Goal: Information Seeking & Learning: Check status

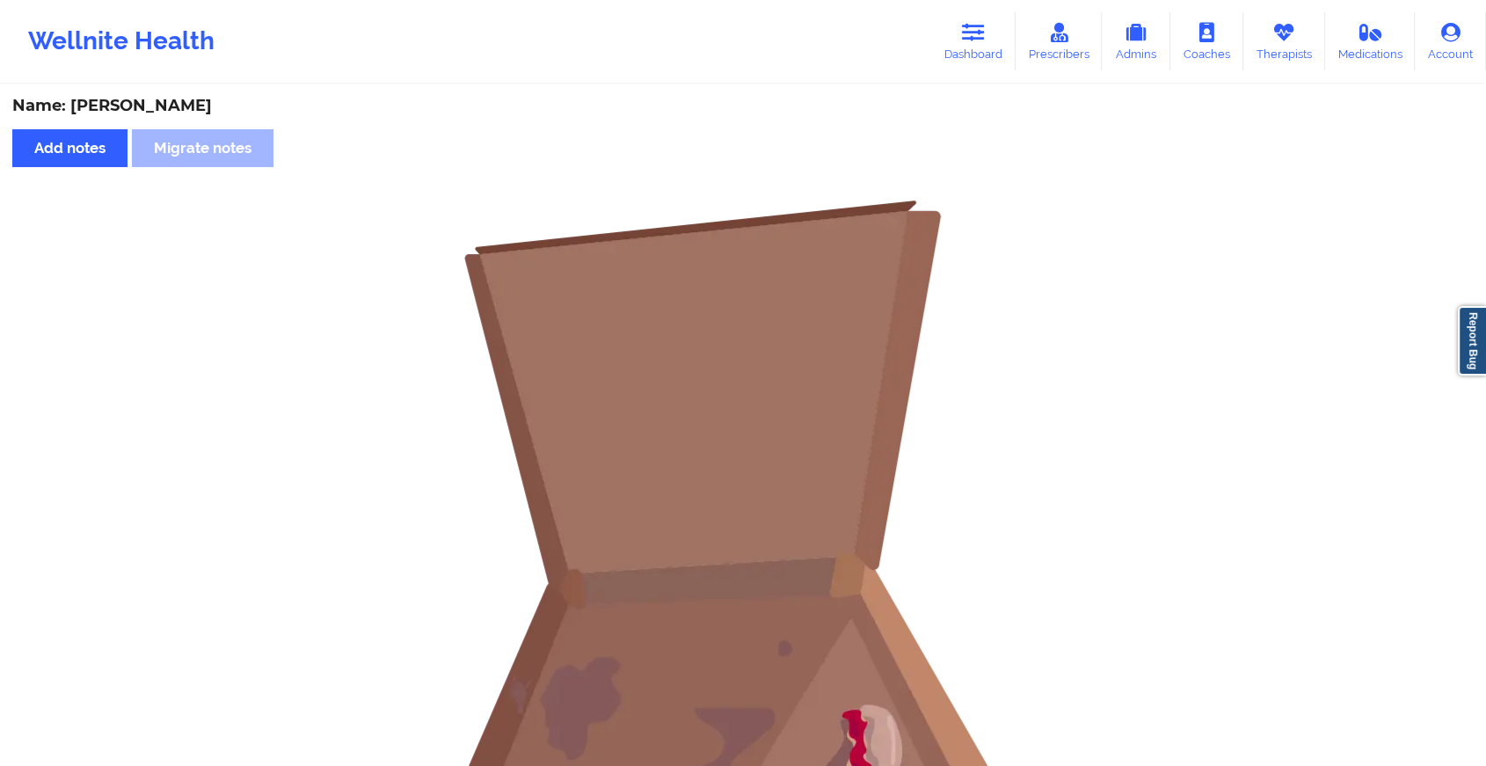
click at [966, 48] on link "Dashboard" at bounding box center [973, 41] width 84 height 58
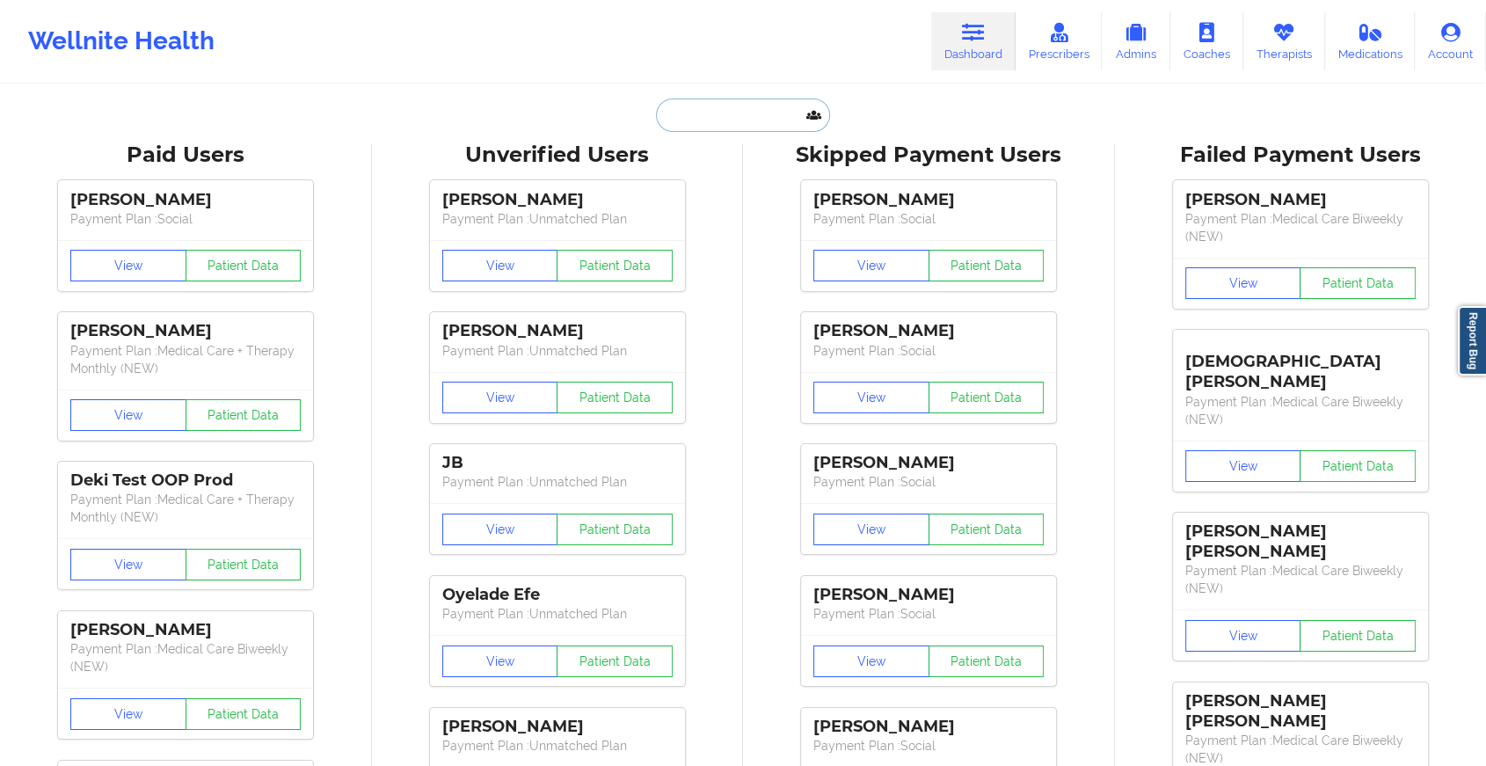
click at [750, 109] on input "text" at bounding box center [743, 115] width 174 height 33
paste input "[EMAIL_ADDRESS][DOMAIN_NAME]"
type input "[EMAIL_ADDRESS][DOMAIN_NAME]"
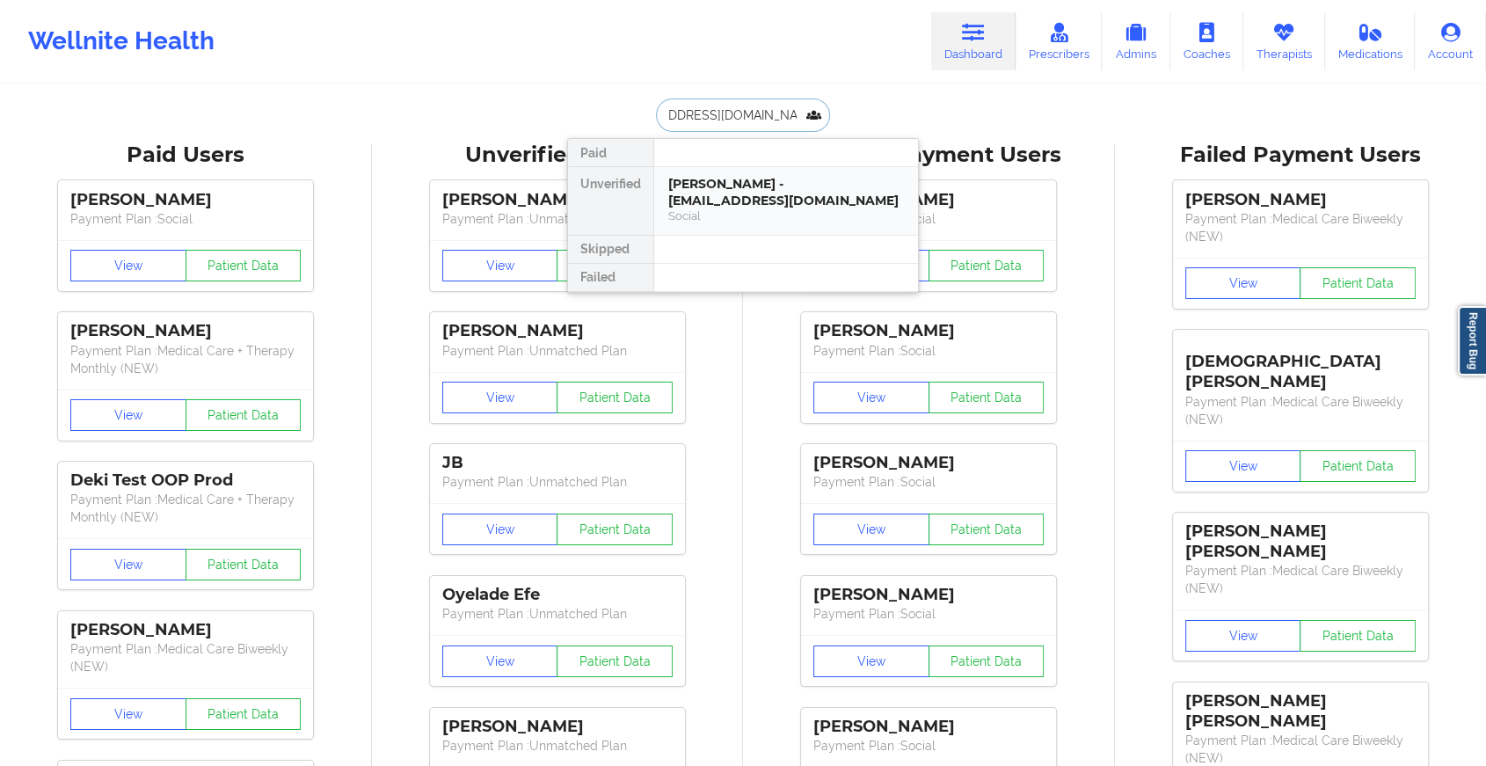
click at [740, 192] on div "[PERSON_NAME] - [EMAIL_ADDRESS][DOMAIN_NAME]" at bounding box center [786, 192] width 236 height 33
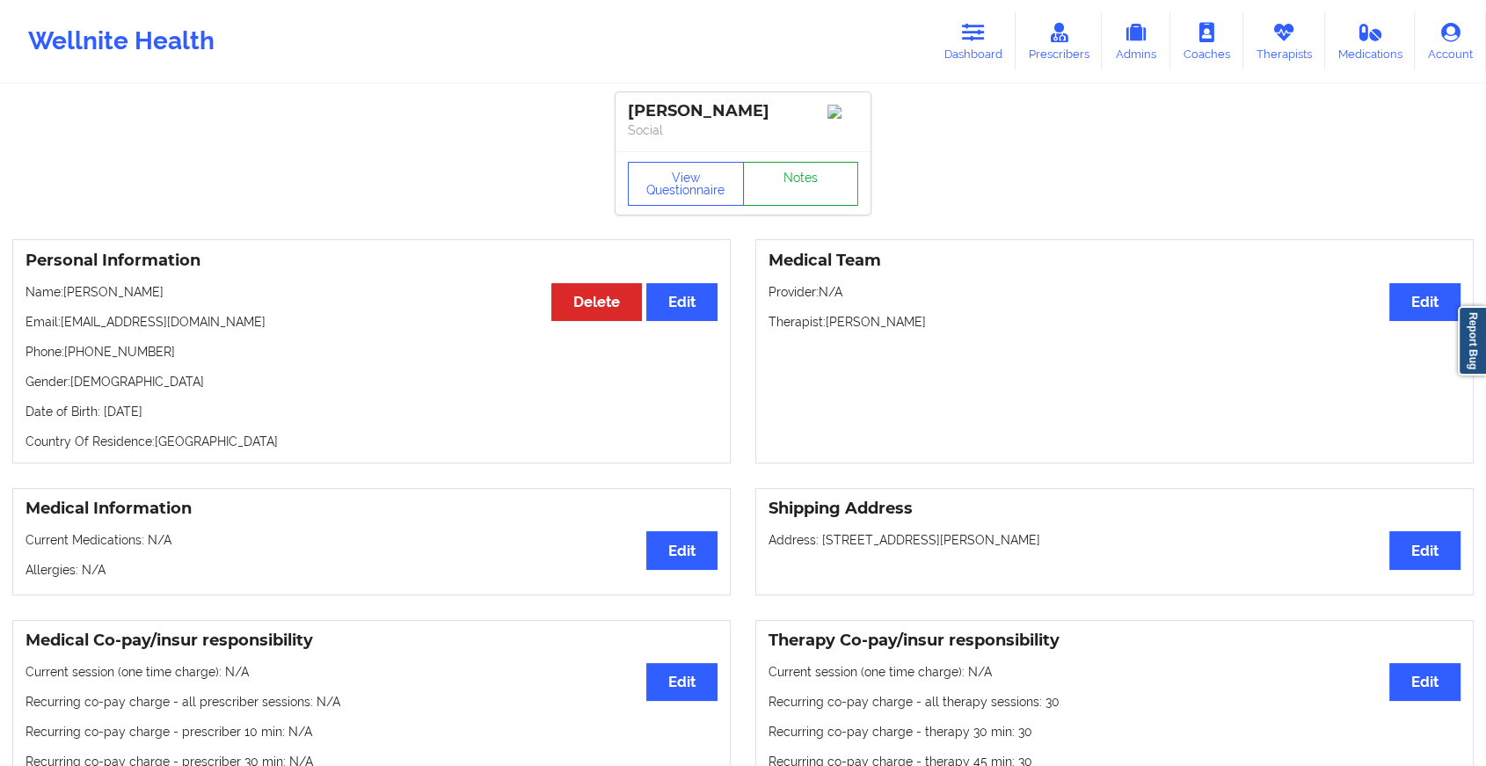
click at [799, 181] on link "Notes" at bounding box center [801, 184] width 116 height 44
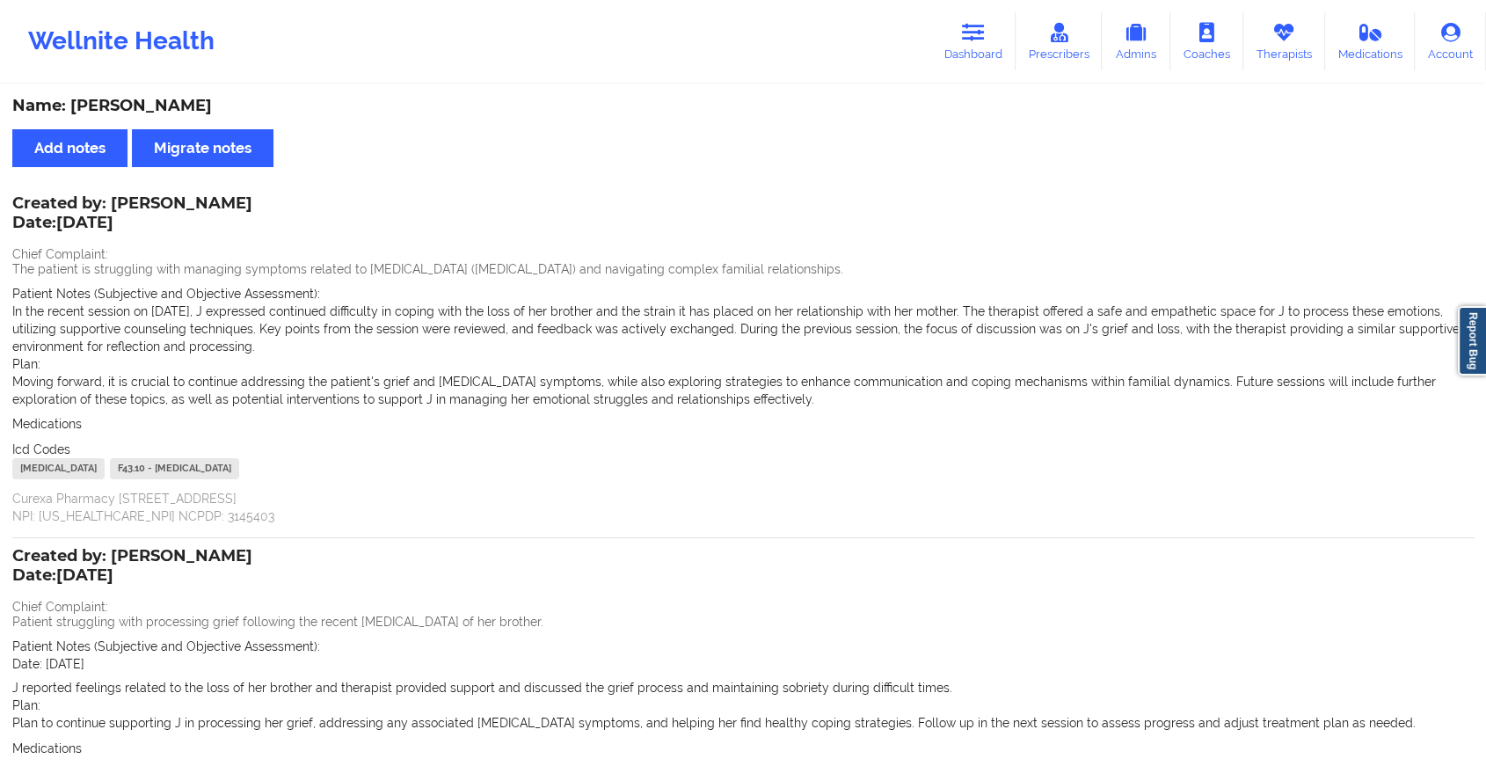
click at [929, 54] on div "Wellnite Health Dashboard Prescribers Admins Coaches Therapists Medications Acc…" at bounding box center [743, 41] width 1486 height 70
click at [953, 44] on link "Dashboard" at bounding box center [973, 41] width 84 height 58
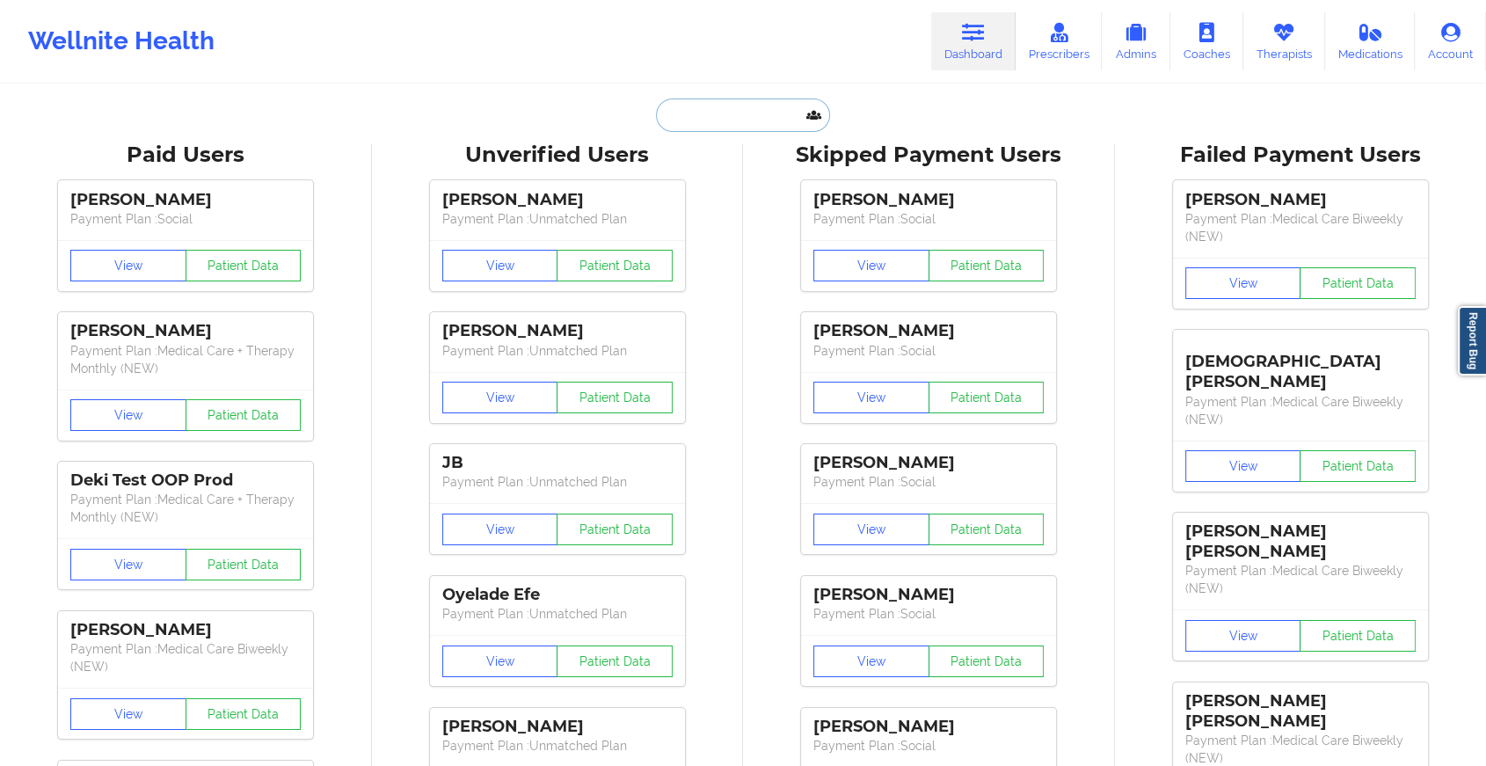
click at [748, 124] on input "text" at bounding box center [743, 115] width 174 height 33
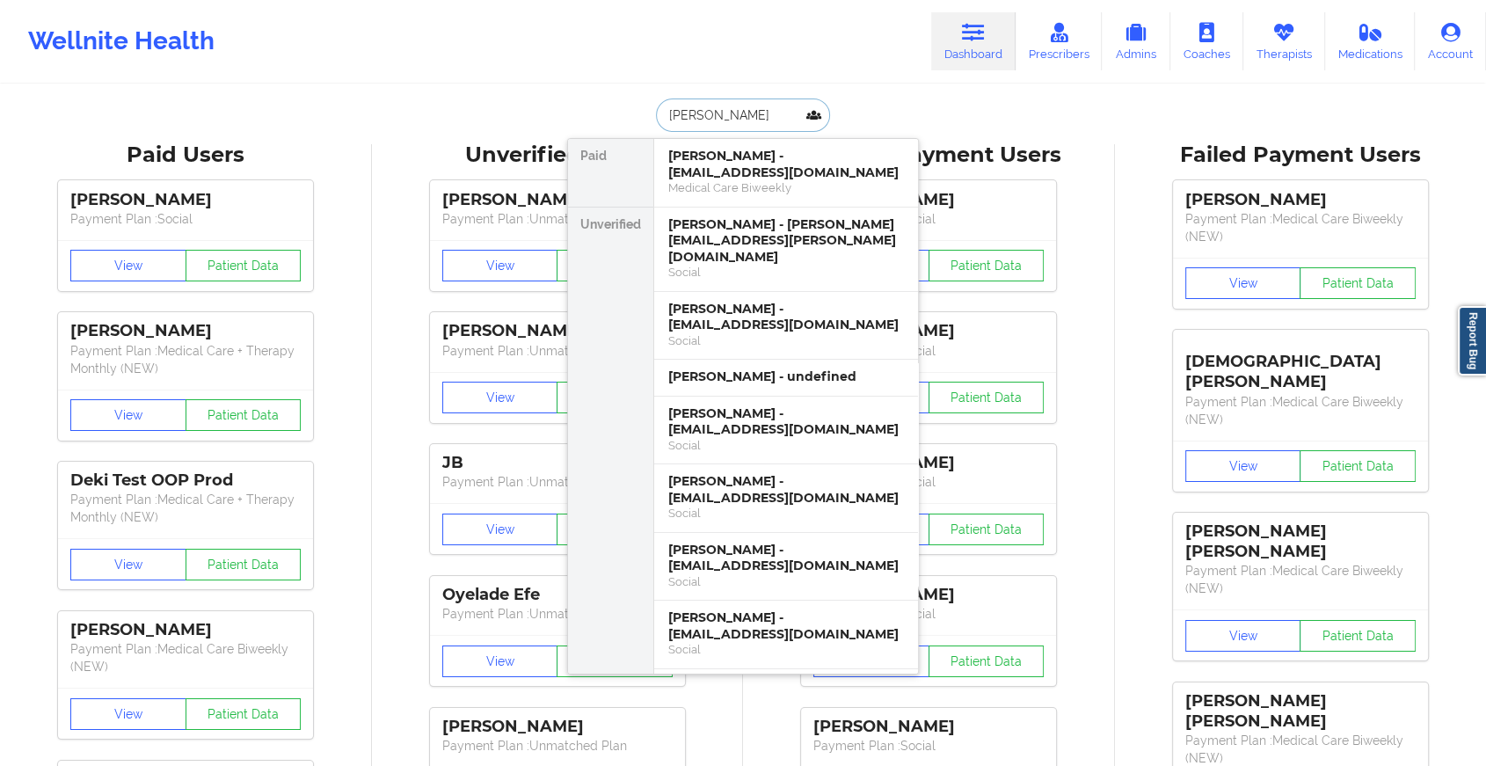
click at [748, 124] on input "[PERSON_NAME]" at bounding box center [743, 115] width 174 height 33
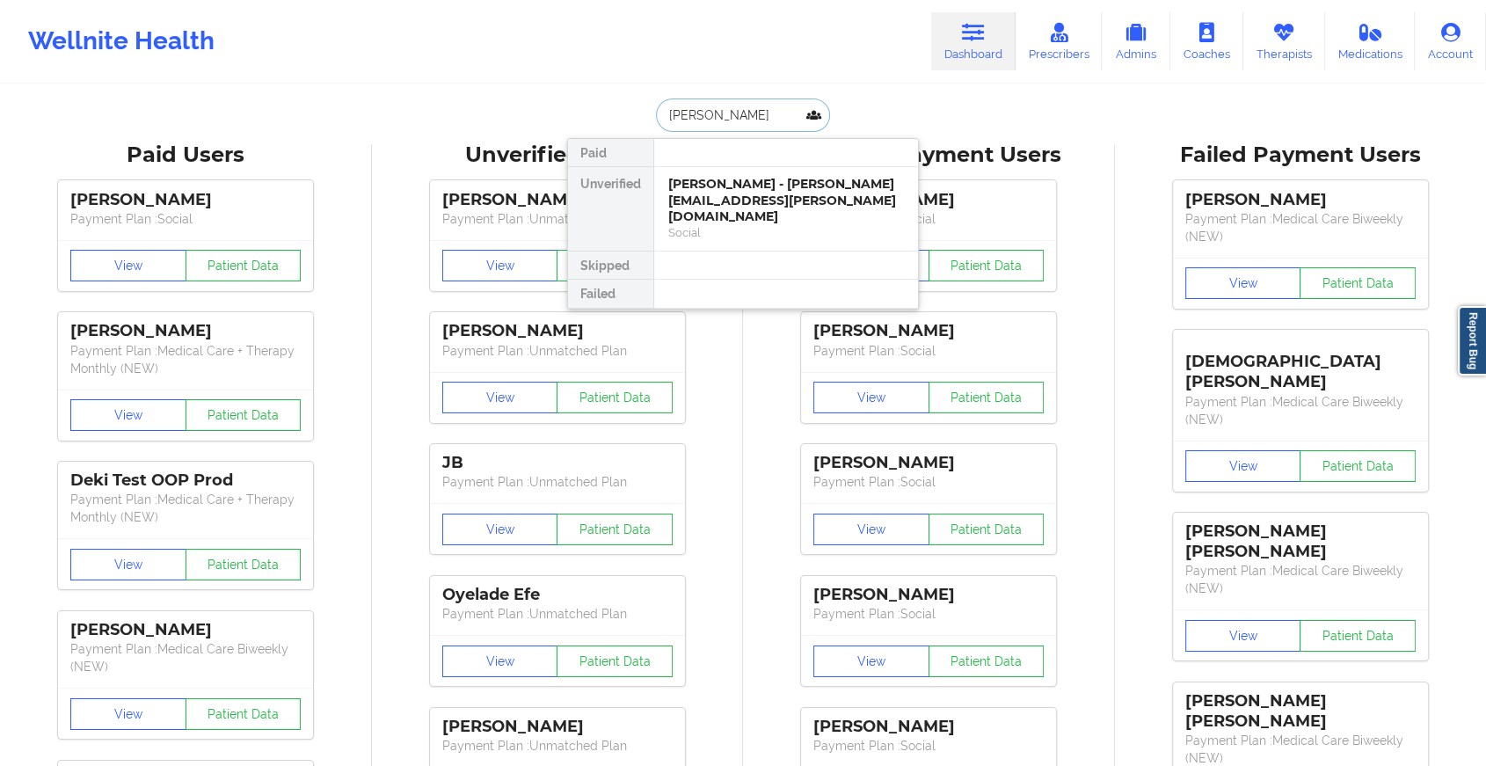
type input "[PERSON_NAME]"
click at [763, 206] on div "[PERSON_NAME] - [PERSON_NAME][EMAIL_ADDRESS][PERSON_NAME][DOMAIN_NAME]" at bounding box center [786, 200] width 236 height 49
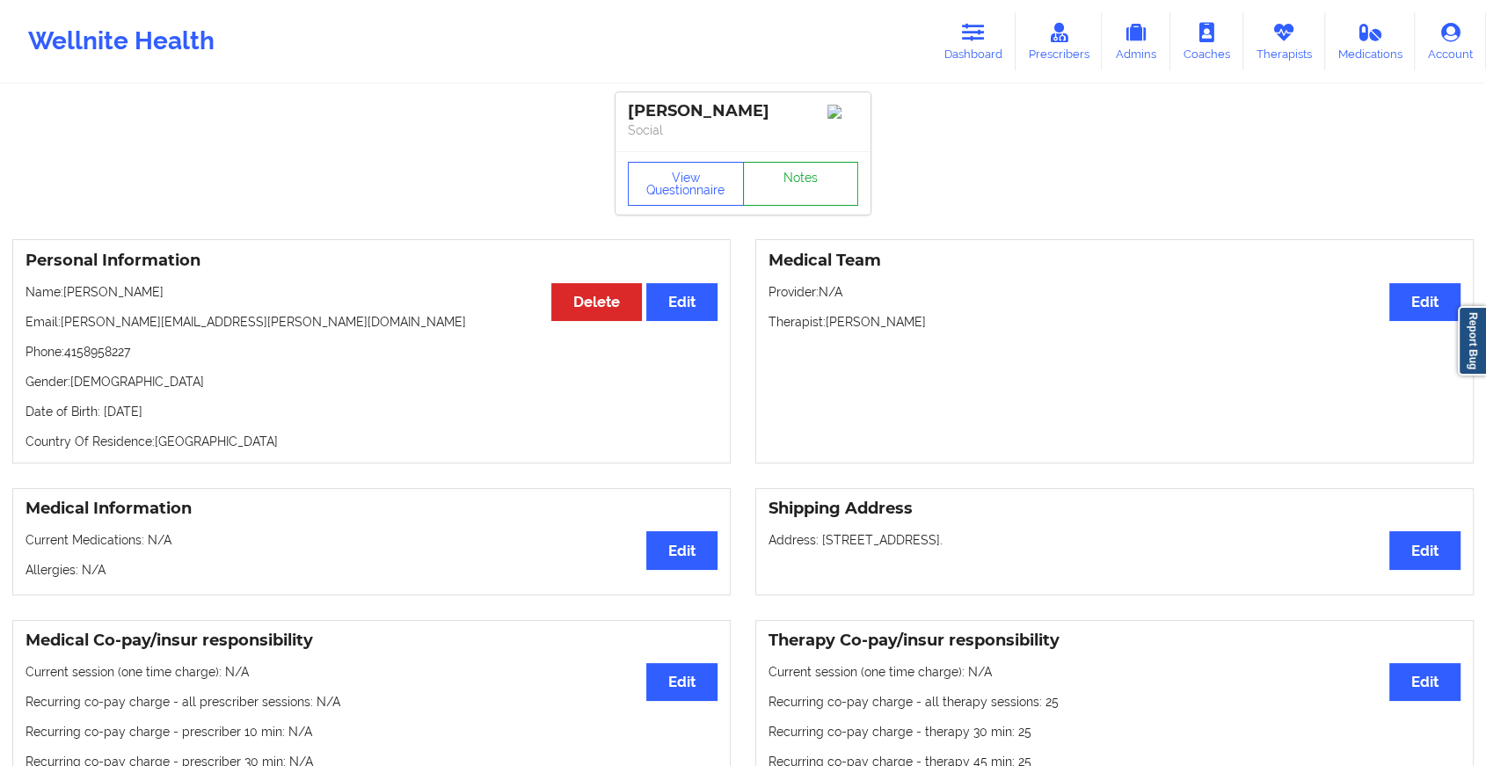
click at [798, 173] on link "Notes" at bounding box center [801, 184] width 116 height 44
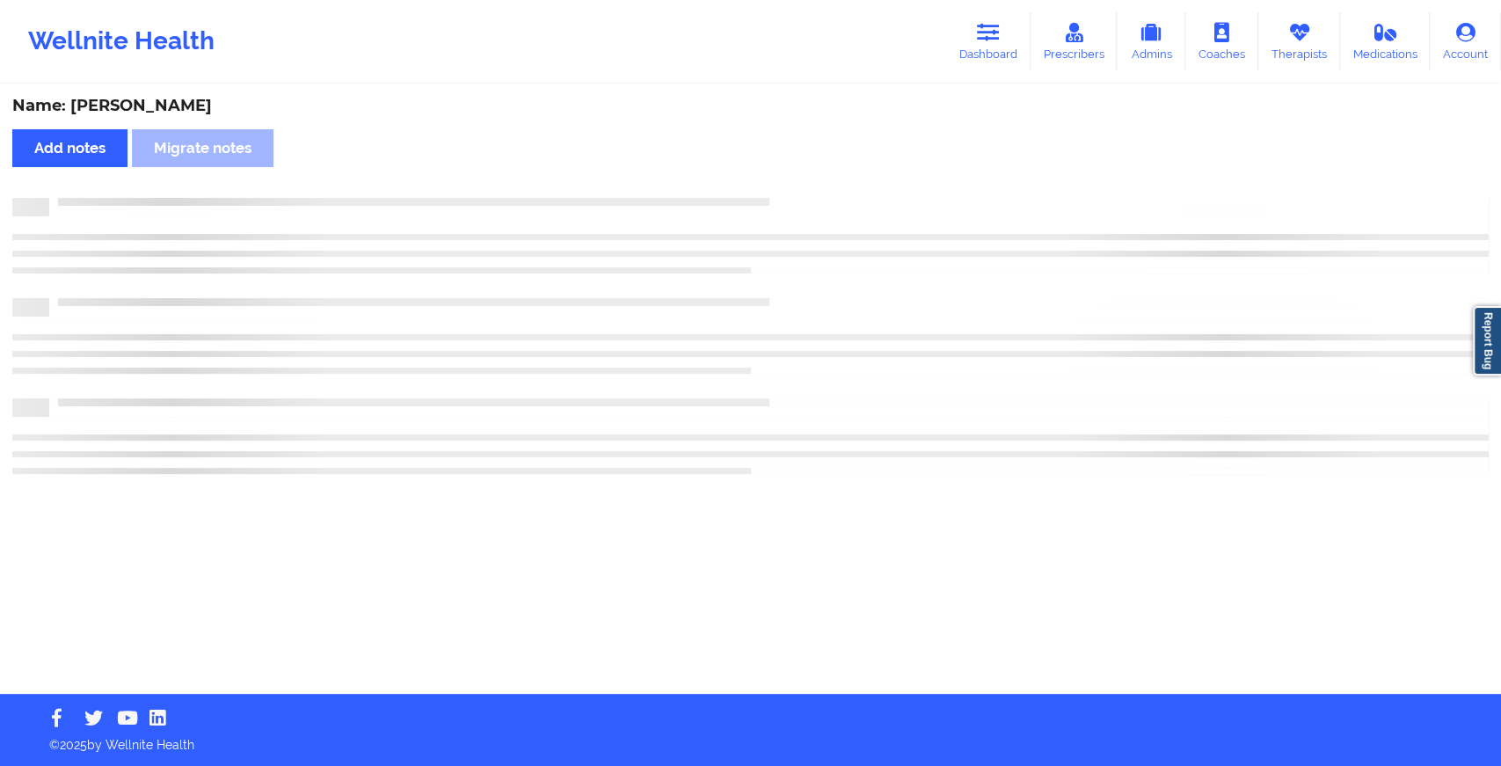
click at [798, 173] on div "Name: [PERSON_NAME] Add notes Migrate notes" at bounding box center [750, 390] width 1501 height 608
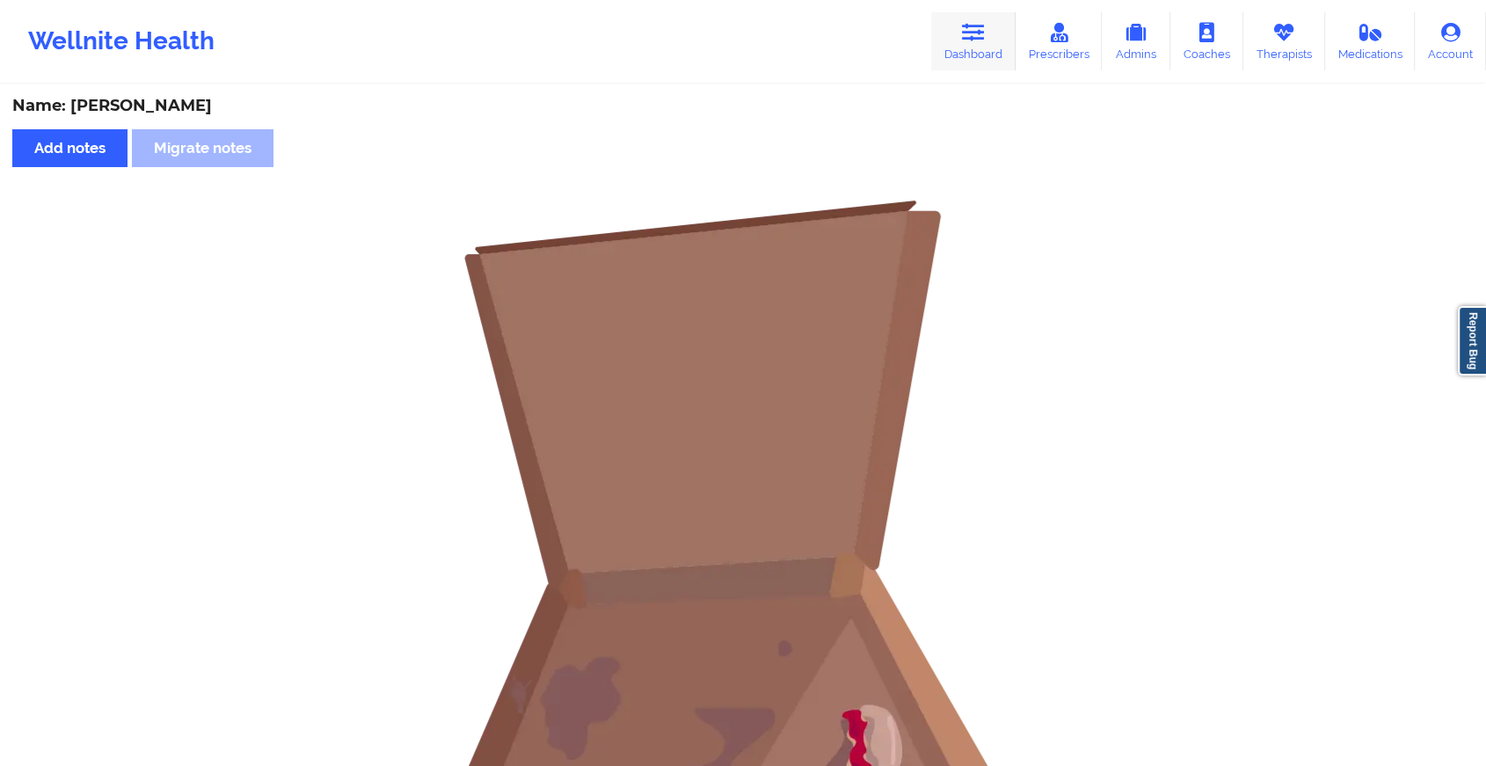
click at [965, 57] on link "Dashboard" at bounding box center [973, 41] width 84 height 58
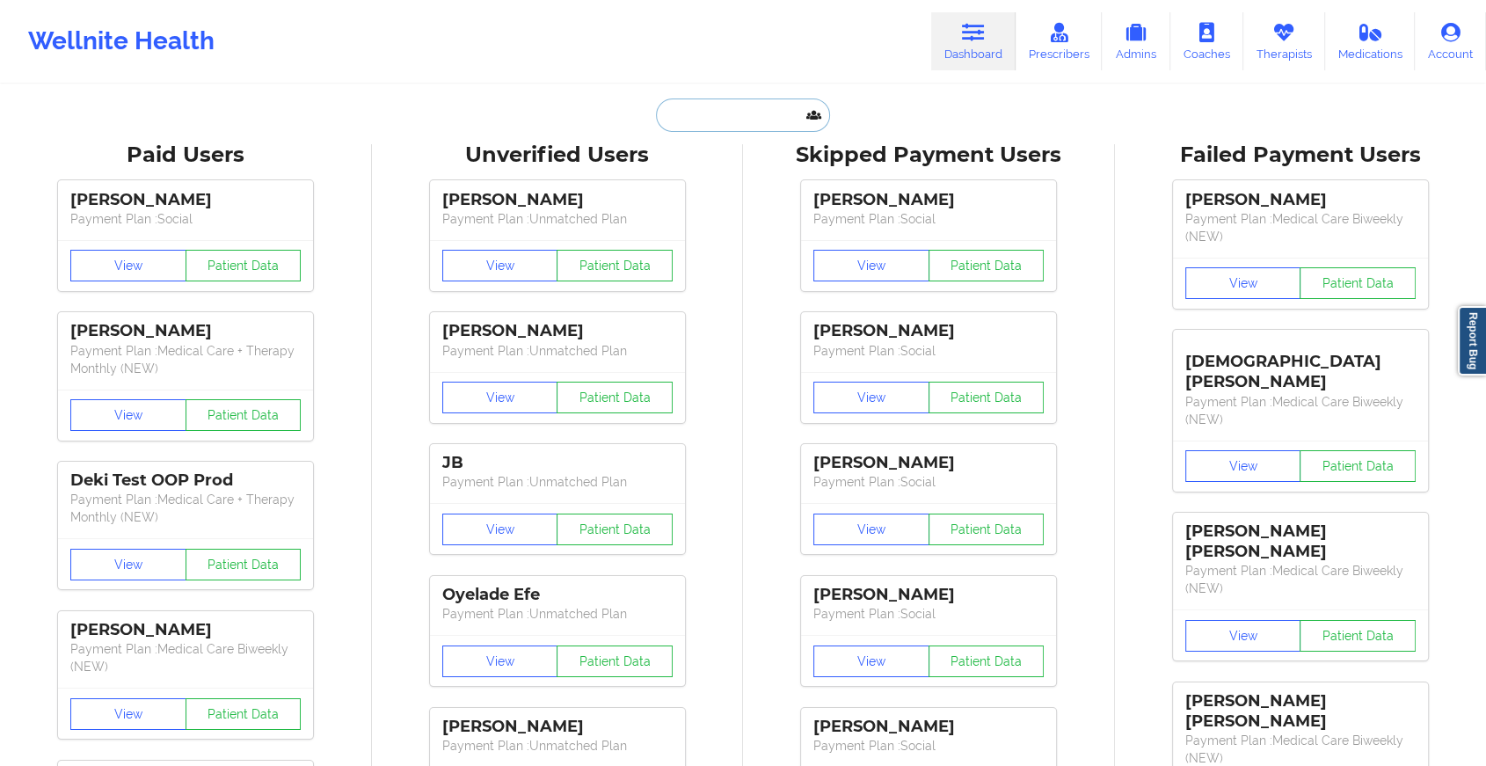
click at [760, 99] on input "text" at bounding box center [743, 115] width 174 height 33
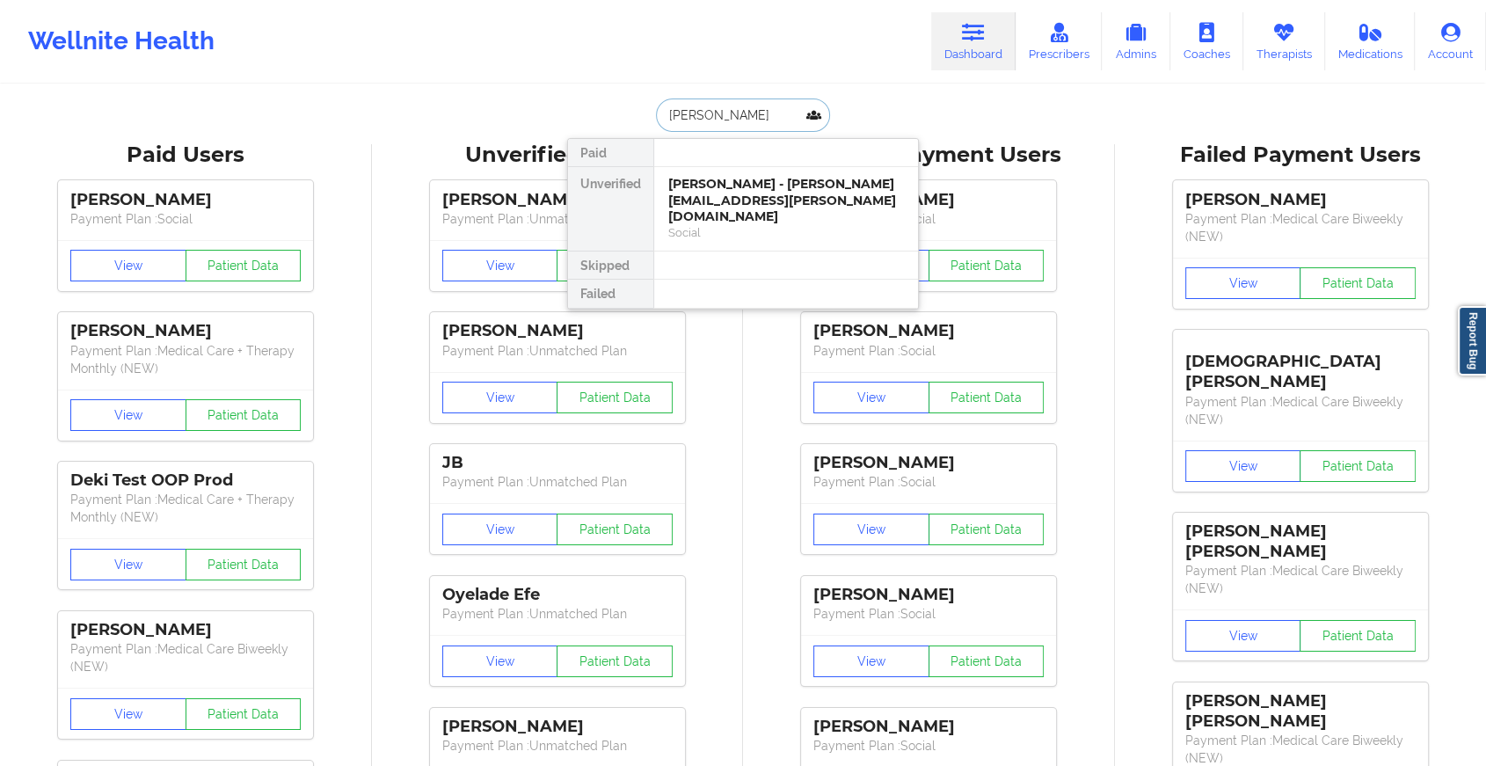
type input "[PERSON_NAME]"
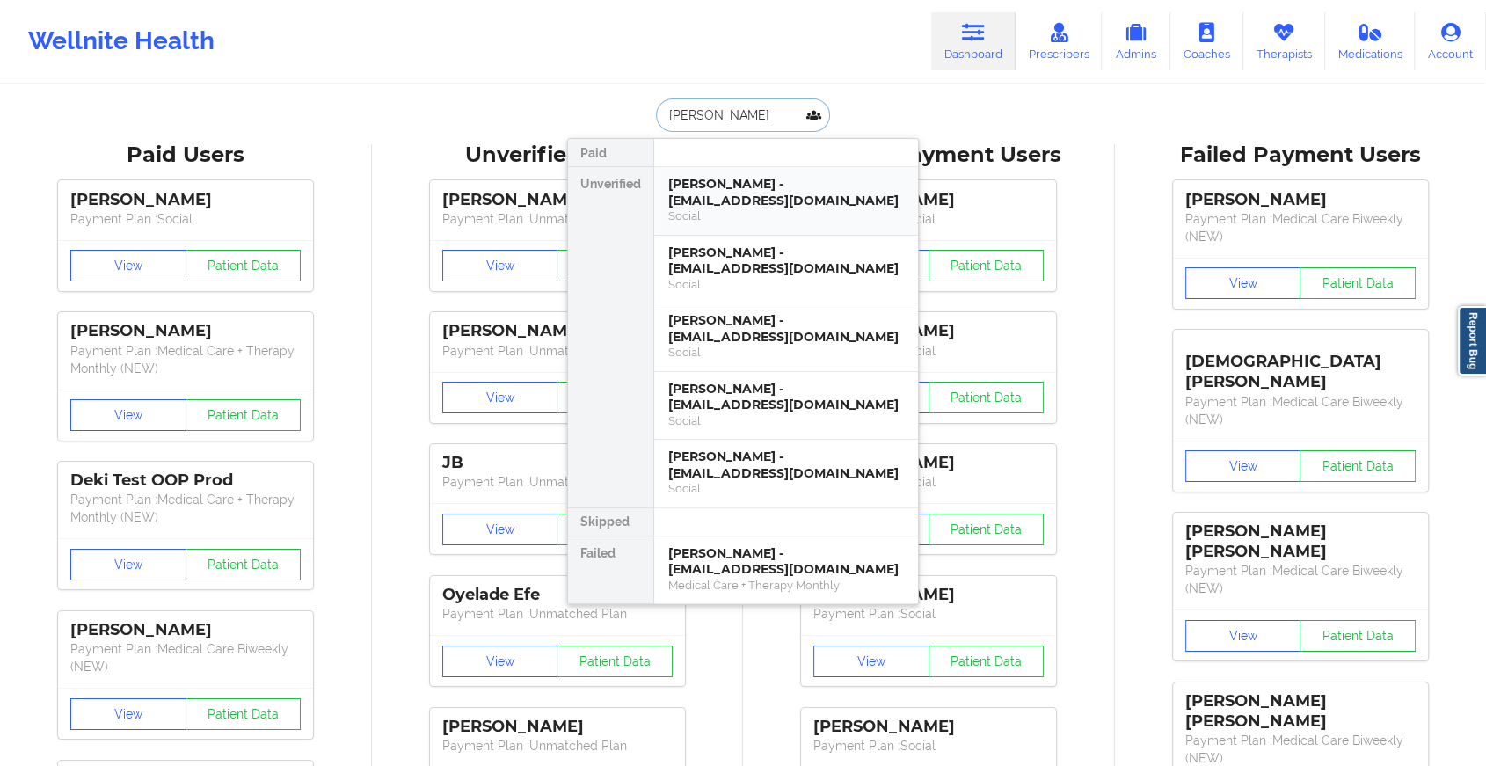
click at [749, 205] on div "[PERSON_NAME] - [EMAIL_ADDRESS][DOMAIN_NAME]" at bounding box center [786, 192] width 236 height 33
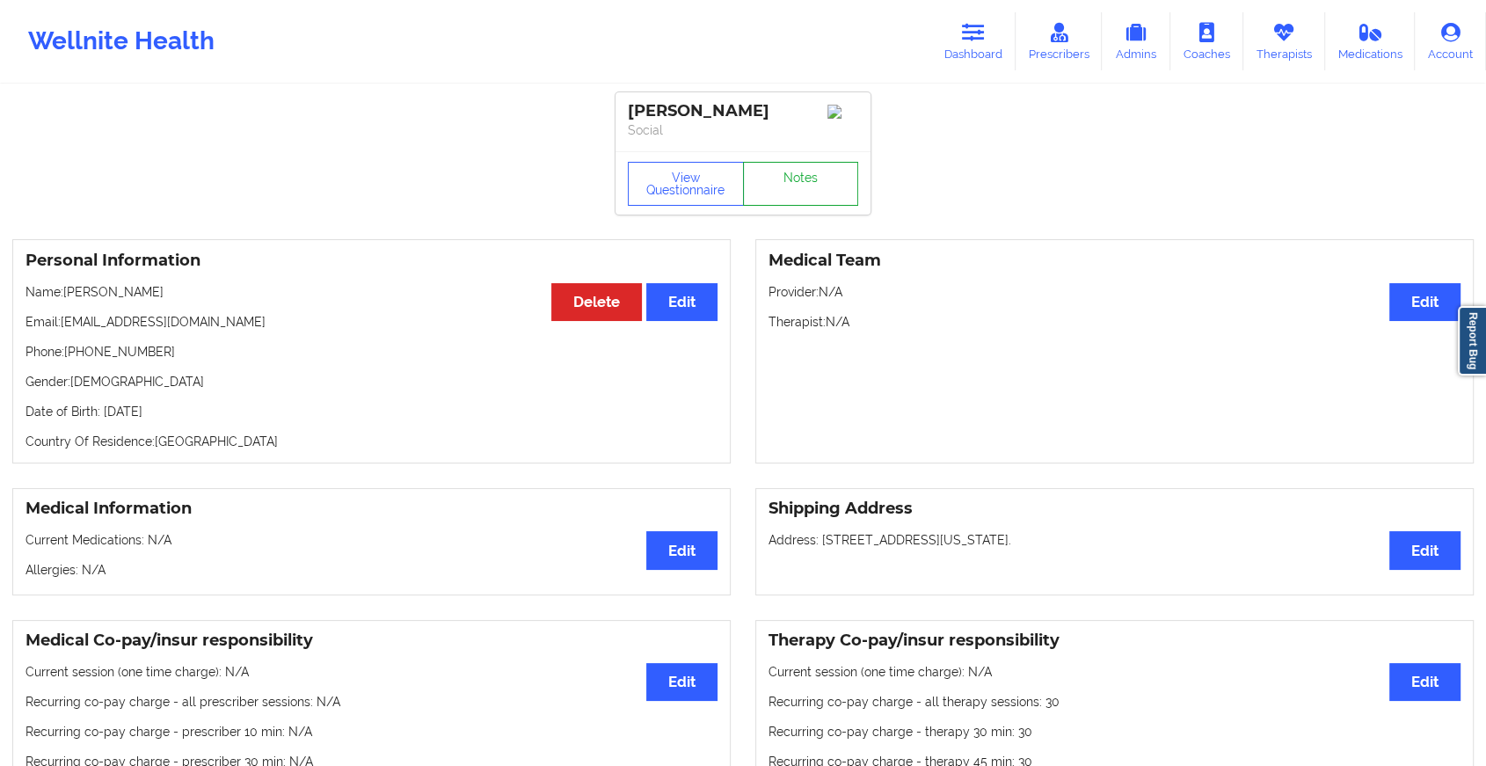
click at [770, 202] on link "Notes" at bounding box center [801, 184] width 116 height 44
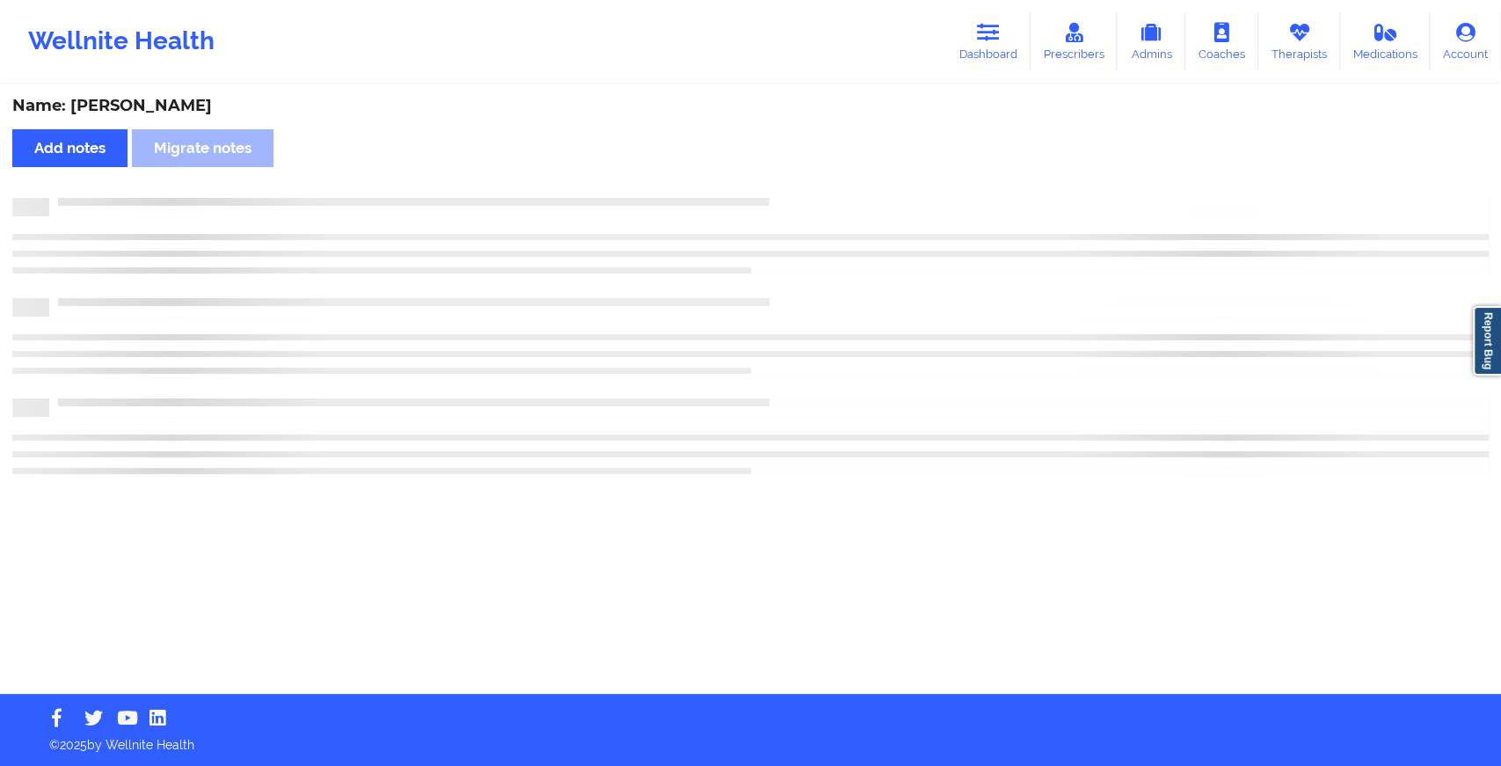
click at [770, 198] on div at bounding box center [769, 198] width 1440 height 0
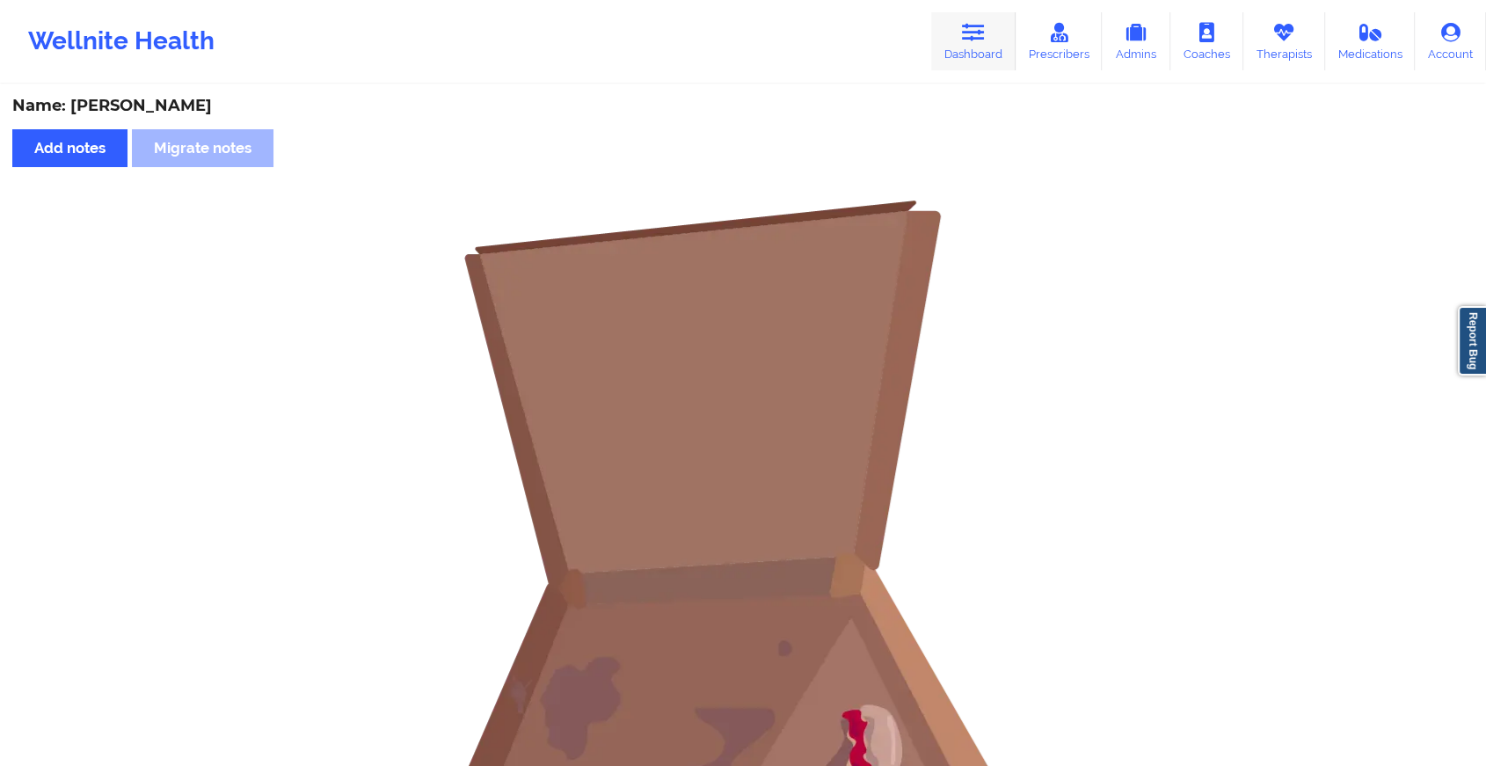
click at [958, 27] on link "Dashboard" at bounding box center [973, 41] width 84 height 58
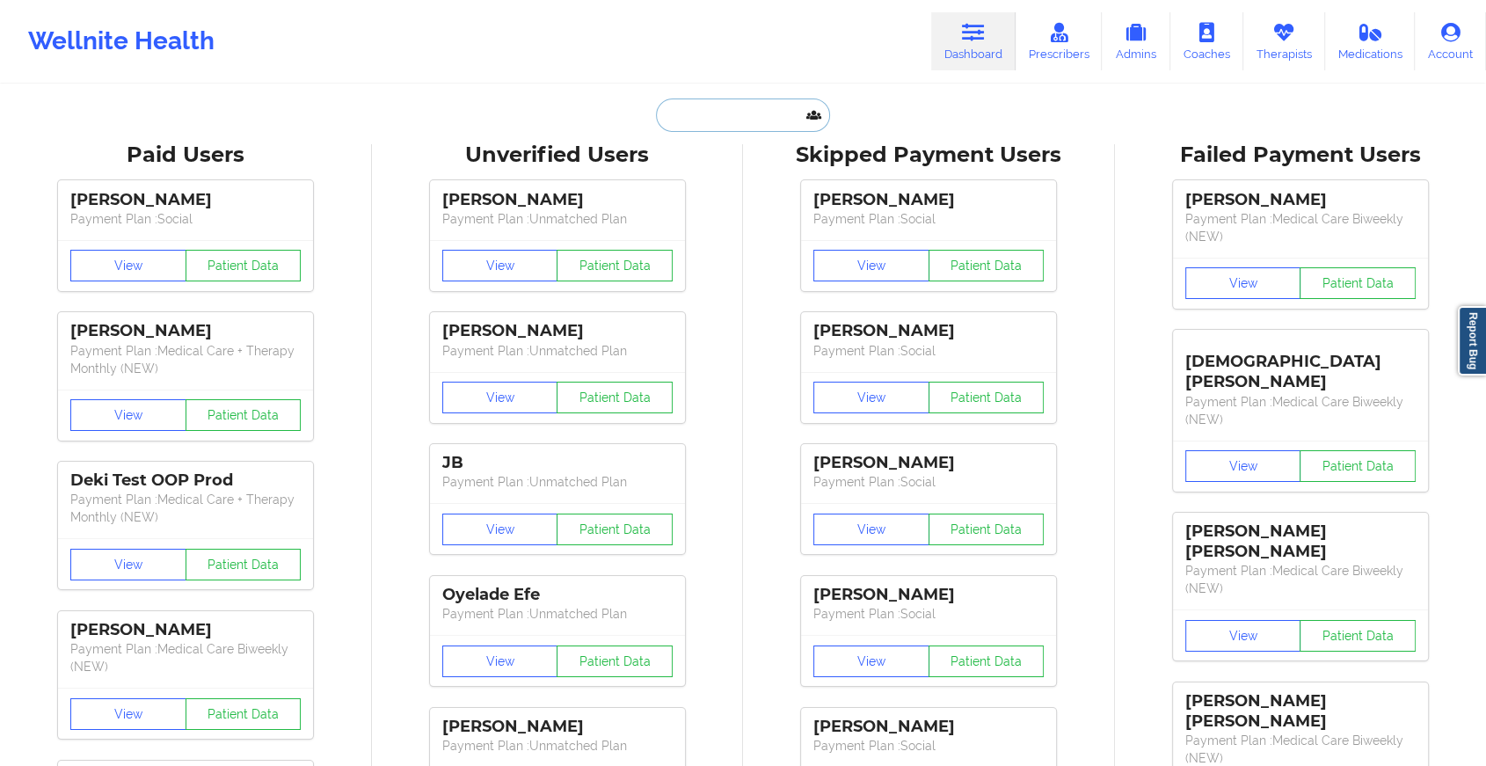
click at [746, 120] on input "text" at bounding box center [743, 115] width 174 height 33
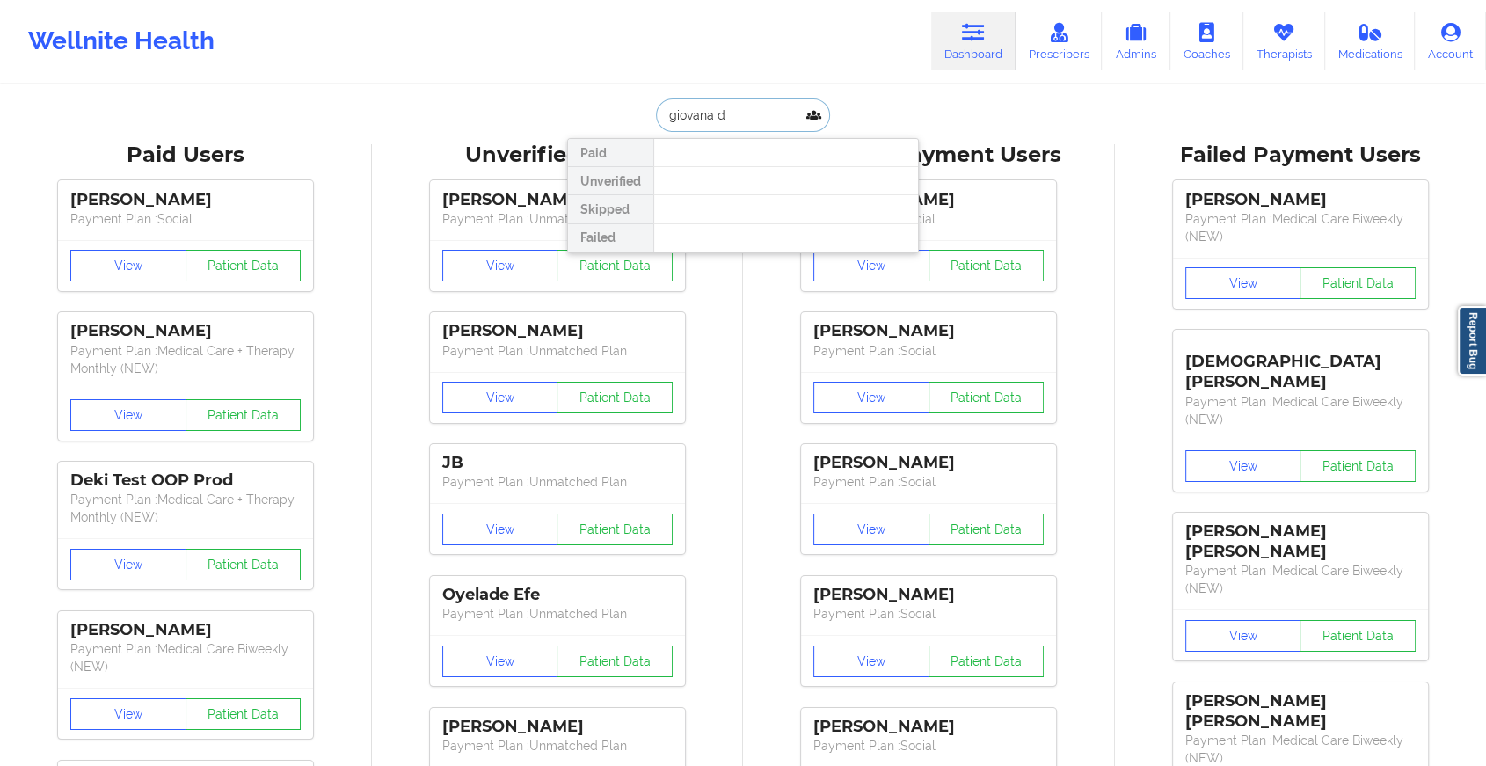
type input "giovana do"
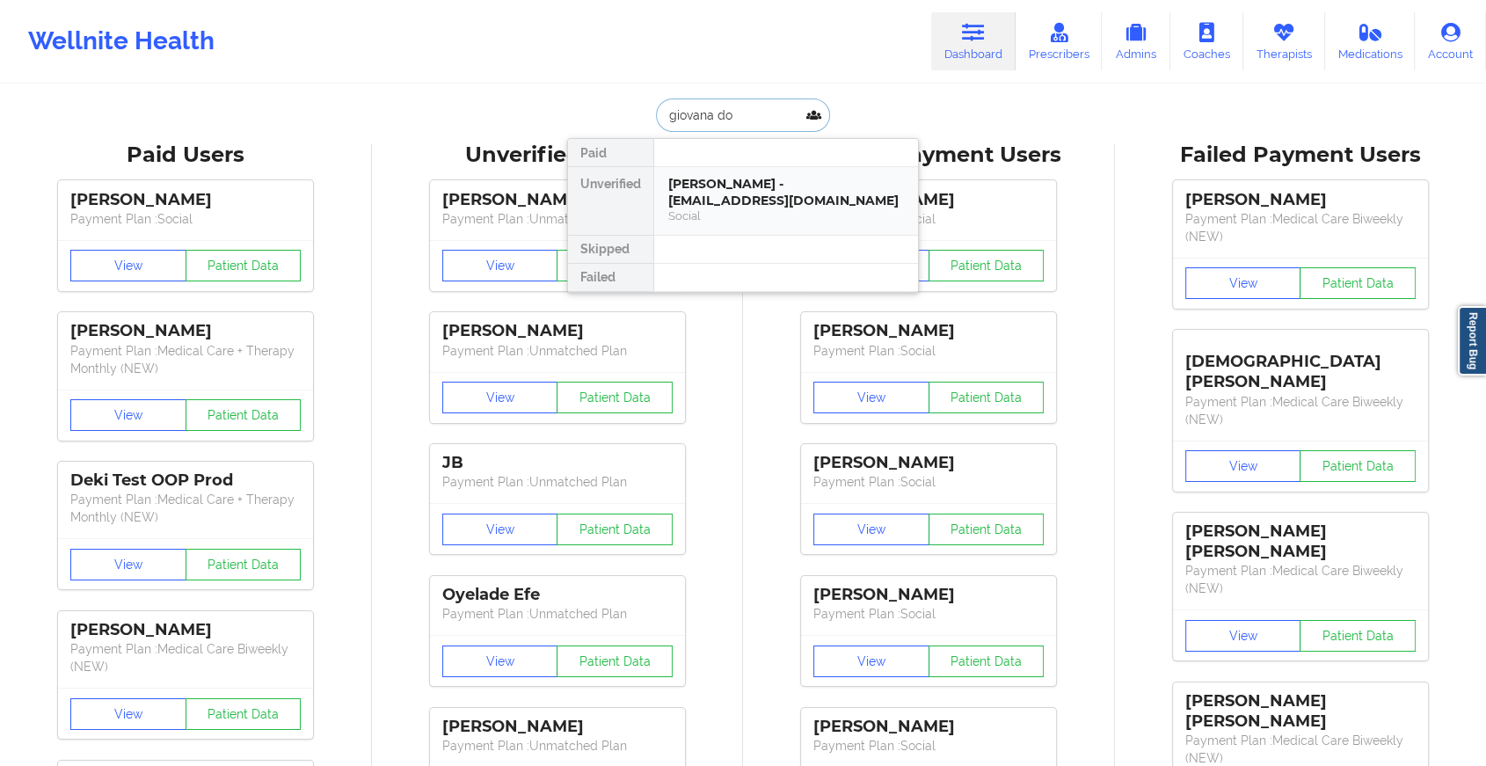
click at [763, 169] on div "[PERSON_NAME] - [EMAIL_ADDRESS][DOMAIN_NAME] Social" at bounding box center [786, 201] width 264 height 68
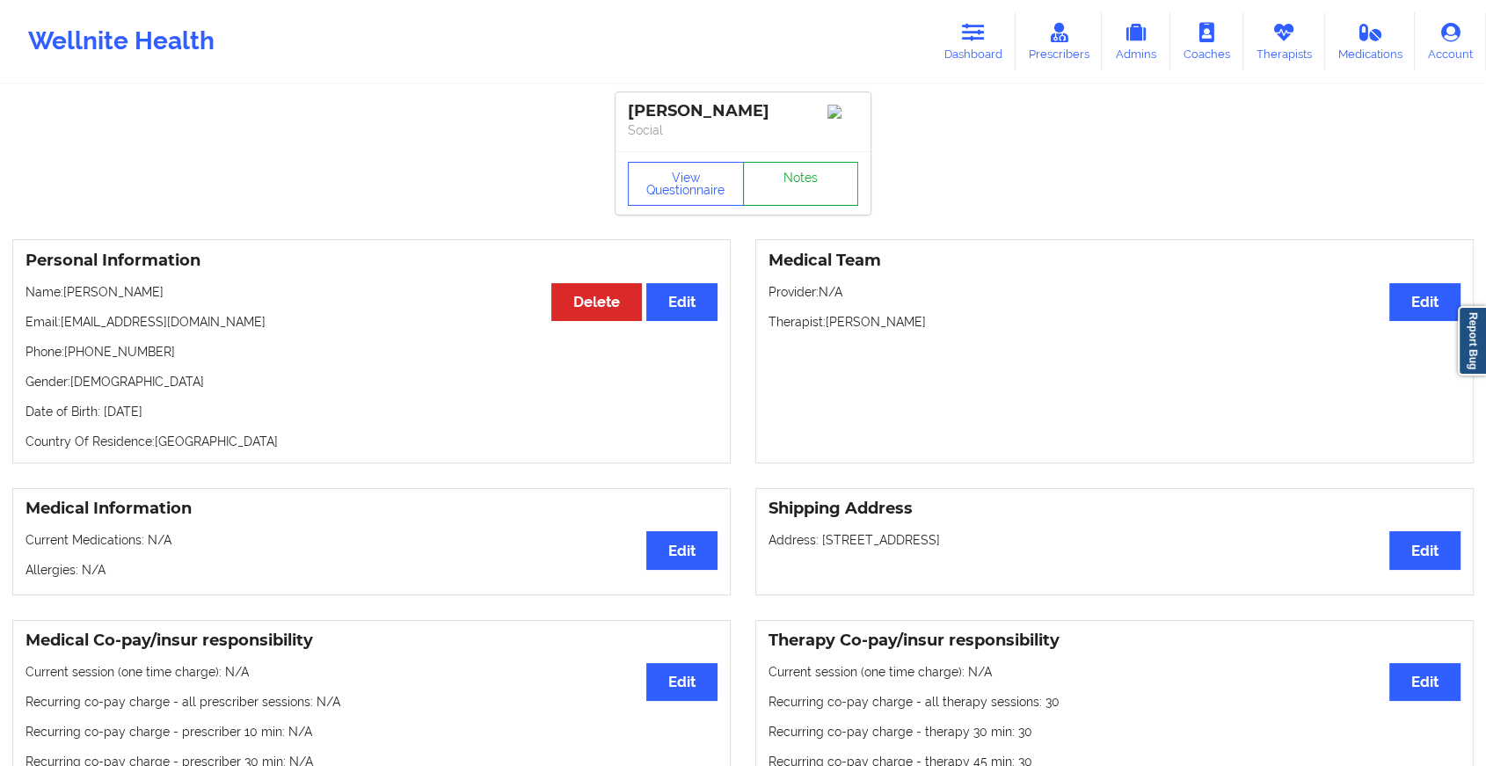
click at [816, 197] on link "Notes" at bounding box center [801, 184] width 116 height 44
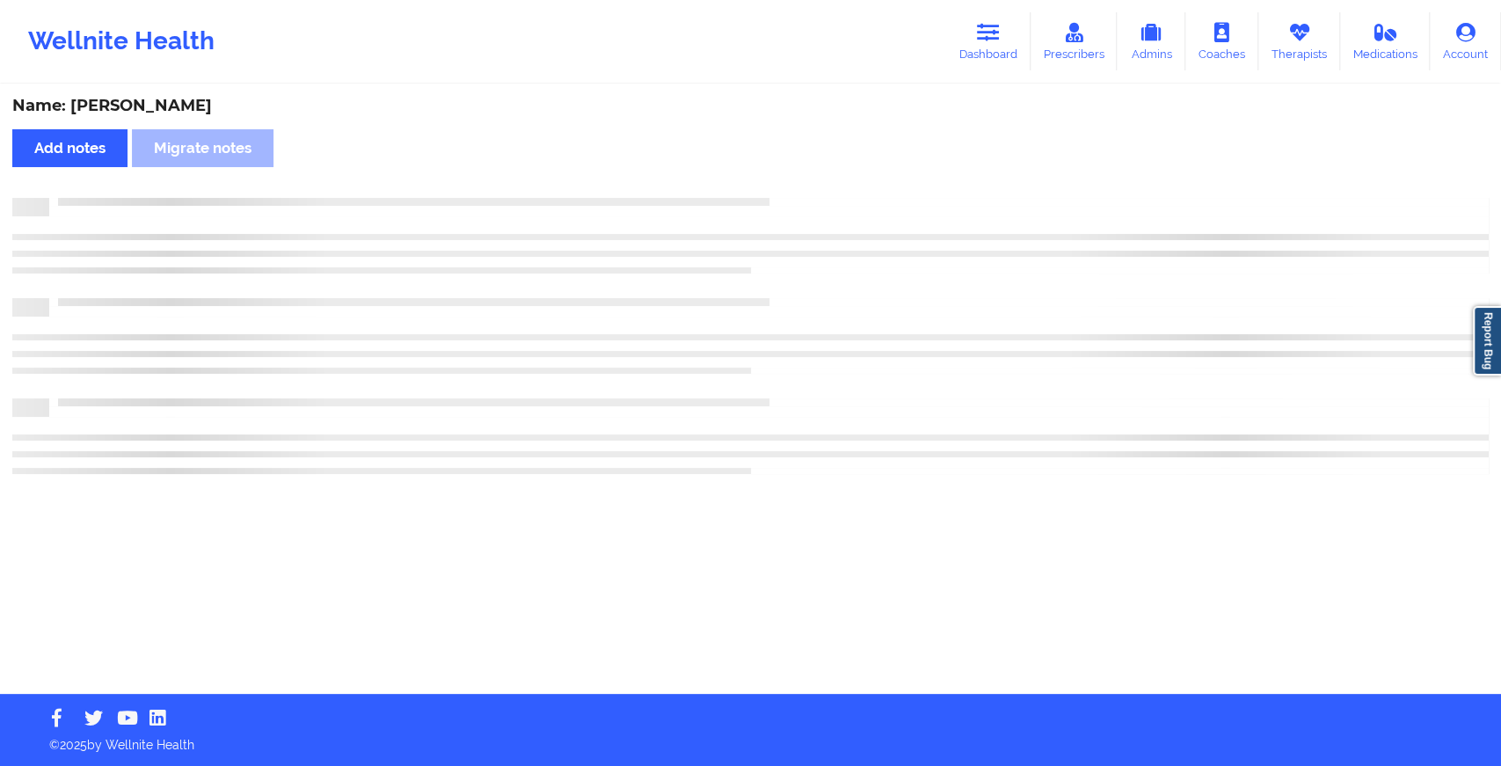
click at [946, 331] on div at bounding box center [750, 336] width 1477 height 276
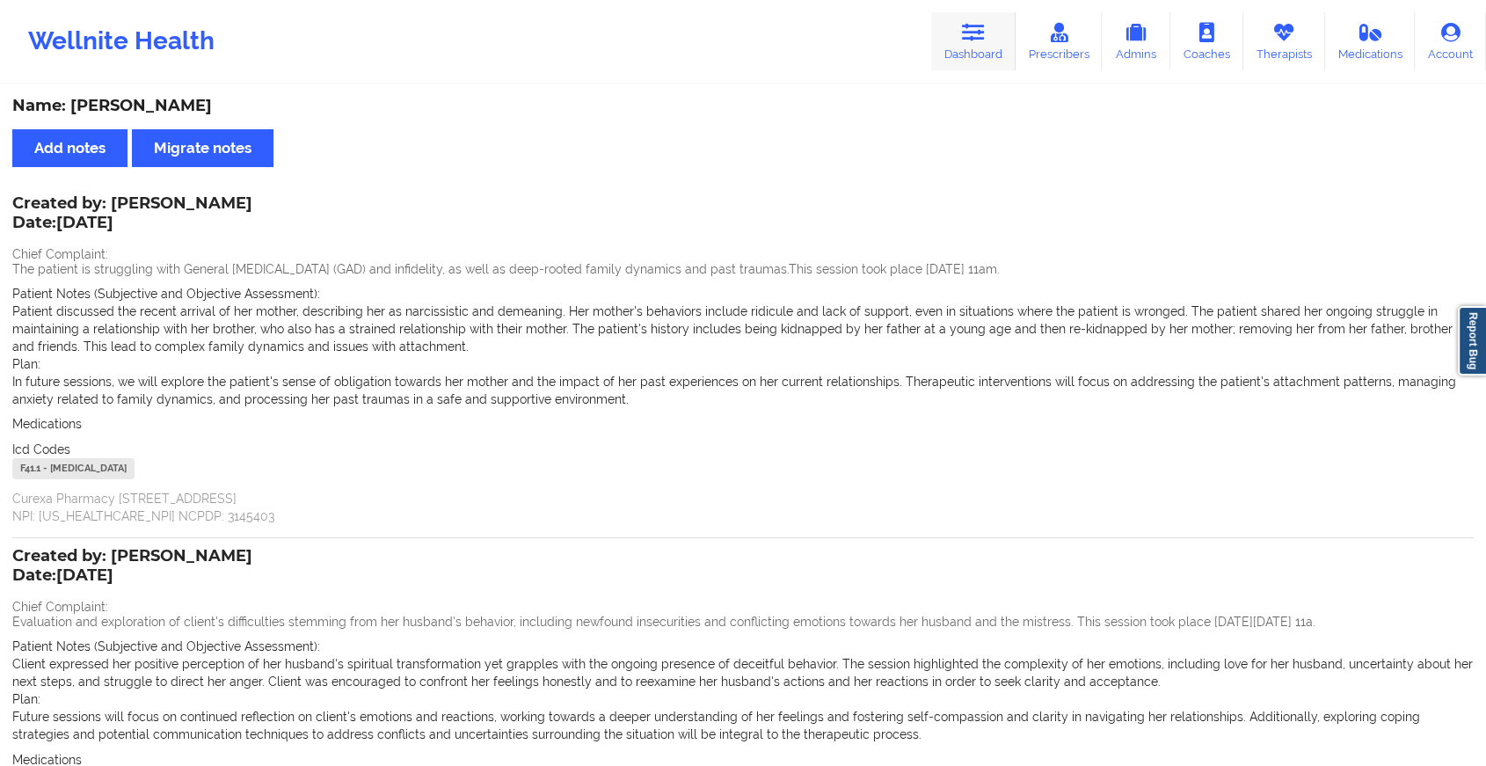
click at [982, 51] on link "Dashboard" at bounding box center [973, 41] width 84 height 58
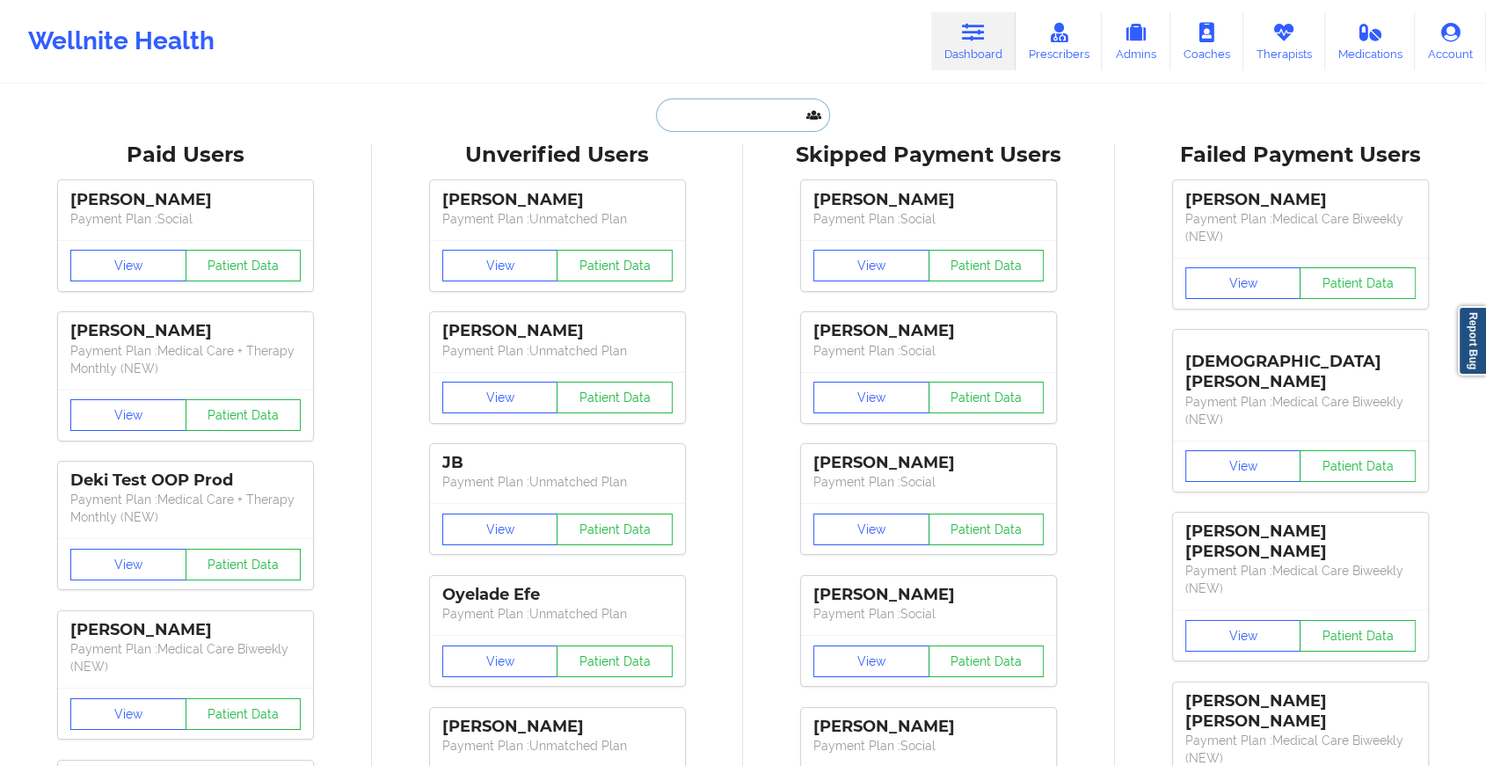
click at [747, 113] on input "text" at bounding box center [743, 115] width 174 height 33
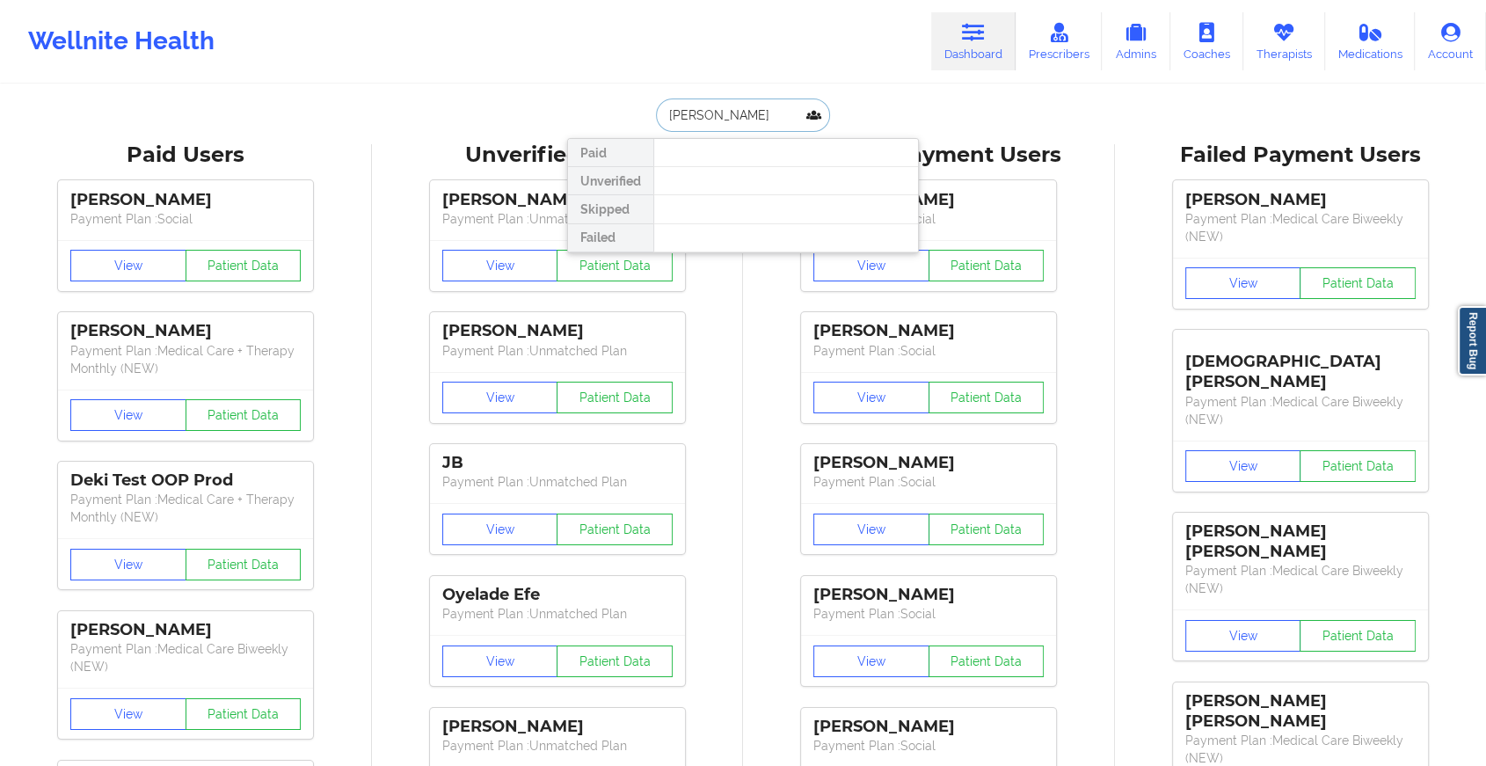
type input "[PERSON_NAME]"
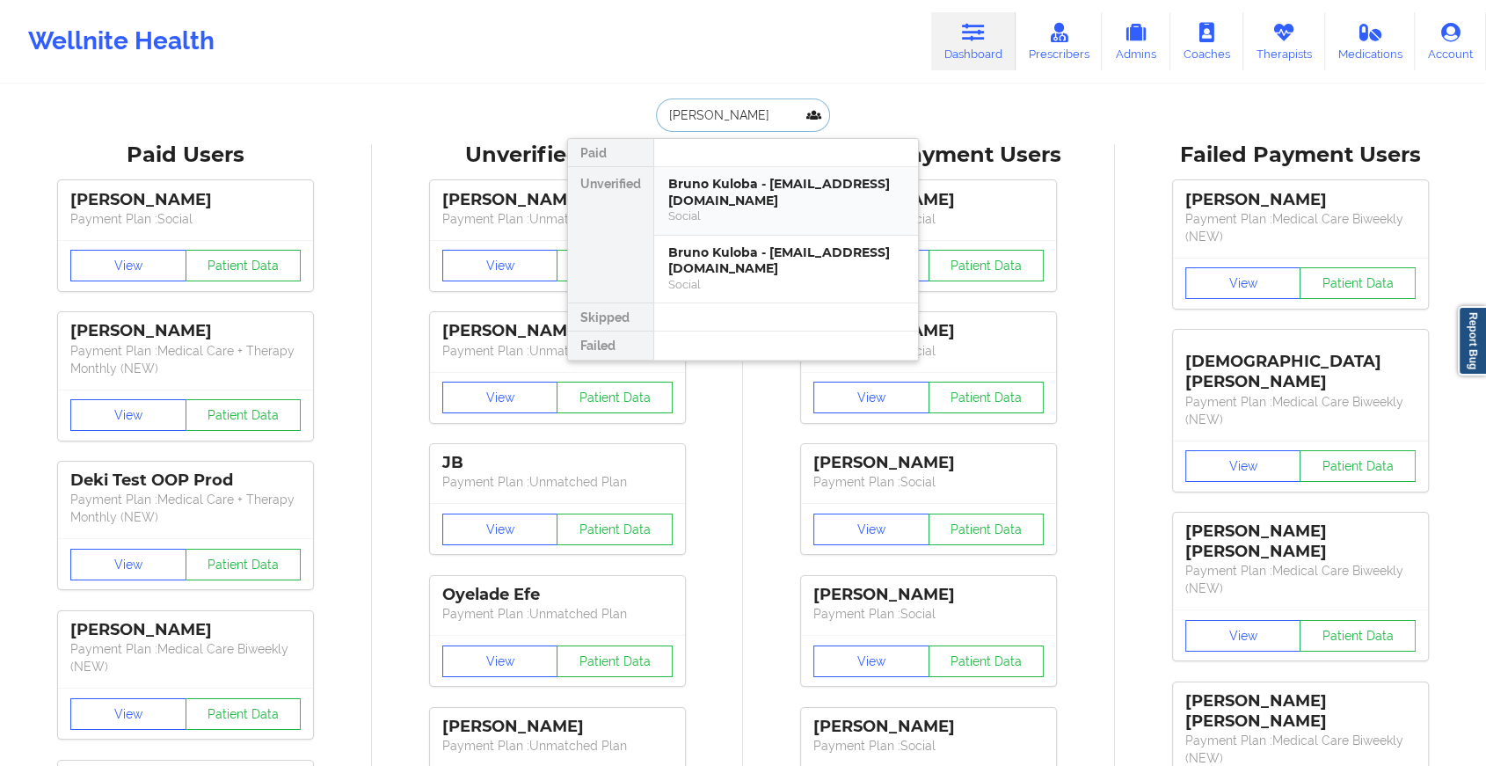
click at [738, 189] on div "Bruno Kuloba - [EMAIL_ADDRESS][DOMAIN_NAME]" at bounding box center [786, 192] width 236 height 33
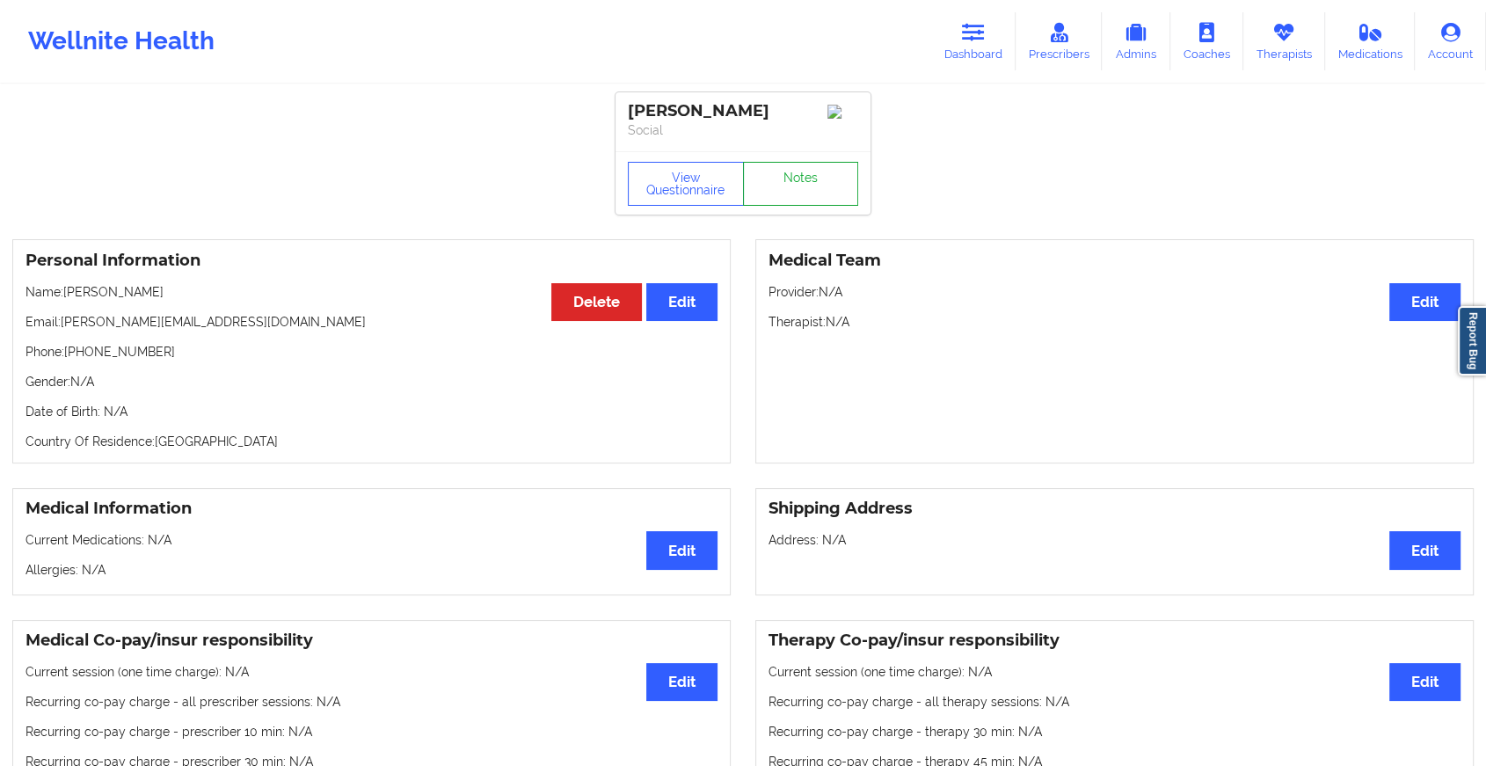
click at [814, 190] on link "Notes" at bounding box center [801, 184] width 116 height 44
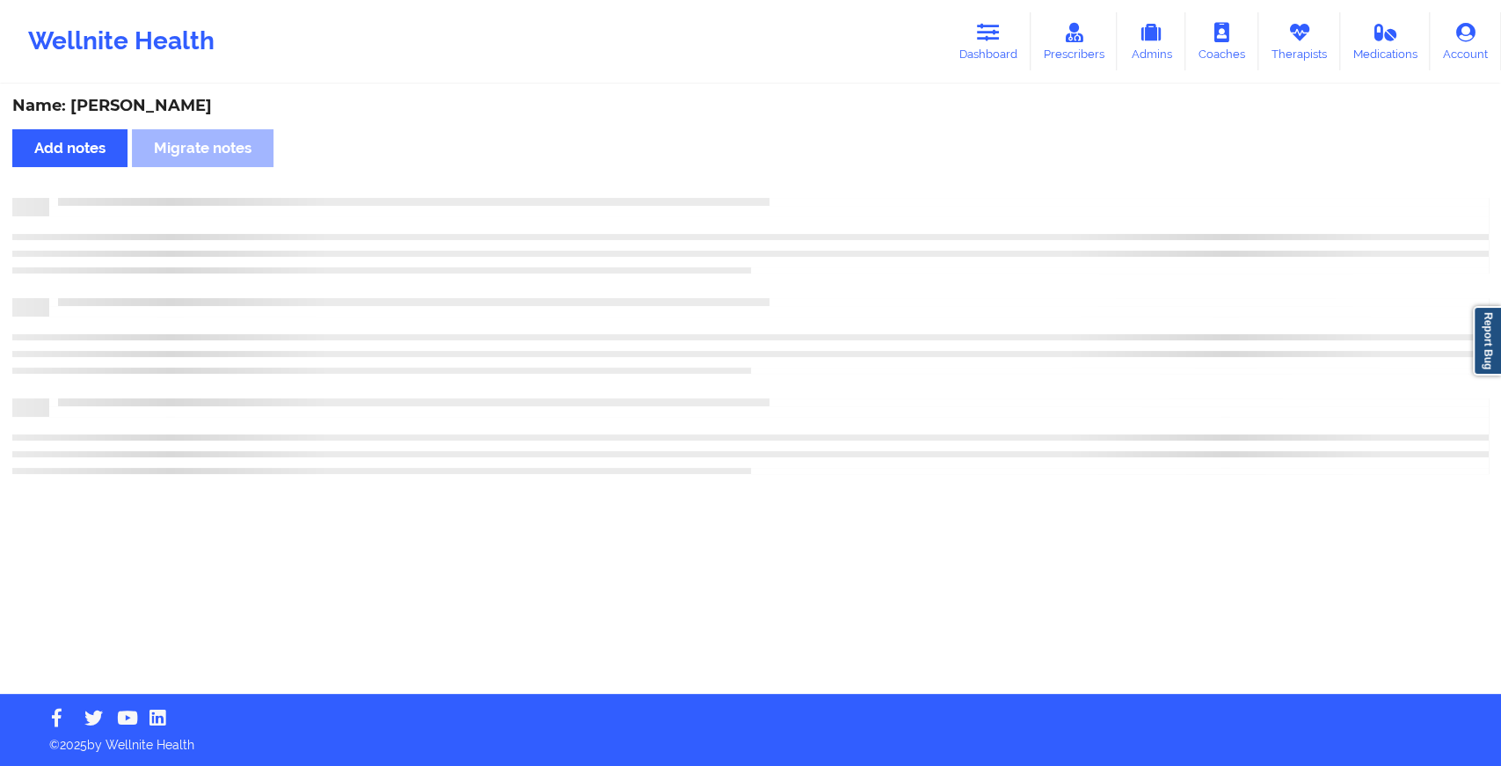
click at [814, 190] on div "Name: [PERSON_NAME] Add notes Migrate notes" at bounding box center [750, 390] width 1501 height 608
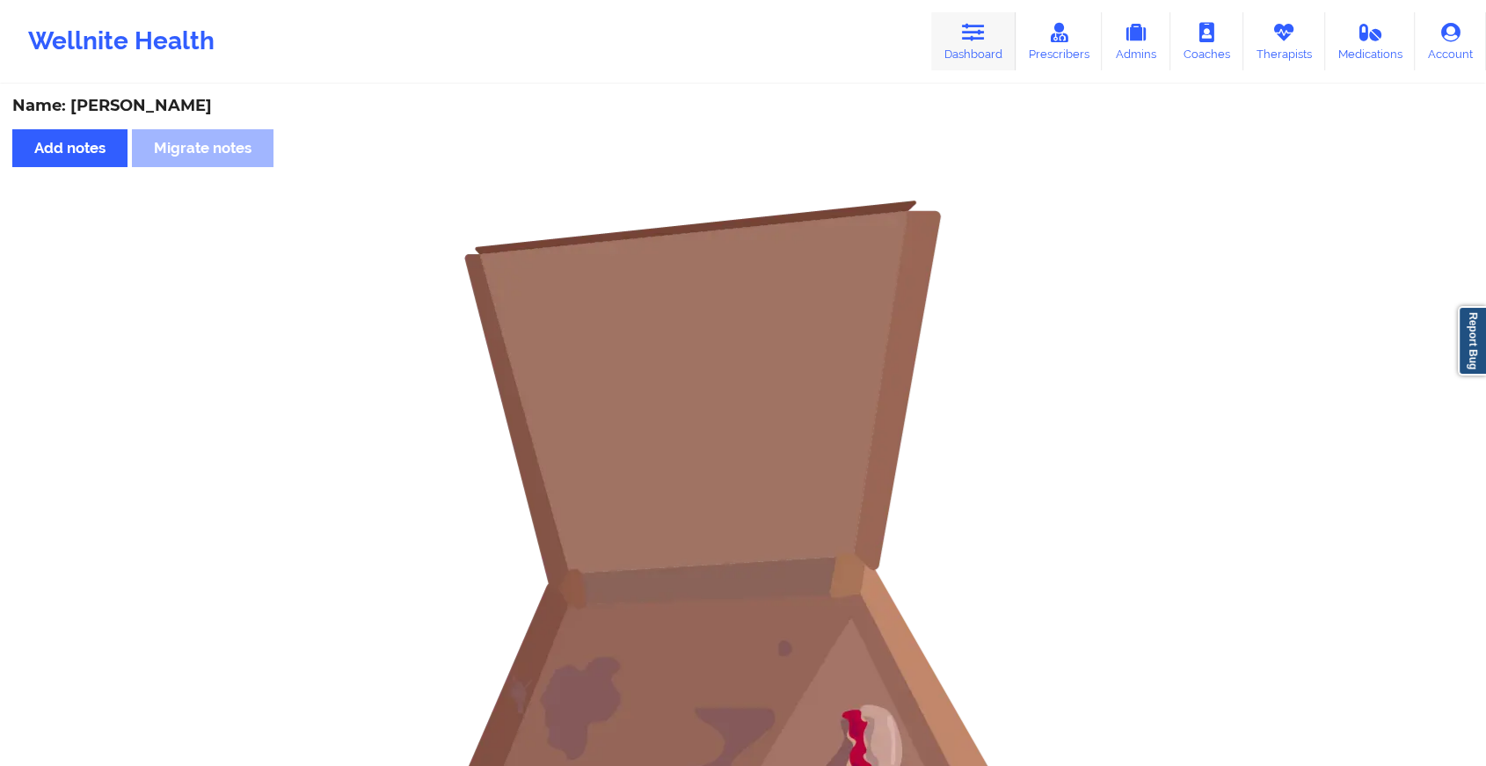
click at [951, 40] on link "Dashboard" at bounding box center [973, 41] width 84 height 58
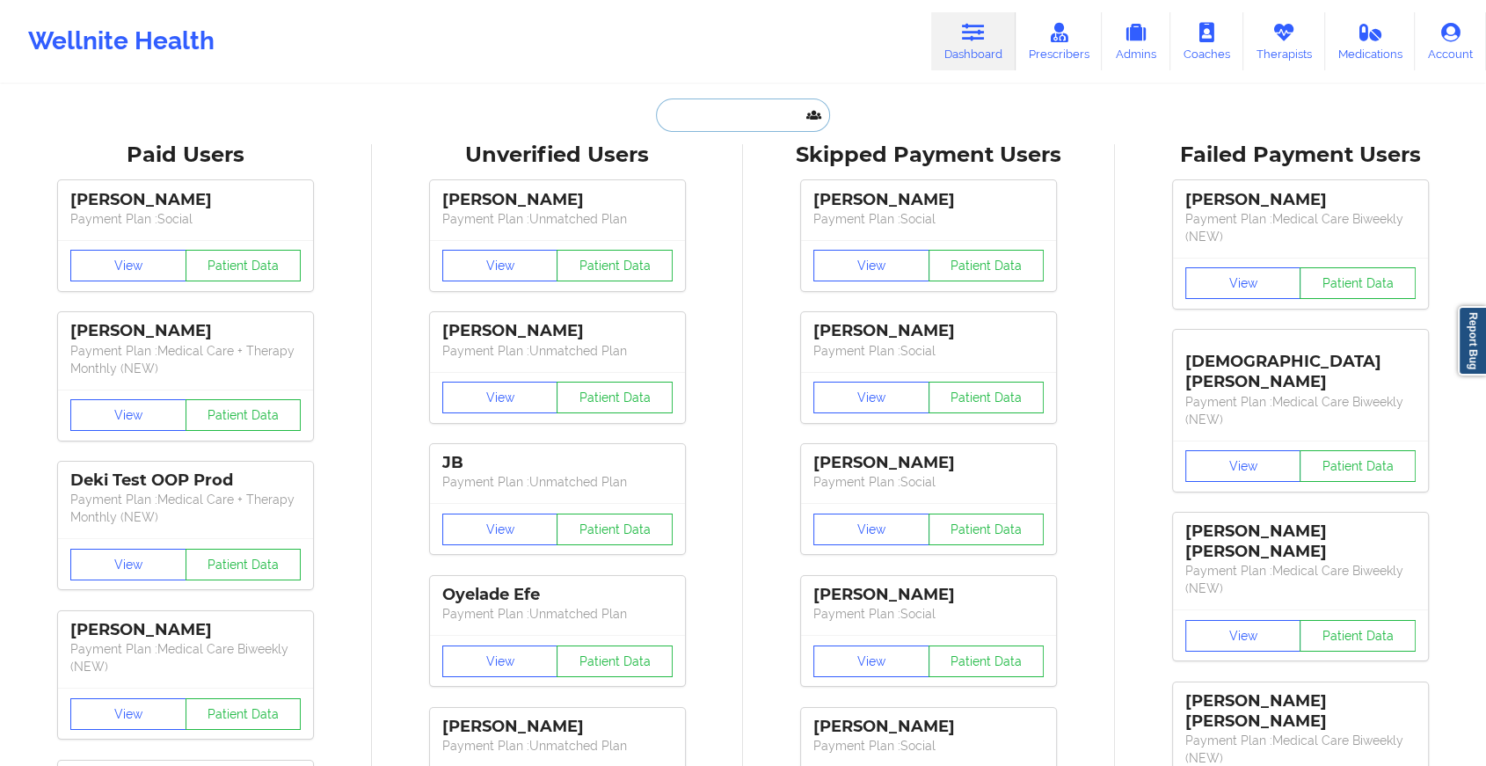
click at [768, 121] on input "text" at bounding box center [743, 115] width 174 height 33
type input "k"
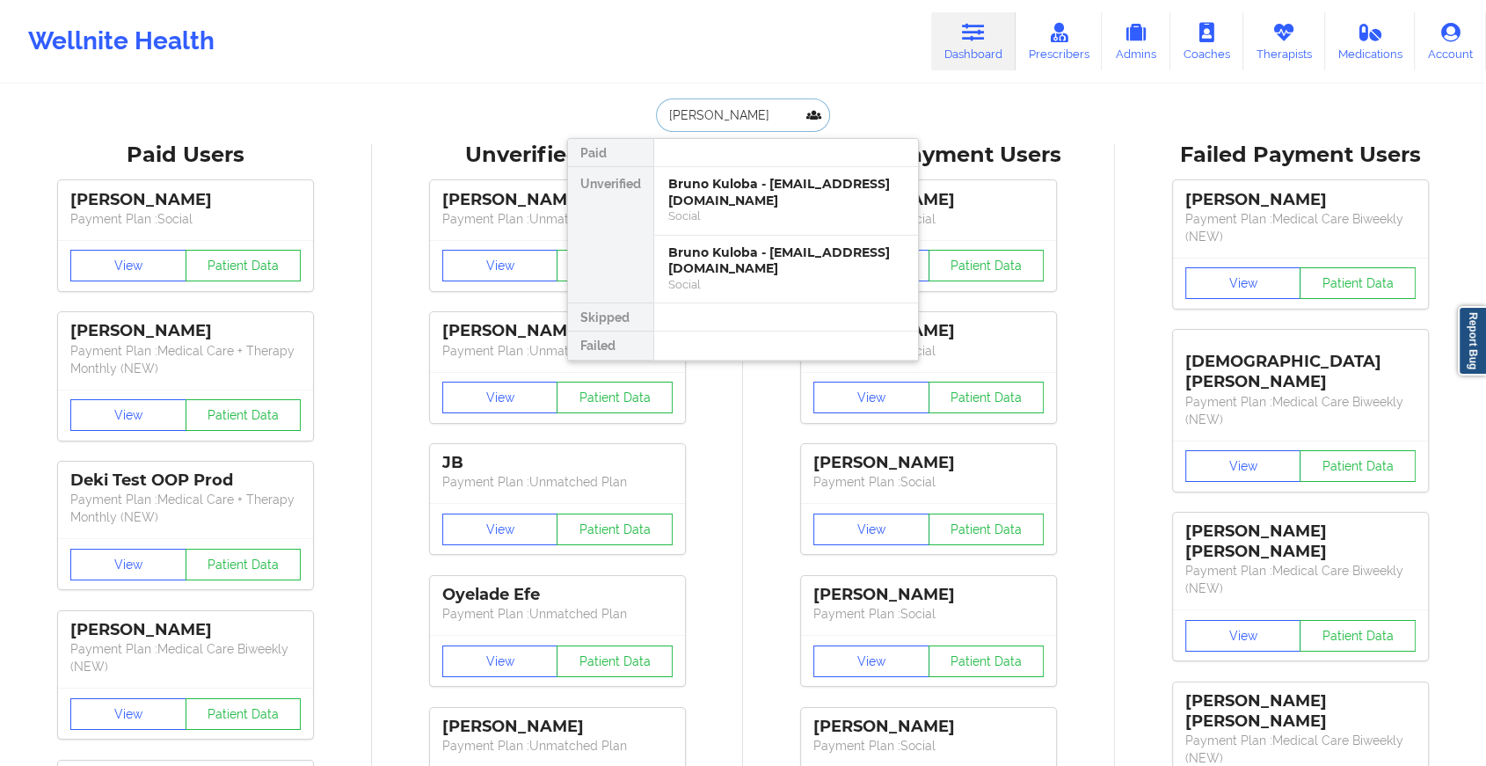
type input "loram"
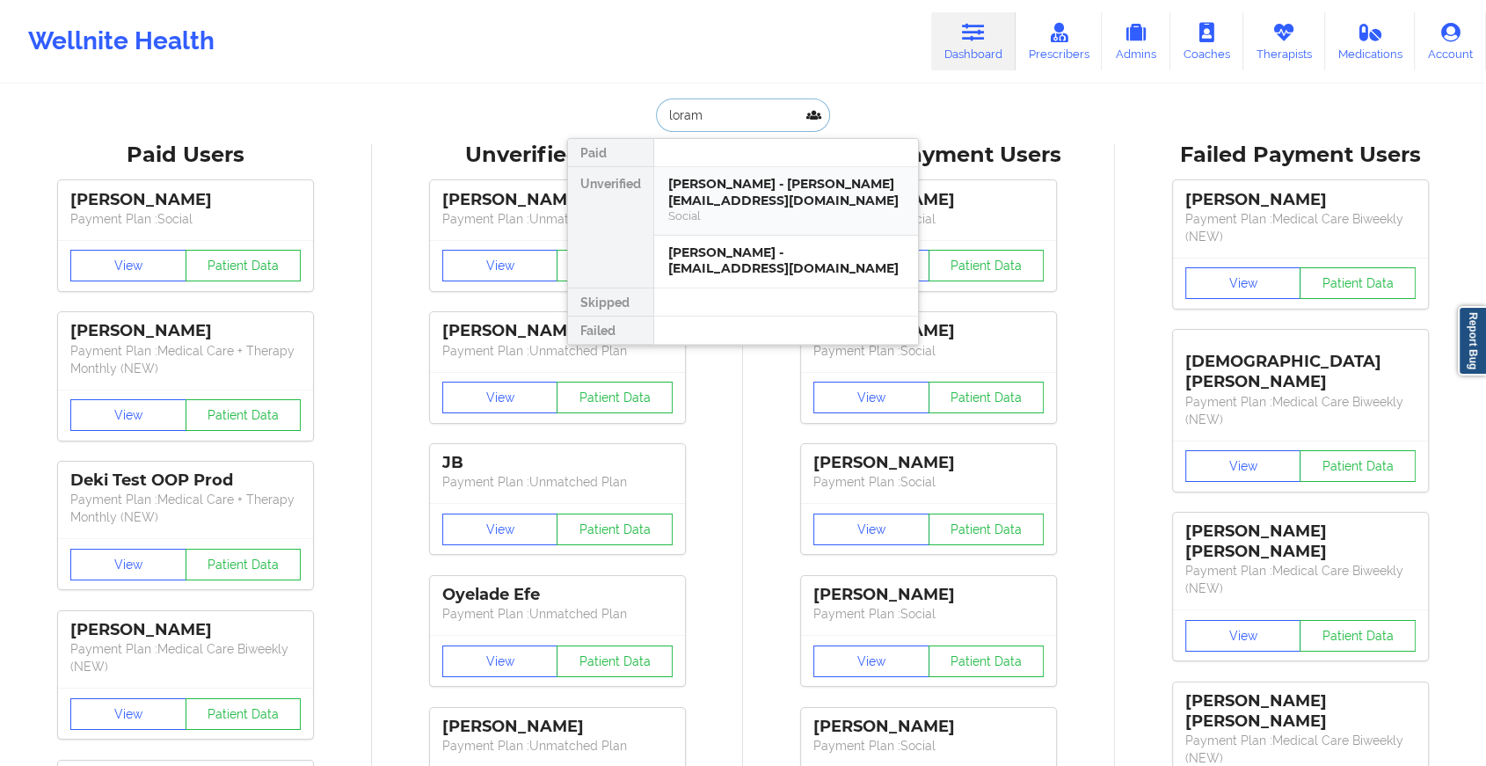
click at [781, 186] on div "[PERSON_NAME] - [PERSON_NAME][EMAIL_ADDRESS][DOMAIN_NAME]" at bounding box center [786, 192] width 236 height 33
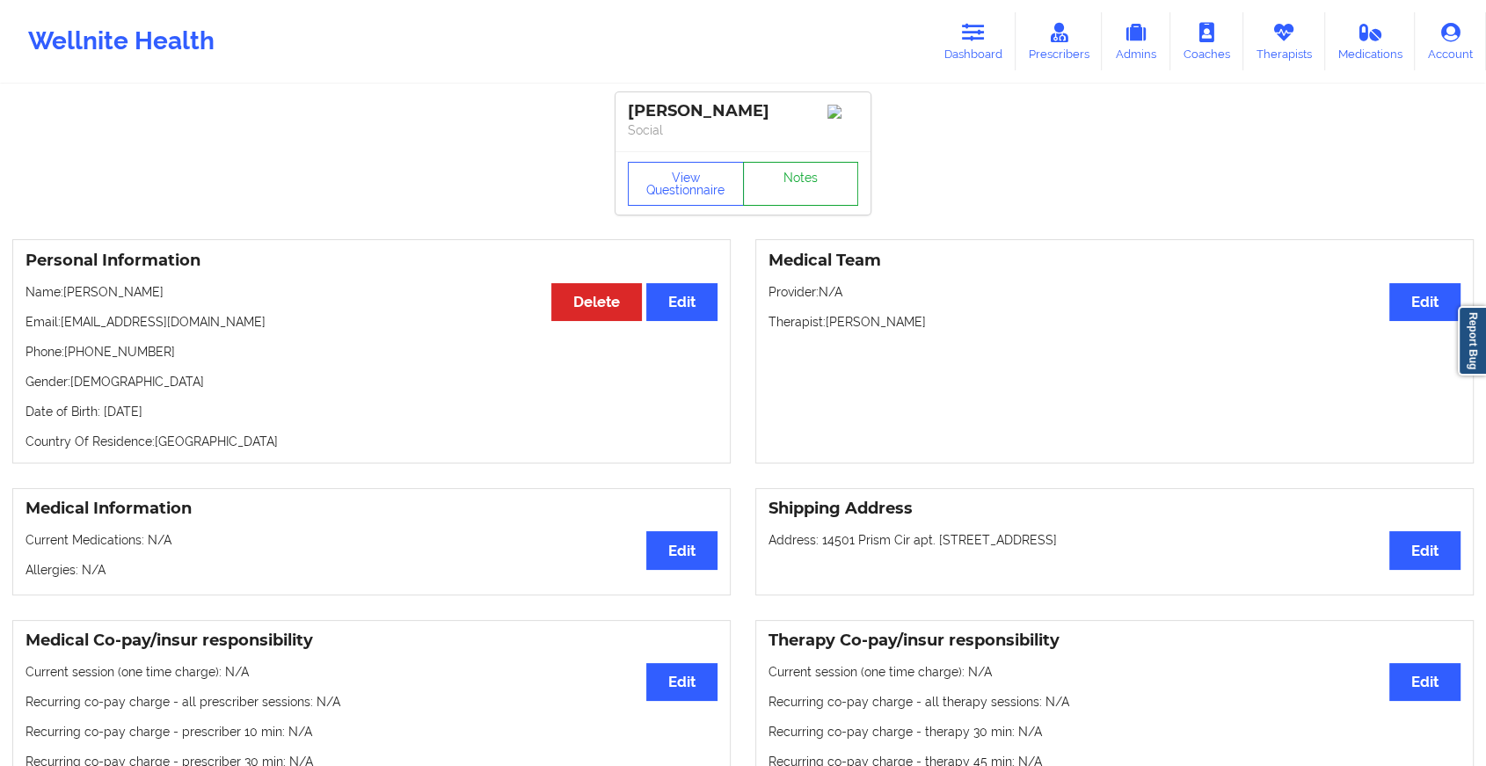
click at [817, 187] on link "Notes" at bounding box center [801, 184] width 116 height 44
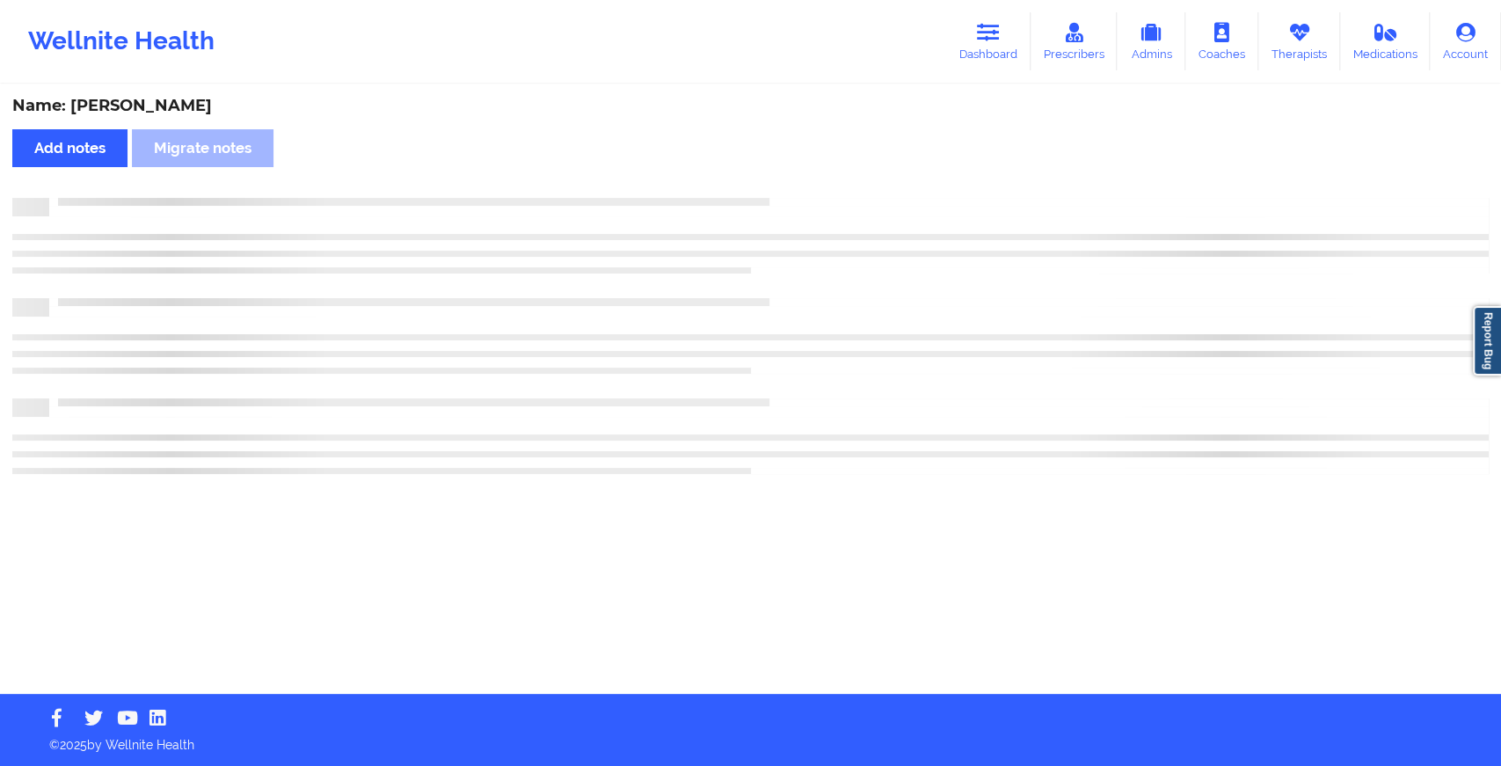
click at [817, 187] on div "Name: [PERSON_NAME] notes Migrate notes" at bounding box center [750, 390] width 1501 height 608
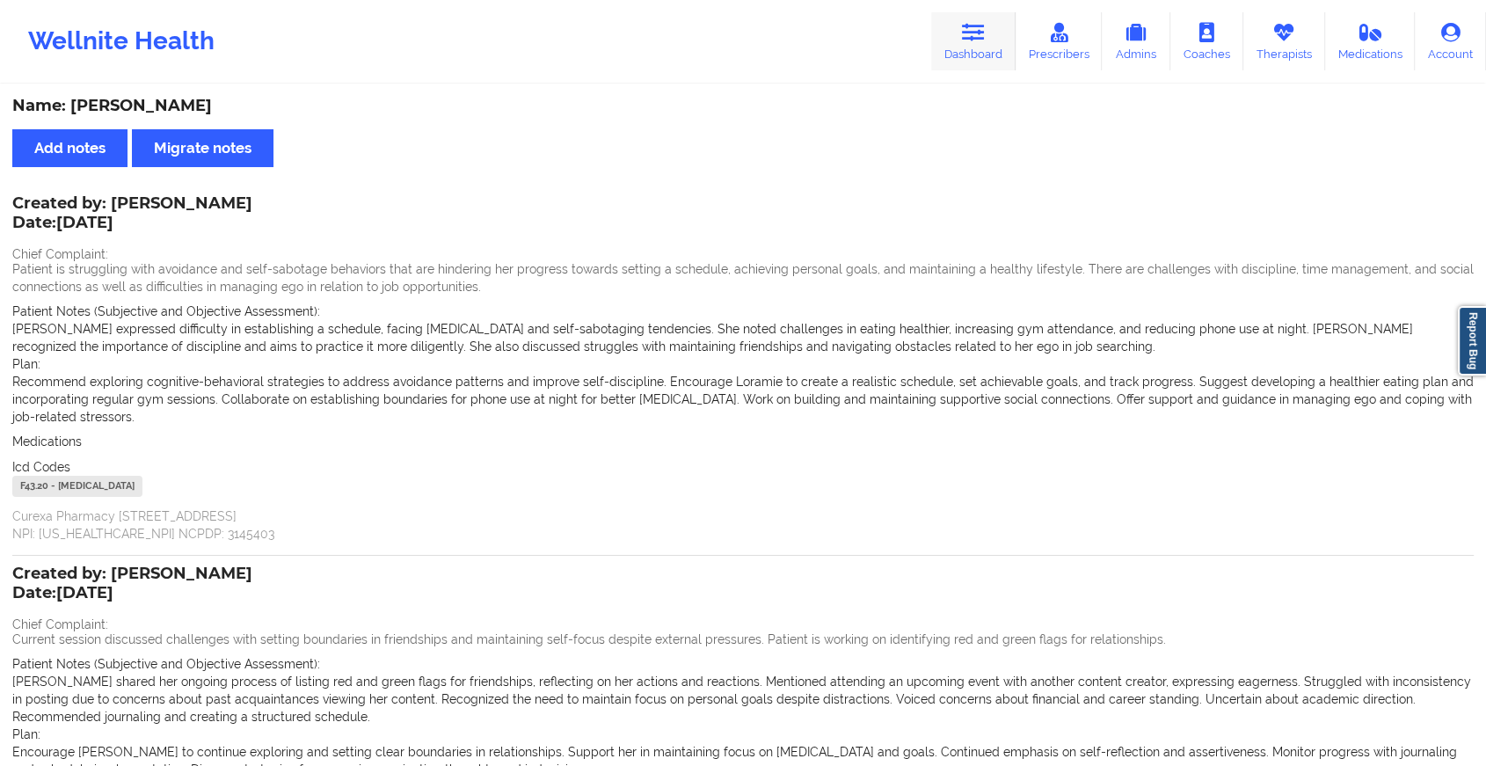
click at [968, 57] on link "Dashboard" at bounding box center [973, 41] width 84 height 58
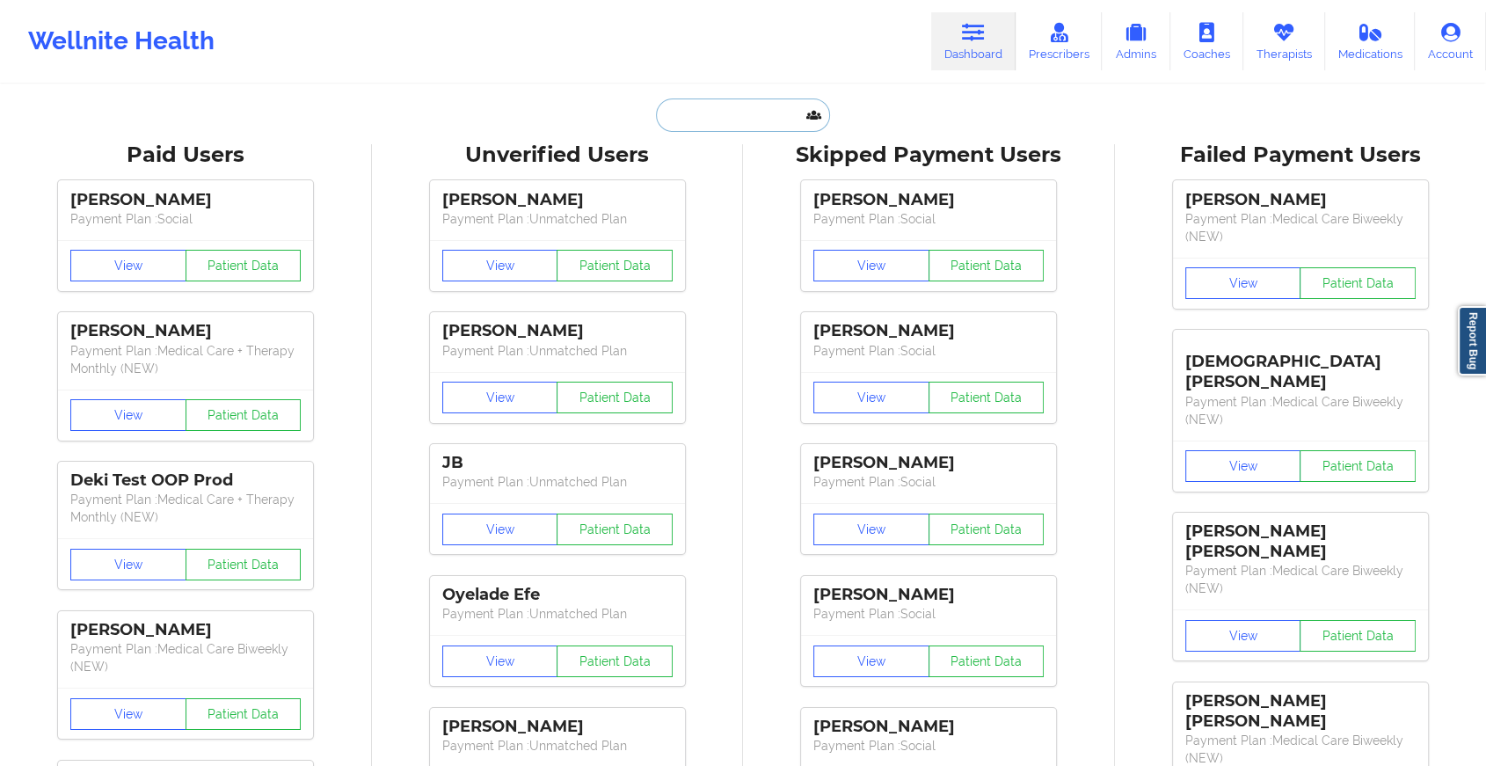
click at [743, 127] on input "text" at bounding box center [743, 115] width 174 height 33
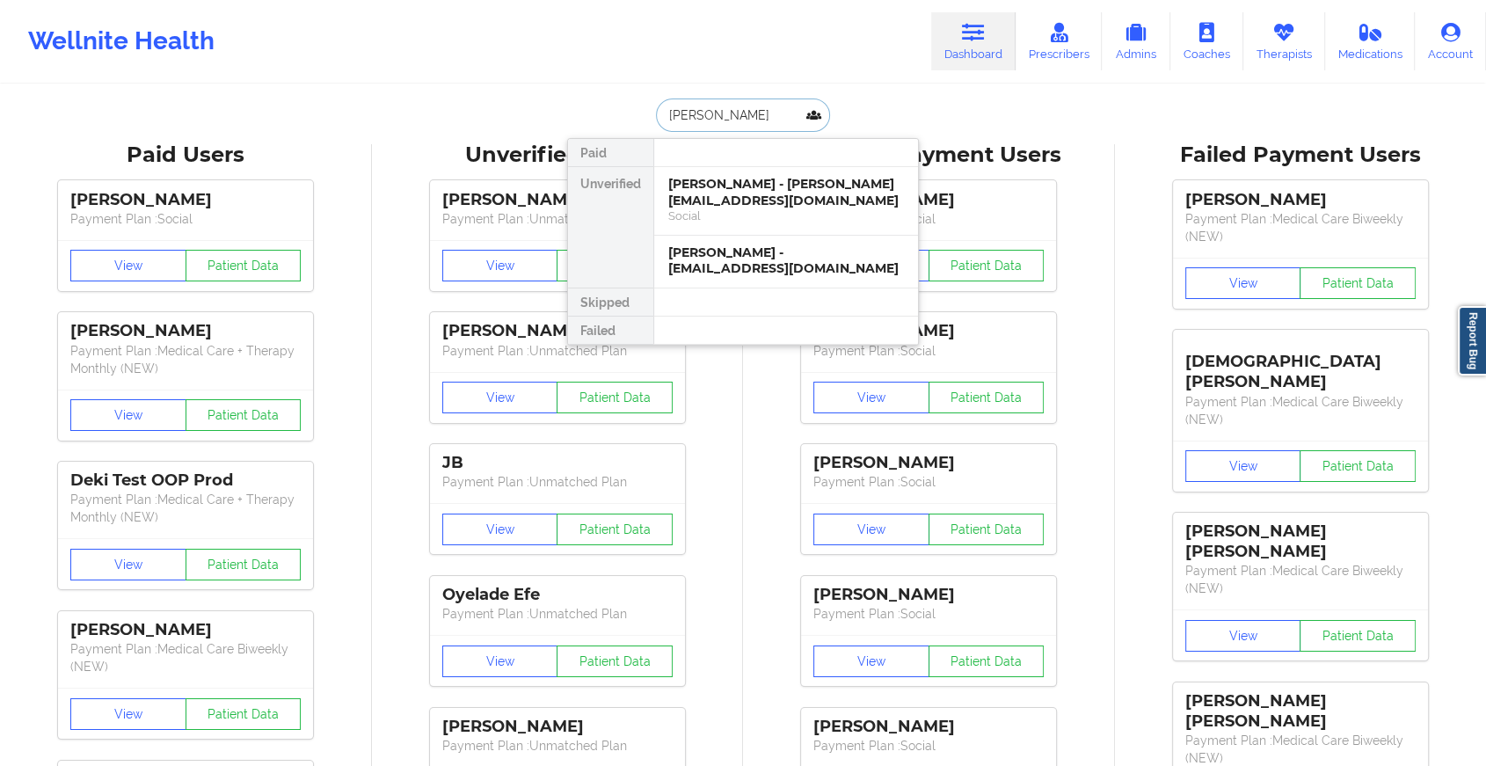
type input "[PERSON_NAME]"
click at [753, 189] on div "[PERSON_NAME] - [EMAIL_ADDRESS][DOMAIN_NAME]" at bounding box center [786, 192] width 236 height 33
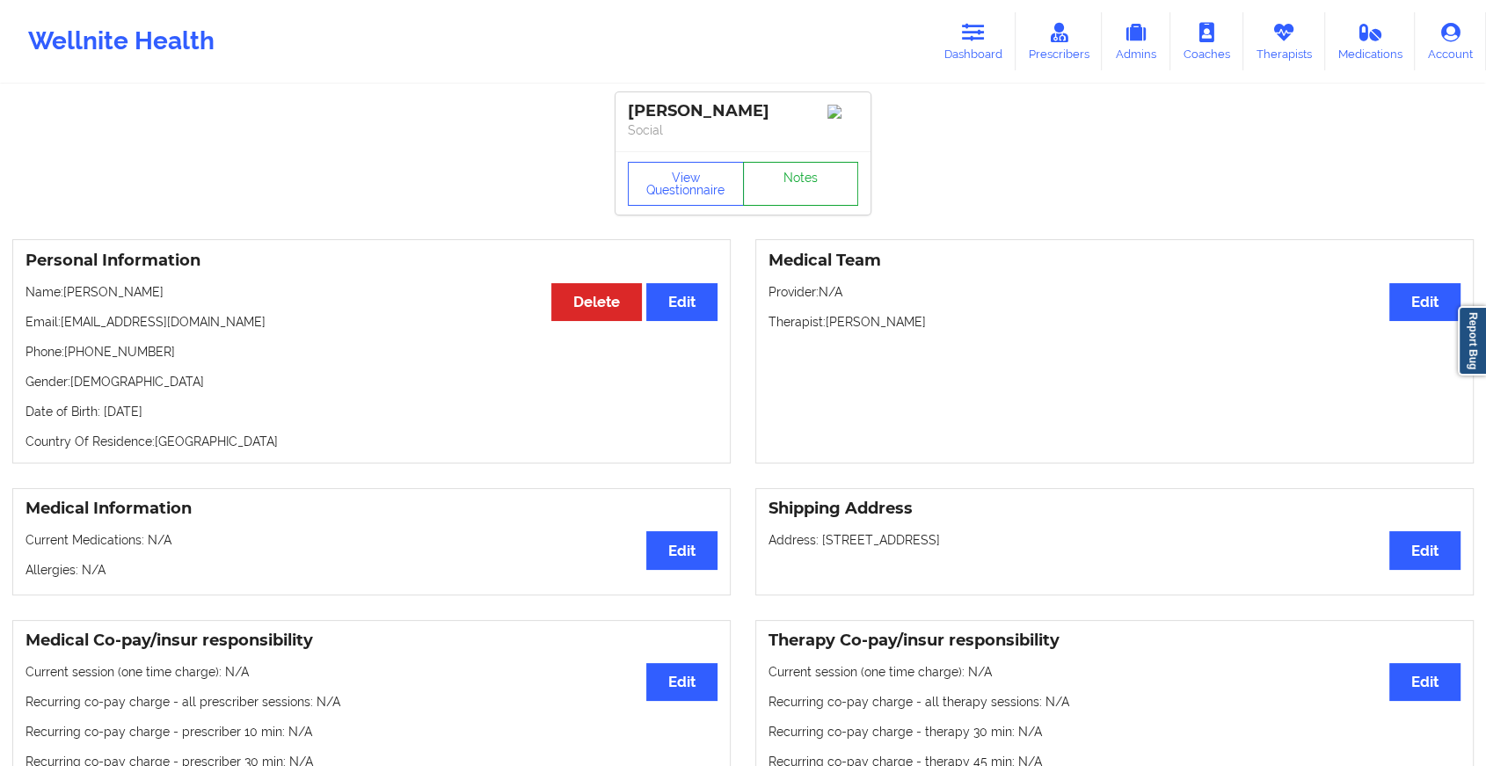
click at [805, 190] on link "Notes" at bounding box center [801, 184] width 116 height 44
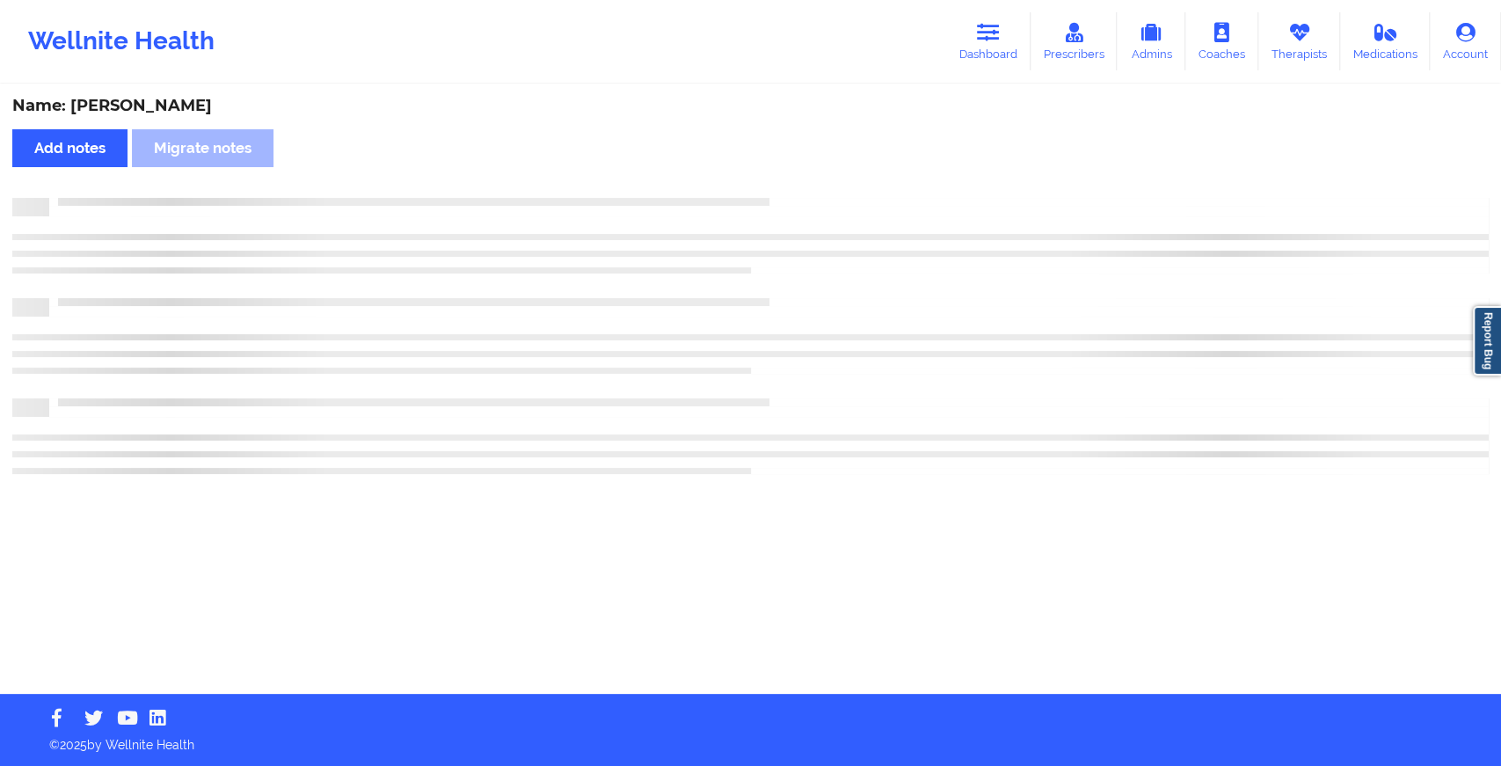
click at [805, 190] on div "Name: [PERSON_NAME] Add notes Migrate notes" at bounding box center [750, 390] width 1501 height 608
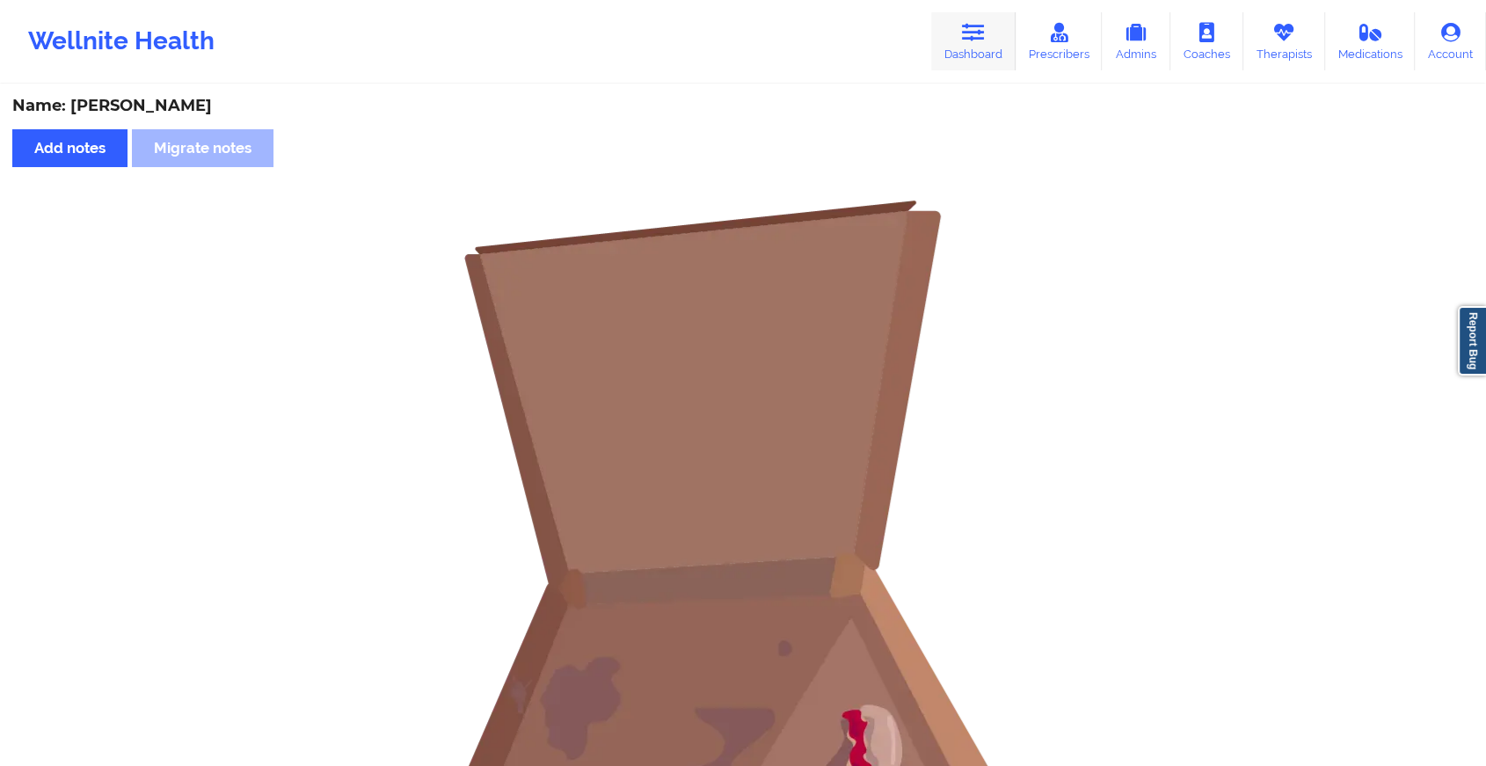
click at [945, 35] on link "Dashboard" at bounding box center [973, 41] width 84 height 58
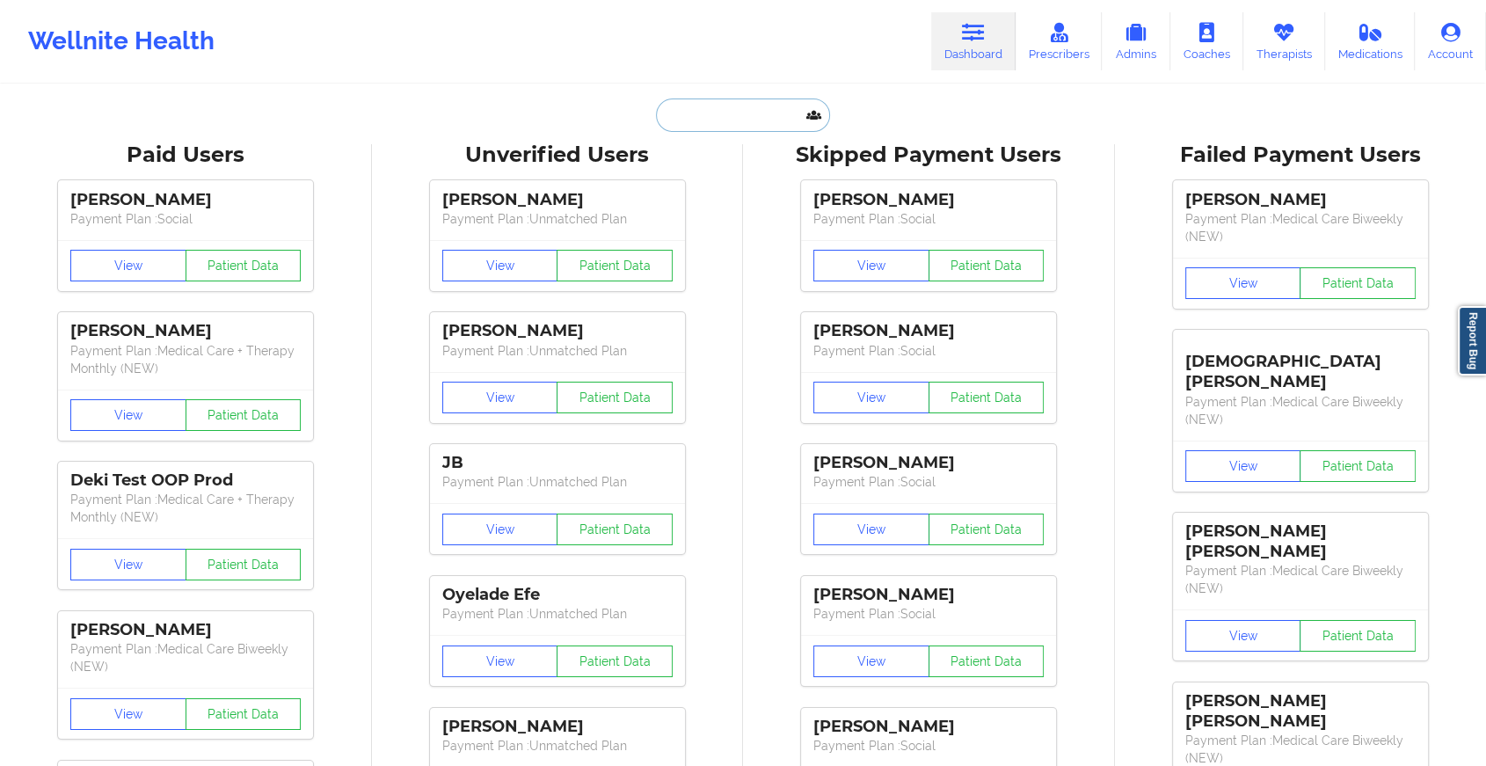
click at [725, 121] on input "text" at bounding box center [743, 115] width 174 height 33
type input "d"
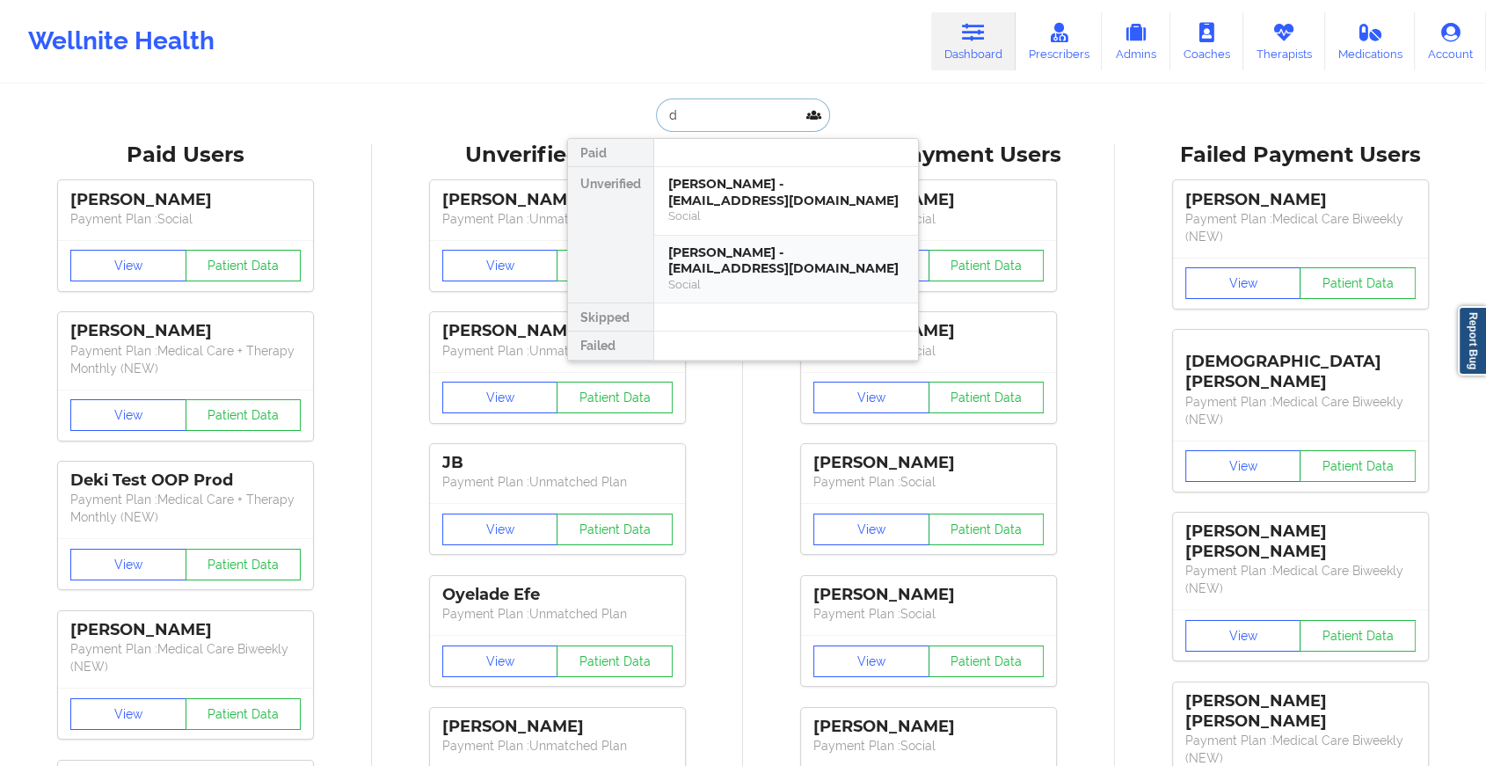
click at [721, 269] on div "[PERSON_NAME] - [EMAIL_ADDRESS][DOMAIN_NAME]" at bounding box center [786, 261] width 236 height 33
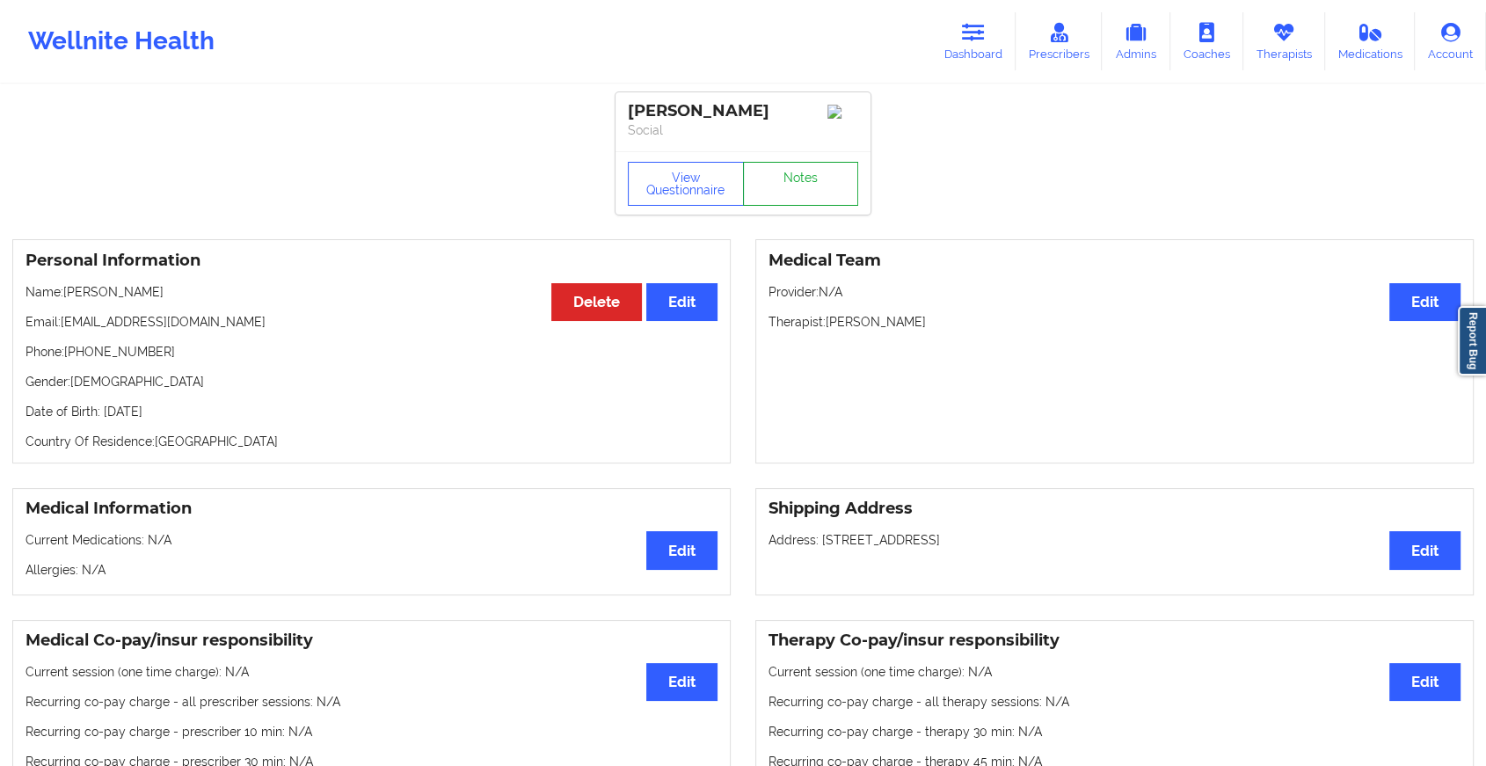
click at [816, 206] on link "Notes" at bounding box center [801, 184] width 116 height 44
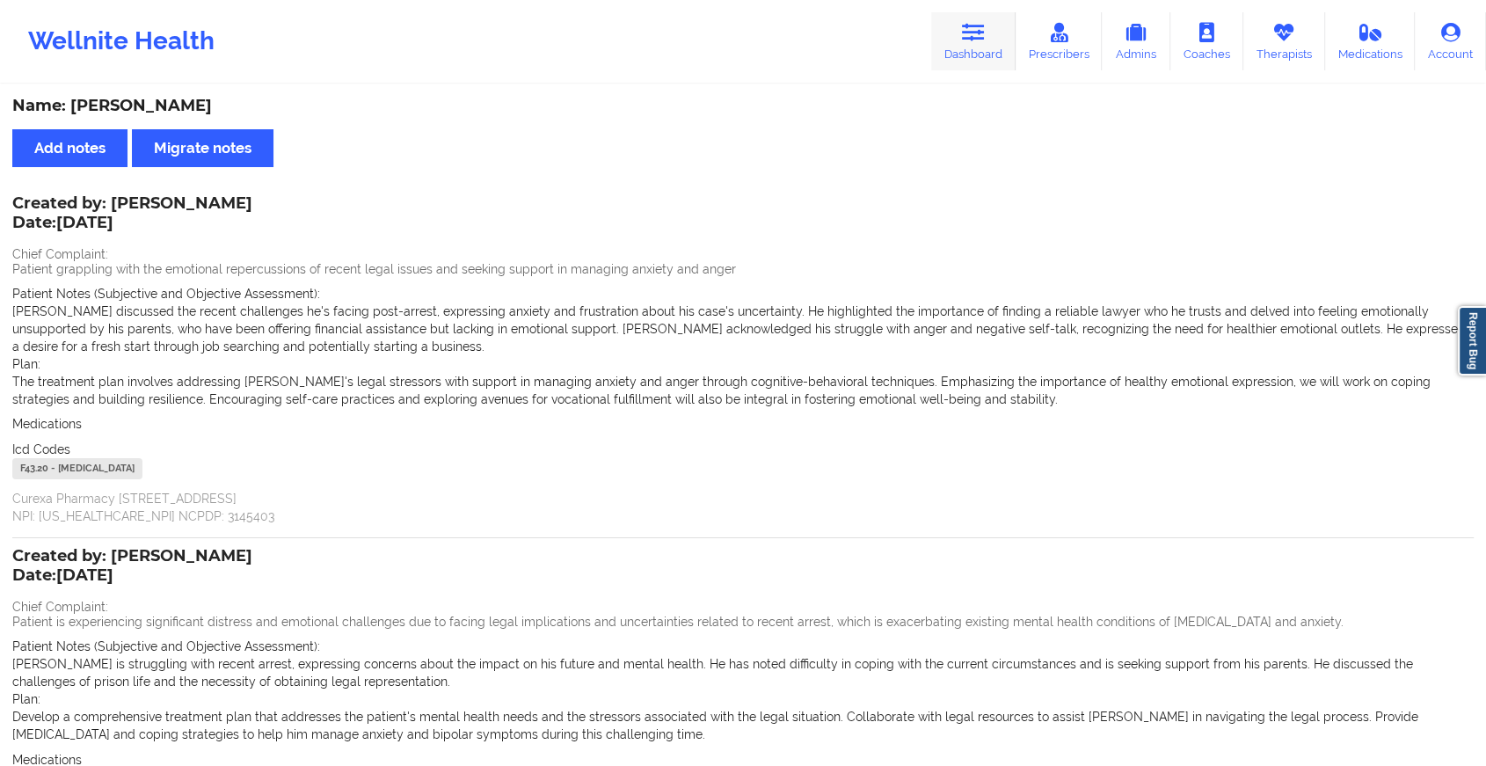
click at [968, 51] on link "Dashboard" at bounding box center [973, 41] width 84 height 58
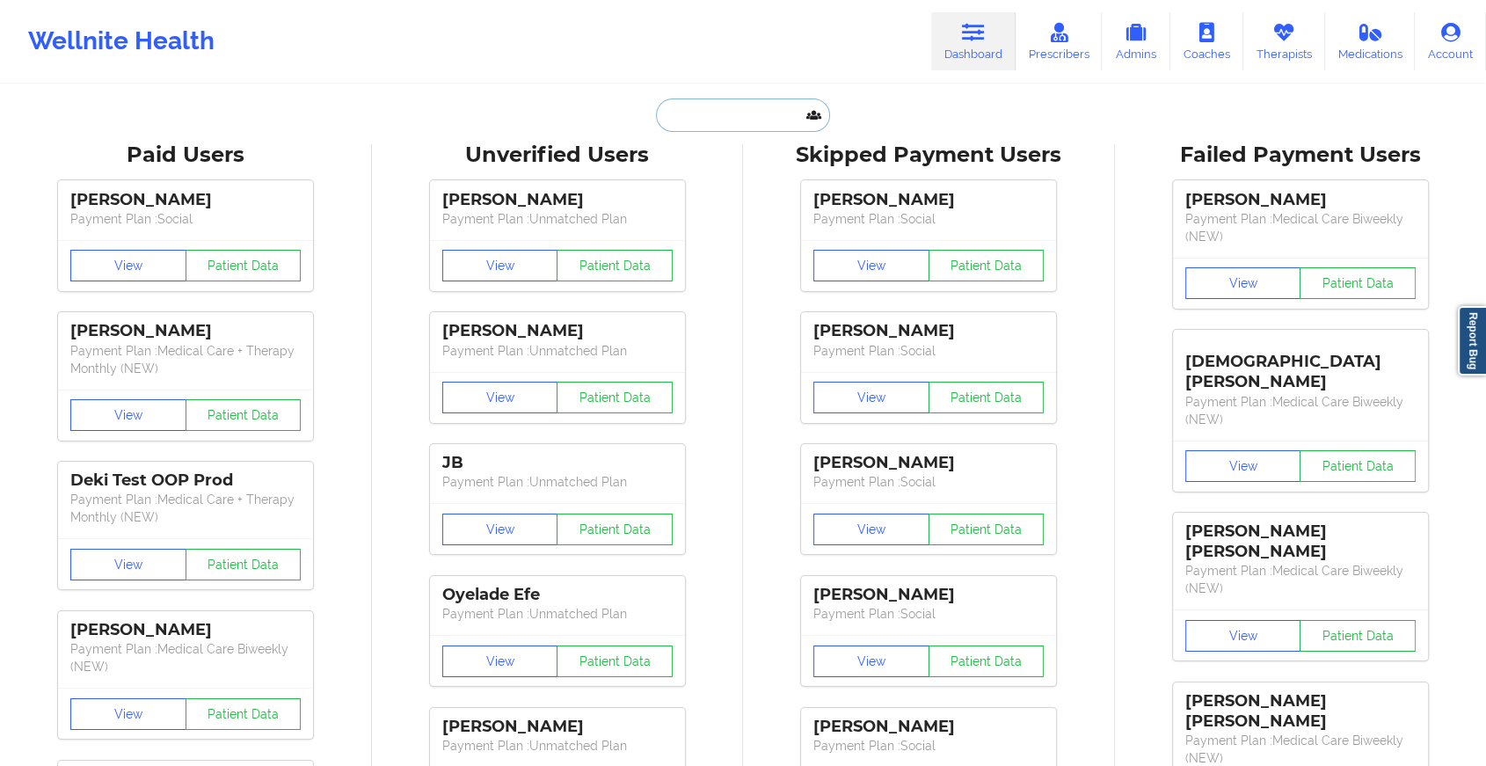
click at [772, 113] on input "text" at bounding box center [743, 115] width 174 height 33
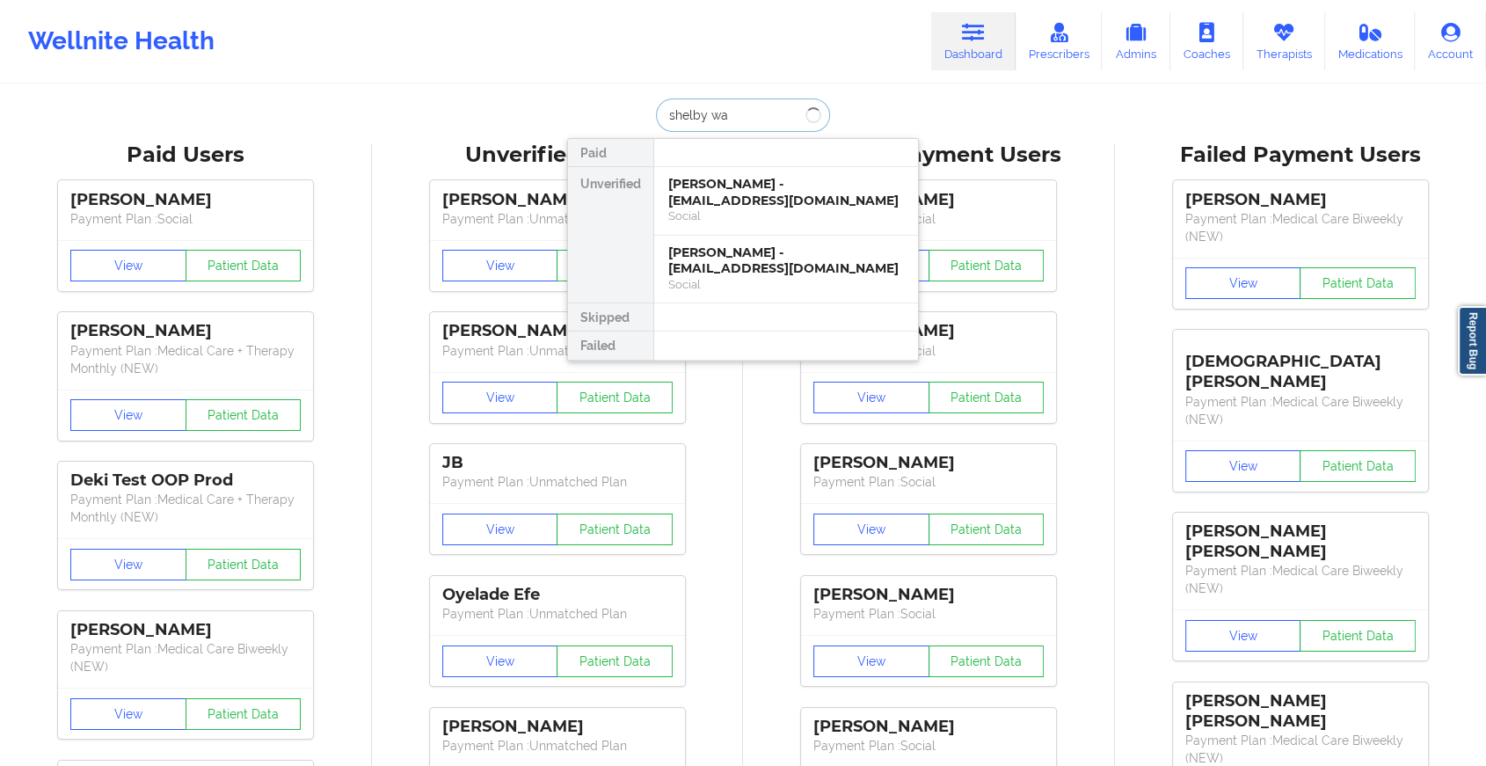
type input "[PERSON_NAME]"
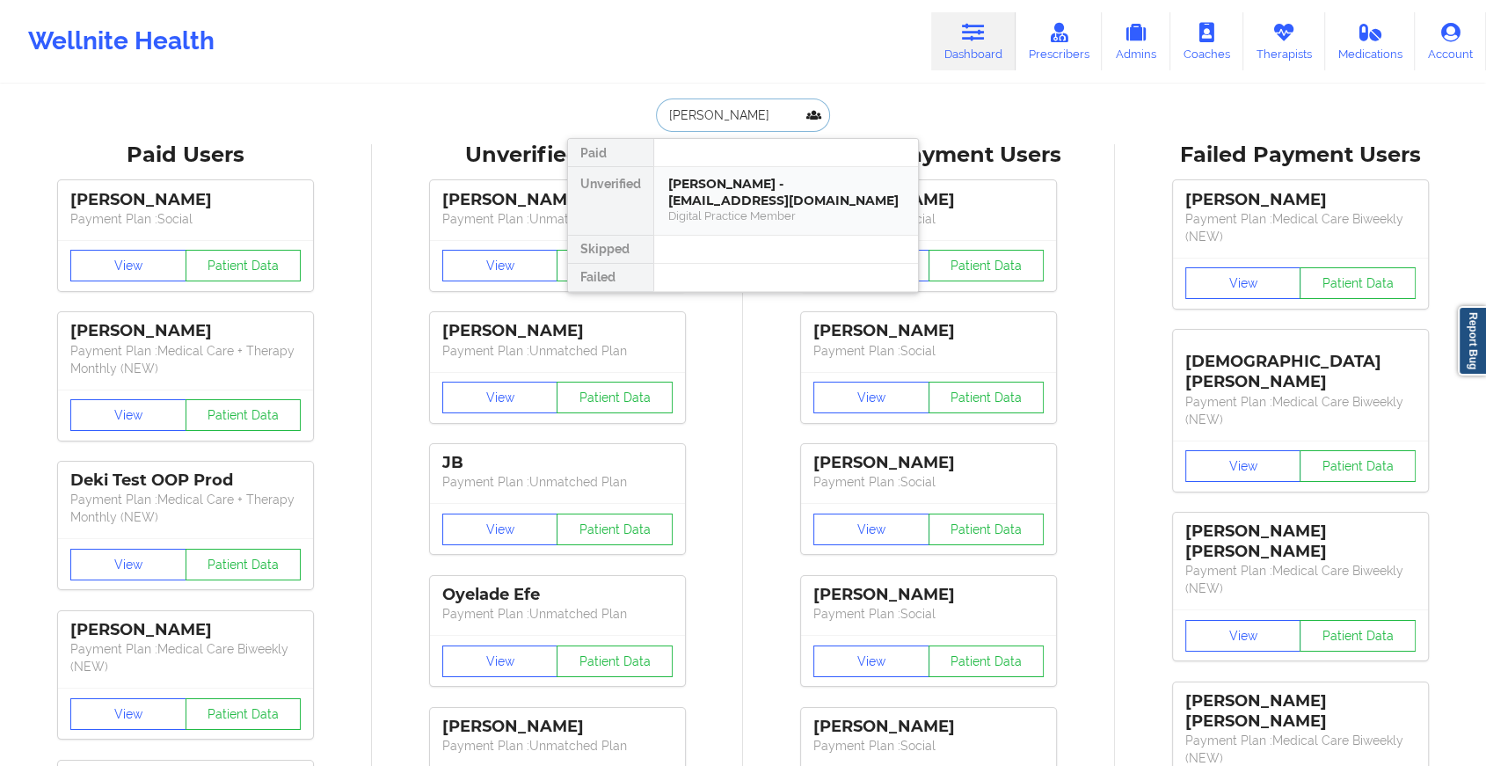
click at [757, 188] on div "[PERSON_NAME] - [EMAIL_ADDRESS][DOMAIN_NAME]" at bounding box center [786, 192] width 236 height 33
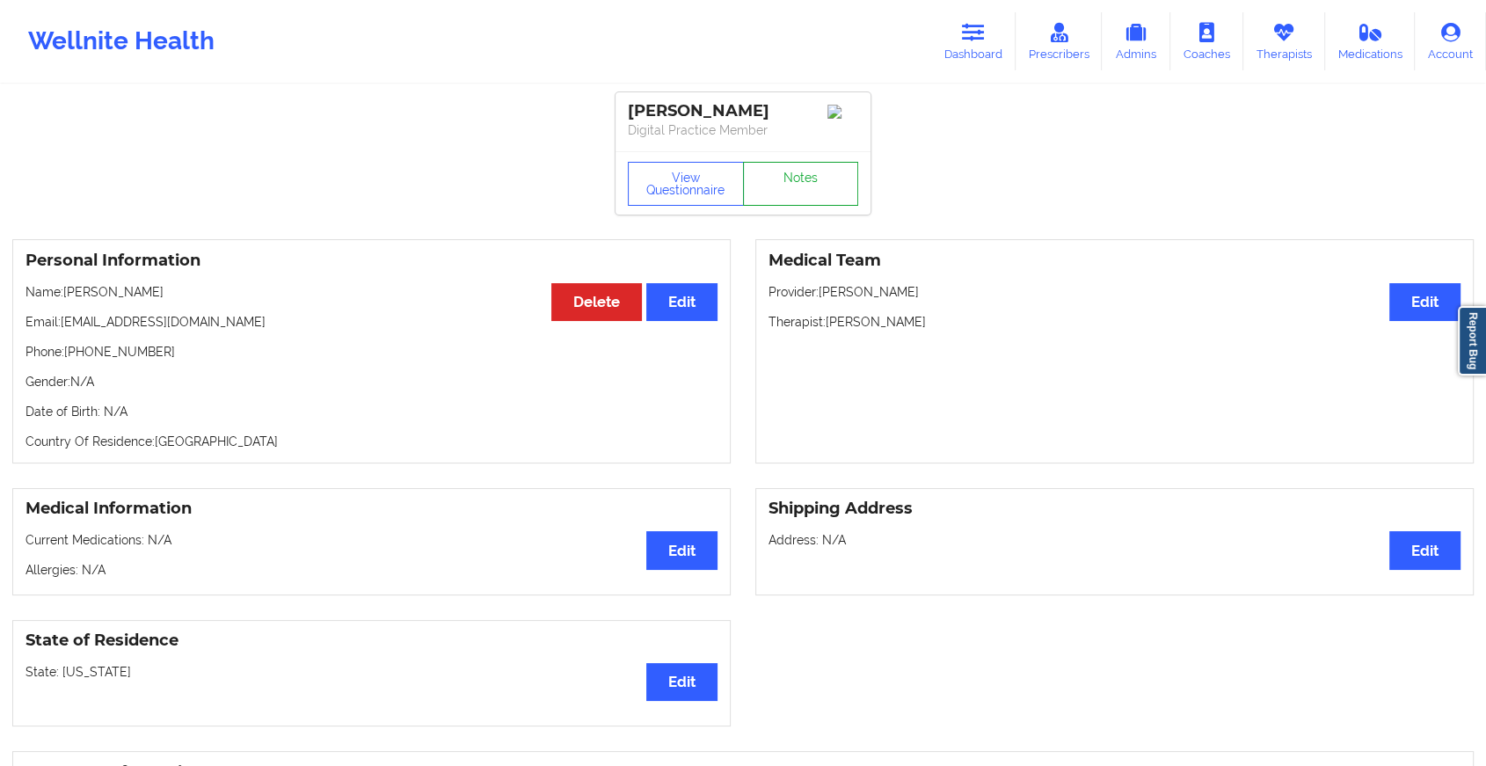
click at [805, 180] on link "Notes" at bounding box center [801, 184] width 116 height 44
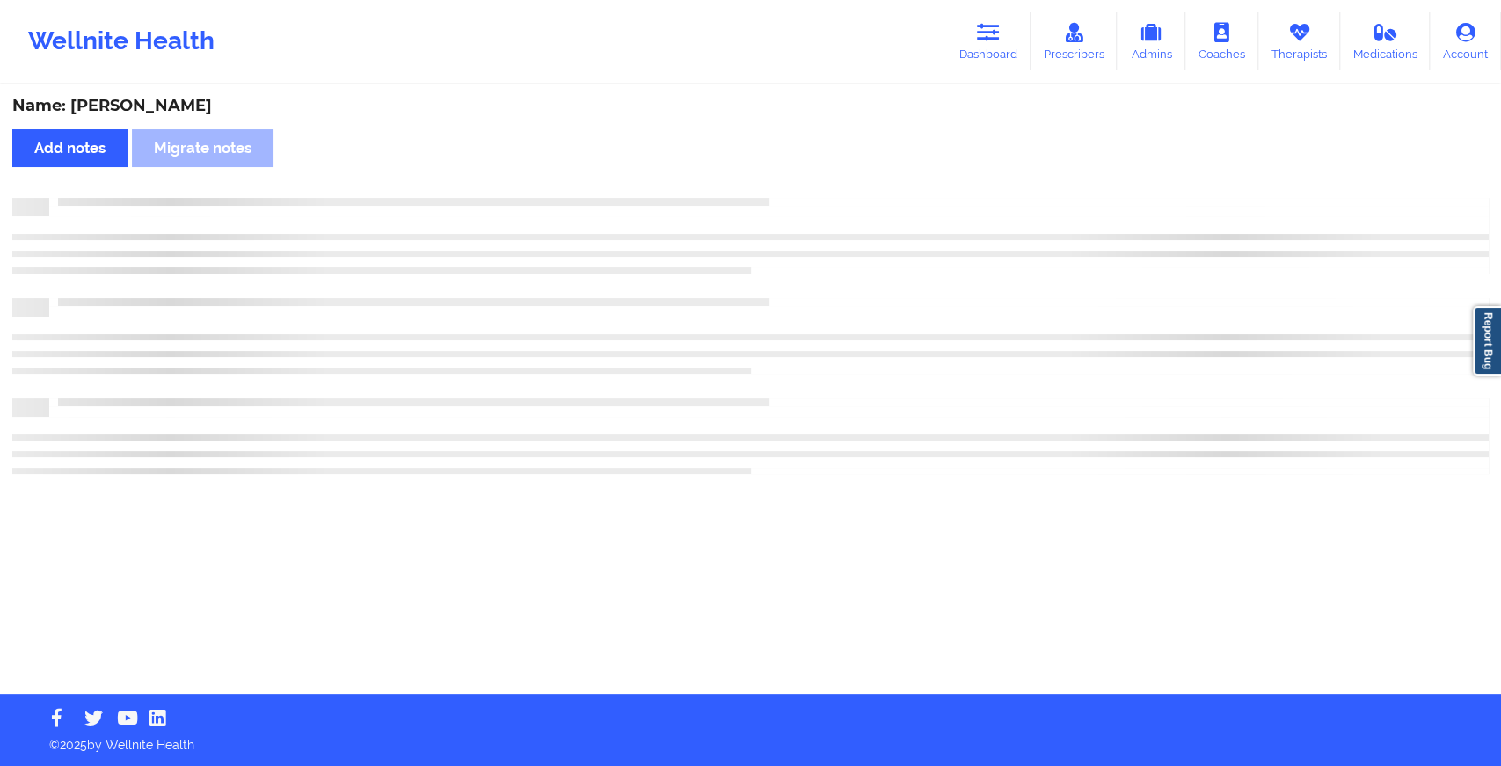
click at [805, 180] on div "Name: [PERSON_NAME] Add notes Migrate notes" at bounding box center [750, 390] width 1501 height 608
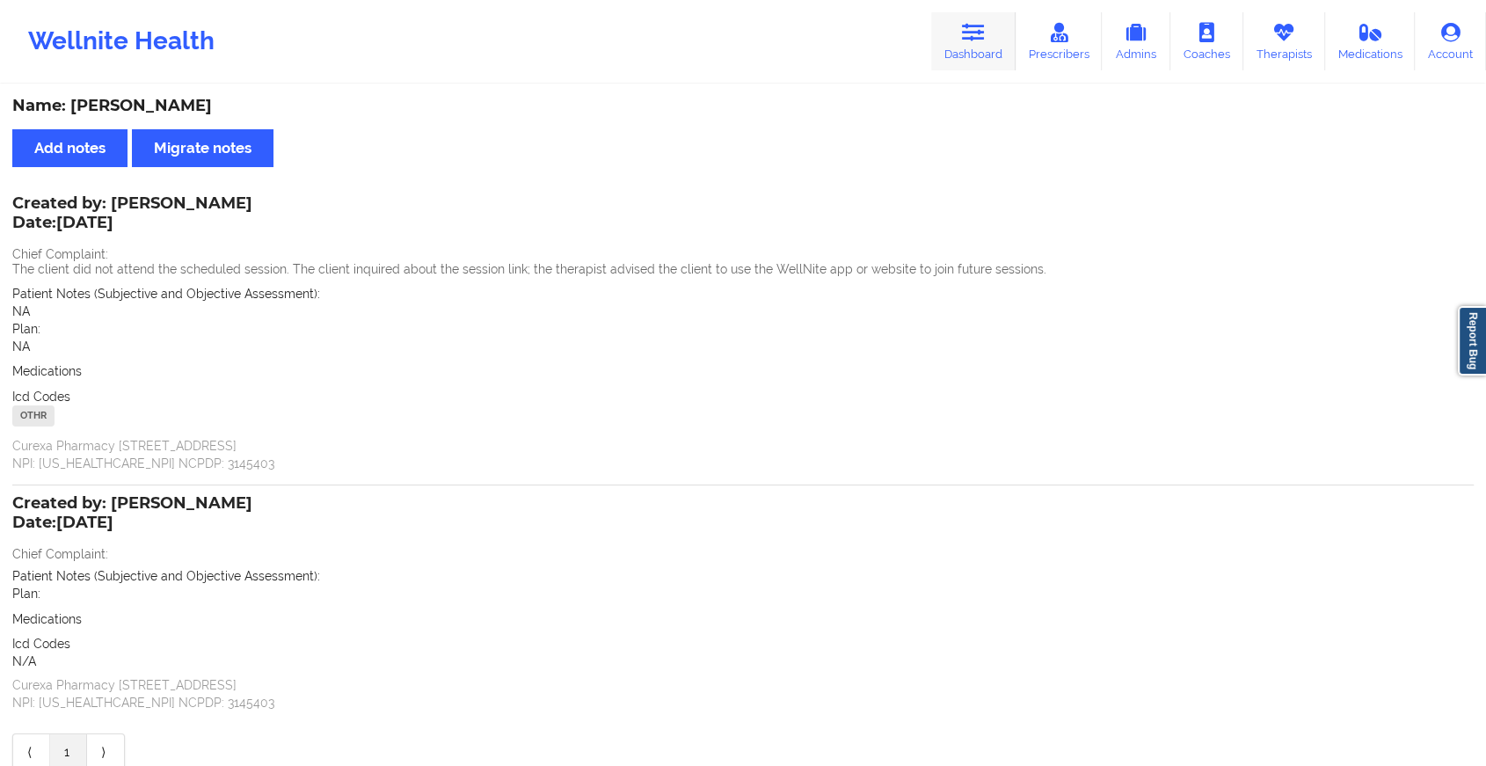
click at [971, 52] on link "Dashboard" at bounding box center [973, 41] width 84 height 58
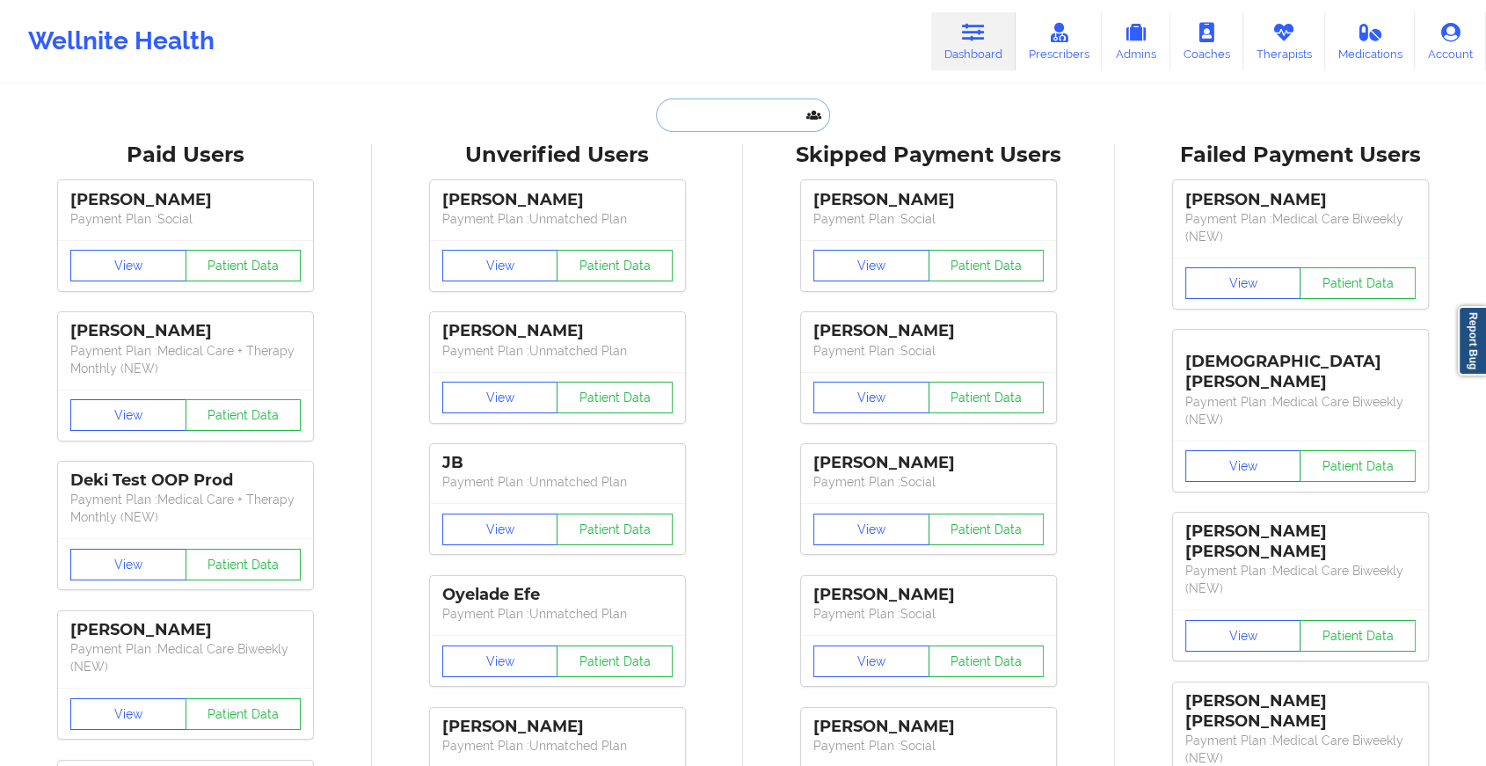
click at [744, 107] on input "text" at bounding box center [743, 115] width 174 height 33
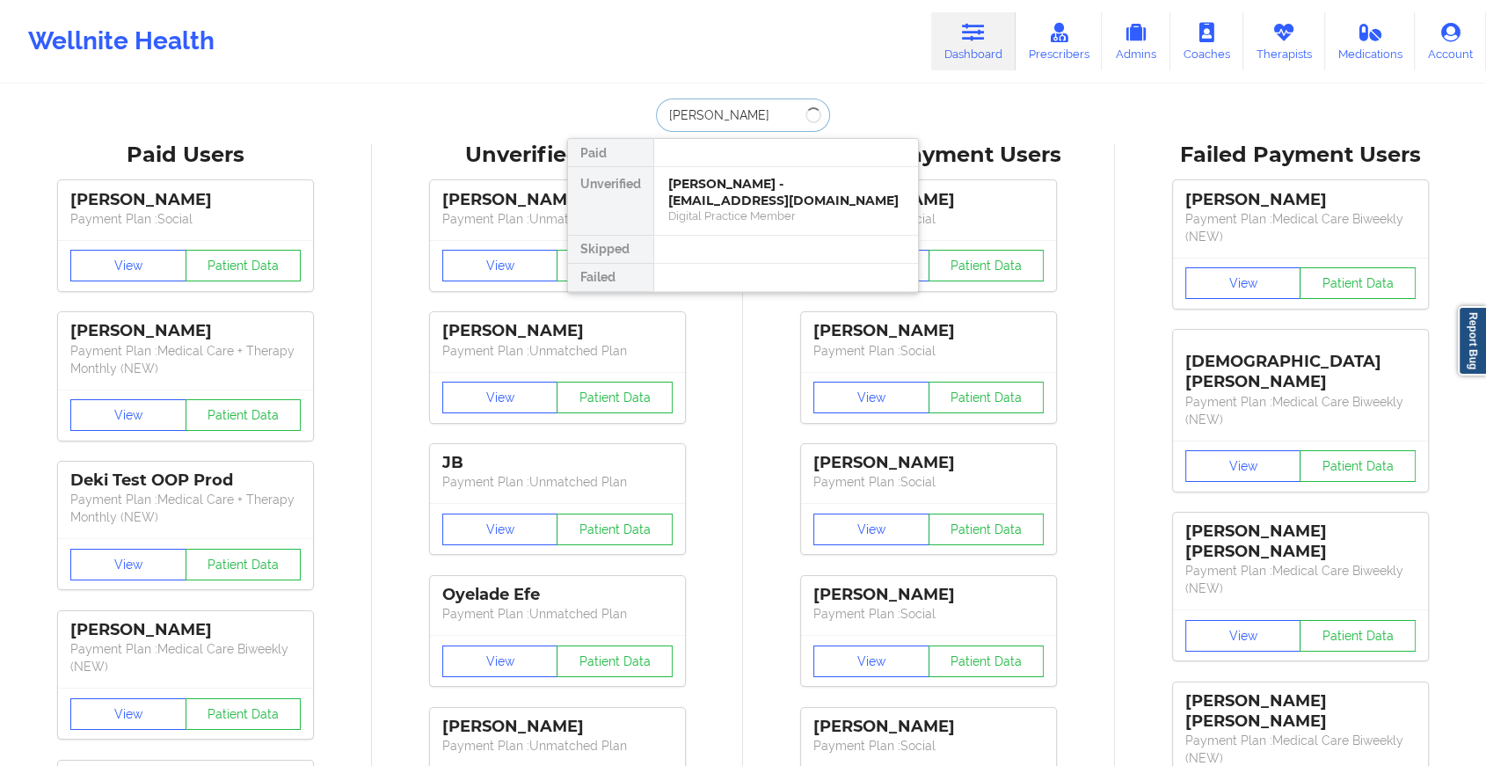
type input "[PERSON_NAME]"
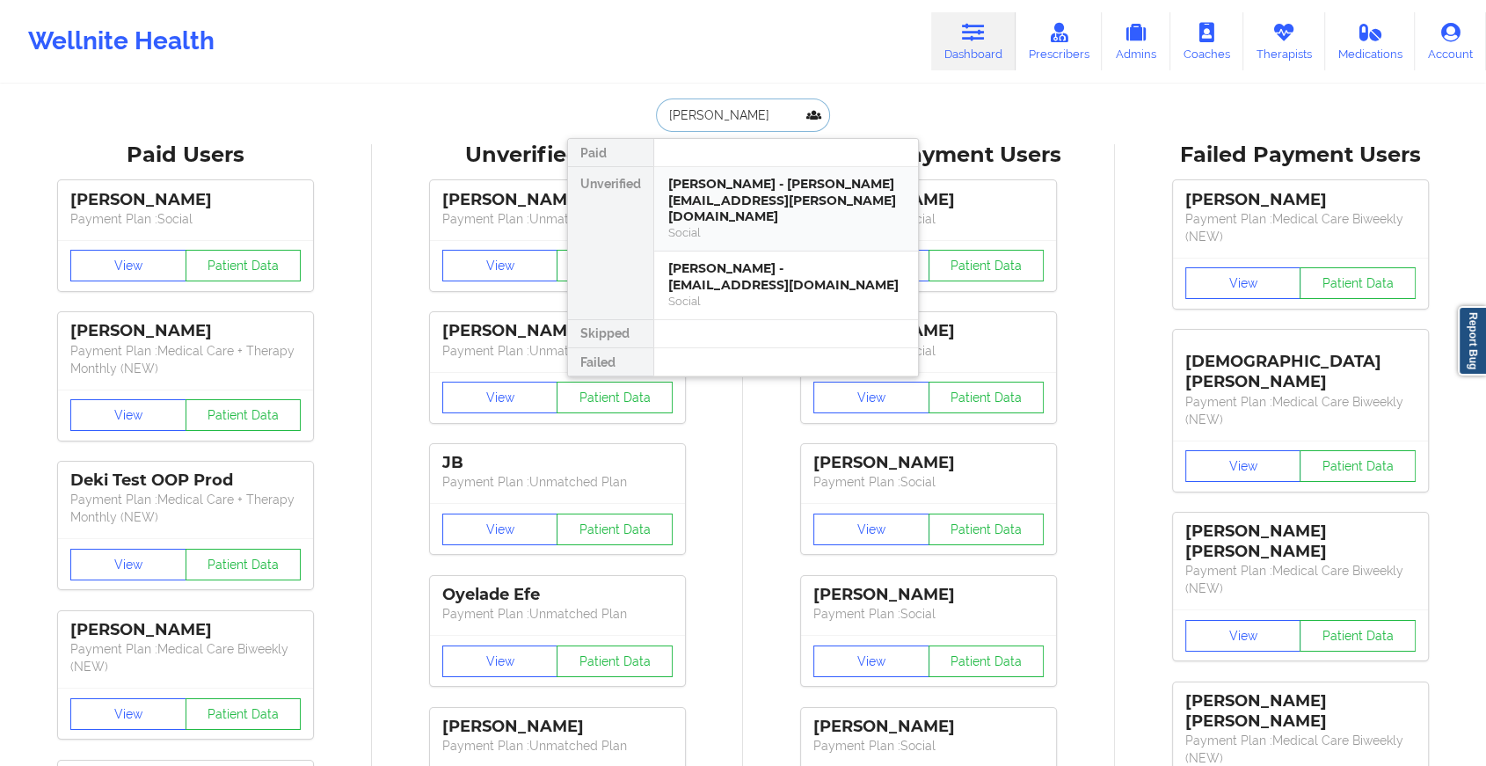
click at [757, 196] on div "[PERSON_NAME] - [PERSON_NAME][EMAIL_ADDRESS][PERSON_NAME][DOMAIN_NAME]" at bounding box center [786, 200] width 236 height 49
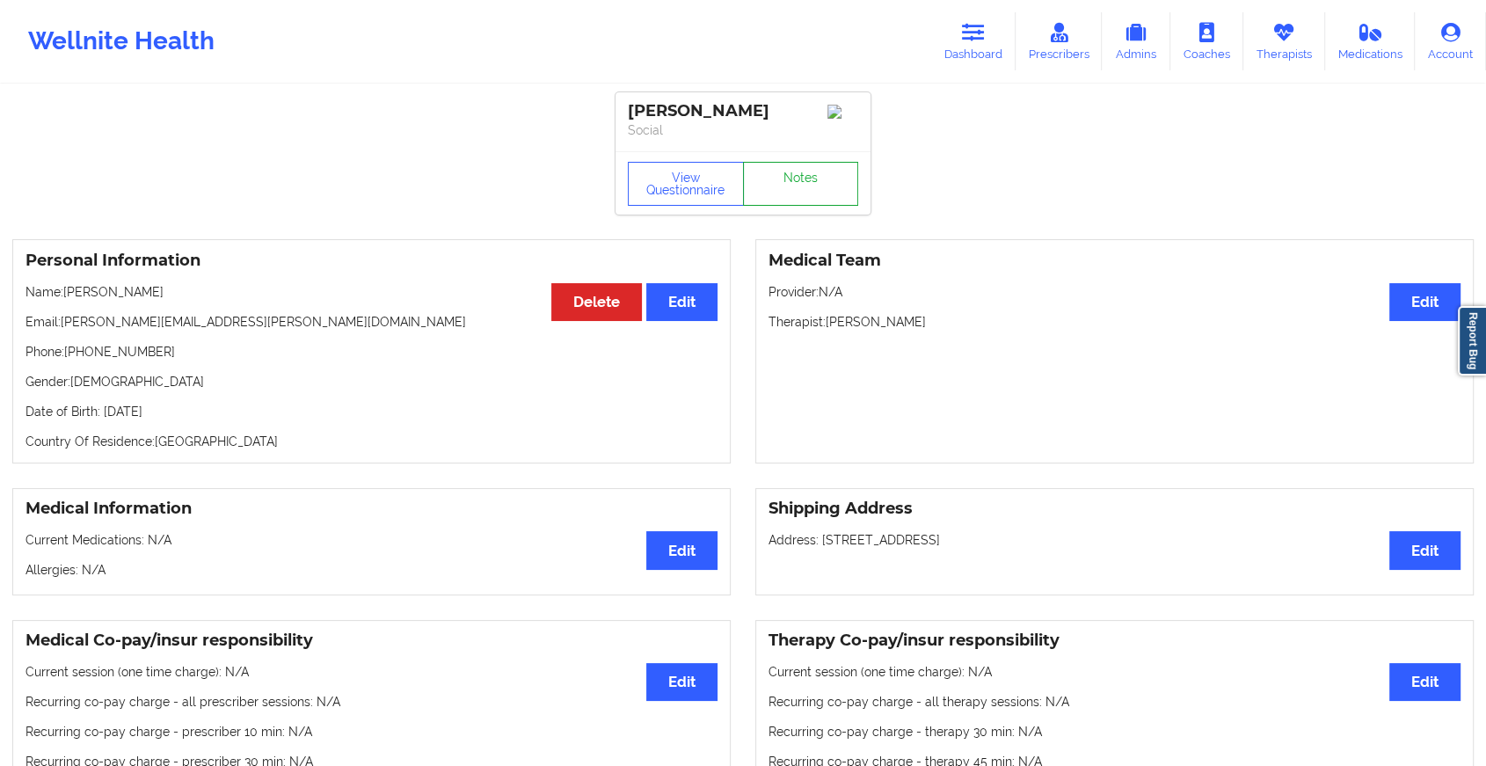
click at [807, 193] on link "Notes" at bounding box center [801, 184] width 116 height 44
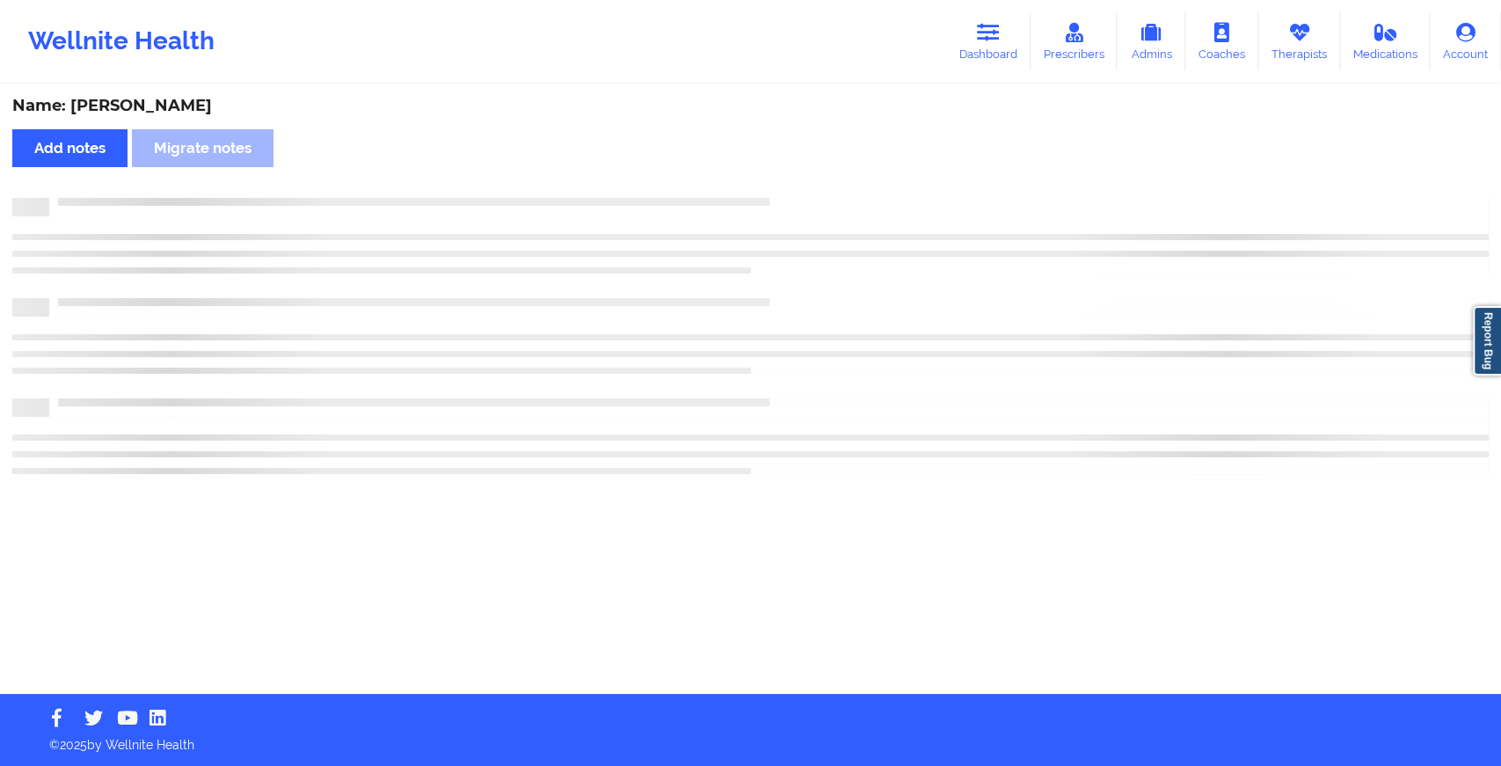
click at [807, 193] on div "Name: [PERSON_NAME] Add notes Migrate notes" at bounding box center [750, 390] width 1501 height 608
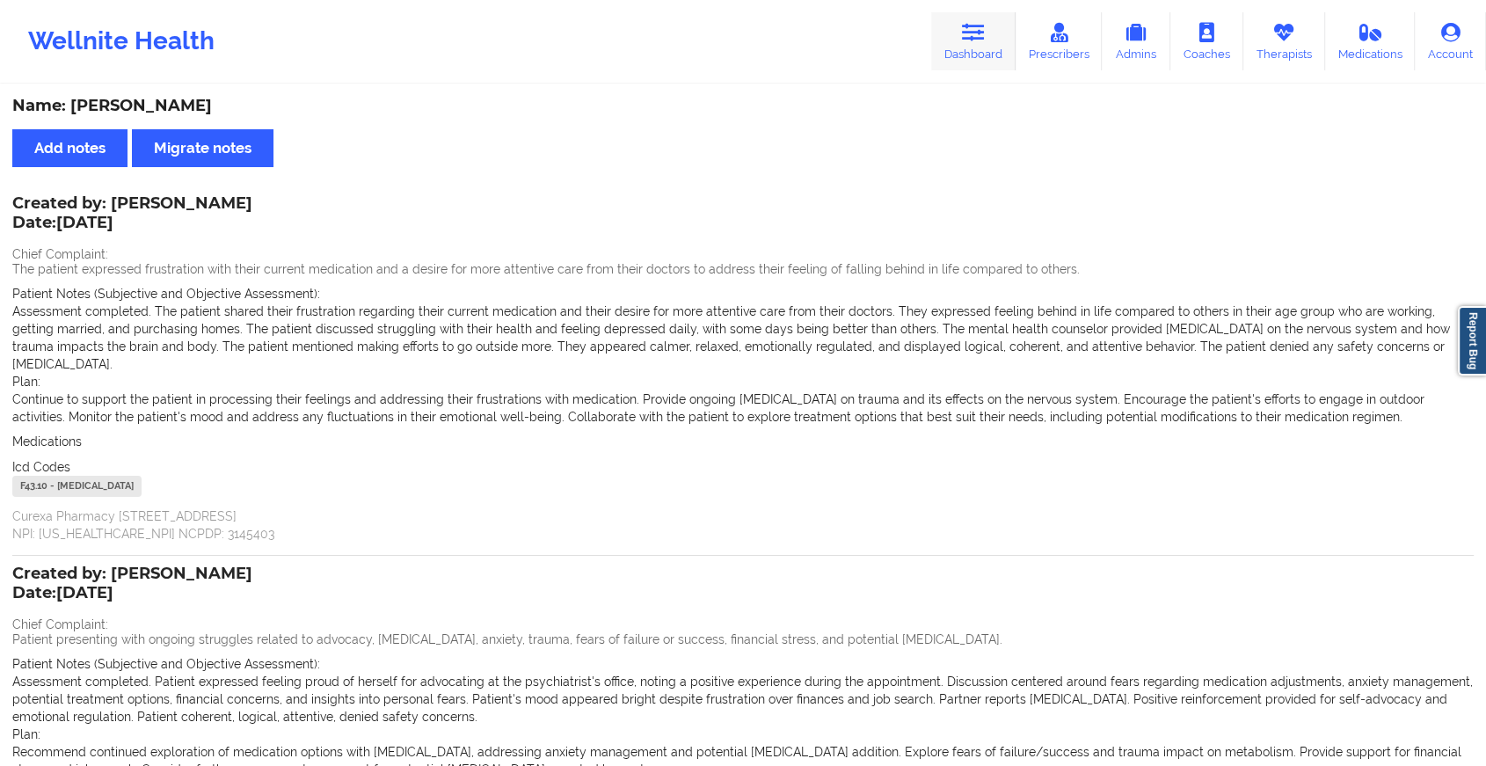
click at [981, 13] on link "Dashboard" at bounding box center [973, 41] width 84 height 58
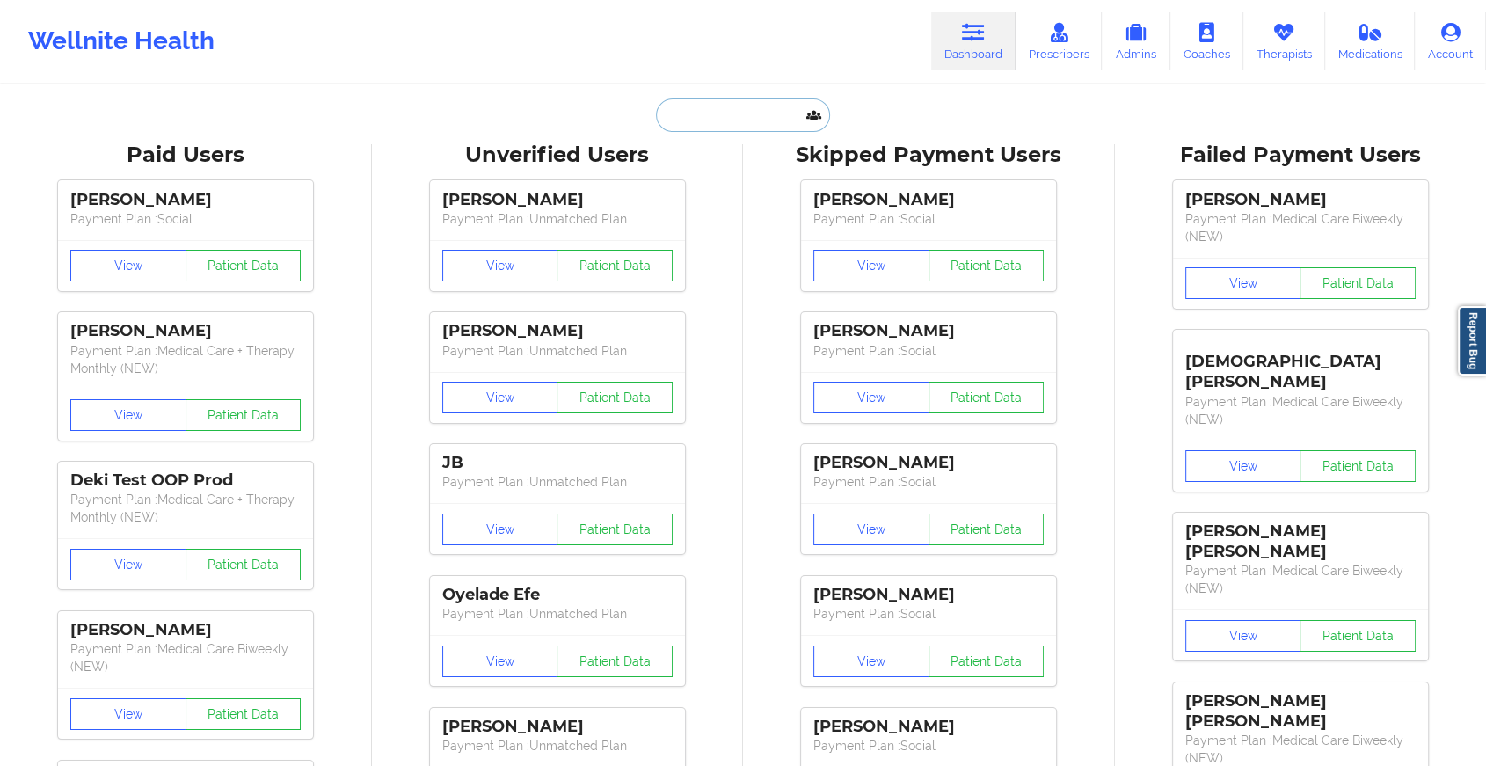
click at [701, 114] on input "text" at bounding box center [743, 115] width 174 height 33
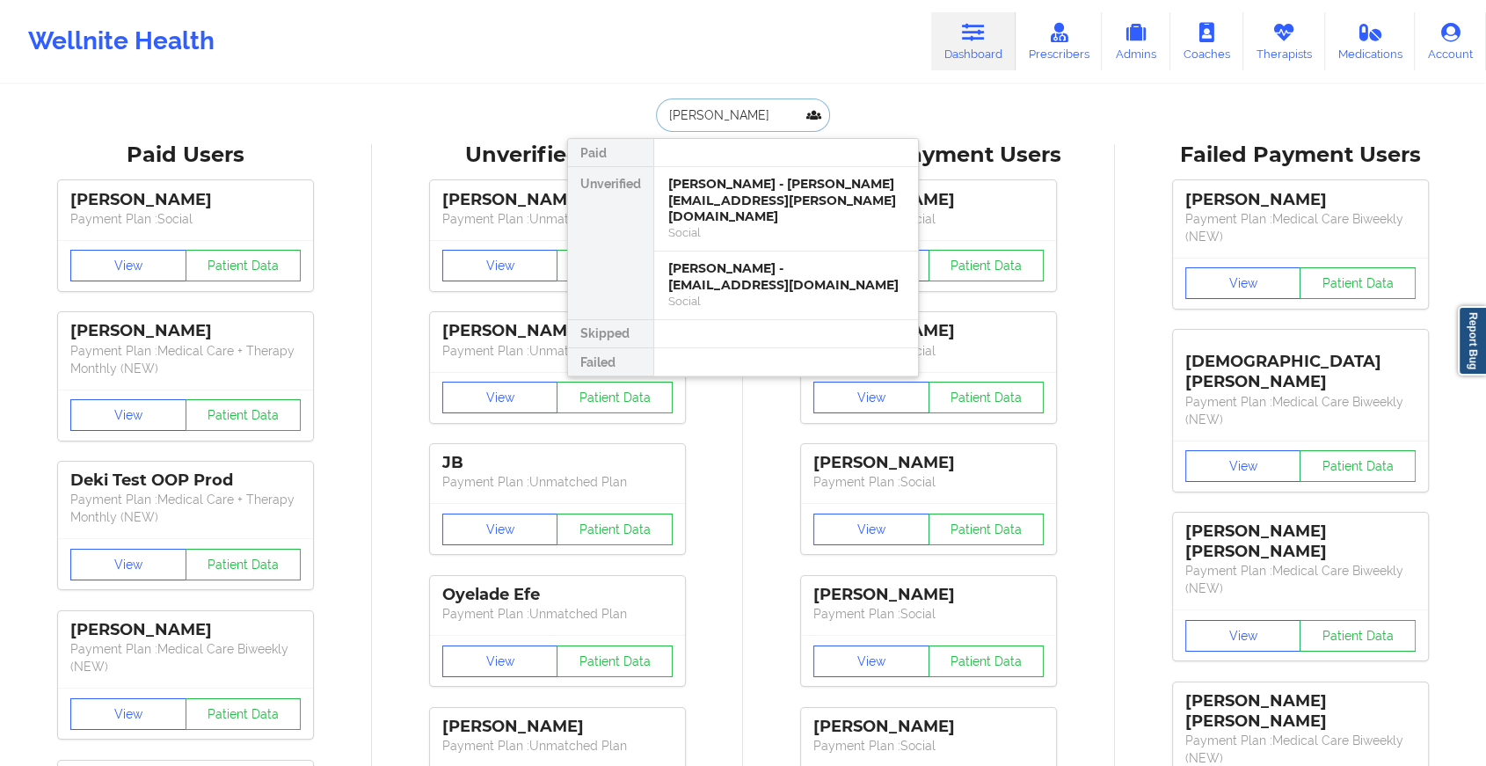
type input "[PERSON_NAME]"
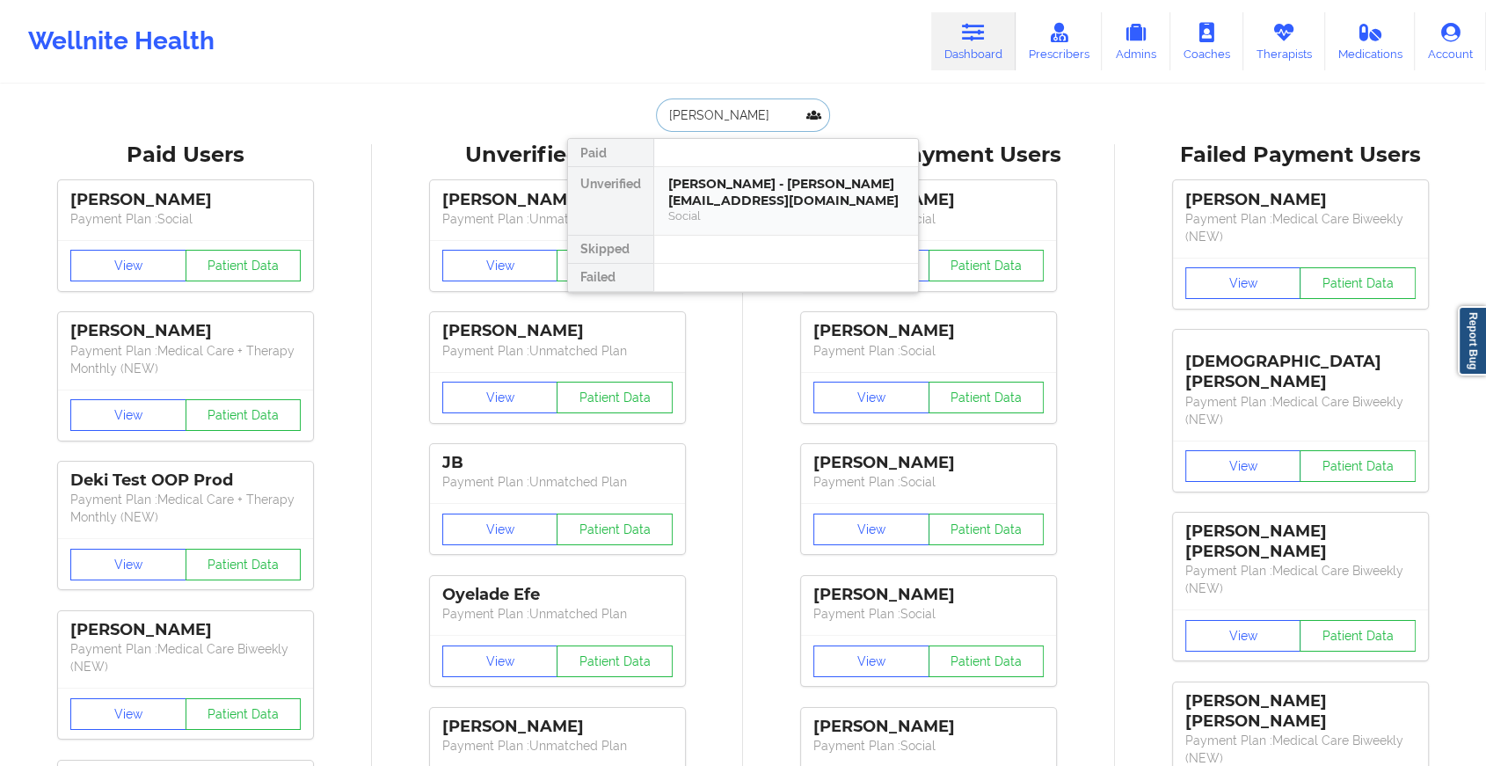
click at [763, 193] on div "[PERSON_NAME] - [PERSON_NAME][EMAIL_ADDRESS][DOMAIN_NAME]" at bounding box center [786, 192] width 236 height 33
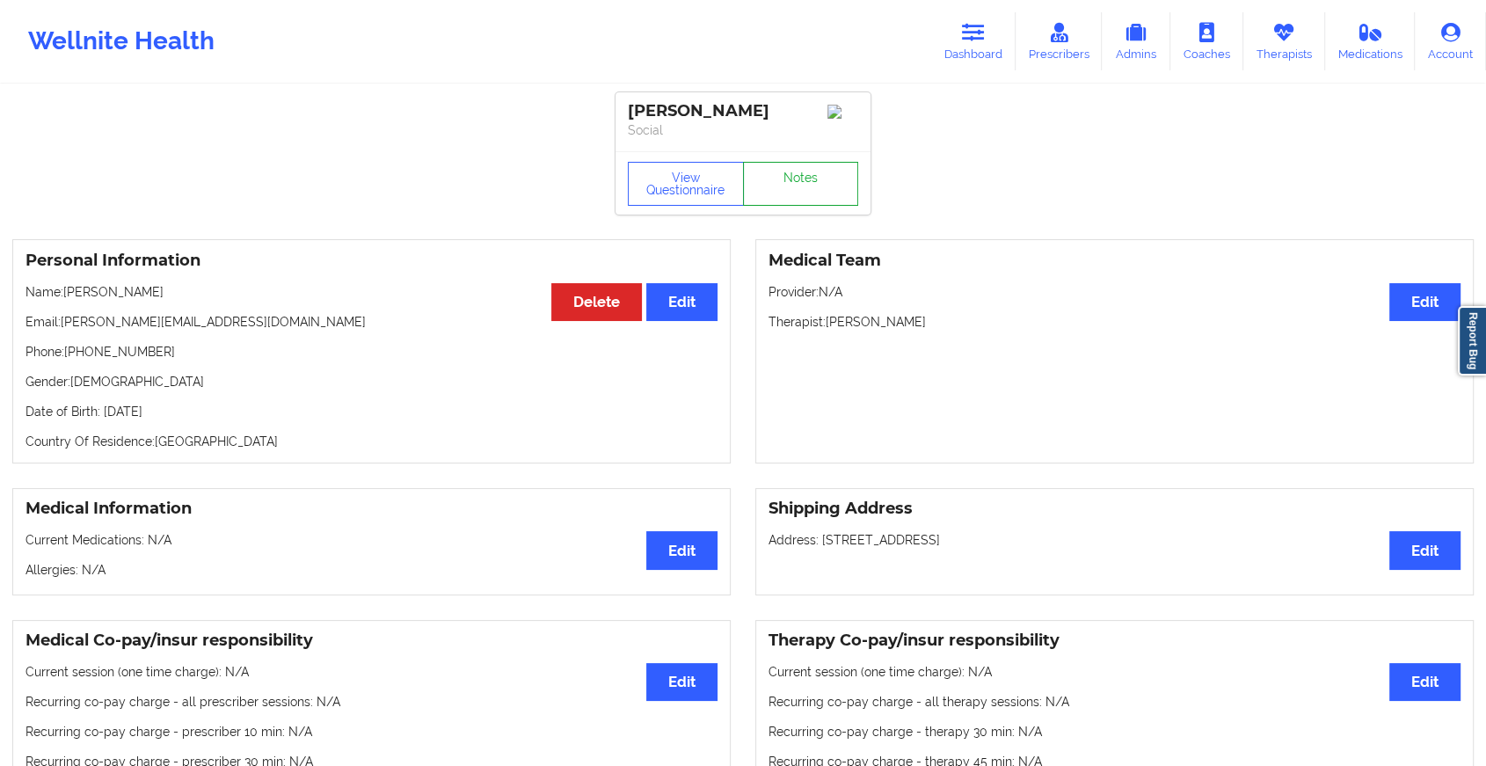
click at [806, 183] on link "Notes" at bounding box center [801, 184] width 116 height 44
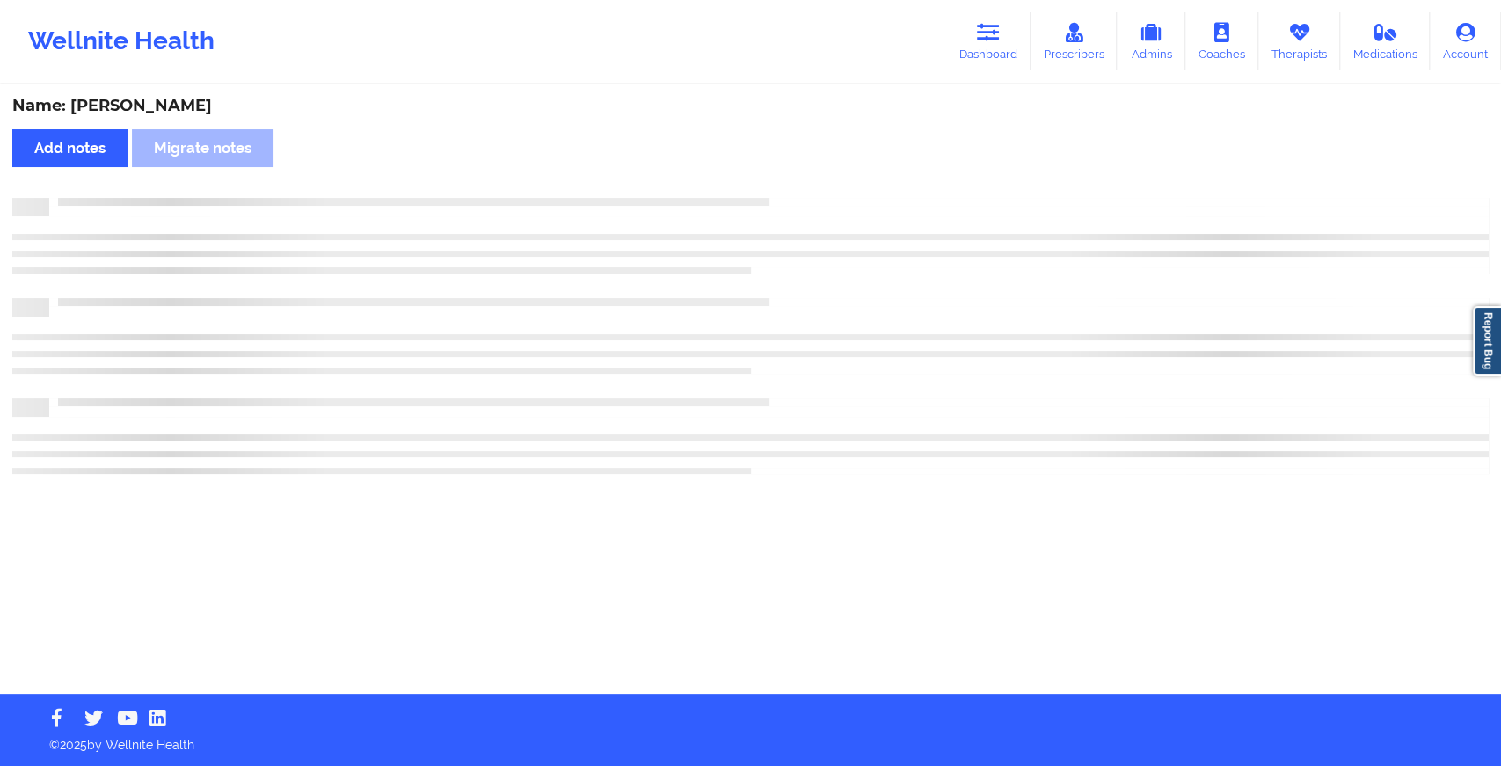
click at [806, 183] on div "Name: [PERSON_NAME] Add notes [PERSON_NAME] notes" at bounding box center [750, 390] width 1501 height 608
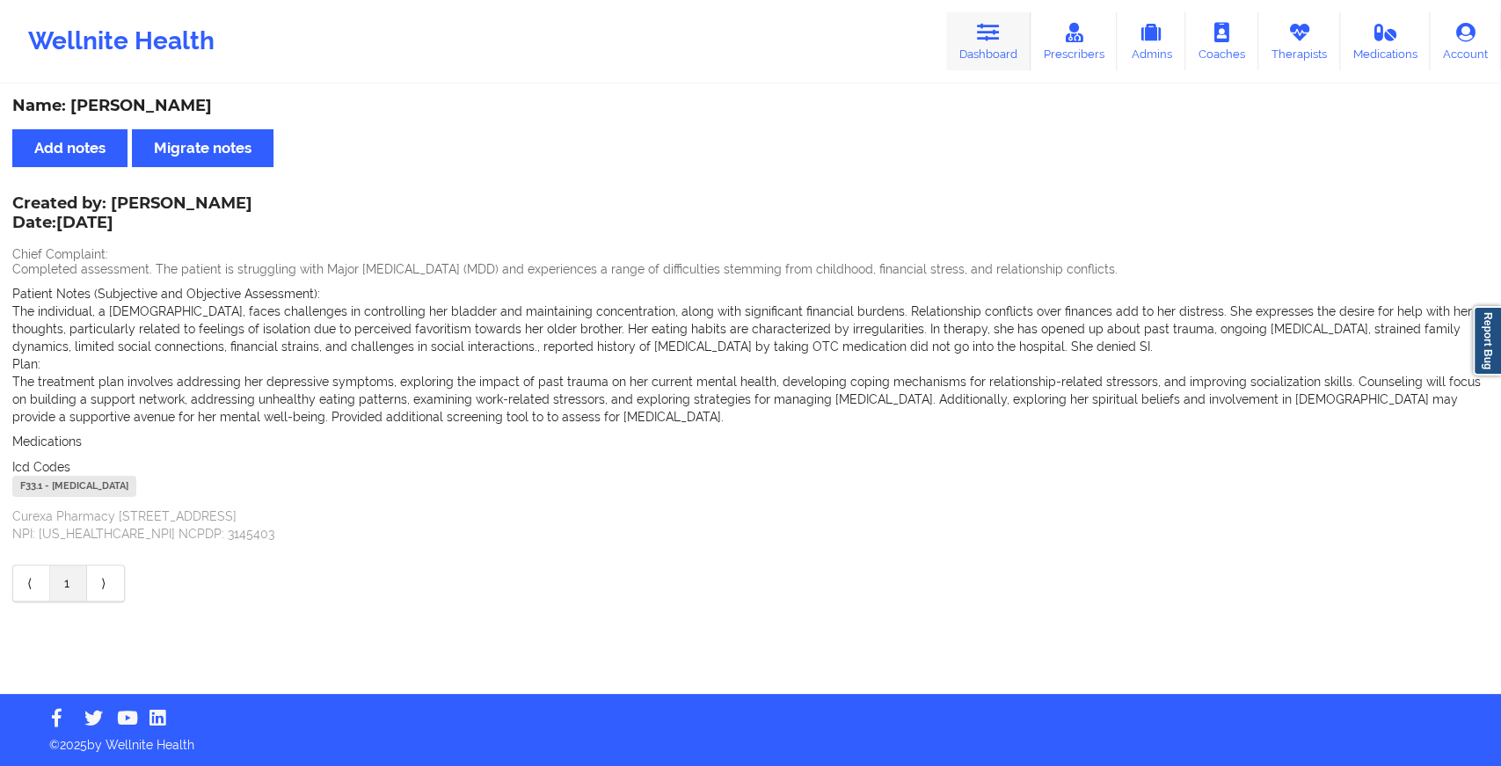
click at [985, 54] on link "Dashboard" at bounding box center [988, 41] width 84 height 58
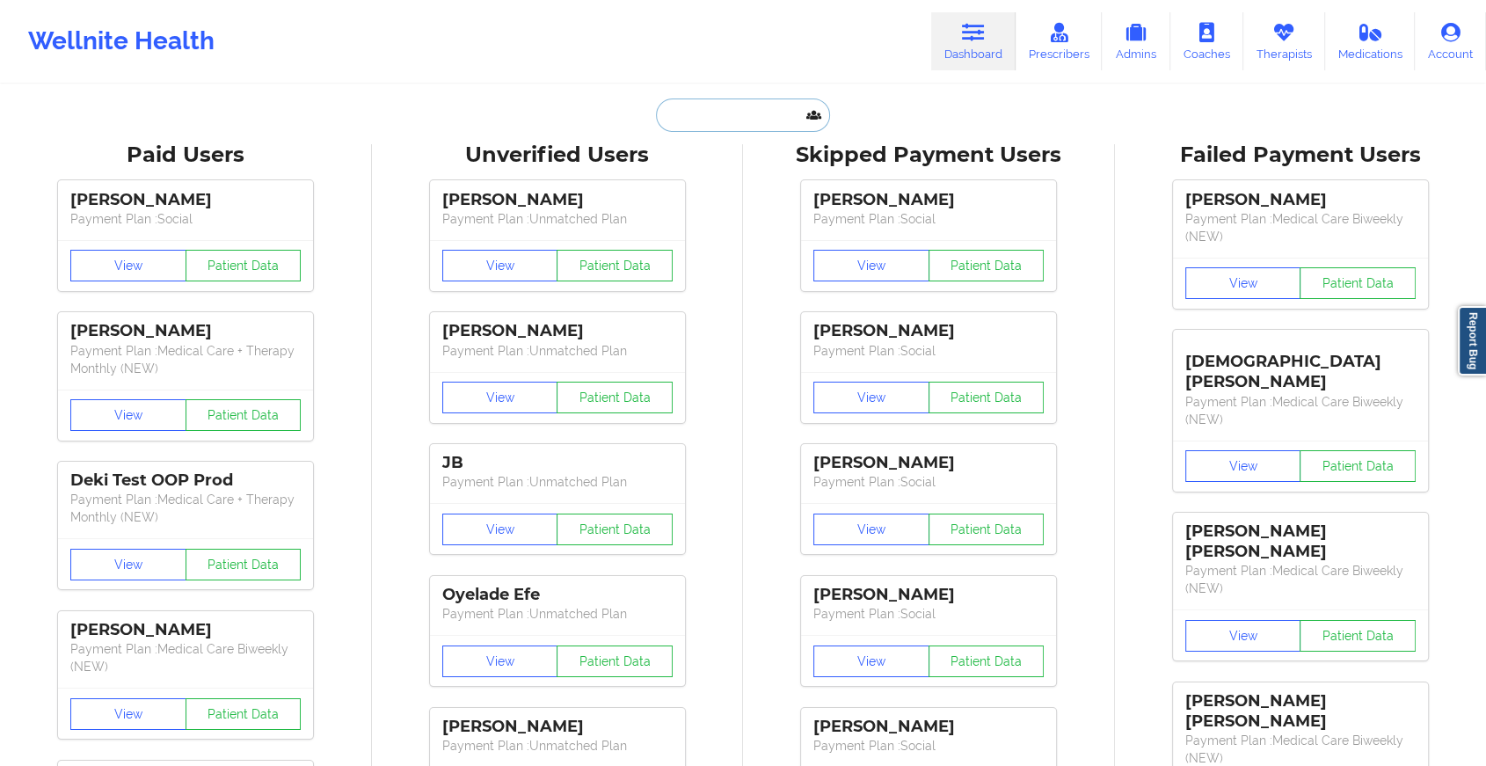
click at [770, 121] on input "text" at bounding box center [743, 115] width 174 height 33
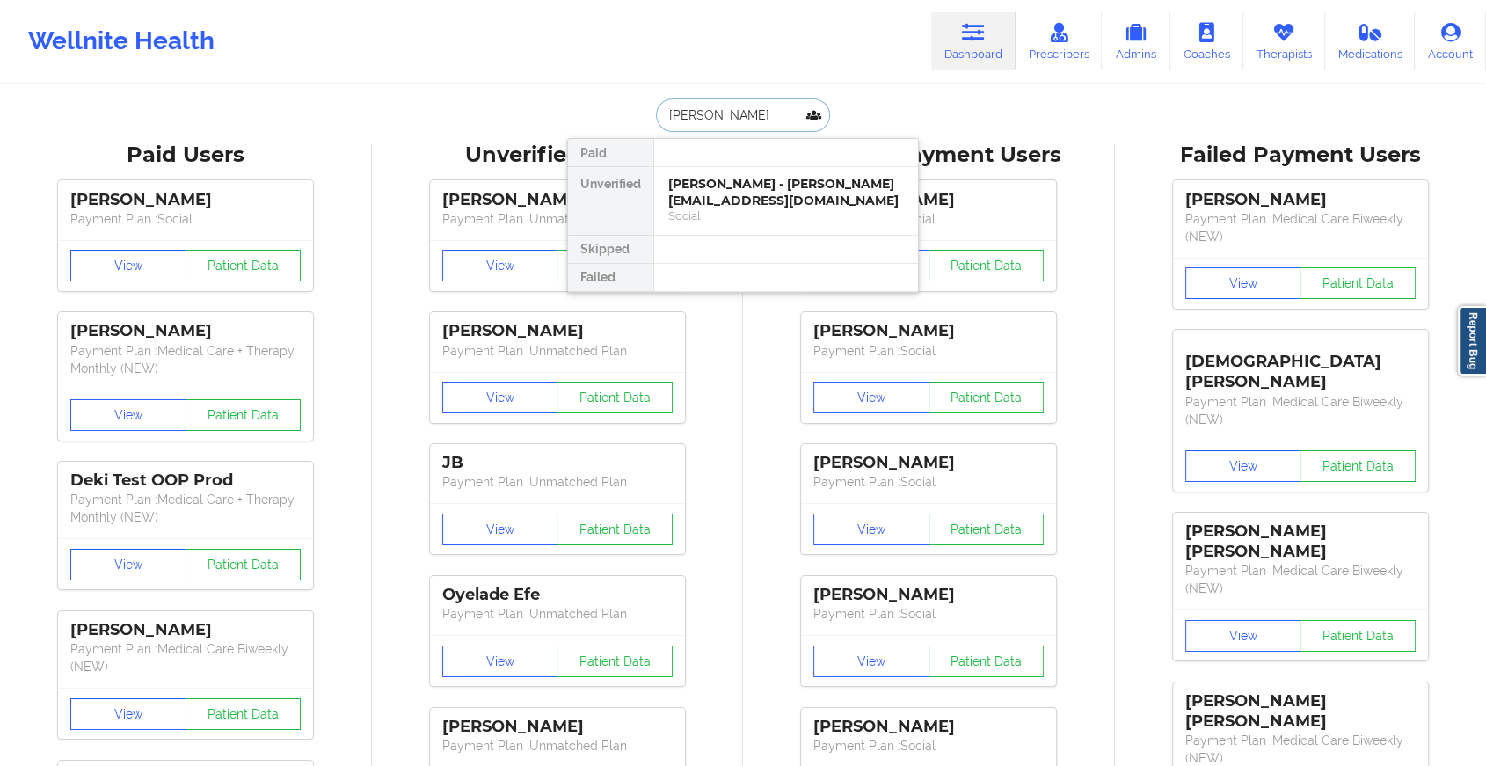
type input "[PERSON_NAME]"
click at [761, 204] on div "[PERSON_NAME] - [EMAIL_ADDRESS][DOMAIN_NAME]" at bounding box center [786, 192] width 236 height 33
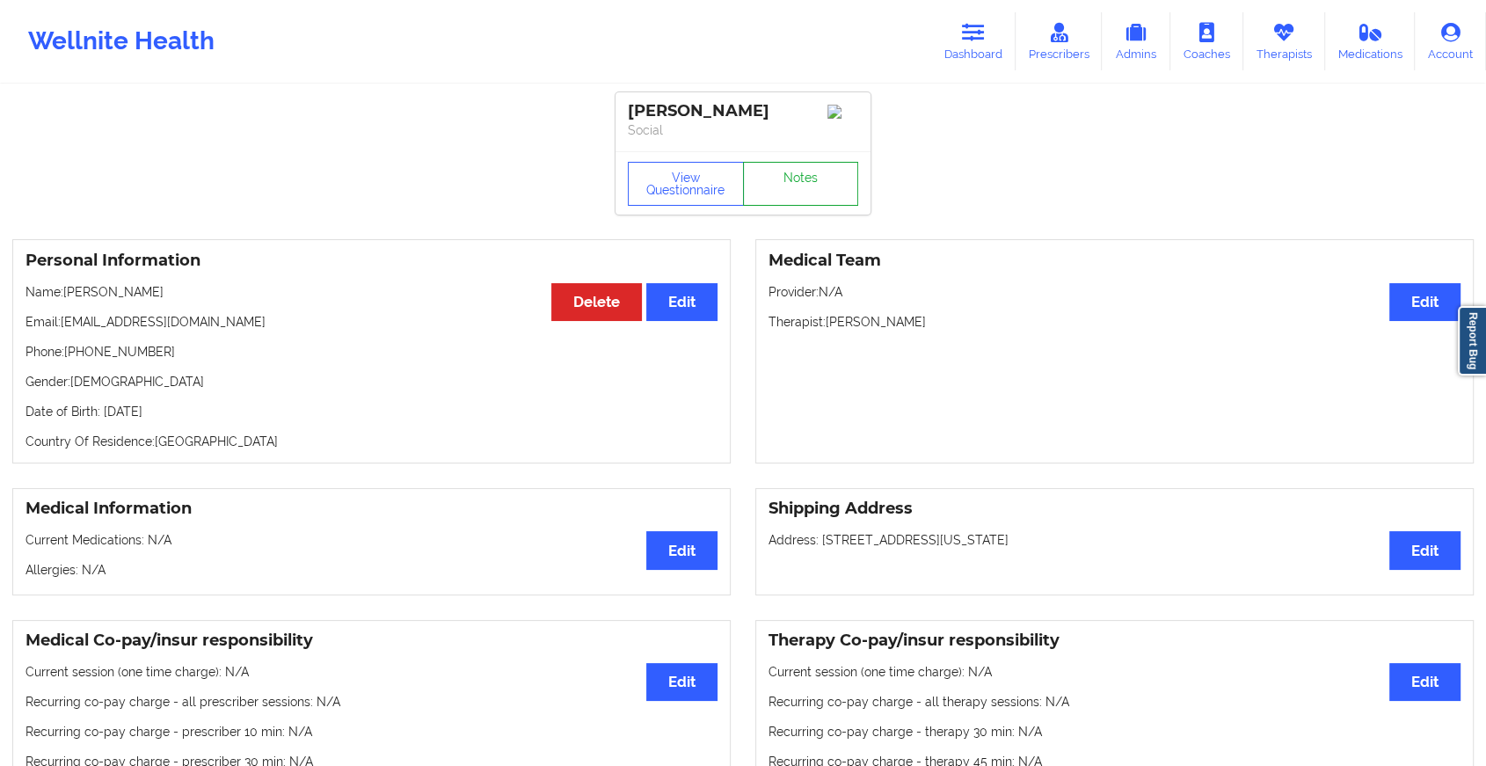
click at [790, 193] on link "Notes" at bounding box center [801, 184] width 116 height 44
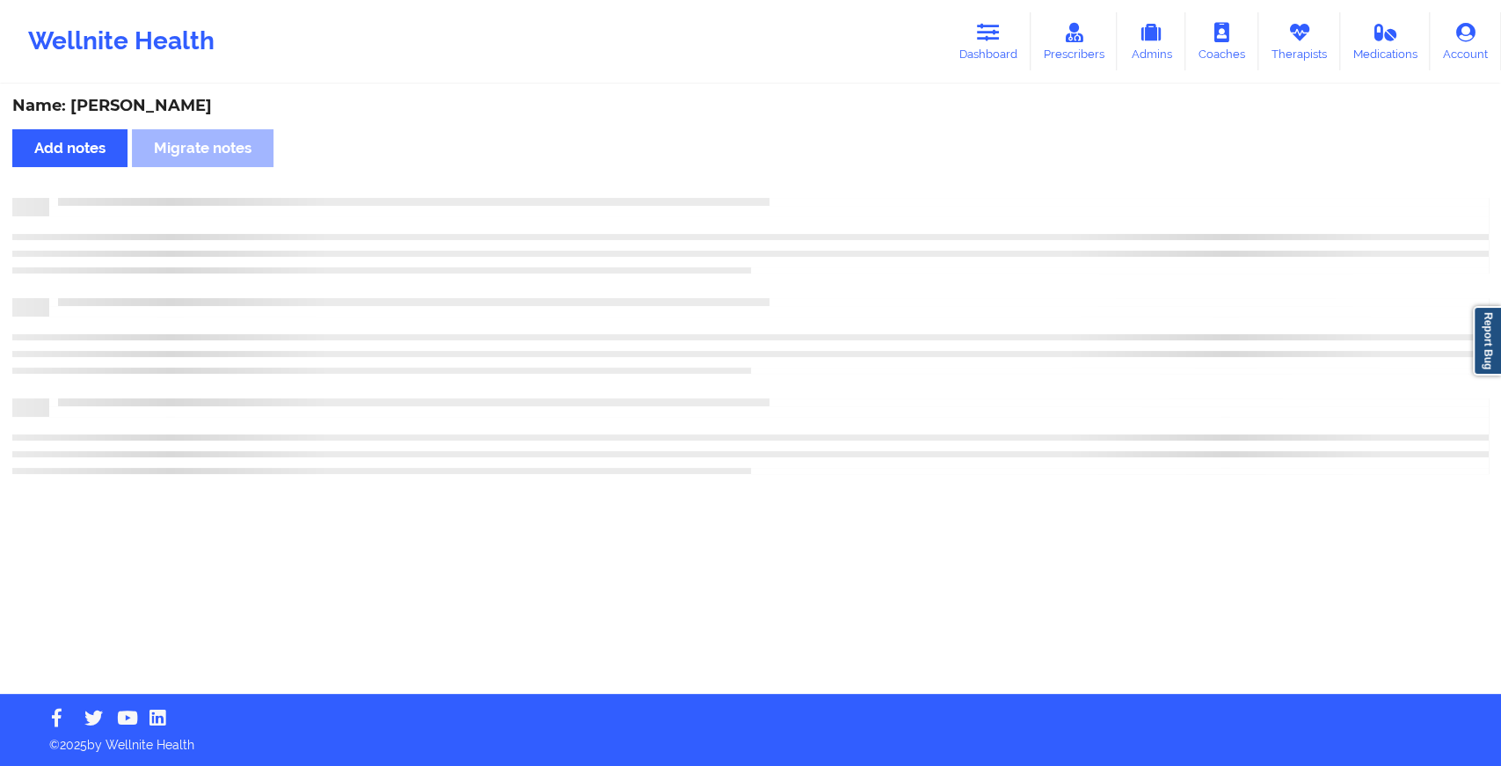
click at [790, 193] on div "Name: [PERSON_NAME] Add notes Migrate notes" at bounding box center [750, 390] width 1501 height 608
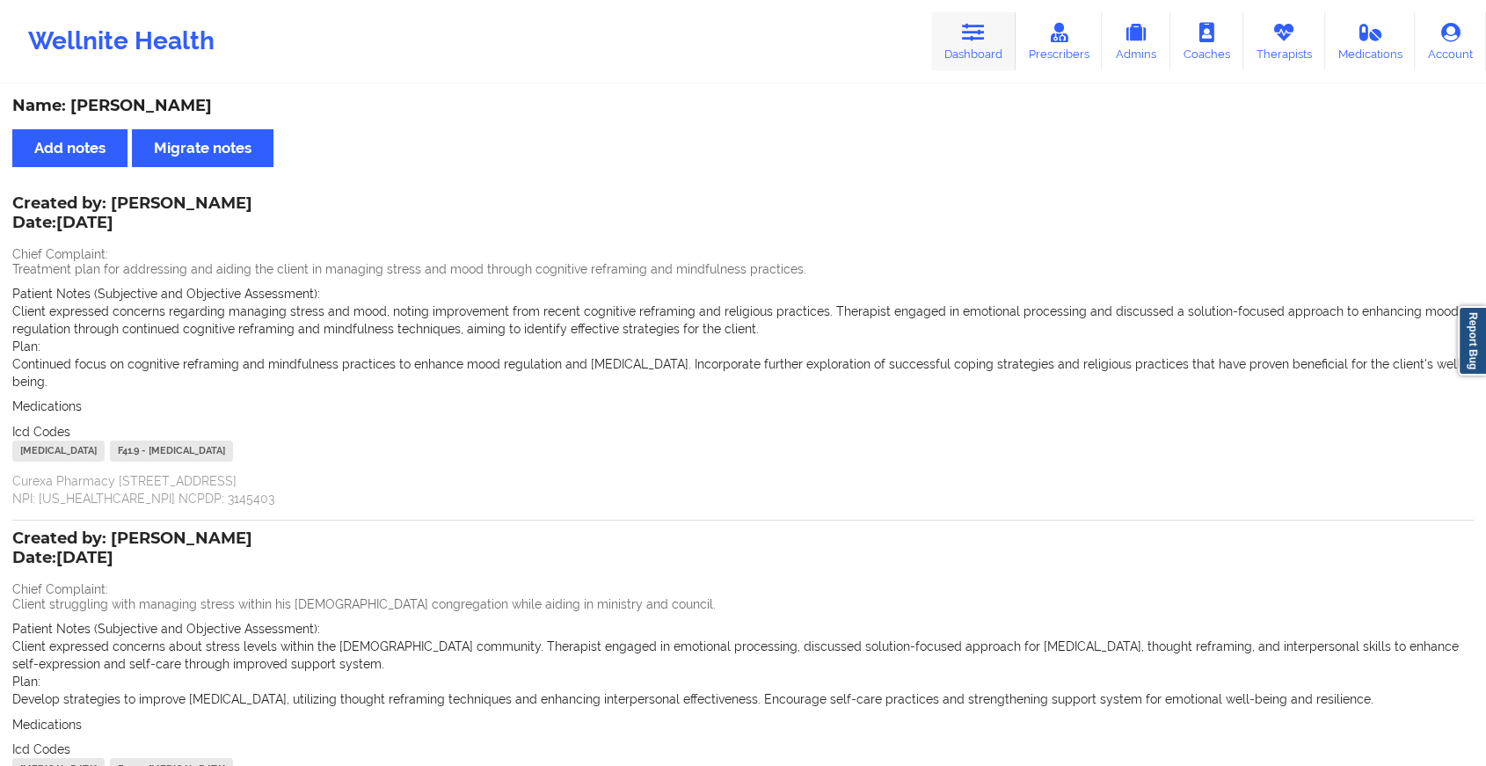
click at [996, 50] on link "Dashboard" at bounding box center [973, 41] width 84 height 58
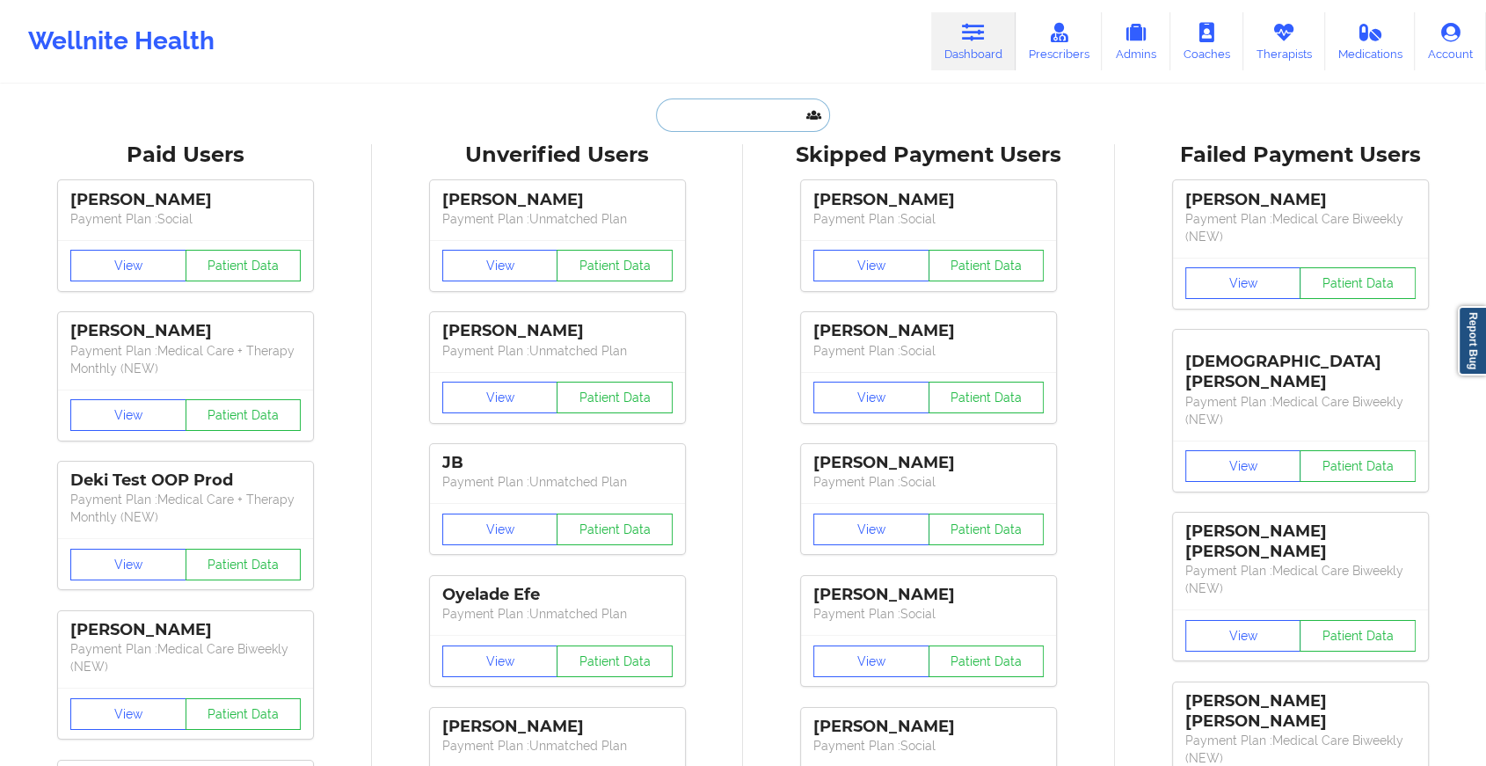
click at [734, 113] on input "text" at bounding box center [743, 115] width 174 height 33
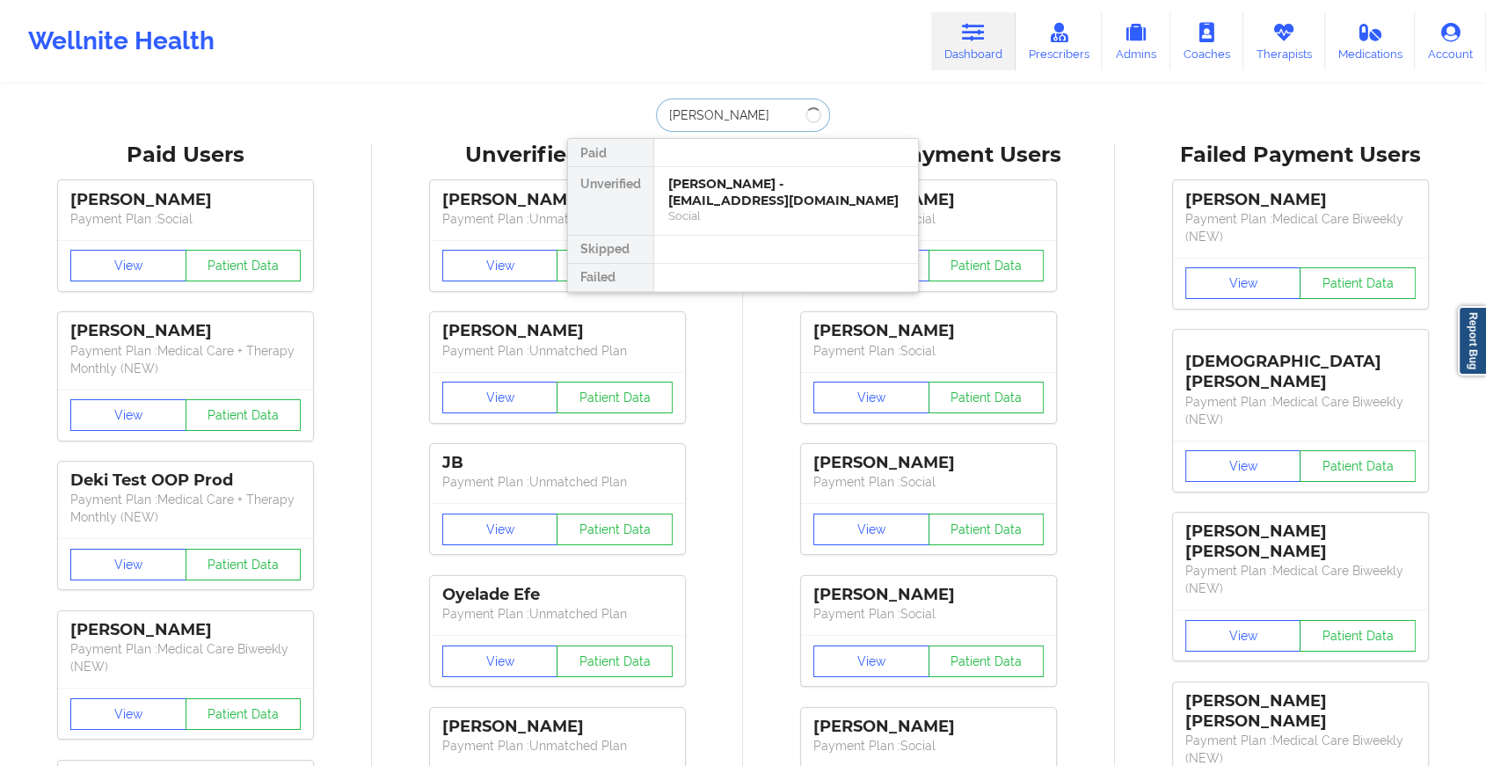
type input "[PERSON_NAME]"
click at [737, 193] on div "[PERSON_NAME] - [EMAIL_ADDRESS][DOMAIN_NAME]" at bounding box center [786, 192] width 236 height 33
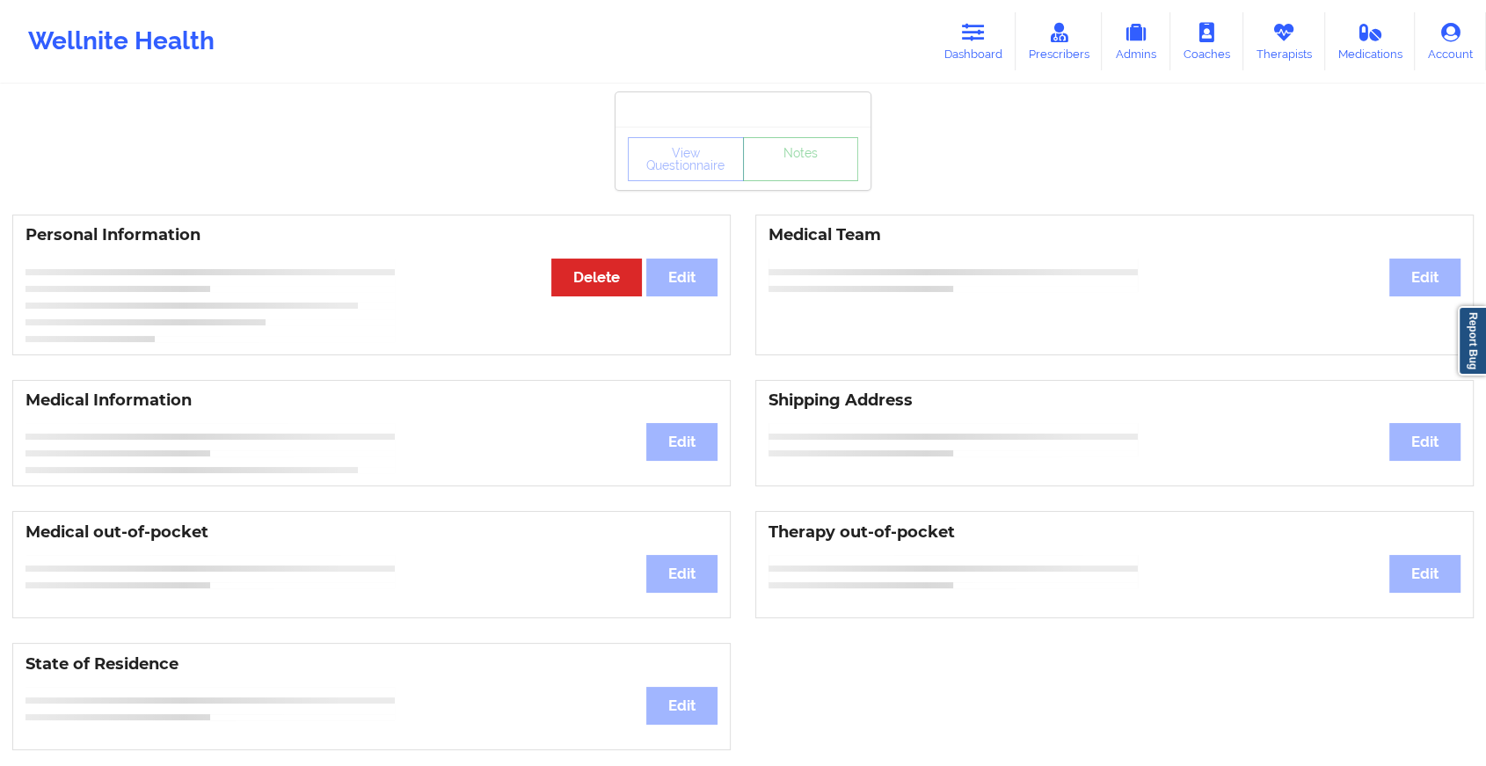
click at [782, 181] on link "Notes" at bounding box center [801, 159] width 116 height 44
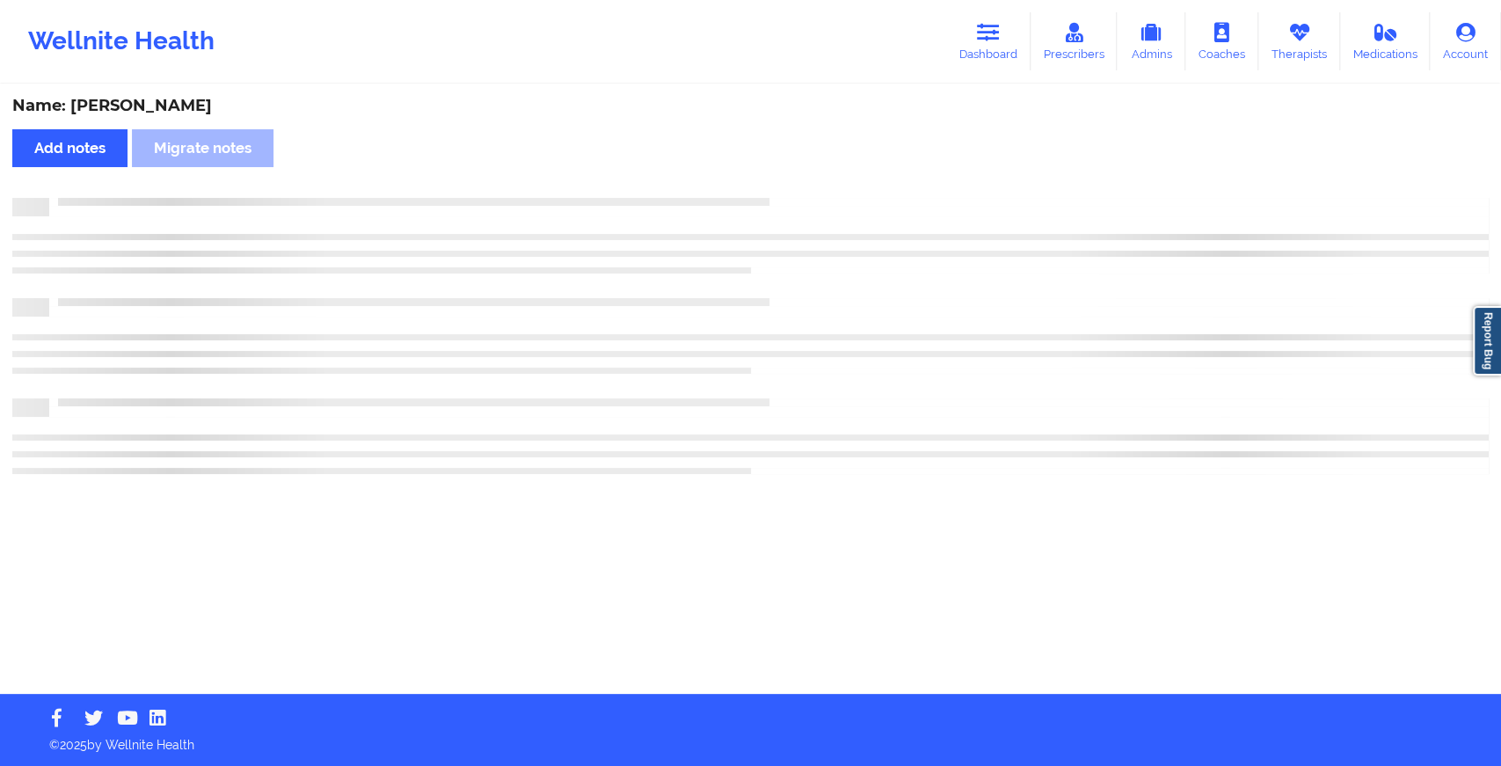
click at [782, 183] on div "Name: [PERSON_NAME] Add notes Migrate notes" at bounding box center [750, 390] width 1501 height 608
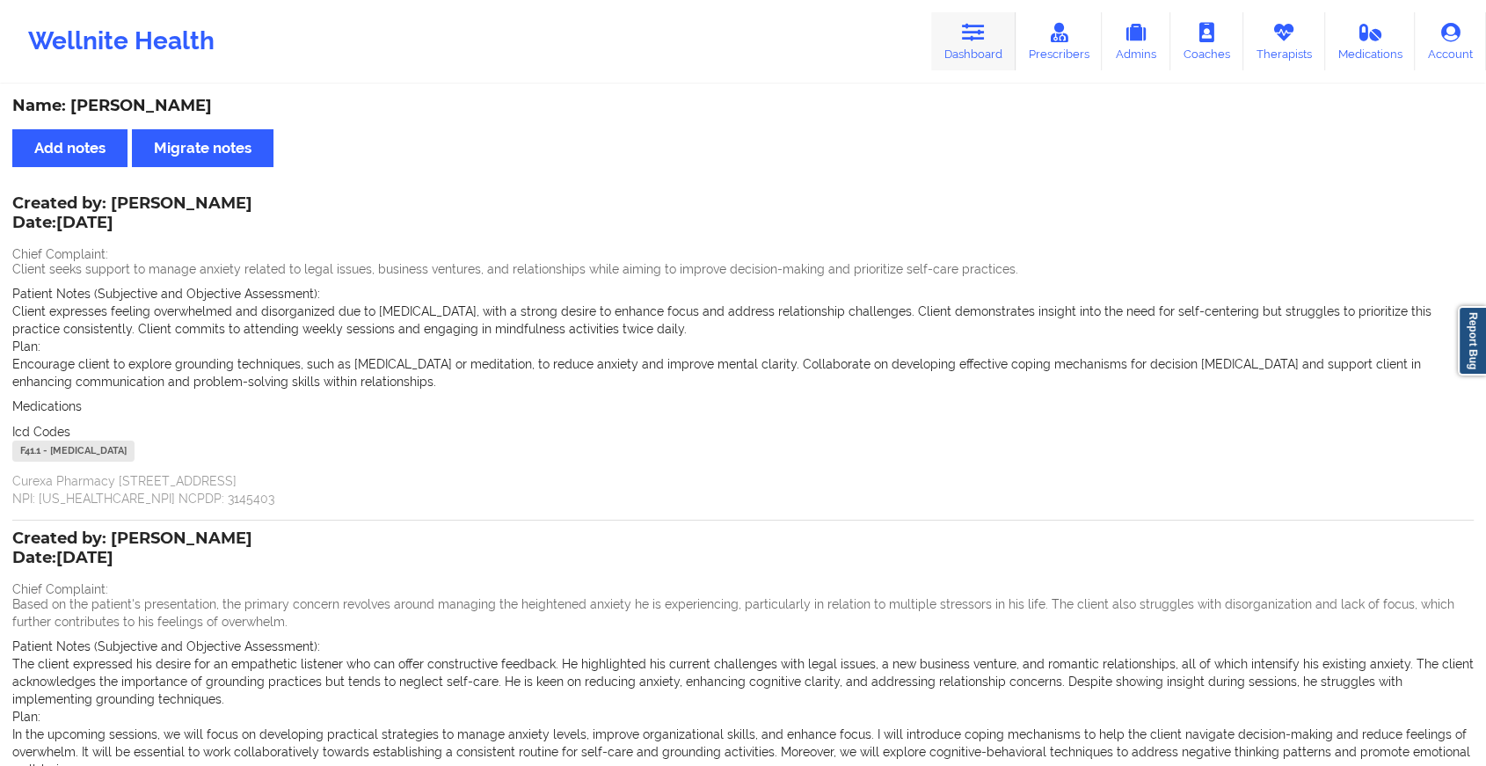
click at [960, 50] on link "Dashboard" at bounding box center [973, 41] width 84 height 58
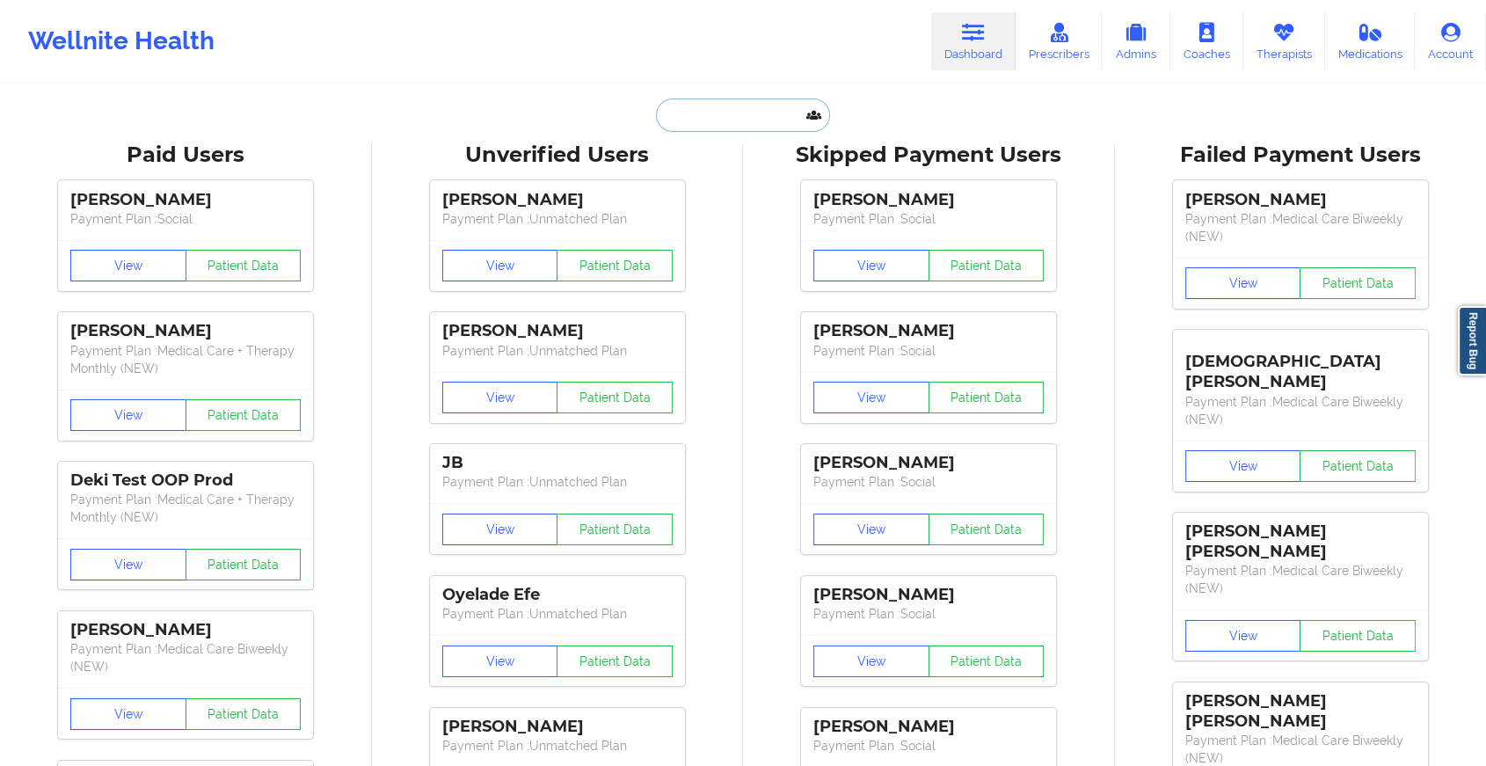
click at [780, 106] on input "text" at bounding box center [743, 115] width 174 height 33
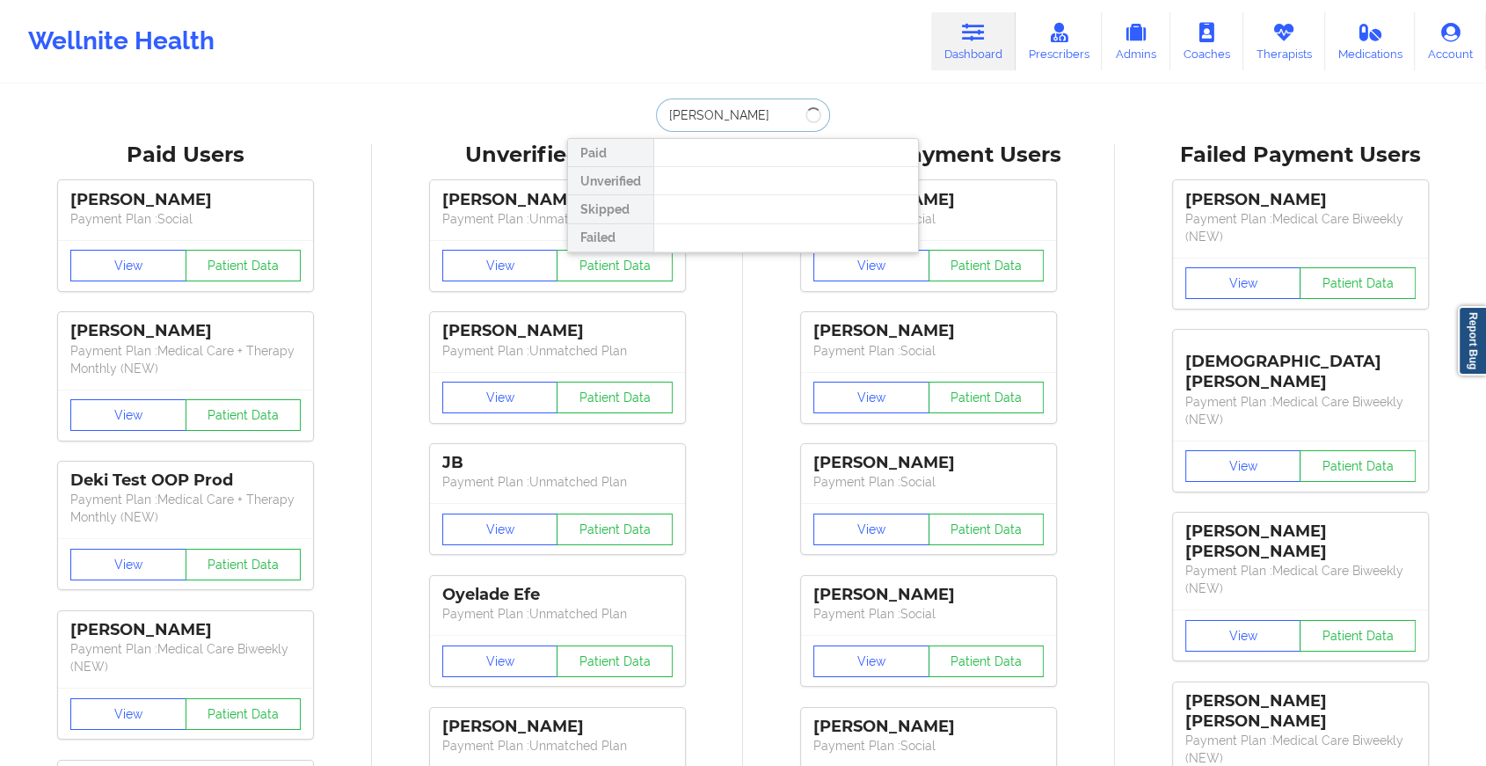
type input "[PERSON_NAME] ga"
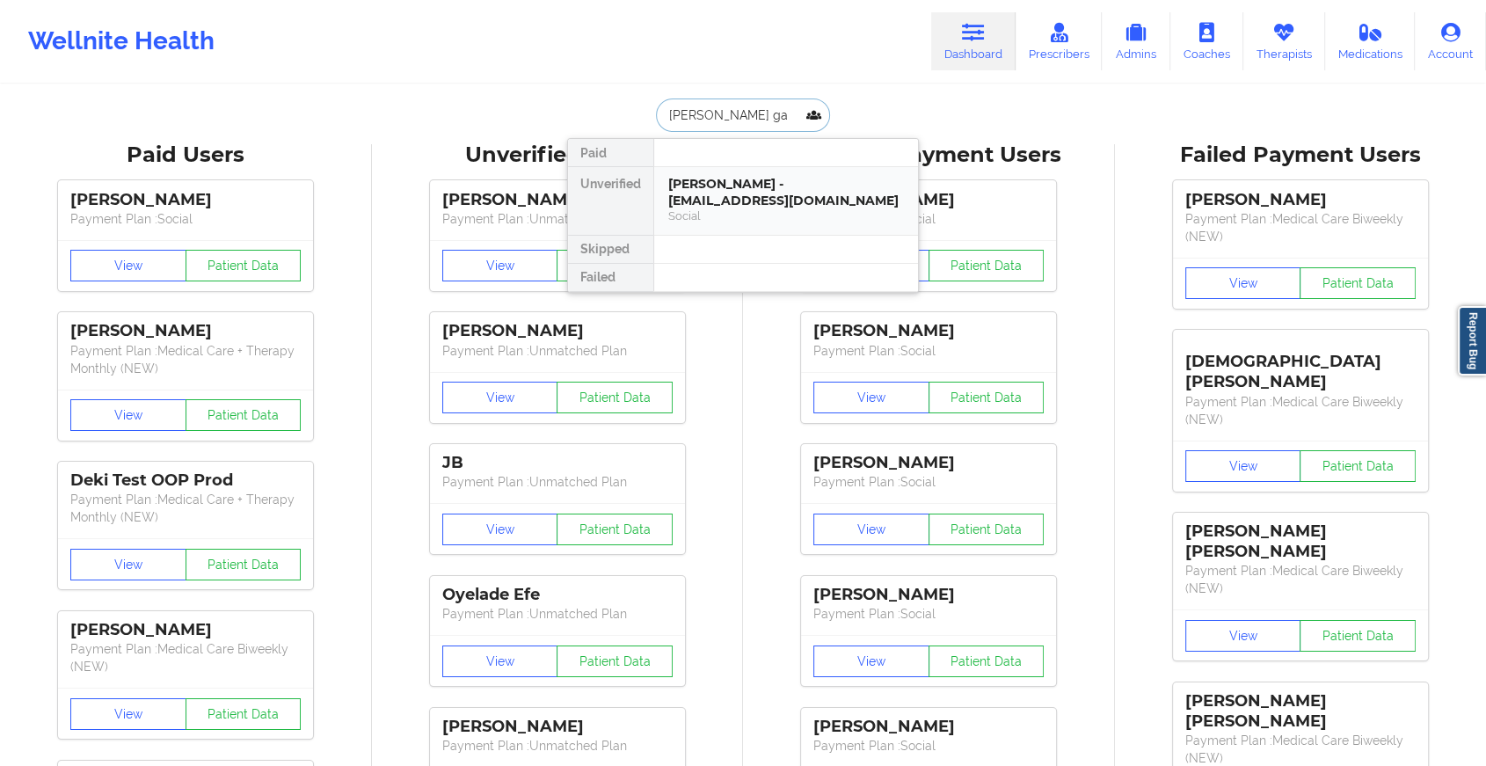
click at [770, 199] on div "[PERSON_NAME] - [EMAIL_ADDRESS][DOMAIN_NAME]" at bounding box center [786, 192] width 236 height 33
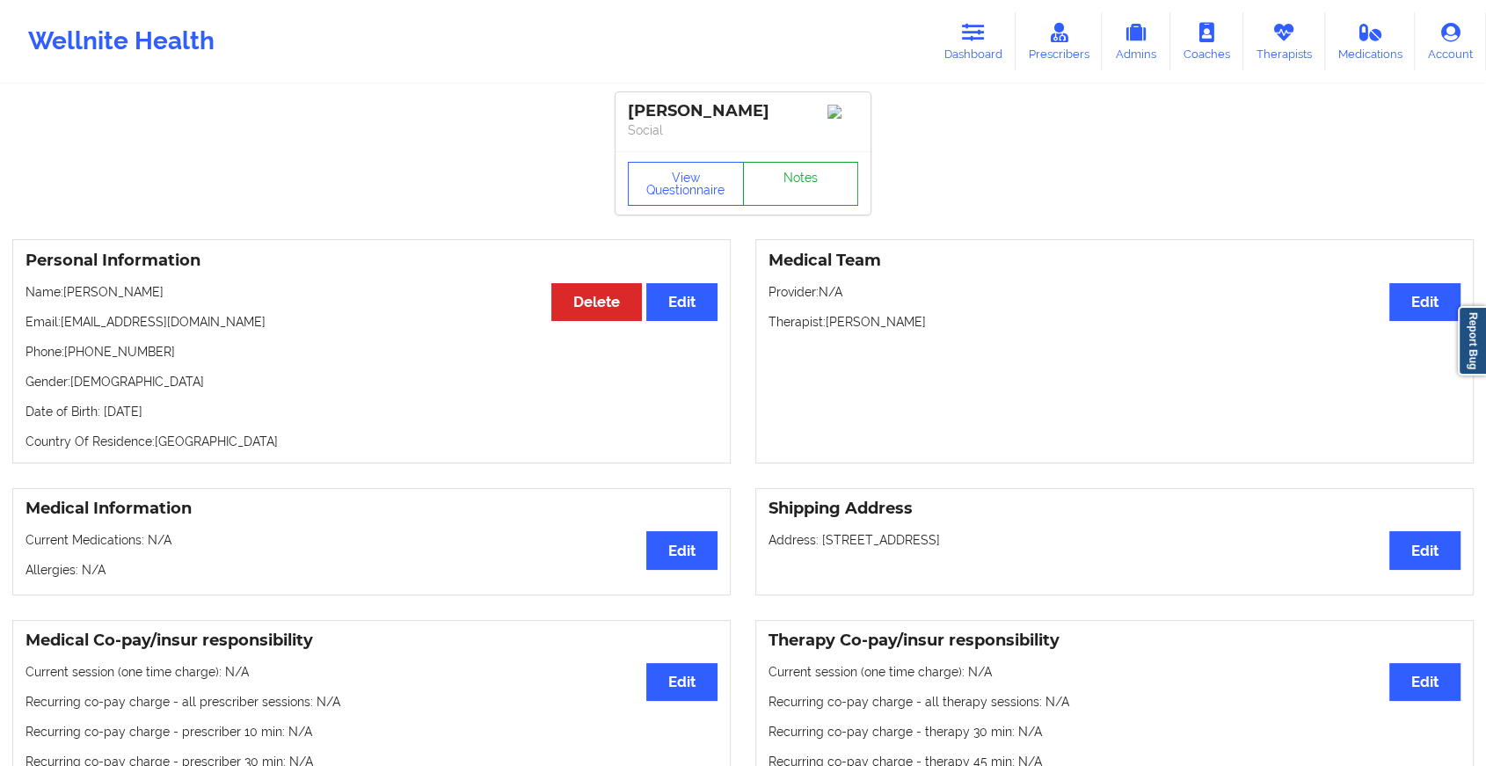
click at [798, 193] on link "Notes" at bounding box center [801, 184] width 116 height 44
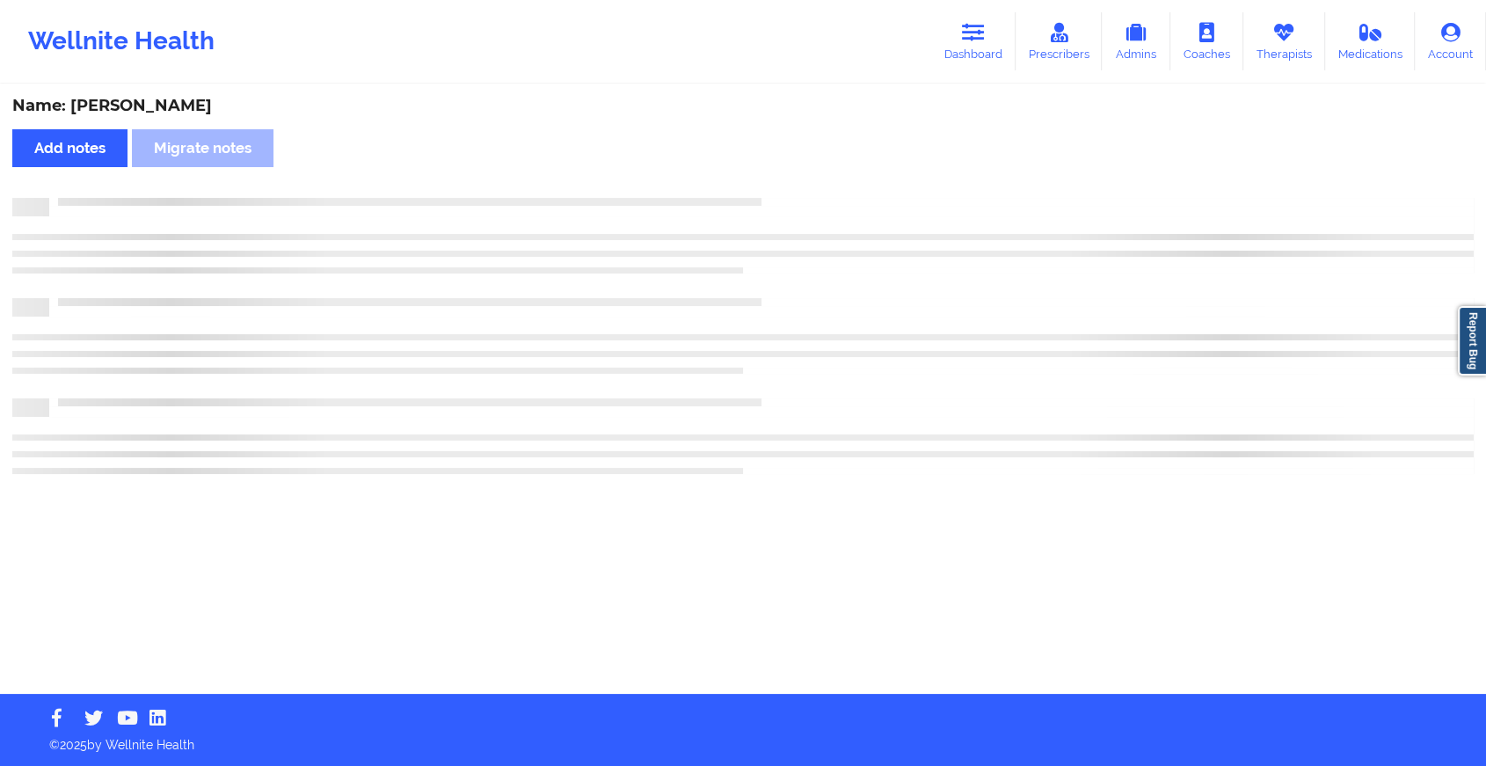
click at [798, 193] on div "Name: [PERSON_NAME] Add notes Migrate notes" at bounding box center [743, 390] width 1486 height 608
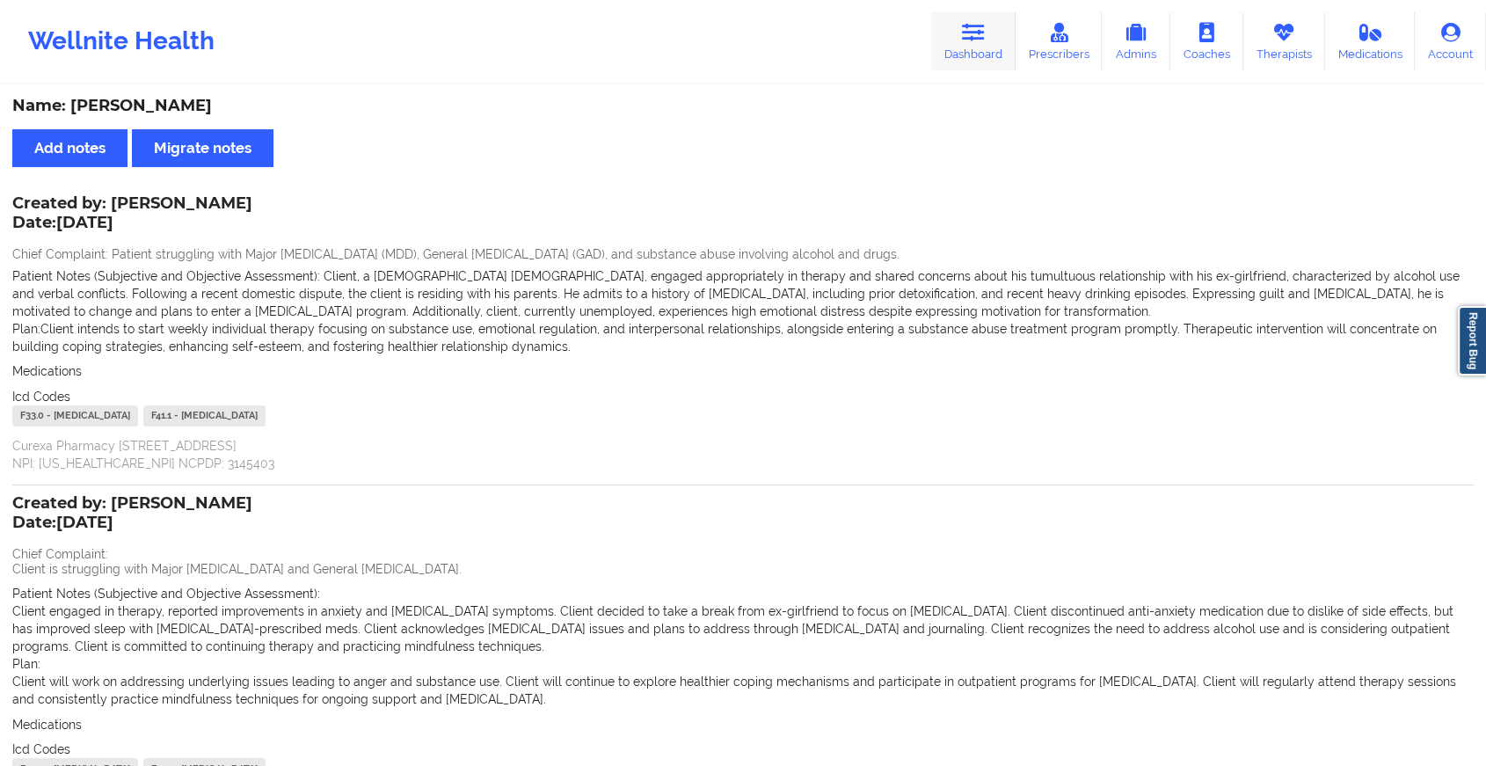
click at [956, 31] on link "Dashboard" at bounding box center [973, 41] width 84 height 58
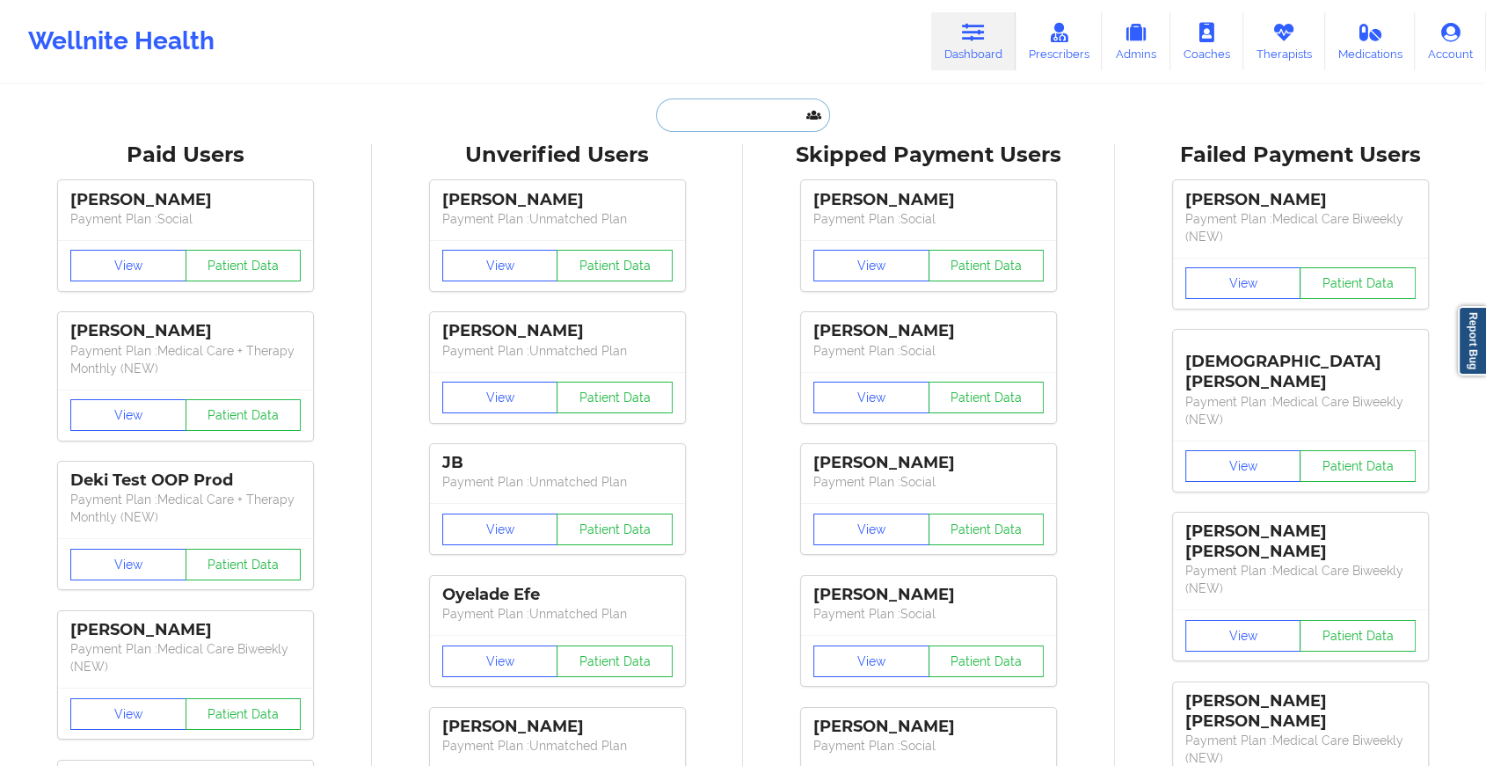
click at [765, 112] on input "text" at bounding box center [743, 115] width 174 height 33
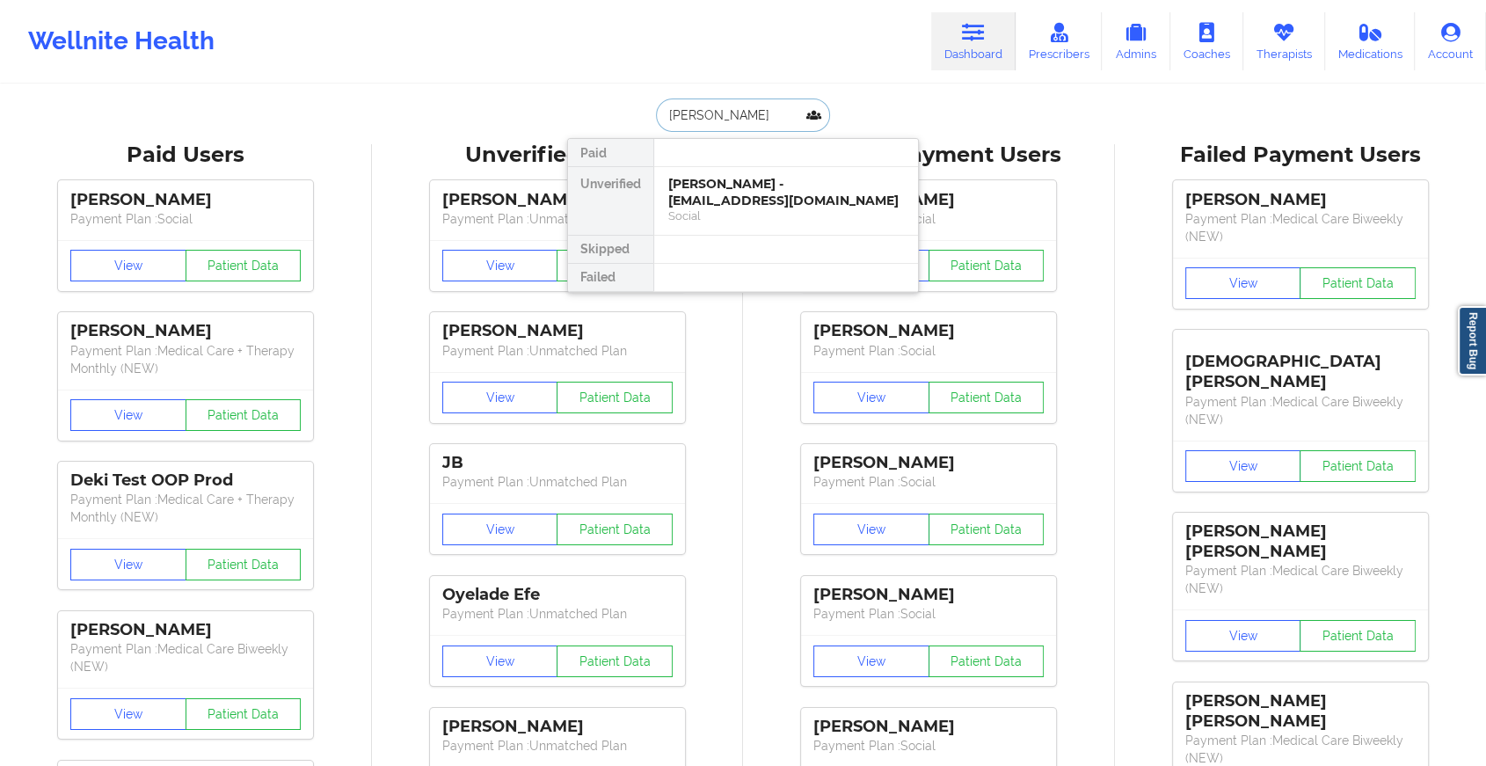
type input "[PERSON_NAME]"
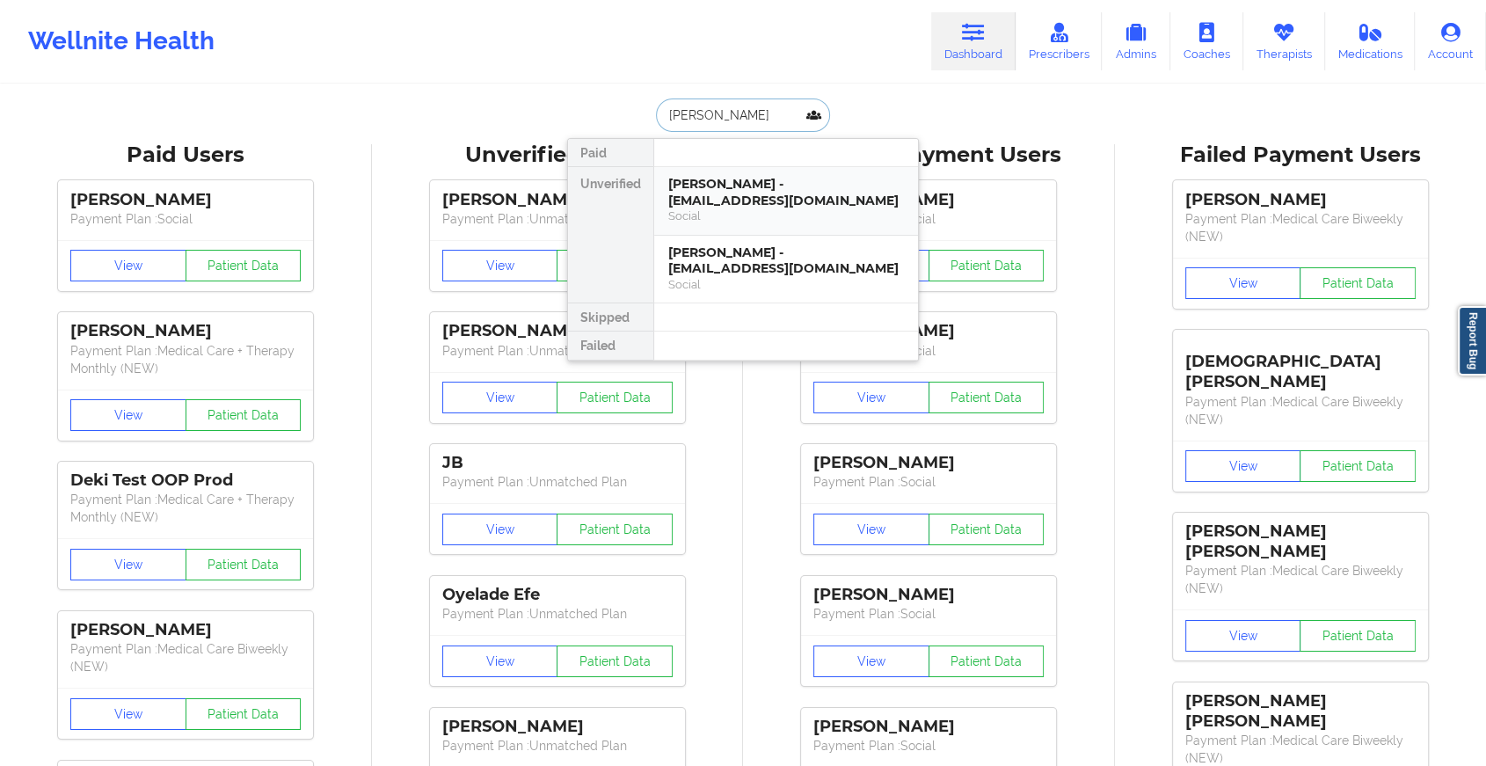
click at [825, 205] on div "[PERSON_NAME] - [EMAIL_ADDRESS][DOMAIN_NAME]" at bounding box center [786, 192] width 236 height 33
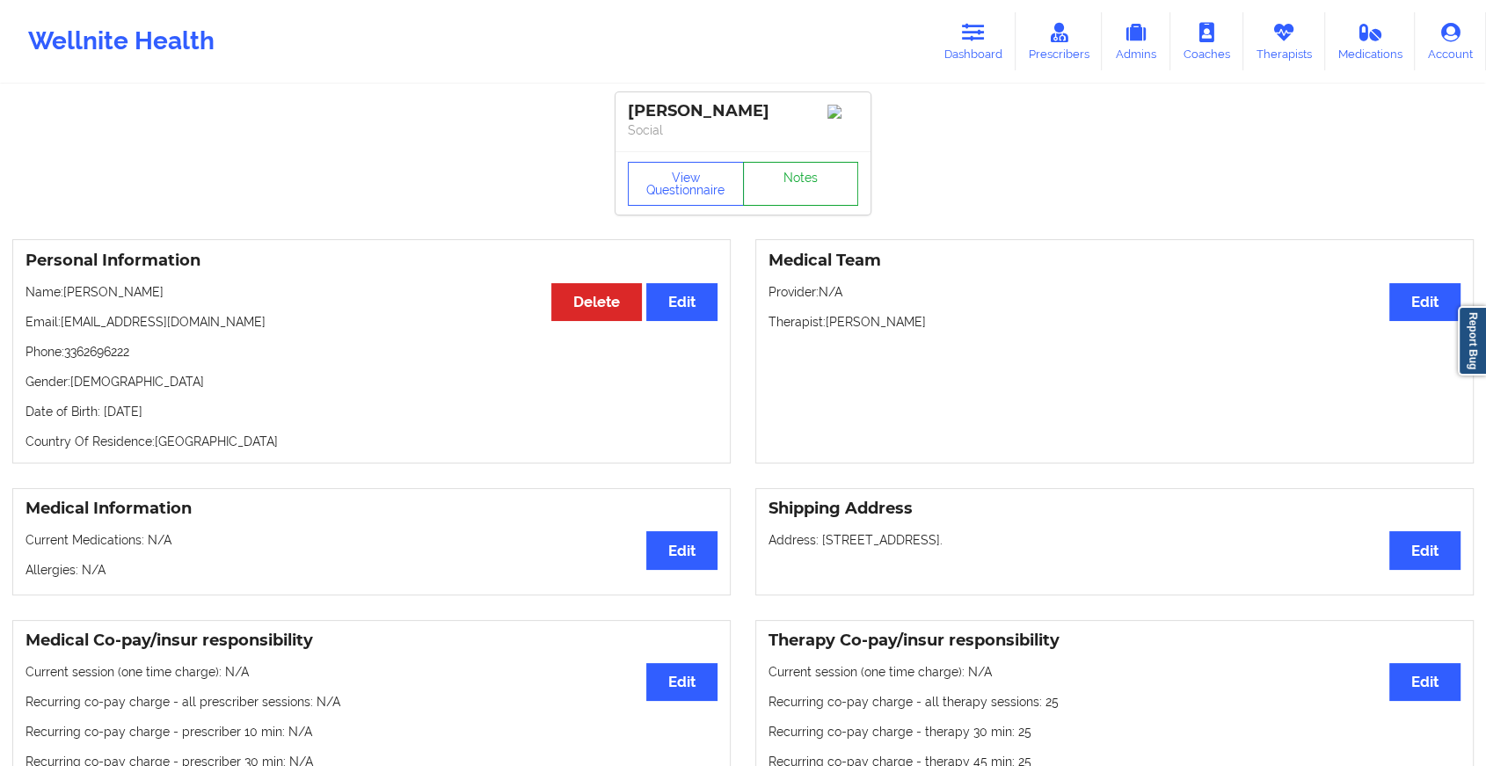
click at [828, 190] on link "Notes" at bounding box center [801, 184] width 116 height 44
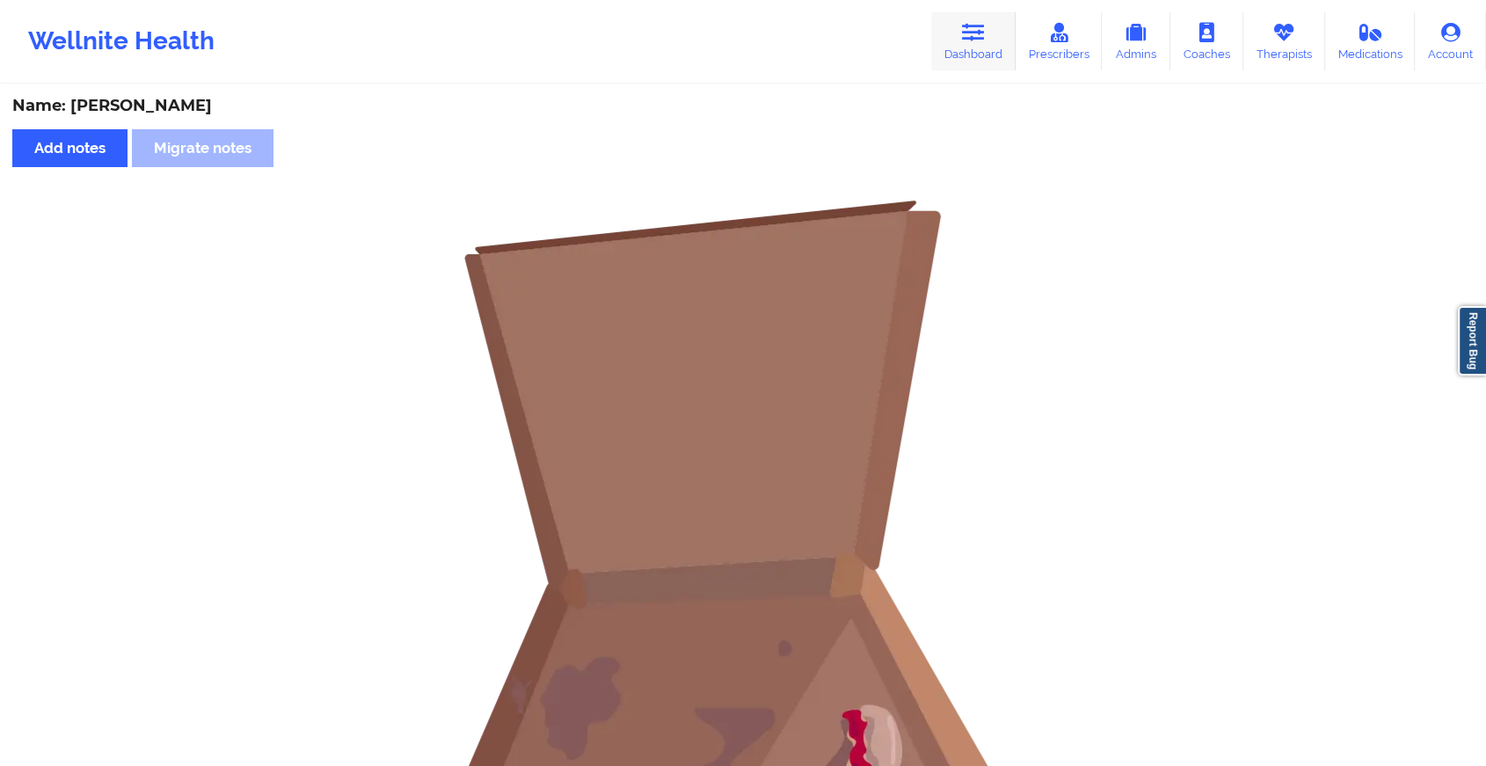
click at [954, 43] on link "Dashboard" at bounding box center [973, 41] width 84 height 58
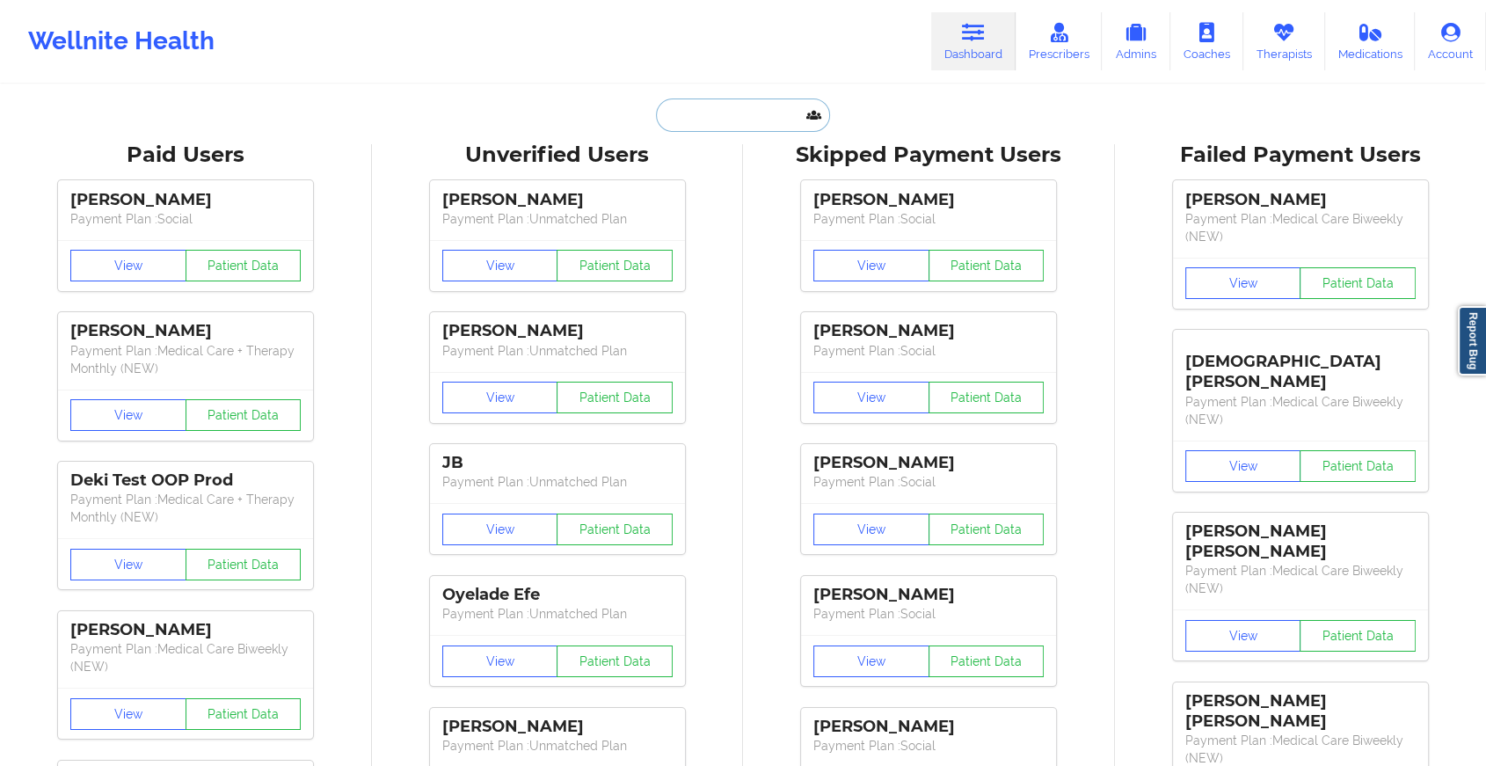
click at [710, 115] on input "text" at bounding box center [743, 115] width 174 height 33
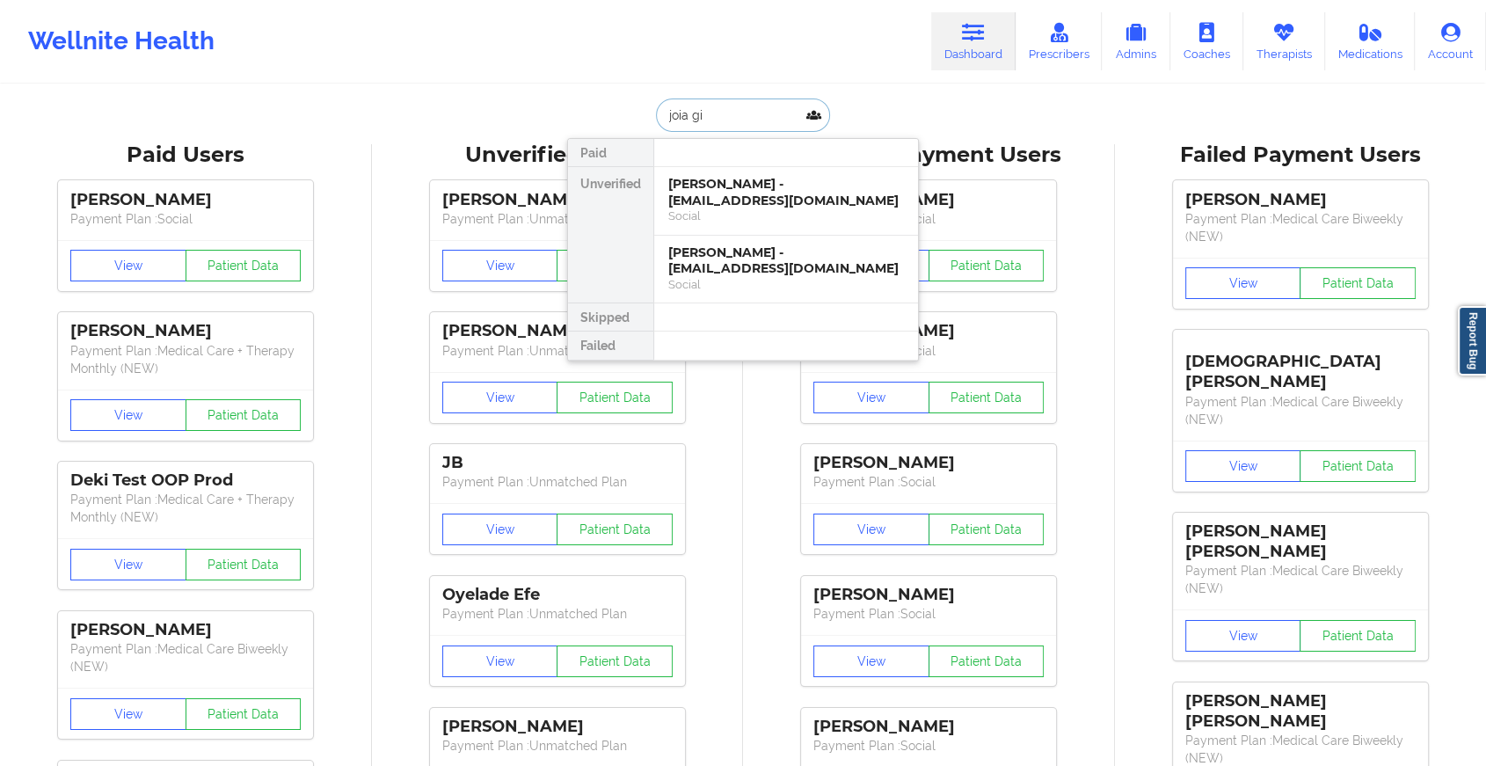
type input "joia gib"
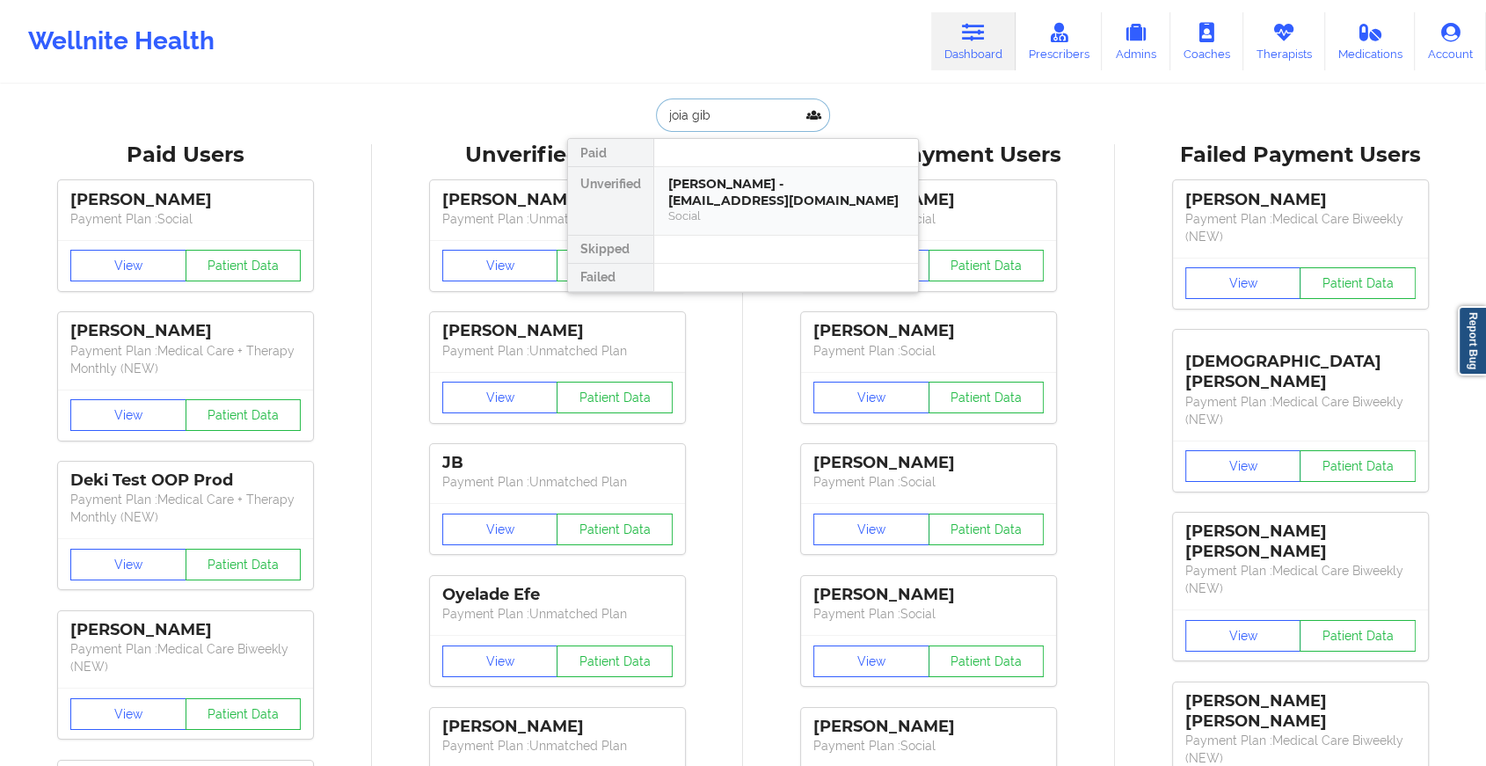
click at [759, 183] on div "[PERSON_NAME] - [EMAIL_ADDRESS][DOMAIN_NAME]" at bounding box center [786, 192] width 236 height 33
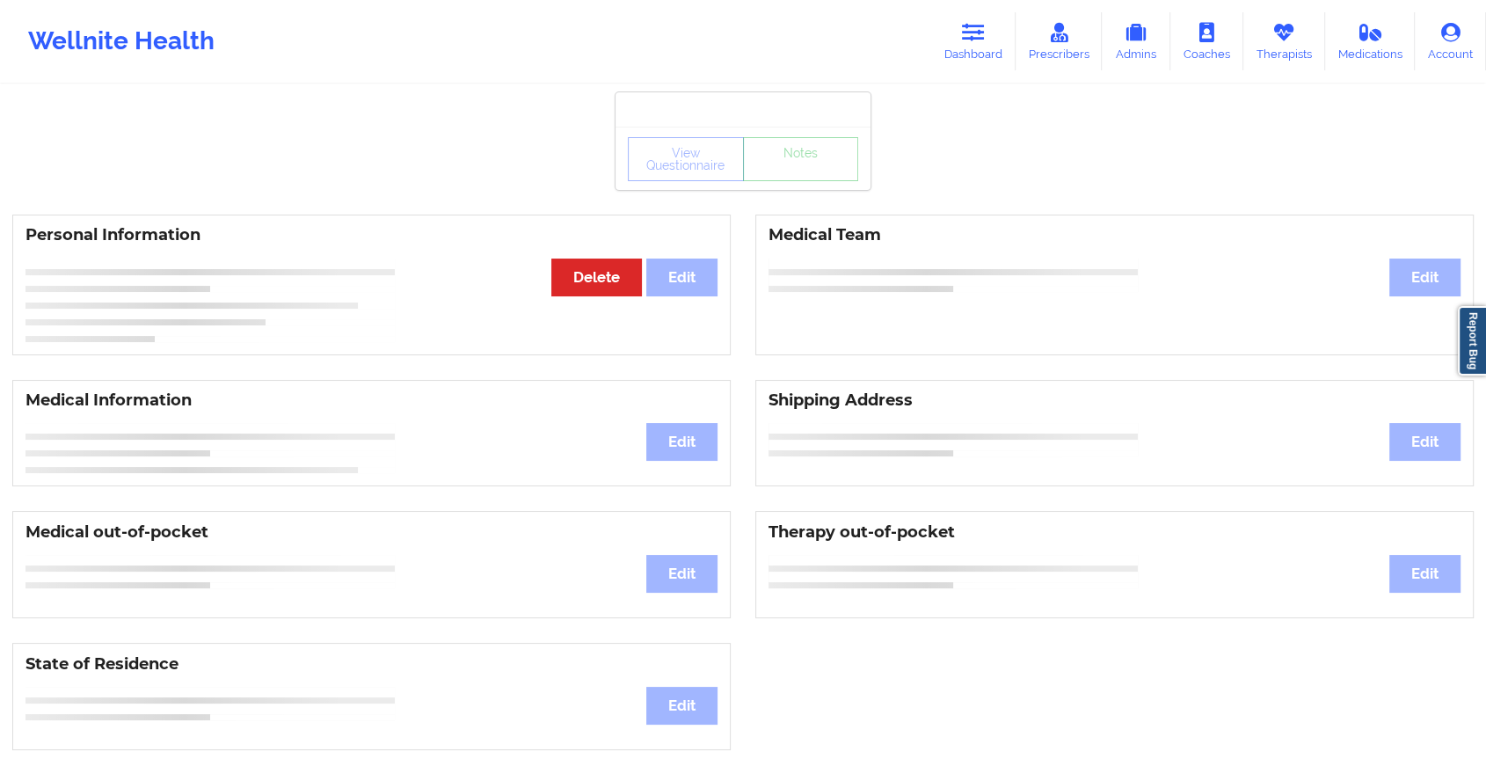
click at [770, 170] on div "View Questionnaire Notes" at bounding box center [743, 159] width 230 height 44
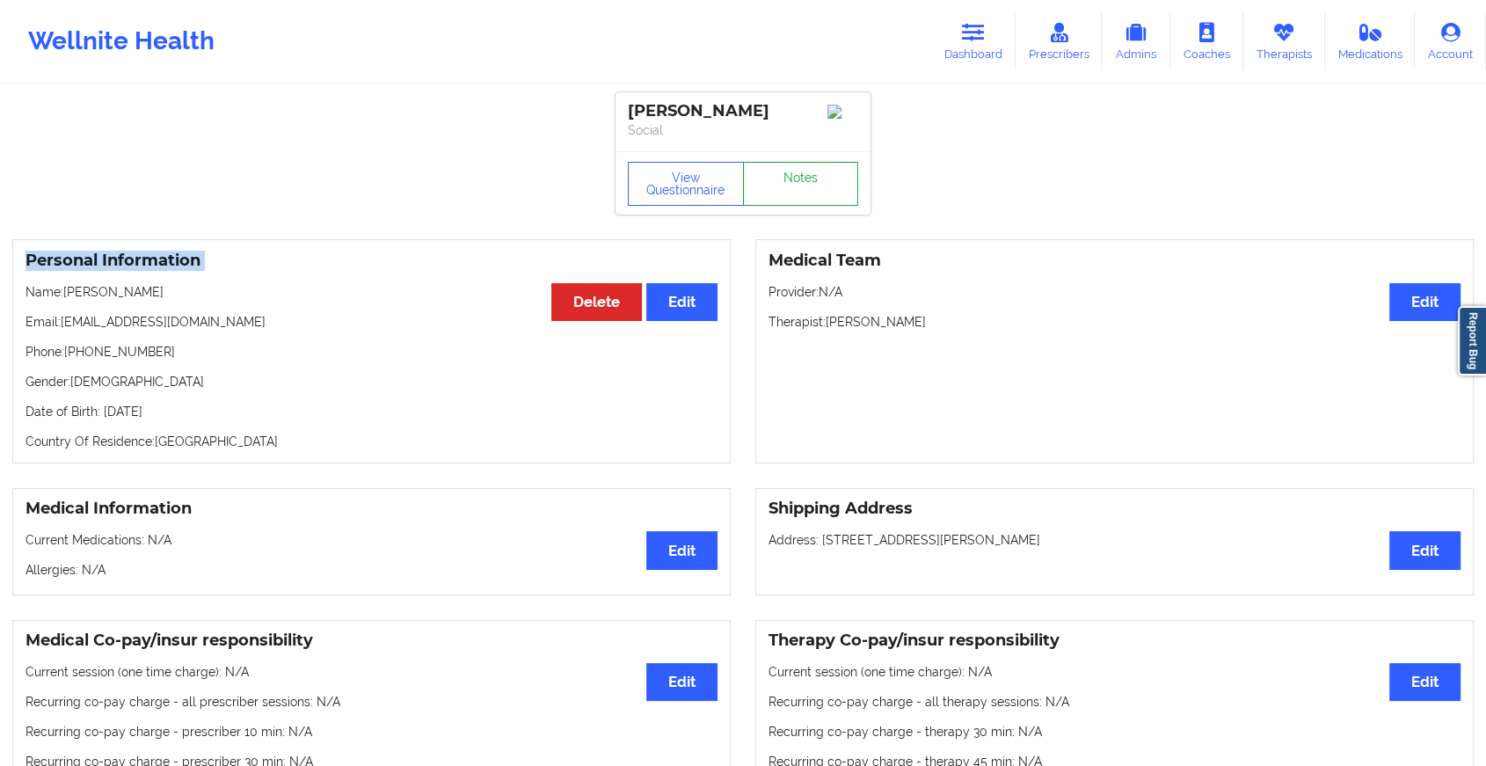
drag, startPoint x: 770, startPoint y: 170, endPoint x: 807, endPoint y: 198, distance: 46.4
click at [807, 198] on link "Notes" at bounding box center [801, 184] width 116 height 44
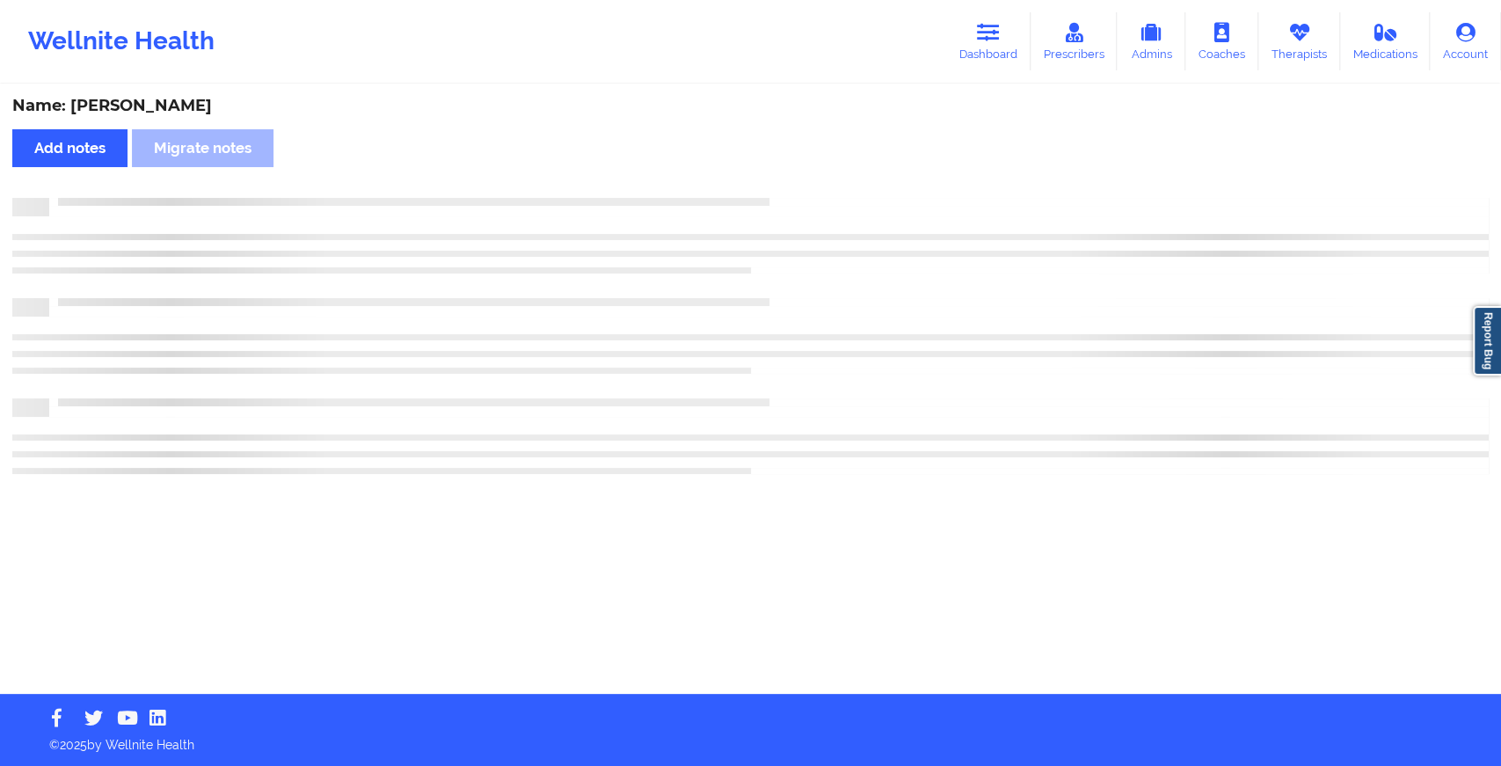
click at [807, 198] on div at bounding box center [769, 198] width 1440 height 0
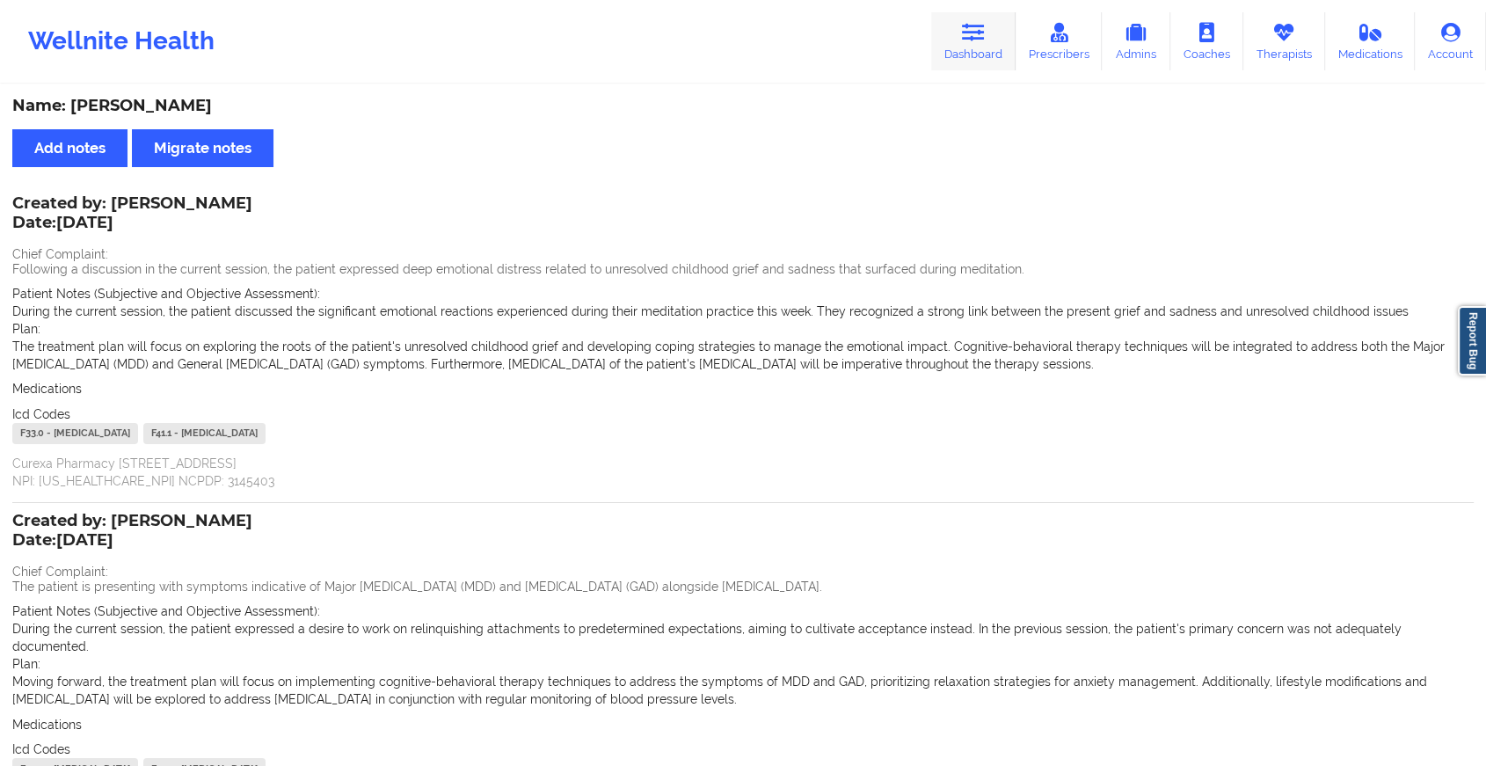
click at [967, 58] on link "Dashboard" at bounding box center [973, 41] width 84 height 58
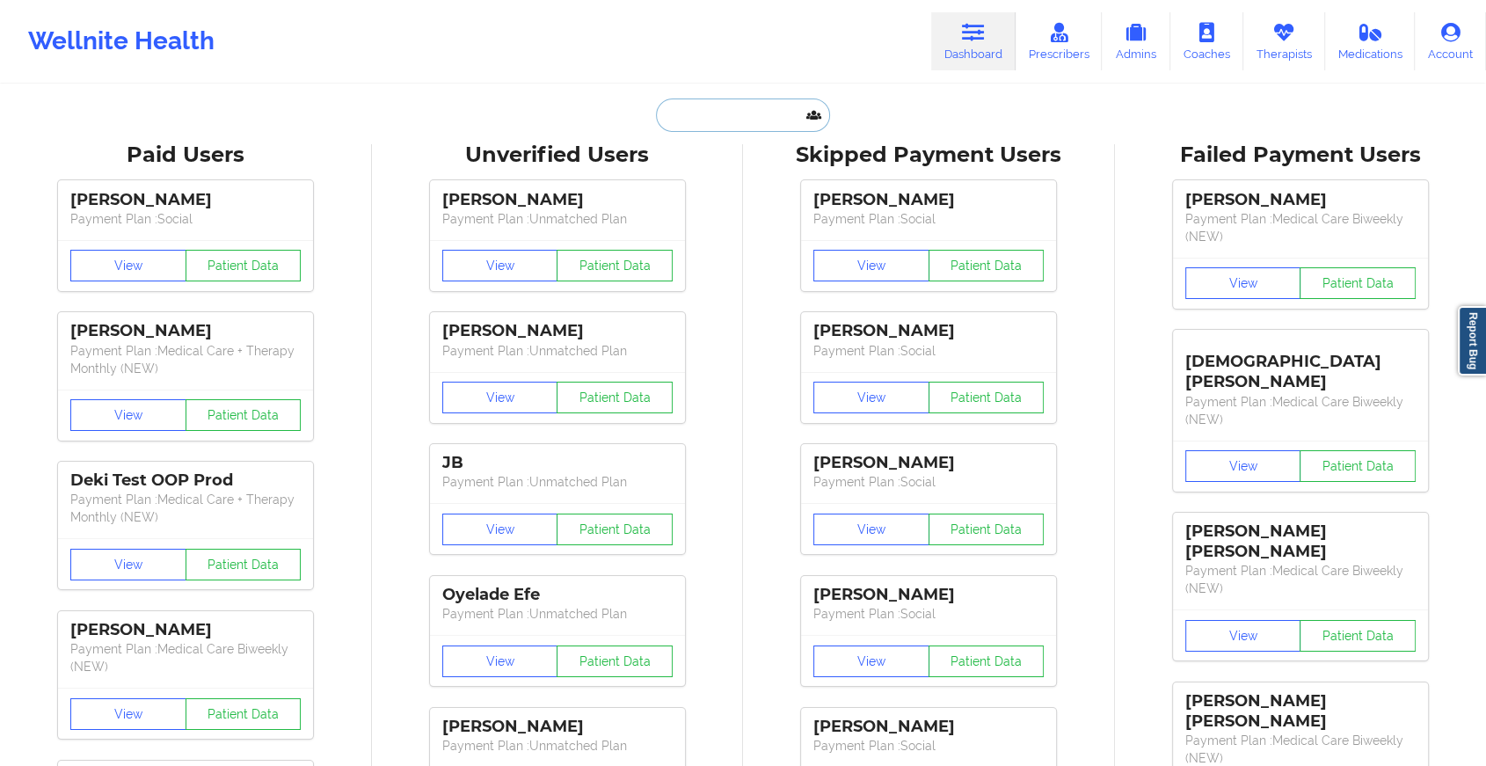
click at [739, 113] on input "text" at bounding box center [743, 115] width 174 height 33
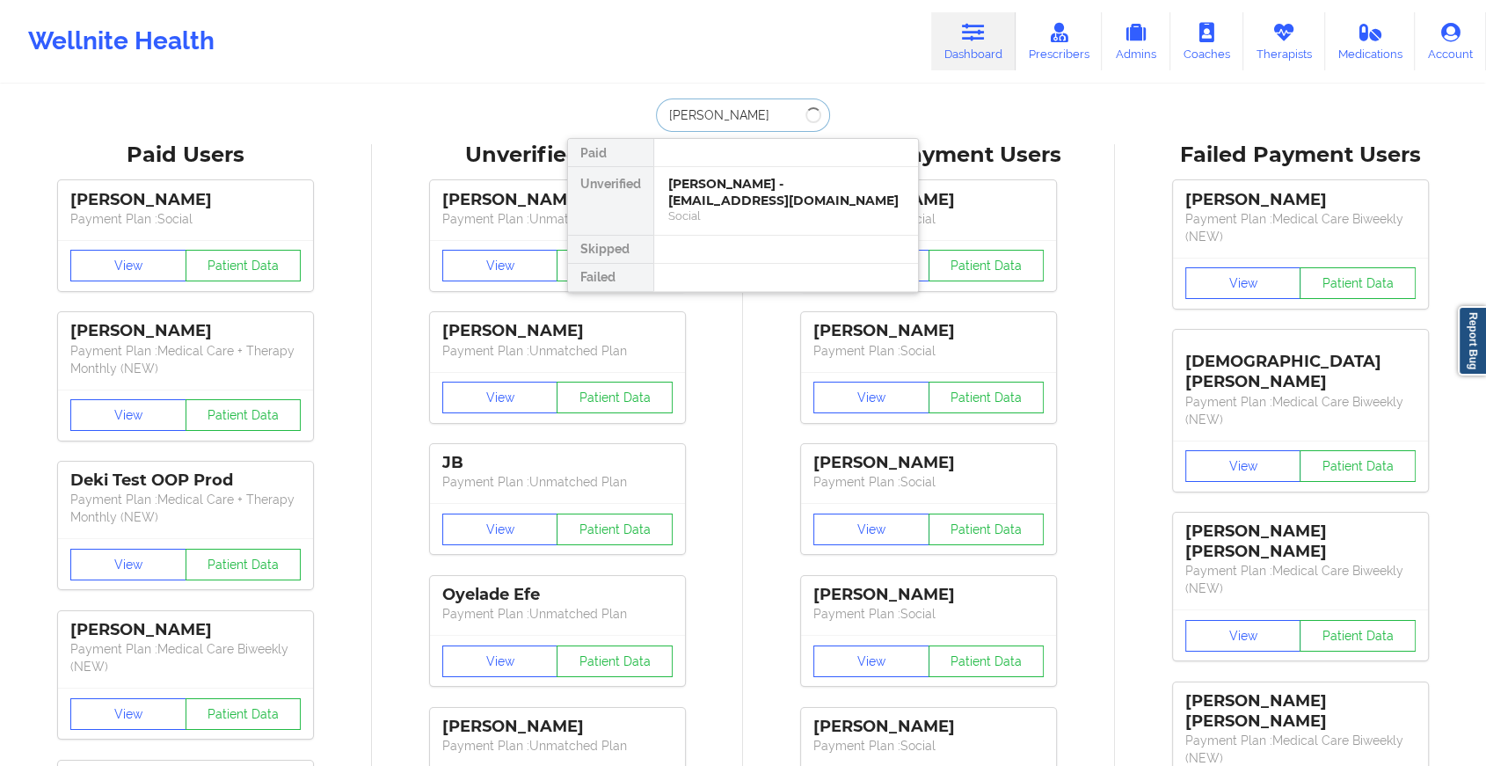
type input "[PERSON_NAME]"
click at [730, 189] on div "[PERSON_NAME] - [EMAIL_ADDRESS][DOMAIN_NAME]" at bounding box center [786, 192] width 236 height 33
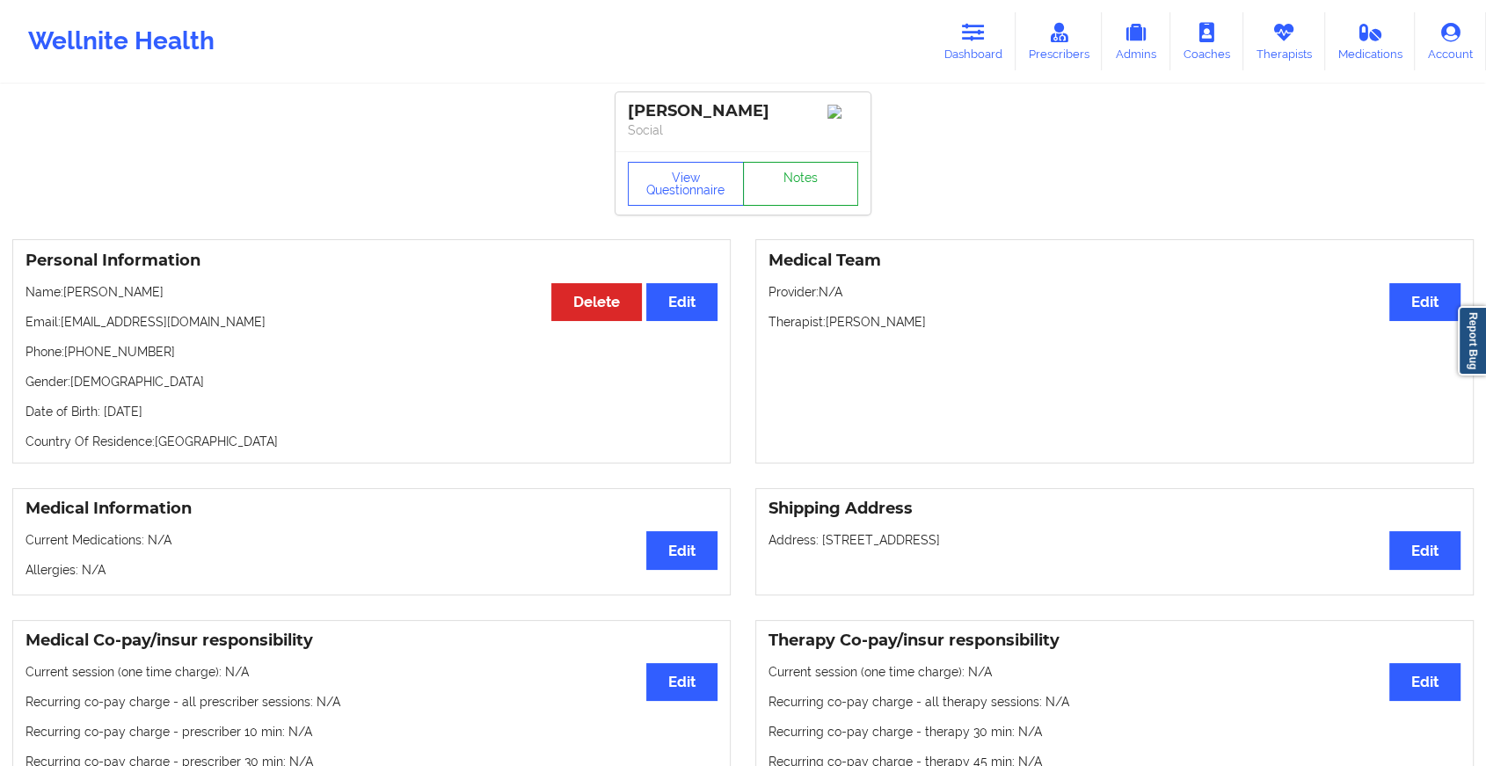
click at [807, 176] on link "Notes" at bounding box center [801, 184] width 116 height 44
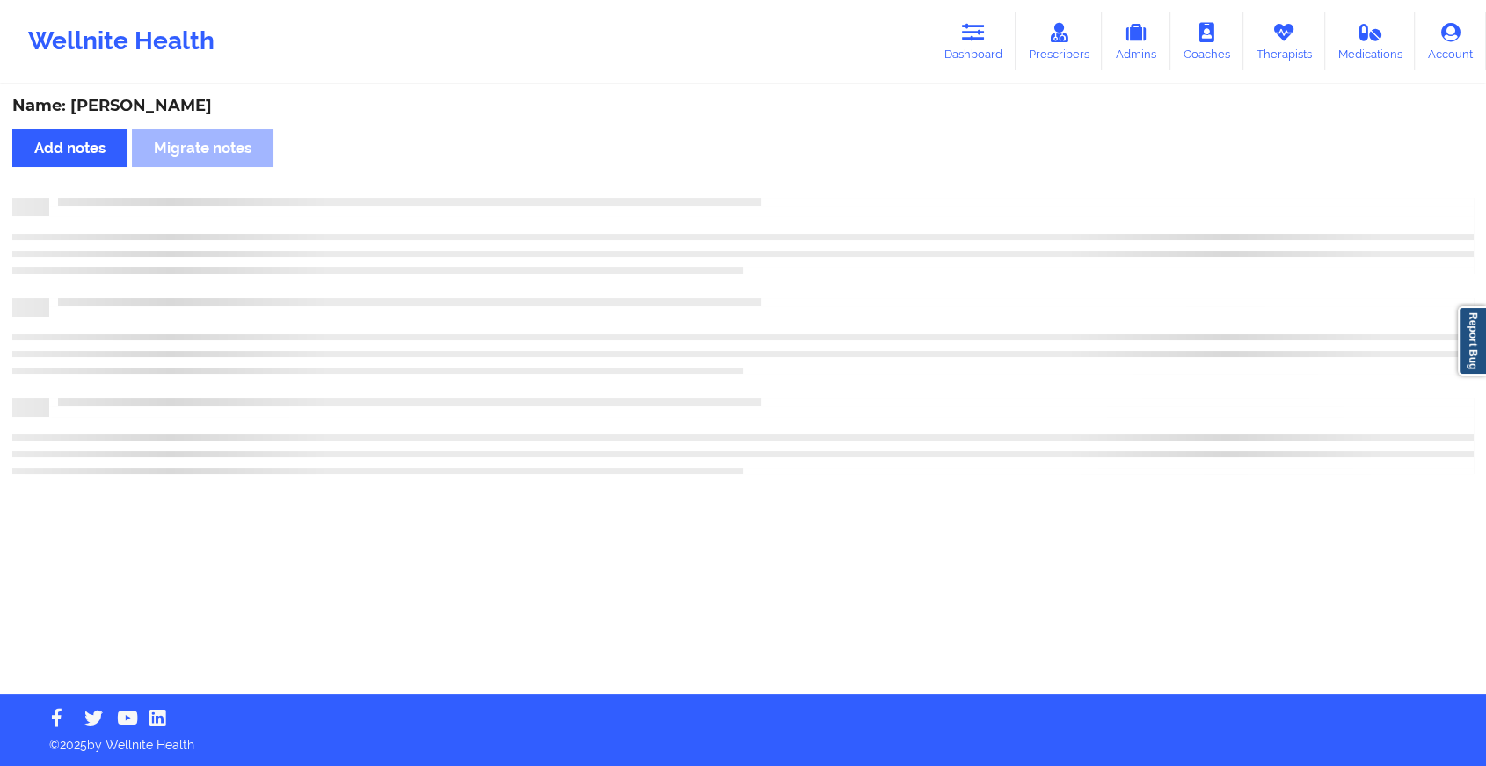
click at [807, 176] on div "Name: [PERSON_NAME] Add notes Migrate notes" at bounding box center [743, 390] width 1486 height 608
click at [807, 176] on div "Name: [PERSON_NAME] Add notes Migrate notes" at bounding box center [750, 390] width 1501 height 608
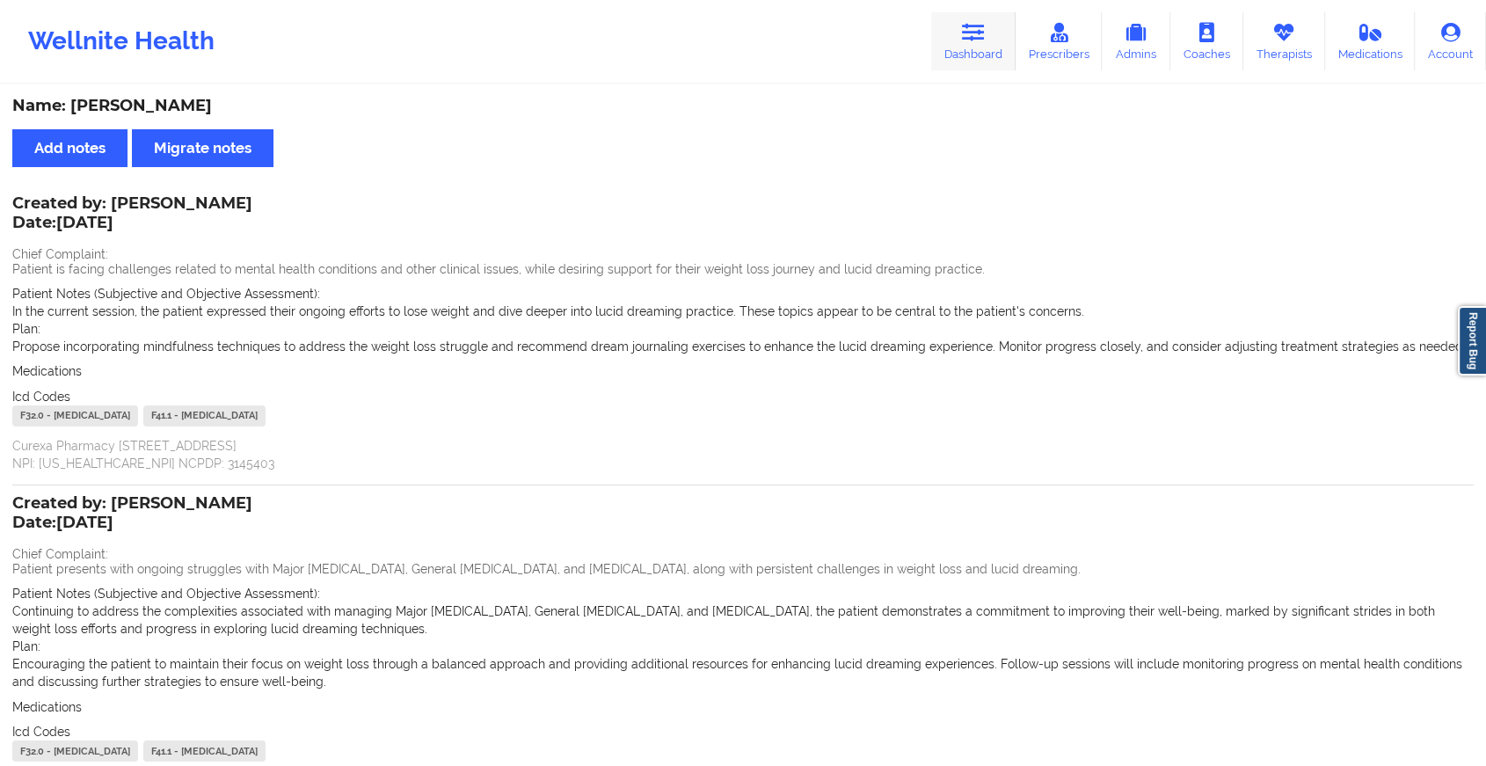
click at [992, 43] on link "Dashboard" at bounding box center [973, 41] width 84 height 58
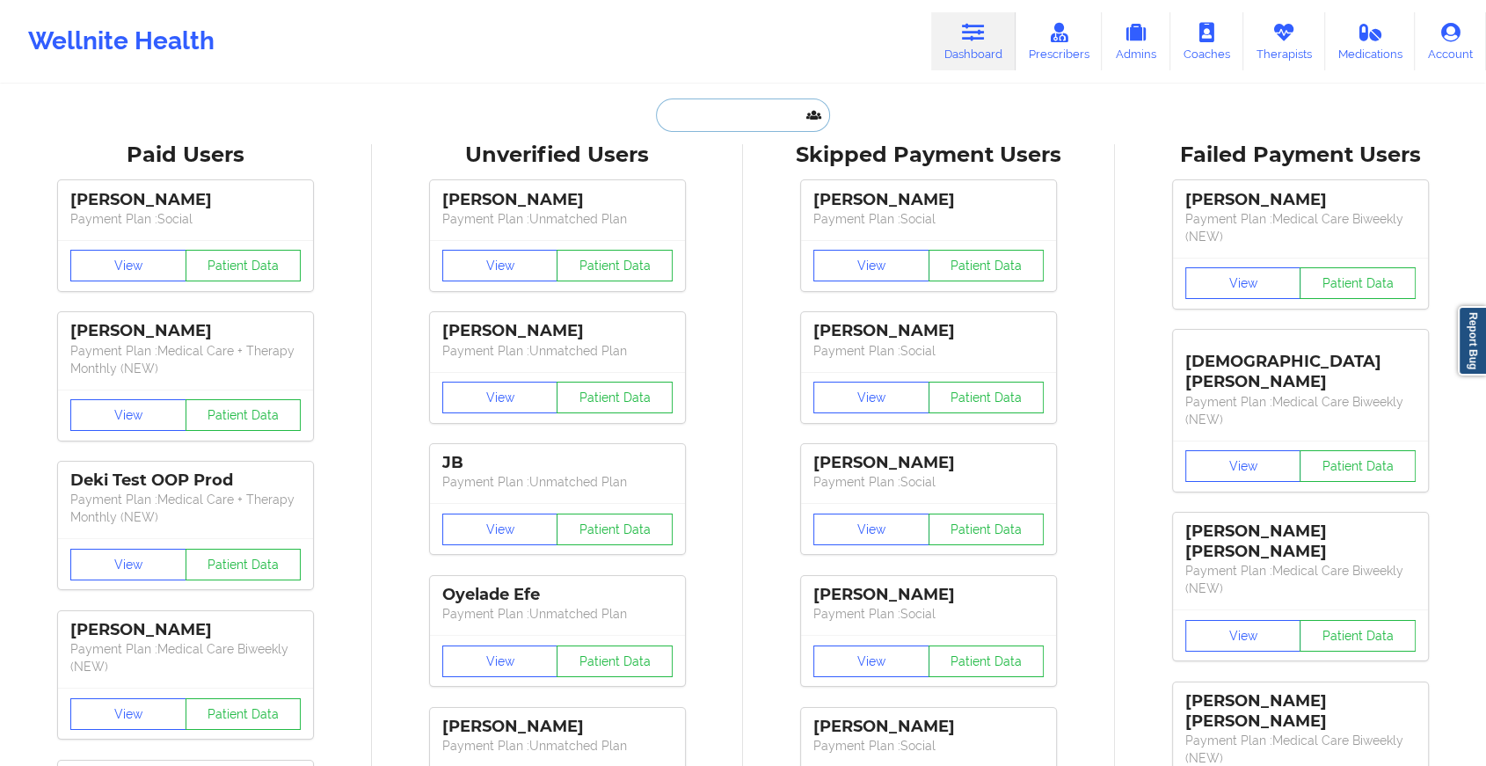
click at [761, 99] on input "text" at bounding box center [743, 115] width 174 height 33
type input "t"
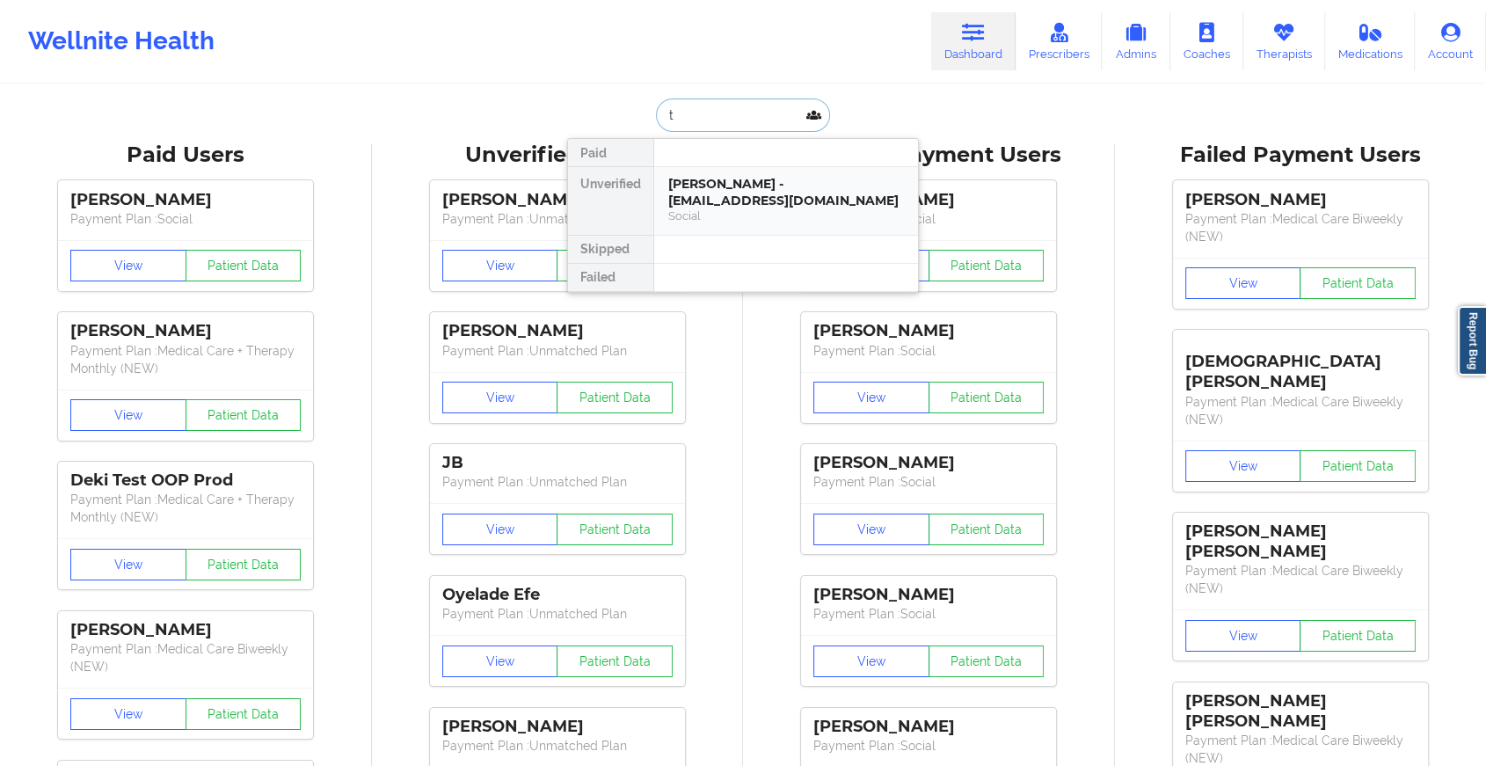
click at [738, 201] on div "[PERSON_NAME] - [EMAIL_ADDRESS][DOMAIN_NAME]" at bounding box center [786, 192] width 236 height 33
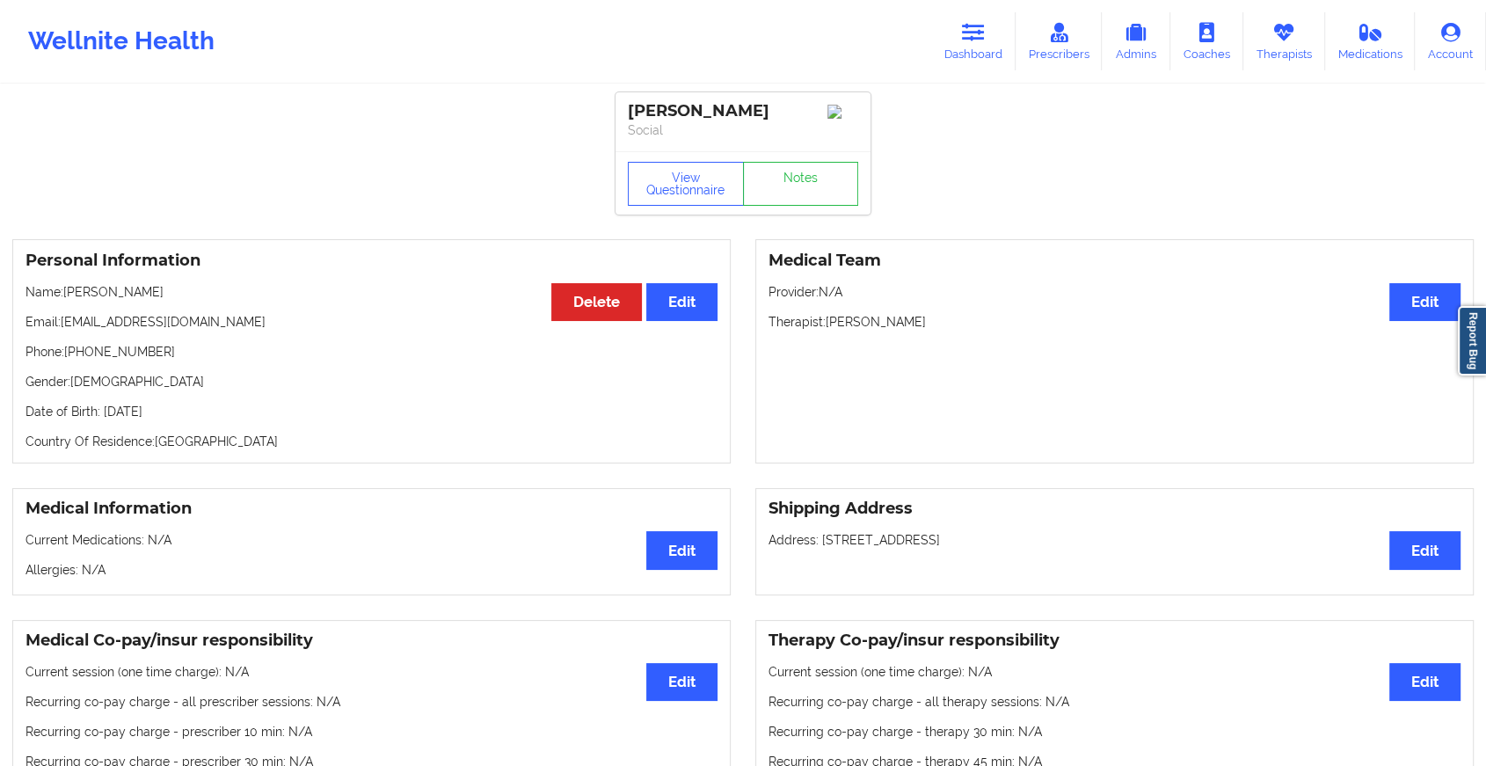
click at [927, 45] on div "Wellnite Health Dashboard Prescribers Admins Coaches Therapists Medications Acc…" at bounding box center [743, 41] width 1486 height 70
click at [960, 36] on link "Dashboard" at bounding box center [973, 41] width 84 height 58
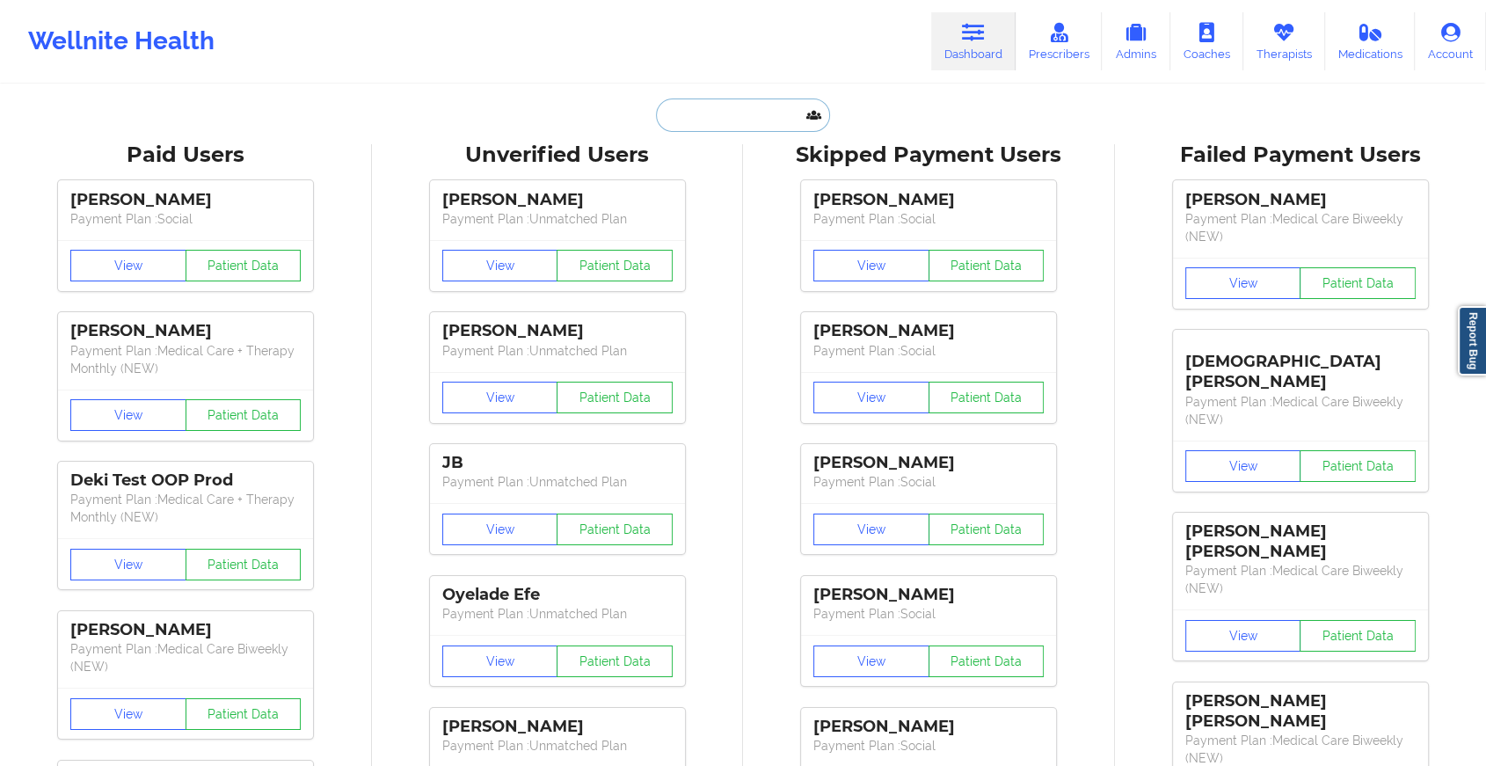
click at [759, 104] on input "text" at bounding box center [743, 115] width 174 height 33
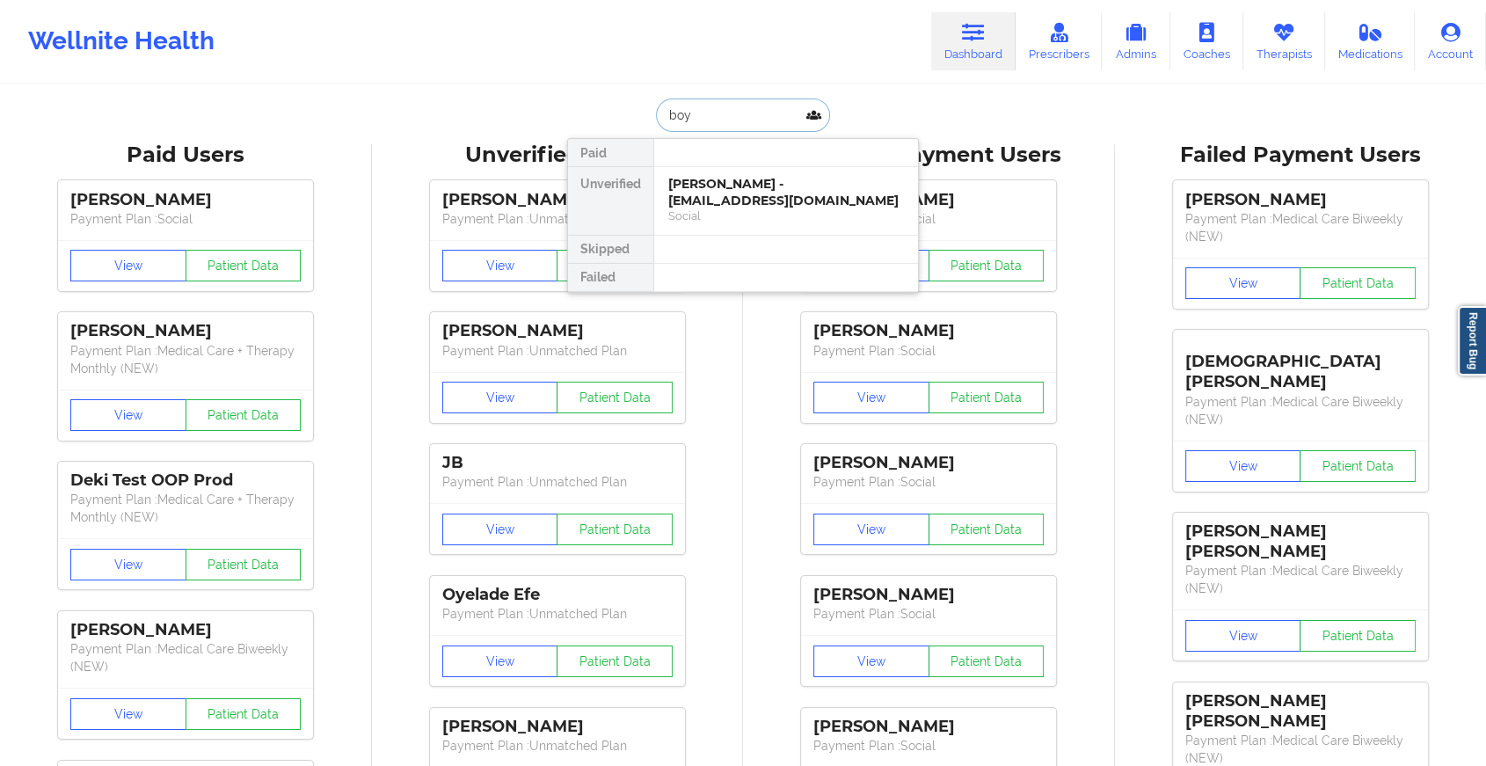
type input "boyu"
click at [742, 182] on div "[PERSON_NAME] - [PERSON_NAME][EMAIL_ADDRESS][DOMAIN_NAME]" at bounding box center [786, 192] width 236 height 33
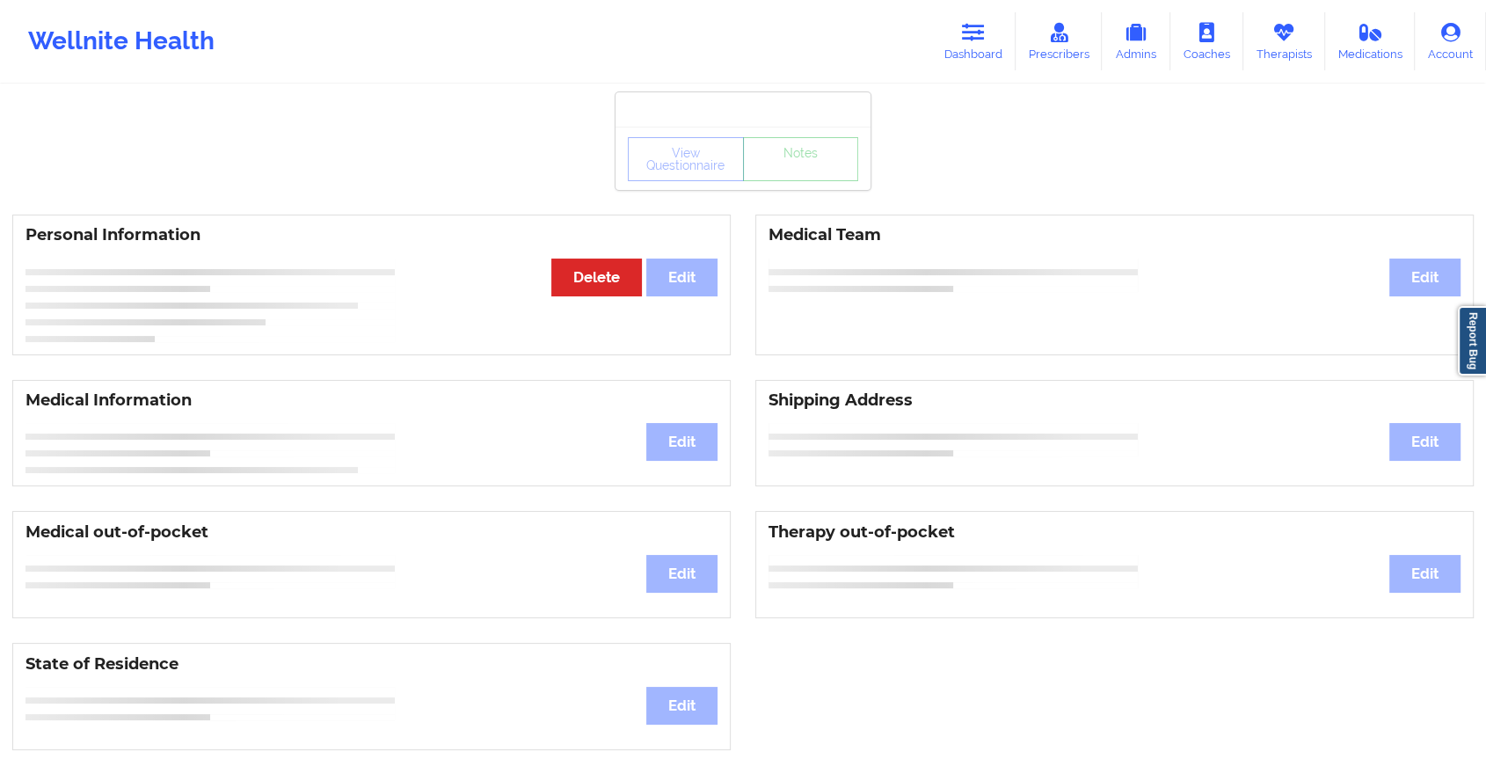
click at [793, 174] on div "View Questionnaire Notes" at bounding box center [743, 159] width 230 height 44
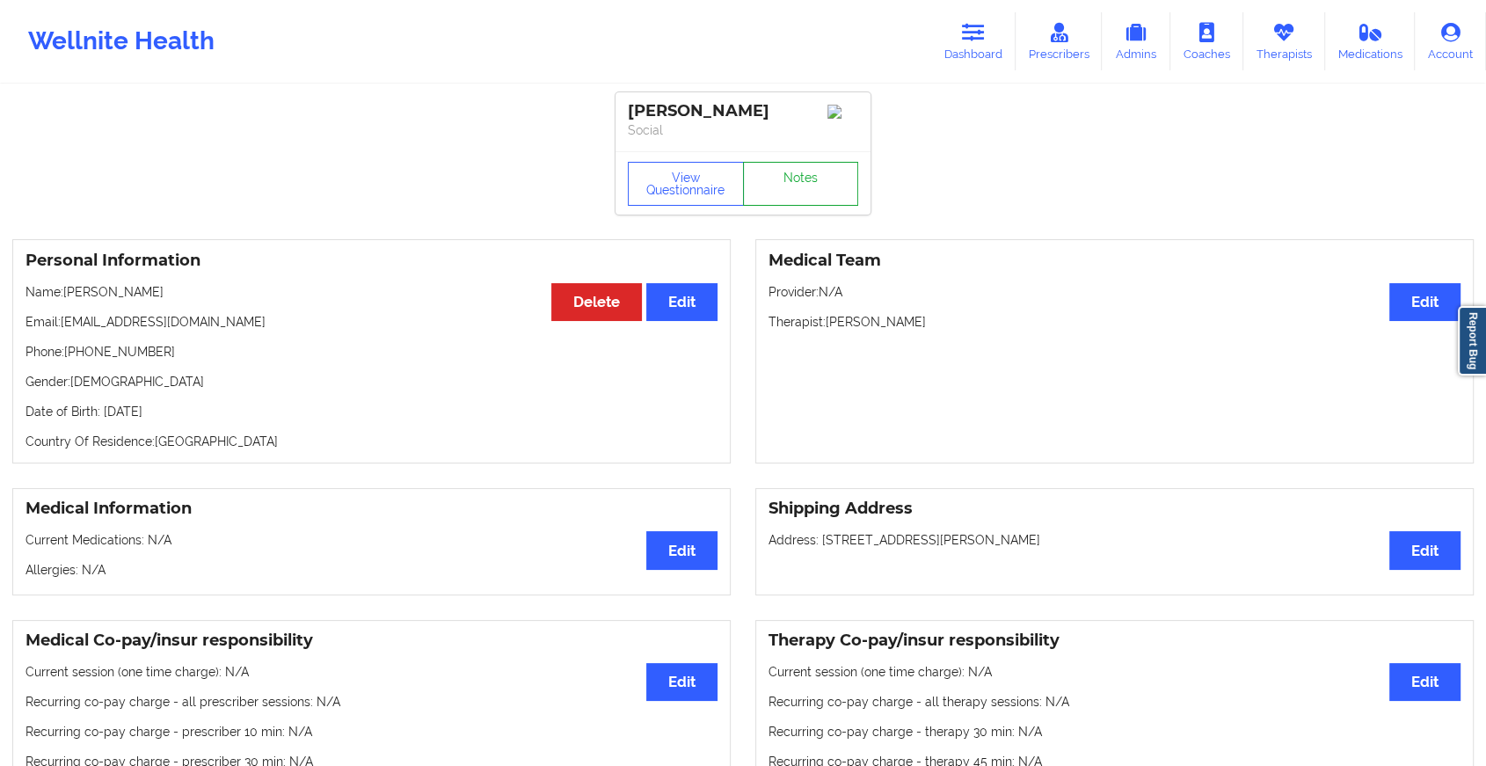
click at [793, 174] on link "Notes" at bounding box center [801, 184] width 116 height 44
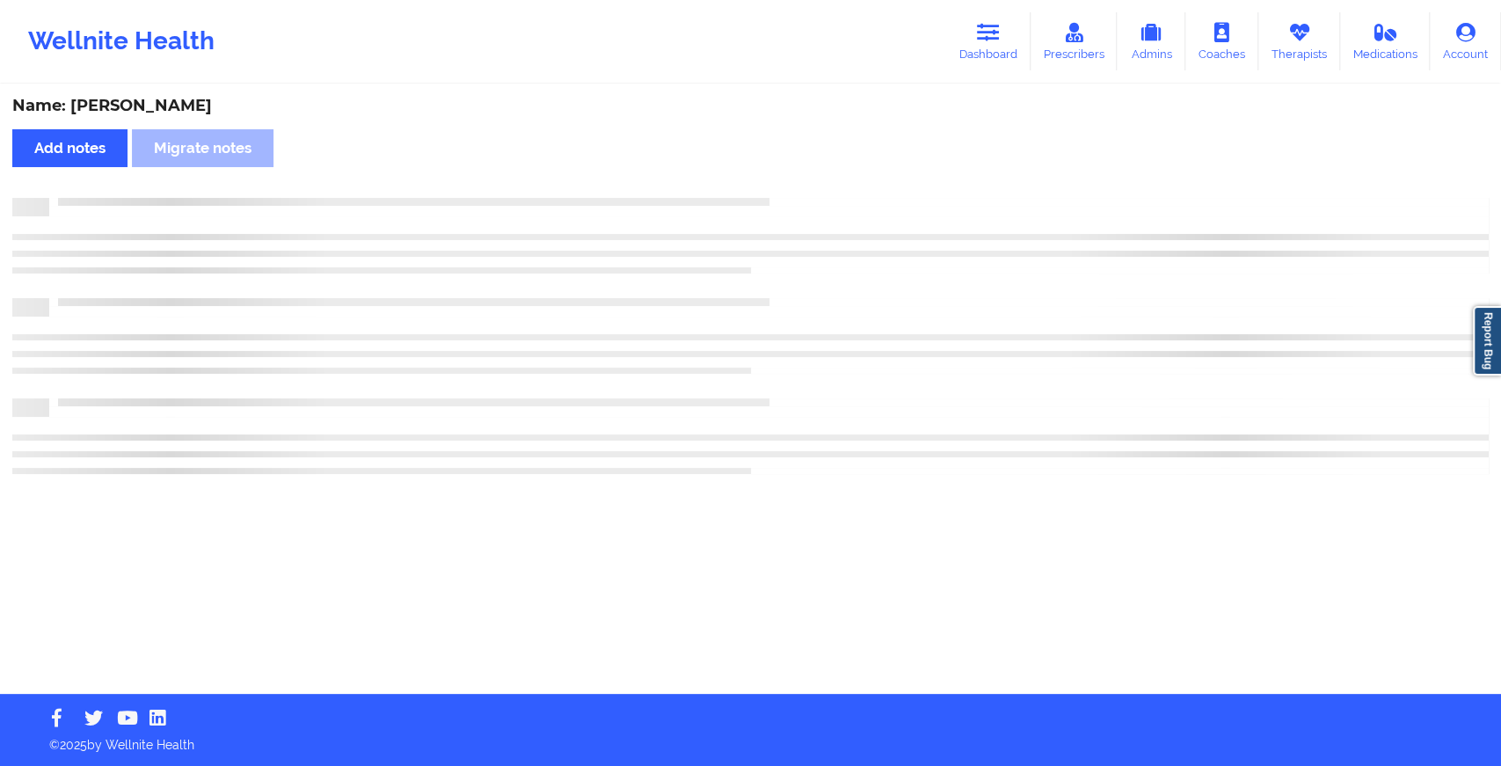
click at [793, 174] on div "Name: [PERSON_NAME] Add notes Migrate notes" at bounding box center [750, 390] width 1501 height 608
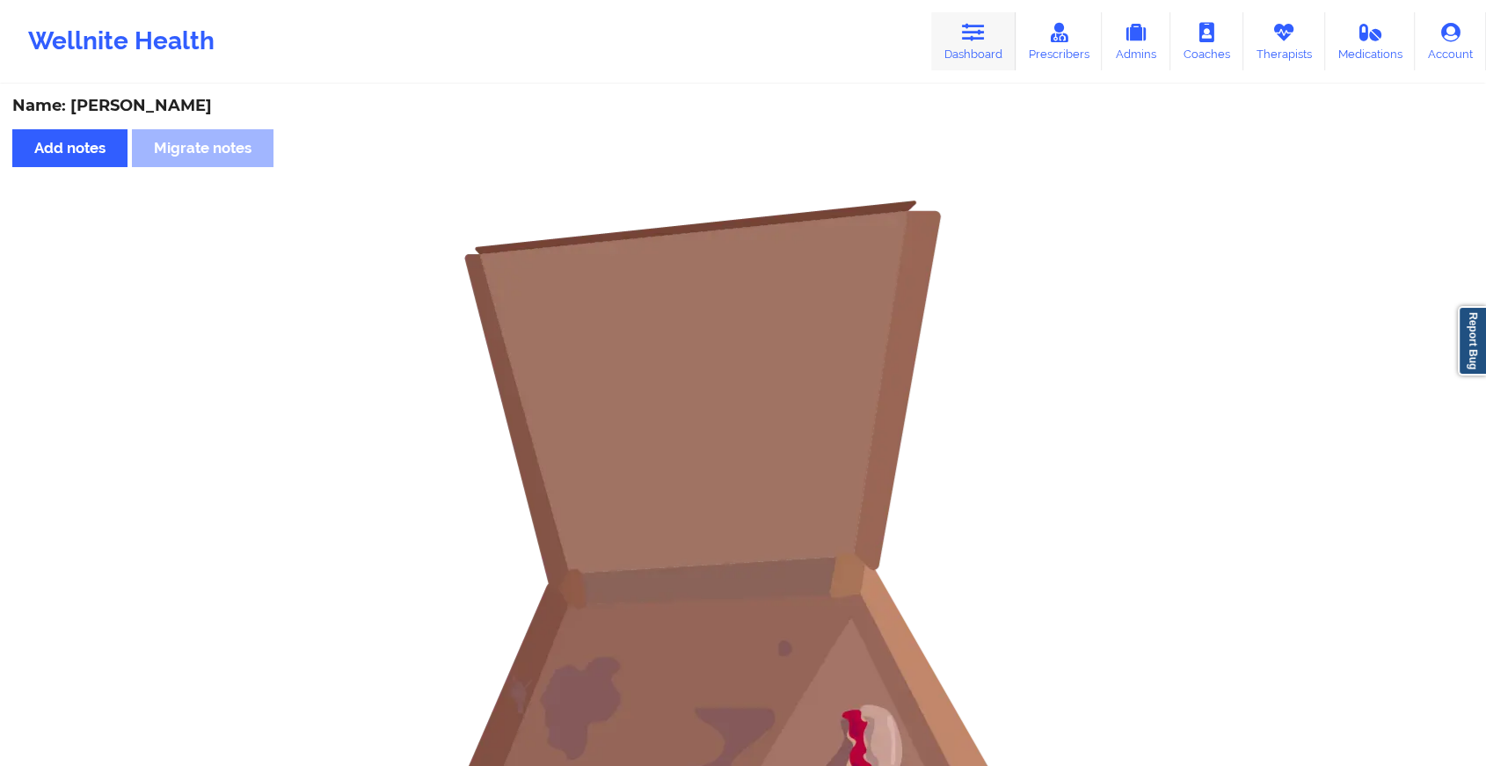
click at [966, 62] on link "Dashboard" at bounding box center [973, 41] width 84 height 58
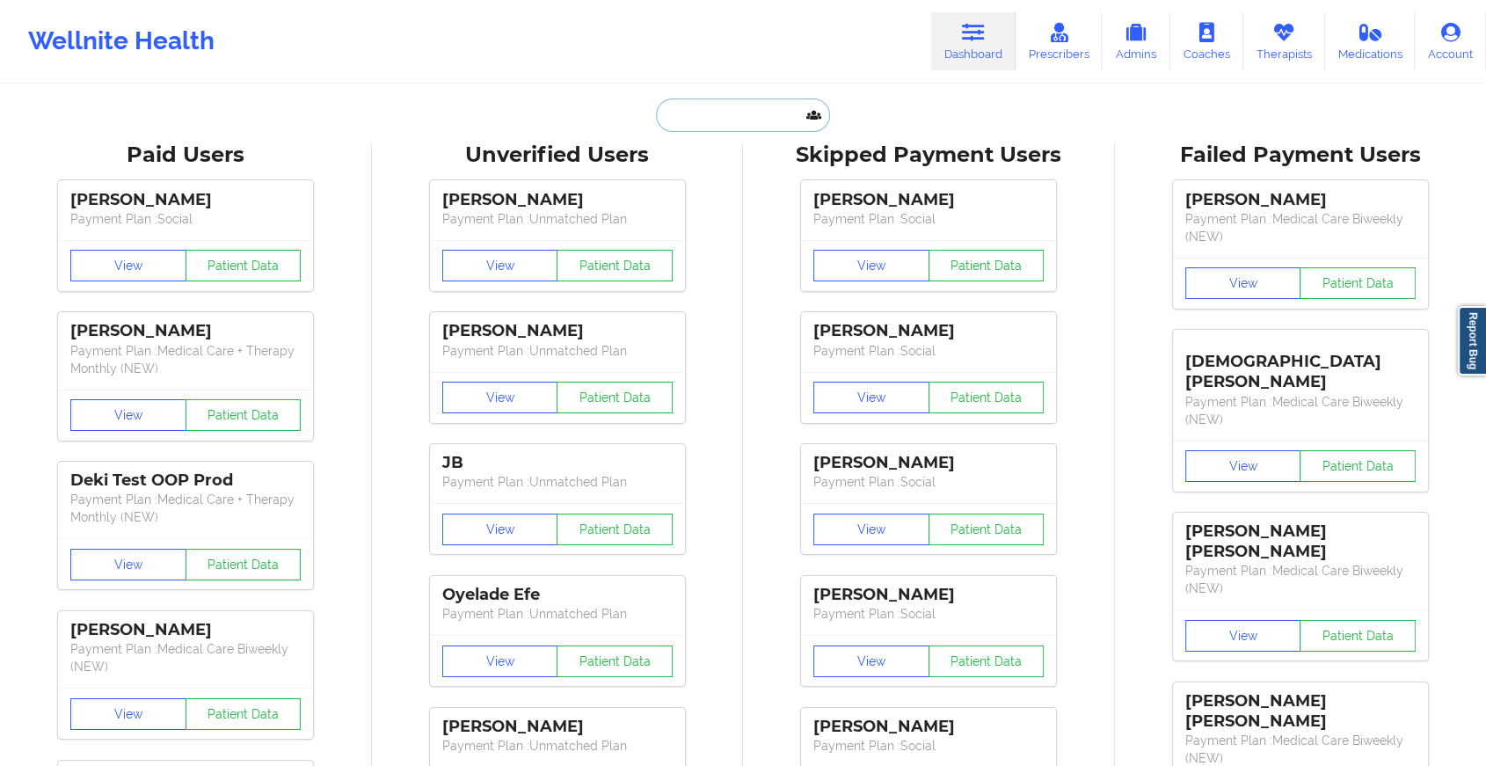
click at [764, 122] on input "text" at bounding box center [743, 115] width 174 height 33
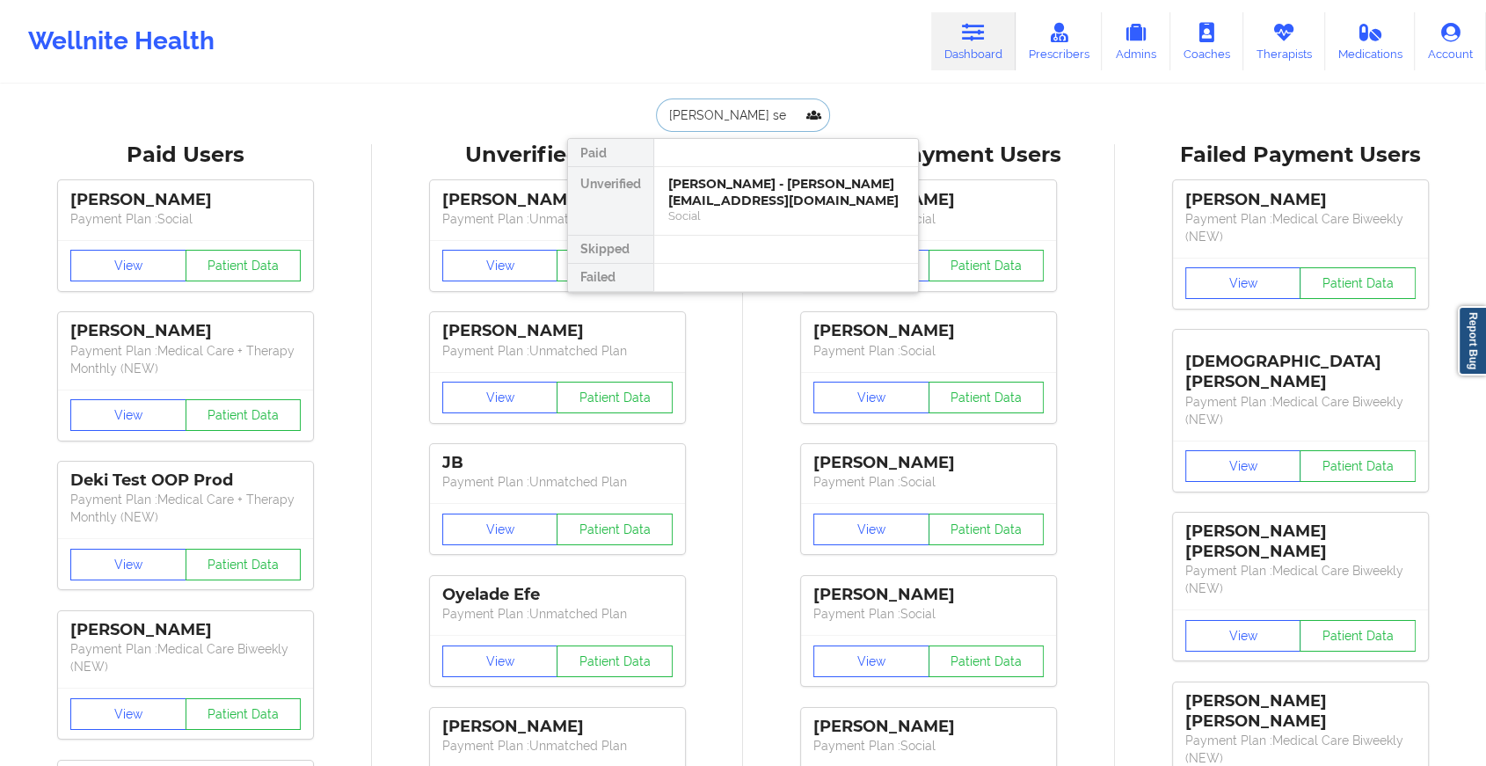
type input "[PERSON_NAME]"
click at [734, 177] on div "[PERSON_NAME] - [EMAIL_ADDRESS][DOMAIN_NAME]" at bounding box center [786, 192] width 236 height 33
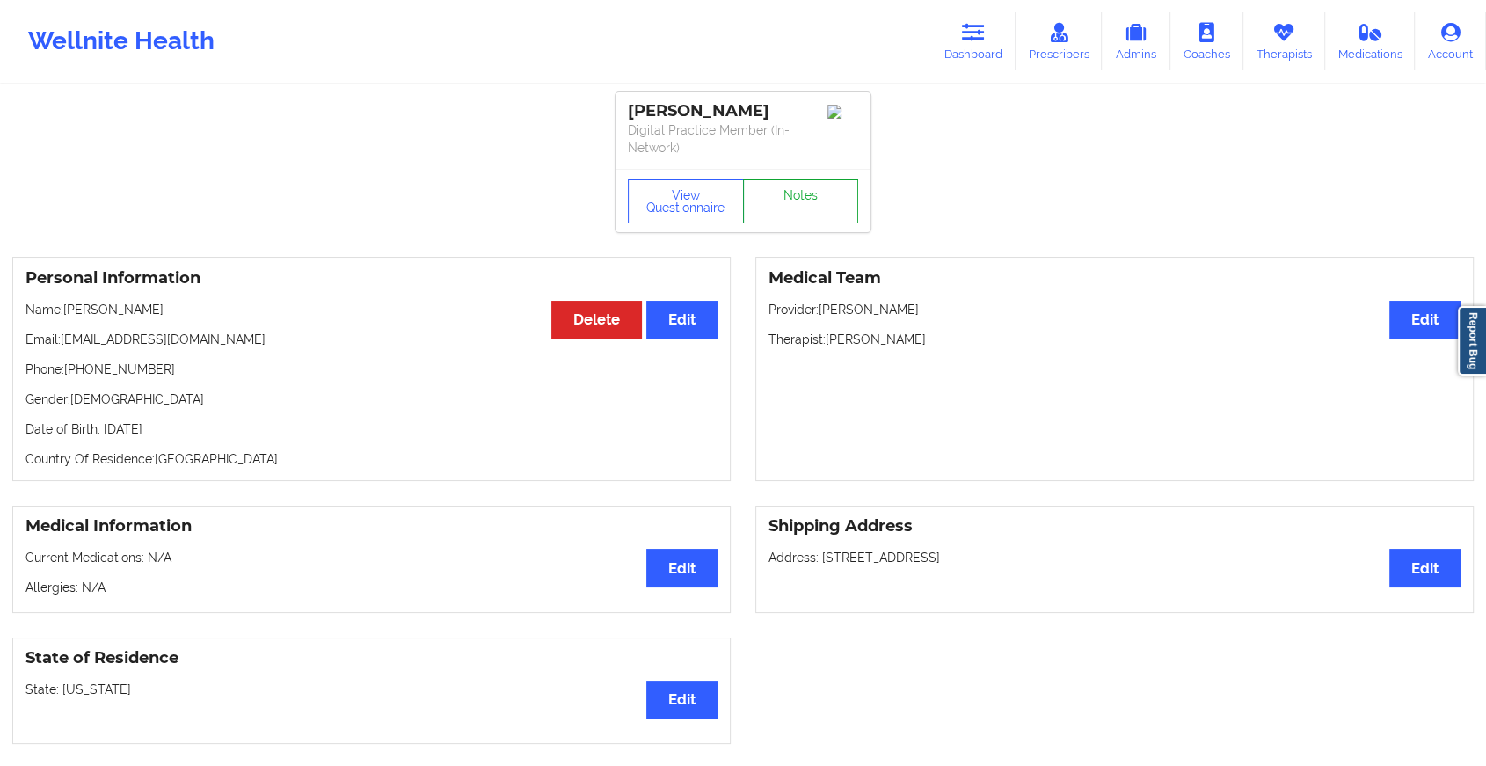
click at [799, 183] on link "Notes" at bounding box center [801, 201] width 116 height 44
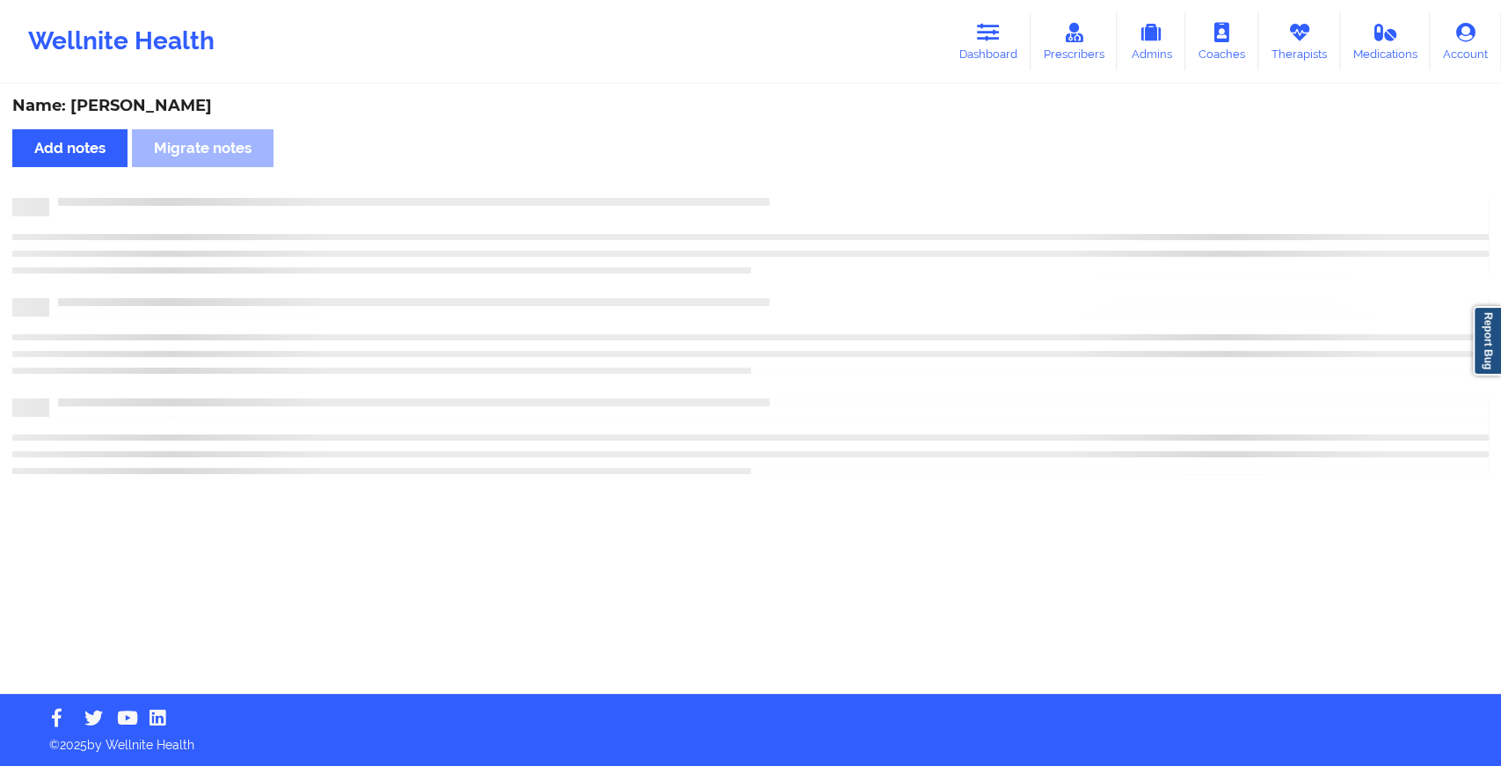
click at [799, 183] on div "Name: [PERSON_NAME] Add notes Migrate notes" at bounding box center [750, 390] width 1501 height 608
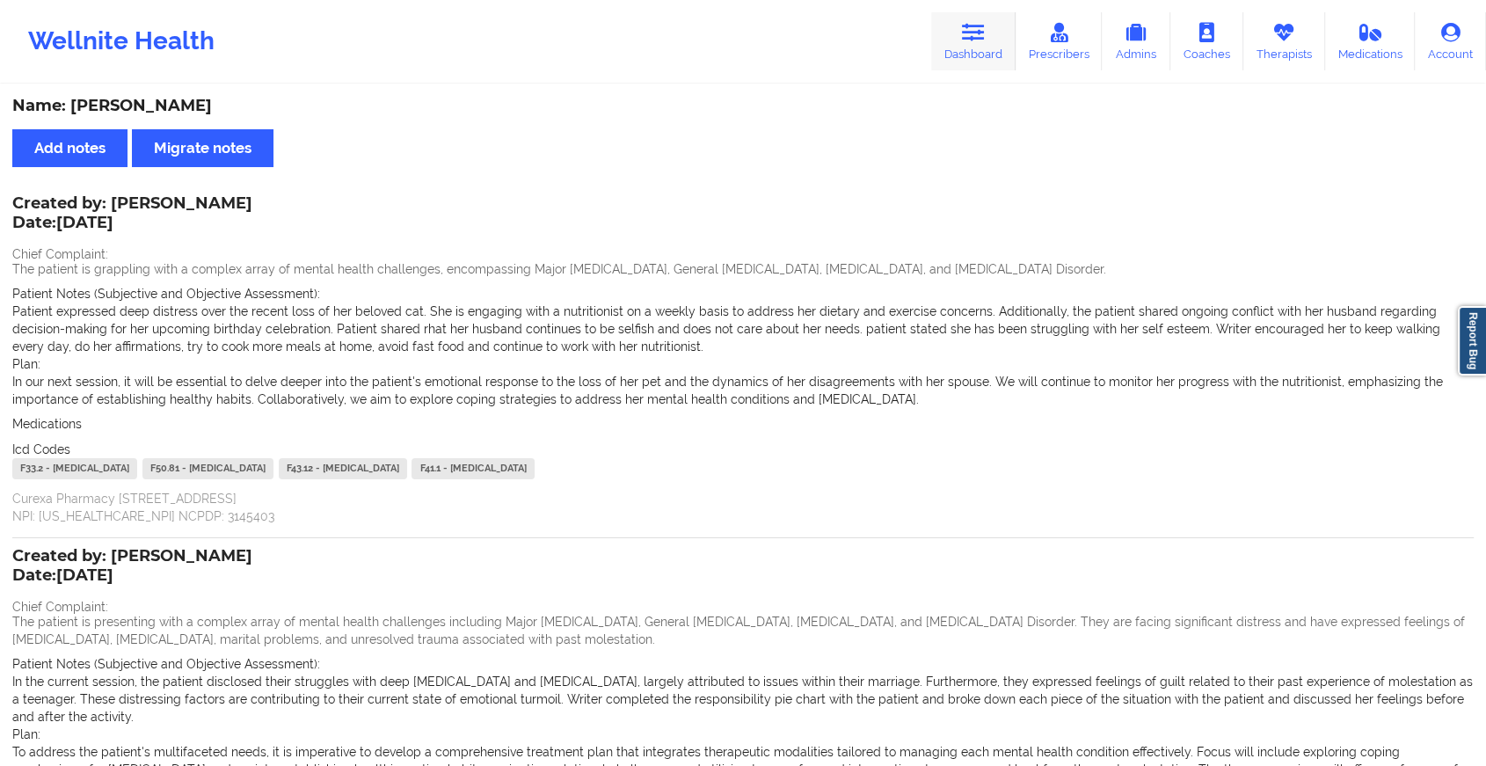
click at [957, 29] on link "Dashboard" at bounding box center [973, 41] width 84 height 58
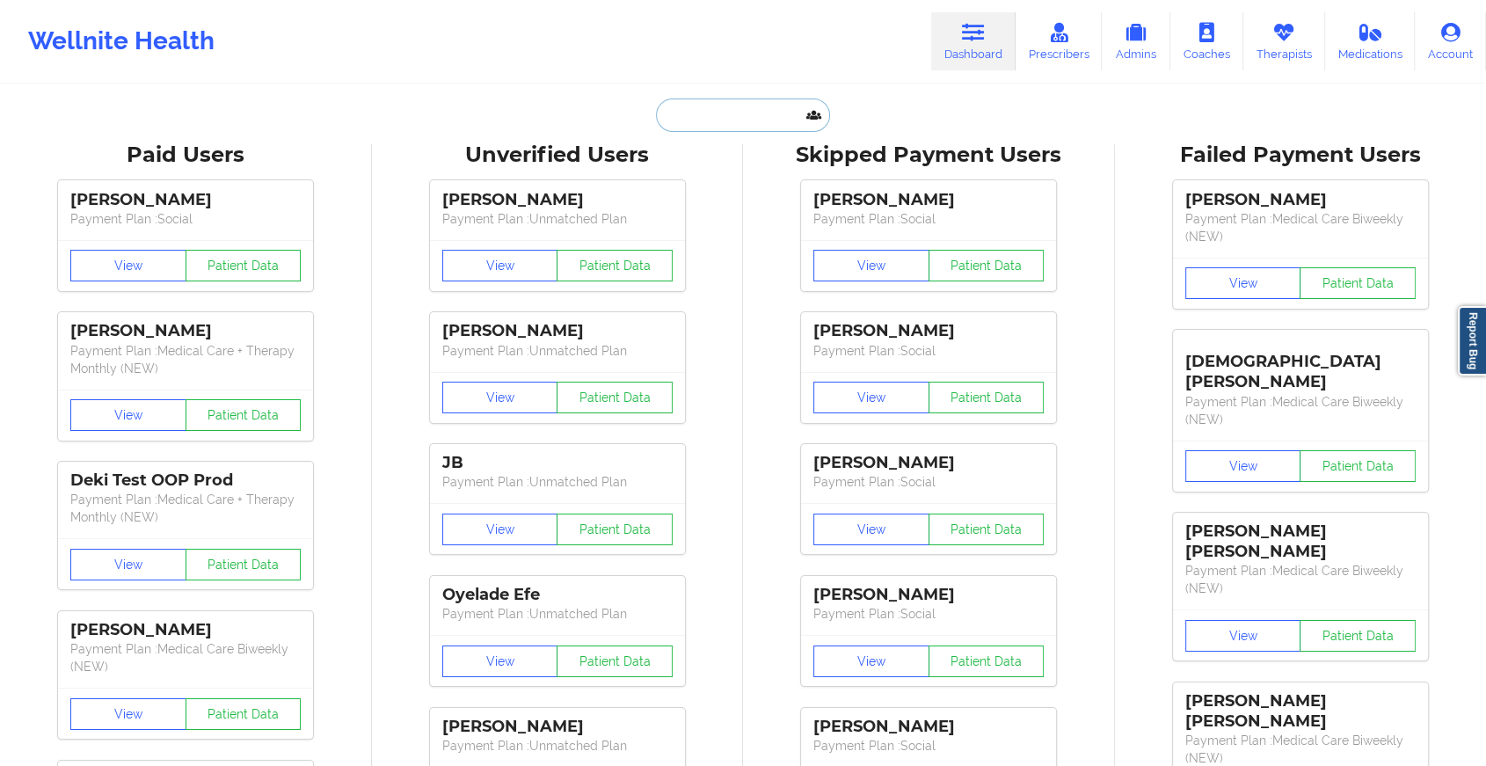
click at [725, 120] on input "text" at bounding box center [743, 115] width 174 height 33
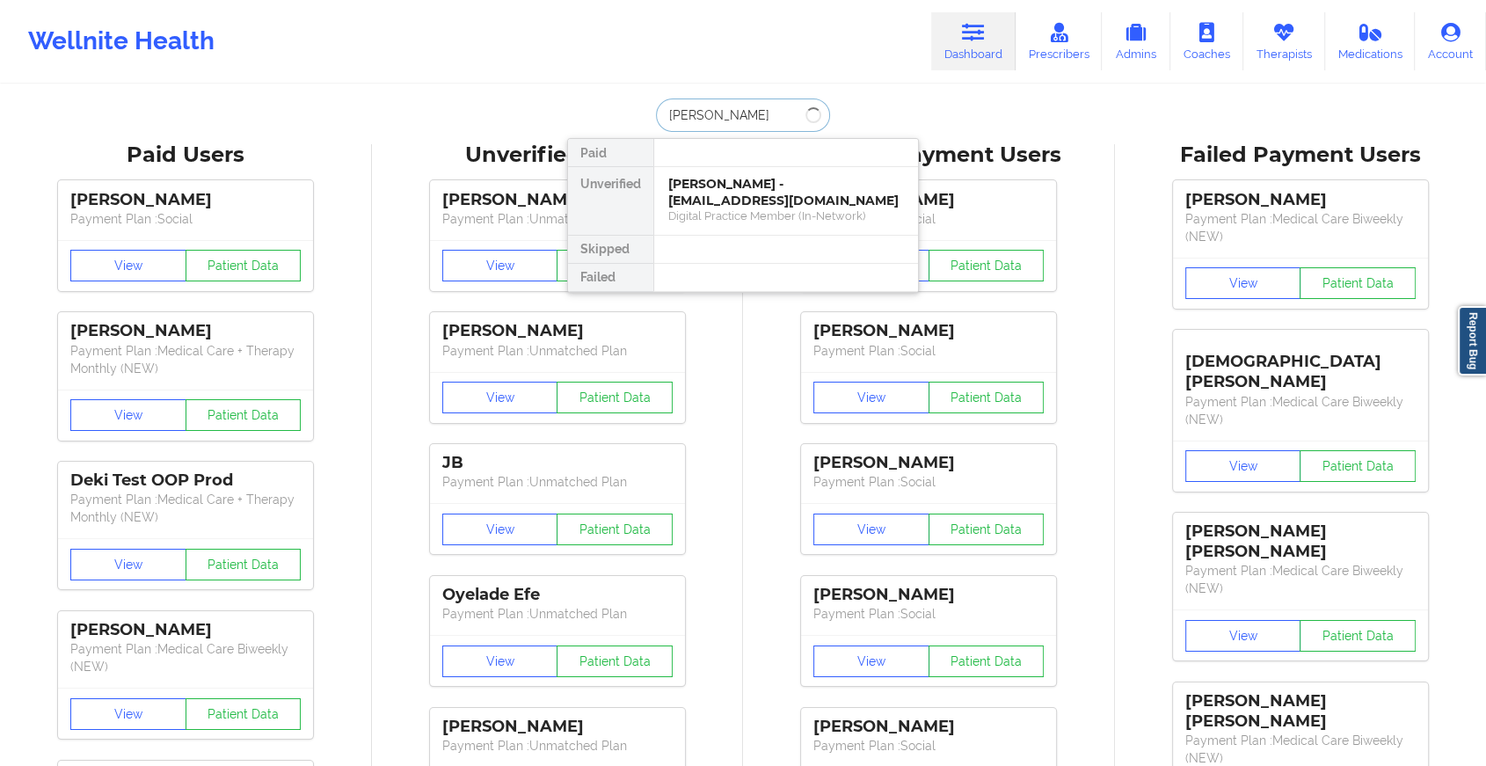
type input "[PERSON_NAME]"
click at [705, 204] on div "[PERSON_NAME] - [EMAIL_ADDRESS][DOMAIN_NAME]" at bounding box center [786, 192] width 236 height 33
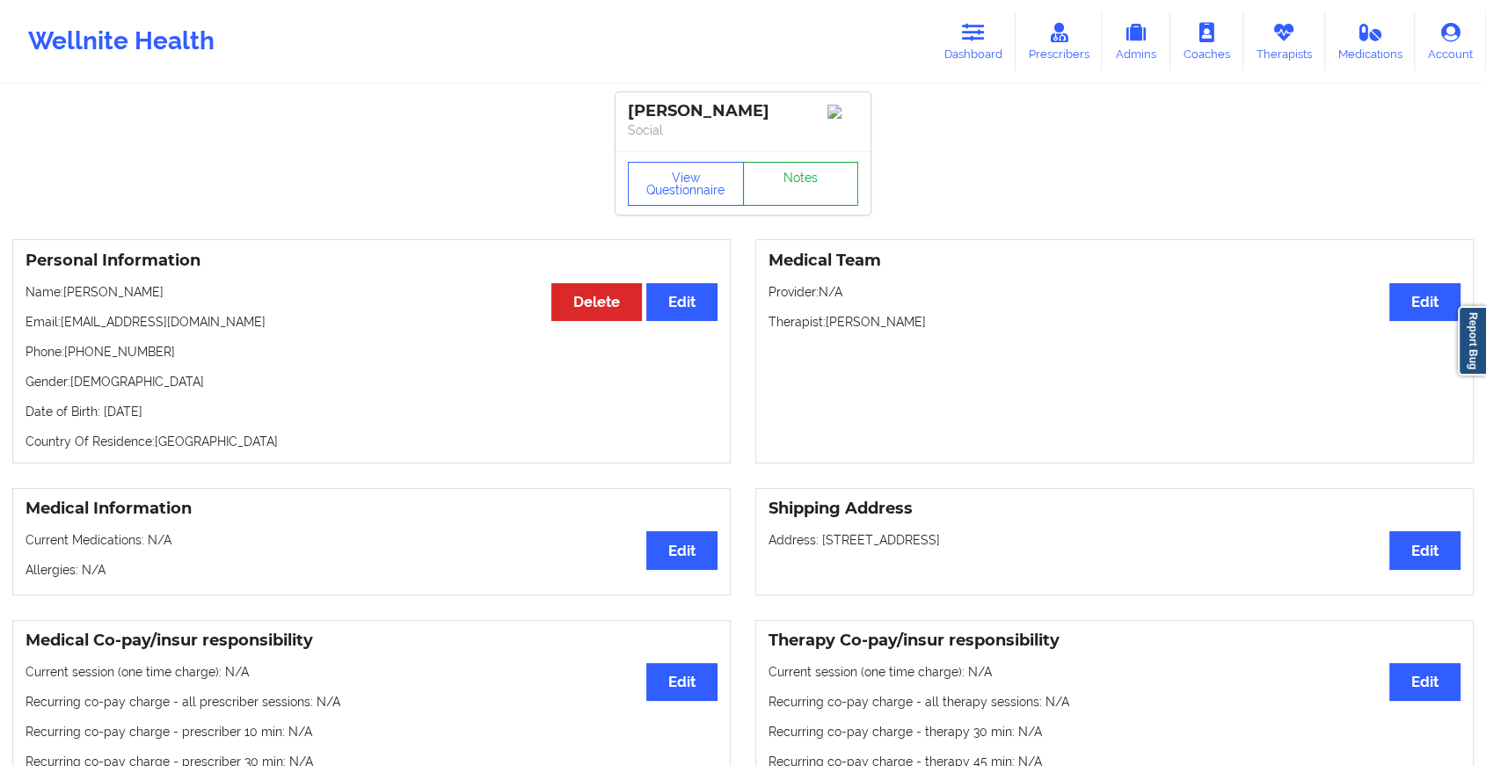
click at [789, 185] on link "Notes" at bounding box center [801, 184] width 116 height 44
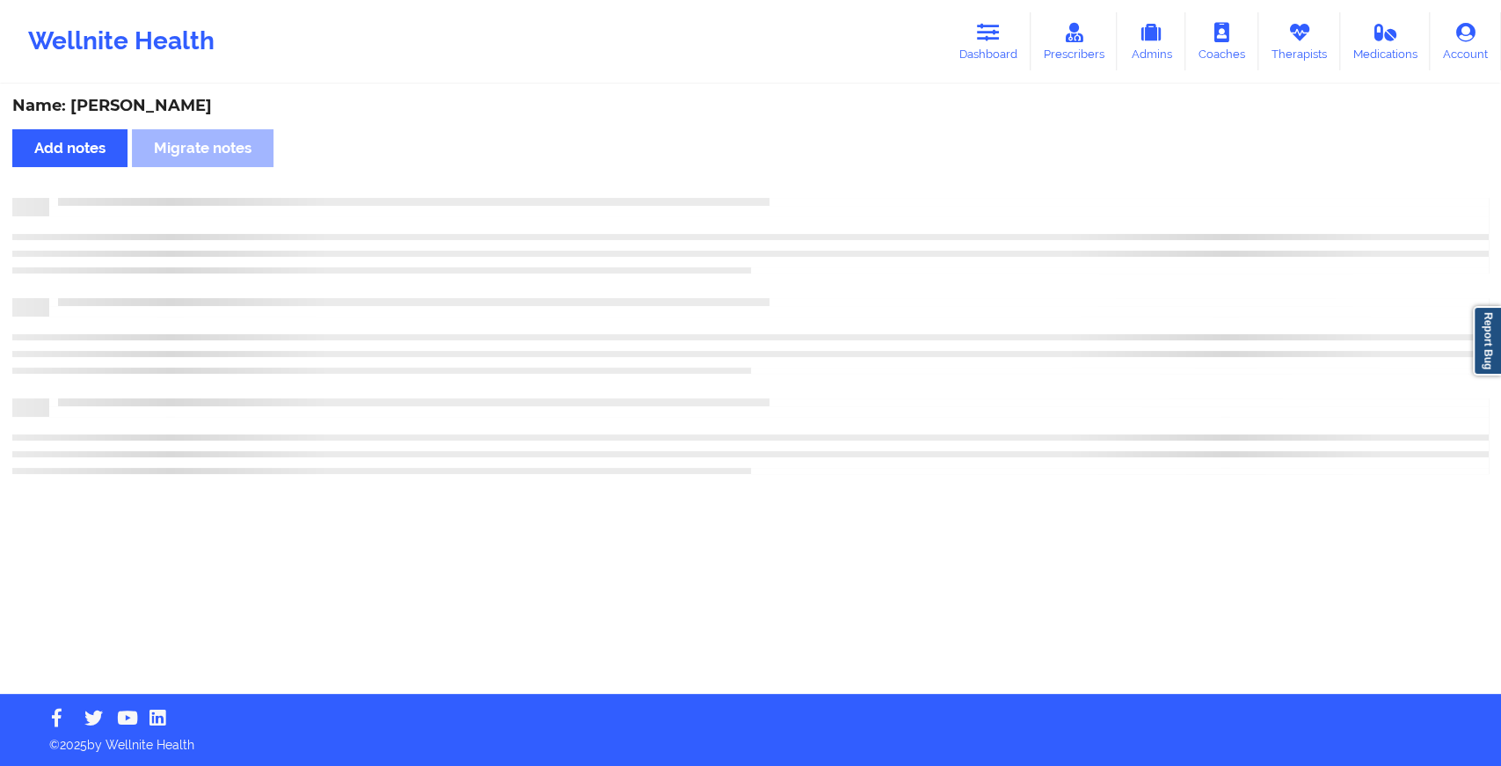
click at [789, 185] on div "Name: [PERSON_NAME] Add notes Migrate notes" at bounding box center [750, 390] width 1501 height 608
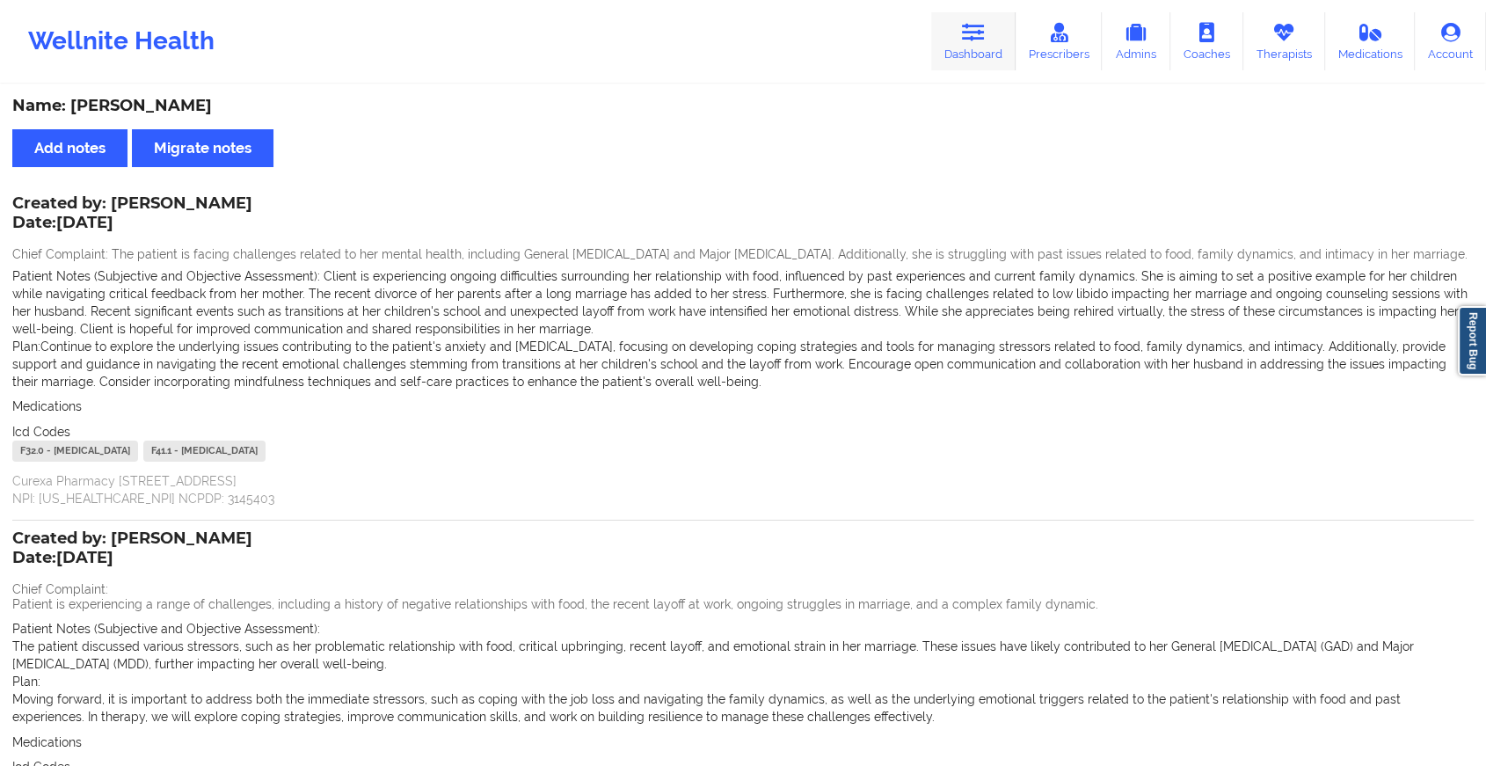
click at [990, 49] on link "Dashboard" at bounding box center [973, 41] width 84 height 58
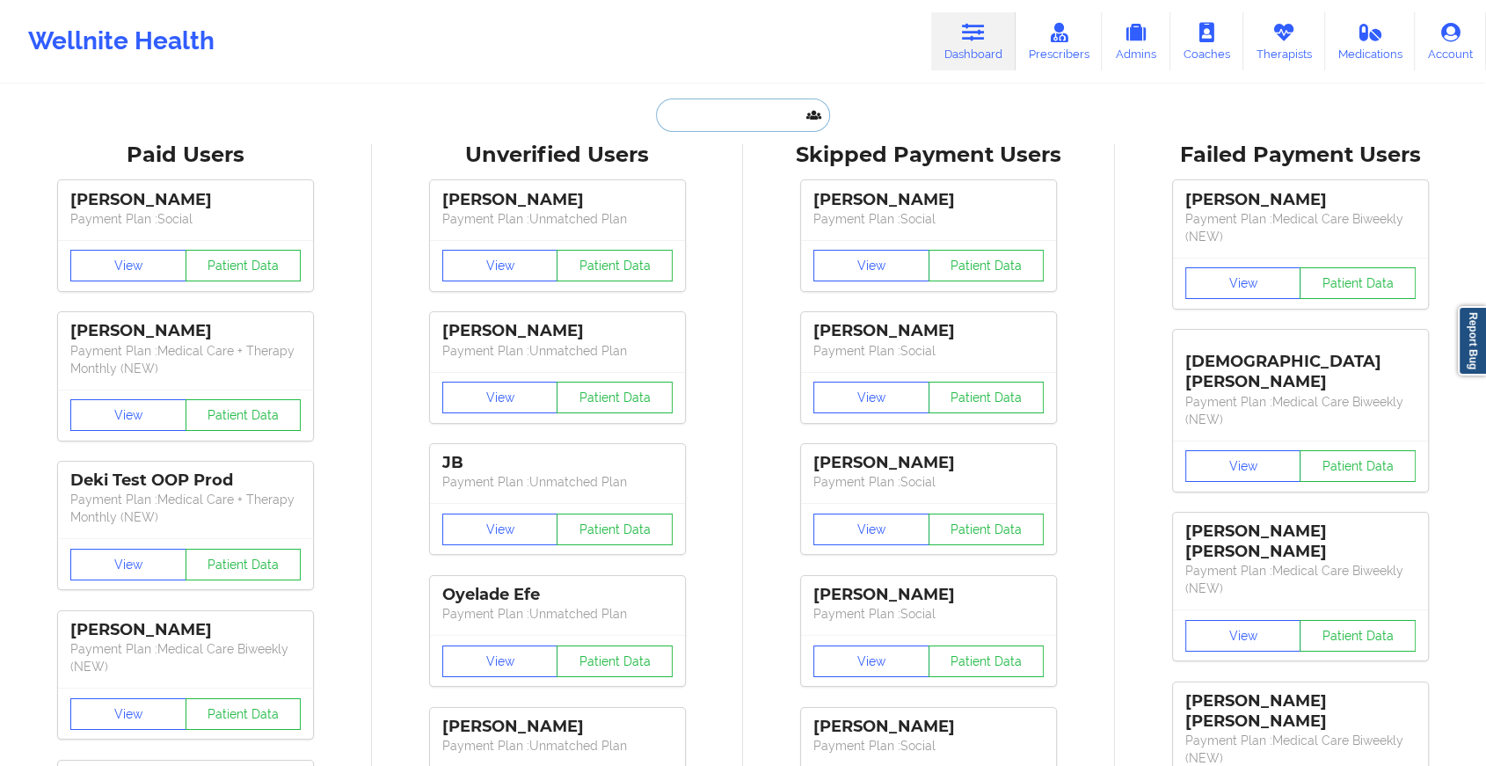
click at [782, 117] on input "text" at bounding box center [743, 115] width 174 height 33
paste input "[EMAIL_ADDRESS][DOMAIN_NAME]"
type input "[EMAIL_ADDRESS][DOMAIN_NAME]"
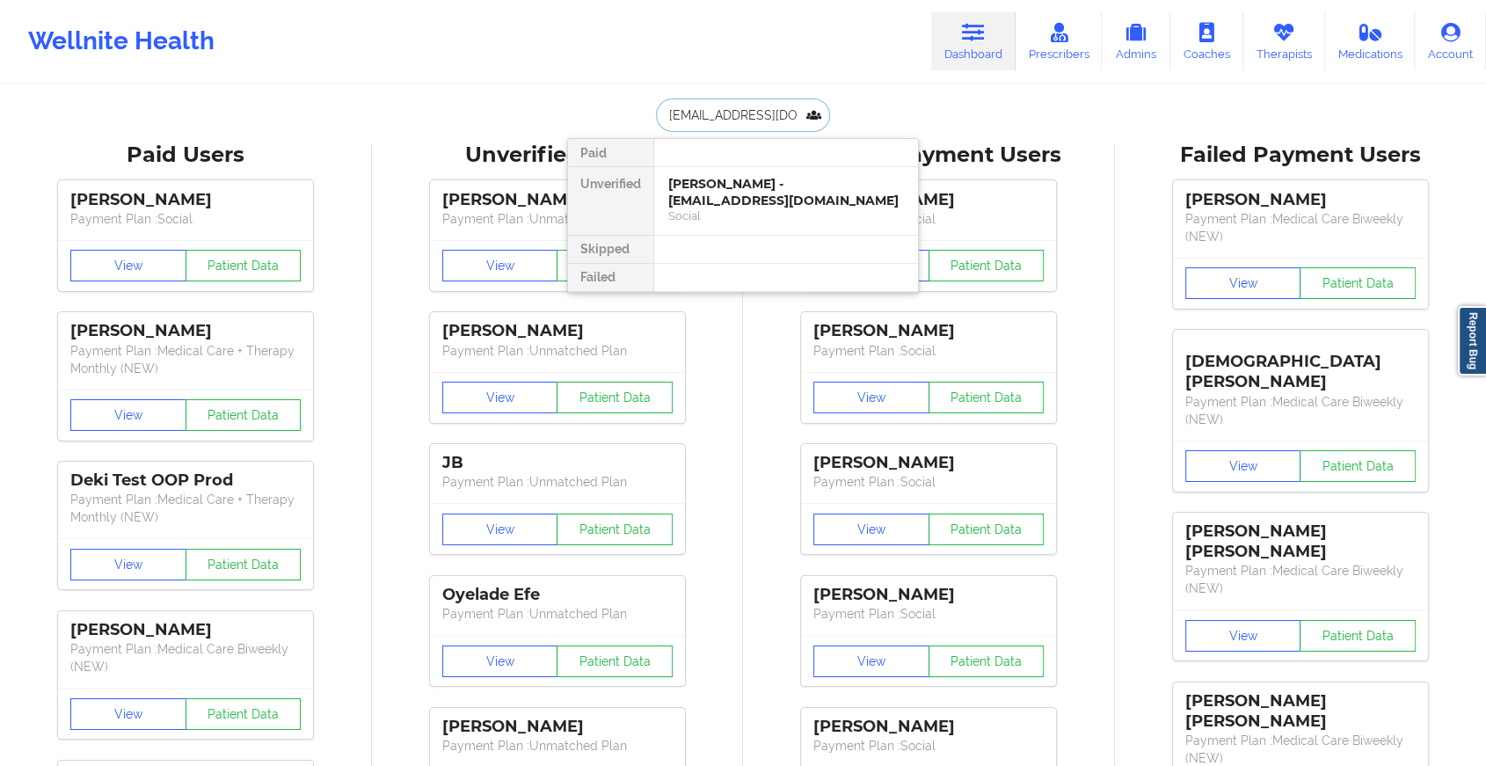
scroll to position [0, 30]
click at [759, 190] on div "[PERSON_NAME] - [EMAIL_ADDRESS][DOMAIN_NAME]" at bounding box center [786, 192] width 236 height 33
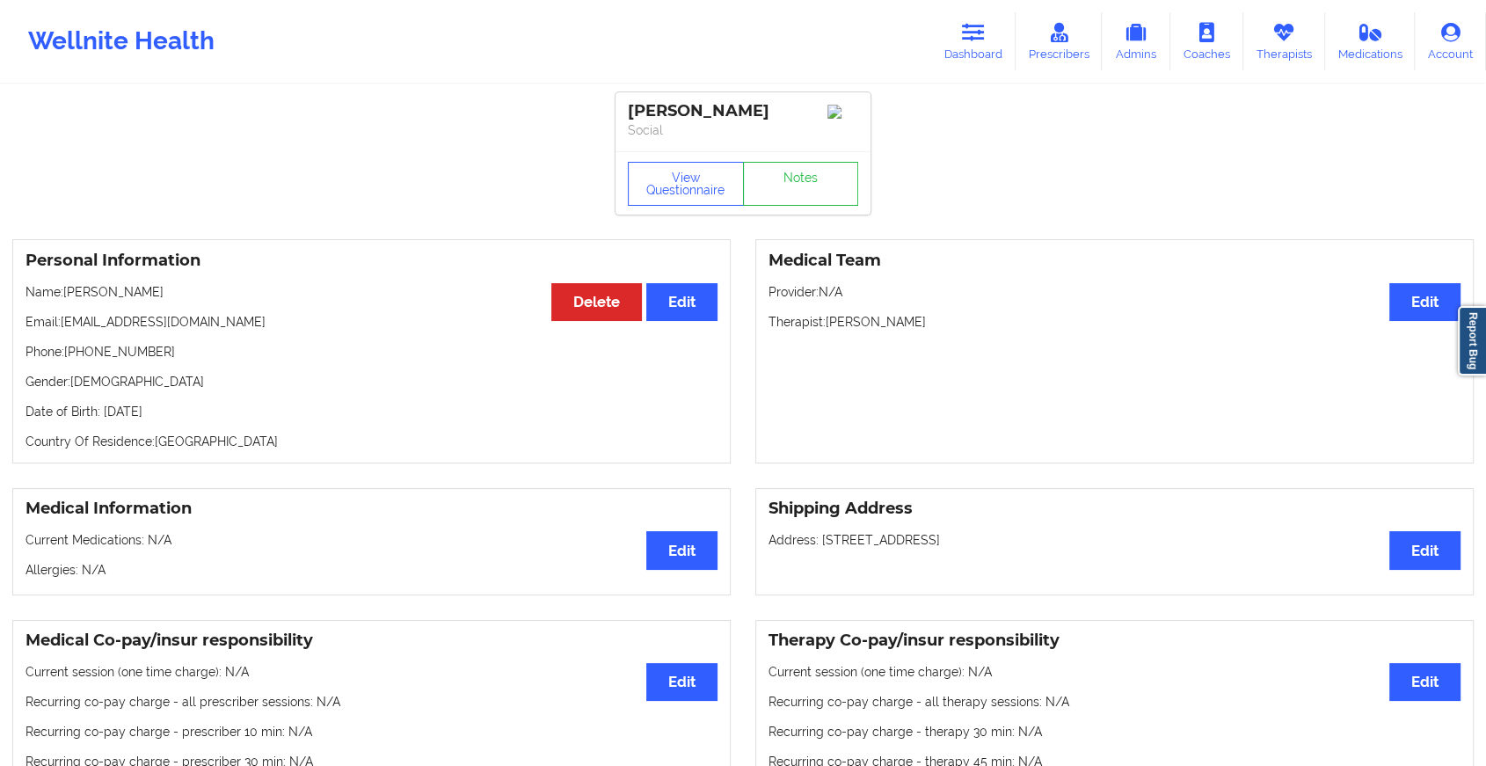
click at [791, 165] on div "View Questionnaire Notes" at bounding box center [743, 182] width 255 height 63
drag, startPoint x: 791, startPoint y: 165, endPoint x: 782, endPoint y: 192, distance: 27.8
click at [782, 192] on link "Notes" at bounding box center [801, 184] width 116 height 44
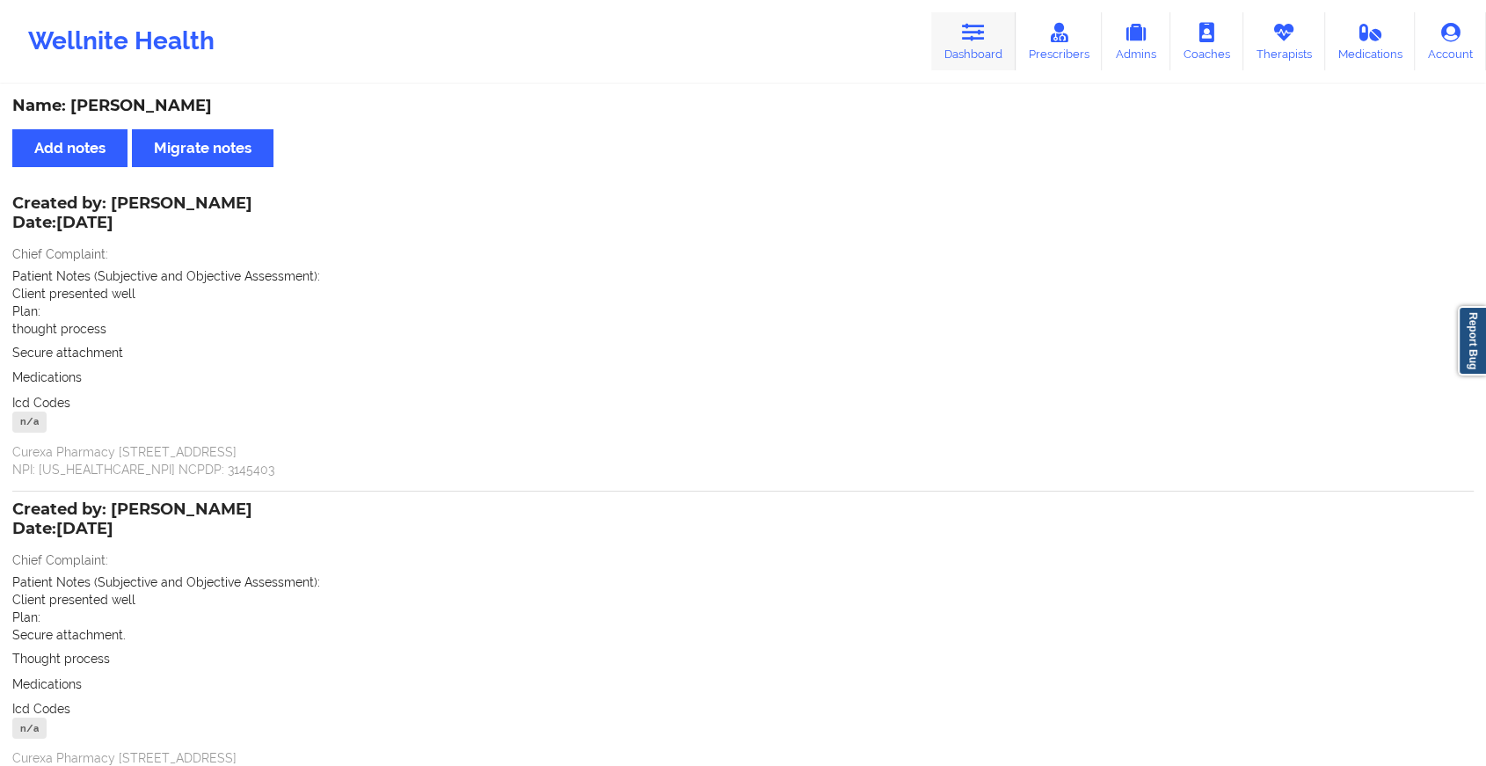
click at [966, 48] on link "Dashboard" at bounding box center [973, 41] width 84 height 58
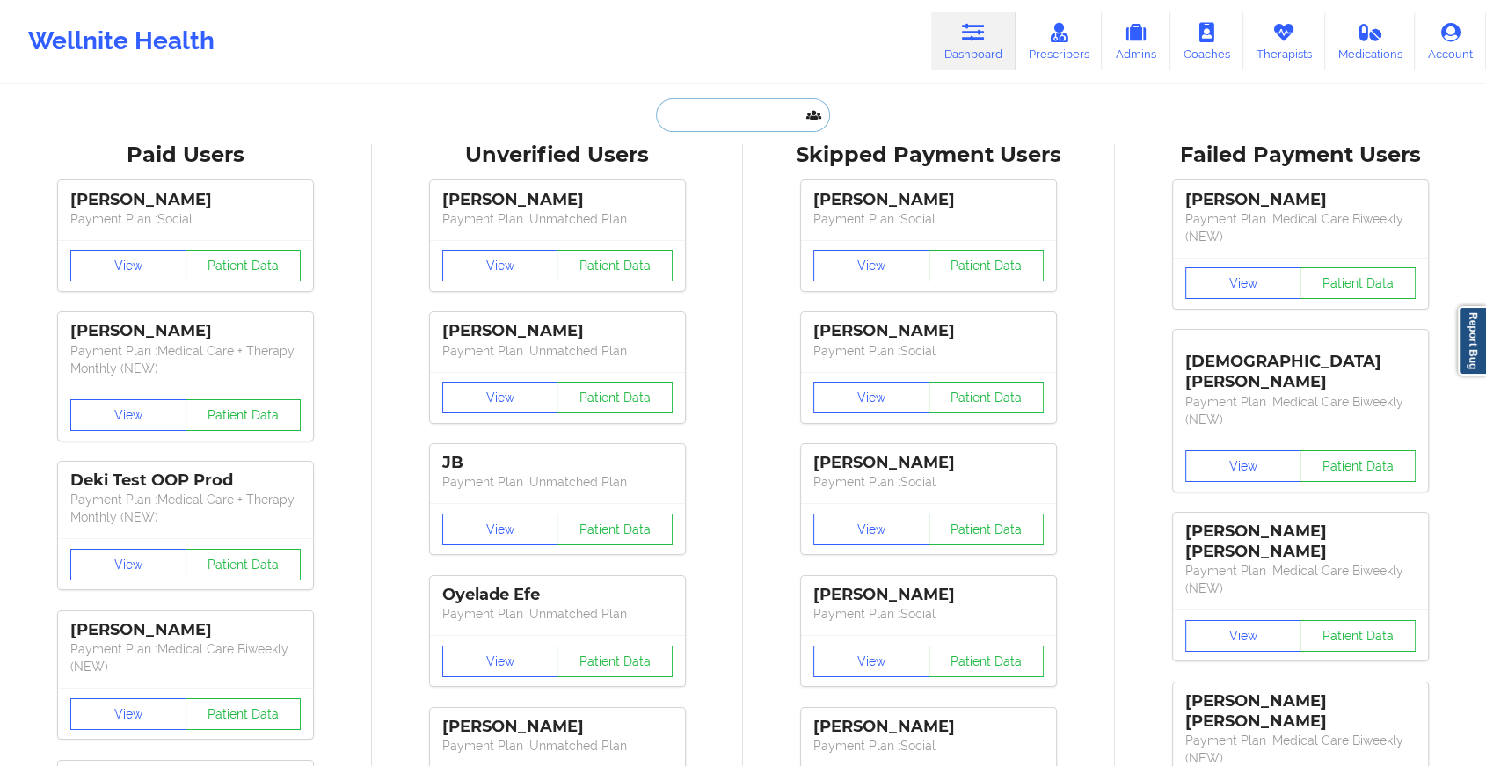
click at [711, 116] on input "text" at bounding box center [743, 115] width 174 height 33
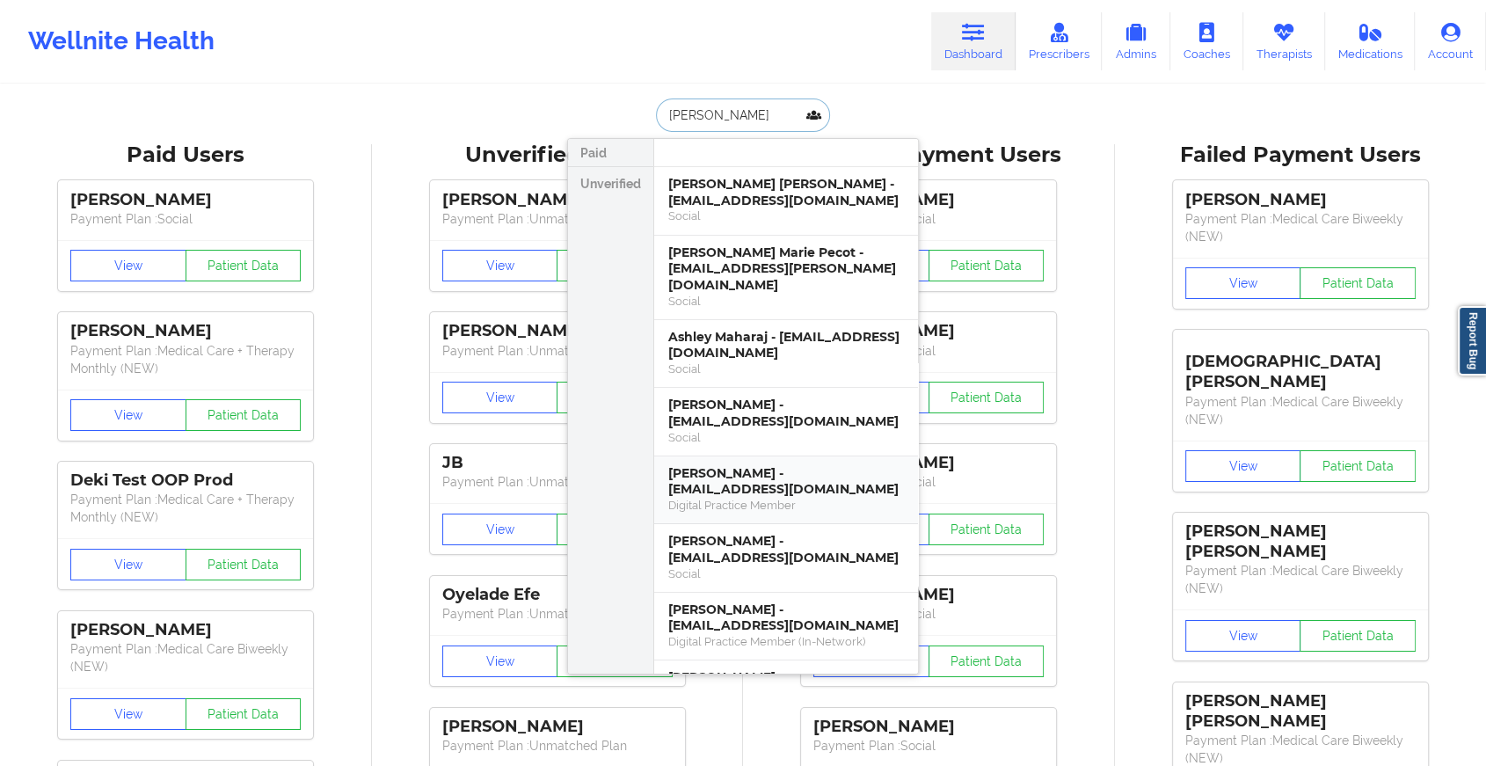
type input "[PERSON_NAME]"
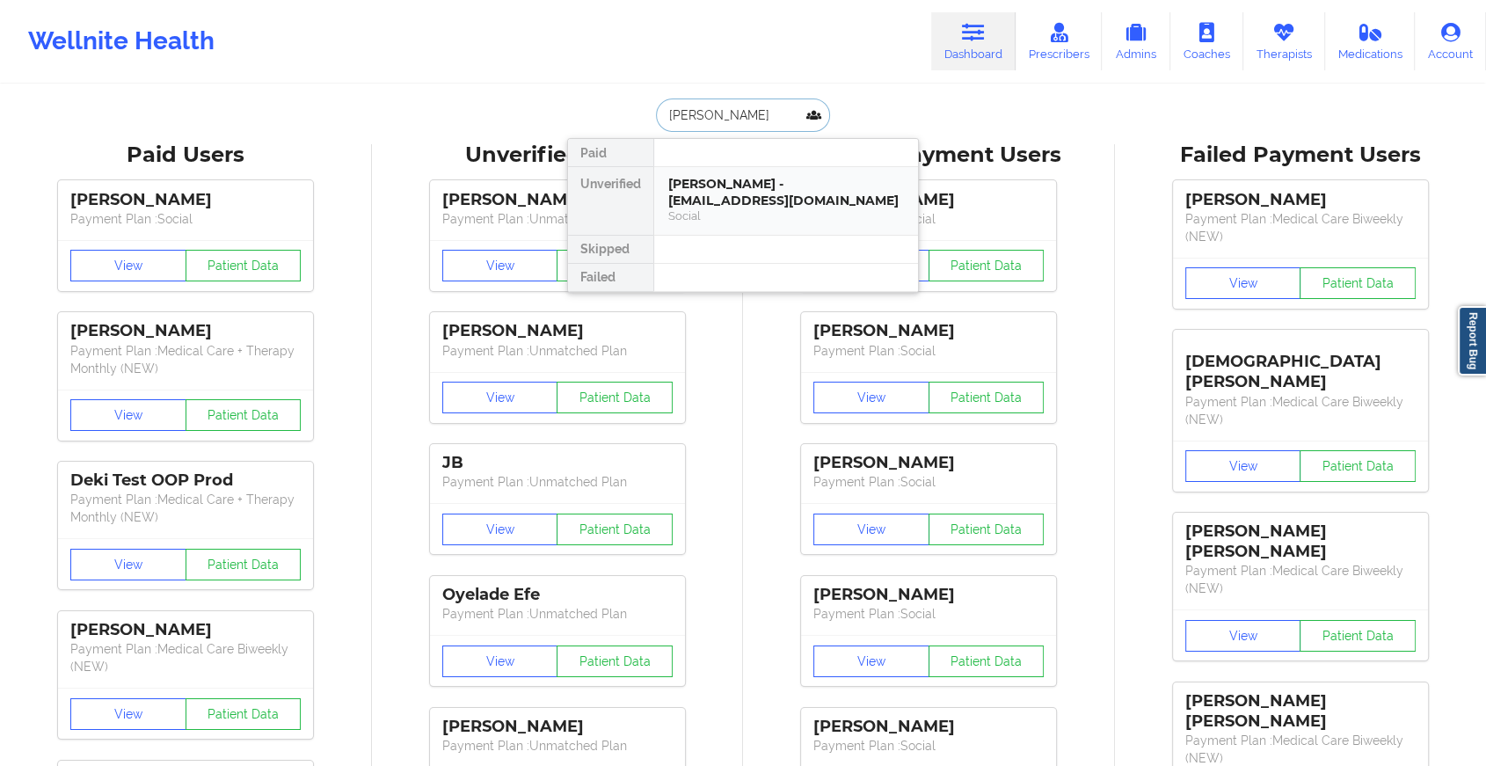
click at [755, 219] on div "Social" at bounding box center [786, 215] width 236 height 15
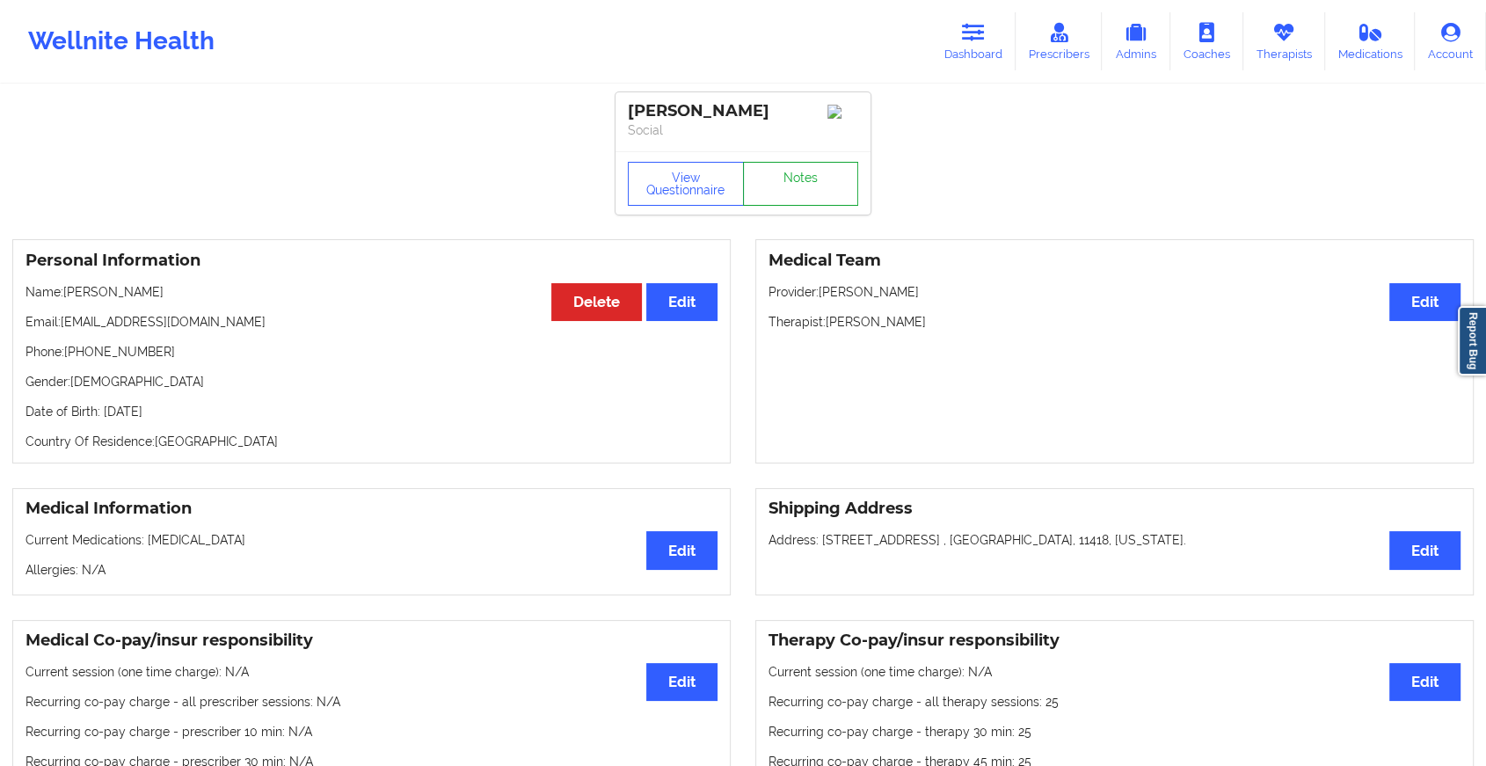
click at [811, 194] on link "Notes" at bounding box center [801, 184] width 116 height 44
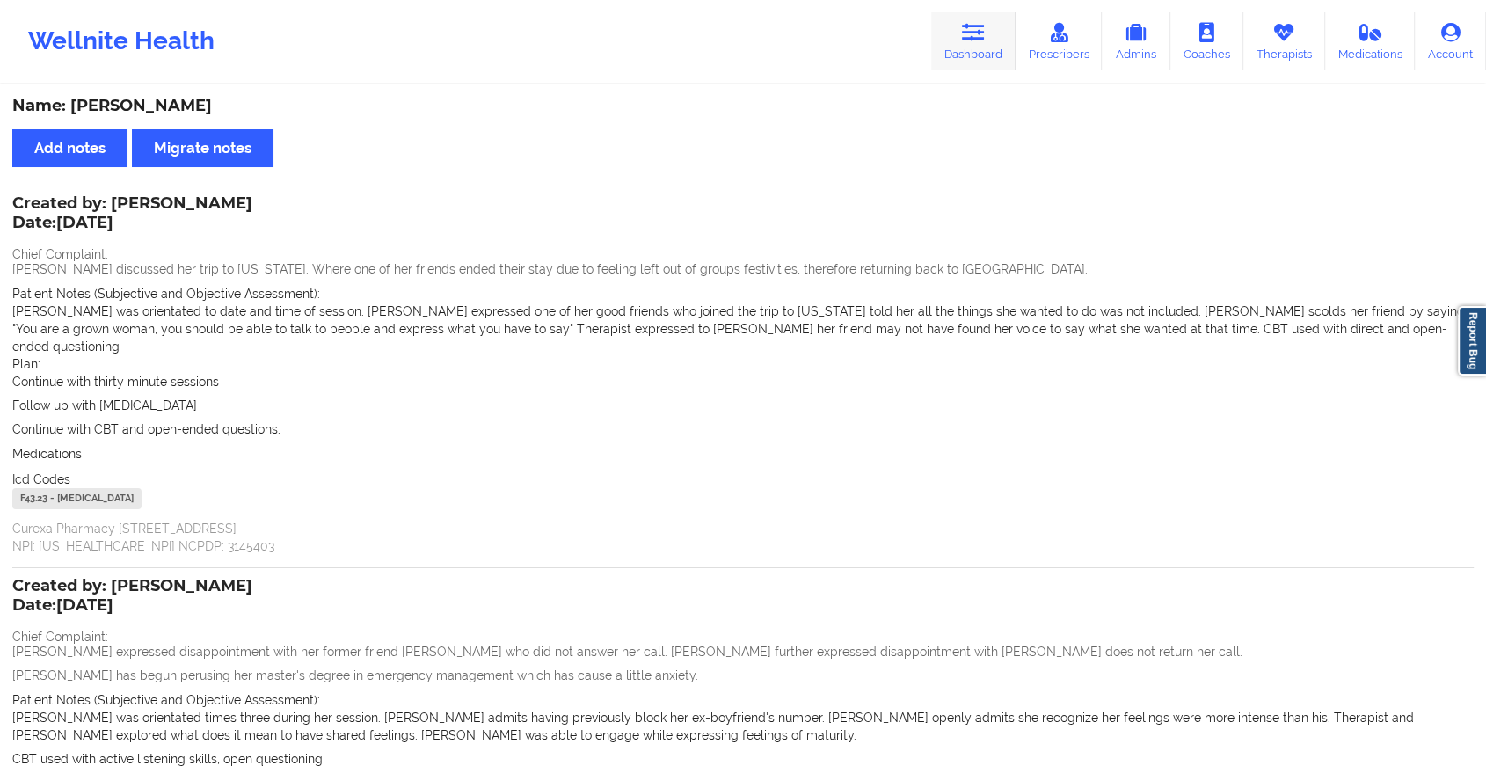
click at [973, 47] on link "Dashboard" at bounding box center [973, 41] width 84 height 58
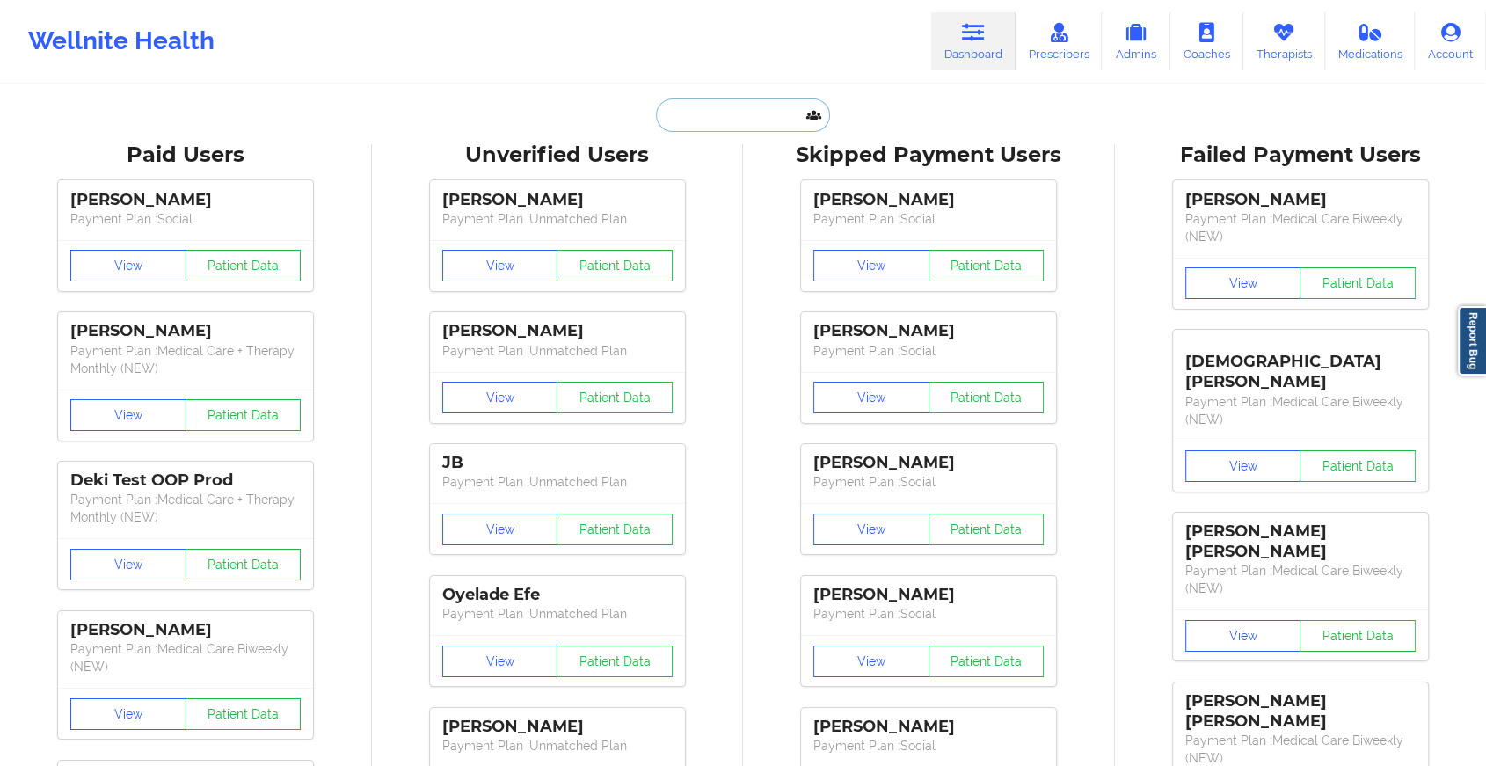
click at [712, 111] on input "text" at bounding box center [743, 115] width 174 height 33
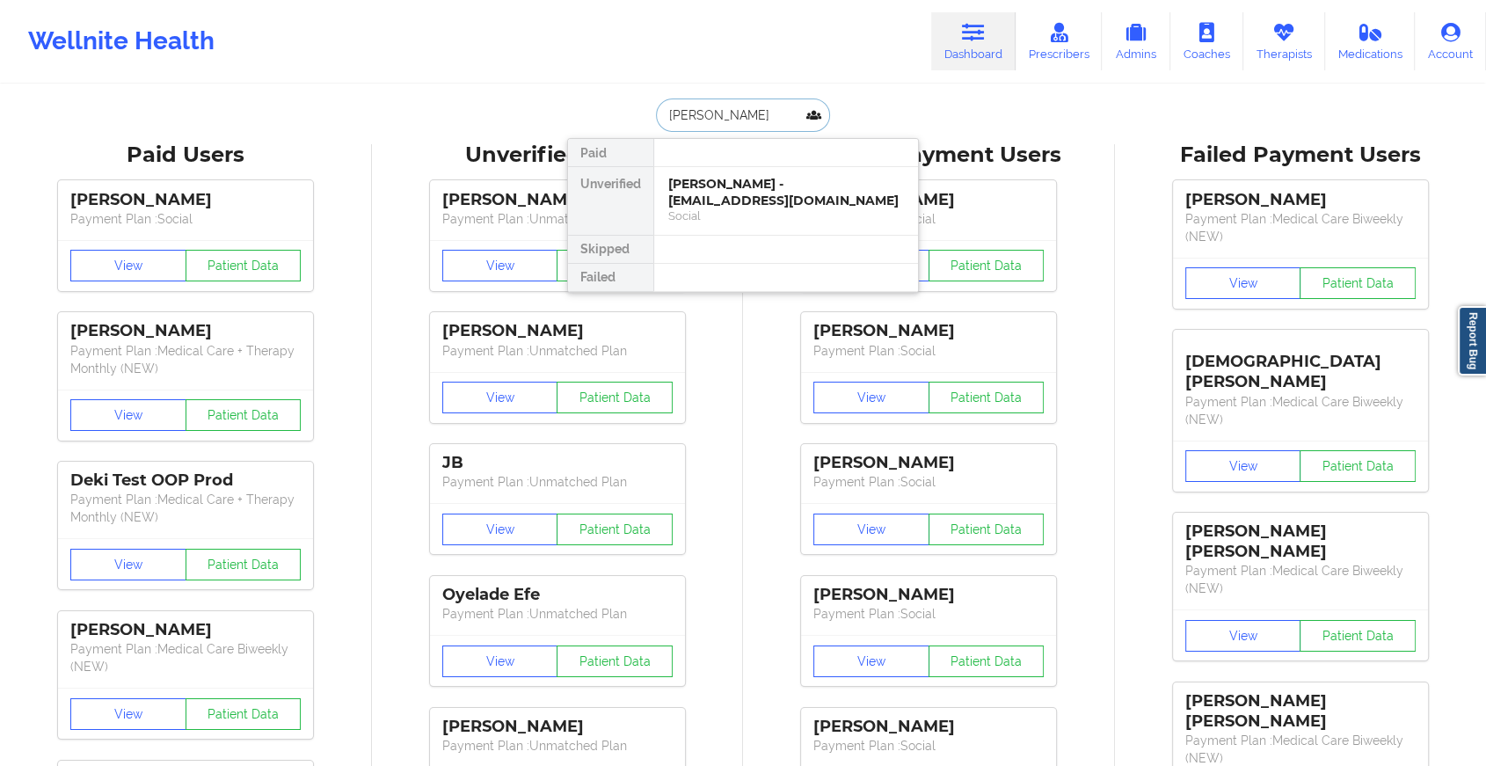
type input "[PERSON_NAME] [PERSON_NAME]"
click at [755, 202] on div "[PERSON_NAME] - [PERSON_NAME][EMAIL_ADDRESS][DOMAIN_NAME]" at bounding box center [786, 192] width 236 height 33
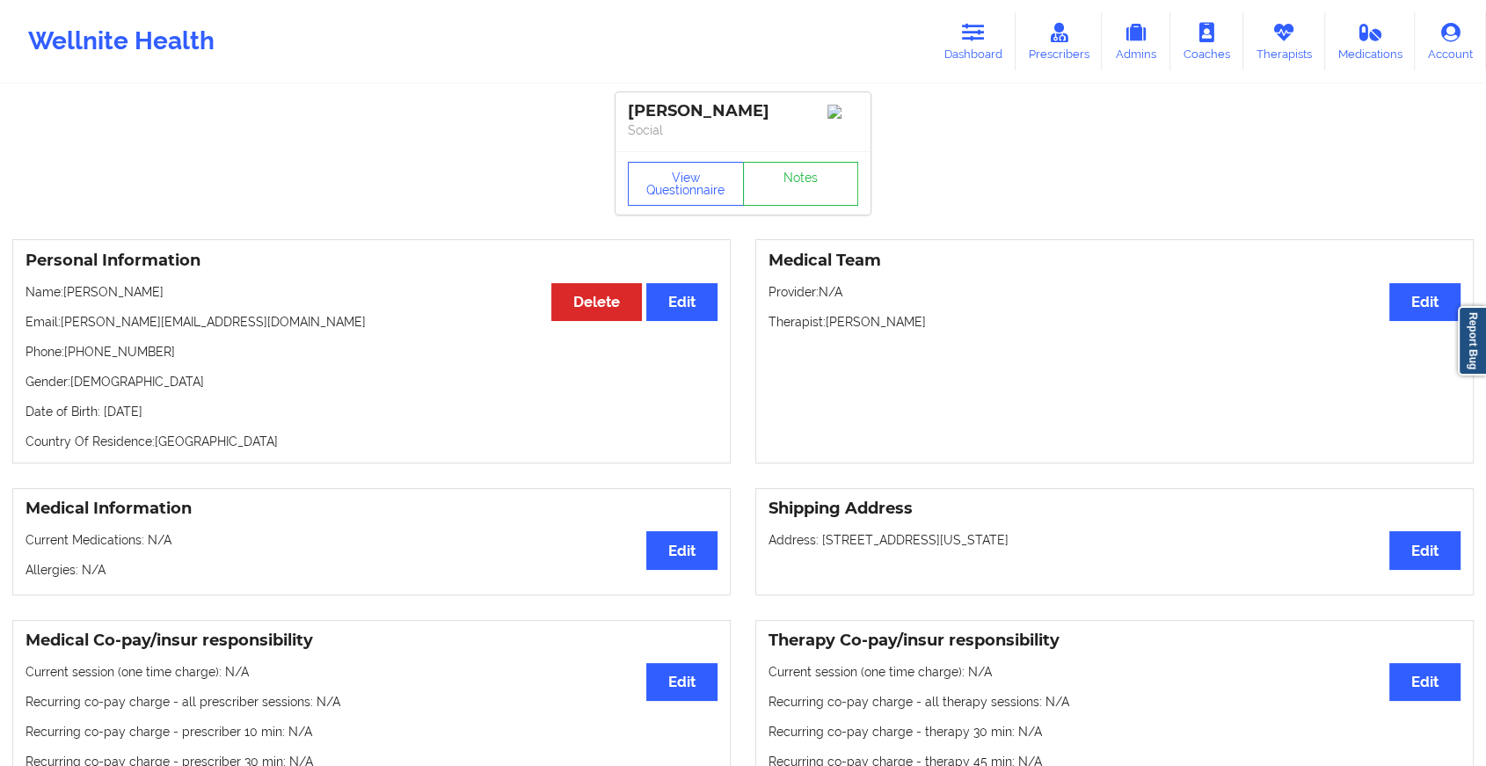
click at [804, 172] on div "View Questionnaire Notes" at bounding box center [743, 184] width 230 height 44
click at [804, 172] on link "Notes" at bounding box center [801, 184] width 116 height 44
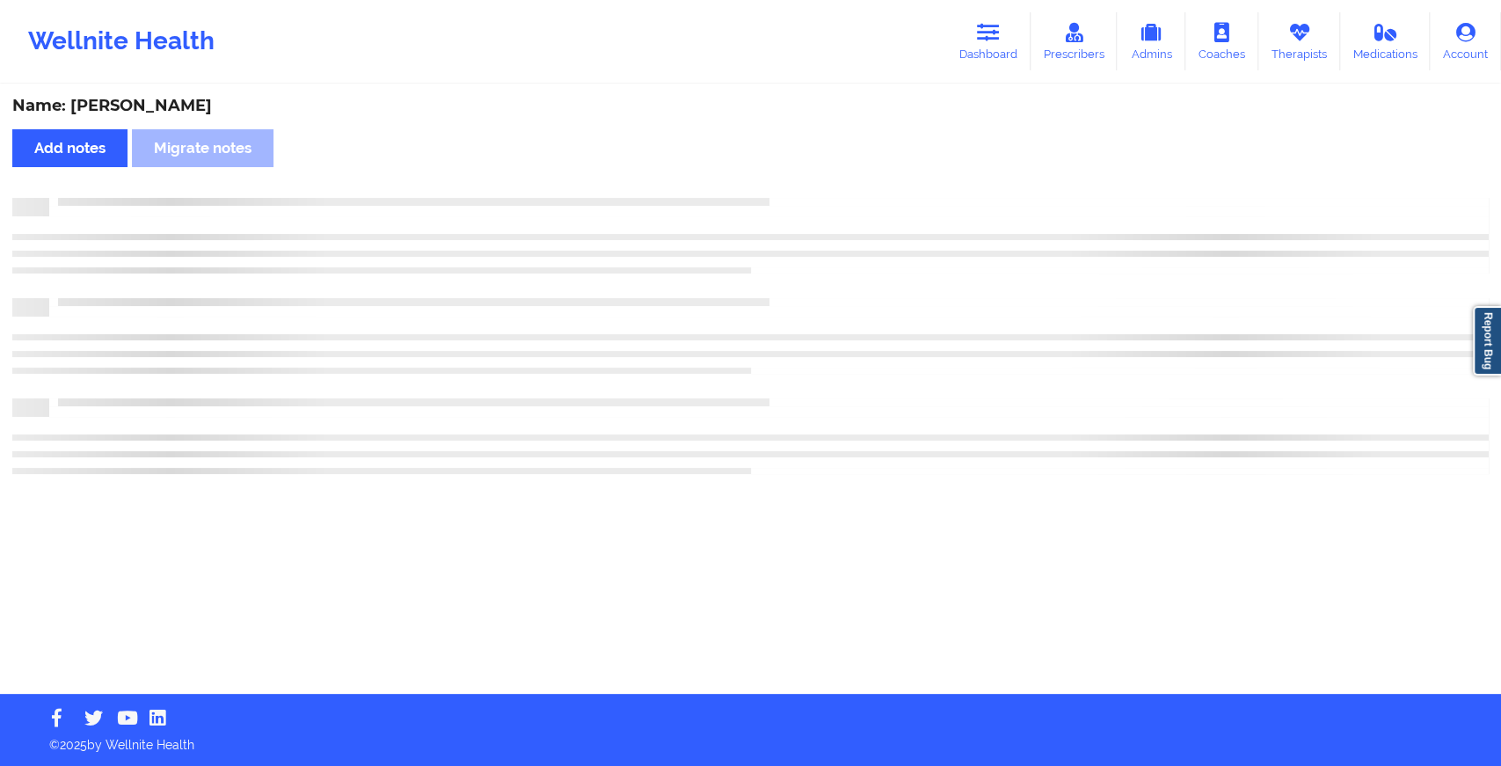
click at [804, 172] on div "Name: [PERSON_NAME] Add notes Migrate notes" at bounding box center [750, 390] width 1501 height 608
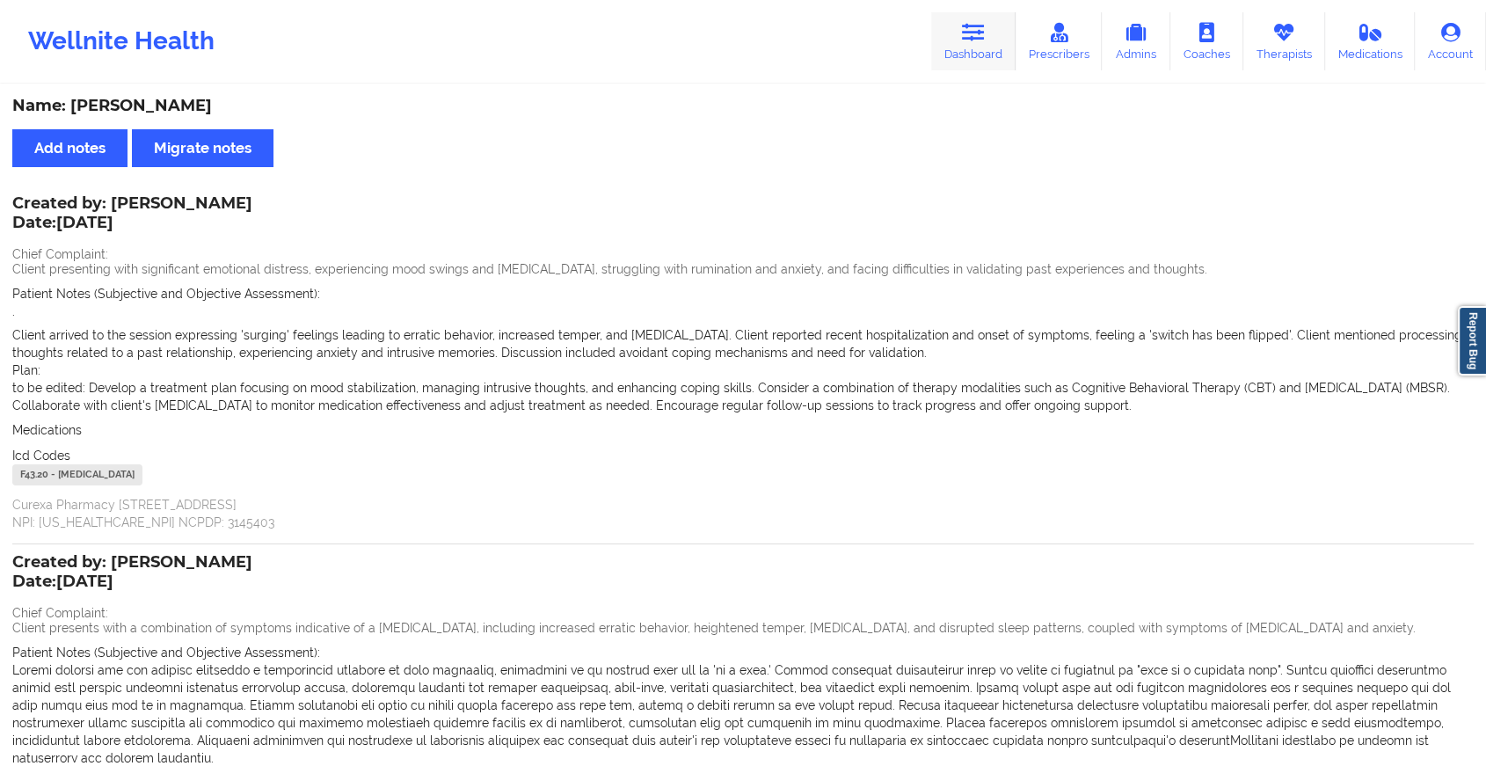
click at [953, 23] on link "Dashboard" at bounding box center [973, 41] width 84 height 58
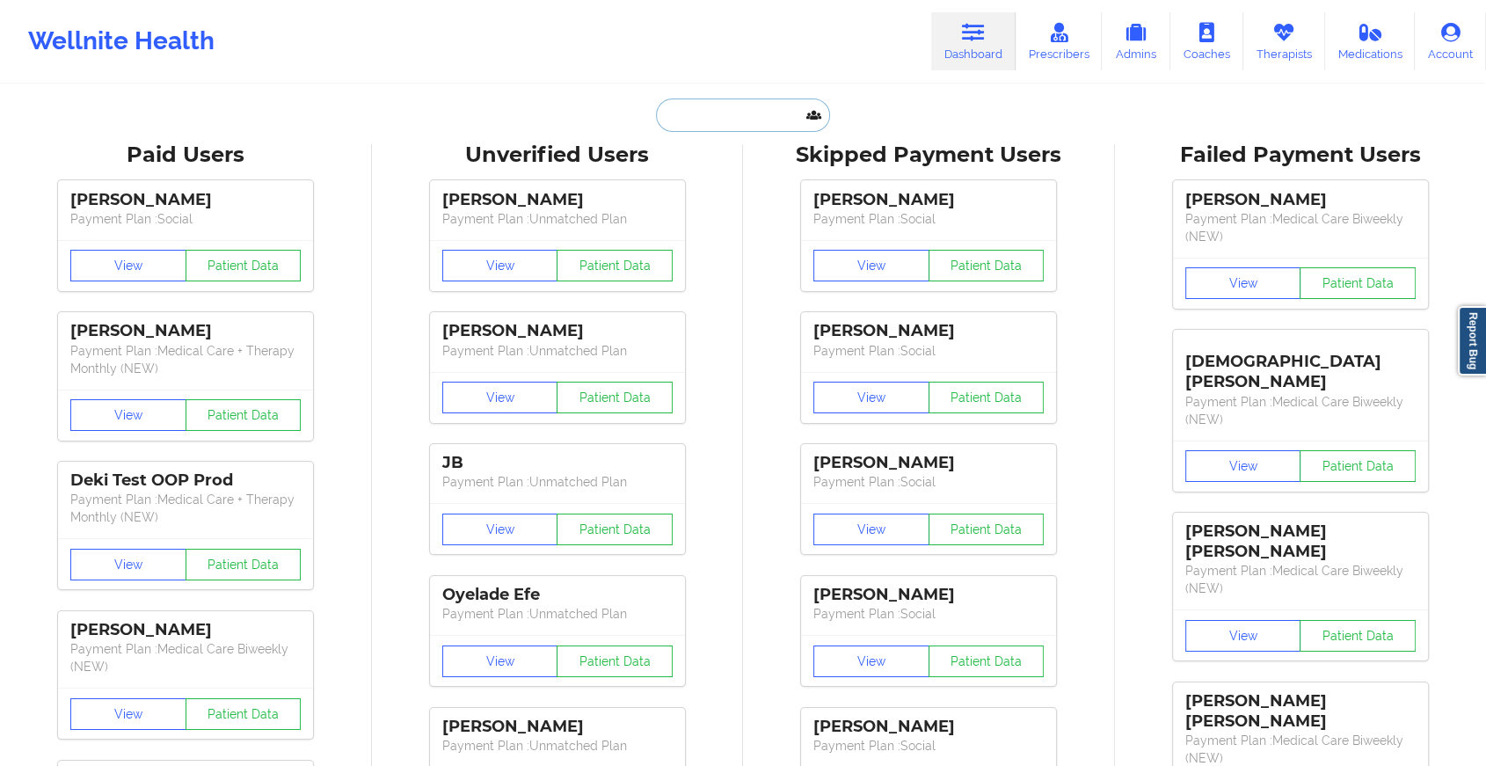
click at [773, 105] on input "text" at bounding box center [743, 115] width 174 height 33
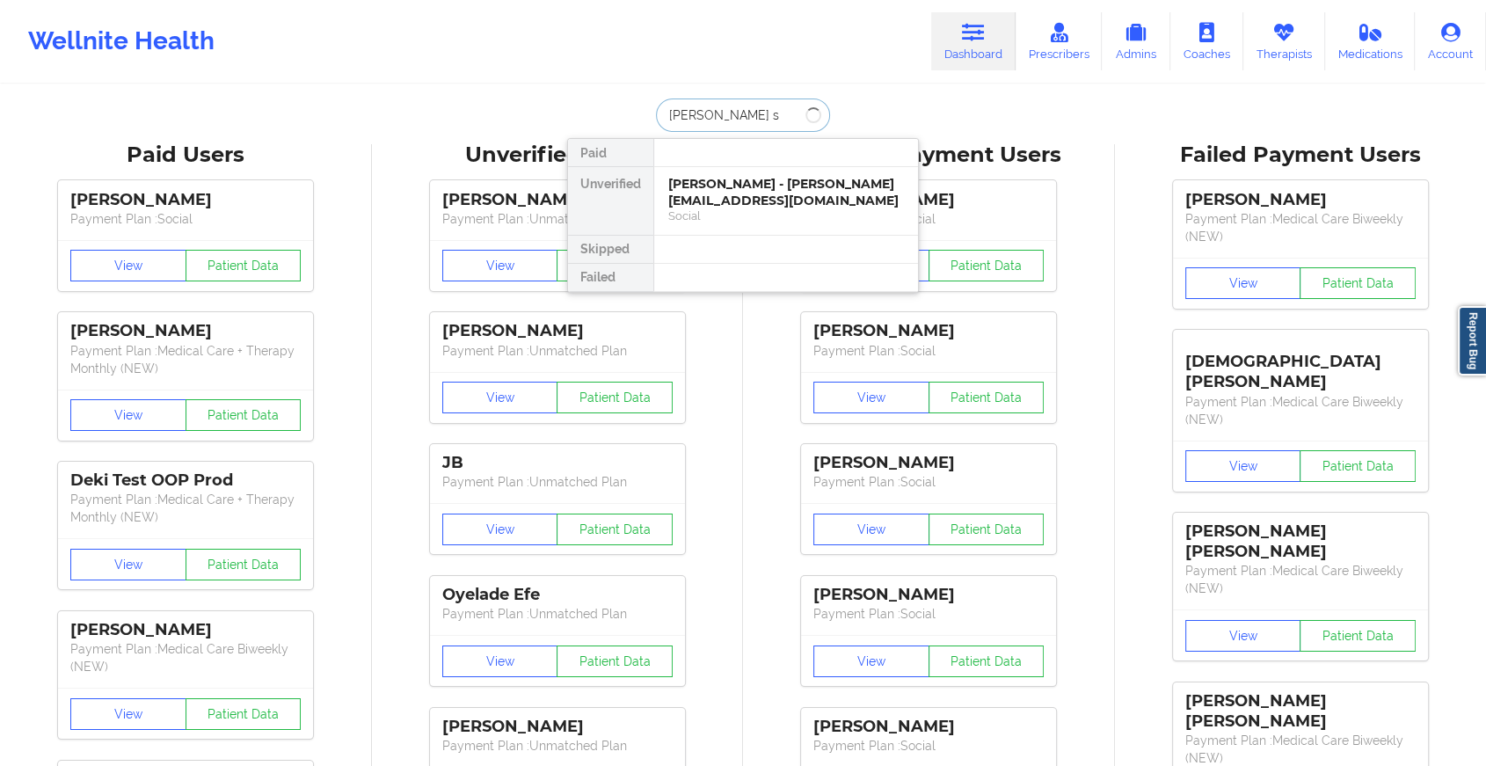
type input "[PERSON_NAME] si"
click at [732, 208] on div "Social" at bounding box center [786, 215] width 236 height 15
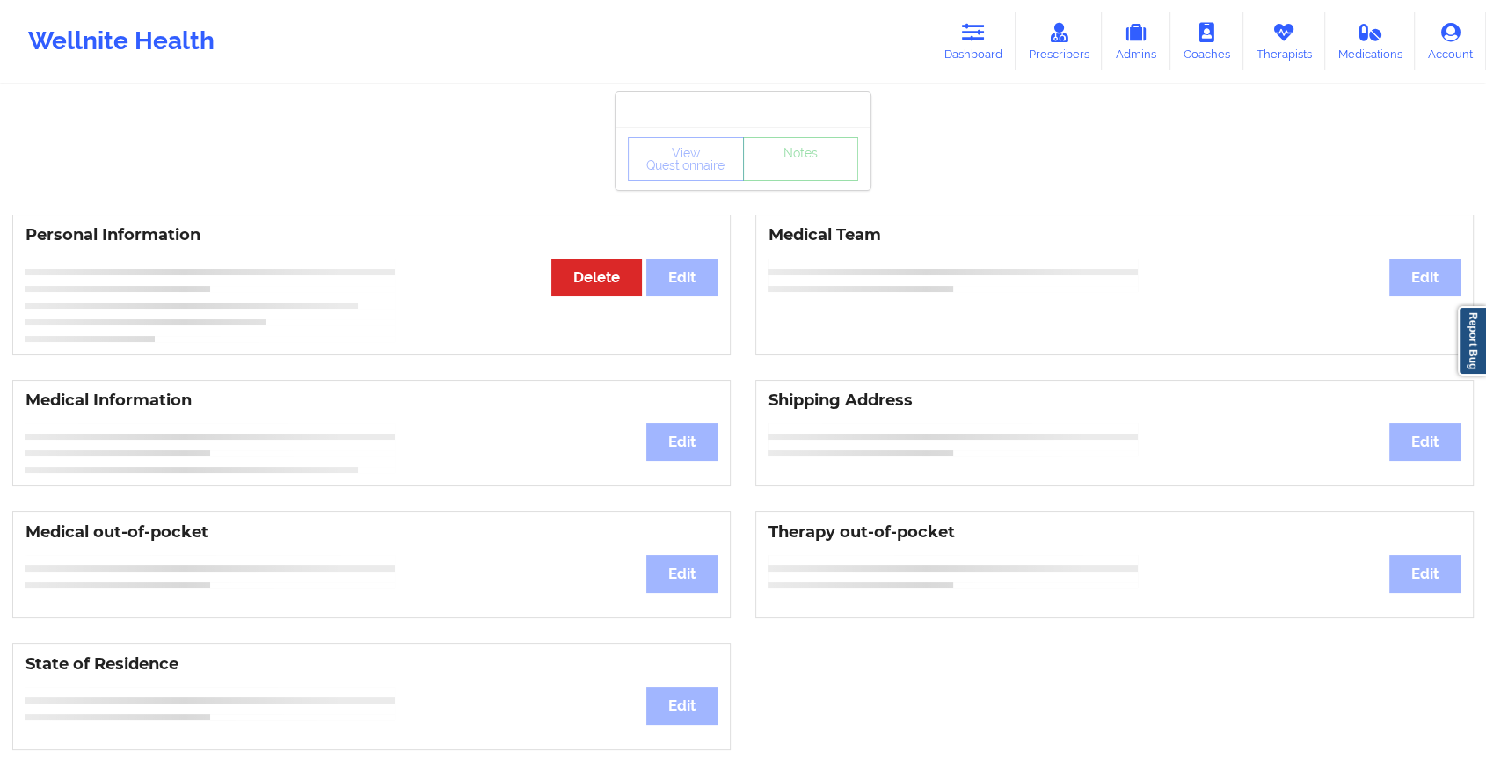
click at [793, 179] on div "View Questionnaire Notes" at bounding box center [743, 159] width 230 height 44
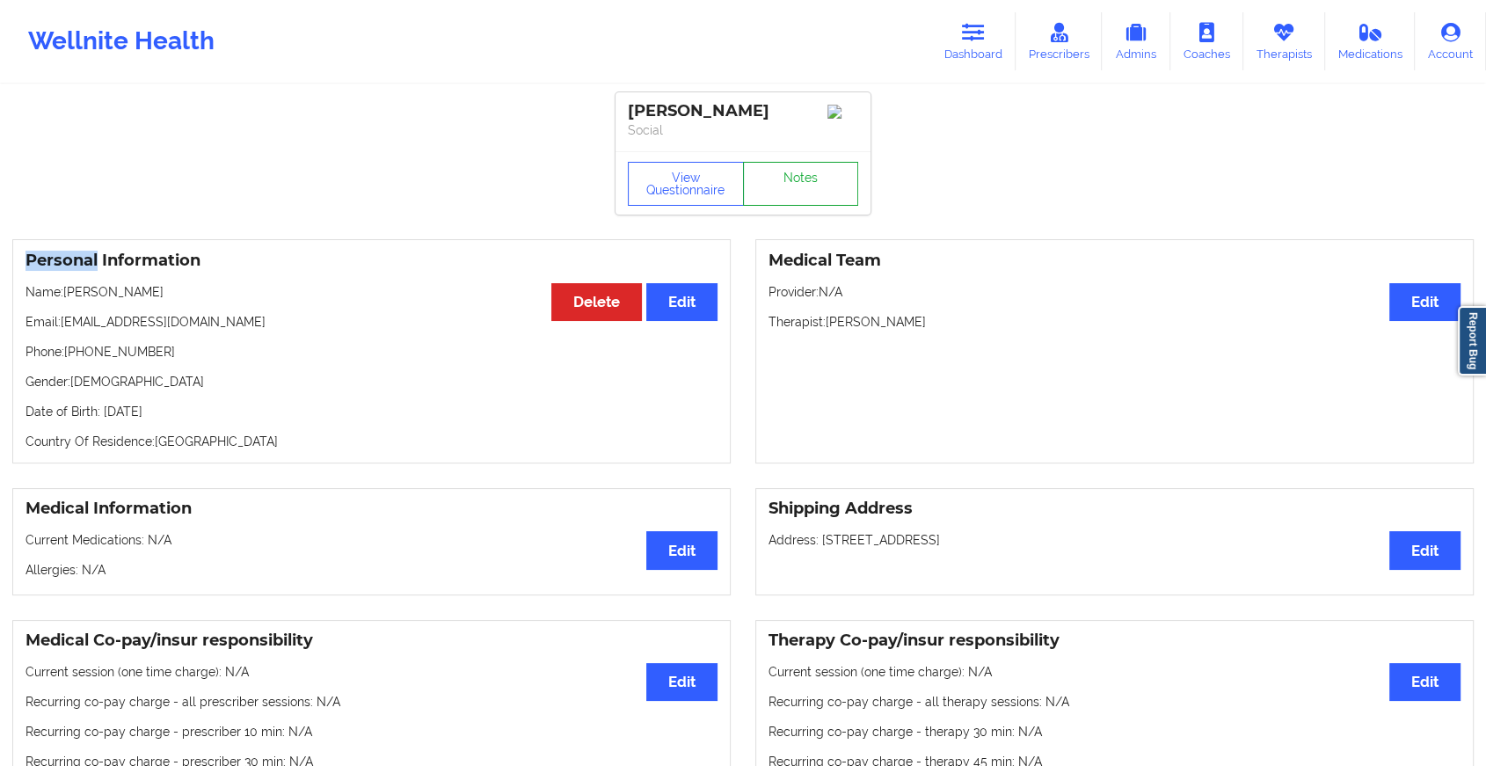
click at [793, 179] on link "Notes" at bounding box center [801, 184] width 116 height 44
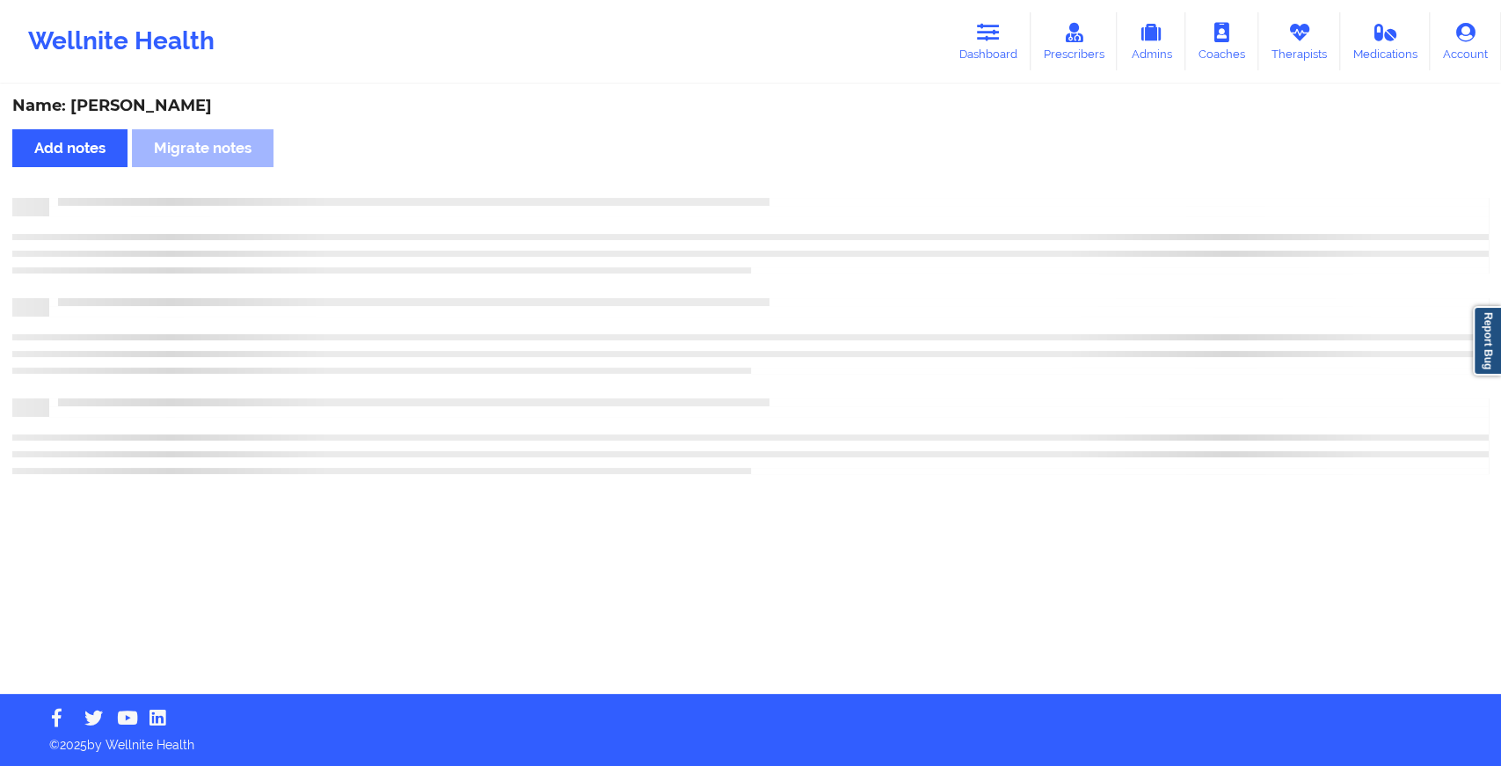
click at [793, 179] on div "Name: [PERSON_NAME] Add notes Migrate notes" at bounding box center [750, 390] width 1501 height 608
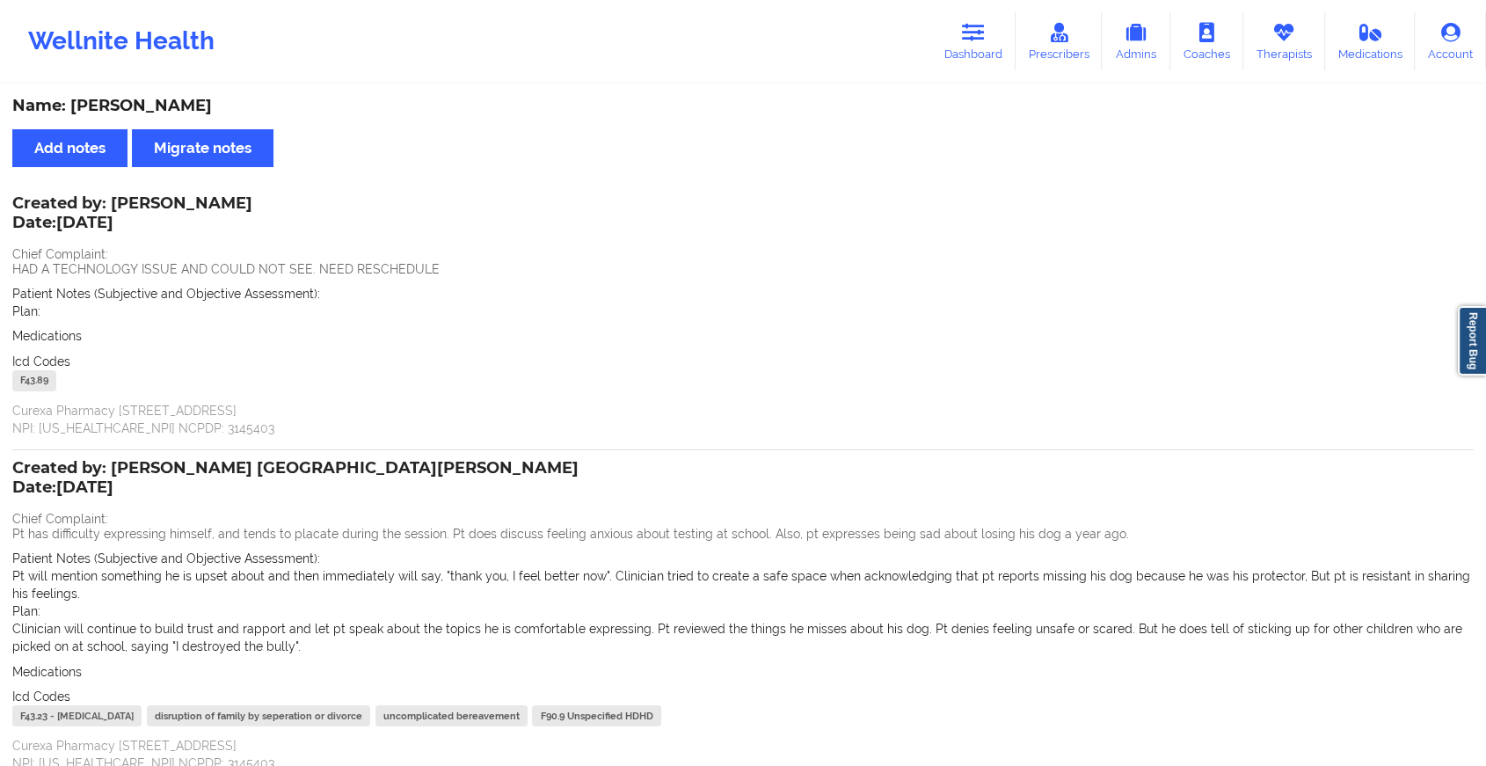
click at [953, 79] on div "Wellnite Health Dashboard Prescribers Admins Coaches Therapists Medications Acc…" at bounding box center [743, 41] width 1486 height 83
drag, startPoint x: 953, startPoint y: 79, endPoint x: 971, endPoint y: 6, distance: 75.1
click at [971, 6] on div "Wellnite Health Dashboard Prescribers Admins Coaches Therapists Medications Acc…" at bounding box center [743, 41] width 1486 height 83
click at [971, 6] on div "Wellnite Health Dashboard Prescribers Admins Coaches Therapists Medications Acc…" at bounding box center [743, 41] width 1486 height 70
click at [964, 33] on link "Dashboard" at bounding box center [973, 41] width 84 height 58
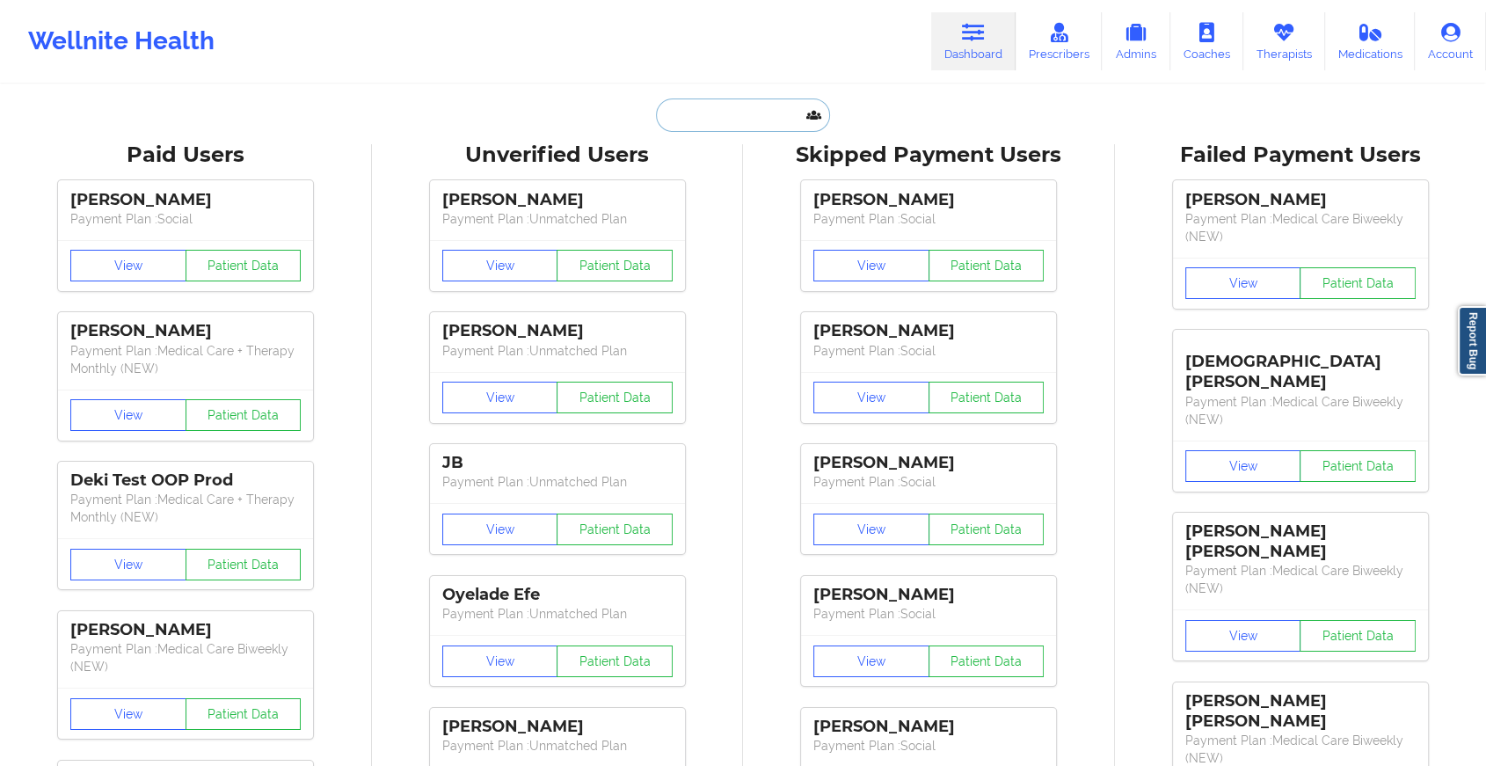
click at [731, 120] on input "text" at bounding box center [743, 115] width 174 height 33
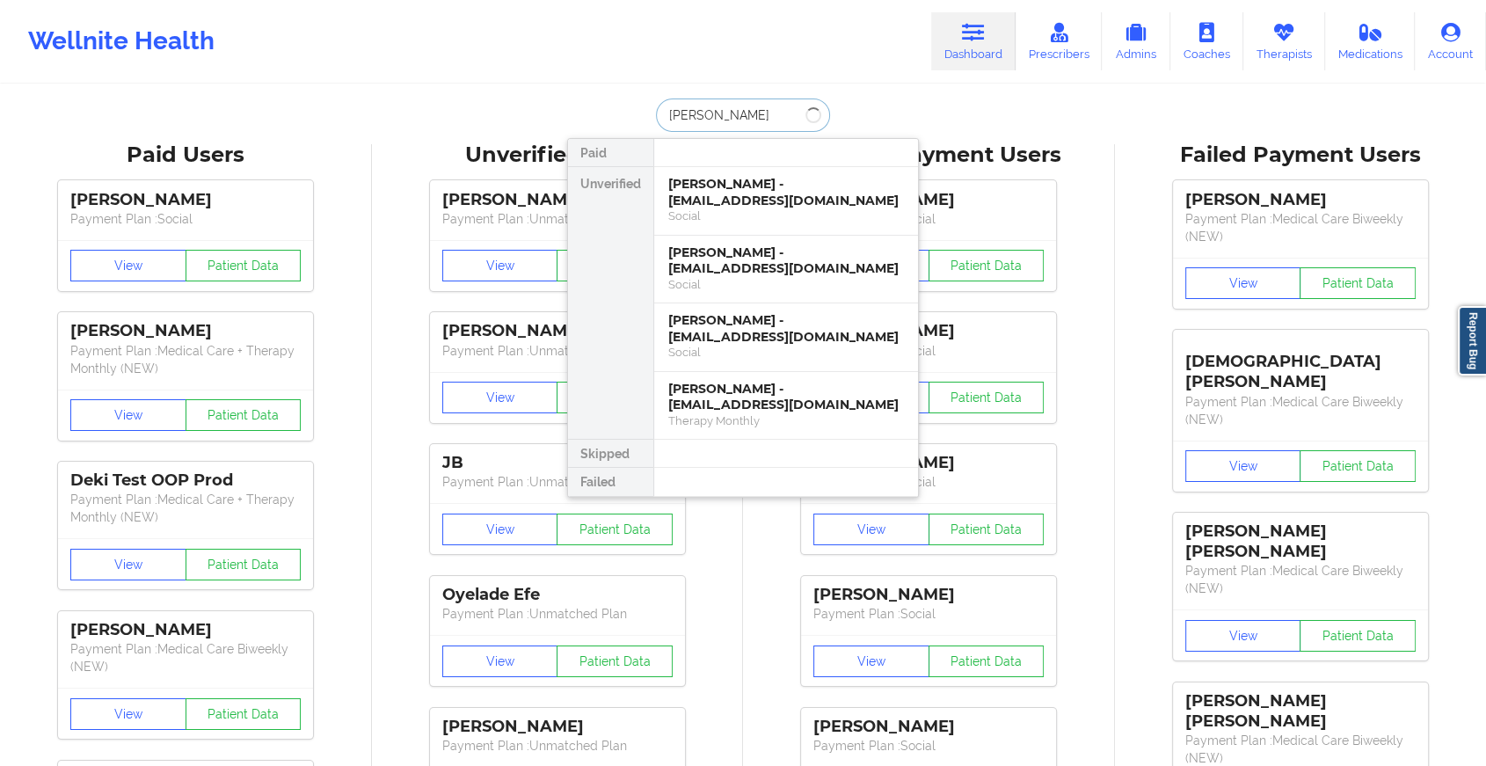
type input "[PERSON_NAME]"
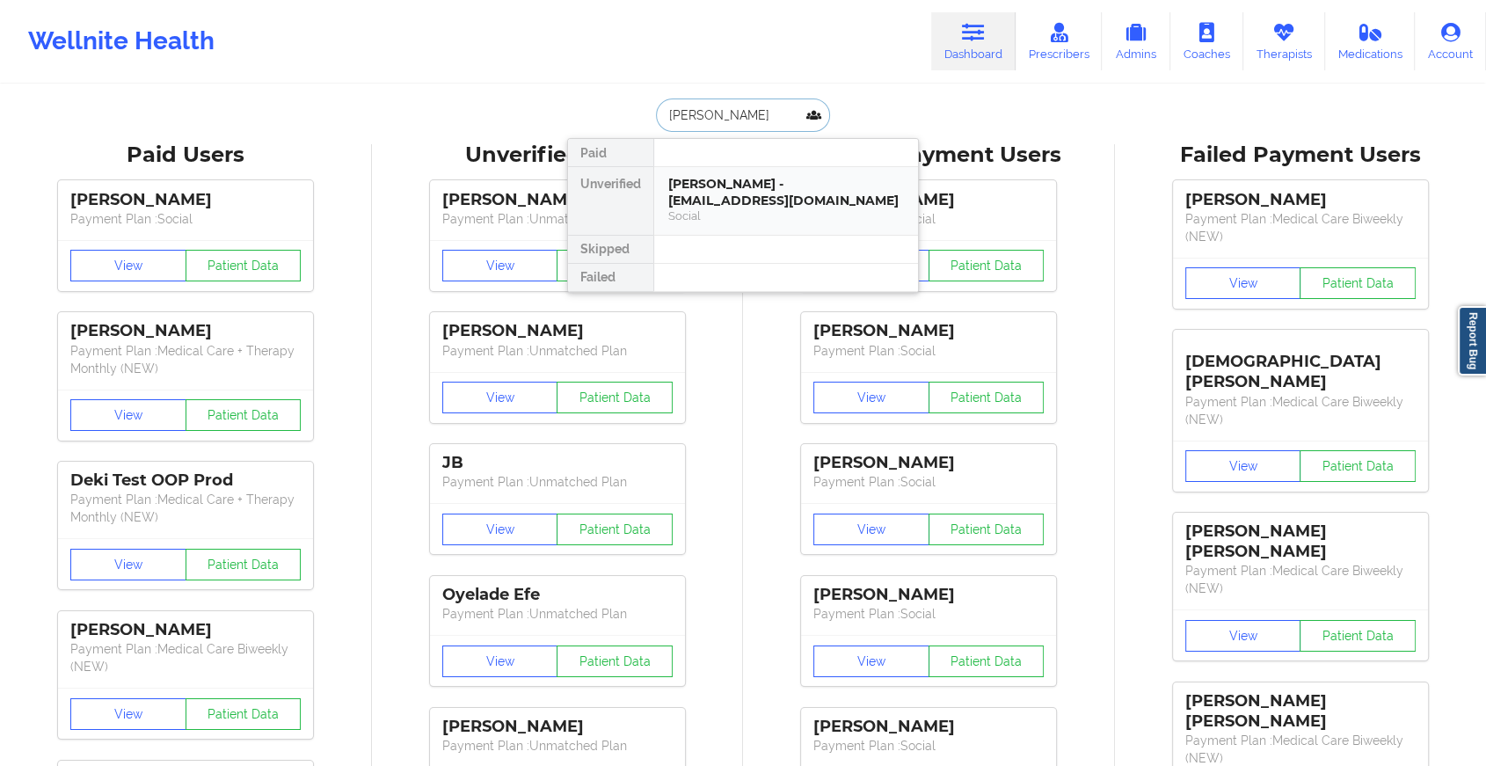
click at [739, 190] on div "[PERSON_NAME] - [EMAIL_ADDRESS][DOMAIN_NAME]" at bounding box center [786, 192] width 236 height 33
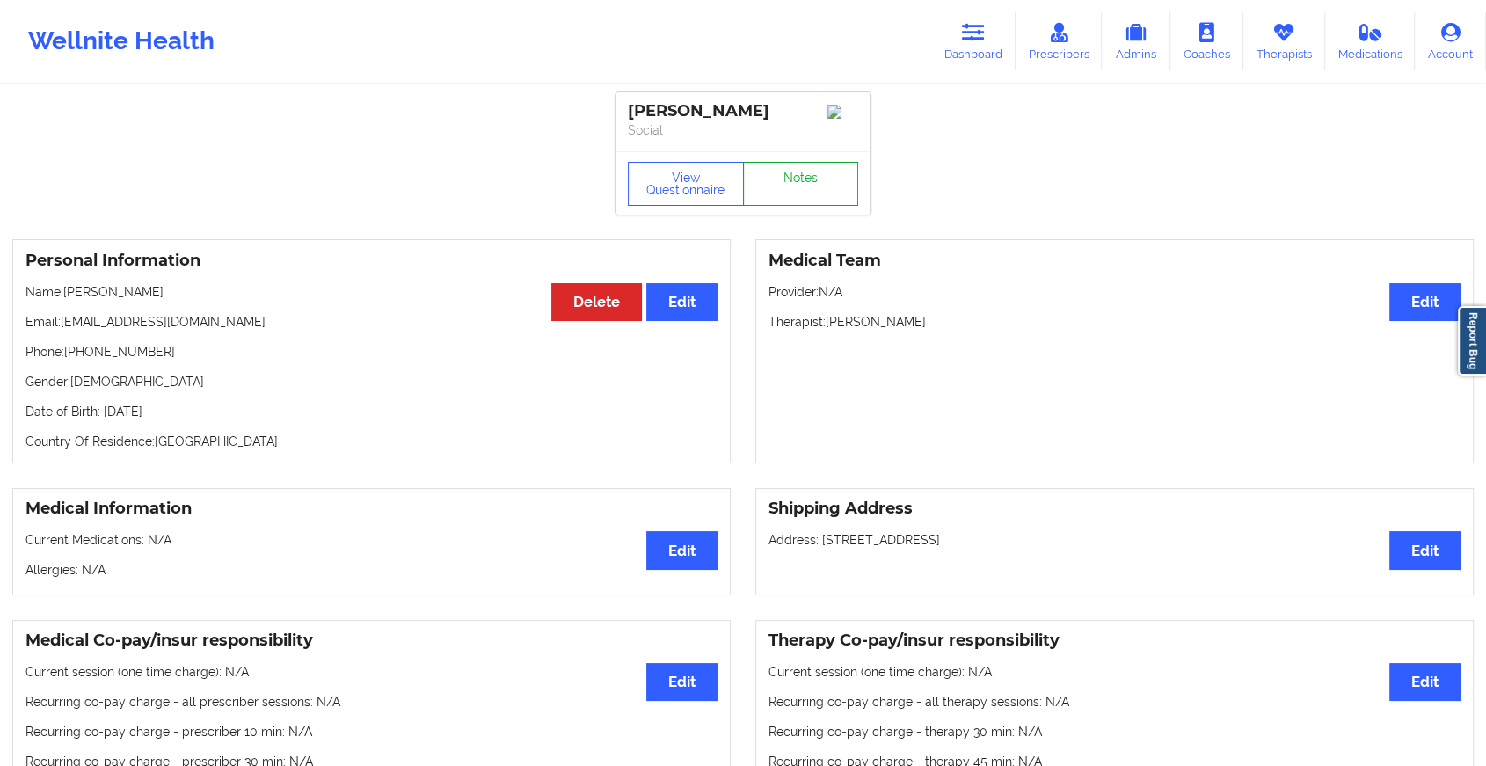
click at [810, 190] on link "Notes" at bounding box center [801, 184] width 116 height 44
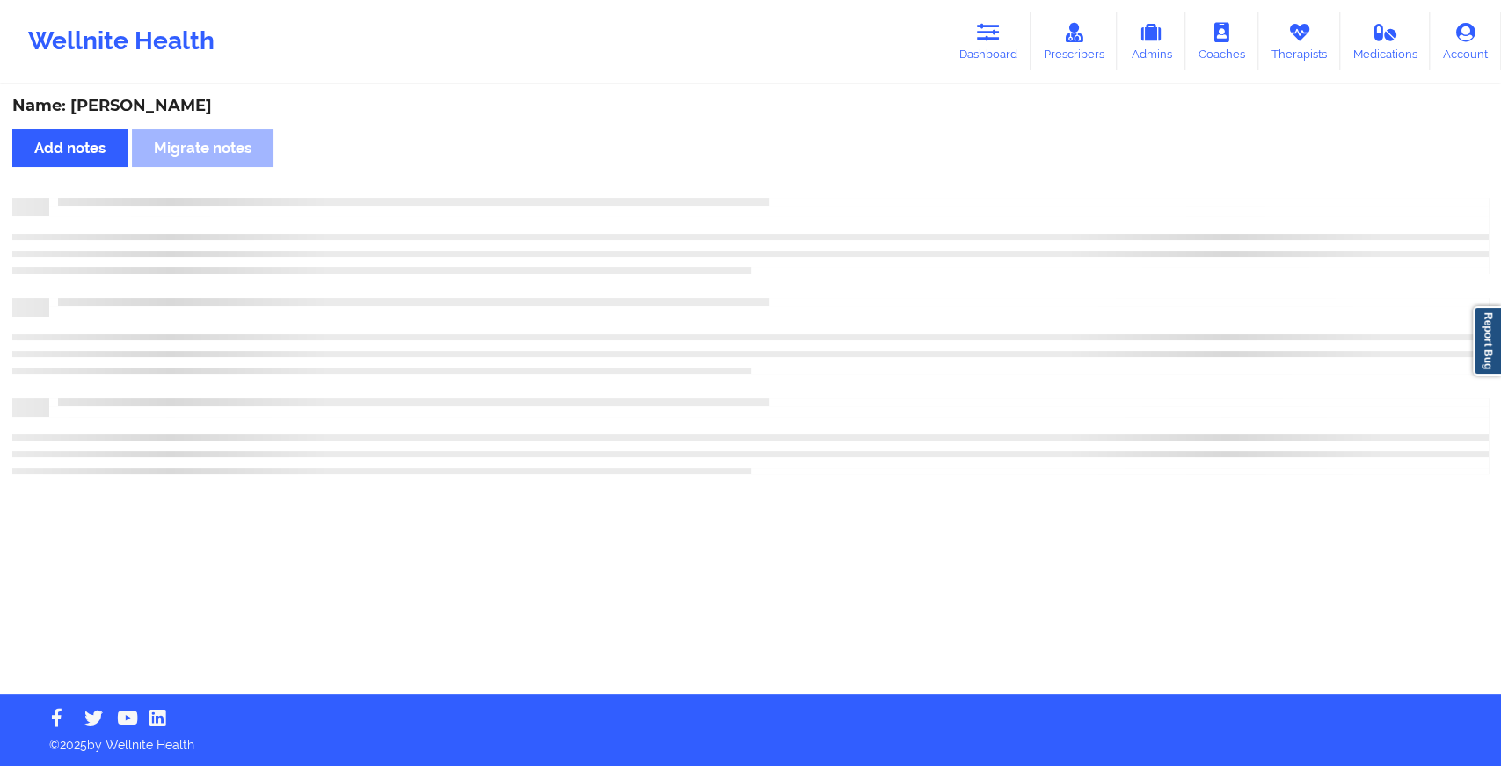
click at [810, 190] on div "Name: [PERSON_NAME] Add notes Migrate notes" at bounding box center [750, 390] width 1501 height 608
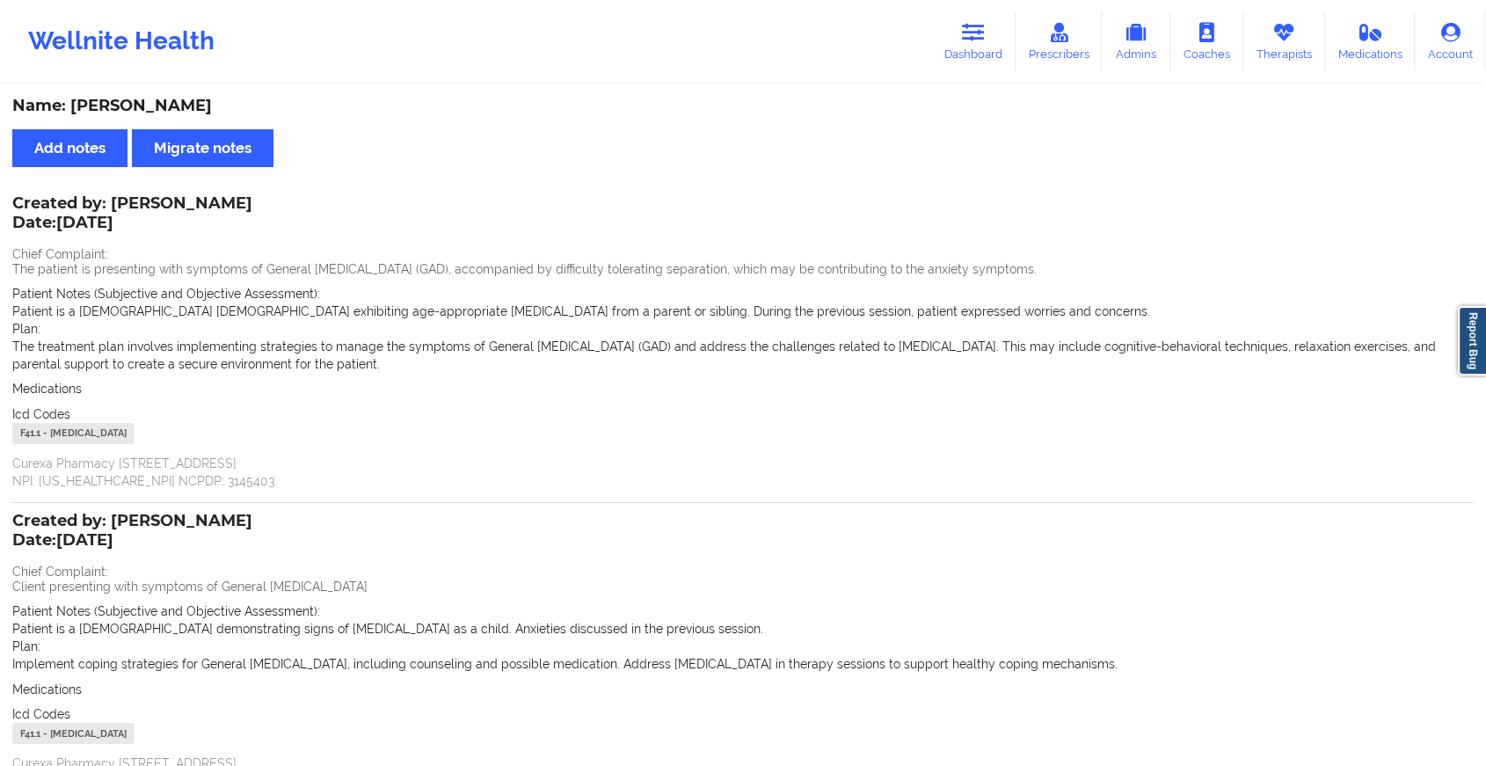
drag, startPoint x: 800, startPoint y: 371, endPoint x: 859, endPoint y: 178, distance: 202.3
click at [859, 178] on div "Name: [PERSON_NAME] Add notes Migrate notes Created by: [PERSON_NAME] Date: [DA…" at bounding box center [743, 474] width 1486 height 776
drag, startPoint x: 859, startPoint y: 178, endPoint x: 977, endPoint y: 16, distance: 200.2
click at [977, 16] on link "Dashboard" at bounding box center [973, 41] width 84 height 58
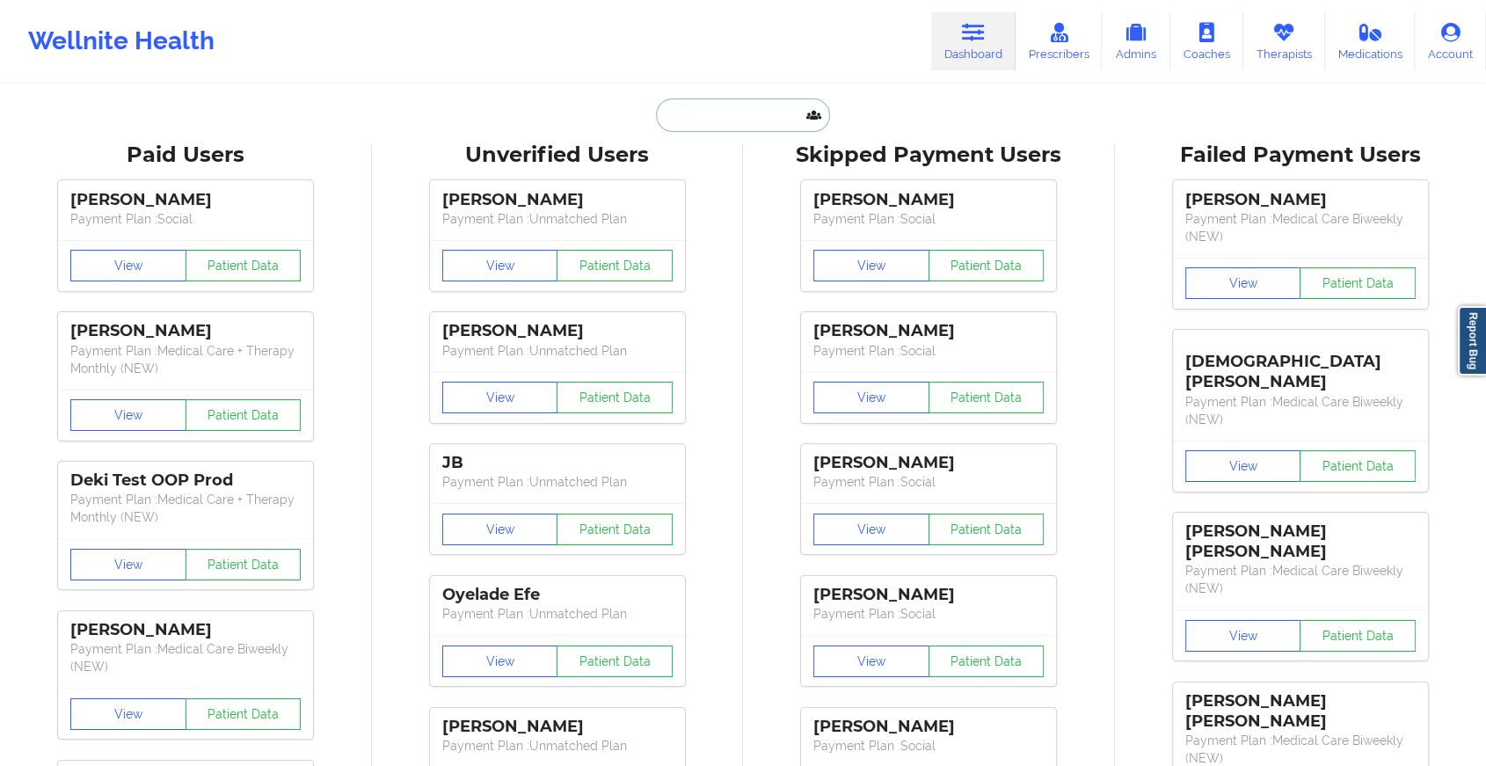
click at [742, 111] on input "text" at bounding box center [743, 115] width 174 height 33
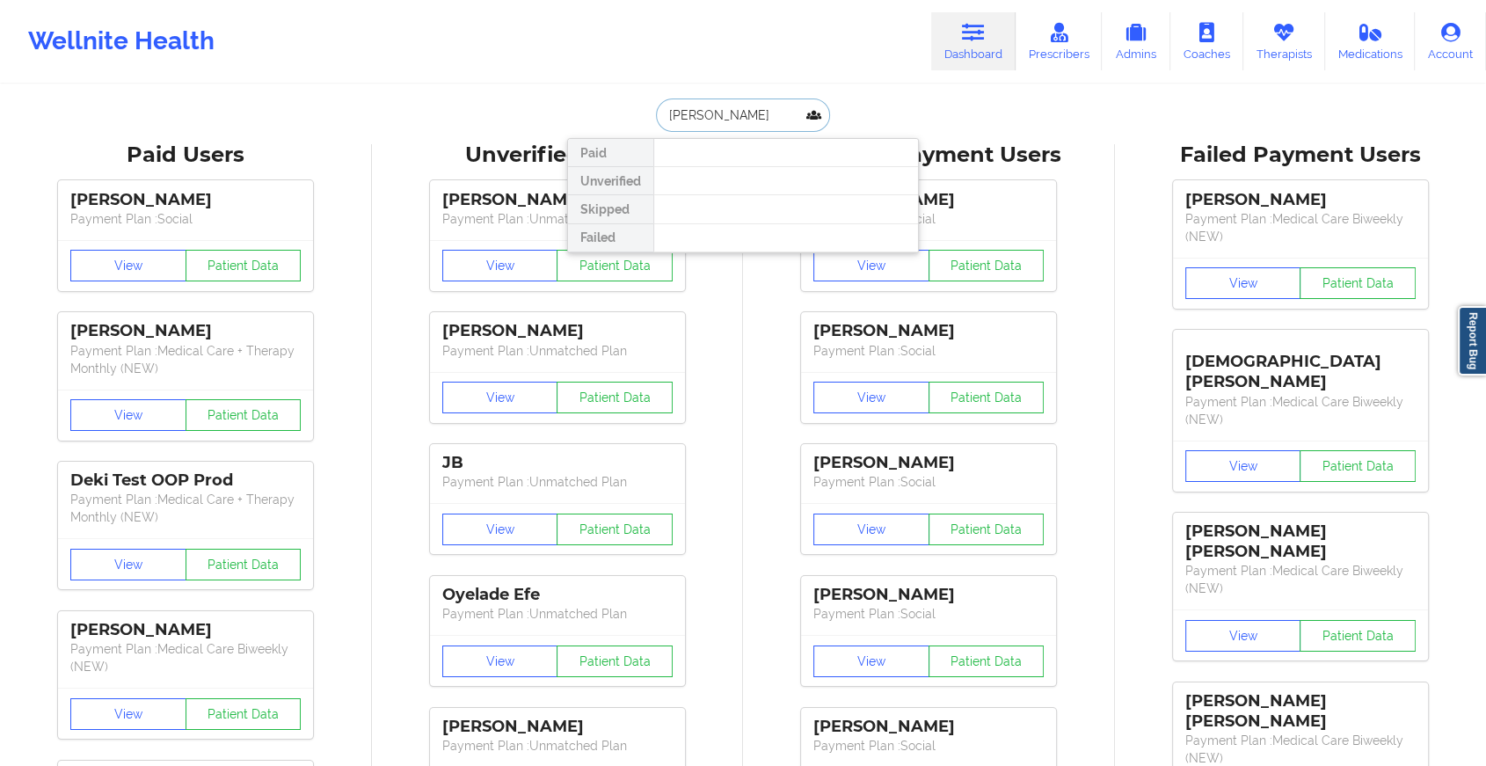
click at [683, 119] on input "[PERSON_NAME]" at bounding box center [743, 115] width 174 height 33
type input "[PERSON_NAME]"
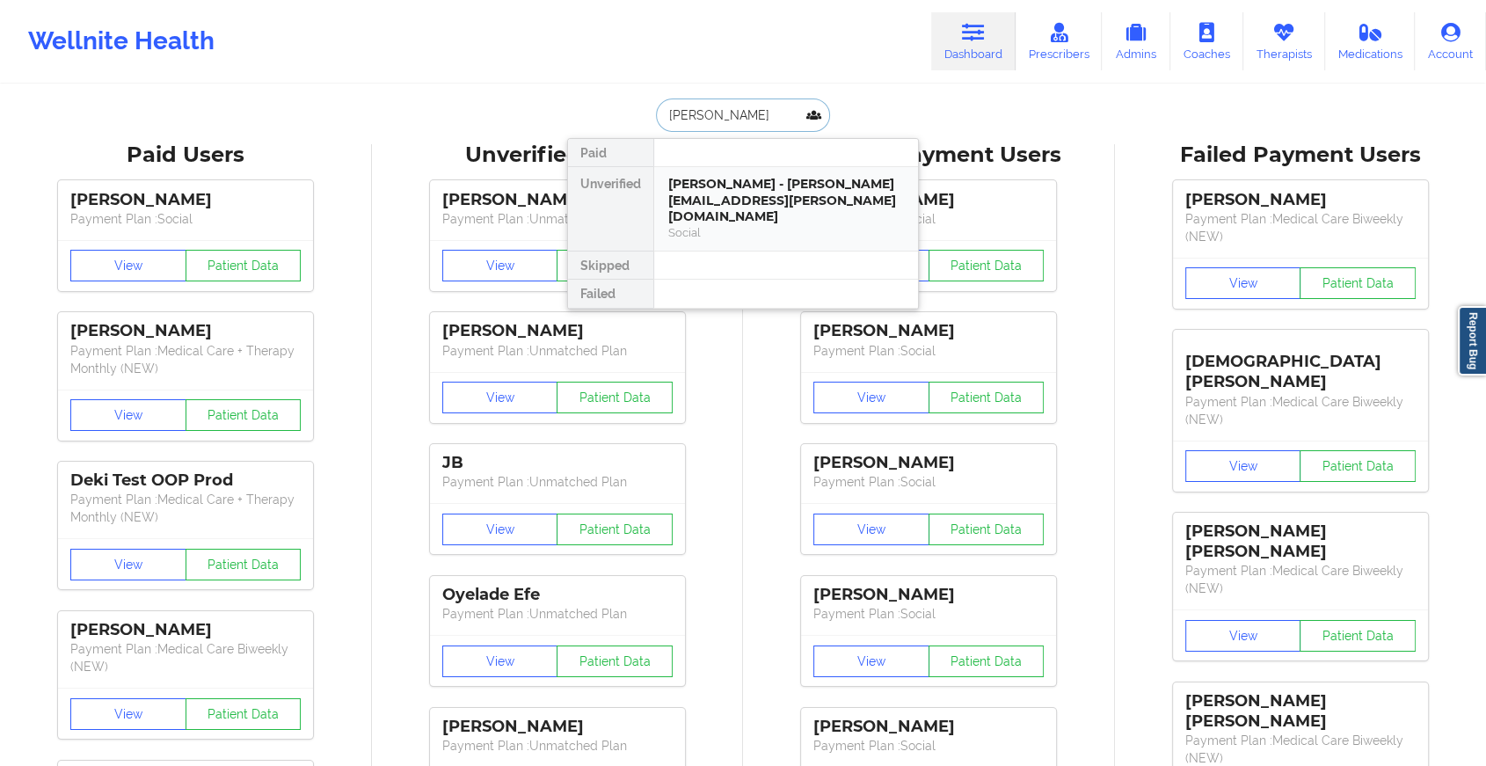
click at [755, 184] on div "[PERSON_NAME] - [PERSON_NAME][EMAIL_ADDRESS][PERSON_NAME][DOMAIN_NAME]" at bounding box center [786, 200] width 236 height 49
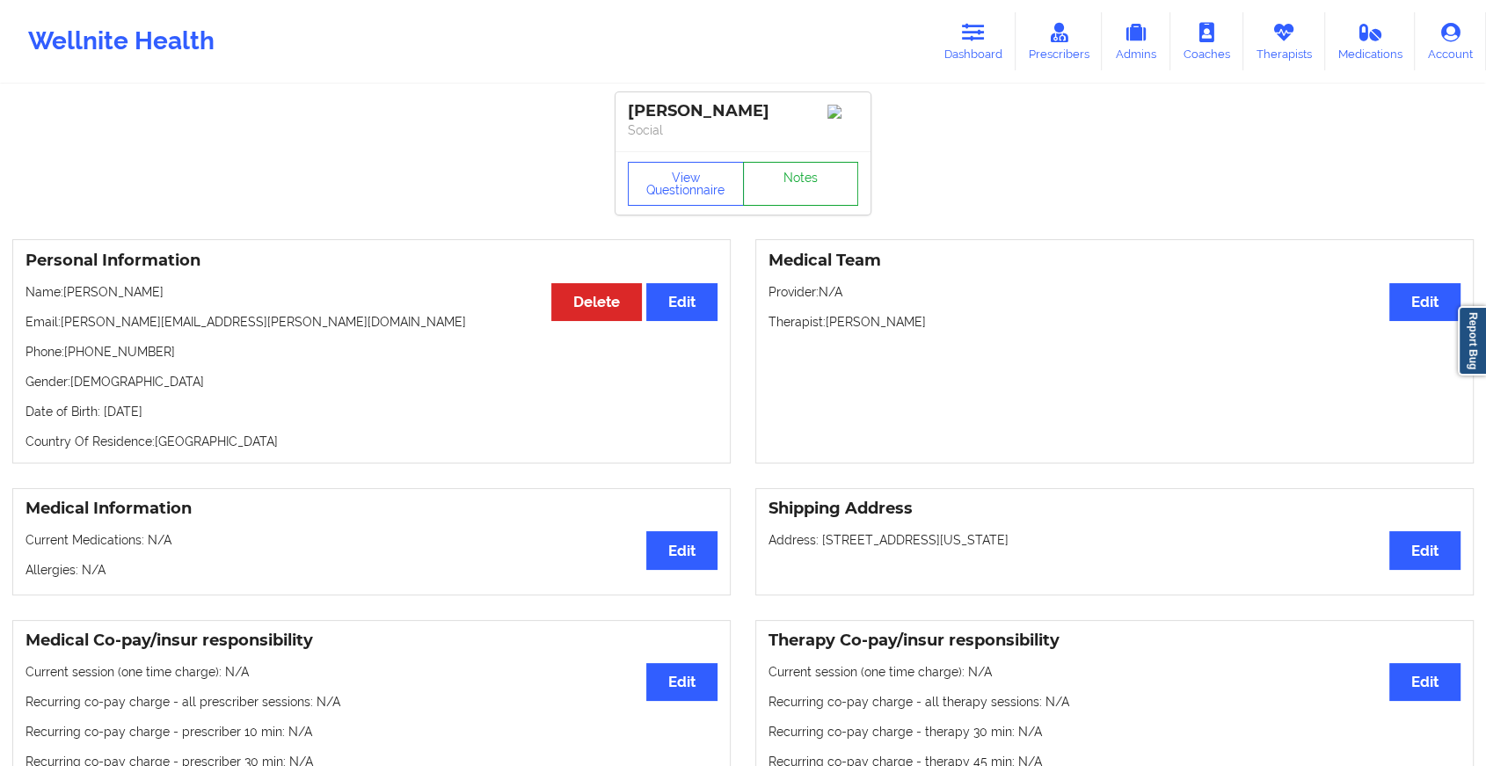
click at [805, 183] on link "Notes" at bounding box center [801, 184] width 116 height 44
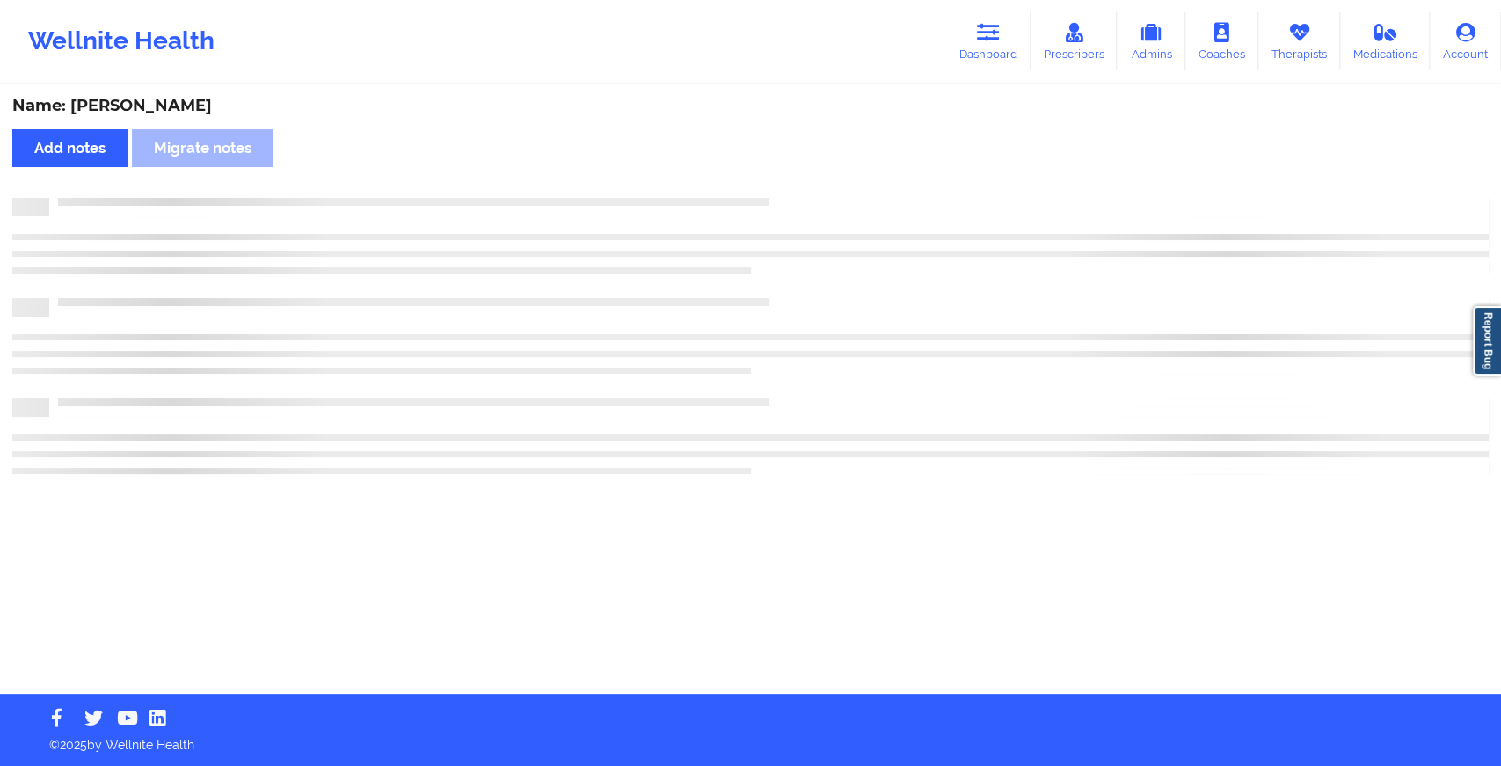
click at [805, 183] on div "Name: [PERSON_NAME] Add notes Migrate notes" at bounding box center [750, 390] width 1501 height 608
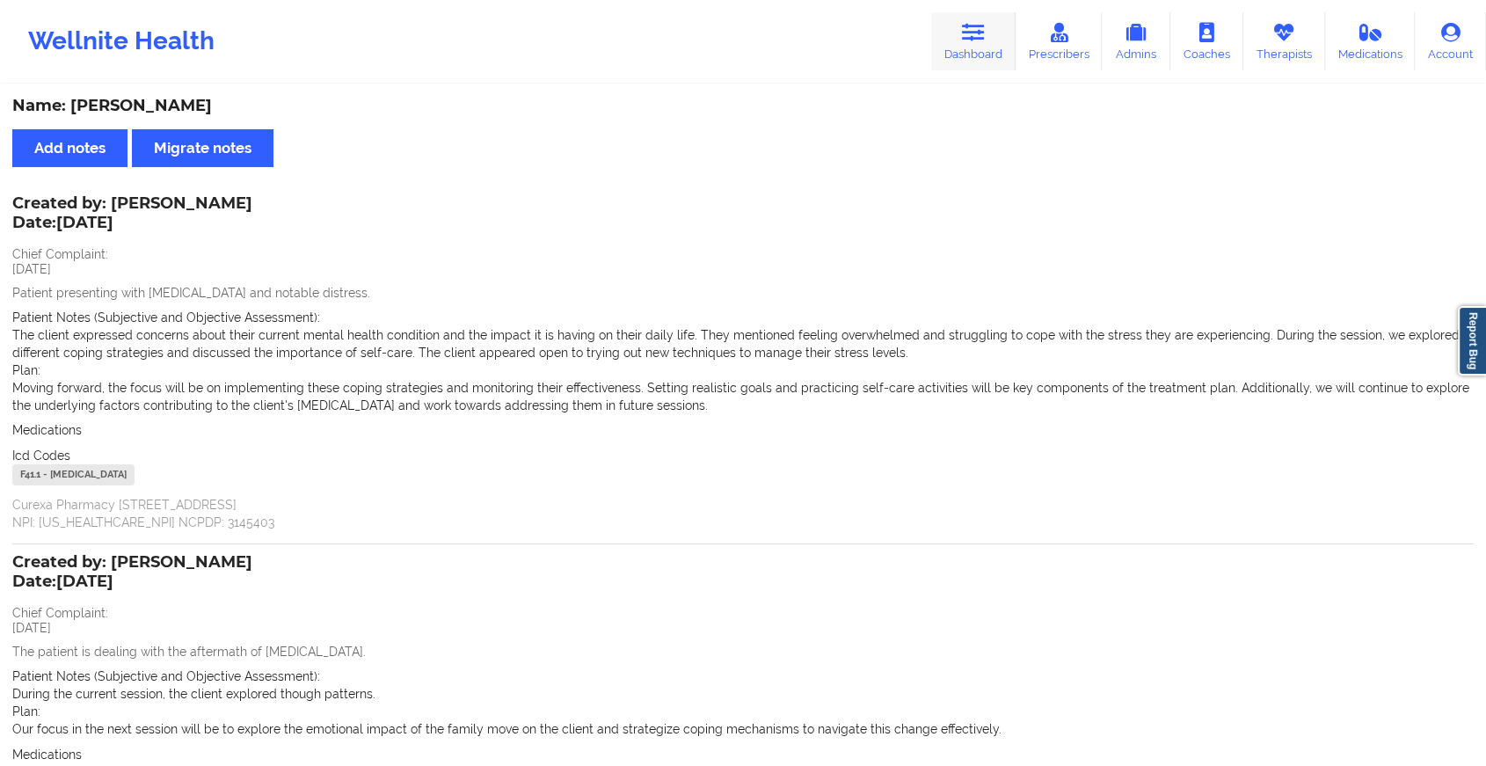
click at [989, 49] on link "Dashboard" at bounding box center [973, 41] width 84 height 58
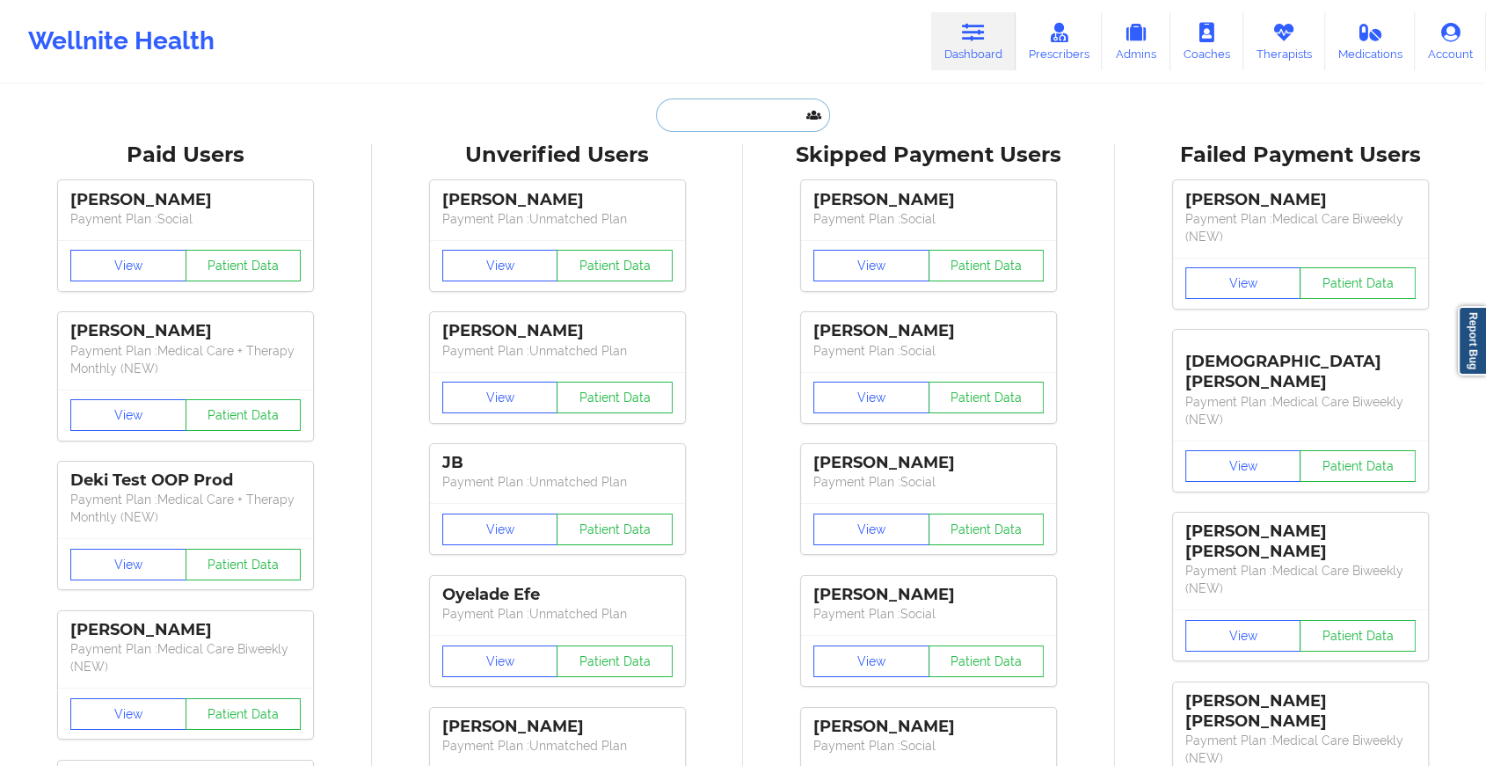
click at [729, 112] on input "text" at bounding box center [743, 115] width 174 height 33
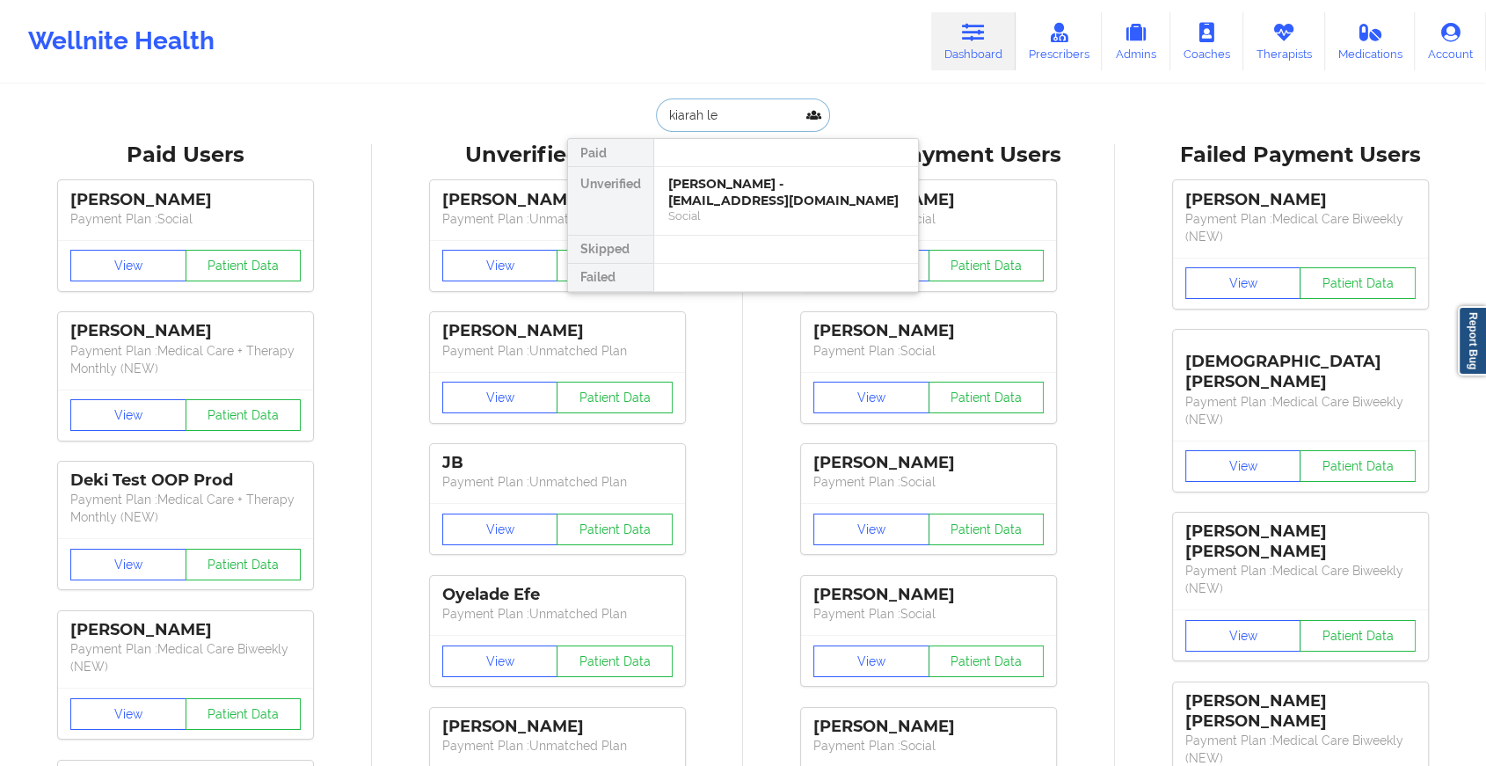
type input "kiarah le"
click at [726, 164] on div at bounding box center [785, 153] width 265 height 28
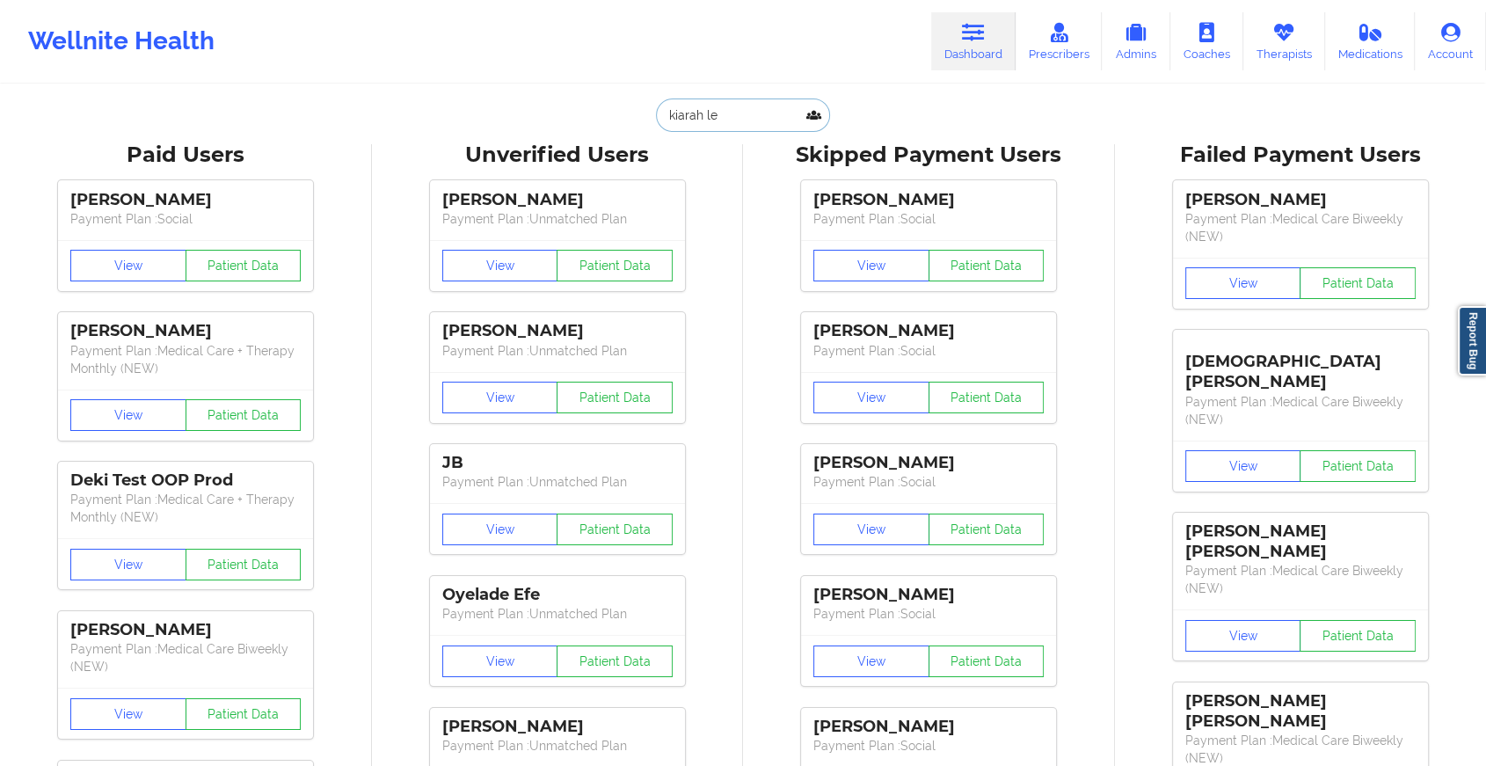
click at [753, 99] on input "kiarah le" at bounding box center [743, 115] width 174 height 33
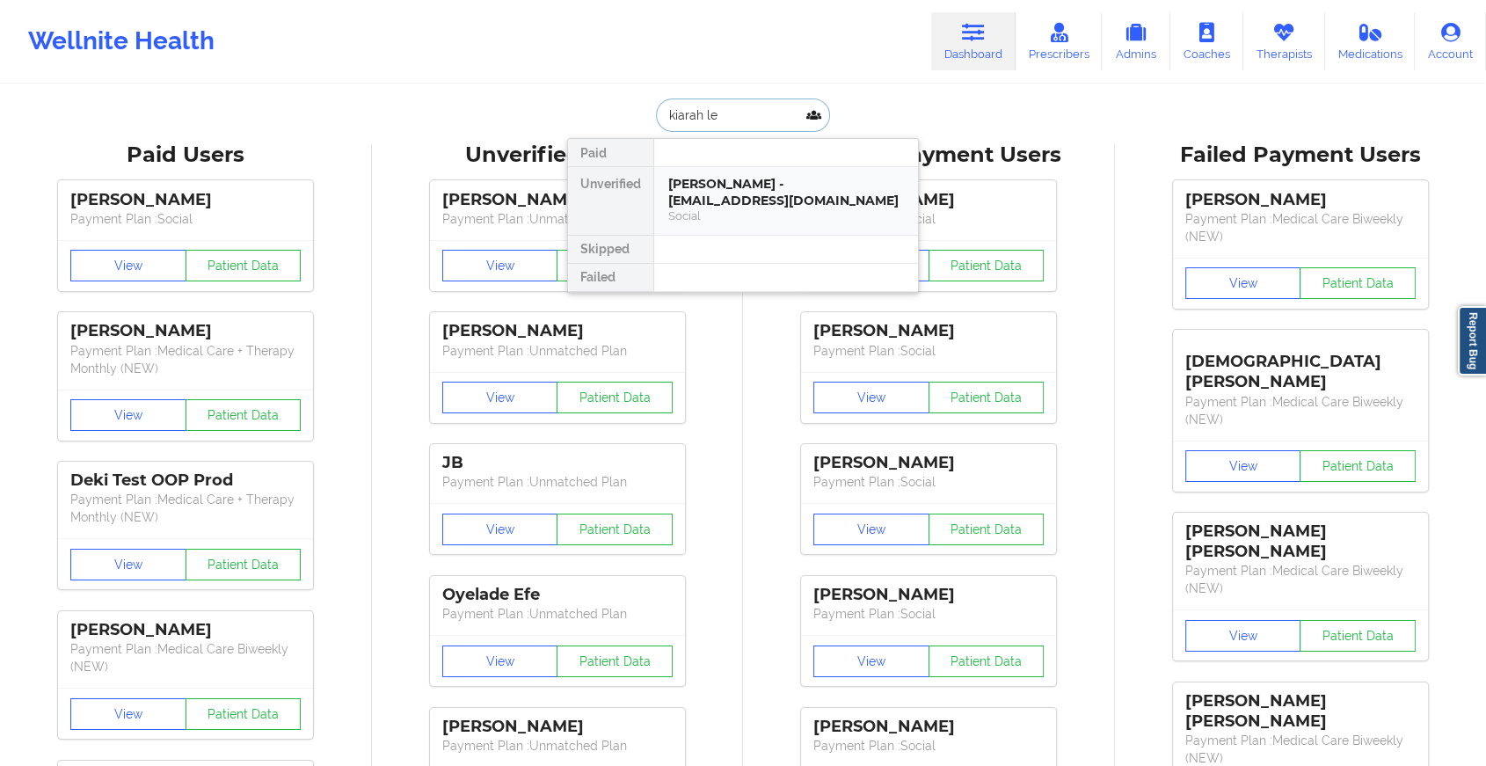
click at [748, 208] on div "Social" at bounding box center [786, 215] width 236 height 15
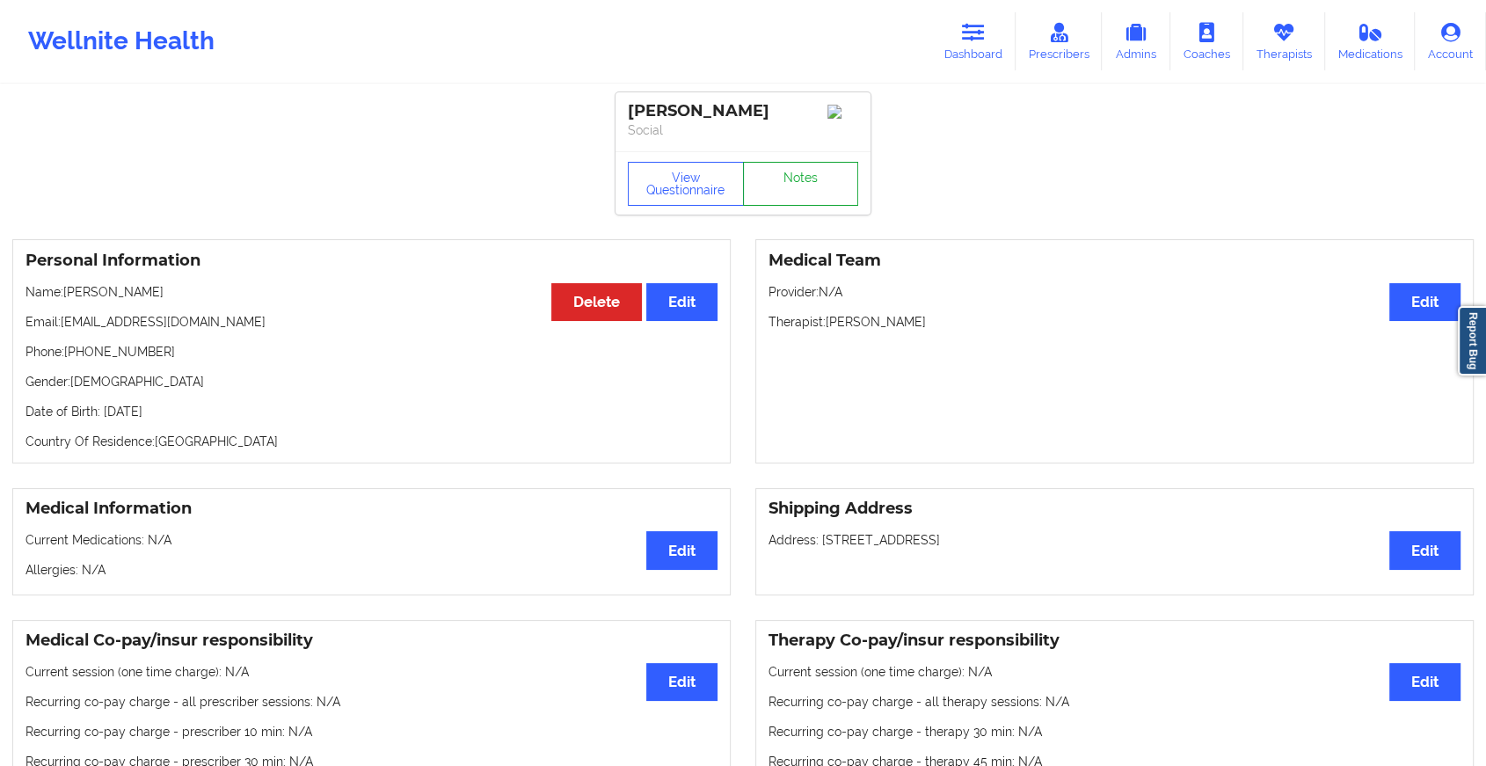
click at [789, 194] on link "Notes" at bounding box center [801, 184] width 116 height 44
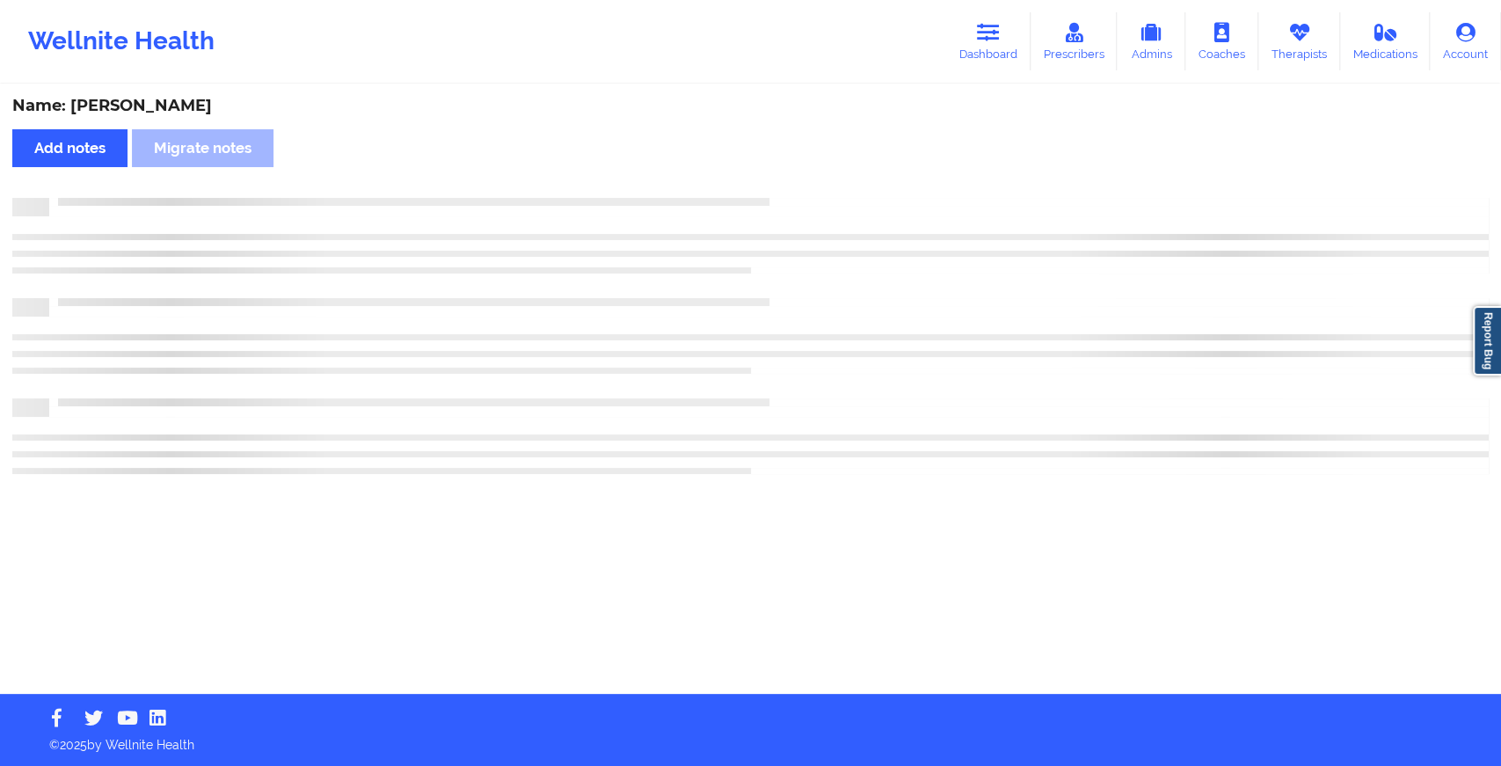
click at [901, 286] on div "Name: [PERSON_NAME] Add notes Migrate notes" at bounding box center [750, 390] width 1501 height 608
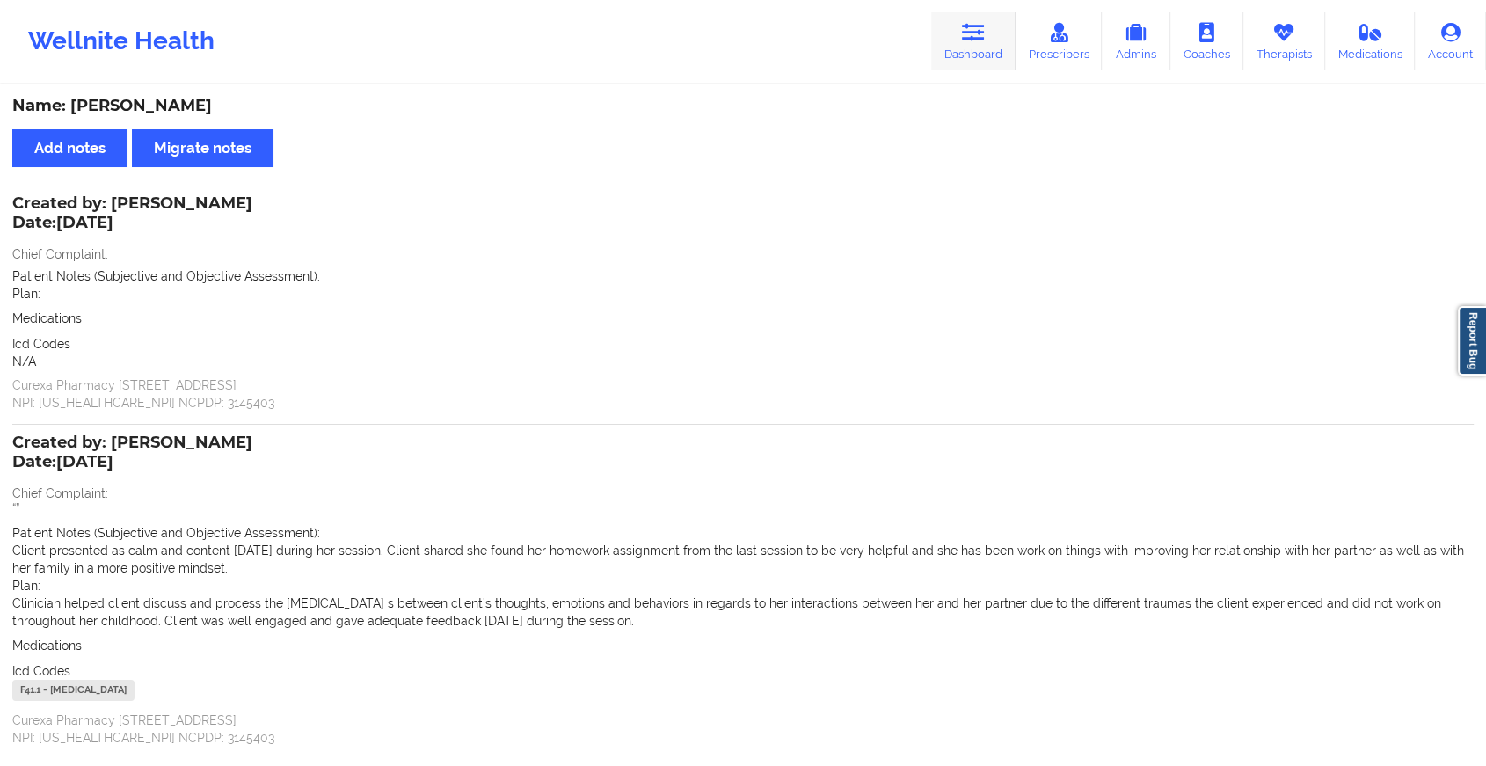
click at [954, 27] on link "Dashboard" at bounding box center [973, 41] width 84 height 58
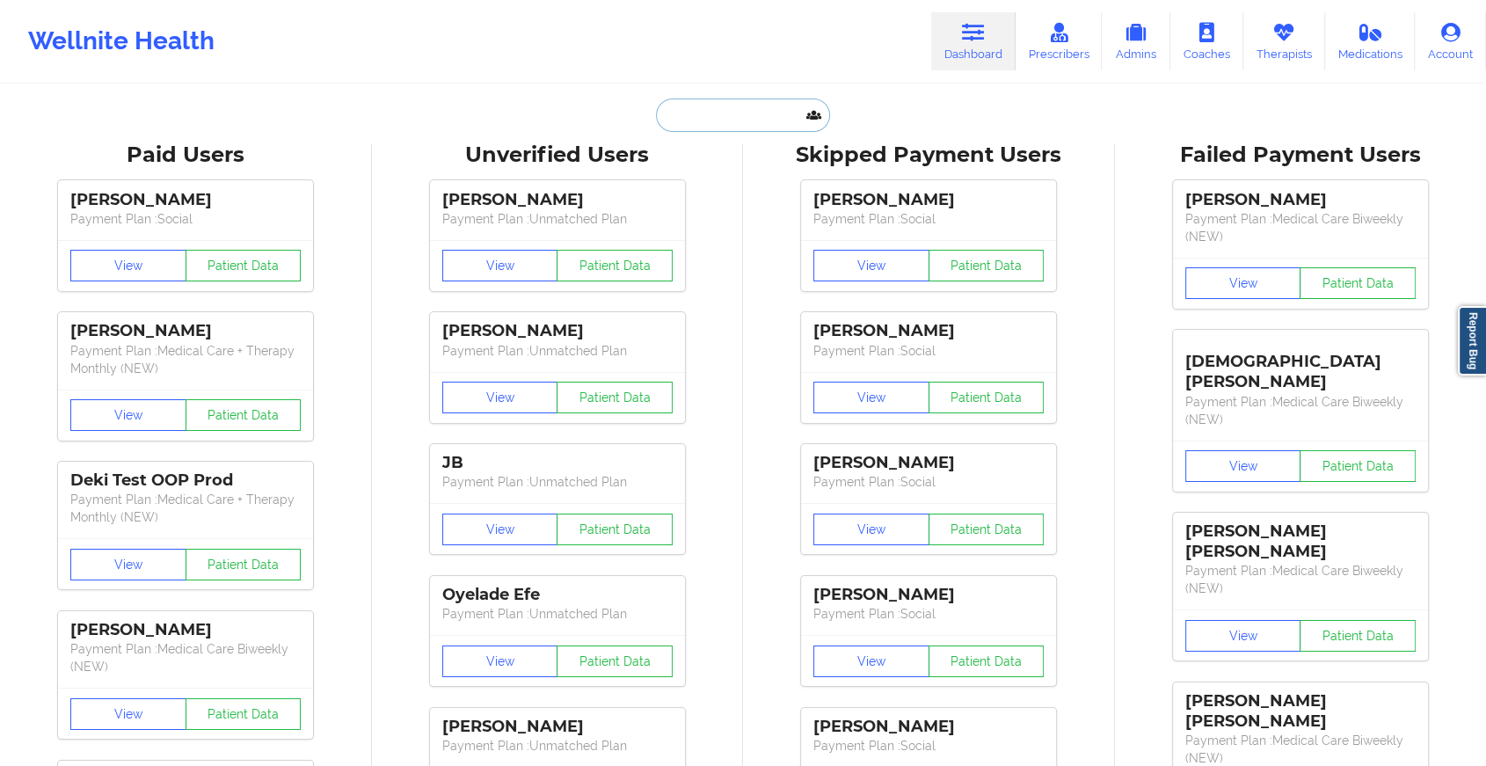
click at [719, 109] on input "text" at bounding box center [743, 115] width 174 height 33
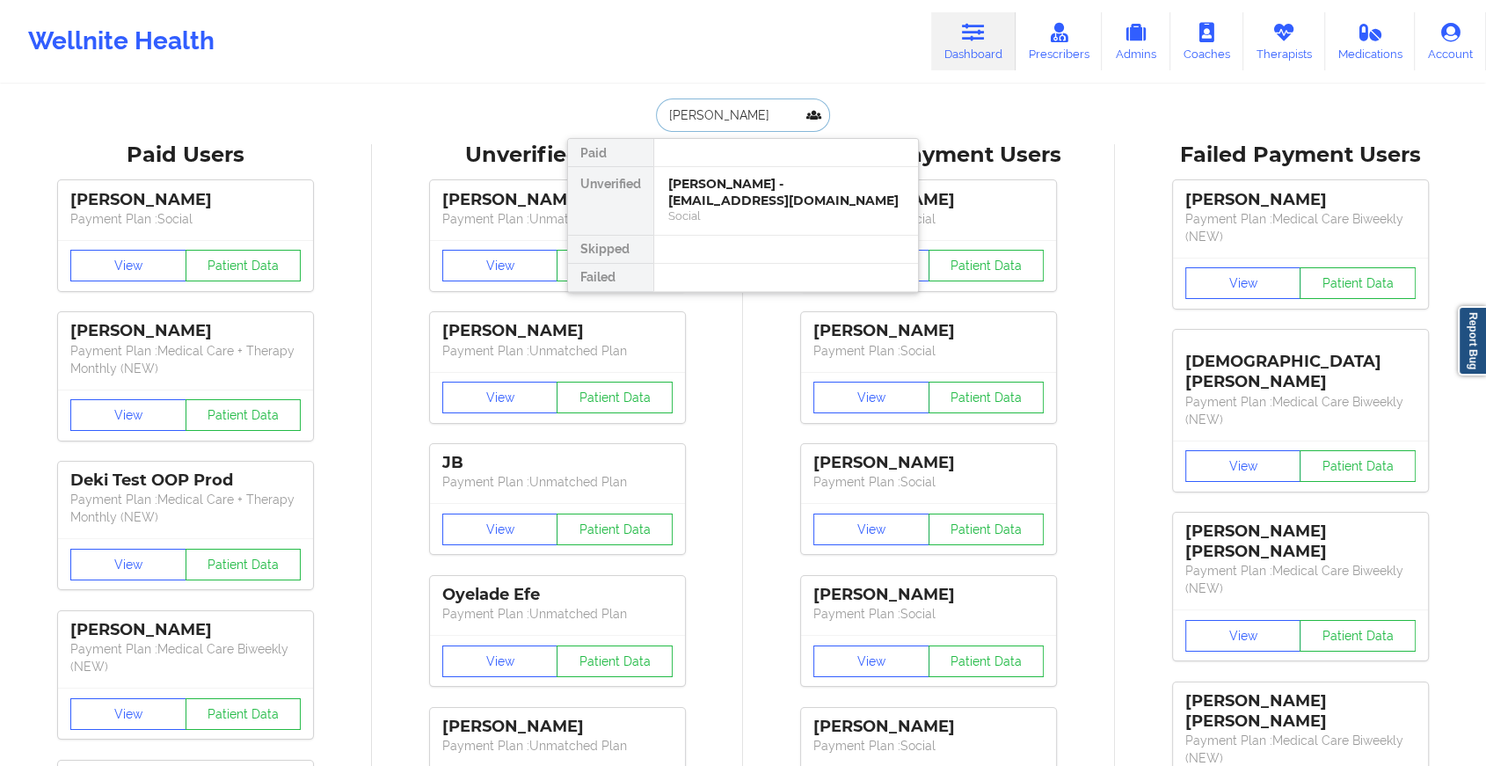
type input "[PERSON_NAME]"
click at [753, 185] on div "[PERSON_NAME] - [EMAIL_ADDRESS][DOMAIN_NAME]" at bounding box center [786, 192] width 236 height 33
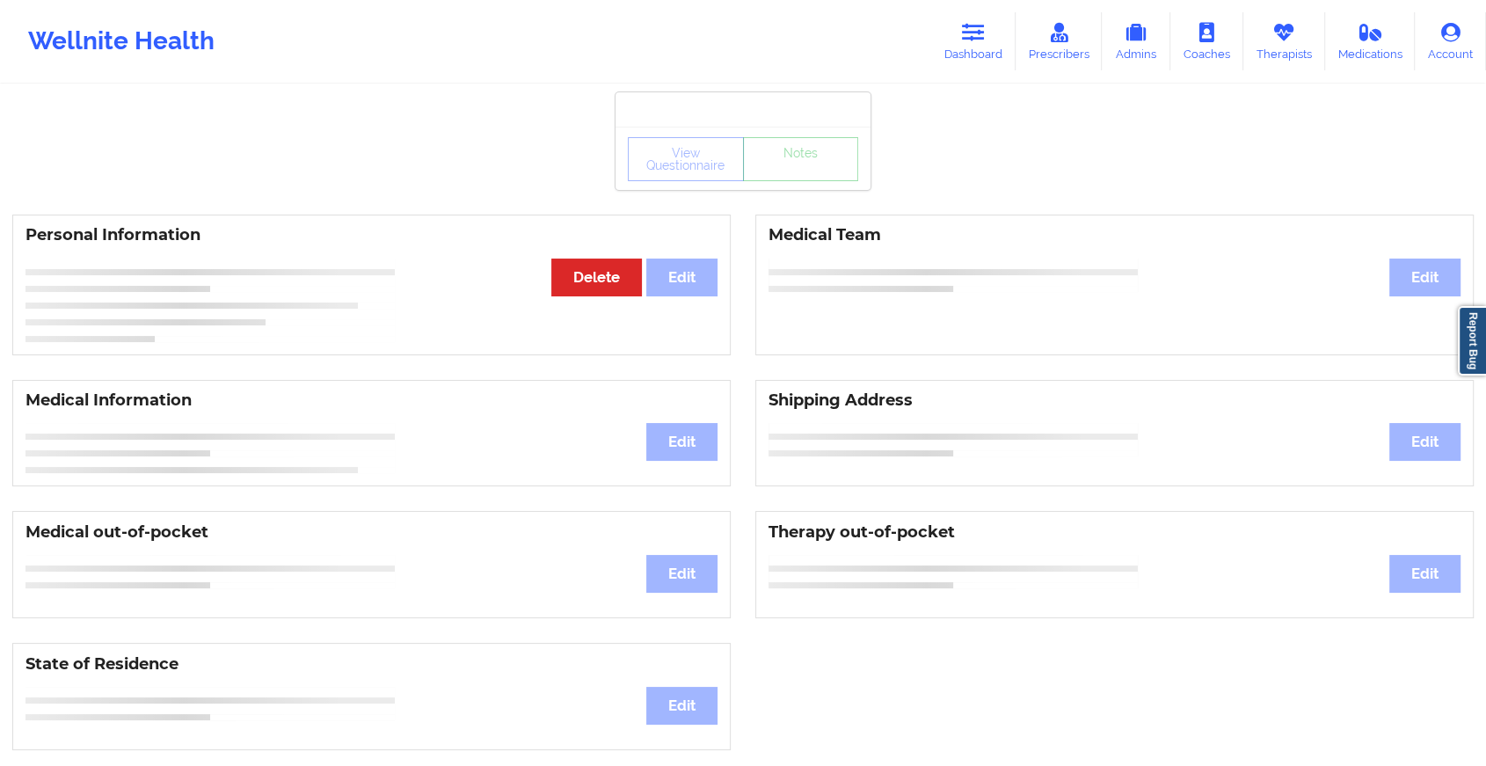
click at [800, 190] on div "View Questionnaire Notes Personal Information Edit Delete Medical Team Edit Med…" at bounding box center [743, 742] width 1486 height 1485
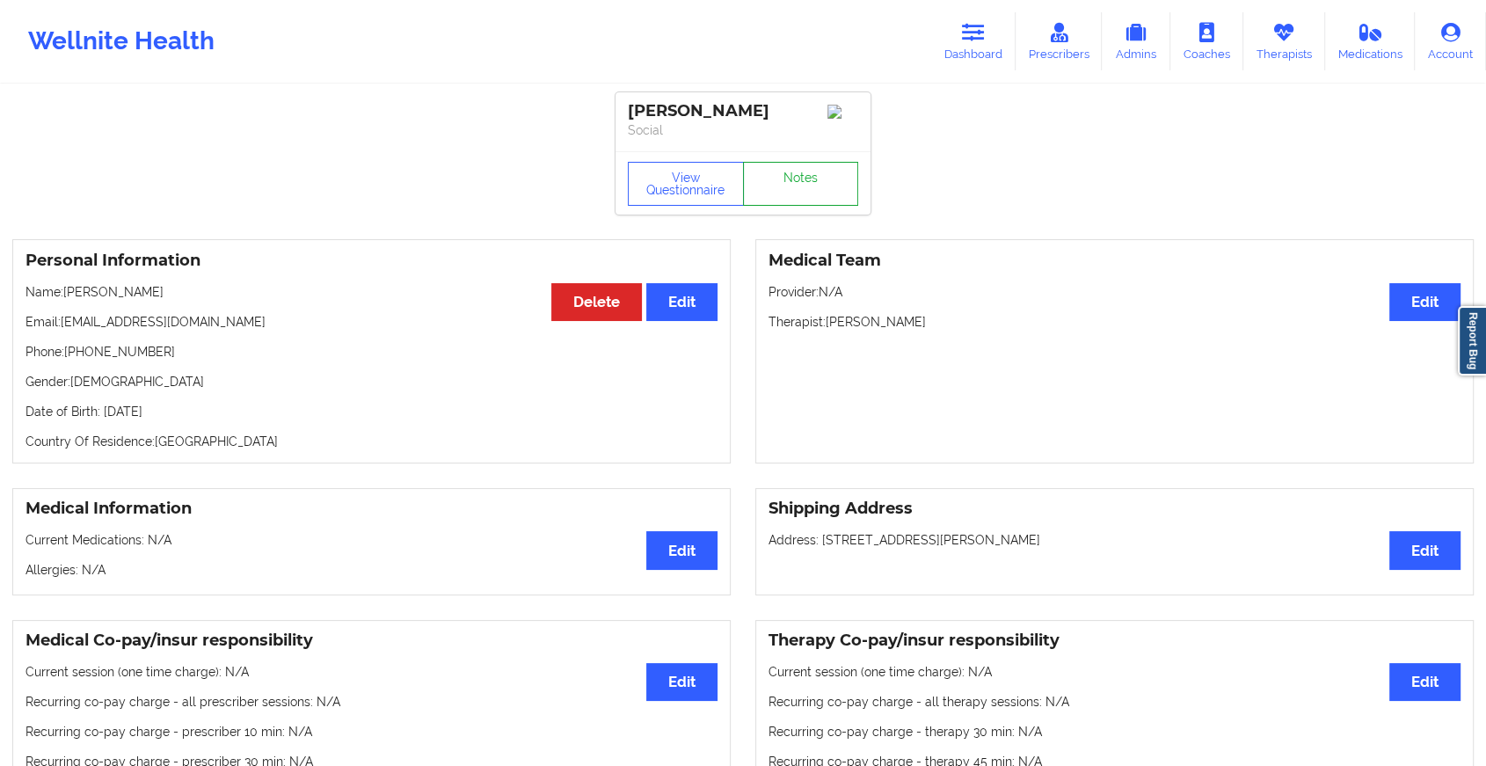
click at [800, 190] on link "Notes" at bounding box center [801, 184] width 116 height 44
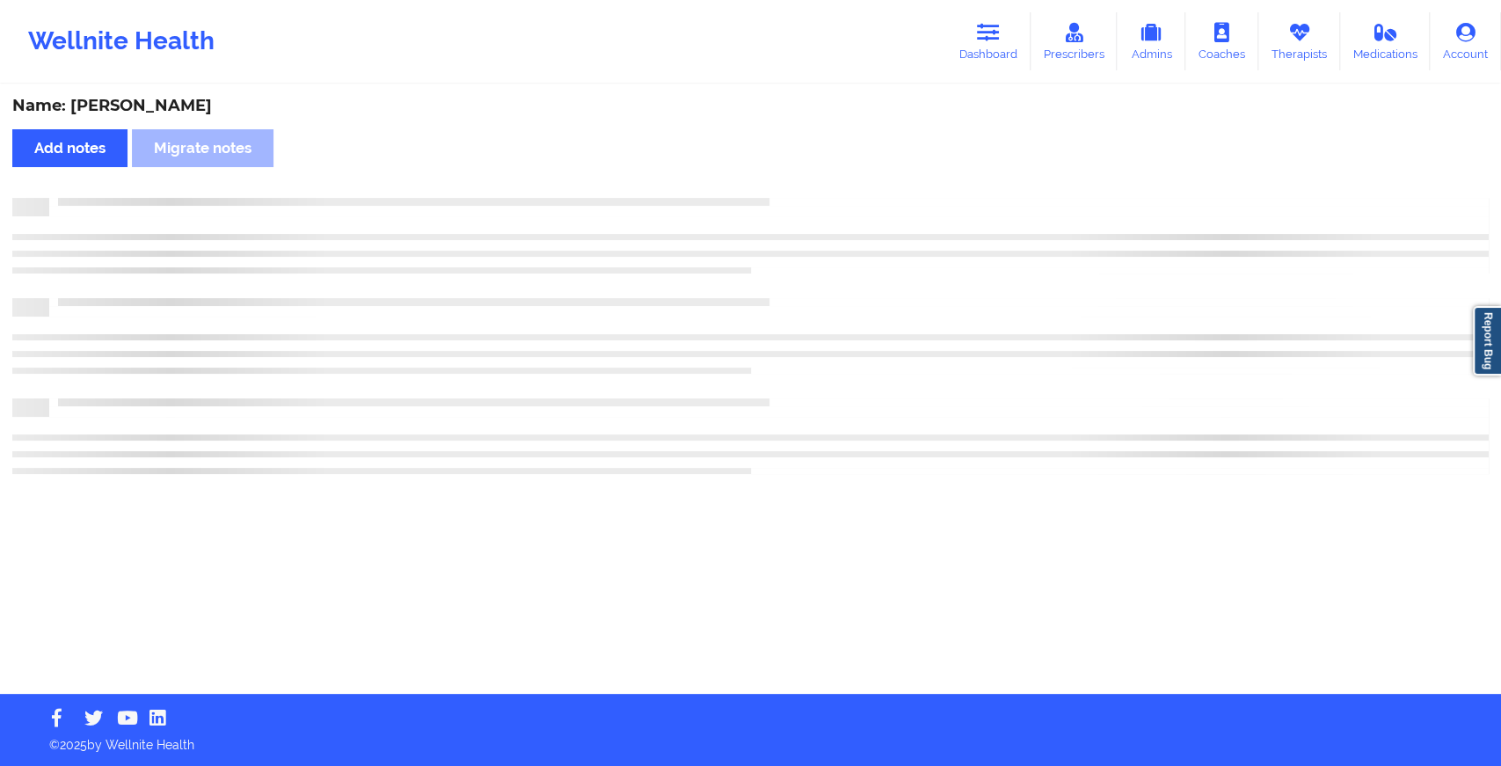
click at [894, 322] on div "Name: [PERSON_NAME] Add notes Migrate notes" at bounding box center [750, 390] width 1501 height 608
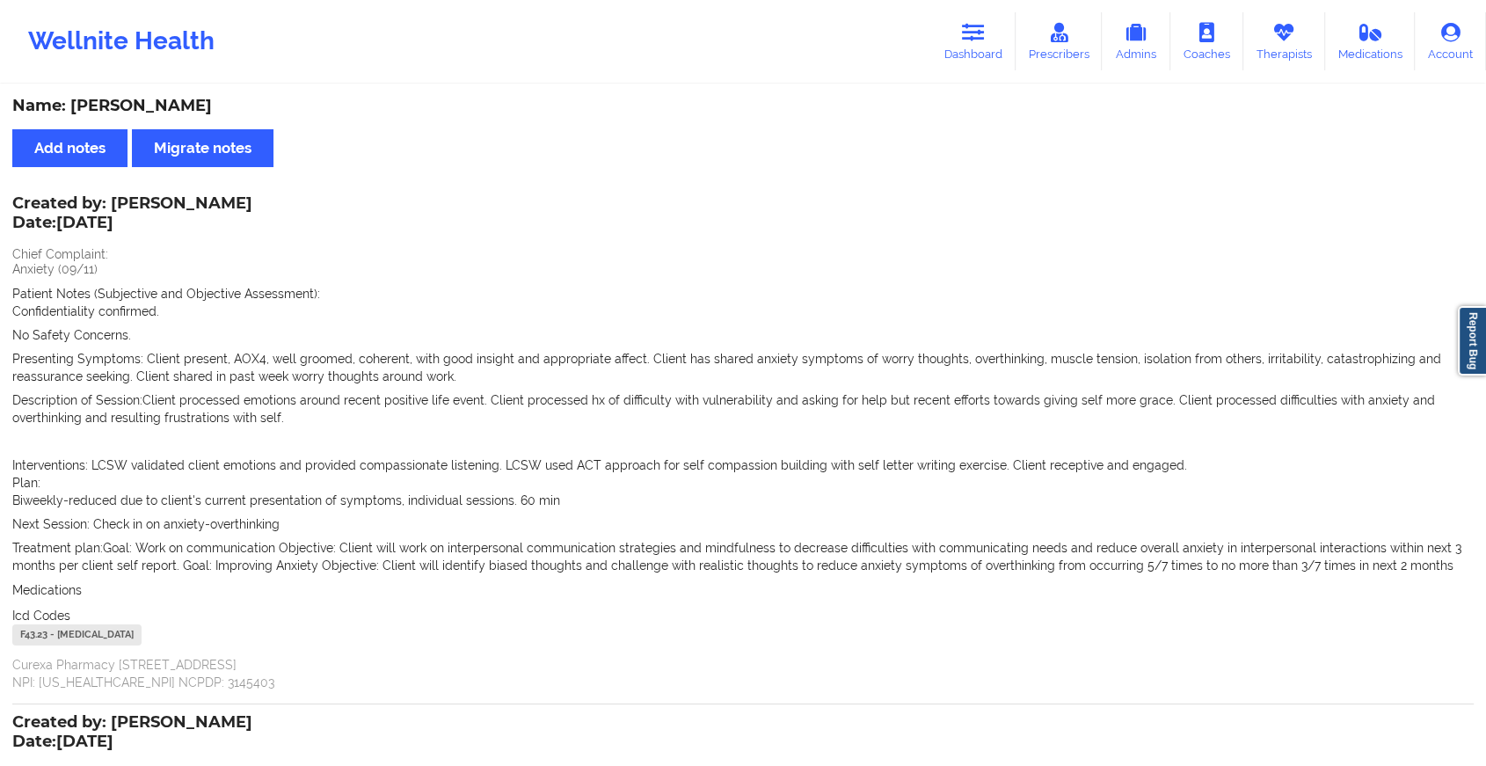
click at [931, 33] on div "Wellnite Health Dashboard Prescribers Admins Coaches Therapists Medications Acc…" at bounding box center [743, 41] width 1486 height 70
click at [974, 45] on link "Dashboard" at bounding box center [973, 41] width 84 height 58
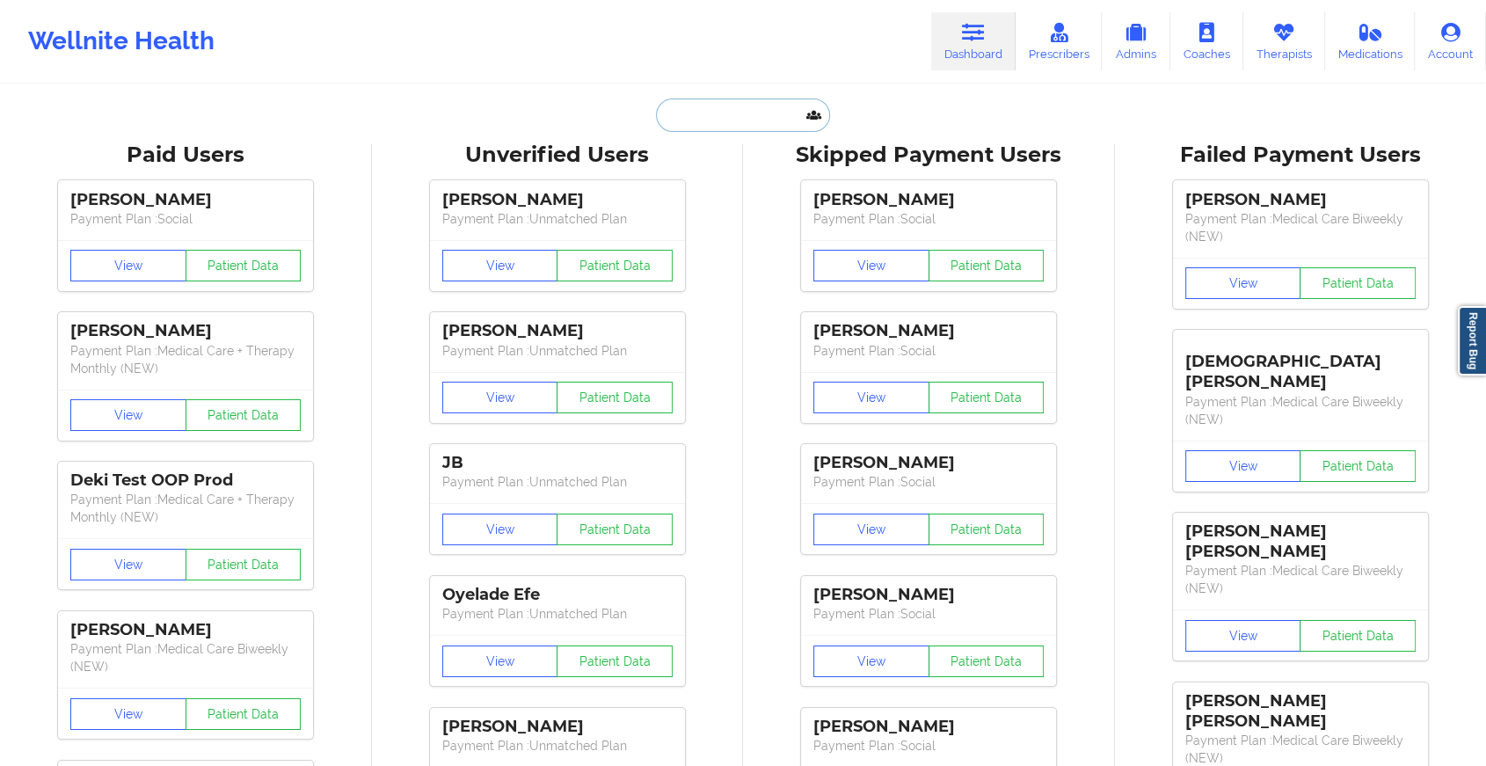
click at [733, 125] on input "text" at bounding box center [743, 115] width 174 height 33
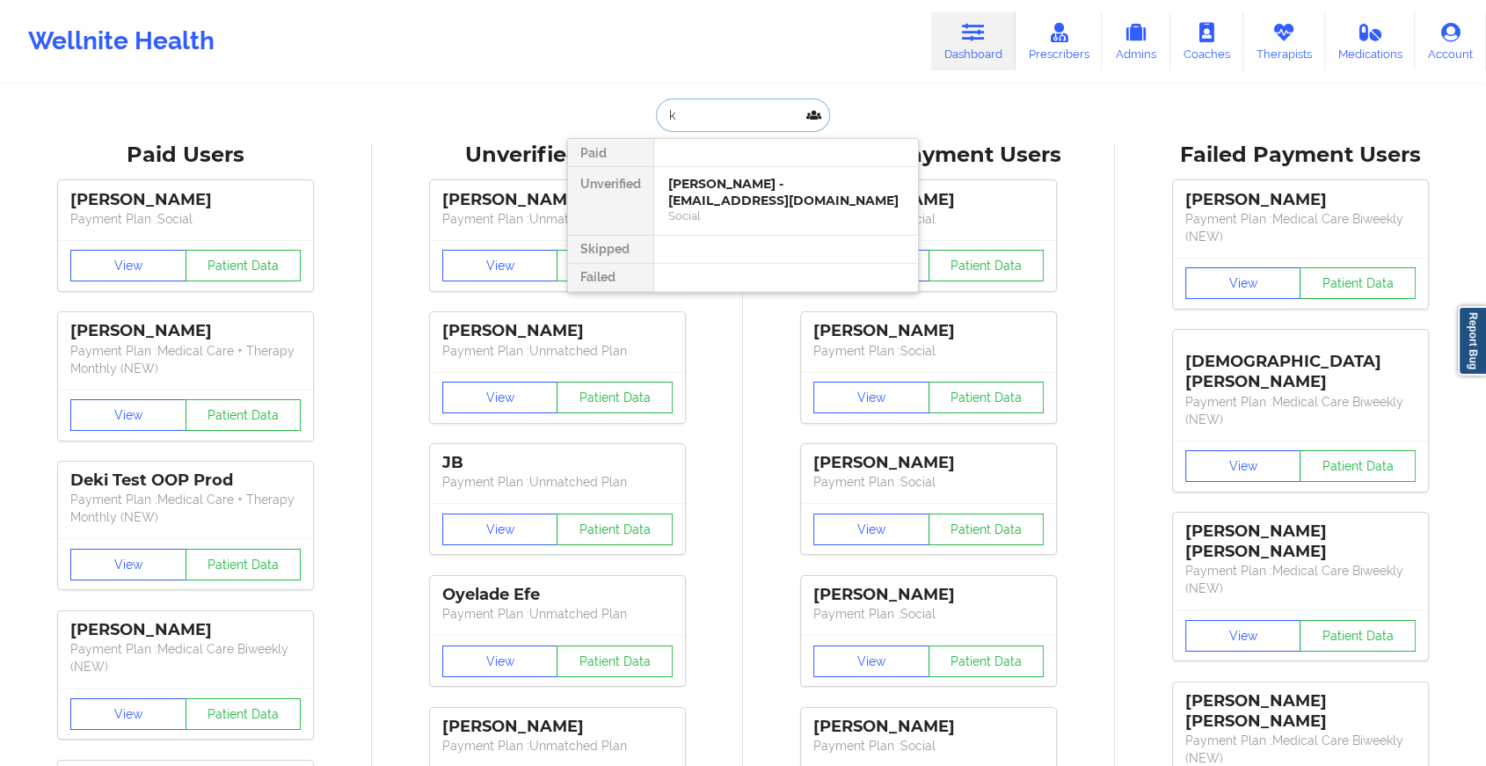
type input "k"
type input "[PERSON_NAME]"
click at [768, 197] on div "[PERSON_NAME] - [EMAIL_ADDRESS][DOMAIN_NAME]" at bounding box center [786, 192] width 236 height 33
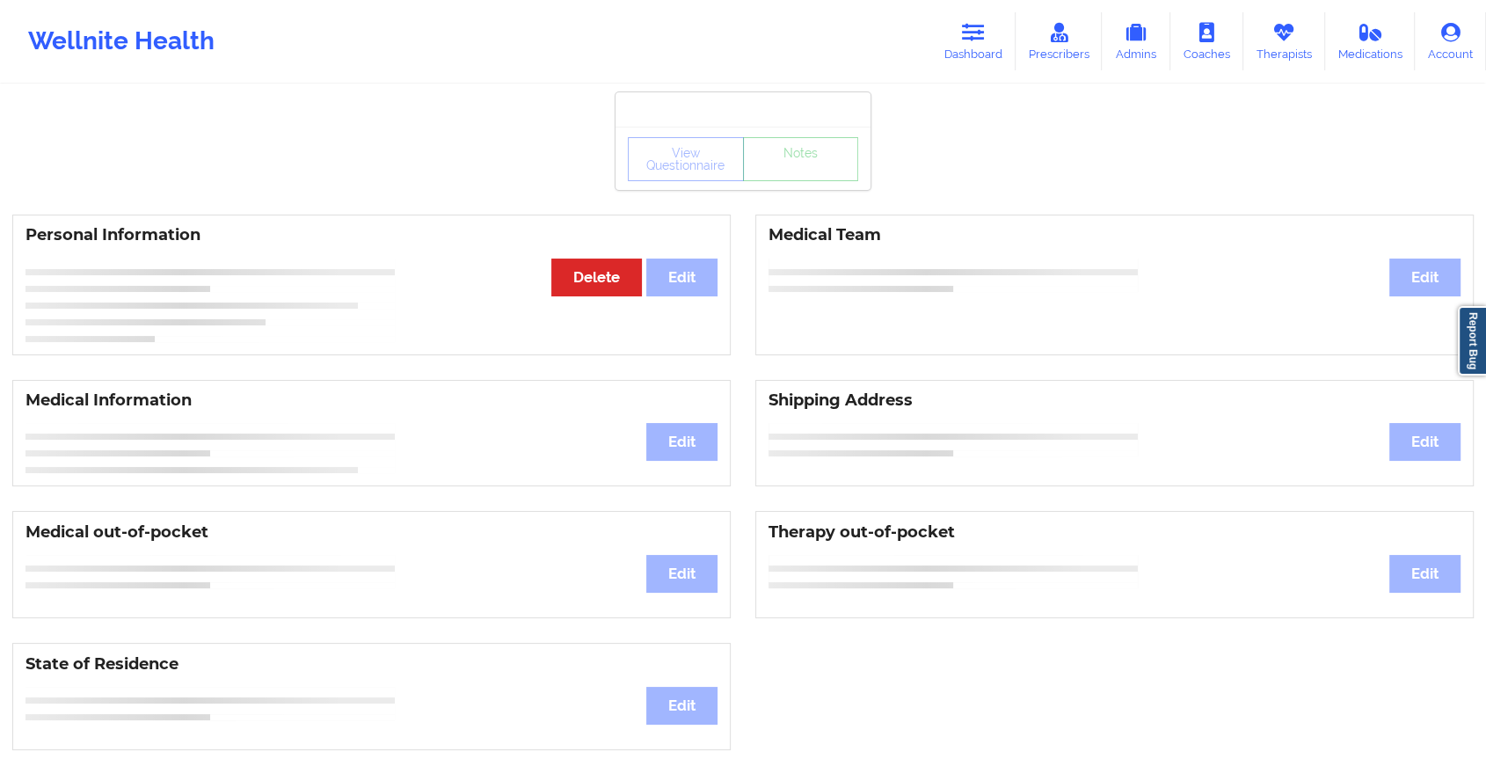
click at [809, 183] on div "View Questionnaire Notes" at bounding box center [743, 158] width 255 height 63
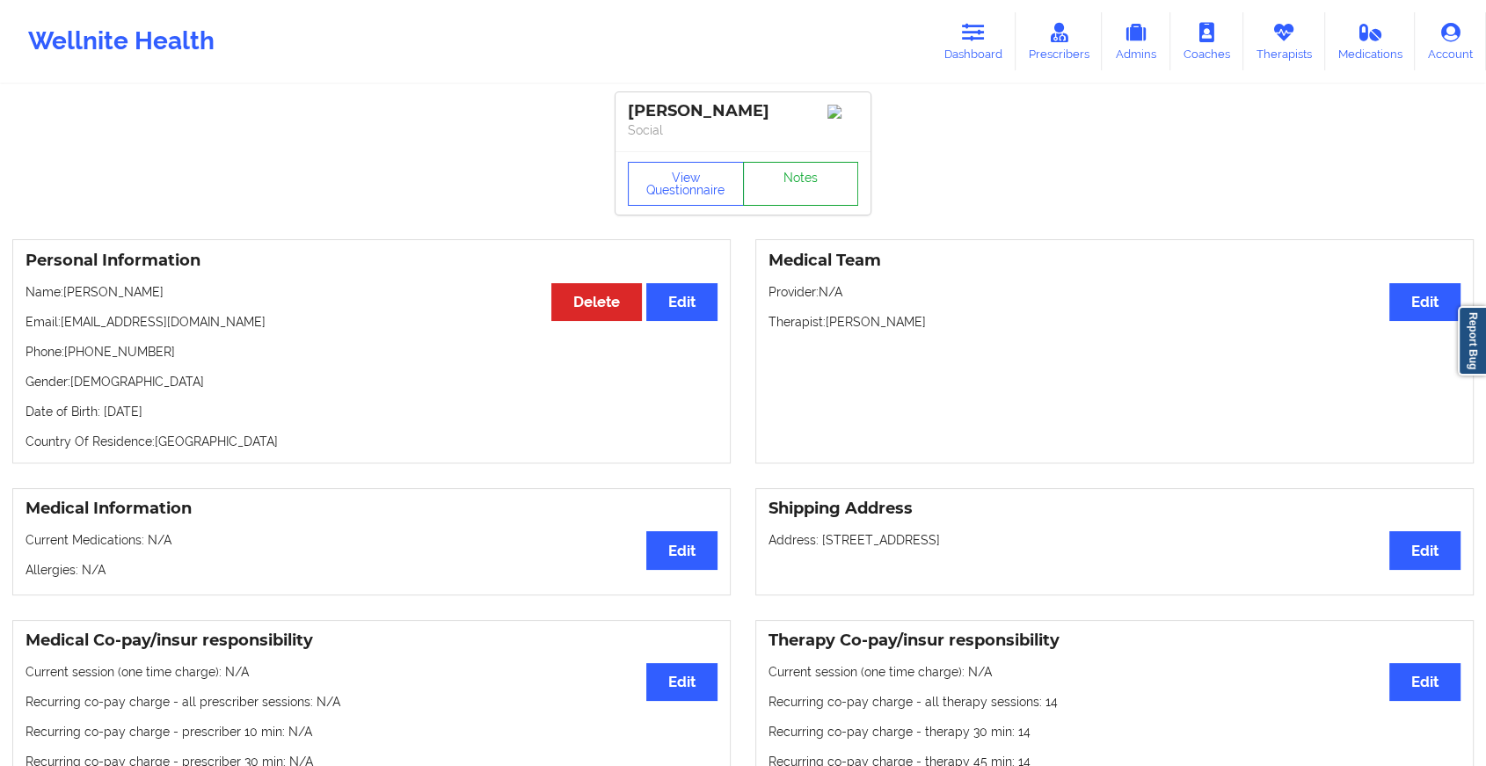
click at [809, 183] on link "Notes" at bounding box center [801, 184] width 116 height 44
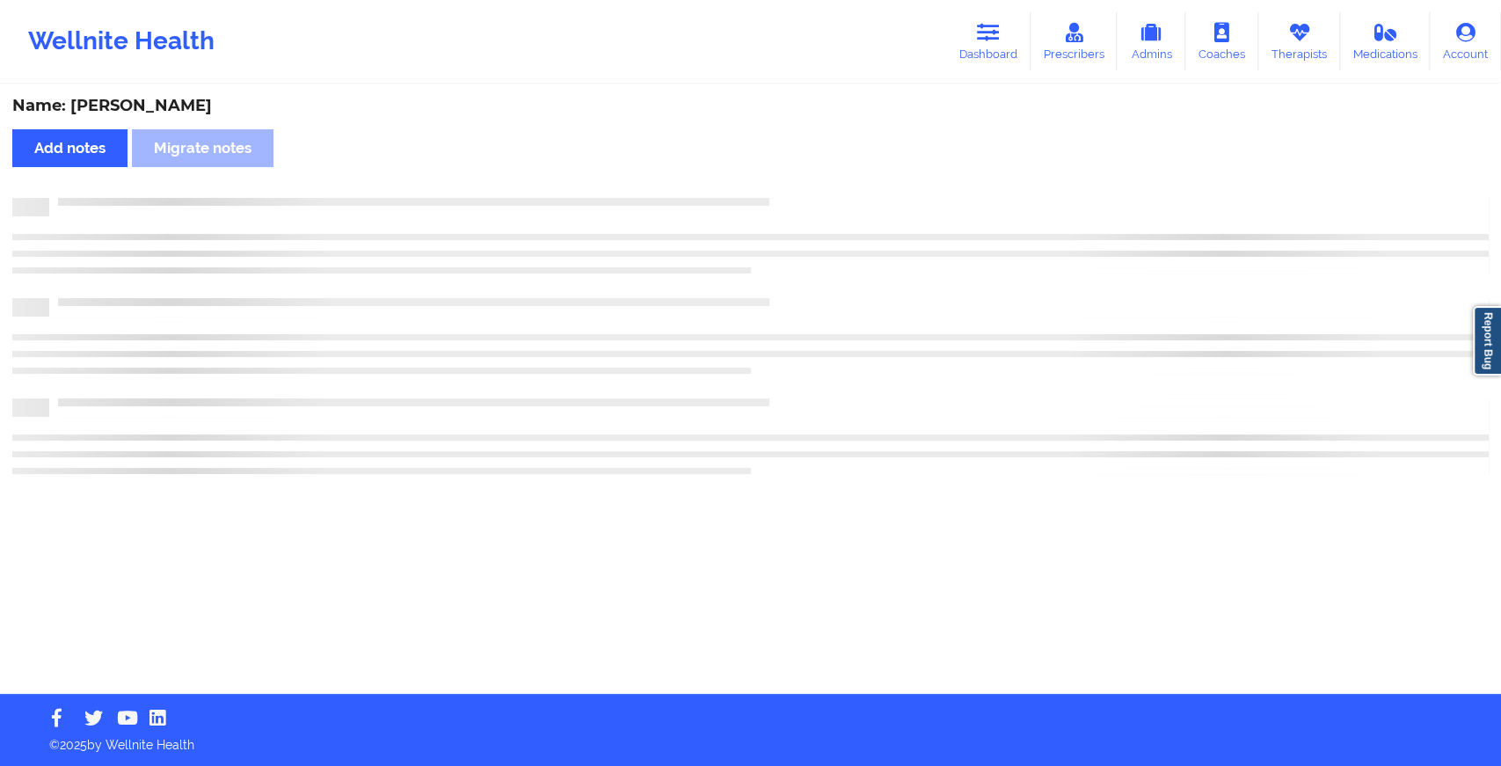
click at [809, 183] on div "Name: [PERSON_NAME] Add notes Migrate notes" at bounding box center [750, 390] width 1501 height 608
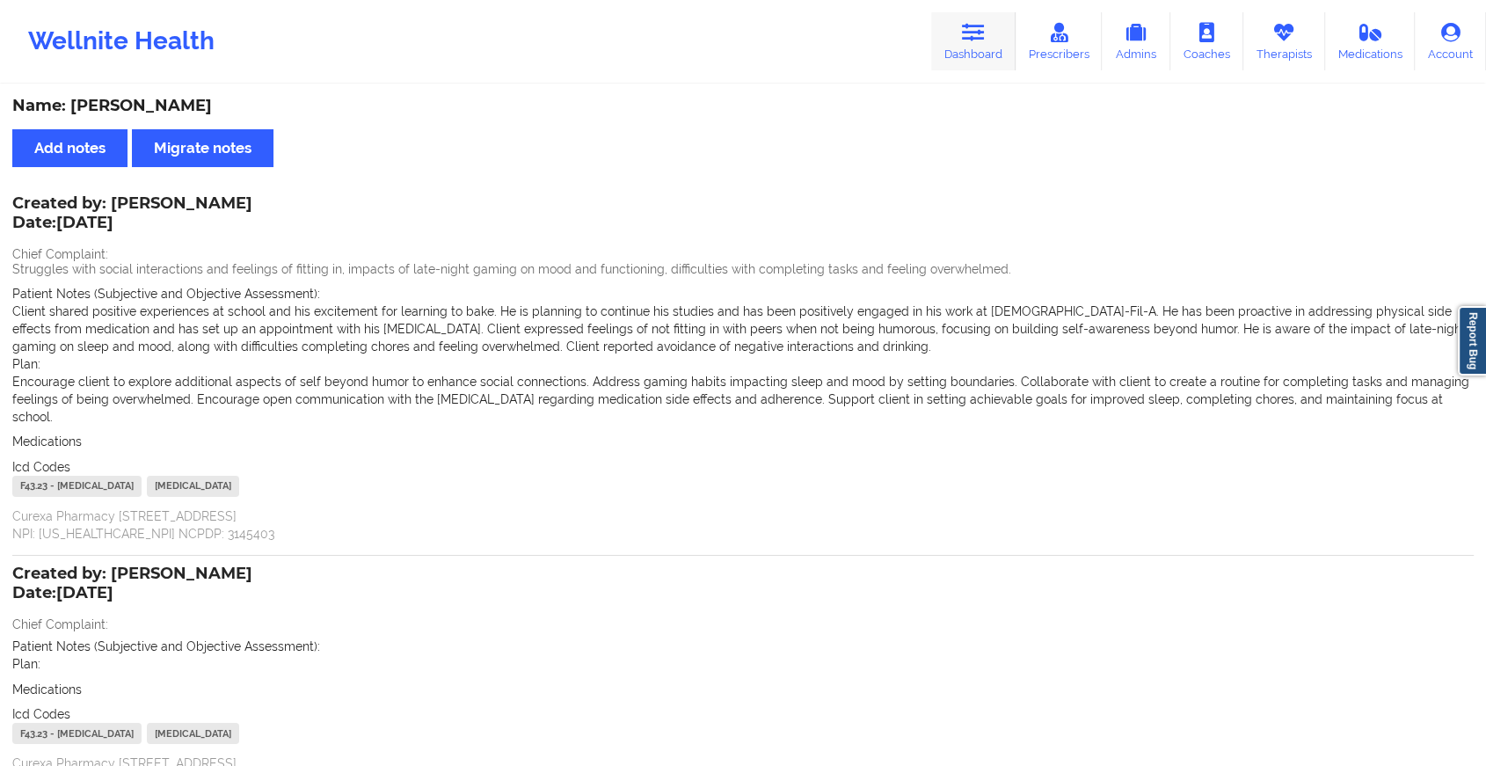
click at [985, 23] on icon at bounding box center [973, 32] width 23 height 19
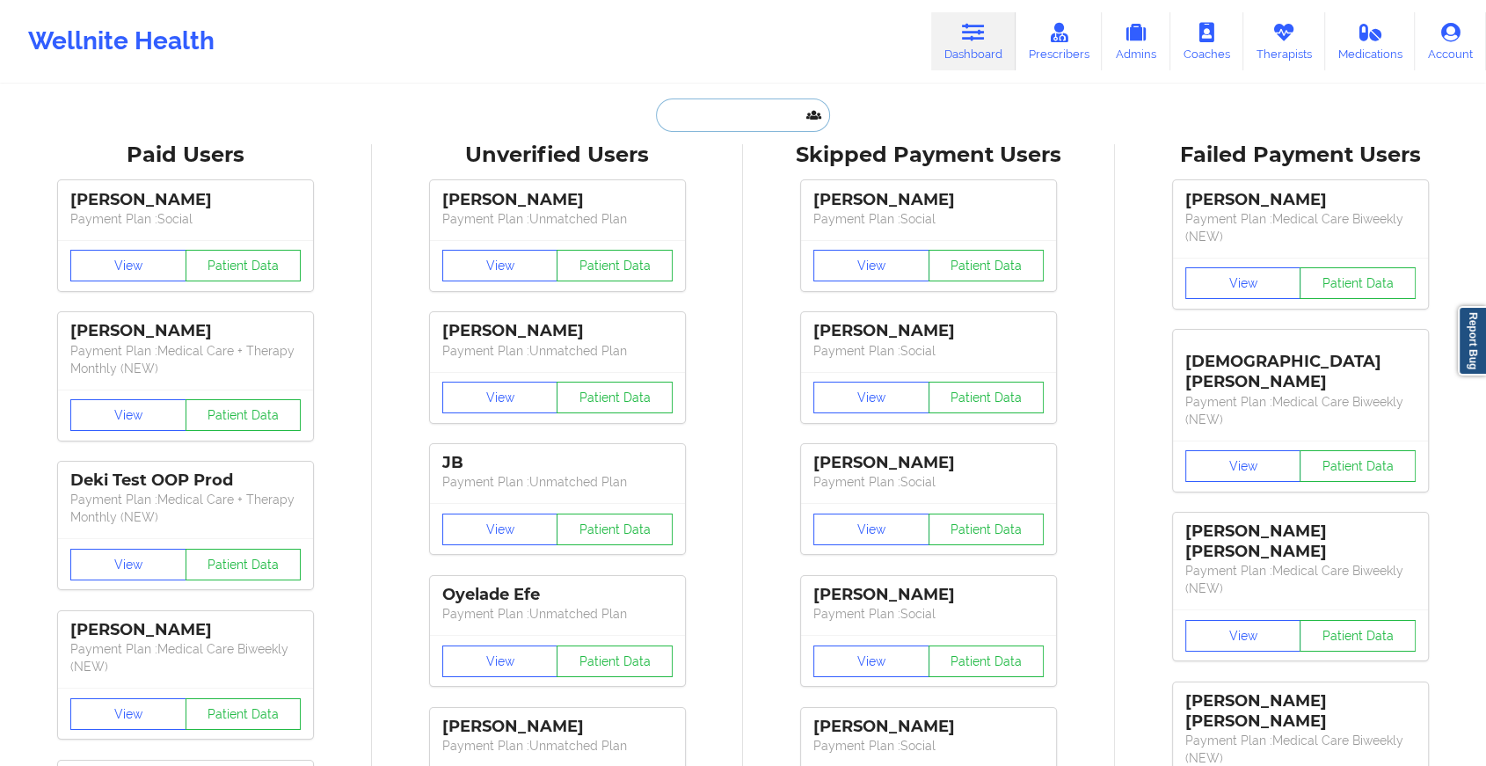
click at [765, 115] on input "text" at bounding box center [743, 115] width 174 height 33
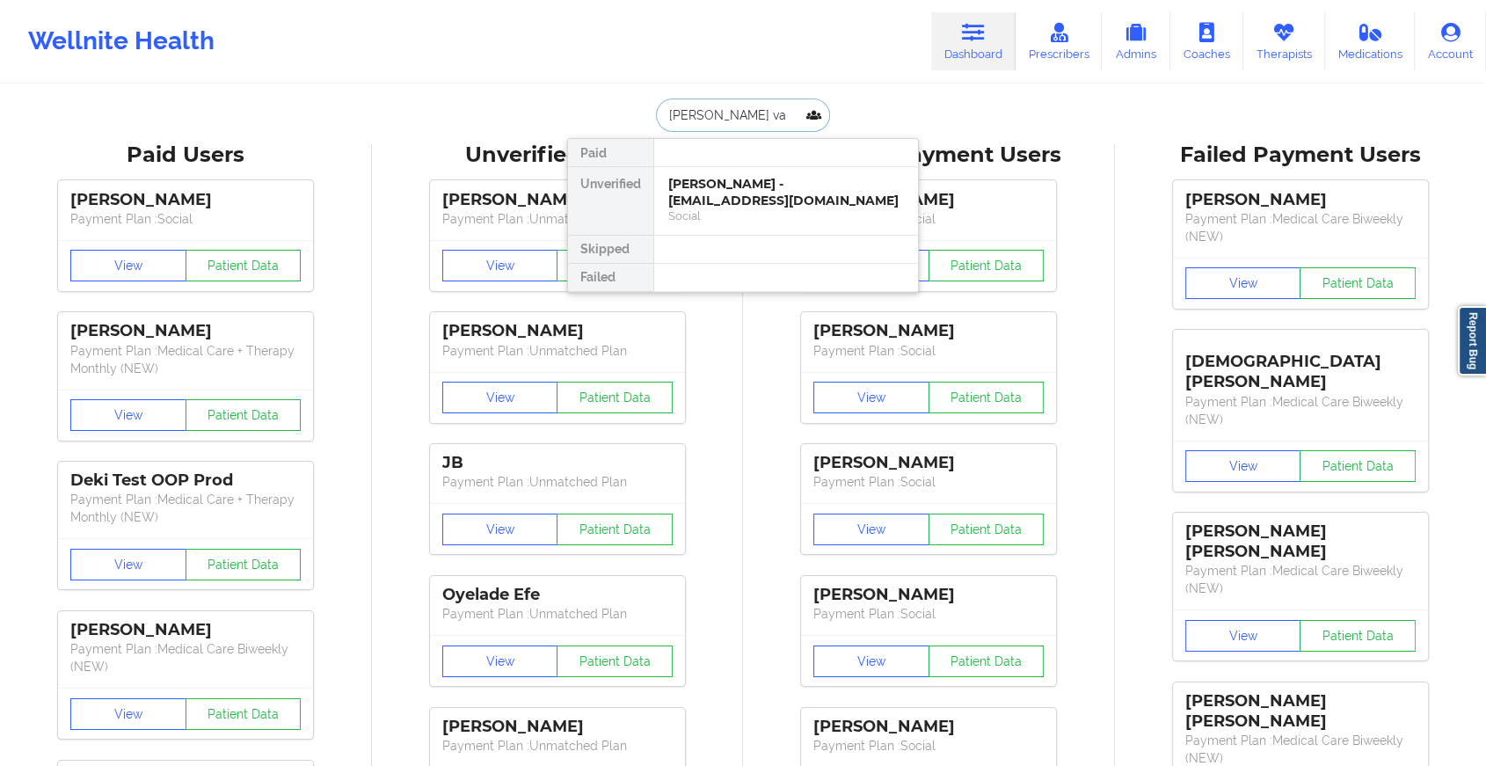
type input "[PERSON_NAME] van"
click at [829, 188] on div "[PERSON_NAME] - [EMAIL_ADDRESS][DOMAIN_NAME]" at bounding box center [786, 192] width 236 height 33
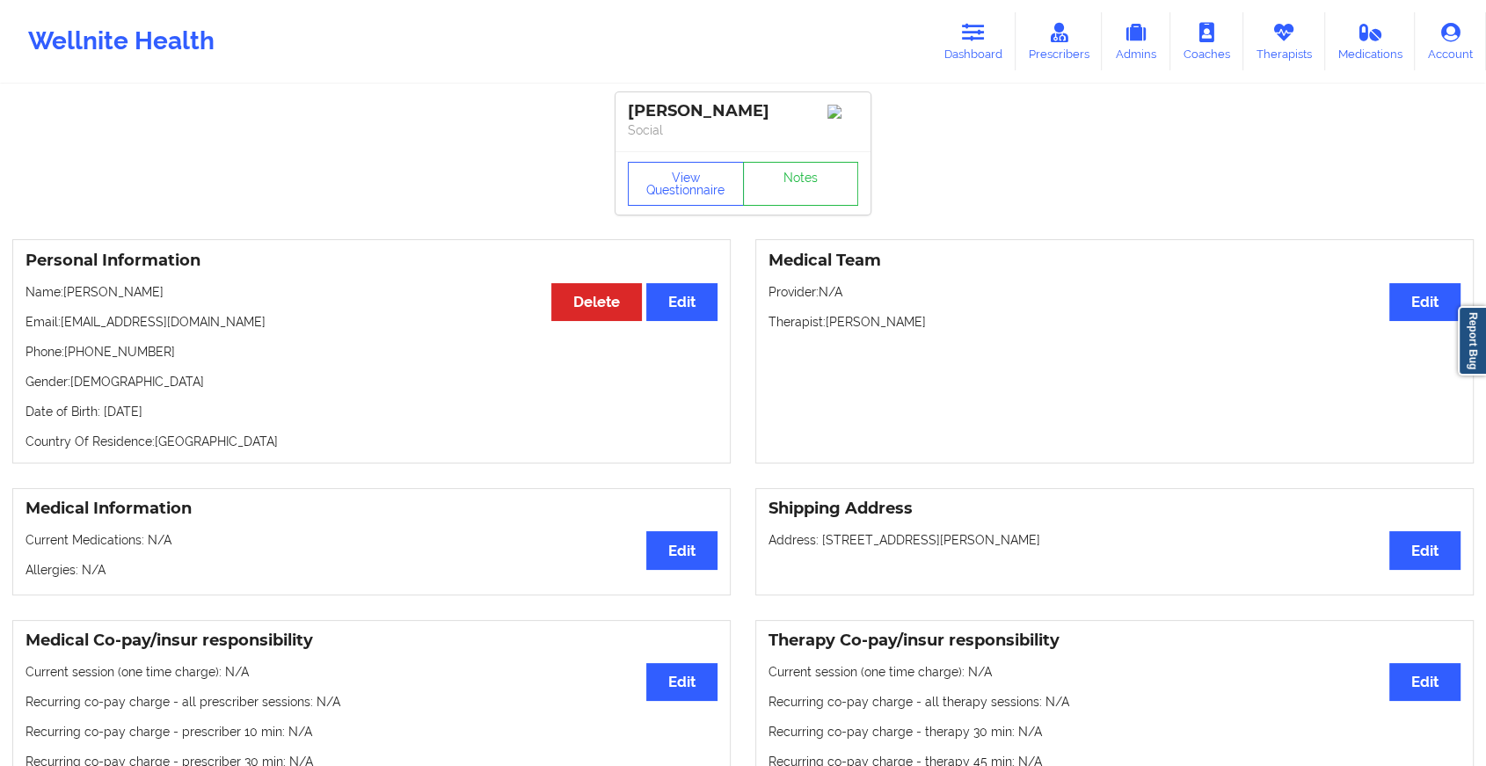
click at [807, 183] on div "View Questionnaire Notes" at bounding box center [743, 182] width 255 height 63
click at [807, 183] on link "Notes" at bounding box center [801, 184] width 116 height 44
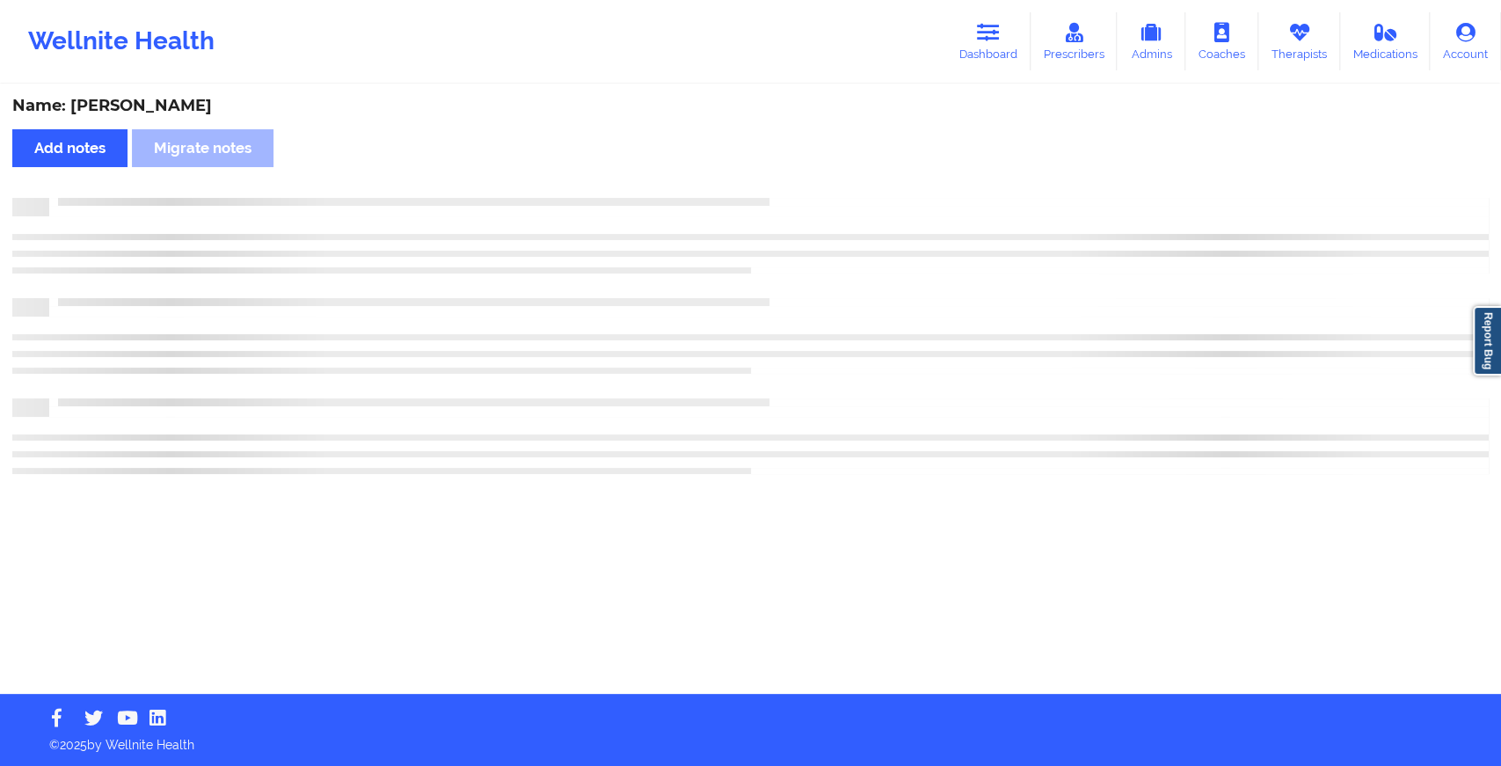
click at [807, 183] on div "Name: [PERSON_NAME] Add notes Migrate notes" at bounding box center [750, 390] width 1501 height 608
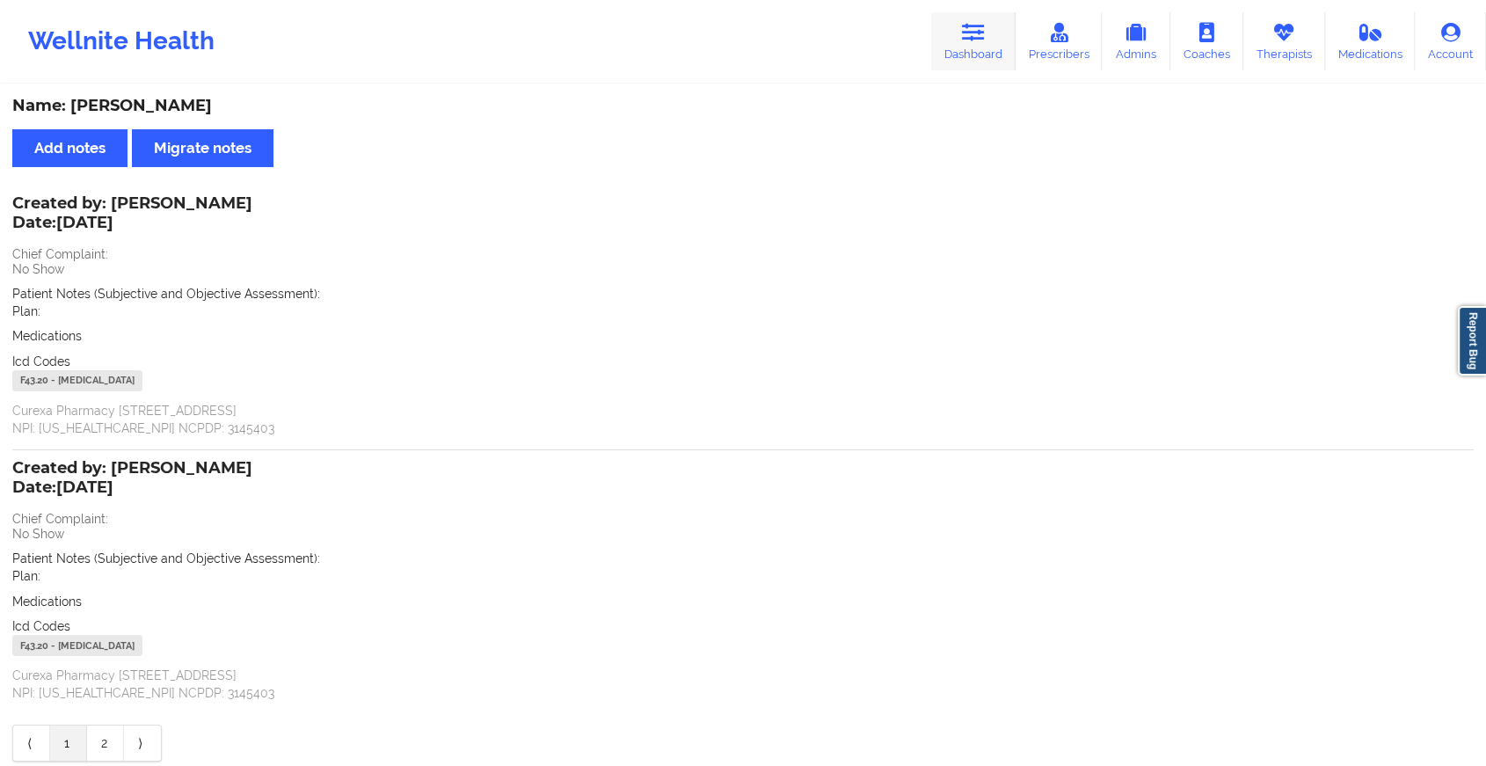
click at [970, 47] on link "Dashboard" at bounding box center [973, 41] width 84 height 58
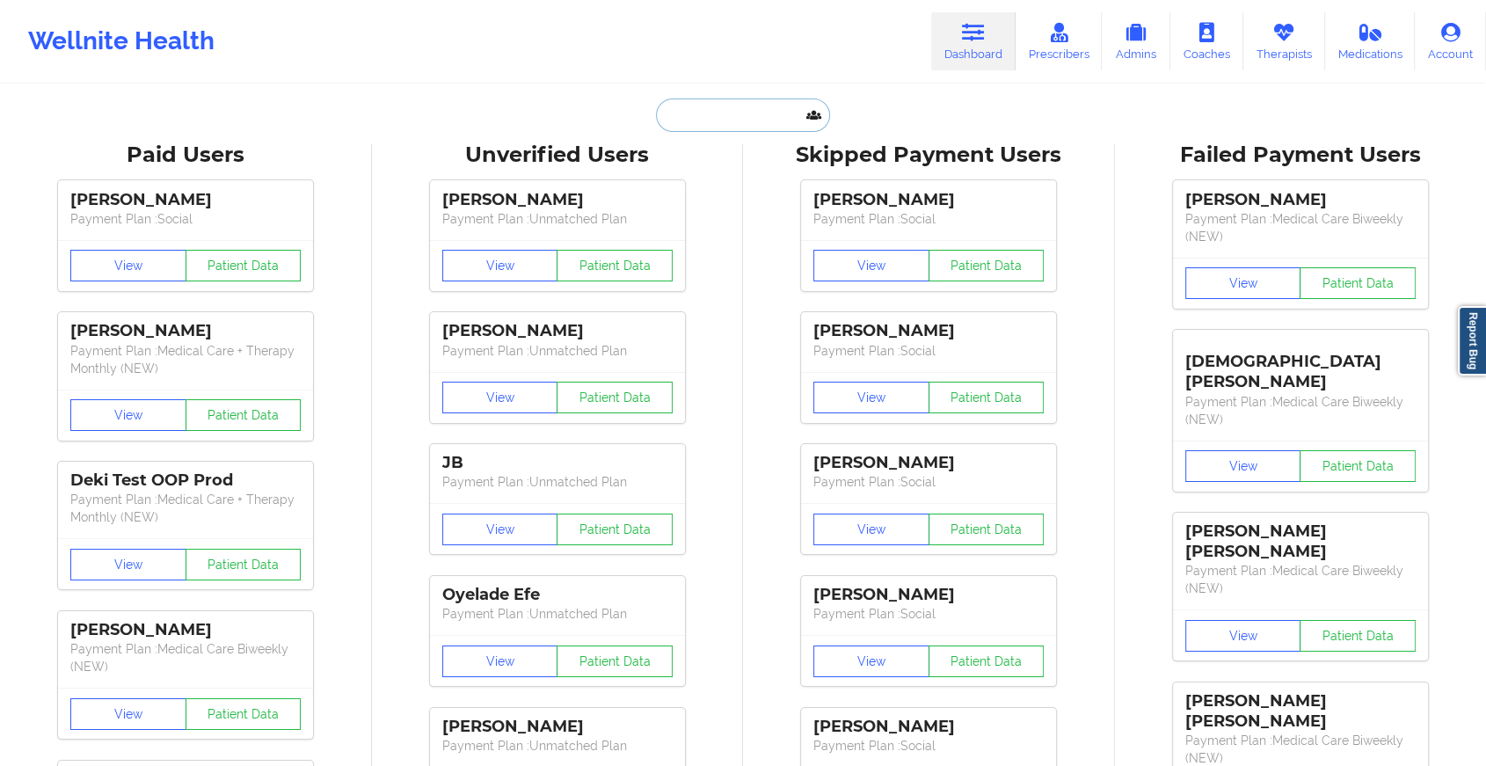
click at [707, 114] on input "text" at bounding box center [743, 115] width 174 height 33
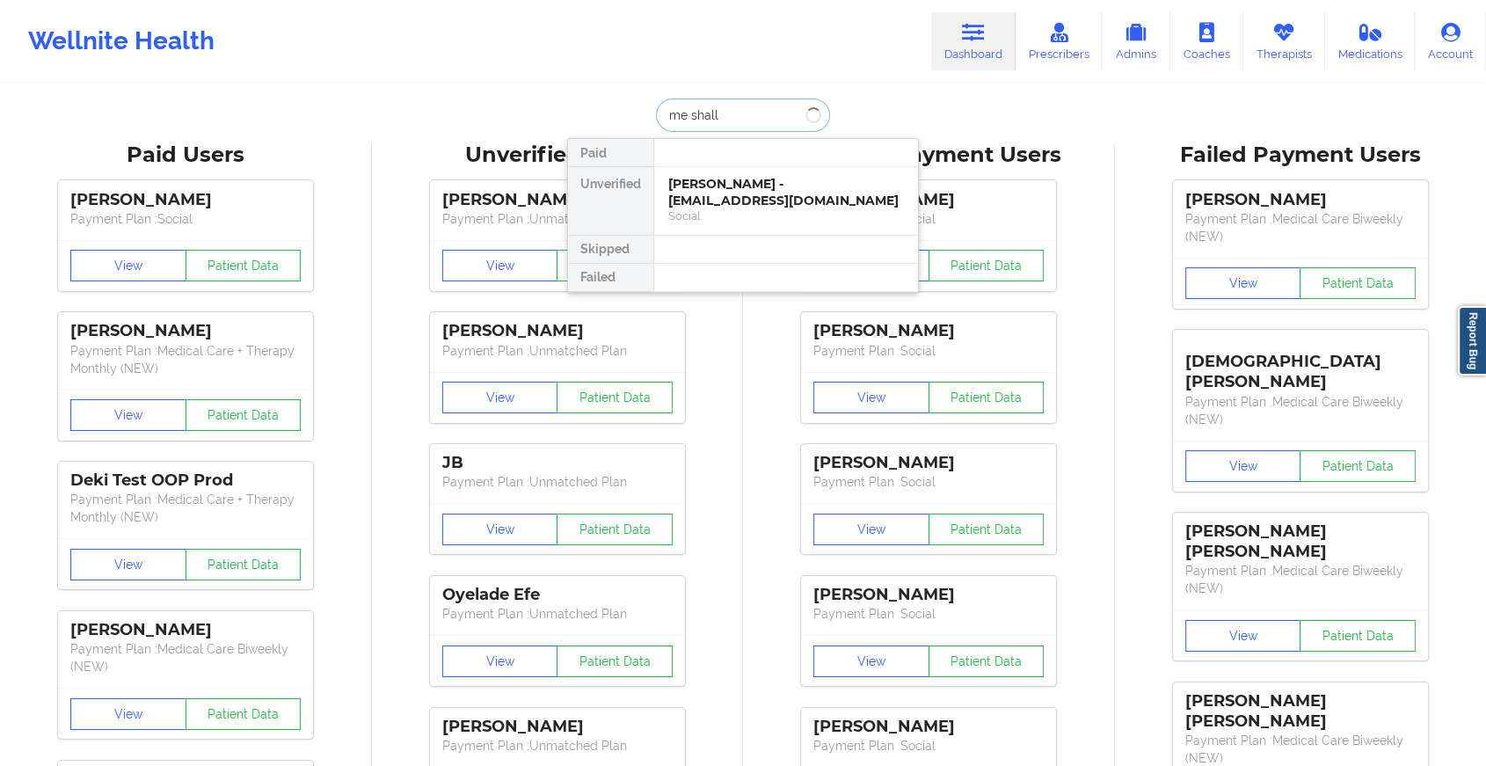
type input "meshall"
click at [739, 193] on div "[PERSON_NAME] - [EMAIL_ADDRESS][DOMAIN_NAME]" at bounding box center [786, 192] width 236 height 33
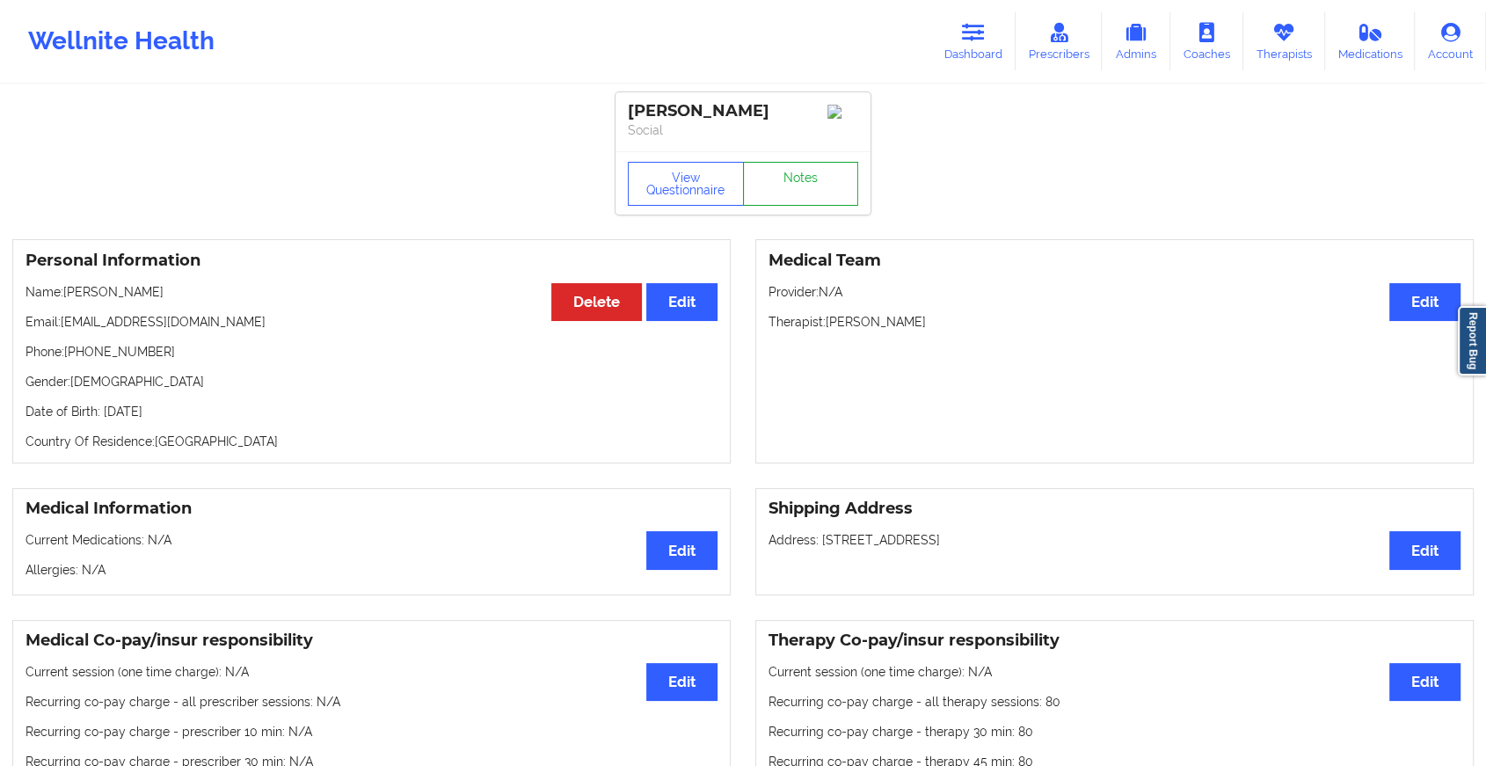
click at [814, 179] on link "Notes" at bounding box center [801, 184] width 116 height 44
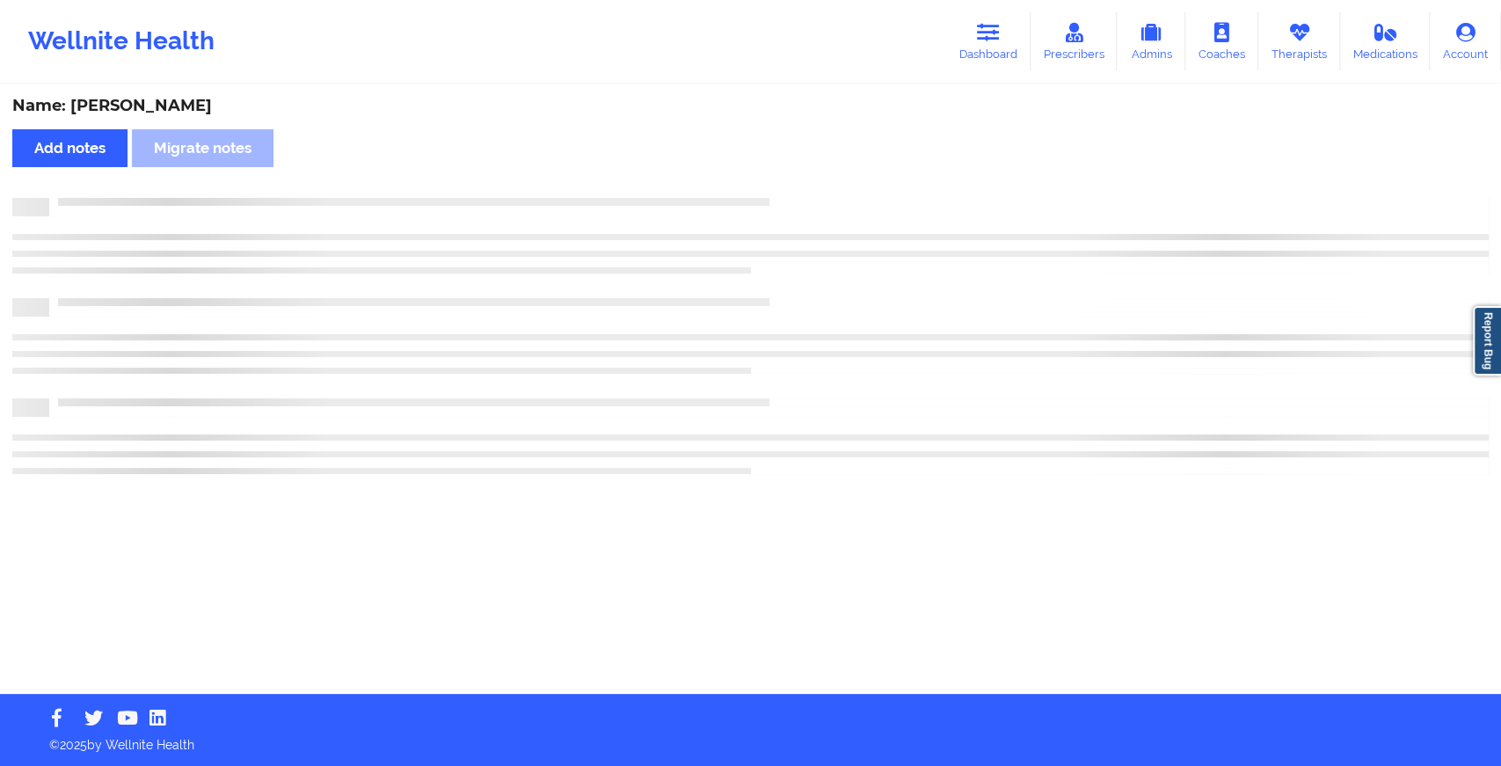
click at [814, 179] on div "Name: [PERSON_NAME] Add notes Migrate notes" at bounding box center [750, 390] width 1501 height 608
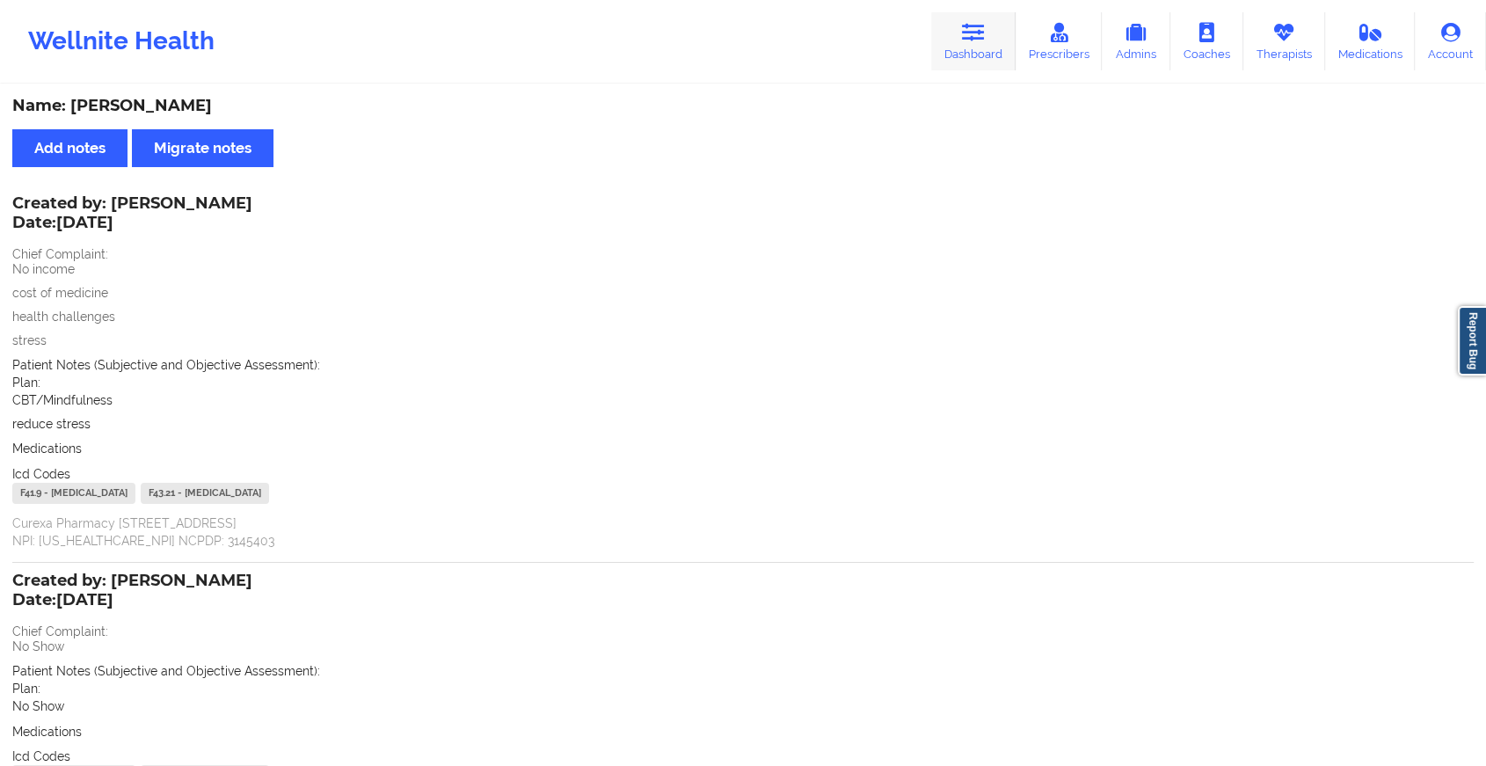
click at [954, 35] on link "Dashboard" at bounding box center [973, 41] width 84 height 58
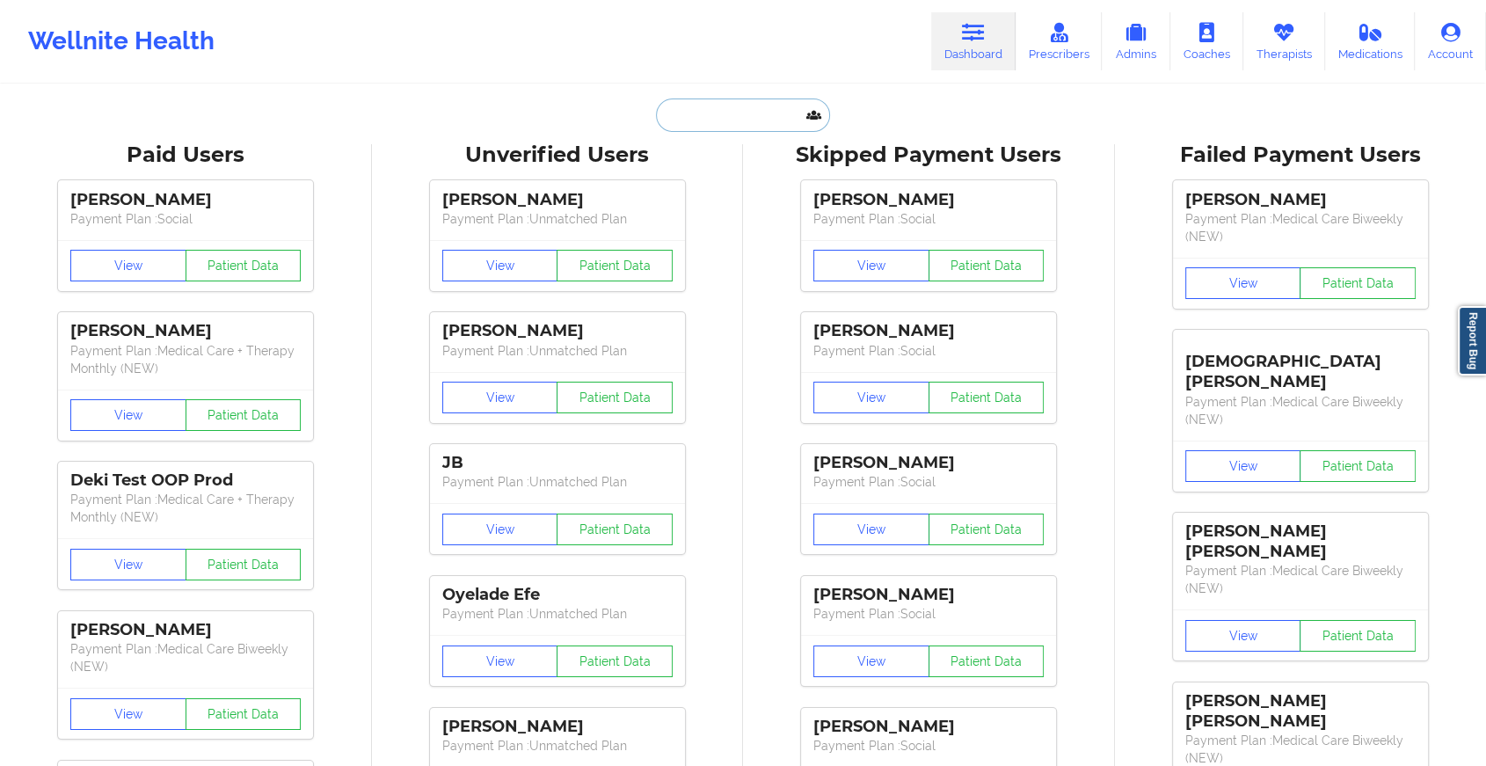
click at [710, 115] on input "text" at bounding box center [743, 115] width 174 height 33
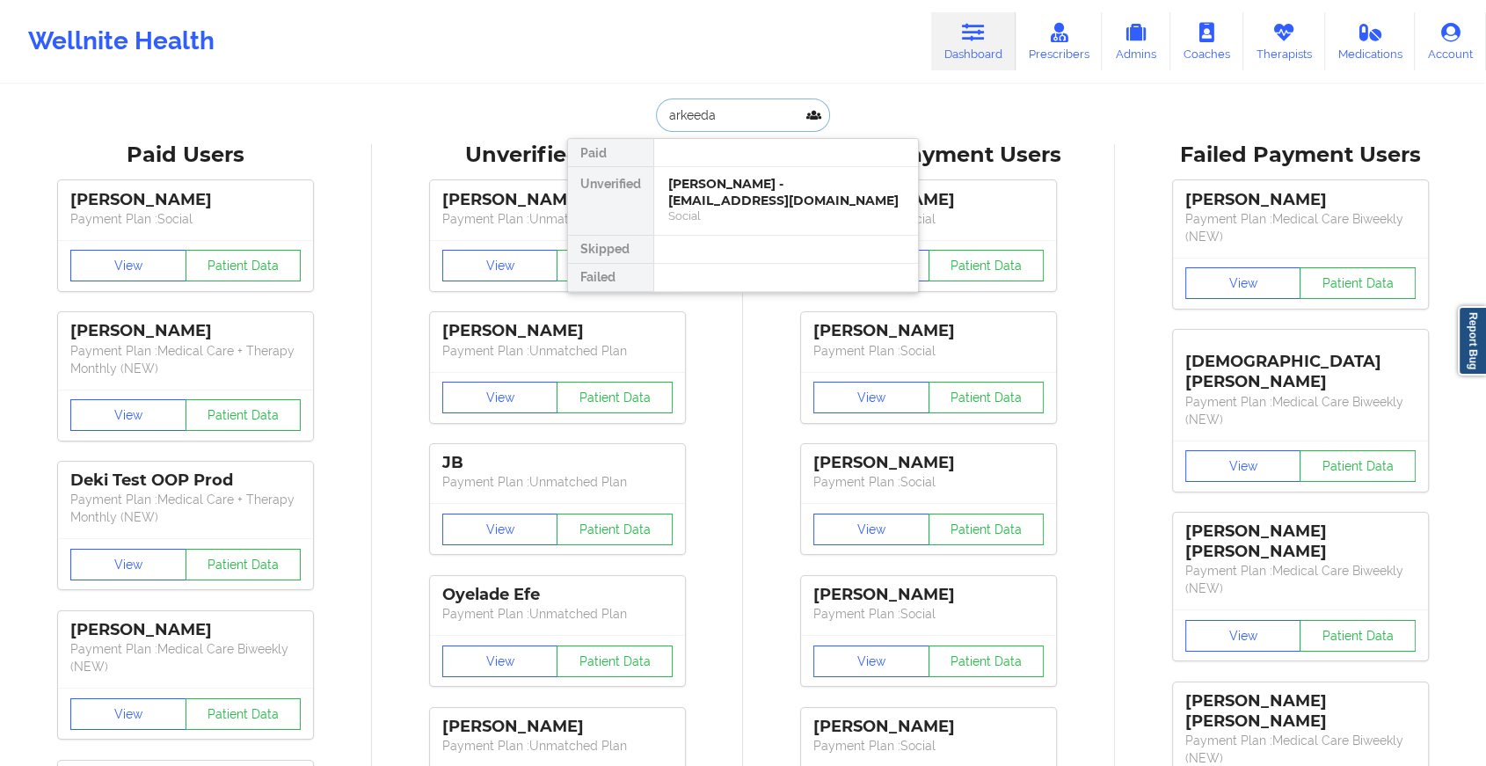
type input "[DEMOGRAPHIC_DATA]"
click at [745, 193] on div "[PERSON_NAME] - [EMAIL_ADDRESS][DOMAIN_NAME]" at bounding box center [786, 192] width 236 height 33
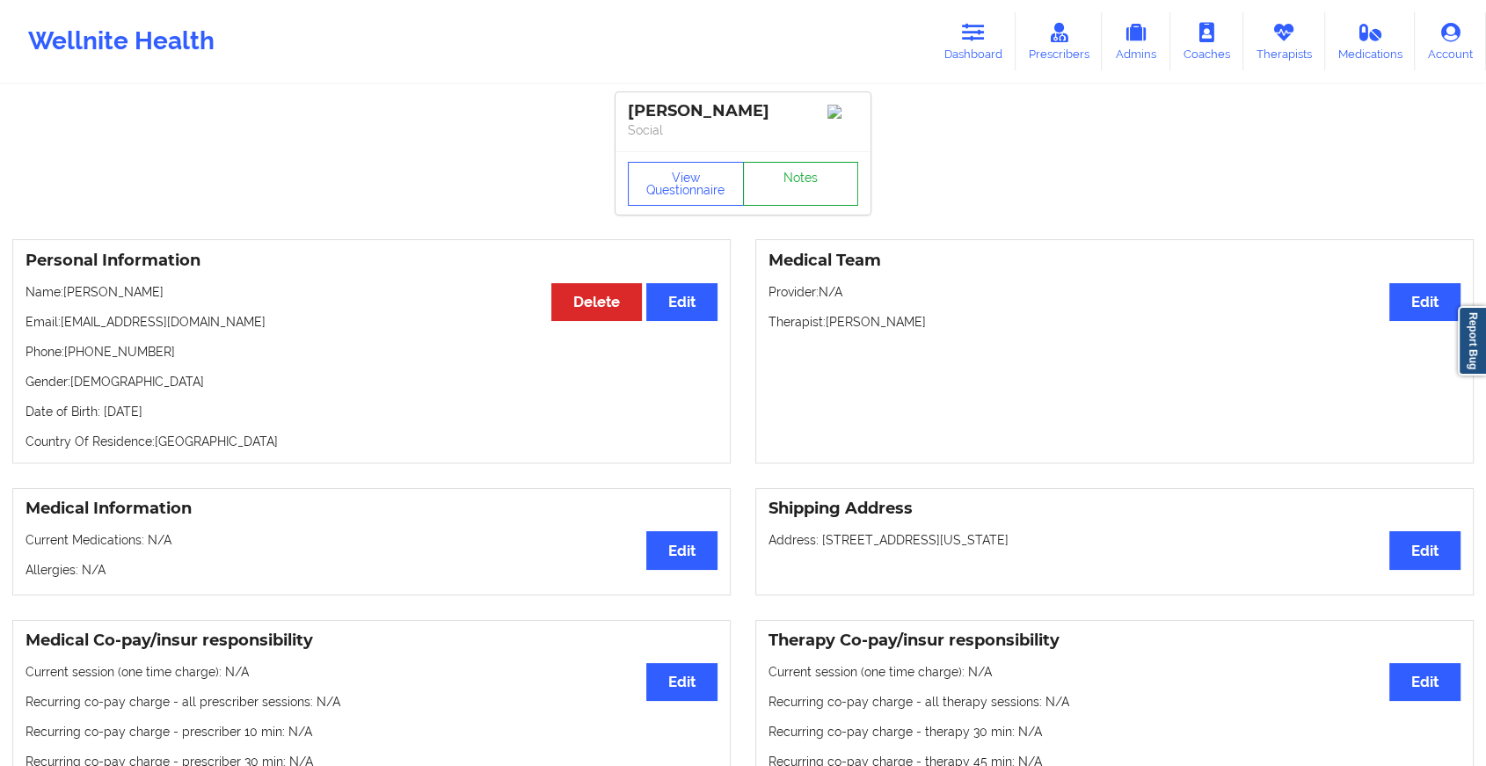
click at [833, 179] on link "Notes" at bounding box center [801, 184] width 116 height 44
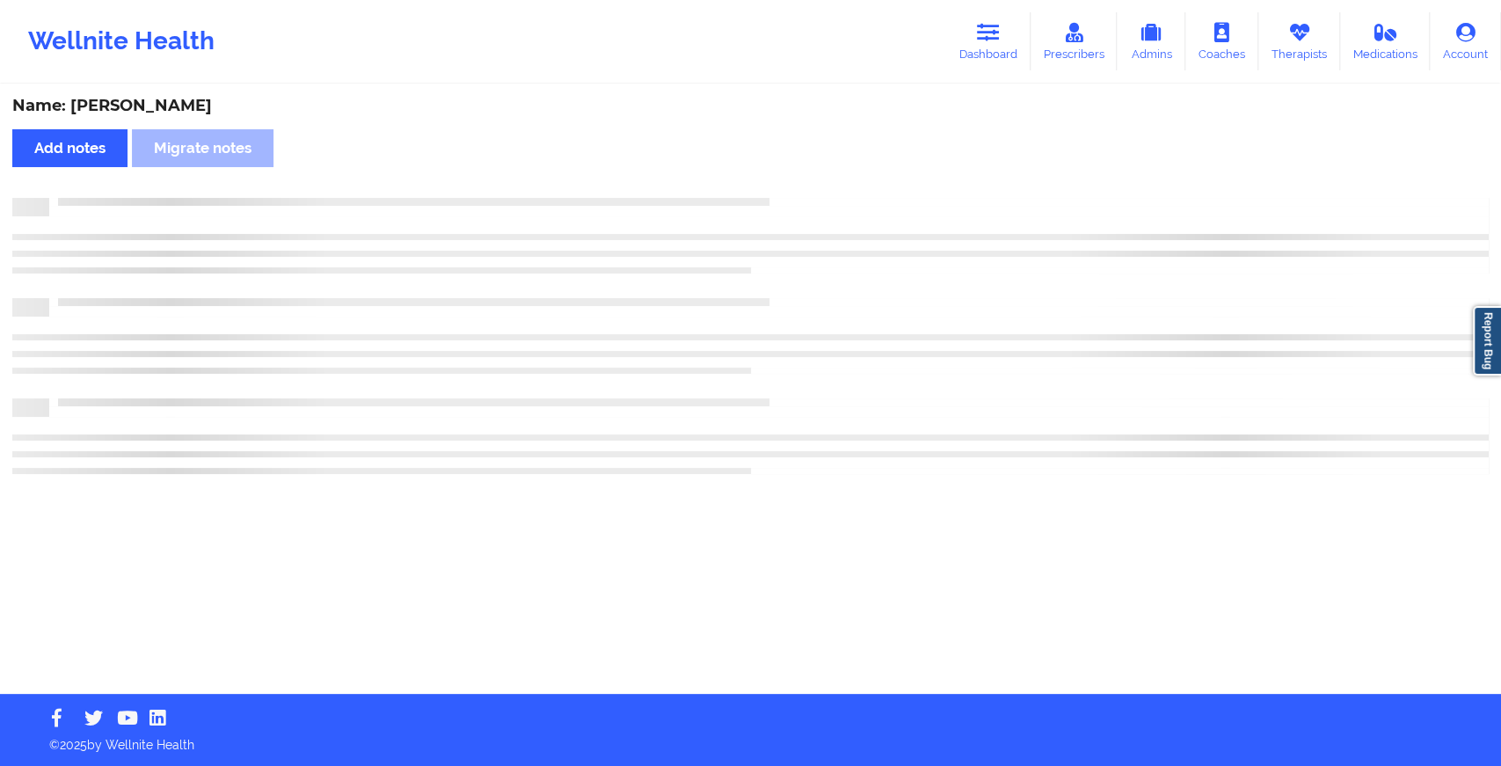
click at [1025, 353] on div "Name: [PERSON_NAME] Add notes Migrate notes" at bounding box center [750, 390] width 1501 height 608
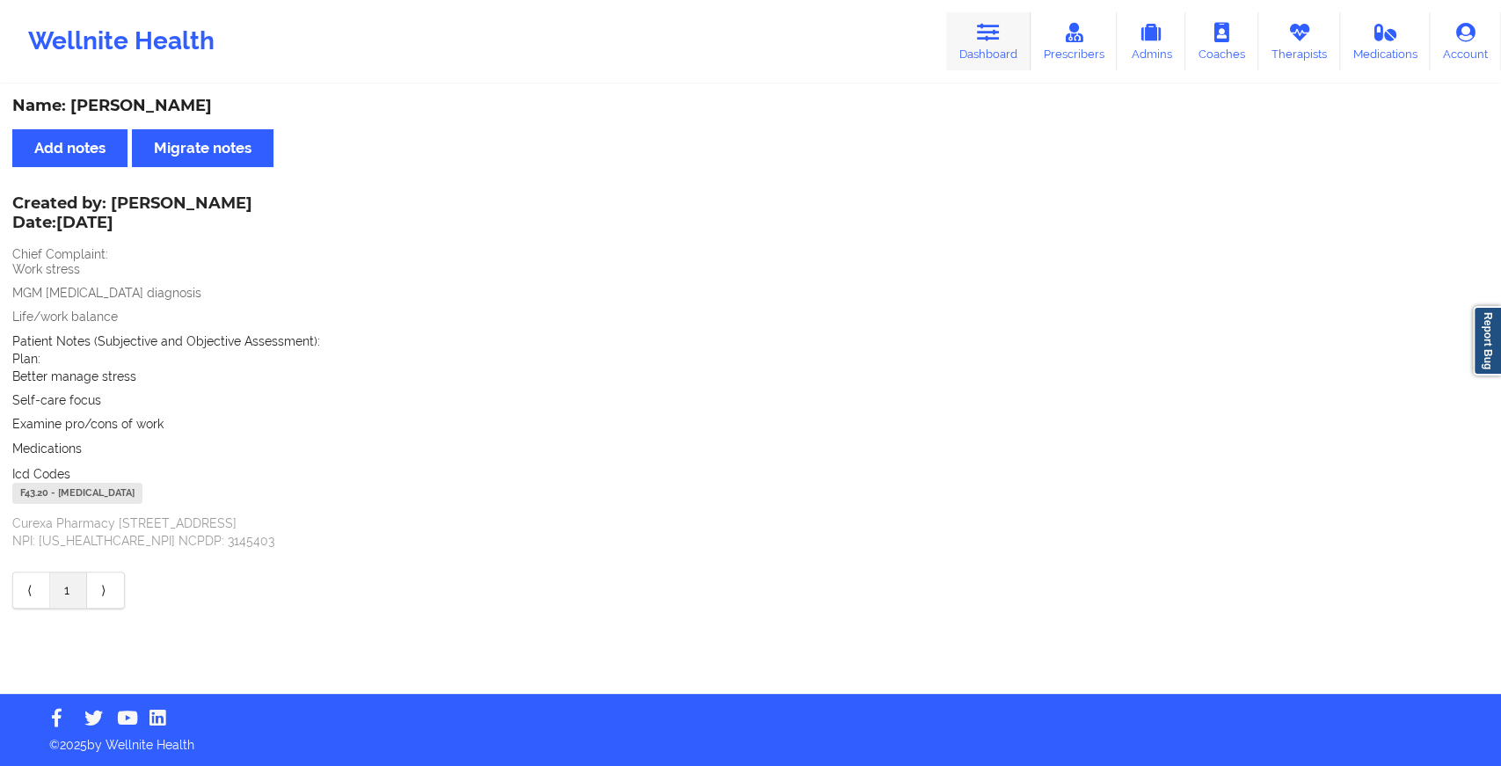
click at [955, 34] on link "Dashboard" at bounding box center [988, 41] width 84 height 58
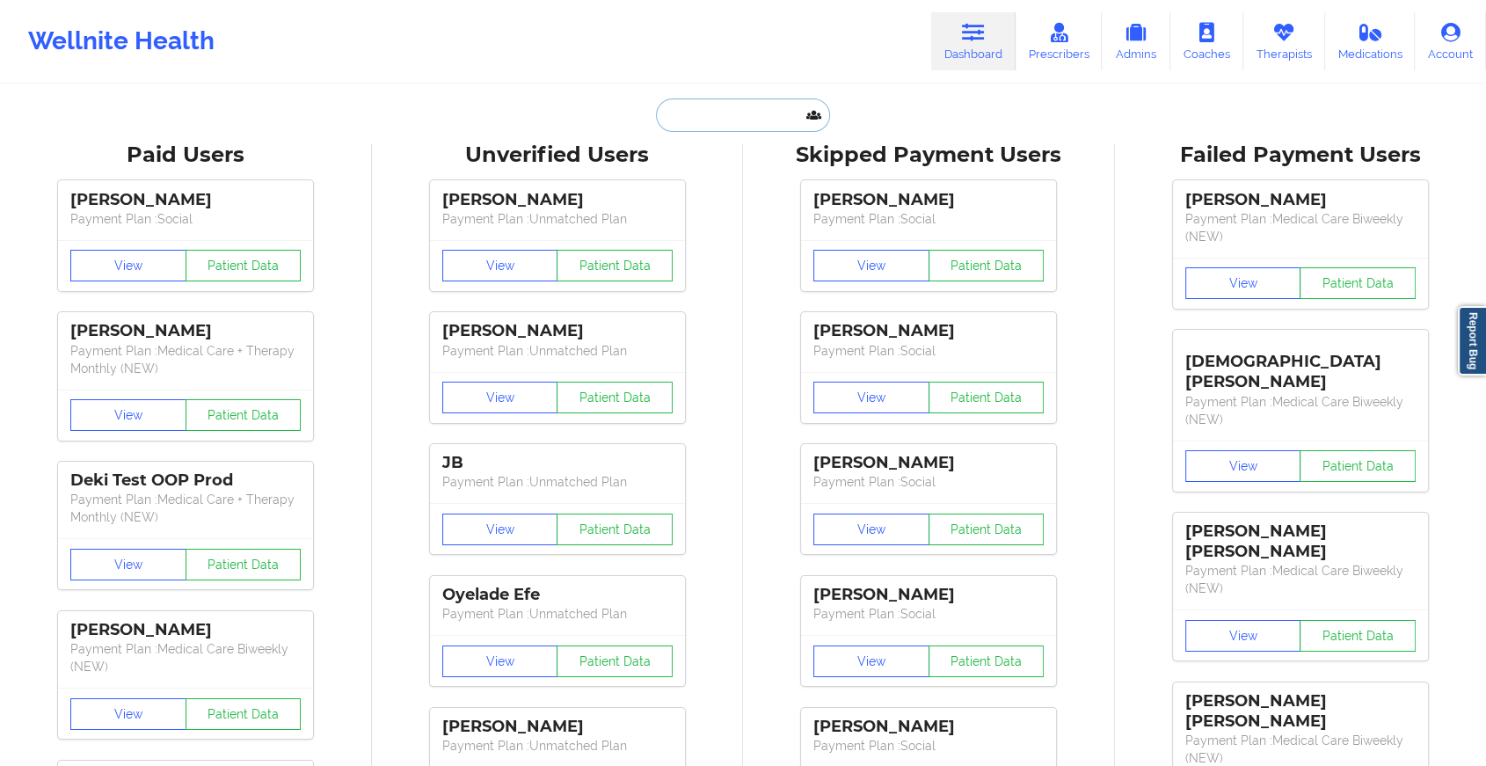
click at [755, 130] on input "text" at bounding box center [743, 115] width 174 height 33
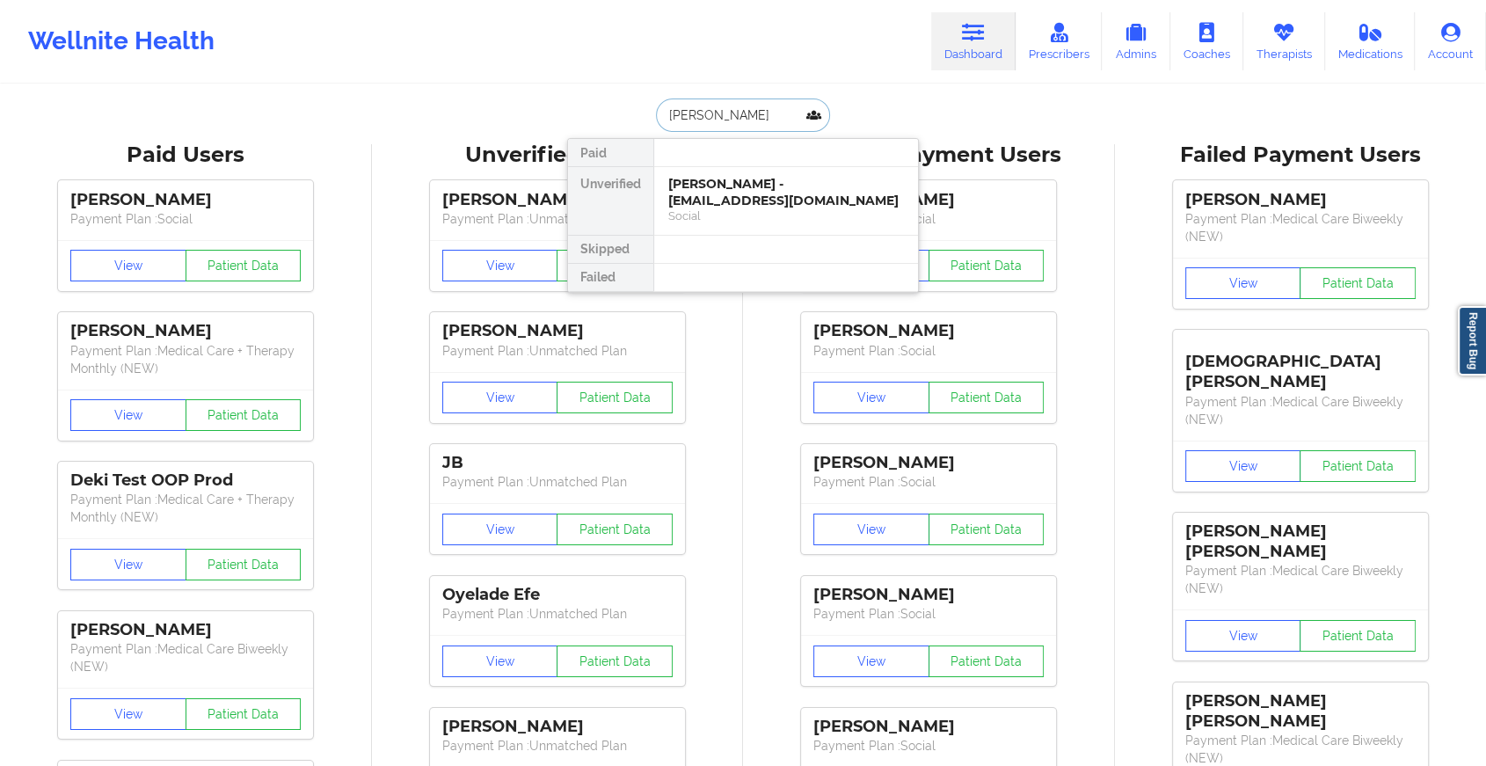
type input "[PERSON_NAME]"
click at [743, 190] on div "[PERSON_NAME] - [EMAIL_ADDRESS][DOMAIN_NAME]" at bounding box center [786, 192] width 236 height 33
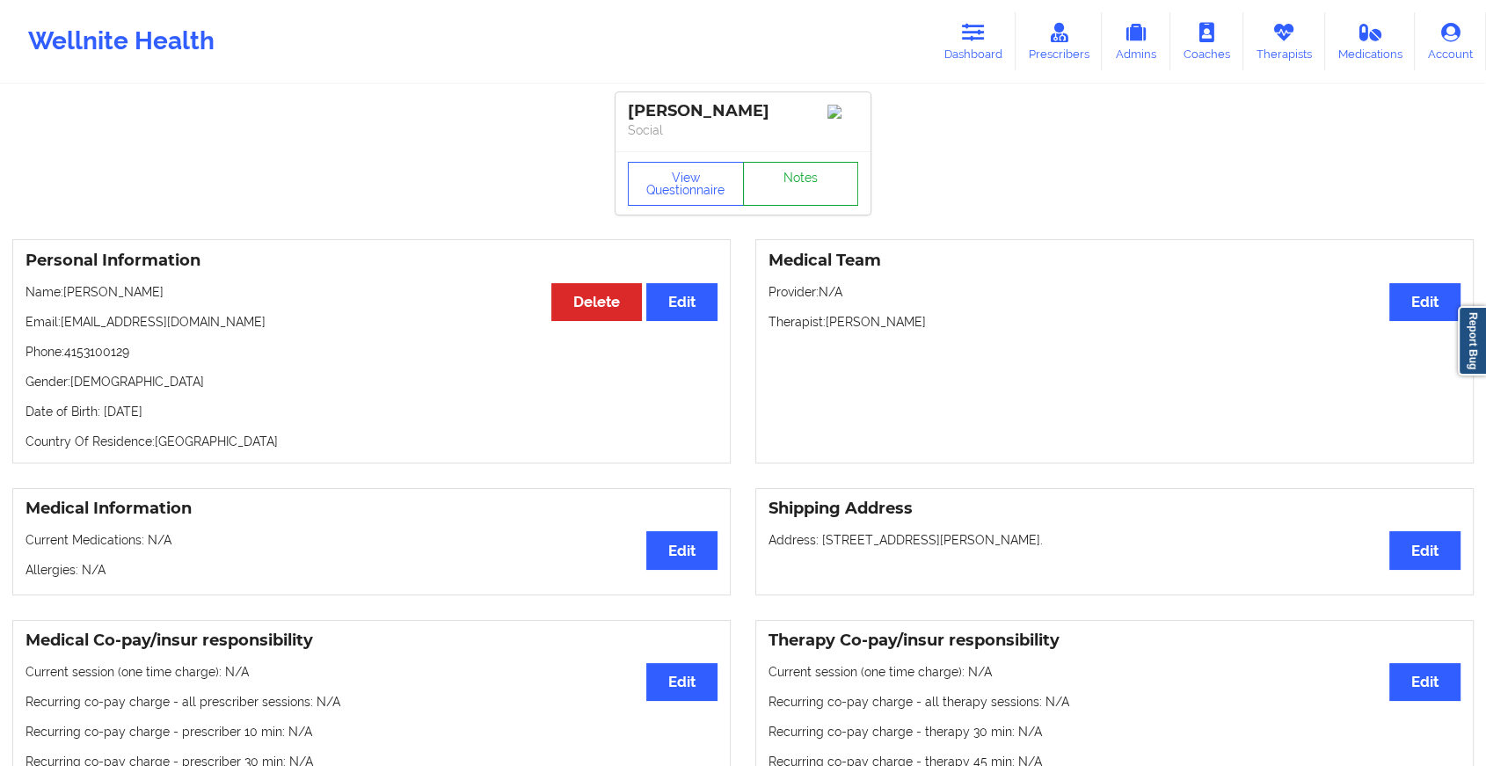
click at [802, 183] on link "Notes" at bounding box center [801, 184] width 116 height 44
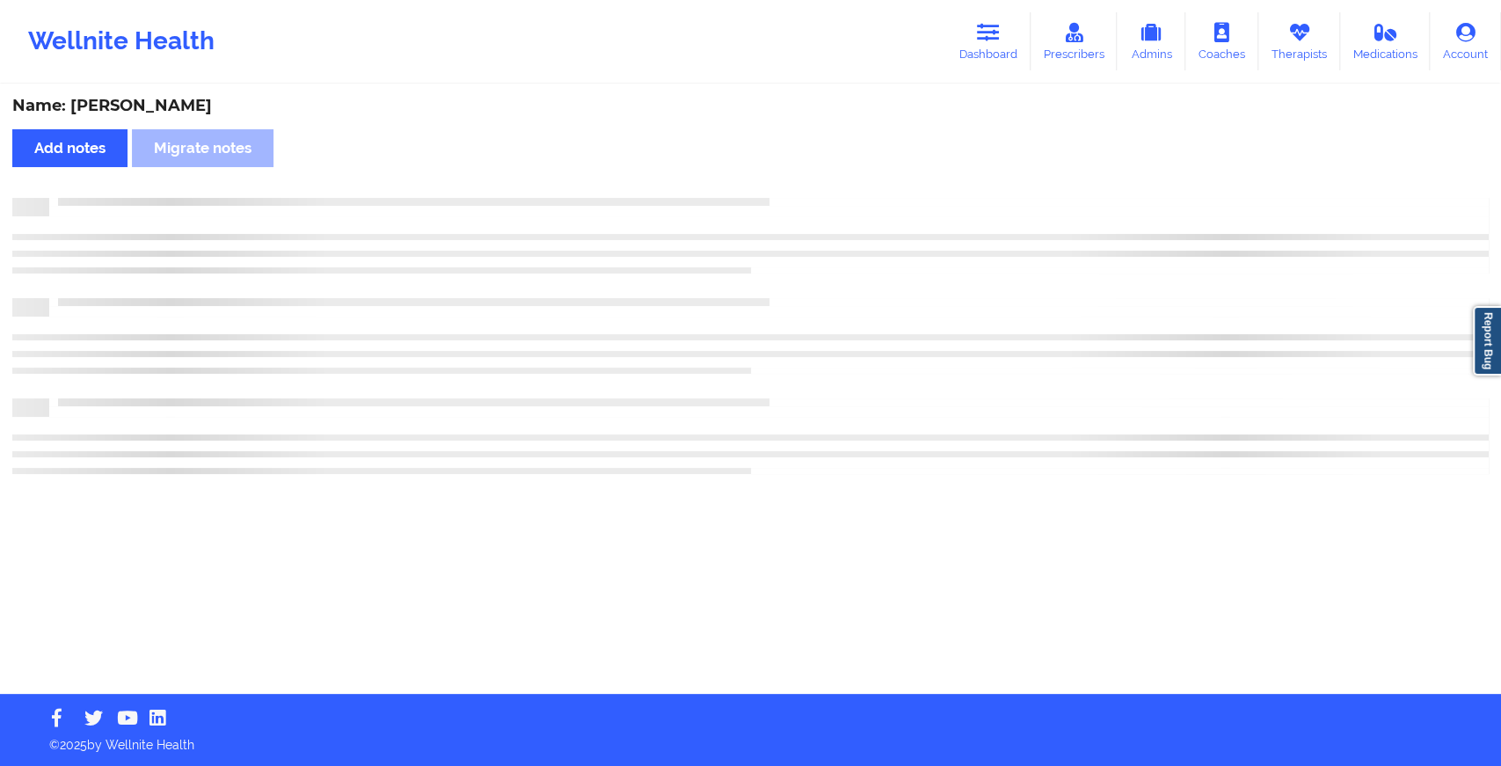
click at [909, 260] on div "Name: [PERSON_NAME] Add notes Migrate notes" at bounding box center [750, 390] width 1501 height 608
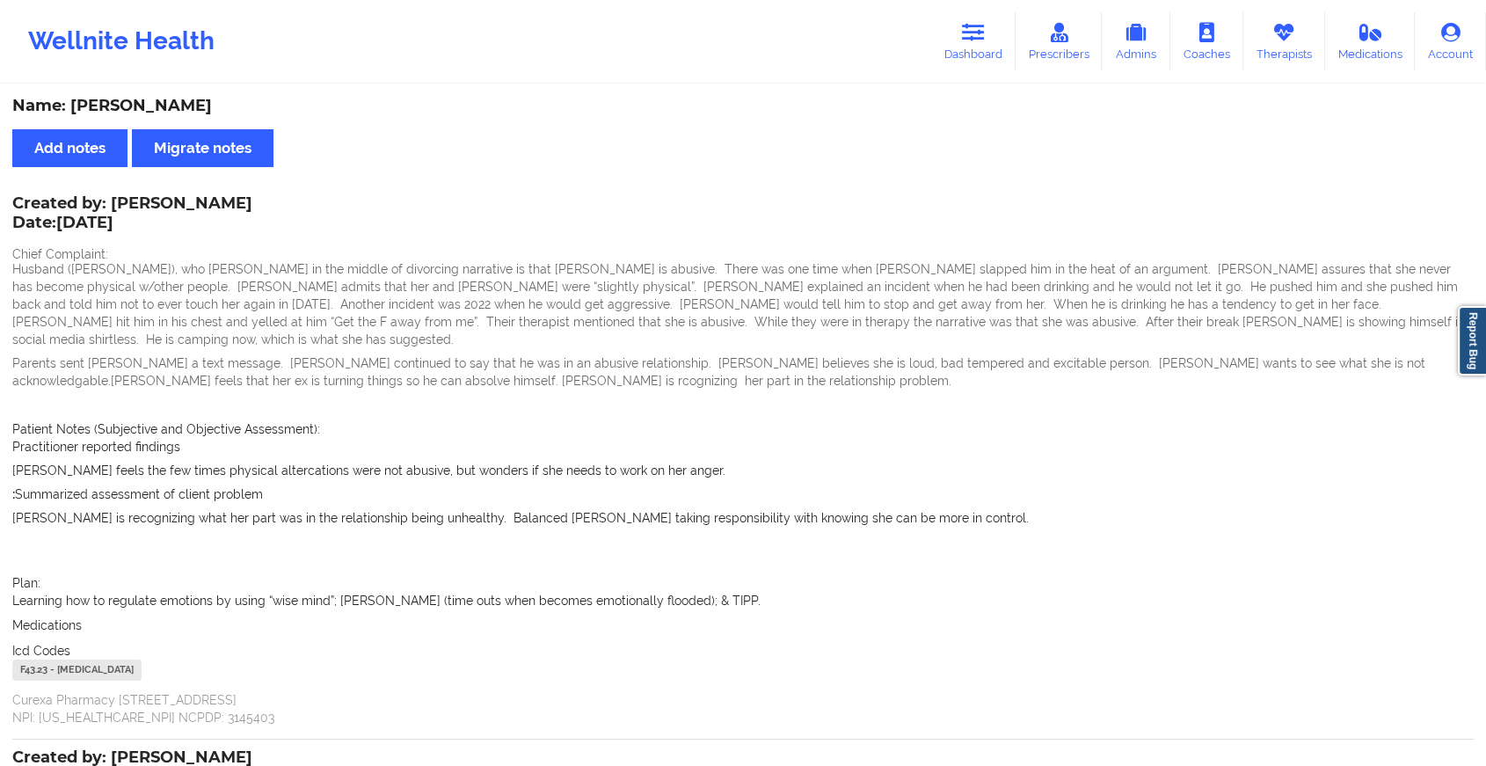
click at [982, 70] on link "Dashboard" at bounding box center [973, 41] width 84 height 58
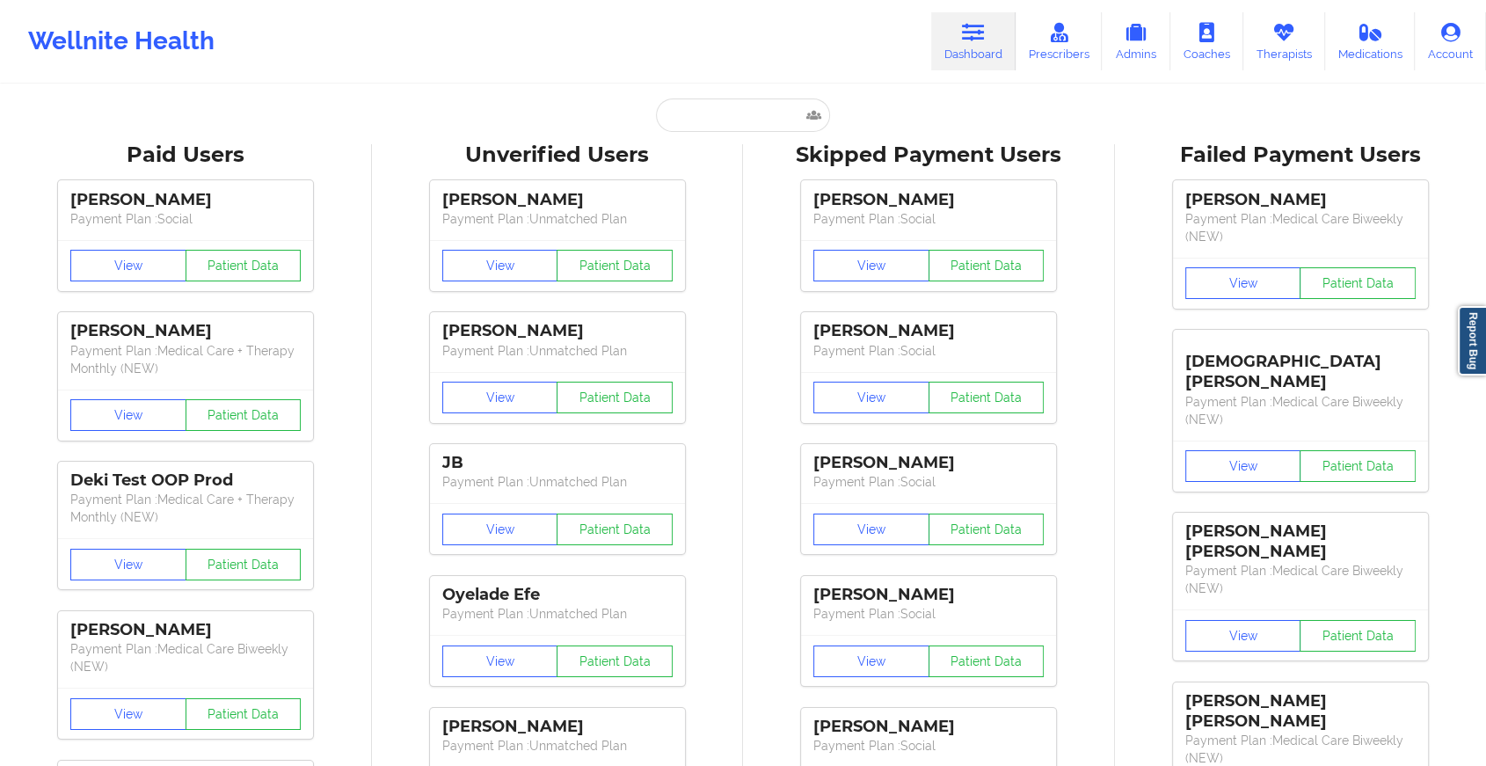
click at [979, 50] on link "Dashboard" at bounding box center [973, 41] width 84 height 58
click at [734, 124] on input "text" at bounding box center [743, 115] width 174 height 33
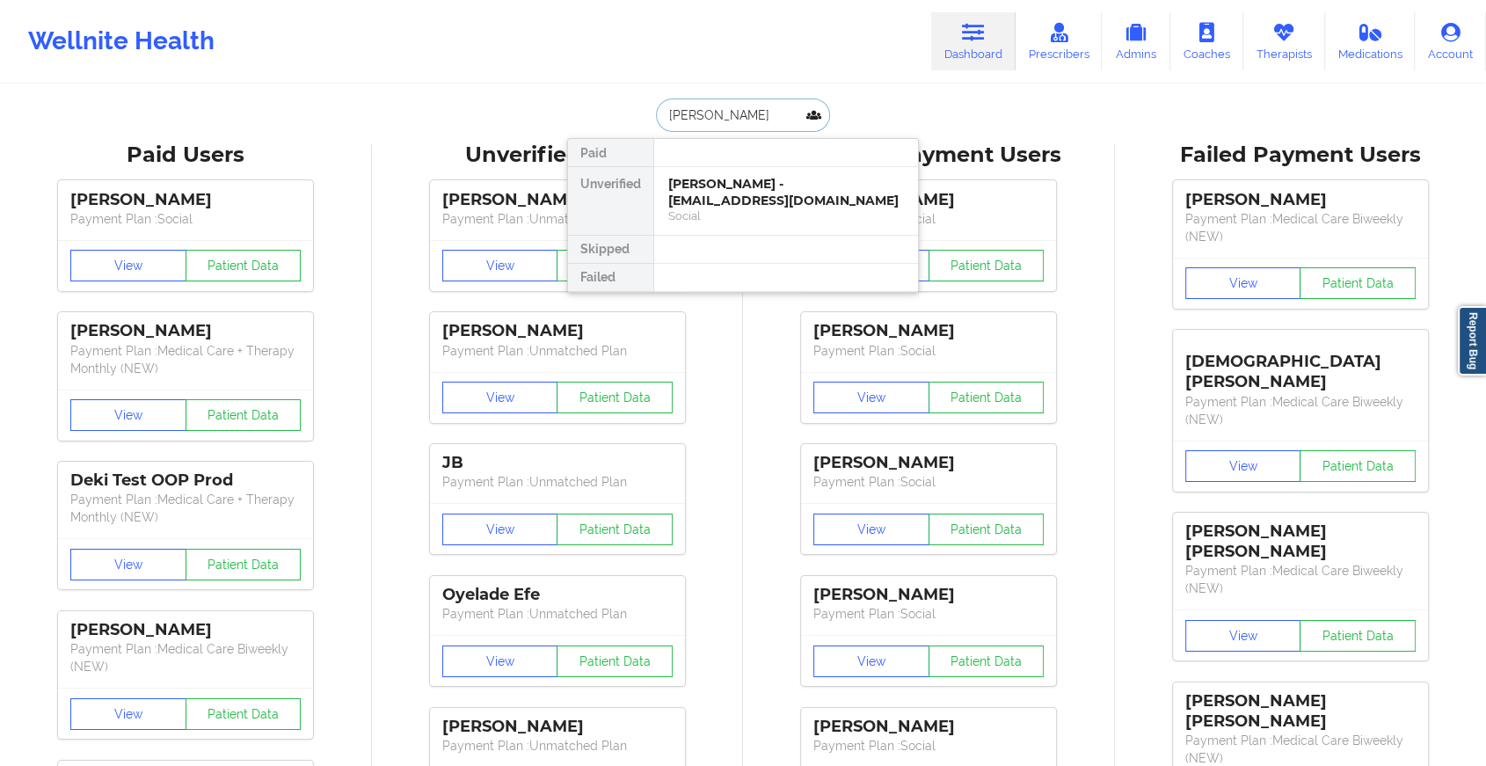
type input "[PERSON_NAME]"
click at [749, 182] on div "[PERSON_NAME] - [EMAIL_ADDRESS][DOMAIN_NAME]" at bounding box center [786, 192] width 236 height 33
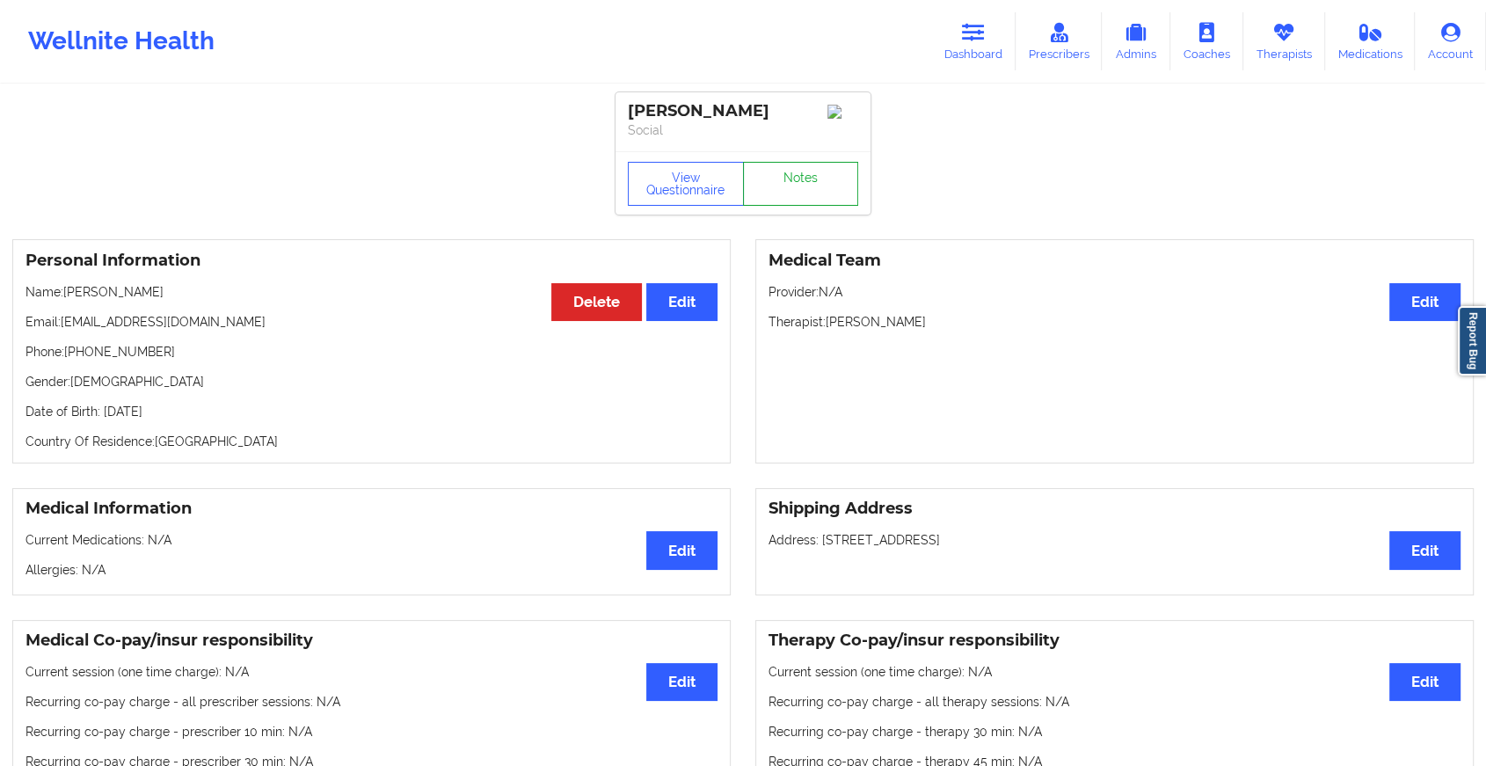
click at [816, 195] on link "Notes" at bounding box center [801, 184] width 116 height 44
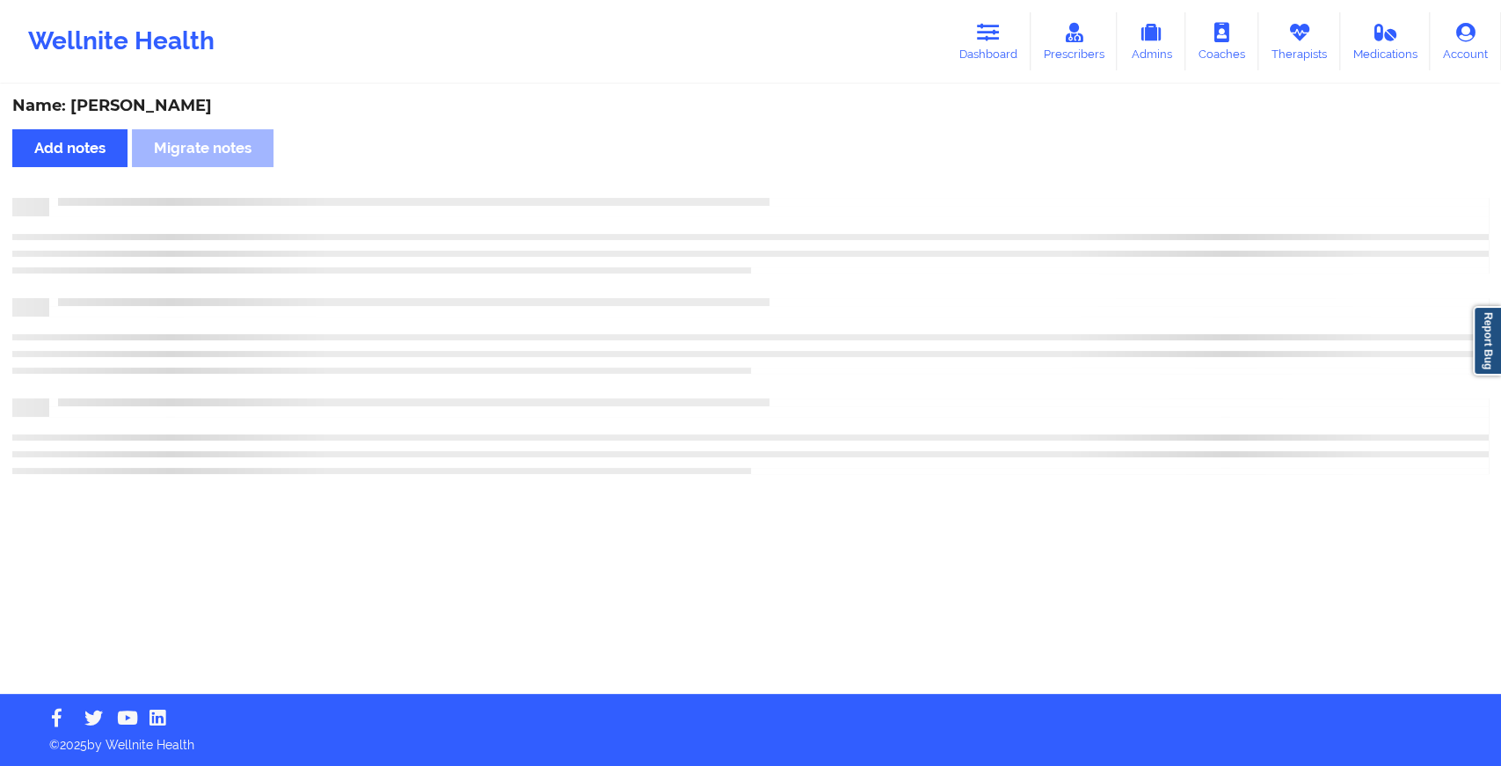
click at [816, 195] on div "Name: [PERSON_NAME] Add notes Migrate notes" at bounding box center [750, 390] width 1501 height 608
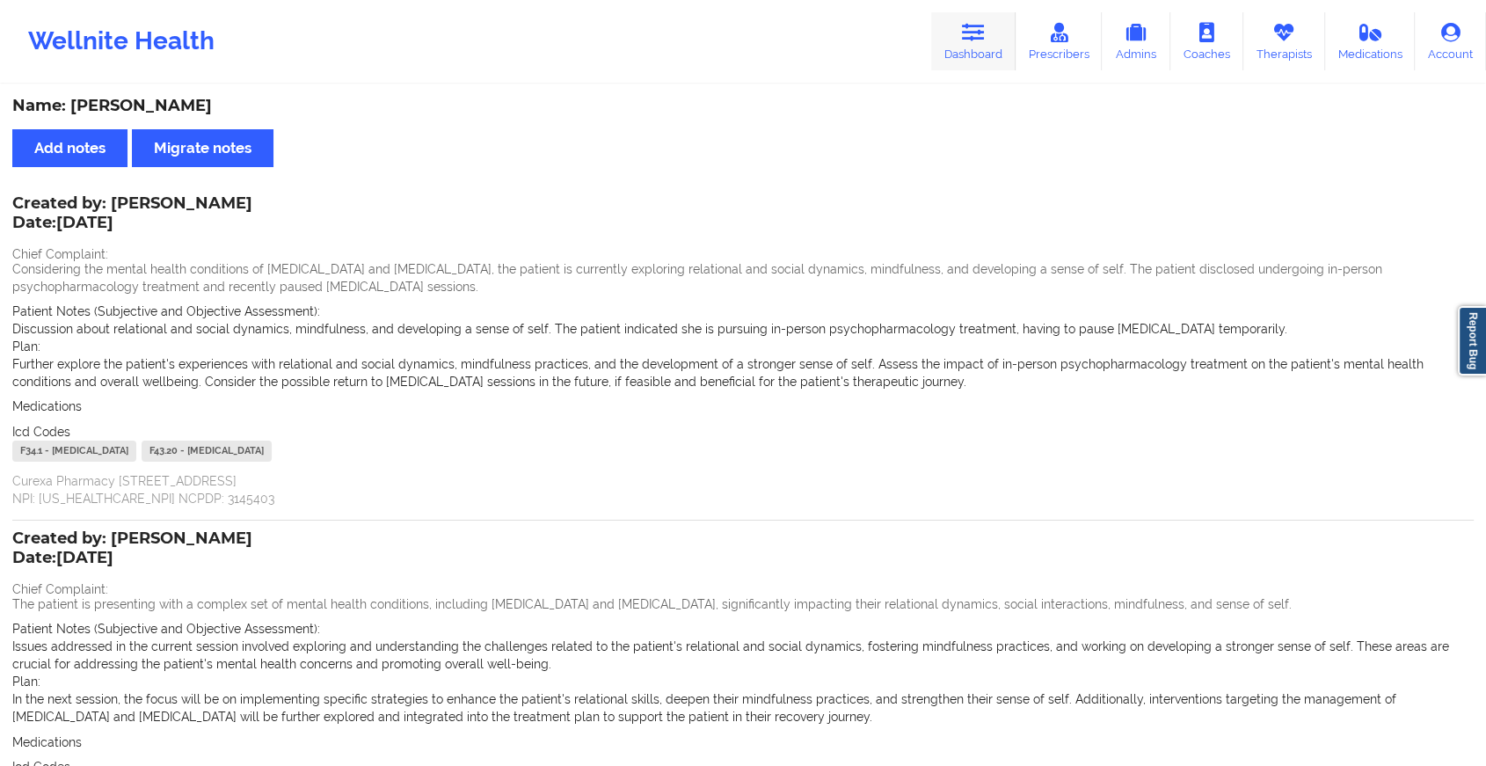
click at [936, 34] on link "Dashboard" at bounding box center [973, 41] width 84 height 58
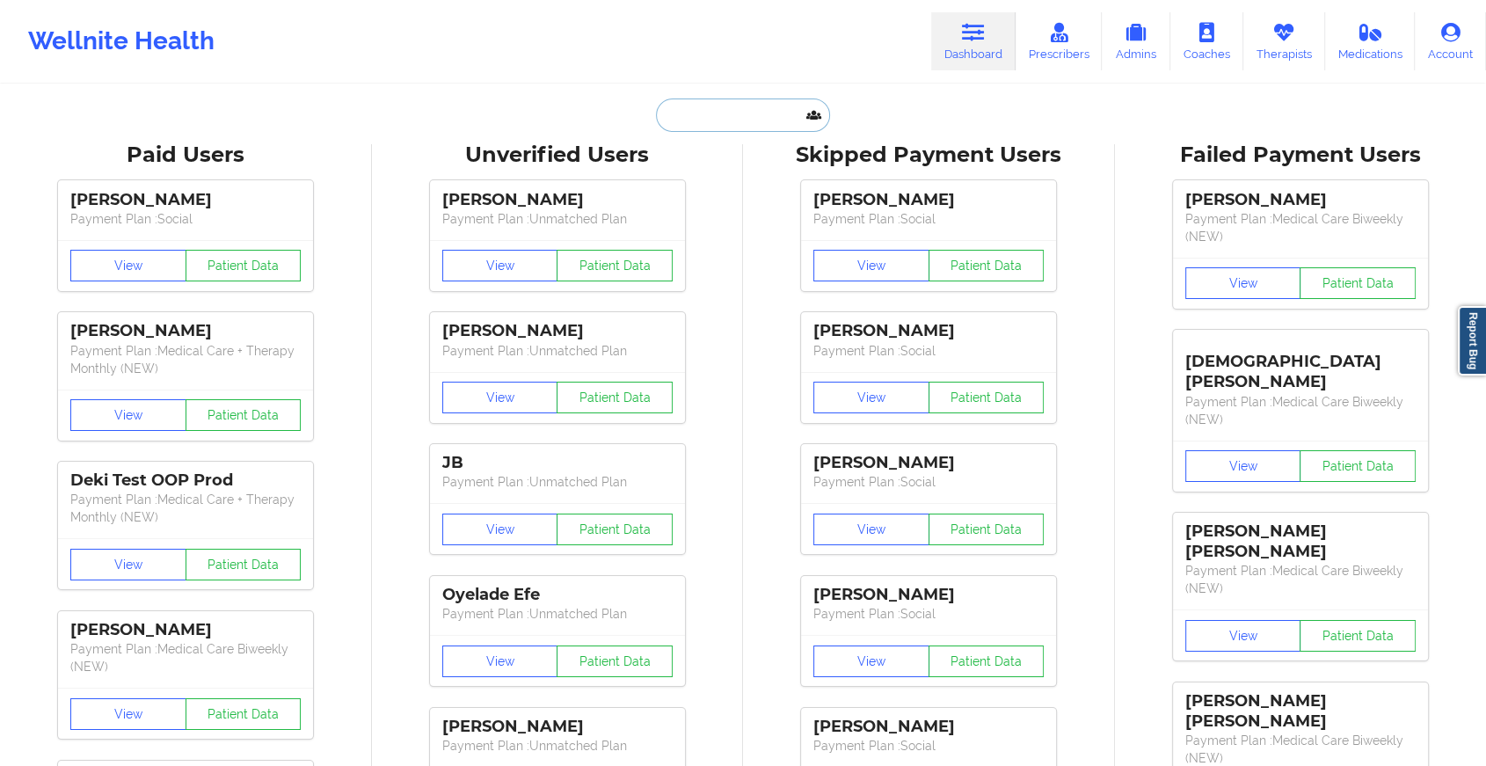
click at [746, 113] on input "text" at bounding box center [743, 115] width 174 height 33
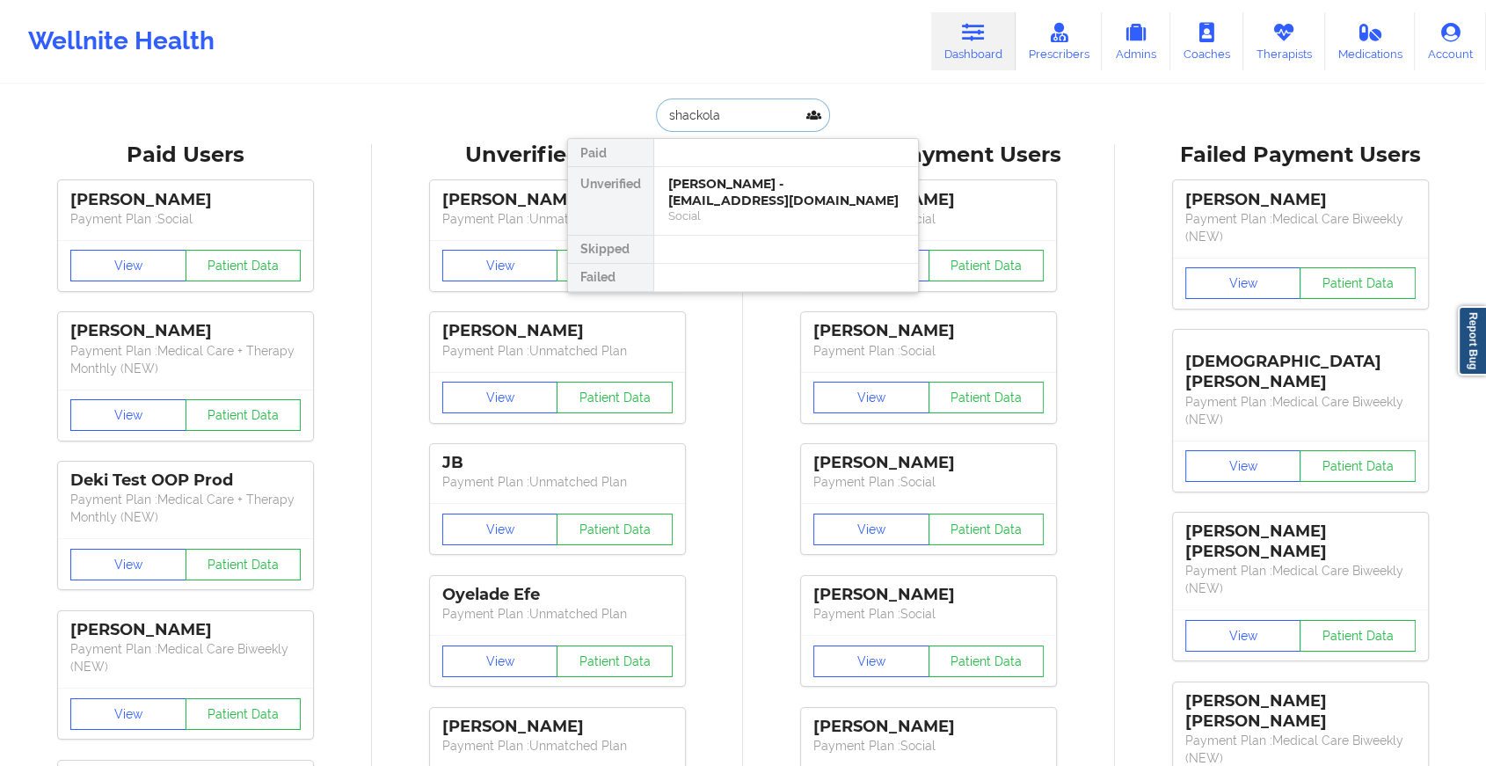
type input "shackola s"
click at [786, 186] on div "[PERSON_NAME] - [EMAIL_ADDRESS][DOMAIN_NAME]" at bounding box center [786, 192] width 236 height 33
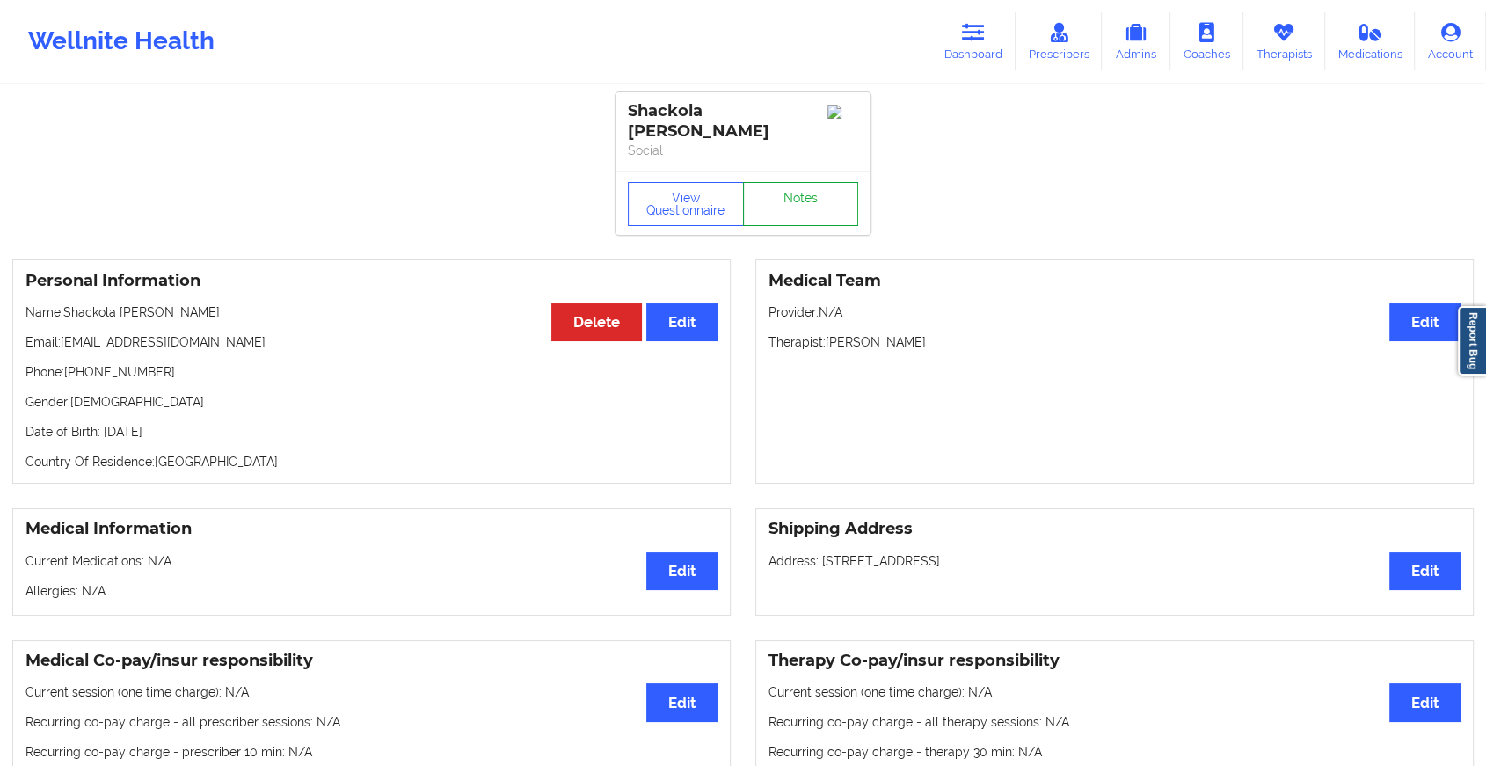
click at [797, 186] on link "Notes" at bounding box center [801, 204] width 116 height 44
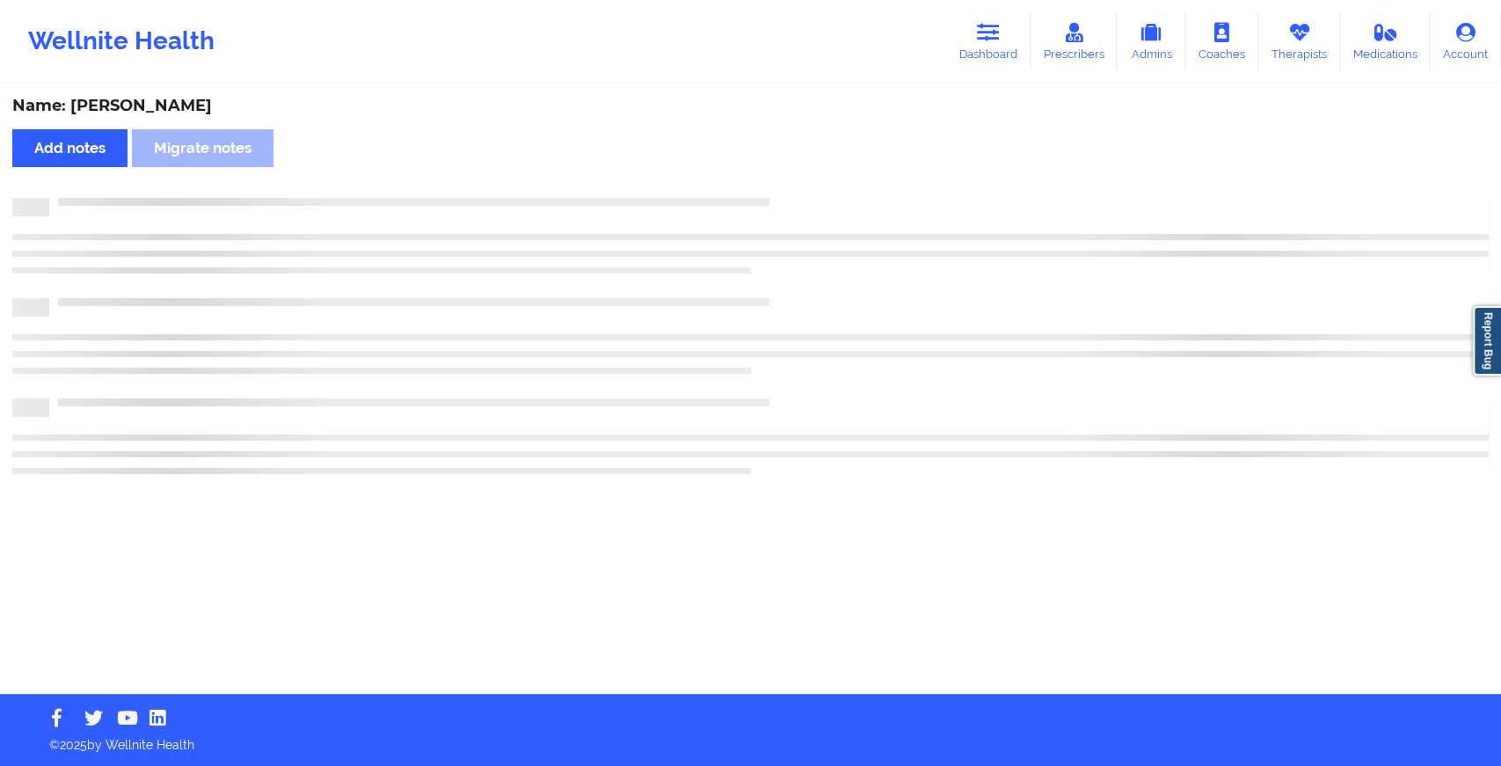
click at [797, 186] on div "Name: [PERSON_NAME] Add notes Migrate notes" at bounding box center [750, 390] width 1501 height 608
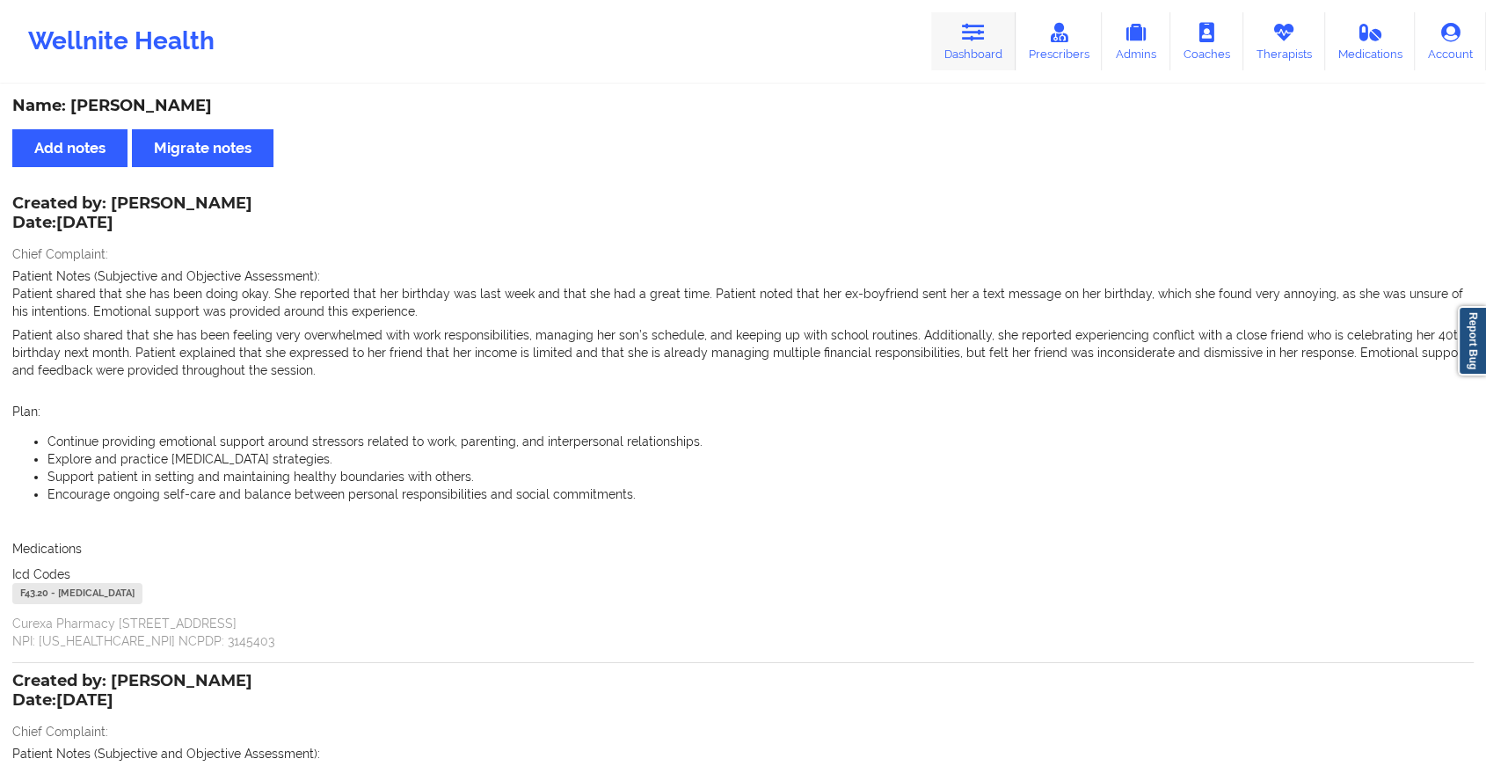
click at [1001, 40] on link "Dashboard" at bounding box center [973, 41] width 84 height 58
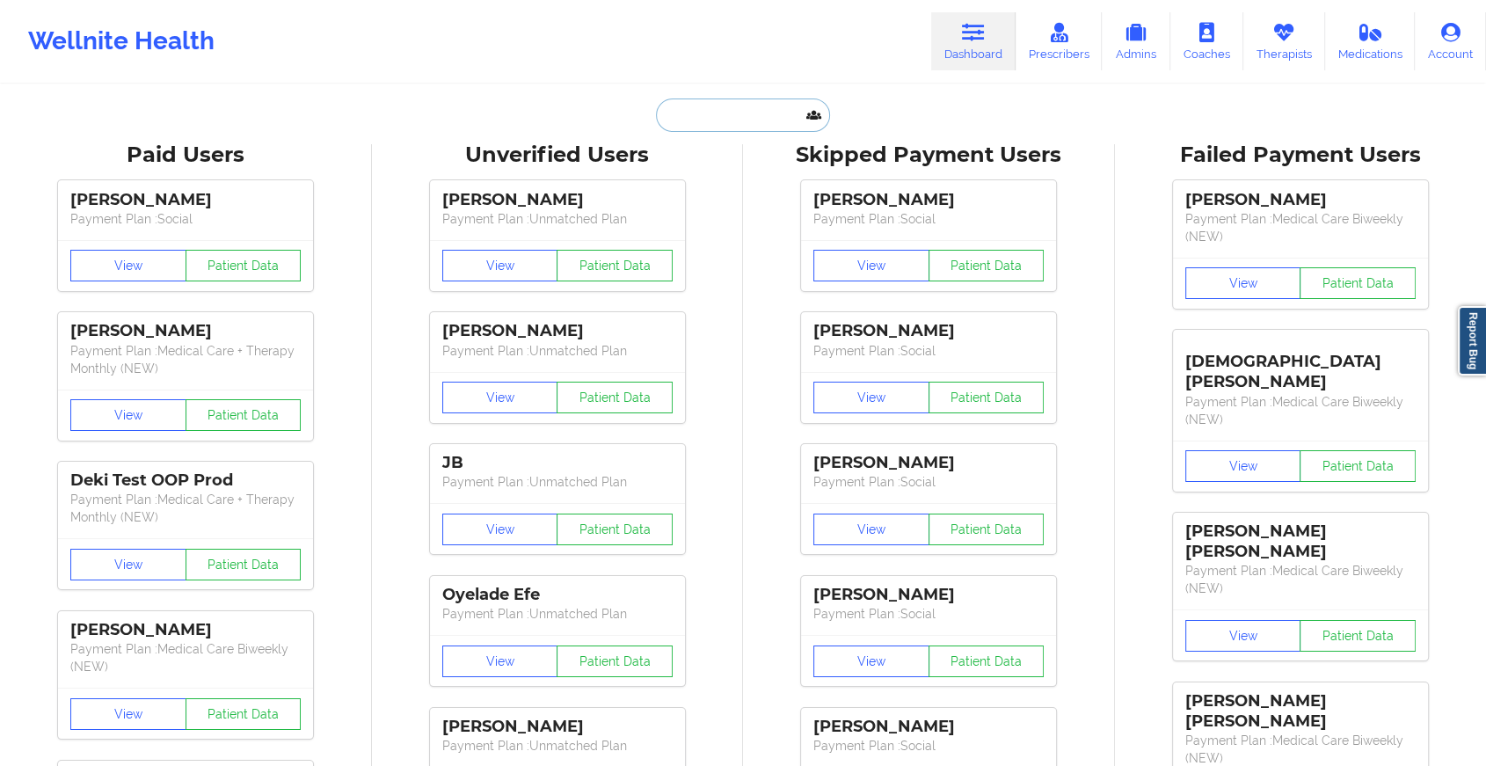
click at [741, 111] on input "text" at bounding box center [743, 115] width 174 height 33
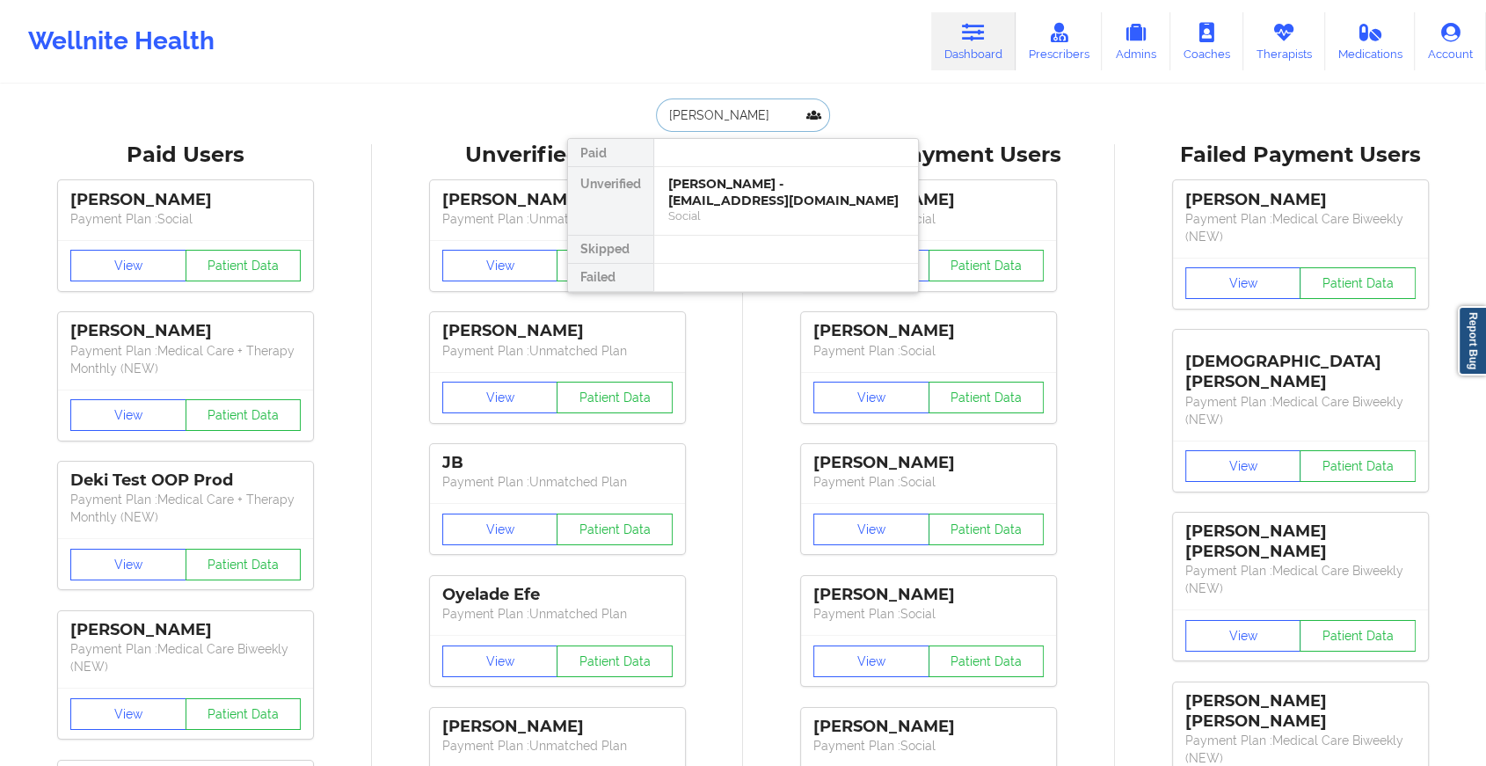
type input "[PERSON_NAME]"
click at [762, 198] on div "[PERSON_NAME] - [EMAIL_ADDRESS][DOMAIN_NAME]" at bounding box center [786, 192] width 236 height 33
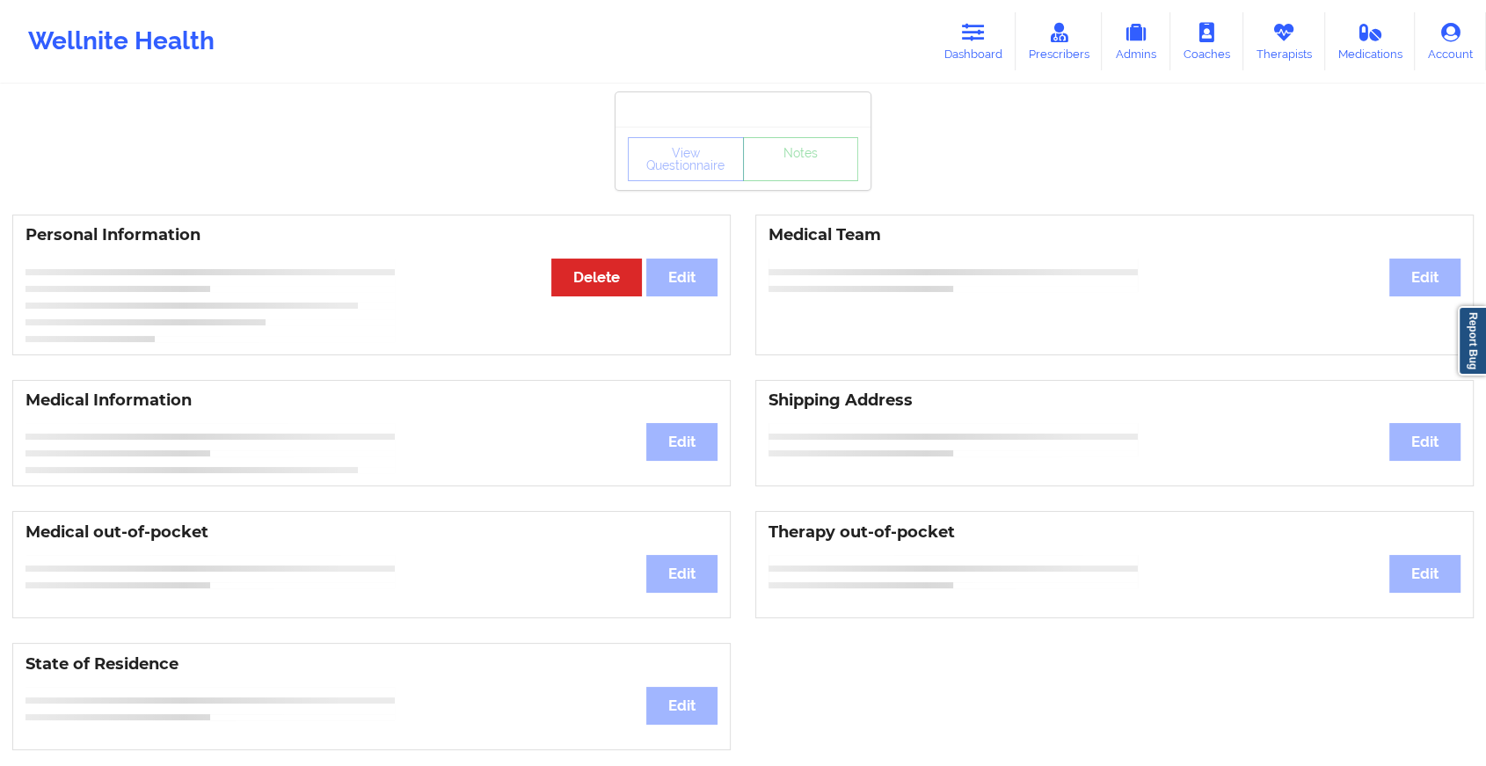
click at [804, 184] on div "View Questionnaire Notes" at bounding box center [743, 158] width 255 height 63
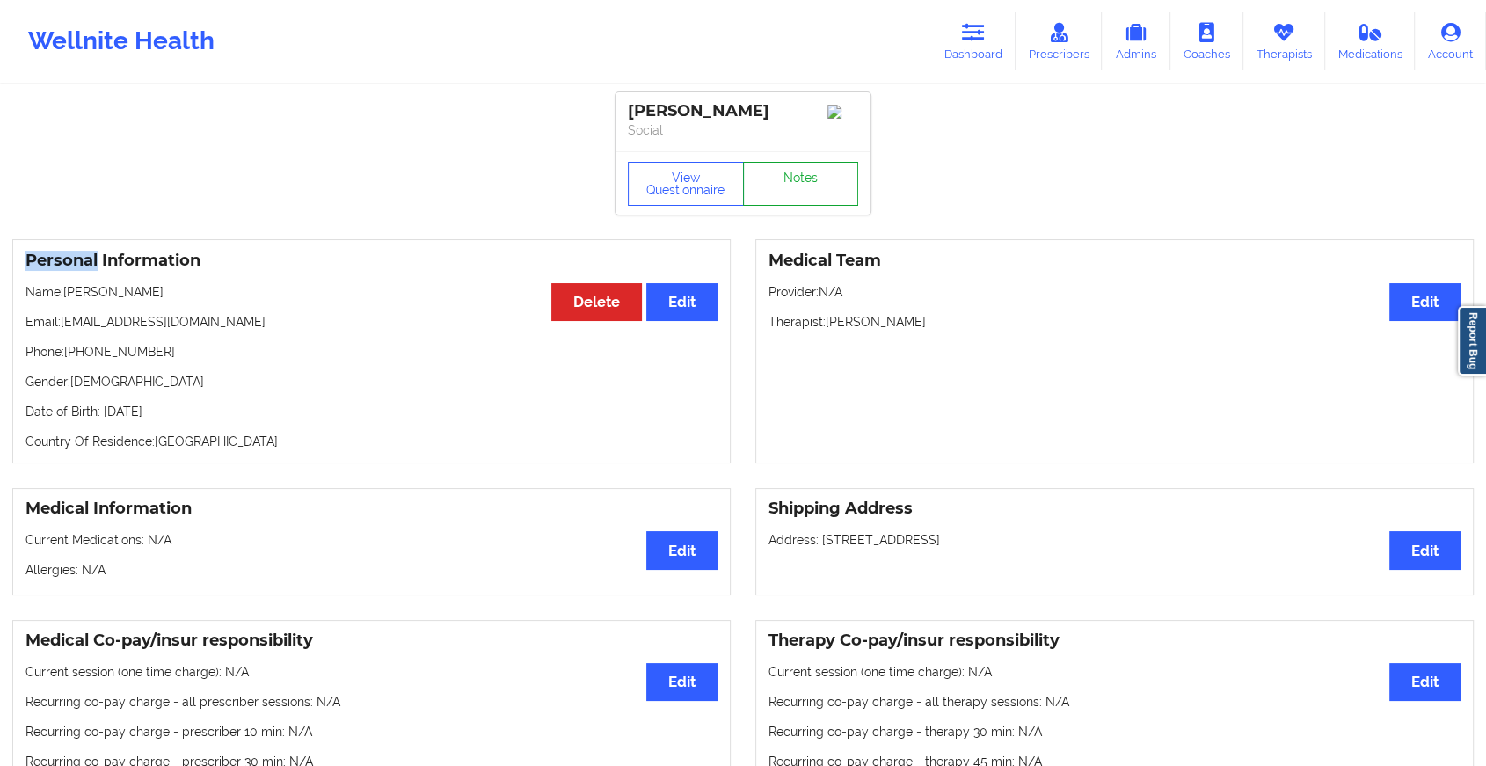
click at [804, 184] on link "Notes" at bounding box center [801, 184] width 116 height 44
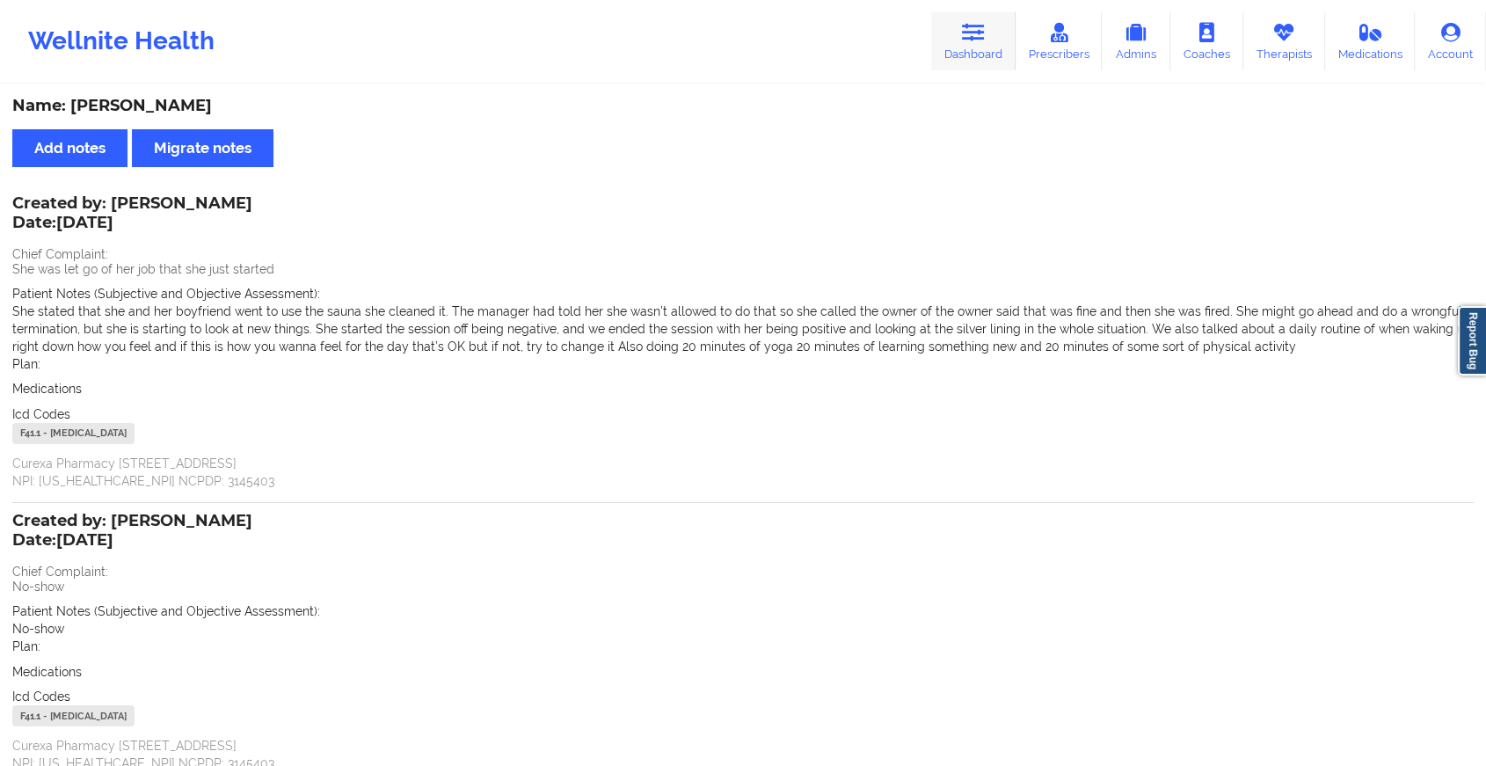
click at [985, 41] on icon at bounding box center [973, 32] width 23 height 19
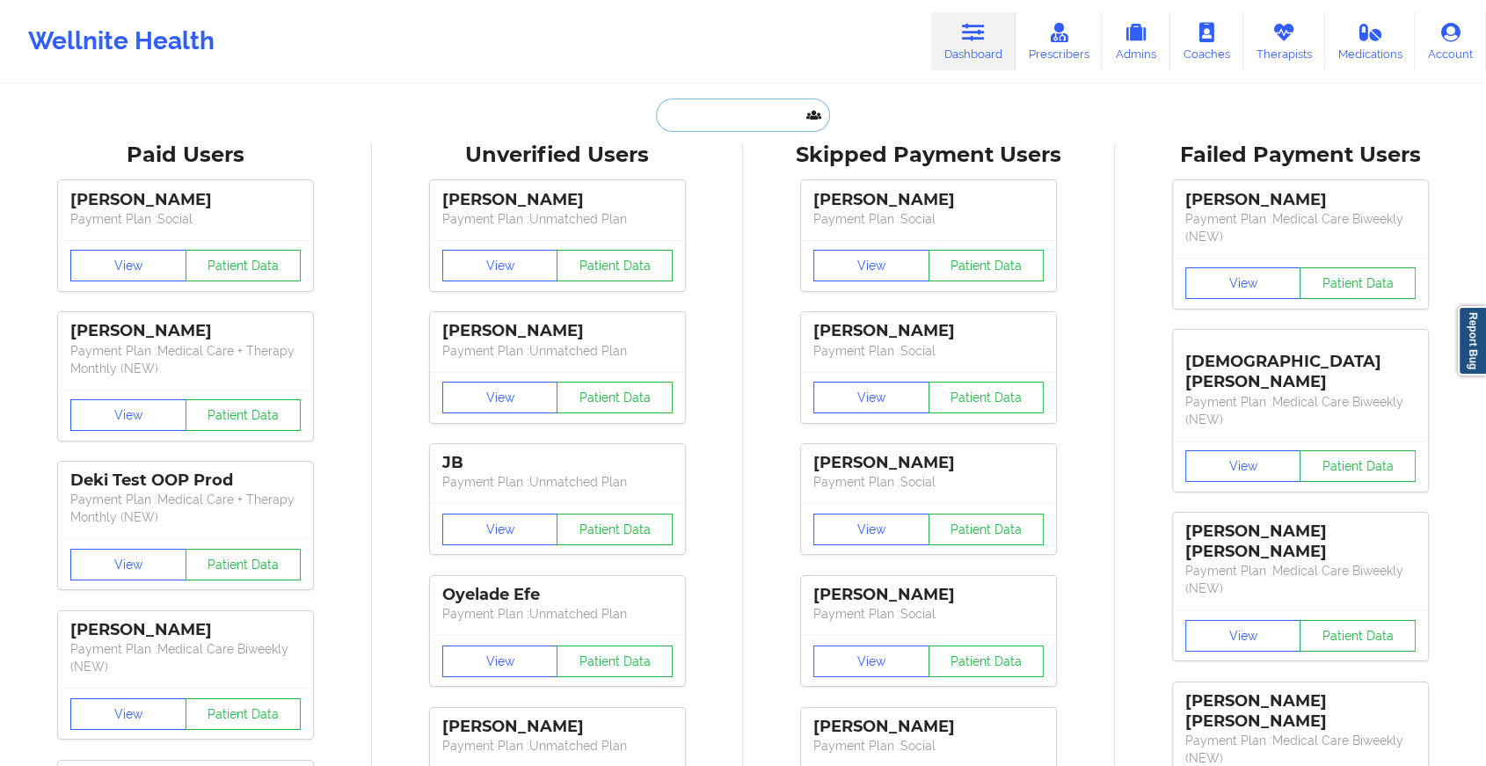
click at [720, 124] on input "text" at bounding box center [743, 115] width 174 height 33
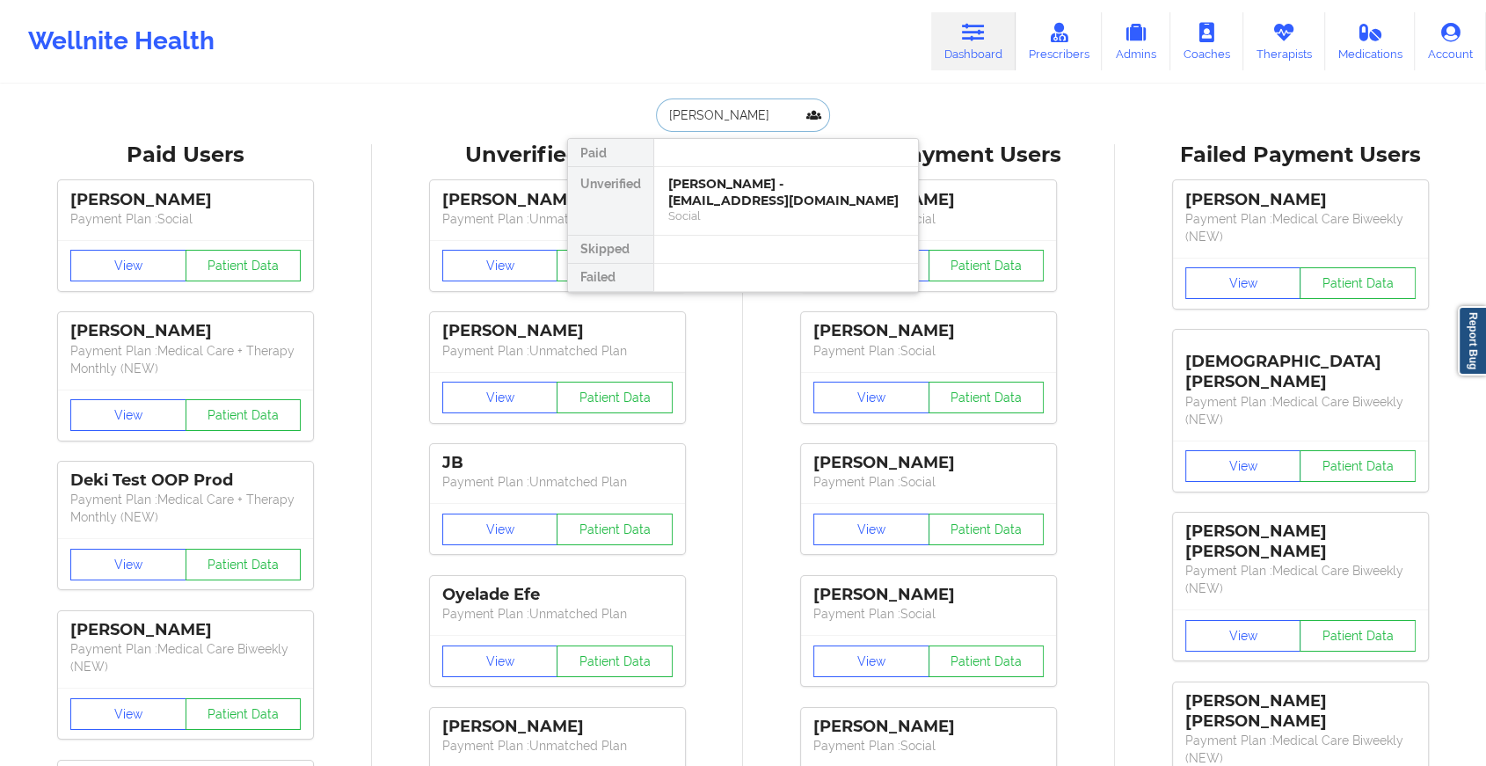
type input "[PERSON_NAME]"
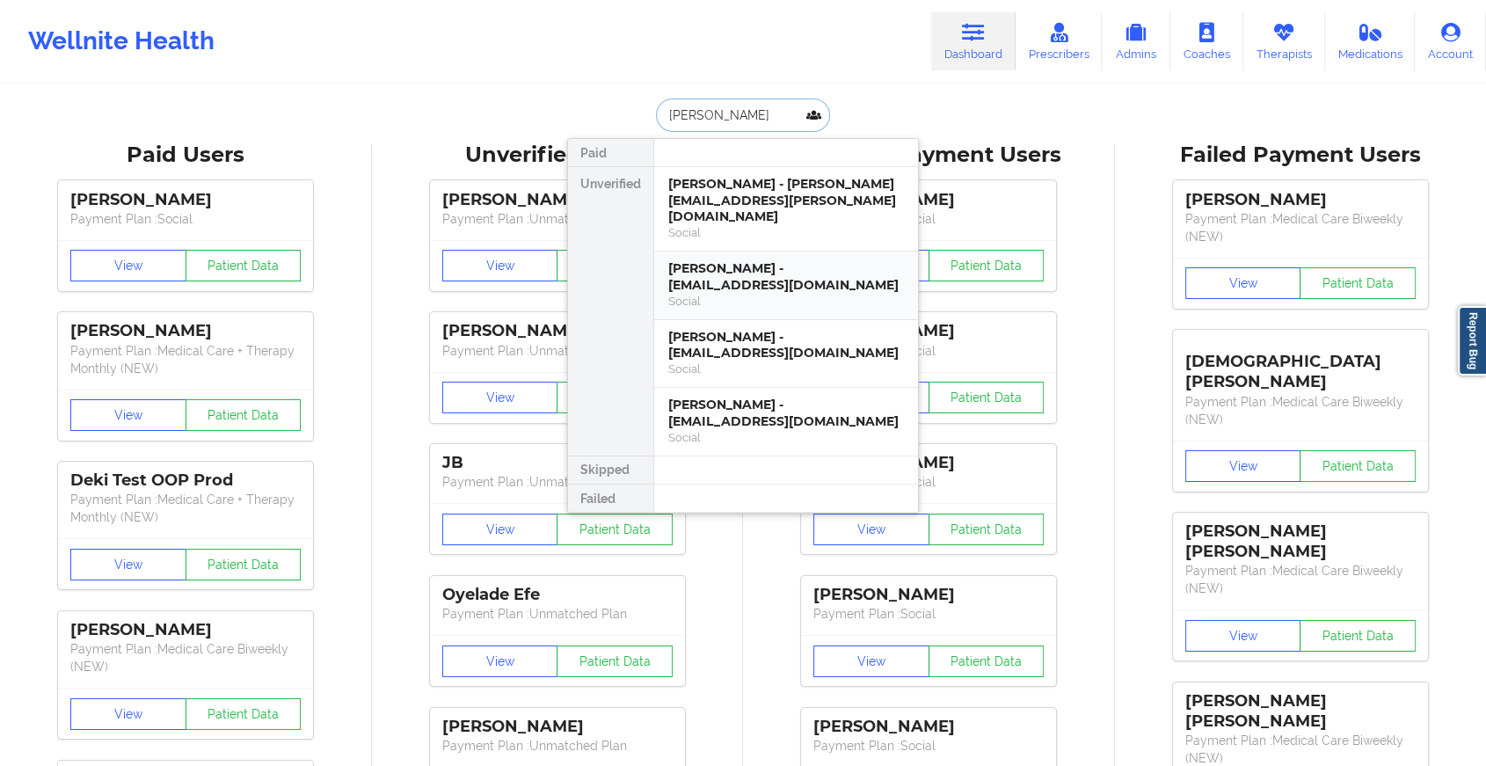
click at [771, 260] on div "[PERSON_NAME] - [EMAIL_ADDRESS][DOMAIN_NAME]" at bounding box center [786, 276] width 236 height 33
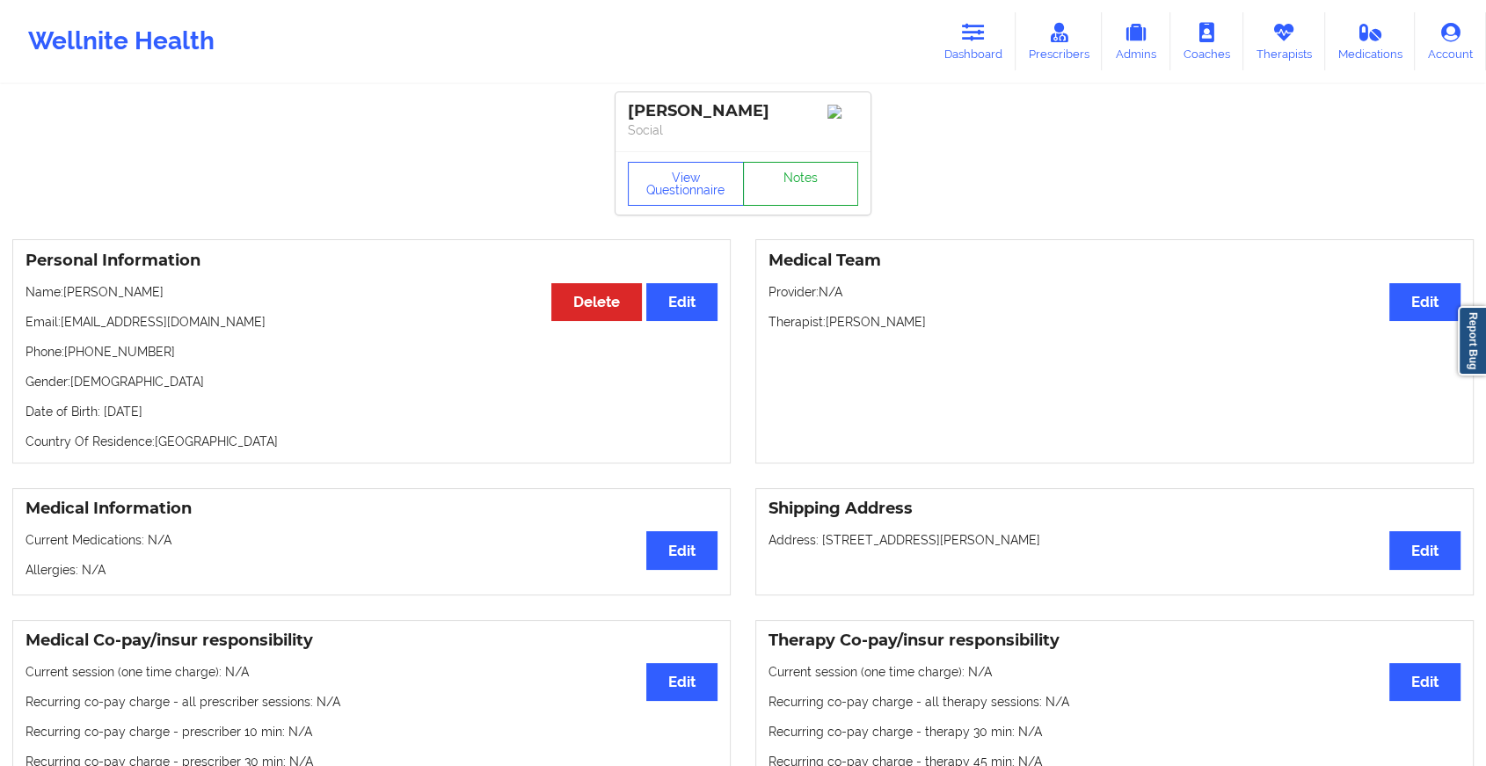
click at [813, 205] on link "Notes" at bounding box center [801, 184] width 116 height 44
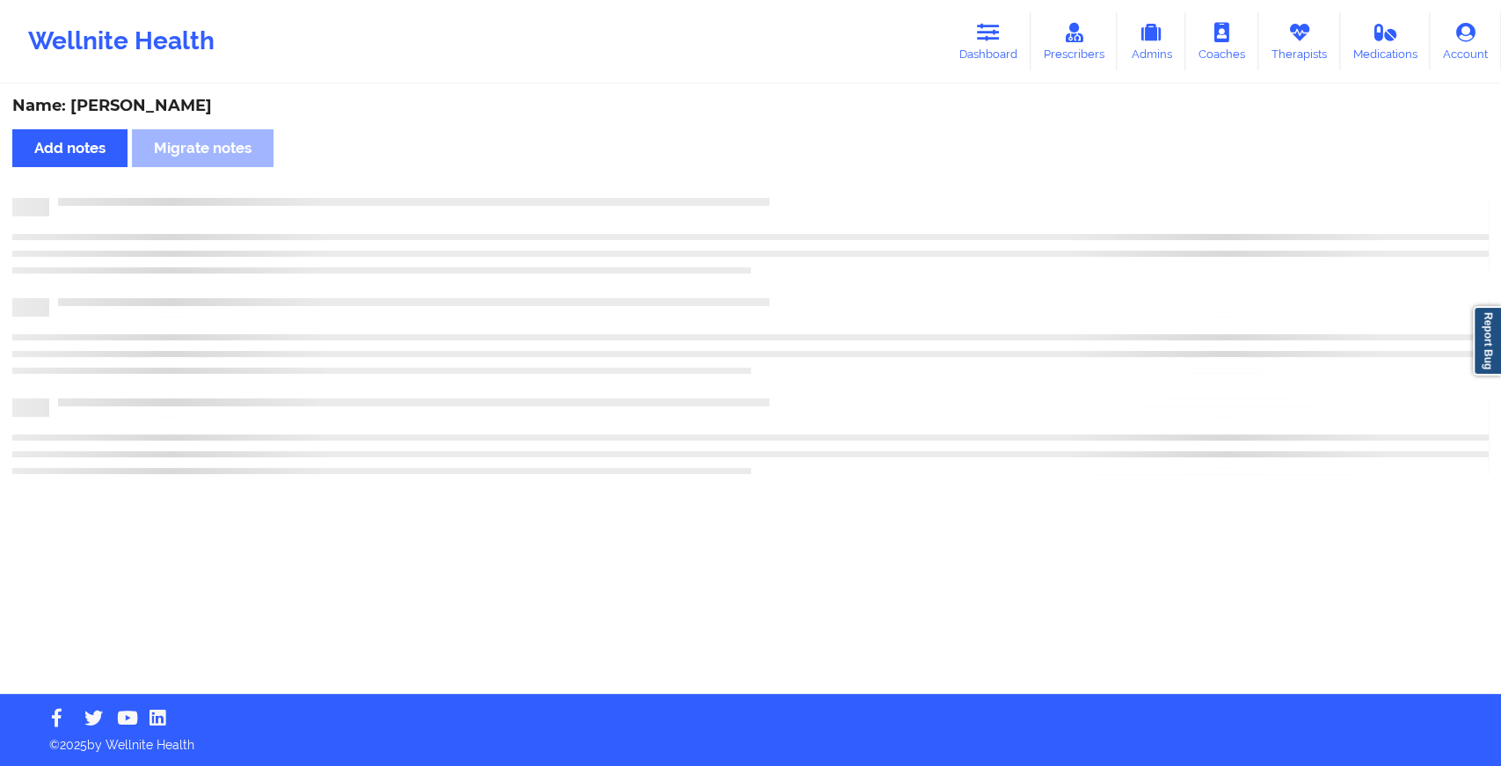
click at [813, 205] on div at bounding box center [750, 207] width 1477 height 18
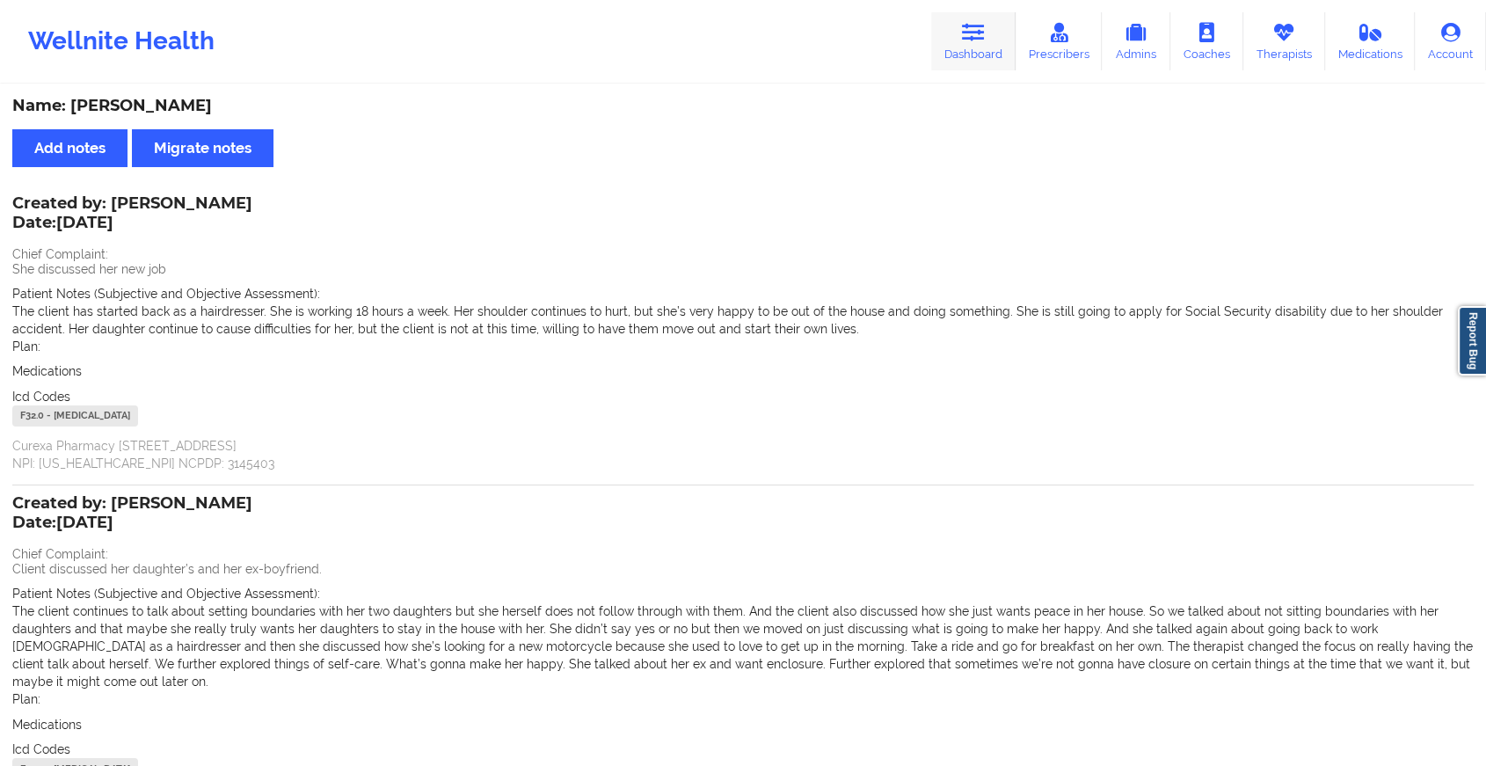
click at [960, 29] on link "Dashboard" at bounding box center [973, 41] width 84 height 58
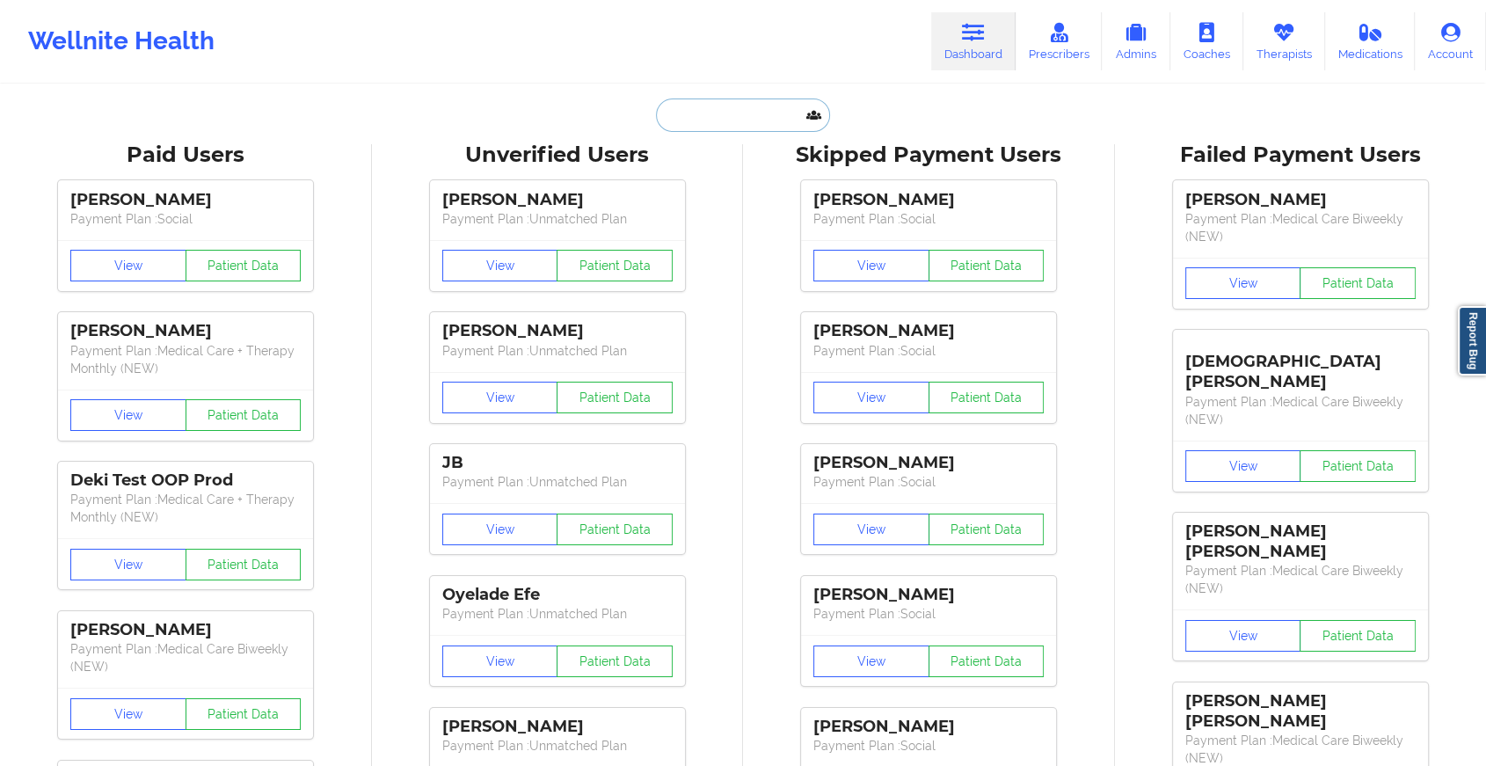
click at [730, 123] on input "text" at bounding box center [743, 115] width 174 height 33
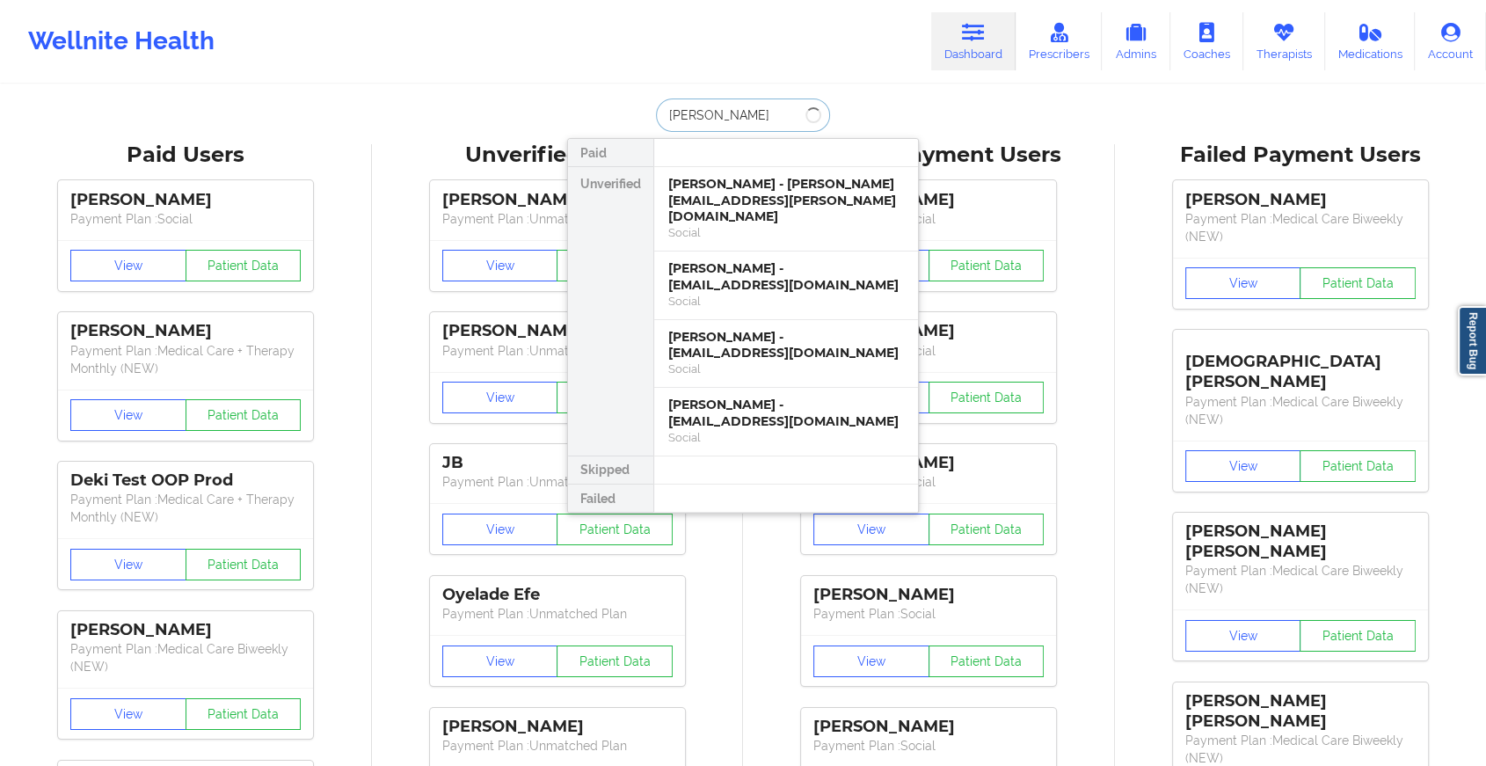
type input "[PERSON_NAME]"
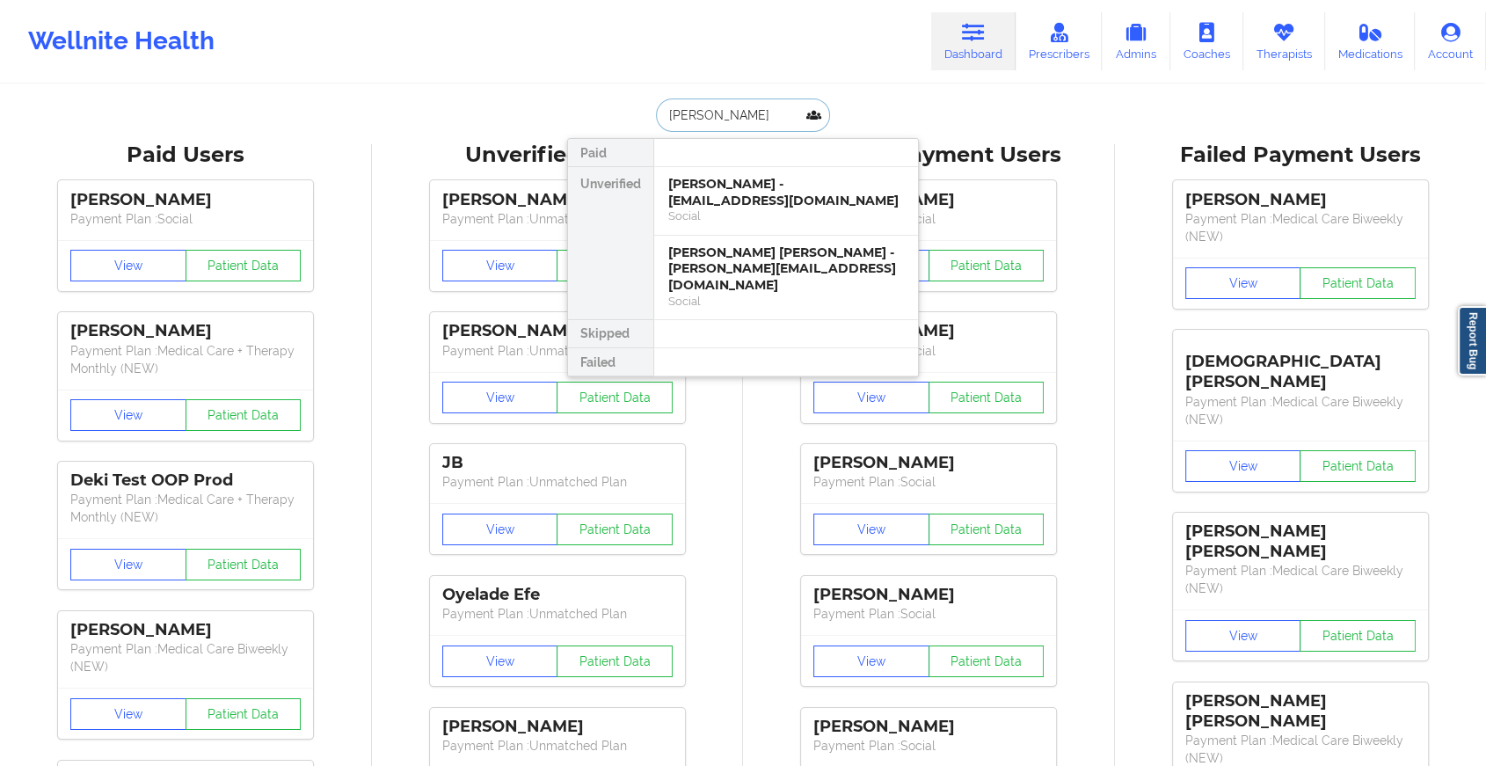
click at [770, 200] on div "[PERSON_NAME] - [EMAIL_ADDRESS][DOMAIN_NAME]" at bounding box center [786, 192] width 236 height 33
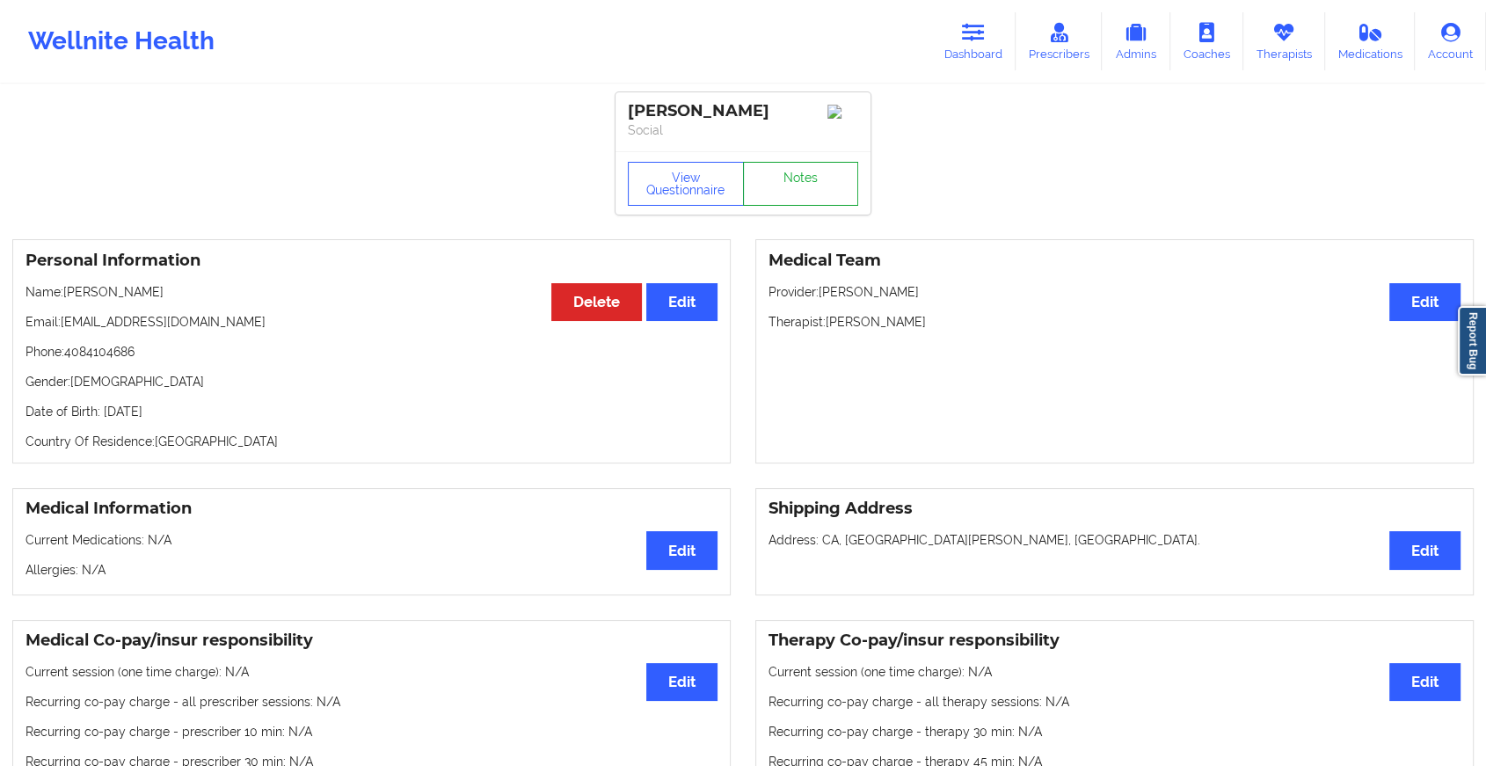
click at [807, 180] on link "Notes" at bounding box center [801, 184] width 116 height 44
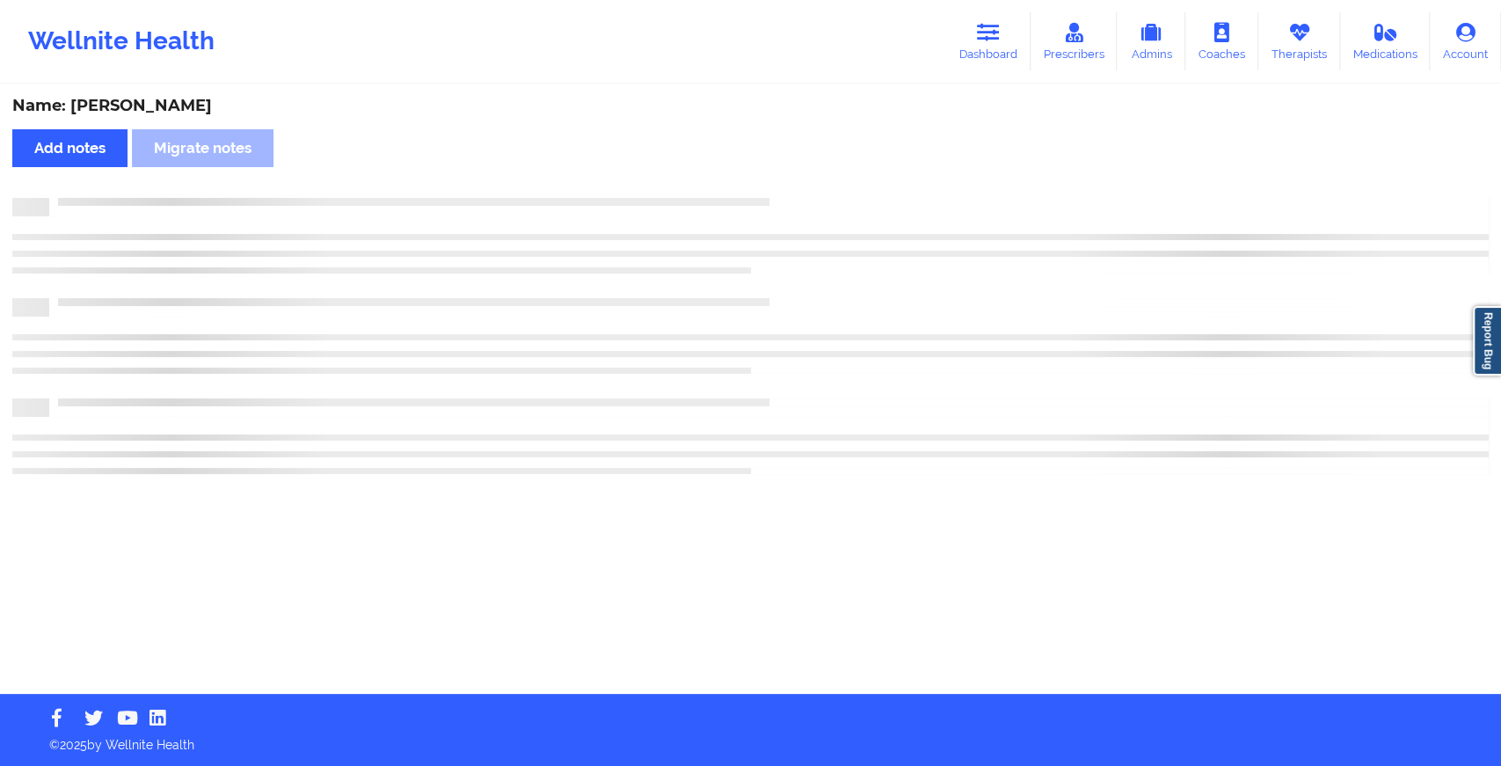
click at [807, 180] on div "Name: [PERSON_NAME] Add notes Migrate notes" at bounding box center [750, 390] width 1501 height 608
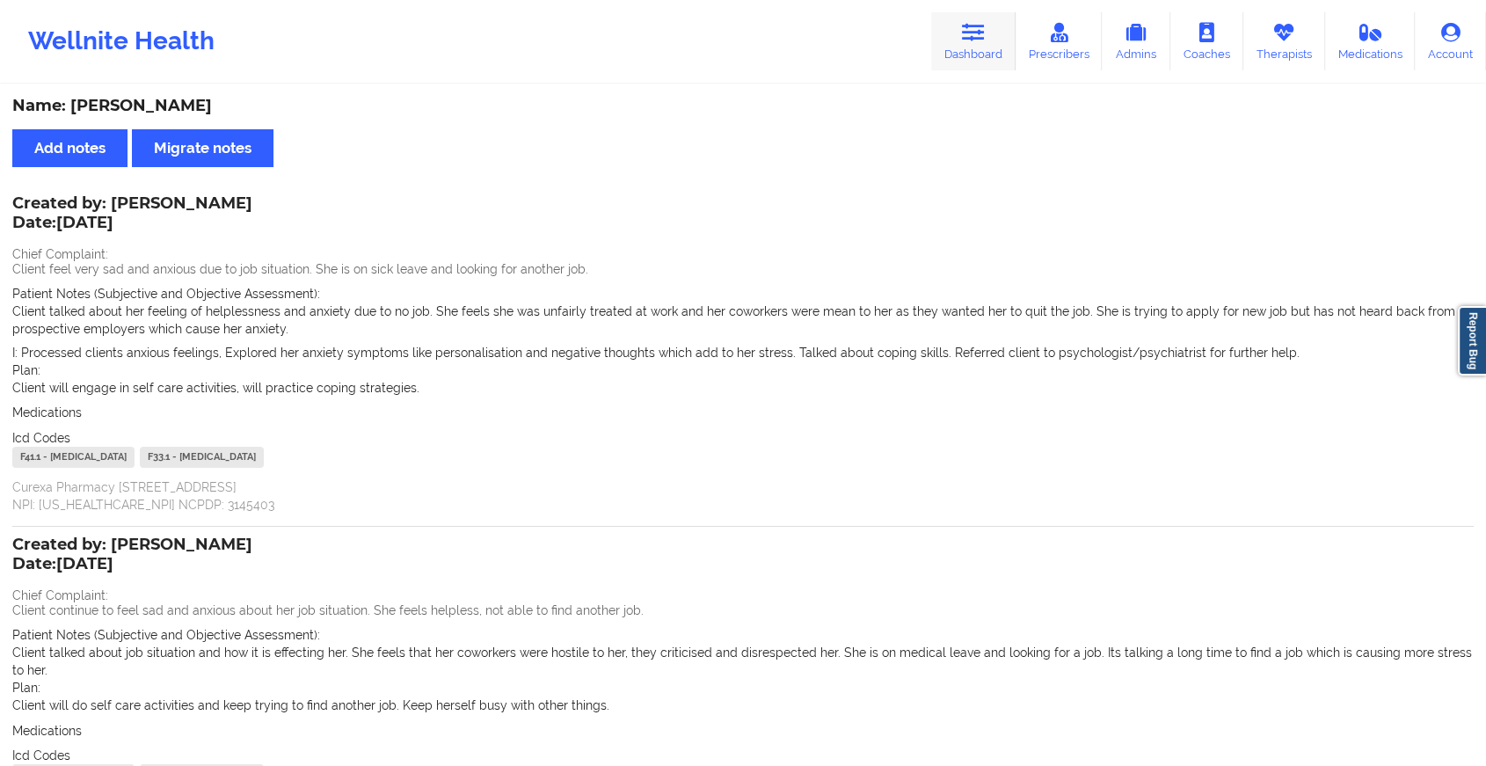
click at [1013, 22] on link "Dashboard" at bounding box center [973, 41] width 84 height 58
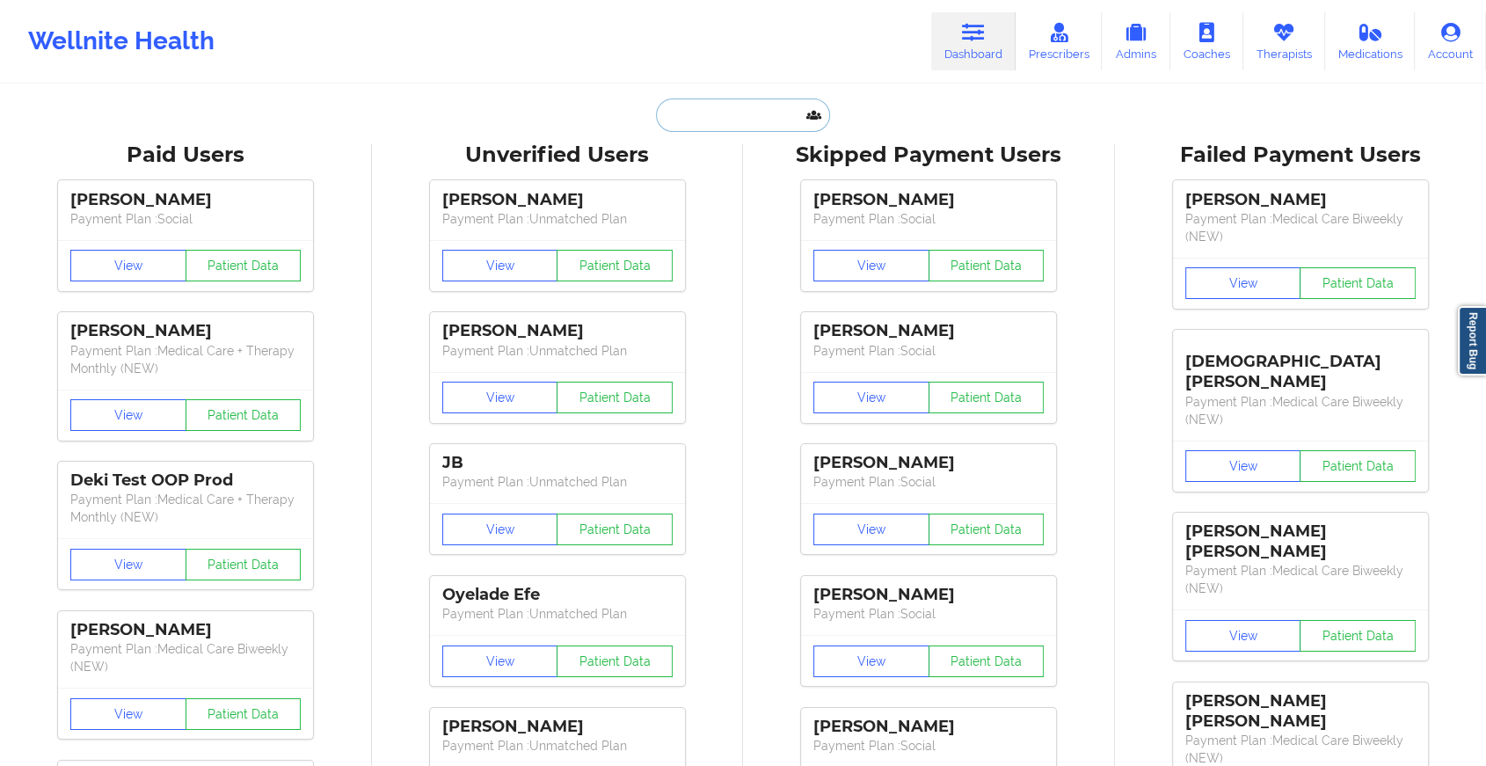
click at [765, 108] on input "text" at bounding box center [743, 115] width 174 height 33
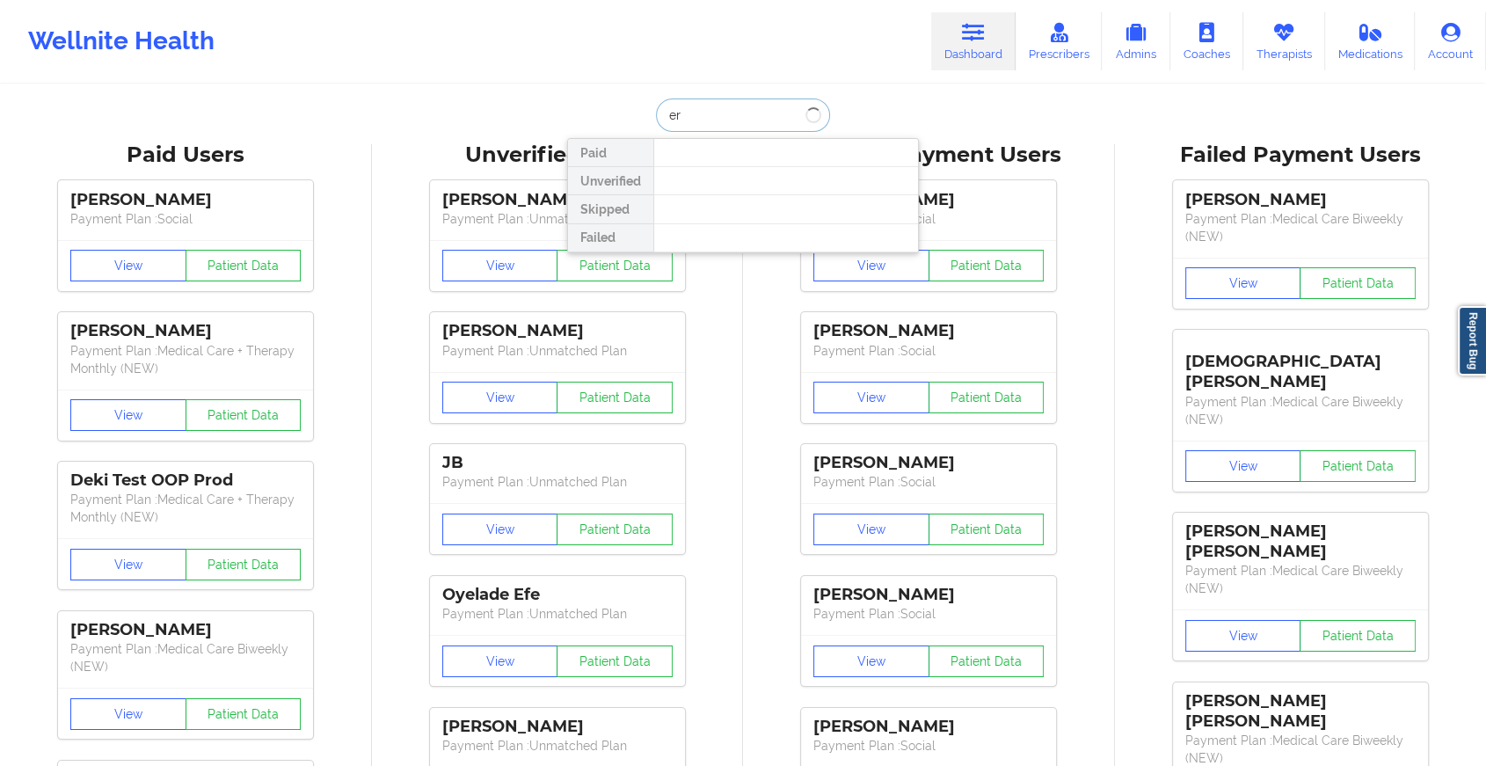
type input "e"
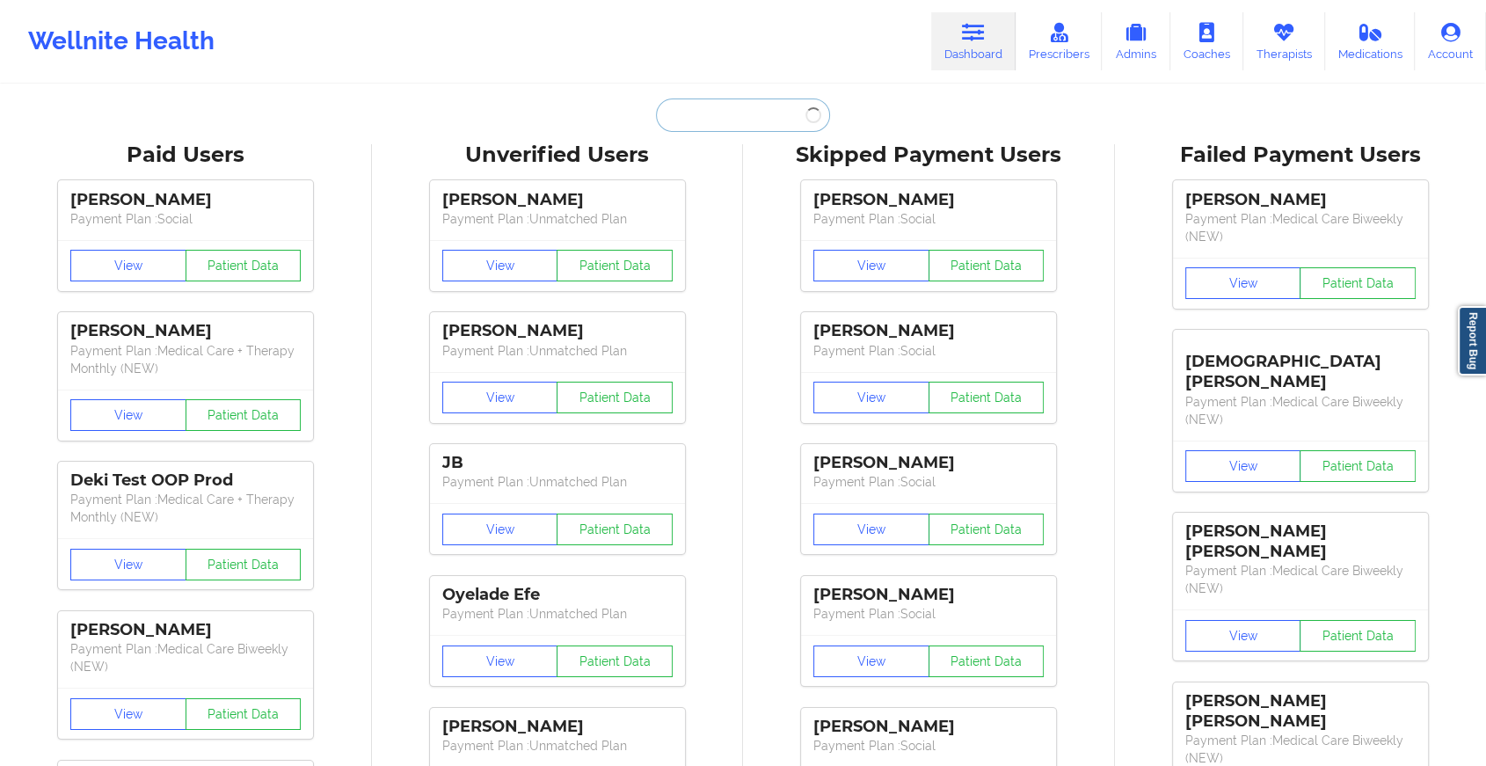
paste input "[EMAIL_ADDRESS][DOMAIN_NAME]"
type input "[EMAIL_ADDRESS][DOMAIN_NAME]"
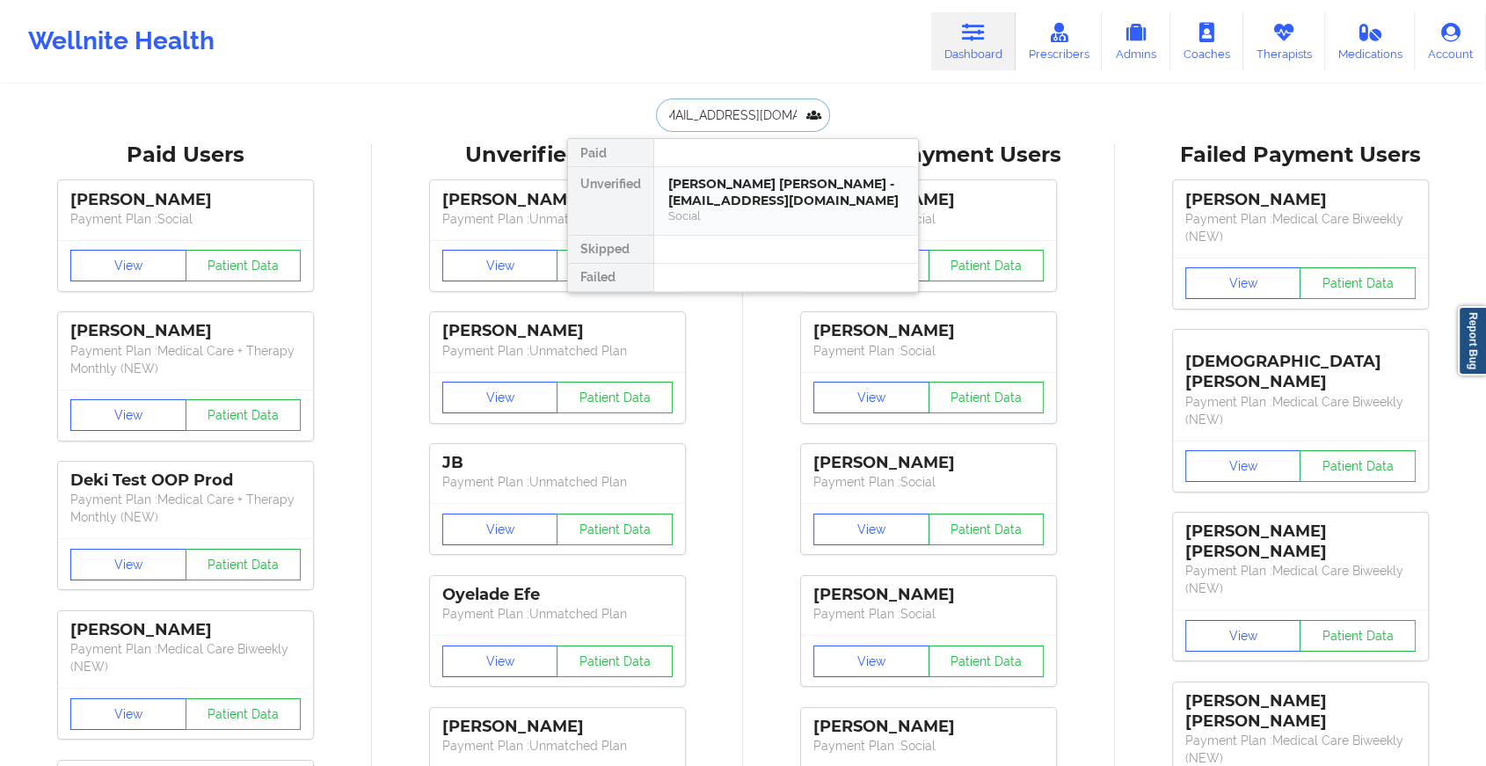
click at [749, 193] on div "[PERSON_NAME] [PERSON_NAME] - [EMAIL_ADDRESS][DOMAIN_NAME]" at bounding box center [786, 192] width 236 height 33
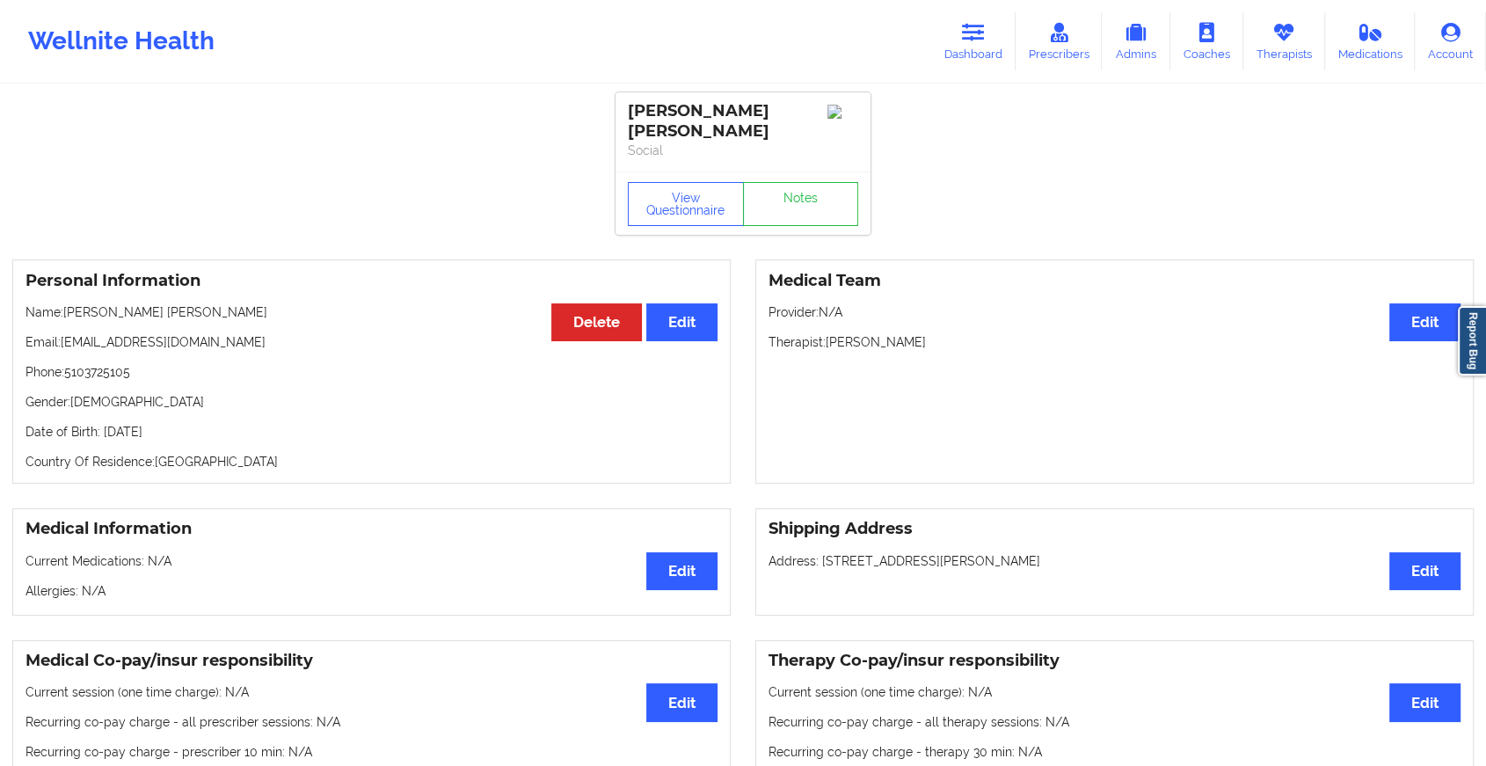
click at [793, 188] on div "View Questionnaire Notes" at bounding box center [743, 203] width 255 height 63
click at [793, 188] on link "Notes" at bounding box center [801, 204] width 116 height 44
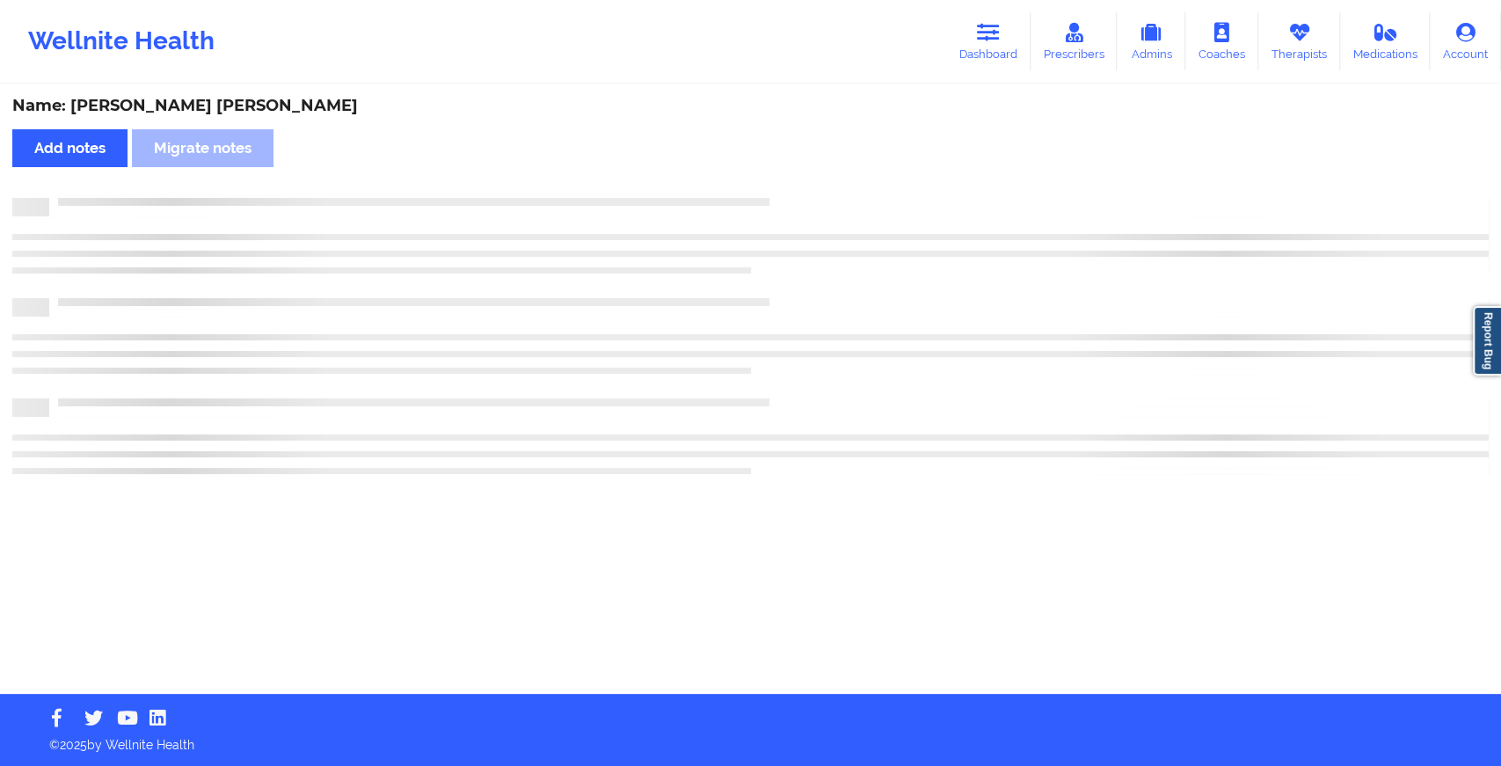
click at [793, 188] on div "Name: [PERSON_NAME] [PERSON_NAME] Add notes Migrate notes" at bounding box center [750, 390] width 1501 height 608
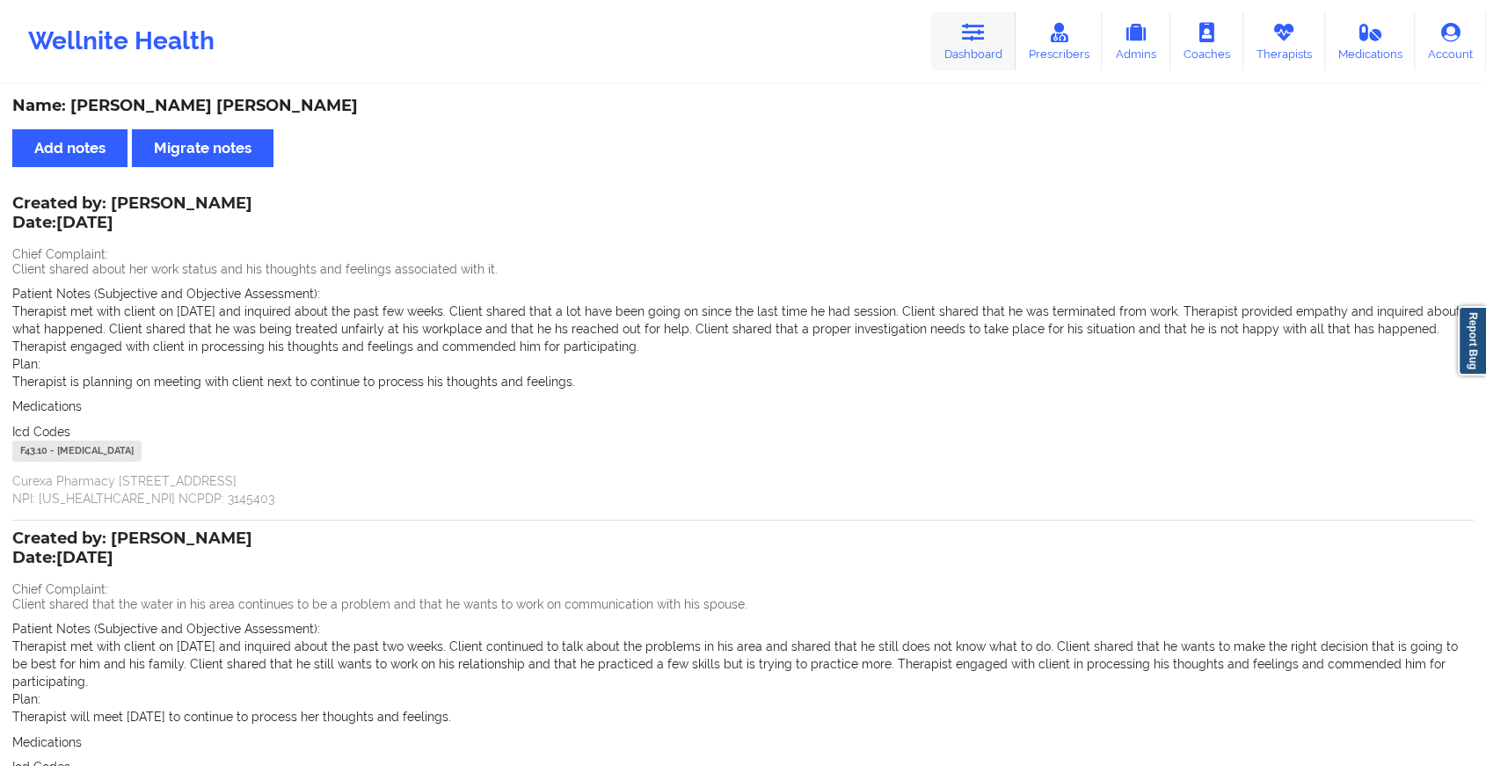
click at [980, 60] on link "Dashboard" at bounding box center [973, 41] width 84 height 58
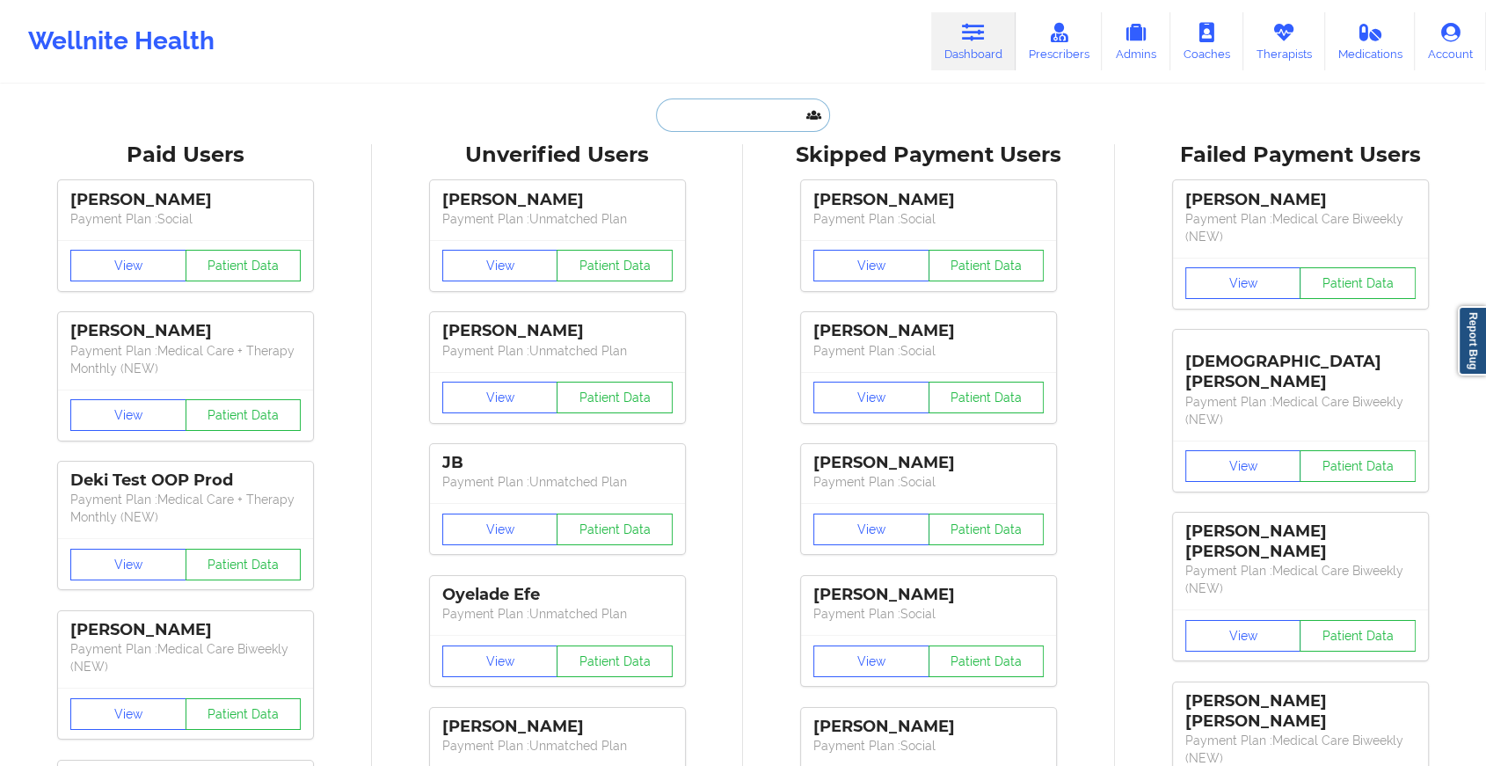
click at [733, 120] on input "text" at bounding box center [743, 115] width 174 height 33
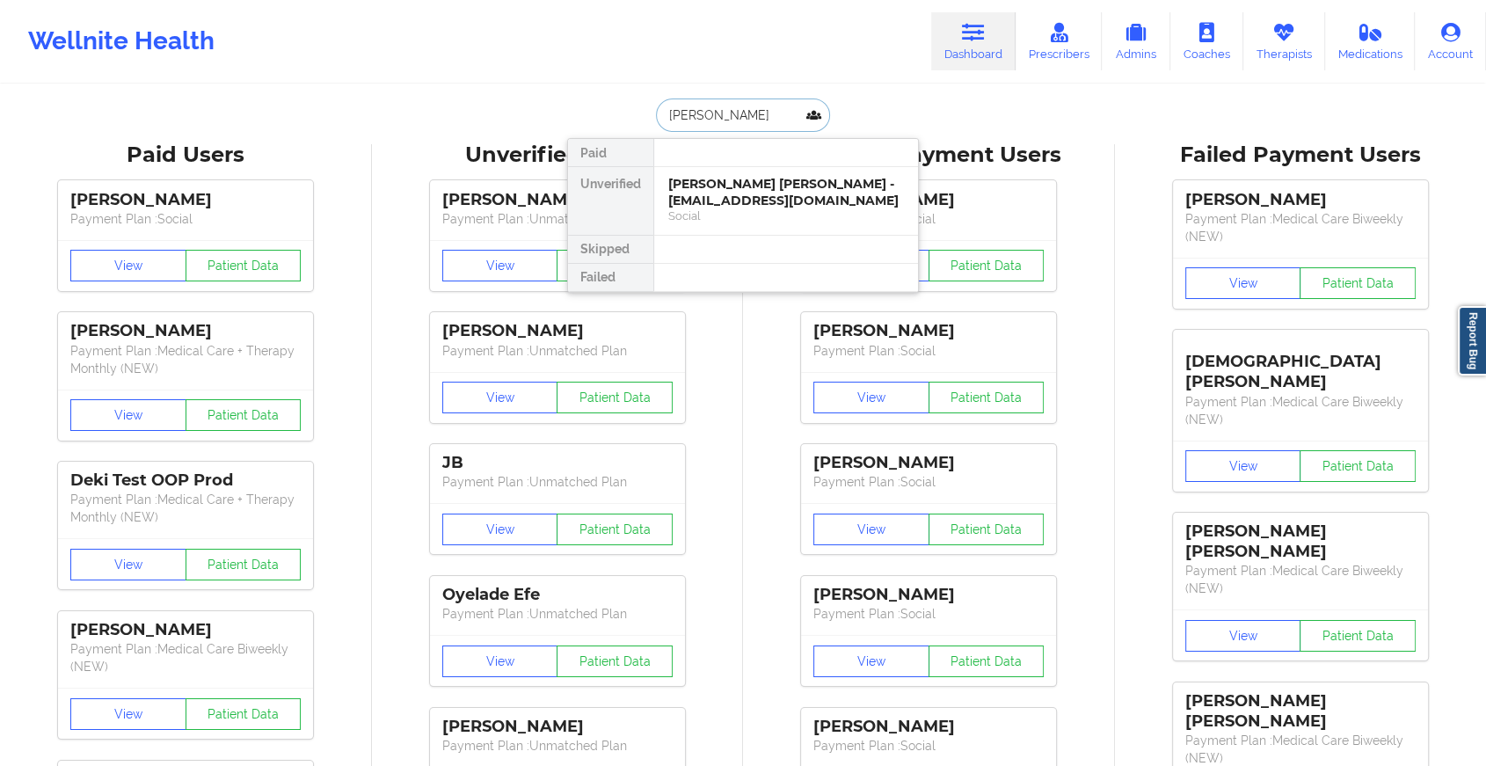
type input "[PERSON_NAME]"
click at [763, 187] on div "[PERSON_NAME] - [EMAIL_ADDRESS][DOMAIN_NAME]" at bounding box center [786, 192] width 236 height 33
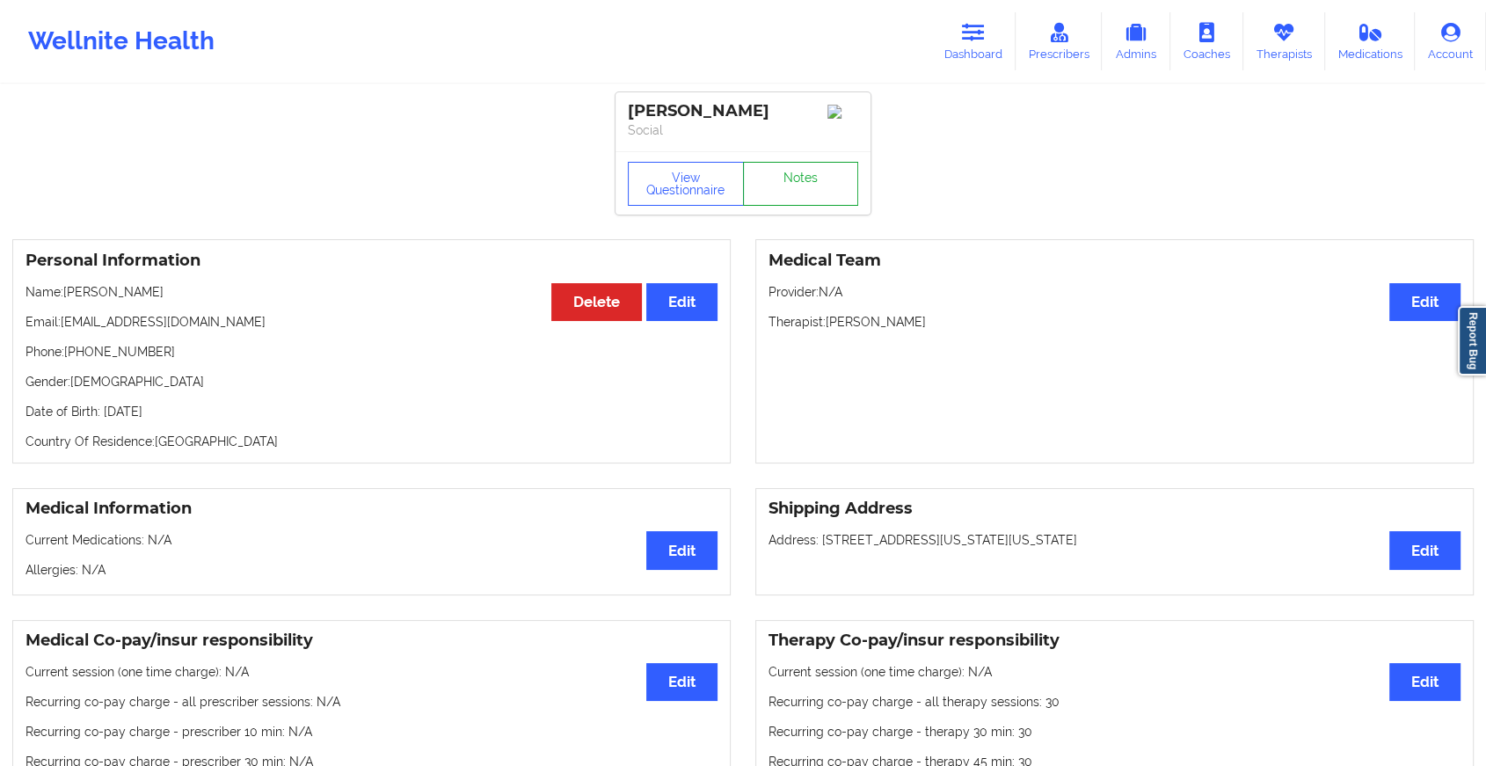
click at [798, 178] on link "Notes" at bounding box center [801, 184] width 116 height 44
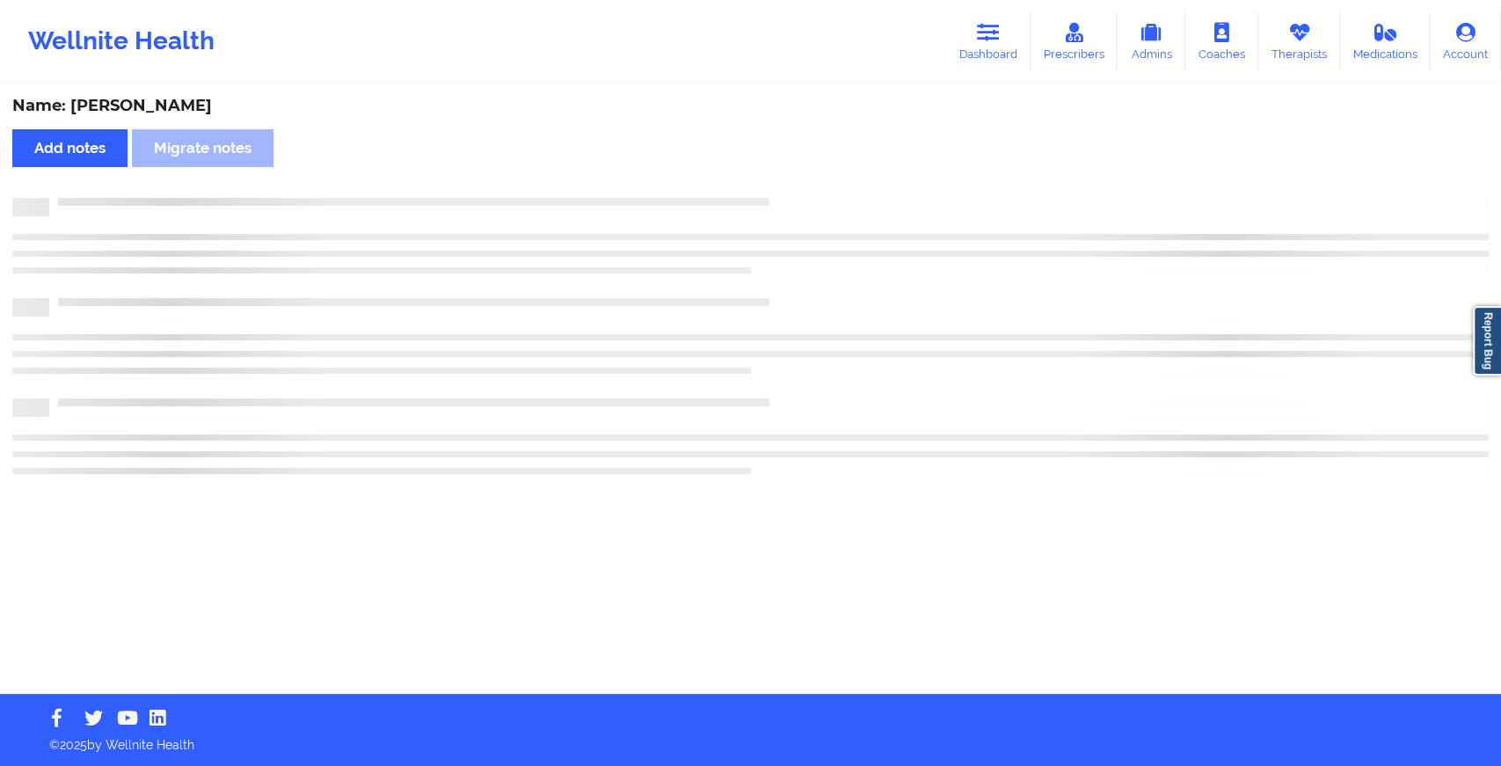
click at [798, 178] on div "Name: [PERSON_NAME] Add notes Migrate notes" at bounding box center [750, 390] width 1501 height 608
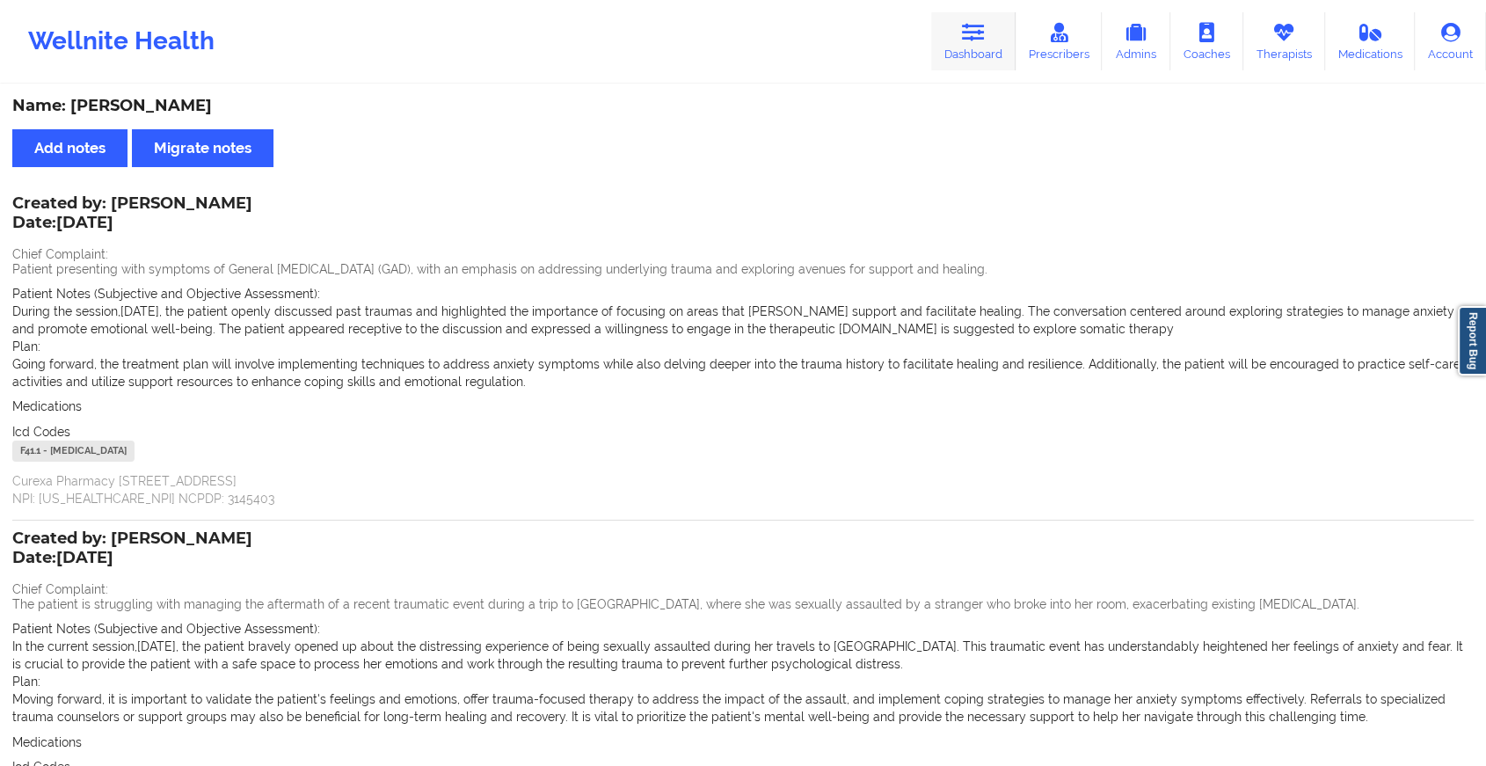
click at [934, 61] on link "Dashboard" at bounding box center [973, 41] width 84 height 58
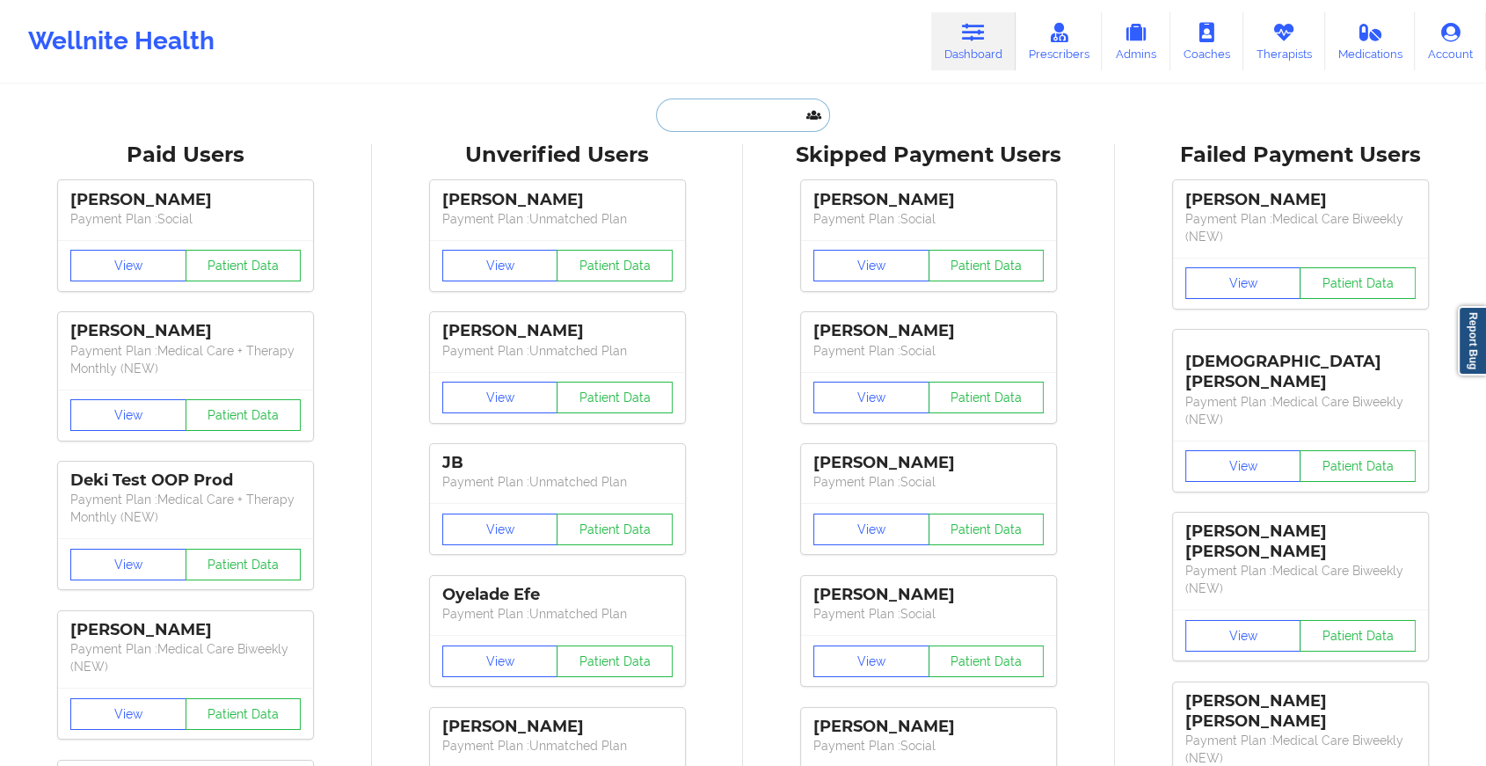
click at [732, 111] on input "text" at bounding box center [743, 115] width 174 height 33
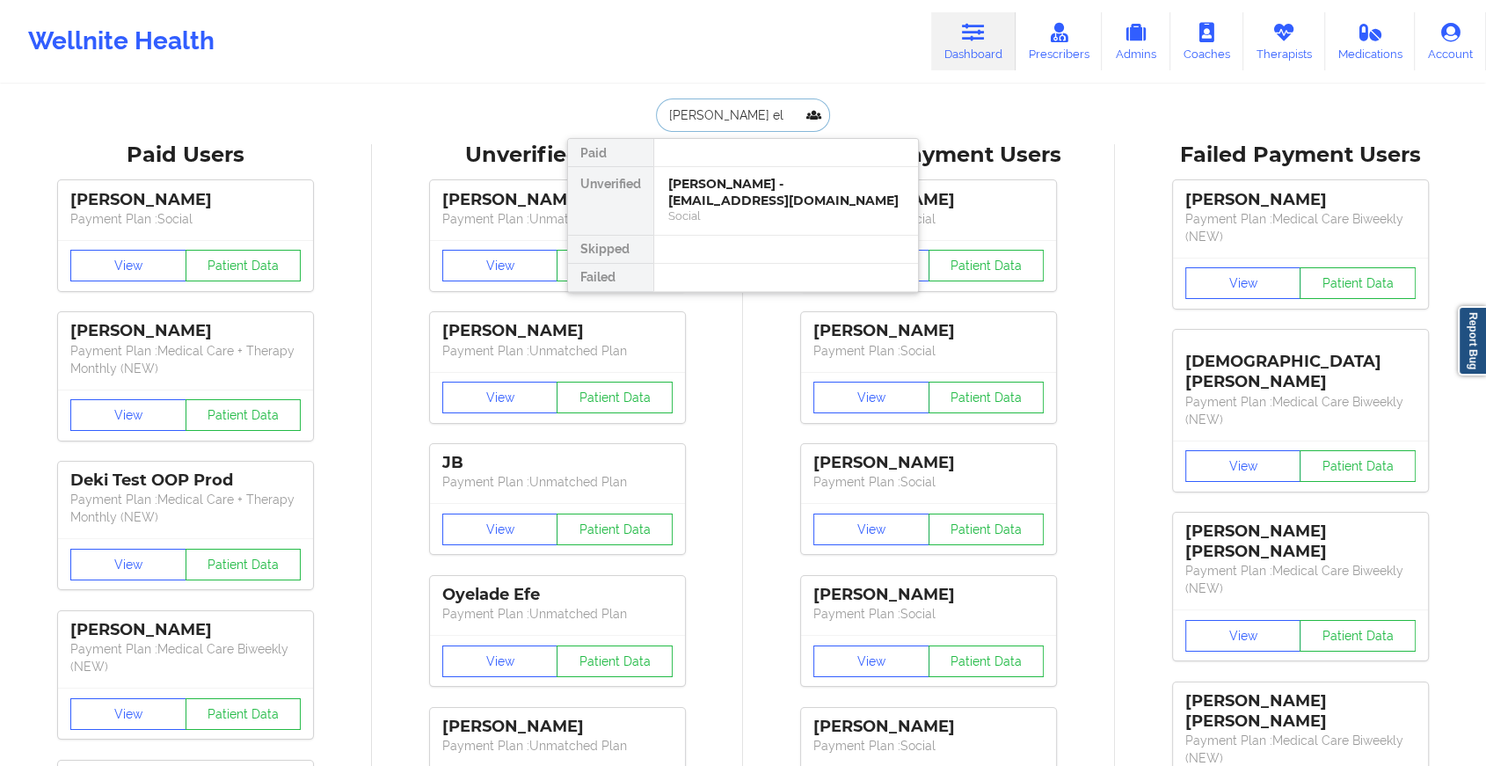
type input "[PERSON_NAME]"
click at [730, 186] on div "[PERSON_NAME] - [EMAIL_ADDRESS][DOMAIN_NAME]" at bounding box center [786, 192] width 236 height 33
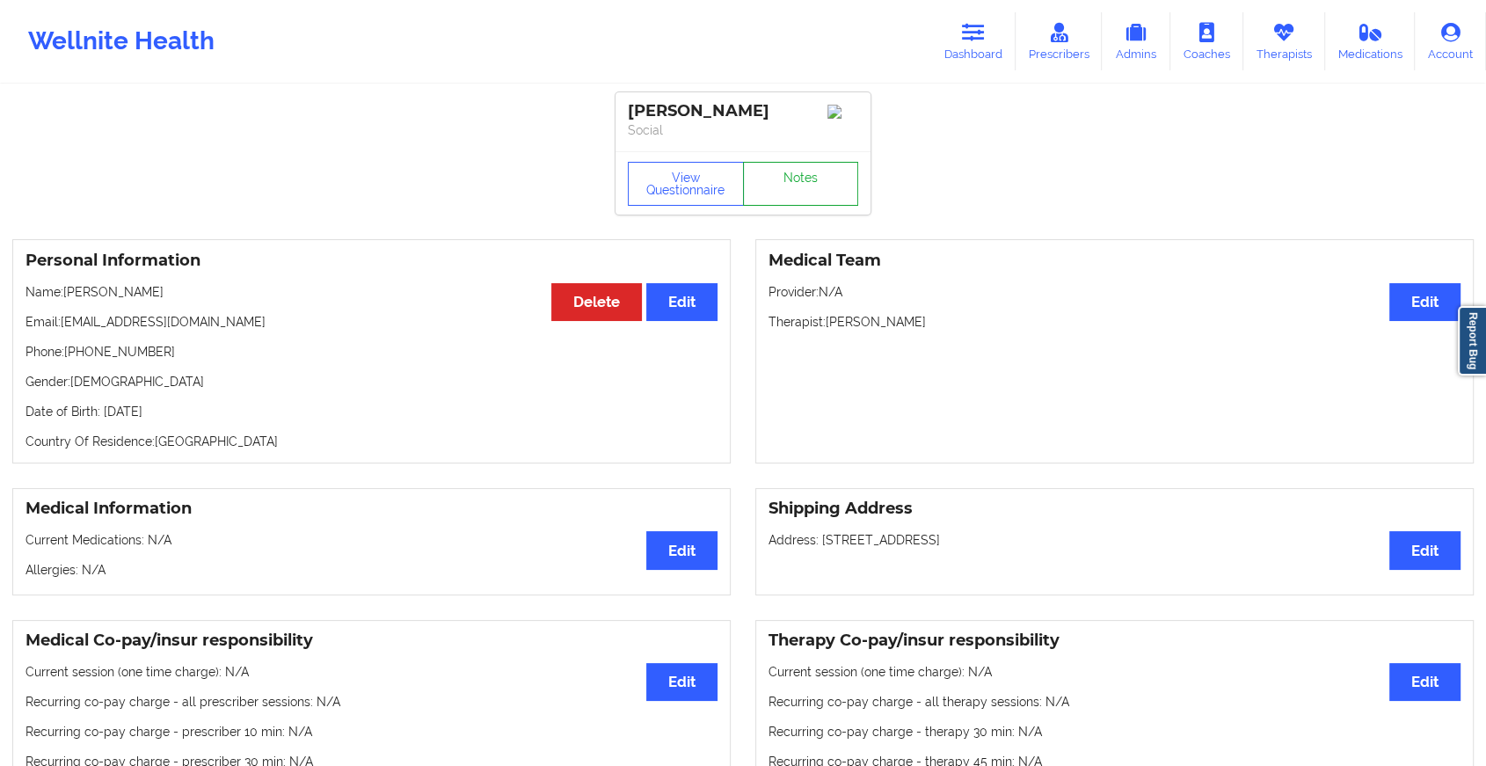
click at [782, 185] on link "Notes" at bounding box center [801, 184] width 116 height 44
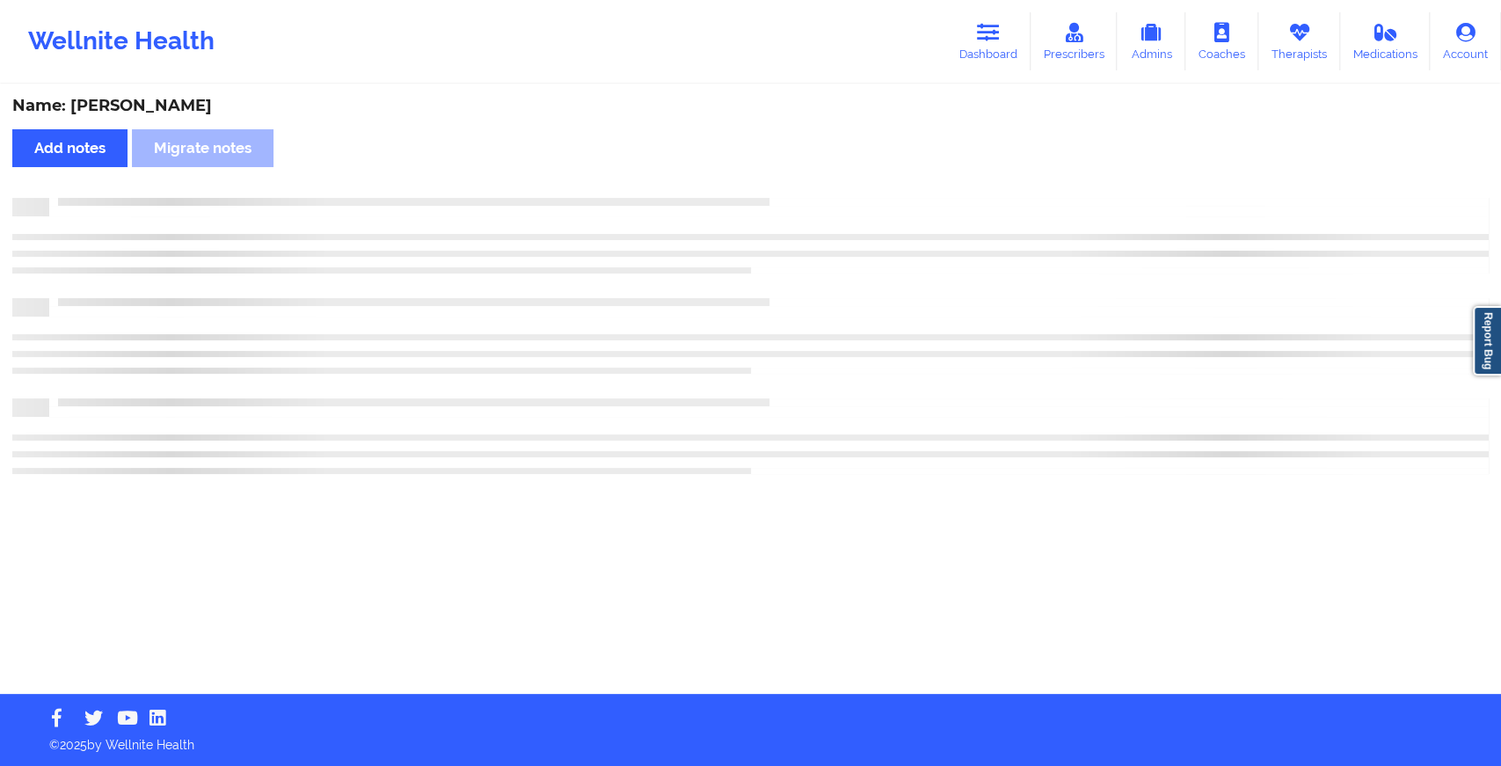
click at [782, 185] on div "Name: [PERSON_NAME] Add notes Migrate notes" at bounding box center [750, 390] width 1501 height 608
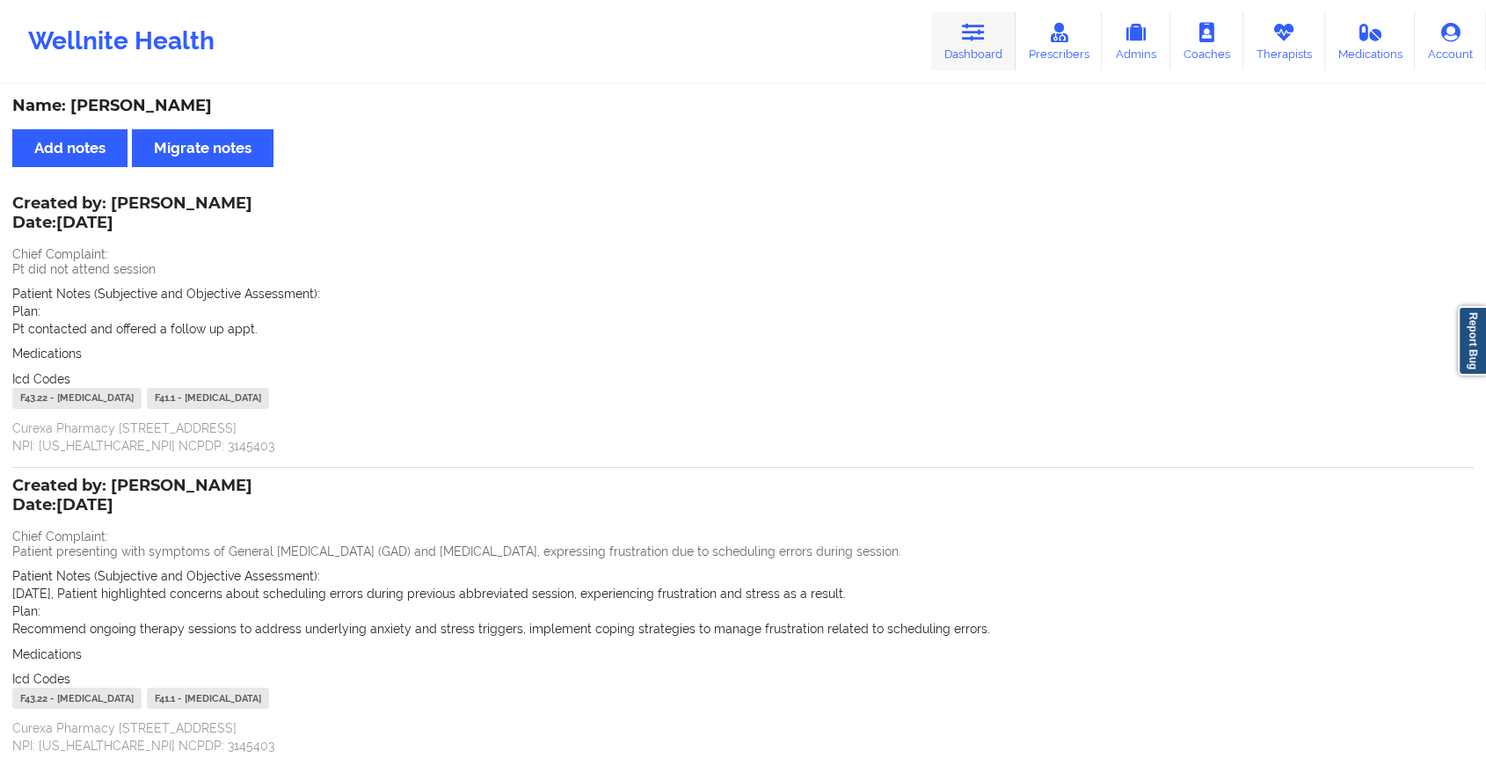
click at [989, 39] on link "Dashboard" at bounding box center [973, 41] width 84 height 58
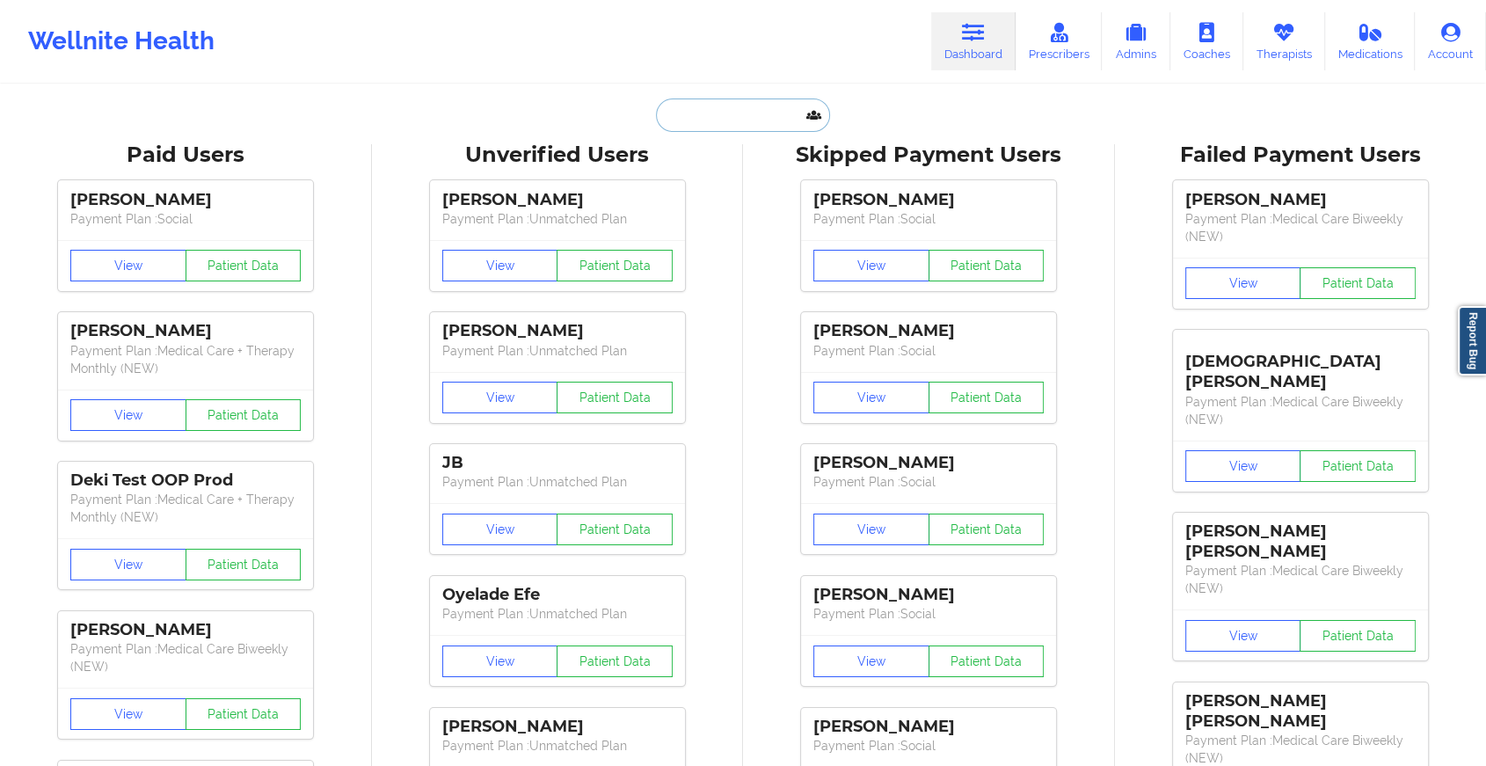
click at [770, 115] on input "text" at bounding box center [743, 115] width 174 height 33
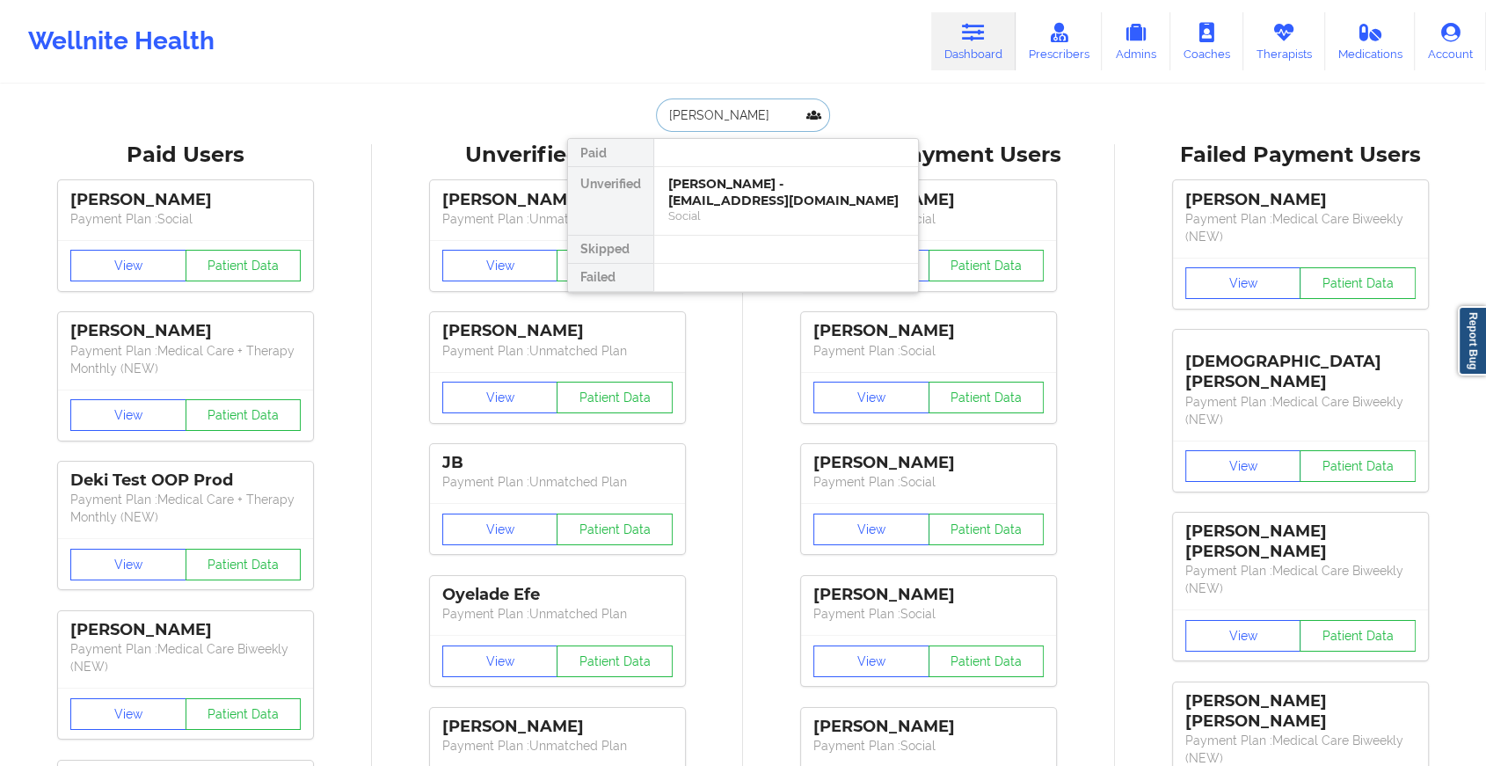
type input "[PERSON_NAME]"
click at [730, 189] on div "[PERSON_NAME] - [EMAIL_ADDRESS][DOMAIN_NAME]" at bounding box center [786, 192] width 236 height 33
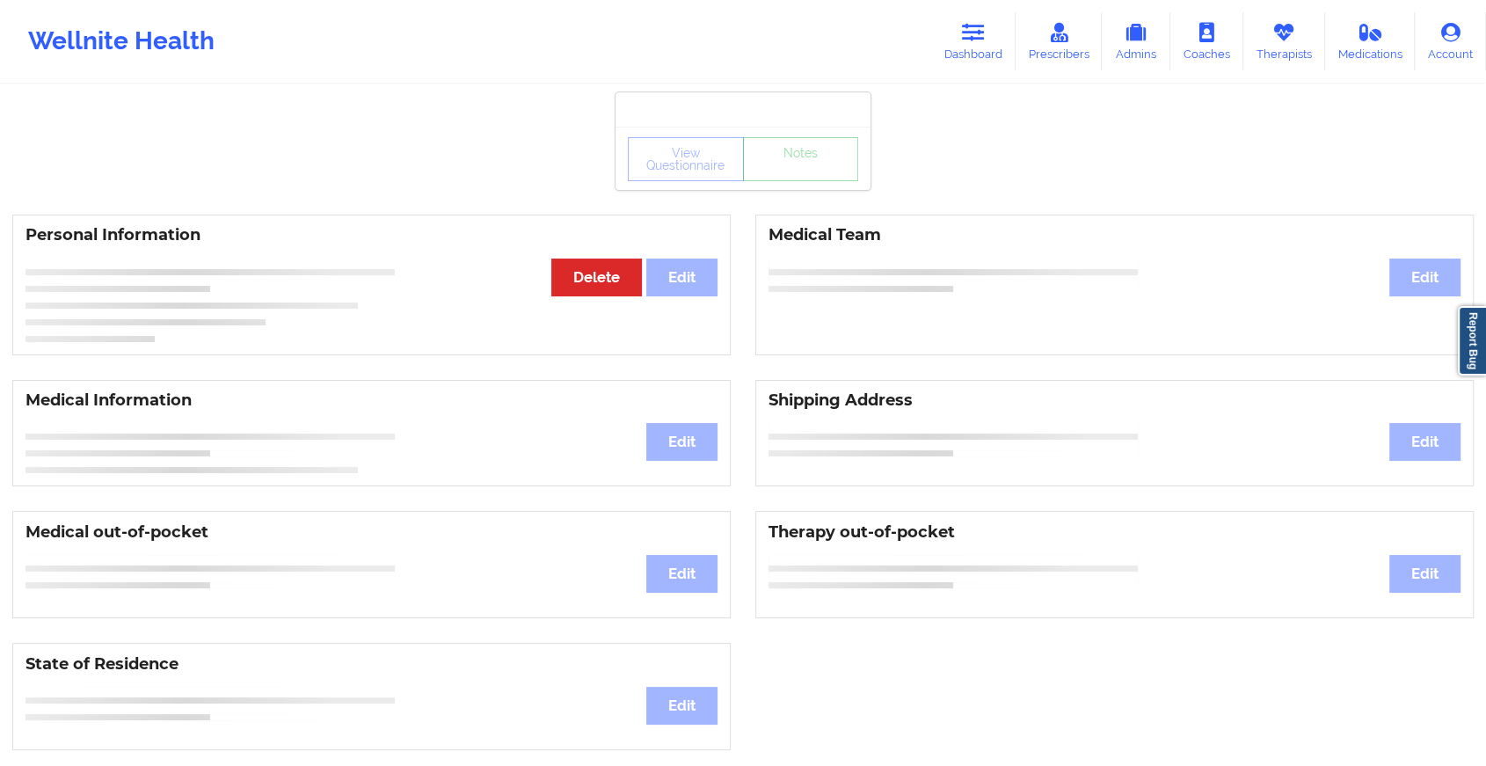
click at [800, 185] on div "View Questionnaire Notes" at bounding box center [743, 158] width 255 height 63
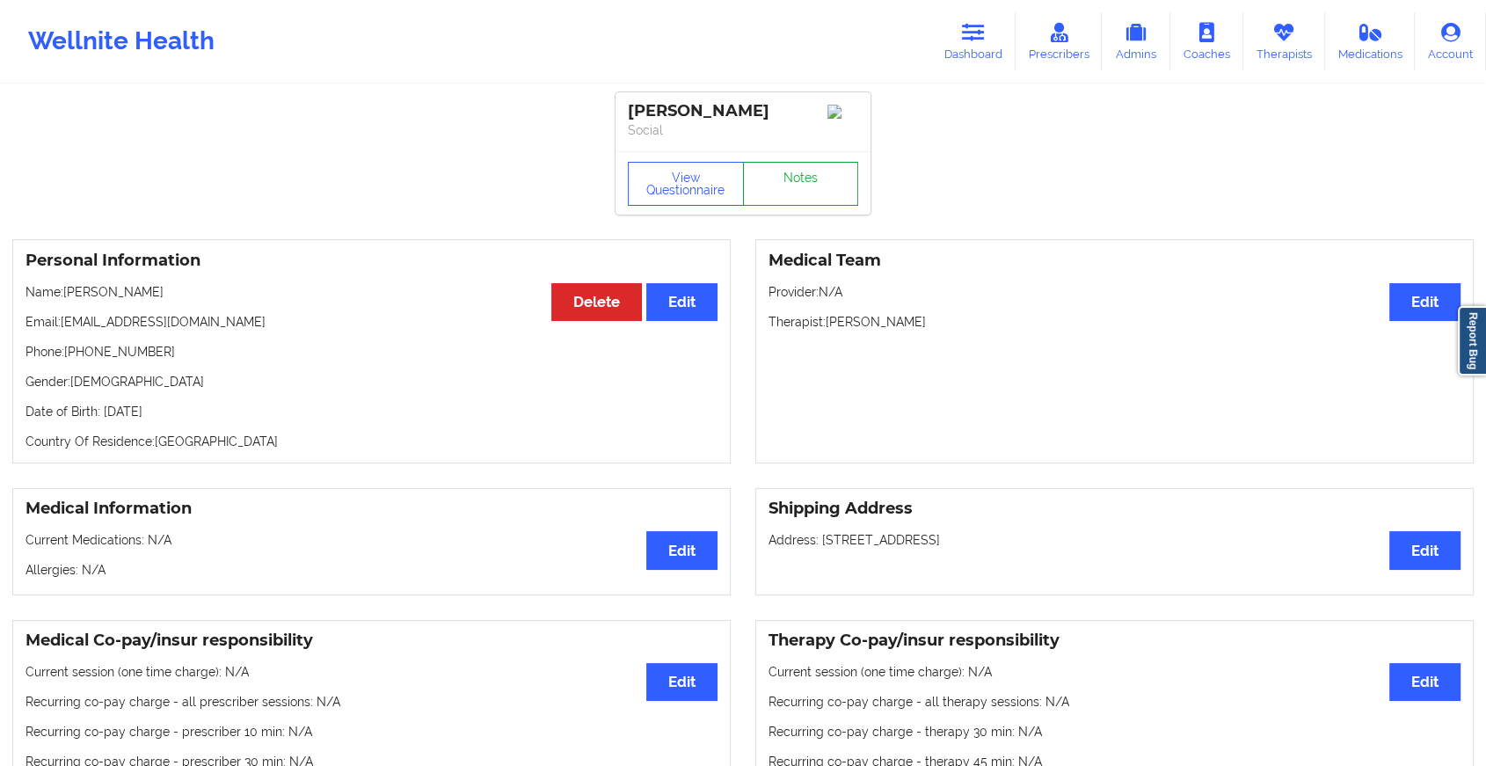
click at [800, 185] on link "Notes" at bounding box center [801, 184] width 116 height 44
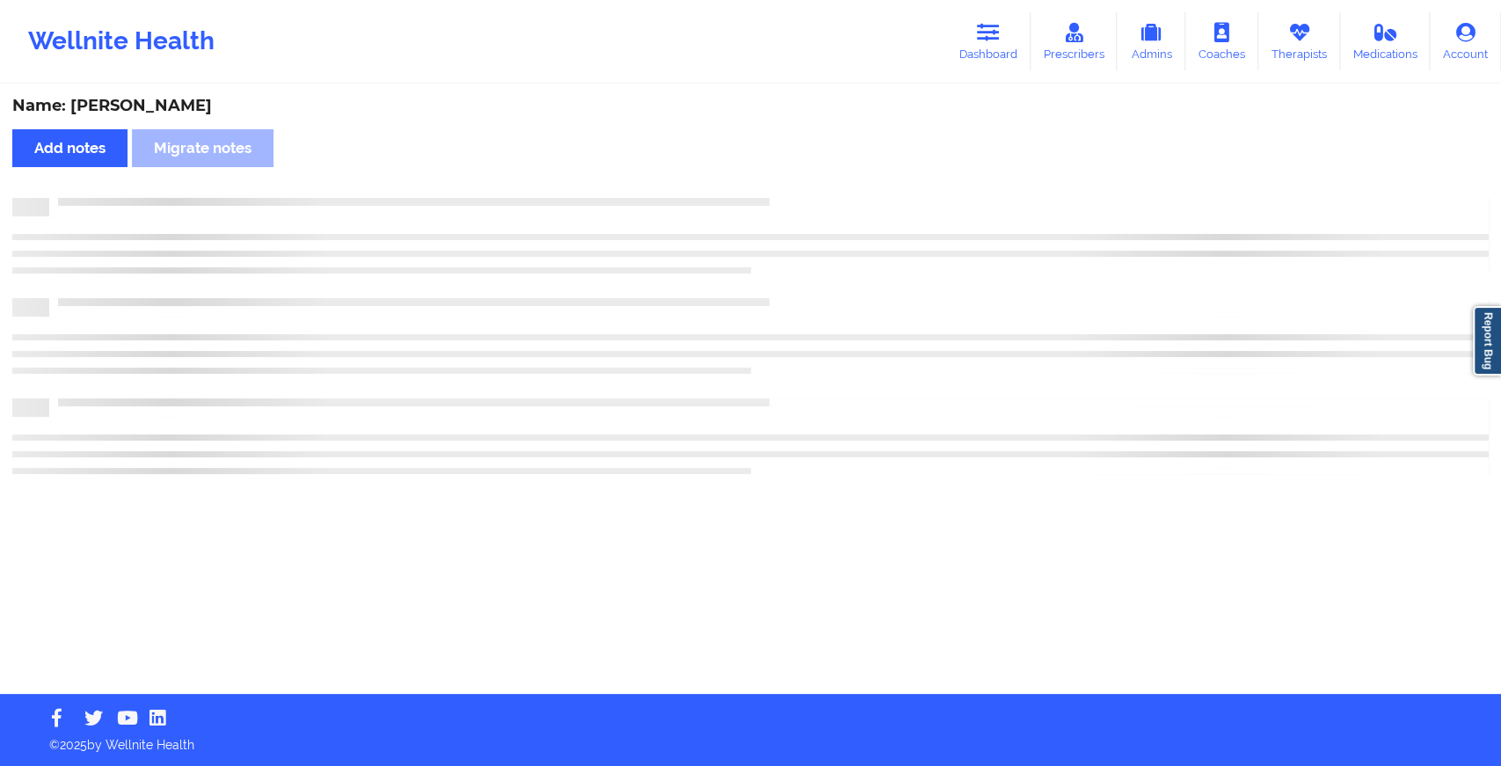
click at [800, 185] on div "Name: [PERSON_NAME] Add notes Migrate notes" at bounding box center [750, 390] width 1501 height 608
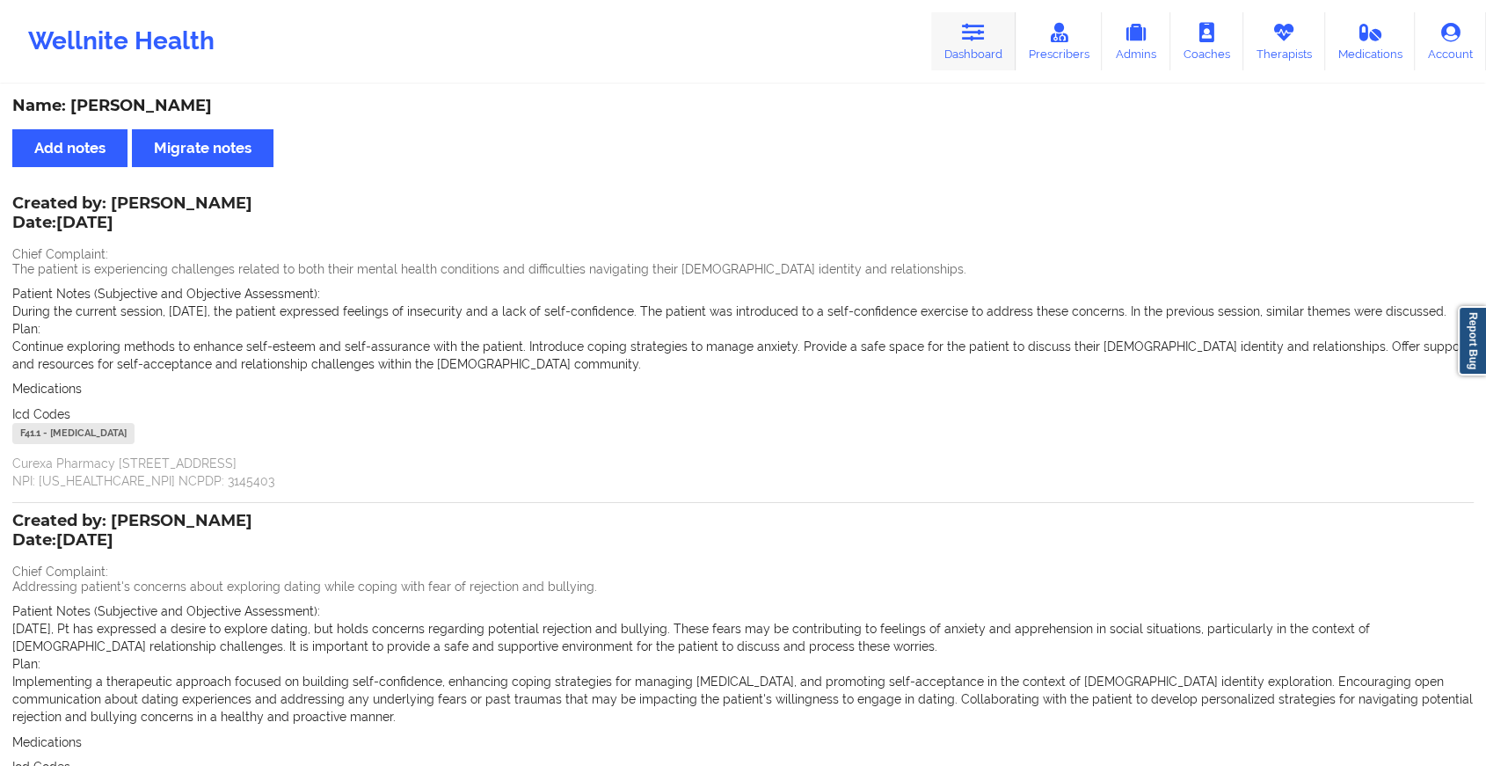
click at [957, 42] on link "Dashboard" at bounding box center [973, 41] width 84 height 58
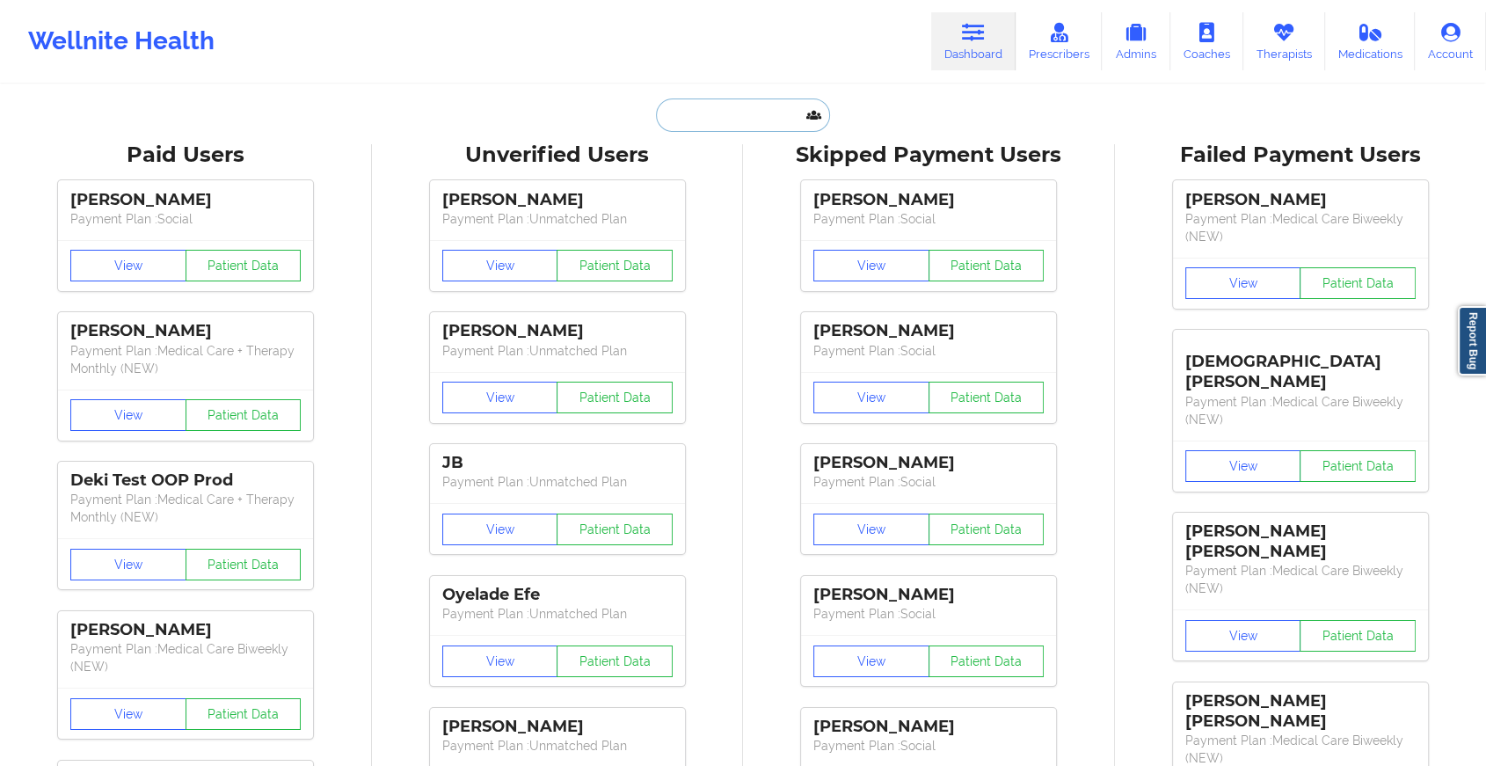
click at [751, 113] on input "text" at bounding box center [743, 115] width 174 height 33
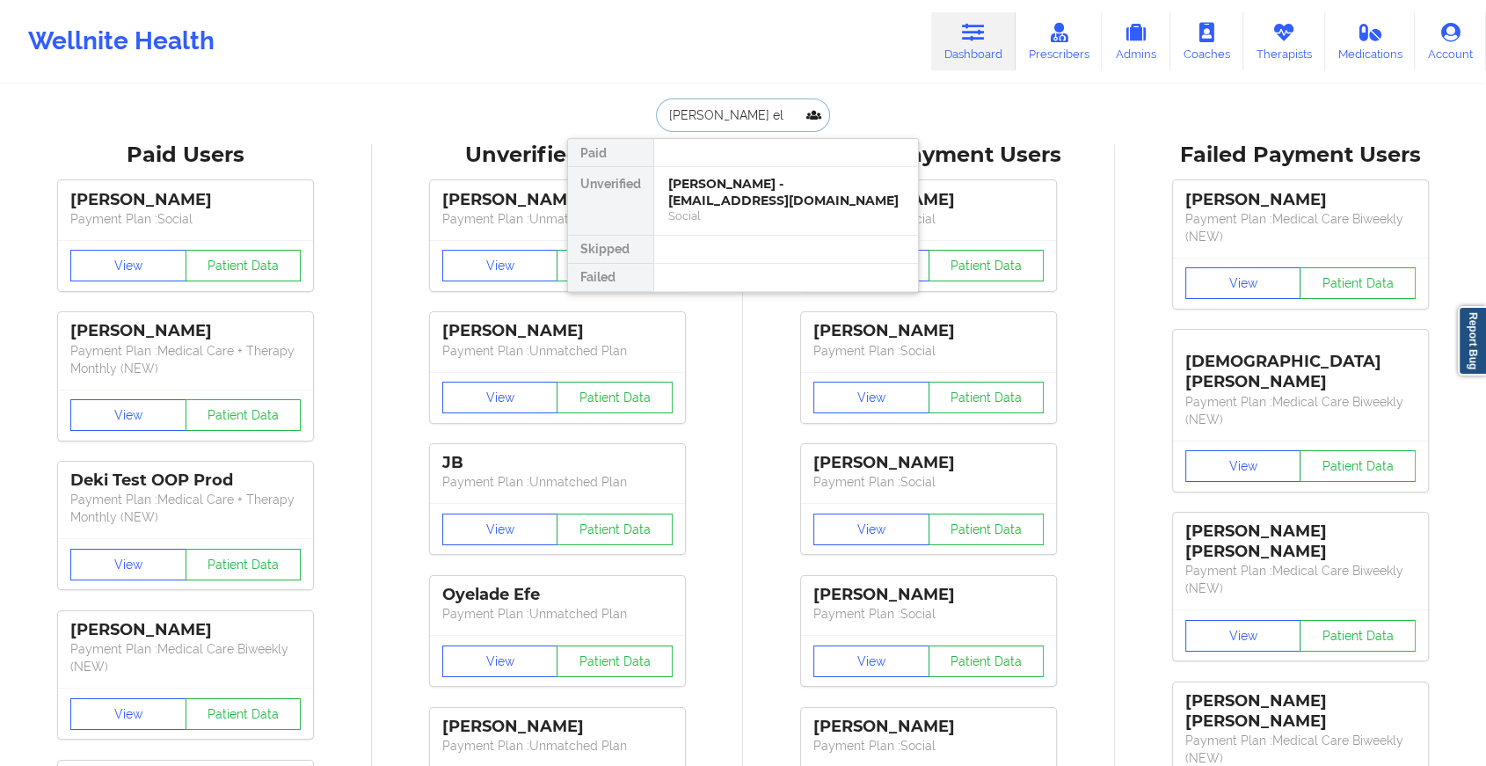
type input "[PERSON_NAME]"
click at [752, 196] on div "[PERSON_NAME] - [EMAIL_ADDRESS][DOMAIN_NAME]" at bounding box center [786, 192] width 236 height 33
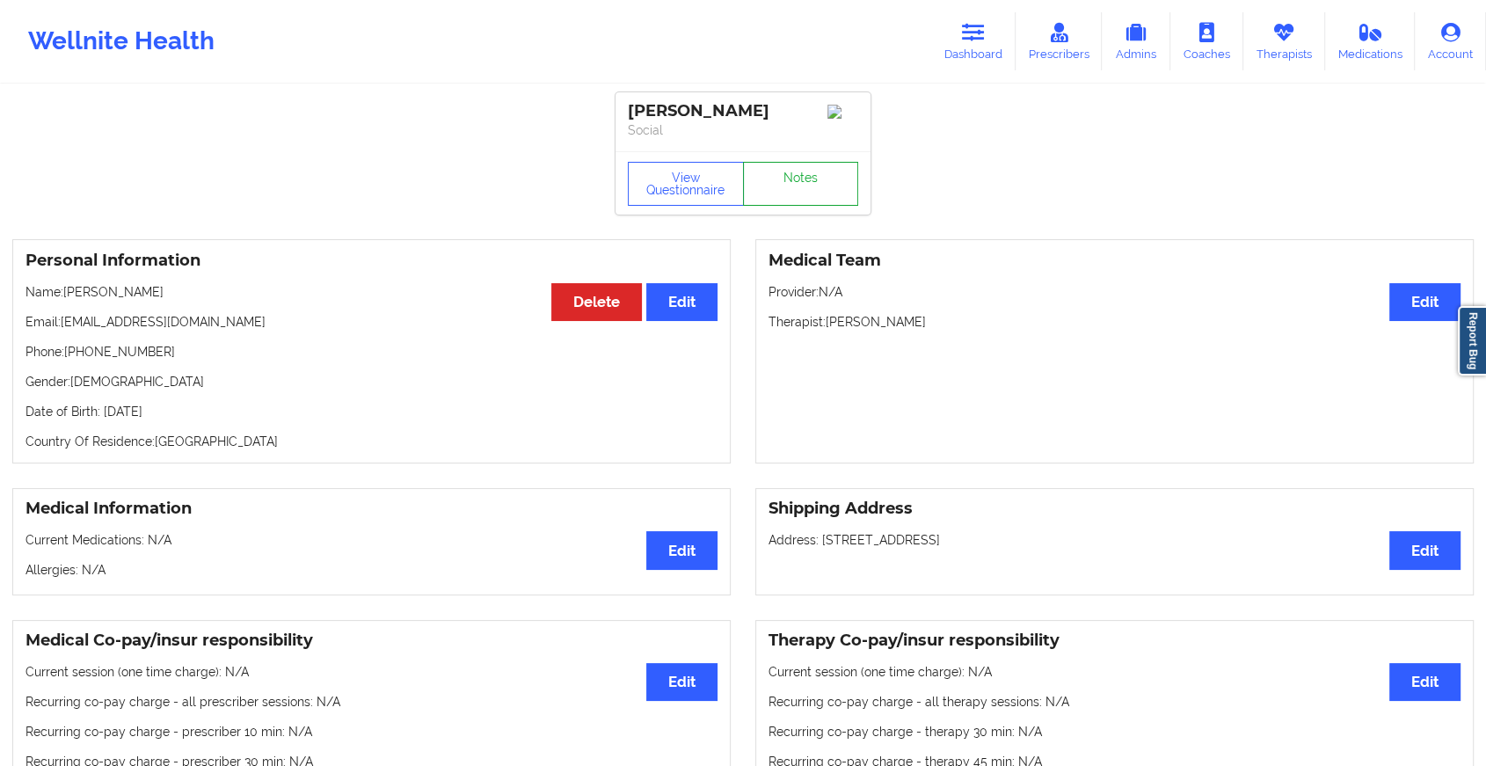
click at [806, 179] on link "Notes" at bounding box center [801, 184] width 116 height 44
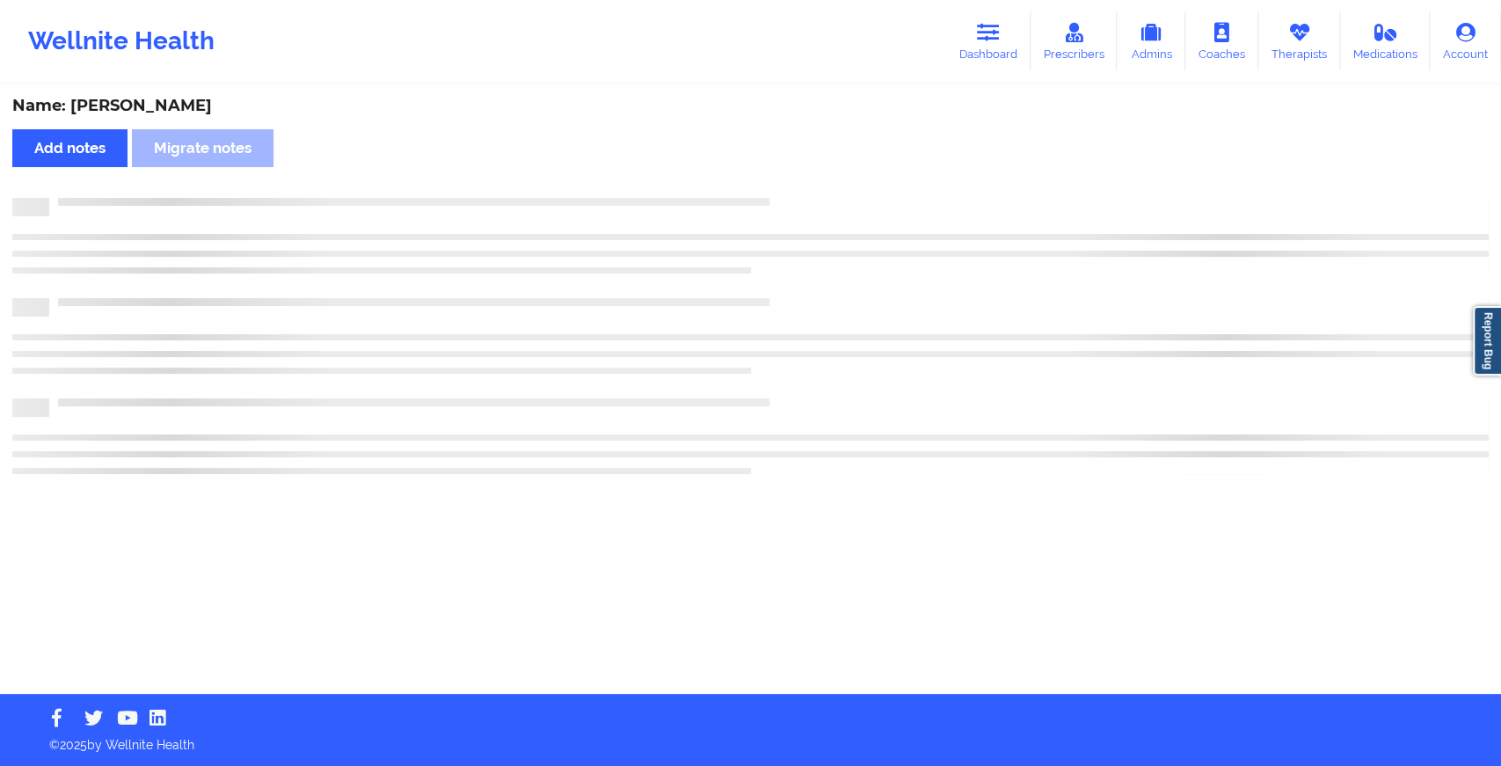
click at [806, 179] on div "Name: [PERSON_NAME] Add notes Migrate notes" at bounding box center [750, 390] width 1501 height 608
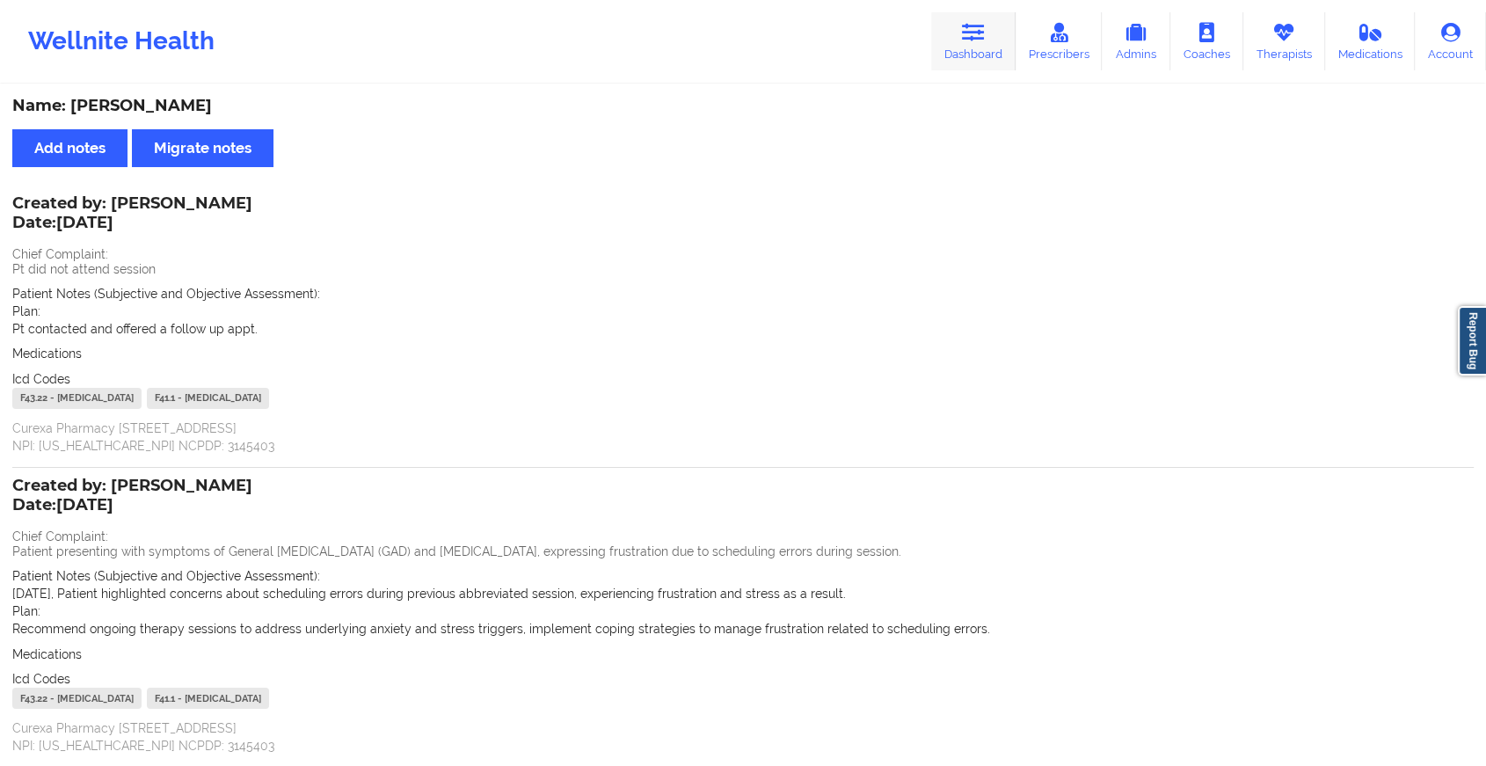
click at [958, 54] on link "Dashboard" at bounding box center [973, 41] width 84 height 58
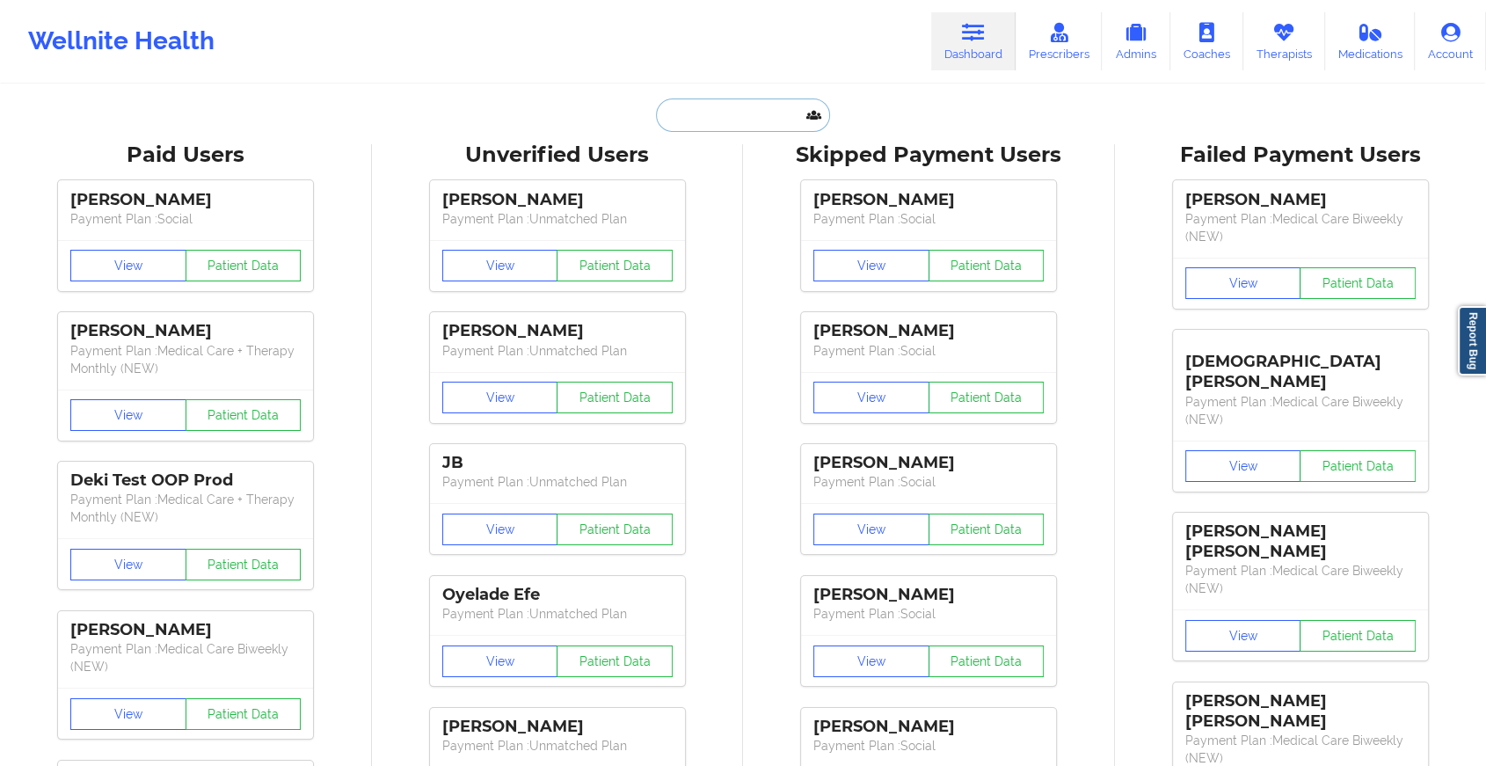
click at [769, 99] on input "text" at bounding box center [743, 115] width 174 height 33
paste input "[PERSON_NAME][EMAIL_ADDRESS][PERSON_NAME][DOMAIN_NAME]"
type input "[PERSON_NAME][EMAIL_ADDRESS][PERSON_NAME][DOMAIN_NAME]"
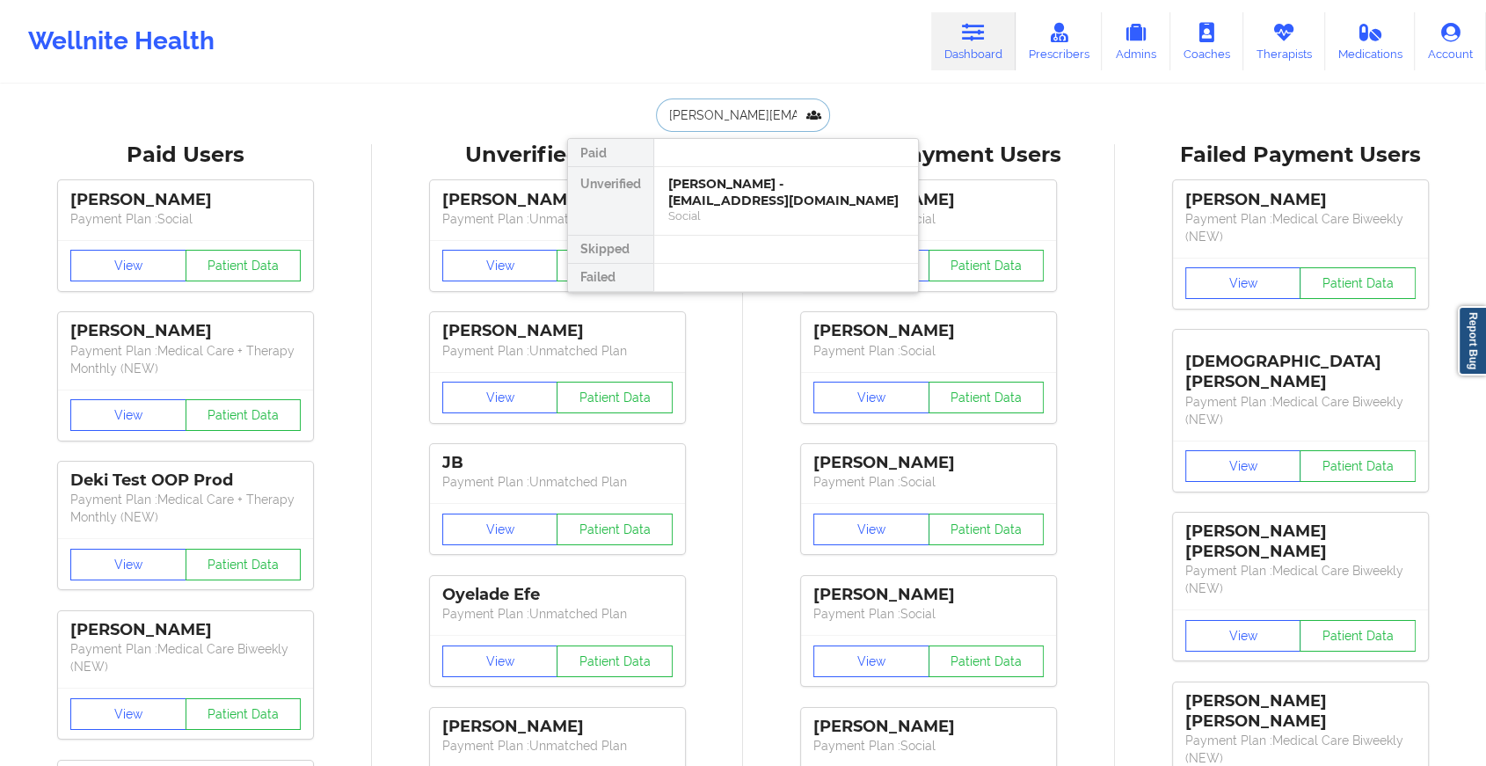
scroll to position [0, 52]
click at [733, 190] on div "Ana J Chang - [EMAIL_ADDRESS][PERSON_NAME][DOMAIN_NAME]" at bounding box center [786, 192] width 236 height 33
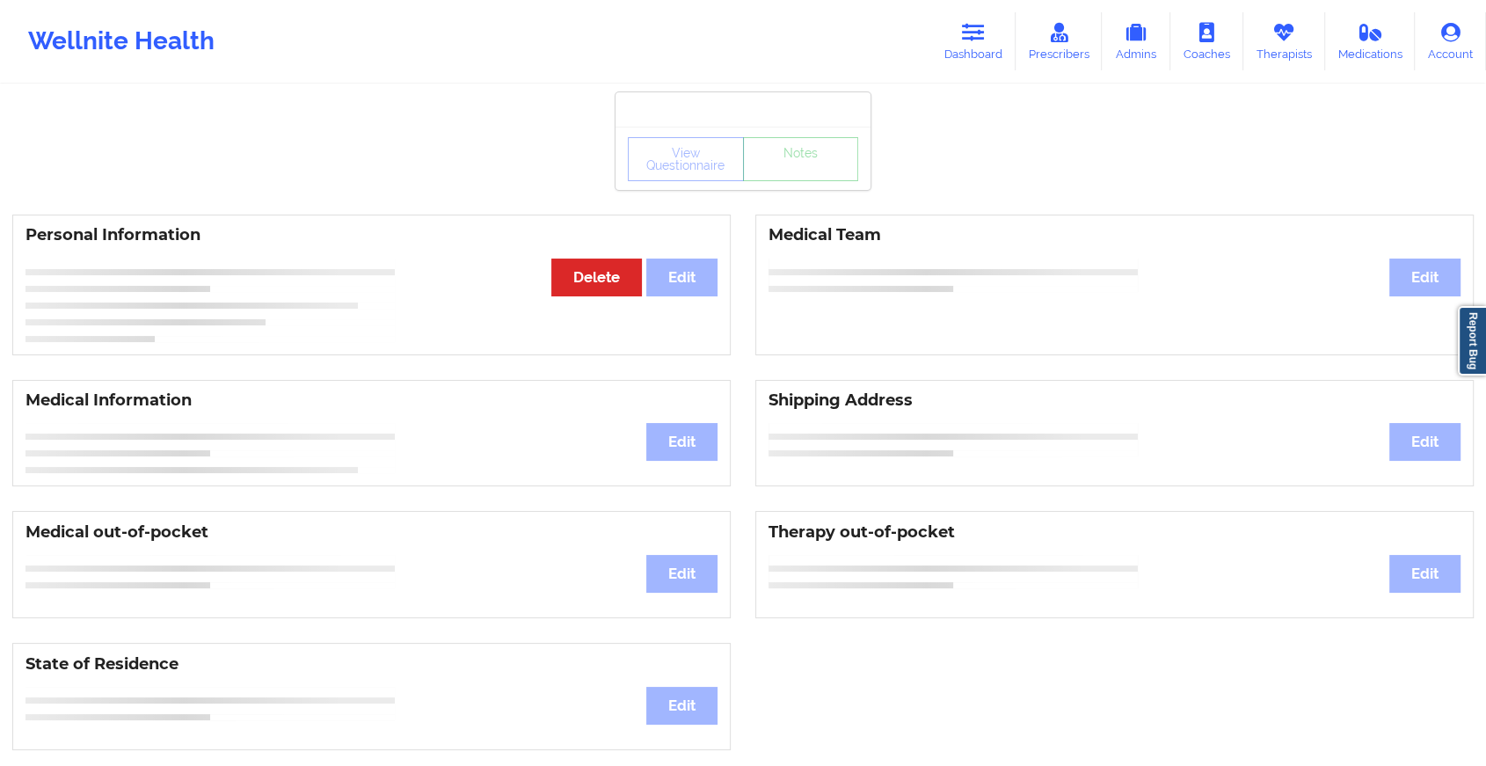
click at [788, 177] on div "View Questionnaire Notes" at bounding box center [743, 159] width 230 height 44
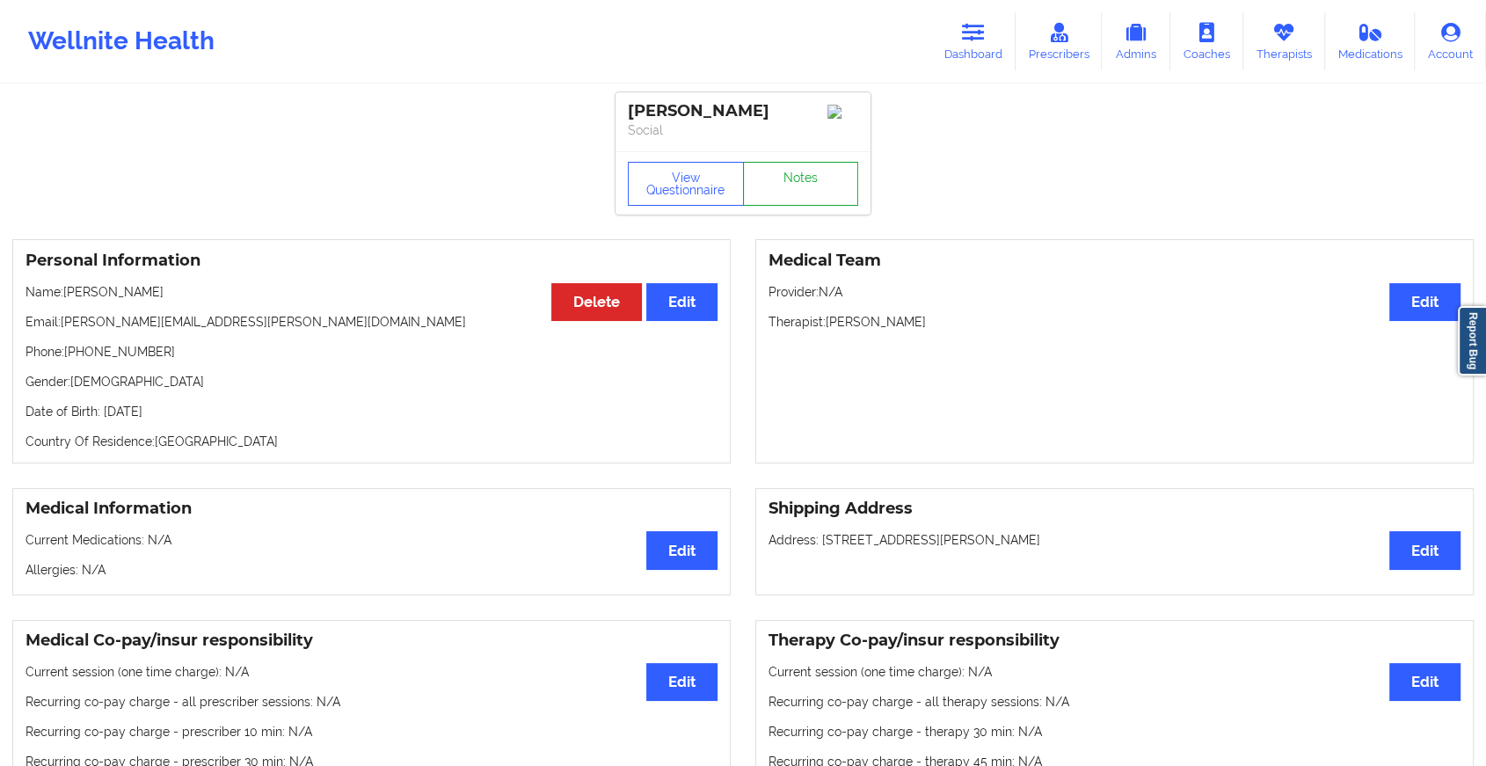
click at [788, 177] on link "Notes" at bounding box center [801, 184] width 116 height 44
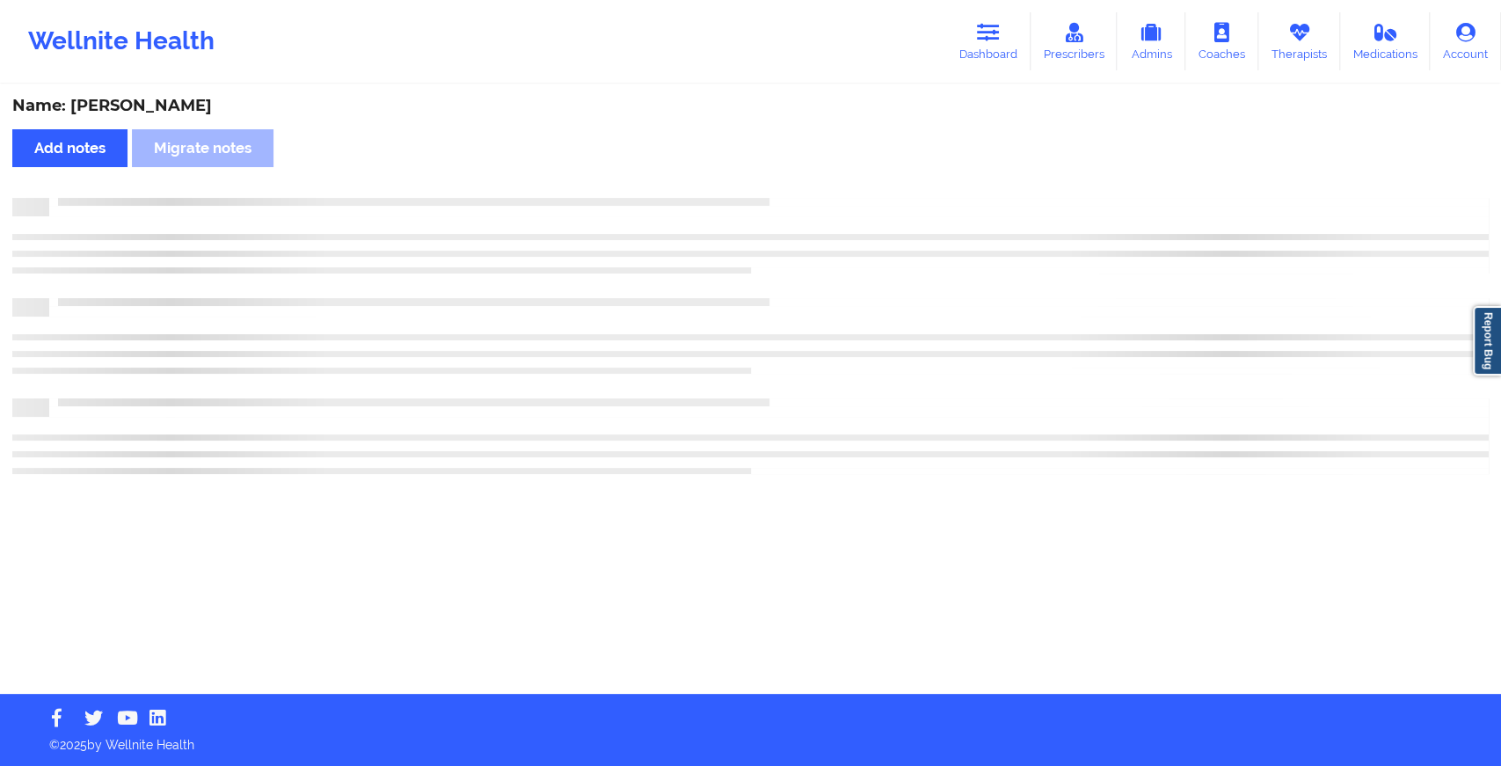
click at [788, 177] on div "Name: [PERSON_NAME] Add notes Migrate notes" at bounding box center [750, 390] width 1501 height 608
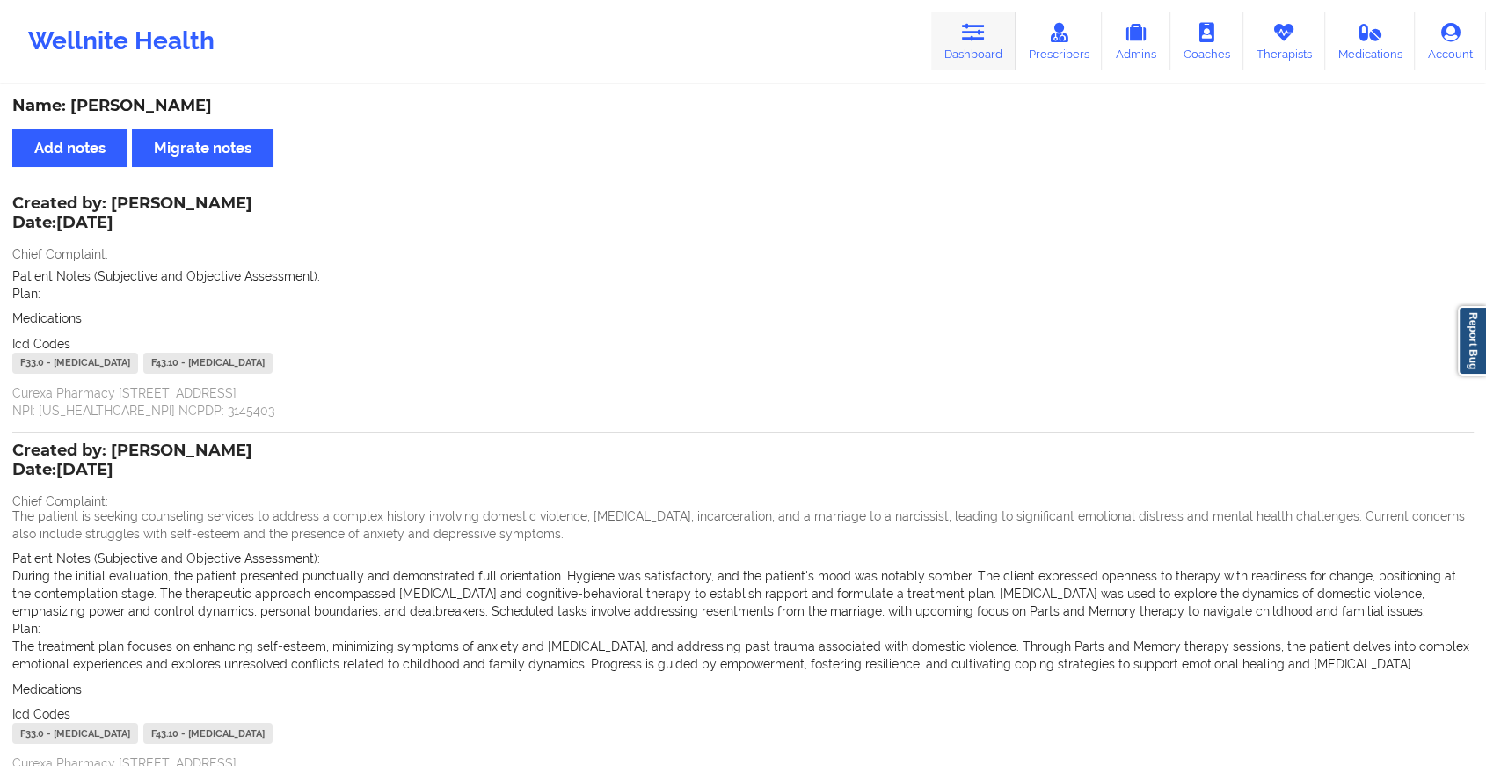
click at [964, 41] on icon at bounding box center [973, 32] width 23 height 19
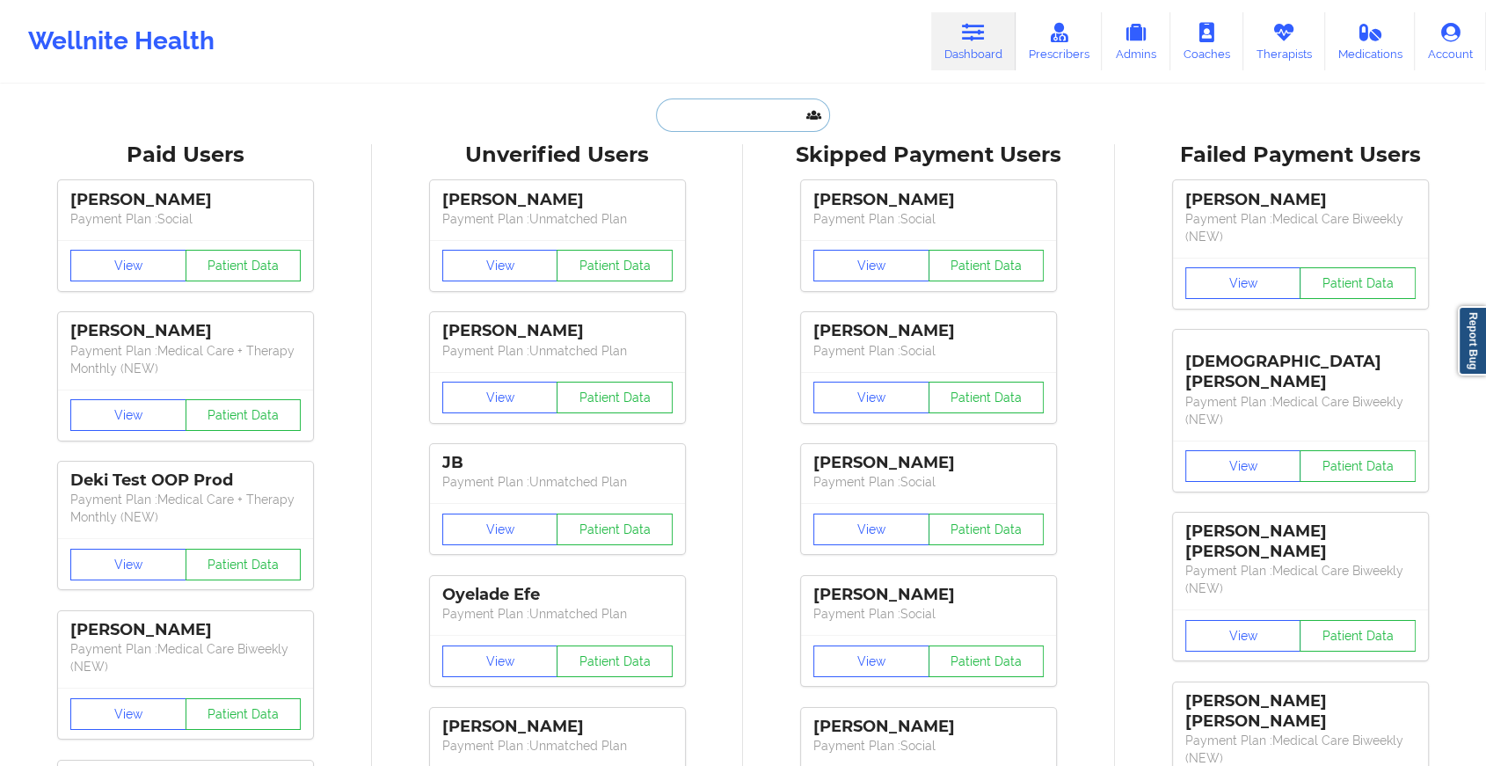
click at [747, 120] on input "text" at bounding box center [743, 115] width 174 height 33
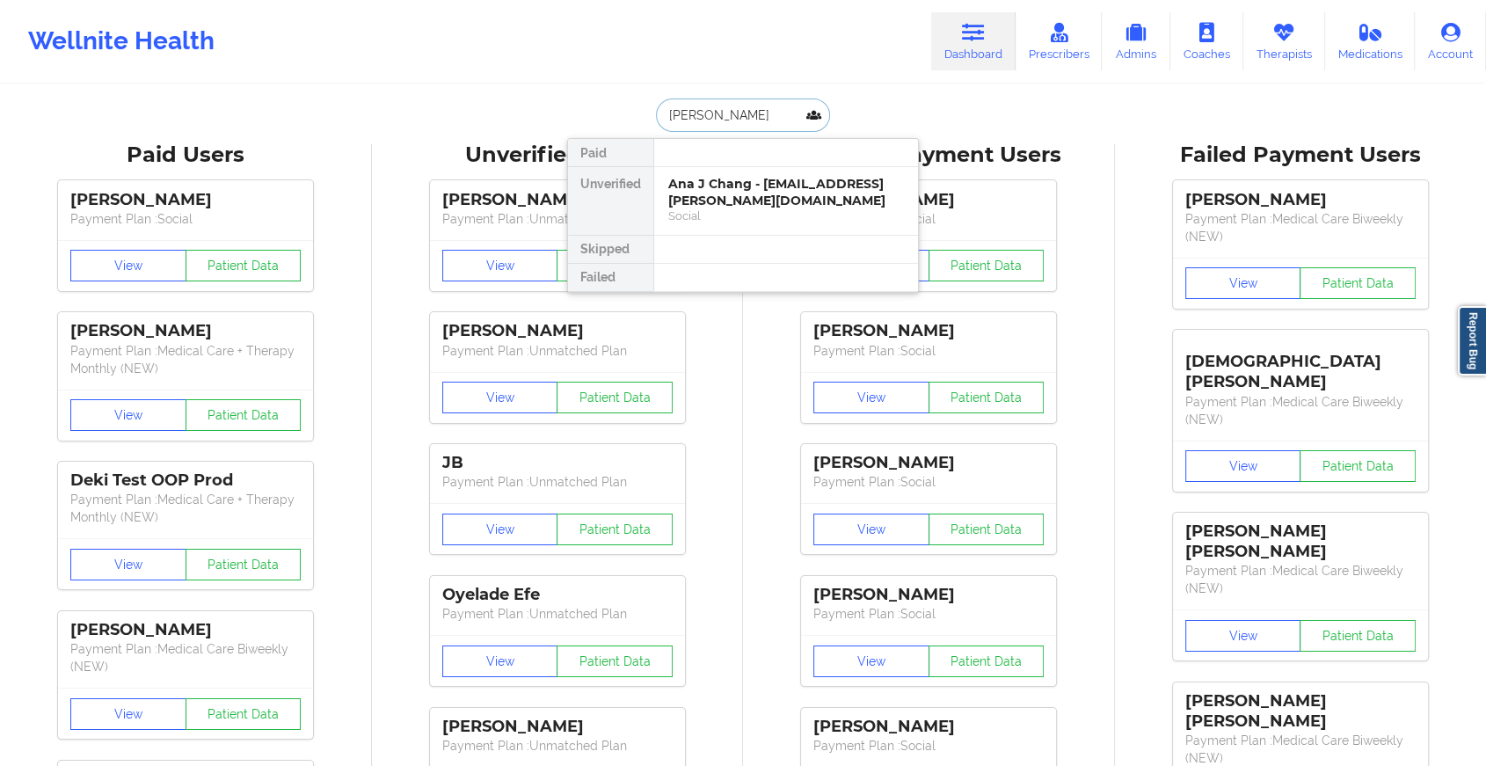
type input "[PERSON_NAME]"
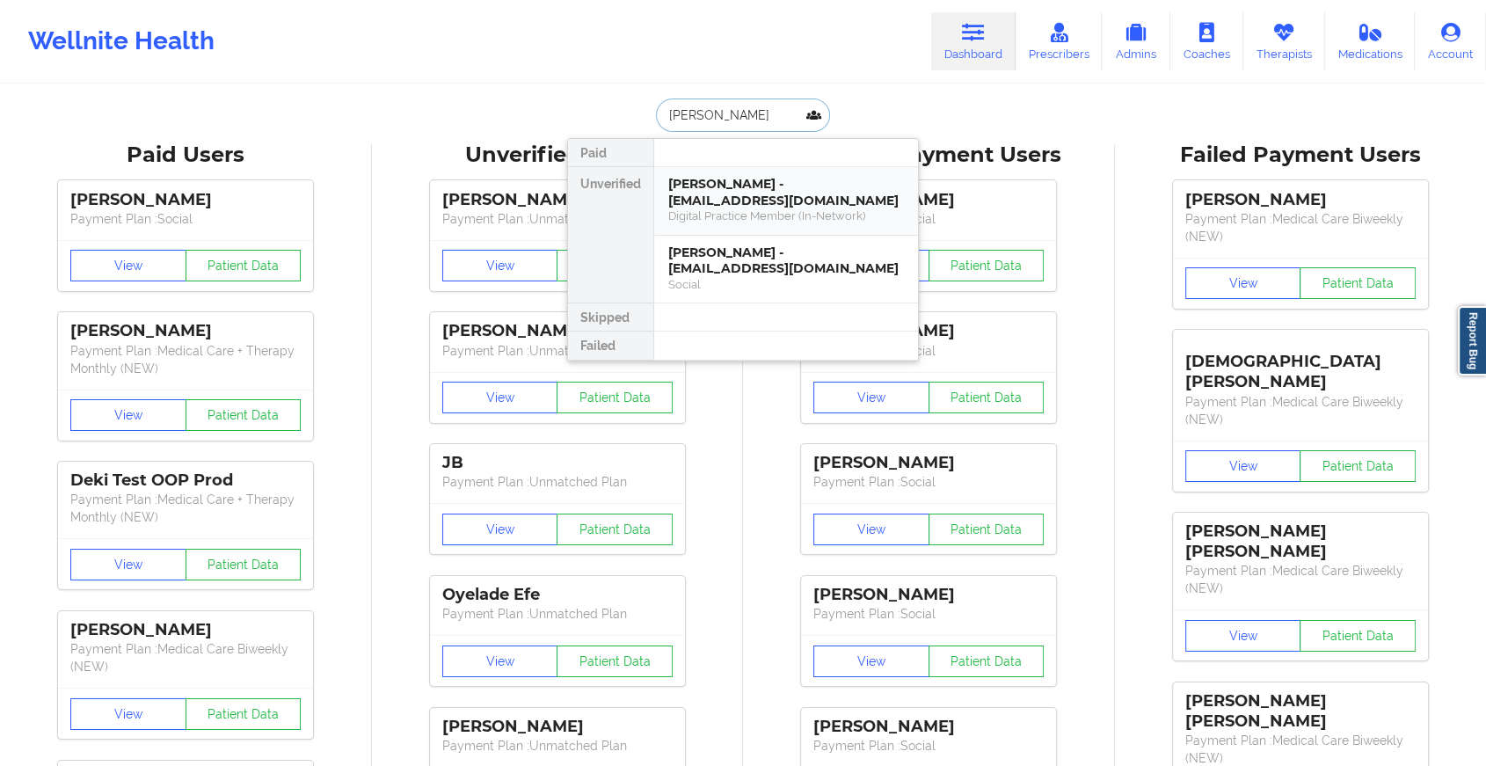
click at [744, 208] on div "Digital Practice Member (In-Network)" at bounding box center [786, 215] width 236 height 15
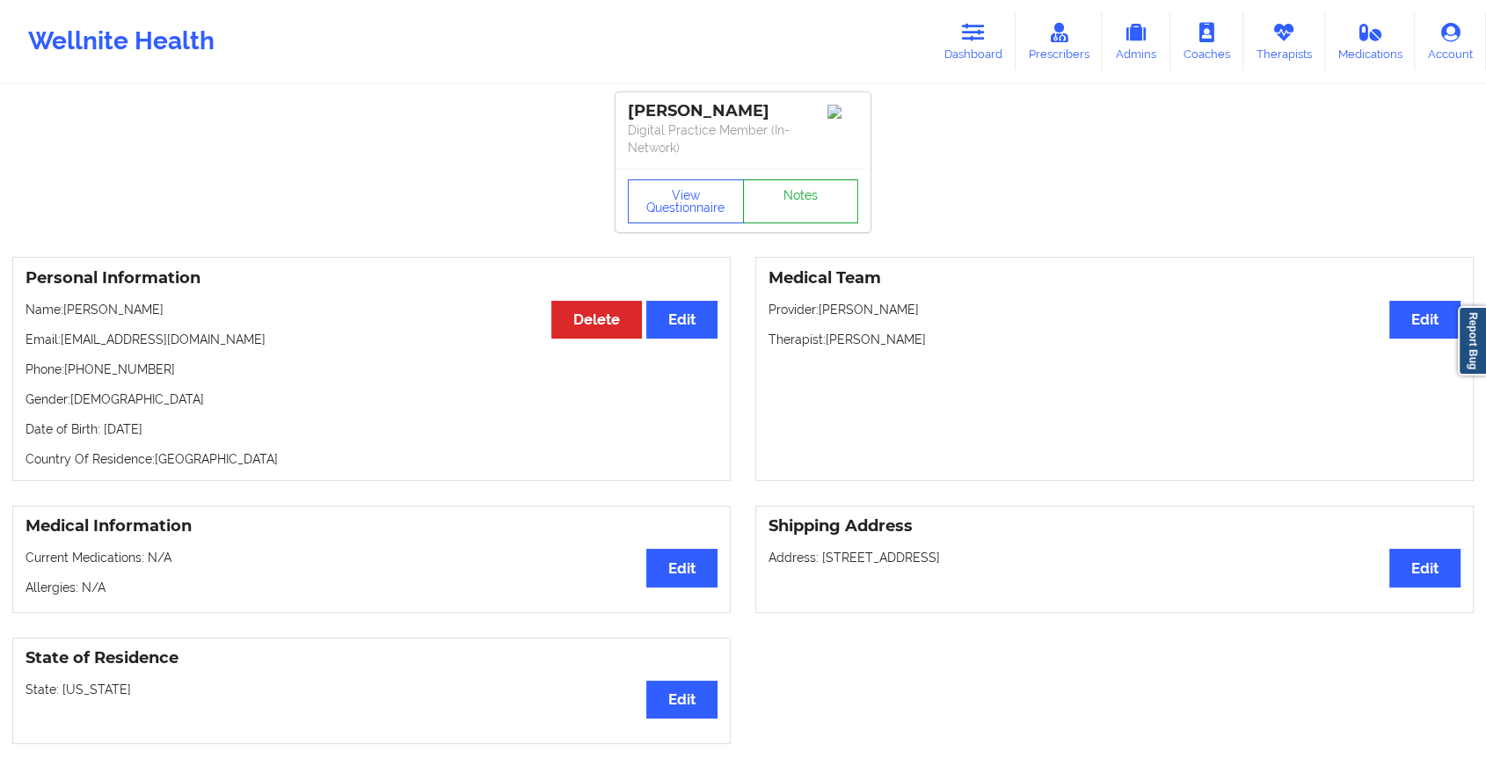
click at [788, 213] on link "Notes" at bounding box center [801, 201] width 116 height 44
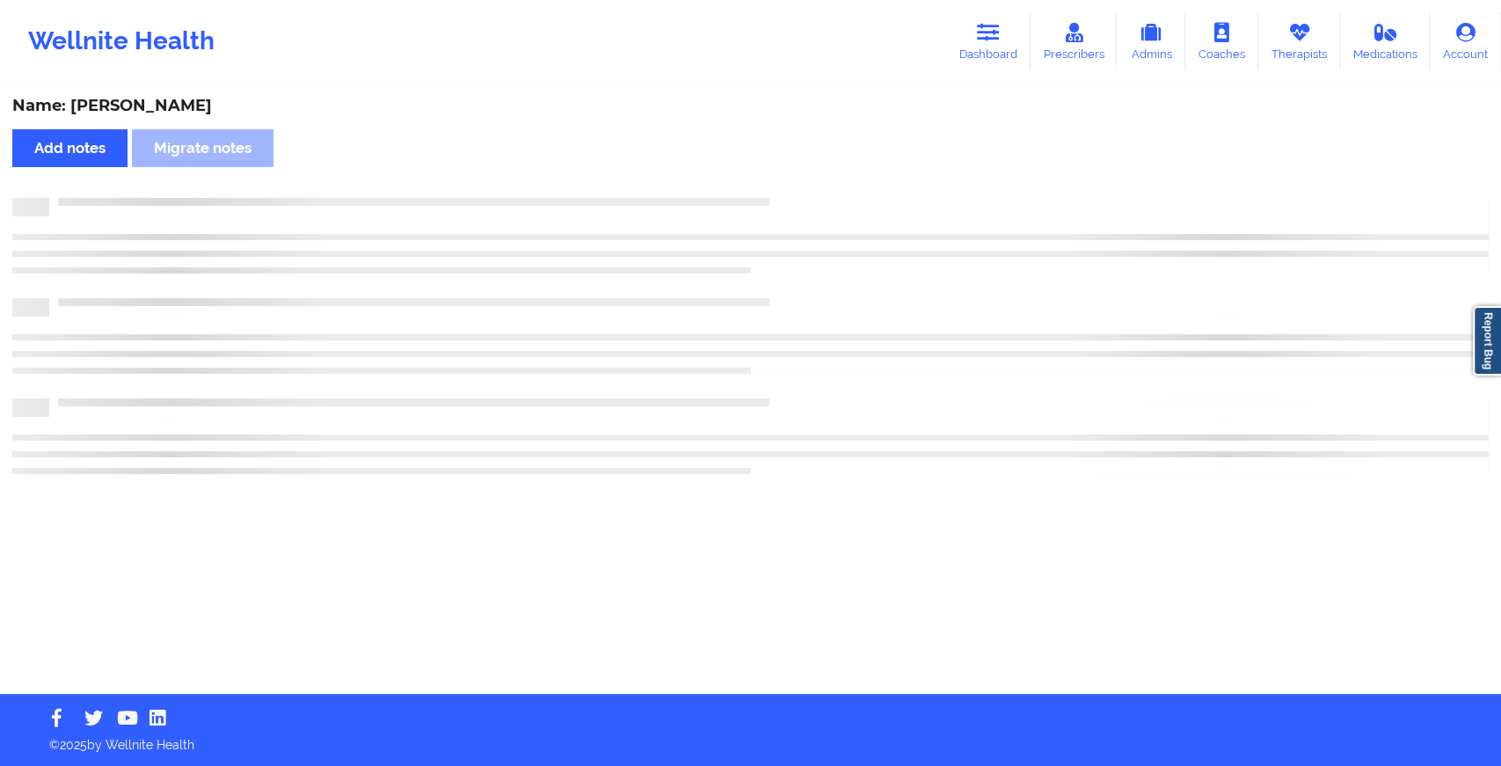
click at [788, 213] on div at bounding box center [750, 207] width 1477 height 18
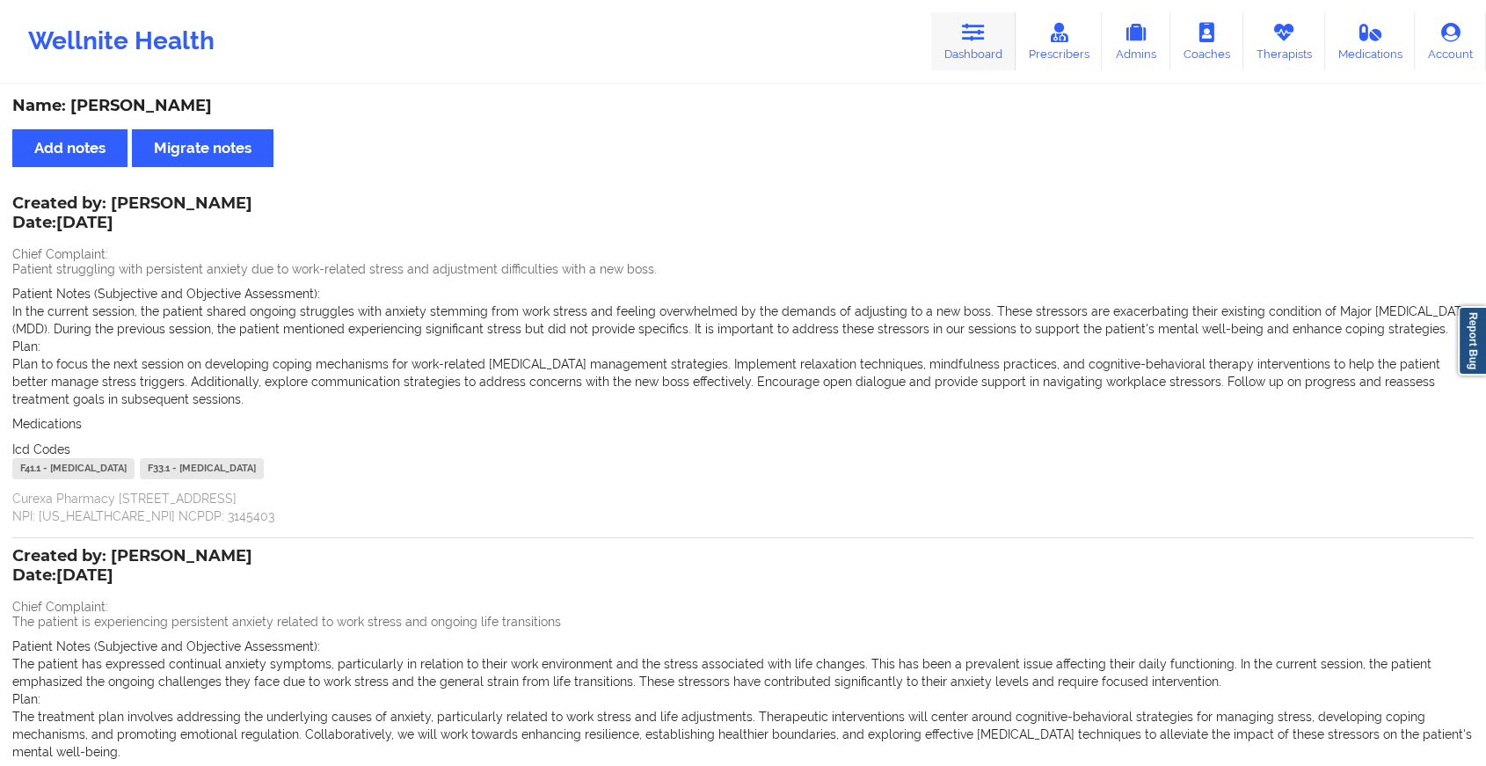
click at [972, 55] on link "Dashboard" at bounding box center [973, 41] width 84 height 58
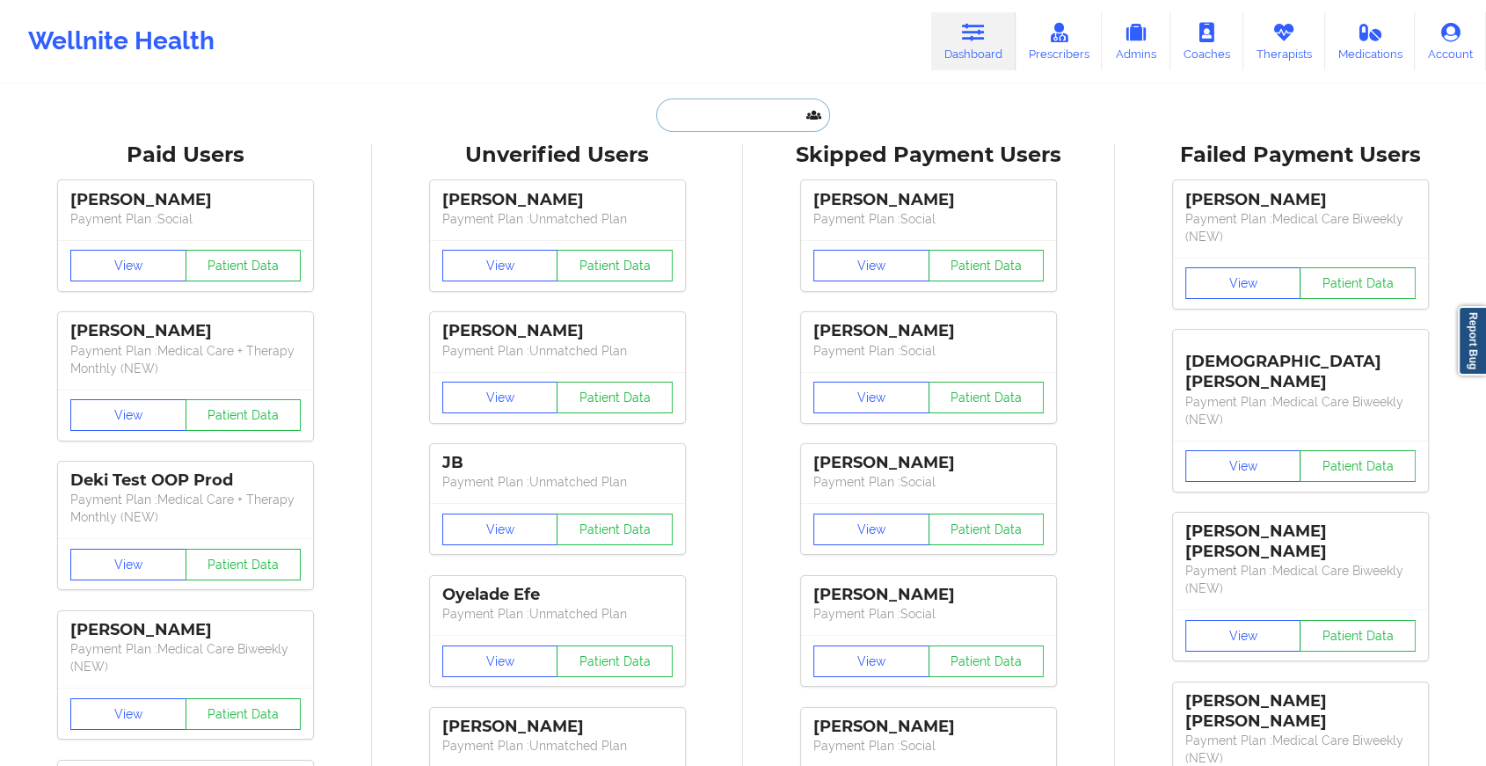
click at [771, 112] on input "text" at bounding box center [743, 115] width 174 height 33
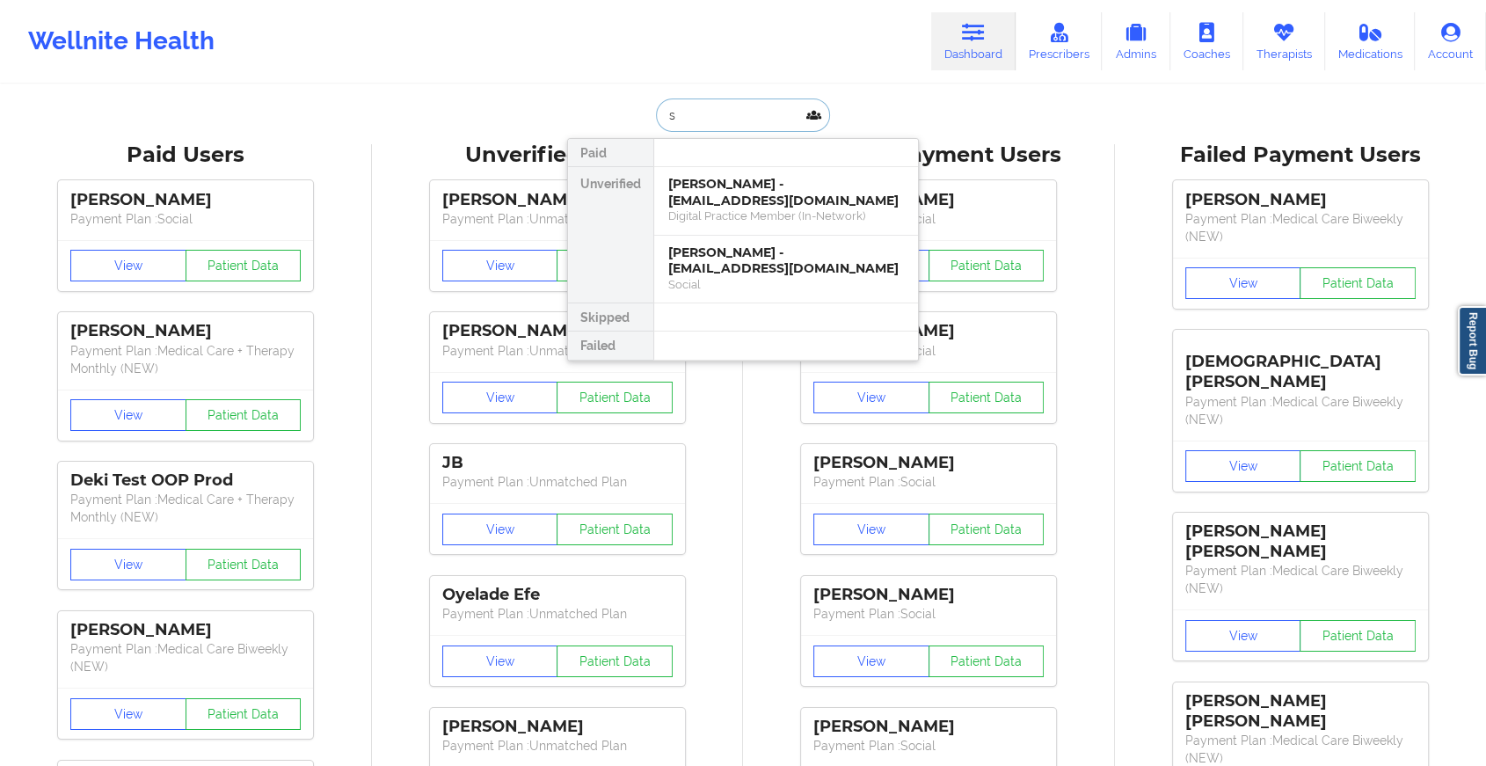
type input "s"
type input "[PERSON_NAME] j"
click at [771, 208] on div "Social" at bounding box center [786, 215] width 236 height 15
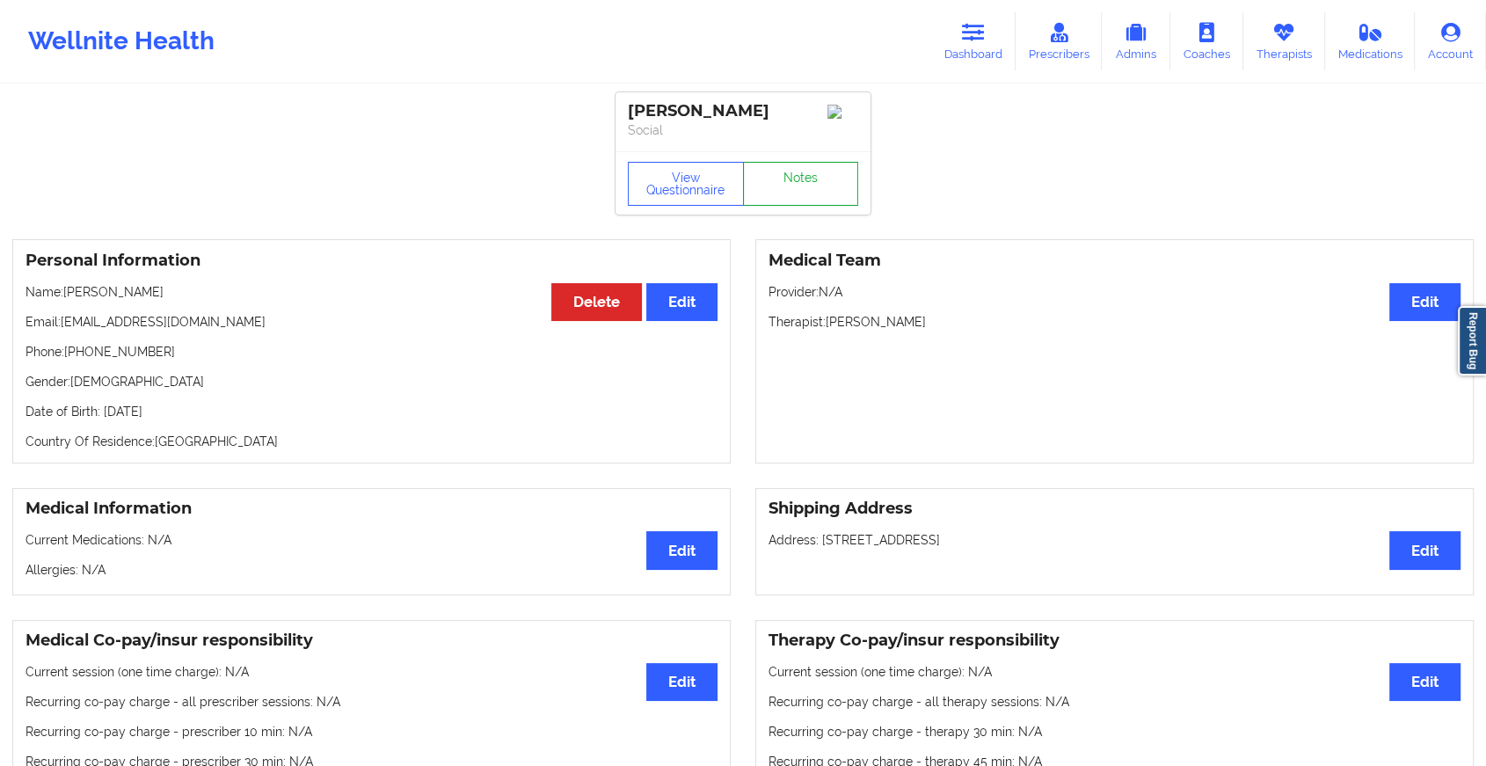
click at [803, 199] on link "Notes" at bounding box center [801, 184] width 116 height 44
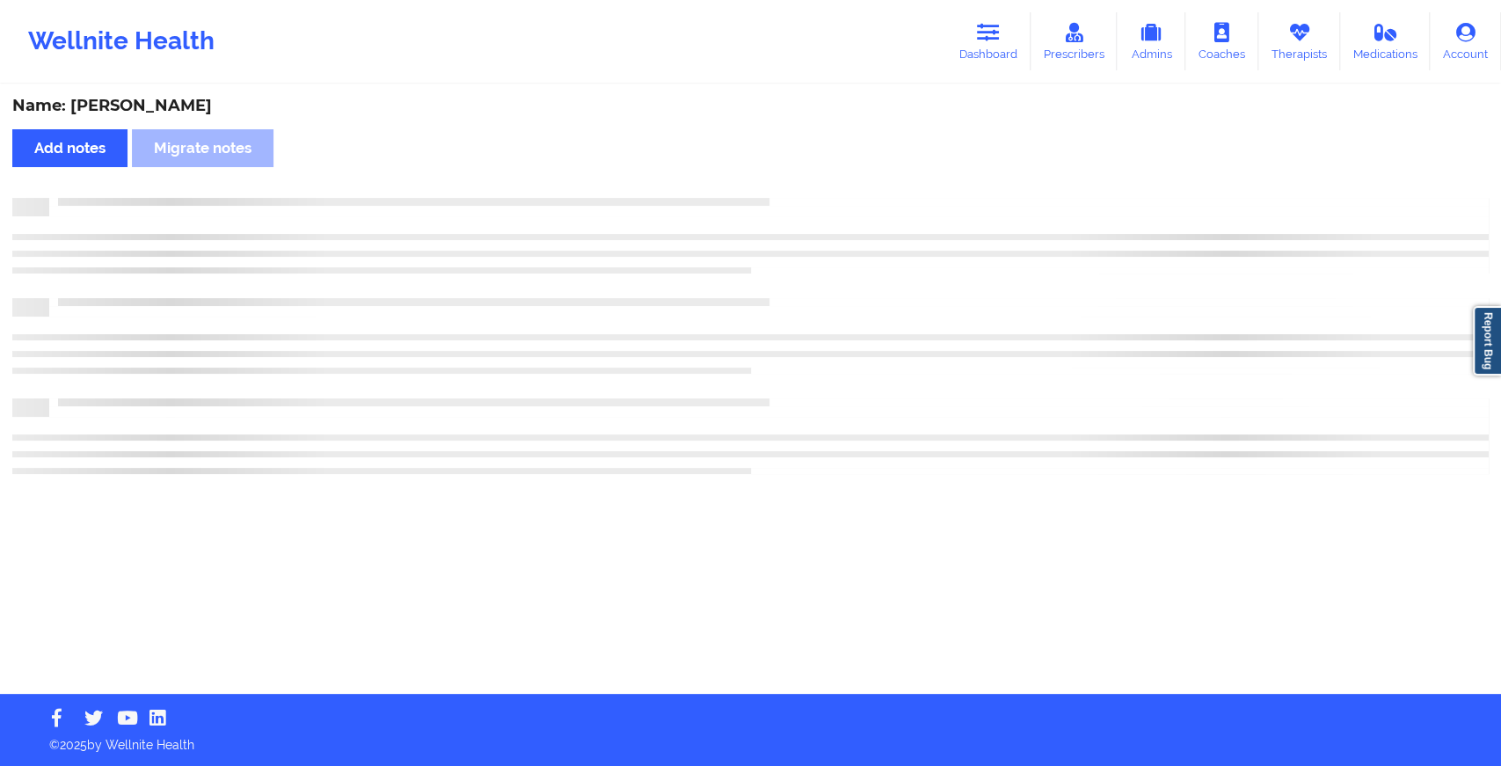
click at [803, 198] on div at bounding box center [769, 198] width 1440 height 0
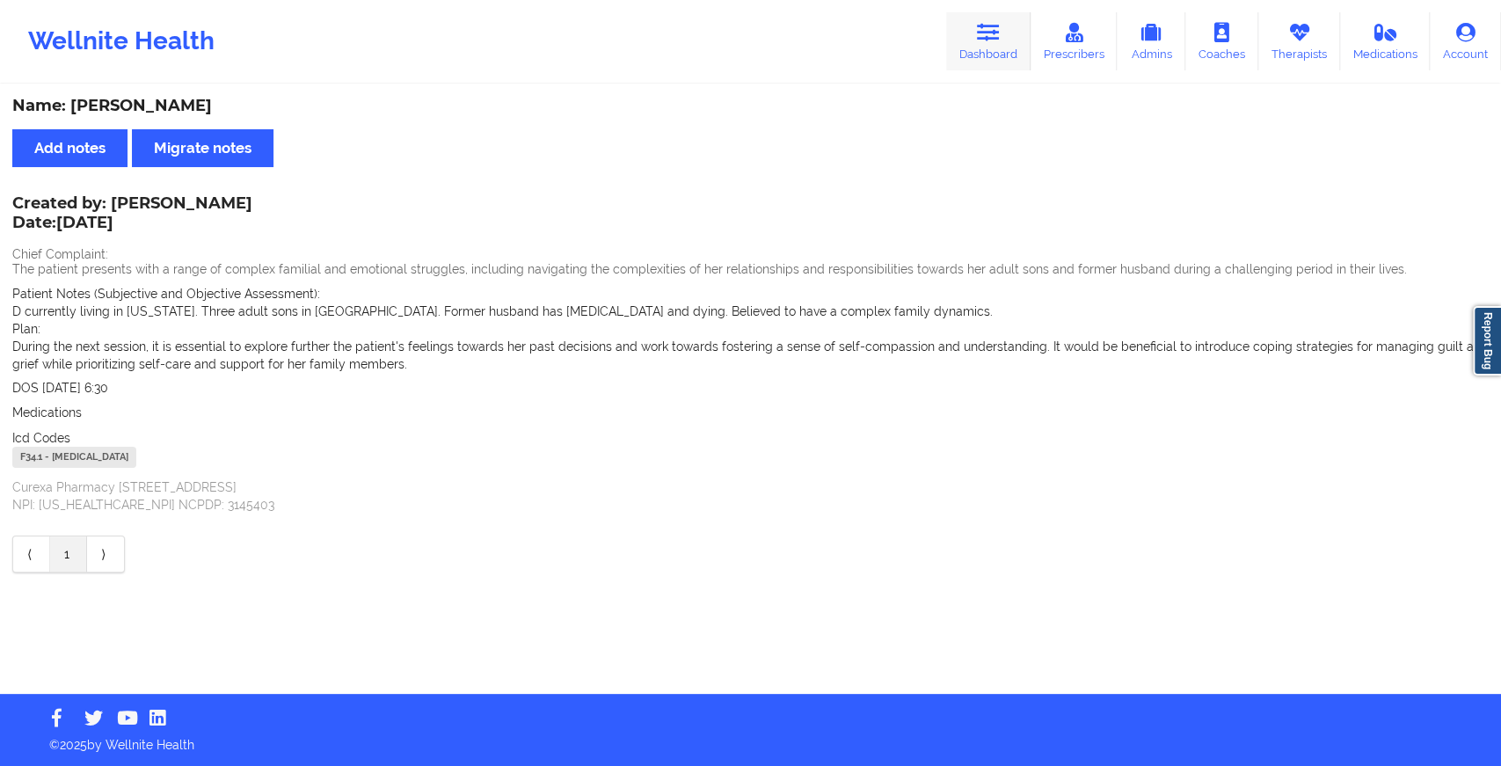
click at [1016, 31] on link "Dashboard" at bounding box center [988, 41] width 84 height 58
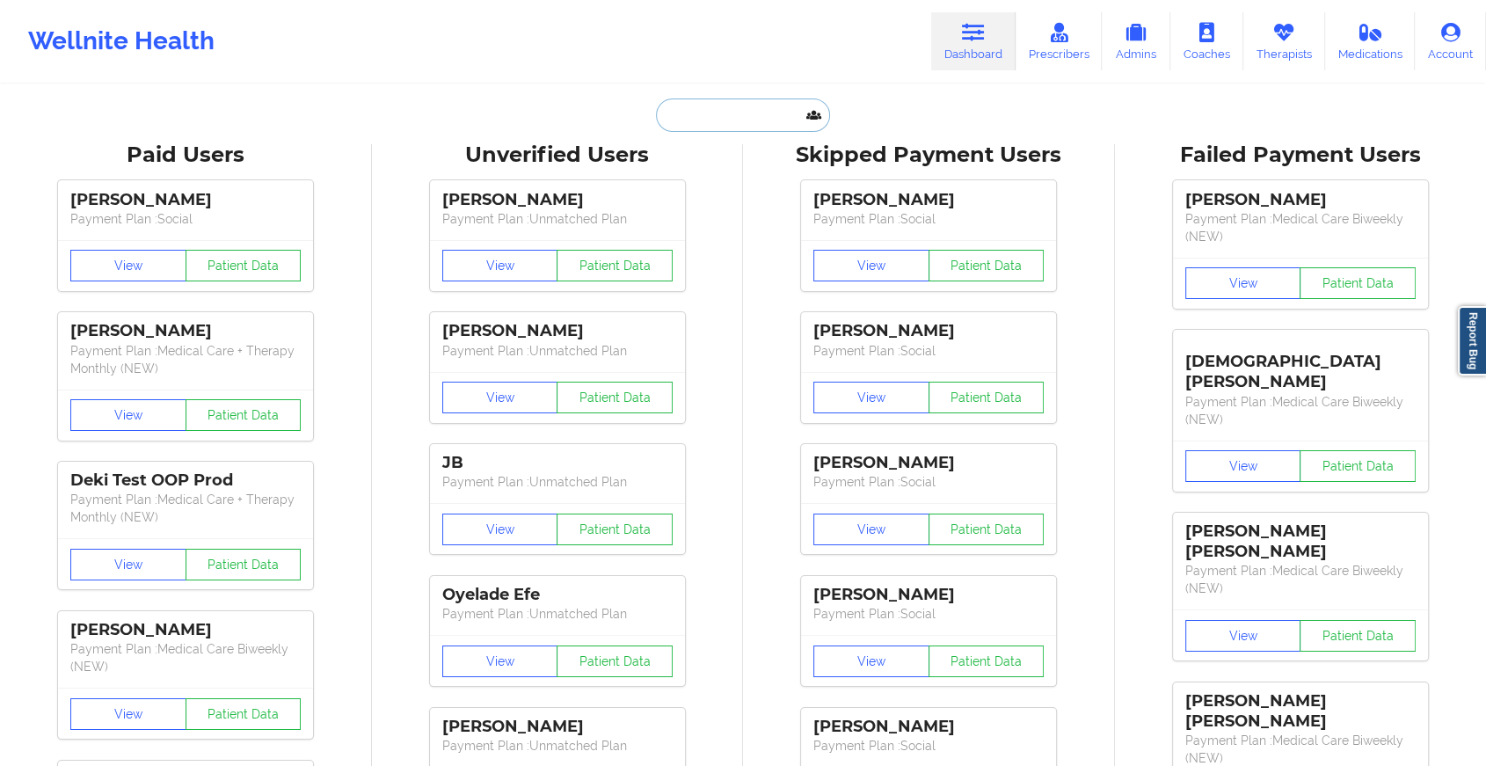
click at [750, 112] on input "text" at bounding box center [743, 115] width 174 height 33
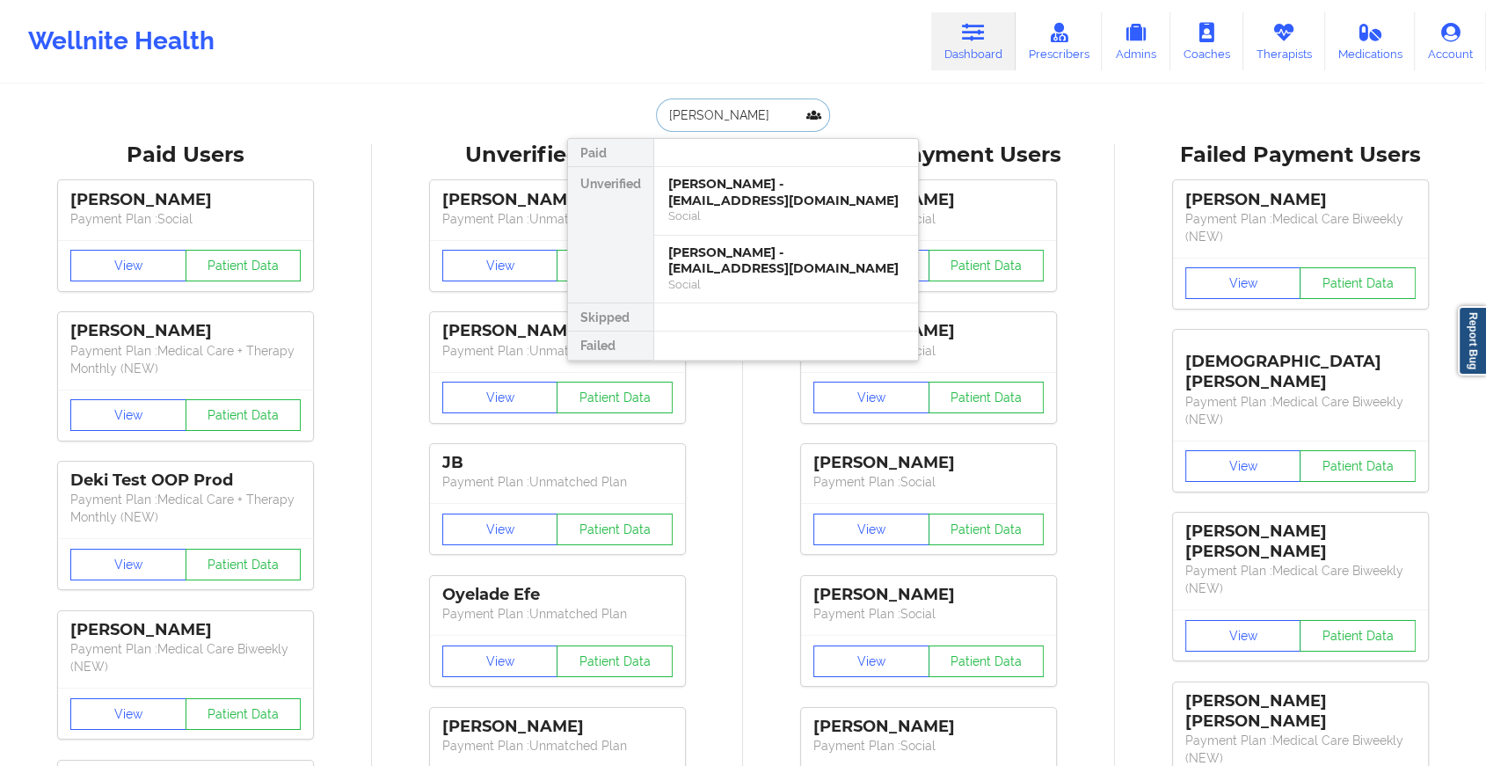
type input "[PERSON_NAME]"
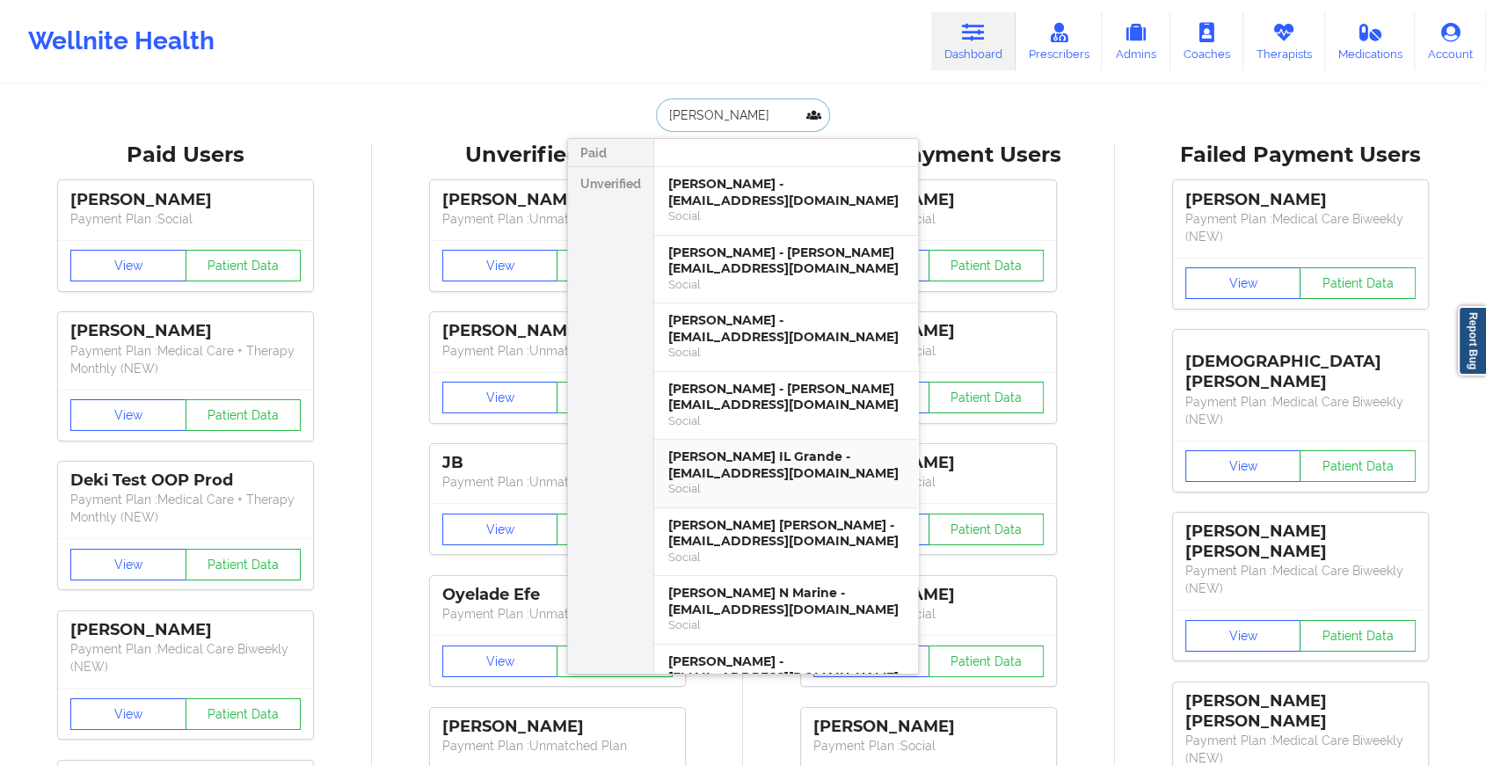
click at [756, 494] on div "Social" at bounding box center [786, 488] width 236 height 15
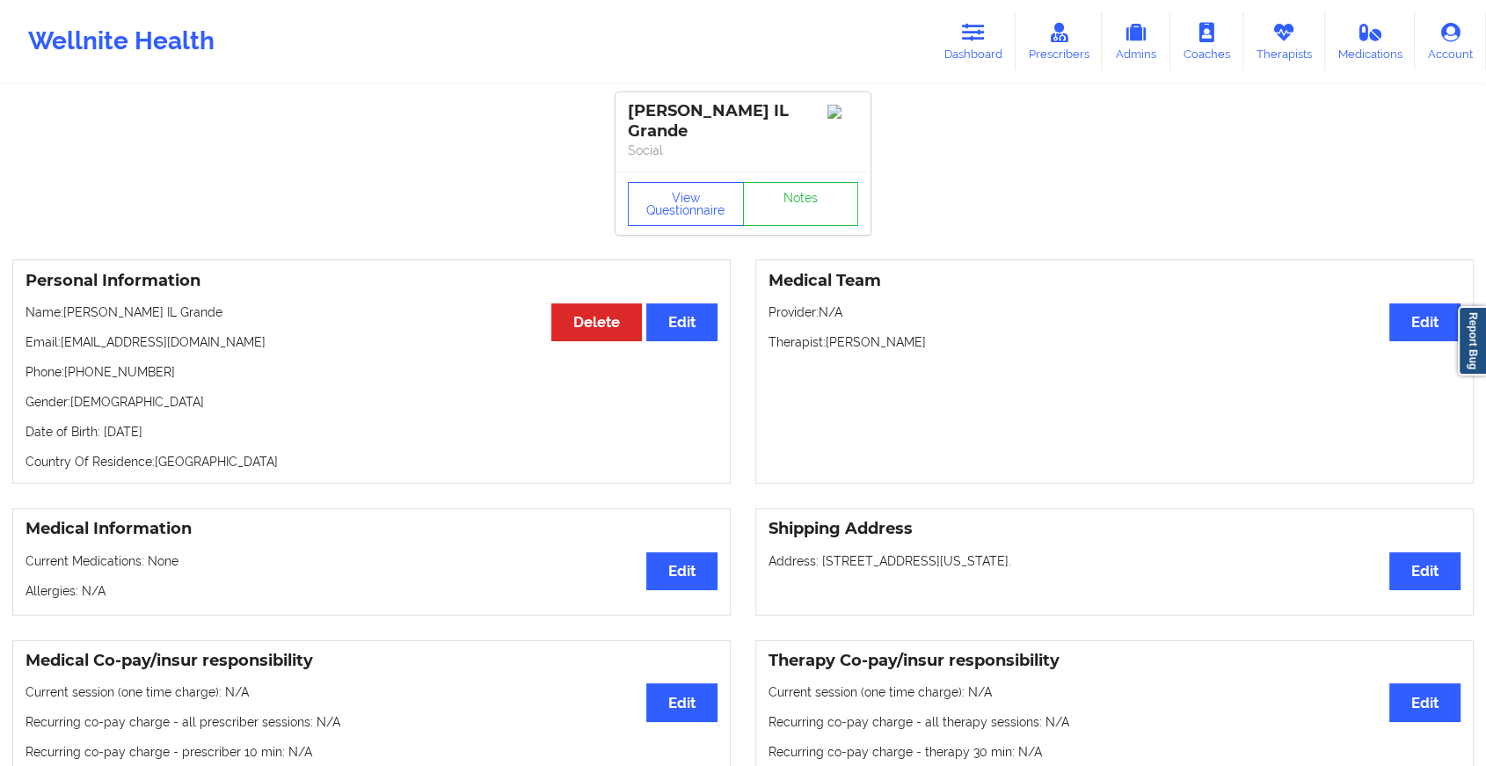
click at [799, 148] on p "Social" at bounding box center [743, 151] width 230 height 18
click at [819, 191] on link "Notes" at bounding box center [801, 204] width 116 height 44
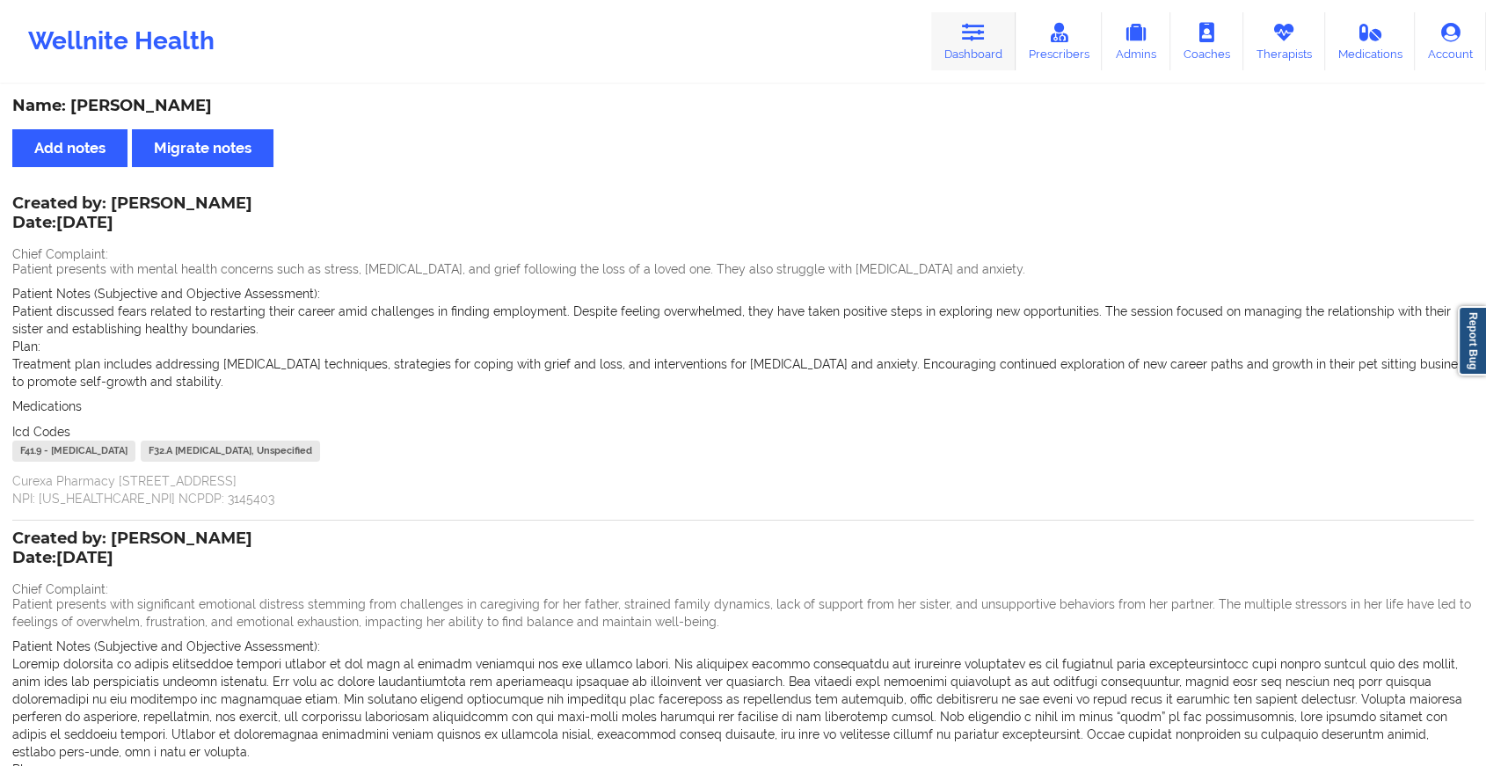
click at [968, 27] on icon at bounding box center [973, 32] width 23 height 19
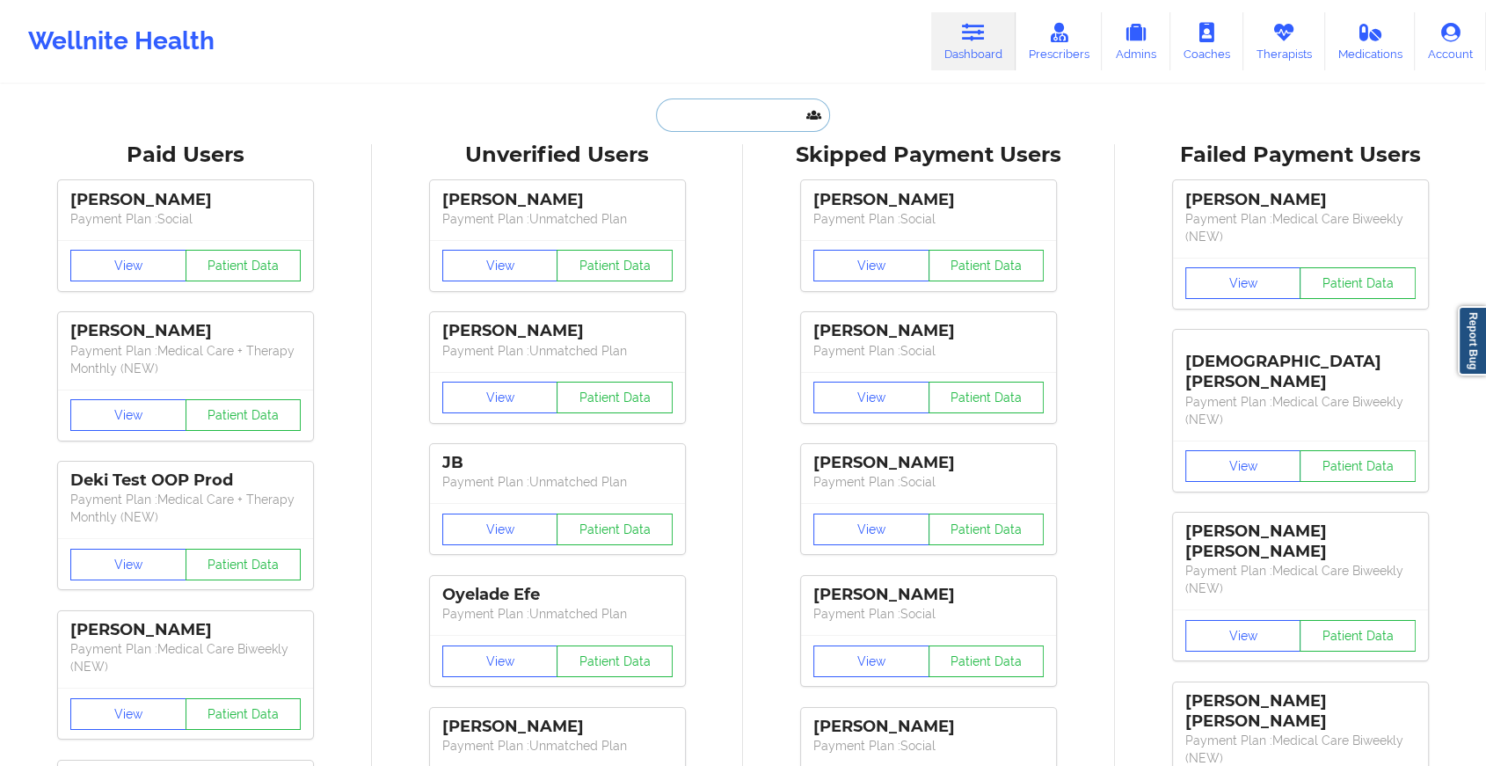
click at [718, 125] on input "text" at bounding box center [743, 115] width 174 height 33
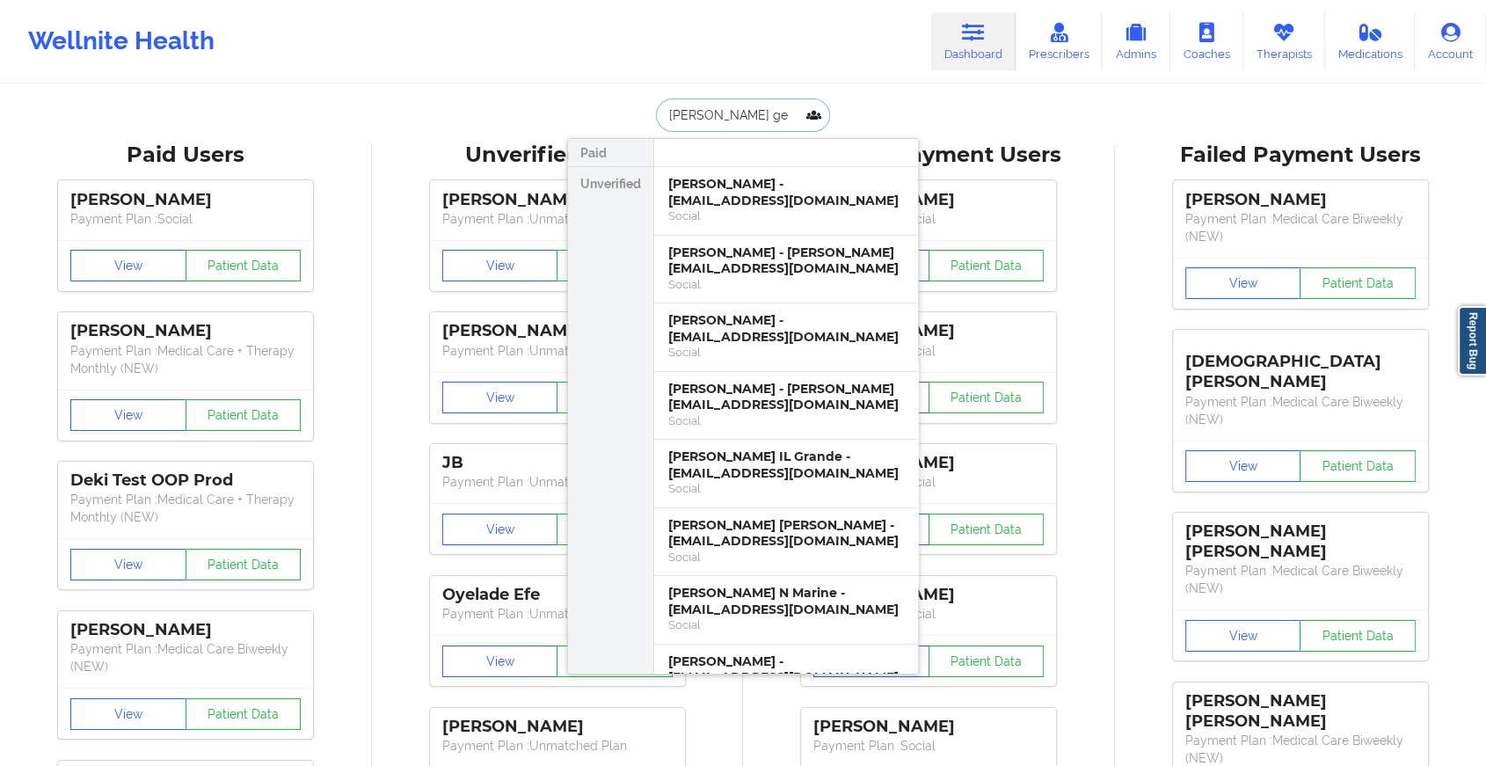
type input "[PERSON_NAME] [PERSON_NAME]"
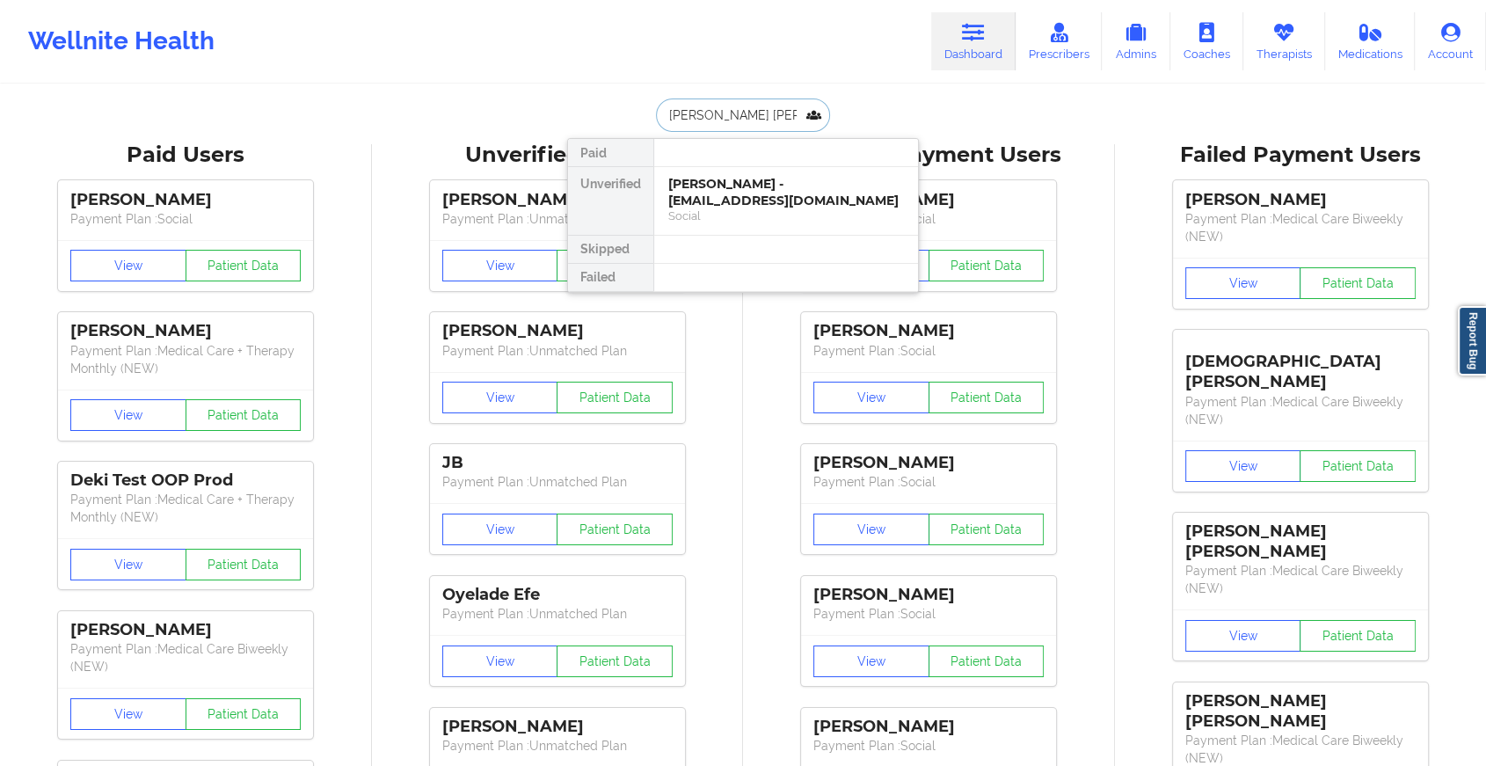
click at [764, 193] on div "[PERSON_NAME] - [EMAIL_ADDRESS][DOMAIN_NAME]" at bounding box center [786, 192] width 236 height 33
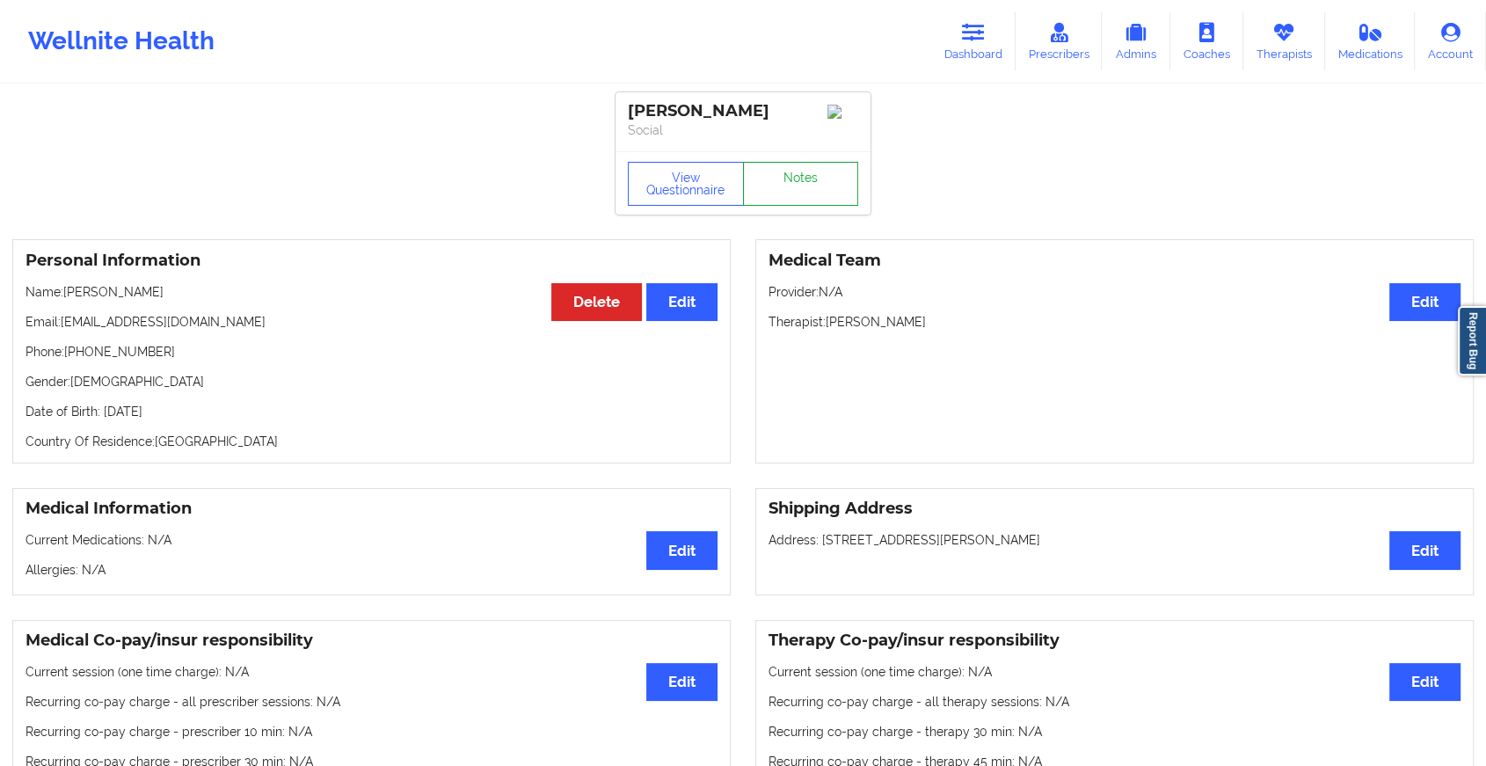
click at [811, 174] on link "Notes" at bounding box center [801, 184] width 116 height 44
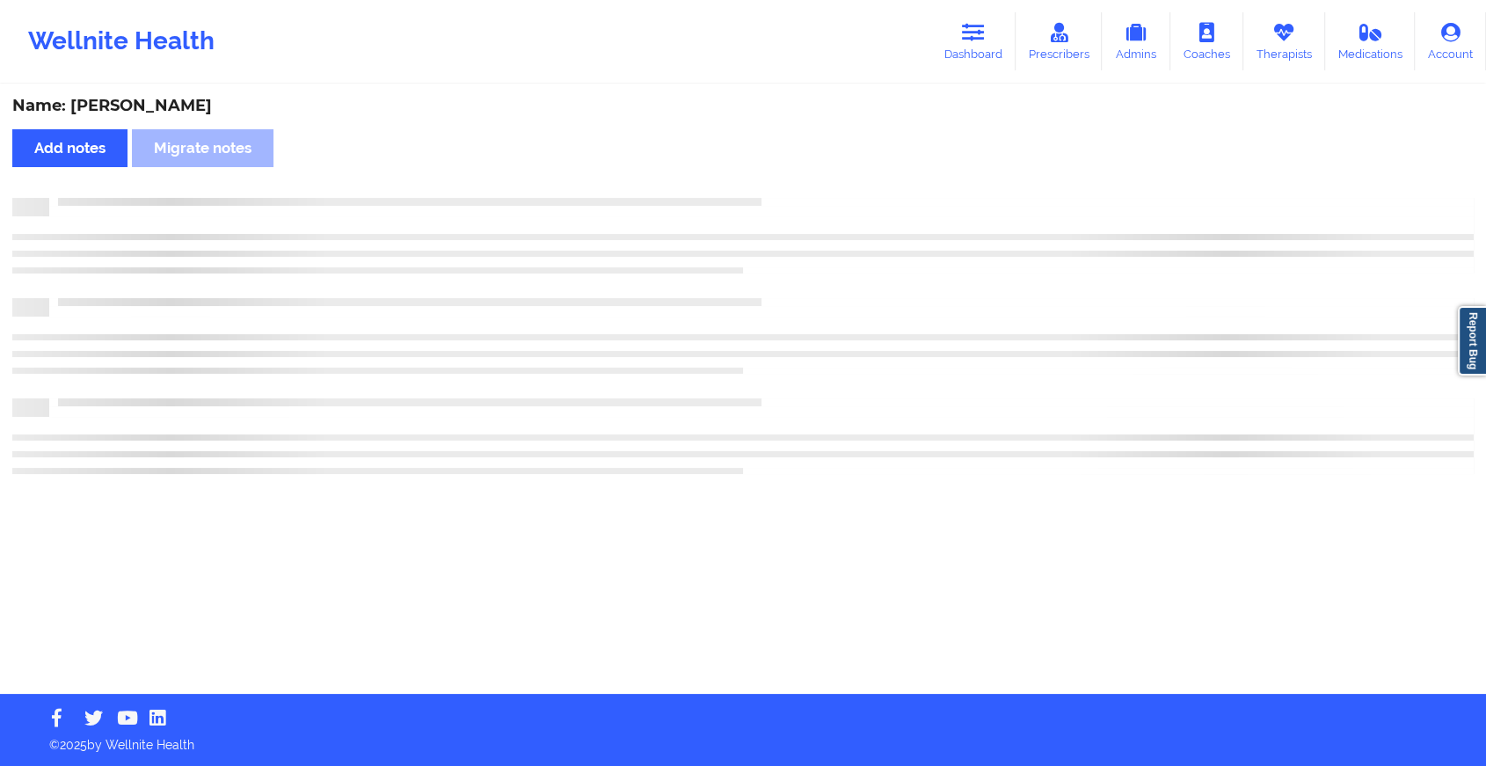
click at [811, 174] on div "Name: [PERSON_NAME] Add notes Migrate notes" at bounding box center [743, 390] width 1486 height 608
click at [811, 174] on div "Name: [PERSON_NAME] Add notes Migrate notes" at bounding box center [750, 390] width 1501 height 608
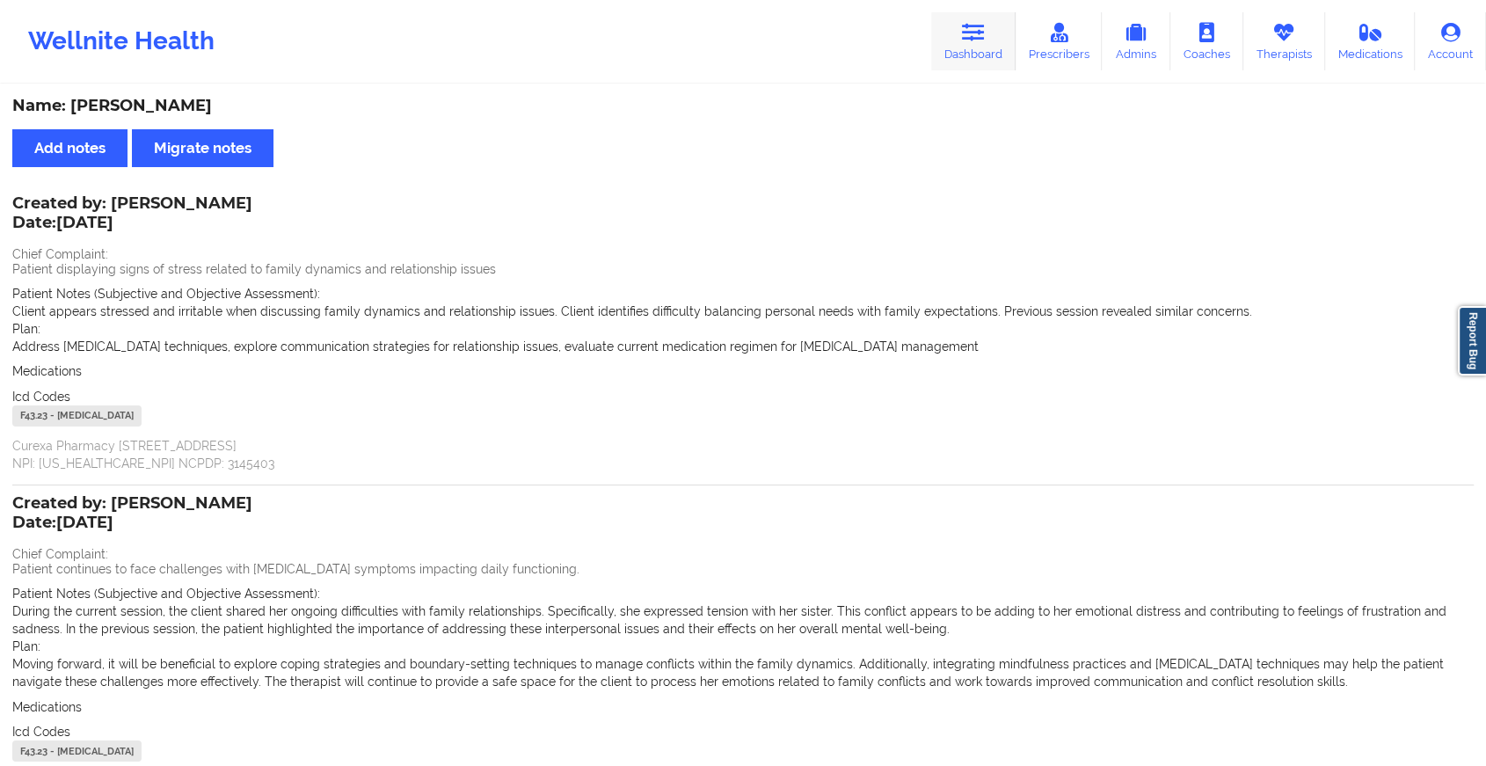
click at [971, 29] on icon at bounding box center [973, 32] width 23 height 19
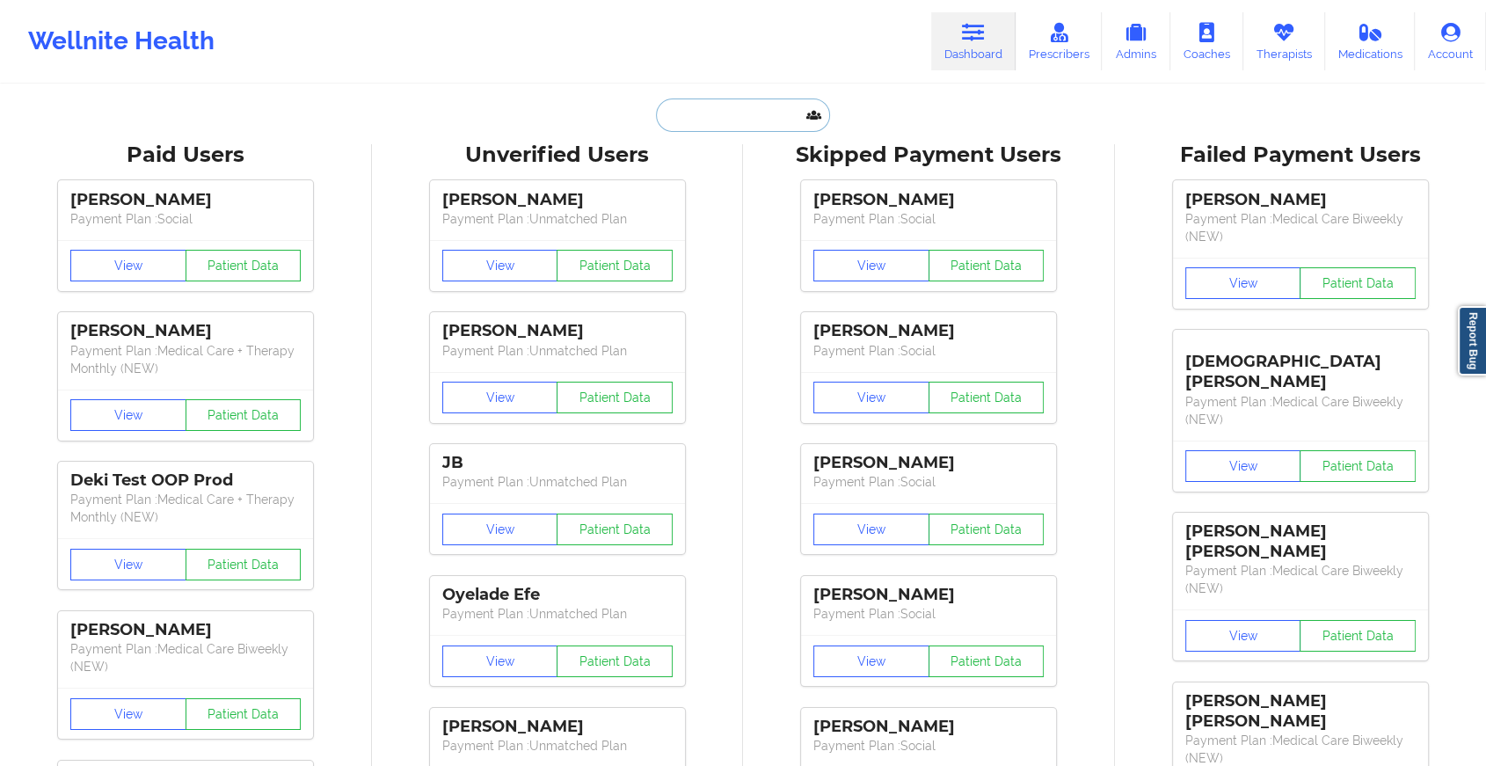
click at [743, 118] on input "text" at bounding box center [743, 115] width 174 height 33
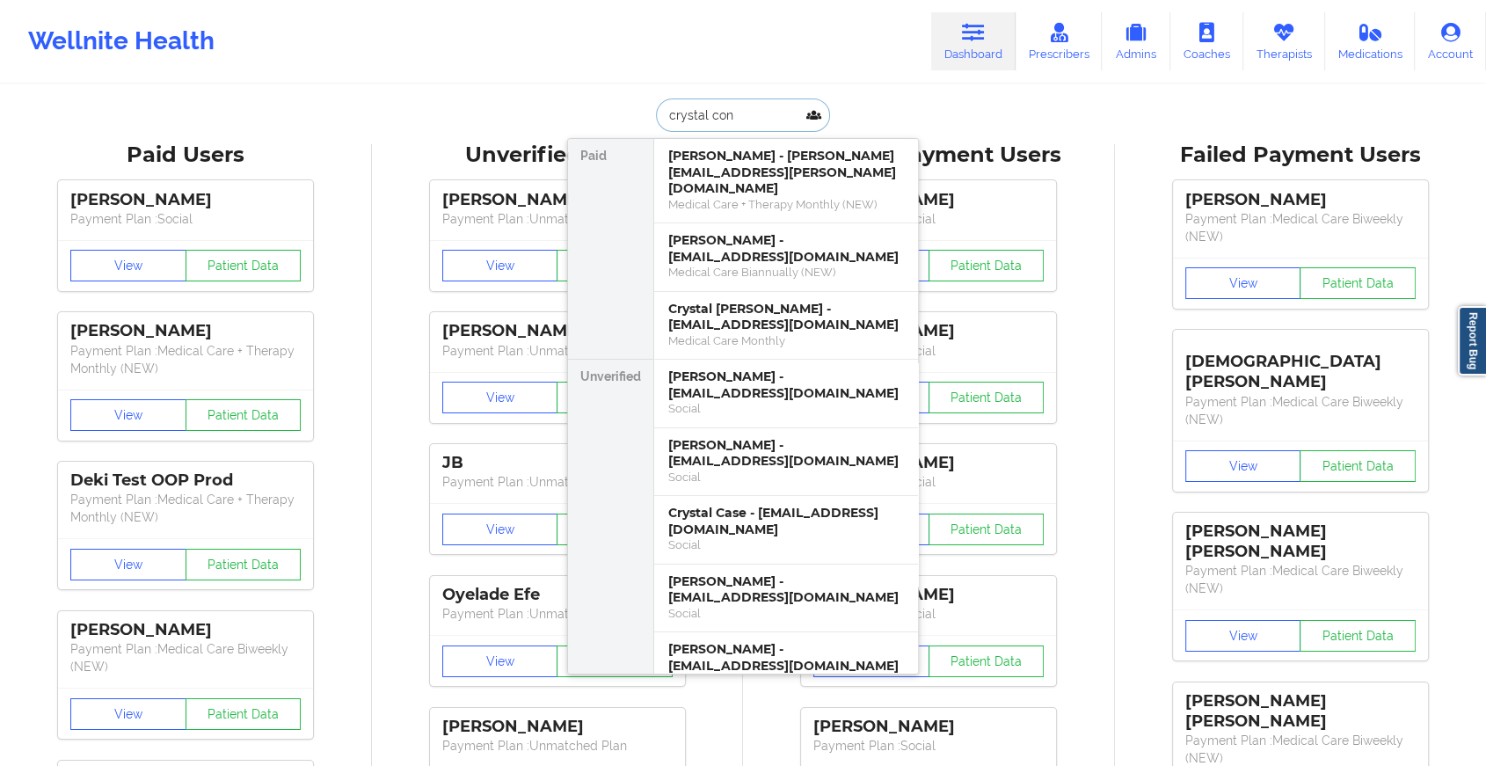
type input "[PERSON_NAME]"
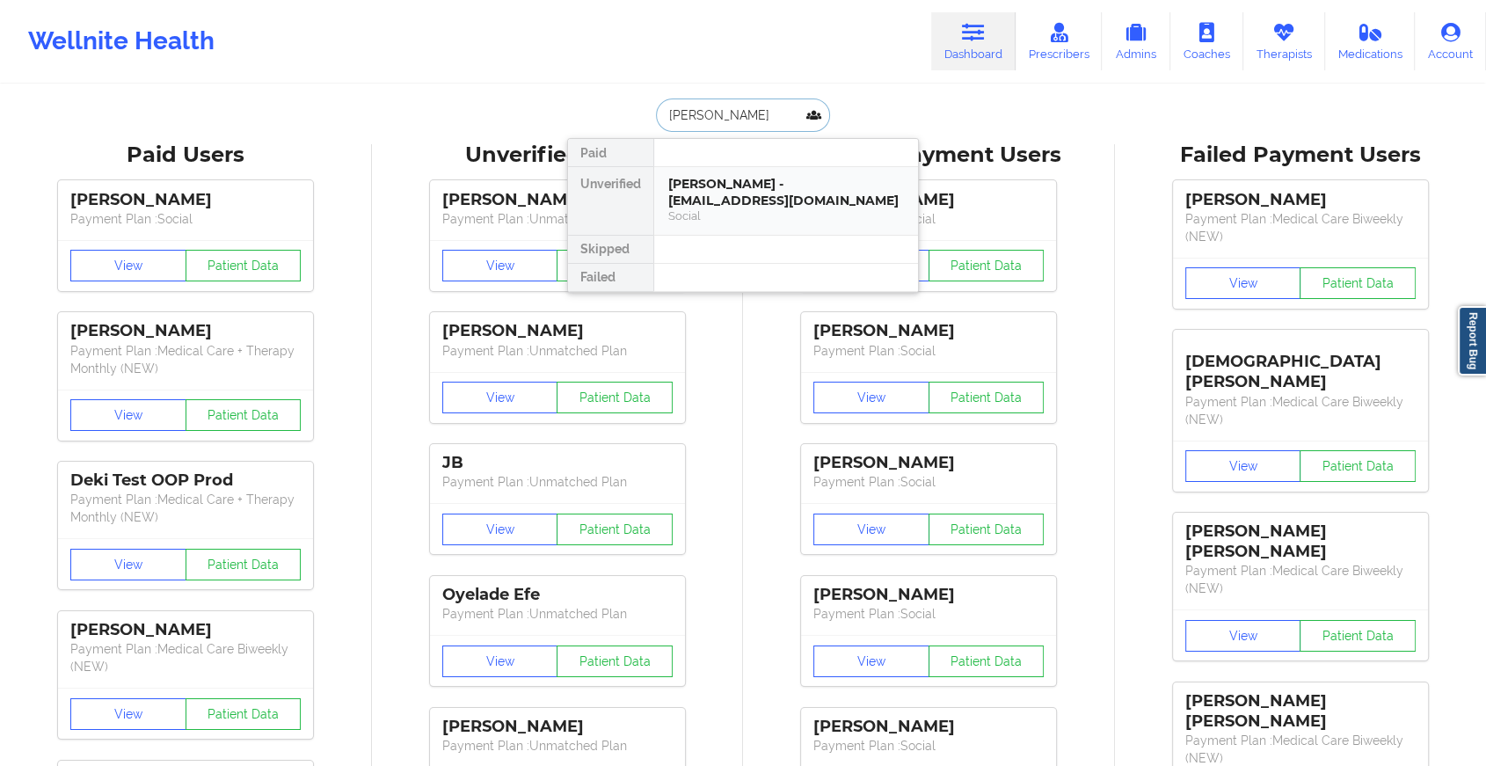
click at [730, 186] on div "[PERSON_NAME] - [EMAIL_ADDRESS][DOMAIN_NAME]" at bounding box center [786, 192] width 236 height 33
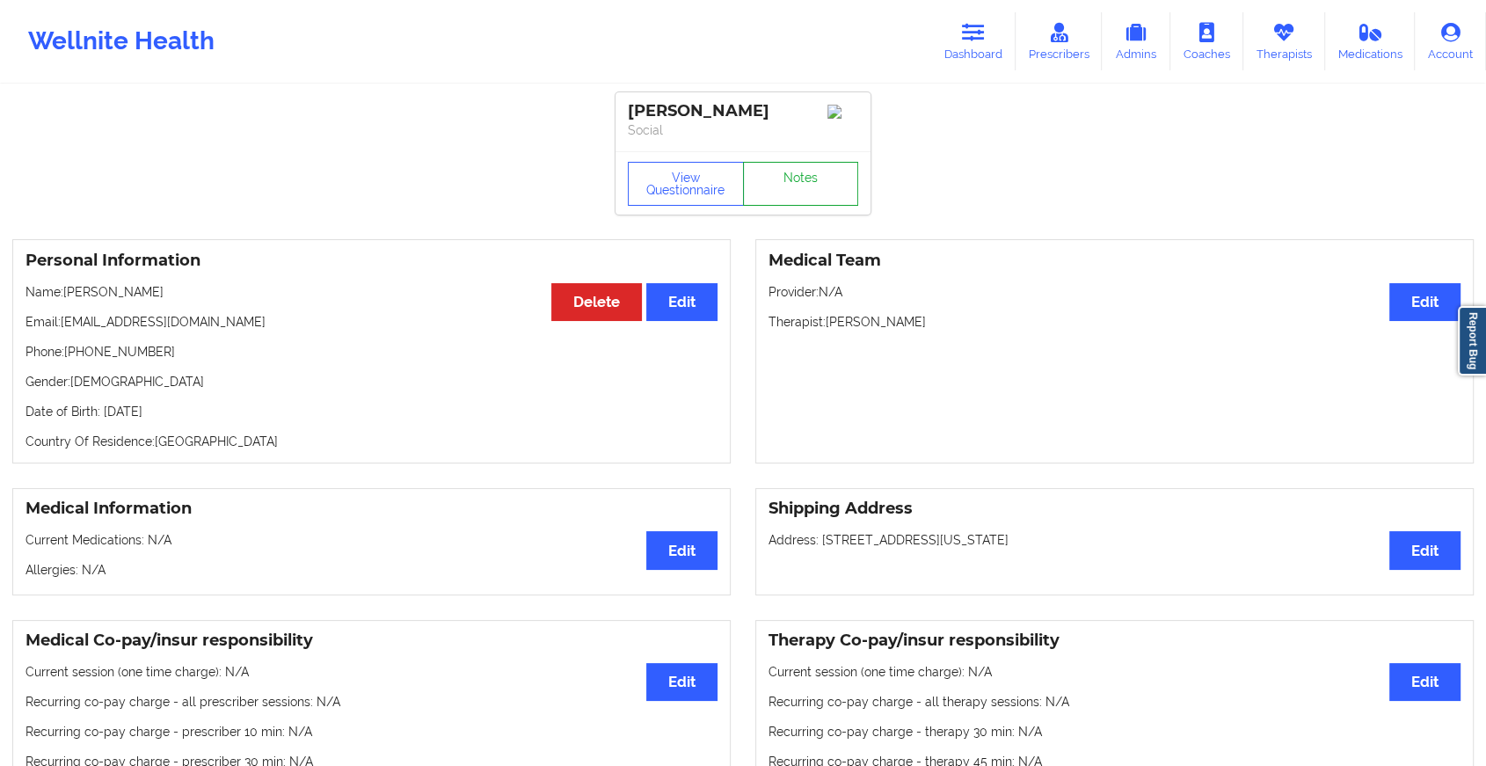
click at [811, 203] on link "Notes" at bounding box center [801, 184] width 116 height 44
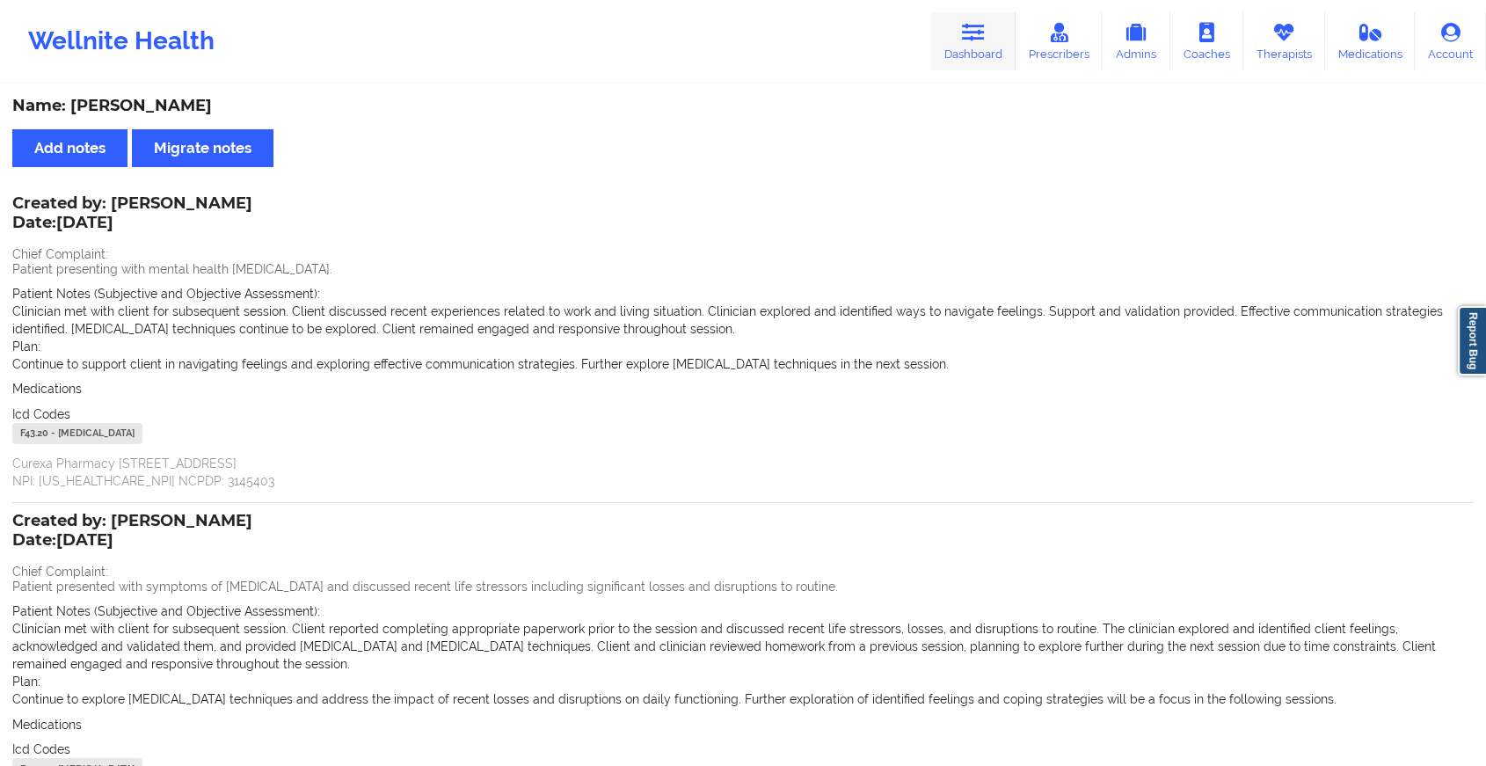
click at [951, 22] on link "Dashboard" at bounding box center [973, 41] width 84 height 58
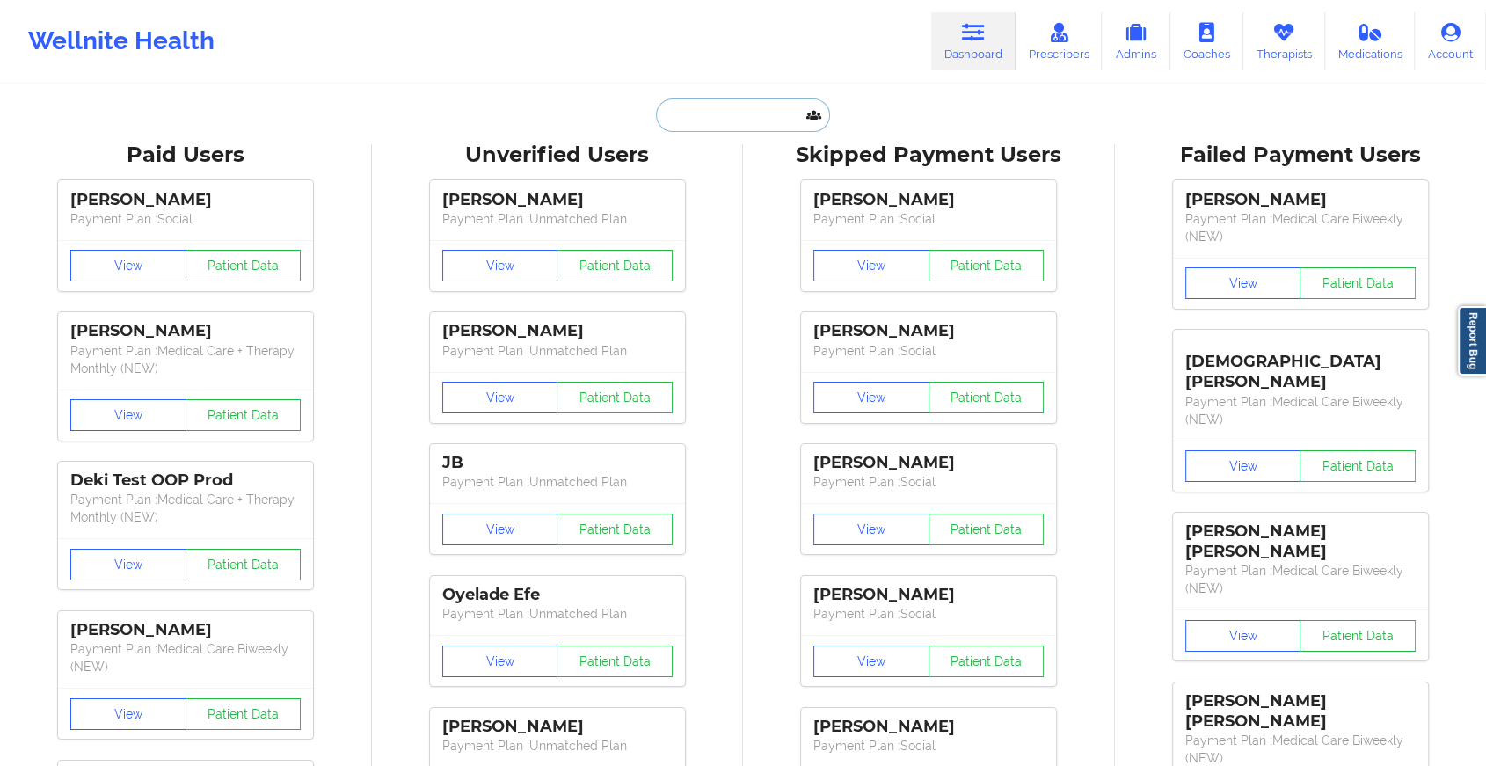
click at [710, 108] on input "text" at bounding box center [743, 115] width 174 height 33
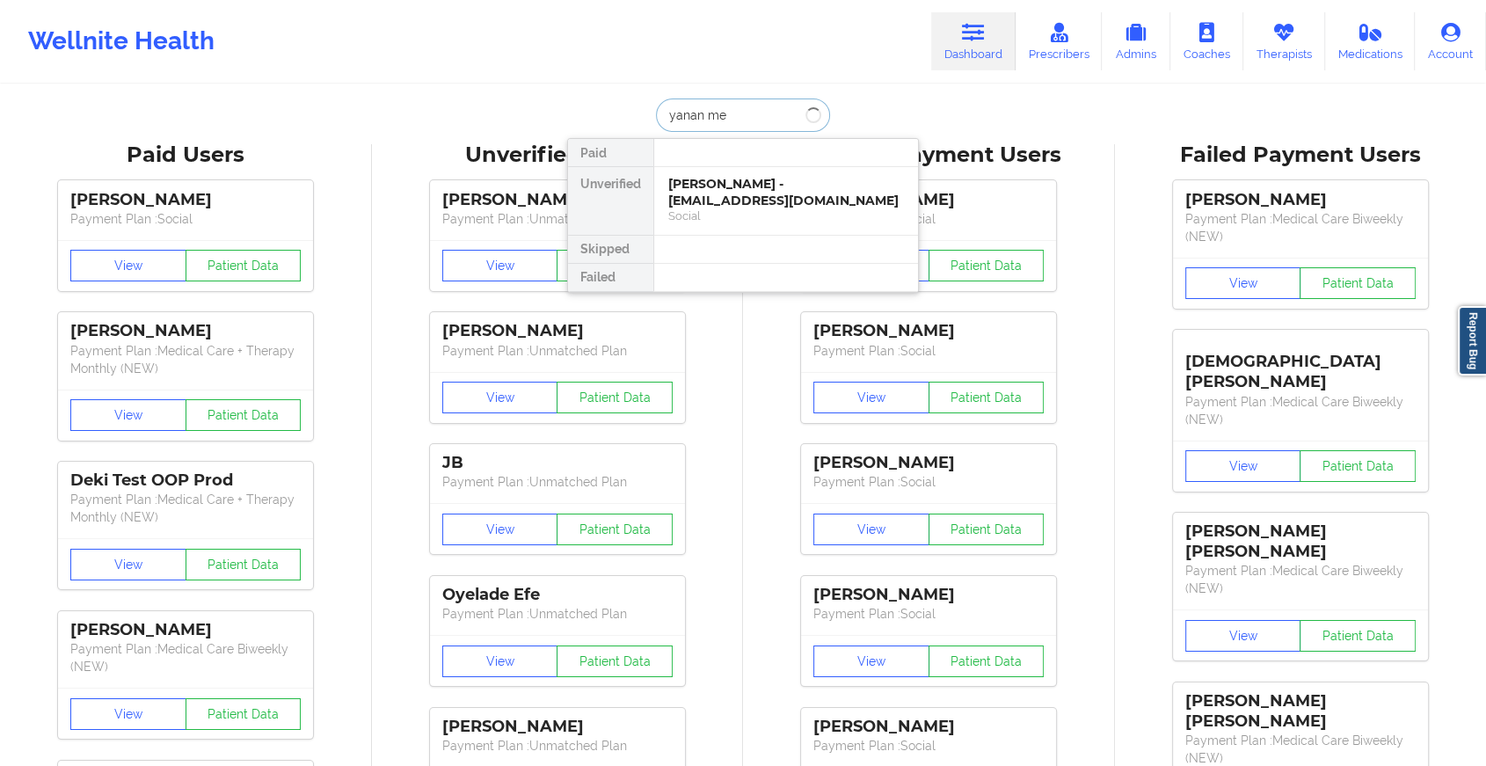
type input "[PERSON_NAME]"
click at [755, 208] on div "Social" at bounding box center [786, 215] width 236 height 15
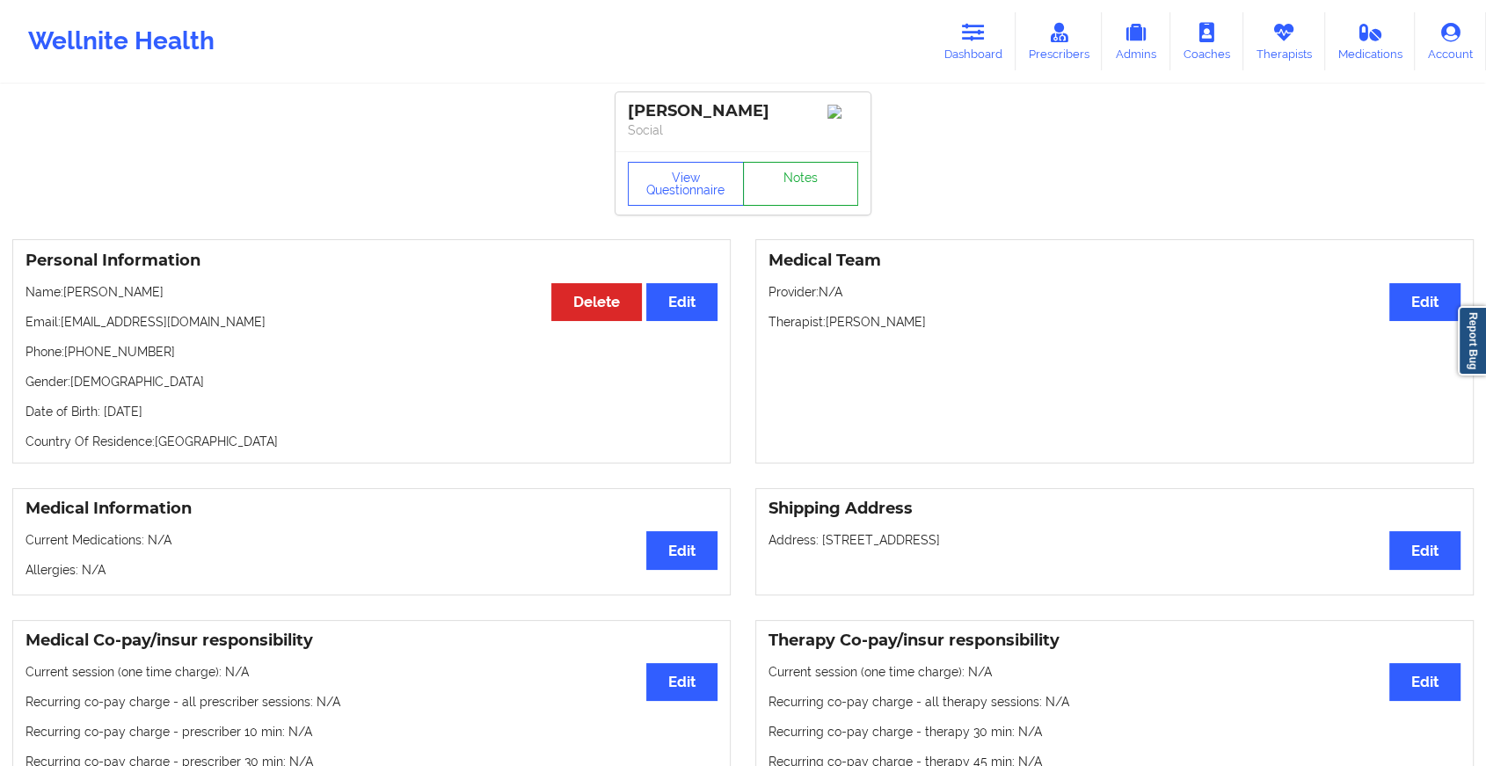
click at [799, 172] on link "Notes" at bounding box center [801, 184] width 116 height 44
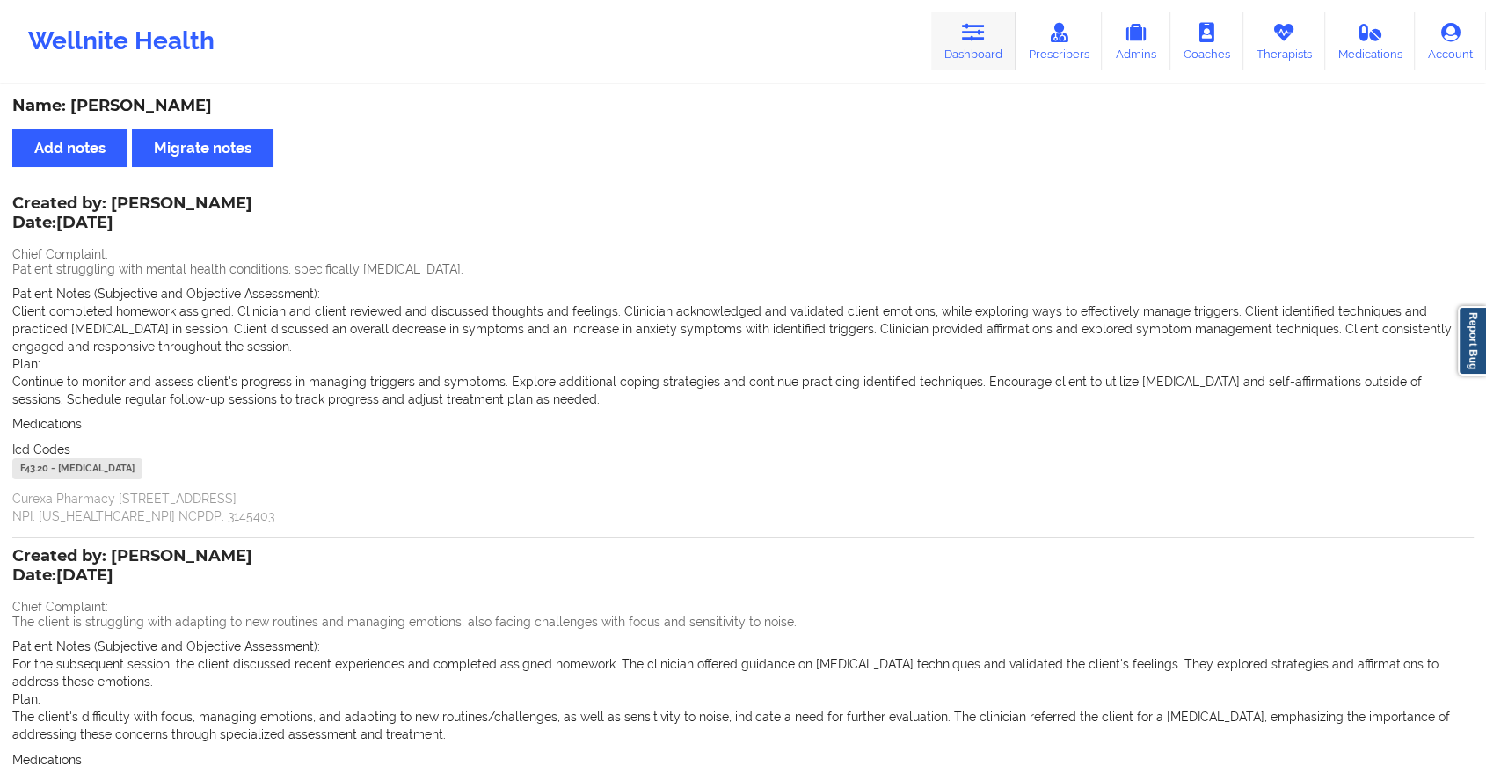
click at [964, 36] on icon at bounding box center [973, 32] width 23 height 19
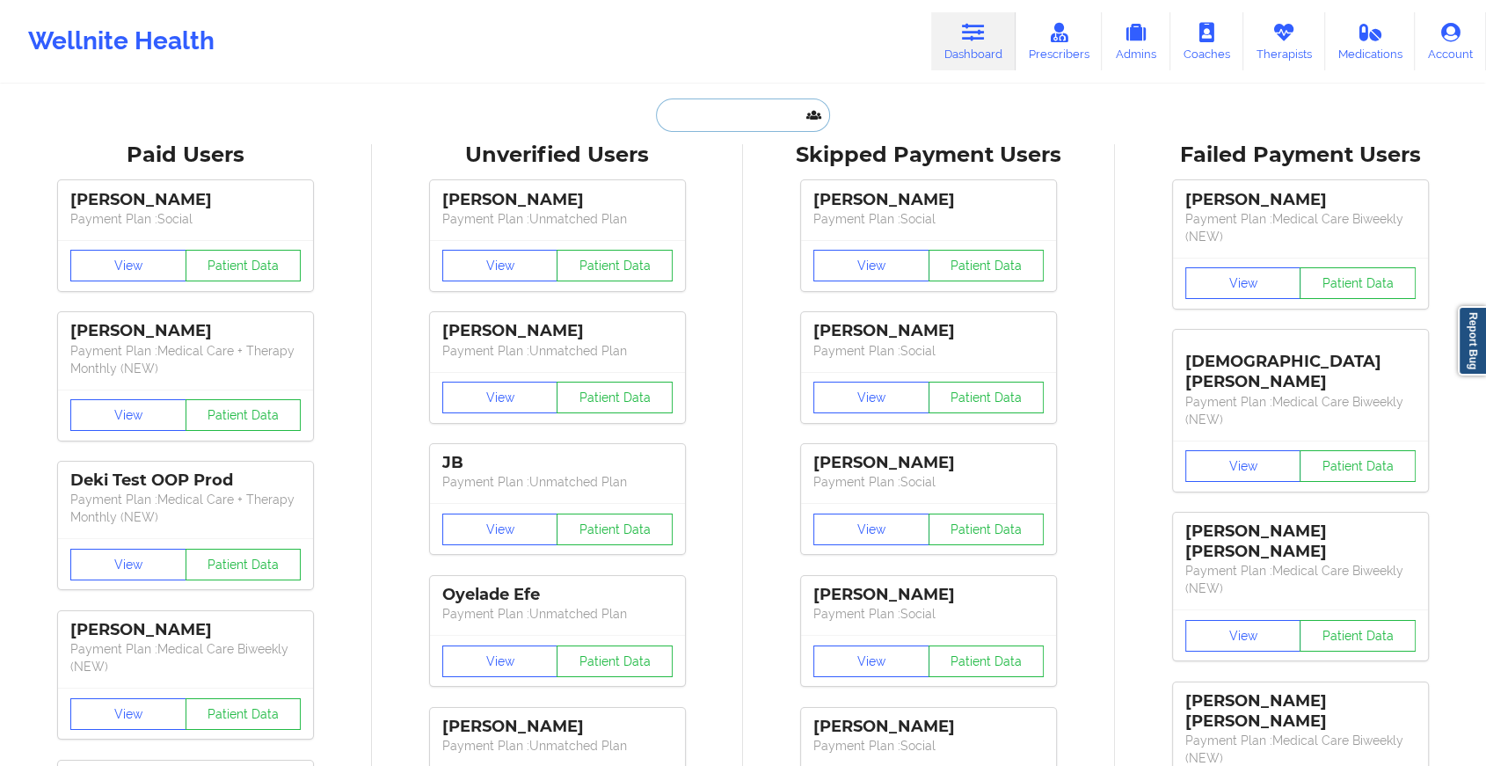
click at [751, 127] on input "text" at bounding box center [743, 115] width 174 height 33
type input "k"
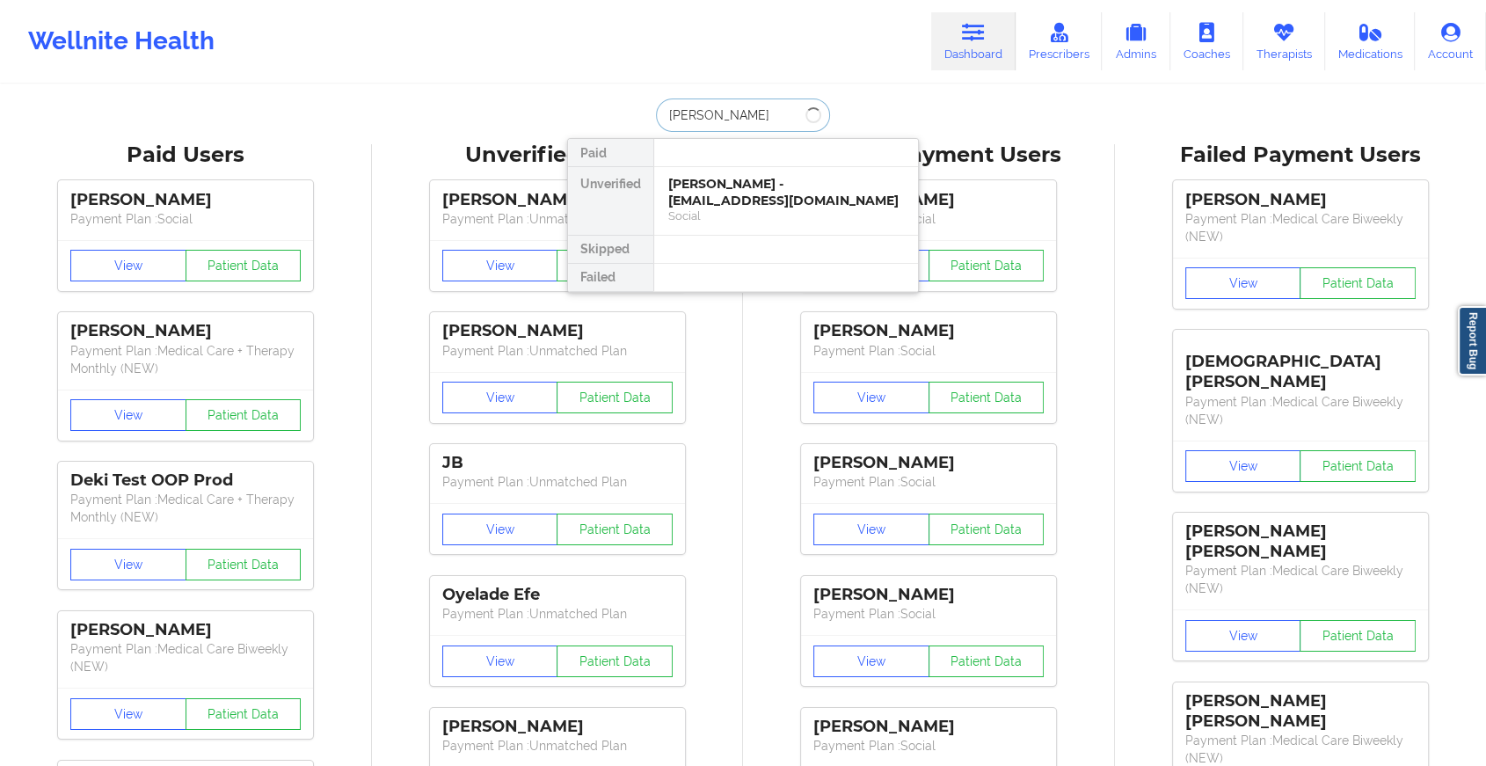
type input "[PERSON_NAME]"
click at [752, 176] on div "[PERSON_NAME] - [EMAIL_ADDRESS][DOMAIN_NAME]" at bounding box center [786, 192] width 236 height 33
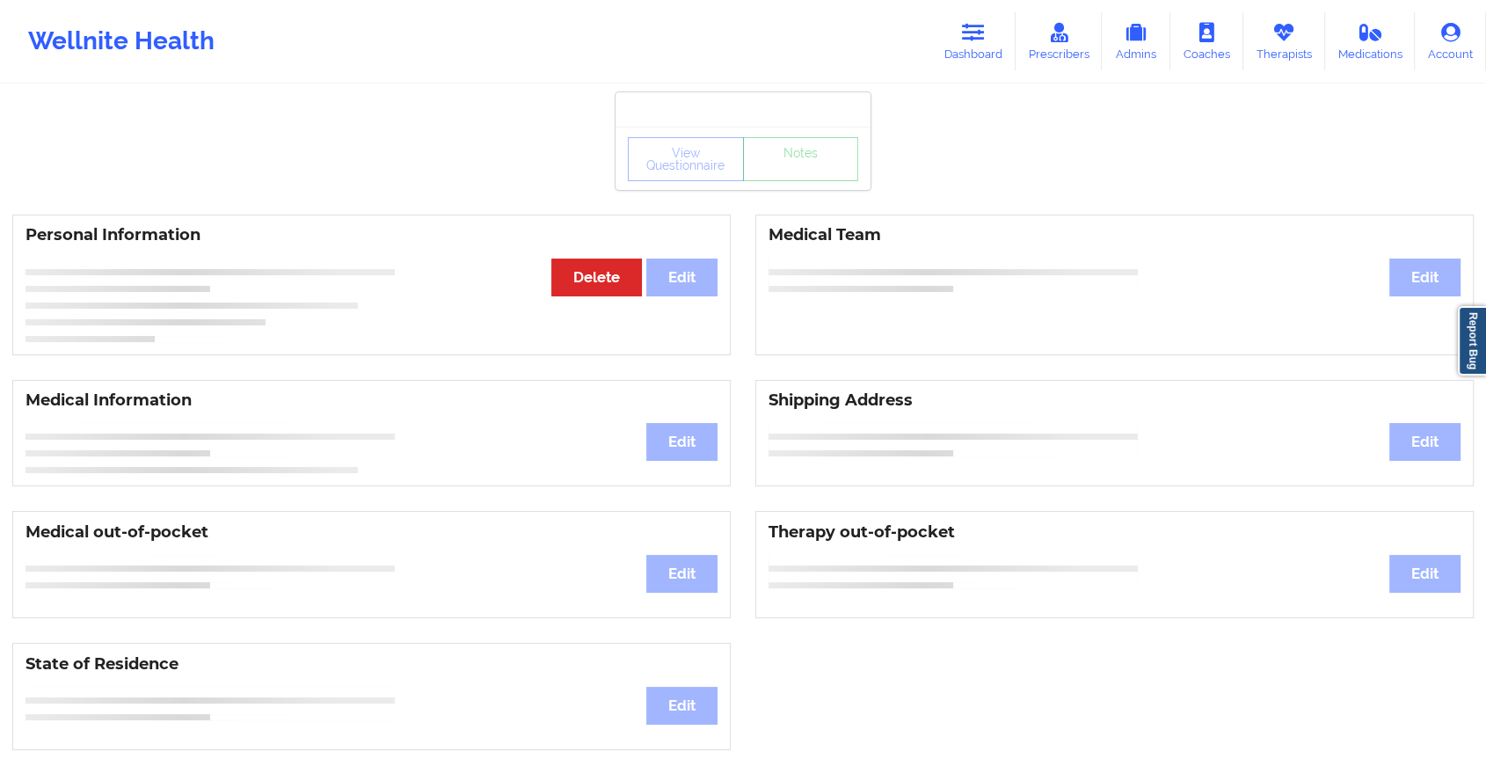
click at [815, 184] on div "View Questionnaire Notes" at bounding box center [743, 158] width 255 height 63
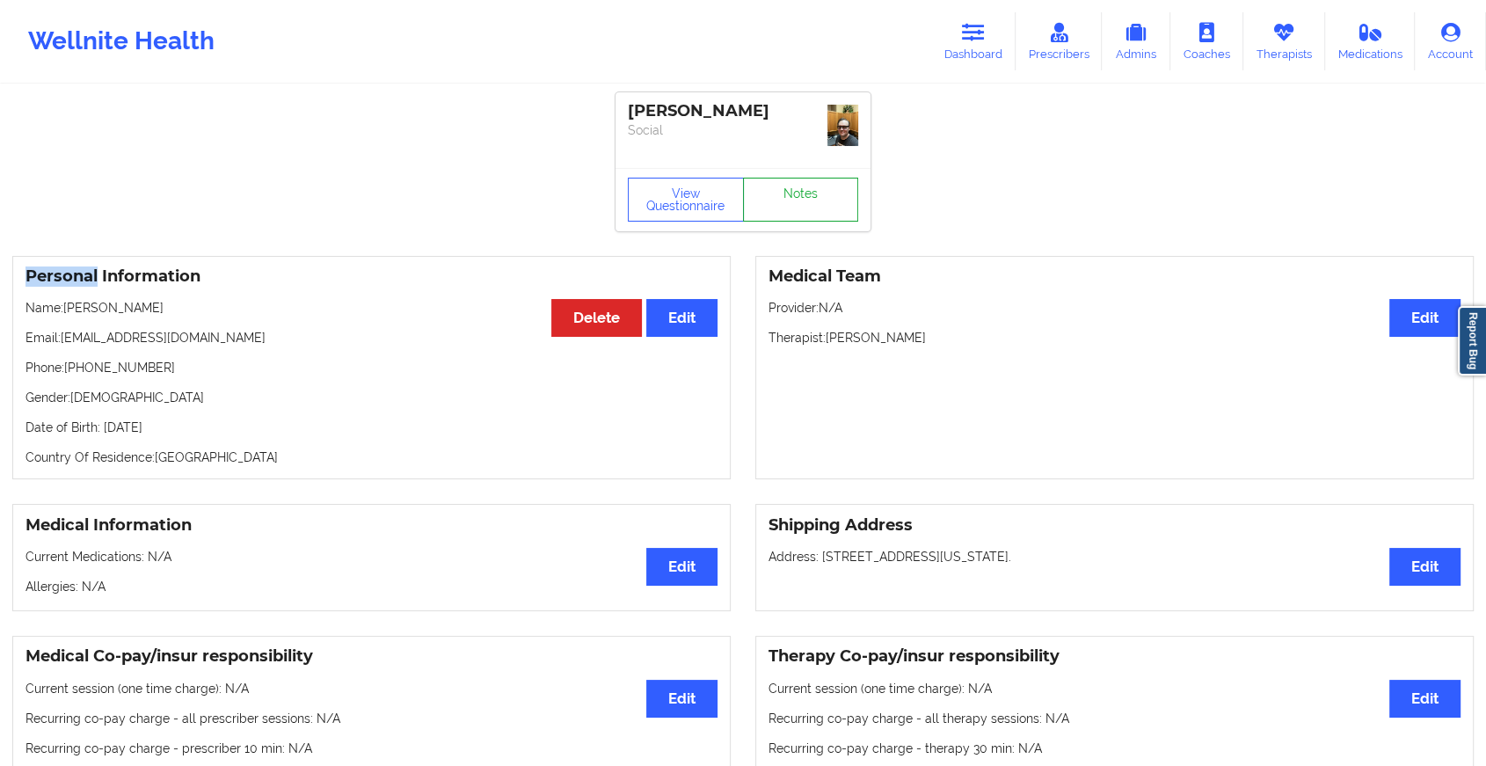
click at [815, 184] on link "Notes" at bounding box center [801, 200] width 116 height 44
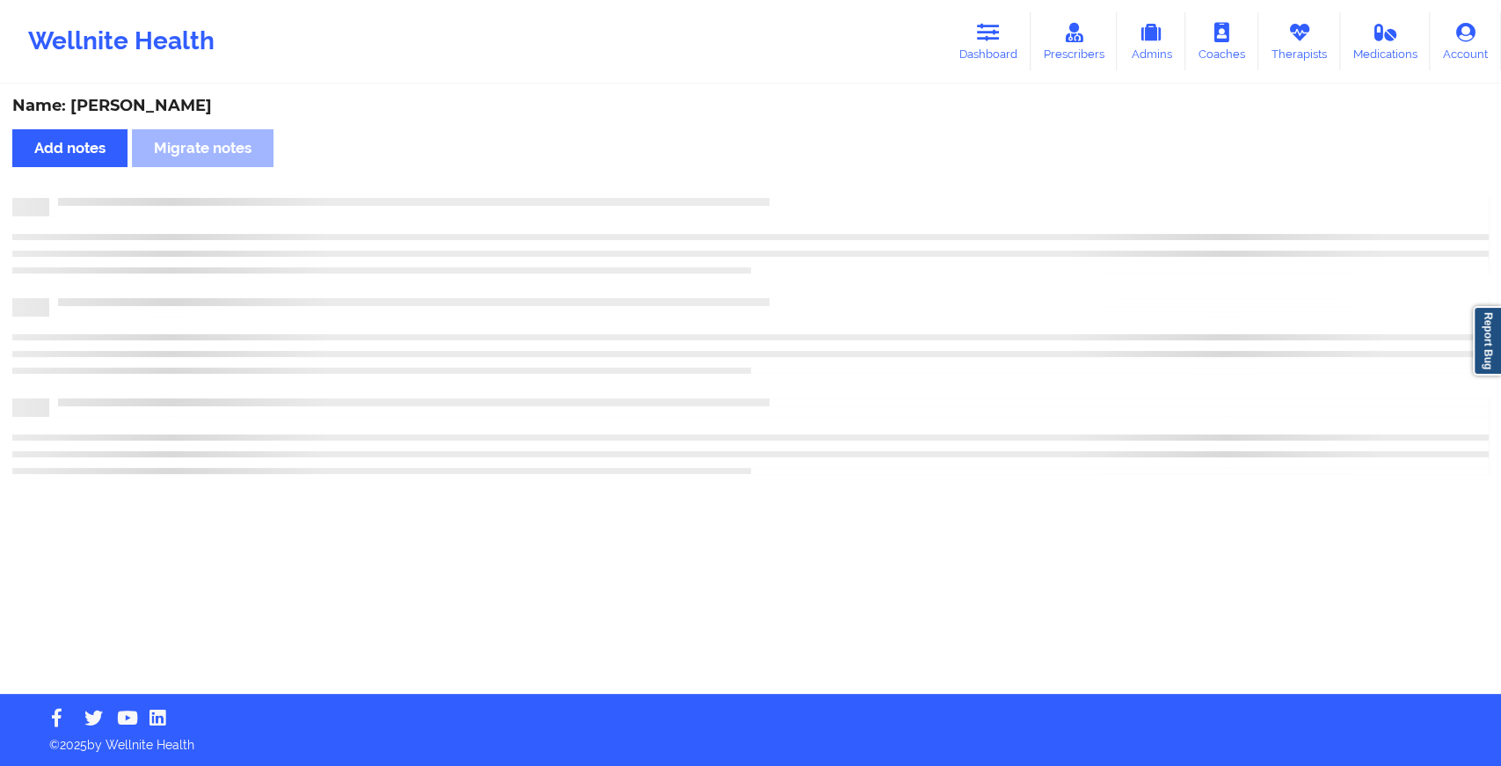
click at [815, 184] on div "Name: [PERSON_NAME] Add notes Migrate notes" at bounding box center [750, 390] width 1501 height 608
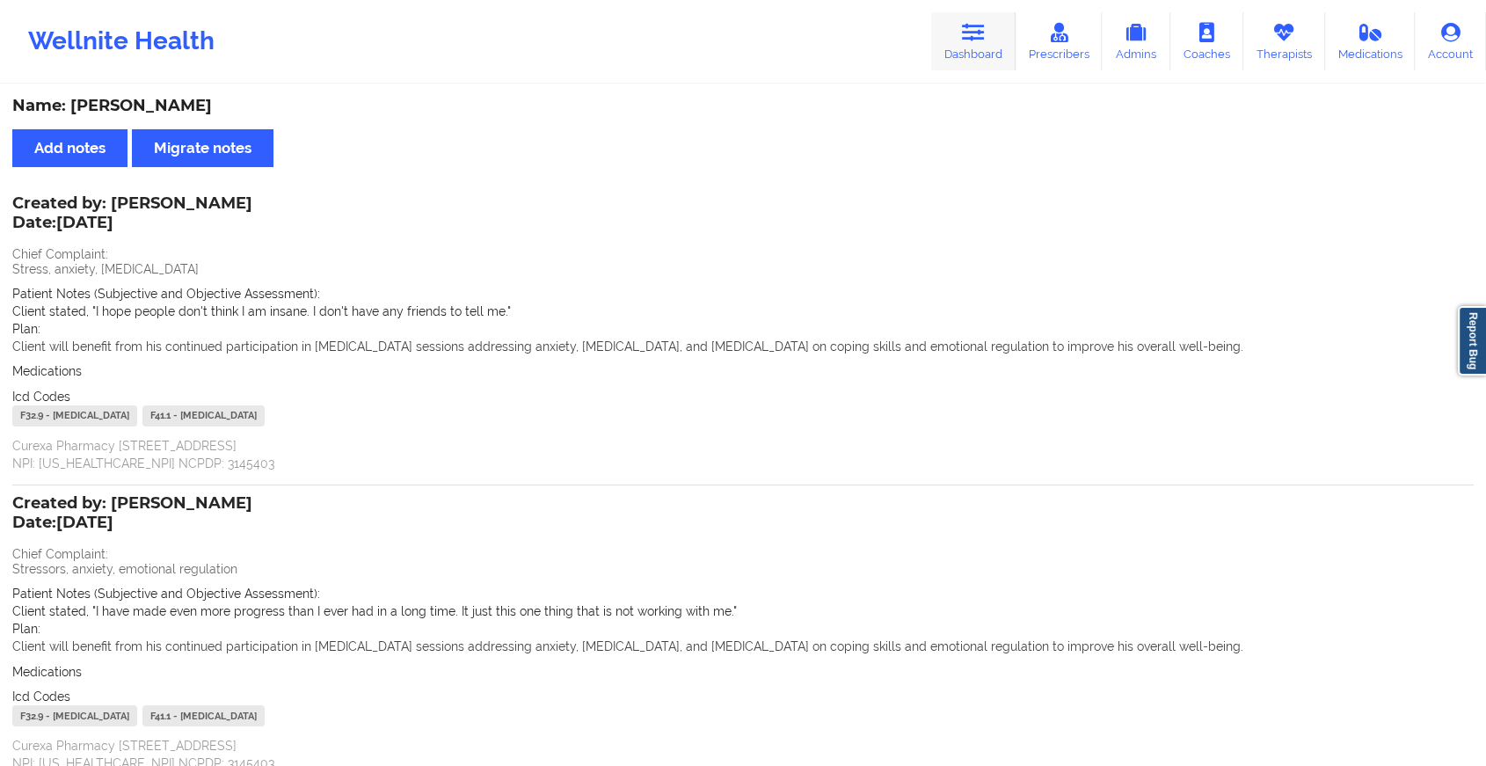
click at [972, 27] on icon at bounding box center [973, 32] width 23 height 19
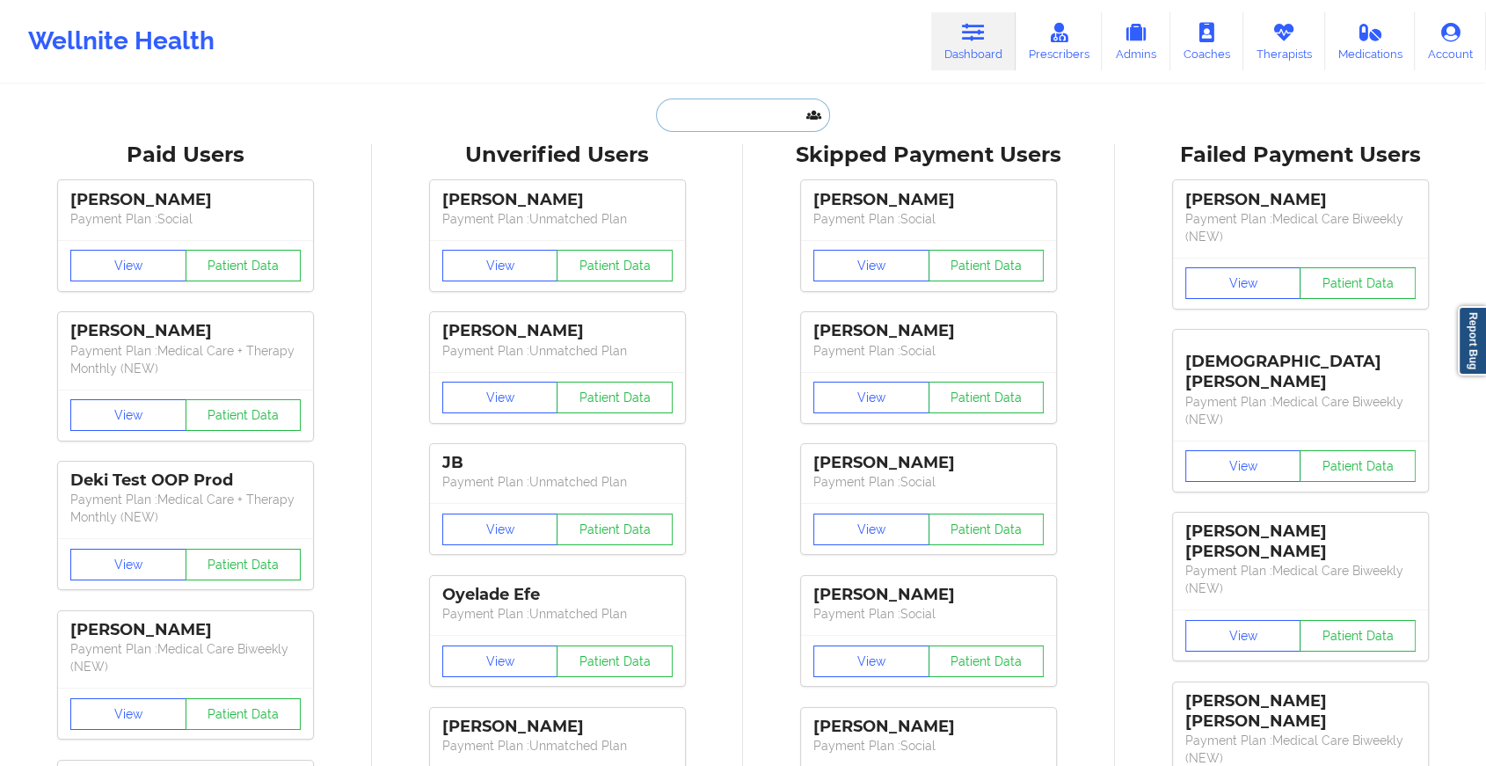
click at [771, 102] on input "text" at bounding box center [743, 115] width 174 height 33
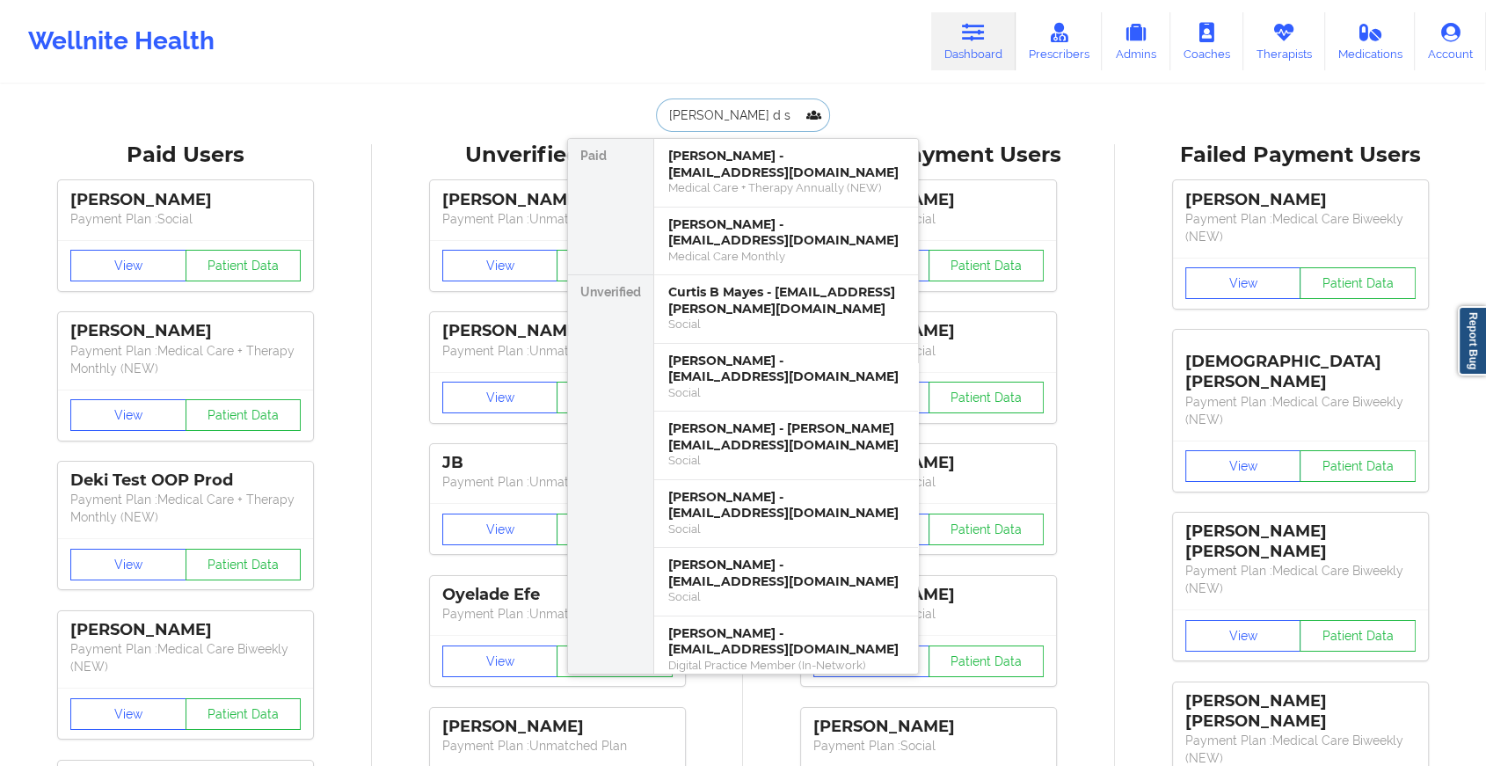
type input "[PERSON_NAME] d sc"
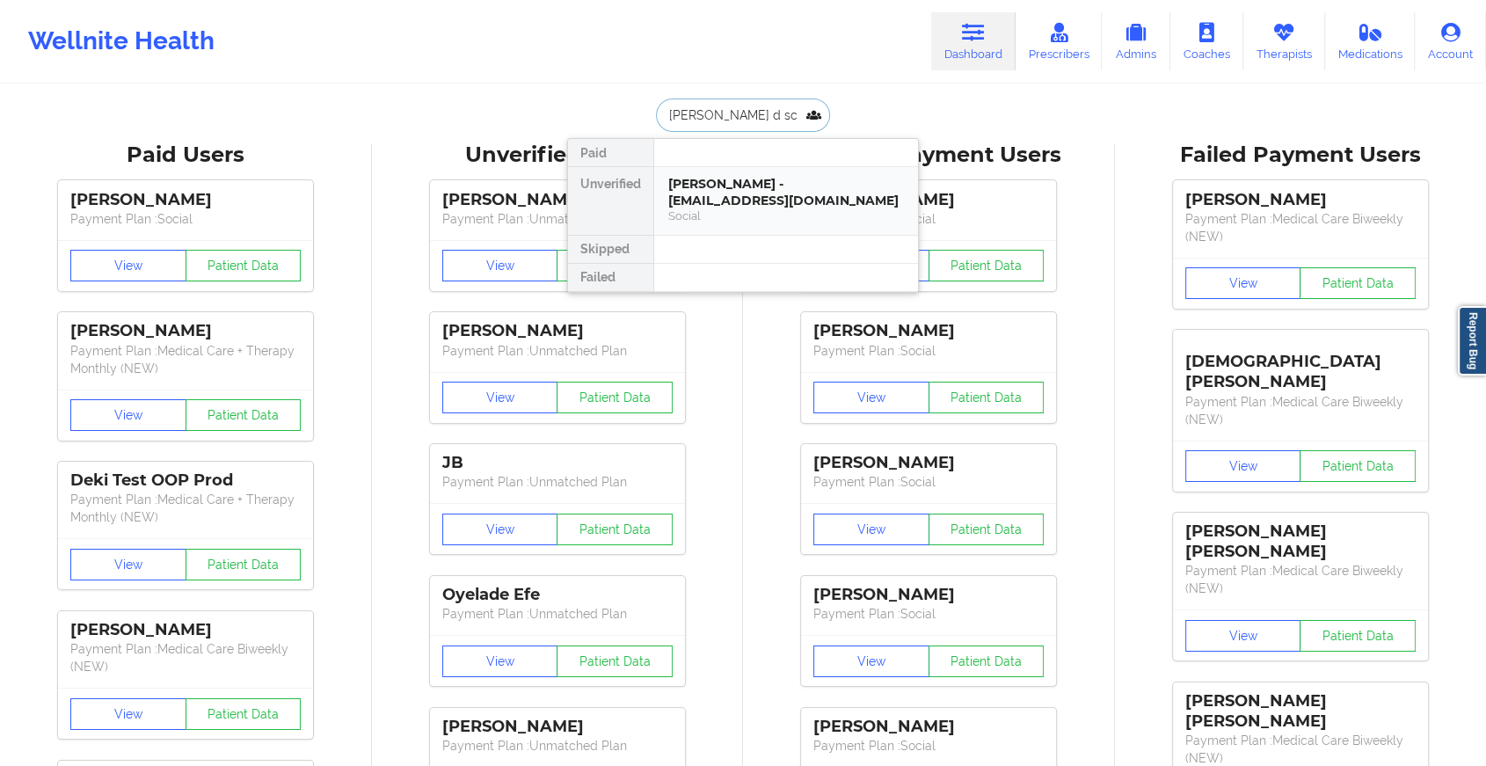
click at [746, 183] on div "[PERSON_NAME] - [EMAIL_ADDRESS][DOMAIN_NAME]" at bounding box center [786, 192] width 236 height 33
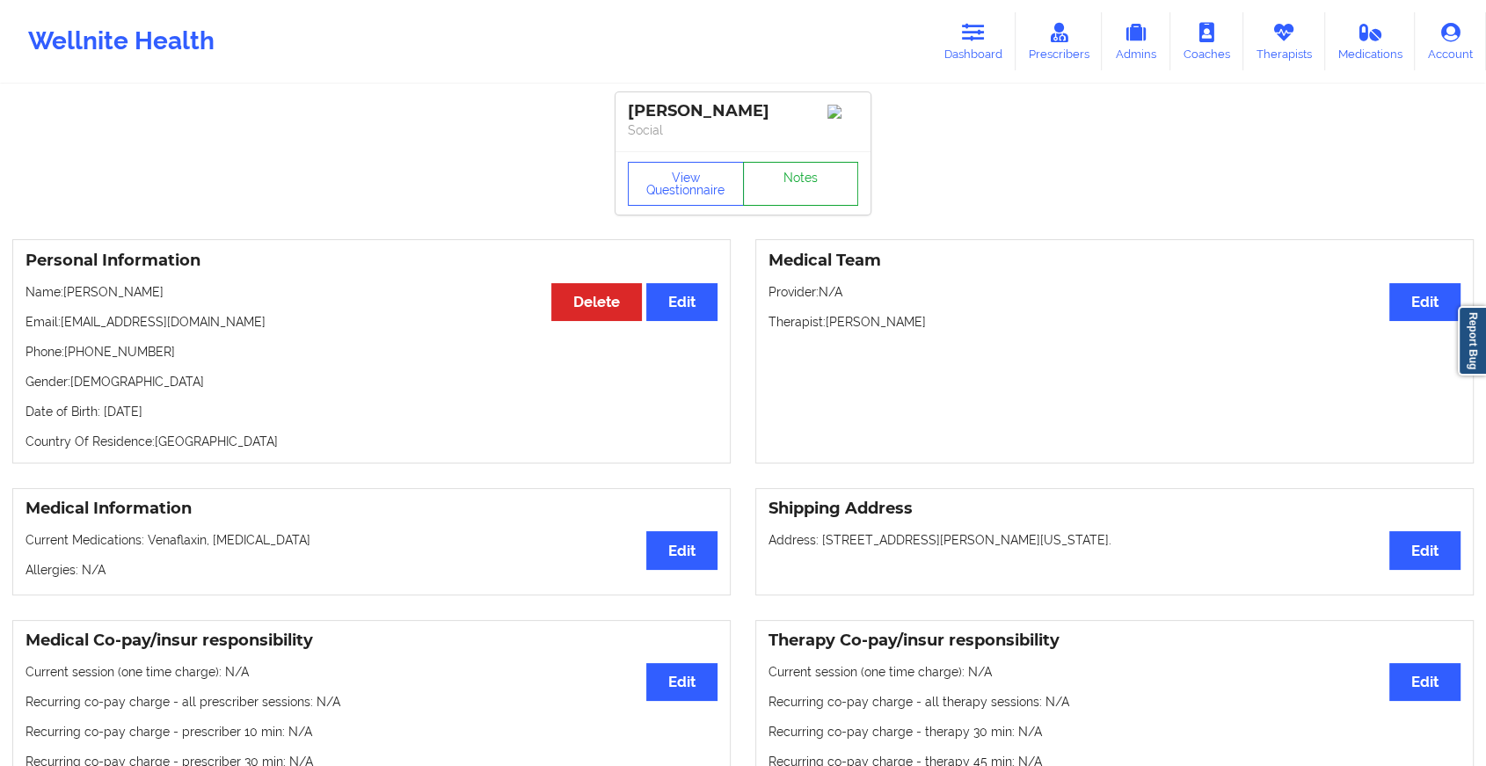
click at [802, 174] on link "Notes" at bounding box center [801, 184] width 116 height 44
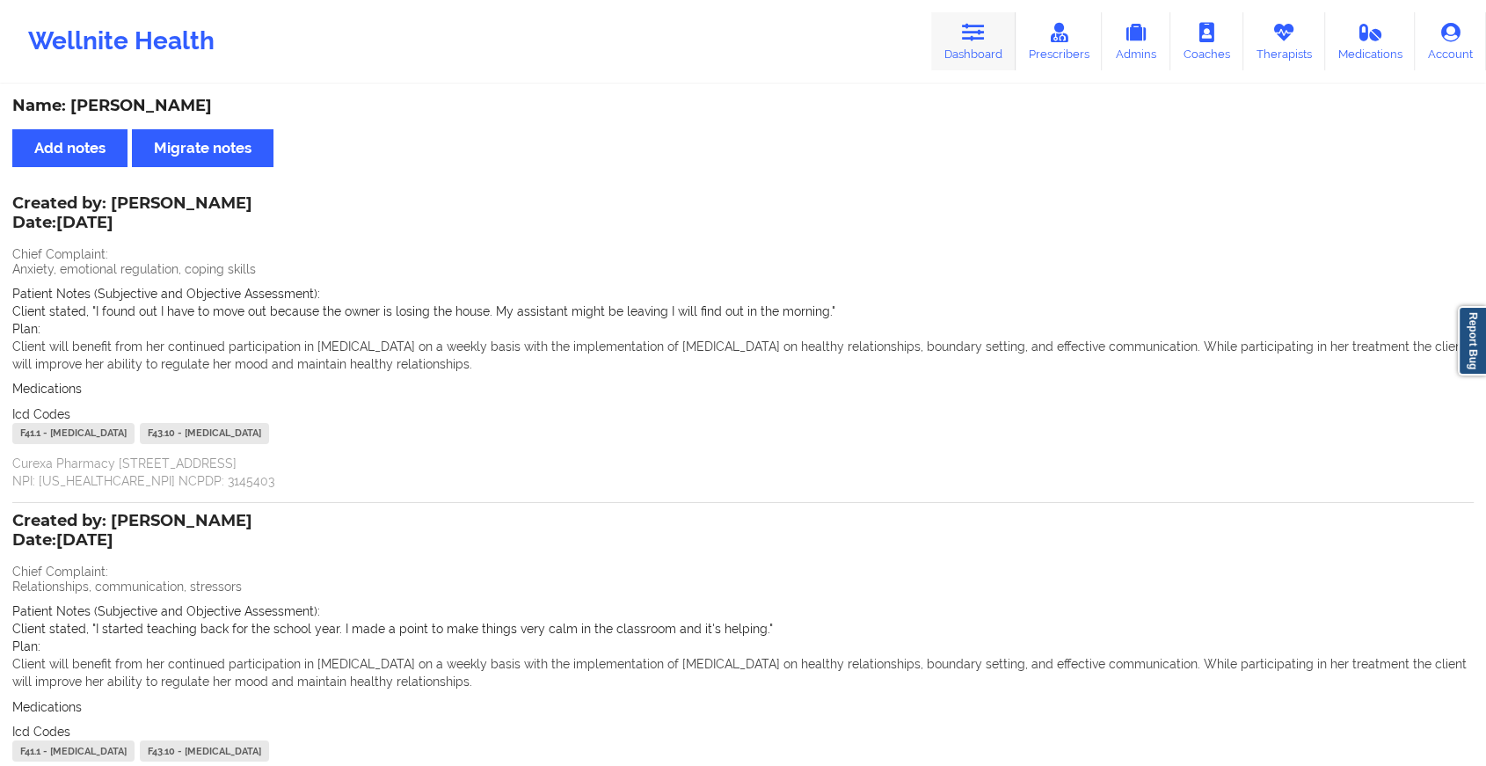
click at [960, 35] on link "Dashboard" at bounding box center [973, 41] width 84 height 58
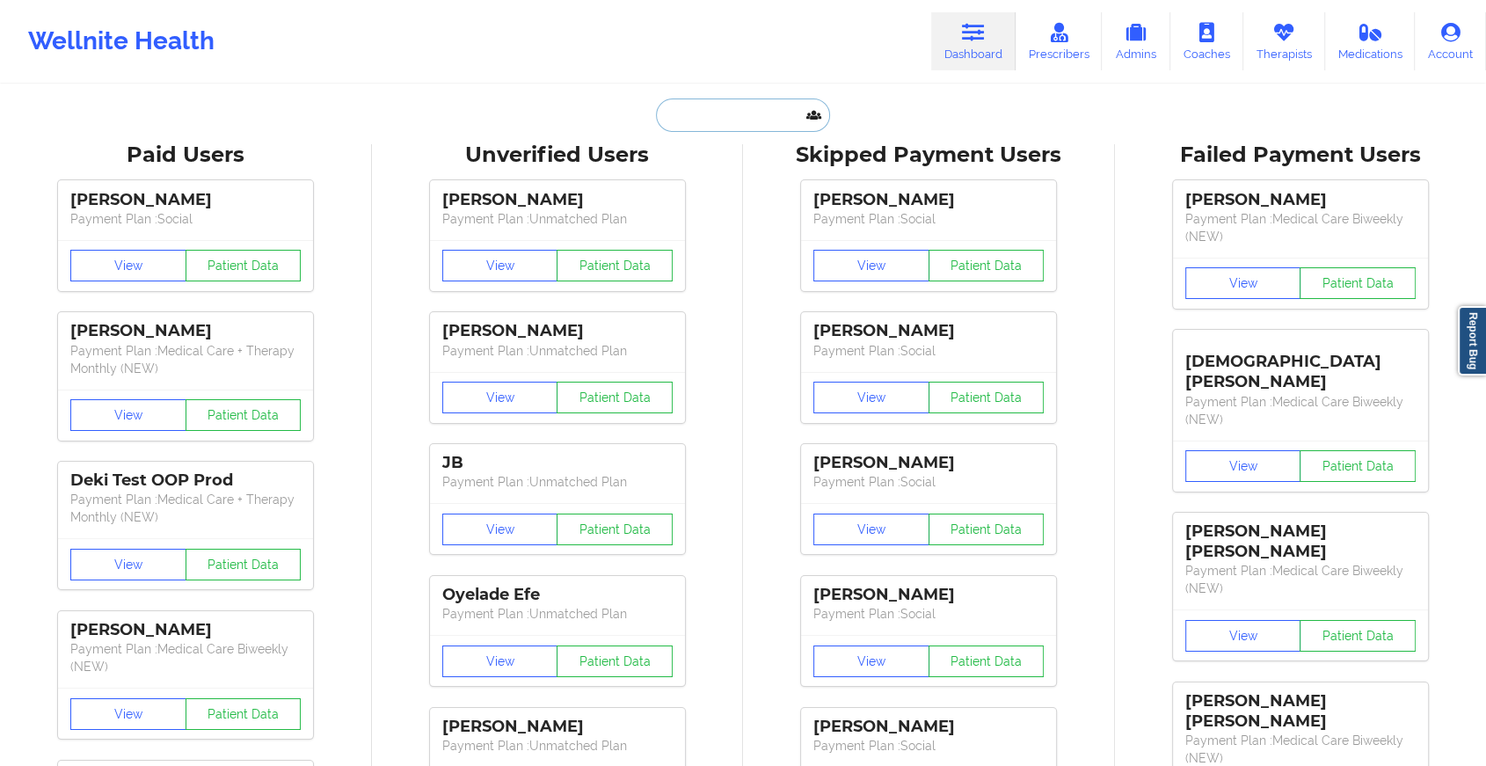
click at [743, 123] on input "text" at bounding box center [743, 115] width 174 height 33
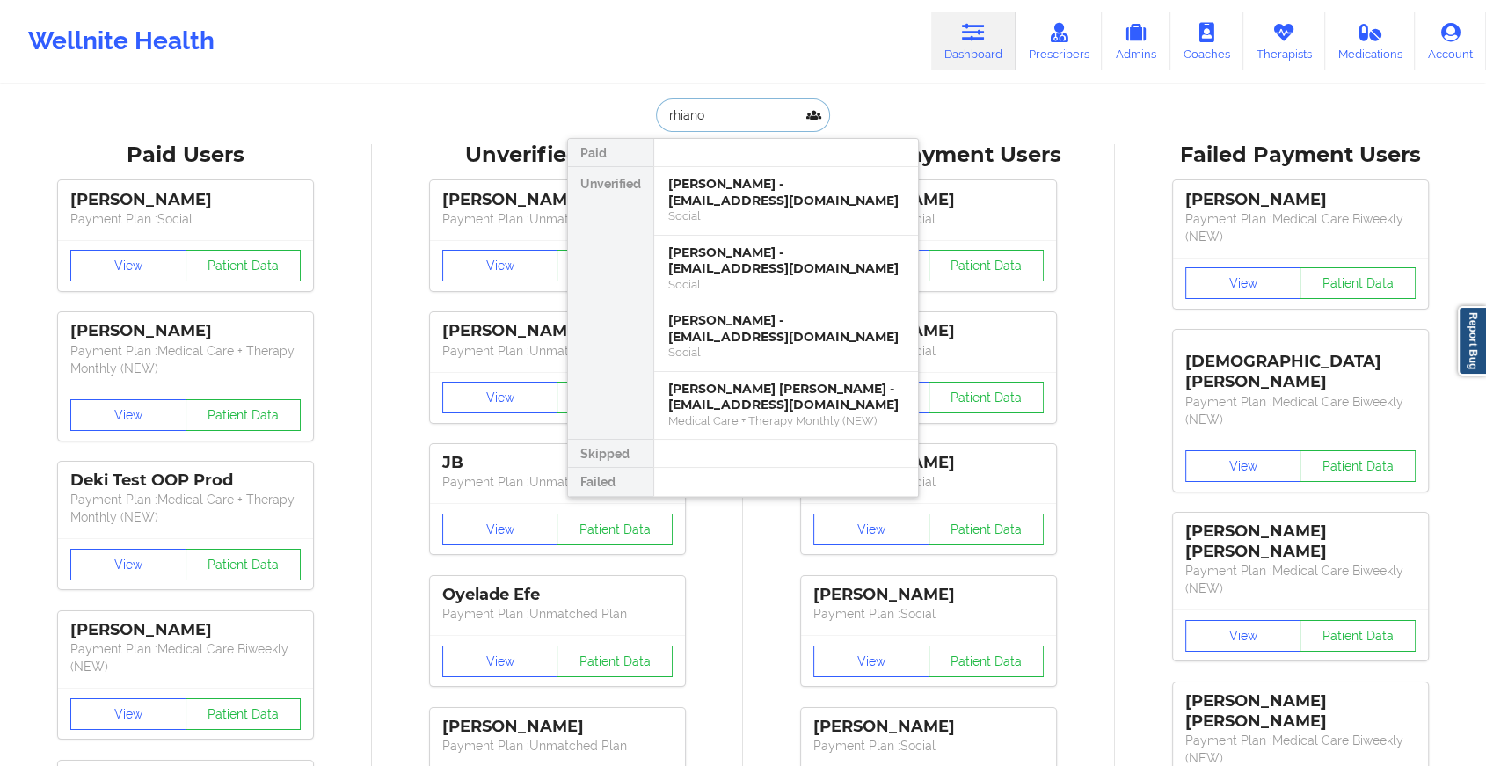
type input "[PERSON_NAME]"
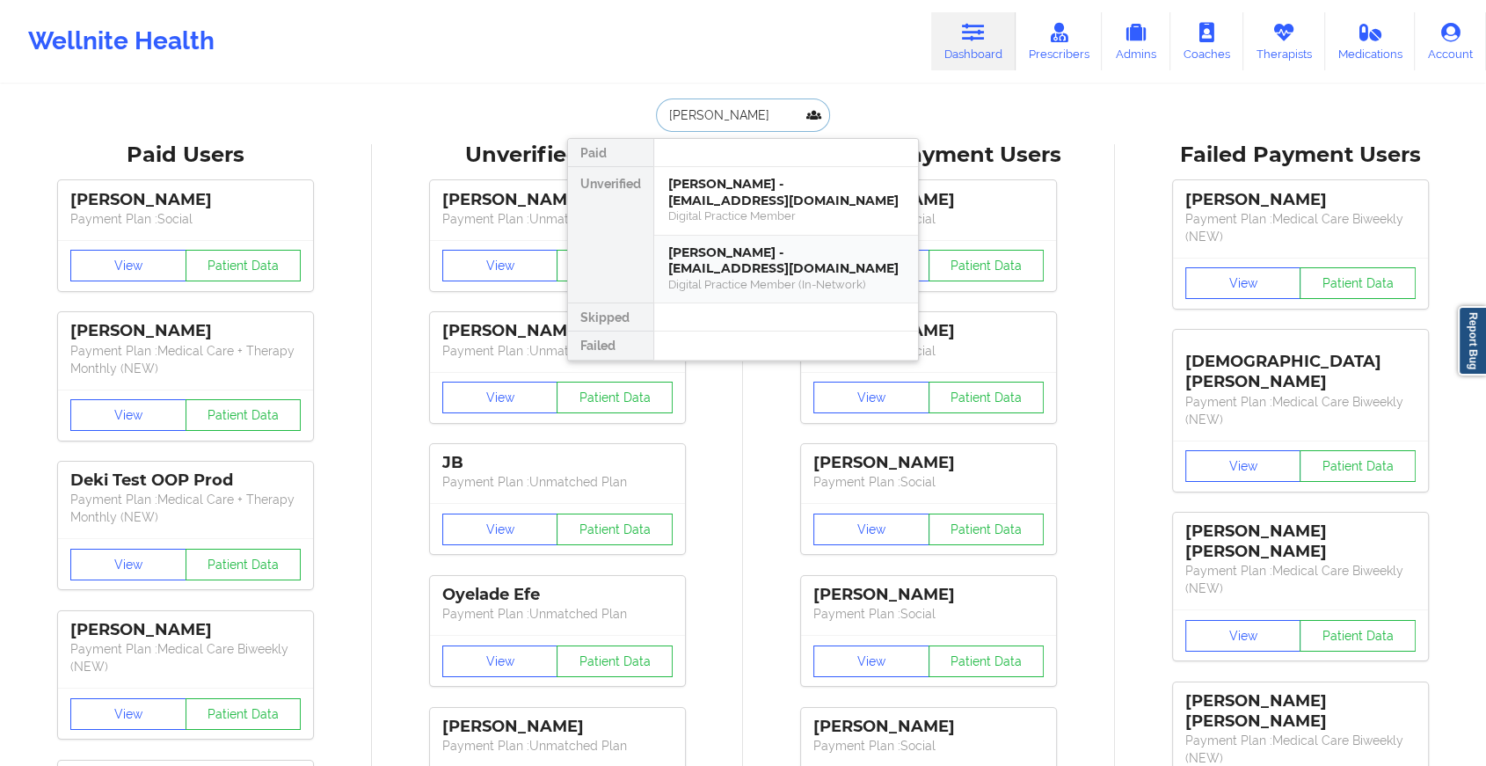
click at [741, 274] on div "[PERSON_NAME] - [EMAIL_ADDRESS][DOMAIN_NAME]" at bounding box center [786, 261] width 236 height 33
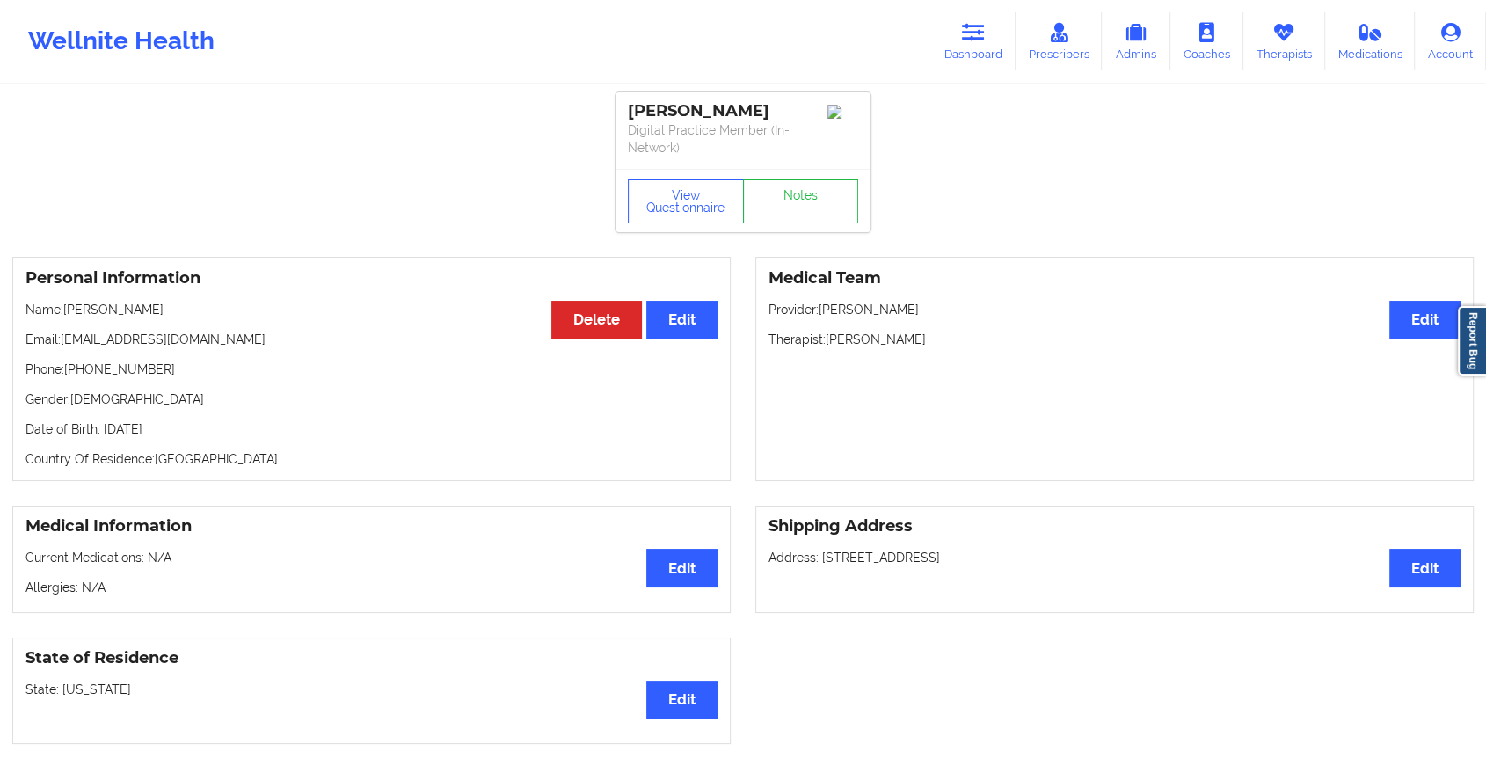
click at [794, 163] on div "[PERSON_NAME] Digital Practice Member (In-Network)" at bounding box center [743, 130] width 255 height 77
drag, startPoint x: 793, startPoint y: 163, endPoint x: 785, endPoint y: 220, distance: 57.8
click at [785, 220] on div "[PERSON_NAME] Digital Practice Member (In-Network) View Questionnaire Notes" at bounding box center [743, 162] width 255 height 140
click at [785, 220] on link "Notes" at bounding box center [801, 201] width 116 height 44
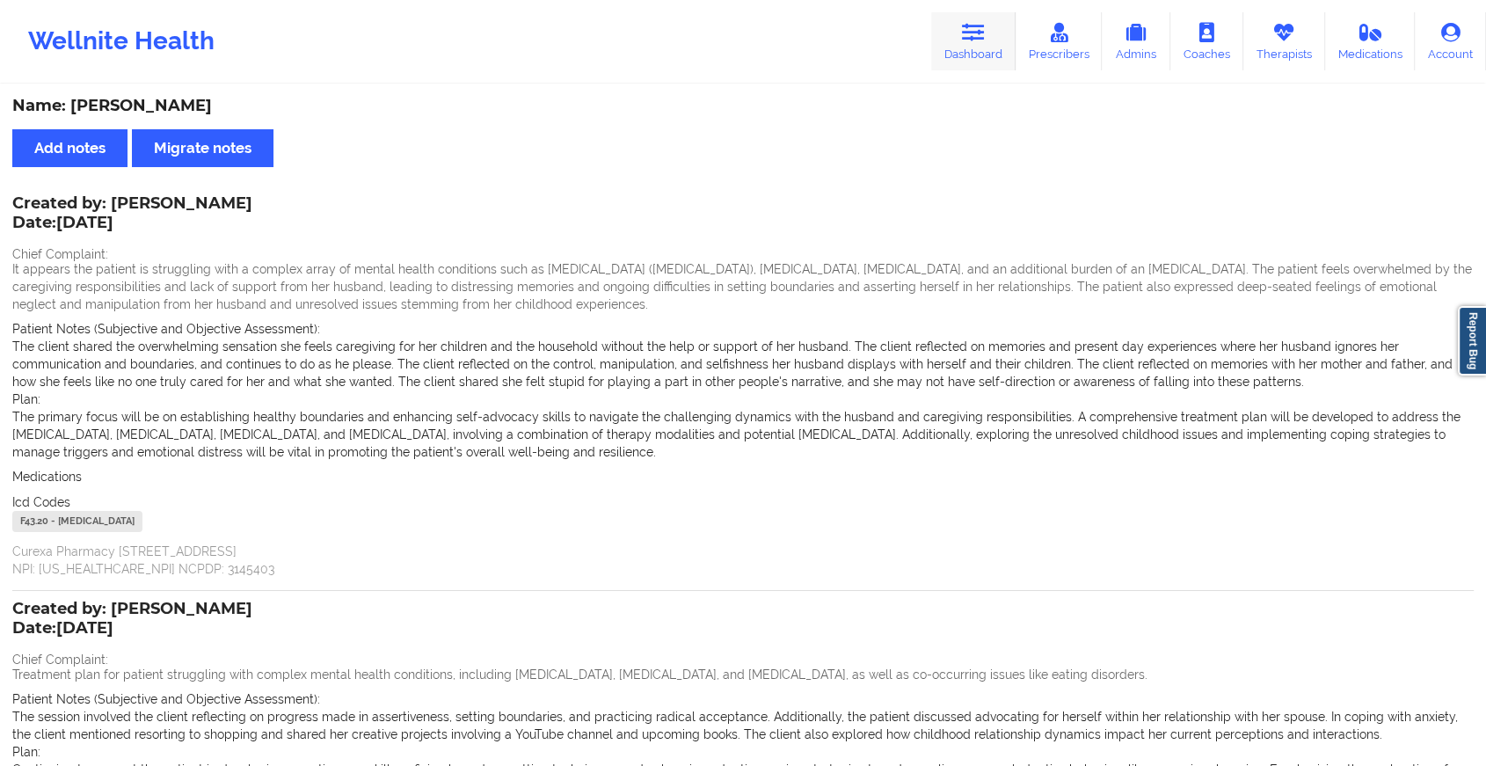
click at [973, 46] on link "Dashboard" at bounding box center [973, 41] width 84 height 58
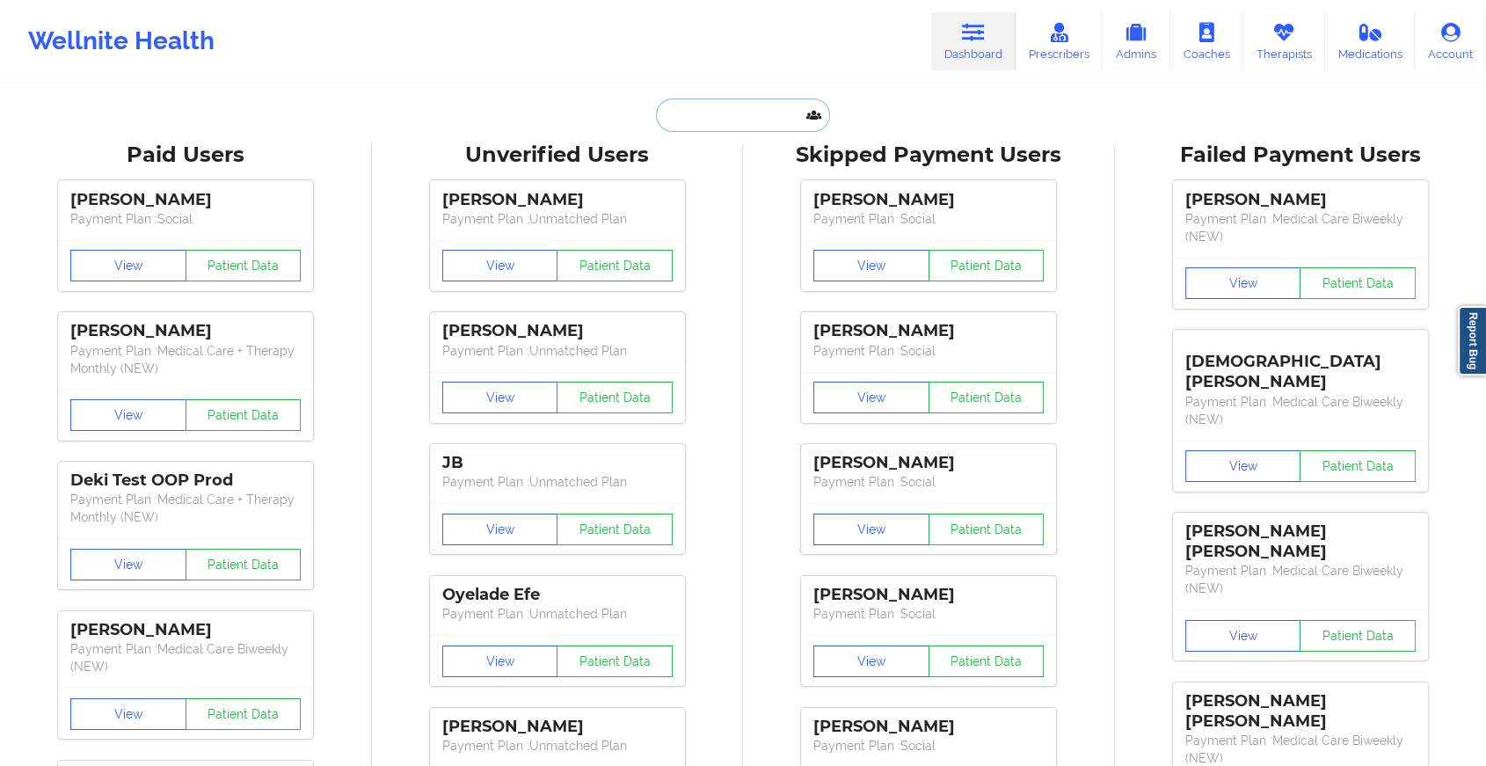
click at [763, 125] on input "text" at bounding box center [743, 115] width 174 height 33
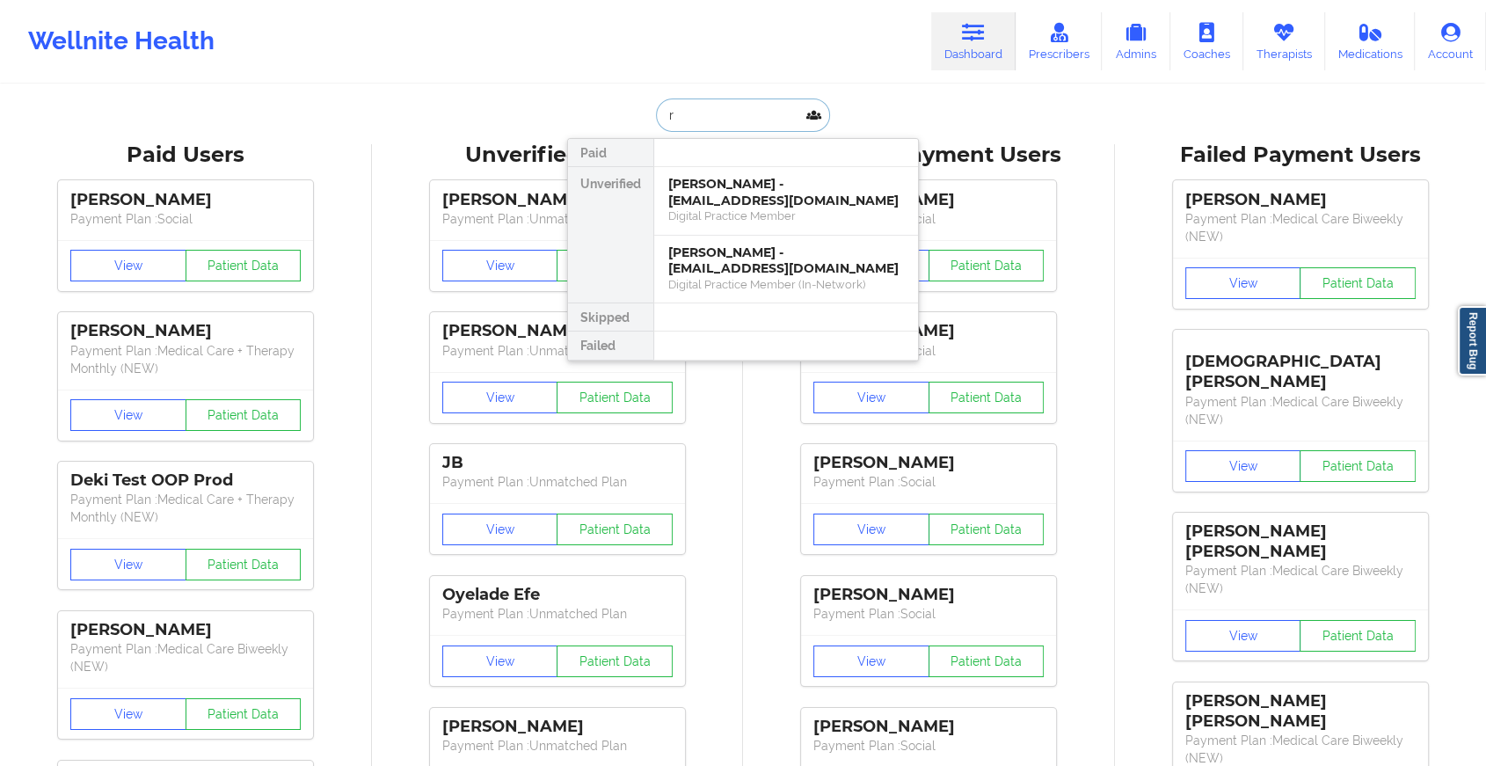
type input "r"
type input "[PERSON_NAME]"
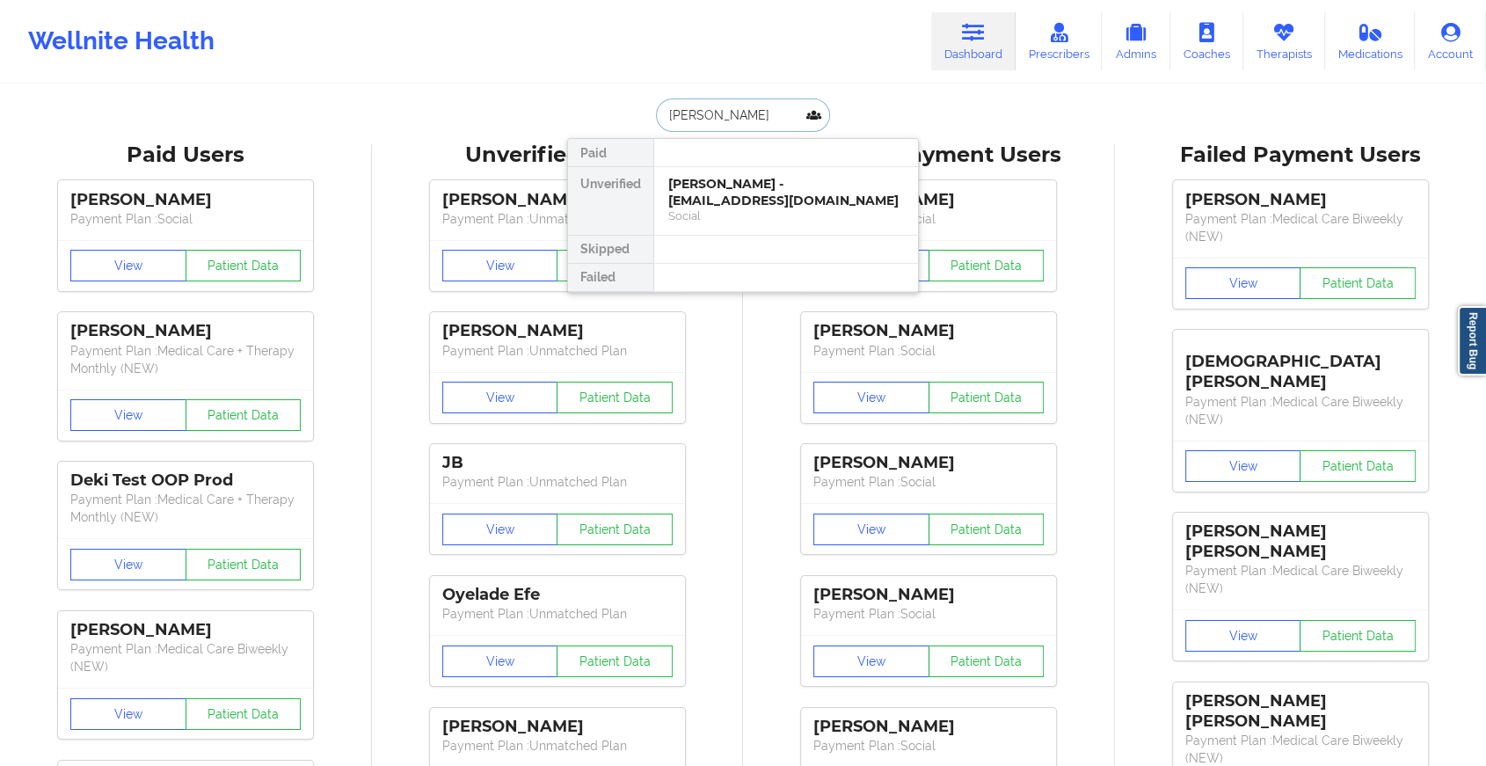
click at [773, 190] on div "[PERSON_NAME] - [EMAIL_ADDRESS][DOMAIN_NAME]" at bounding box center [786, 192] width 236 height 33
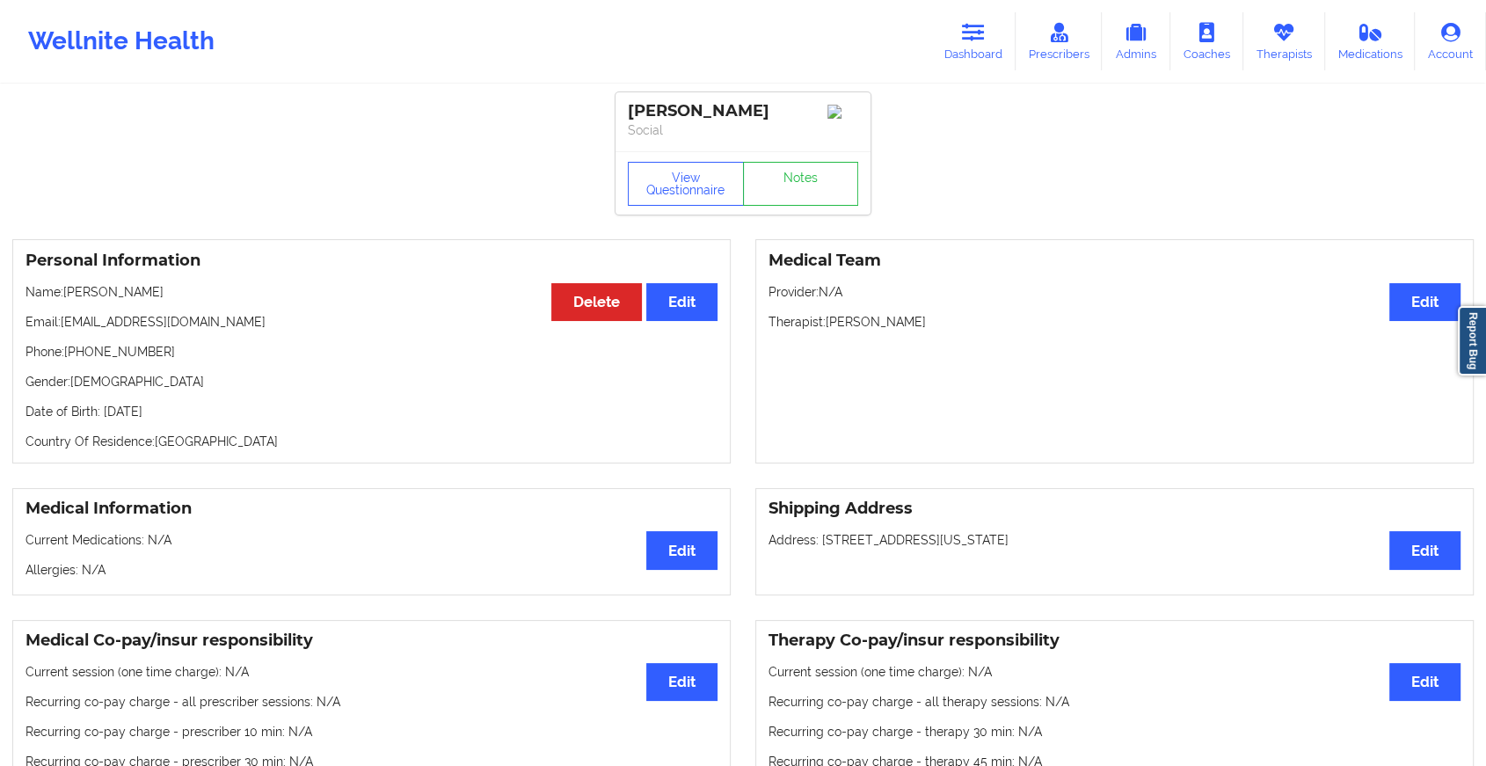
click at [807, 170] on div "View Questionnaire Notes" at bounding box center [743, 184] width 230 height 44
click at [807, 170] on link "Notes" at bounding box center [801, 184] width 116 height 44
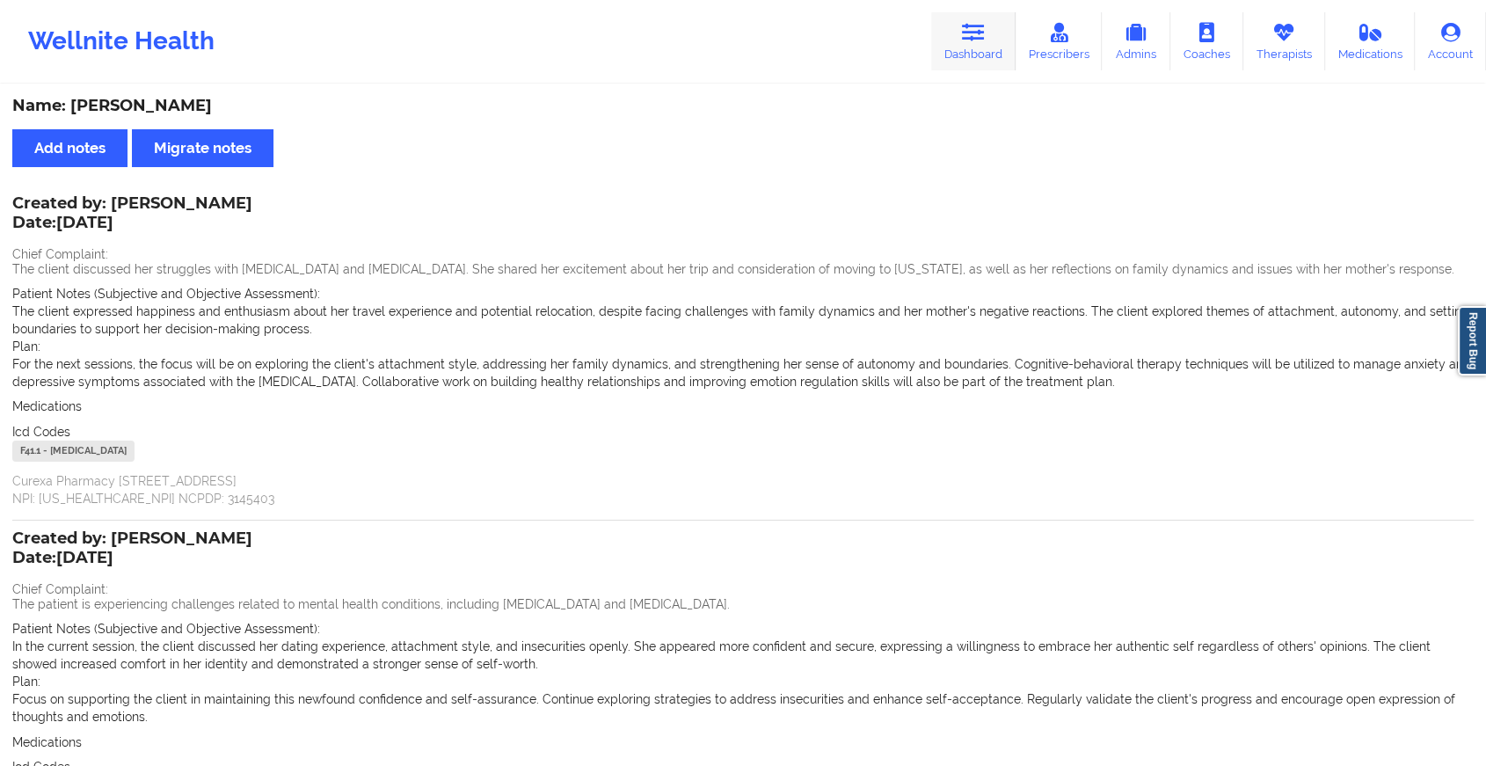
click at [964, 39] on link "Dashboard" at bounding box center [973, 41] width 84 height 58
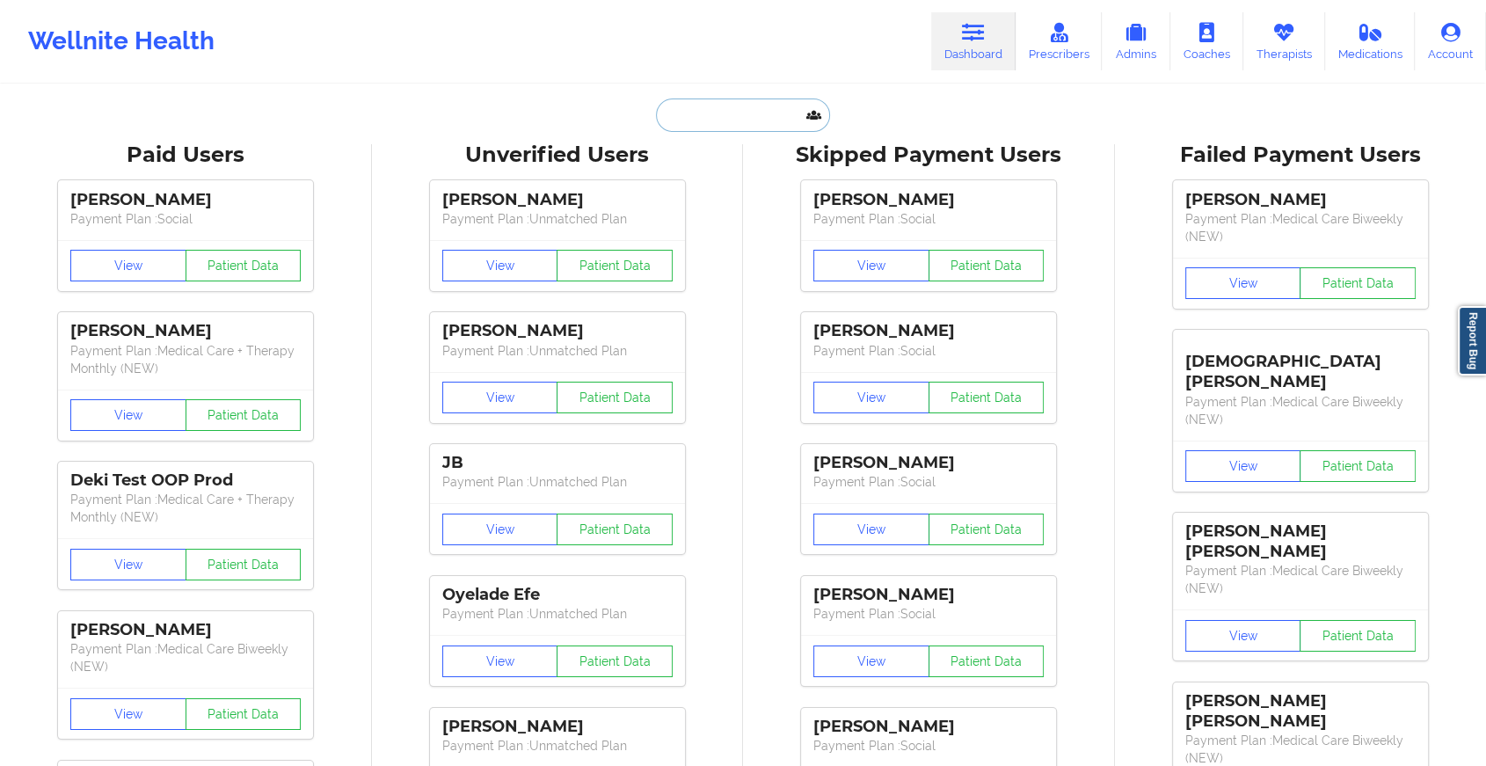
click at [771, 119] on input "text" at bounding box center [743, 115] width 174 height 33
click at [799, 81] on div "Wellnite Health Dashboard Prescribers Admins Coaches Therapists Medications Acc…" at bounding box center [743, 41] width 1486 height 83
click at [739, 120] on input "a" at bounding box center [743, 115] width 174 height 33
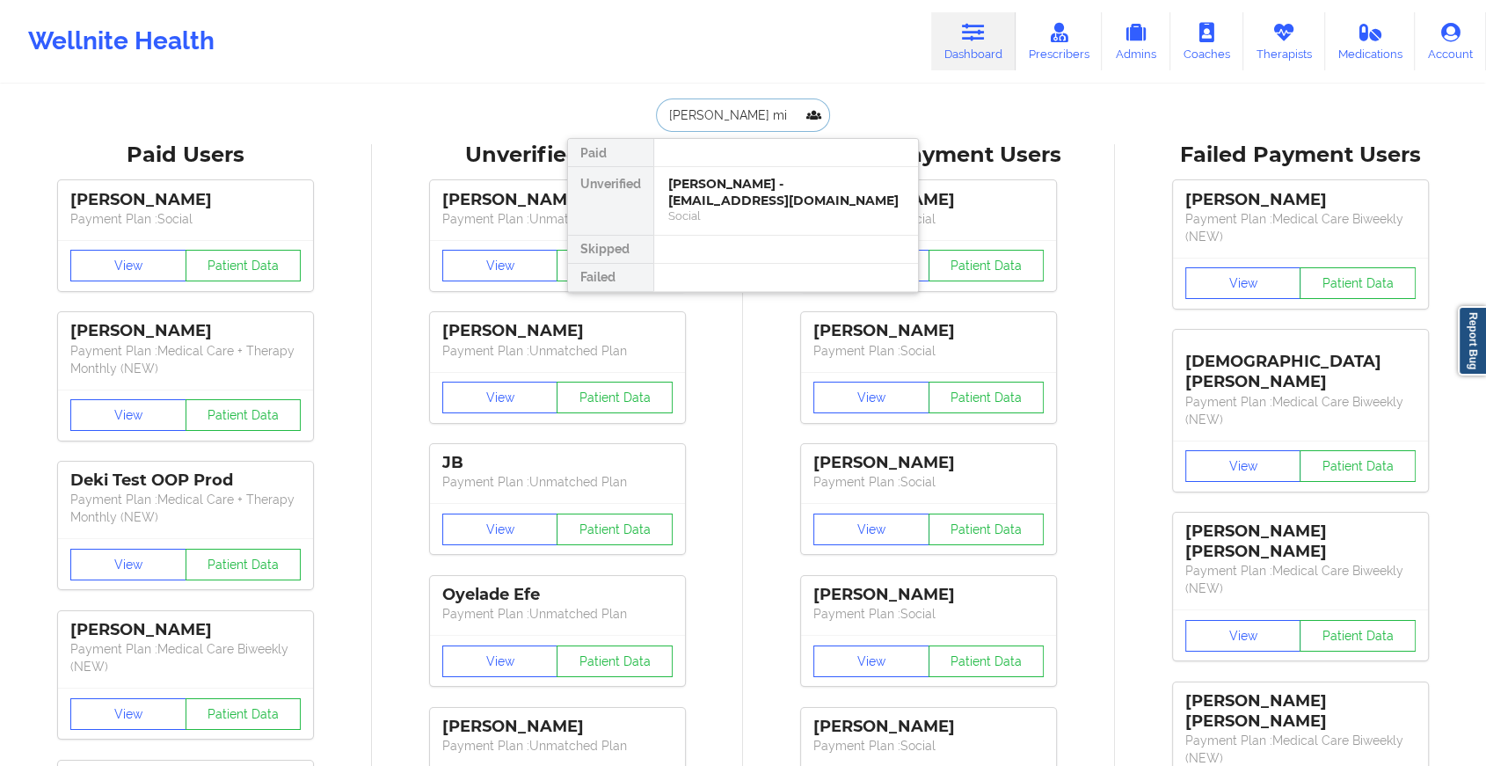
type input "[PERSON_NAME] mic"
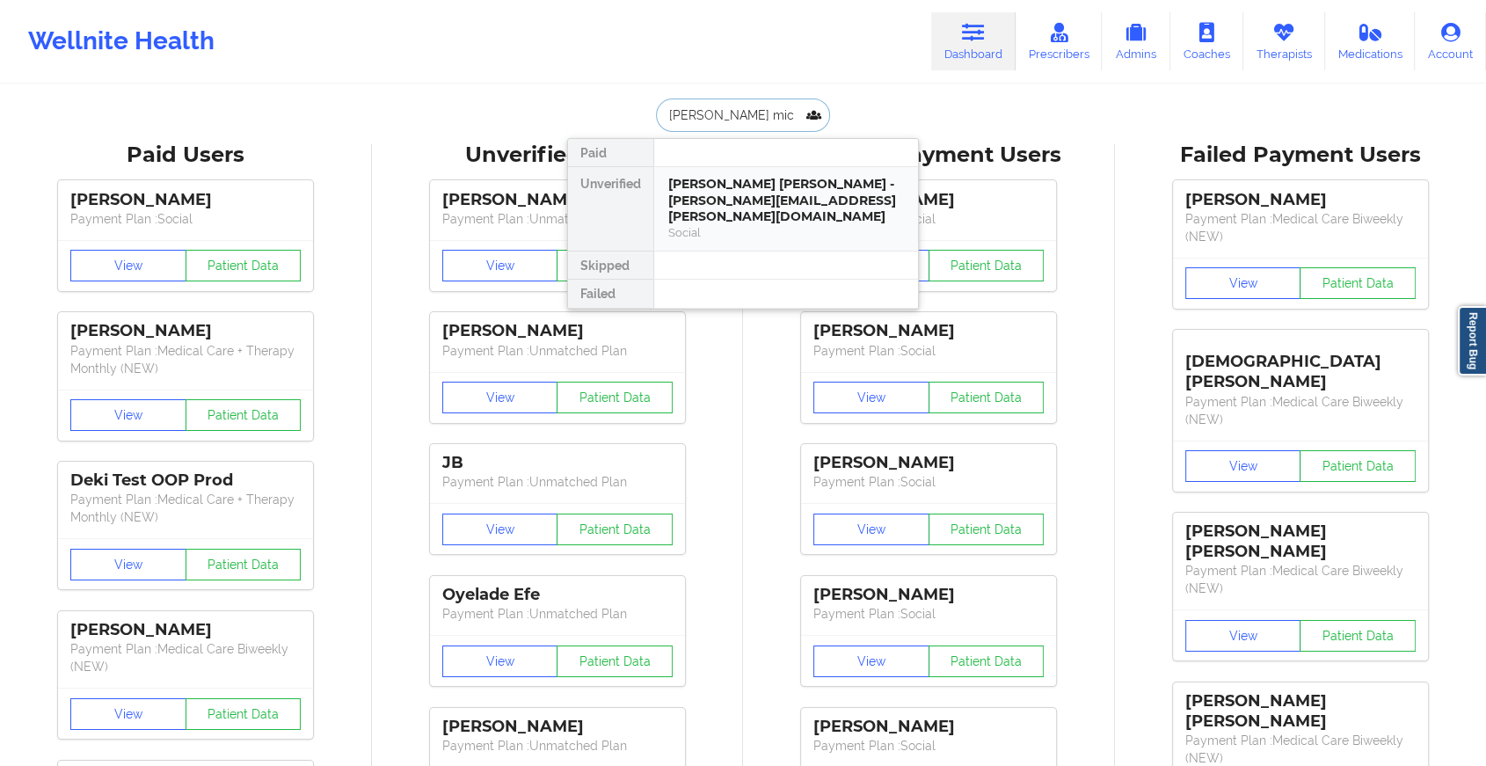
click at [711, 225] on div "Social" at bounding box center [786, 232] width 236 height 15
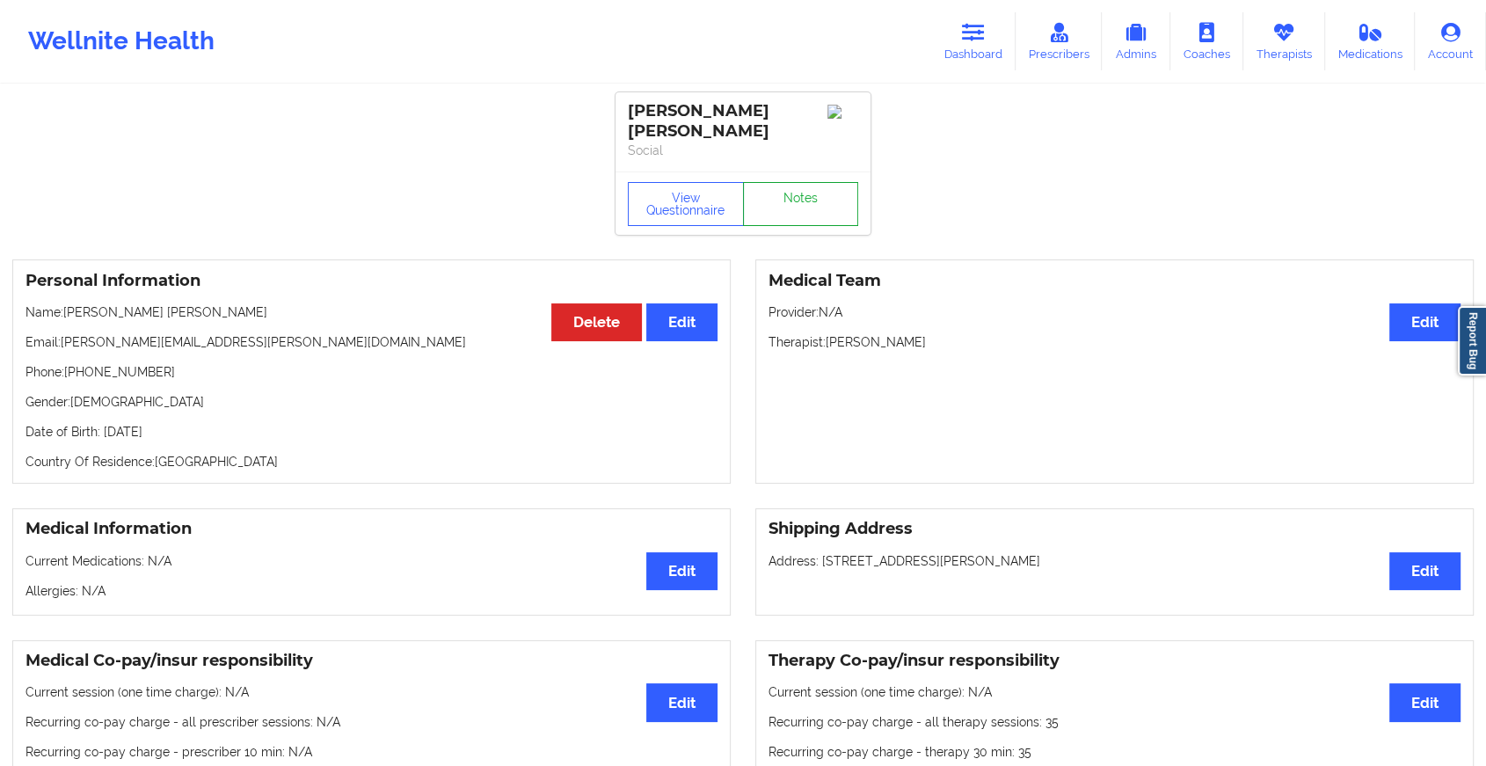
click at [786, 205] on link "Notes" at bounding box center [801, 204] width 116 height 44
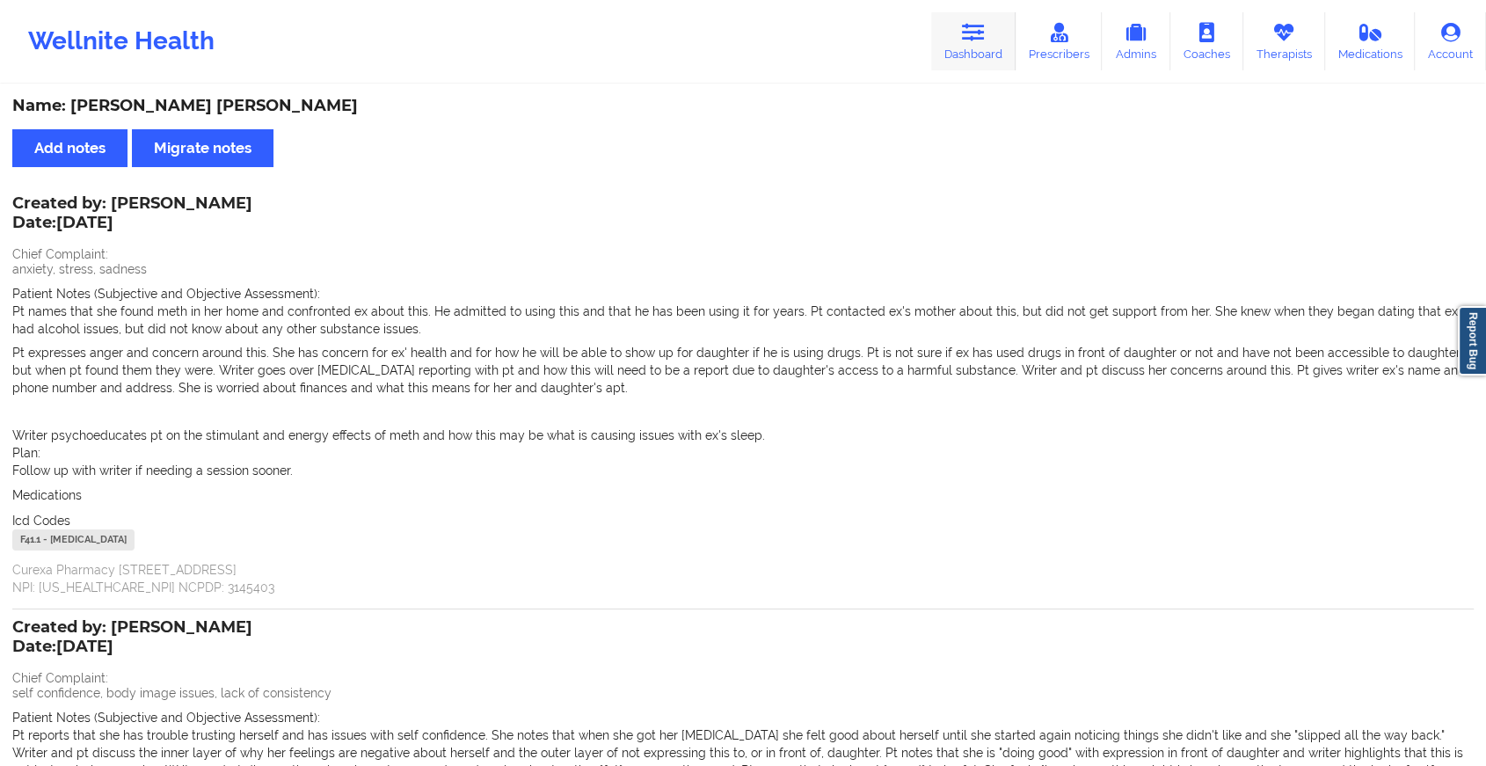
click at [960, 44] on link "Dashboard" at bounding box center [973, 41] width 84 height 58
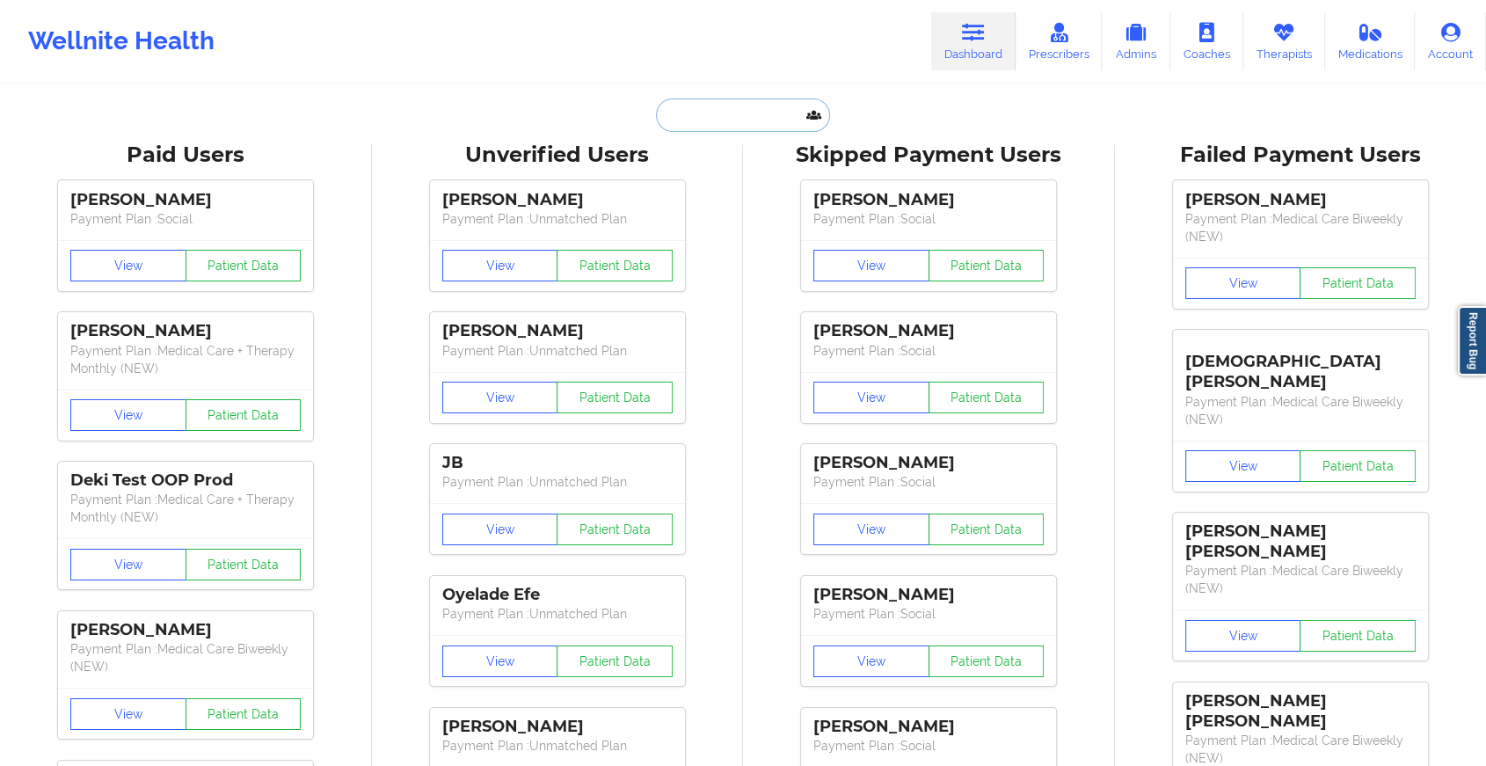
click at [727, 117] on input "text" at bounding box center [743, 115] width 174 height 33
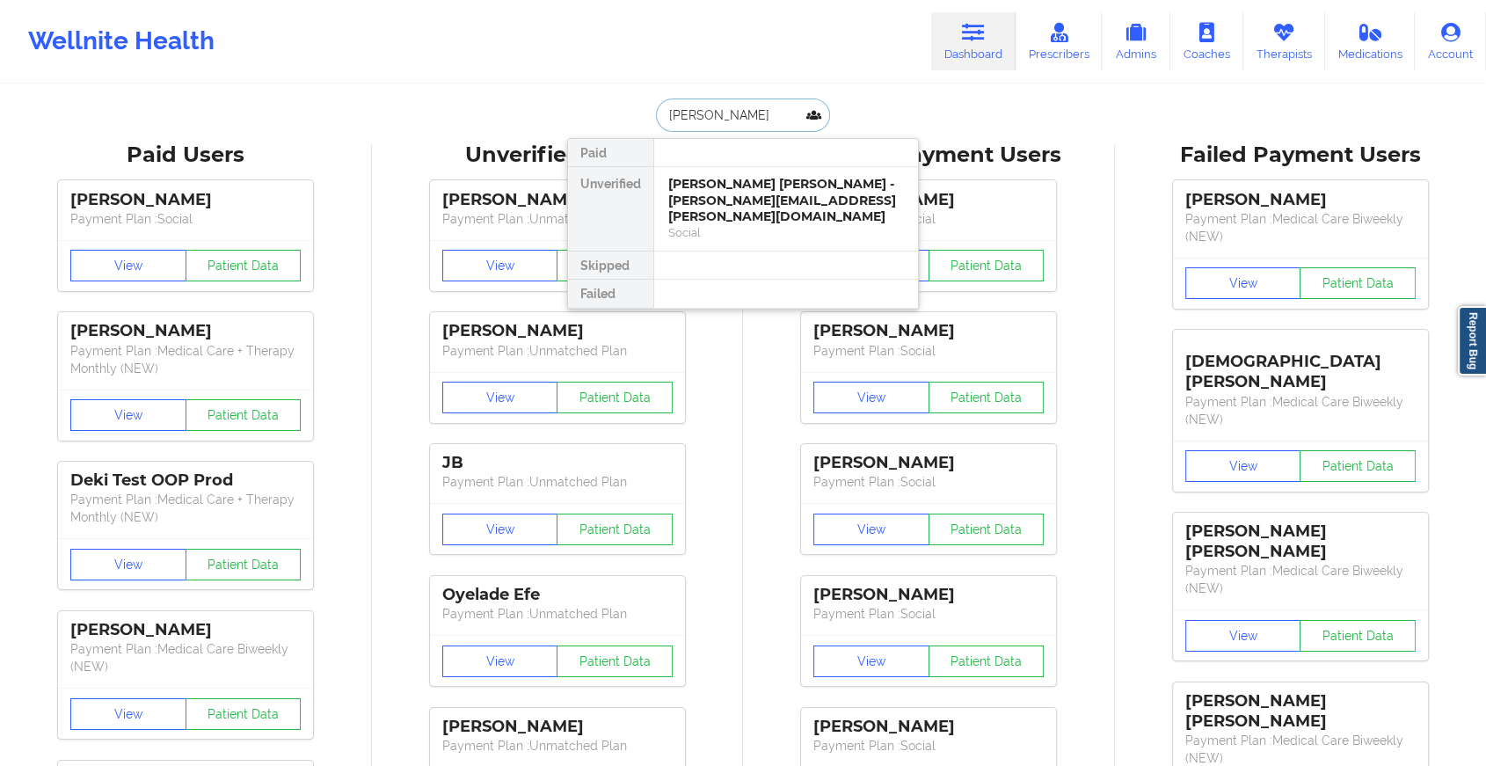
type input "[PERSON_NAME]"
click at [721, 201] on div "[PERSON_NAME] - [EMAIL_ADDRESS][DOMAIN_NAME]" at bounding box center [786, 192] width 236 height 33
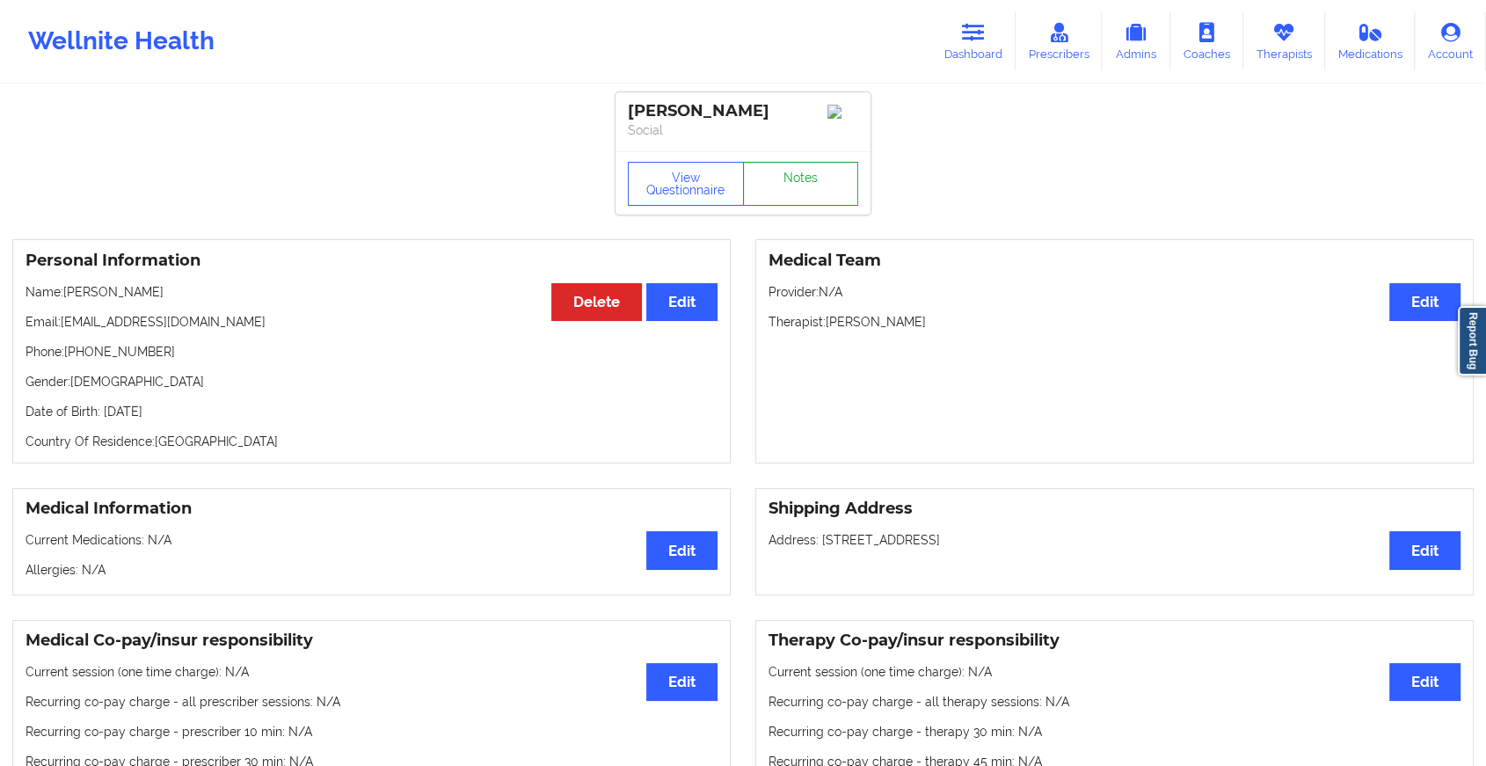
click at [787, 180] on link "Notes" at bounding box center [801, 184] width 116 height 44
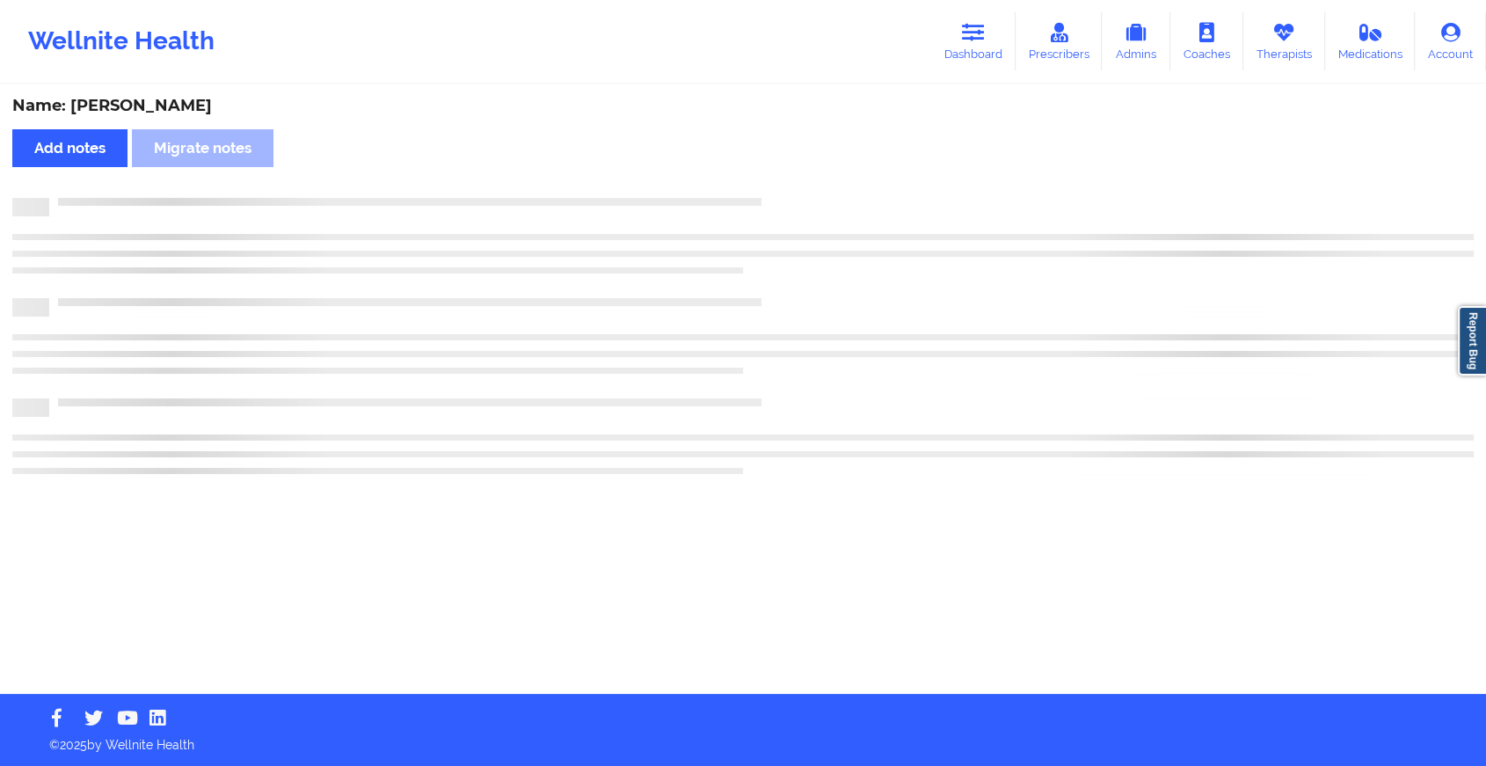
click at [787, 180] on div "Name: [PERSON_NAME] Add notes Migrate notes" at bounding box center [743, 390] width 1486 height 608
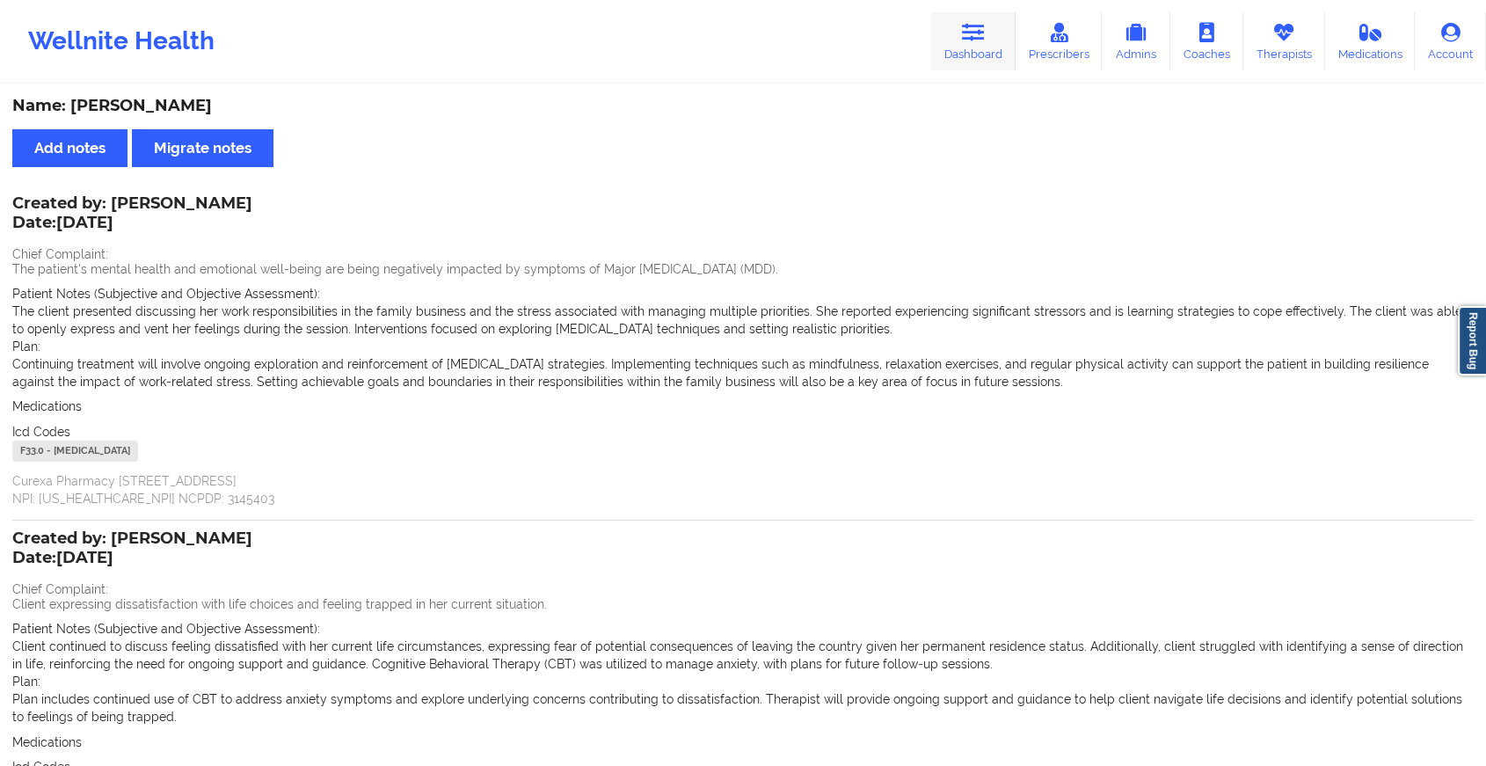
click at [968, 47] on link "Dashboard" at bounding box center [973, 41] width 84 height 58
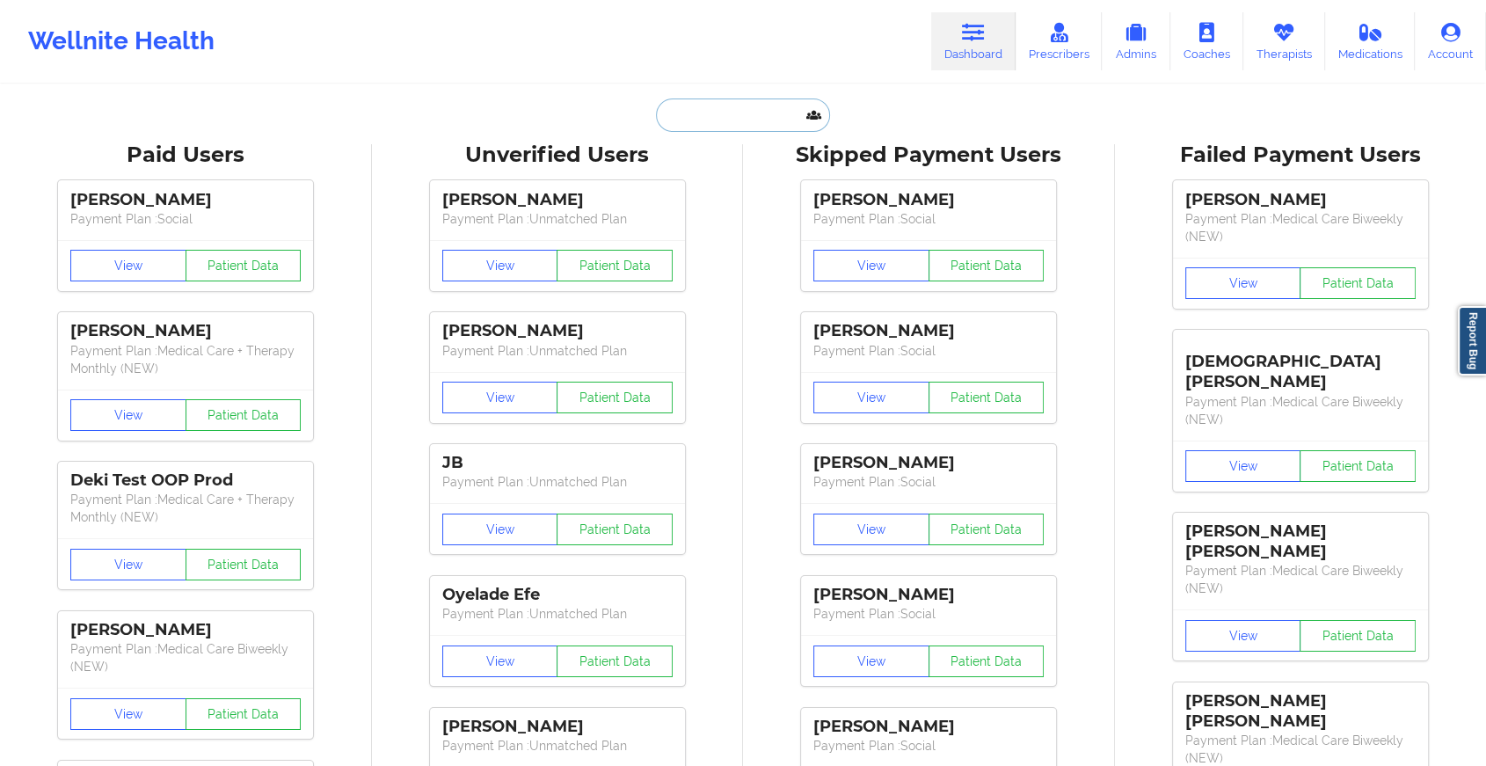
click at [728, 112] on input "text" at bounding box center [743, 115] width 174 height 33
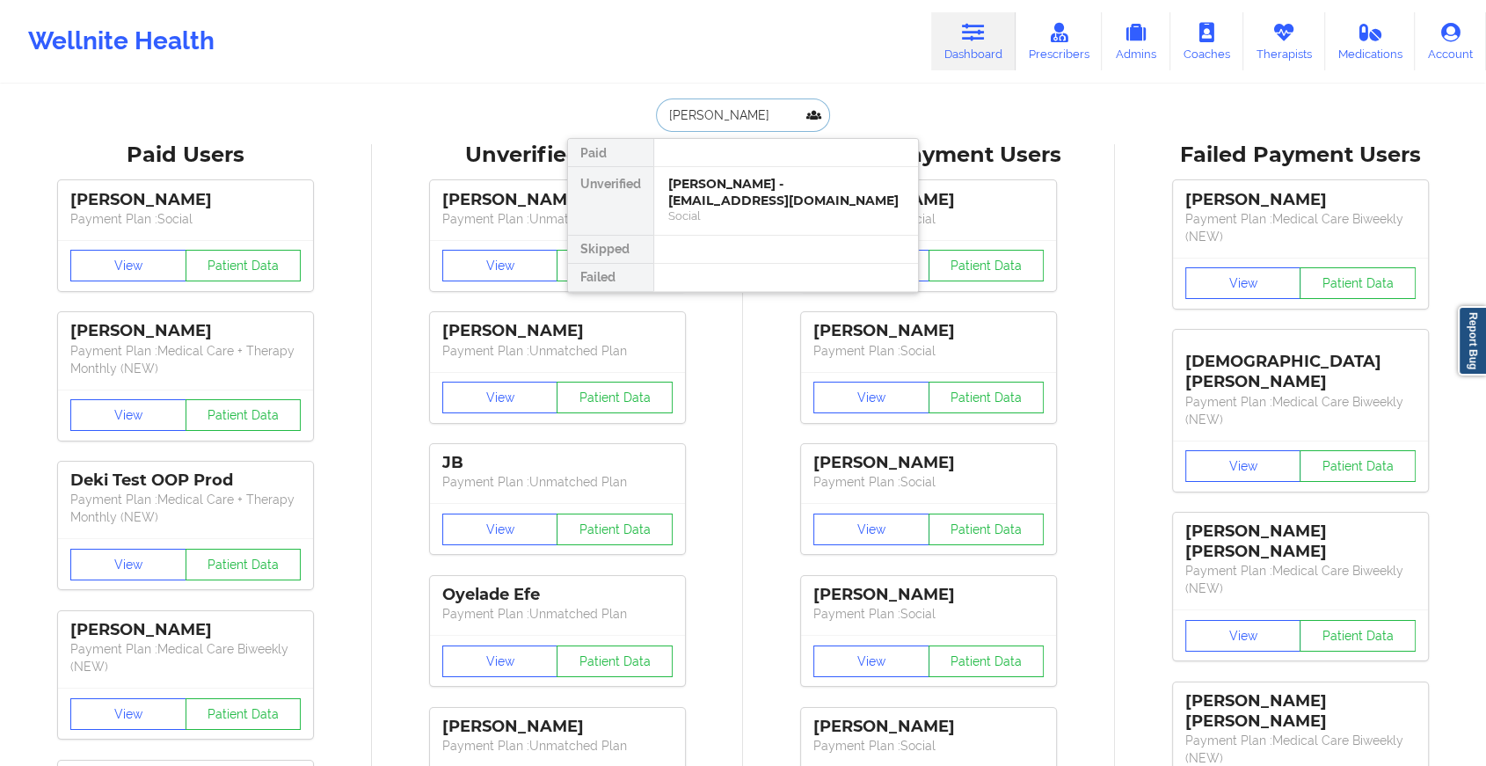
type input "[PERSON_NAME]"
click at [734, 194] on div "[PERSON_NAME] - [EMAIL_ADDRESS][DOMAIN_NAME]" at bounding box center [786, 192] width 236 height 33
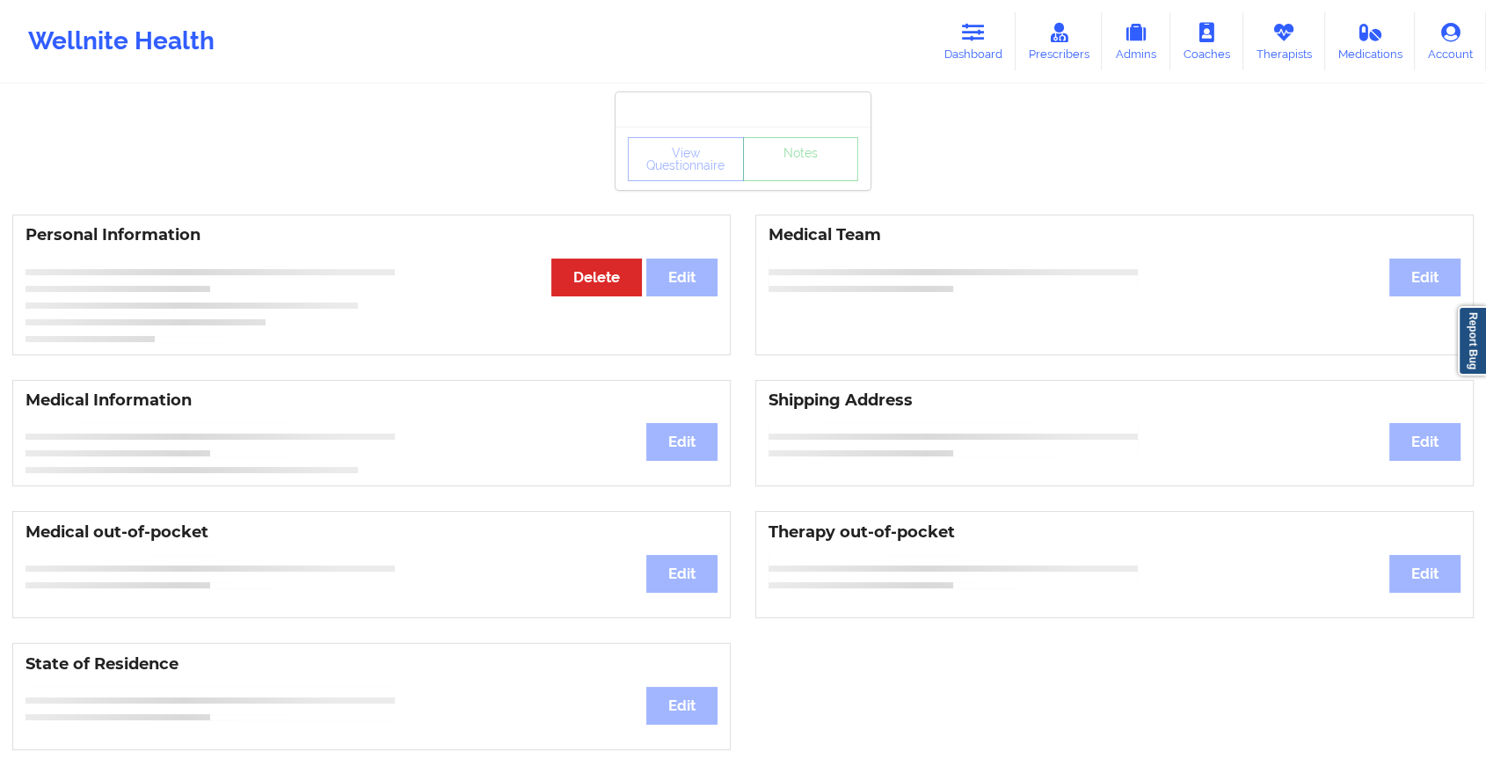
click at [777, 215] on div "View Questionnaire Notes Personal Information Edit Delete Medical Team Edit Med…" at bounding box center [743, 742] width 1486 height 1485
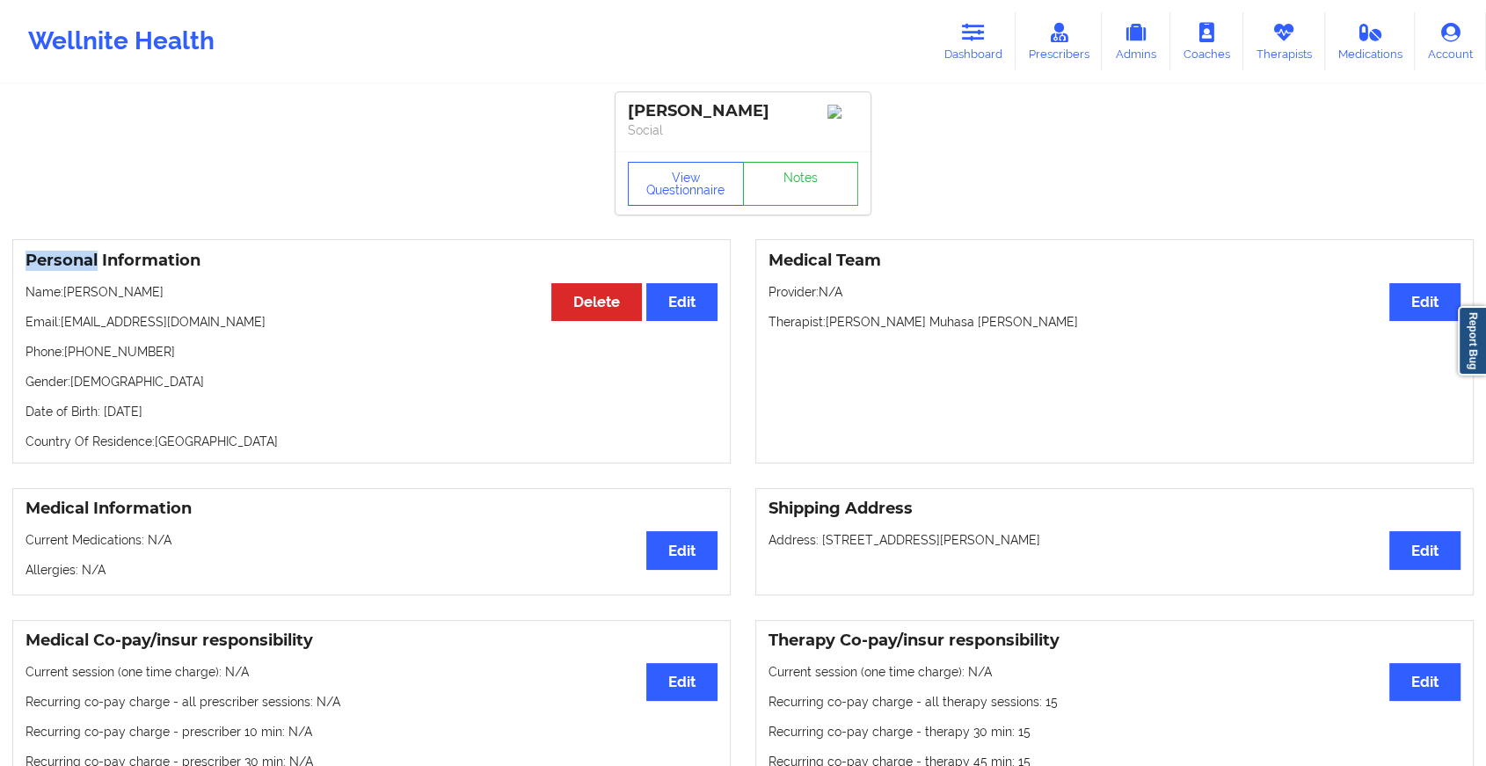
click at [777, 215] on div "View Questionnaire Notes" at bounding box center [743, 182] width 255 height 63
drag, startPoint x: 777, startPoint y: 215, endPoint x: 763, endPoint y: 187, distance: 31.5
click at [763, 187] on link "Notes" at bounding box center [801, 184] width 116 height 44
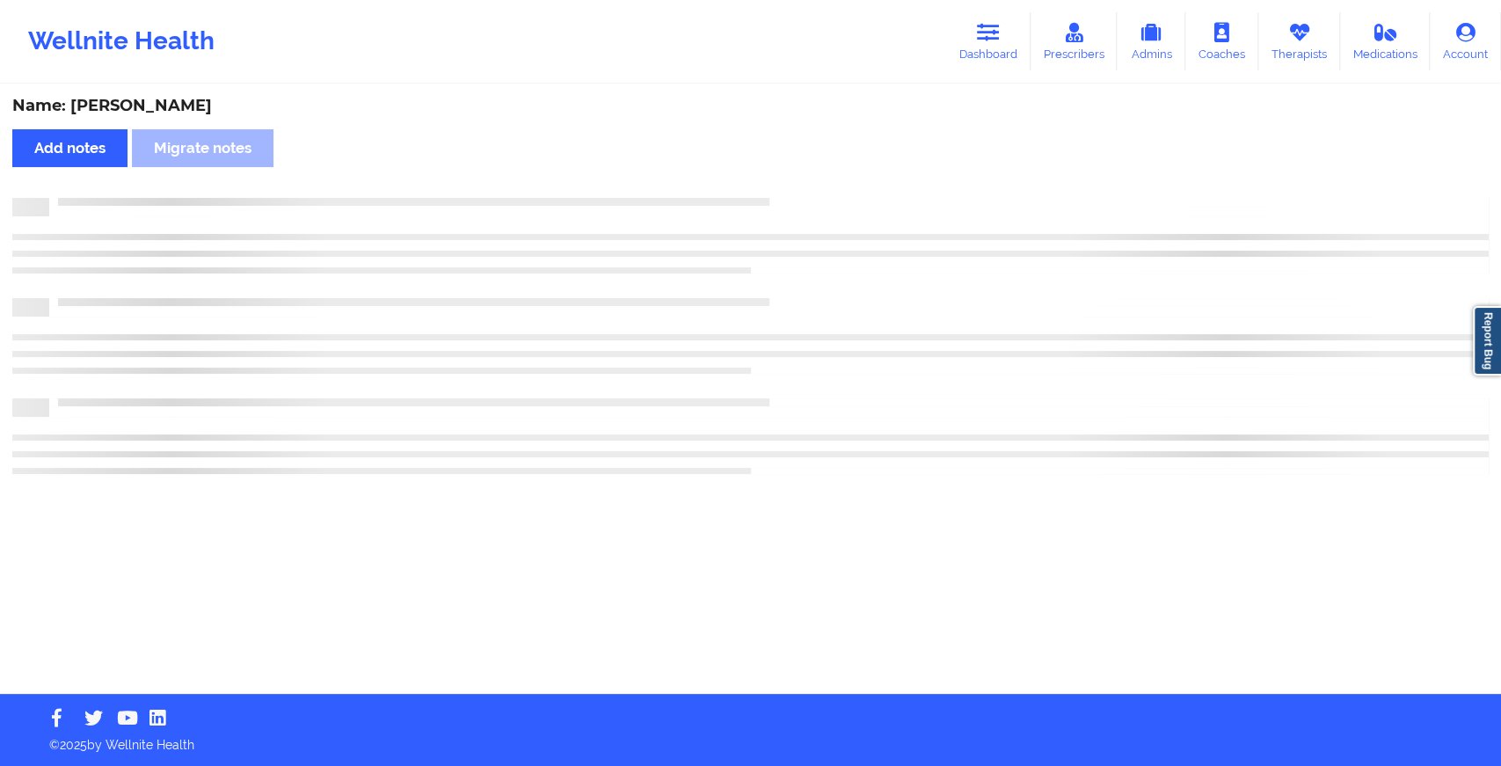
click at [763, 187] on div "Name: [PERSON_NAME] Add notes Migrate notes" at bounding box center [750, 390] width 1501 height 608
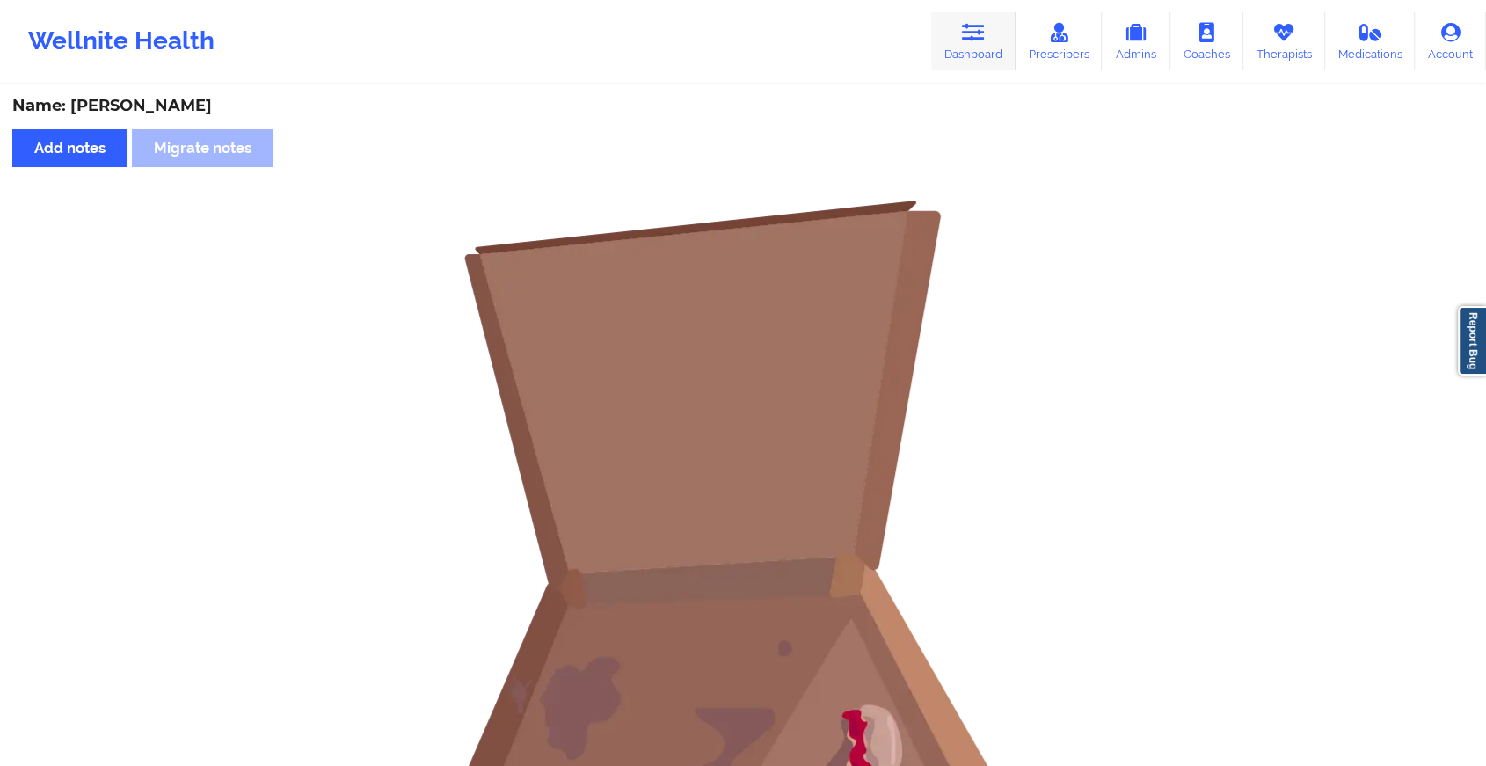
click at [960, 30] on link "Dashboard" at bounding box center [973, 41] width 84 height 58
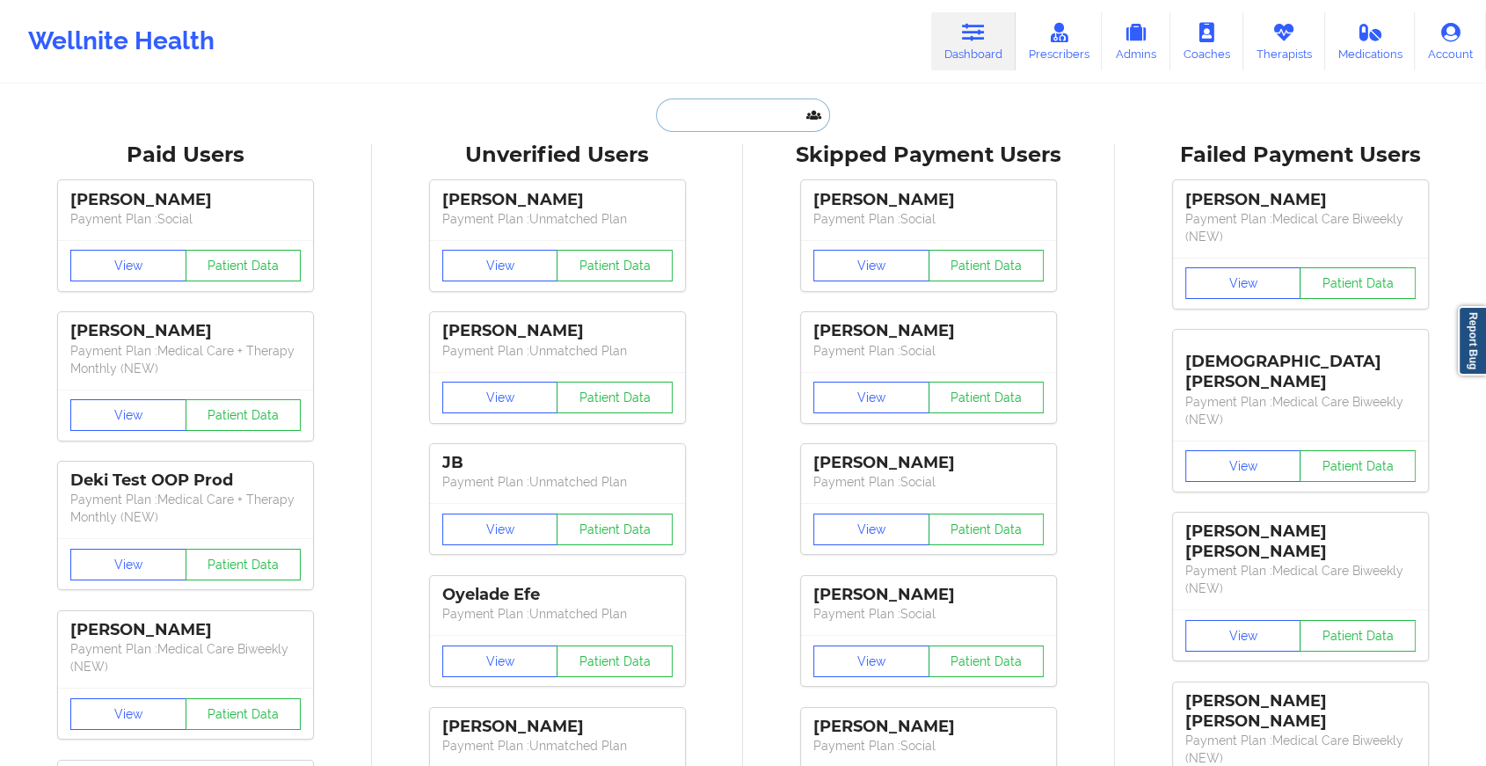
click at [770, 120] on input "text" at bounding box center [743, 115] width 174 height 33
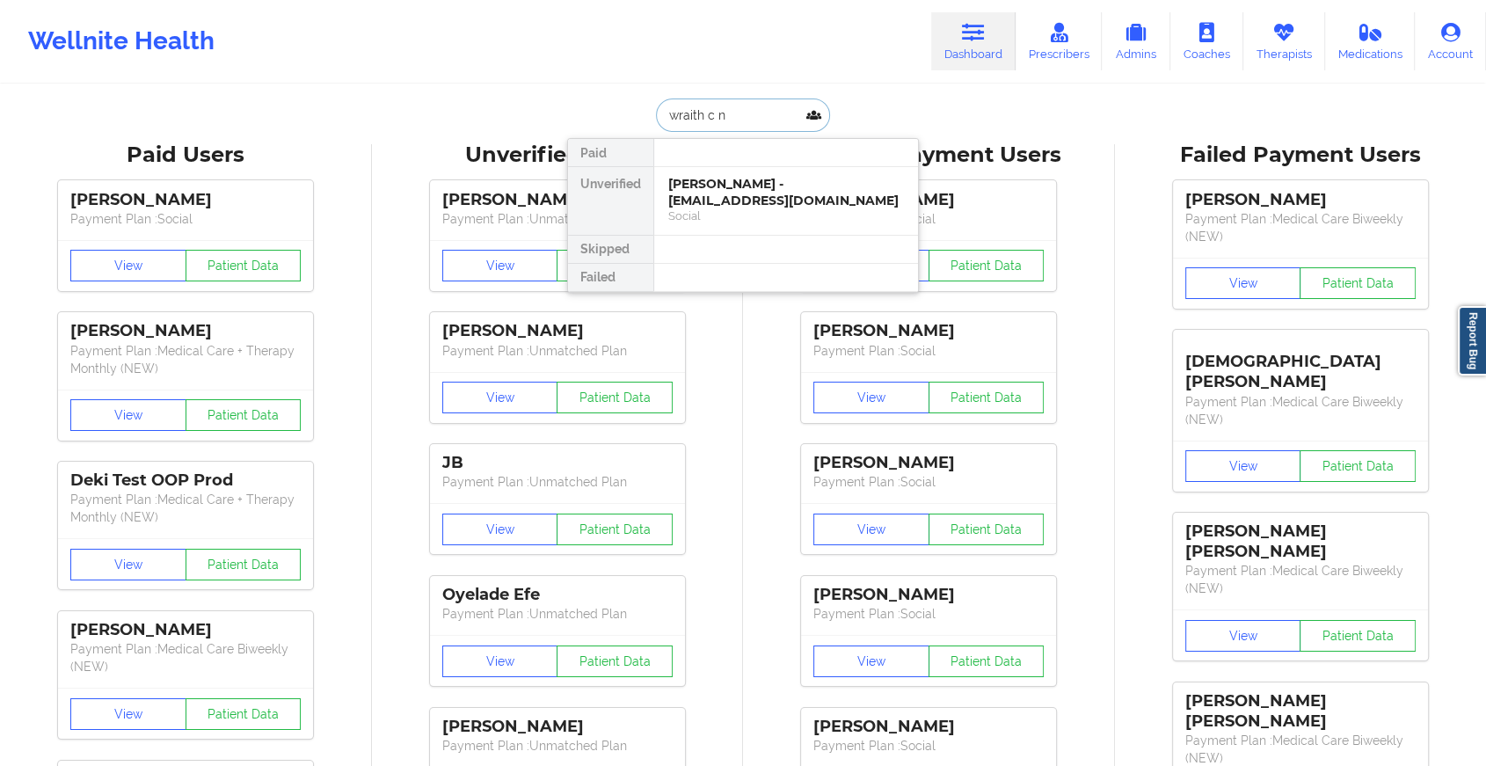
type input "wraith c ne"
click at [759, 179] on div "Wraith C Nephilidus - [EMAIL_ADDRESS][DOMAIN_NAME]" at bounding box center [786, 192] width 236 height 33
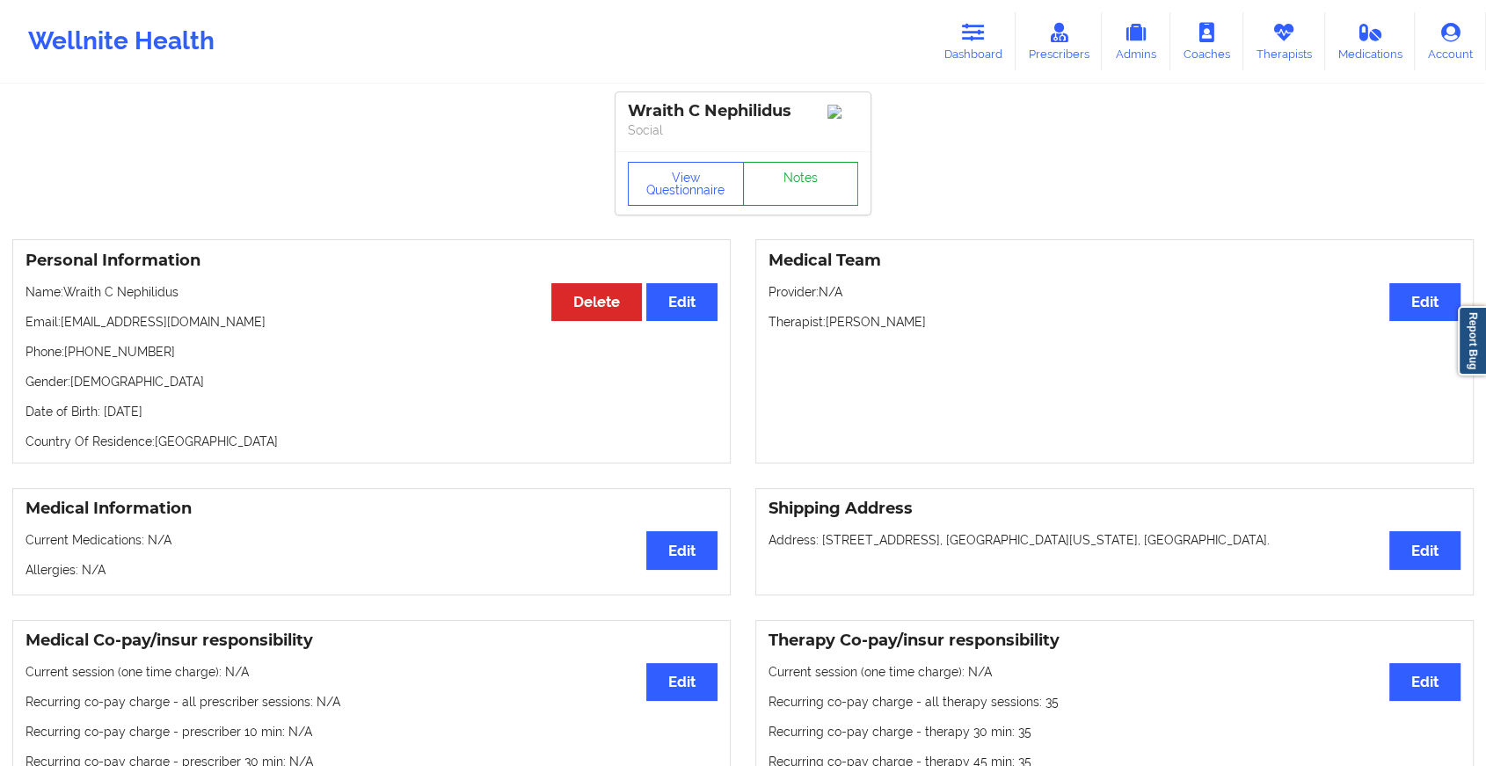
click at [797, 198] on link "Notes" at bounding box center [801, 184] width 116 height 44
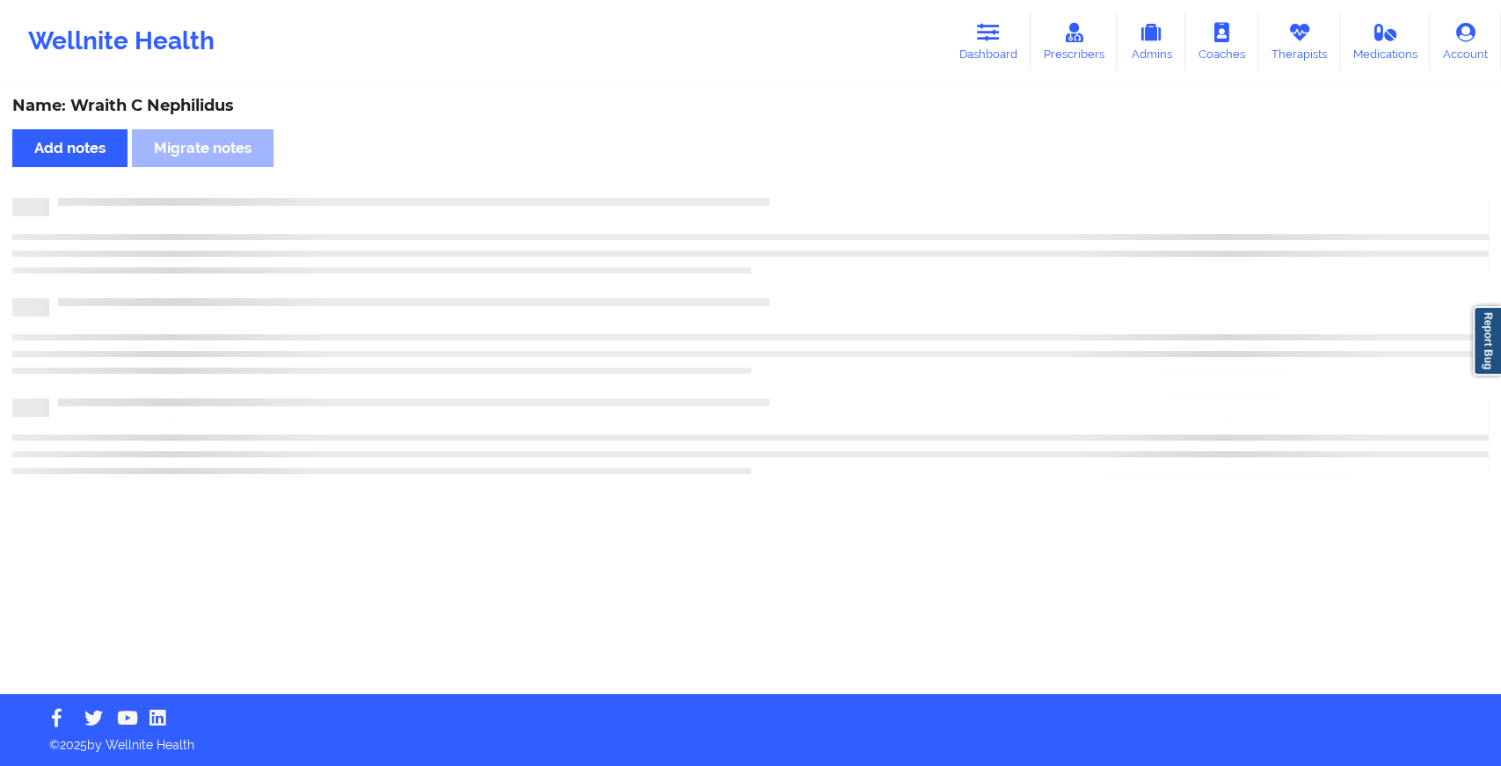
click at [797, 198] on div at bounding box center [769, 198] width 1440 height 0
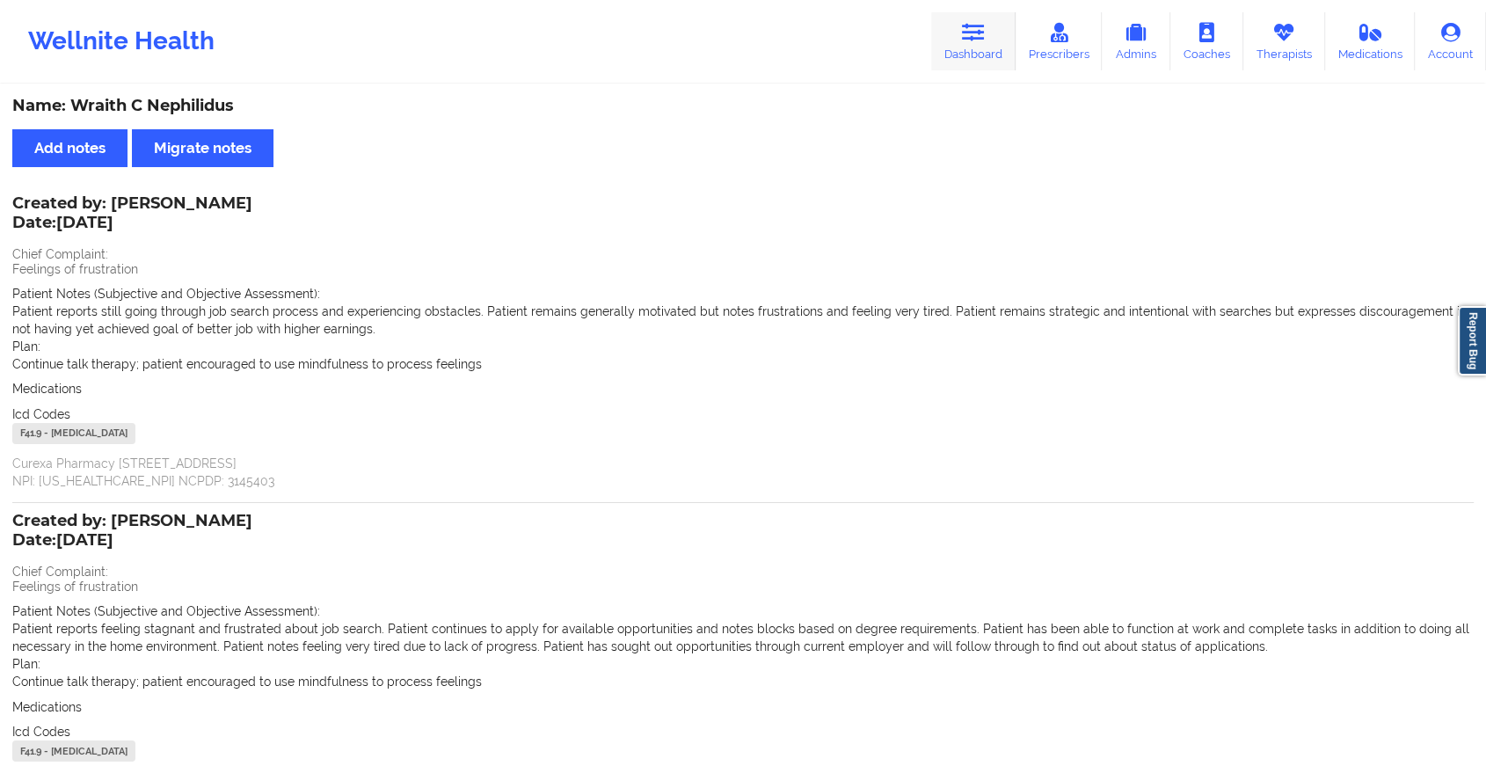
click at [964, 49] on link "Dashboard" at bounding box center [973, 41] width 84 height 58
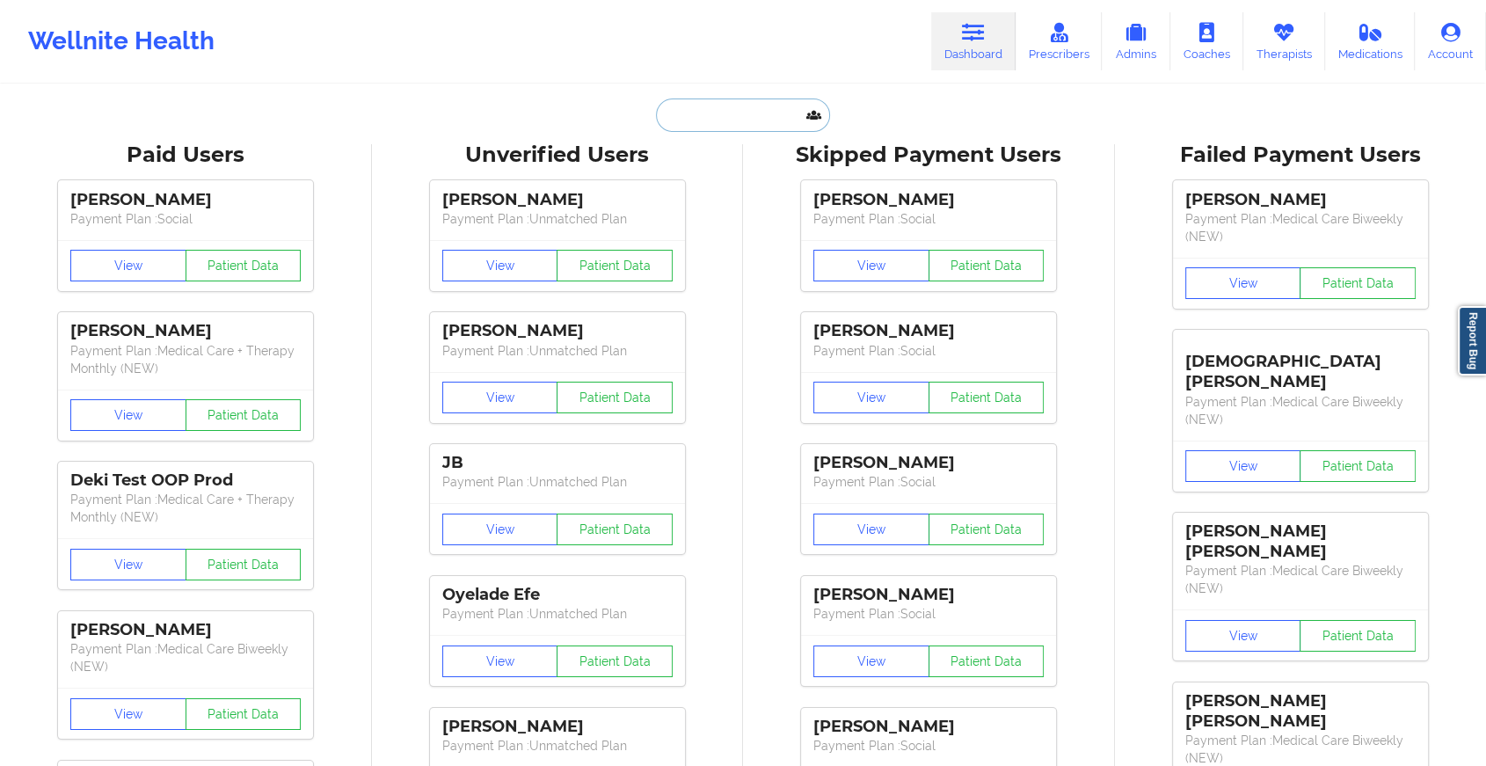
click at [725, 110] on input "text" at bounding box center [743, 115] width 174 height 33
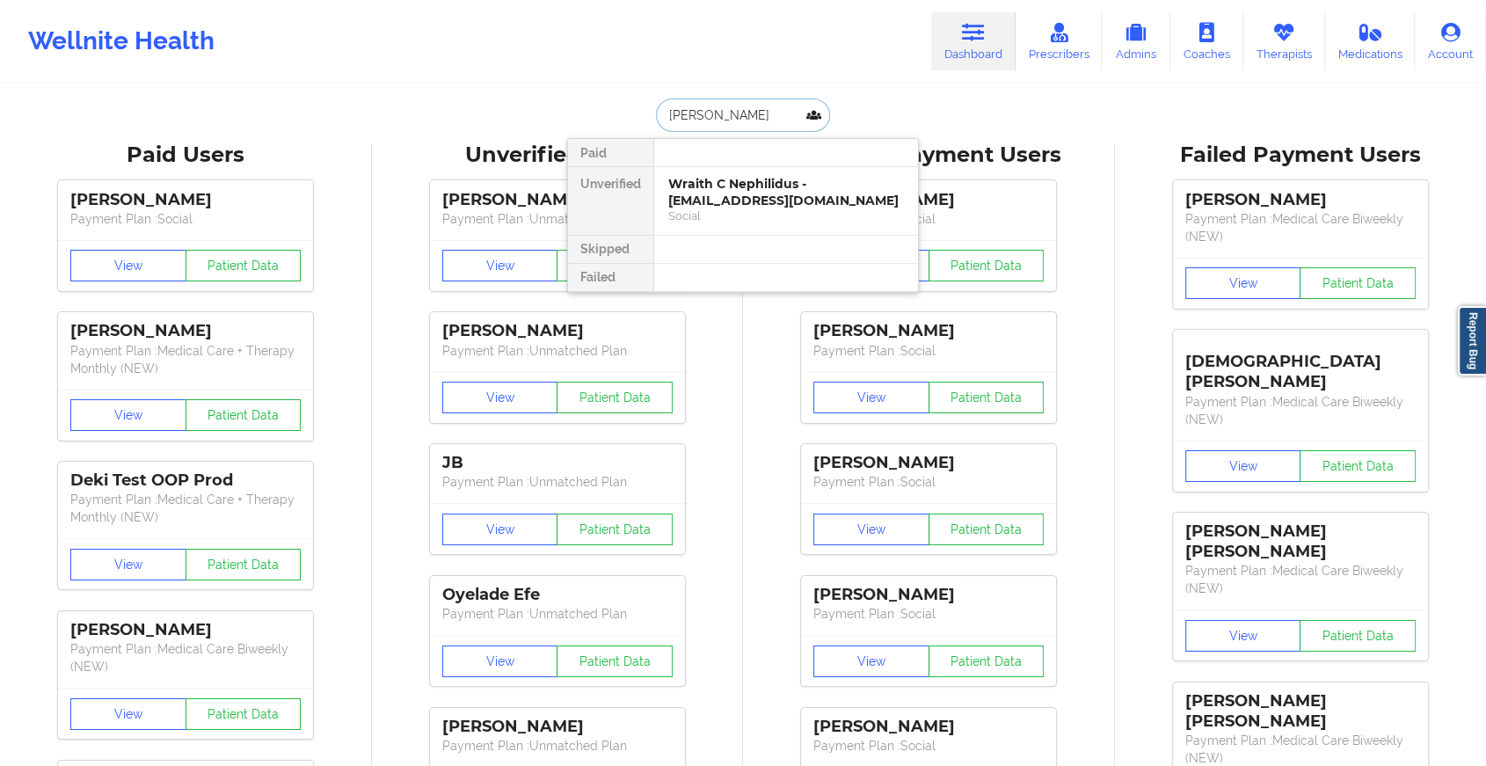
type input "[PERSON_NAME]"
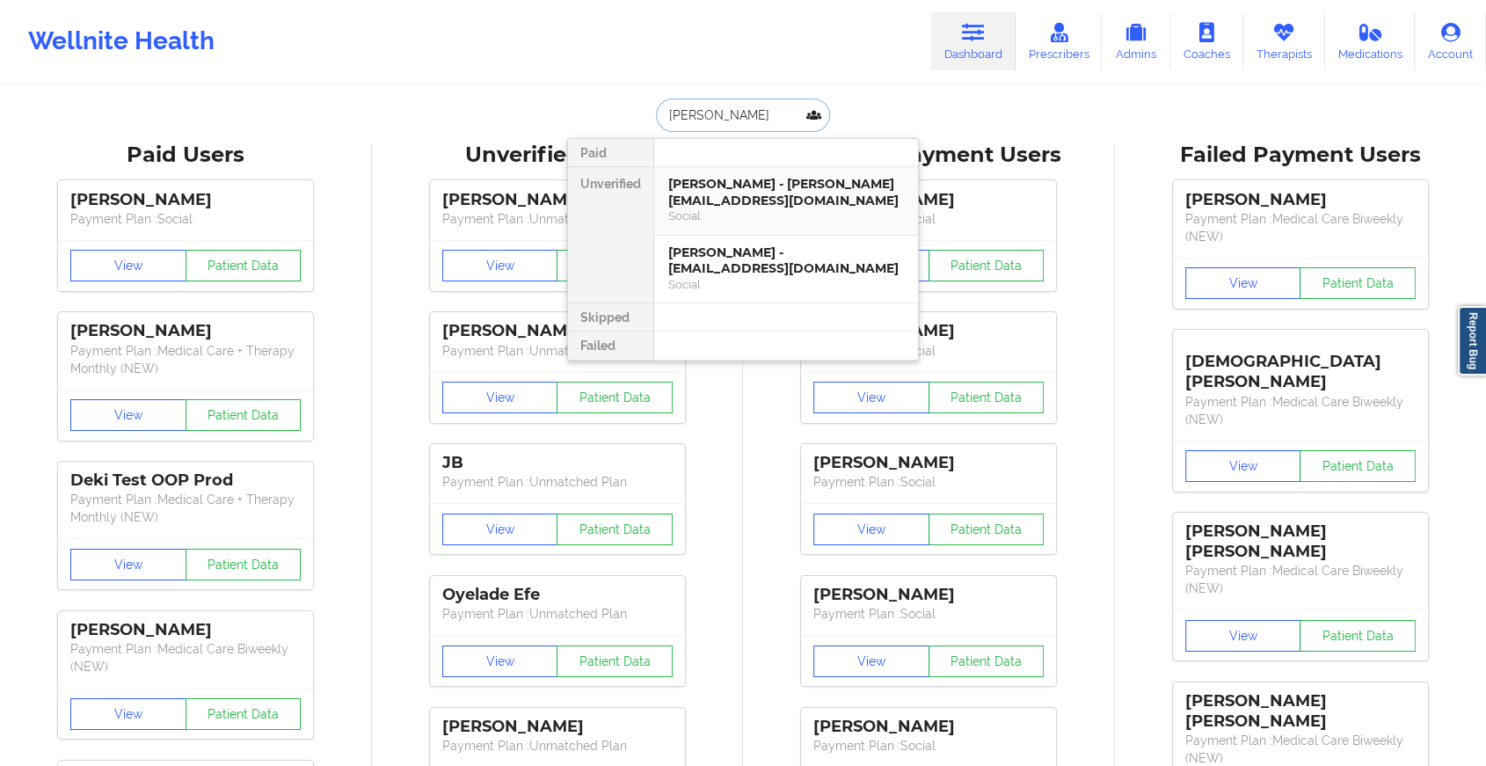
click at [752, 211] on div "Social" at bounding box center [786, 215] width 236 height 15
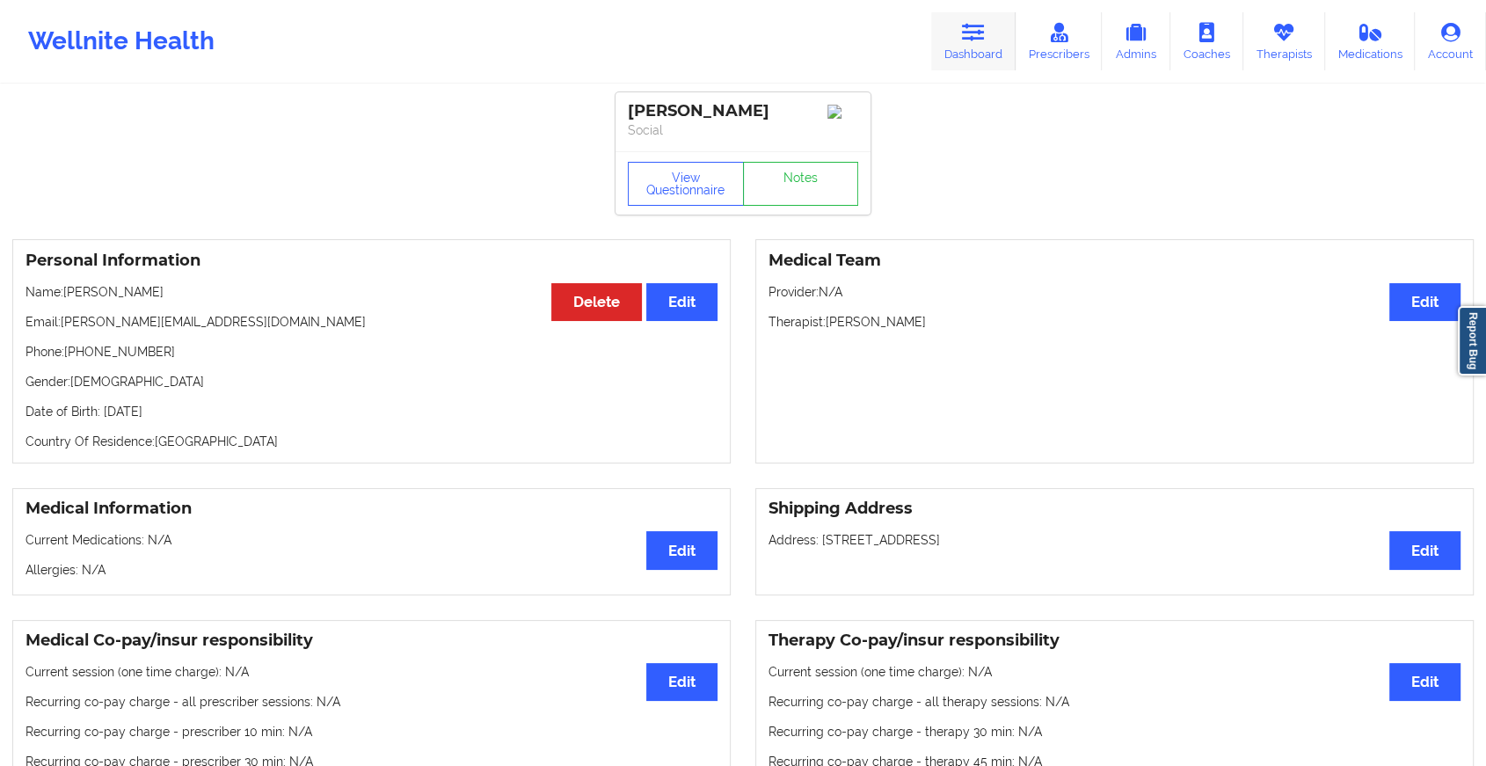
click at [957, 56] on link "Dashboard" at bounding box center [973, 41] width 84 height 58
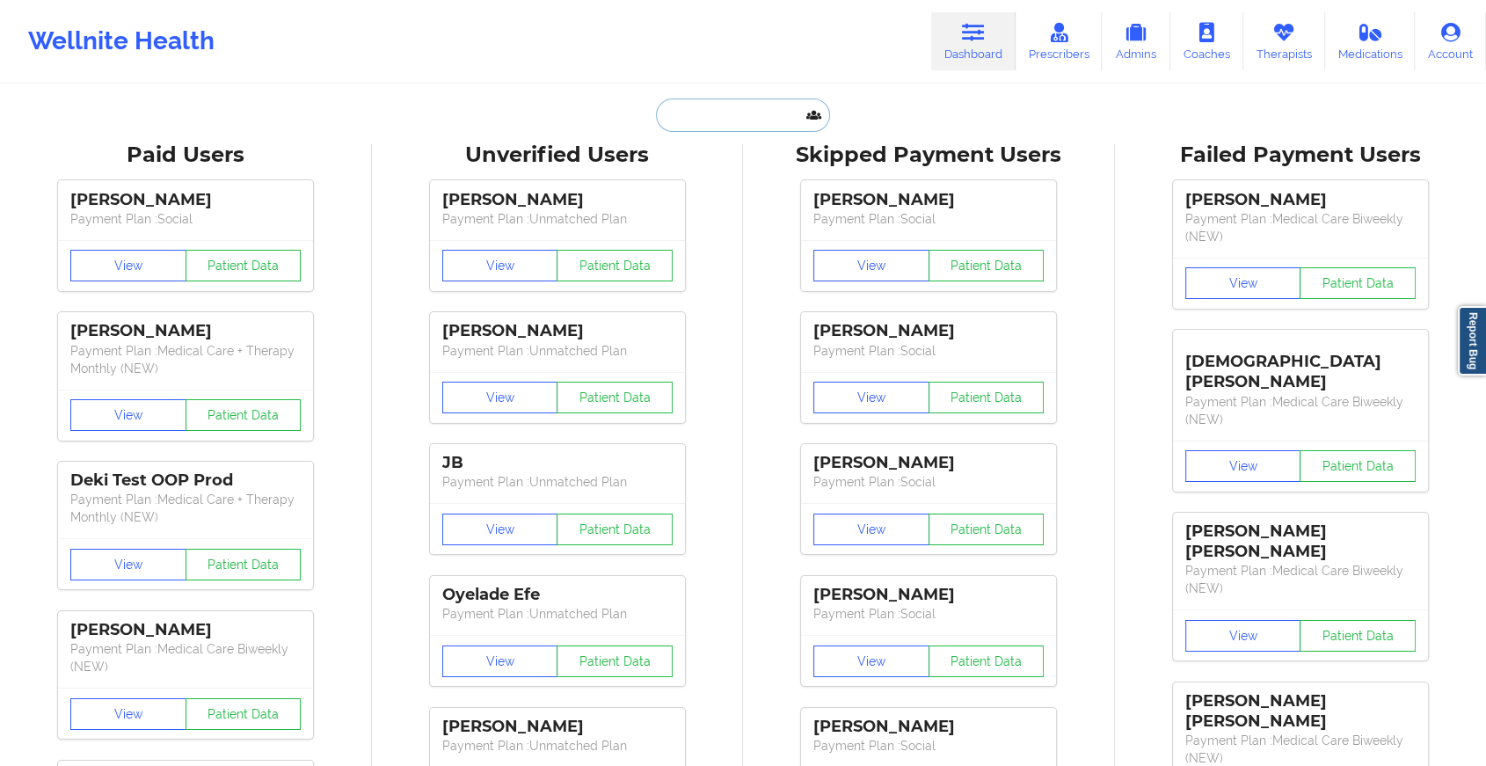
click at [752, 107] on input "text" at bounding box center [743, 115] width 174 height 33
type input "j"
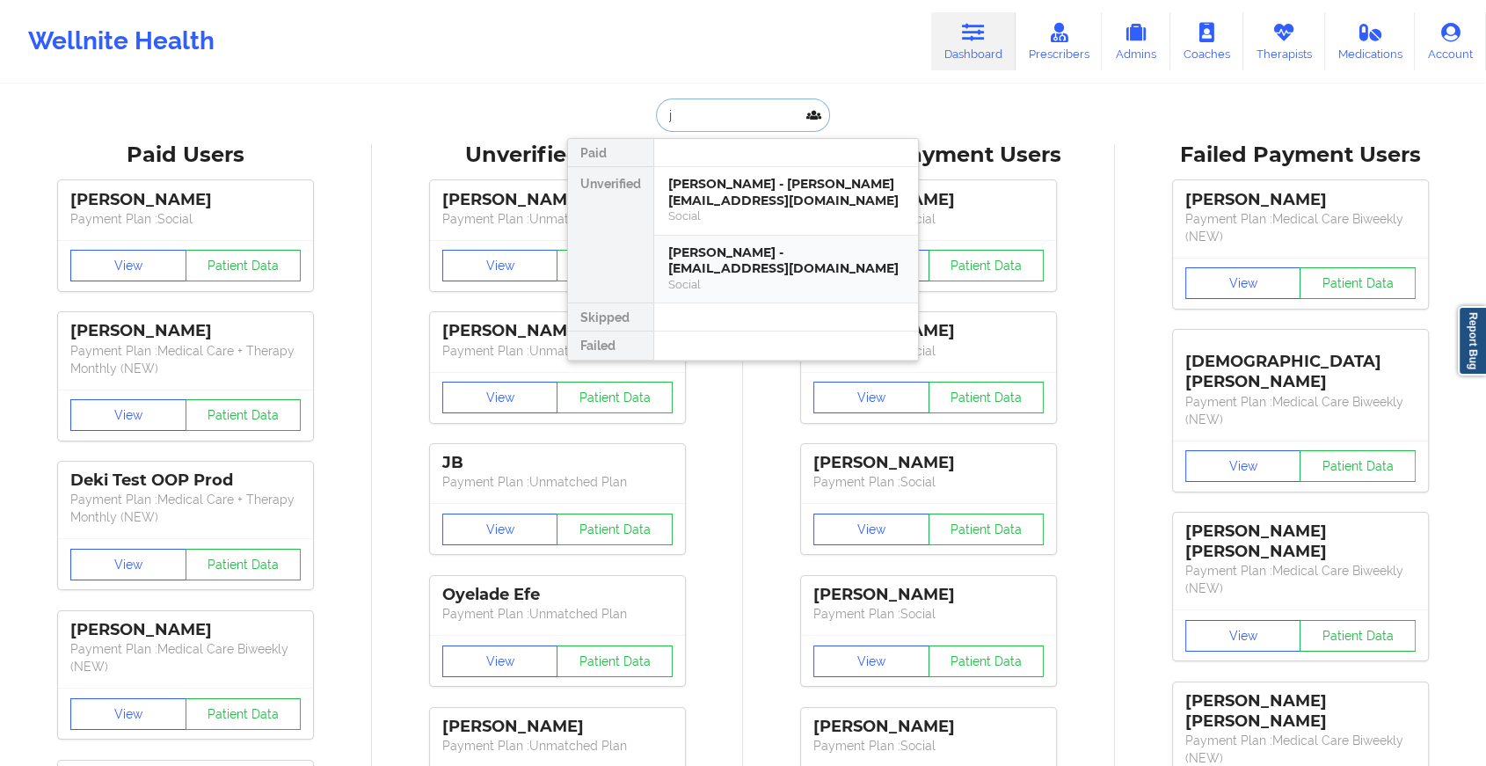
click at [741, 266] on div "[PERSON_NAME] - [EMAIL_ADDRESS][DOMAIN_NAME]" at bounding box center [786, 261] width 236 height 33
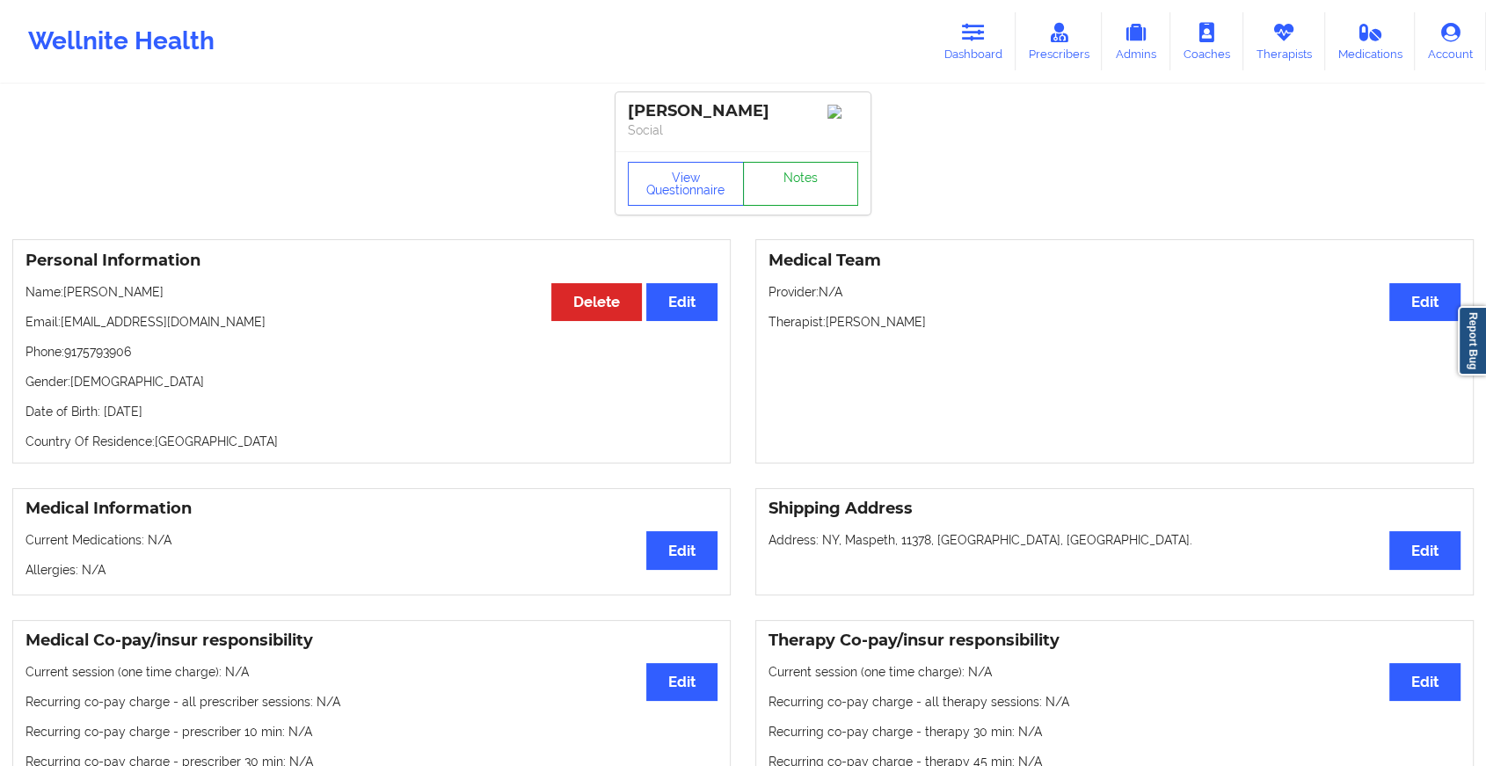
click at [785, 184] on link "Notes" at bounding box center [801, 184] width 116 height 44
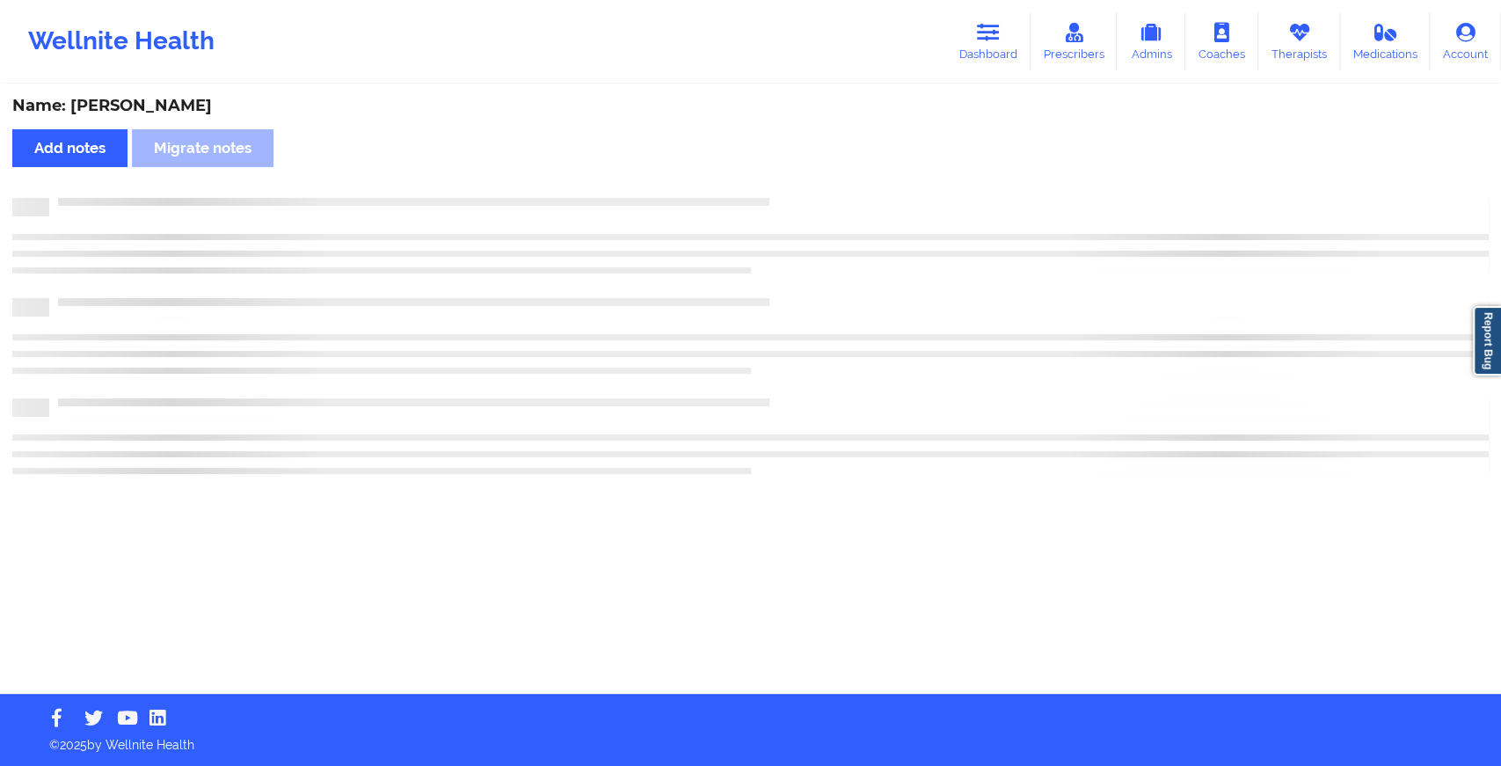
click at [785, 184] on div "Name: [PERSON_NAME] Add notes Migrate notes" at bounding box center [750, 390] width 1501 height 608
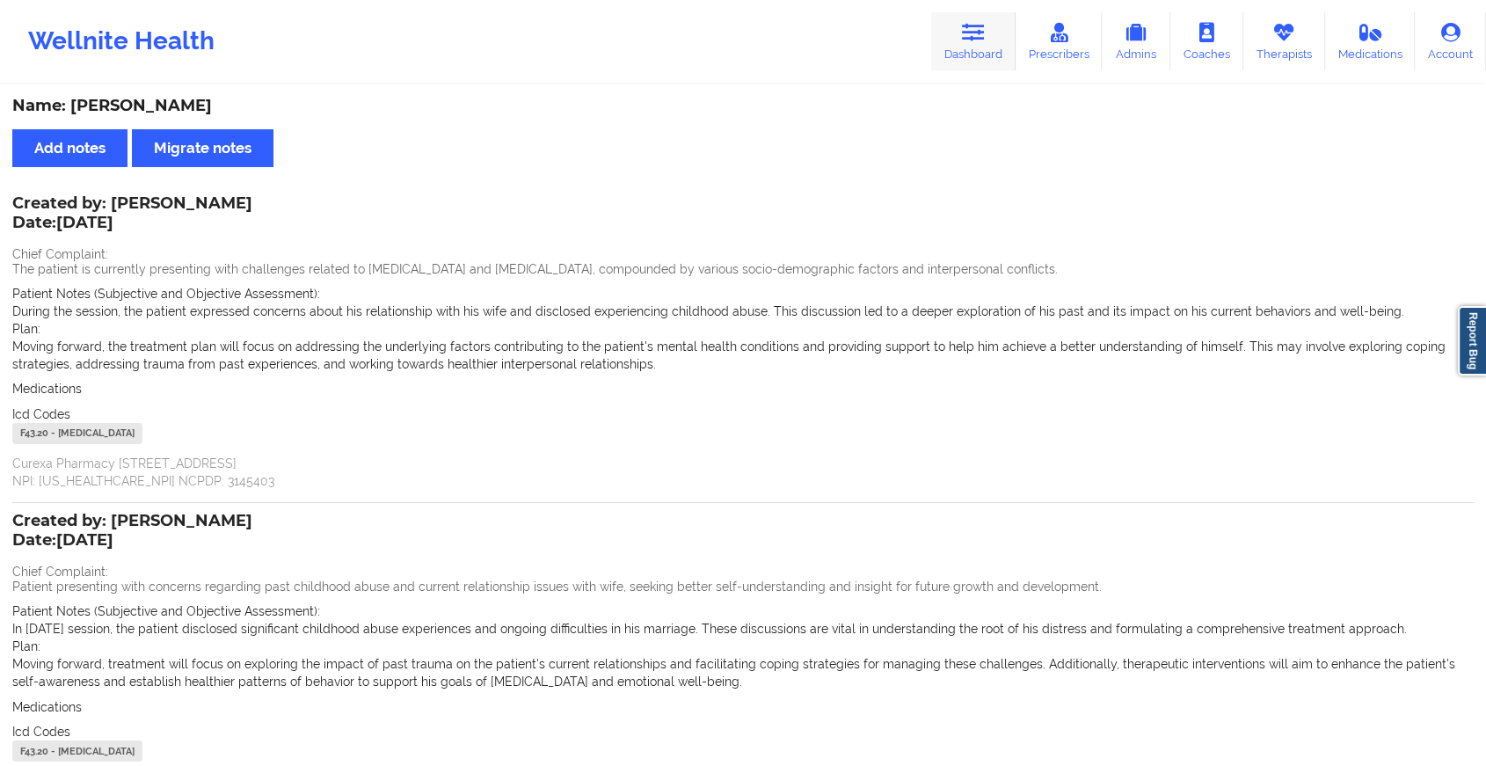
click at [963, 47] on link "Dashboard" at bounding box center [973, 41] width 84 height 58
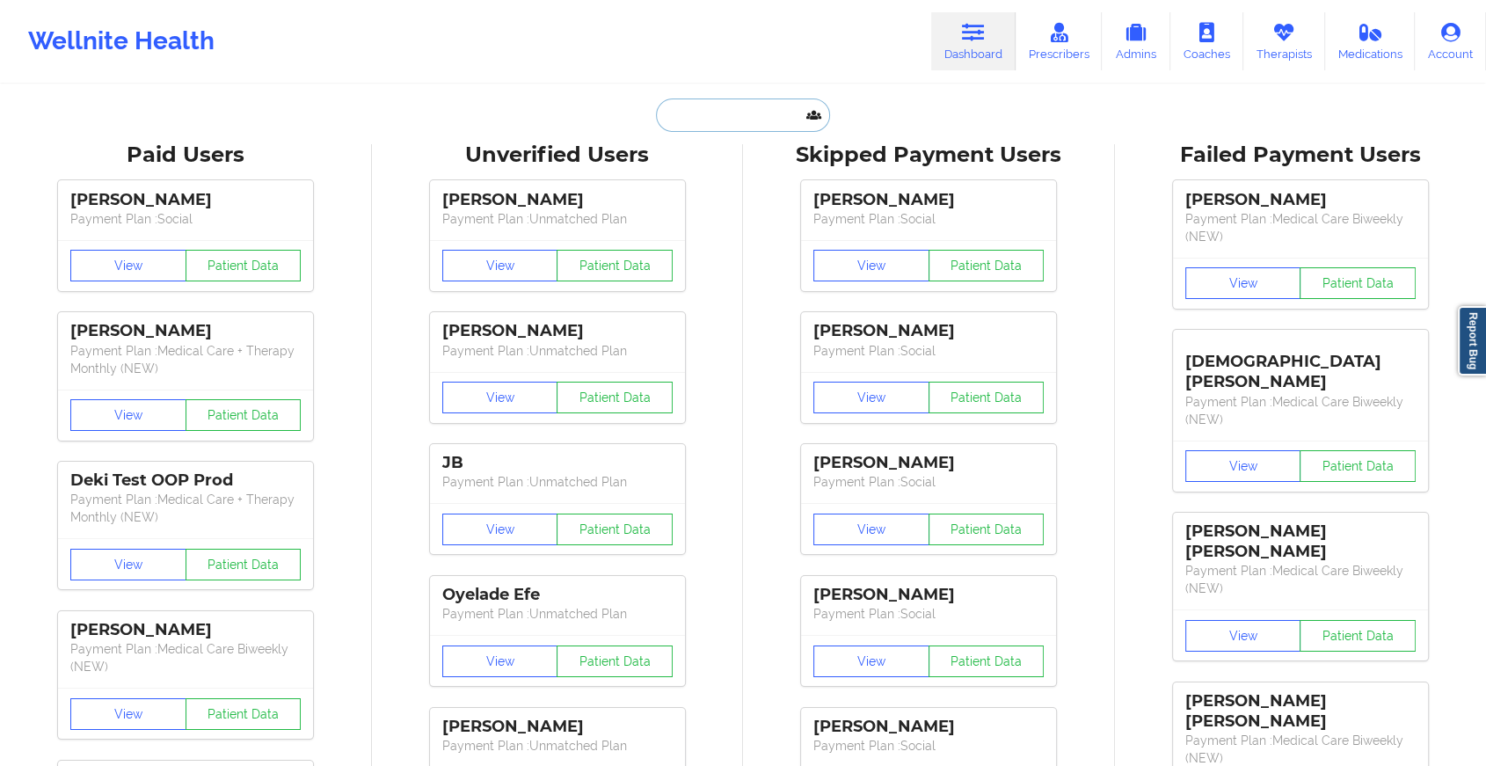
click at [756, 125] on input "text" at bounding box center [743, 115] width 174 height 33
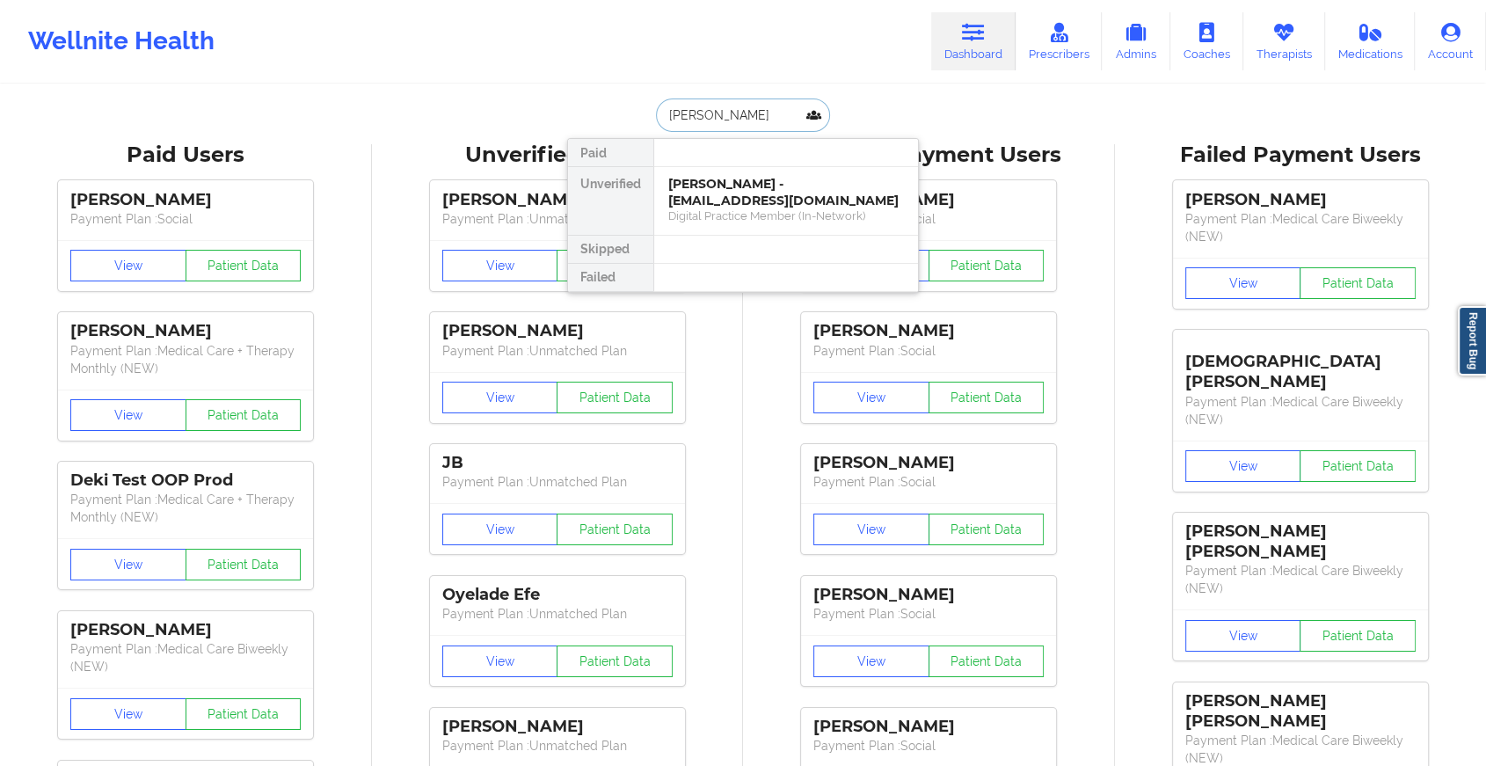
type input "[PERSON_NAME]"
click at [791, 196] on div "[PERSON_NAME] - [EMAIL_ADDRESS][DOMAIN_NAME]" at bounding box center [786, 192] width 236 height 33
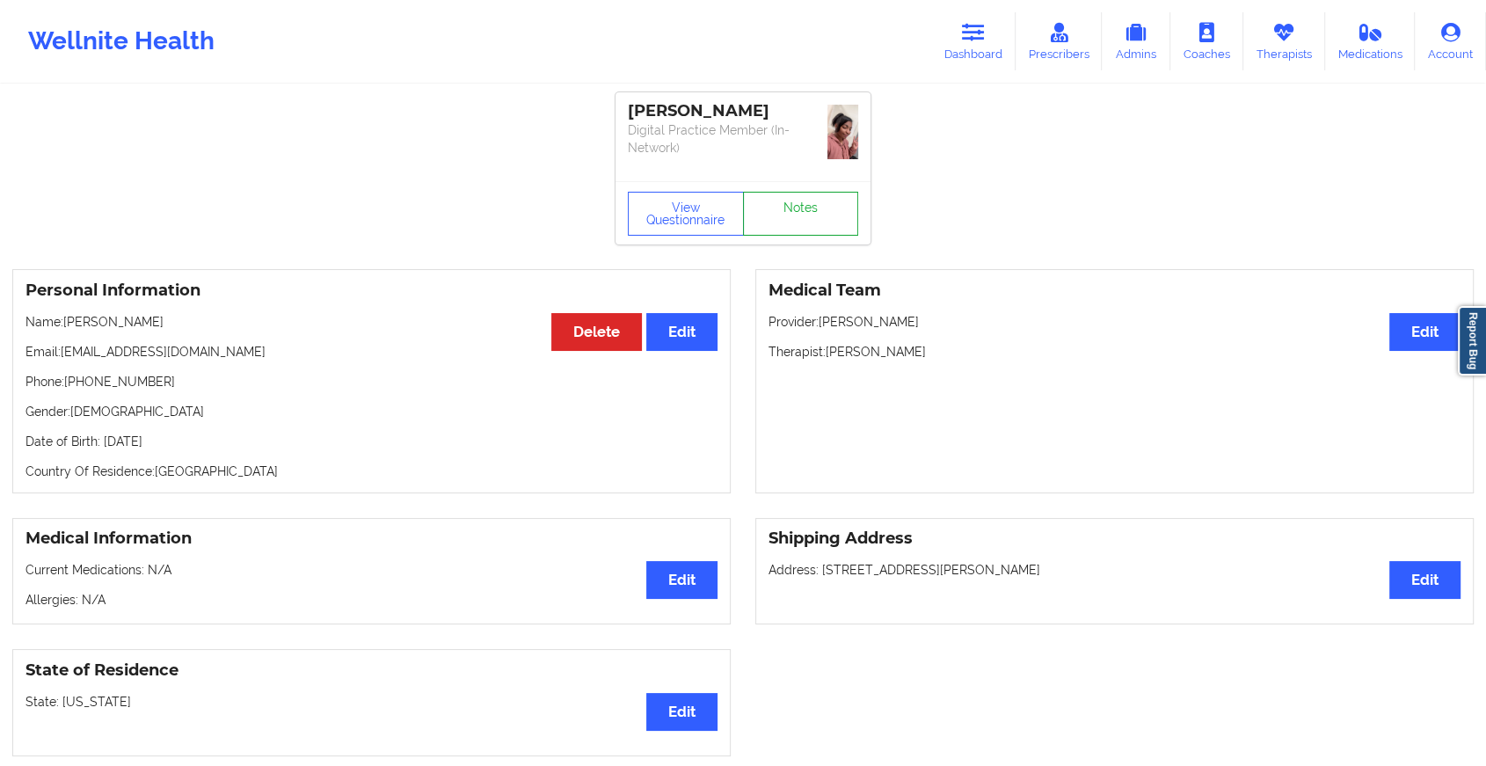
click at [803, 192] on link "Notes" at bounding box center [801, 214] width 116 height 44
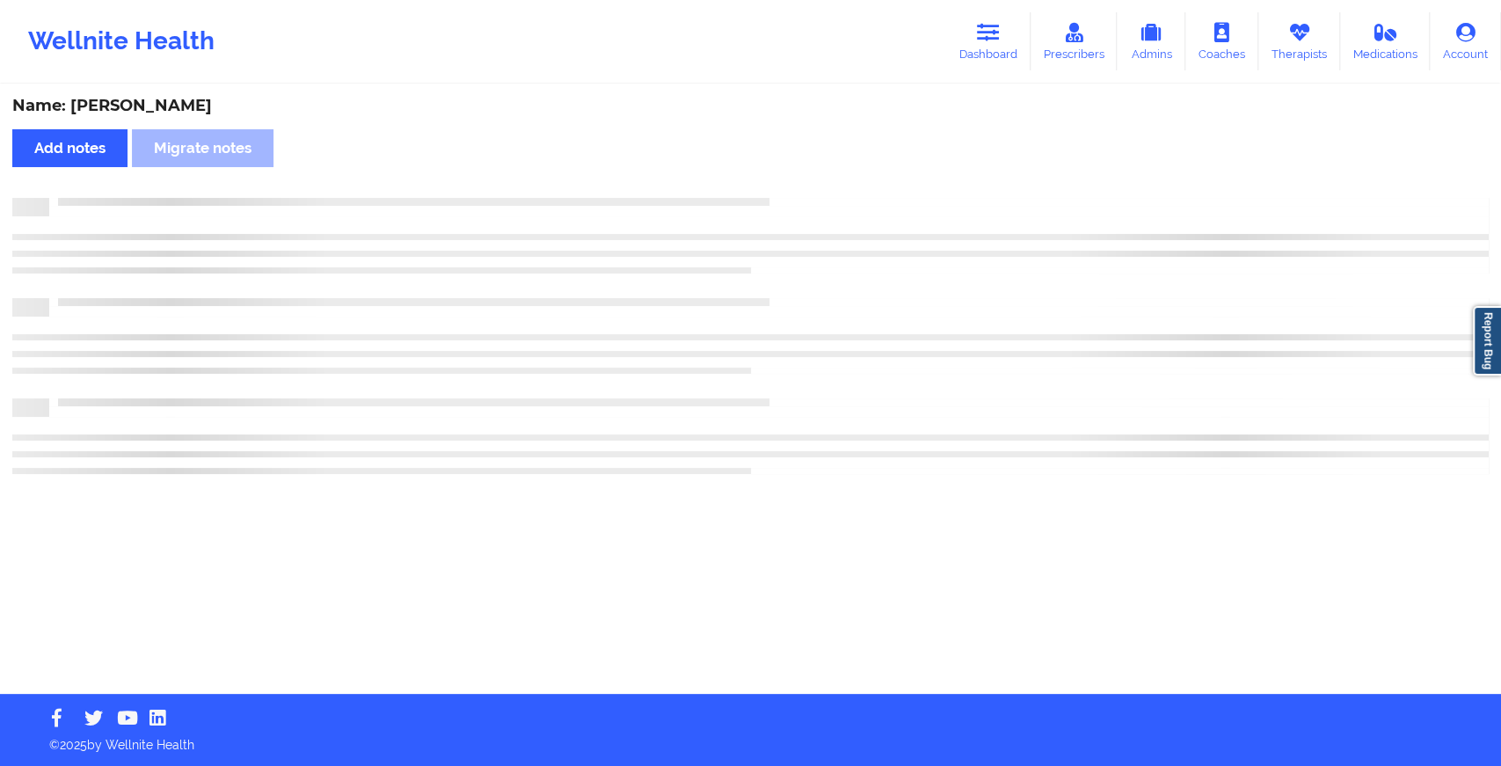
click at [803, 192] on div "Name: [PERSON_NAME] Add notes Migrate notes" at bounding box center [750, 390] width 1501 height 608
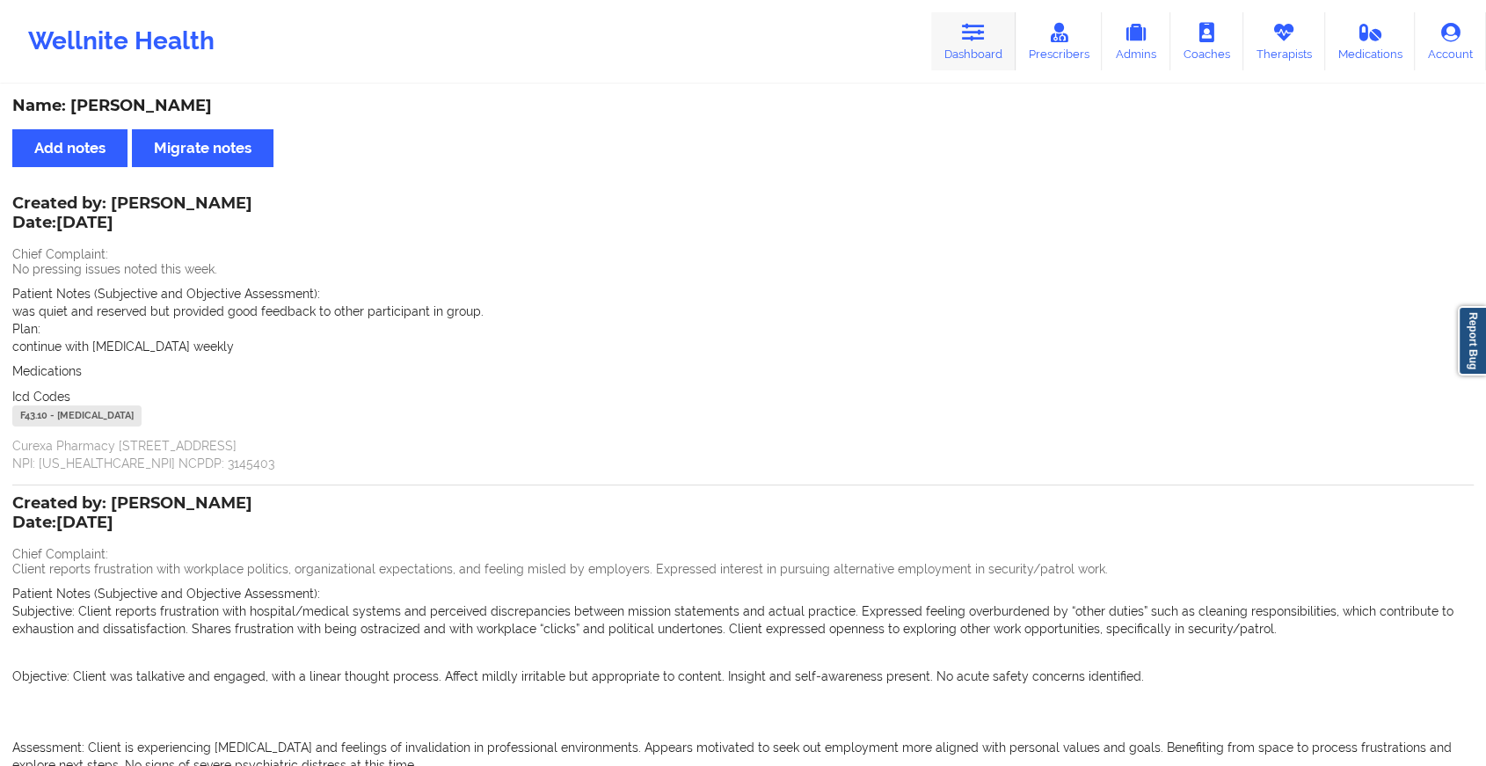
click at [960, 26] on link "Dashboard" at bounding box center [973, 41] width 84 height 58
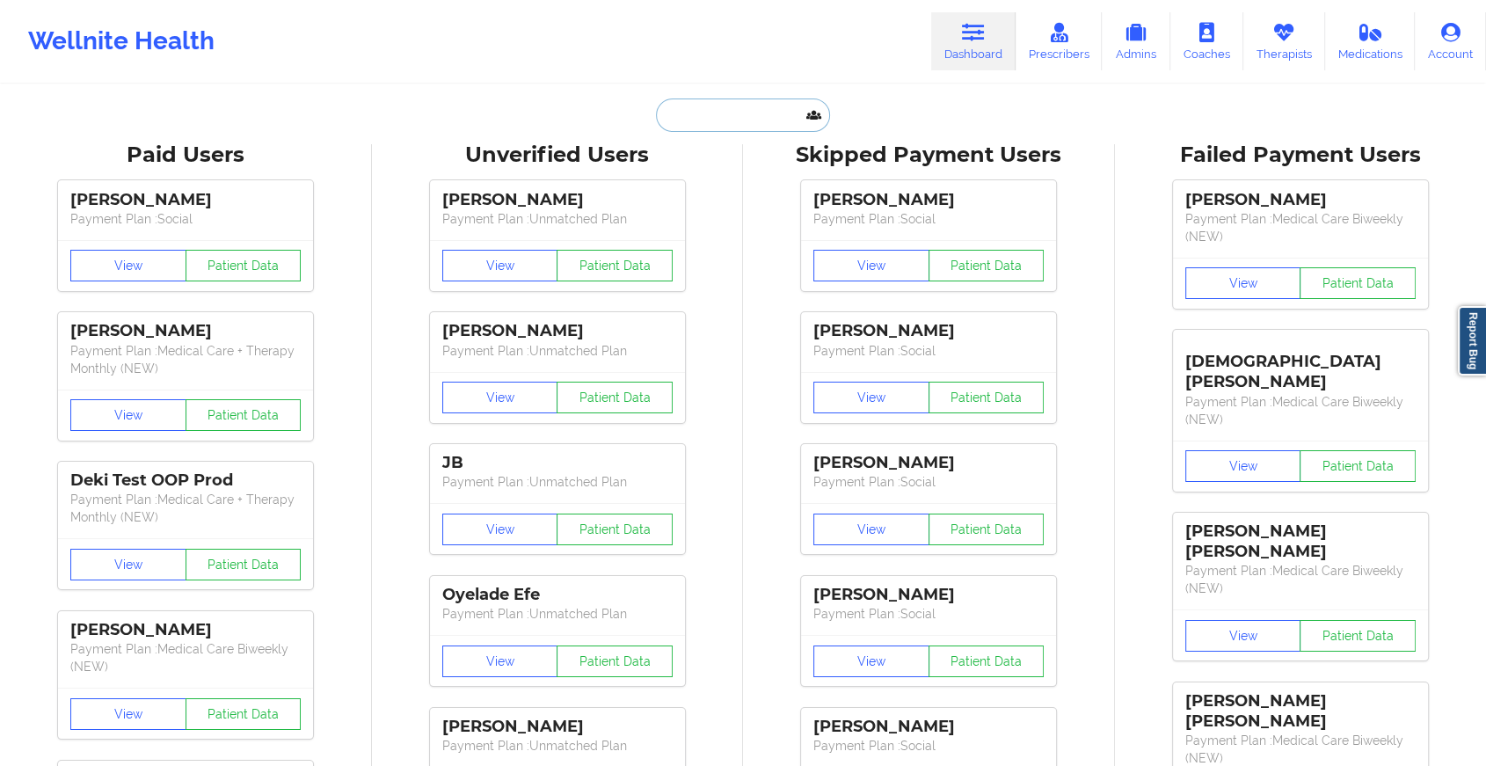
click at [741, 108] on input "text" at bounding box center [743, 115] width 174 height 33
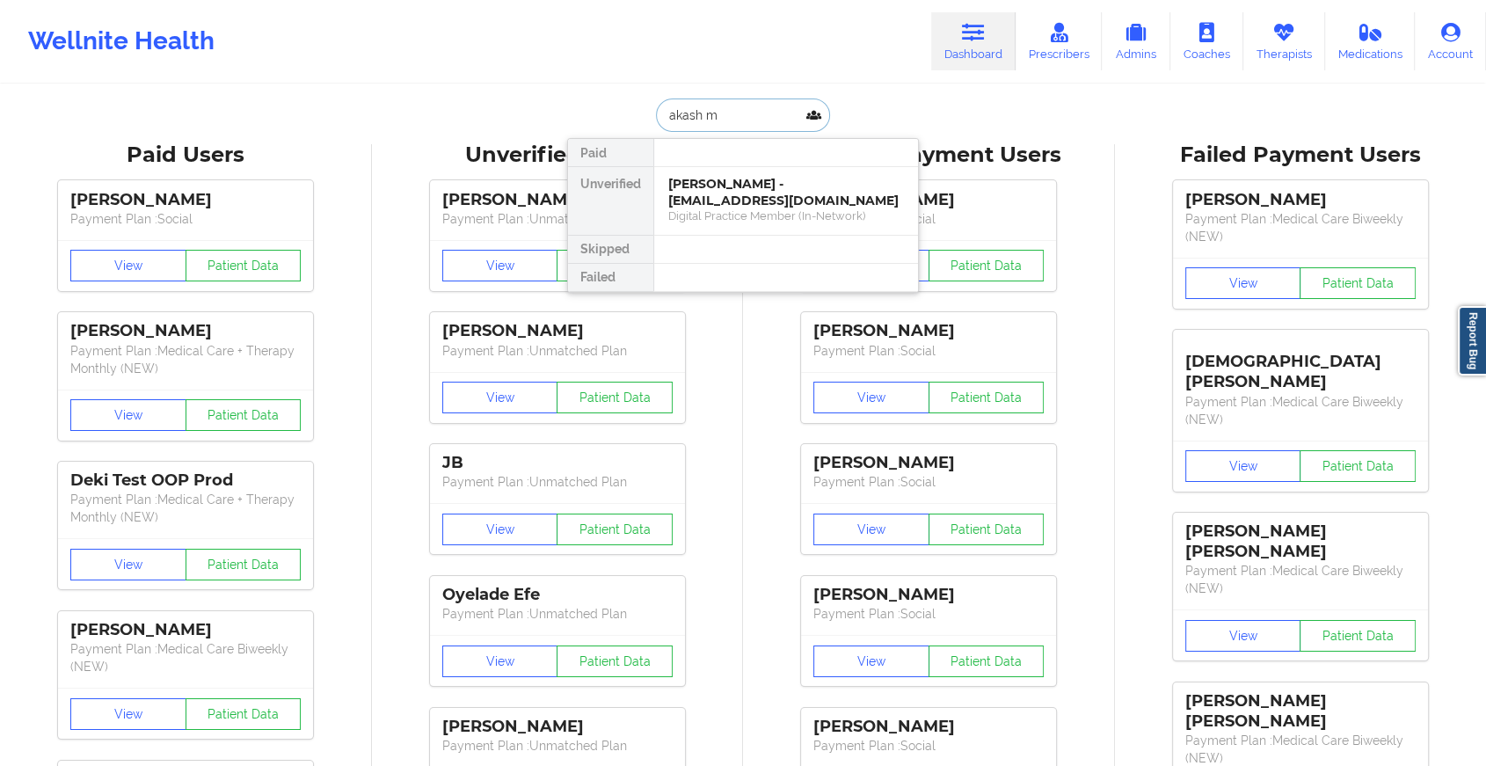
type input "akash ma"
click at [732, 202] on div "[PERSON_NAME] - [EMAIL_ADDRESS][DOMAIN_NAME]" at bounding box center [786, 192] width 236 height 33
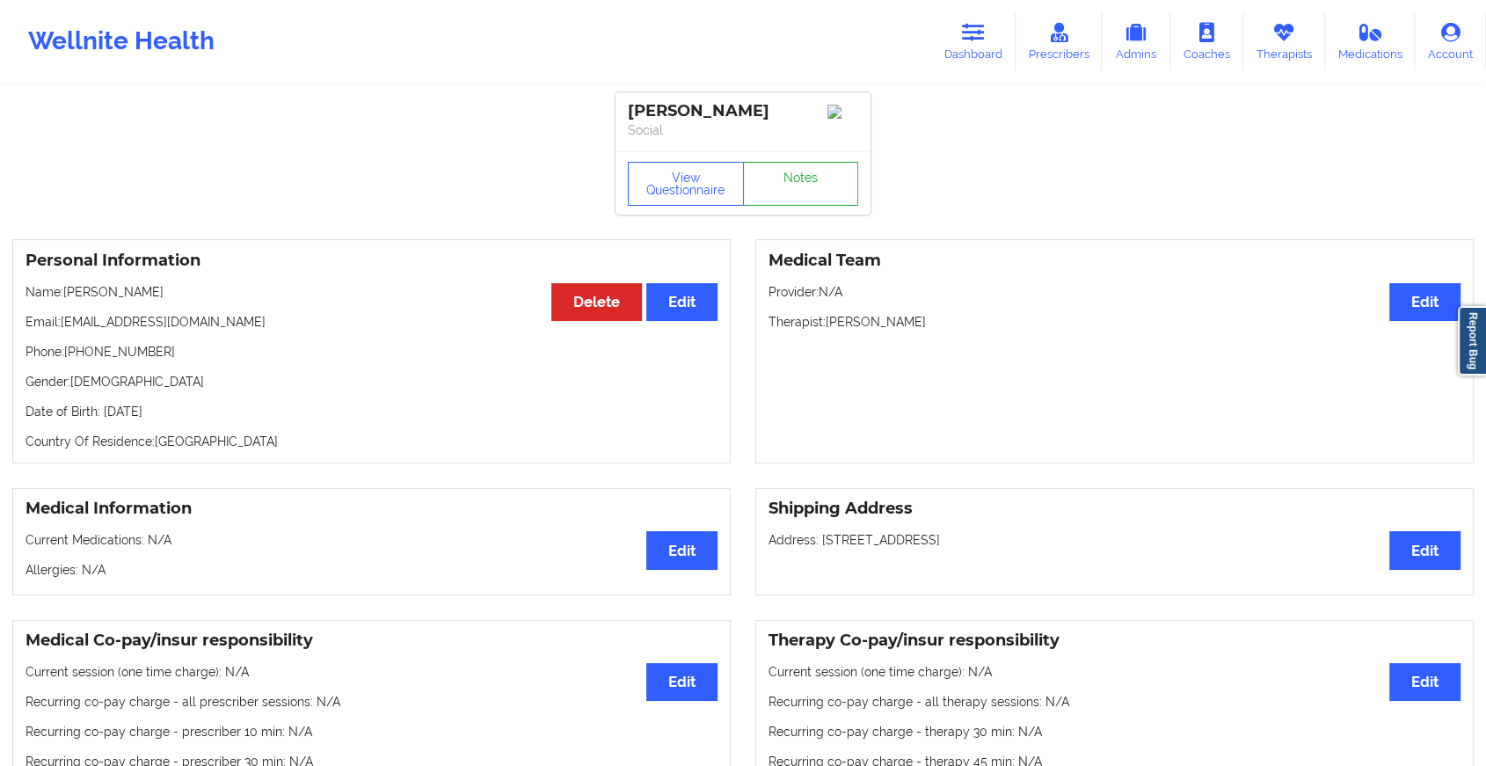
drag, startPoint x: 777, startPoint y: 160, endPoint x: 788, endPoint y: 186, distance: 28.0
click at [788, 186] on div "View Questionnaire Notes" at bounding box center [743, 182] width 255 height 63
click at [788, 186] on link "Notes" at bounding box center [801, 184] width 116 height 44
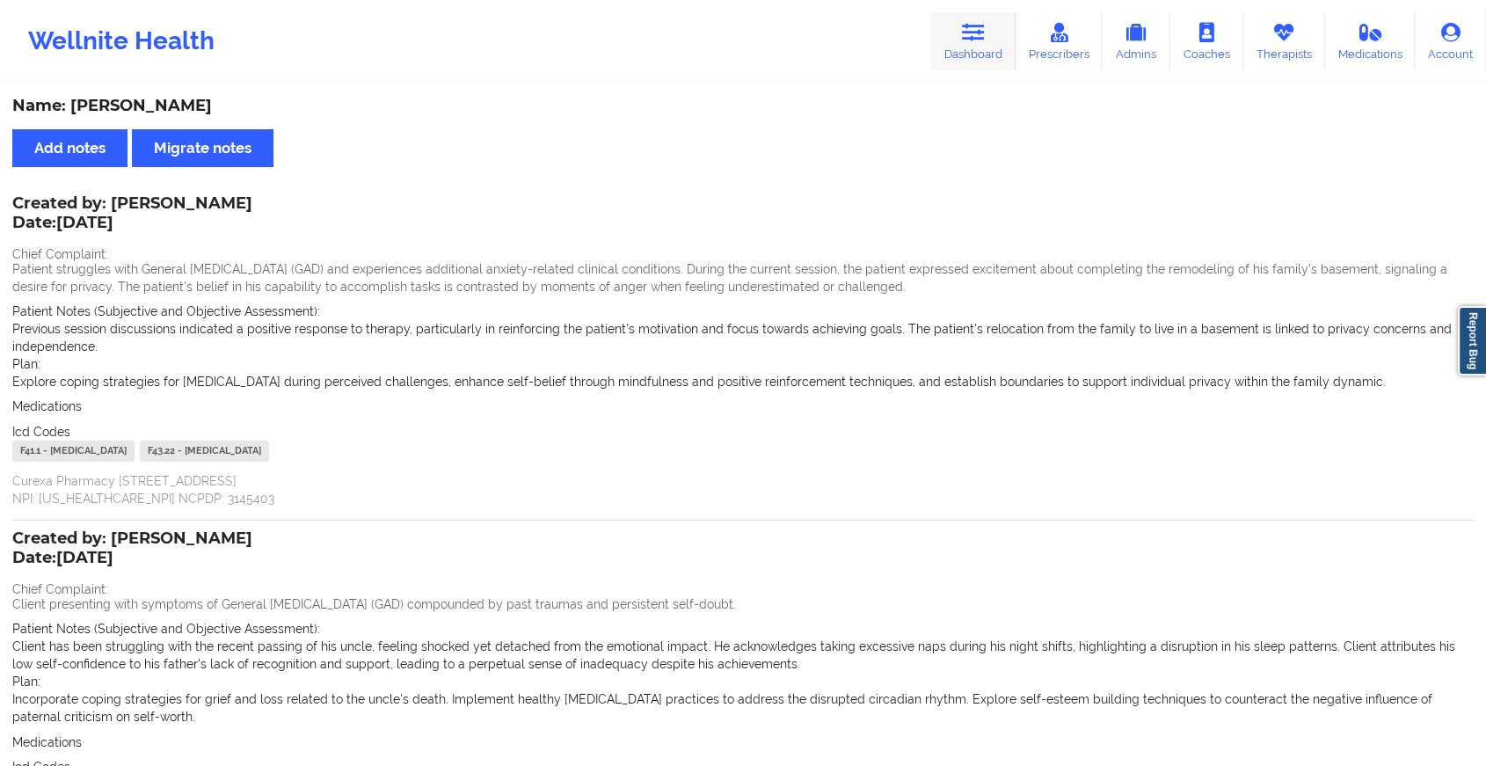
click at [971, 40] on icon at bounding box center [973, 32] width 23 height 19
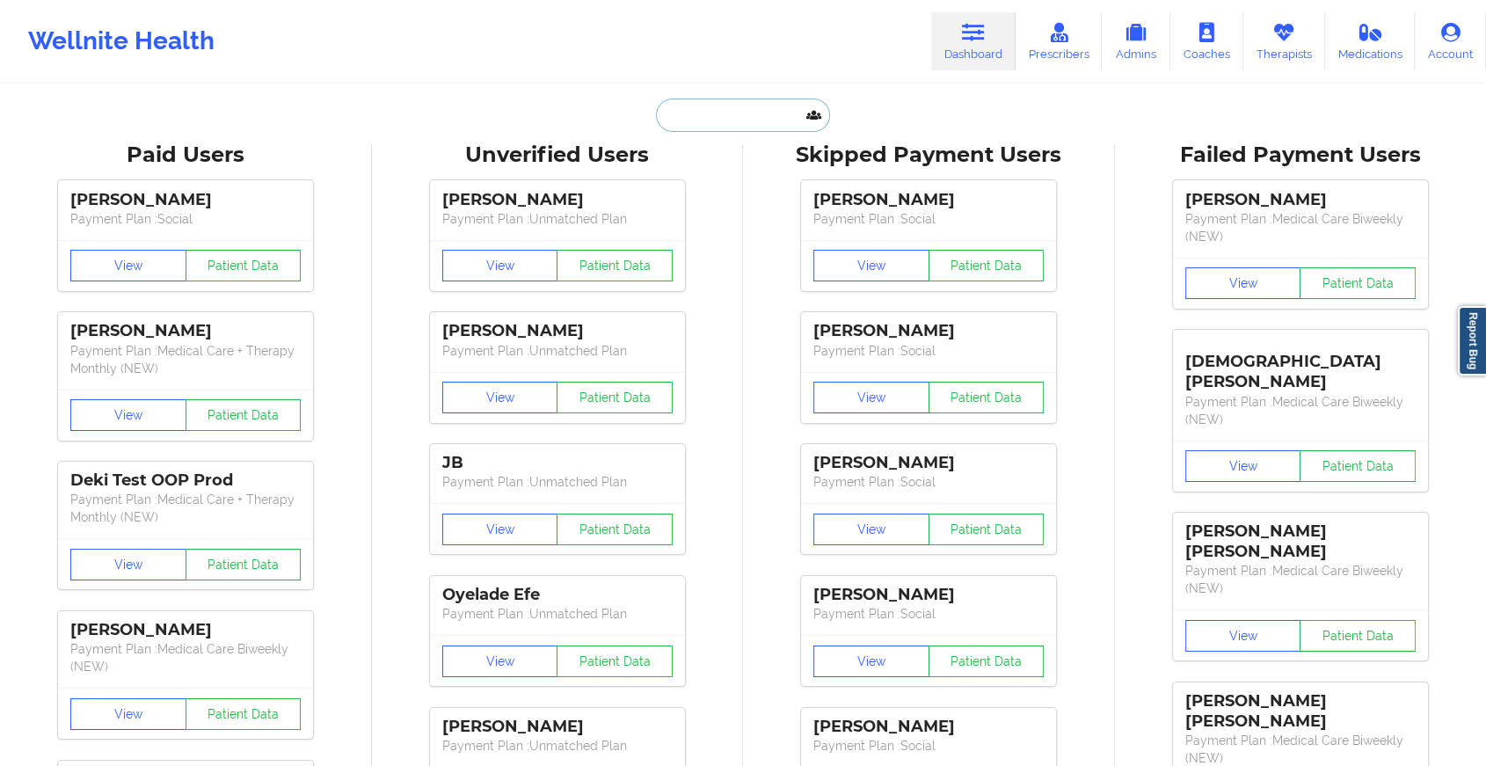
click at [740, 113] on input "text" at bounding box center [743, 115] width 174 height 33
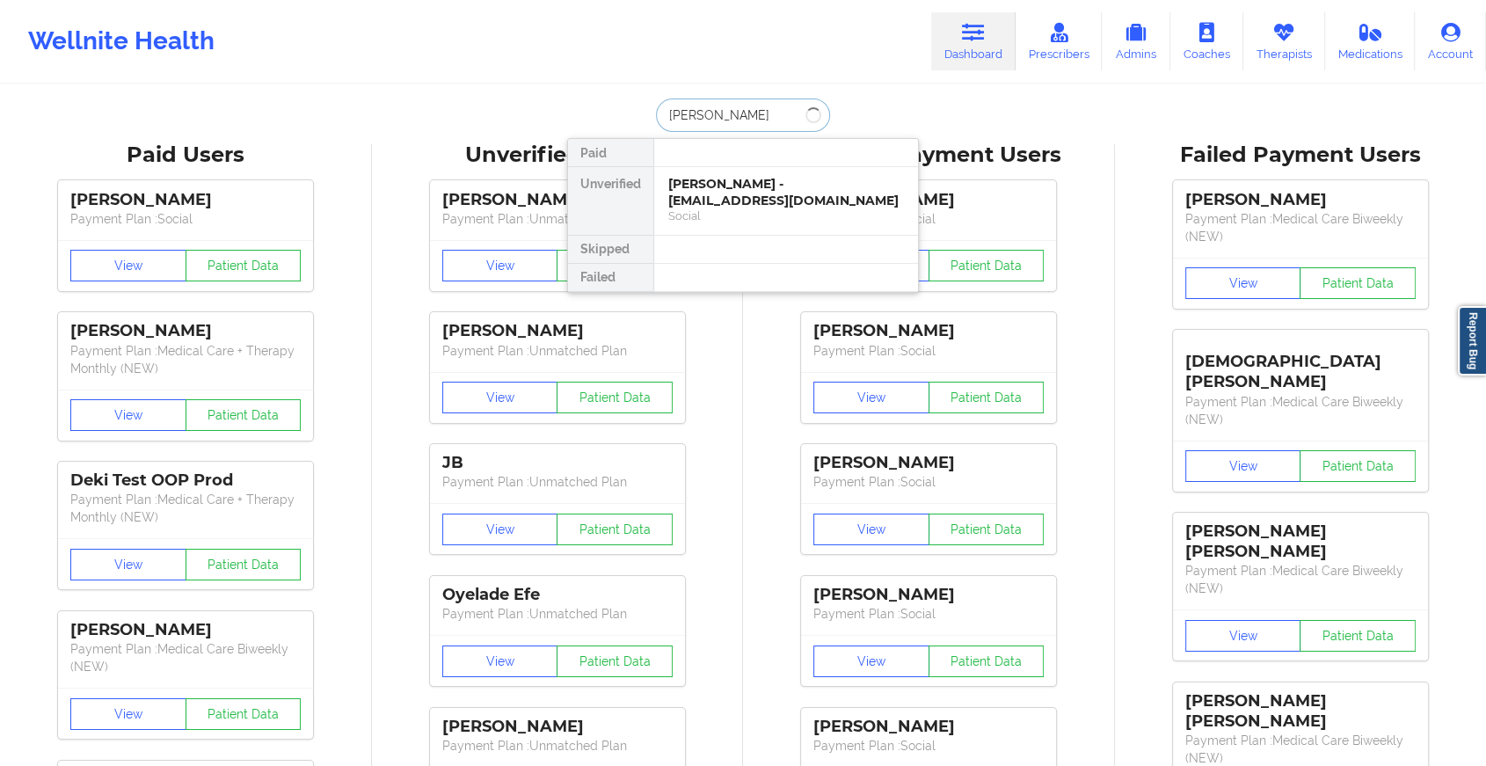
type input "[PERSON_NAME]"
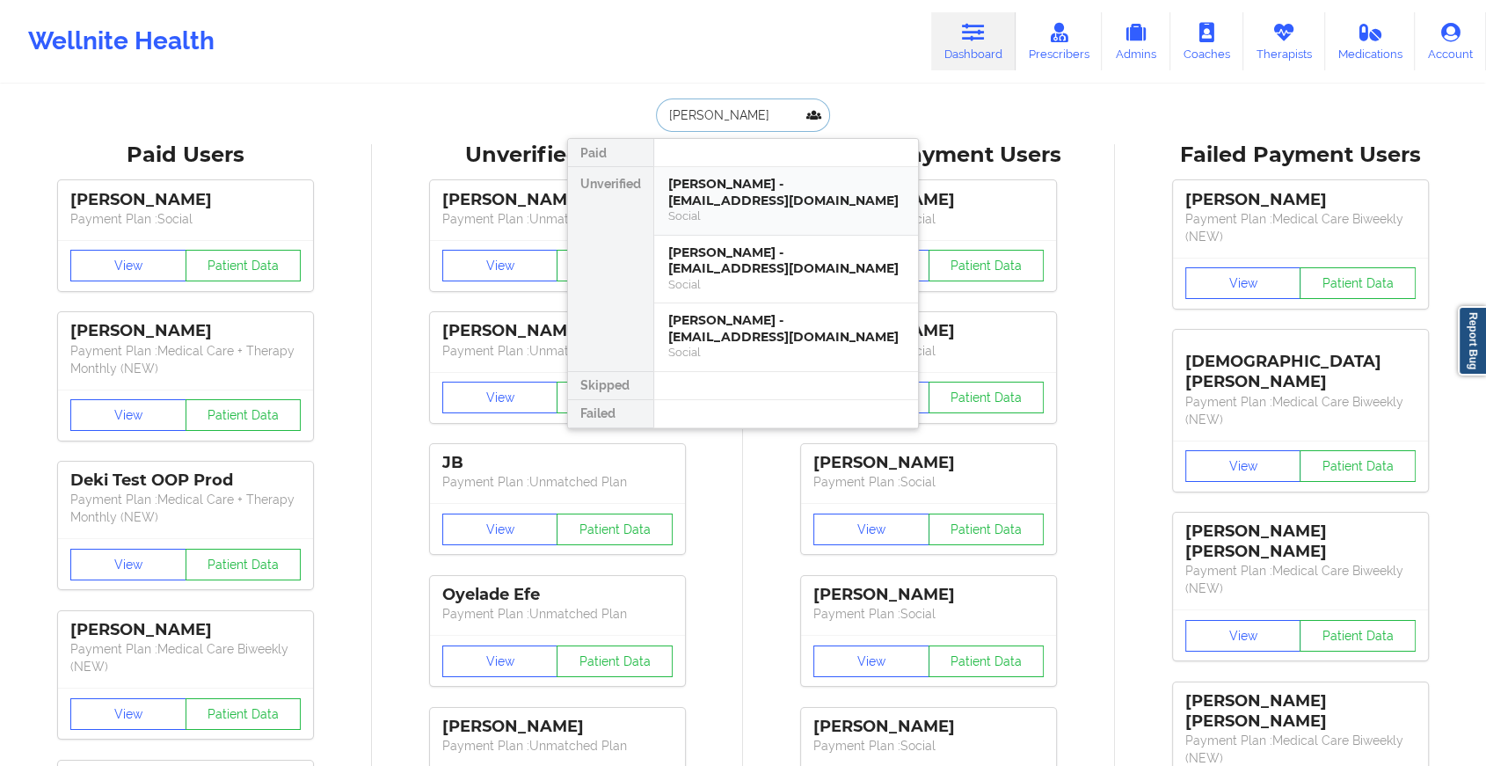
click at [747, 189] on div "[PERSON_NAME] - [EMAIL_ADDRESS][DOMAIN_NAME]" at bounding box center [786, 192] width 236 height 33
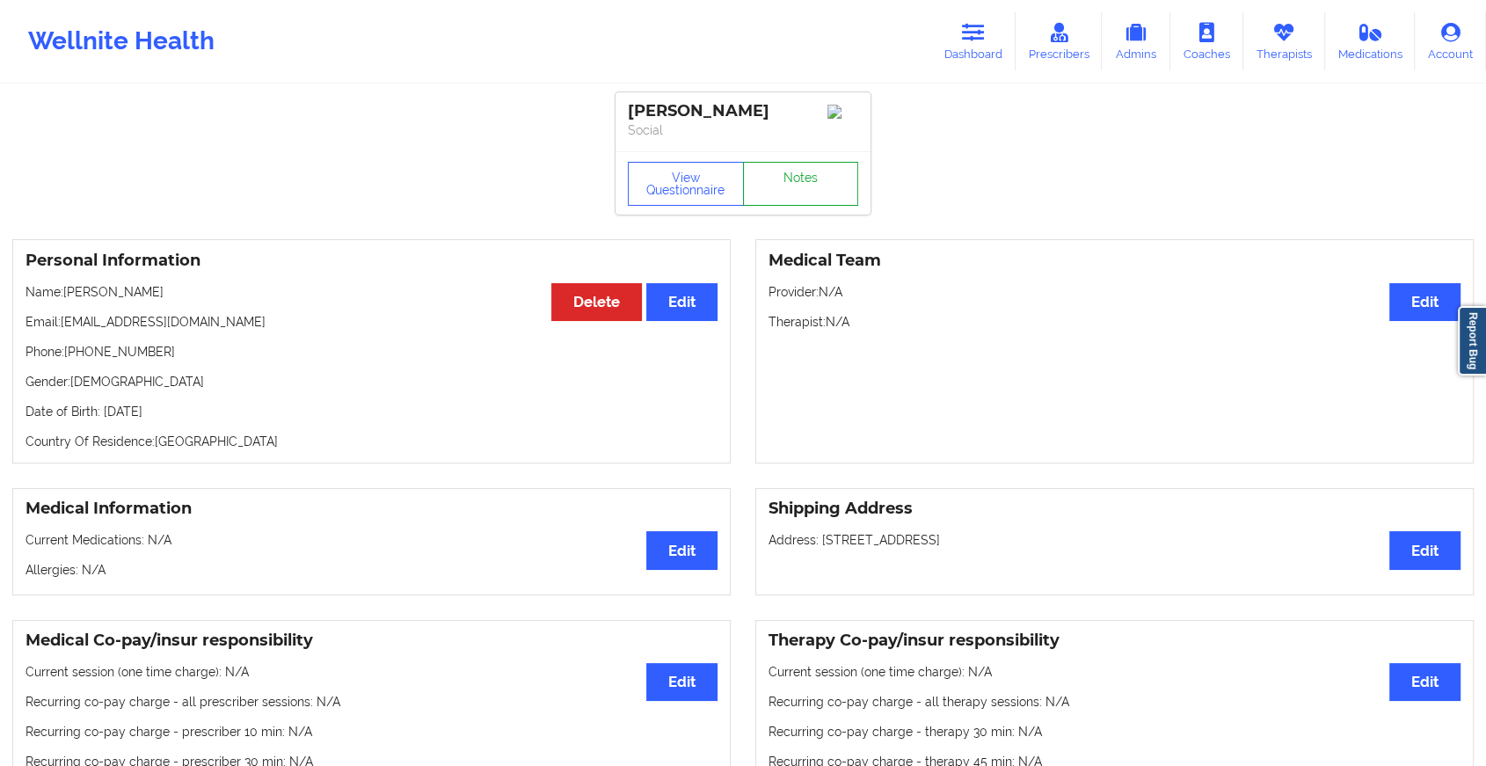
click at [782, 194] on link "Notes" at bounding box center [801, 184] width 116 height 44
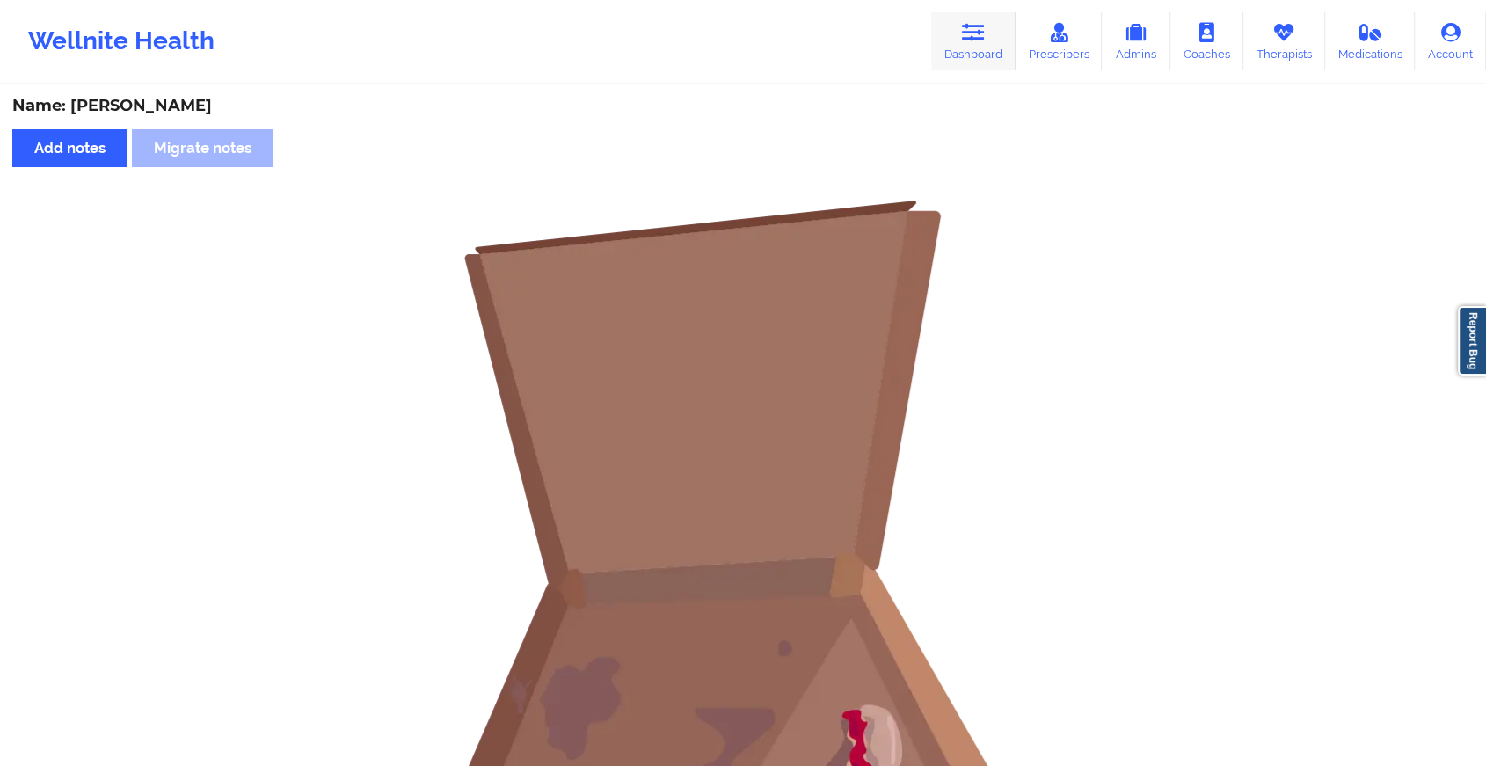
click at [992, 45] on link "Dashboard" at bounding box center [973, 41] width 84 height 58
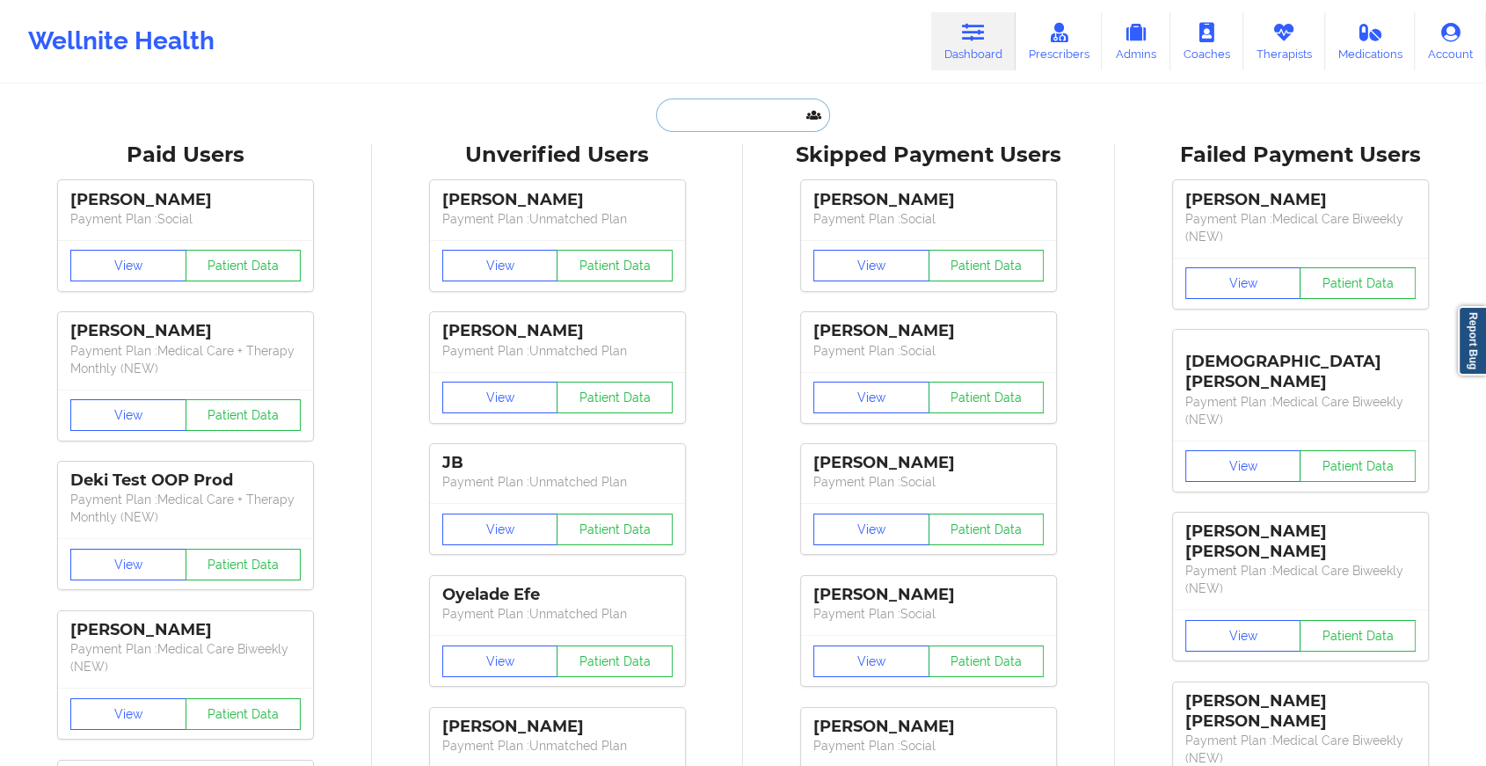
click at [750, 110] on input "text" at bounding box center [743, 115] width 174 height 33
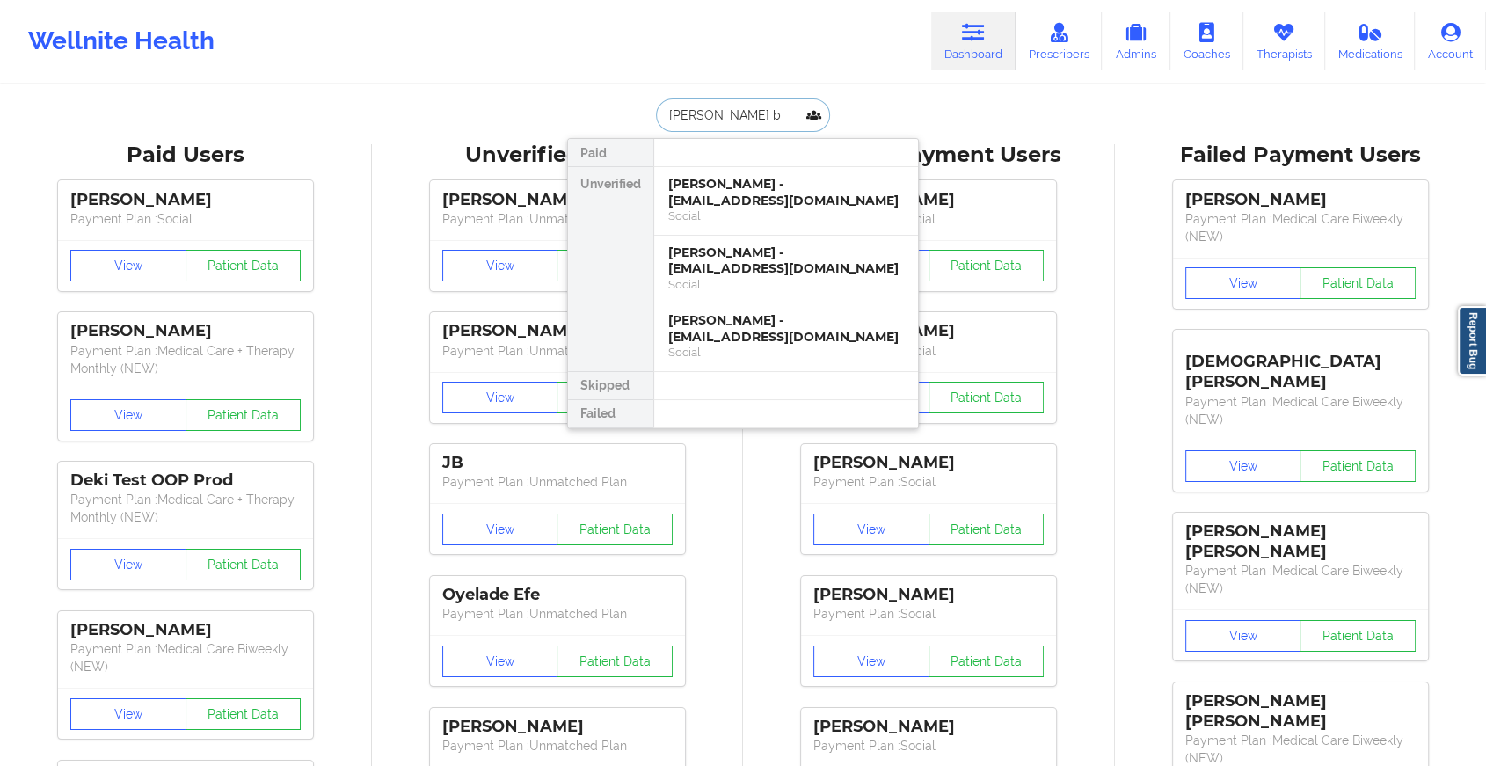
type input "[PERSON_NAME] ba"
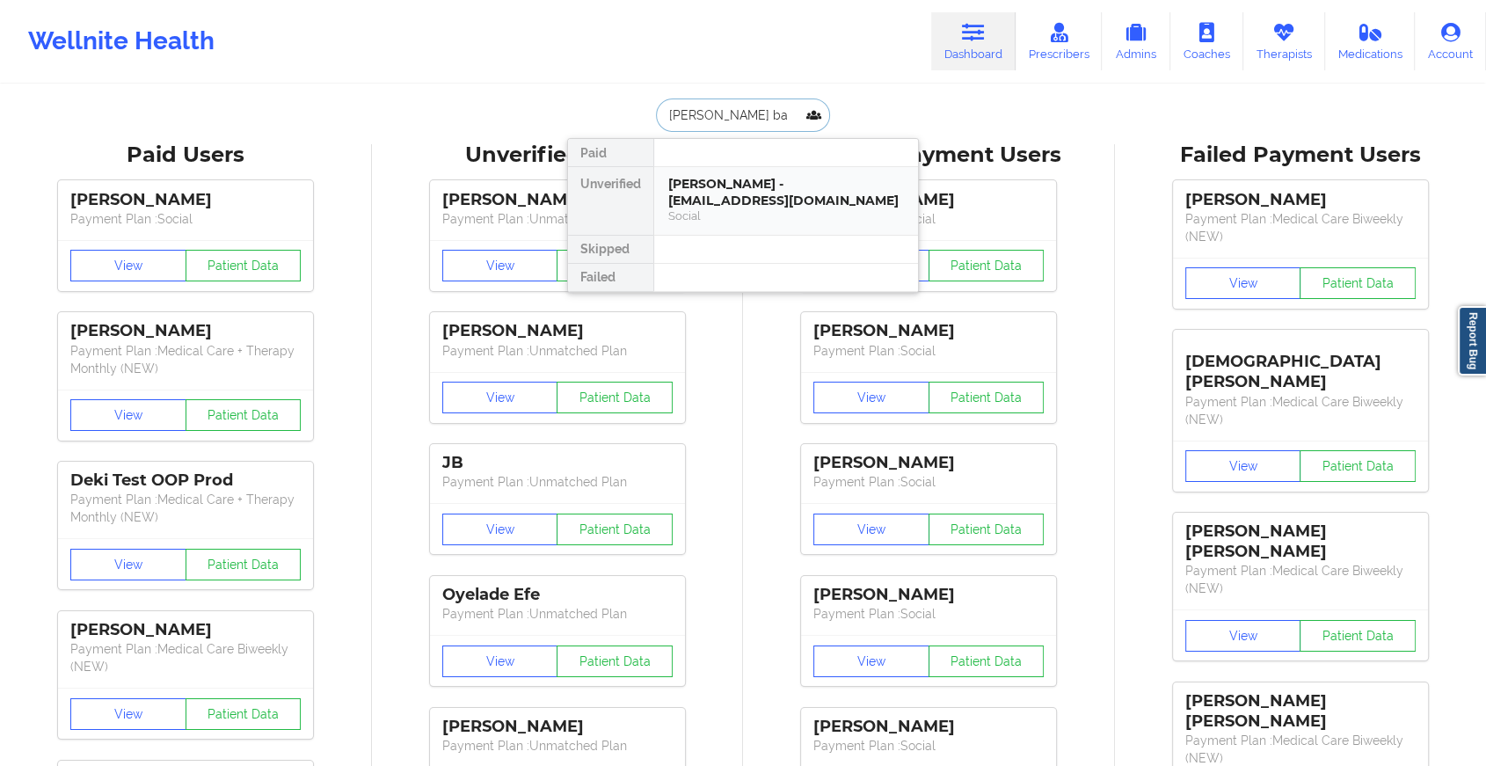
click at [727, 188] on div "[PERSON_NAME] - [EMAIL_ADDRESS][DOMAIN_NAME]" at bounding box center [786, 192] width 236 height 33
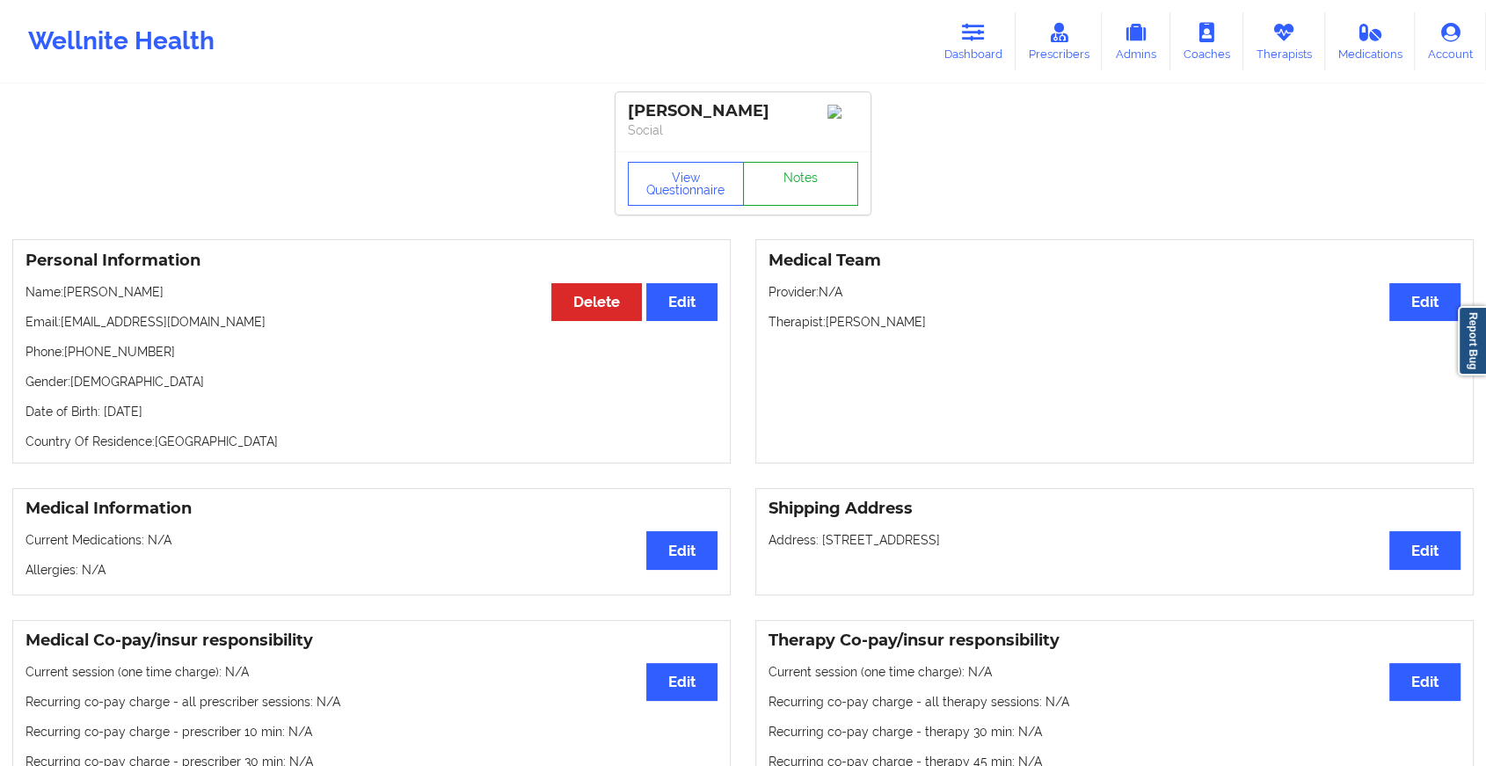
click at [777, 192] on link "Notes" at bounding box center [801, 184] width 116 height 44
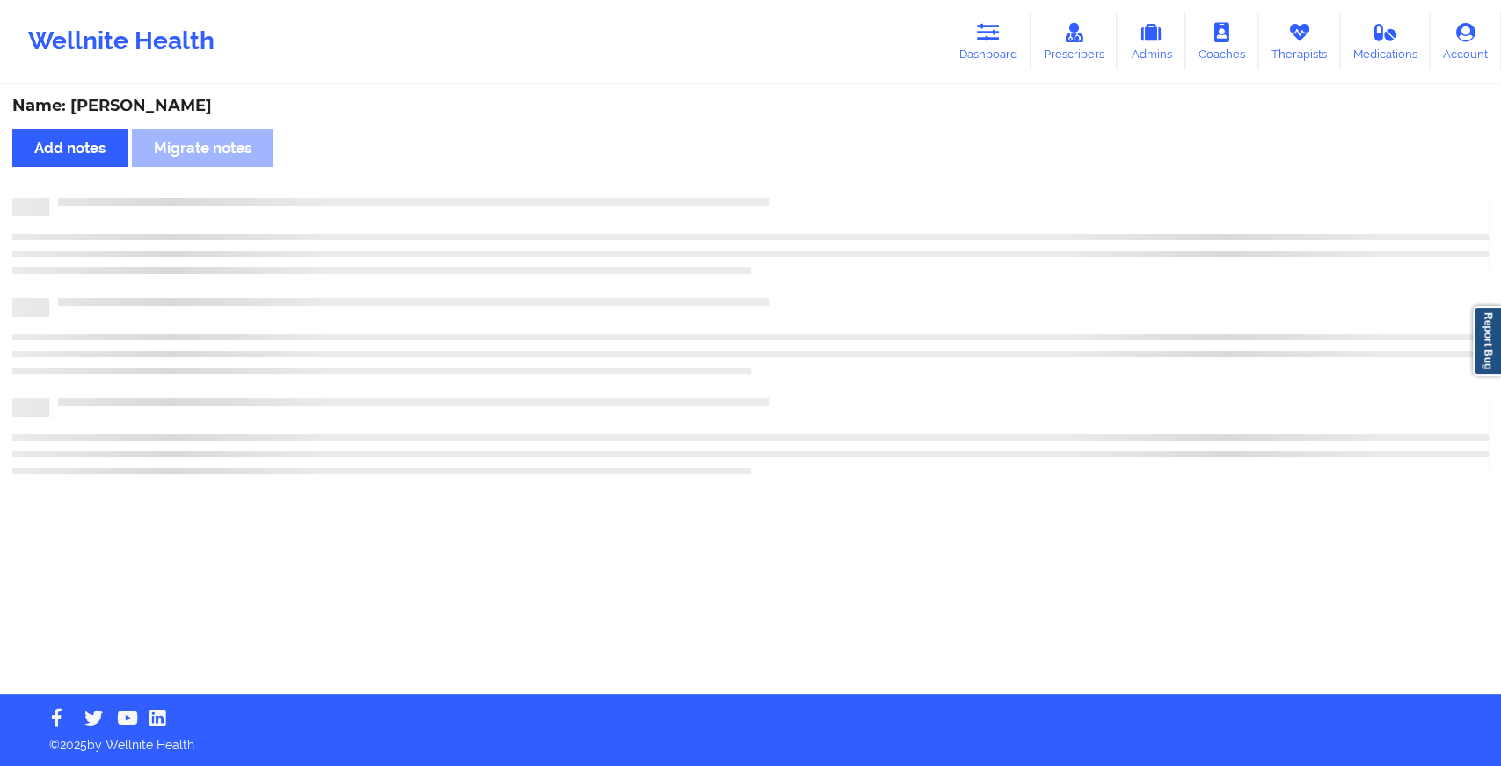
click at [777, 192] on div "Name: [PERSON_NAME] Add notes Migrate notes" at bounding box center [750, 390] width 1501 height 608
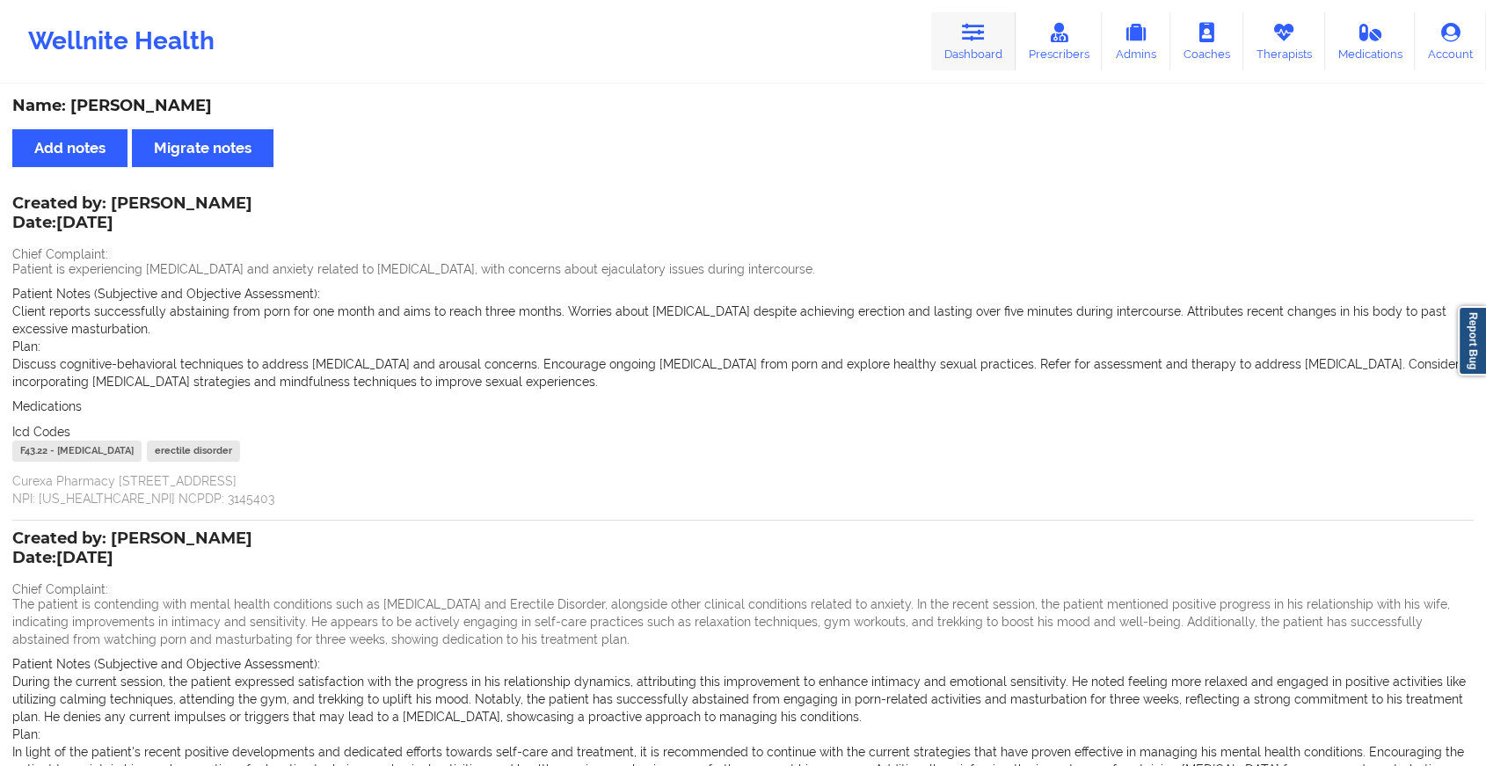
click at [946, 34] on link "Dashboard" at bounding box center [973, 41] width 84 height 58
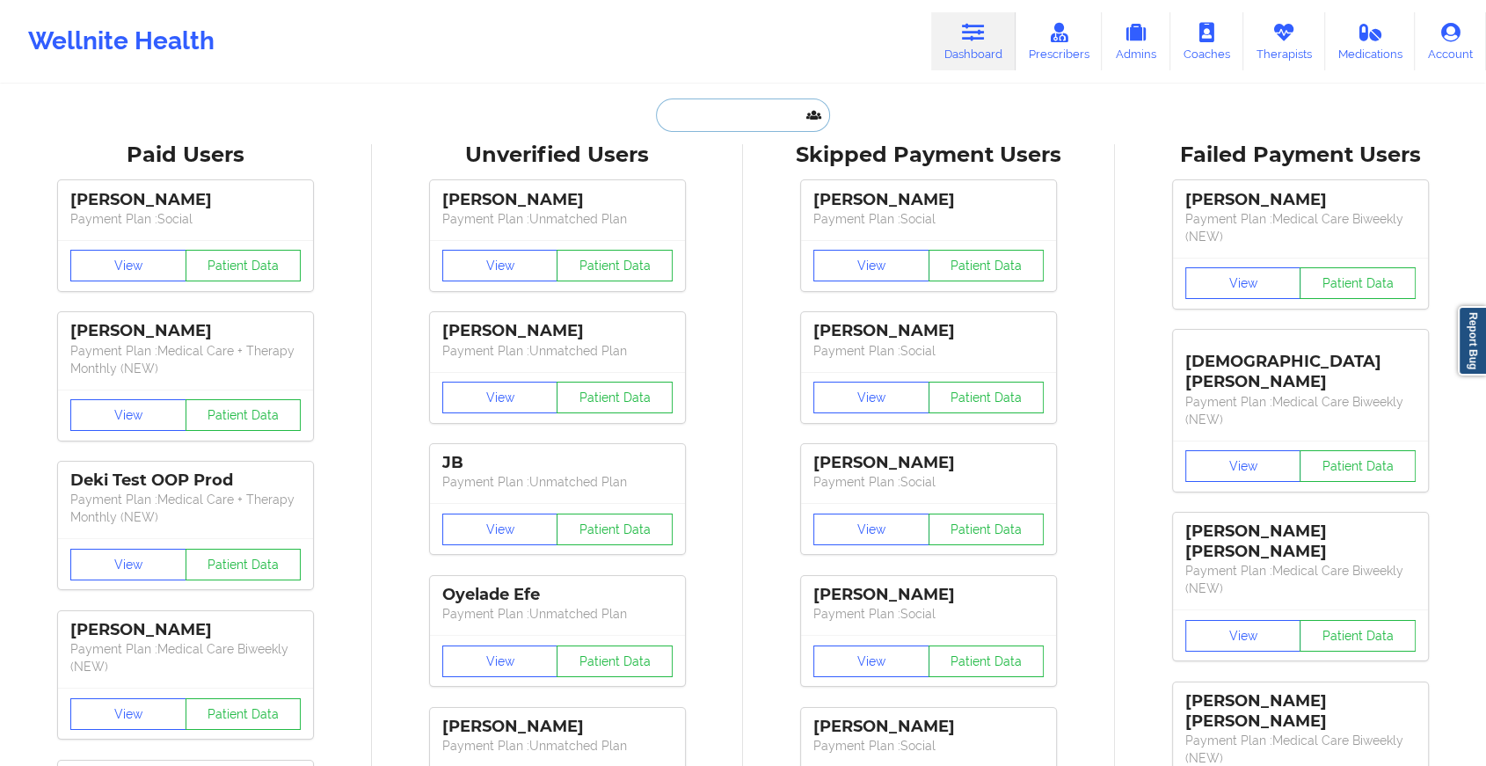
click at [756, 106] on input "text" at bounding box center [743, 115] width 174 height 33
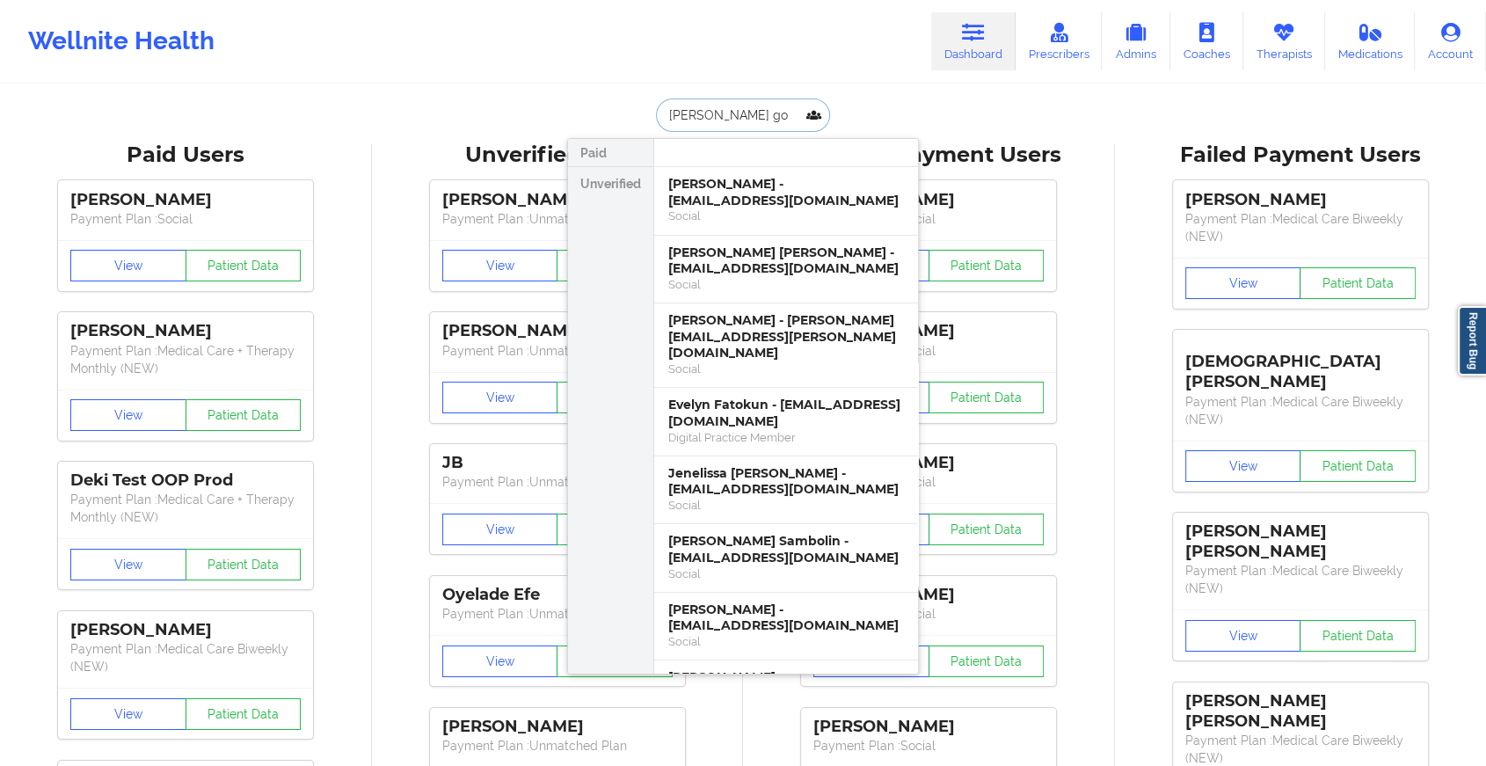
type input "[PERSON_NAME] gom"
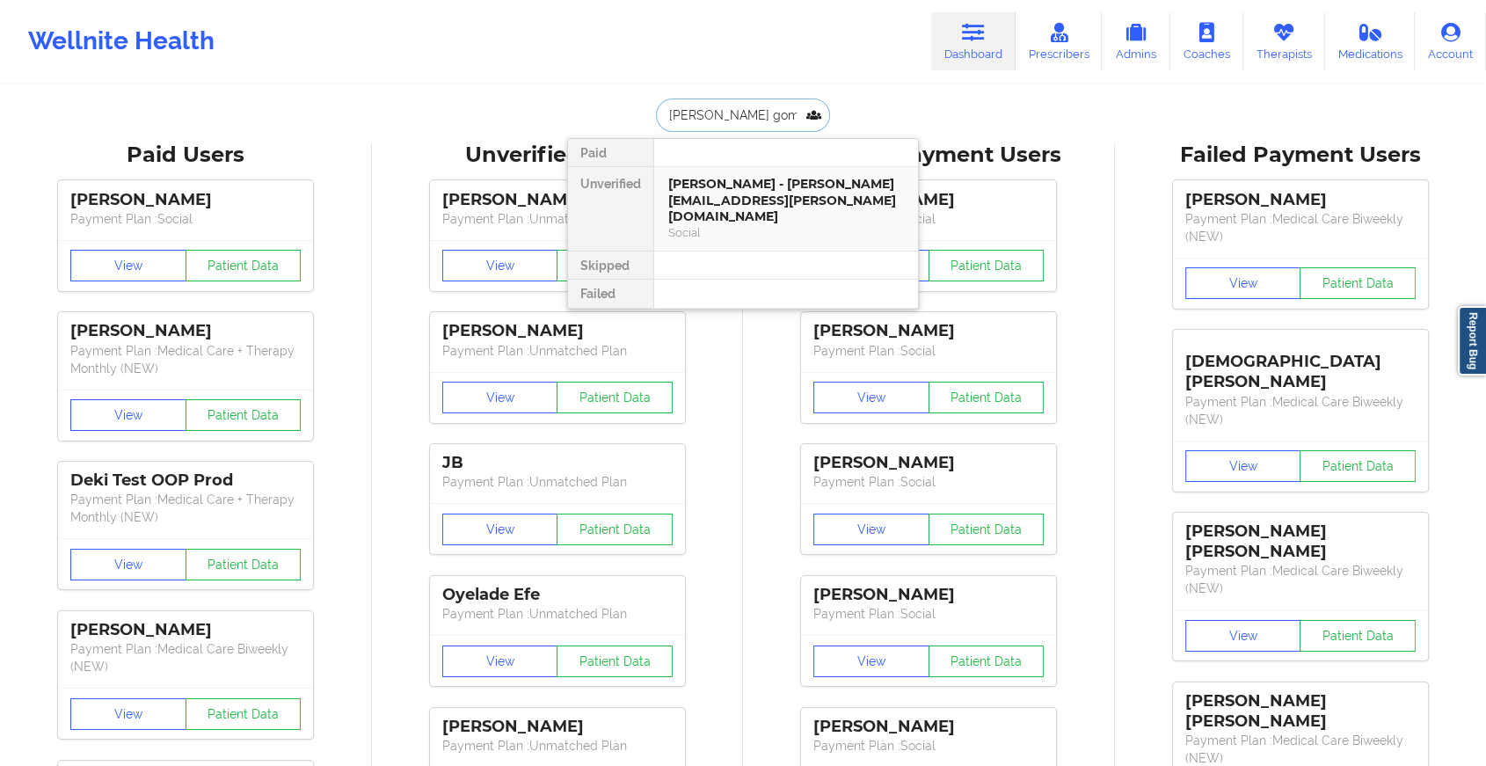
click at [777, 191] on div "[PERSON_NAME] - [PERSON_NAME][EMAIL_ADDRESS][PERSON_NAME][DOMAIN_NAME]" at bounding box center [786, 200] width 236 height 49
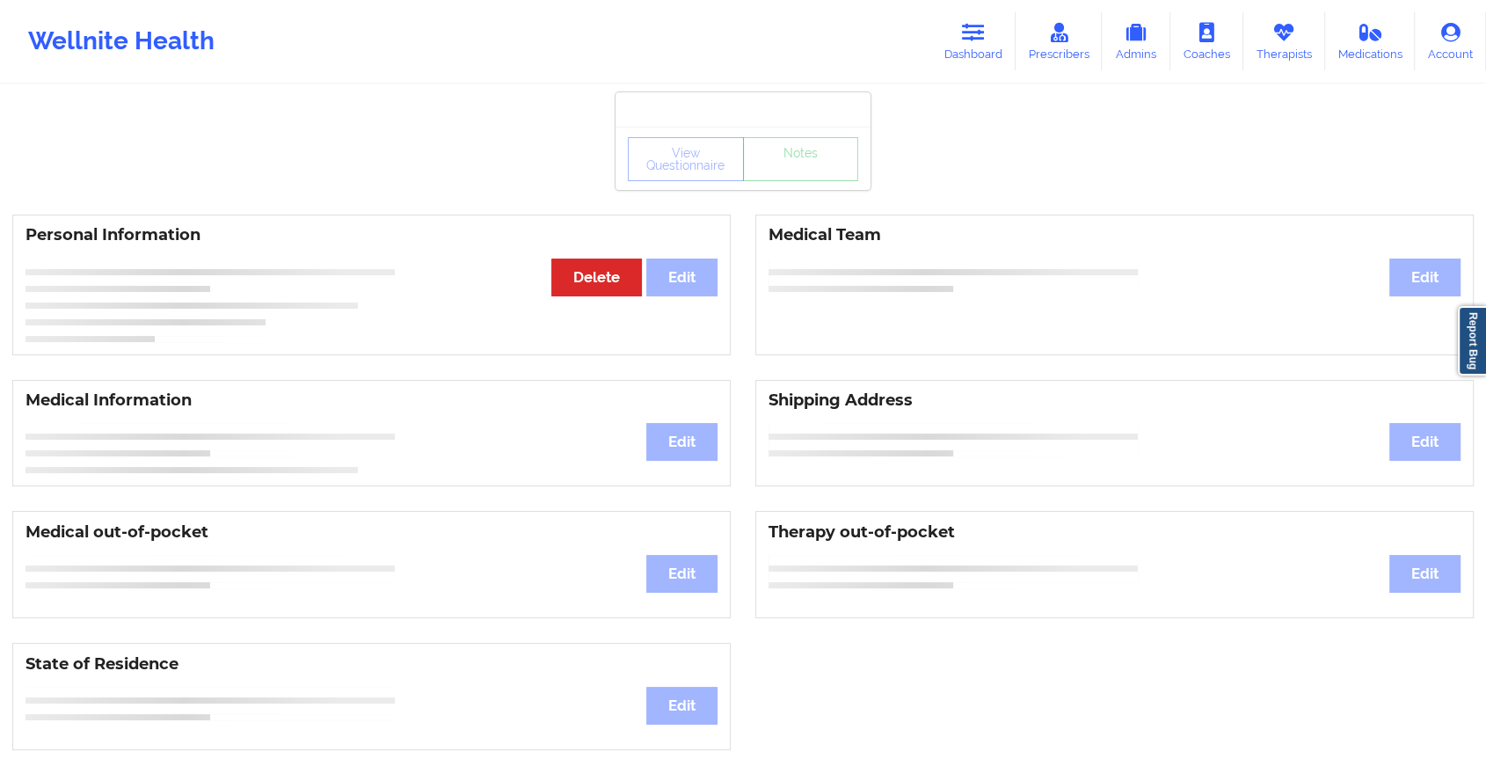
click at [807, 176] on div "View Questionnaire Notes" at bounding box center [743, 159] width 230 height 44
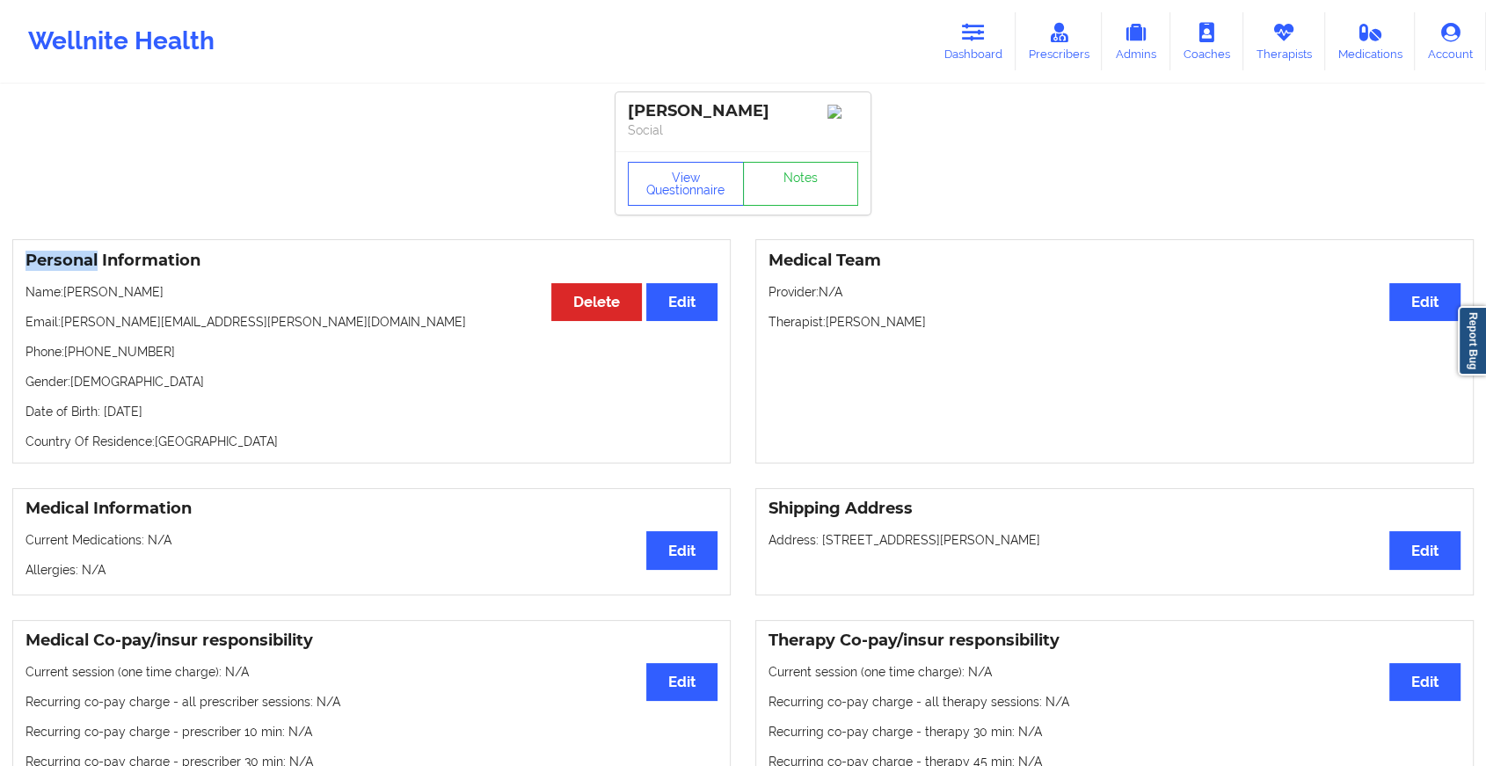
click at [807, 176] on div "View Questionnaire Notes" at bounding box center [743, 184] width 230 height 44
drag, startPoint x: 807, startPoint y: 176, endPoint x: 805, endPoint y: 185, distance: 9.2
click at [805, 185] on link "Notes" at bounding box center [801, 184] width 116 height 44
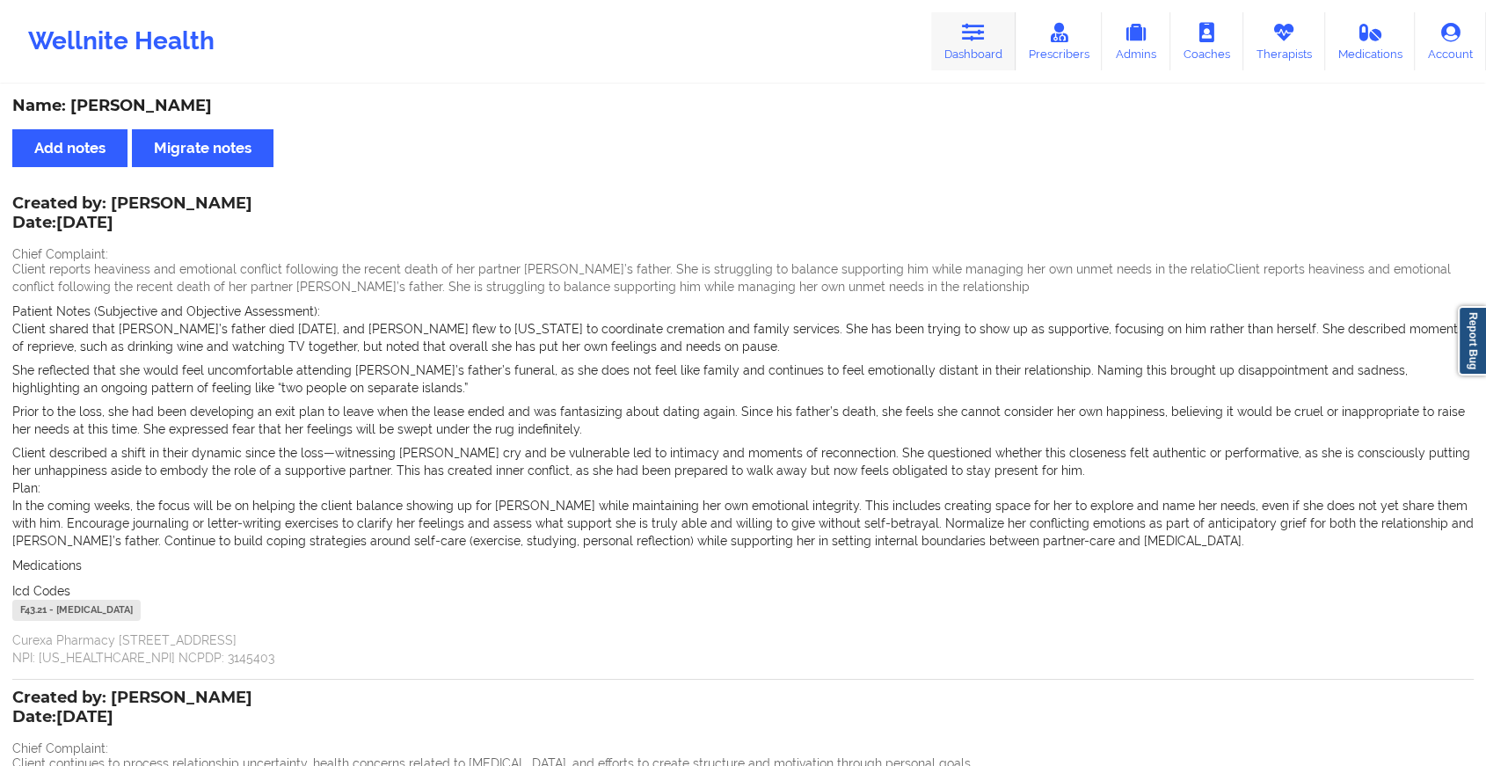
click at [957, 47] on link "Dashboard" at bounding box center [973, 41] width 84 height 58
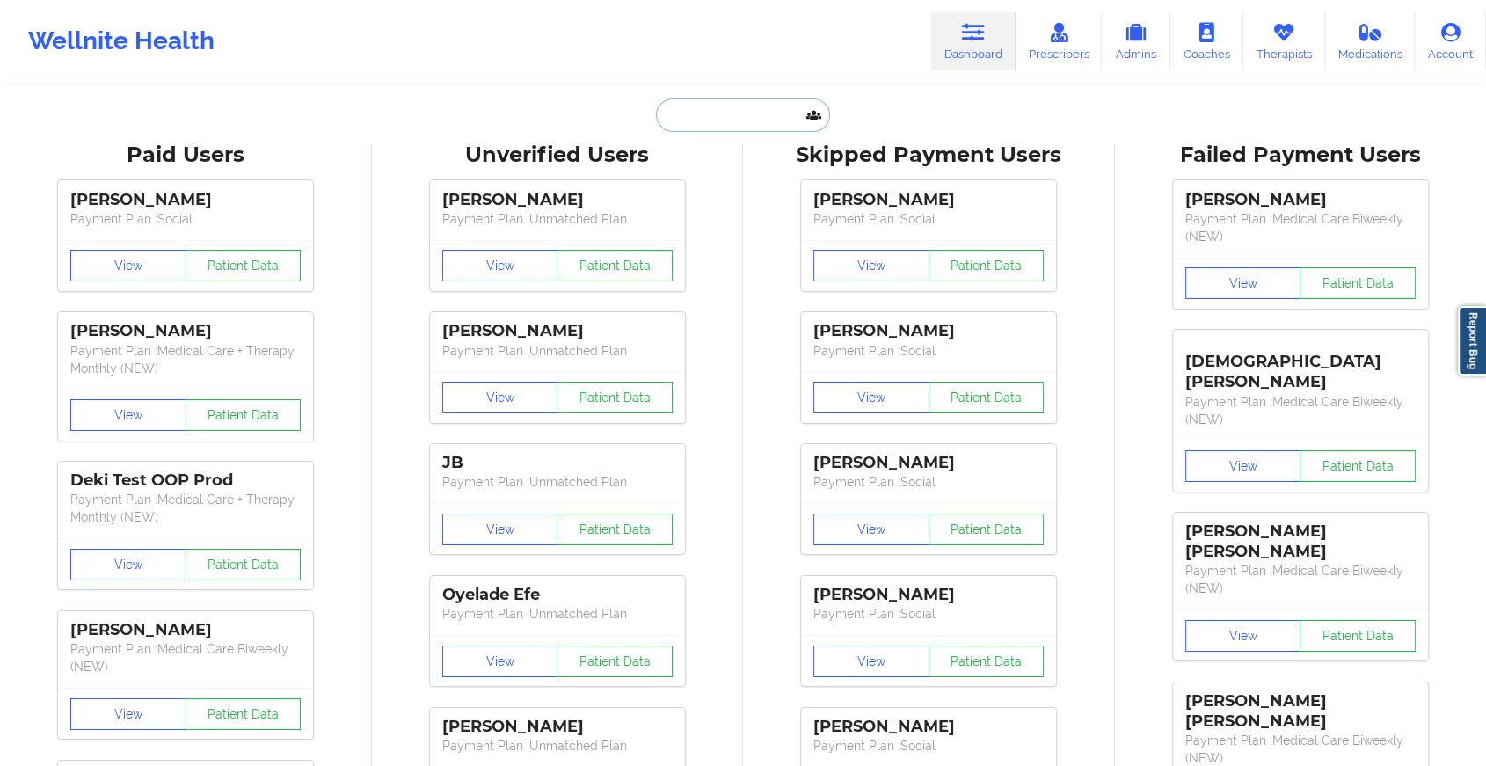
click at [730, 111] on input "text" at bounding box center [743, 115] width 174 height 33
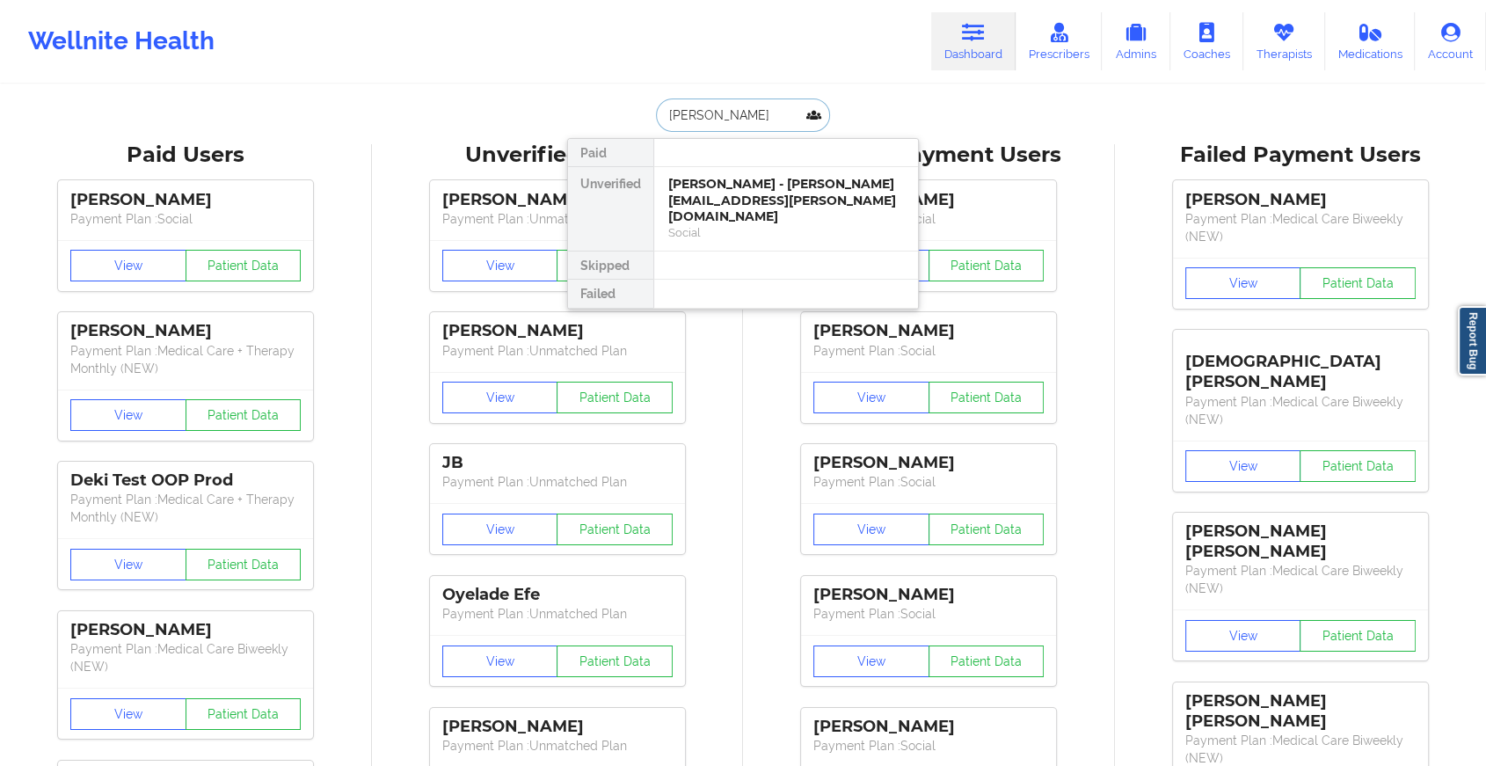
type input "[PERSON_NAME]"
click at [729, 185] on div "[PERSON_NAME] - [EMAIL_ADDRESS][DOMAIN_NAME]" at bounding box center [786, 192] width 236 height 33
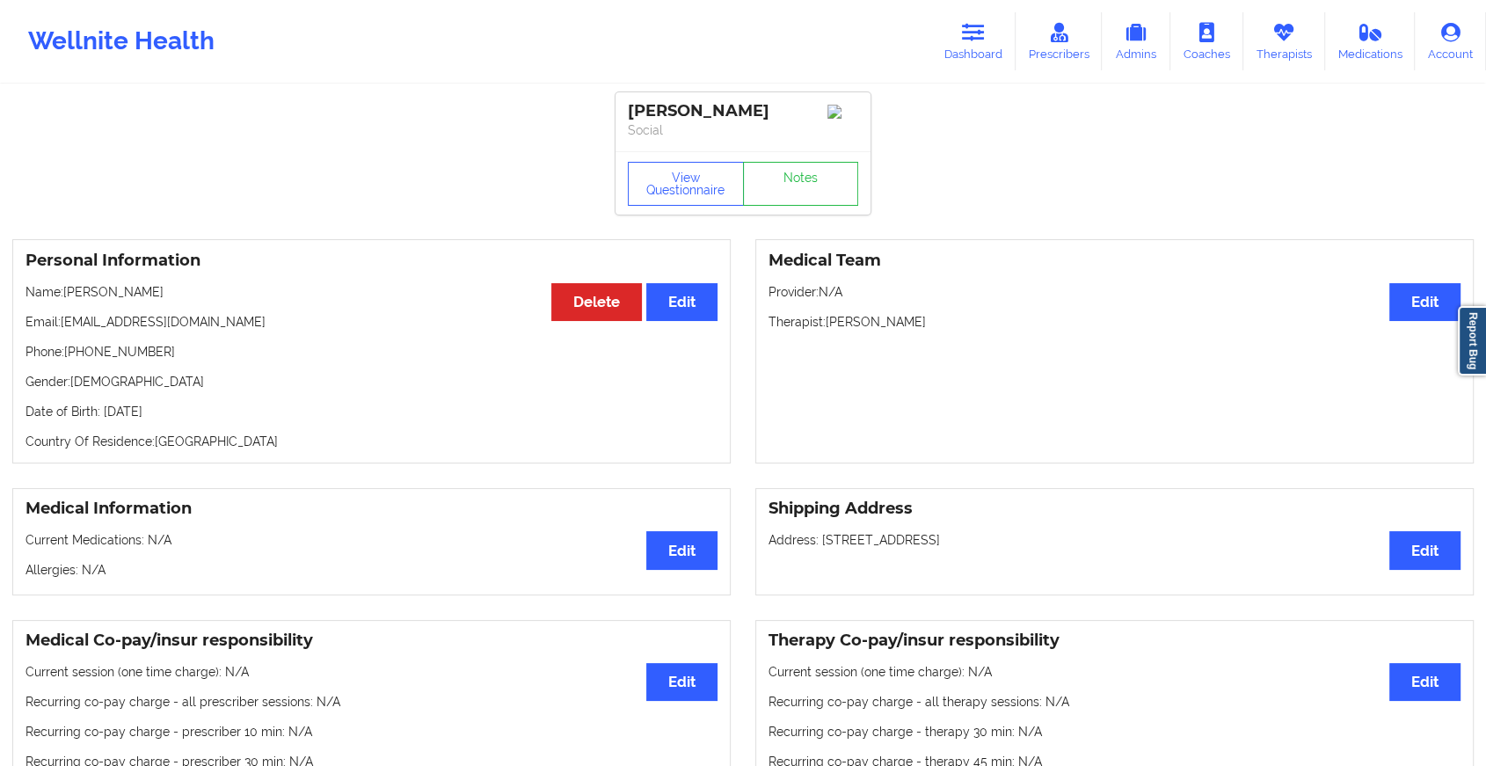
click at [769, 179] on div "View Questionnaire Notes" at bounding box center [743, 184] width 230 height 44
click at [769, 179] on link "Notes" at bounding box center [801, 184] width 116 height 44
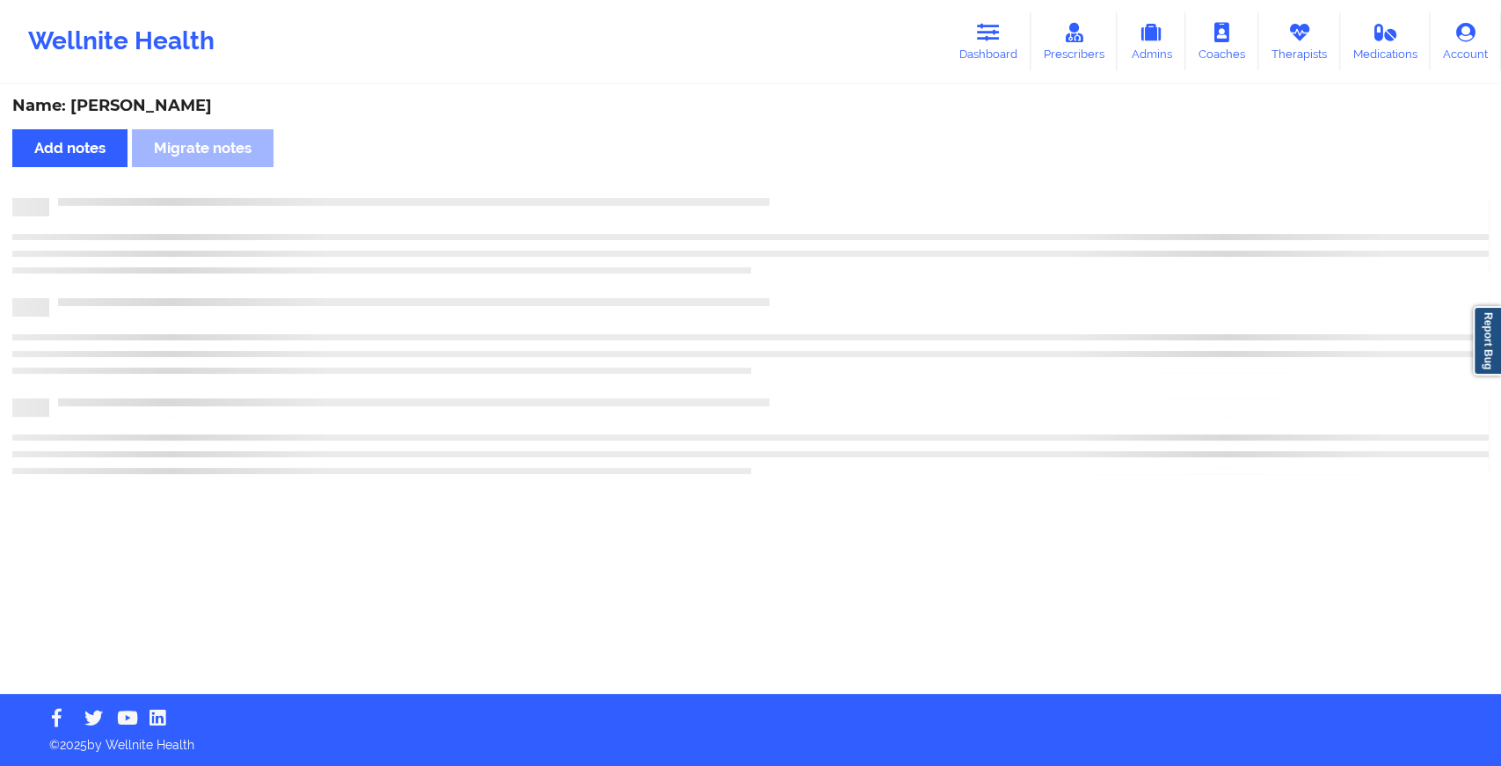
click at [769, 179] on div "Name: [PERSON_NAME] Add notes Migrate notes" at bounding box center [750, 390] width 1501 height 608
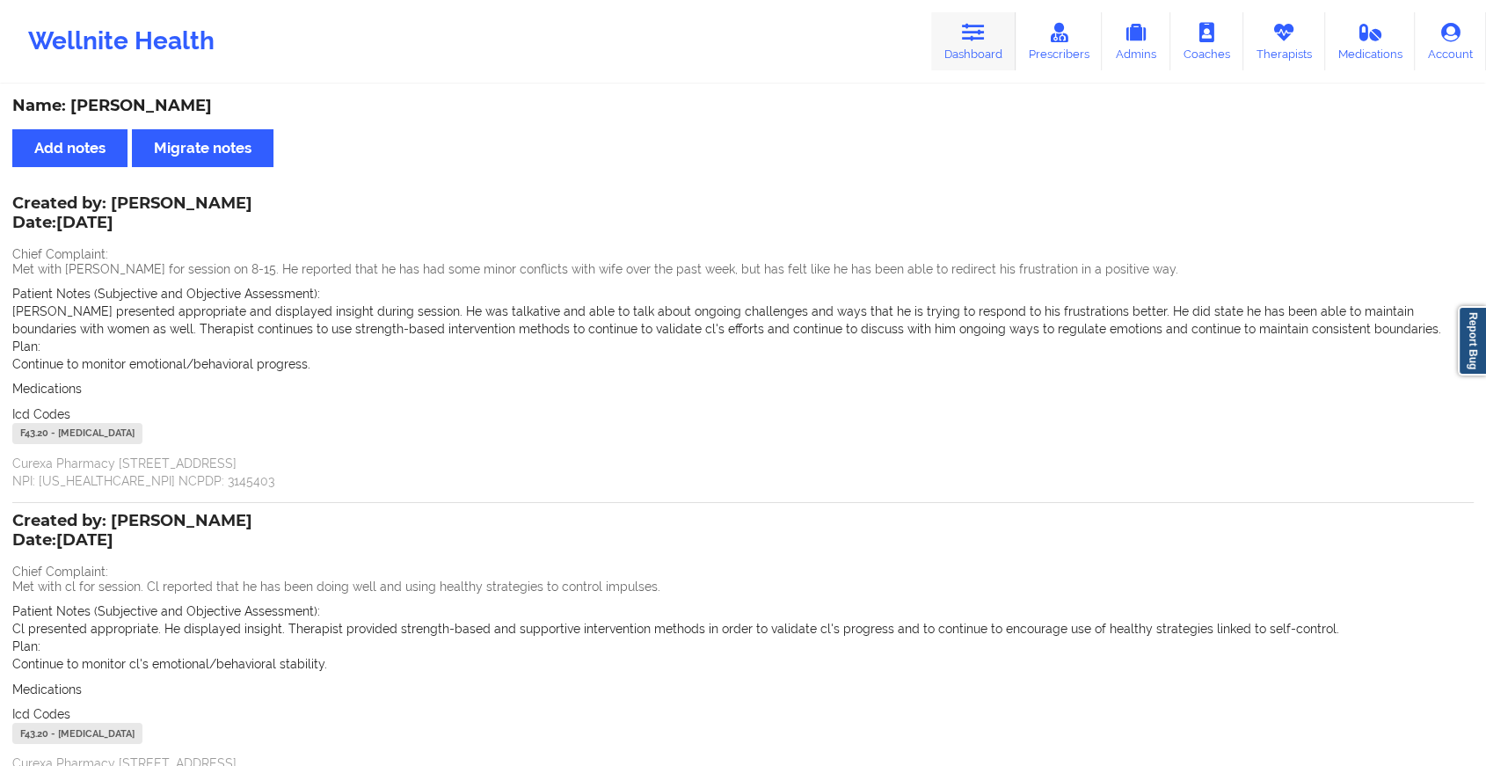
click at [984, 29] on icon at bounding box center [973, 32] width 23 height 19
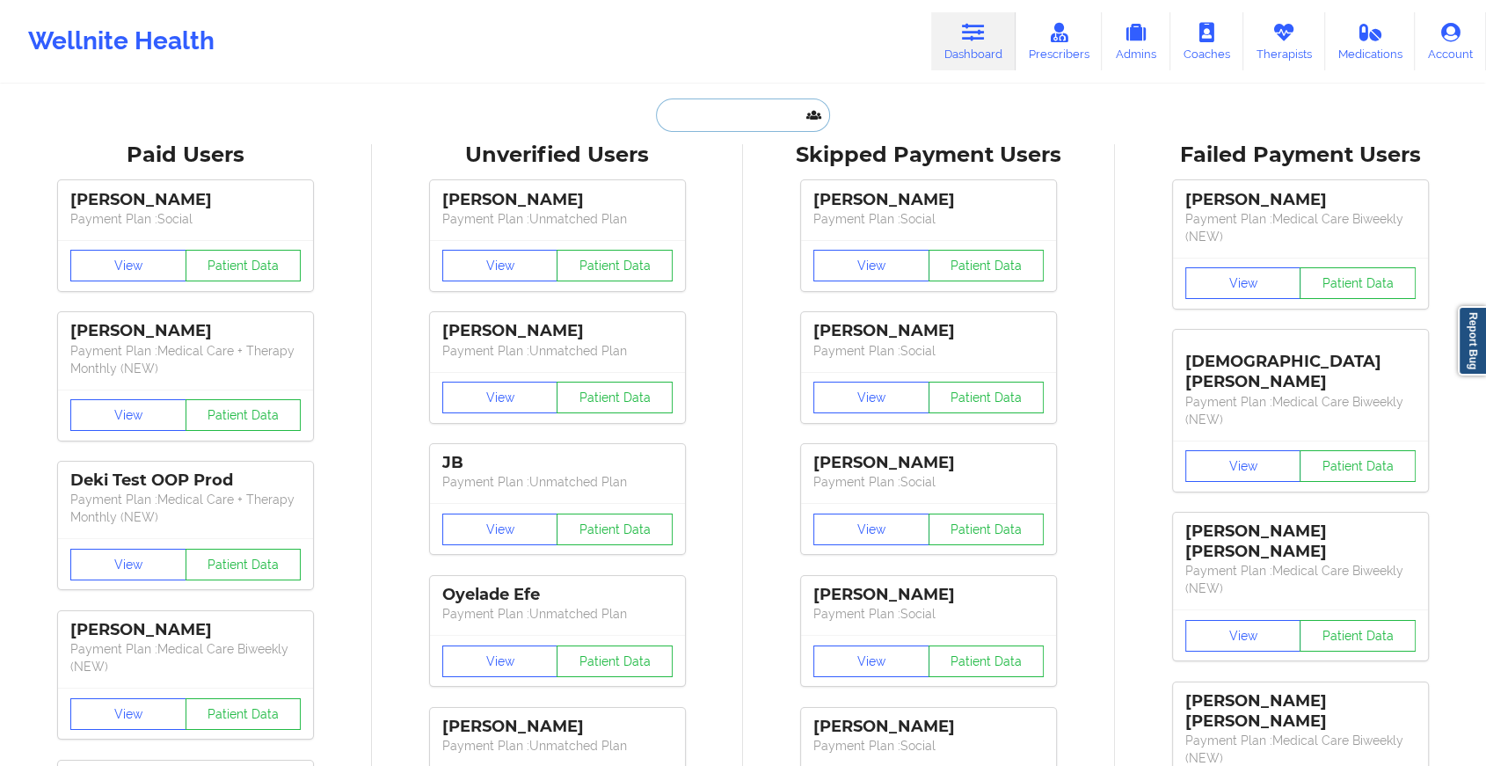
click at [713, 106] on input "text" at bounding box center [743, 115] width 174 height 33
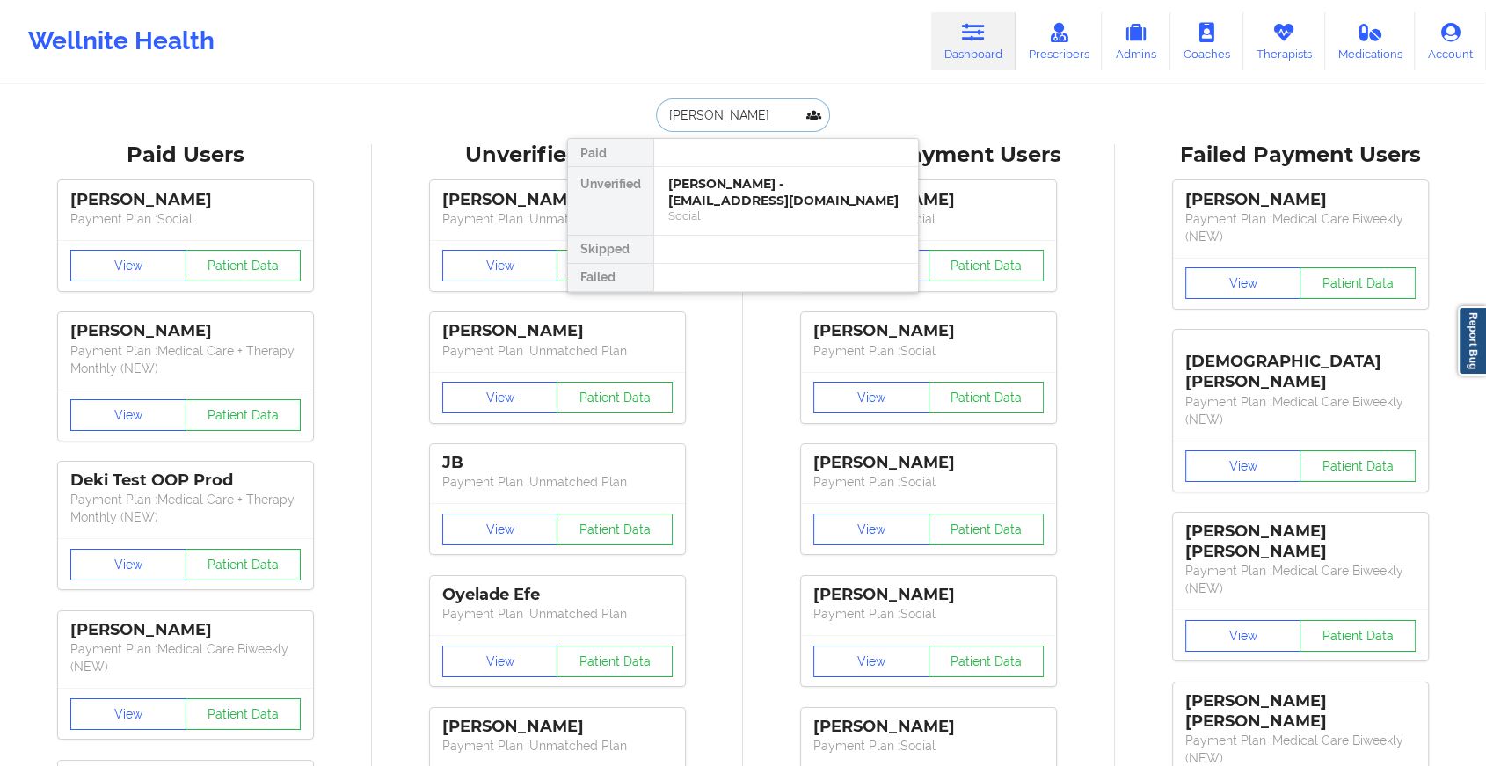
type input "[PERSON_NAME]"
click at [781, 187] on div "[PERSON_NAME] - [EMAIL_ADDRESS][DOMAIN_NAME]" at bounding box center [786, 192] width 236 height 33
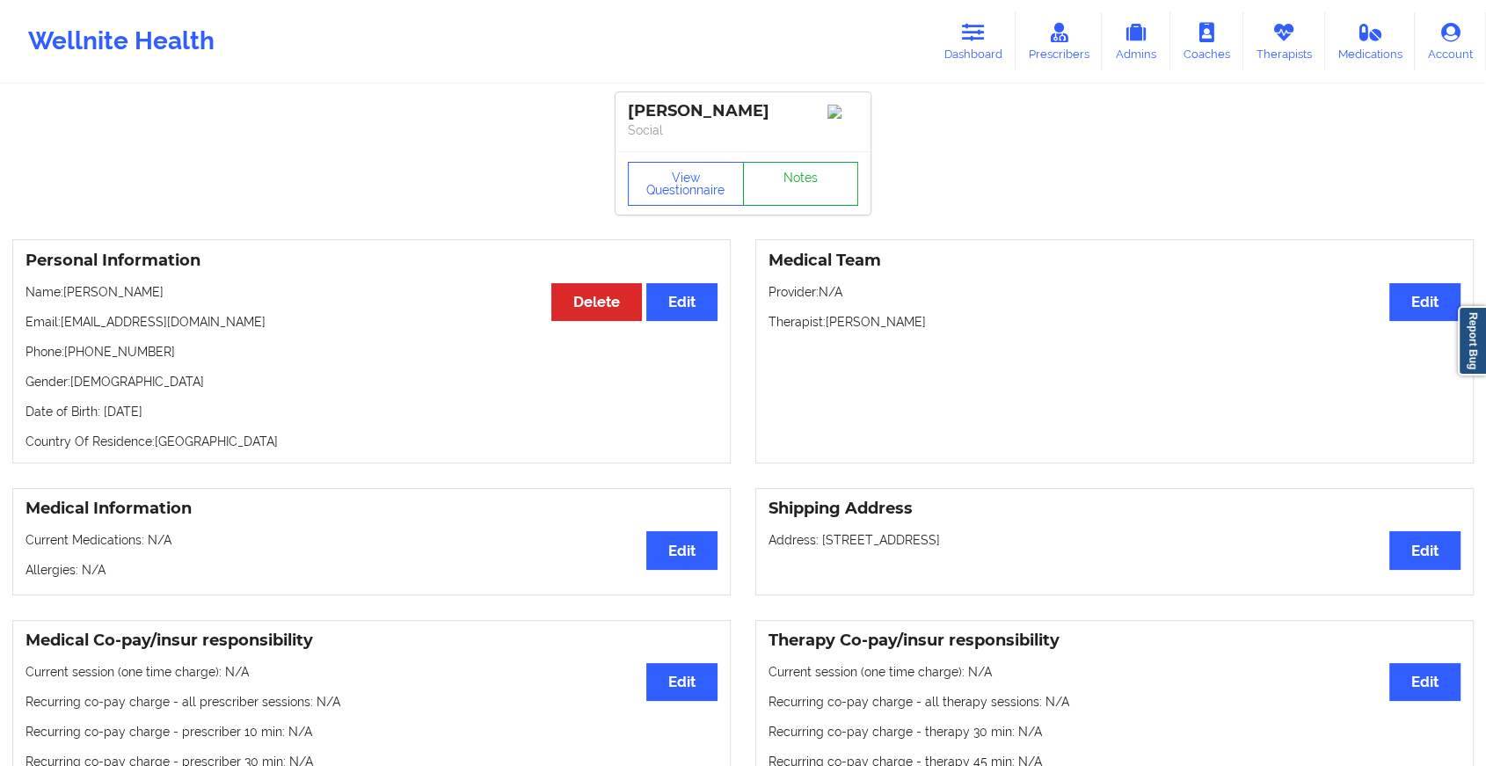
click at [795, 176] on link "Notes" at bounding box center [801, 184] width 116 height 44
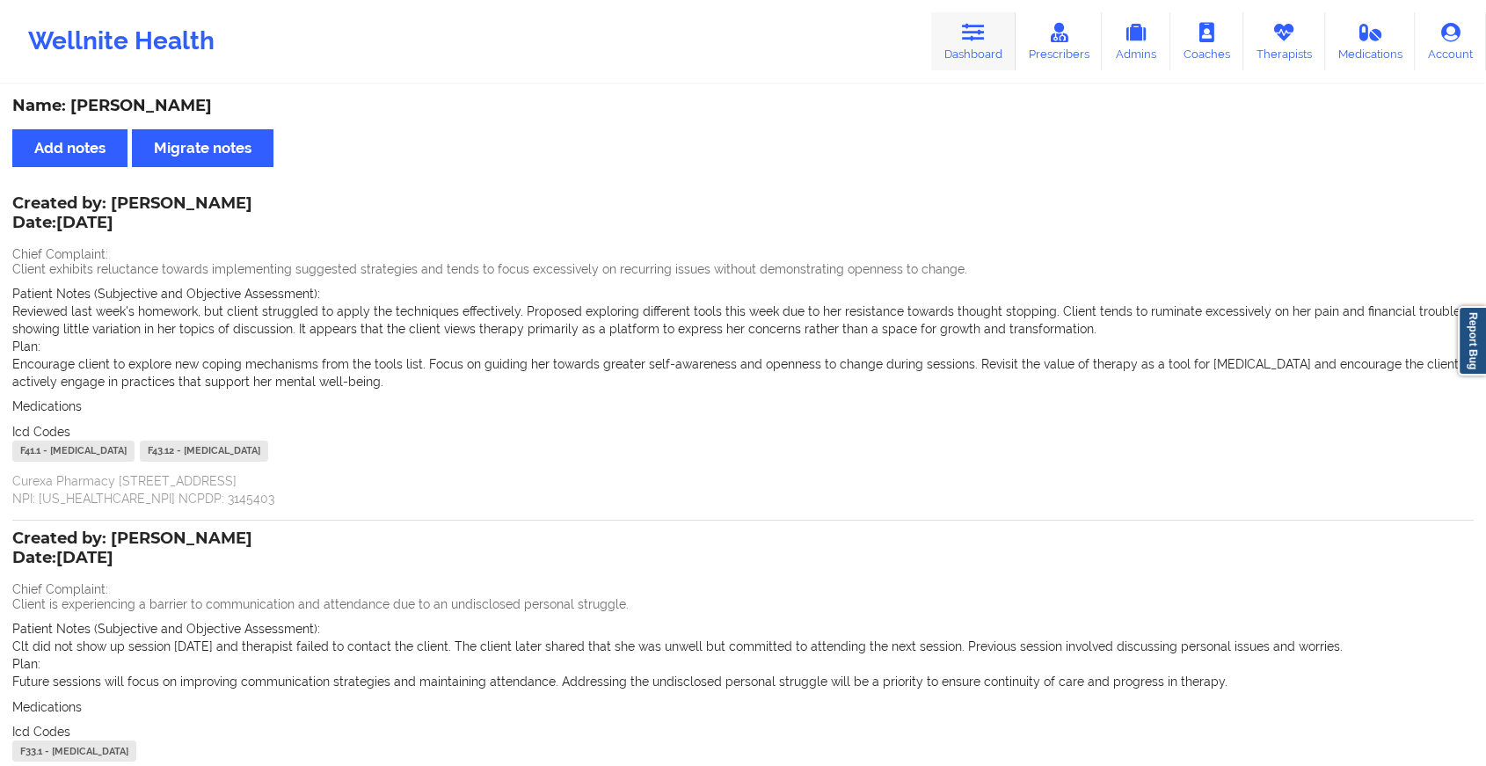
click at [958, 49] on link "Dashboard" at bounding box center [973, 41] width 84 height 58
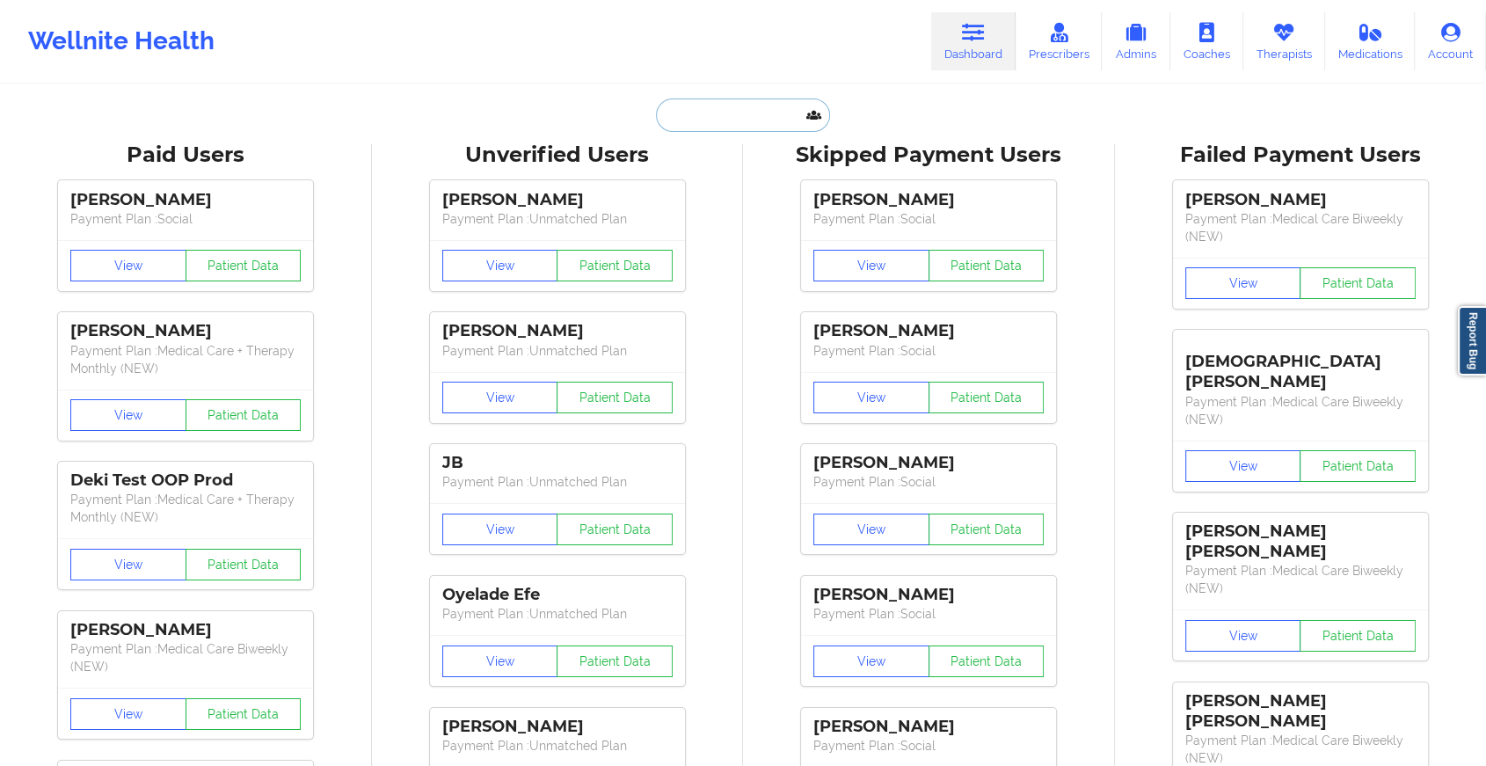
click at [713, 121] on input "text" at bounding box center [743, 115] width 174 height 33
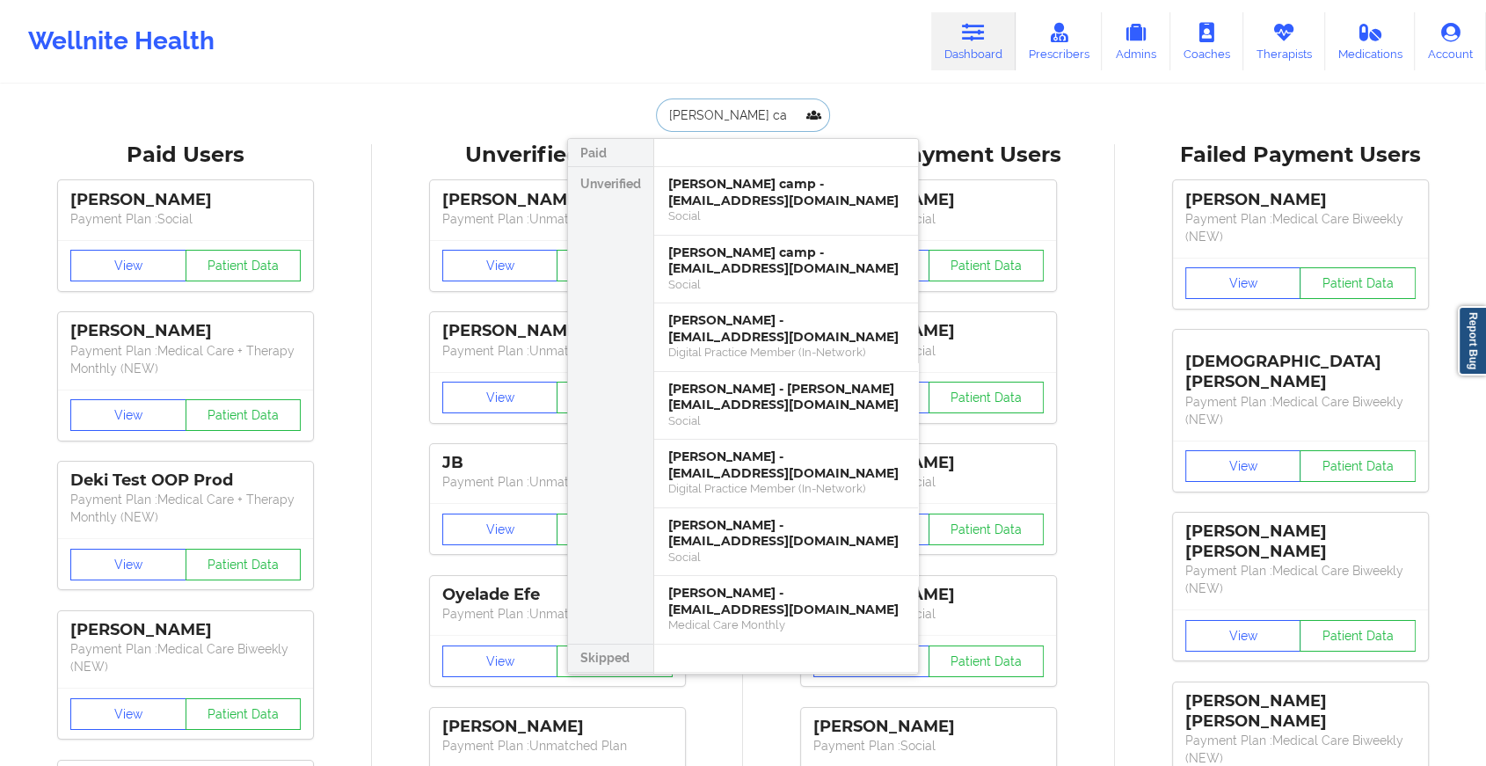
type input "[PERSON_NAME] cam"
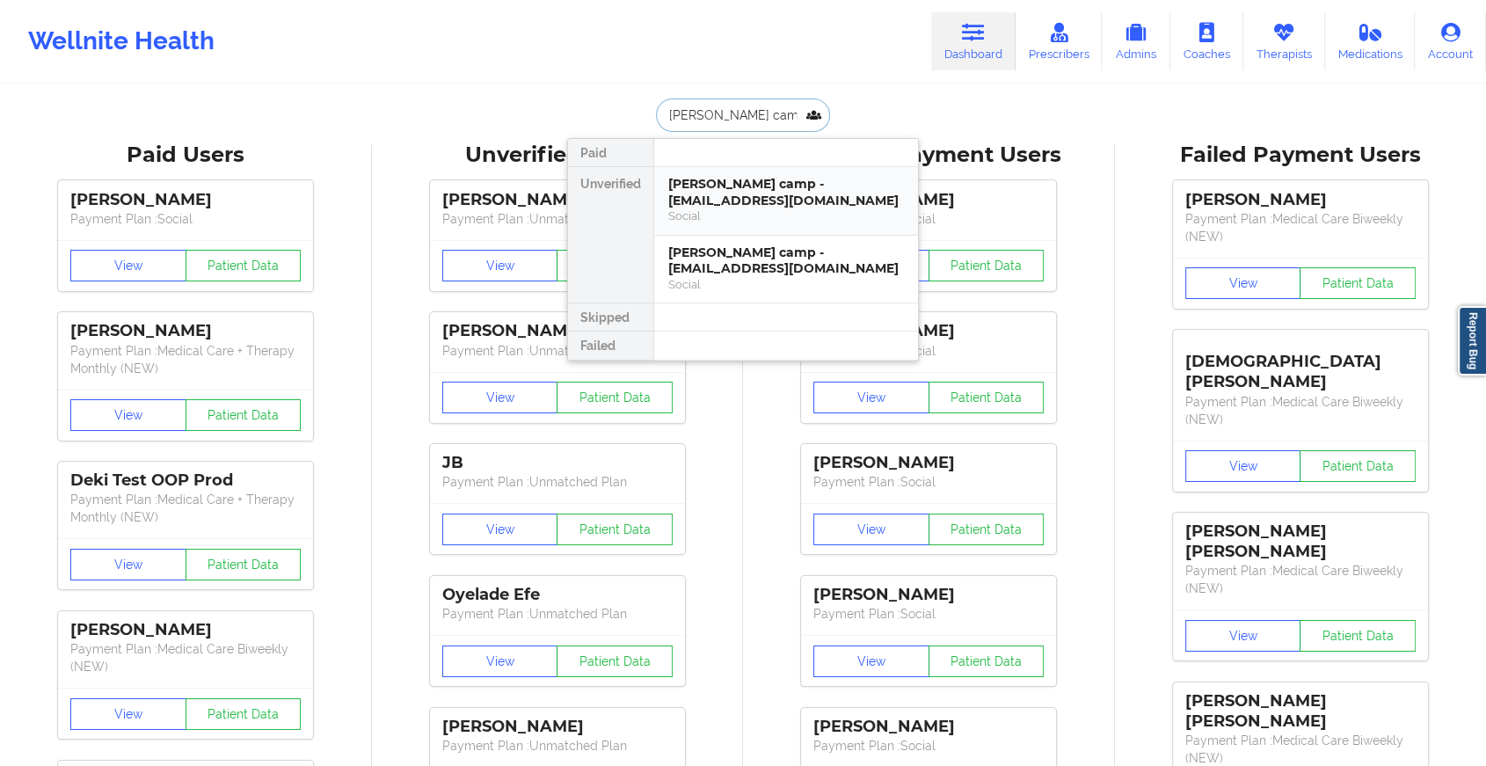
click at [792, 211] on div "Social" at bounding box center [786, 215] width 236 height 15
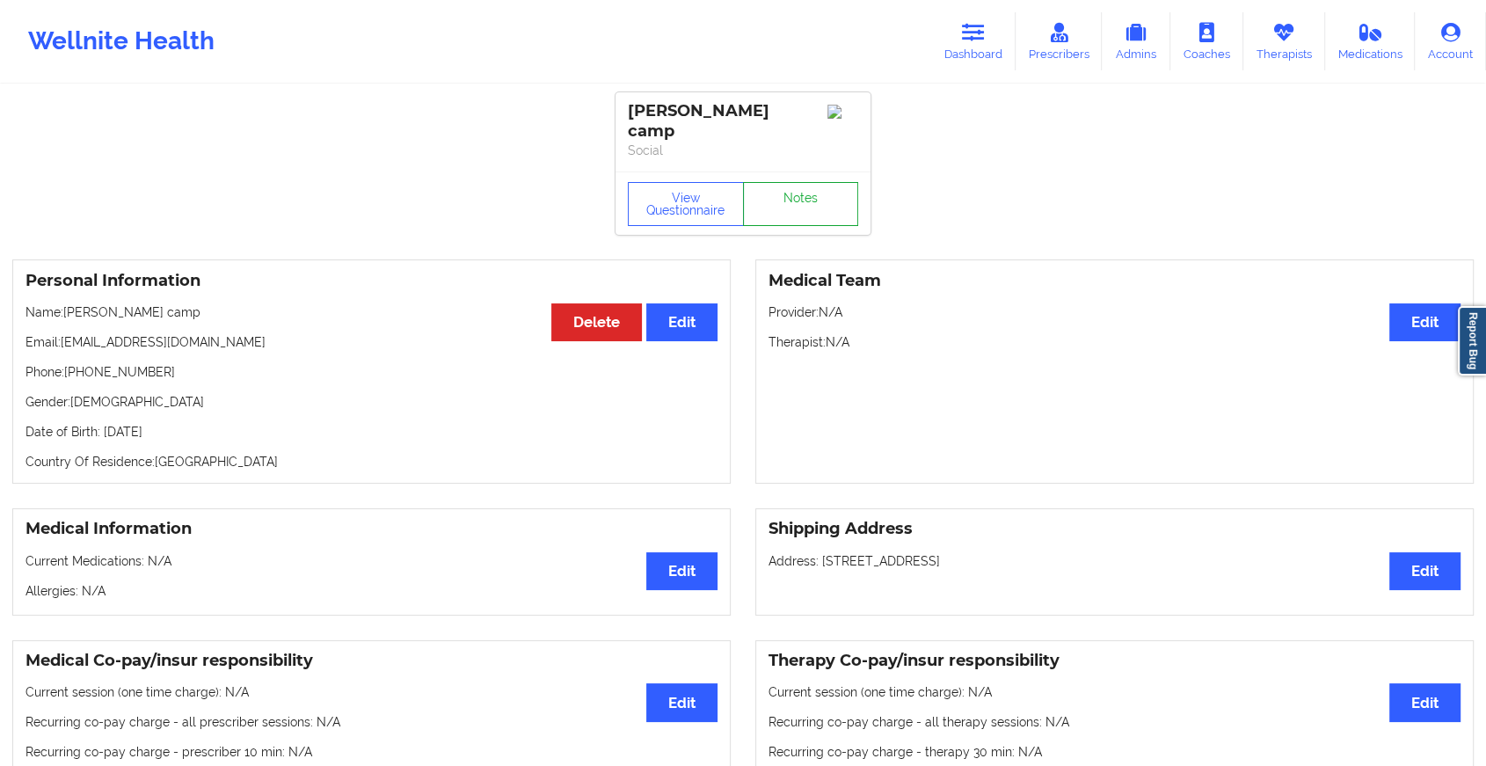
click at [812, 193] on link "Notes" at bounding box center [801, 204] width 116 height 44
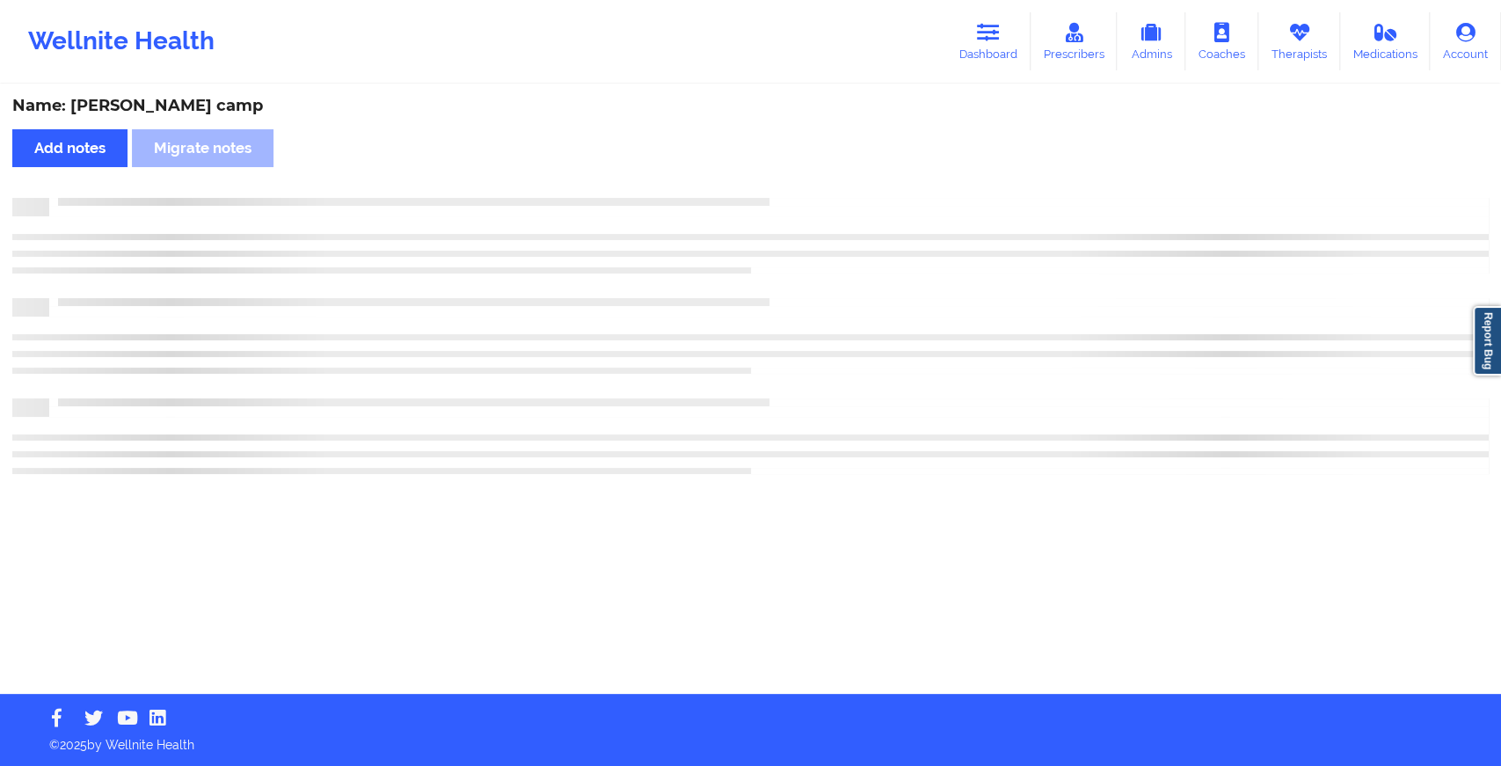
click at [812, 193] on div "Name: [PERSON_NAME] camp Add notes Migrate notes" at bounding box center [750, 390] width 1501 height 608
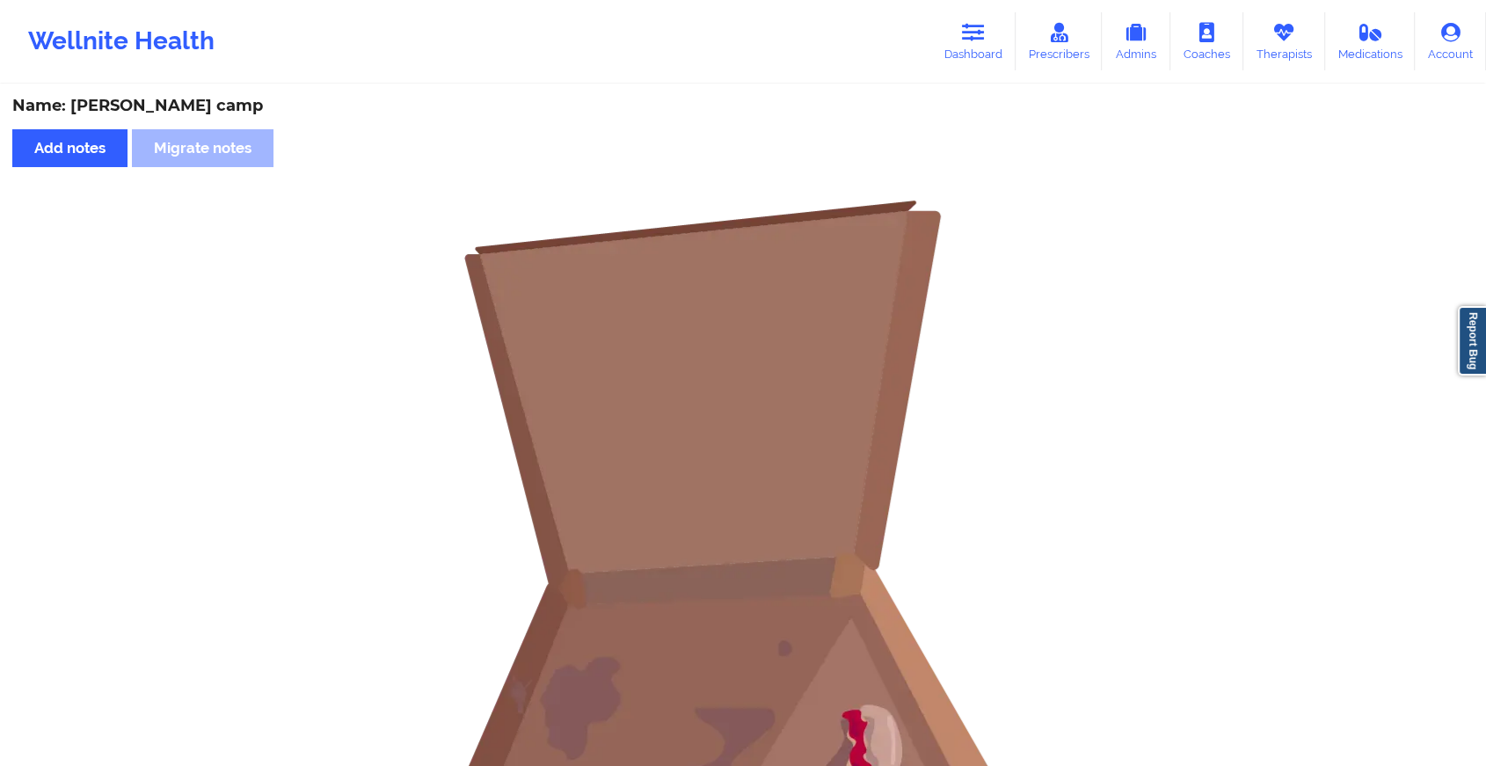
click at [970, 70] on div "Wellnite Health Dashboard Prescribers Admins Coaches Therapists Medications Acc…" at bounding box center [743, 41] width 1486 height 70
click at [977, 53] on link "Dashboard" at bounding box center [973, 41] width 84 height 58
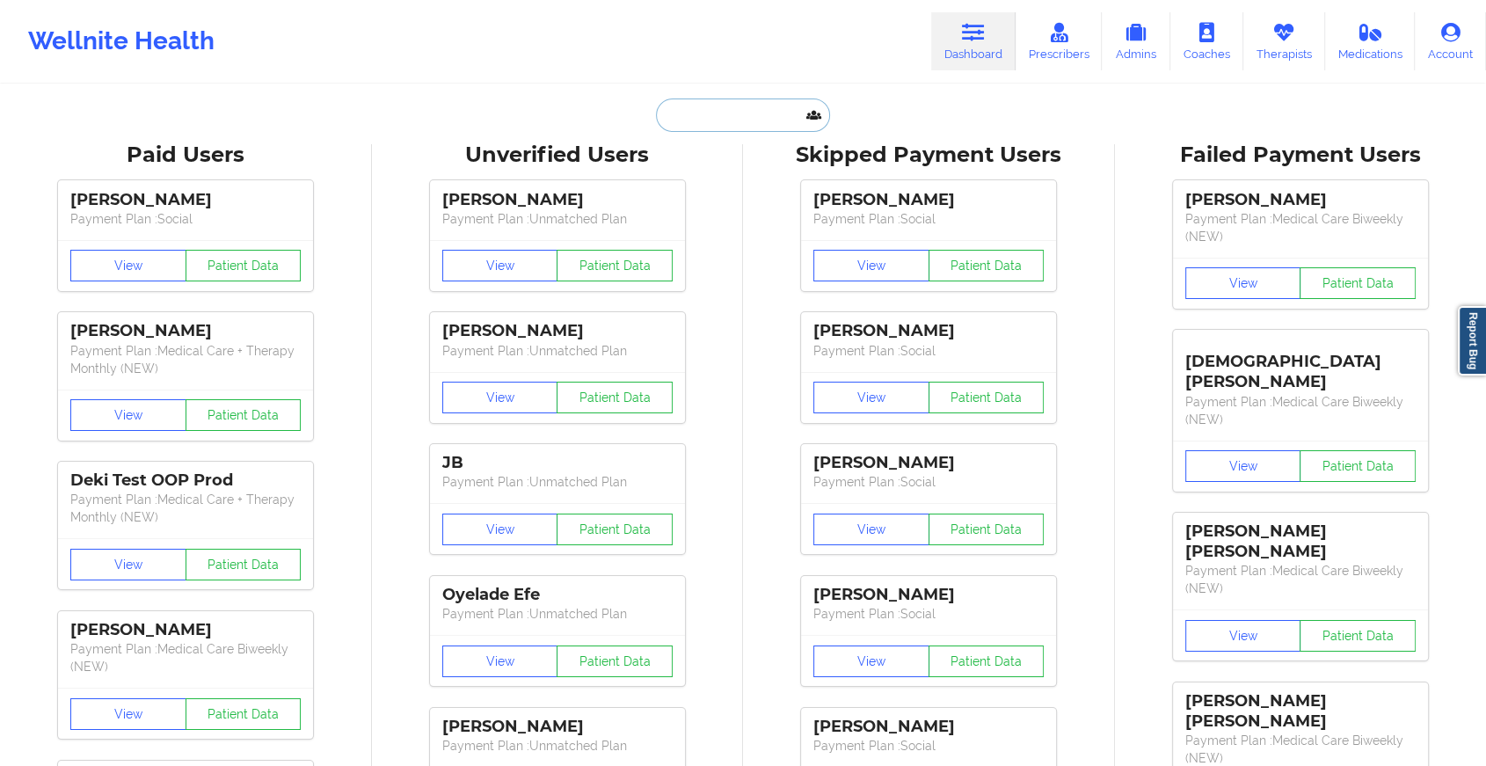
click at [775, 113] on input "text" at bounding box center [743, 115] width 174 height 33
type input "b"
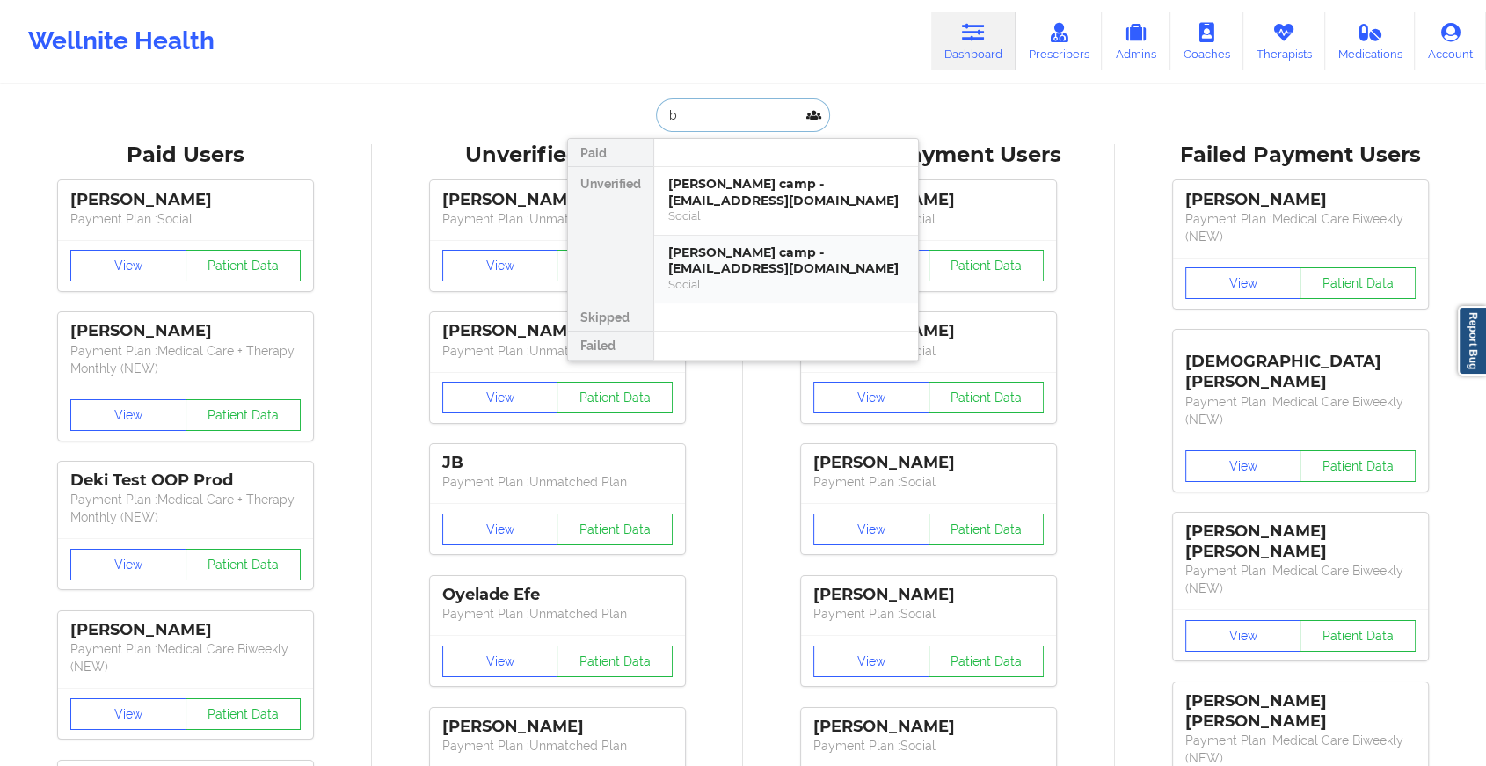
click at [766, 269] on div "[PERSON_NAME] camp - [EMAIL_ADDRESS][DOMAIN_NAME]" at bounding box center [786, 261] width 236 height 33
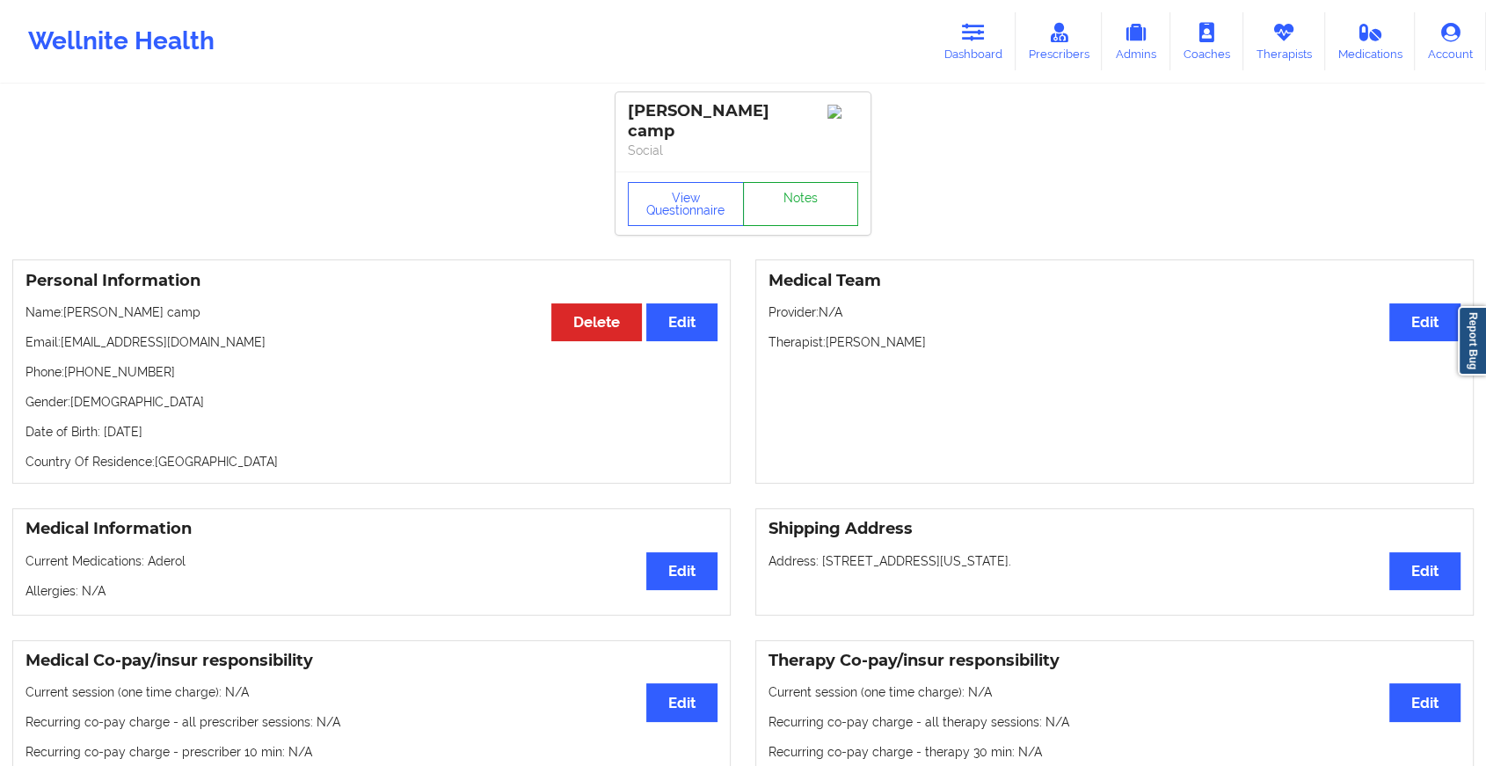
click at [801, 182] on link "Notes" at bounding box center [801, 204] width 116 height 44
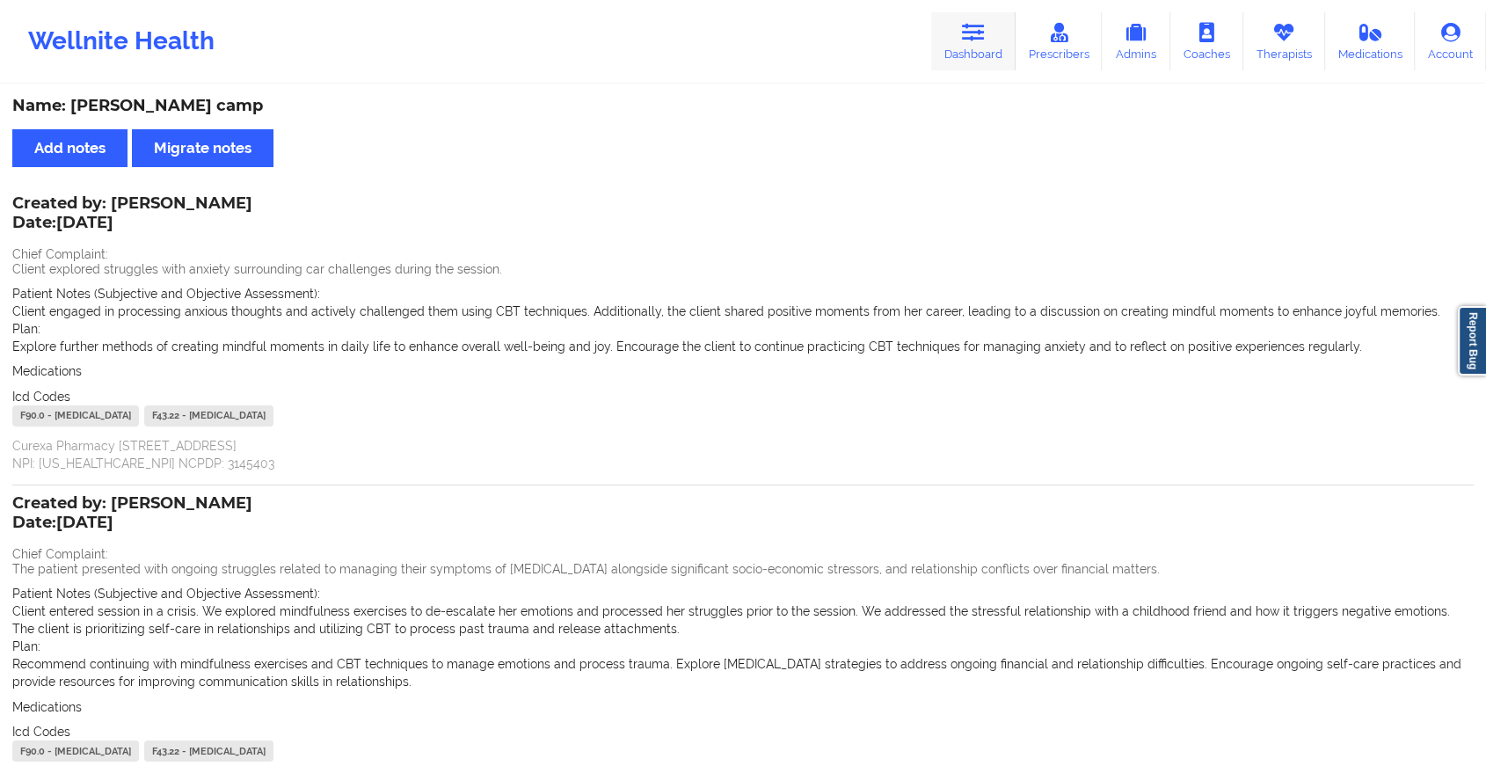
click at [951, 22] on link "Dashboard" at bounding box center [973, 41] width 84 height 58
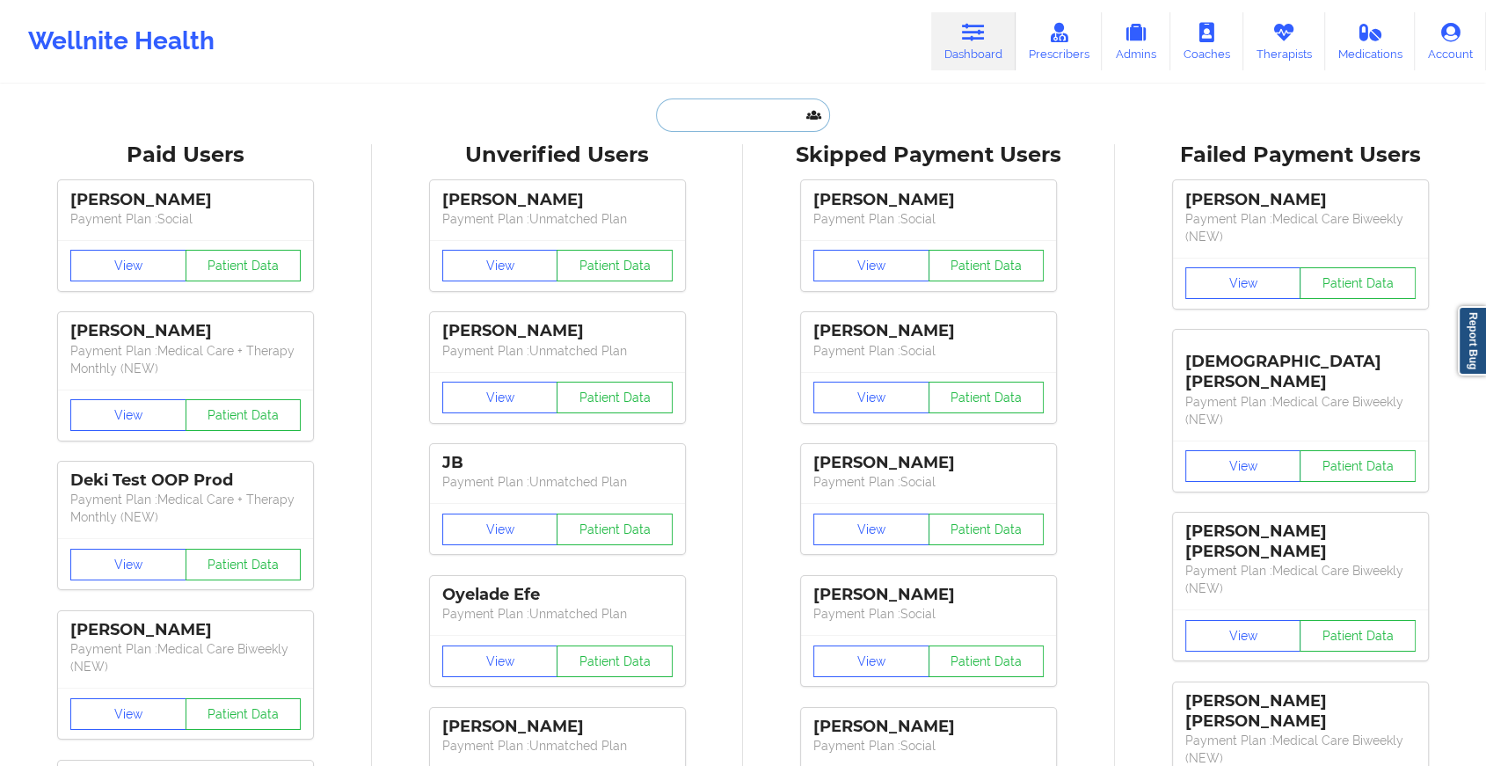
click at [753, 113] on input "text" at bounding box center [743, 115] width 174 height 33
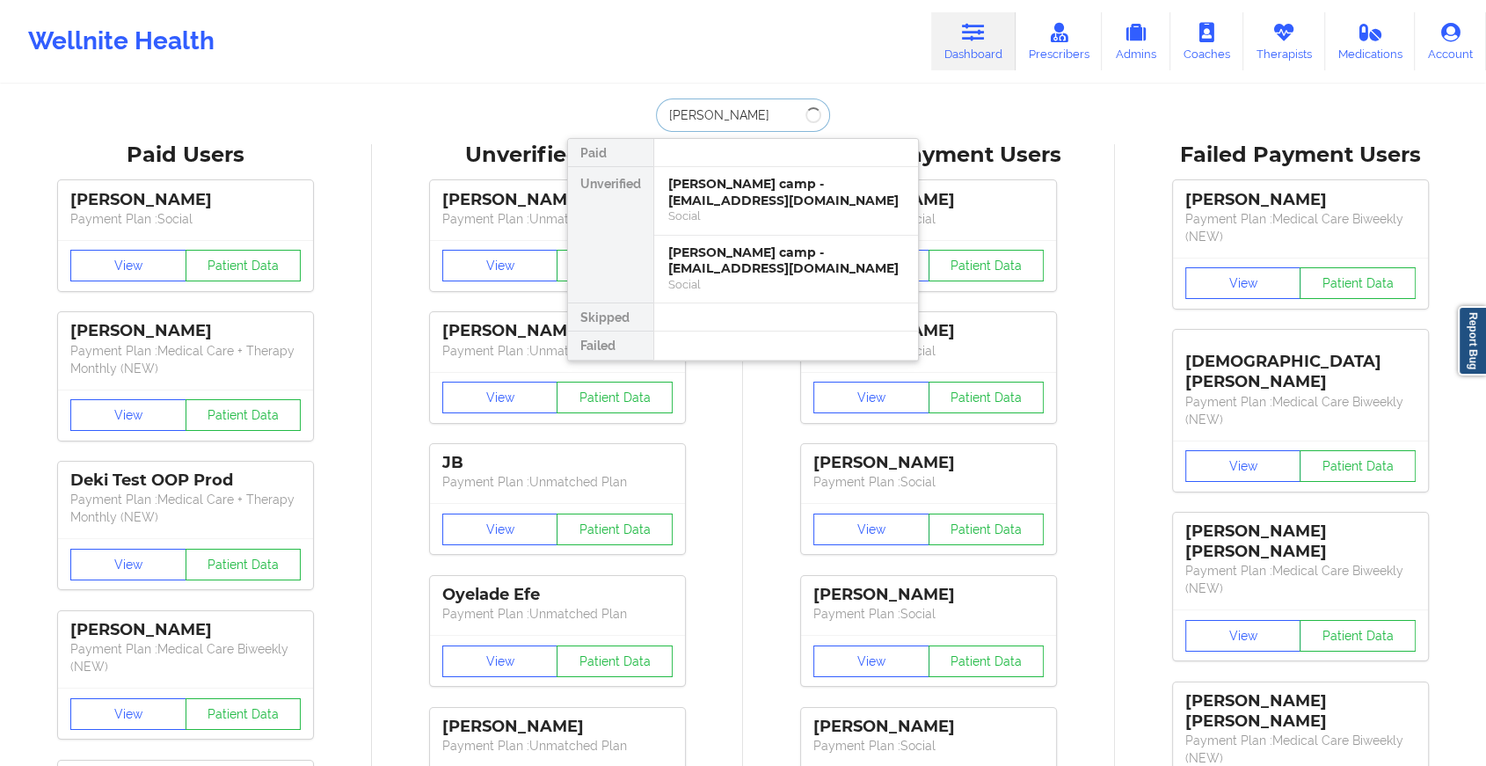
type input "[PERSON_NAME]"
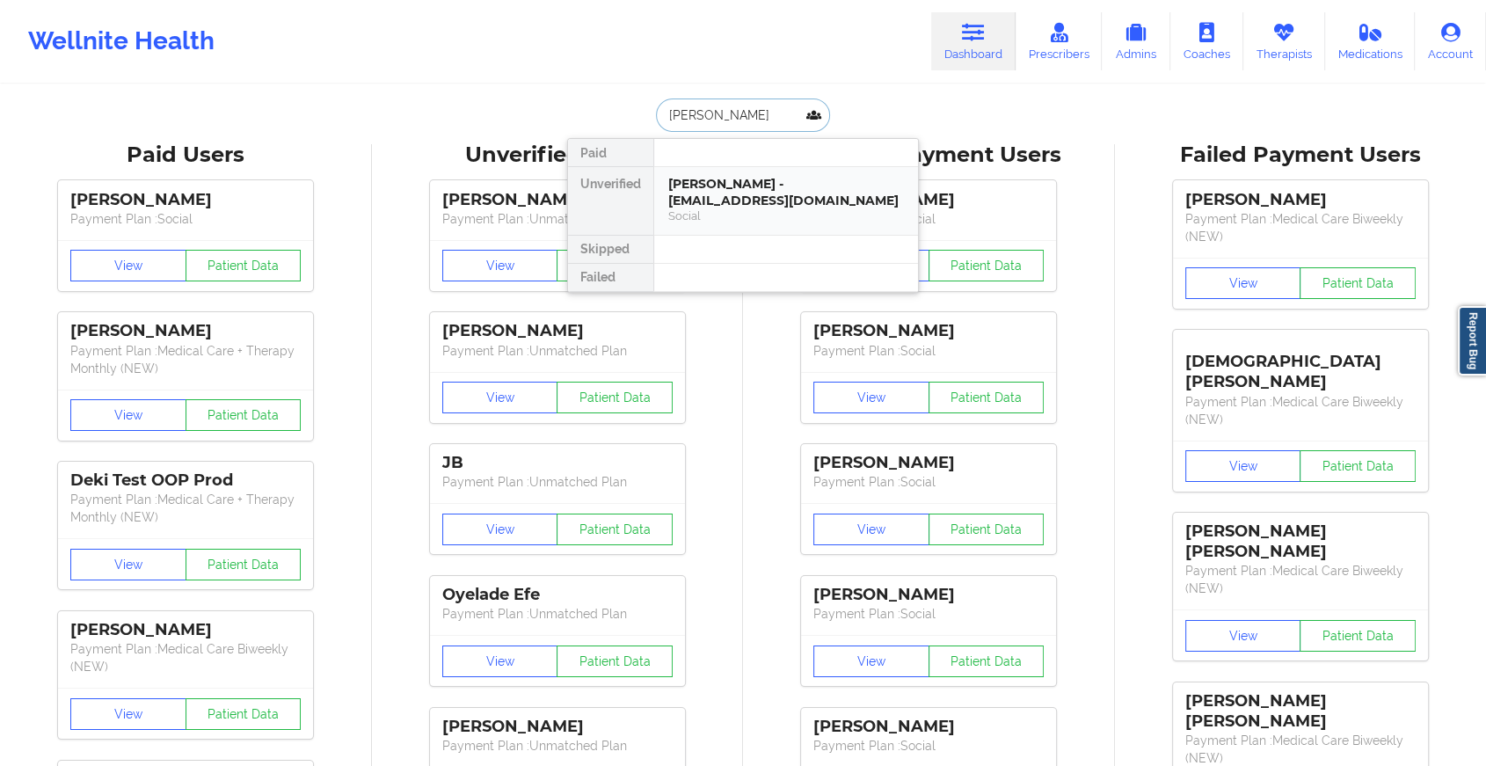
click at [732, 178] on div "[PERSON_NAME] - [EMAIL_ADDRESS][DOMAIN_NAME]" at bounding box center [786, 192] width 236 height 33
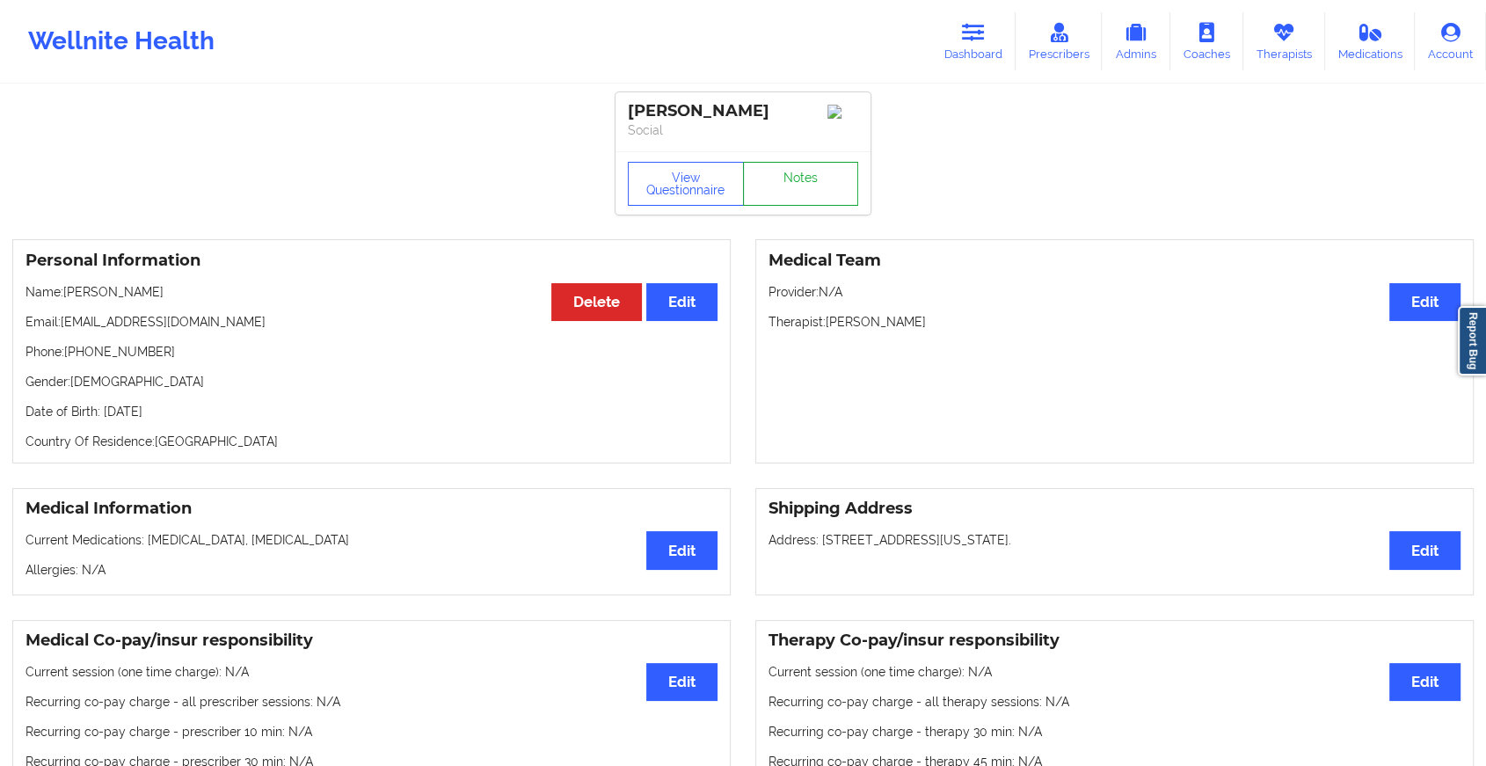
click at [774, 177] on link "Notes" at bounding box center [801, 184] width 116 height 44
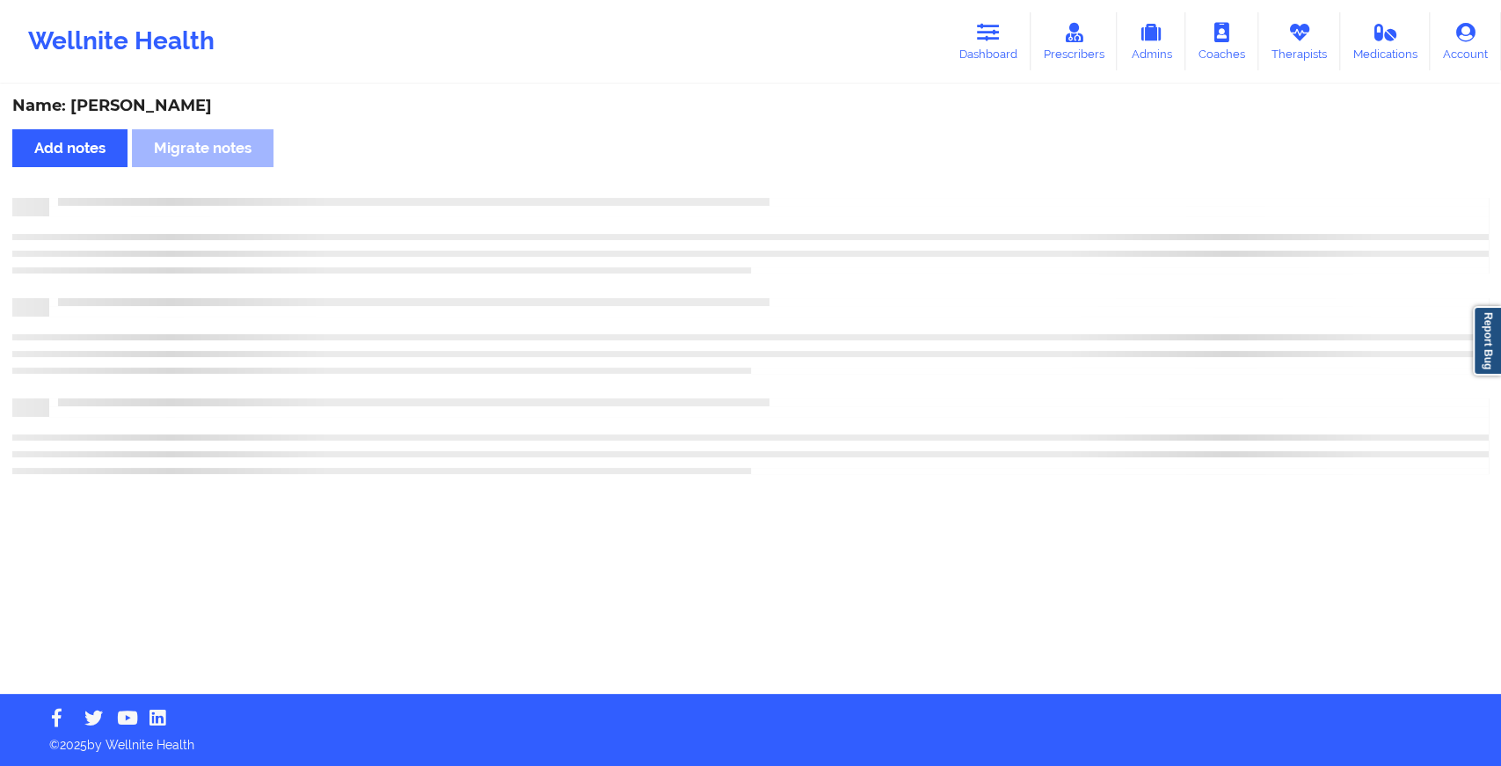
click at [774, 177] on div "Name: [PERSON_NAME] Add notes Migrate notes" at bounding box center [750, 390] width 1501 height 608
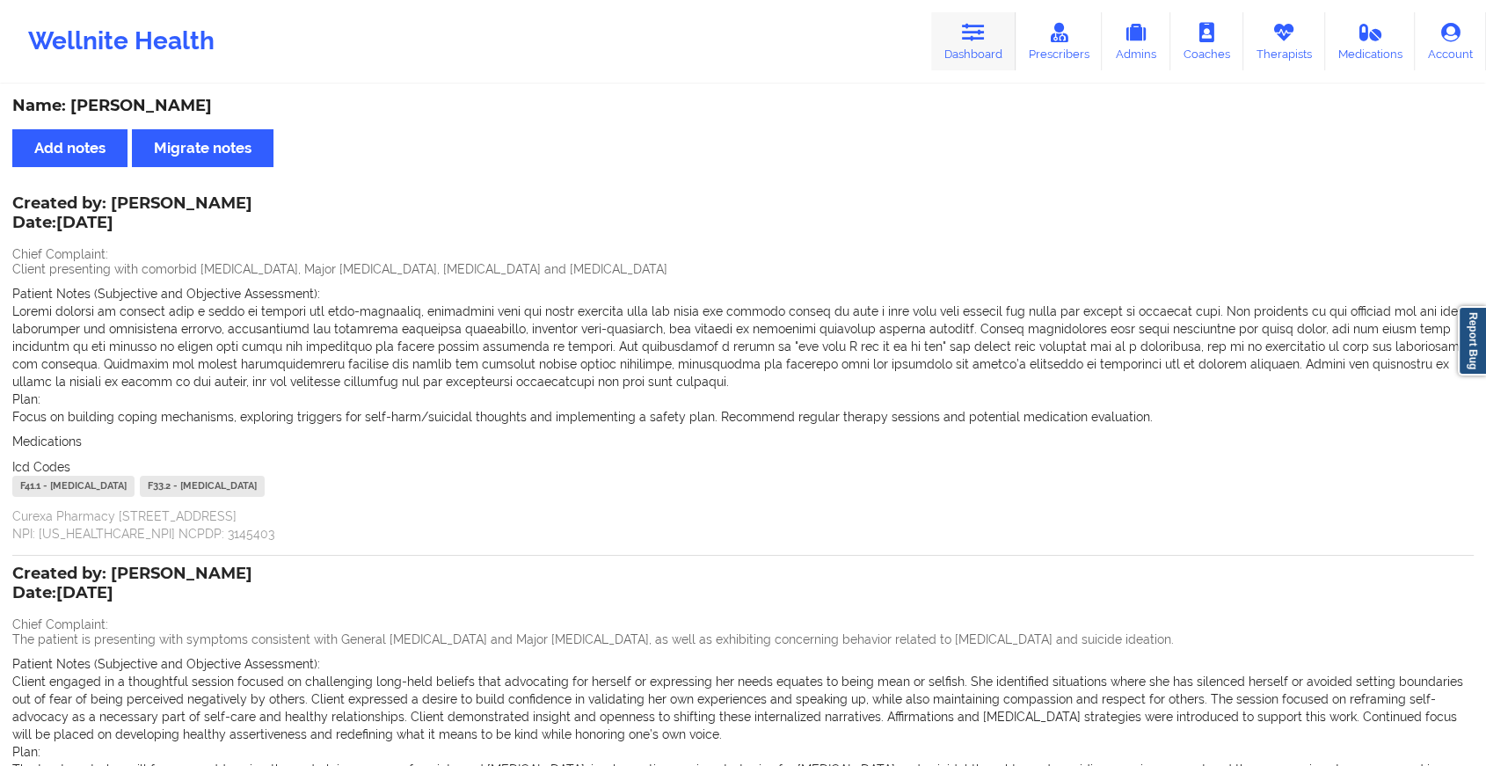
click at [969, 26] on icon at bounding box center [973, 32] width 23 height 19
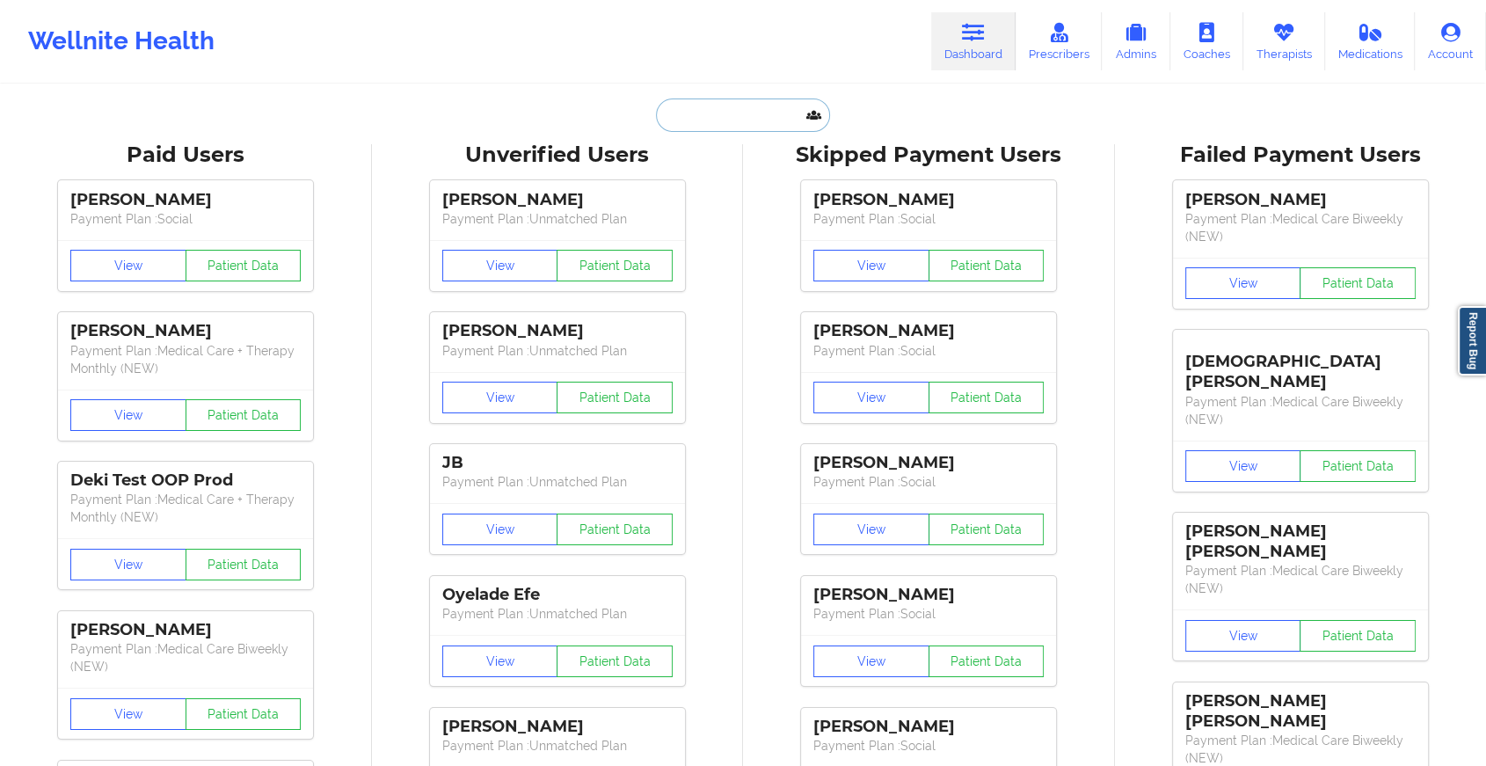
click at [765, 117] on input "text" at bounding box center [743, 115] width 174 height 33
type input "h"
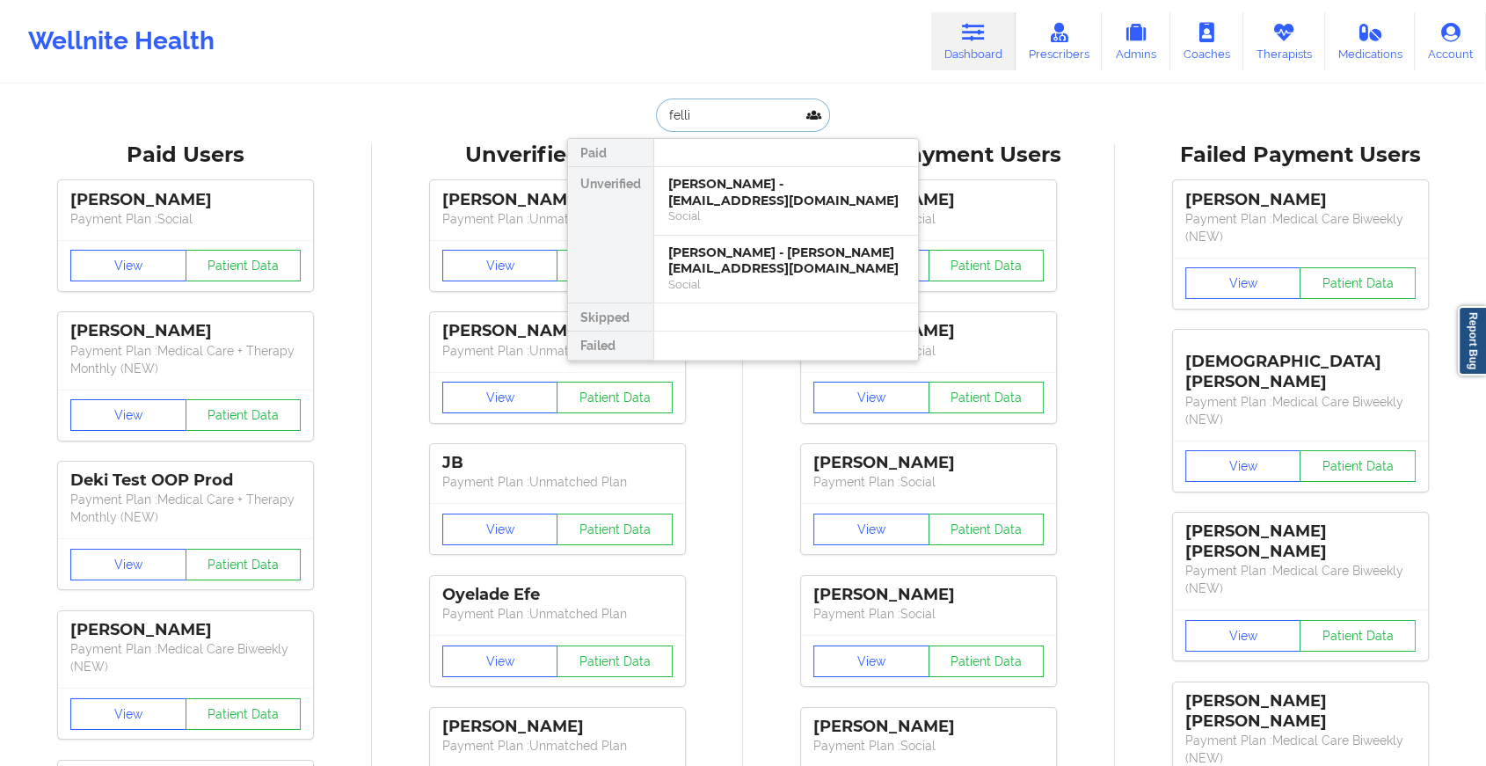
type input "fellis"
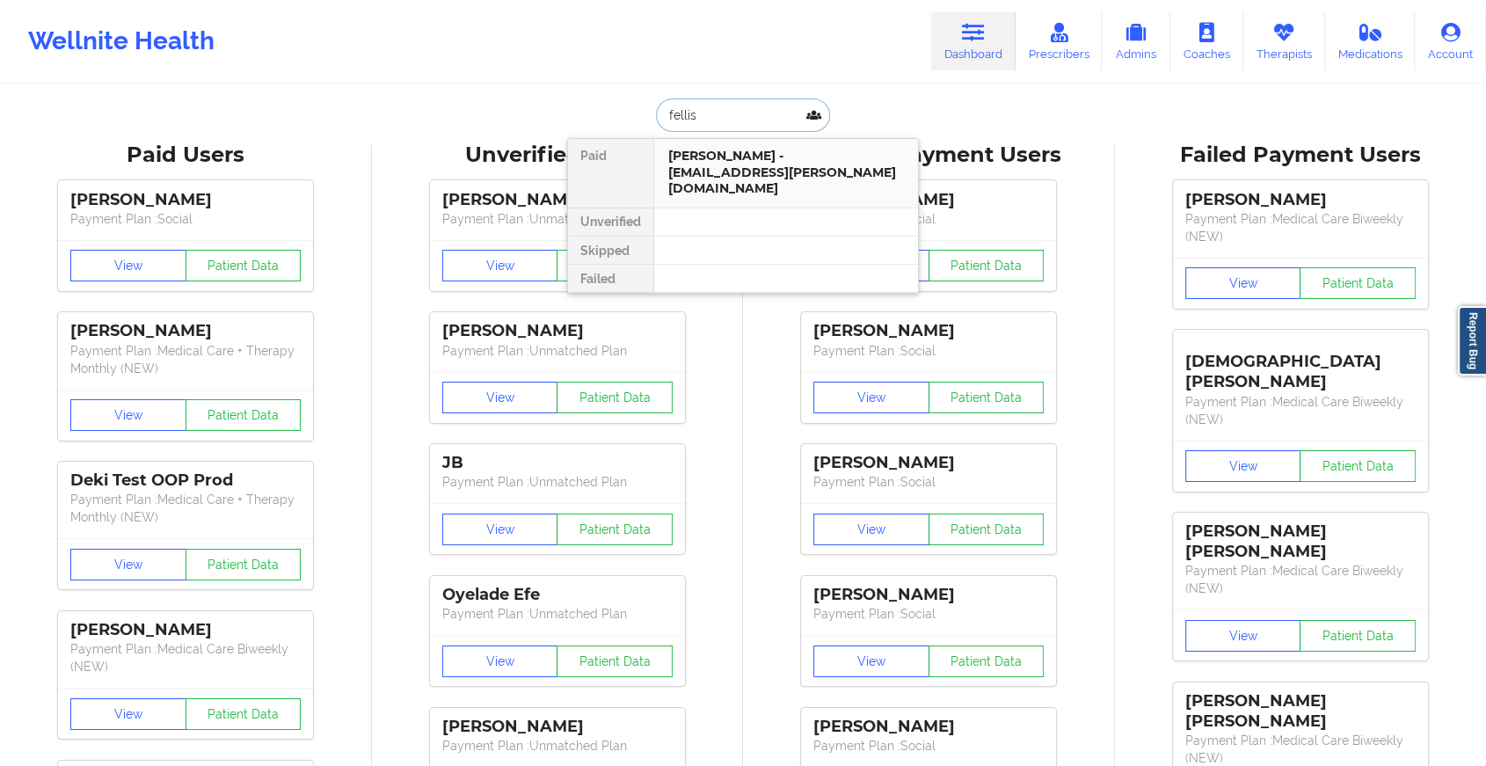
click at [770, 180] on div "[PERSON_NAME] - [EMAIL_ADDRESS][PERSON_NAME][DOMAIN_NAME]" at bounding box center [786, 173] width 264 height 69
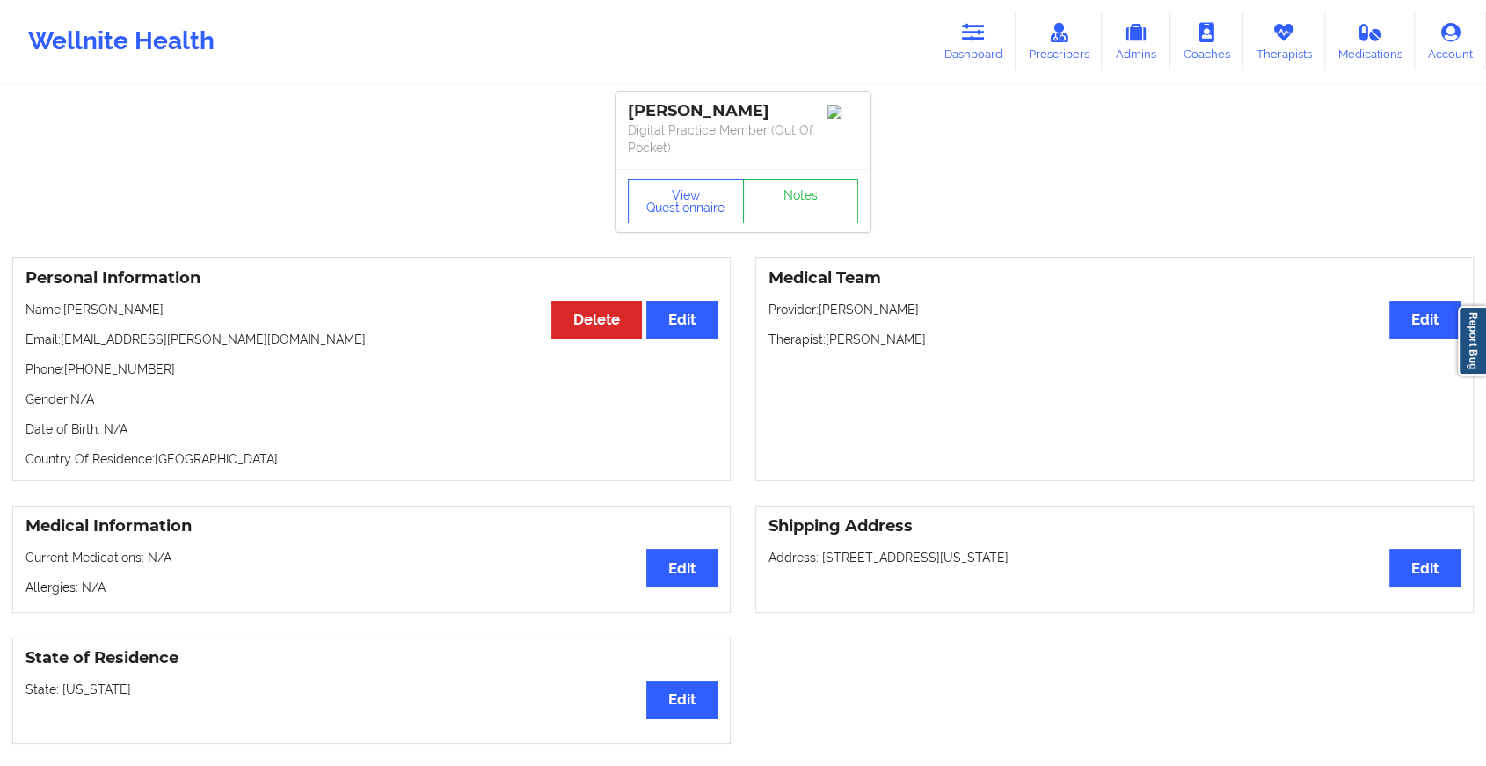
click at [799, 177] on div "View Questionnaire Notes" at bounding box center [743, 200] width 255 height 63
click at [836, 221] on link "Notes" at bounding box center [801, 201] width 116 height 44
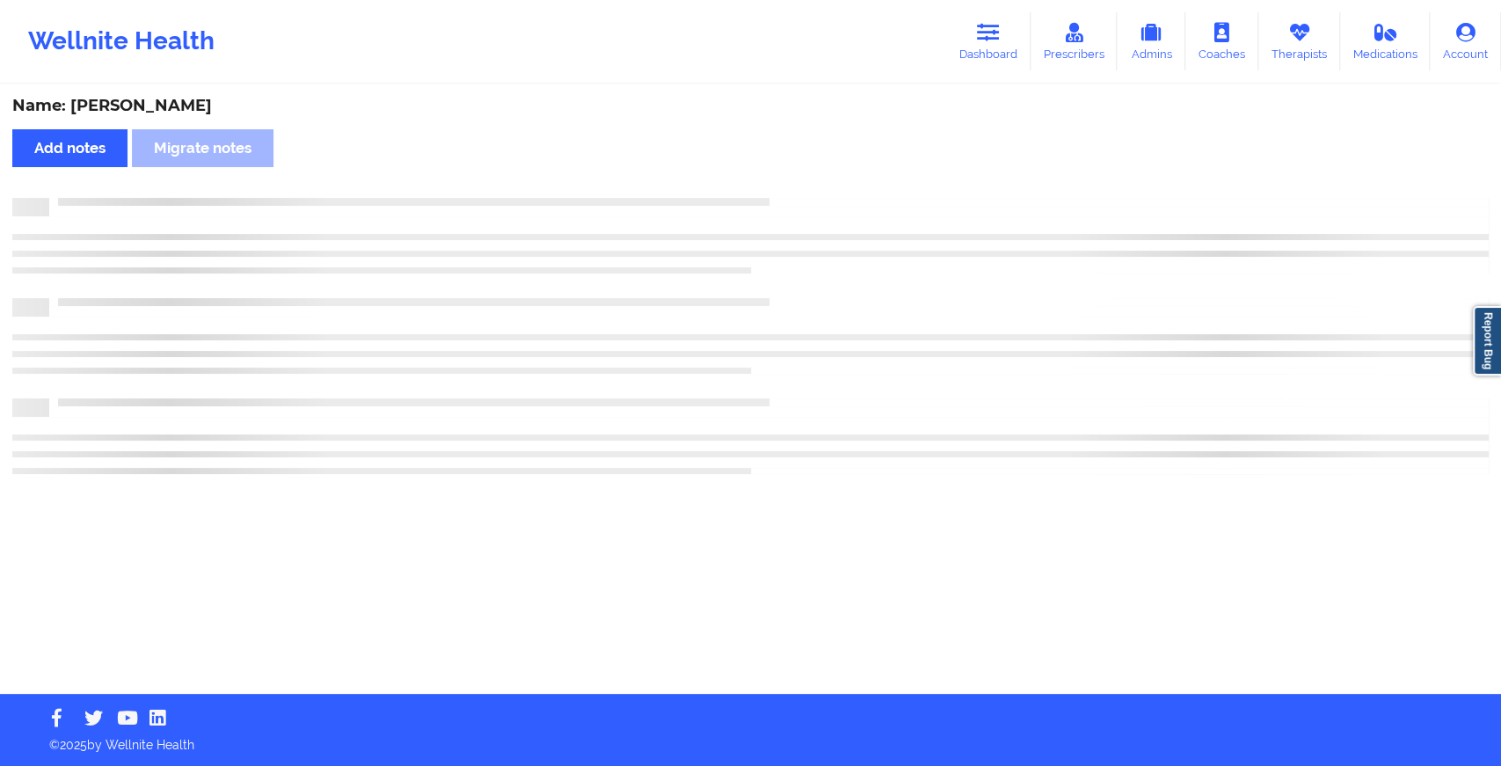
click at [836, 221] on div at bounding box center [750, 241] width 1477 height 51
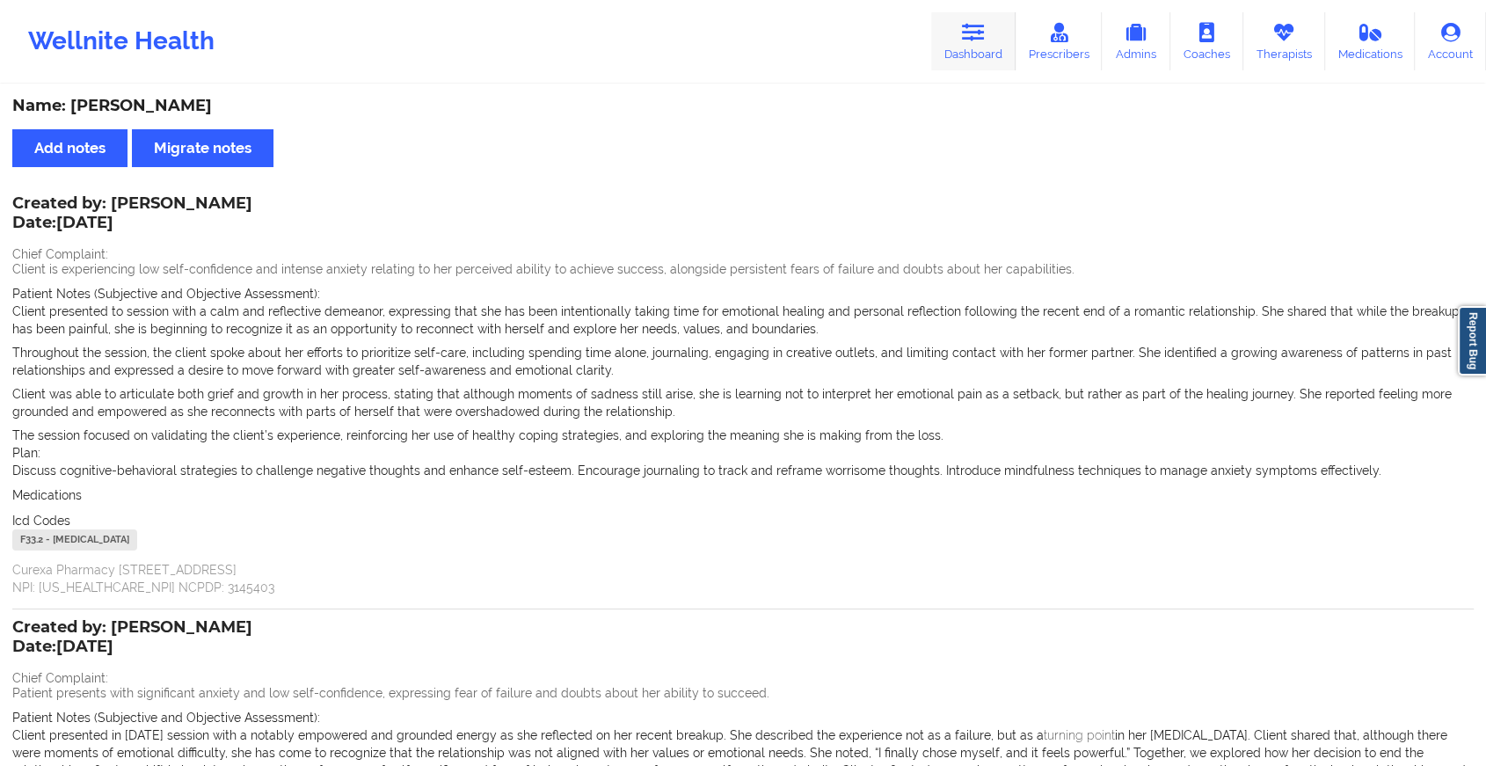
click at [965, 25] on icon at bounding box center [973, 32] width 23 height 19
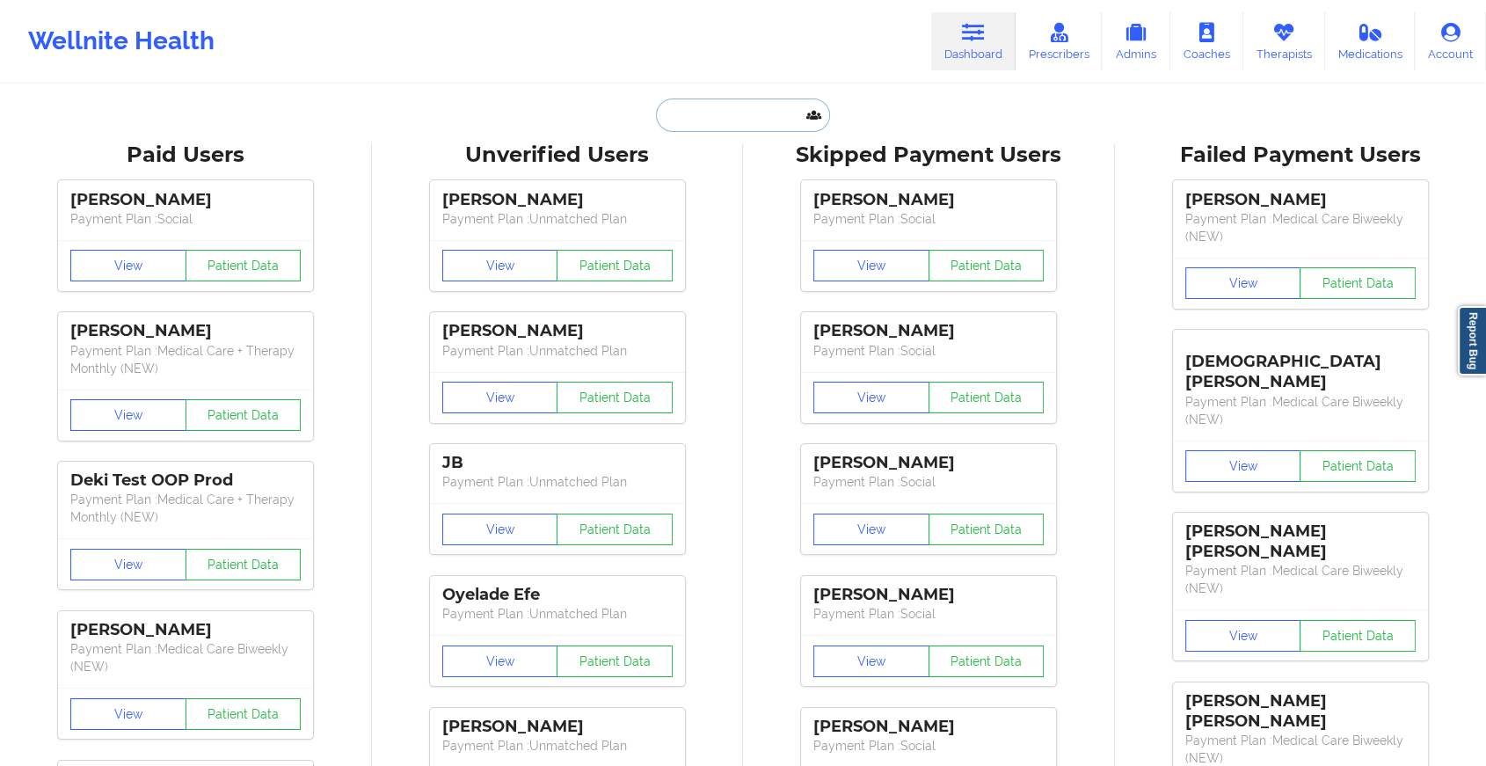
click at [718, 115] on input "text" at bounding box center [743, 115] width 174 height 33
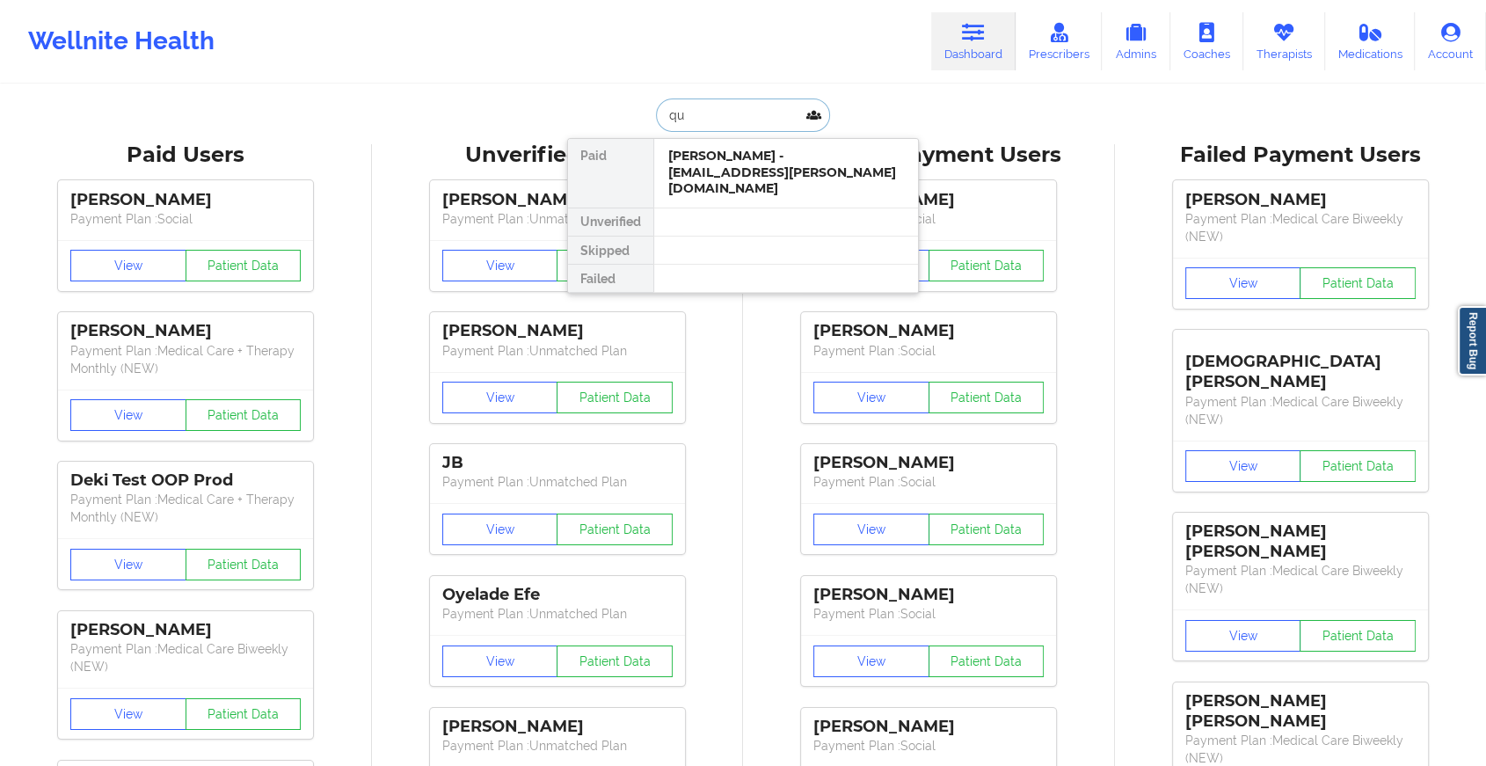
type input "q"
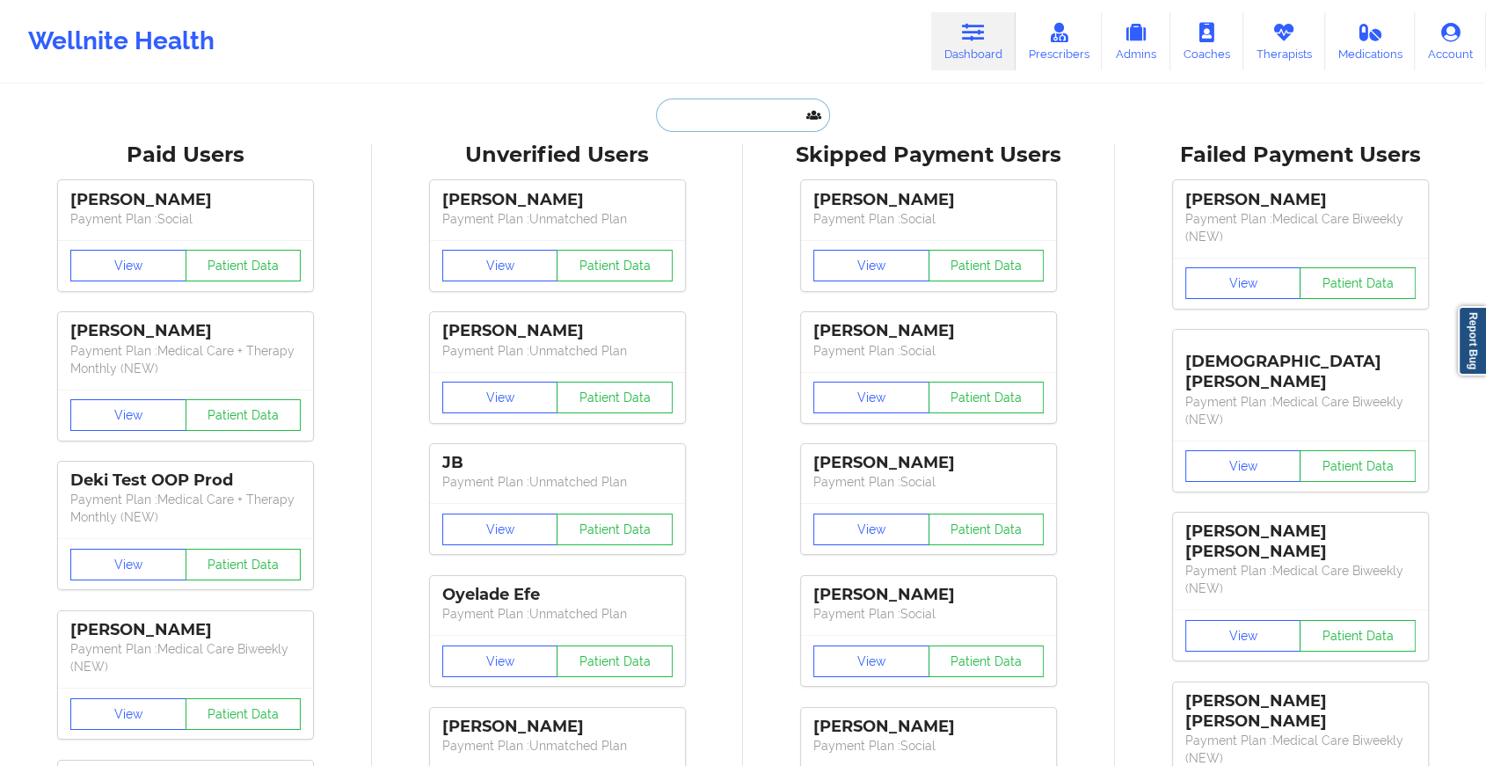
type input "i"
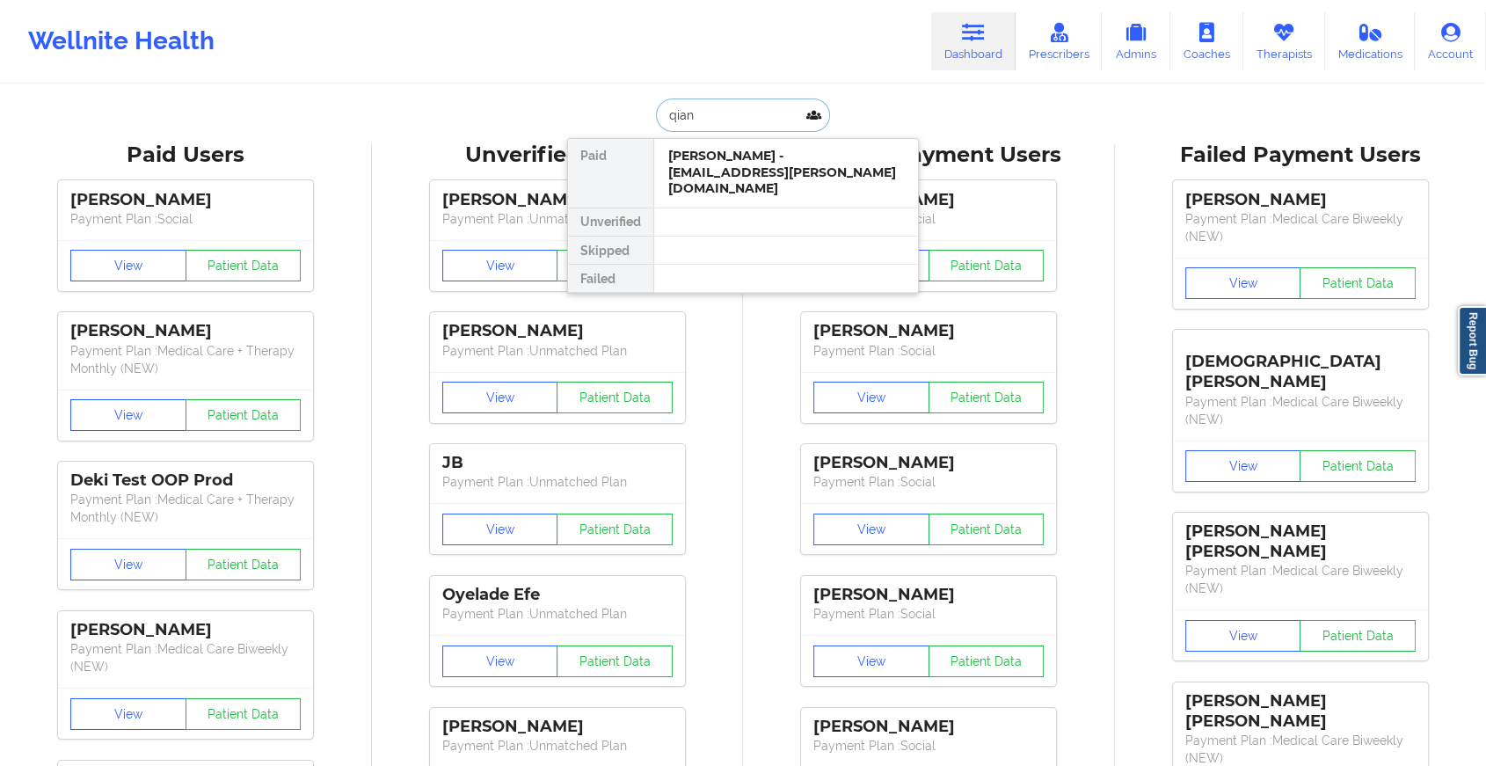
type input "[PERSON_NAME]"
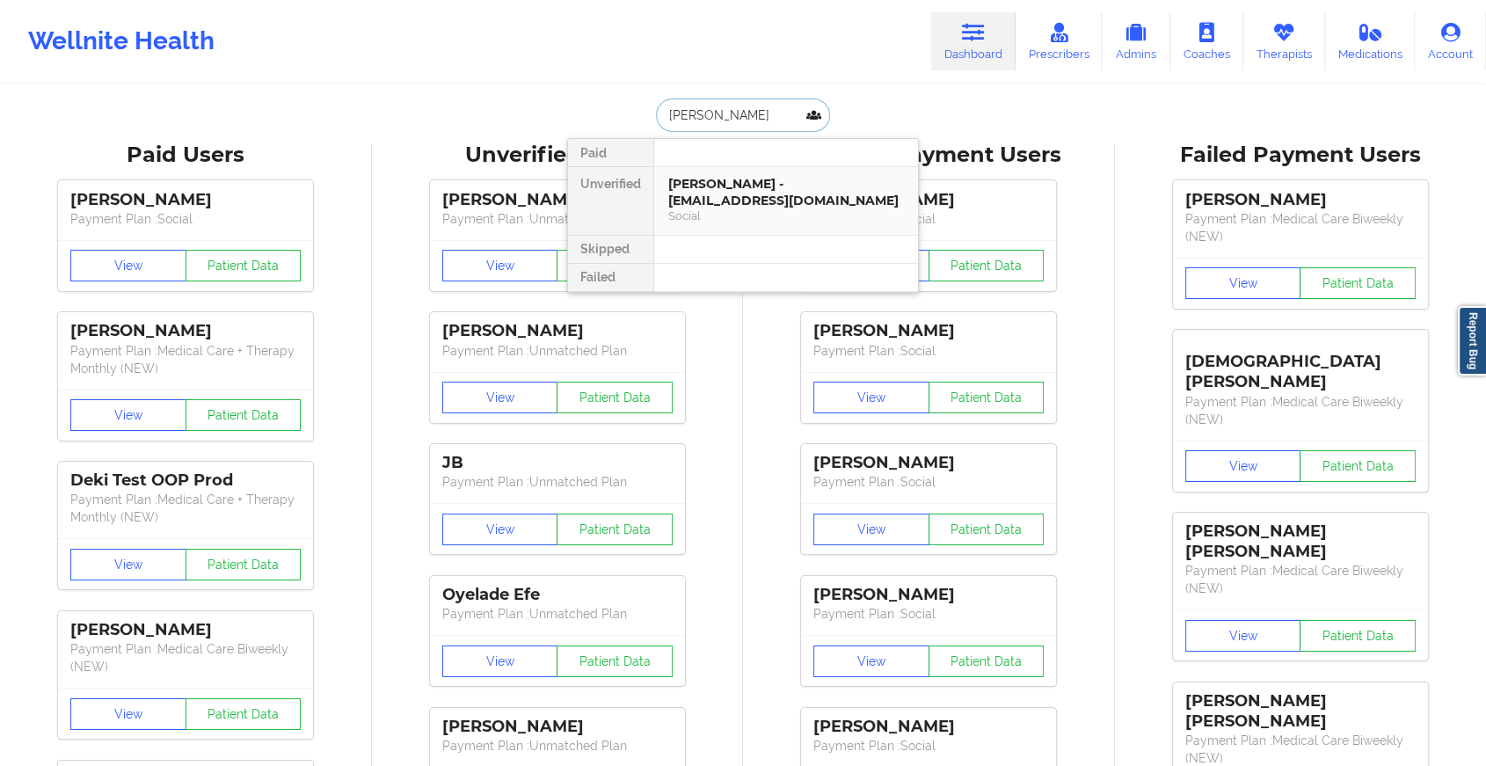
click at [732, 182] on div "[PERSON_NAME] - [EMAIL_ADDRESS][DOMAIN_NAME]" at bounding box center [786, 192] width 236 height 33
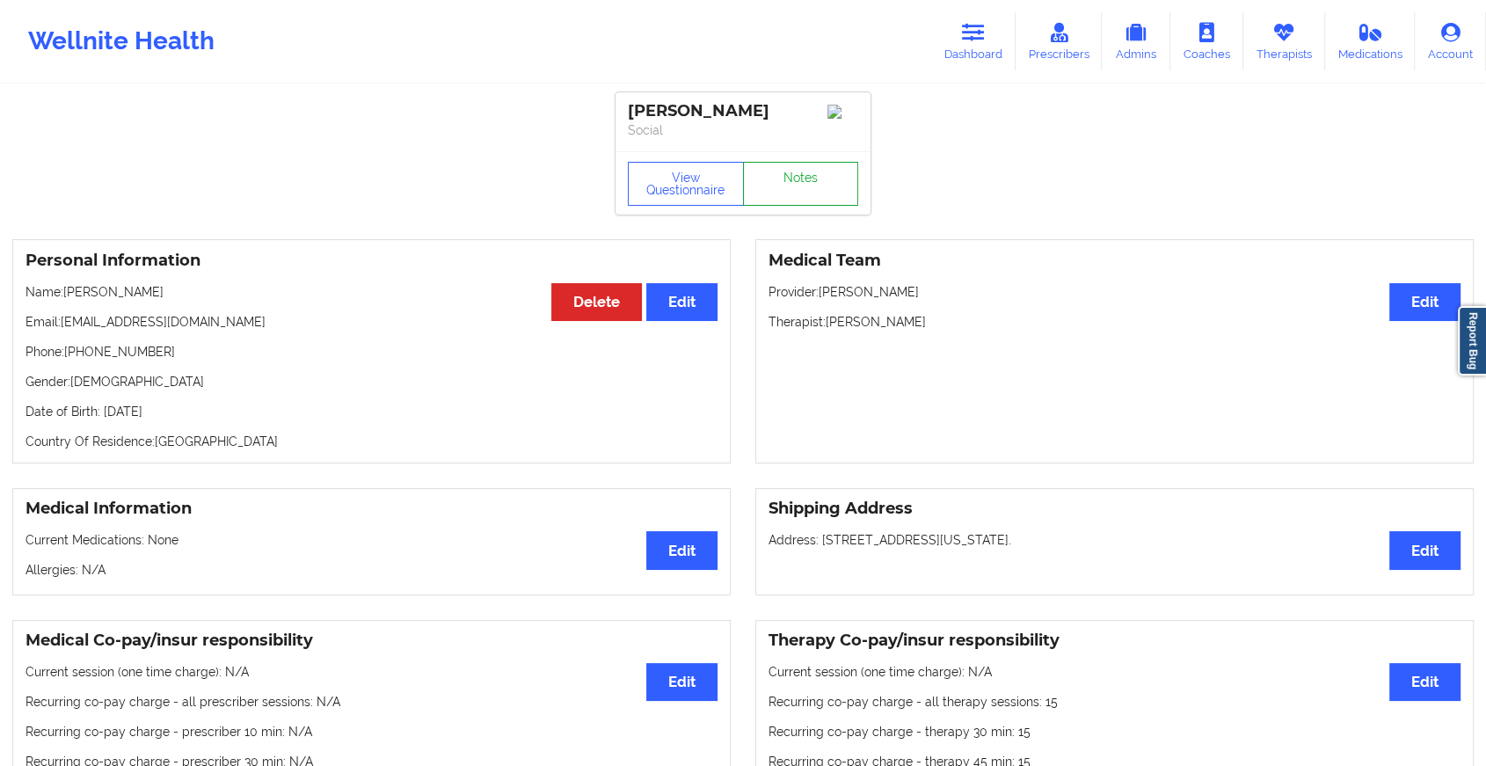
click at [789, 184] on link "Notes" at bounding box center [801, 184] width 116 height 44
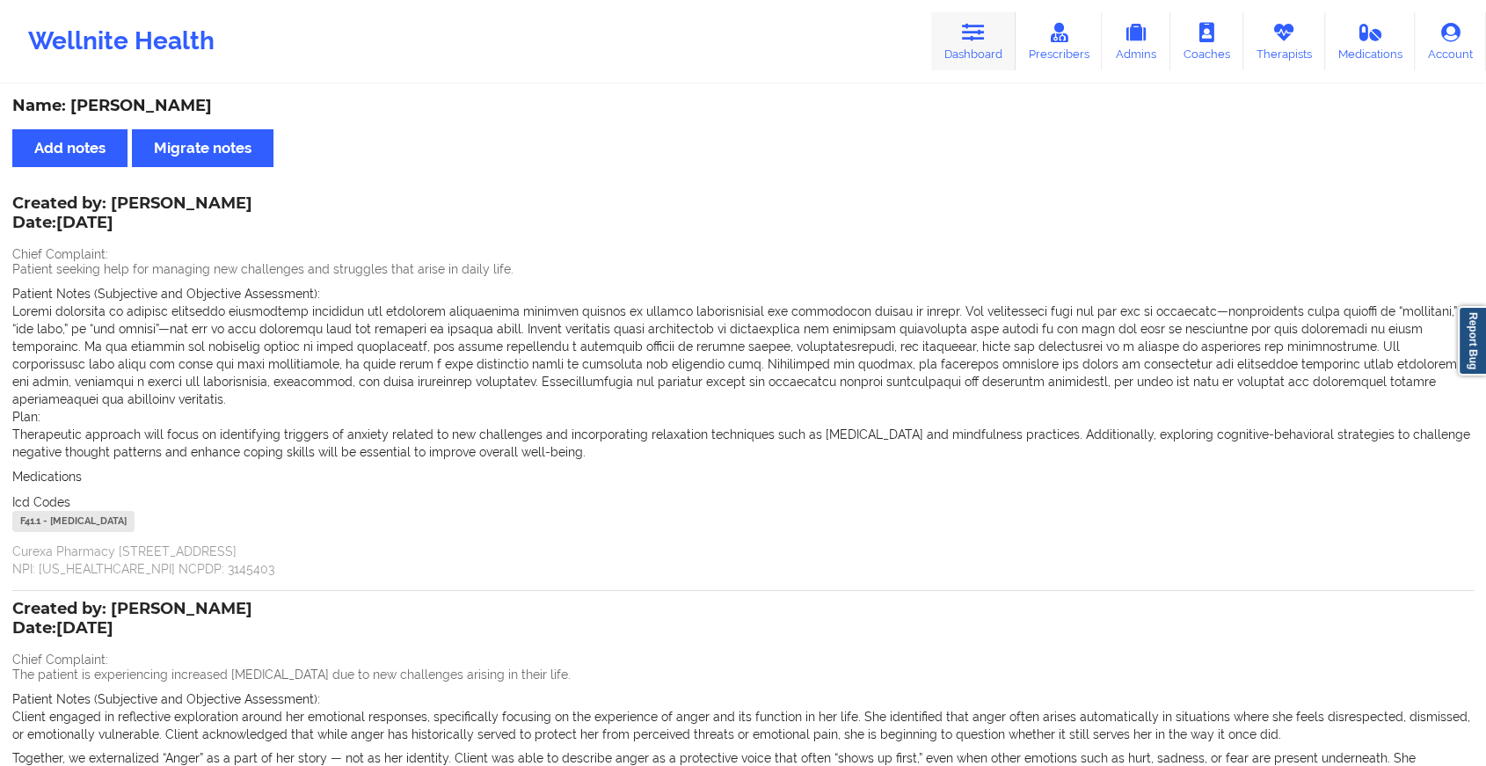
click at [940, 47] on link "Dashboard" at bounding box center [973, 41] width 84 height 58
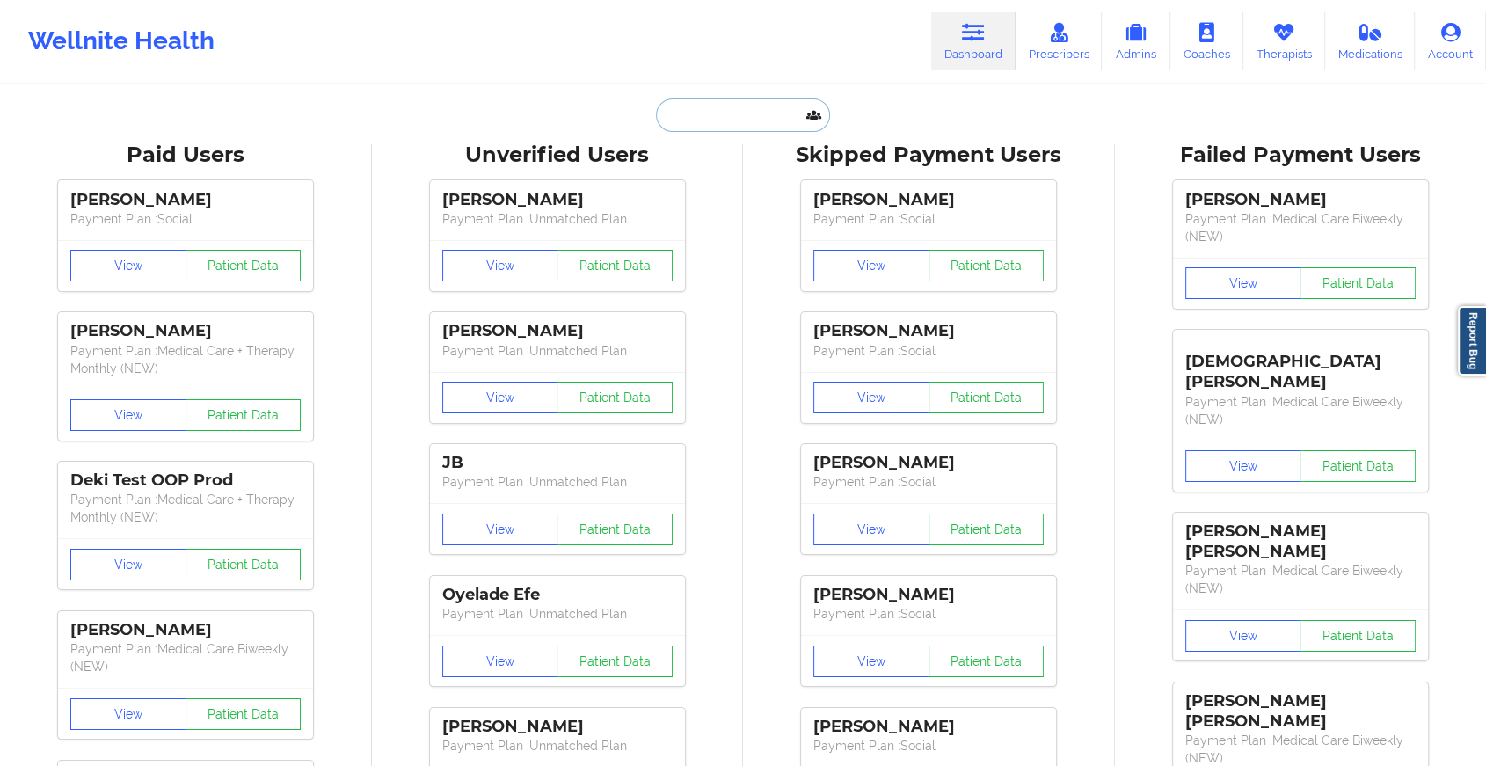
click at [750, 106] on input "text" at bounding box center [743, 115] width 174 height 33
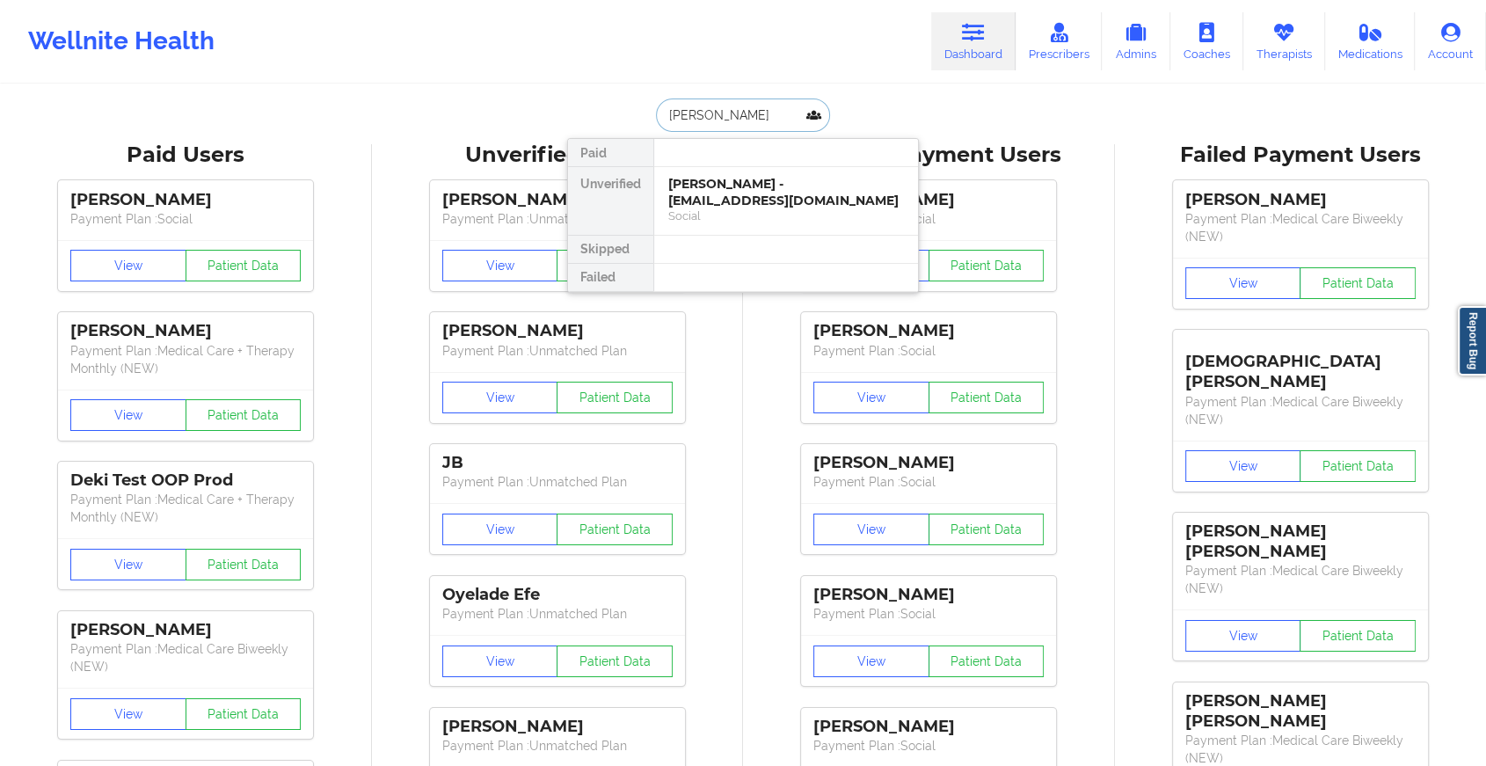
type input "[PERSON_NAME] le"
click at [739, 190] on div "[PERSON_NAME] - [EMAIL_ADDRESS][DOMAIN_NAME]" at bounding box center [786, 192] width 236 height 33
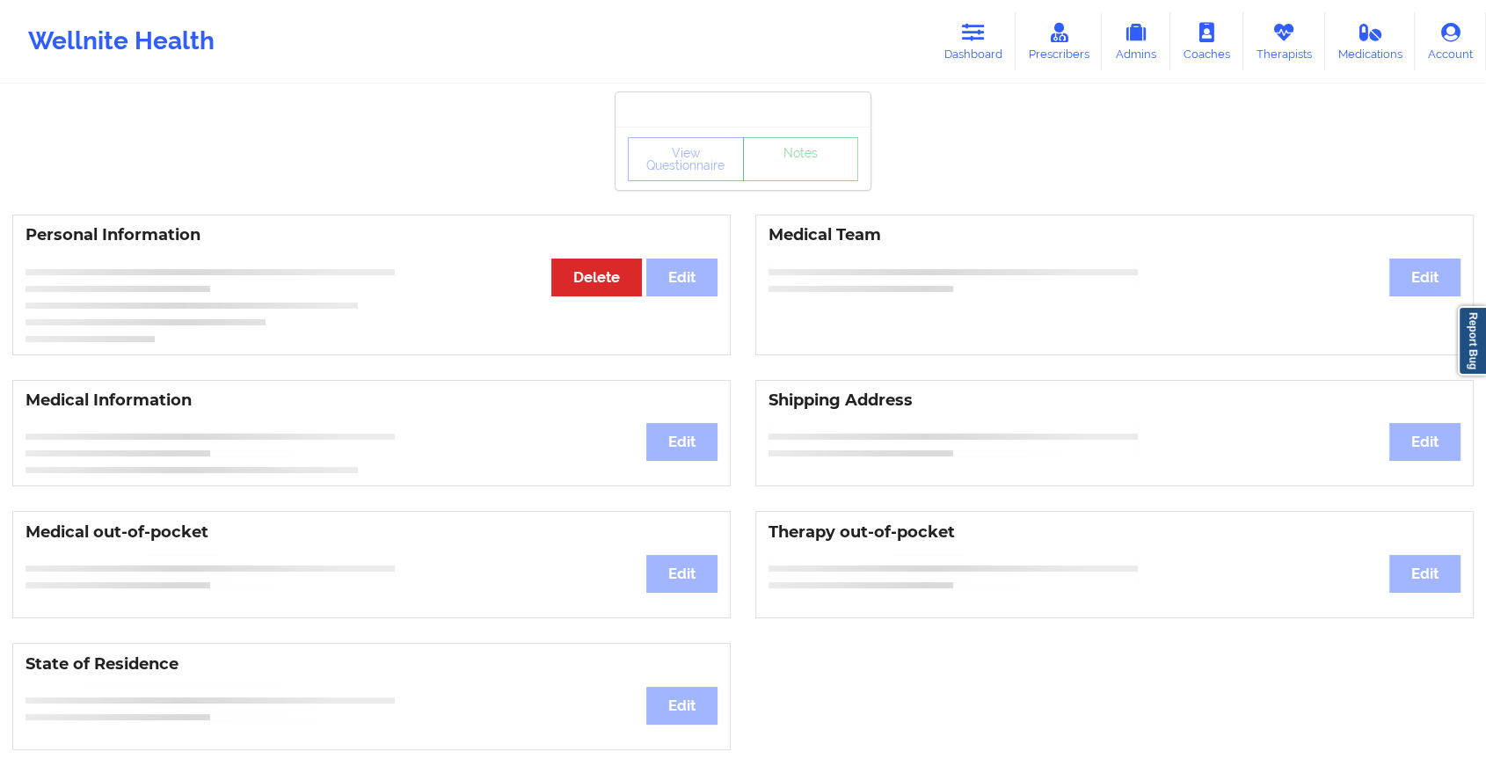
click at [798, 179] on link "Notes" at bounding box center [801, 159] width 116 height 44
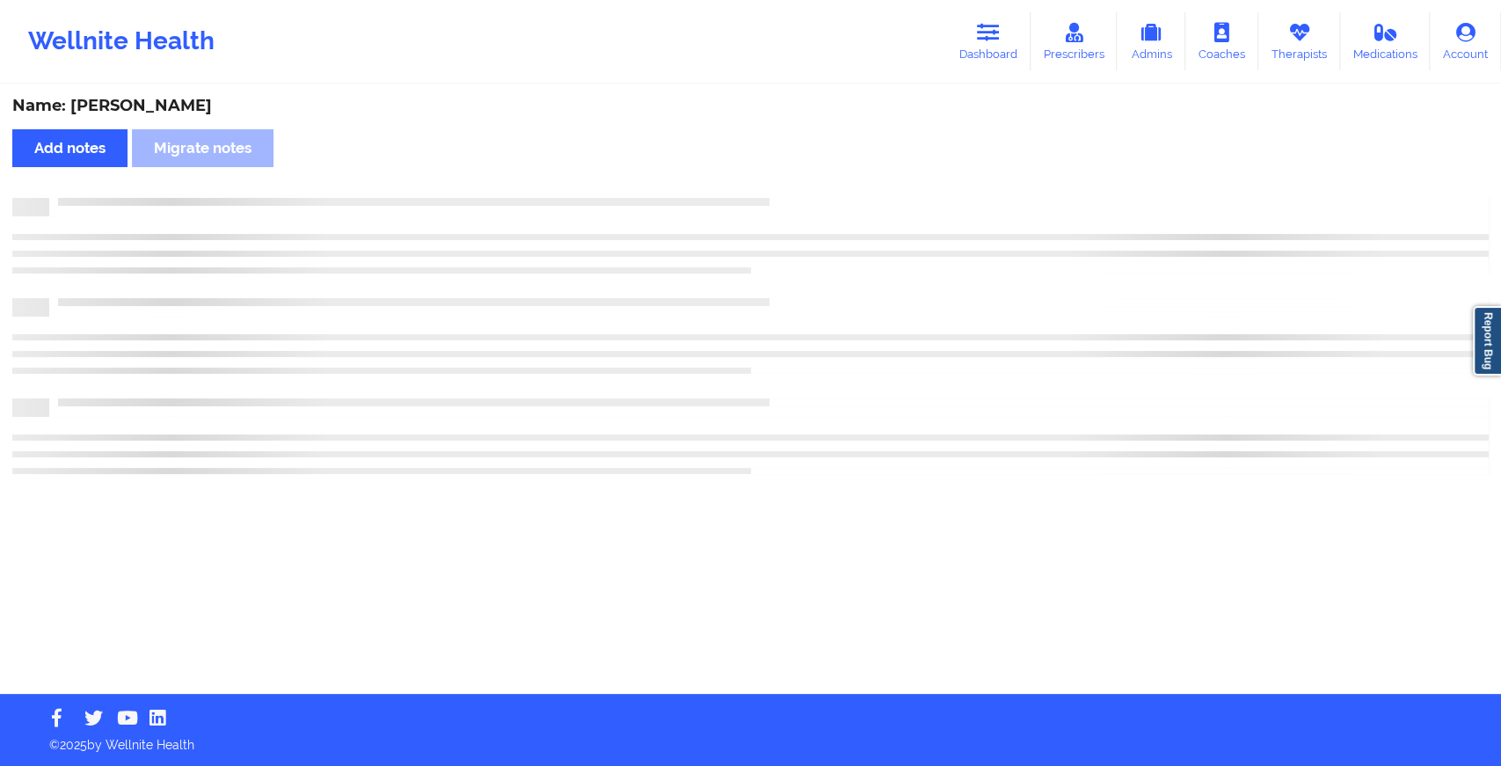
click at [798, 179] on div "Name: [PERSON_NAME] Add notes Migrate notes" at bounding box center [750, 390] width 1501 height 608
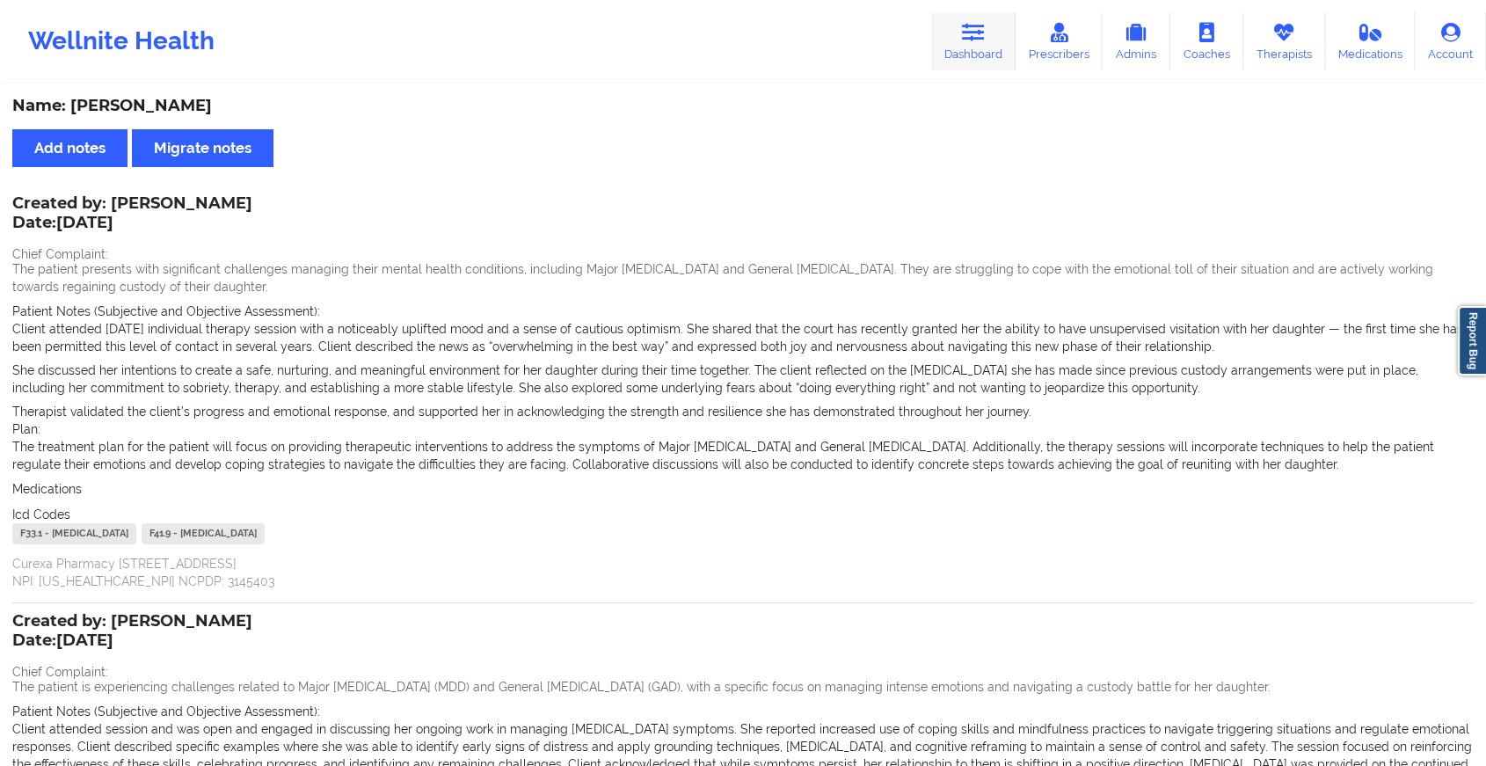
click at [963, 29] on link "Dashboard" at bounding box center [973, 41] width 84 height 58
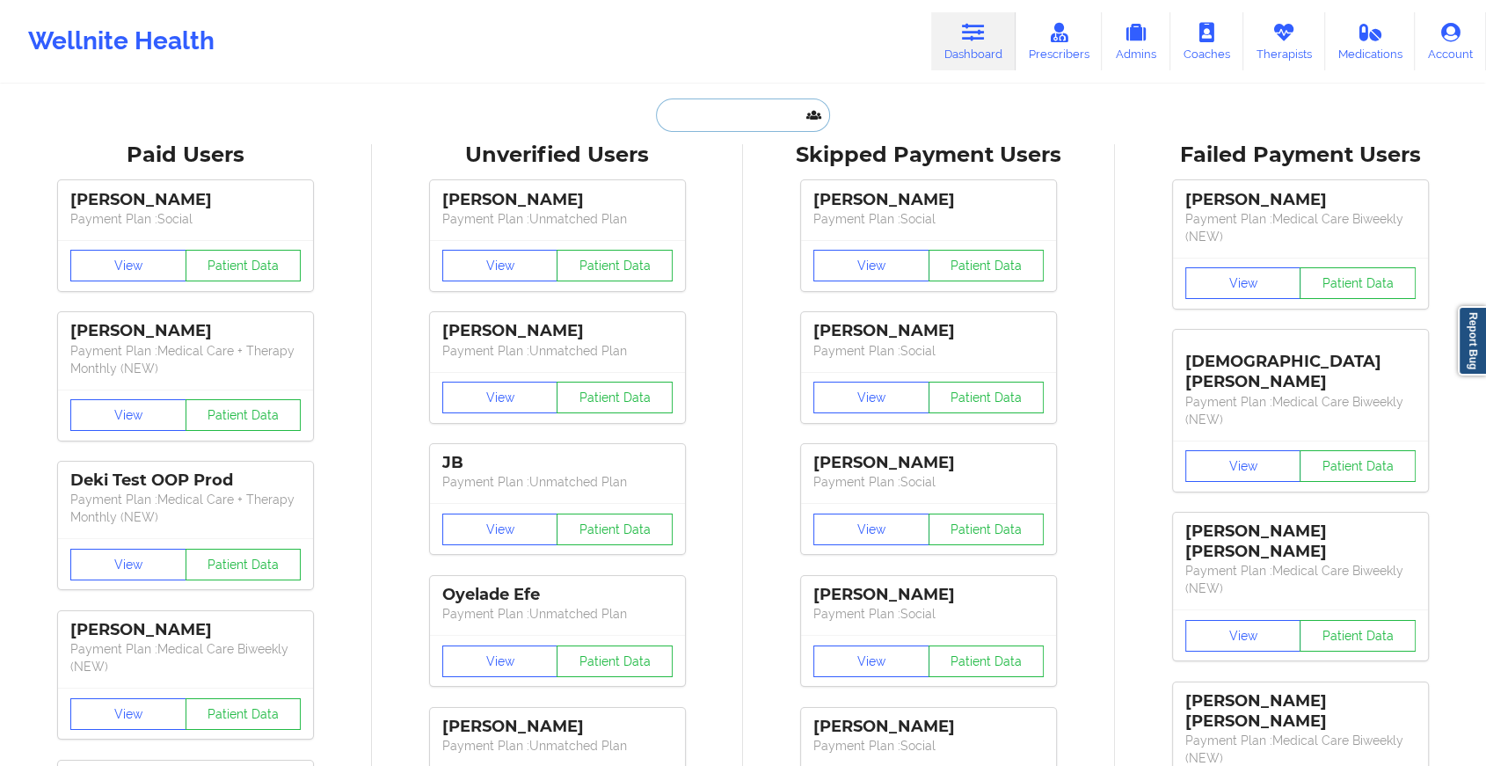
click at [767, 108] on input "text" at bounding box center [743, 115] width 174 height 33
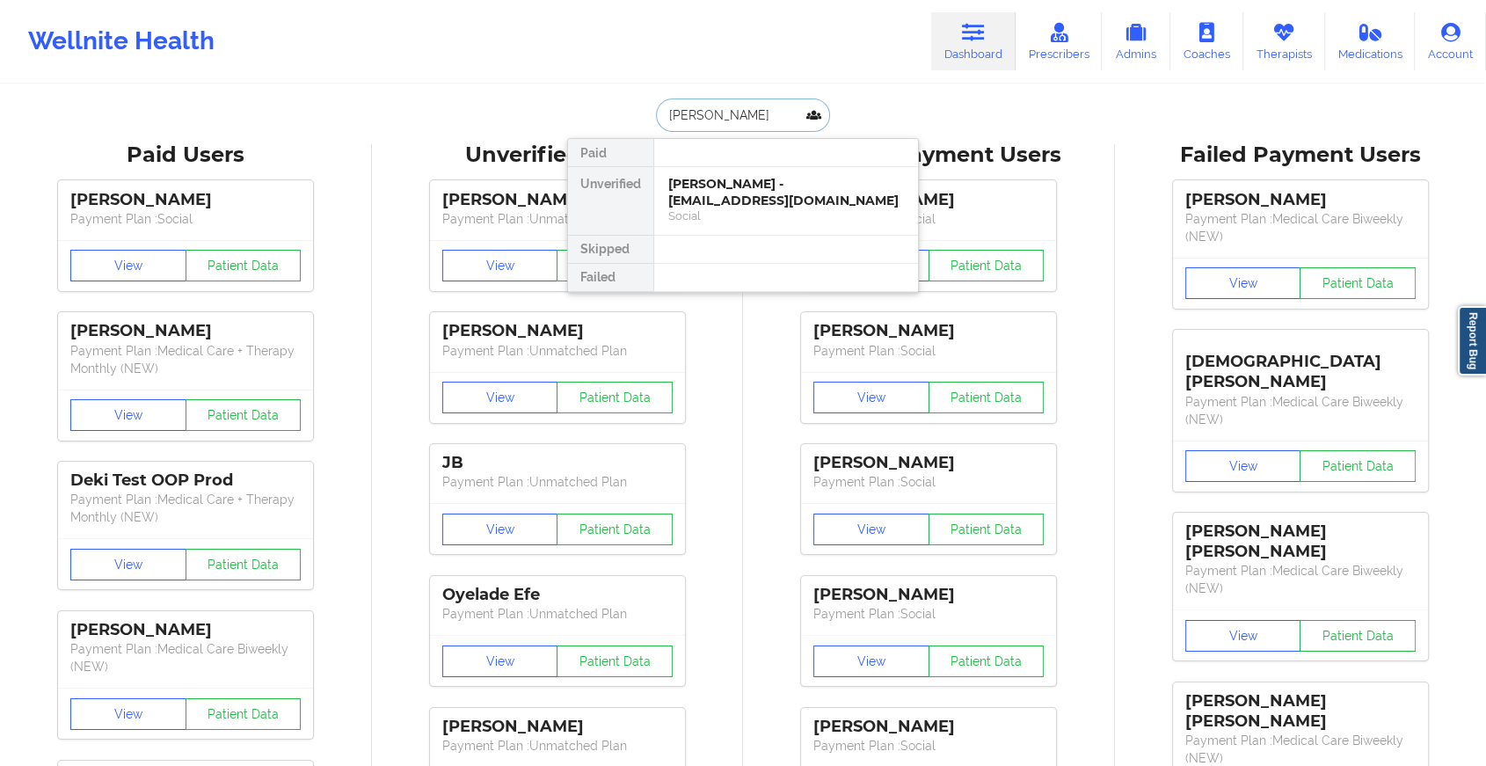
type input "[PERSON_NAME] sa"
click at [723, 186] on div "[PERSON_NAME] - [EMAIL_ADDRESS][DOMAIN_NAME]" at bounding box center [786, 192] width 236 height 33
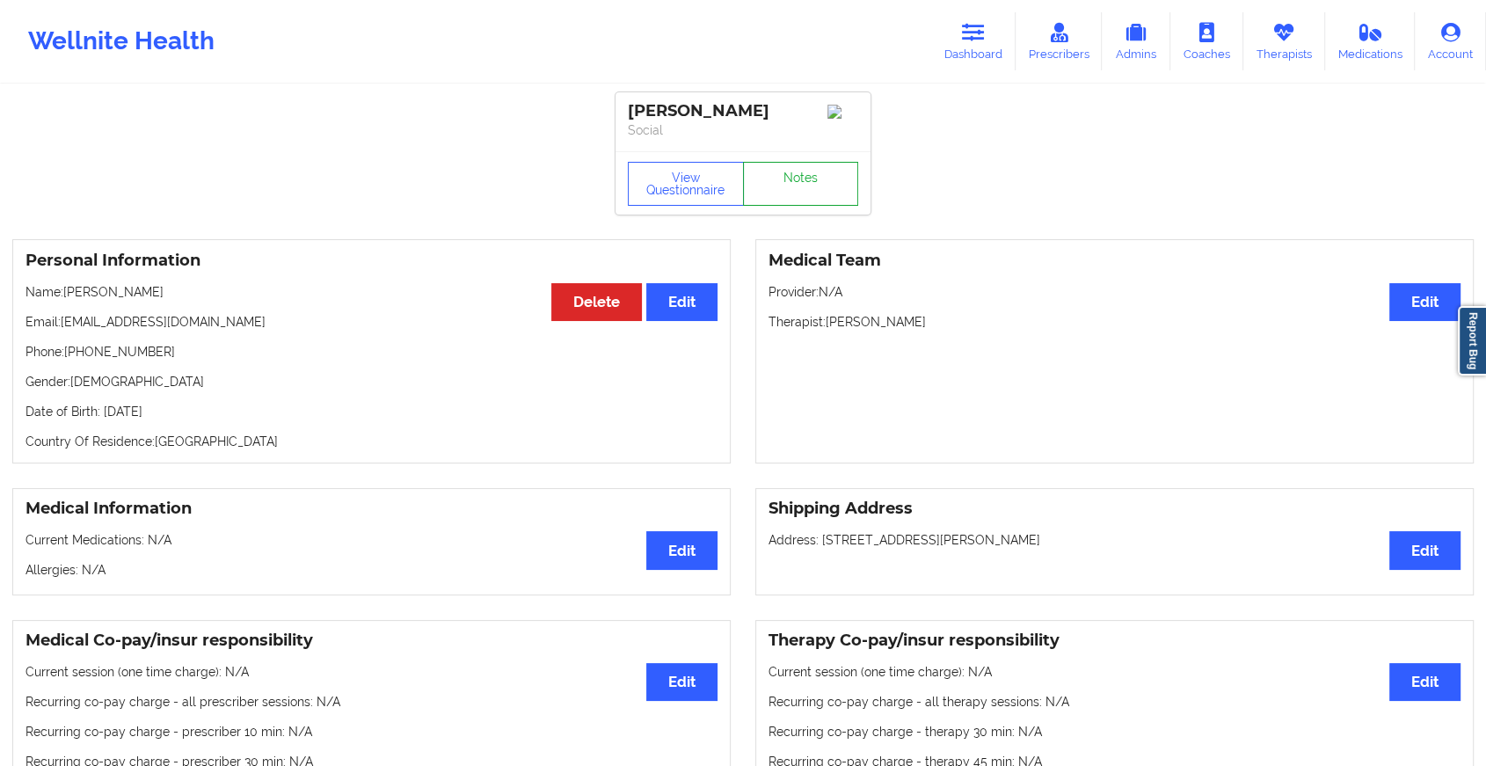
click at [777, 179] on link "Notes" at bounding box center [801, 184] width 116 height 44
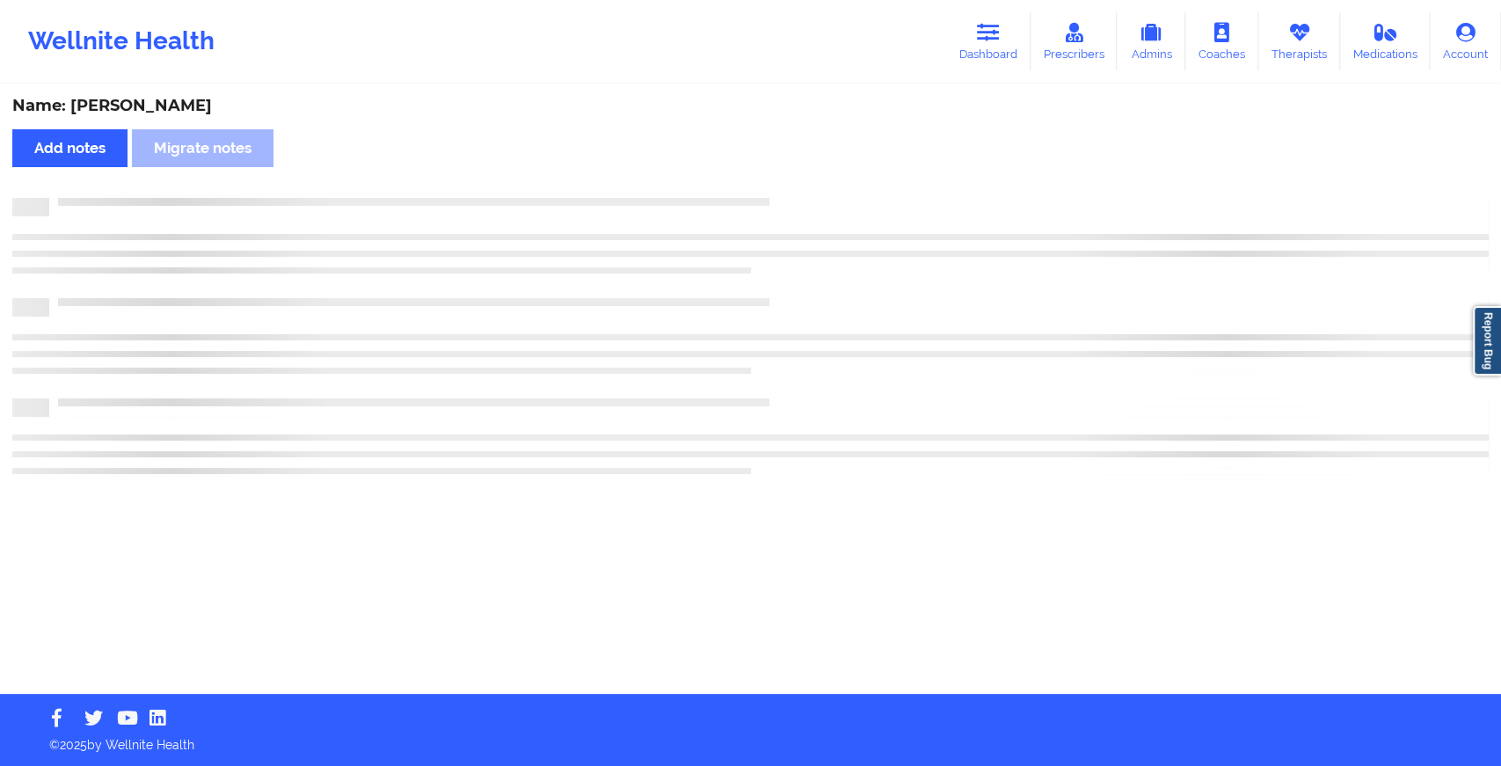
click at [777, 179] on div "Name: [PERSON_NAME] Add notes Migrate notes" at bounding box center [750, 390] width 1501 height 608
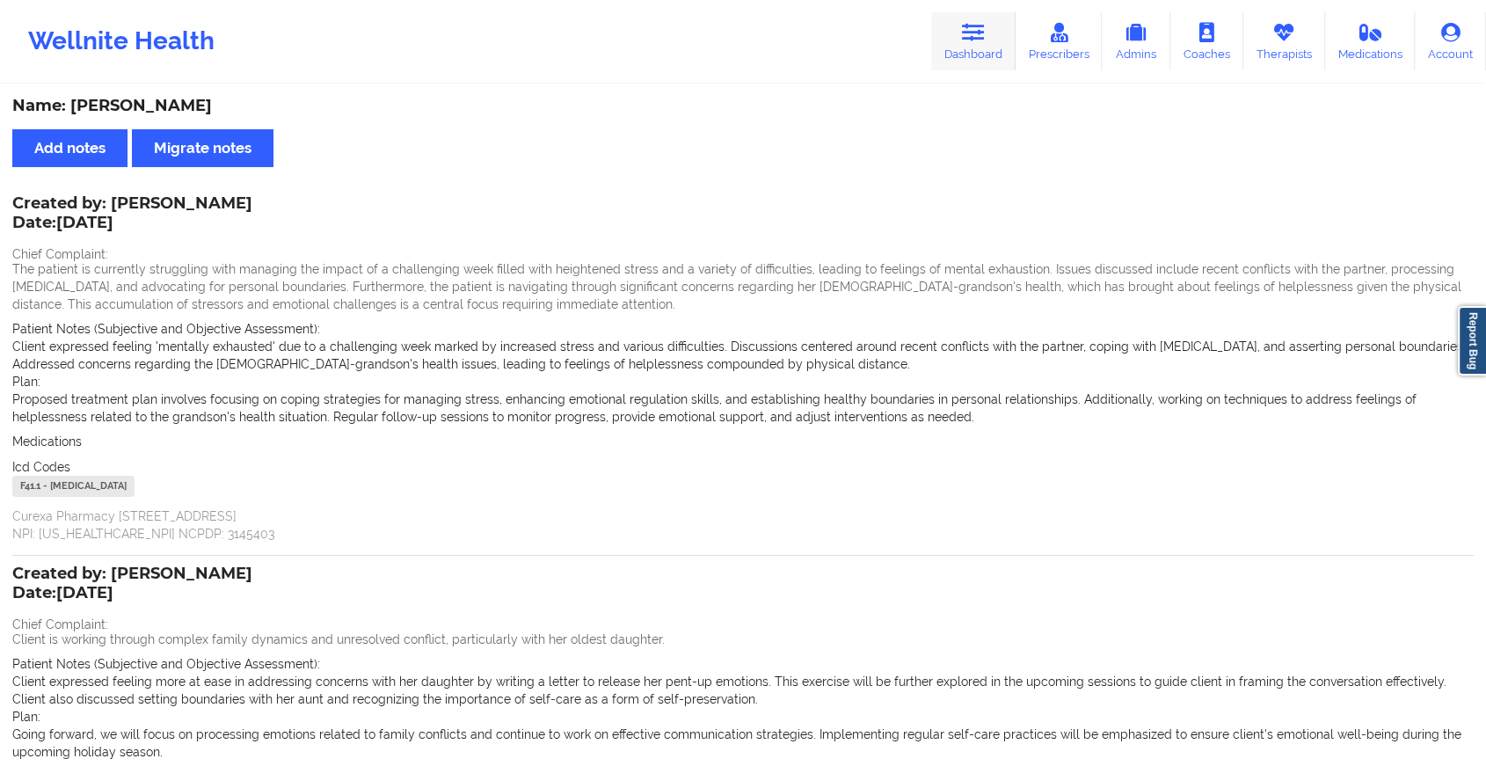
click at [965, 49] on link "Dashboard" at bounding box center [973, 41] width 84 height 58
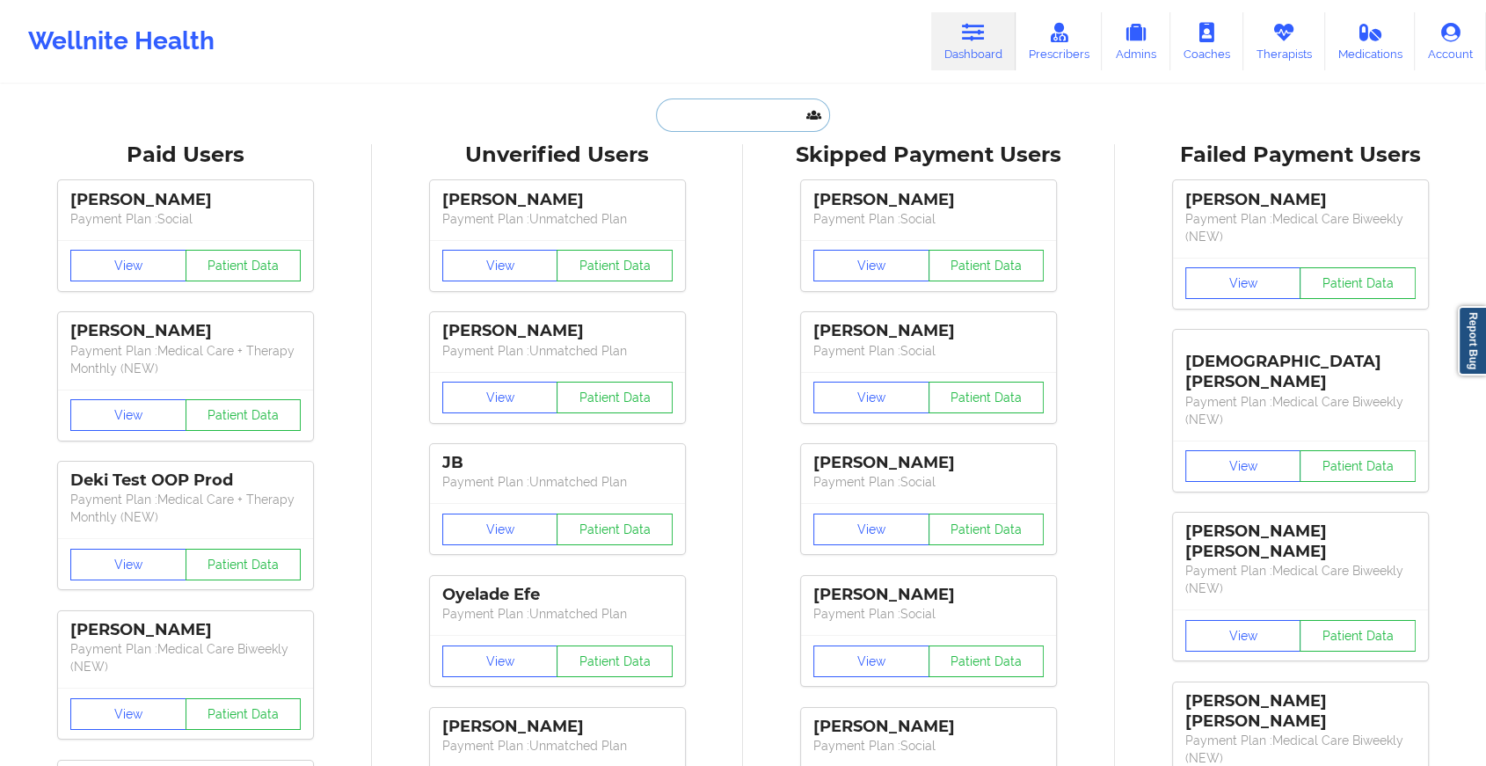
click at [774, 114] on input "text" at bounding box center [743, 115] width 174 height 33
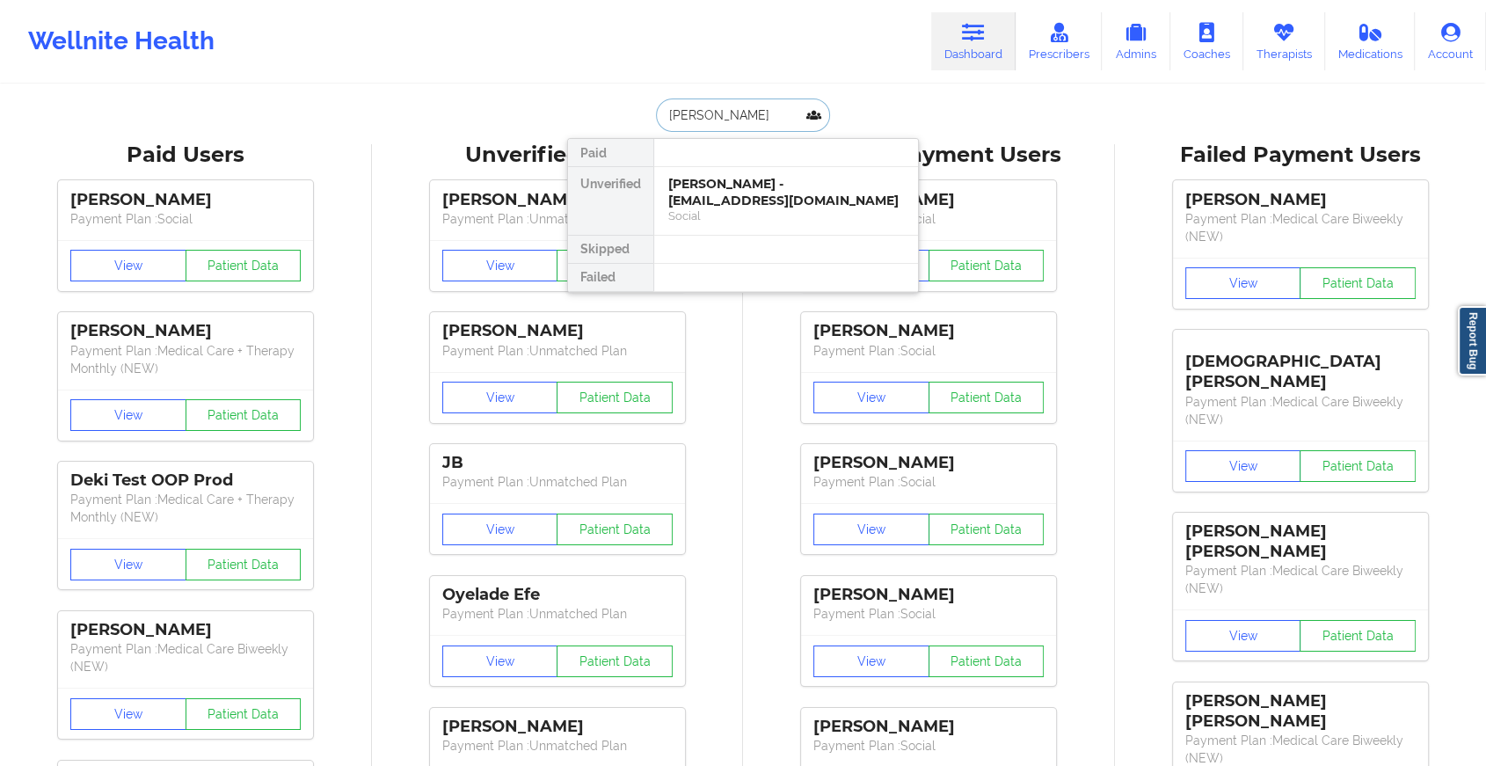
type input "[PERSON_NAME]"
click at [770, 183] on div "[PERSON_NAME] - [EMAIL_ADDRESS][DOMAIN_NAME]" at bounding box center [786, 192] width 236 height 33
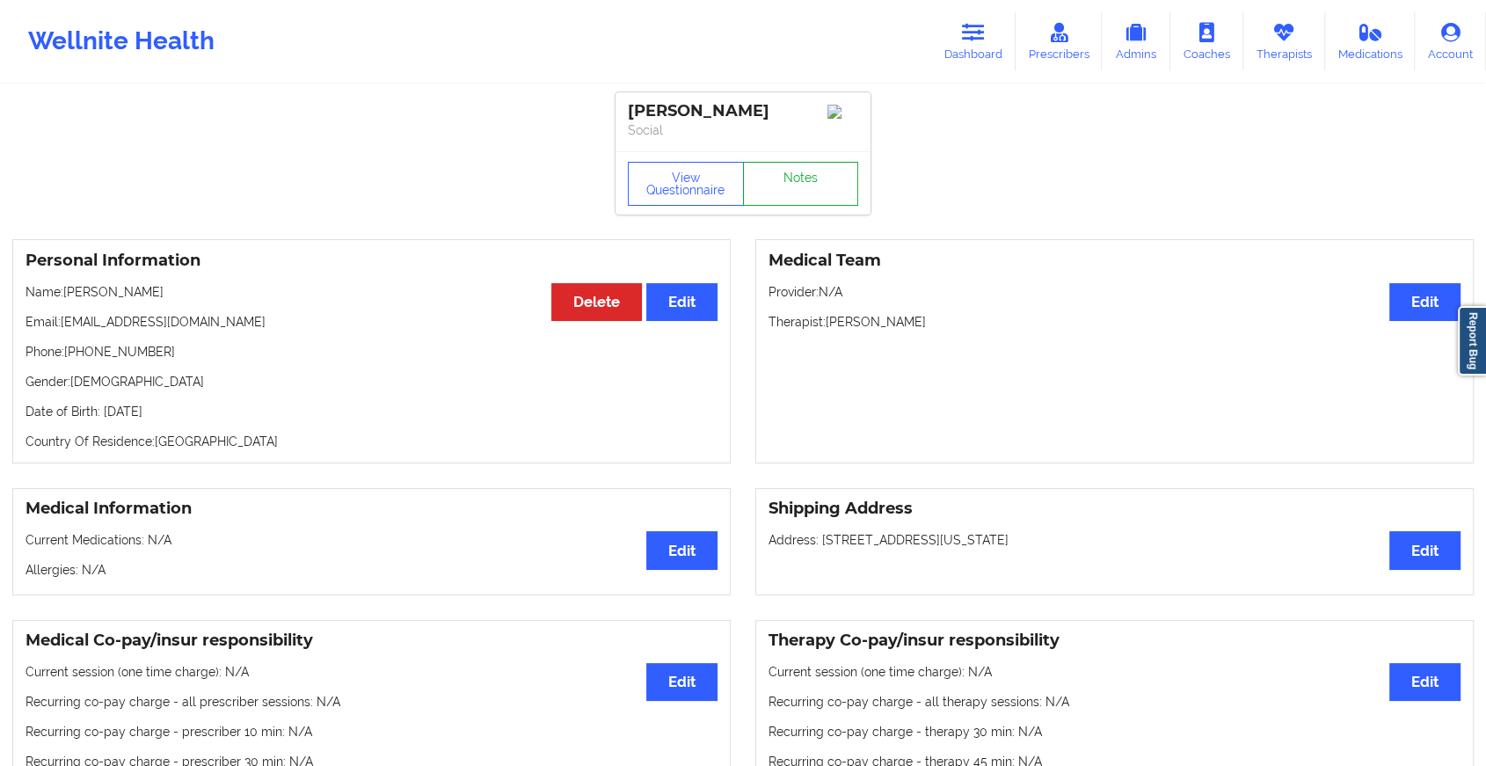
click at [811, 184] on link "Notes" at bounding box center [801, 184] width 116 height 44
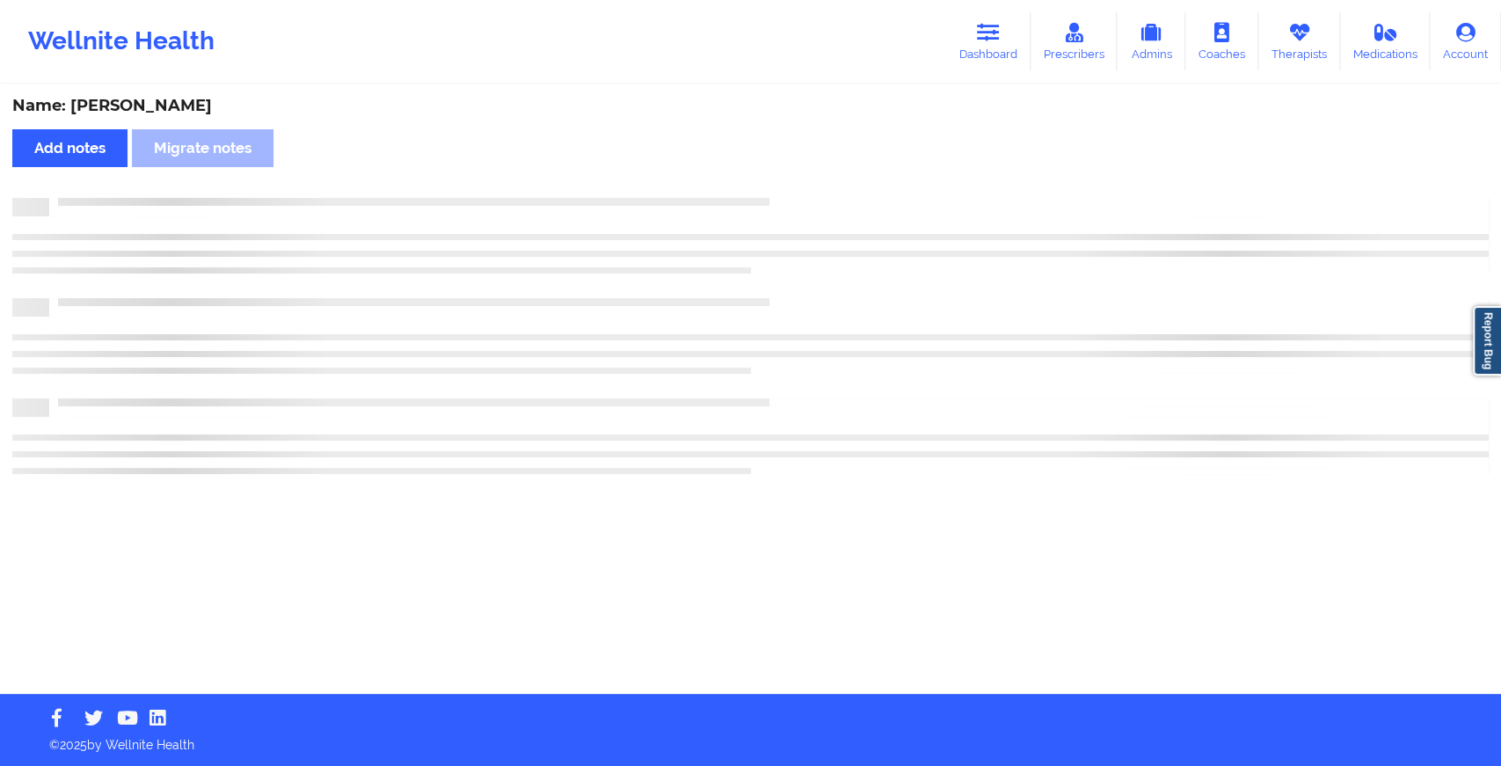
click at [811, 184] on div "Name: [PERSON_NAME] Add notes Migrate notes" at bounding box center [750, 390] width 1501 height 608
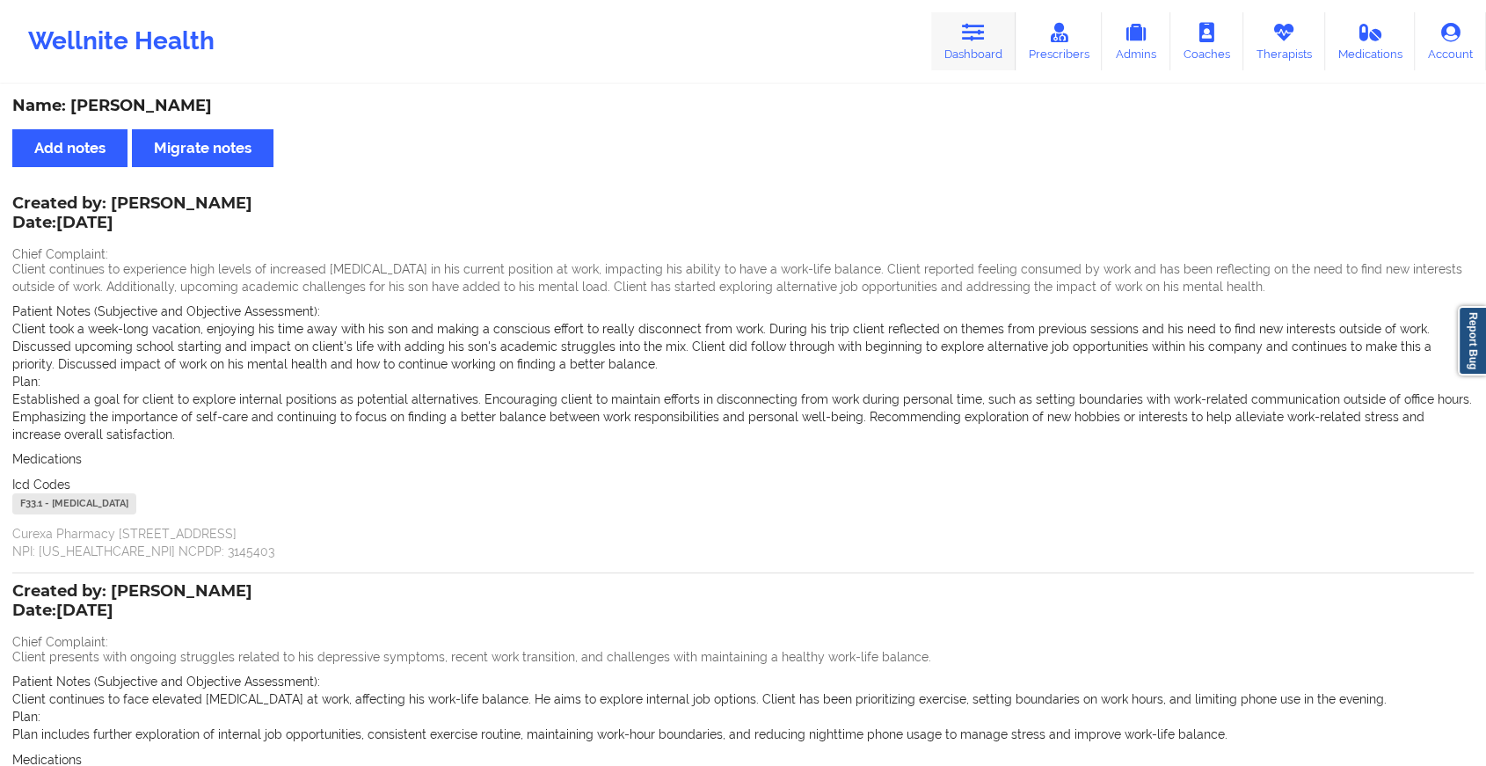
click at [978, 25] on icon at bounding box center [973, 32] width 23 height 19
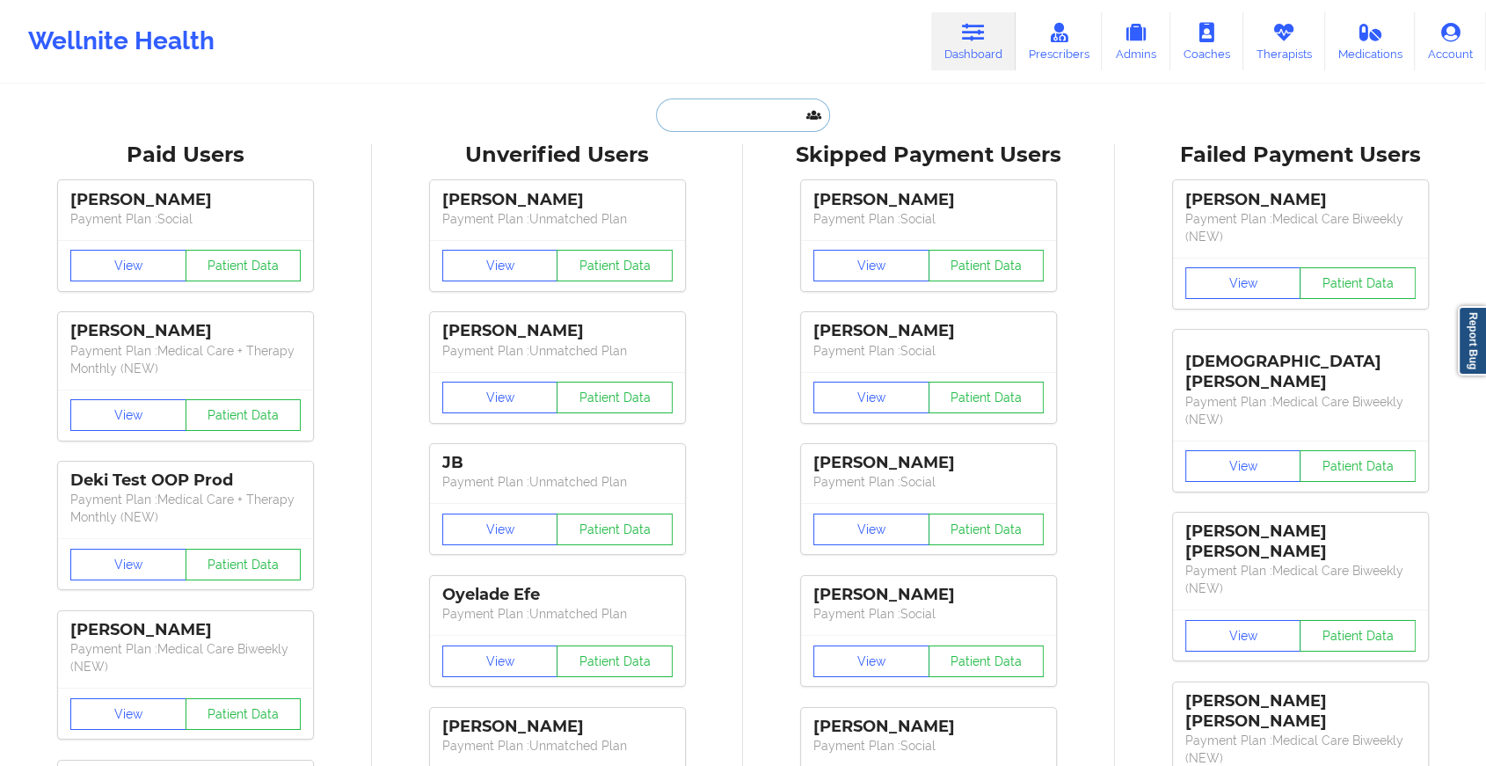
click at [754, 120] on input "text" at bounding box center [743, 115] width 174 height 33
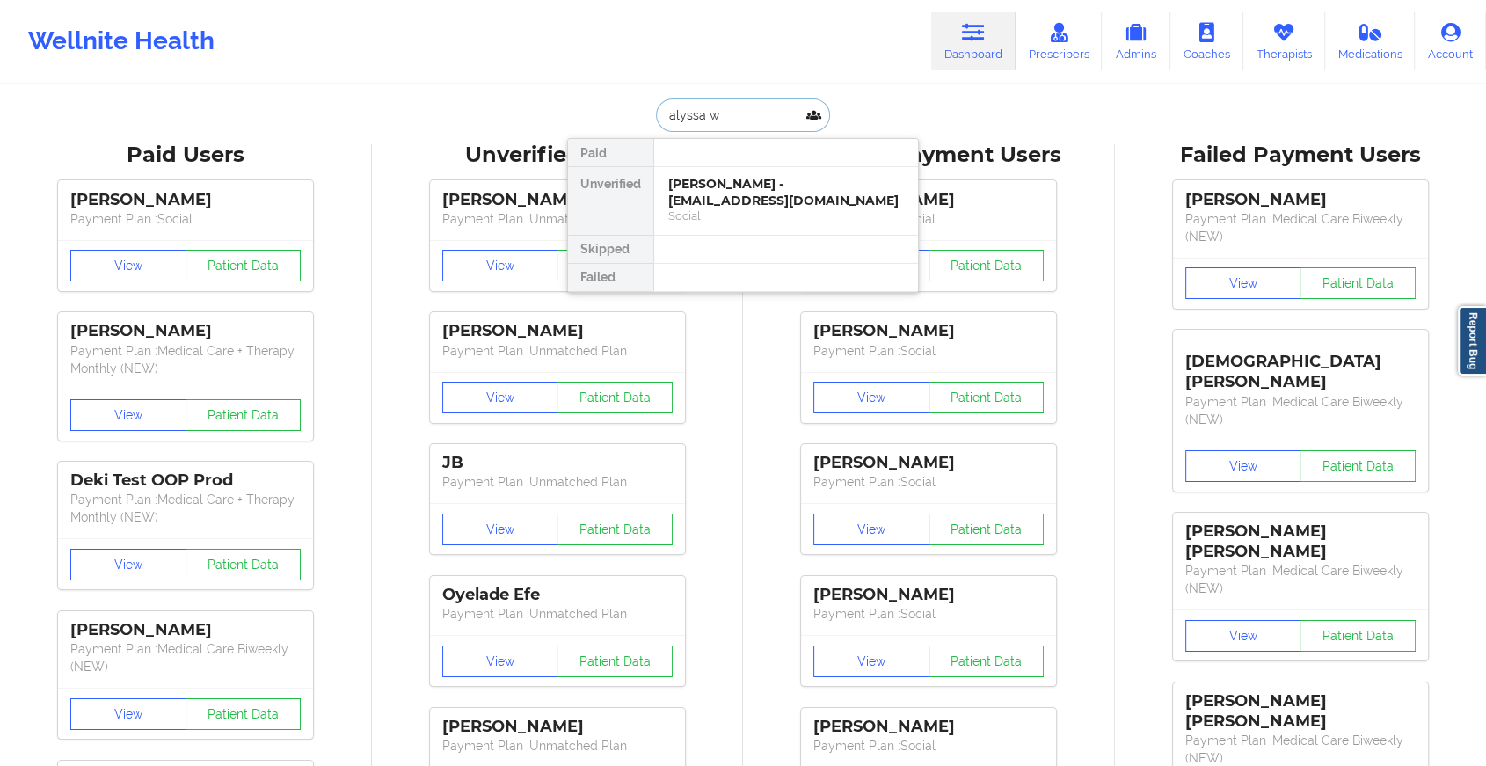
type input "alyssa wi"
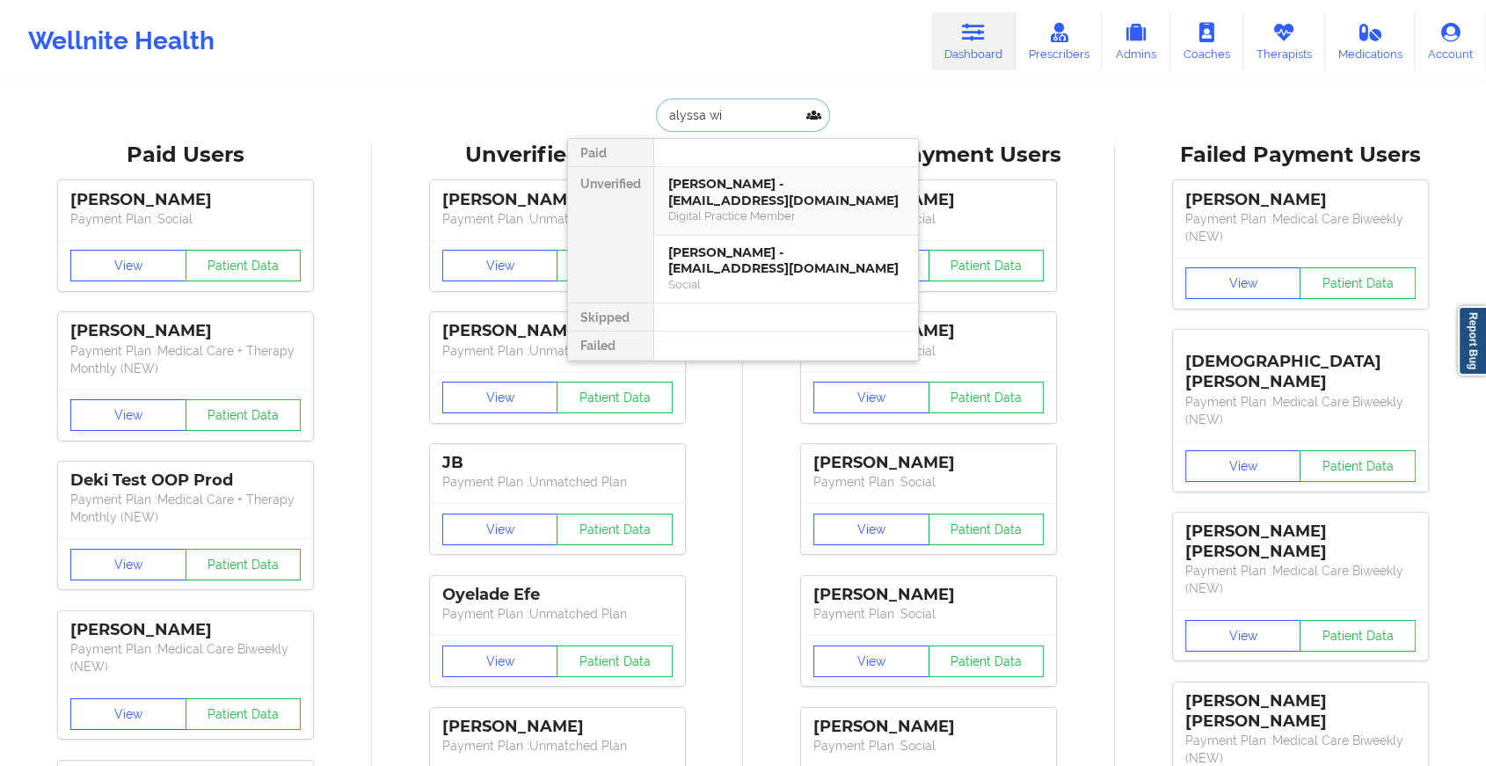
drag, startPoint x: 769, startPoint y: 193, endPoint x: 762, endPoint y: 230, distance: 38.5
click at [762, 230] on div "[PERSON_NAME] - [EMAIL_ADDRESS][DOMAIN_NAME] Digital Practice Member" at bounding box center [786, 201] width 264 height 69
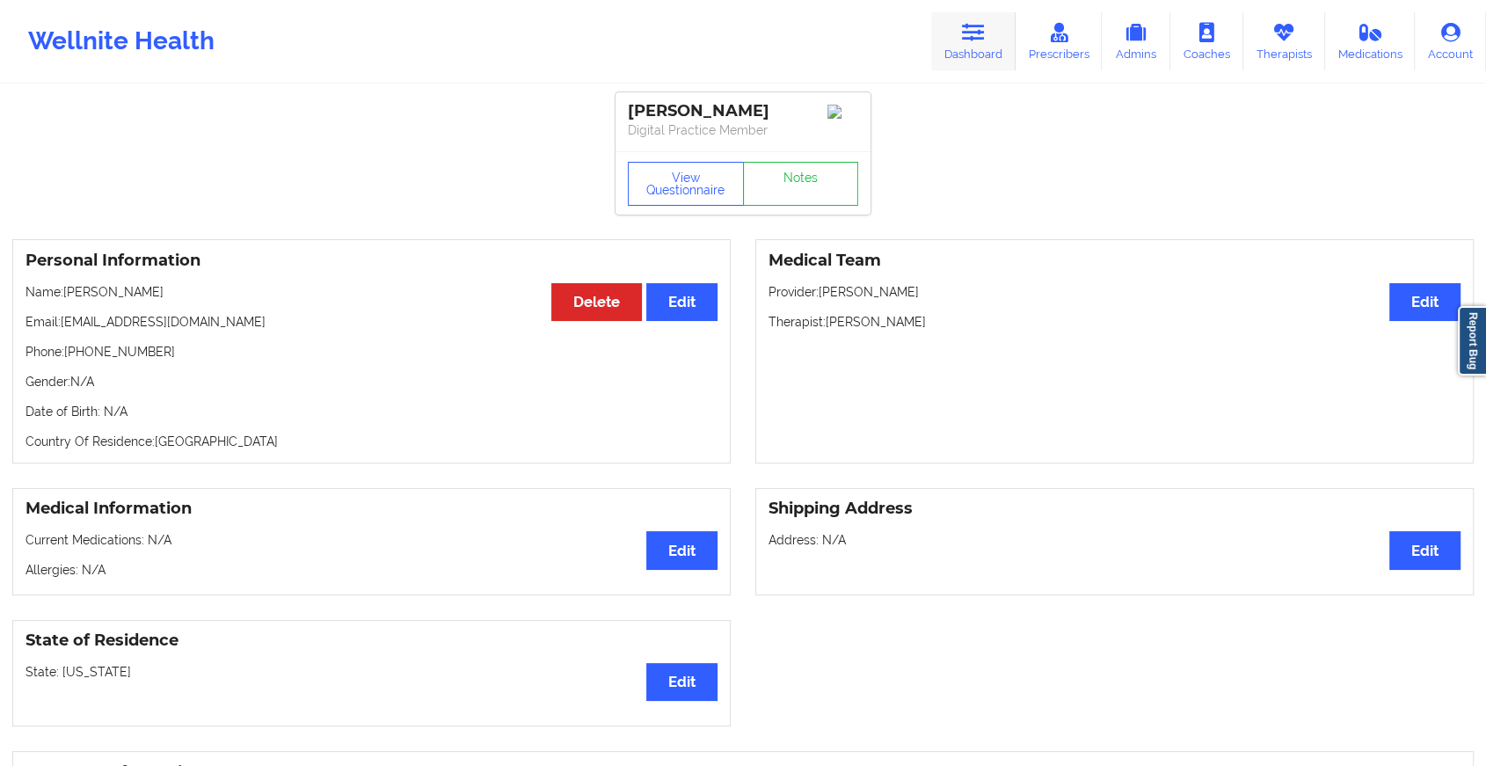
click at [988, 21] on link "Dashboard" at bounding box center [973, 41] width 84 height 58
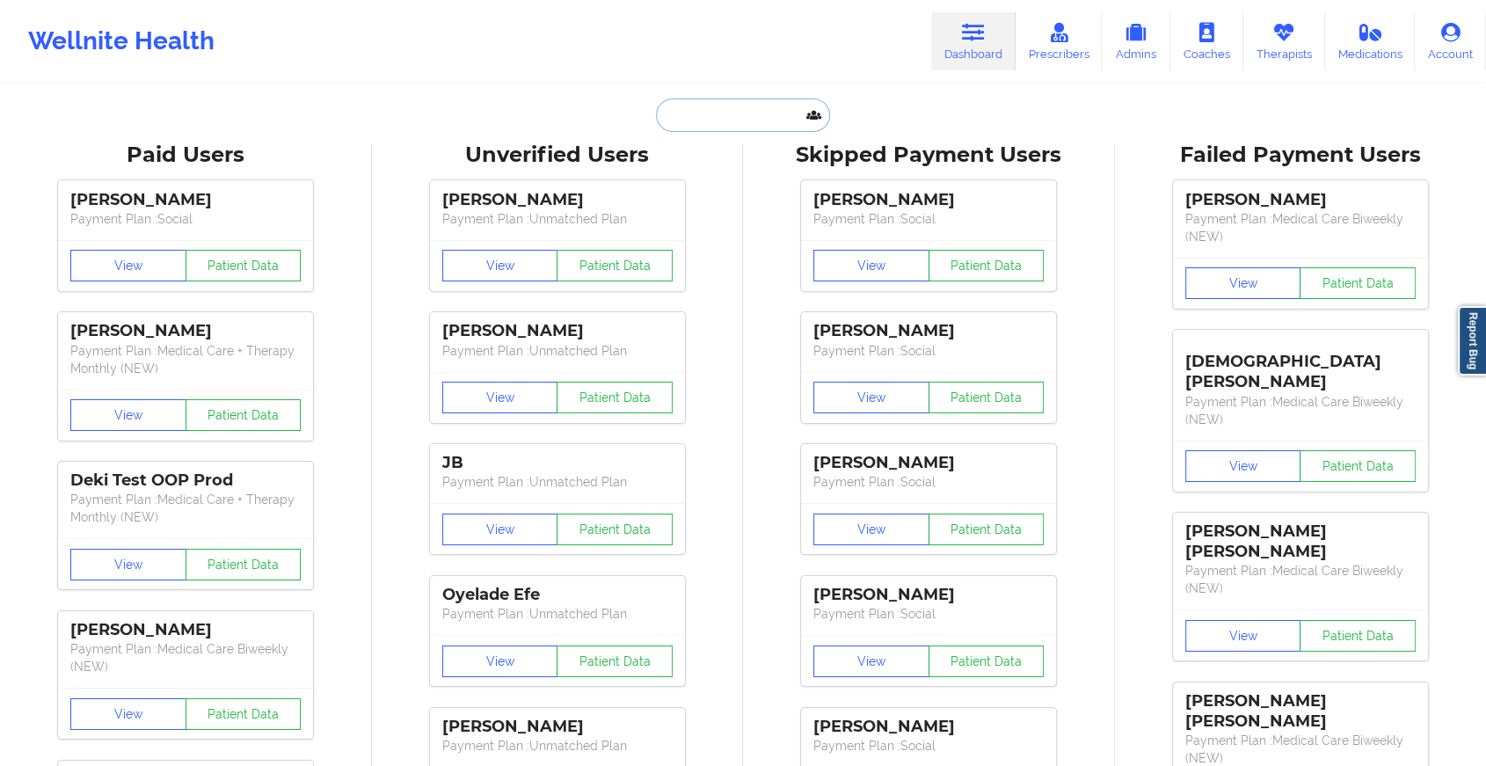
click at [723, 108] on input "text" at bounding box center [743, 115] width 174 height 33
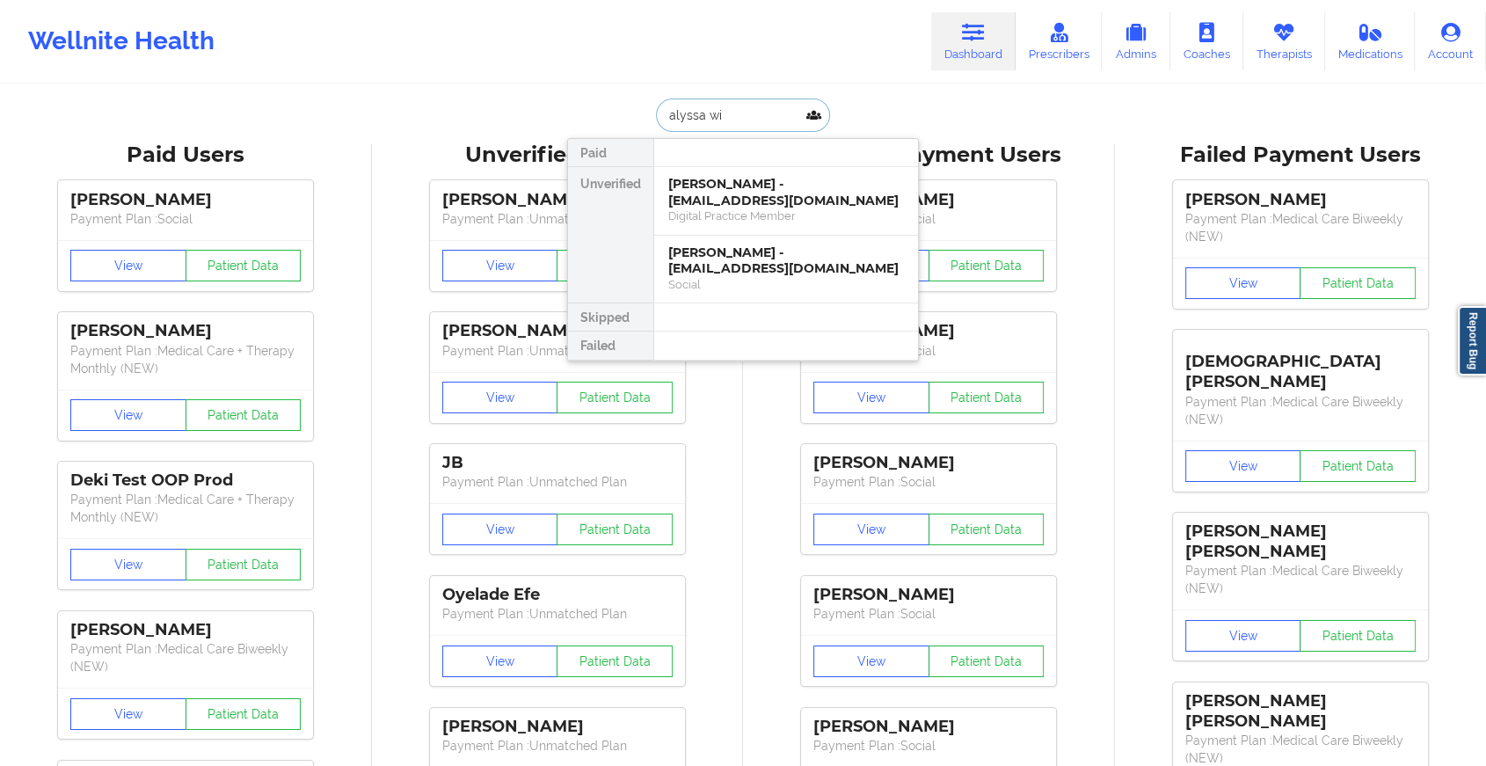
type input "alyssa win"
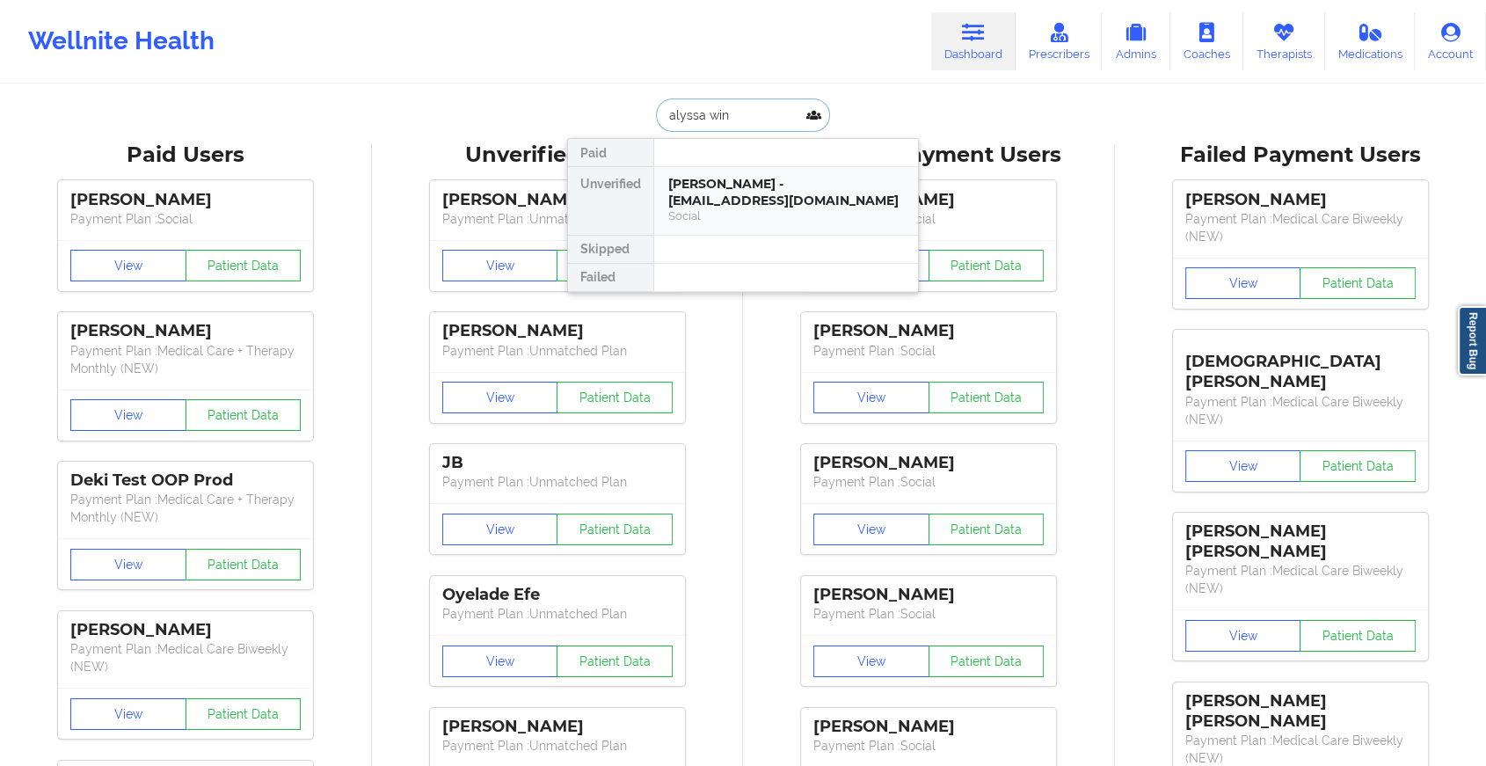
click at [764, 190] on div "[PERSON_NAME] - [EMAIL_ADDRESS][DOMAIN_NAME]" at bounding box center [786, 192] width 236 height 33
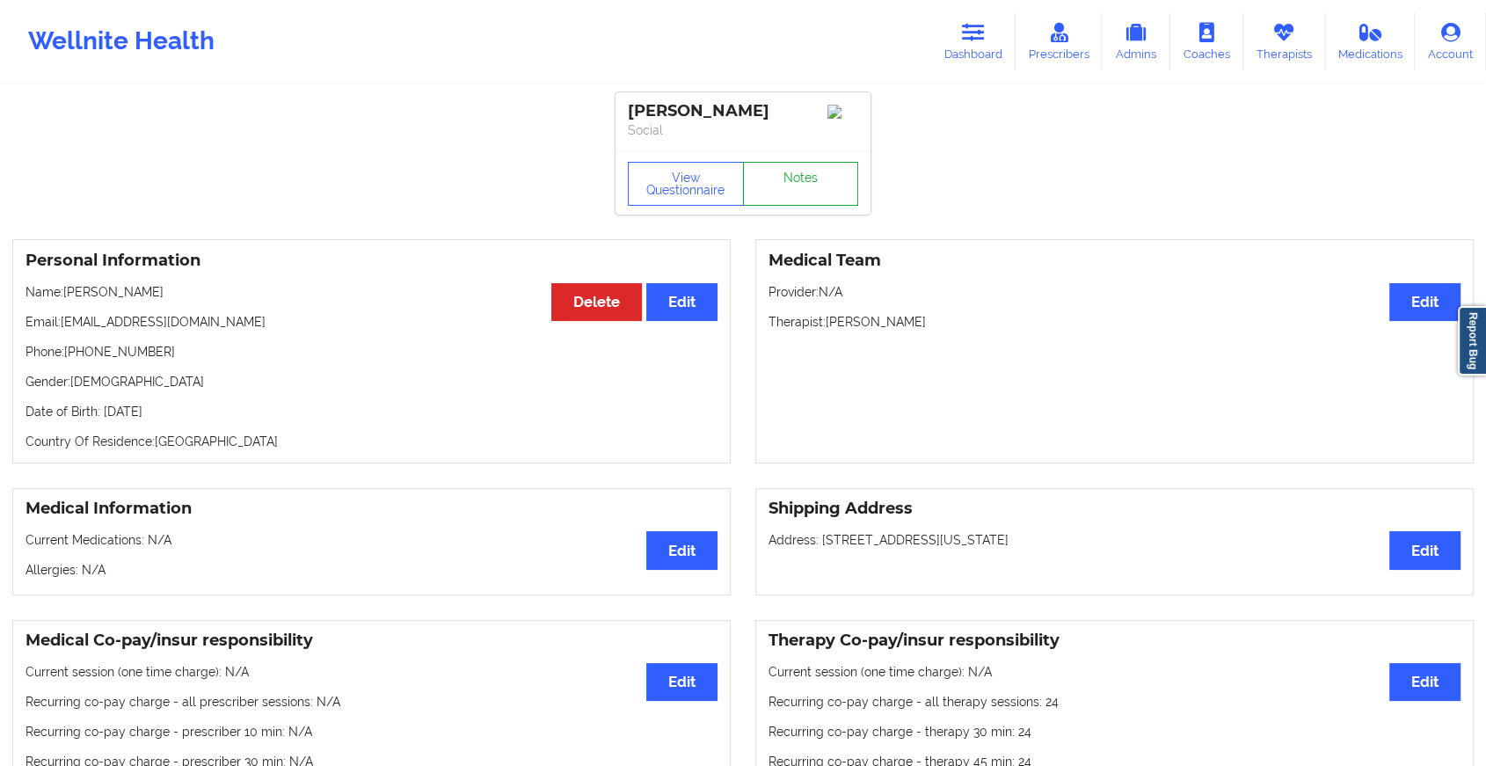
click at [798, 179] on link "Notes" at bounding box center [801, 184] width 116 height 44
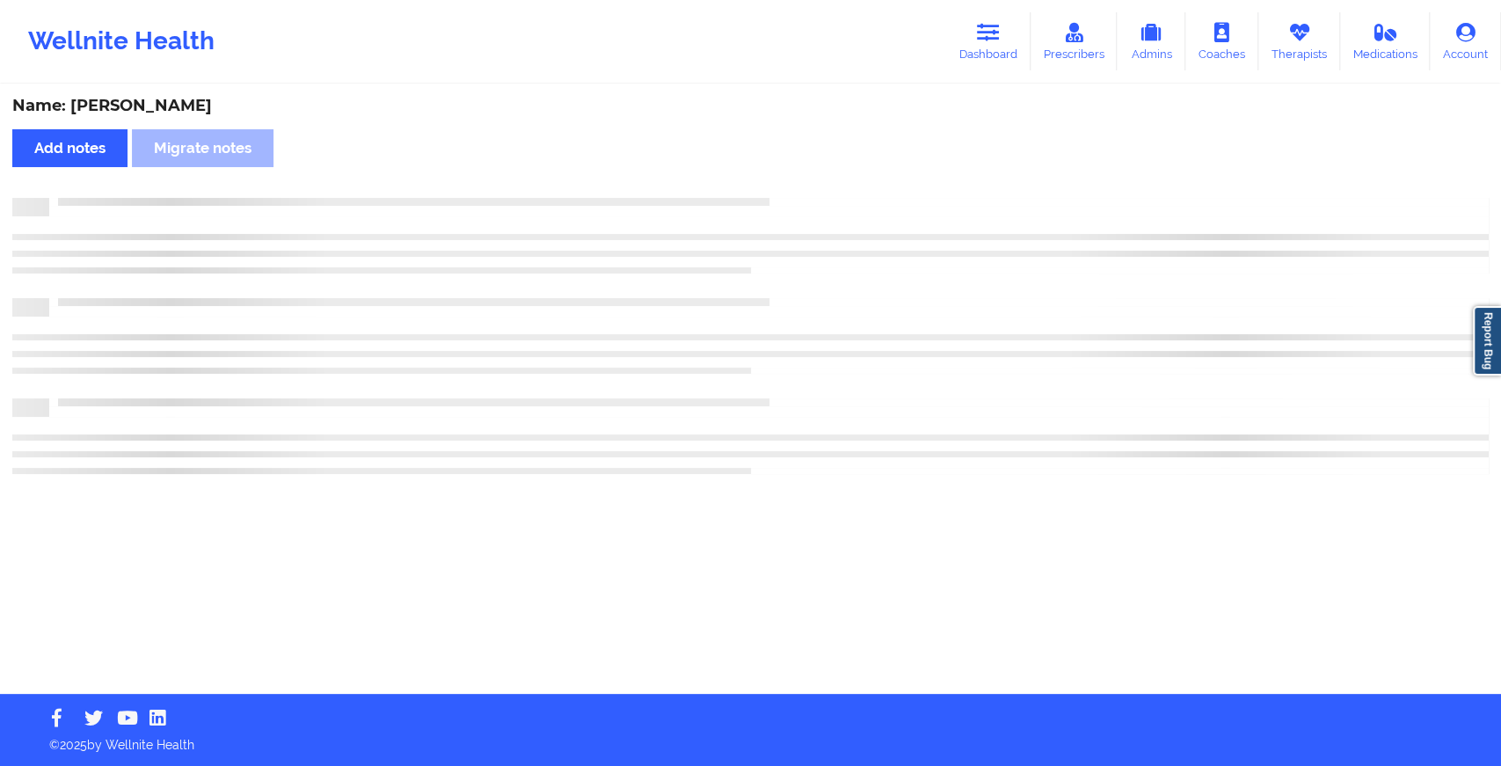
click at [798, 179] on div "Name: [PERSON_NAME] Add notes Migrate notes" at bounding box center [750, 390] width 1501 height 608
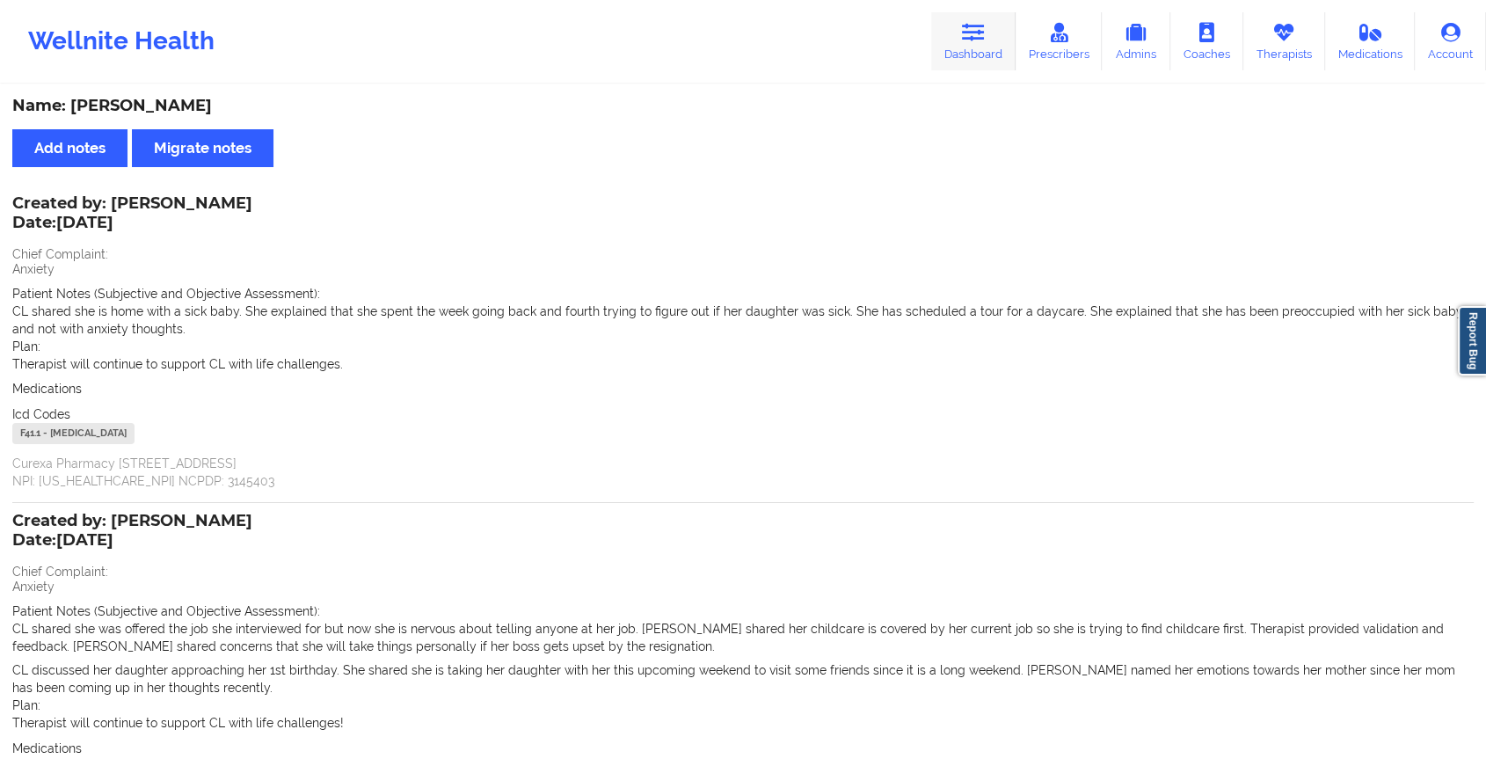
click at [964, 51] on link "Dashboard" at bounding box center [973, 41] width 84 height 58
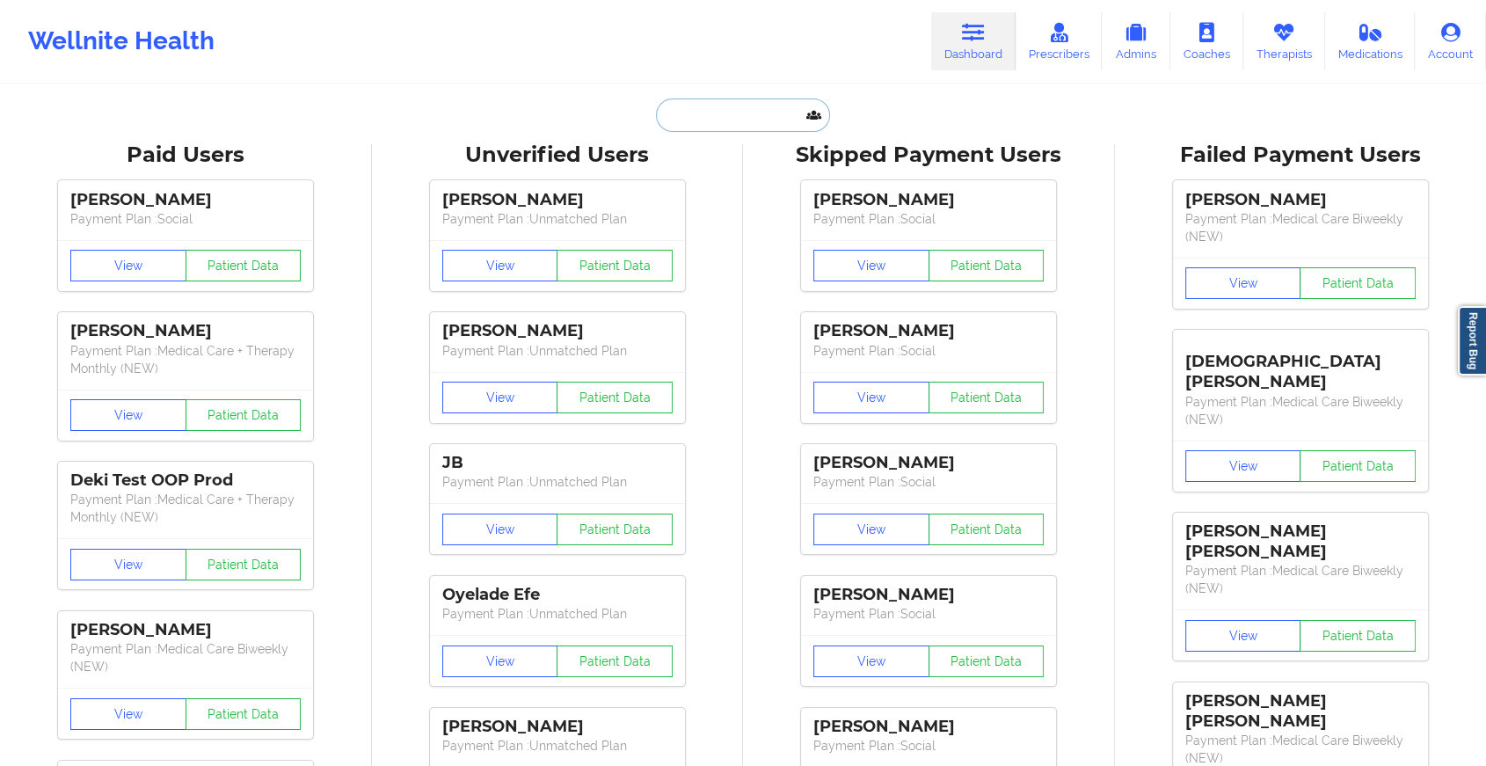
click at [786, 117] on input "text" at bounding box center [743, 115] width 174 height 33
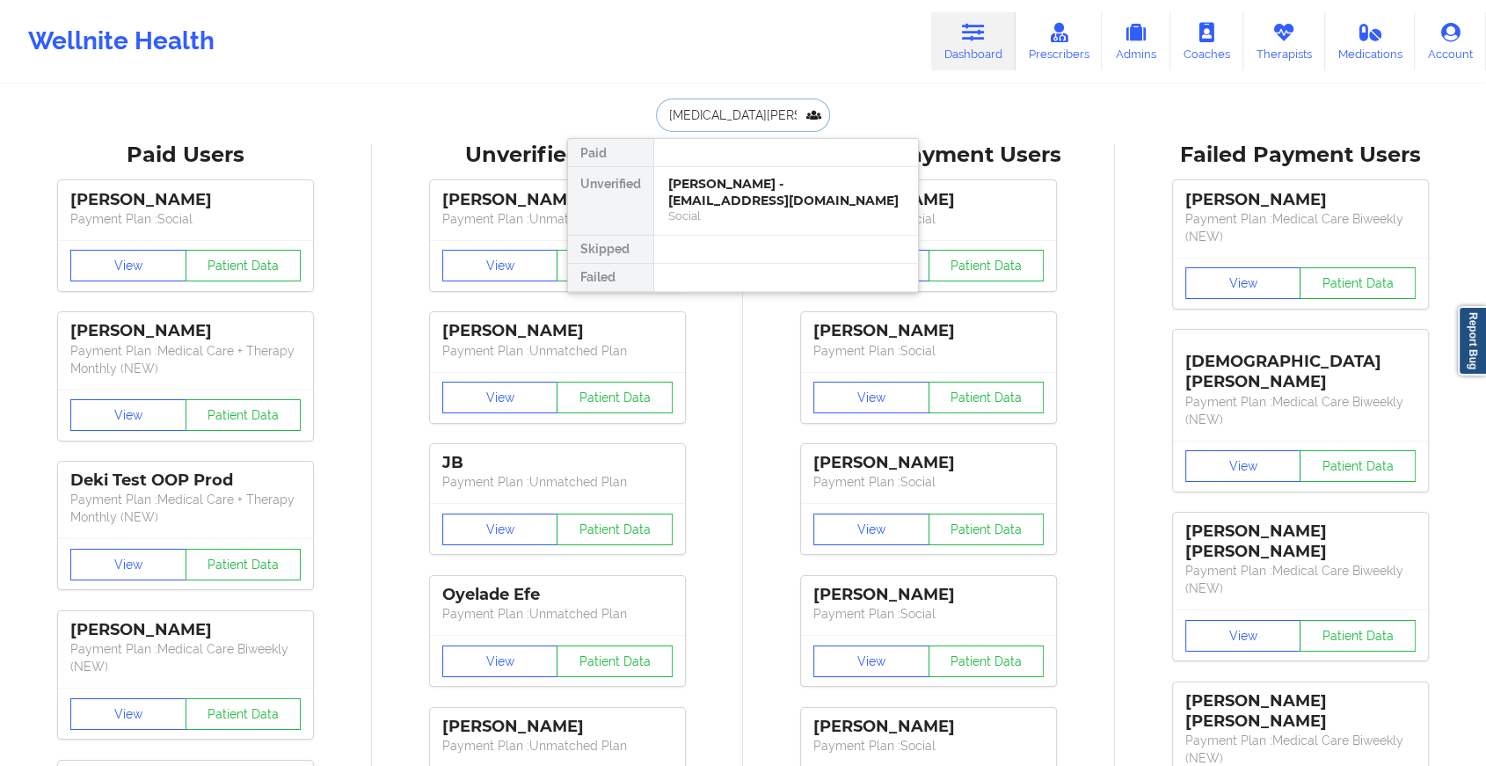
type input "[MEDICAL_DATA] go"
click at [792, 190] on div "[MEDICAL_DATA][PERSON_NAME] - [EMAIL_ADDRESS][DOMAIN_NAME]" at bounding box center [786, 192] width 236 height 33
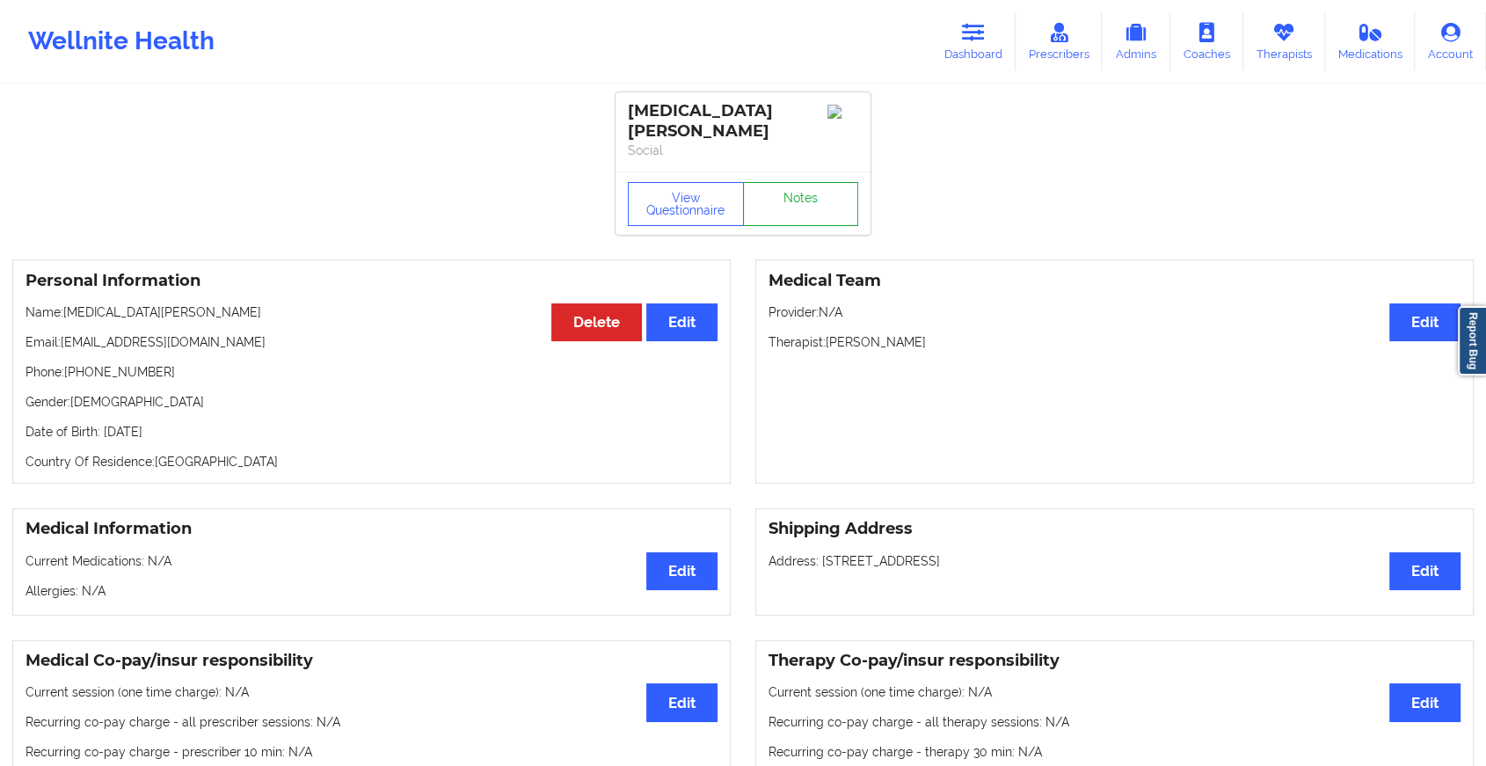
click at [797, 183] on link "Notes" at bounding box center [801, 204] width 116 height 44
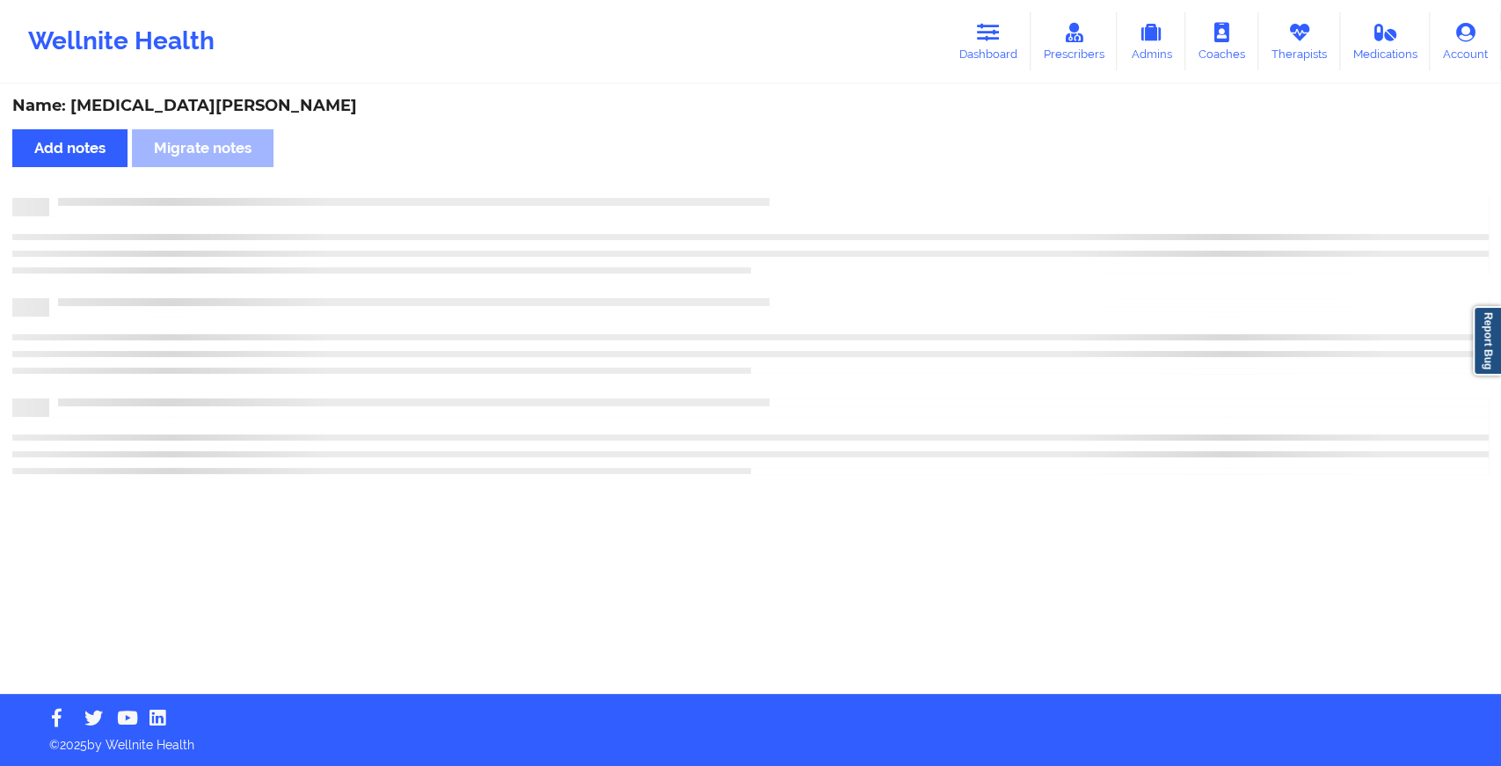
click at [797, 183] on div "Name: [MEDICAL_DATA][PERSON_NAME] Add notes Migrate notes" at bounding box center [750, 390] width 1501 height 608
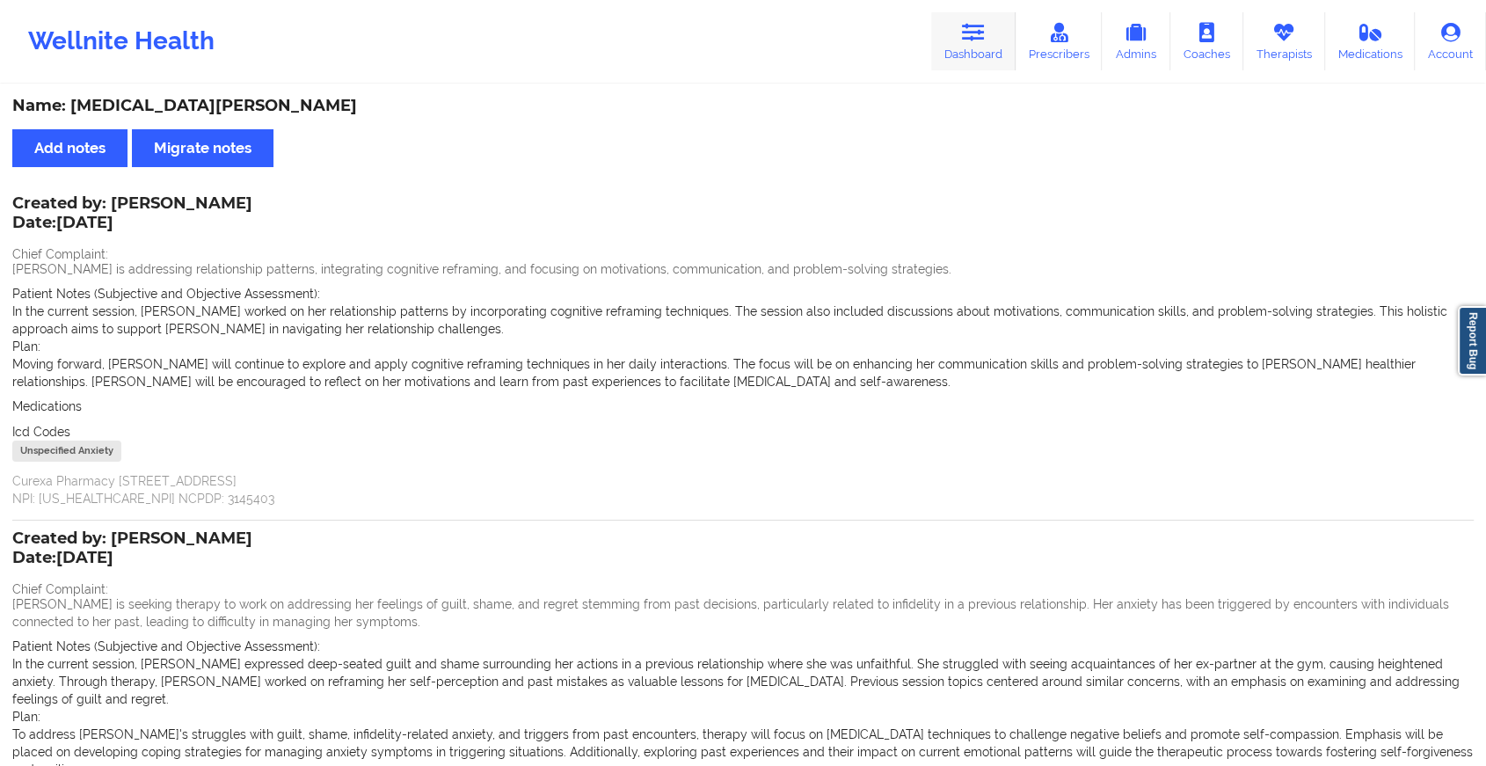
click at [957, 55] on link "Dashboard" at bounding box center [973, 41] width 84 height 58
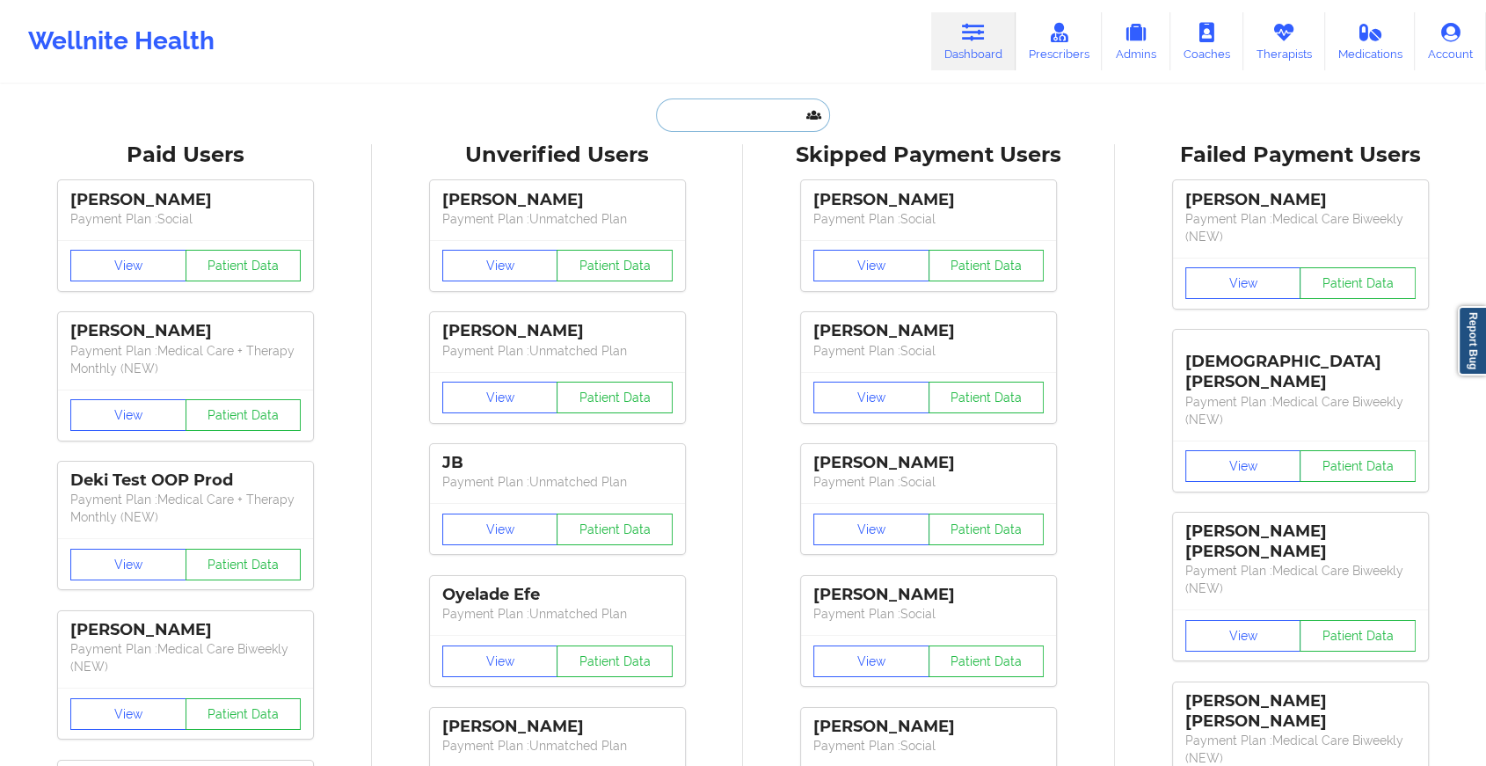
click at [766, 113] on input "text" at bounding box center [743, 115] width 174 height 33
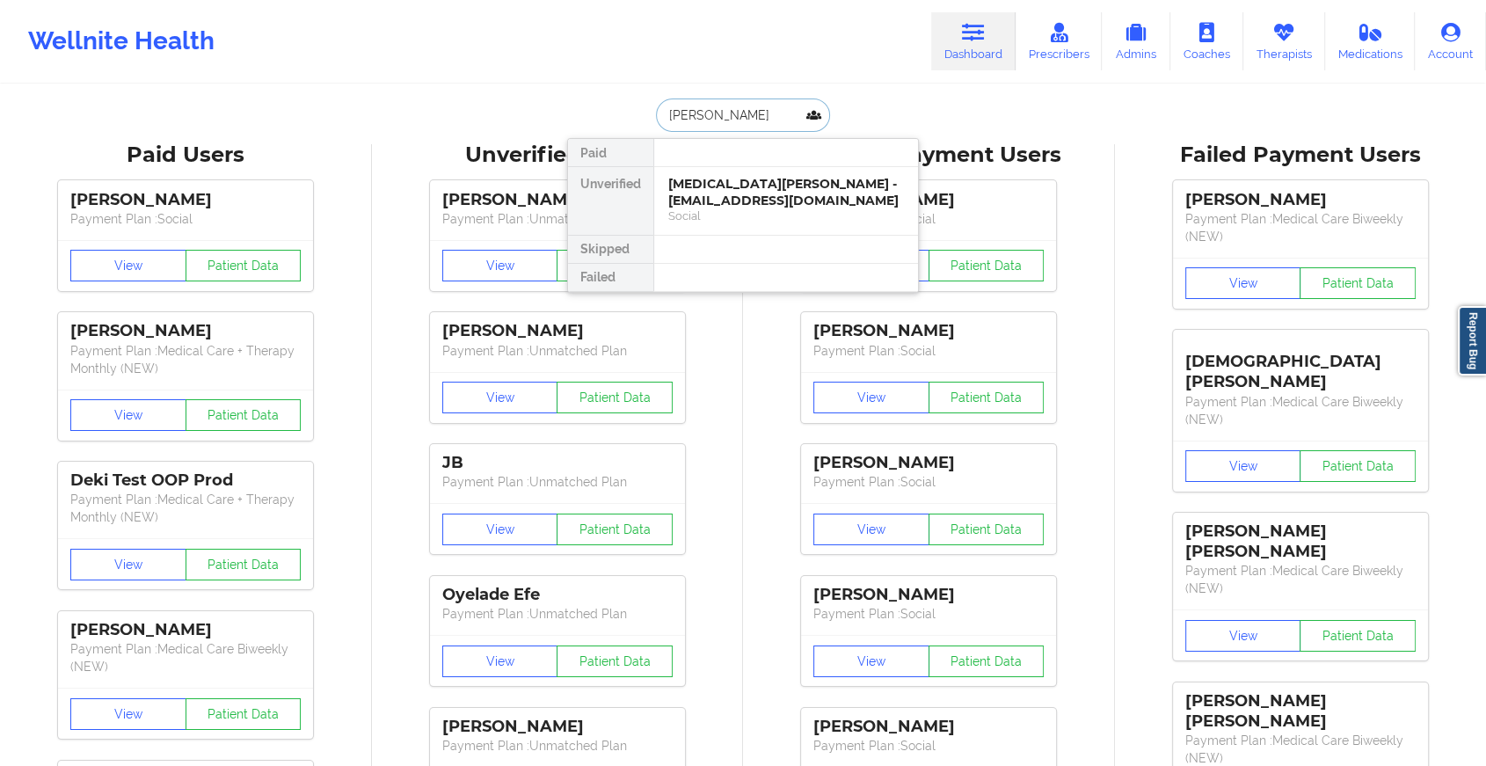
type input "[PERSON_NAME]"
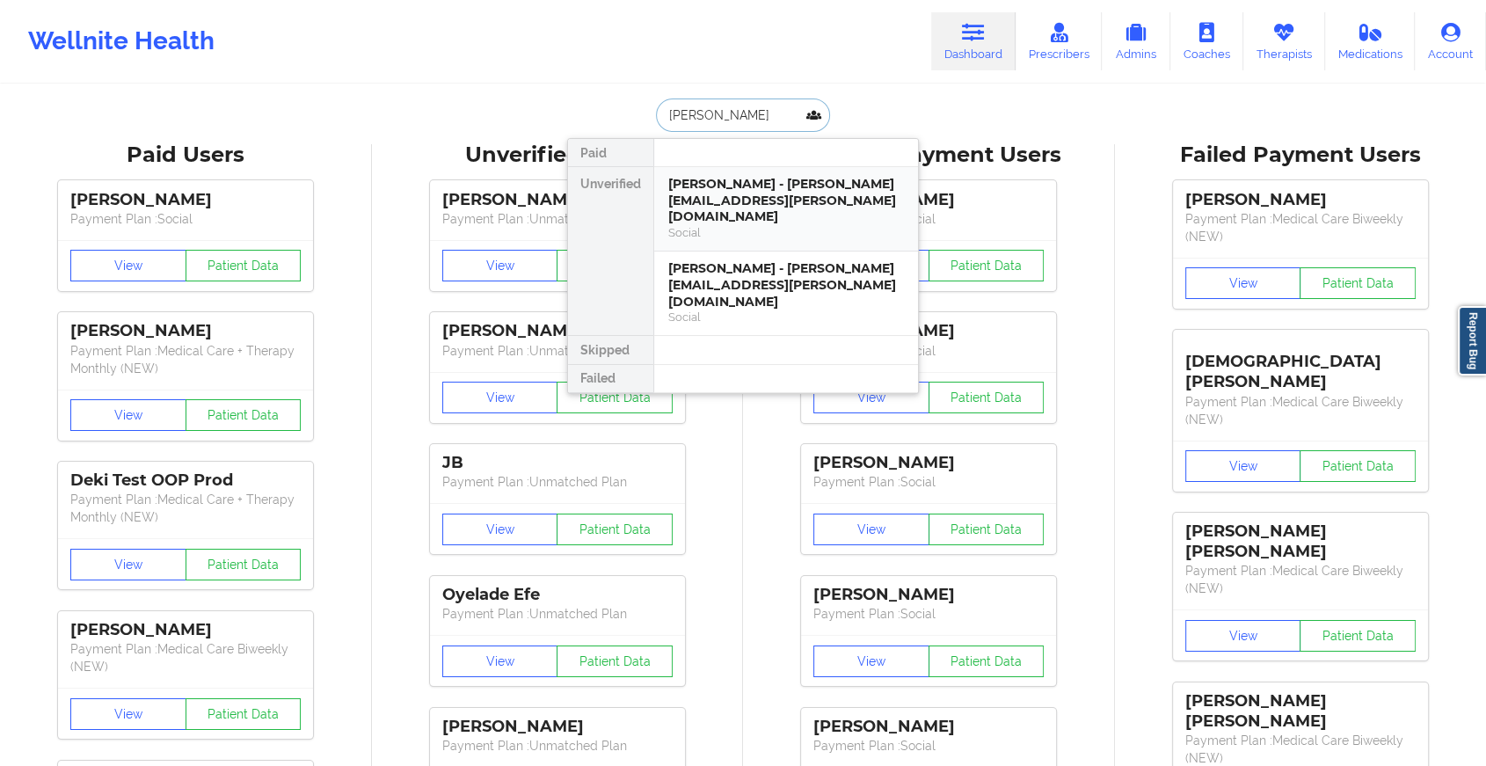
click at [743, 183] on div "[PERSON_NAME] - [PERSON_NAME][EMAIL_ADDRESS][PERSON_NAME][DOMAIN_NAME]" at bounding box center [786, 200] width 236 height 49
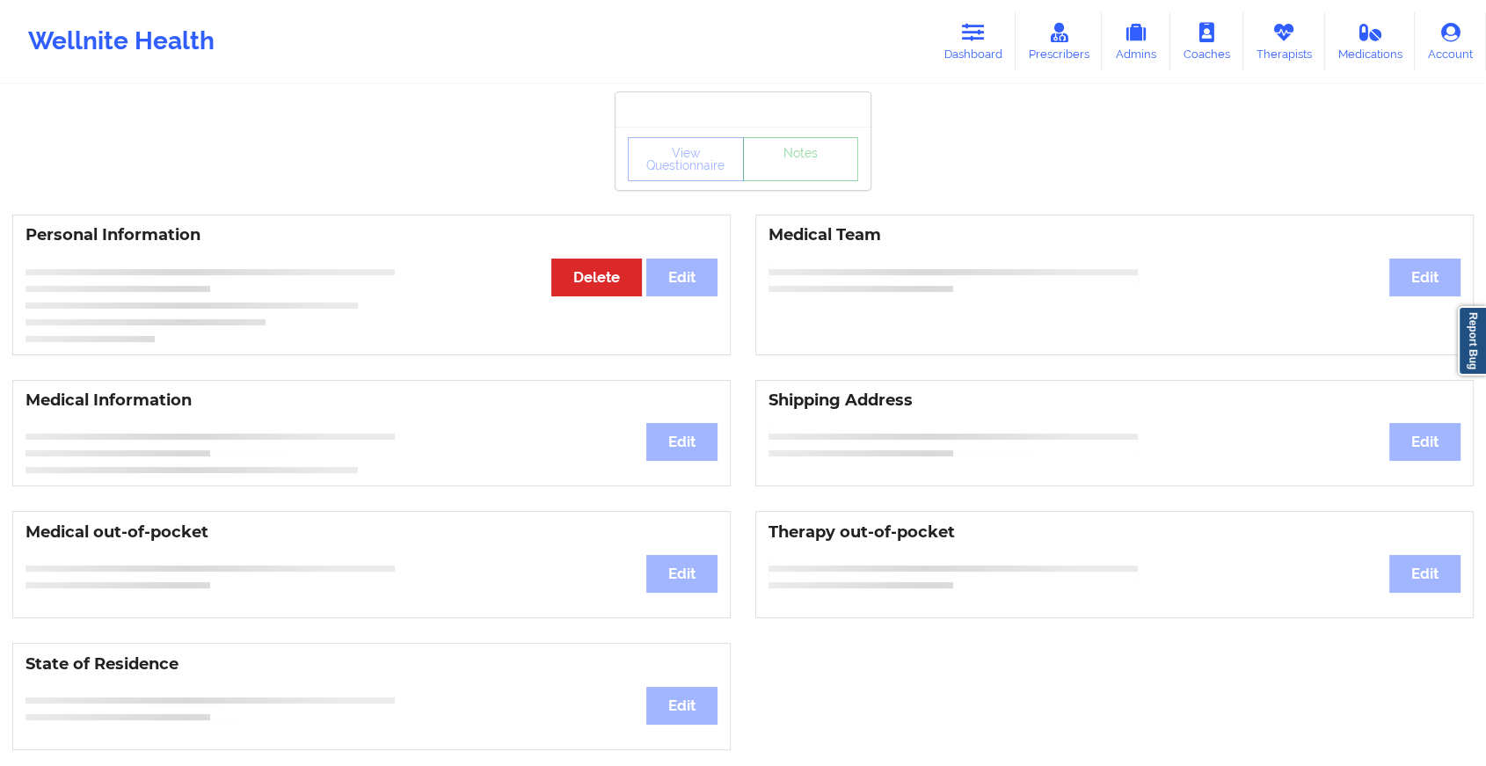
click at [774, 181] on link "Notes" at bounding box center [801, 159] width 116 height 44
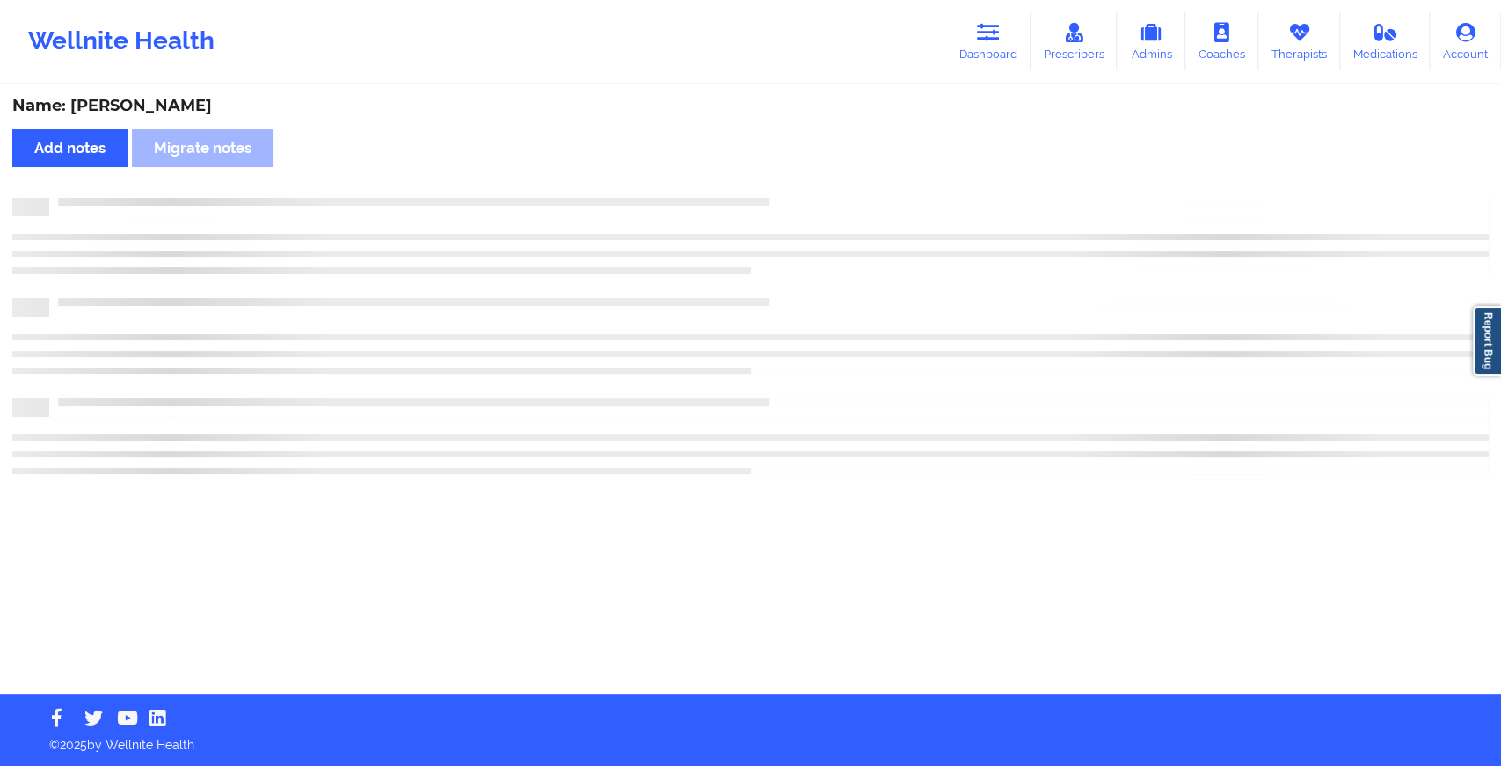
click at [774, 183] on div "Name: [PERSON_NAME] Add notes Migrate notes" at bounding box center [750, 390] width 1501 height 608
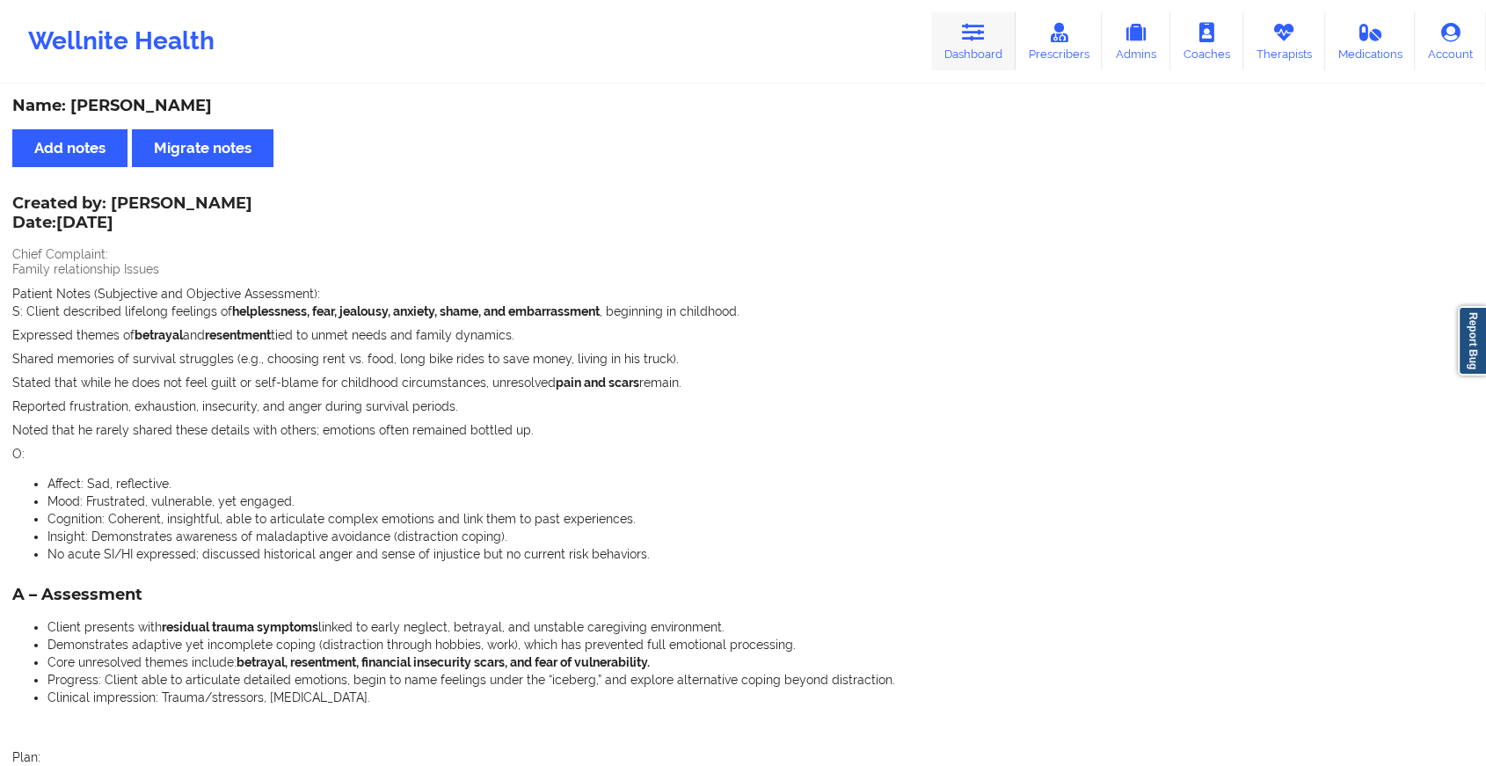
click at [979, 52] on link "Dashboard" at bounding box center [973, 41] width 84 height 58
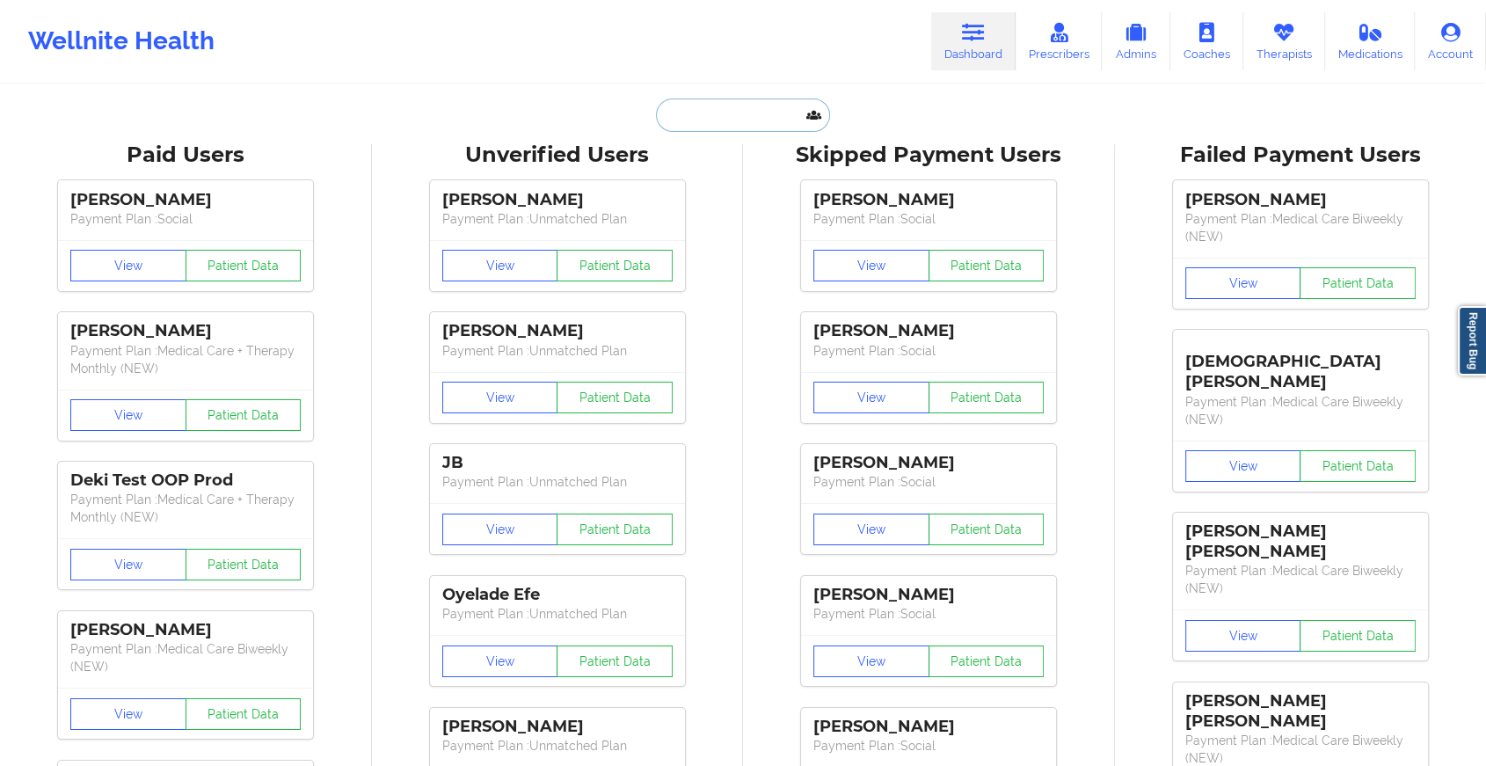
click at [756, 114] on input "text" at bounding box center [743, 115] width 174 height 33
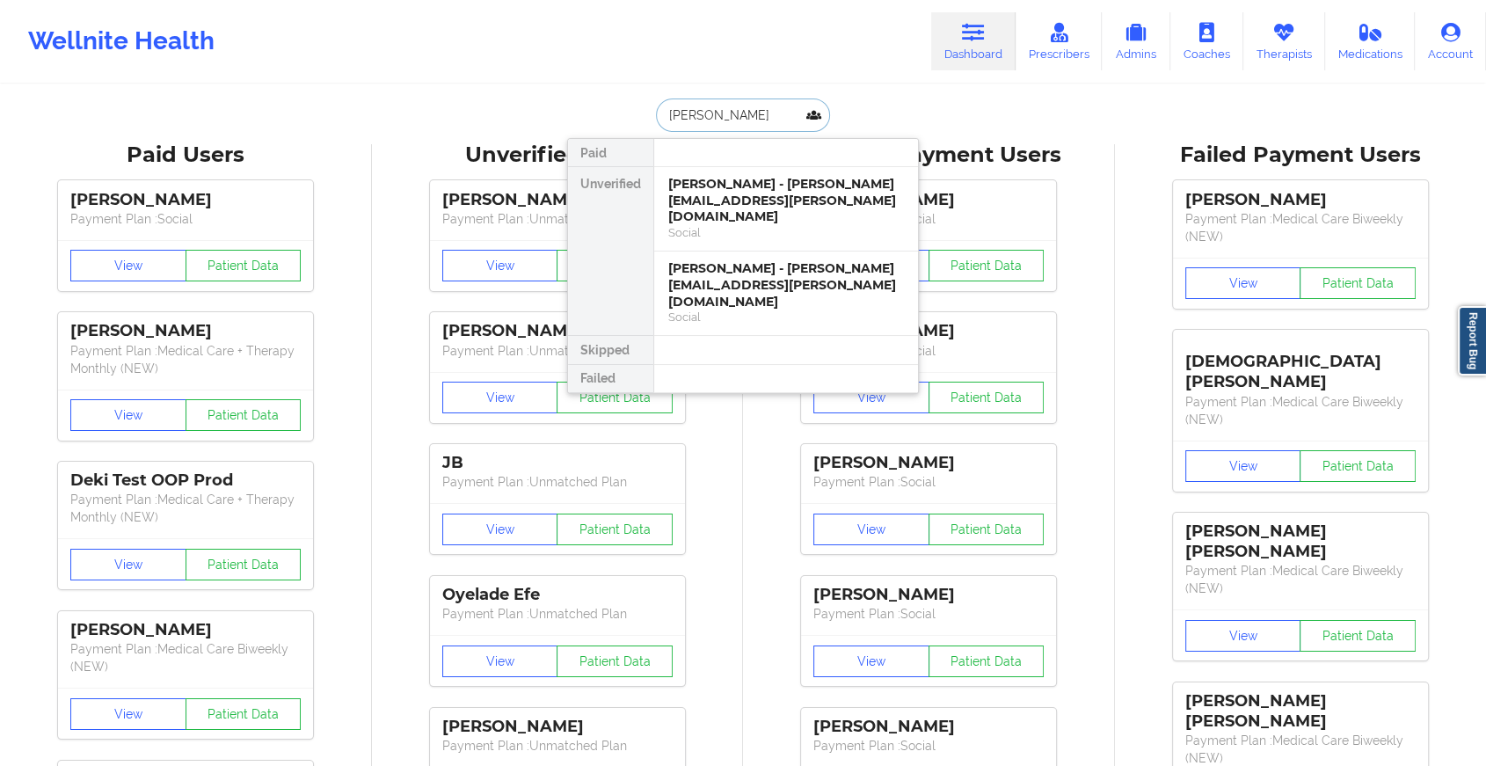
type input "[PERSON_NAME]"
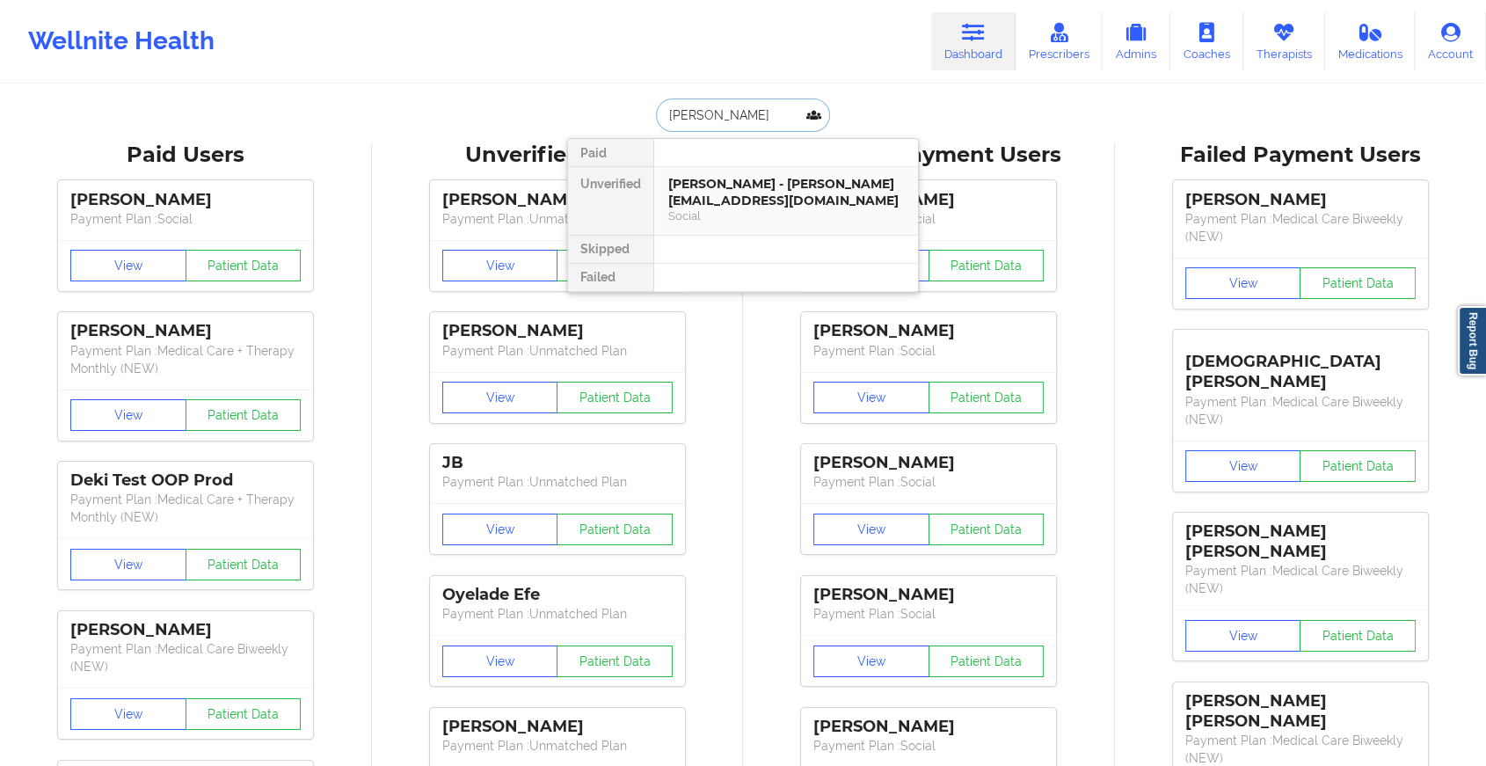
click at [736, 172] on div "[PERSON_NAME] - [PERSON_NAME][EMAIL_ADDRESS][DOMAIN_NAME] Social" at bounding box center [786, 201] width 264 height 68
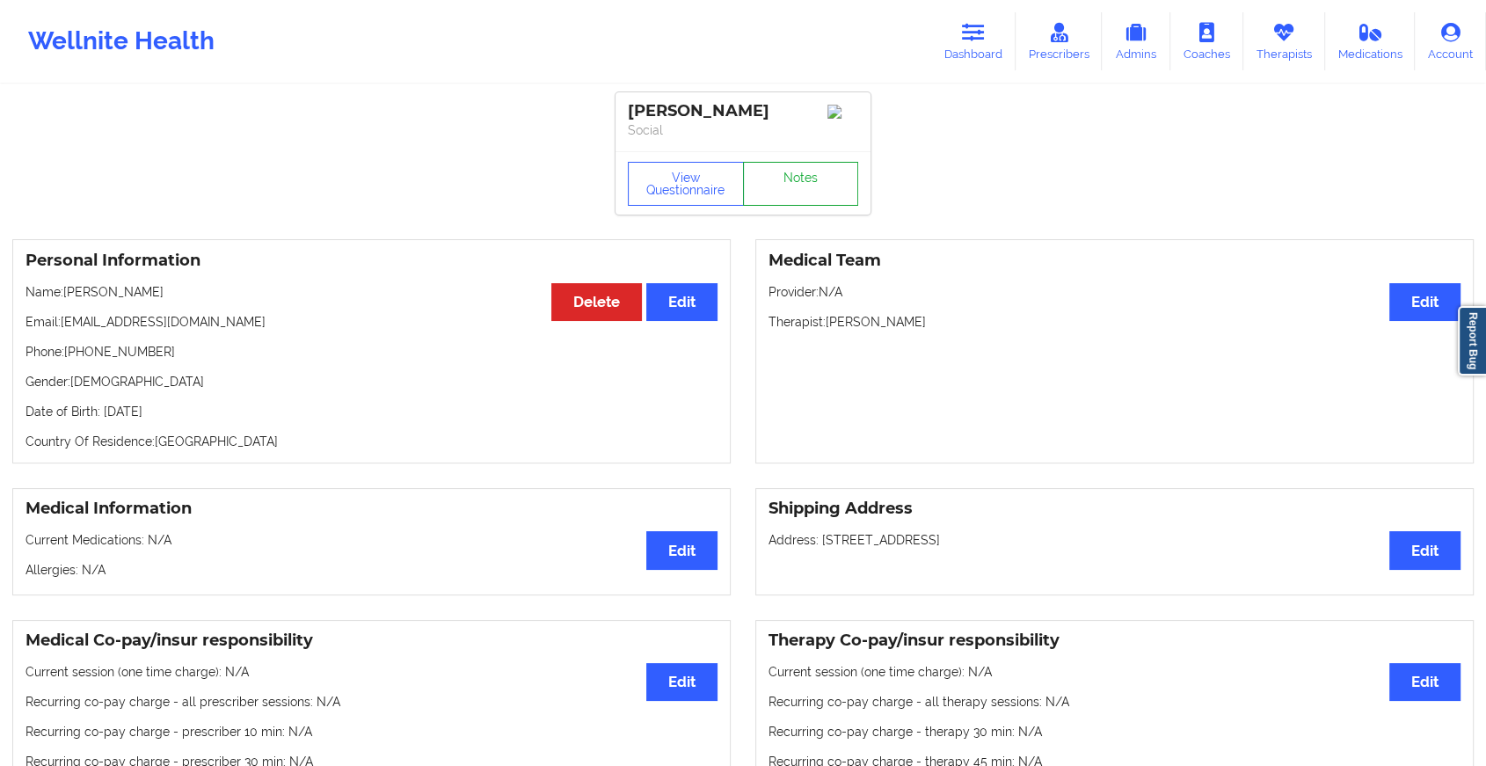
click at [783, 188] on link "Notes" at bounding box center [801, 184] width 116 height 44
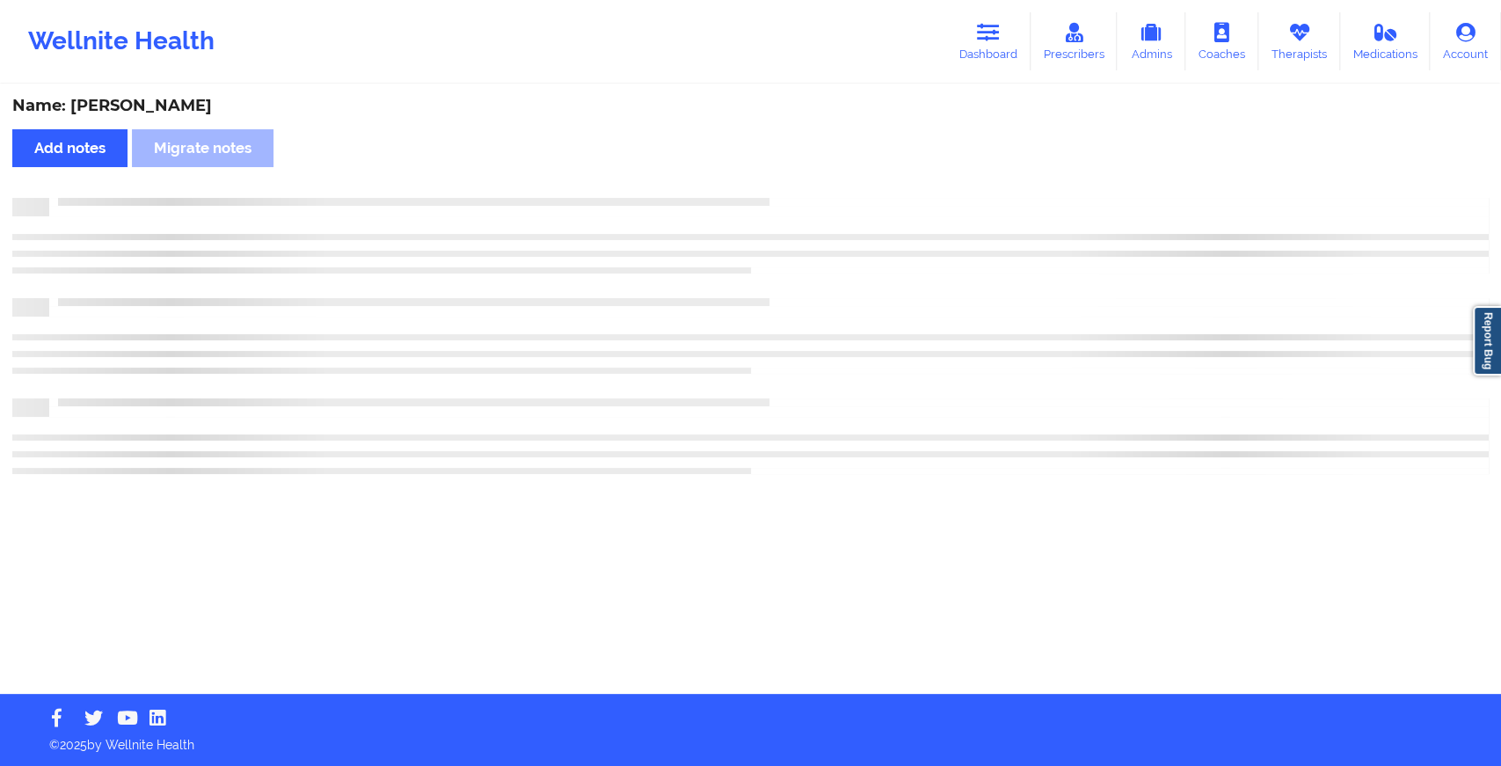
click at [783, 188] on div "Name: [PERSON_NAME] Add notes Migrate notes" at bounding box center [750, 390] width 1501 height 608
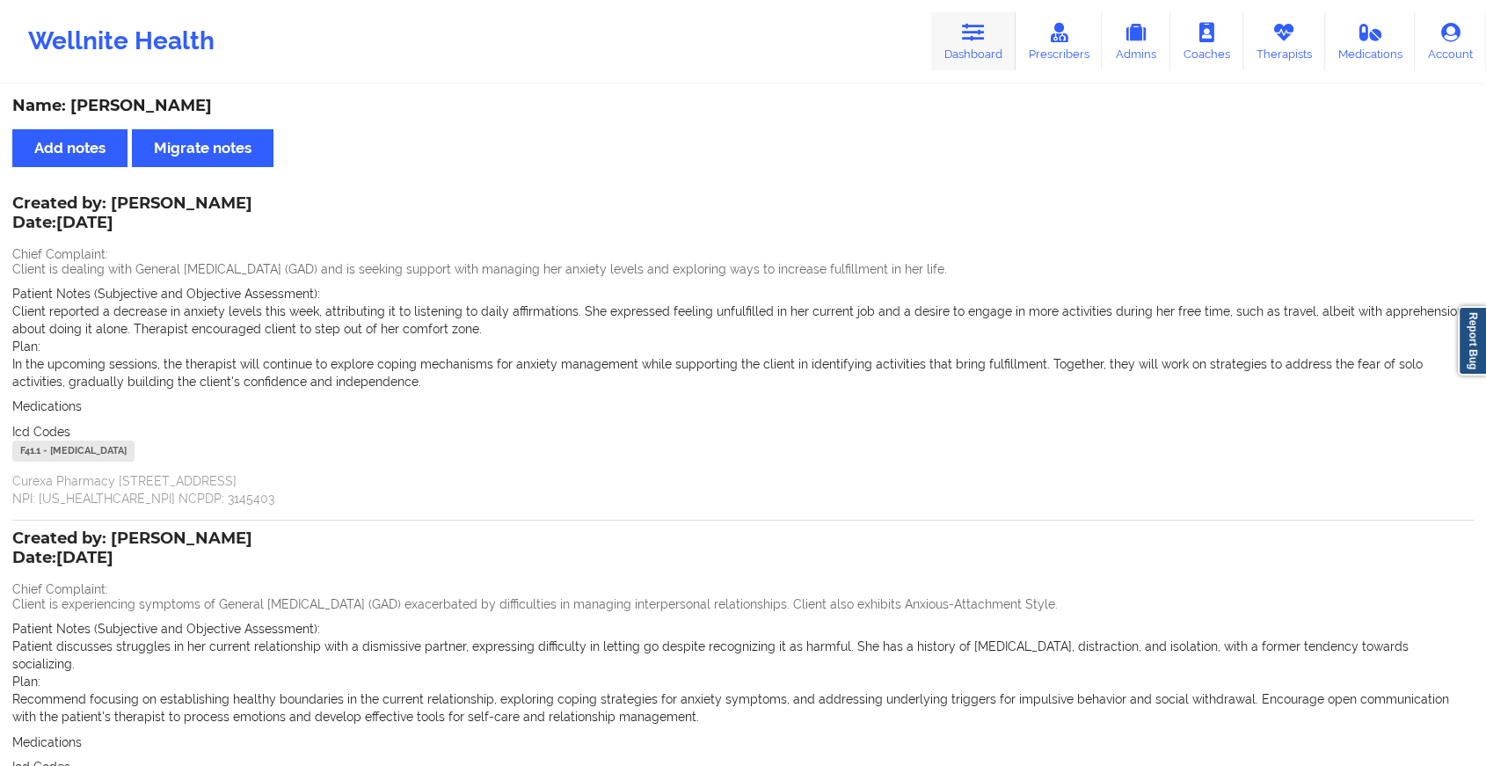
click at [953, 32] on link "Dashboard" at bounding box center [973, 41] width 84 height 58
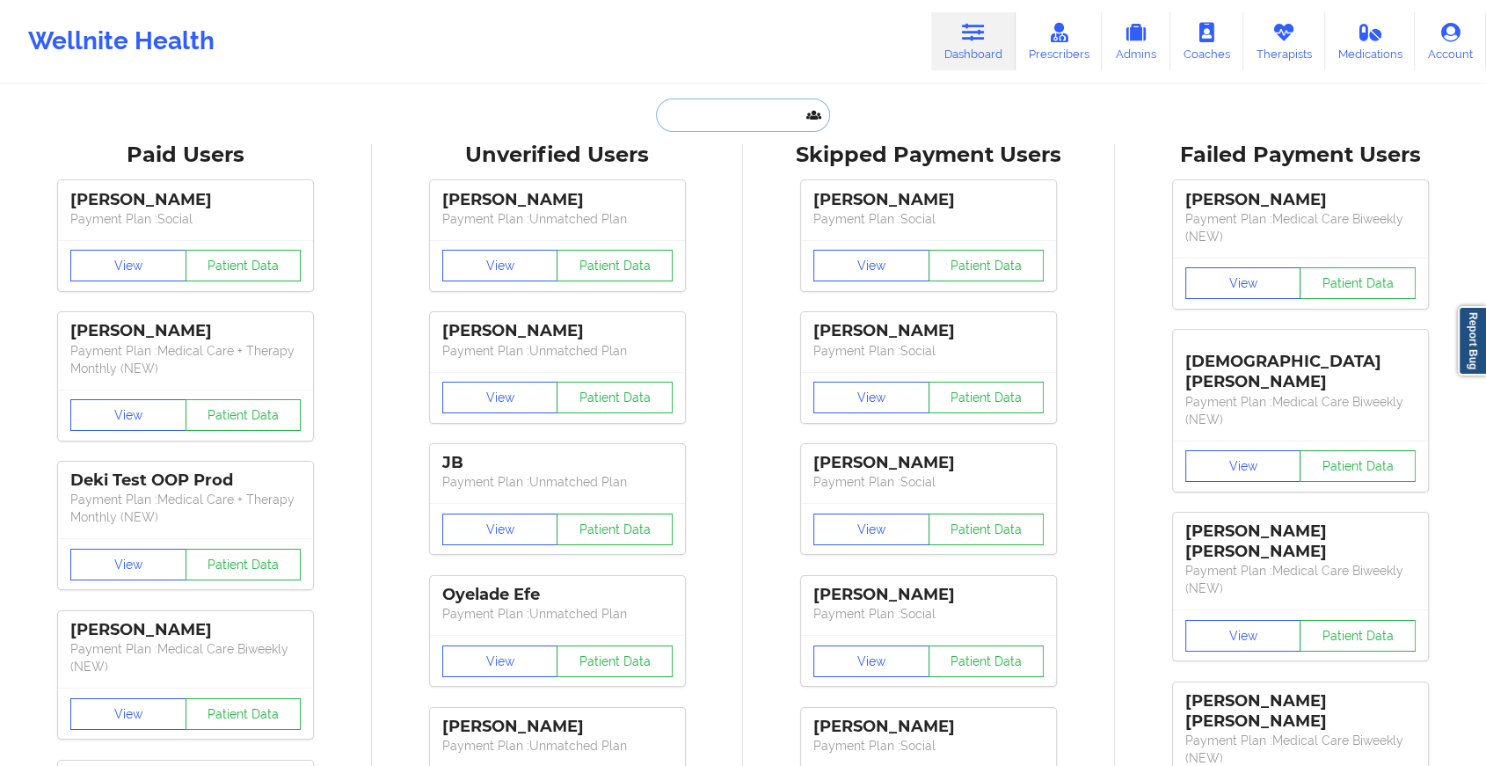
click at [722, 110] on input "text" at bounding box center [743, 115] width 174 height 33
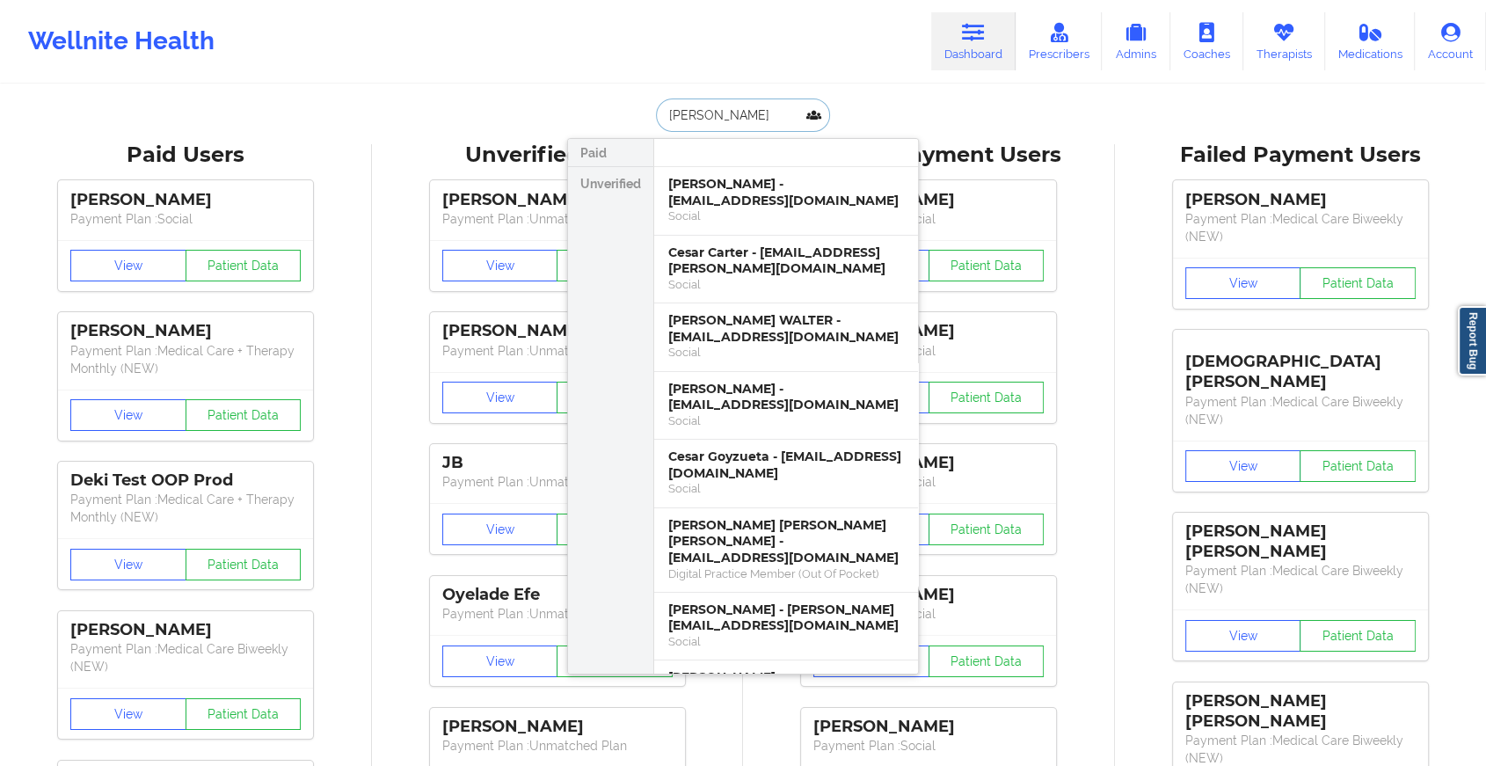
type input "[PERSON_NAME]"
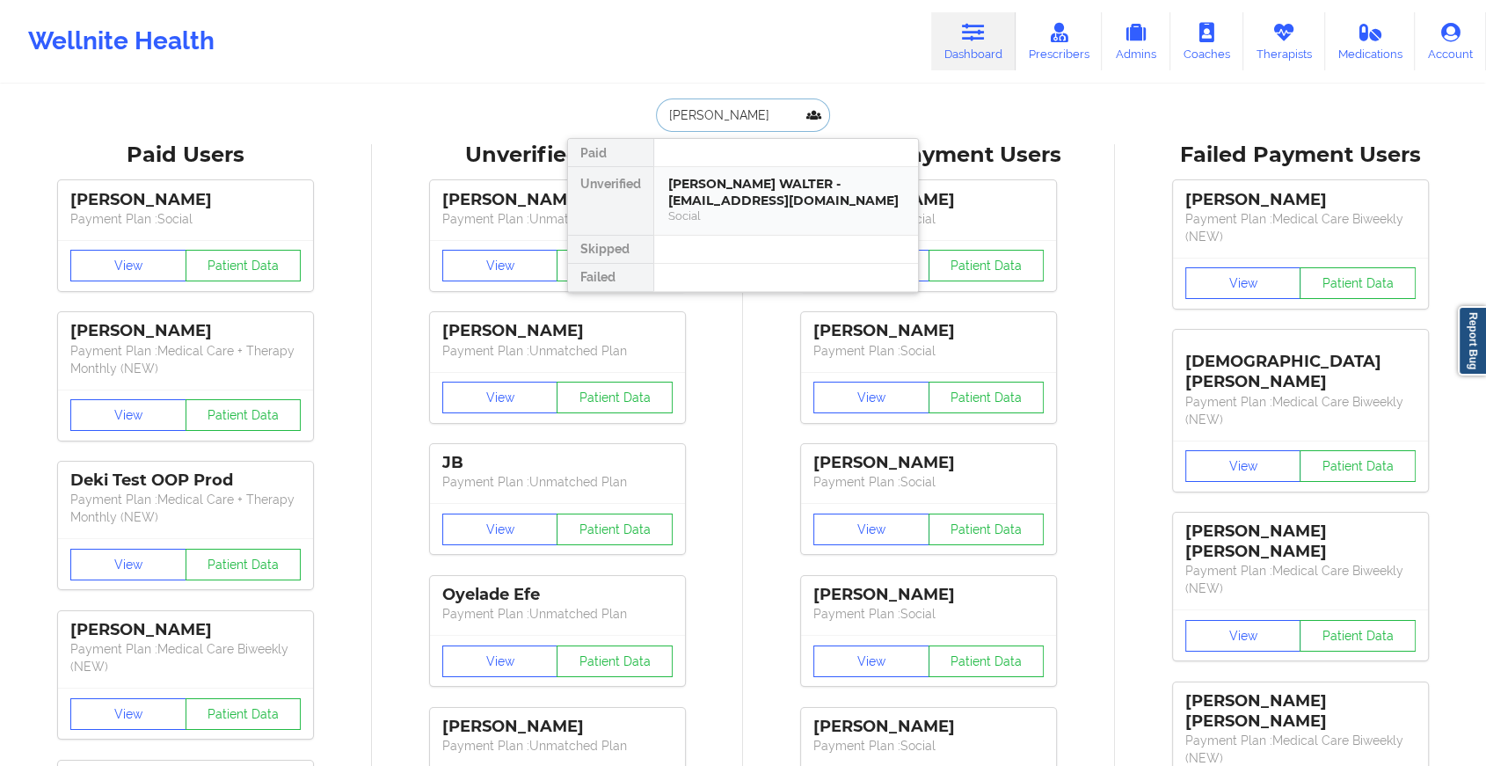
click at [802, 215] on div "Social" at bounding box center [786, 215] width 236 height 15
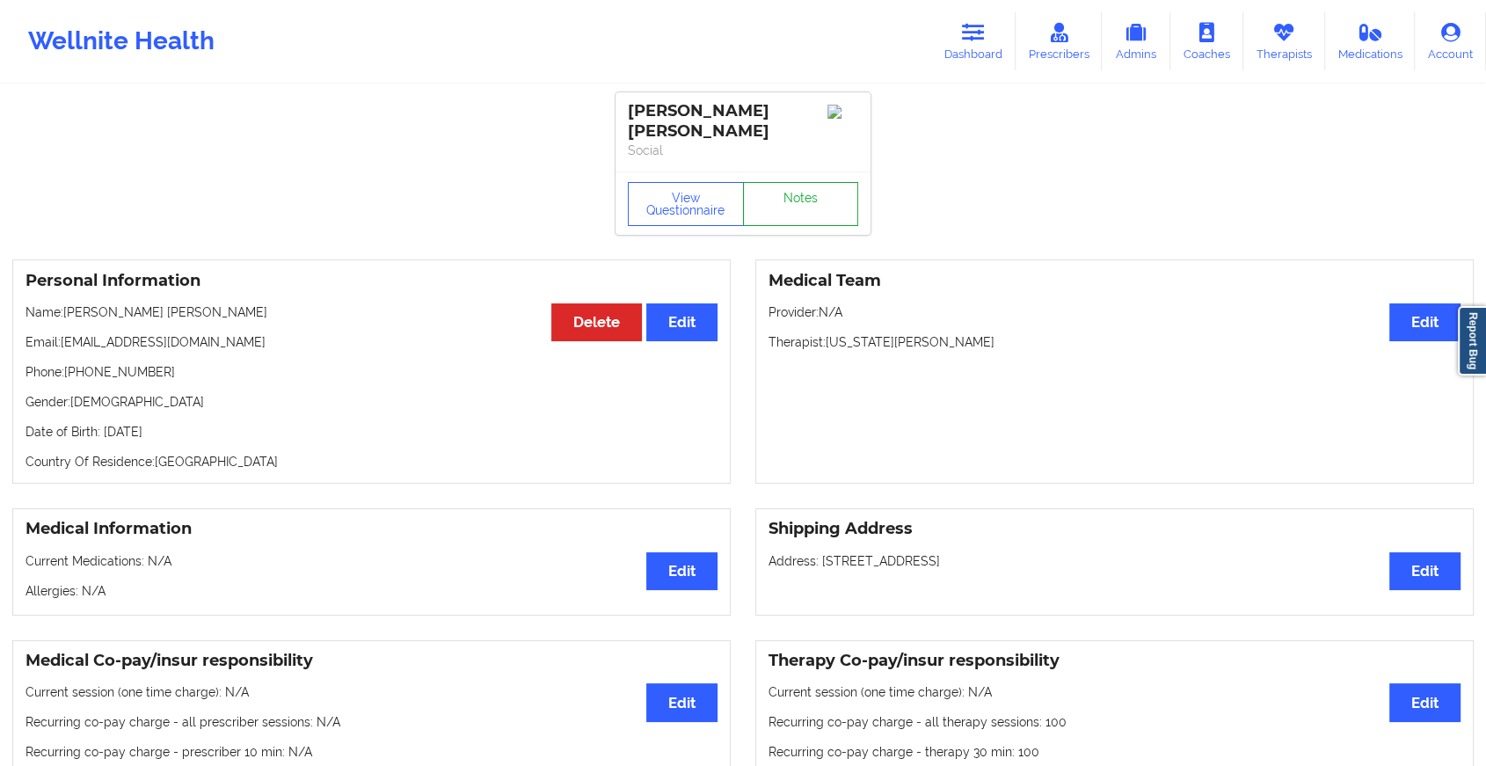
click at [797, 183] on link "Notes" at bounding box center [801, 204] width 116 height 44
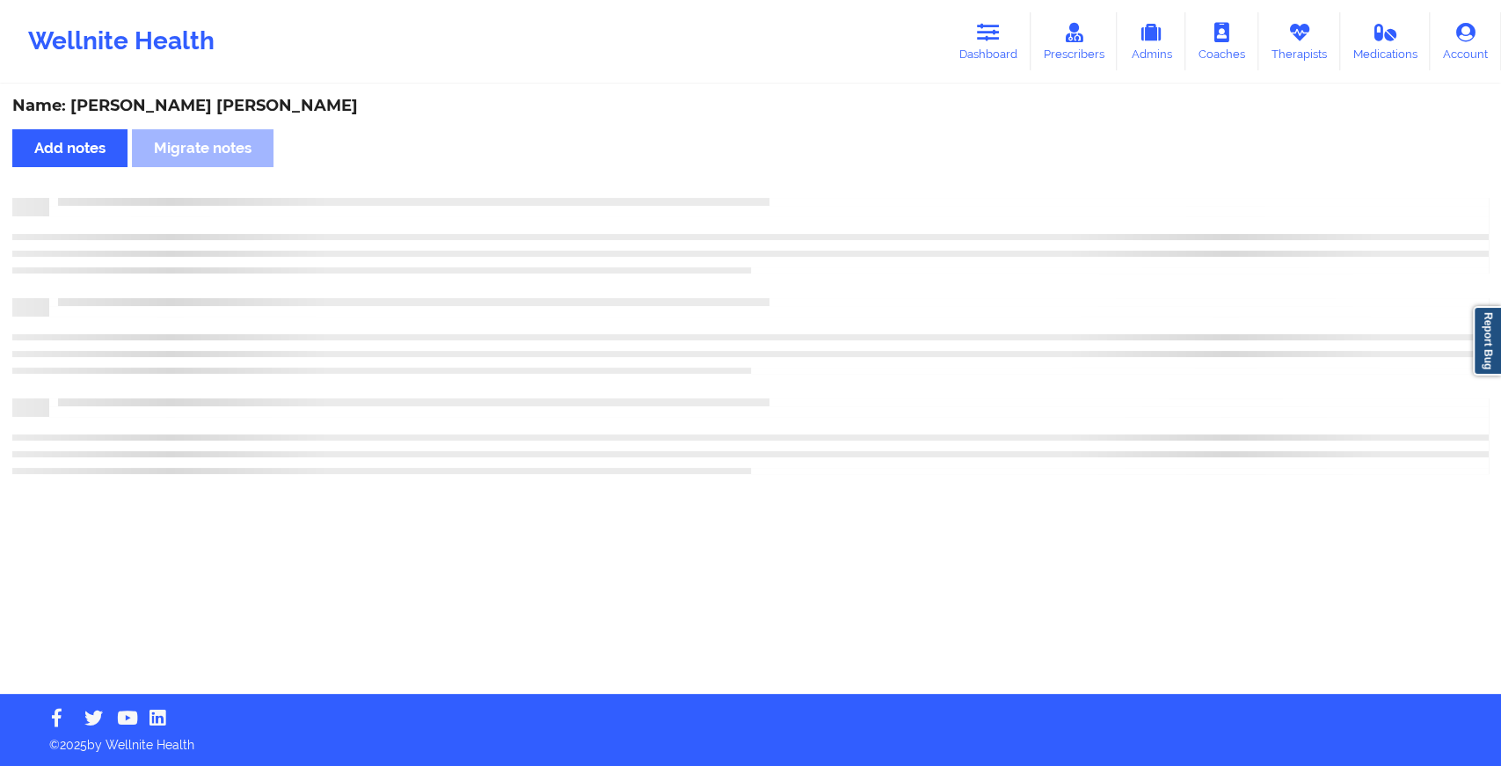
click at [797, 183] on div "Name: [PERSON_NAME] [PERSON_NAME] Add notes Migrate notes" at bounding box center [750, 390] width 1501 height 608
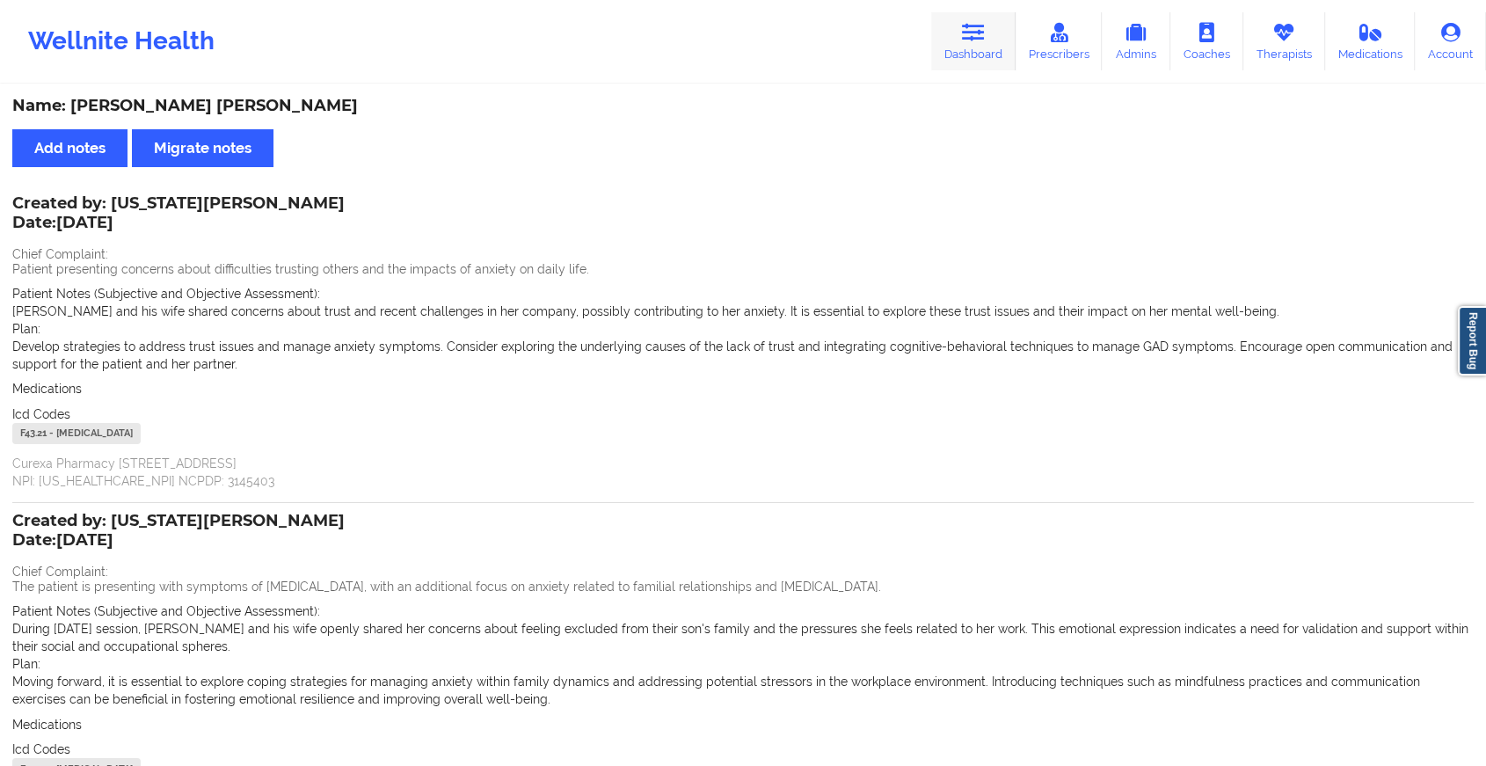
click at [982, 20] on link "Dashboard" at bounding box center [973, 41] width 84 height 58
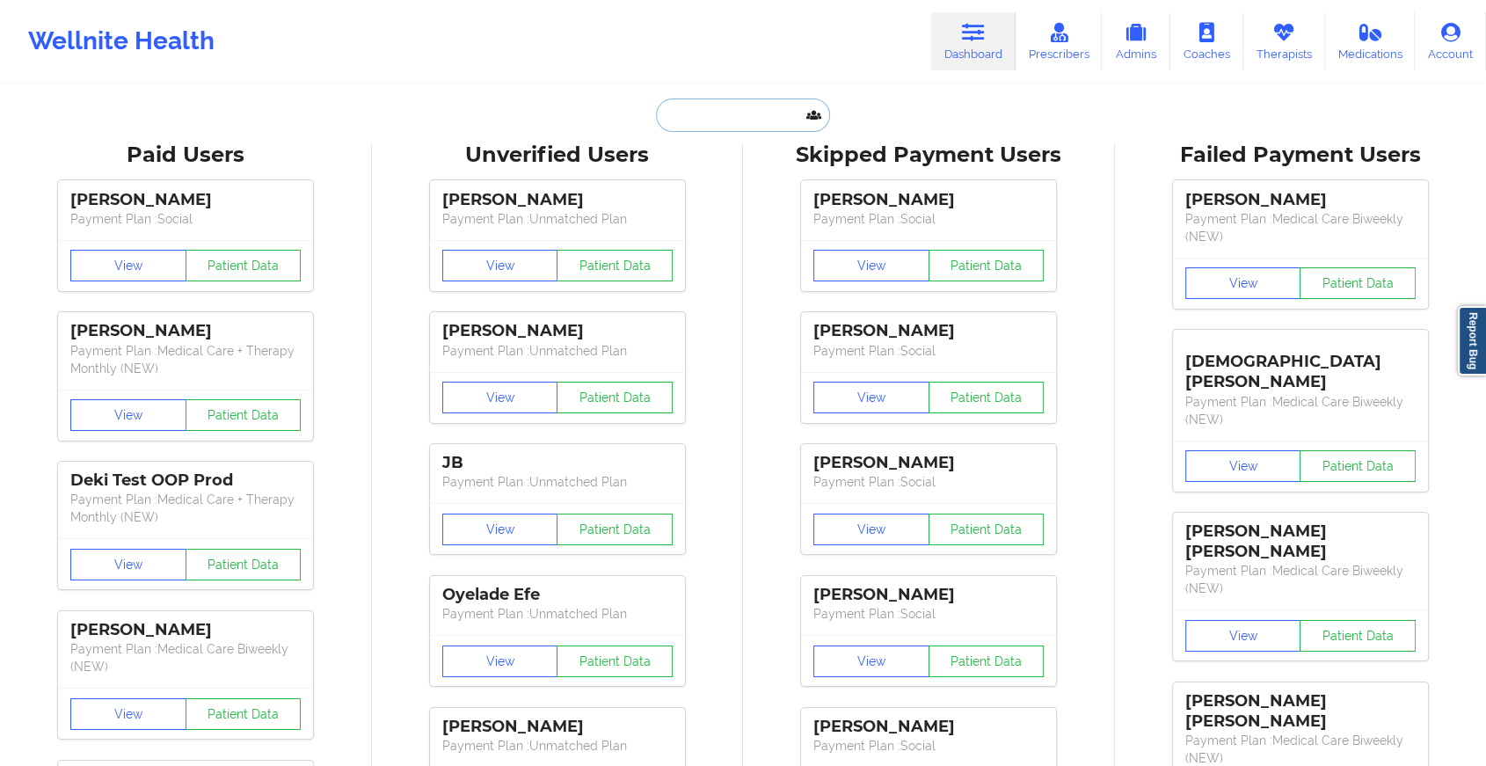
click at [752, 120] on input "text" at bounding box center [743, 115] width 174 height 33
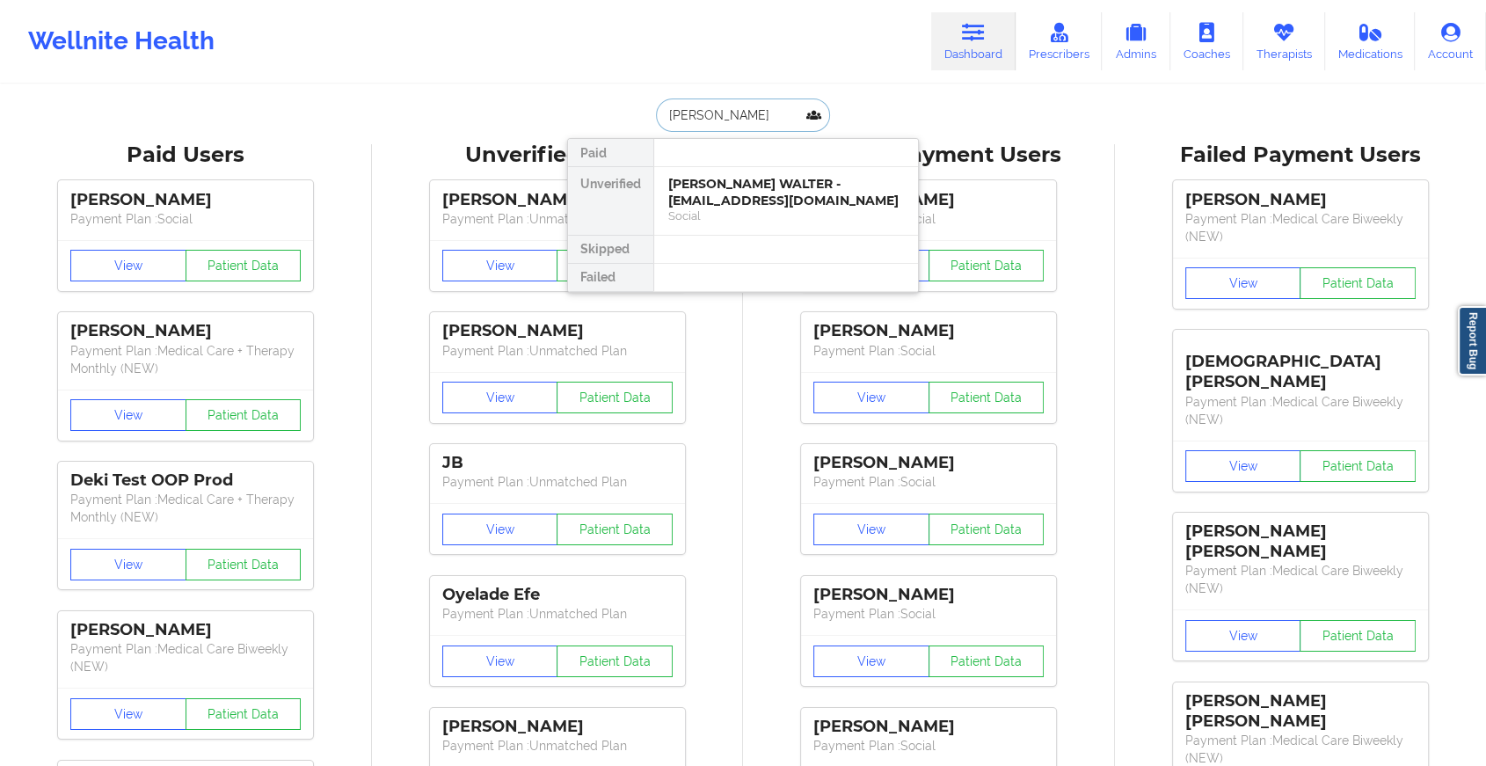
type input "[PERSON_NAME]"
click at [735, 172] on div "Stephen Ventura - [EMAIL_ADDRESS][PERSON_NAME][DOMAIN_NAME] Social" at bounding box center [786, 209] width 264 height 84
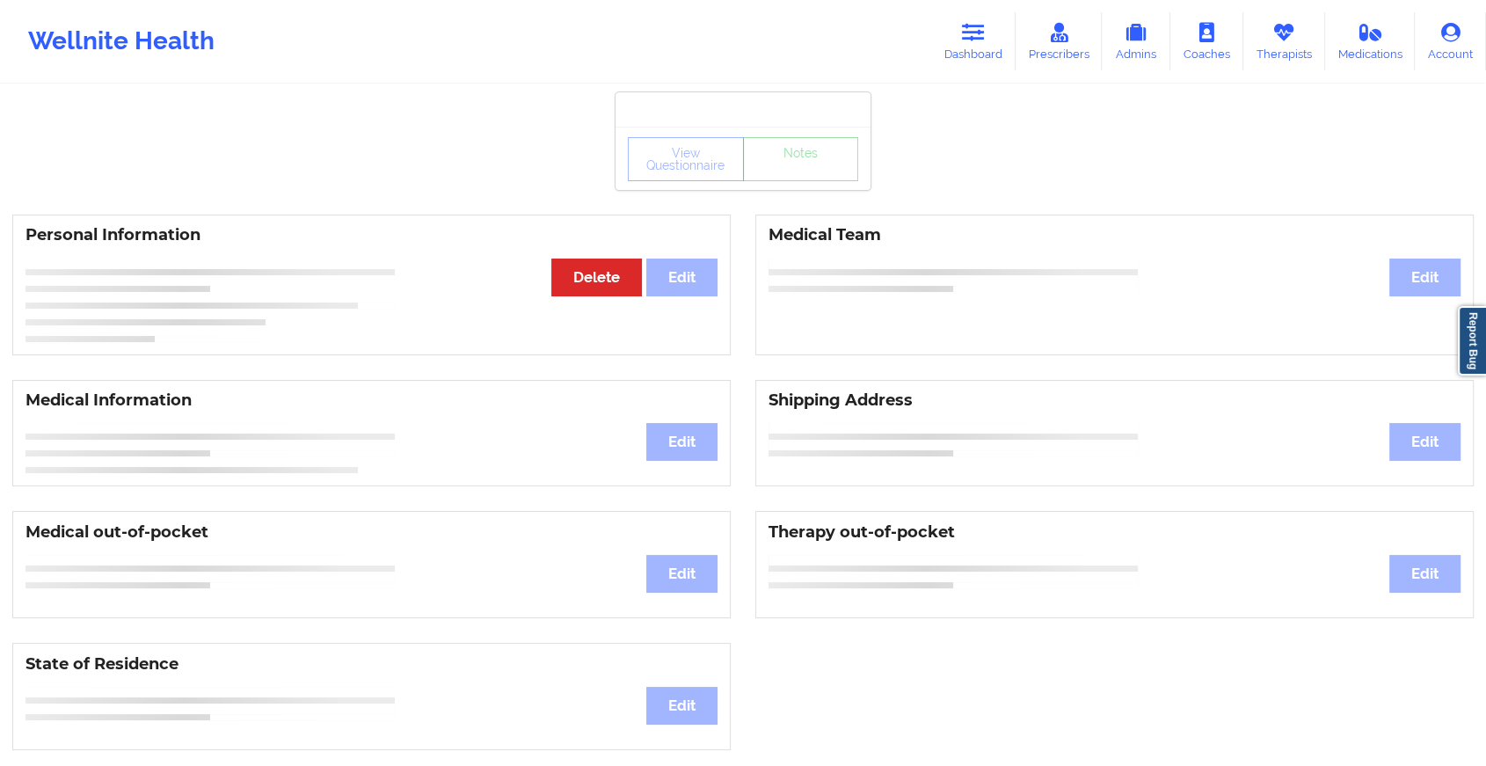
click at [830, 184] on div "View Questionnaire Notes" at bounding box center [743, 158] width 255 height 63
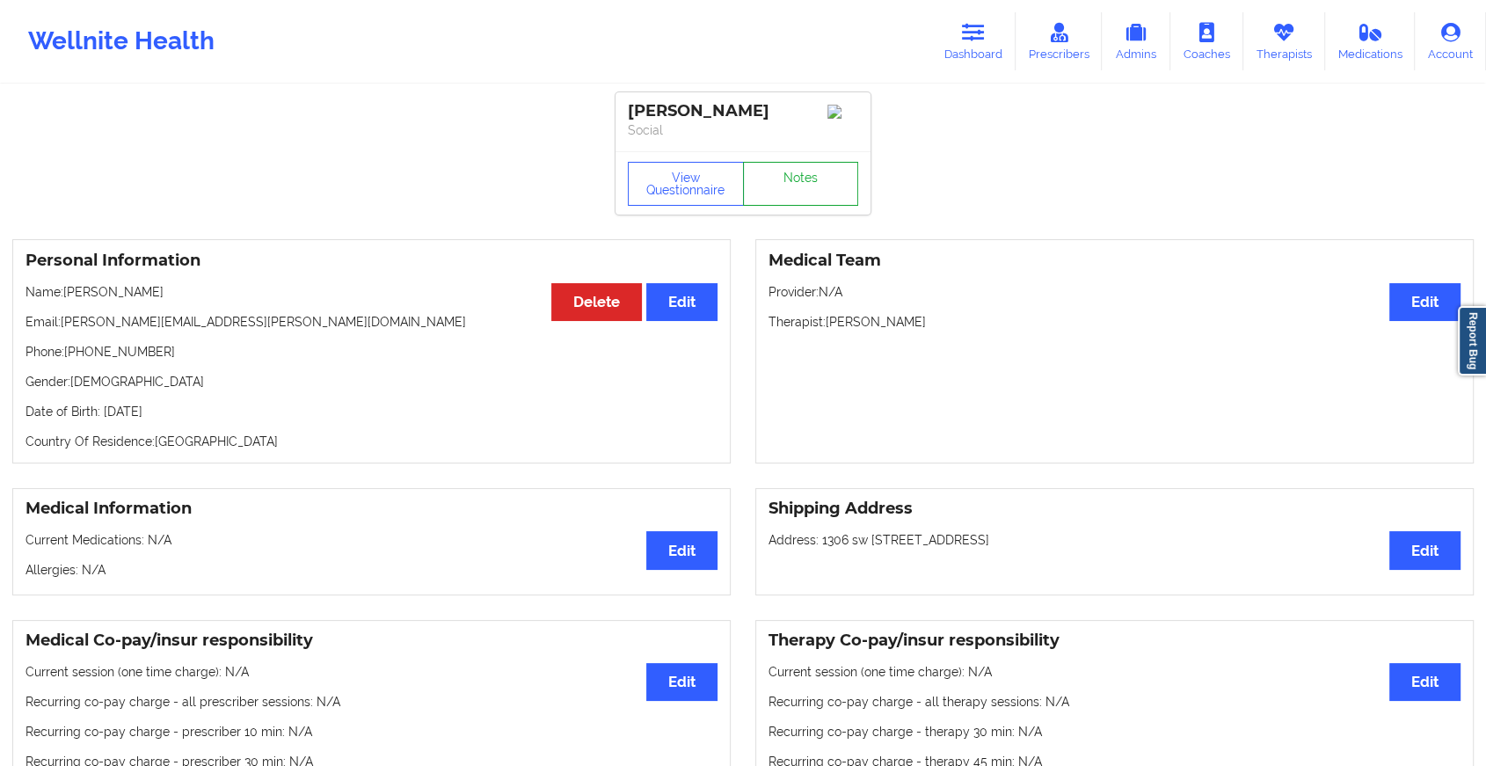
click at [830, 184] on link "Notes" at bounding box center [801, 184] width 116 height 44
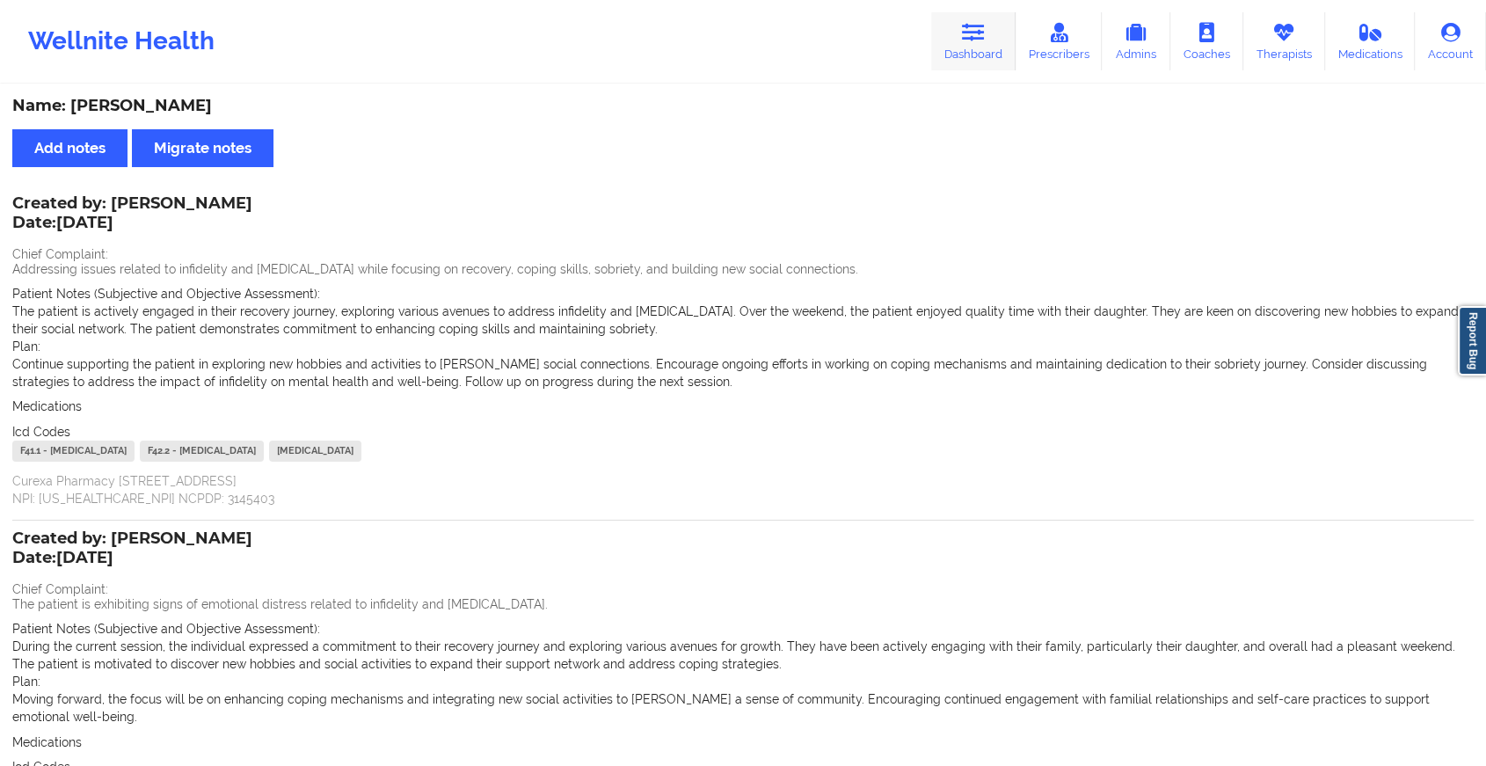
click at [985, 28] on icon at bounding box center [973, 32] width 23 height 19
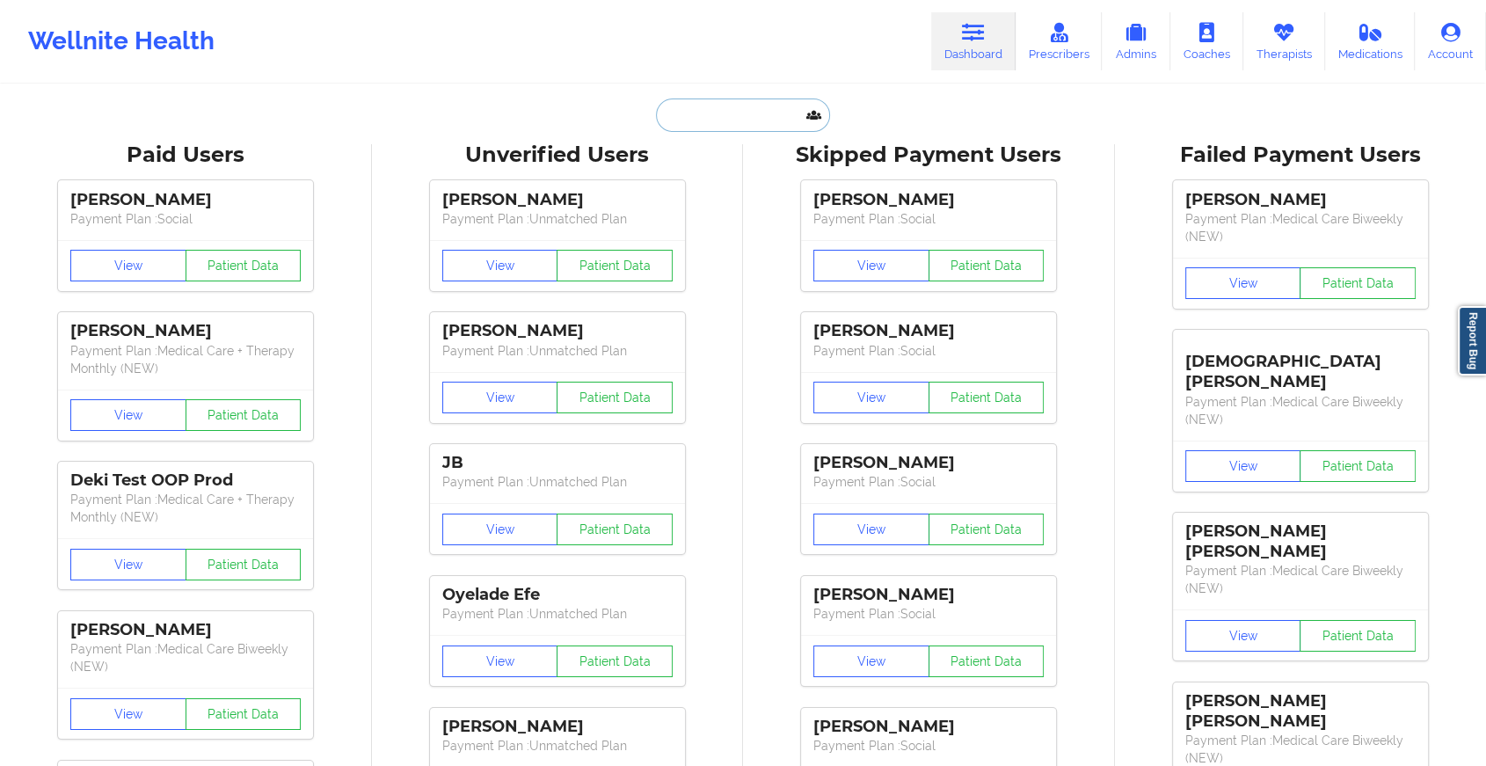
click at [761, 126] on input "text" at bounding box center [743, 115] width 174 height 33
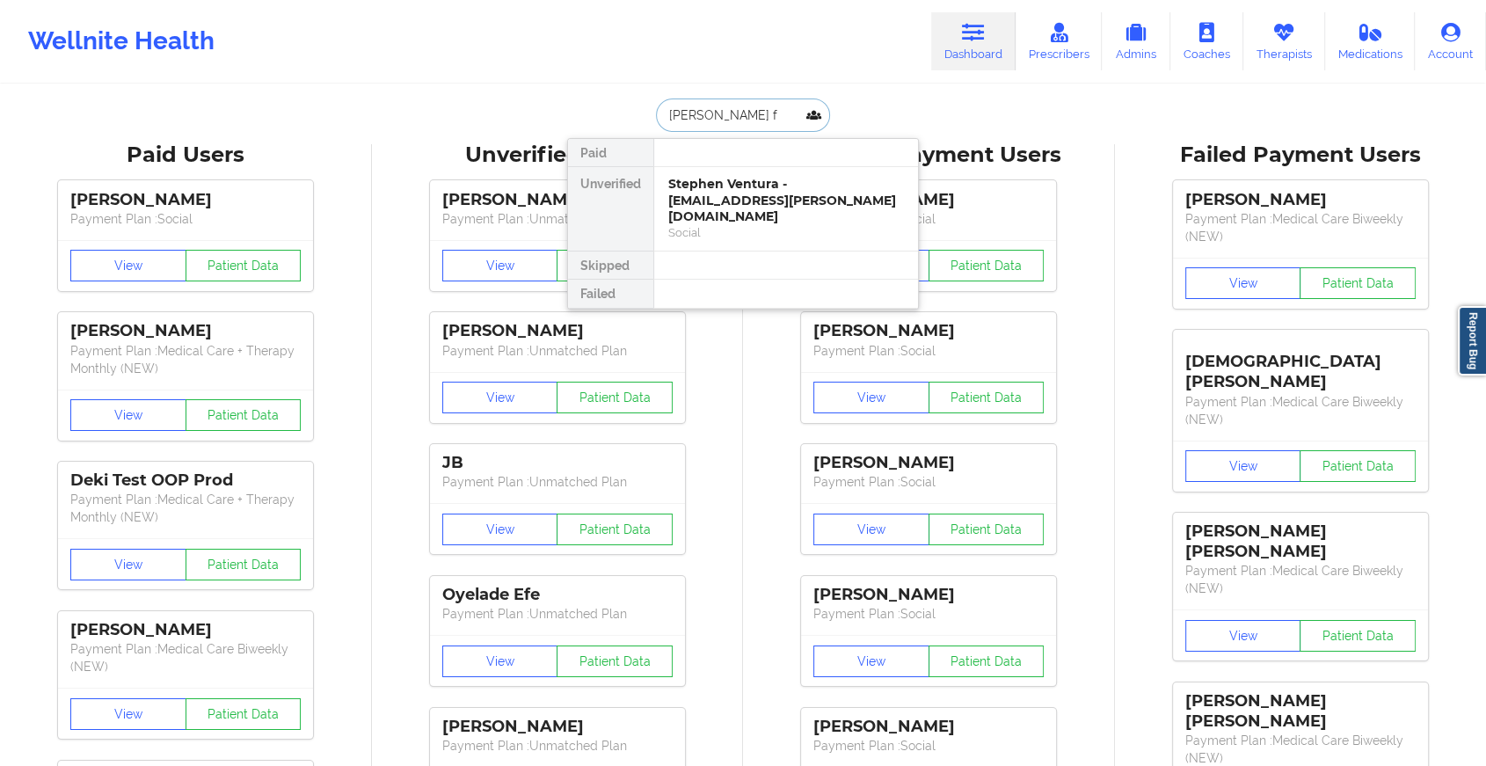
type input "[PERSON_NAME] fi"
click at [765, 180] on div "[PERSON_NAME] Fields - [EMAIL_ADDRESS][DOMAIN_NAME]" at bounding box center [786, 192] width 236 height 33
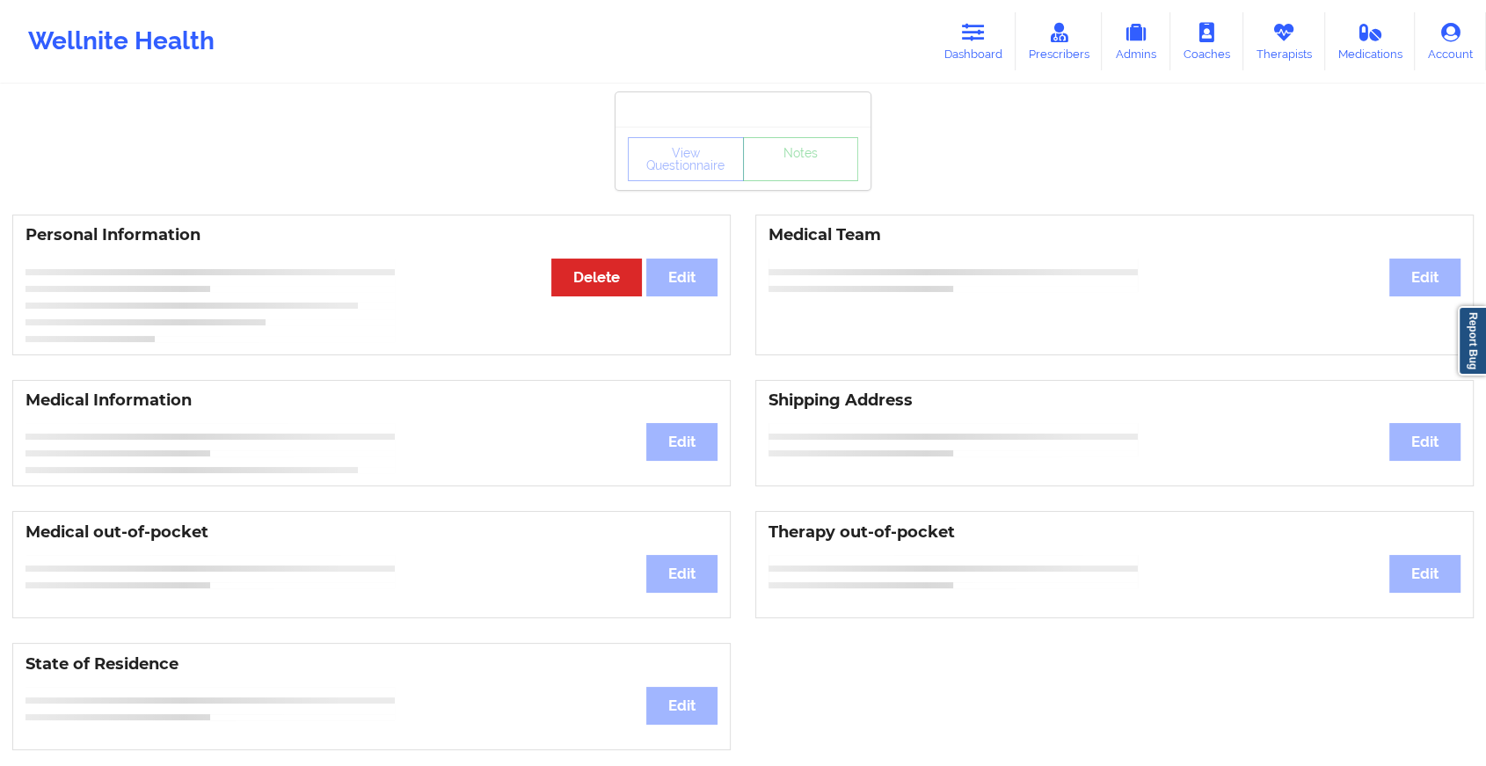
click at [793, 178] on div "View Questionnaire Notes" at bounding box center [743, 159] width 230 height 44
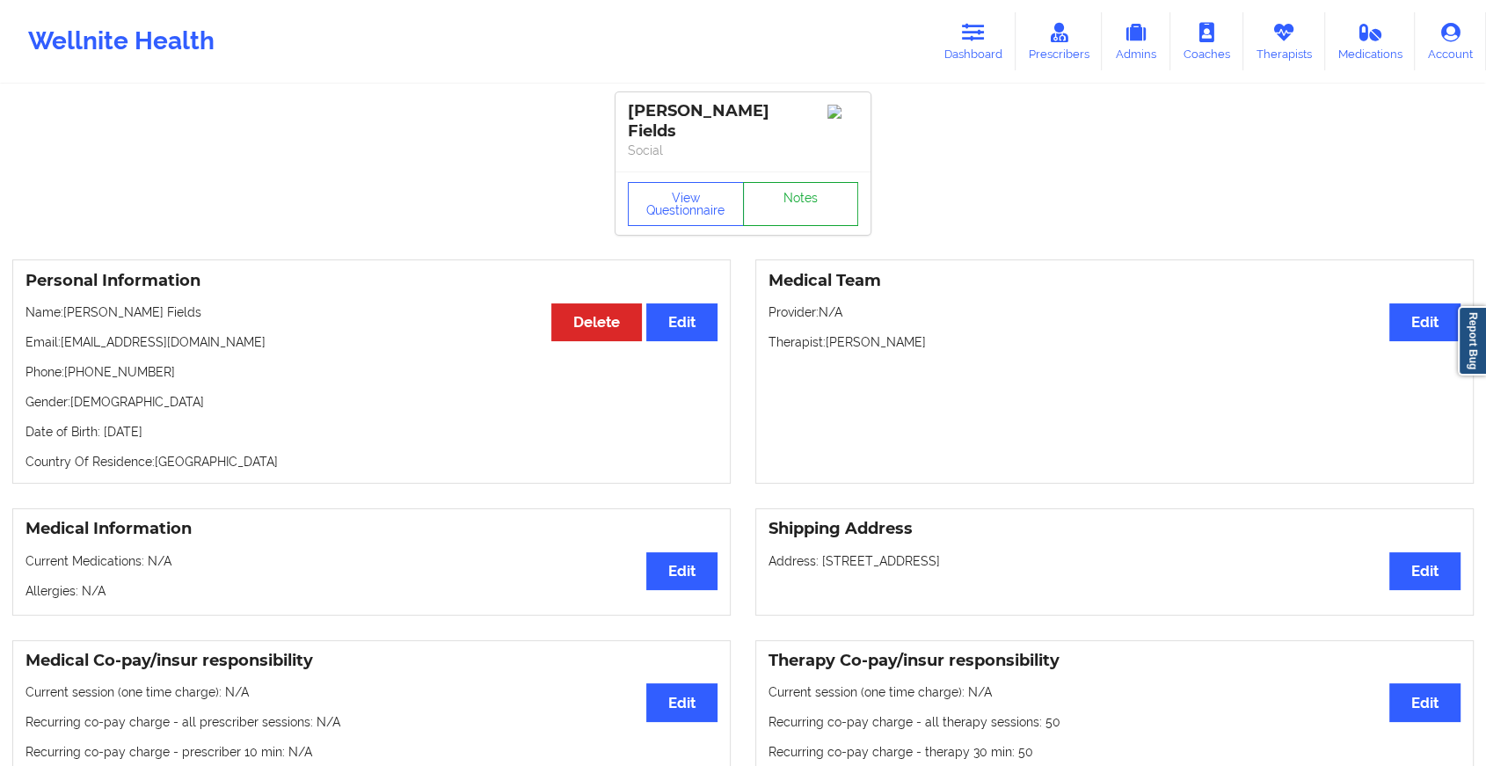
click at [793, 182] on link "Notes" at bounding box center [801, 204] width 116 height 44
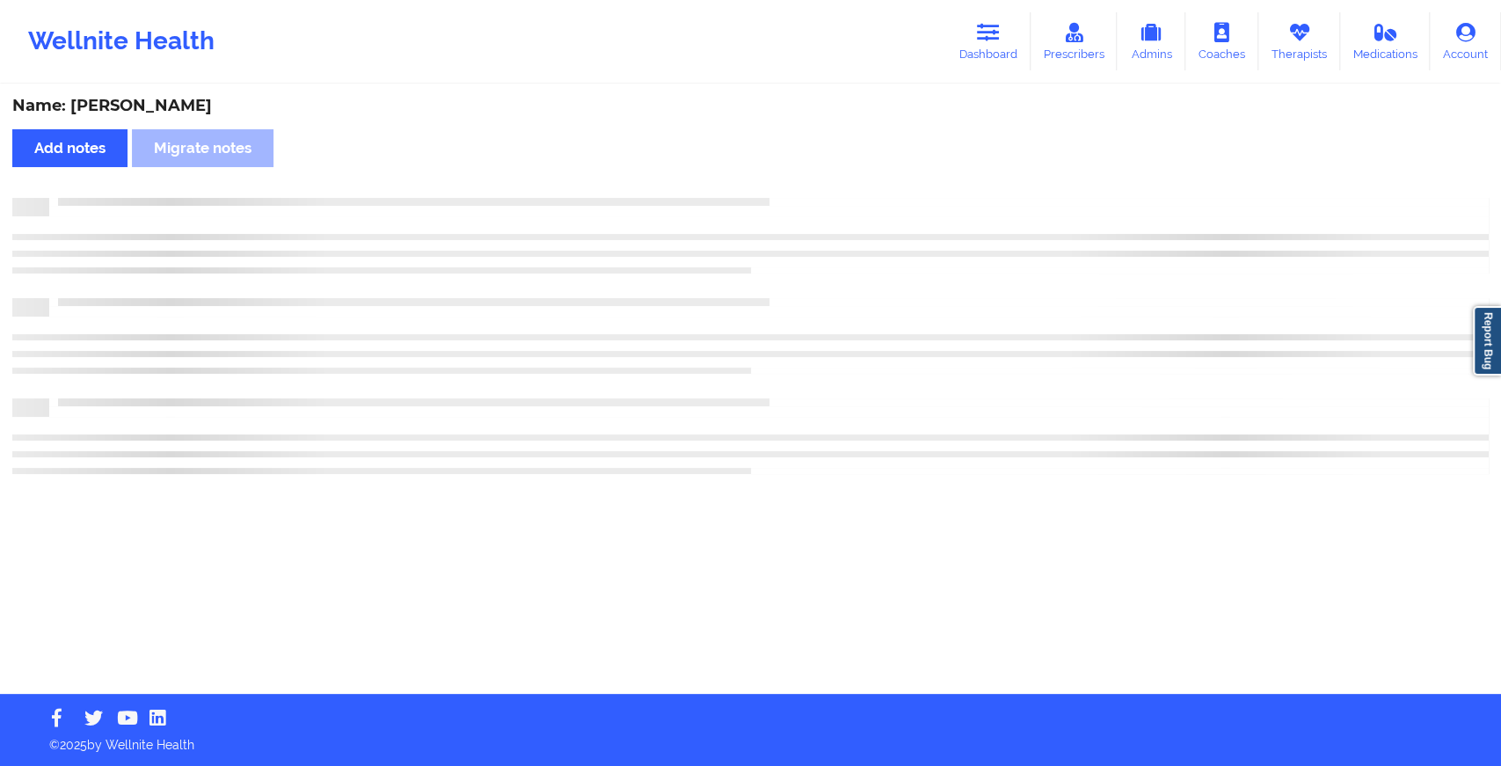
click at [793, 178] on div "Name: [PERSON_NAME] Add notes Migrate notes" at bounding box center [750, 390] width 1501 height 608
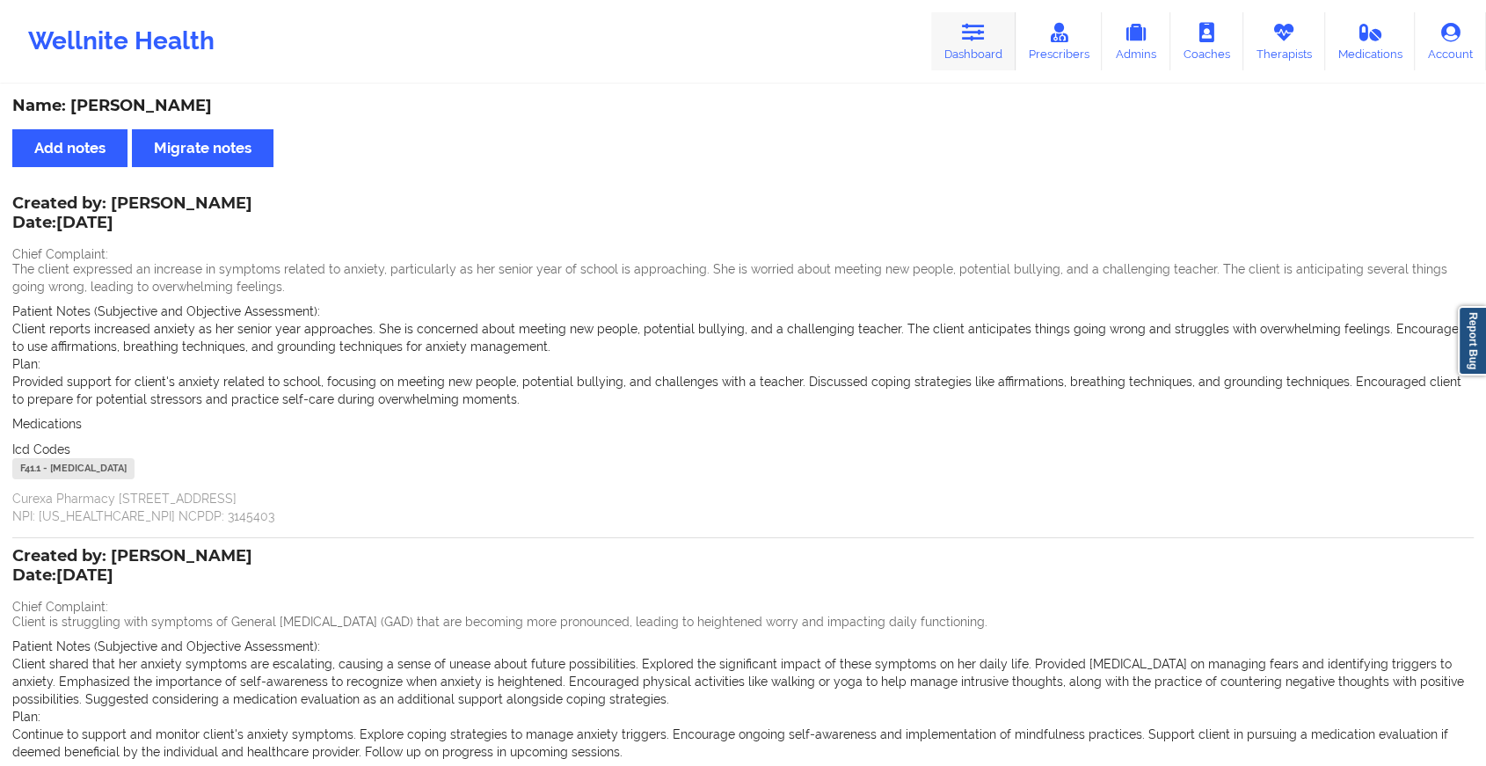
click at [967, 39] on icon at bounding box center [973, 32] width 23 height 19
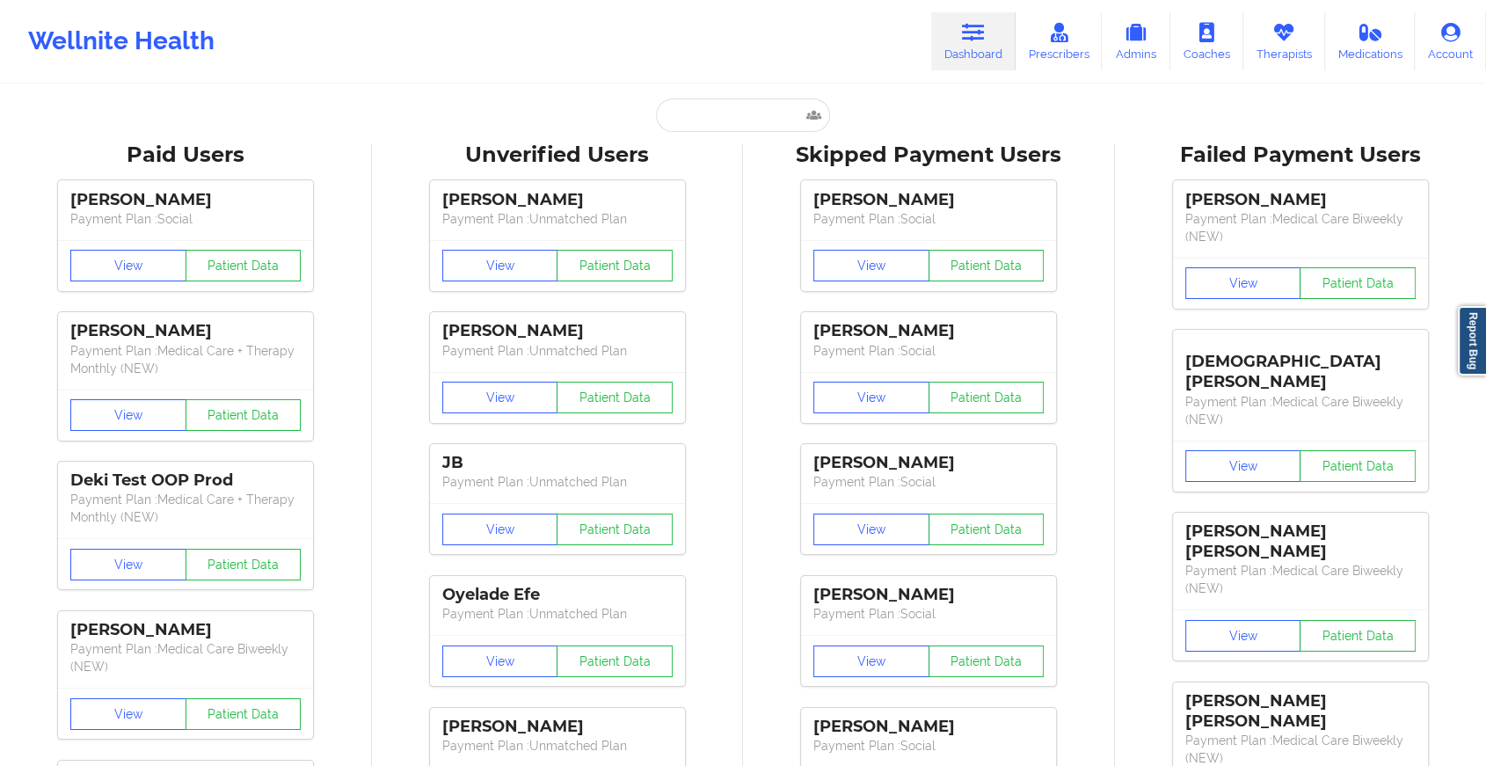
paste input "[EMAIL_ADDRESS][DOMAIN_NAME]"
click at [732, 113] on input "text" at bounding box center [743, 115] width 174 height 33
type input "[EMAIL_ADDRESS][DOMAIN_NAME]"
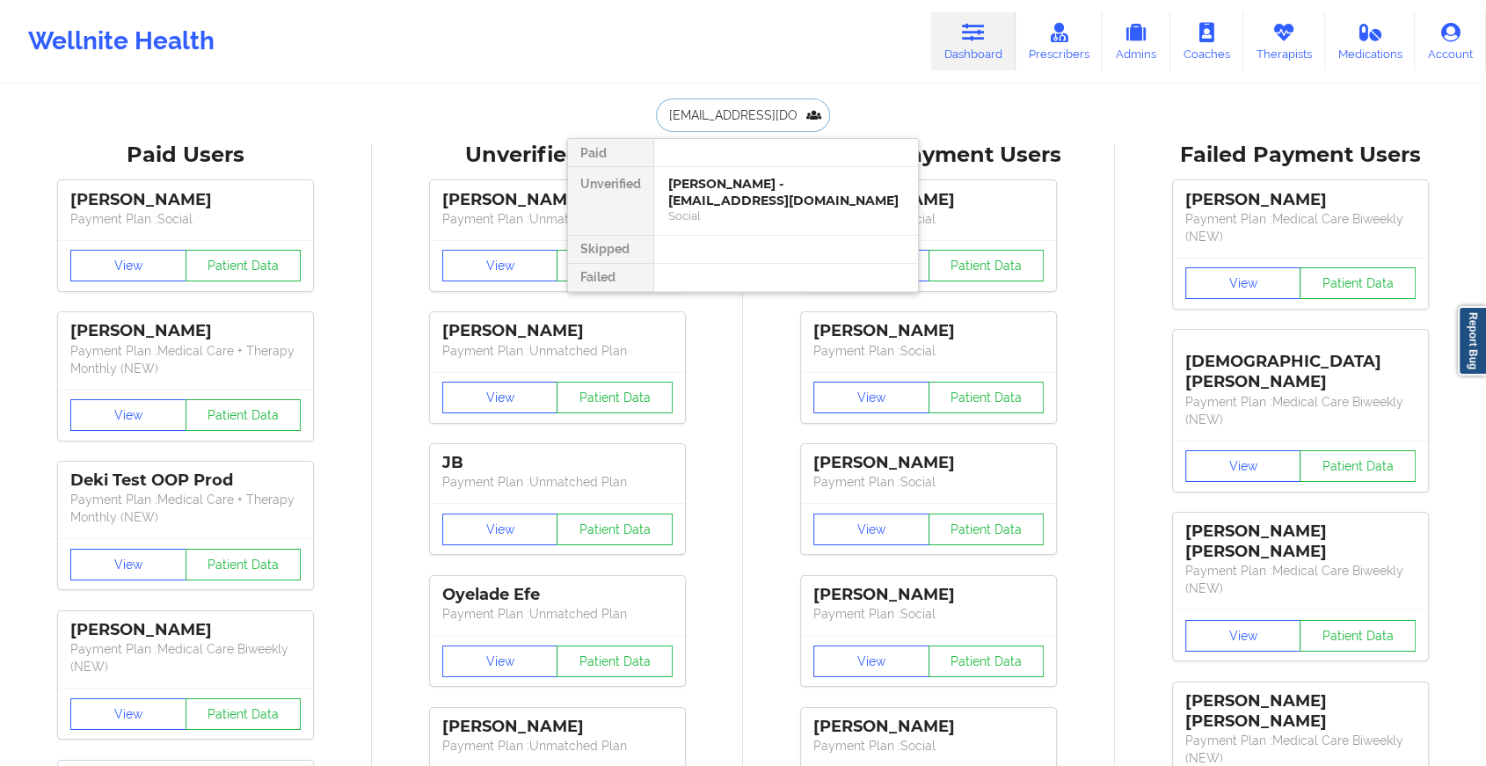
click at [710, 183] on div "[PERSON_NAME] - [EMAIL_ADDRESS][DOMAIN_NAME]" at bounding box center [786, 192] width 236 height 33
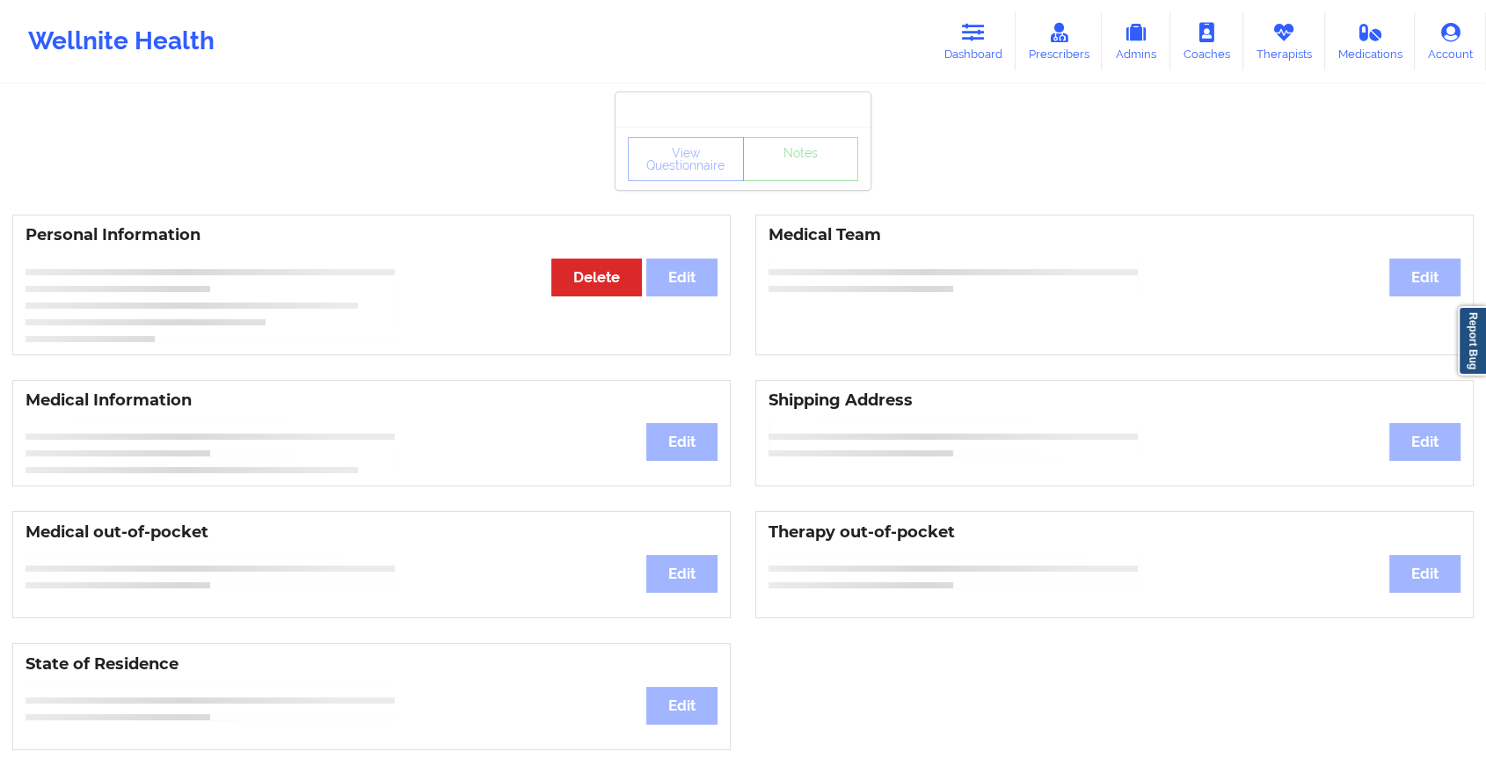
click at [805, 176] on div "View Questionnaire Notes" at bounding box center [743, 159] width 230 height 44
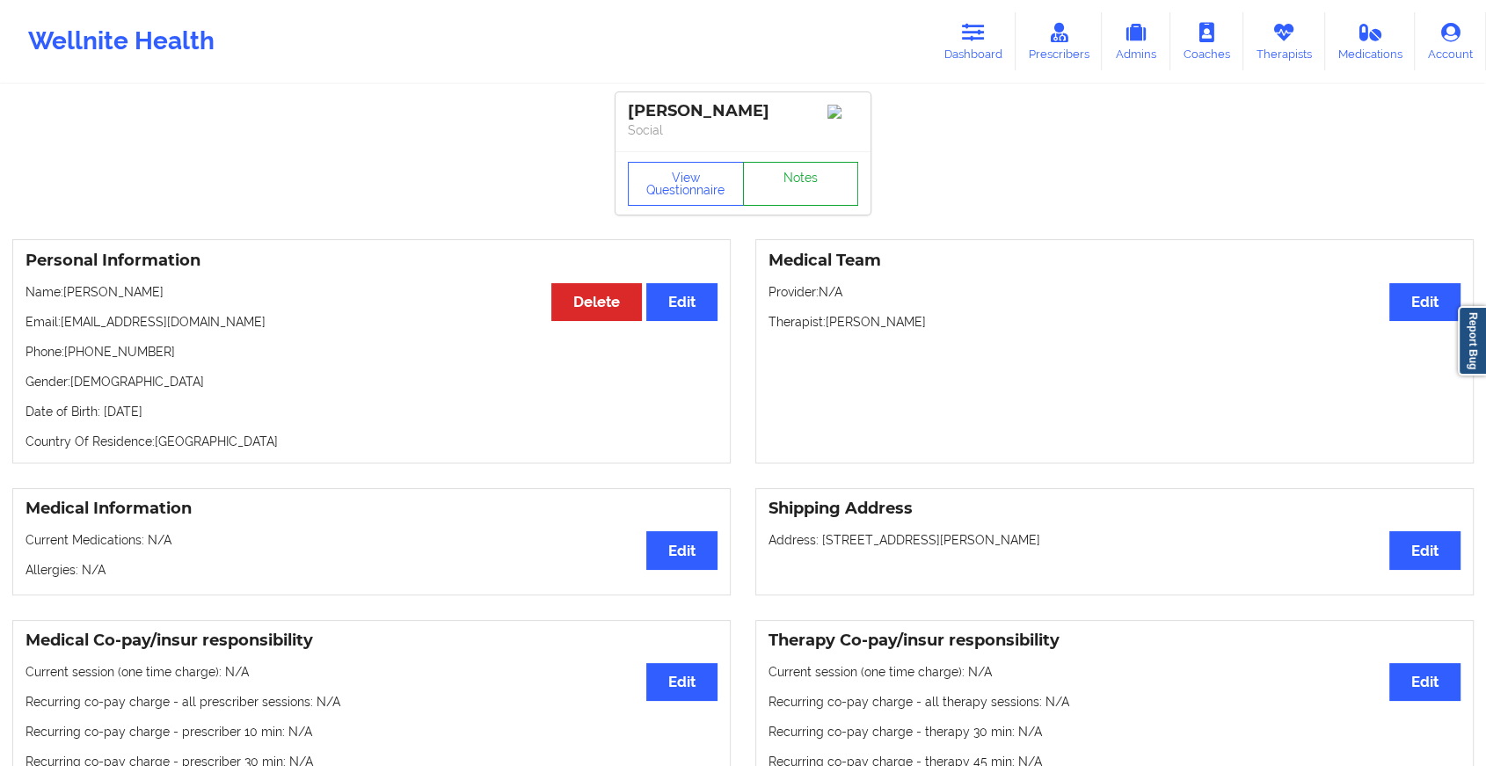
click at [805, 176] on link "Notes" at bounding box center [801, 184] width 116 height 44
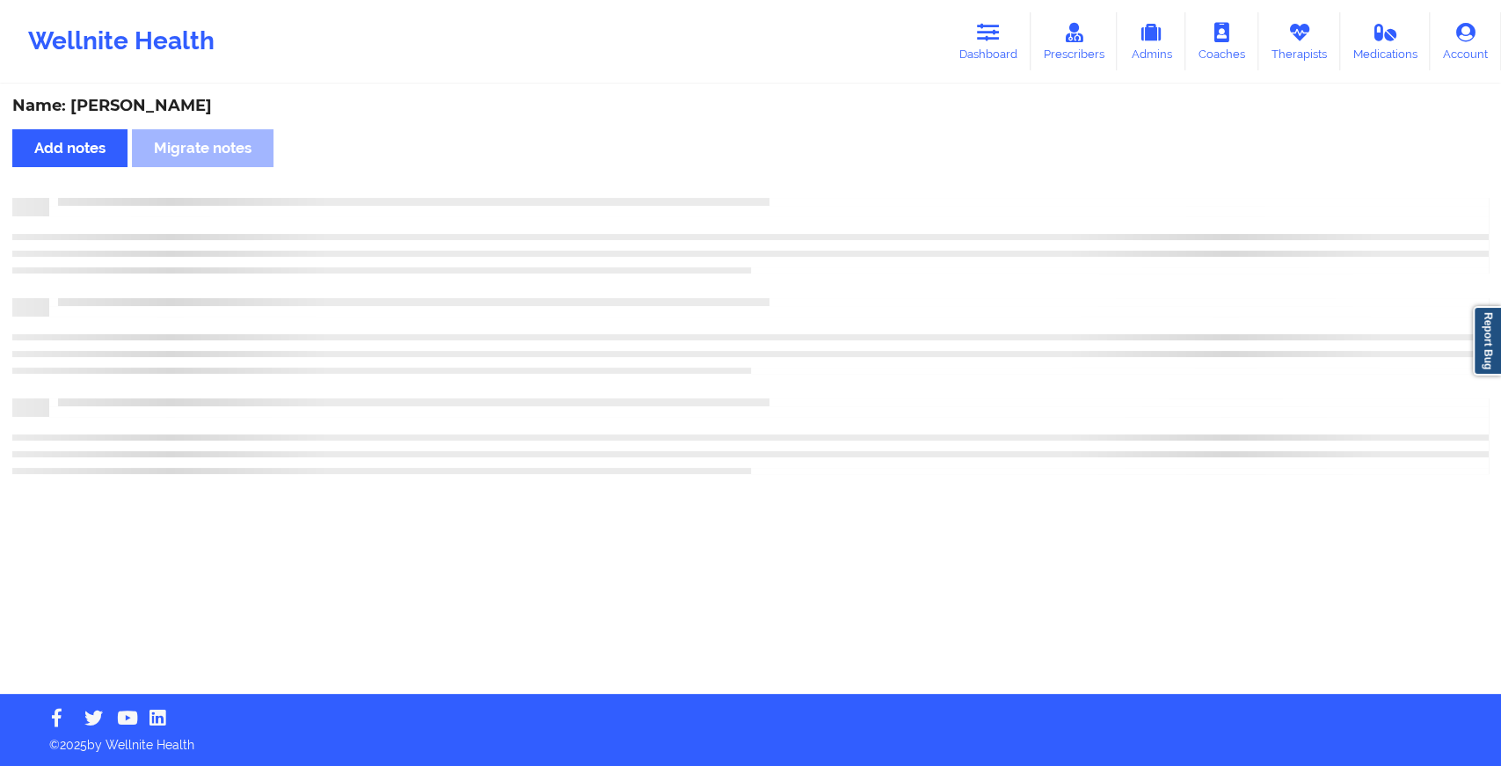
click at [805, 176] on div "Name: [PERSON_NAME] Add notes Migrate notes" at bounding box center [750, 390] width 1501 height 608
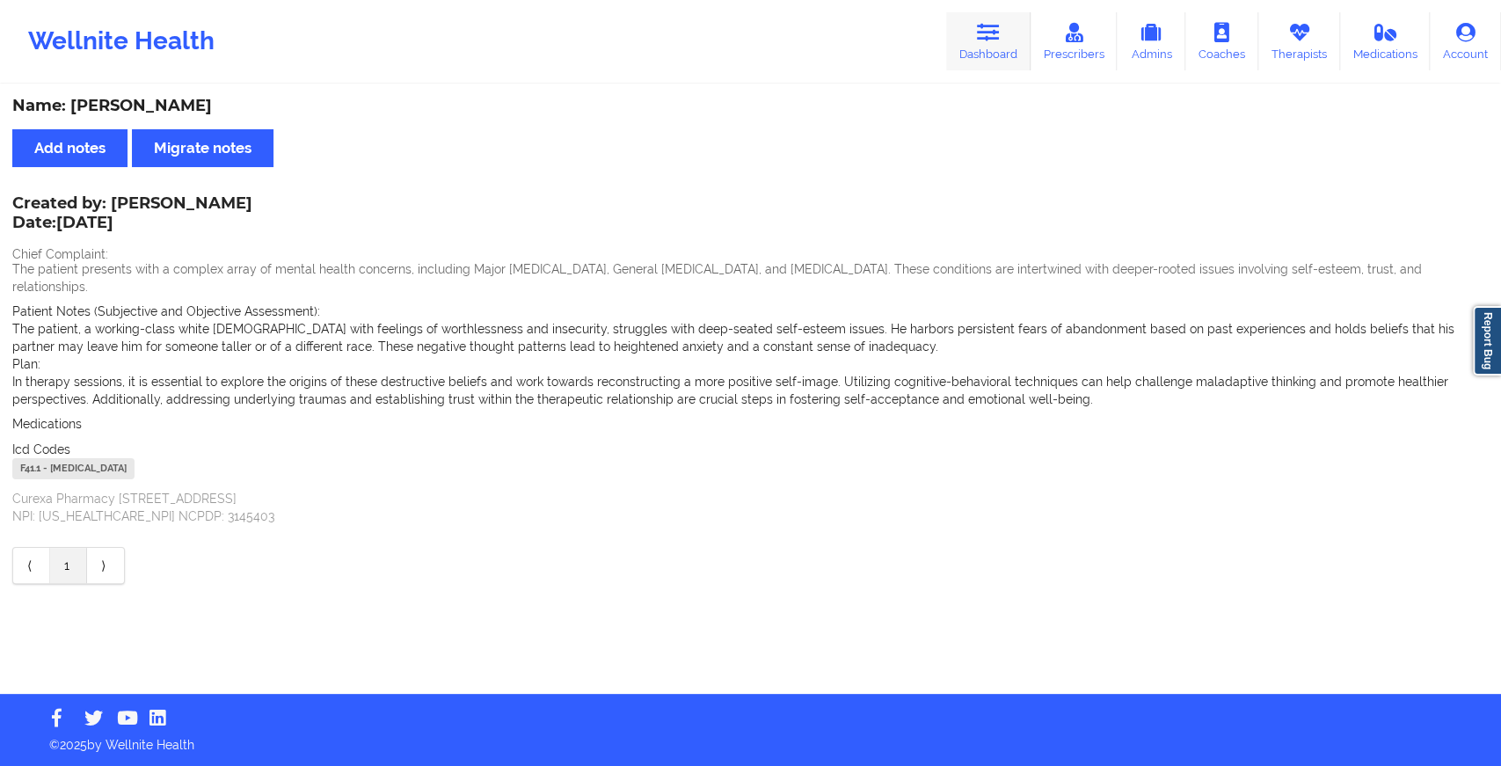
click at [980, 56] on link "Dashboard" at bounding box center [988, 41] width 84 height 58
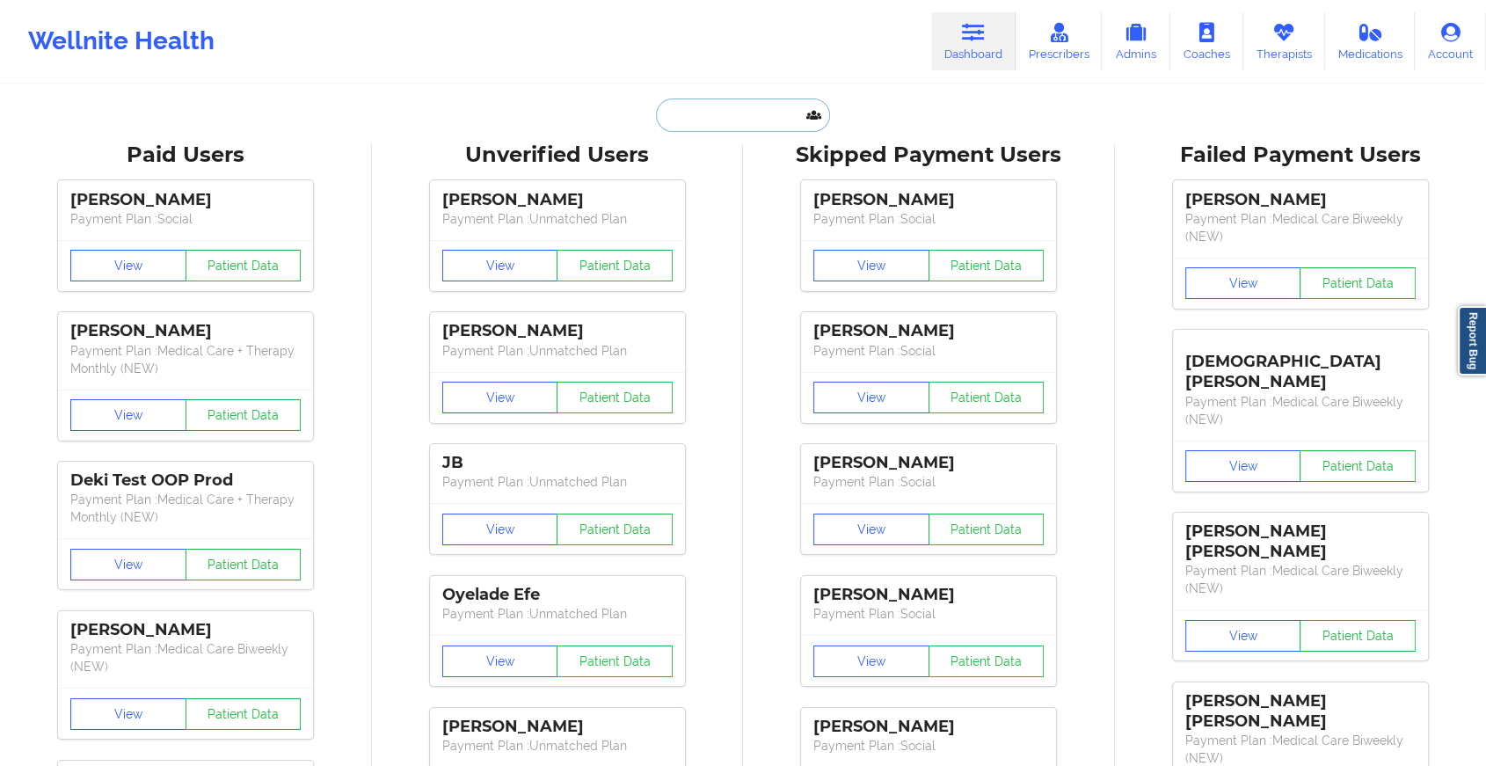
click at [741, 120] on input "text" at bounding box center [743, 115] width 174 height 33
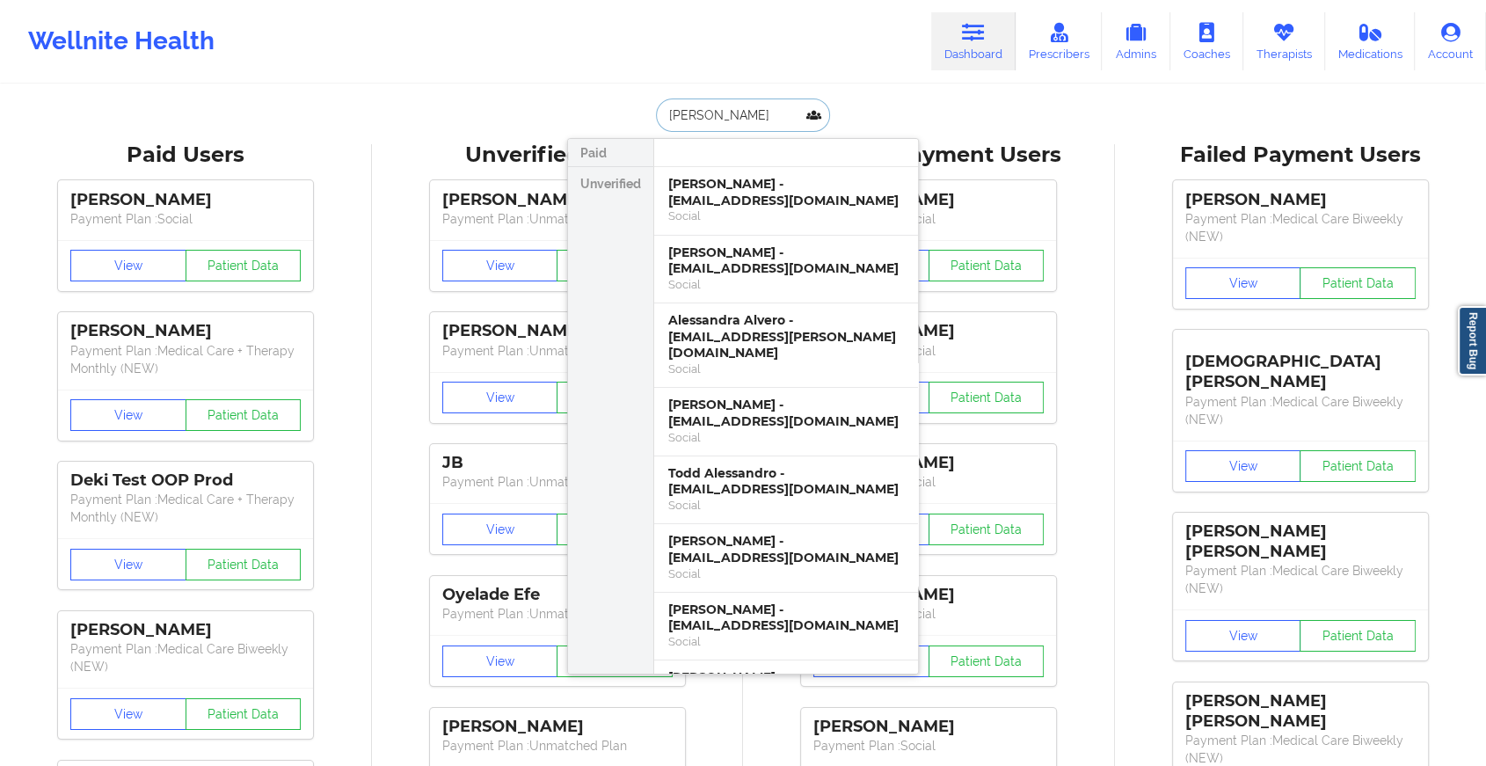
type input "[PERSON_NAME]"
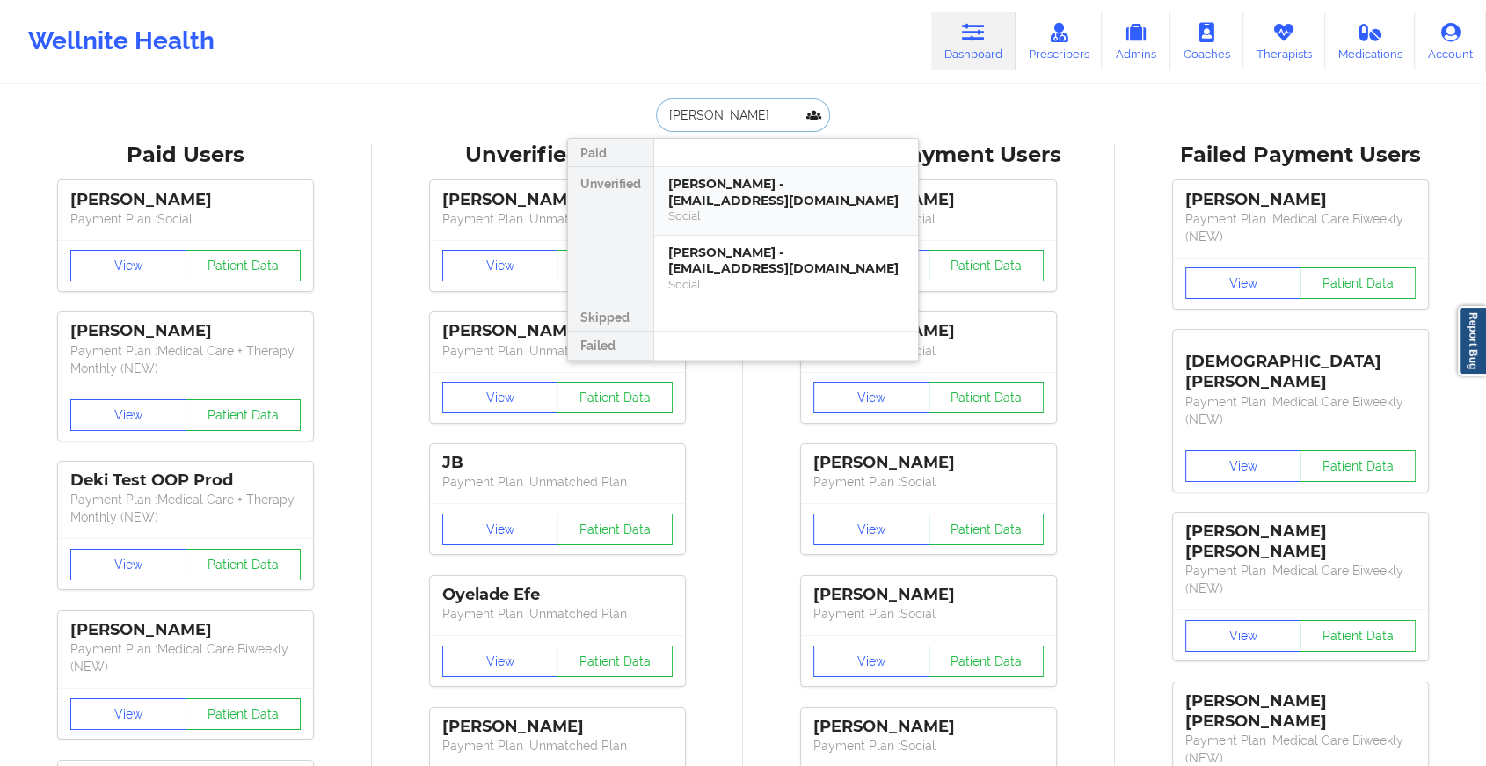
click at [732, 192] on div "[PERSON_NAME] - [EMAIL_ADDRESS][DOMAIN_NAME]" at bounding box center [786, 192] width 236 height 33
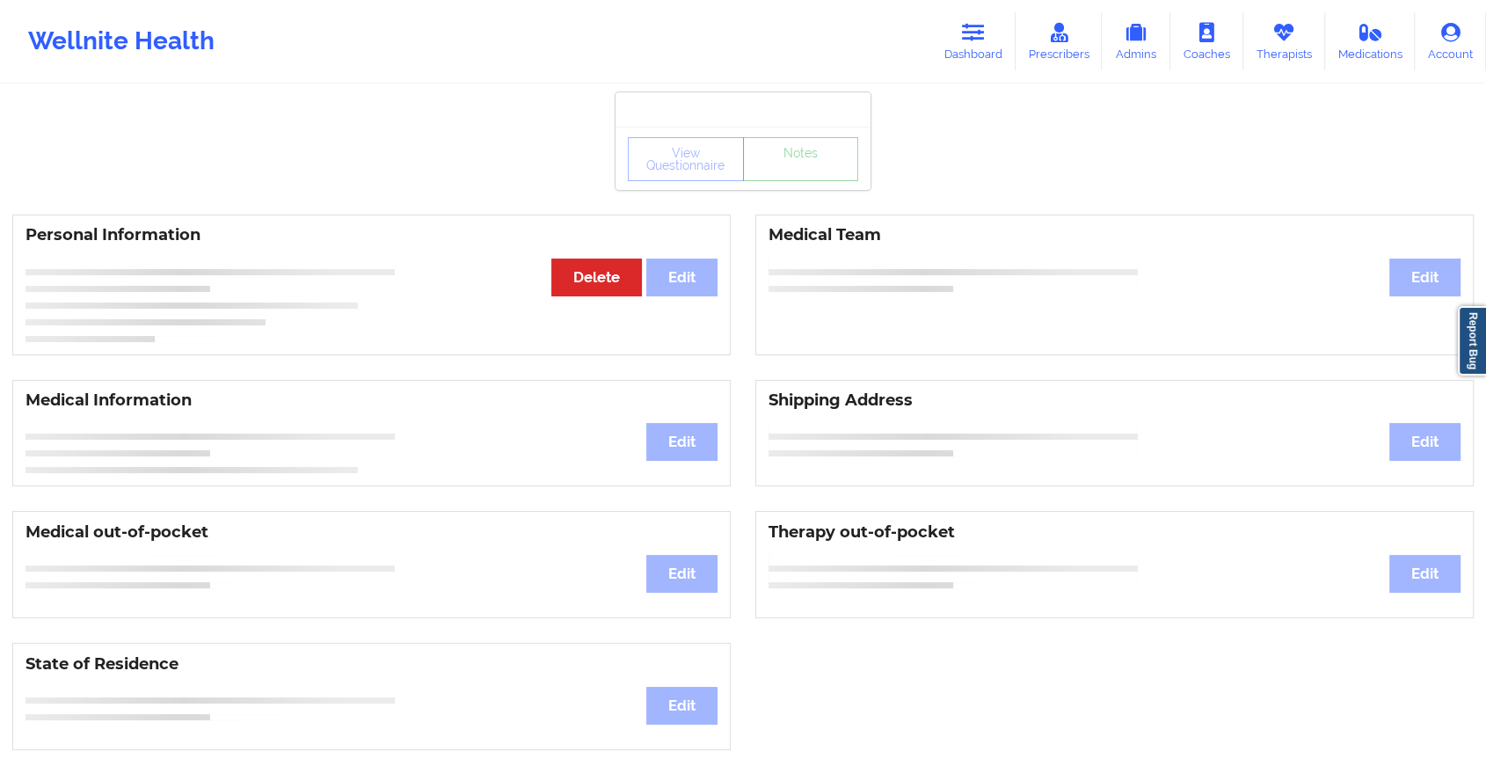
click at [788, 181] on link "Notes" at bounding box center [801, 159] width 116 height 44
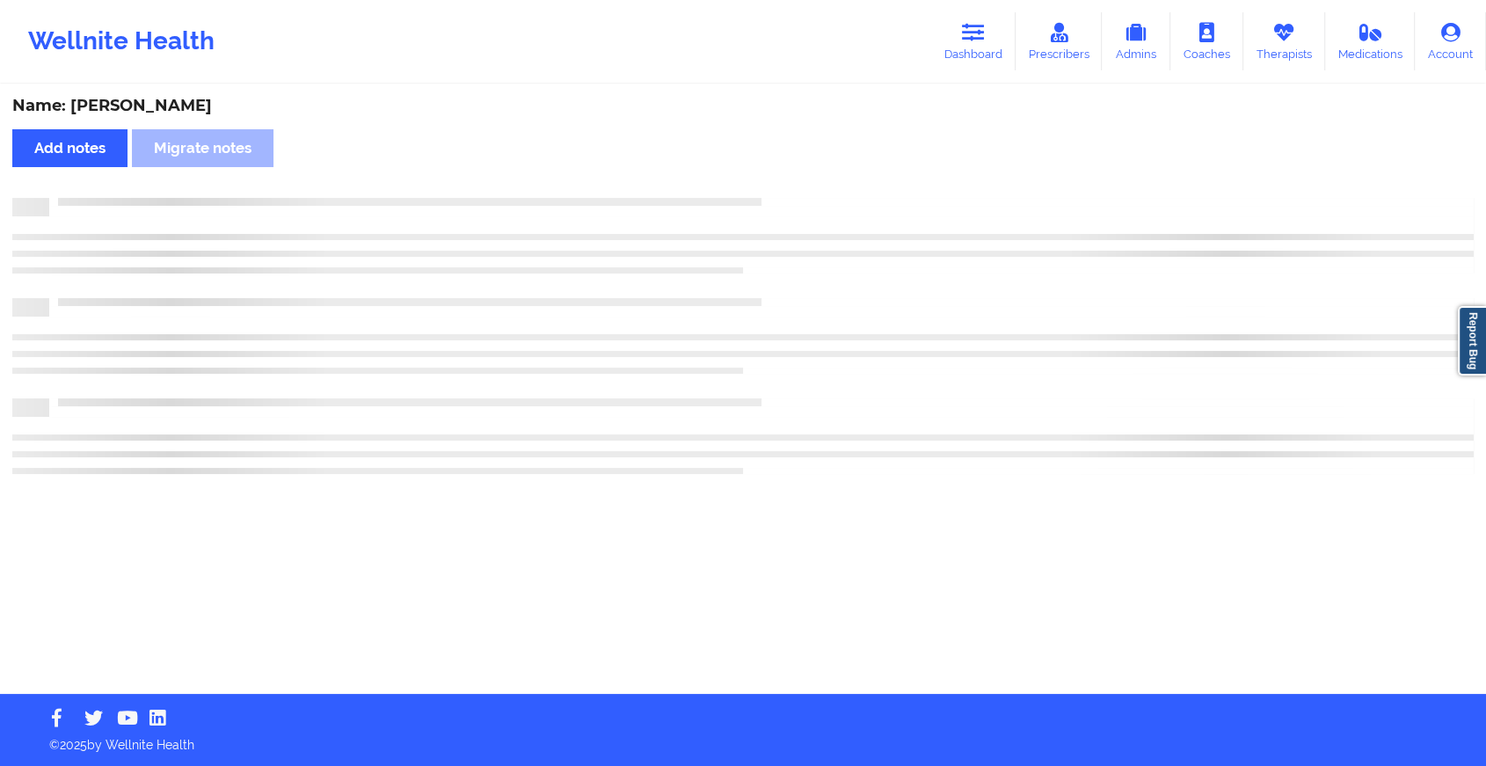
click at [788, 185] on div "Name: [PERSON_NAME] Add notes Migrate notes" at bounding box center [743, 390] width 1486 height 608
click at [788, 185] on div "Name: [PERSON_NAME] Add notes Migrate notes" at bounding box center [750, 390] width 1501 height 608
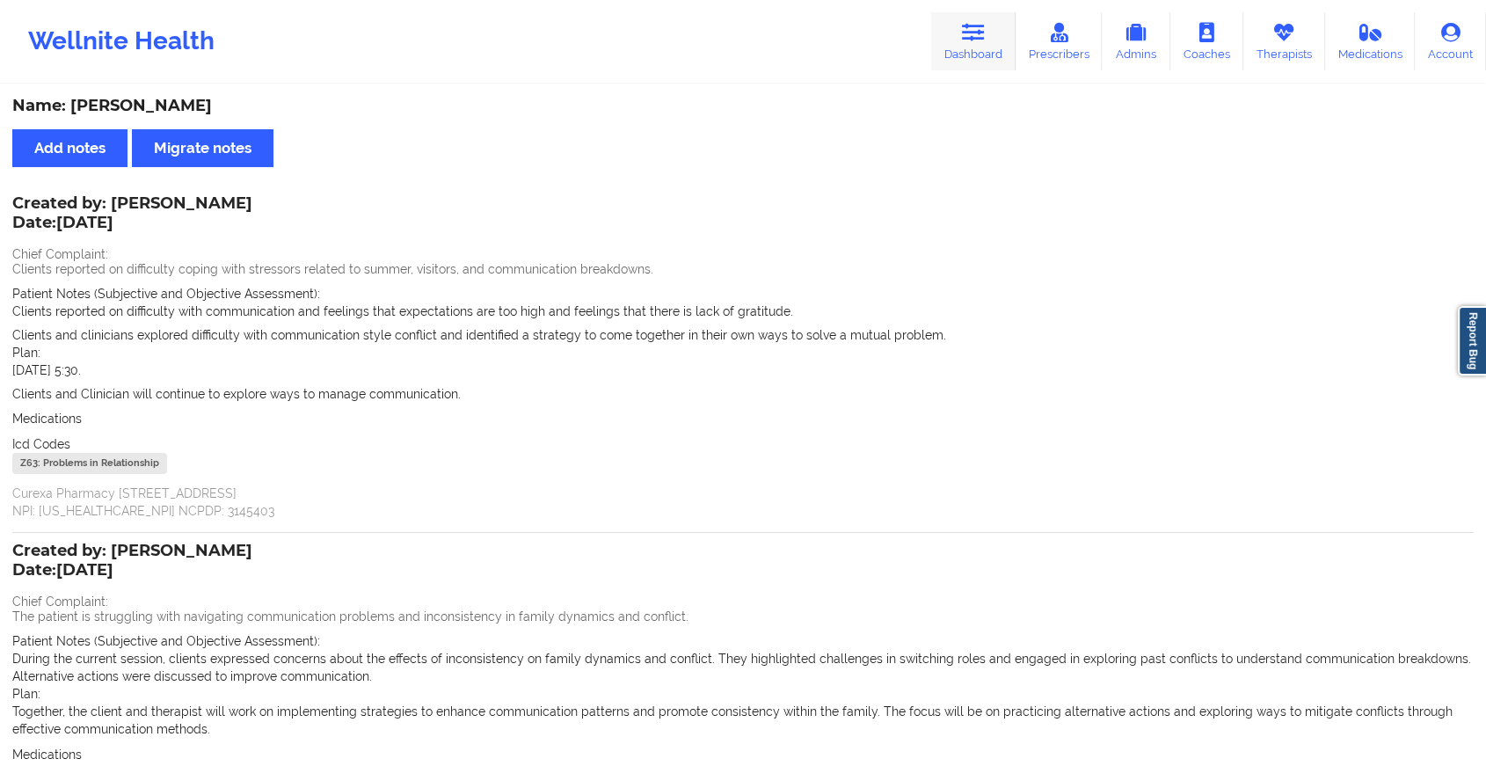
click at [992, 14] on link "Dashboard" at bounding box center [973, 41] width 84 height 58
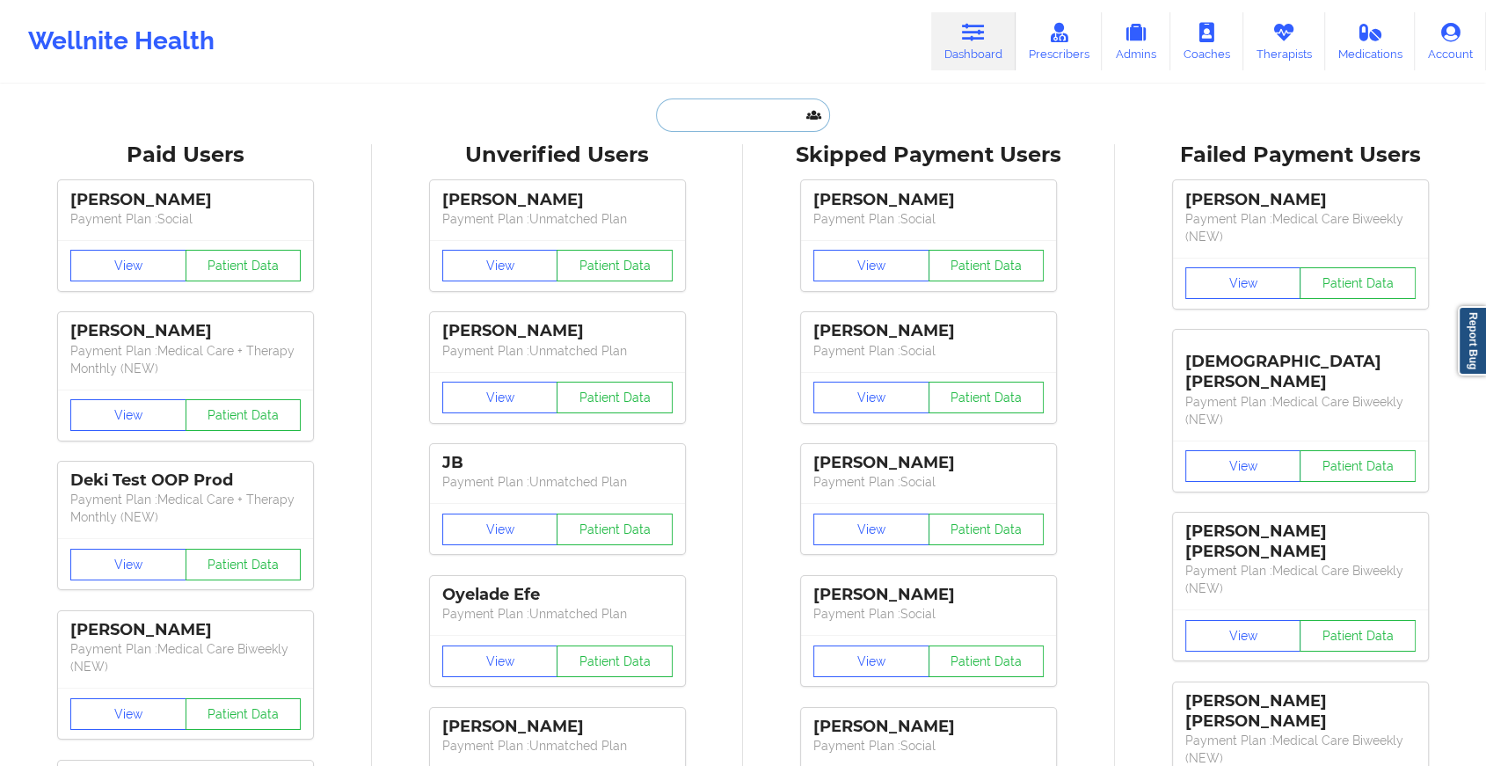
click at [795, 104] on input "text" at bounding box center [743, 115] width 174 height 33
type input "A"
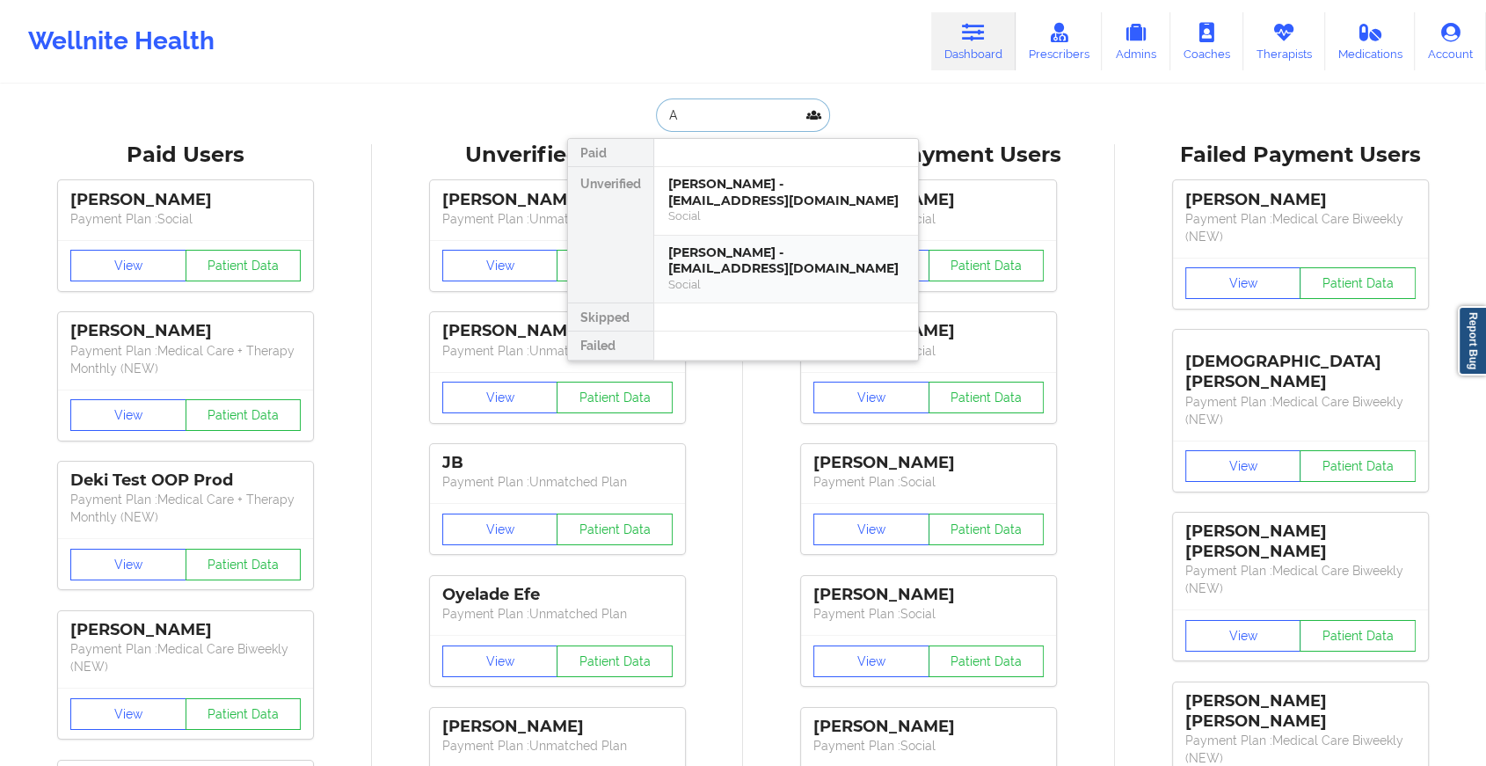
click at [740, 274] on div "[PERSON_NAME] - [EMAIL_ADDRESS][DOMAIN_NAME]" at bounding box center [786, 261] width 236 height 33
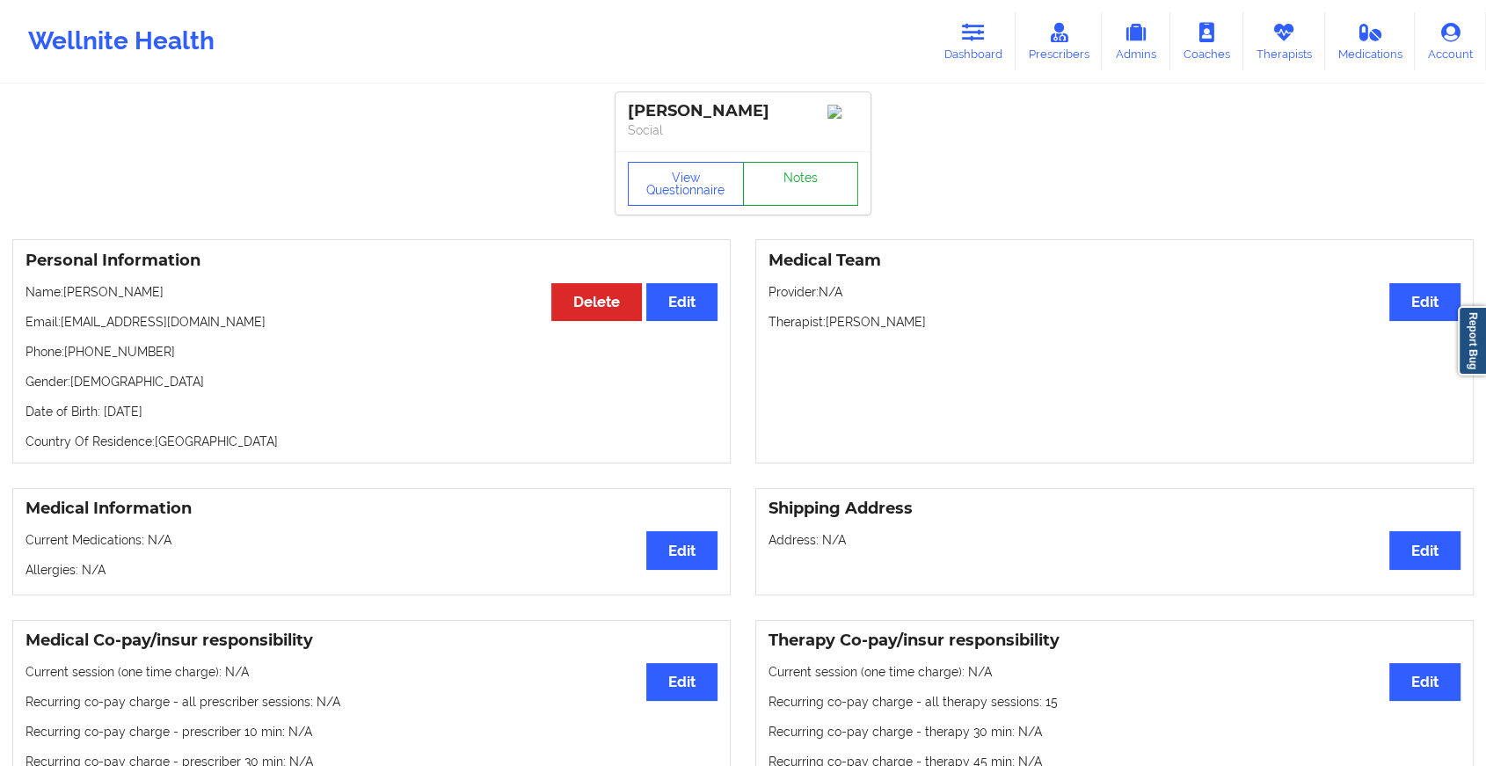
click at [816, 192] on link "Notes" at bounding box center [801, 184] width 116 height 44
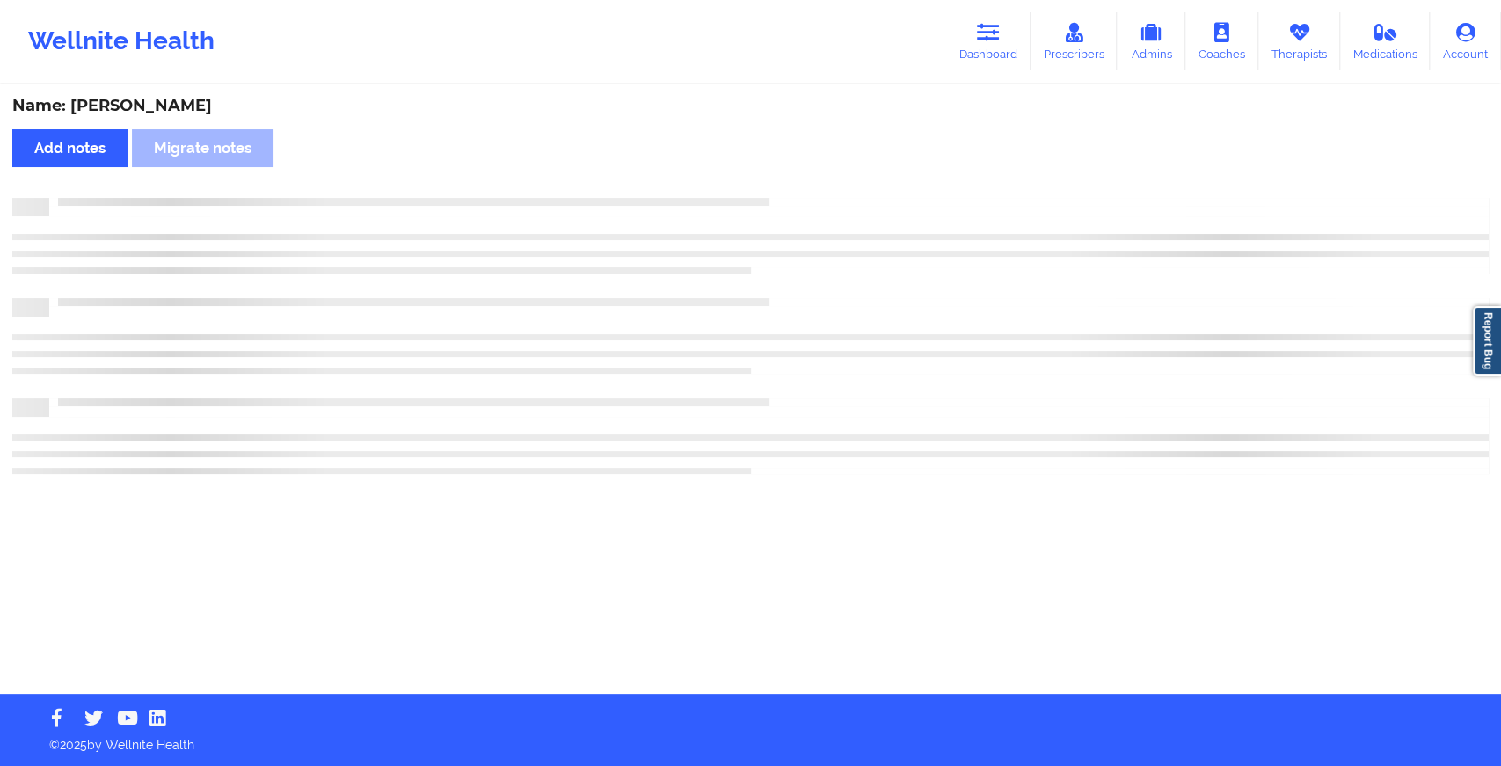
click at [816, 192] on div "Name: [PERSON_NAME] Add notes Migrate notes" at bounding box center [750, 390] width 1501 height 608
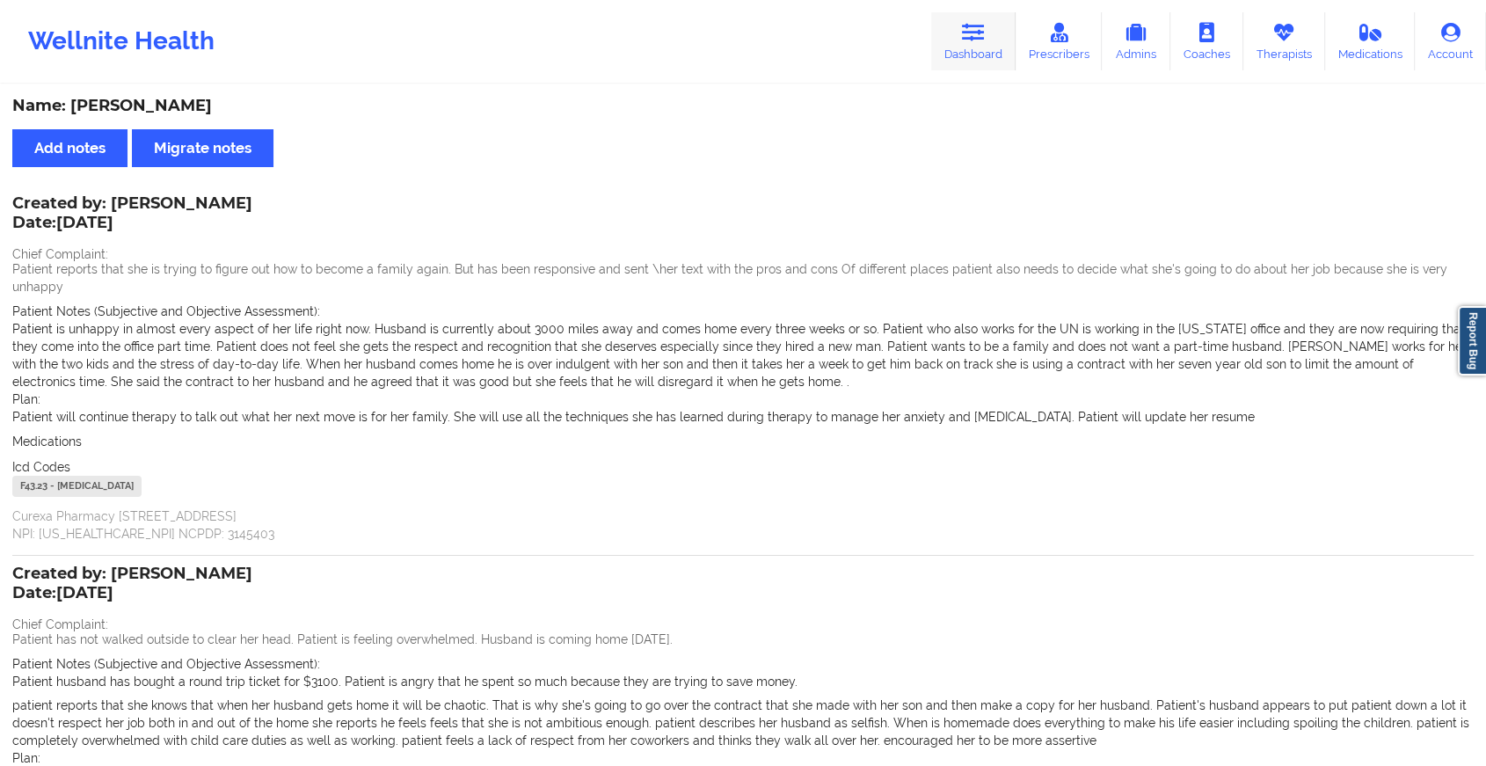
click at [975, 53] on link "Dashboard" at bounding box center [973, 41] width 84 height 58
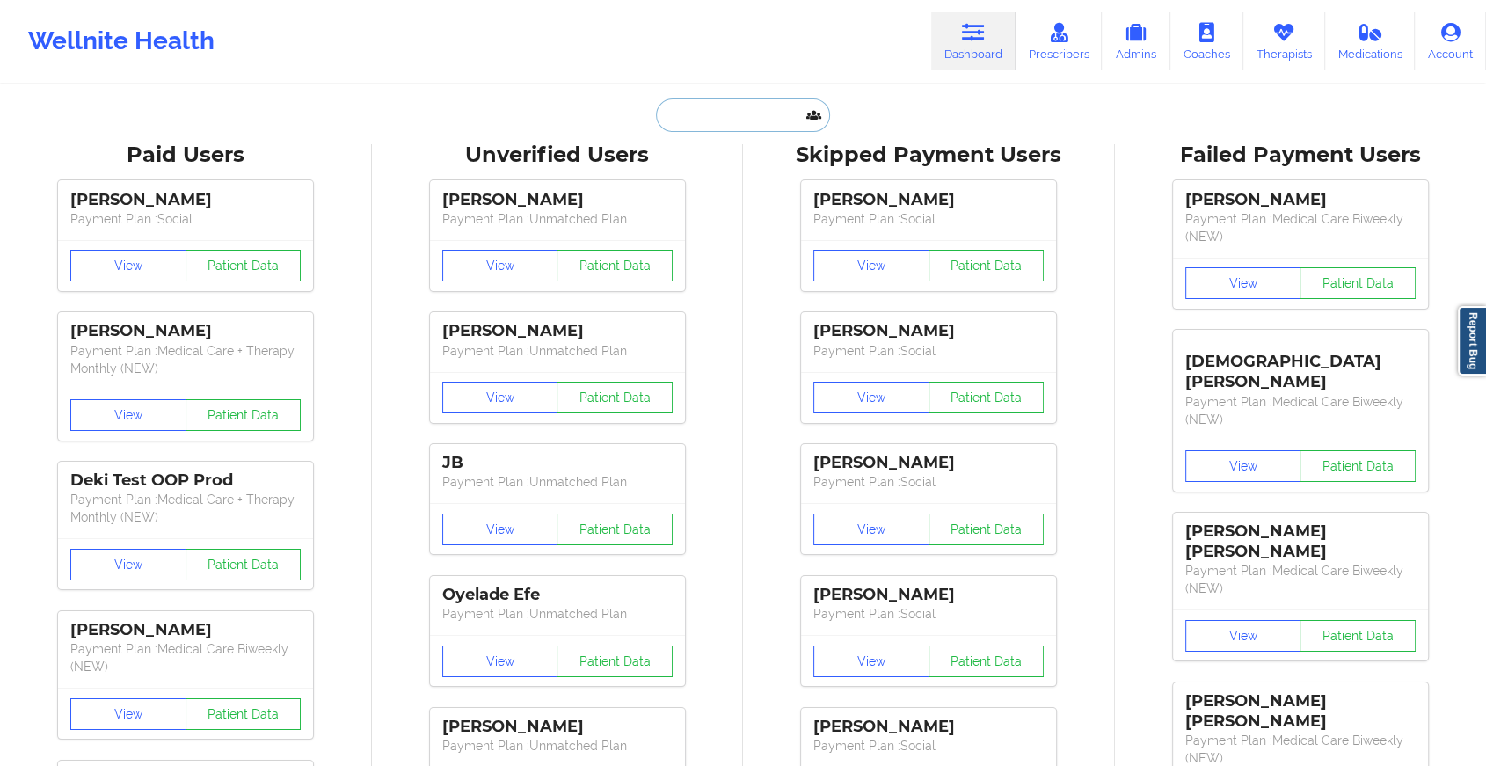
click at [741, 124] on input "text" at bounding box center [743, 115] width 174 height 33
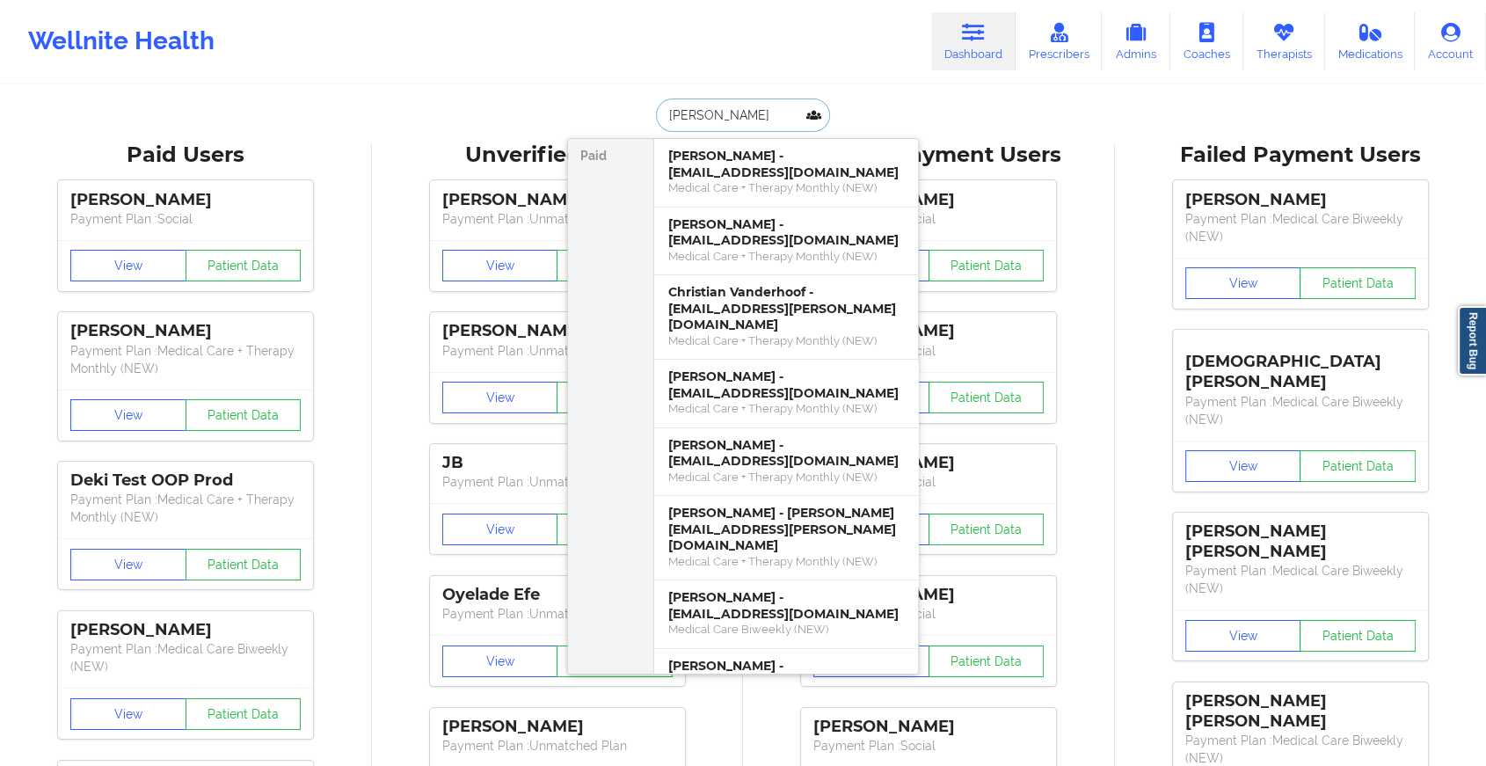
type input "[PERSON_NAME] dr"
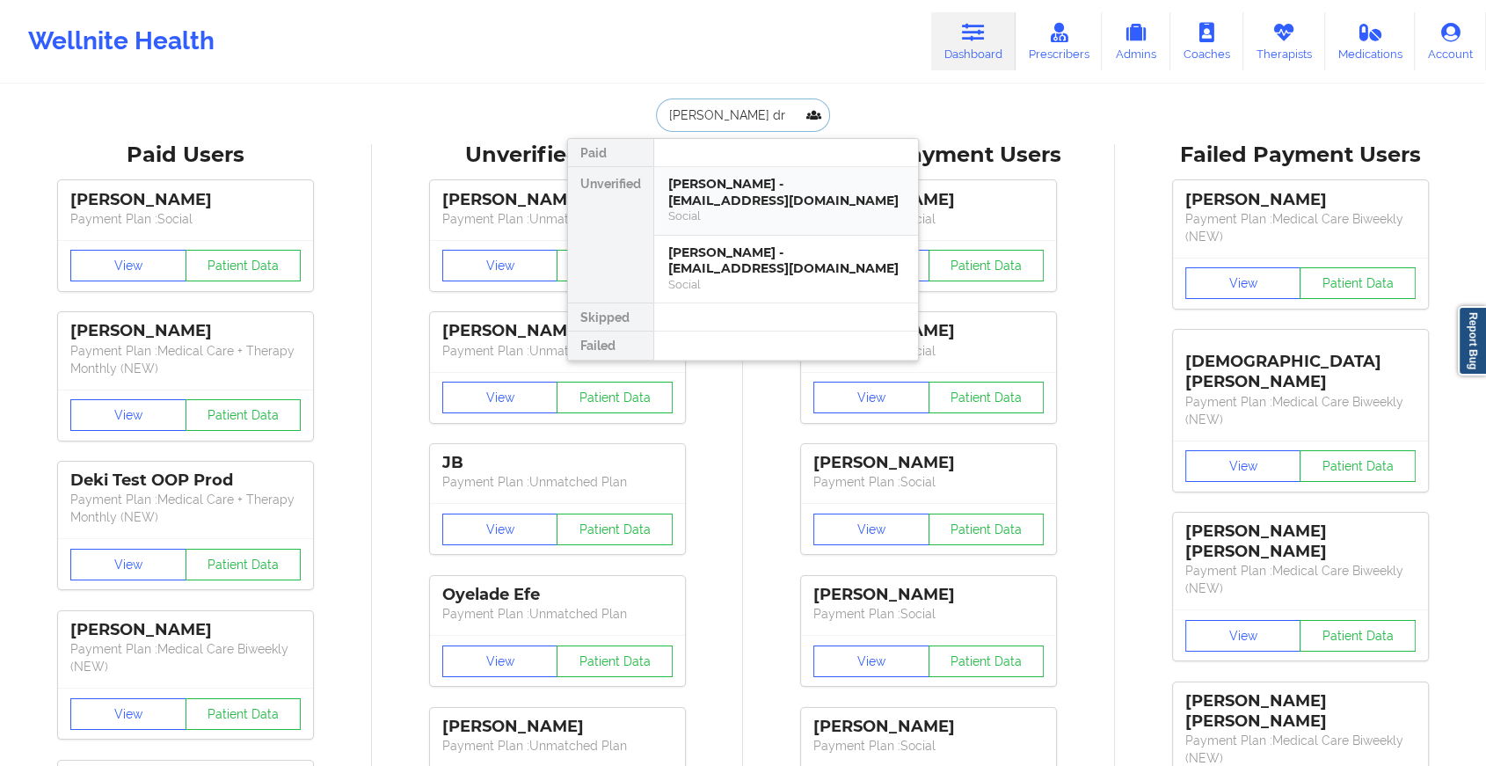
click at [737, 193] on div "[PERSON_NAME] - [EMAIL_ADDRESS][DOMAIN_NAME]" at bounding box center [786, 192] width 236 height 33
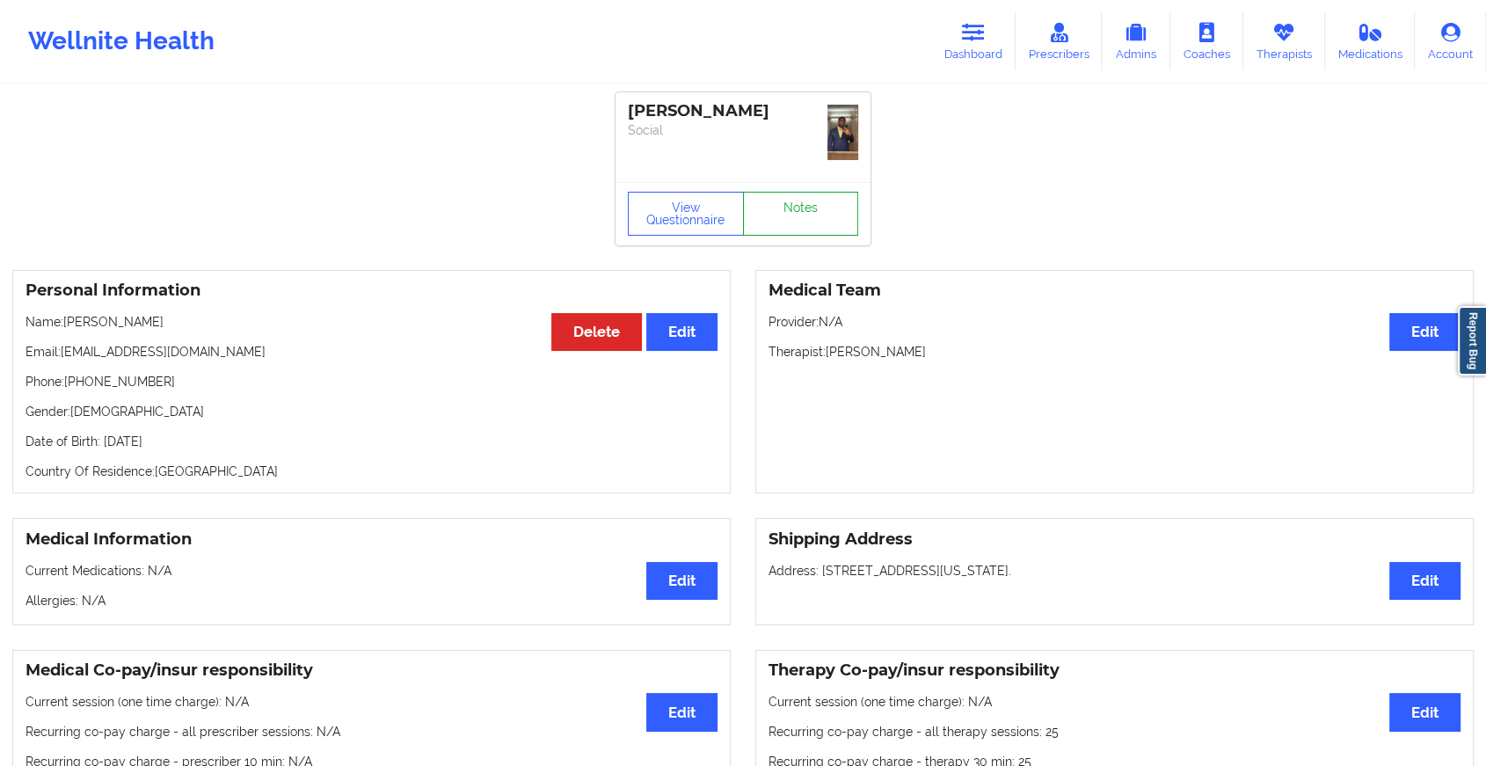
click at [807, 215] on link "Notes" at bounding box center [801, 214] width 116 height 44
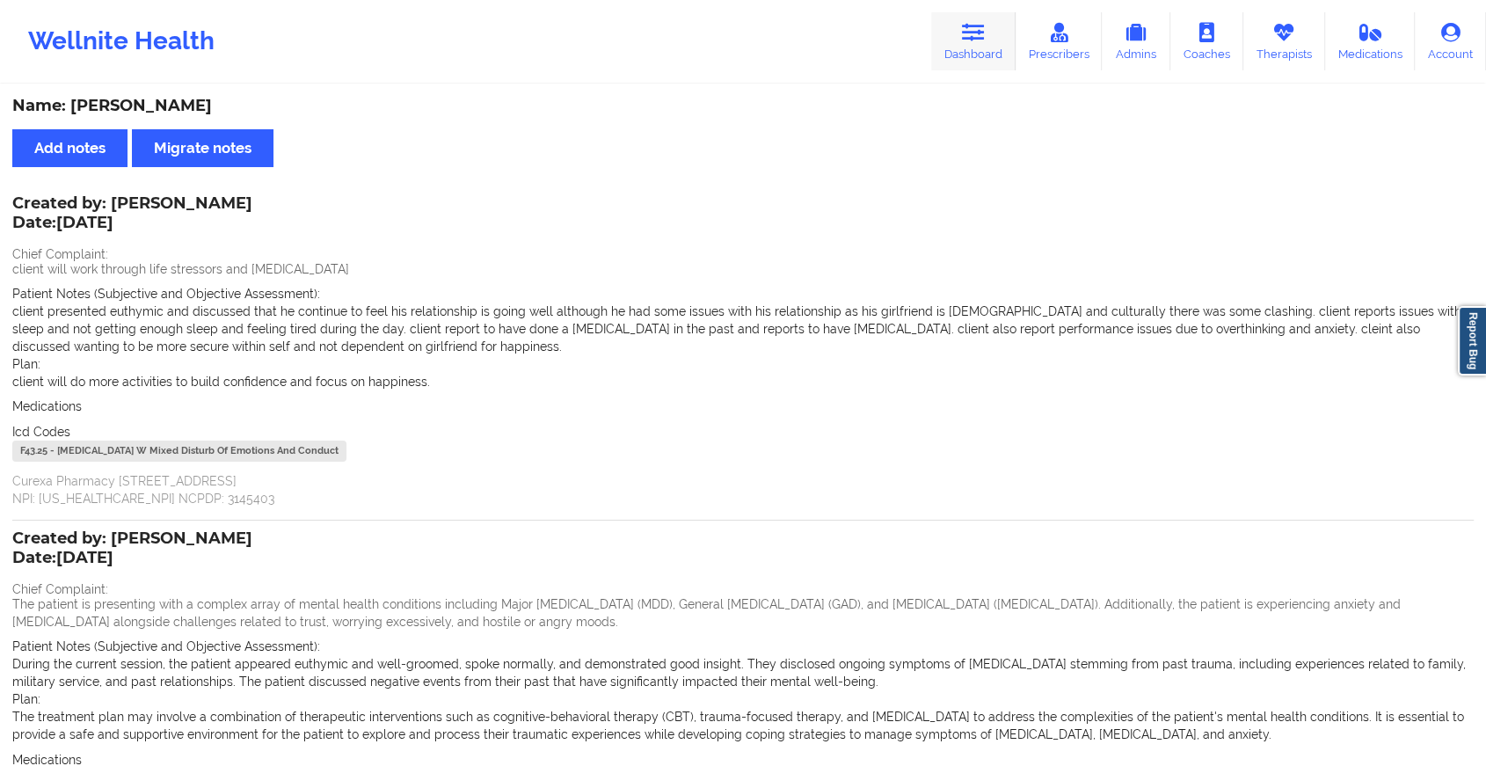
click at [978, 51] on link "Dashboard" at bounding box center [973, 41] width 84 height 58
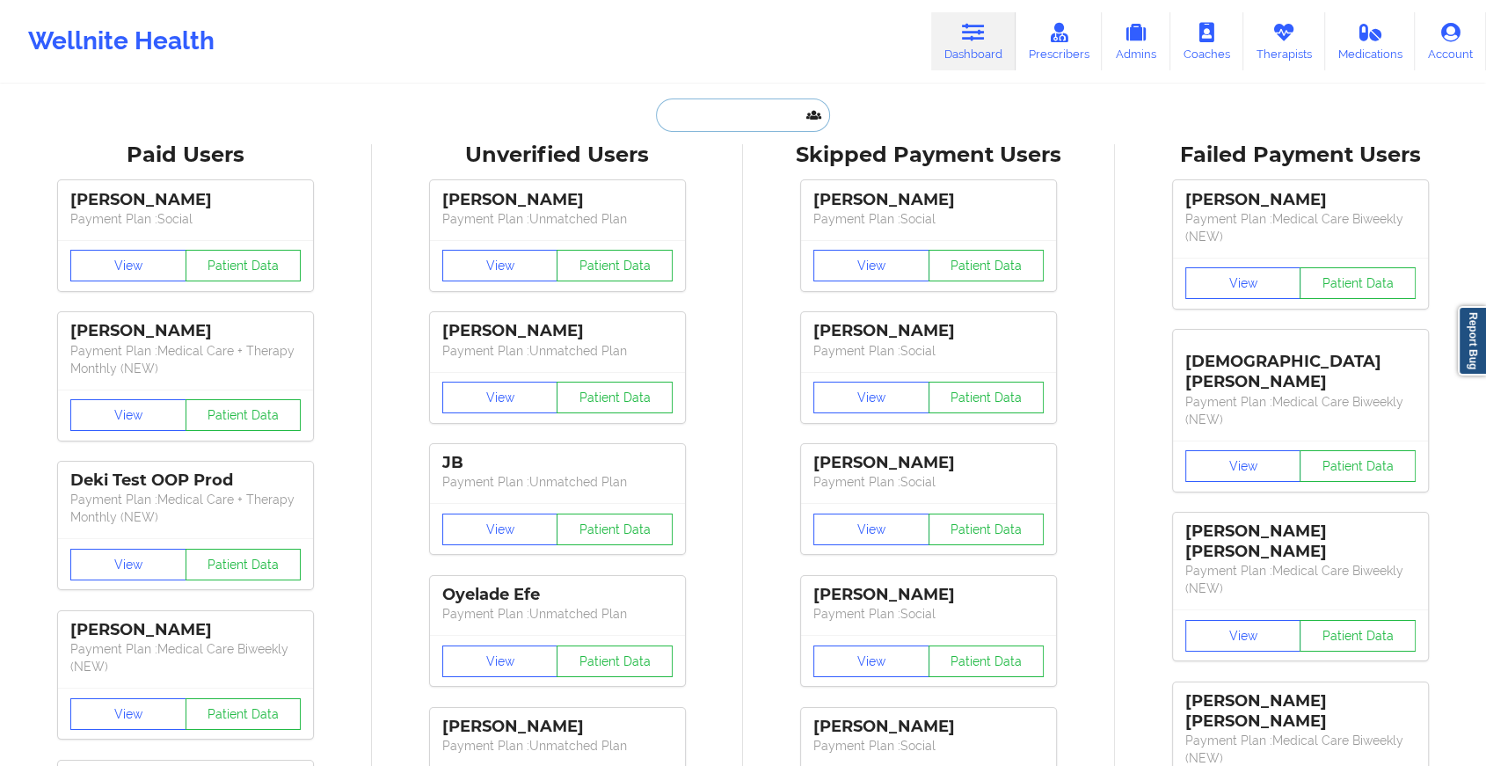
click at [770, 111] on input "text" at bounding box center [743, 115] width 174 height 33
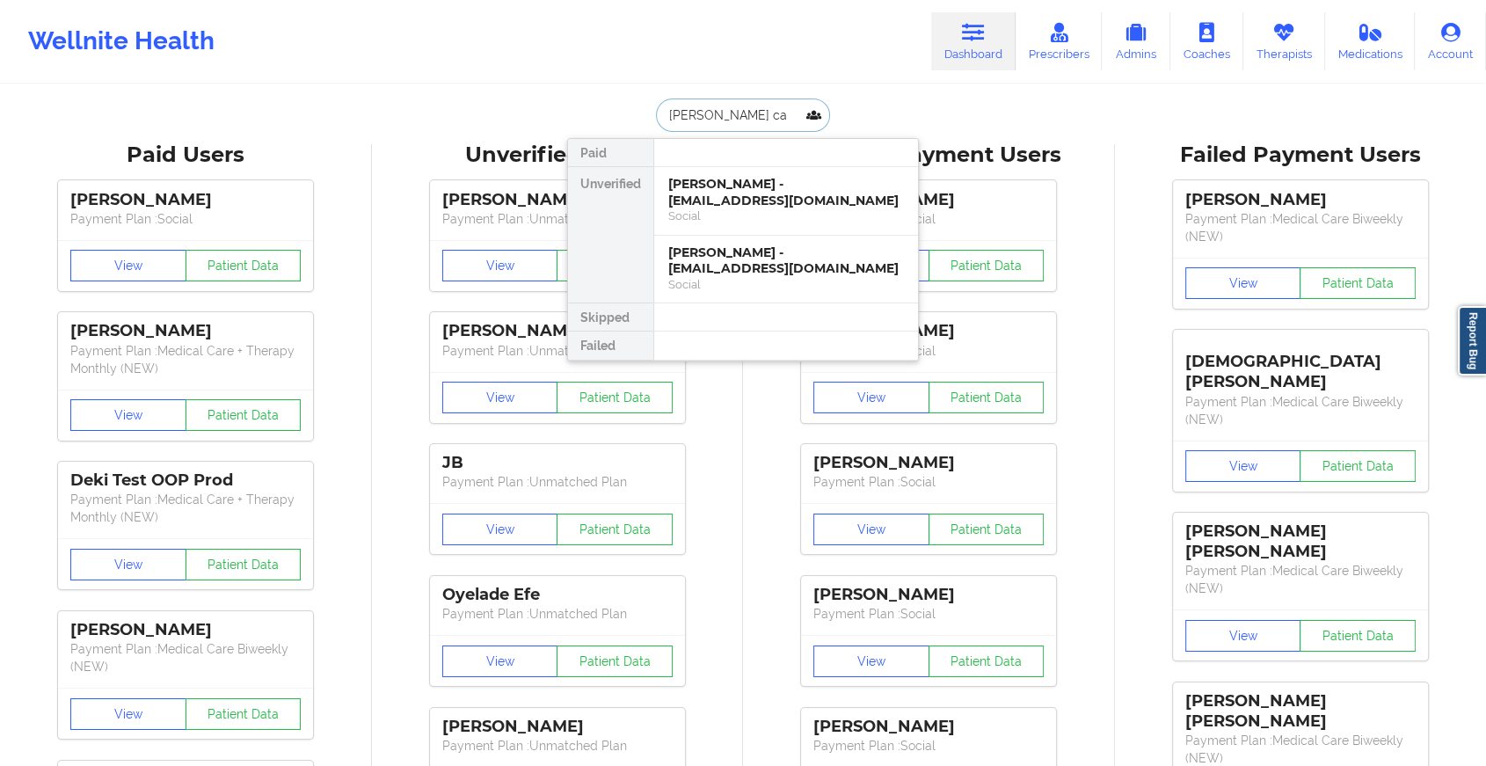
type input "[PERSON_NAME]"
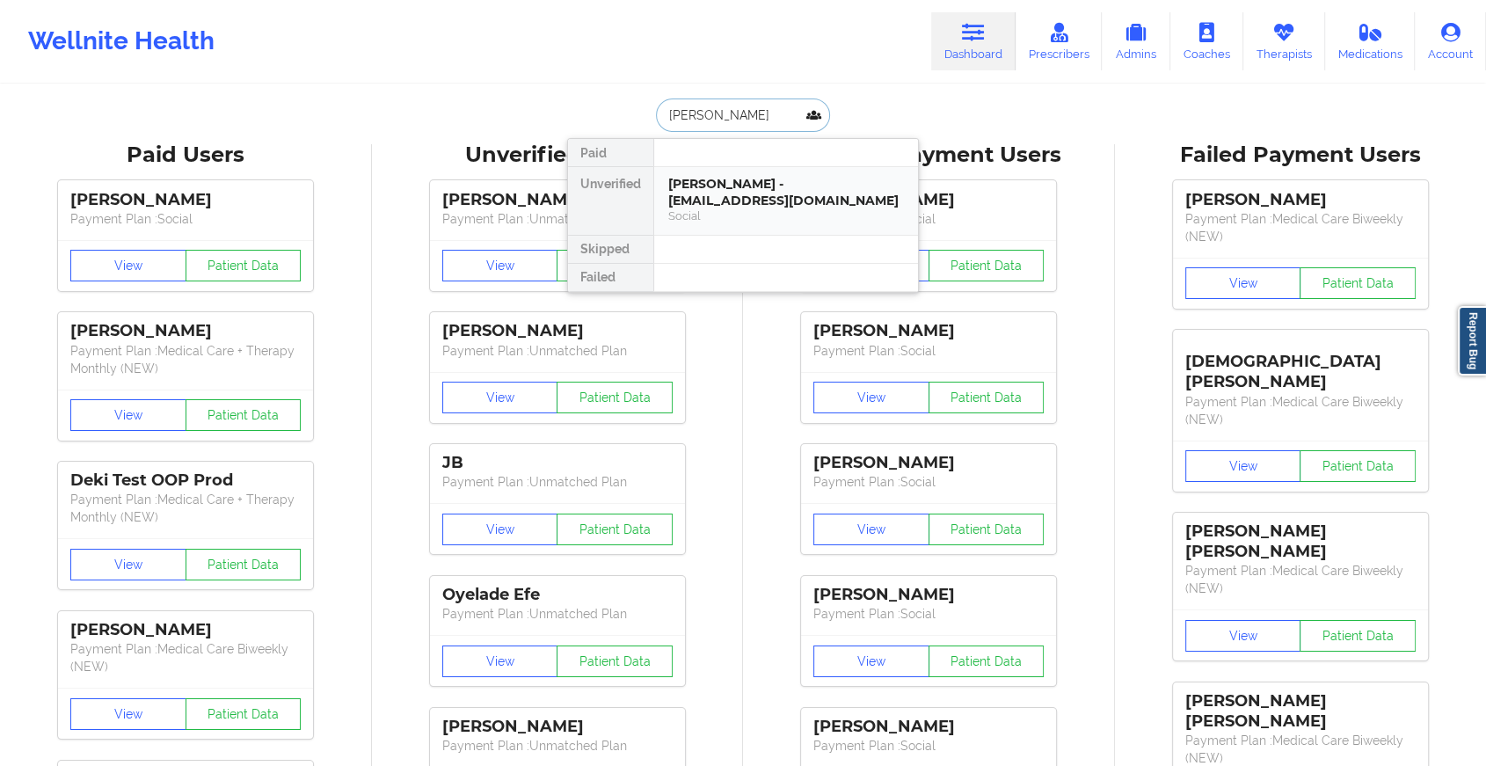
click at [763, 202] on div "[PERSON_NAME] - [EMAIL_ADDRESS][DOMAIN_NAME]" at bounding box center [786, 192] width 236 height 33
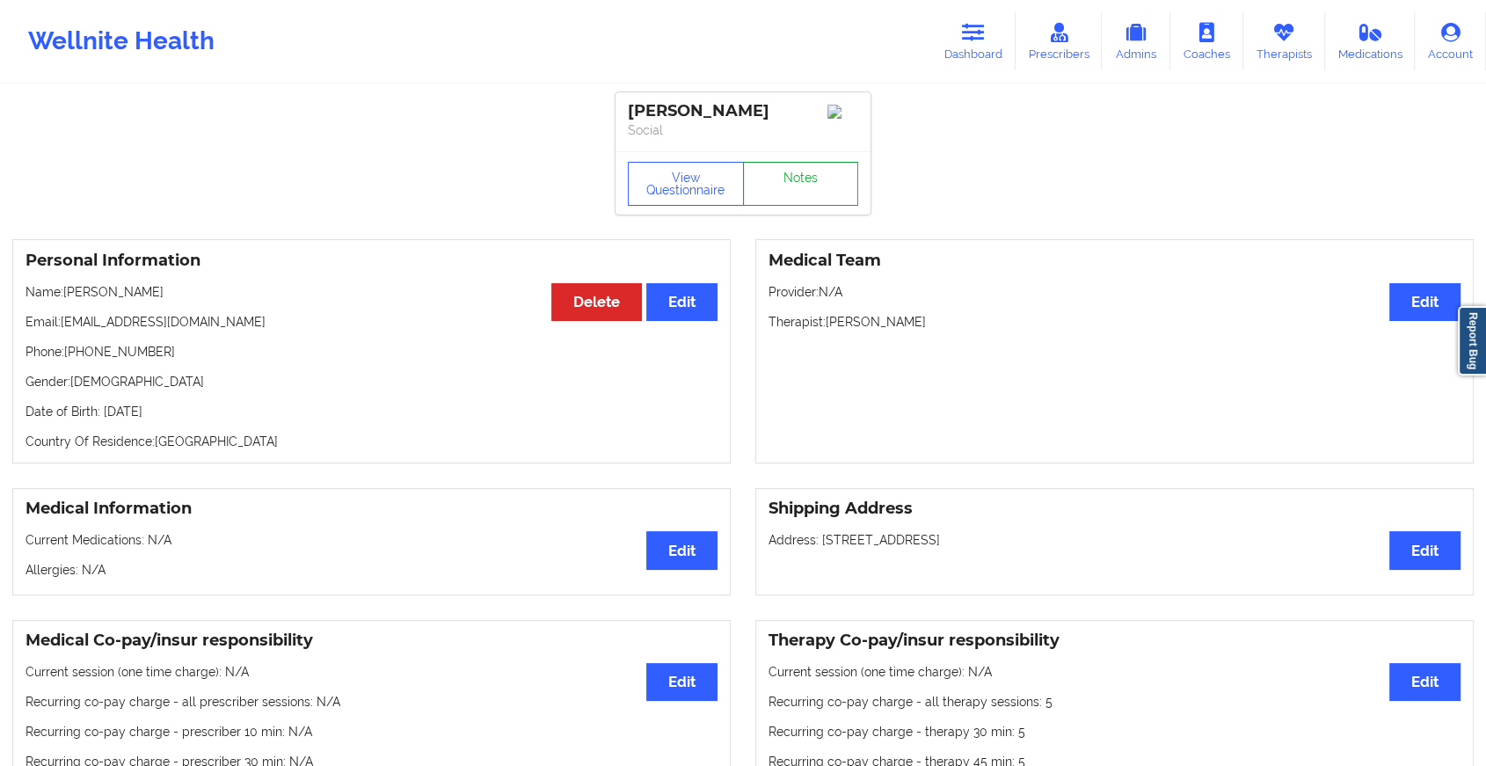
click at [791, 172] on link "Notes" at bounding box center [801, 184] width 116 height 44
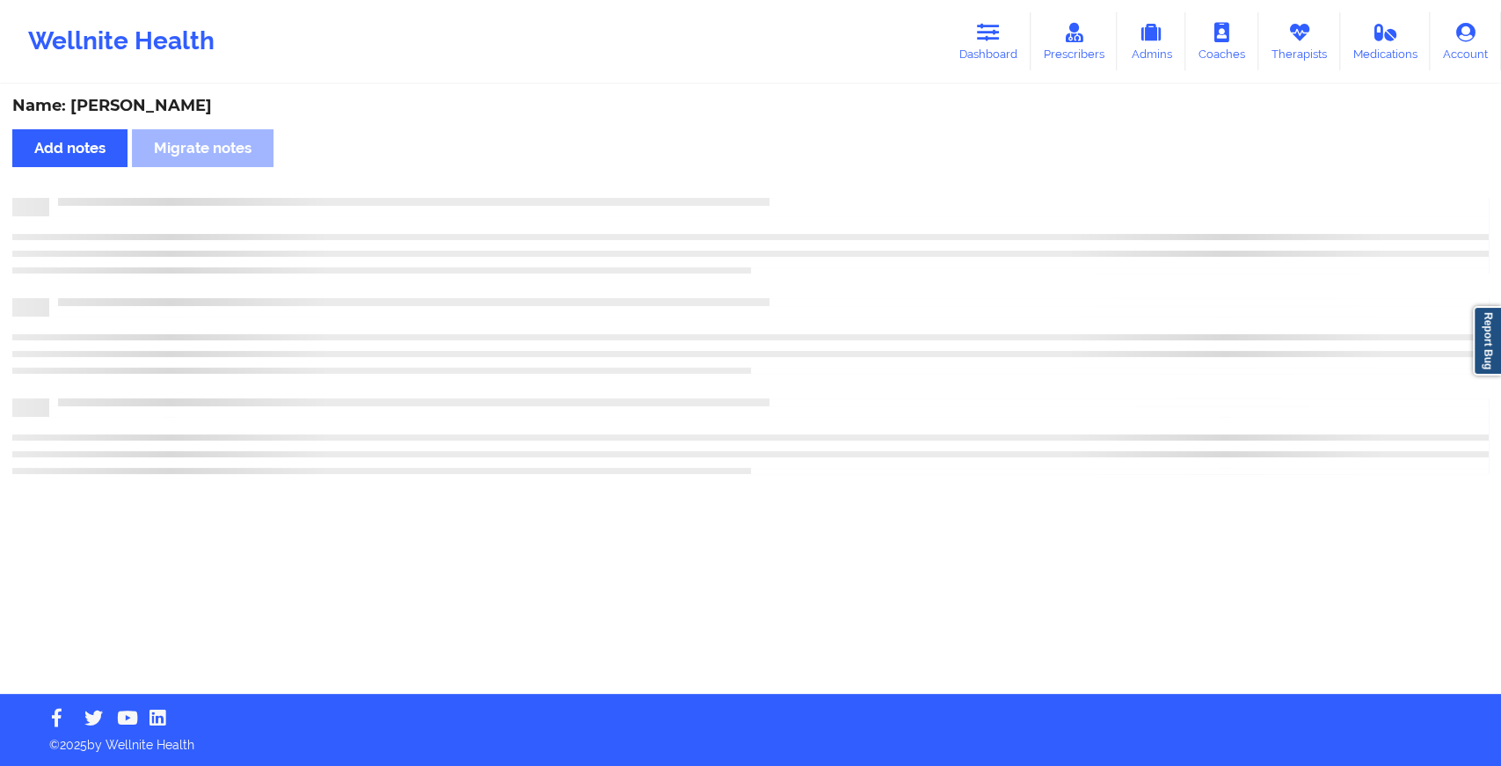
click at [791, 172] on div "Name: [PERSON_NAME] Add notes Migrate notes" at bounding box center [750, 390] width 1501 height 608
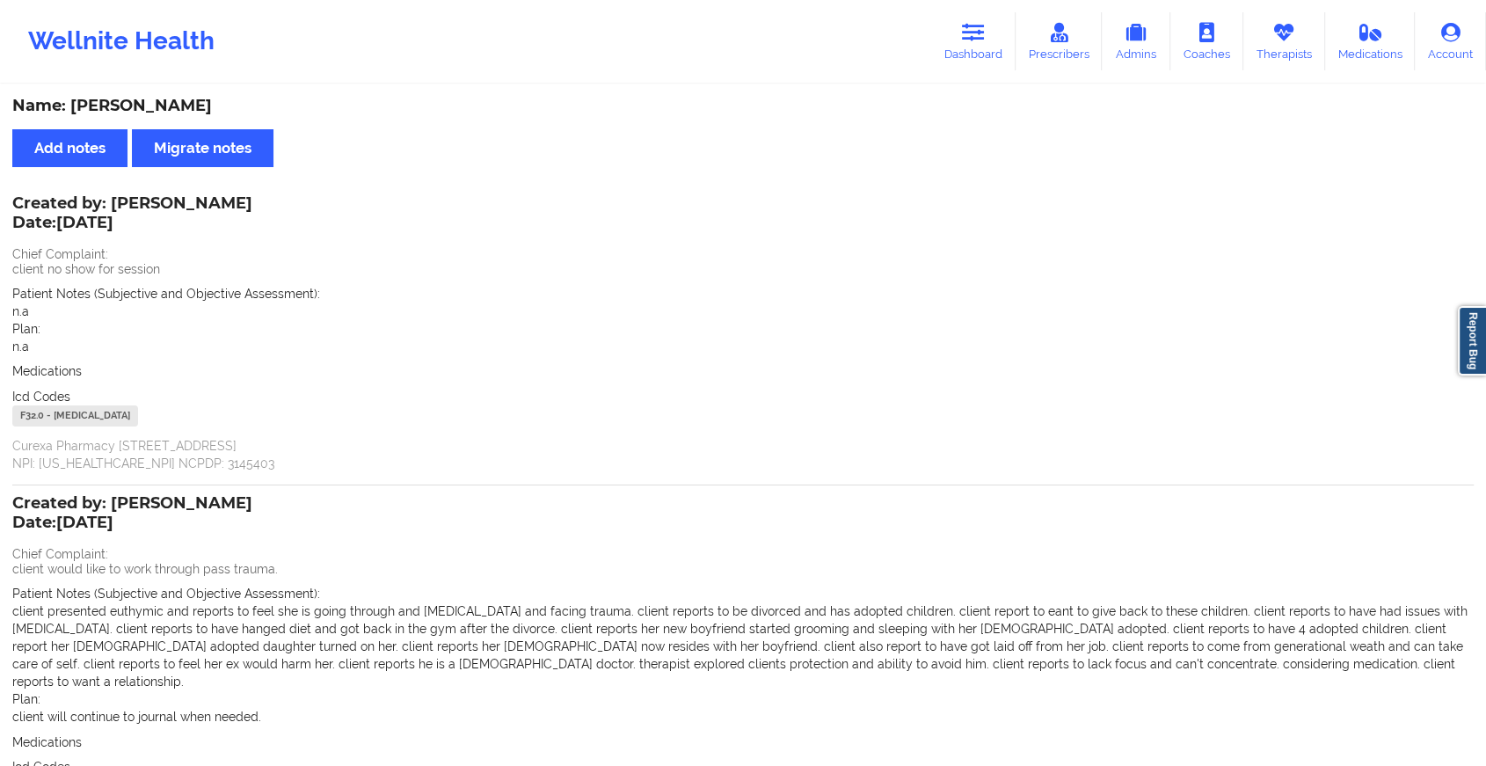
click at [985, 71] on div "Wellnite Health Dashboard Prescribers Admins Coaches Therapists Medications Acc…" at bounding box center [743, 41] width 1486 height 70
click at [985, 62] on link "Dashboard" at bounding box center [973, 41] width 84 height 58
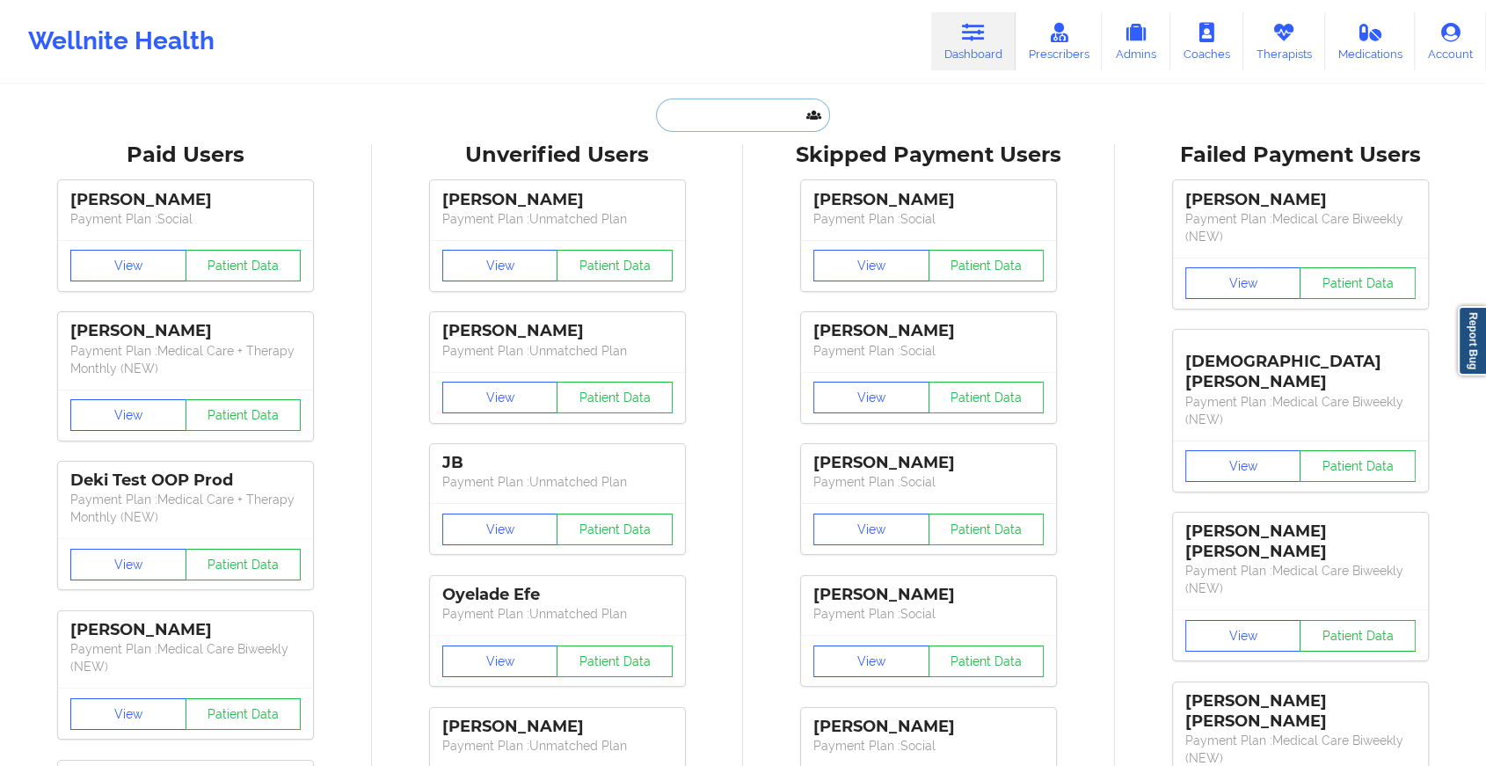
click at [727, 112] on input "text" at bounding box center [743, 115] width 174 height 33
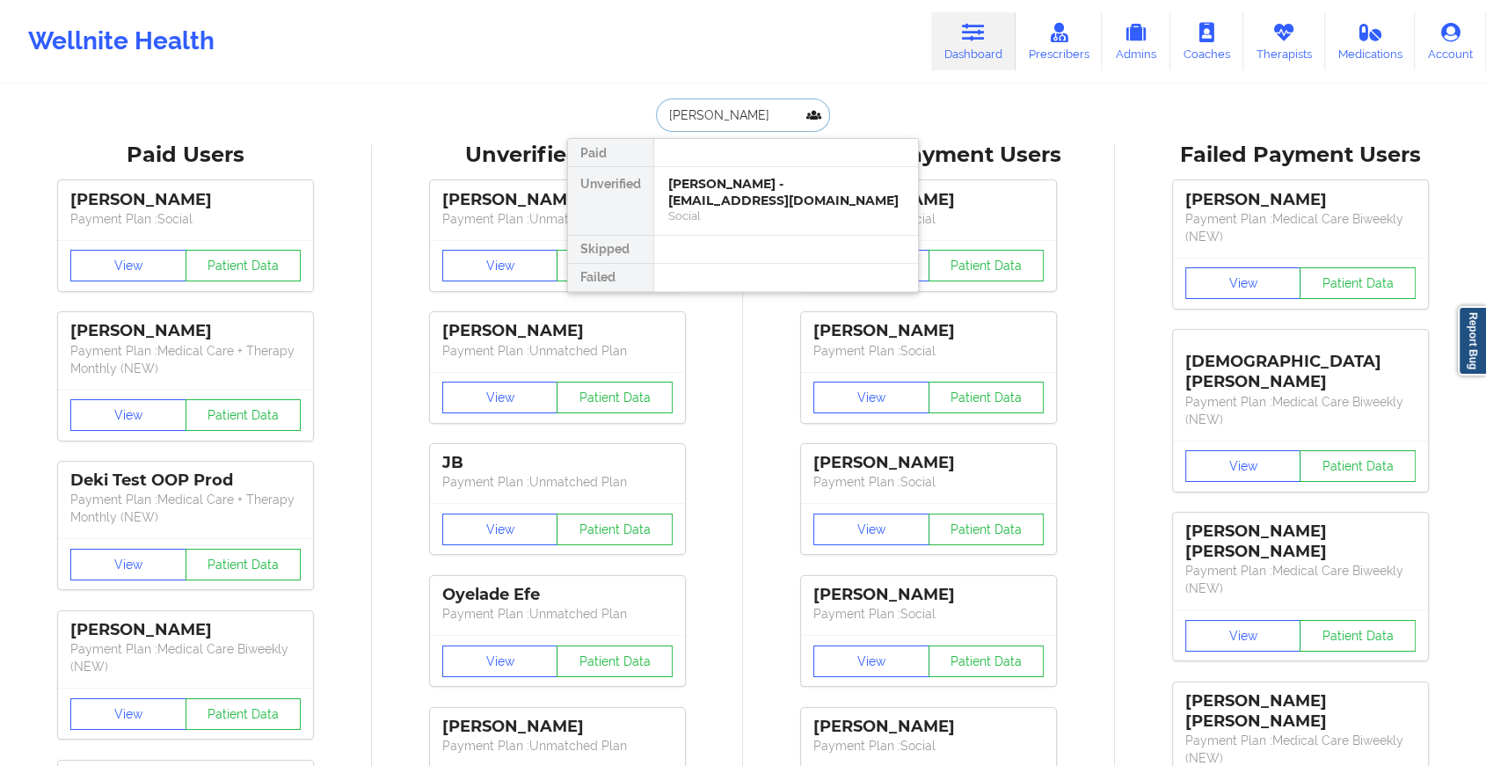
type input "[PERSON_NAME] j"
click at [750, 191] on div "[PERSON_NAME] - [EMAIL_ADDRESS][DOMAIN_NAME]" at bounding box center [786, 192] width 236 height 33
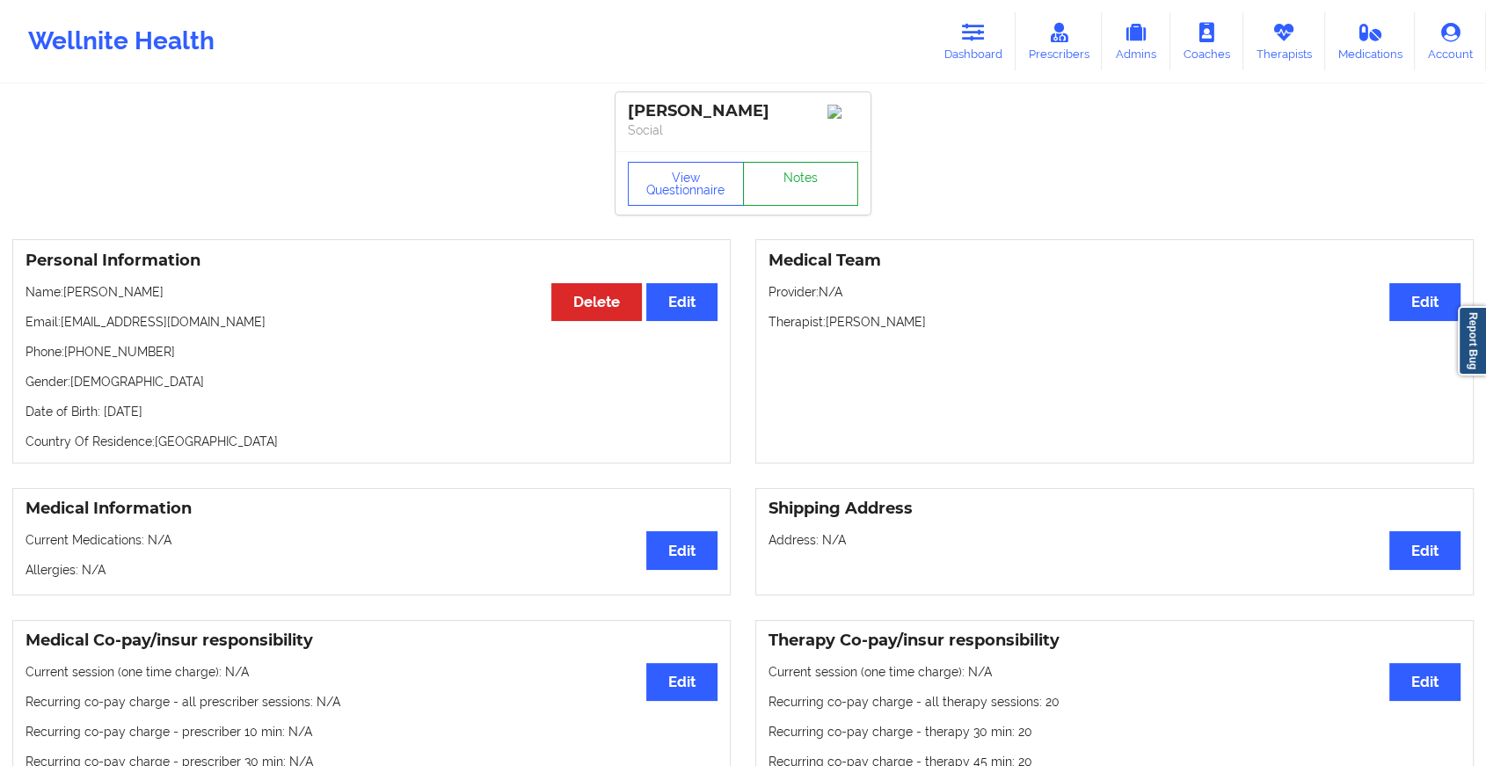
click at [800, 190] on link "Notes" at bounding box center [801, 184] width 116 height 44
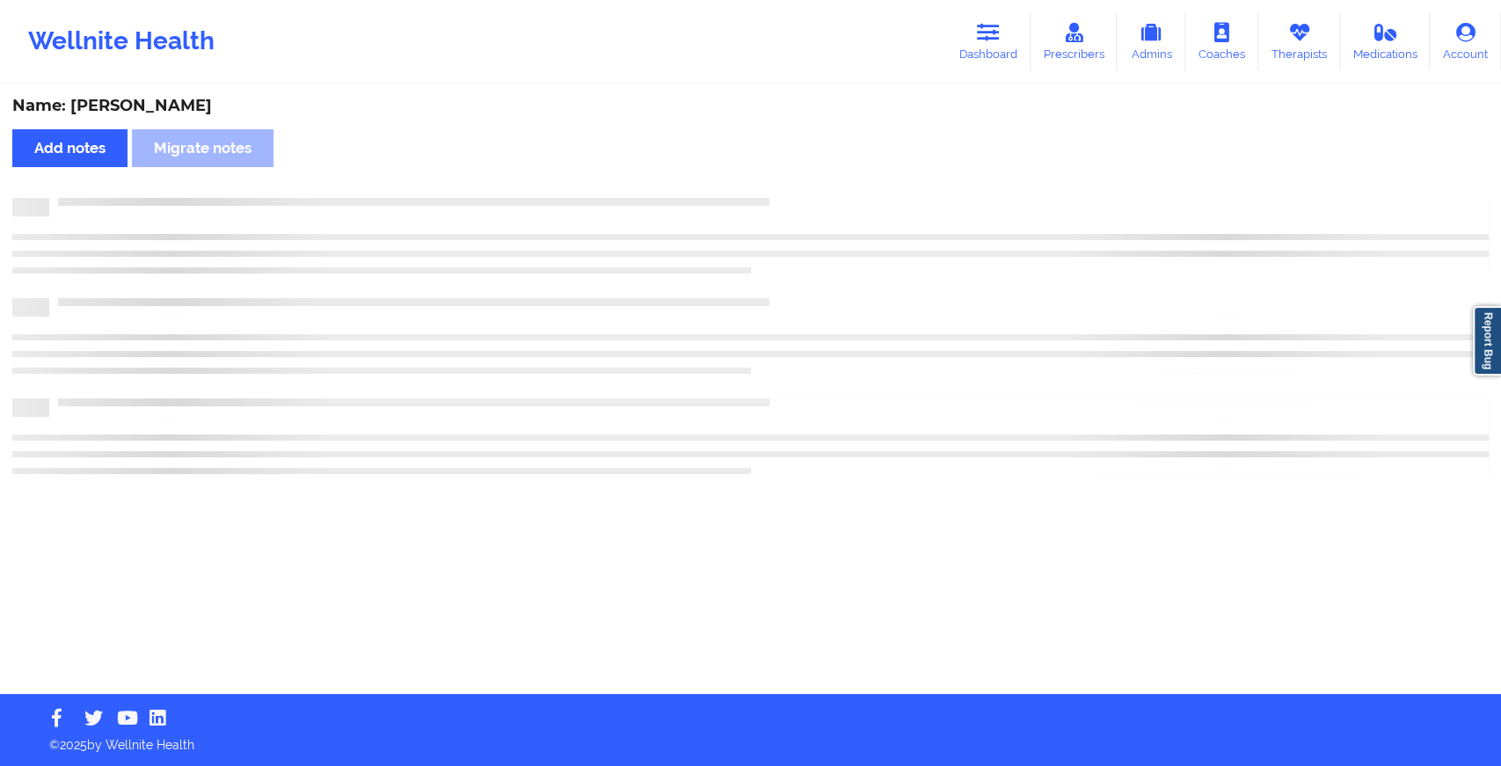
click at [800, 190] on div "Name: [PERSON_NAME] Add notes Migrate notes" at bounding box center [750, 390] width 1501 height 608
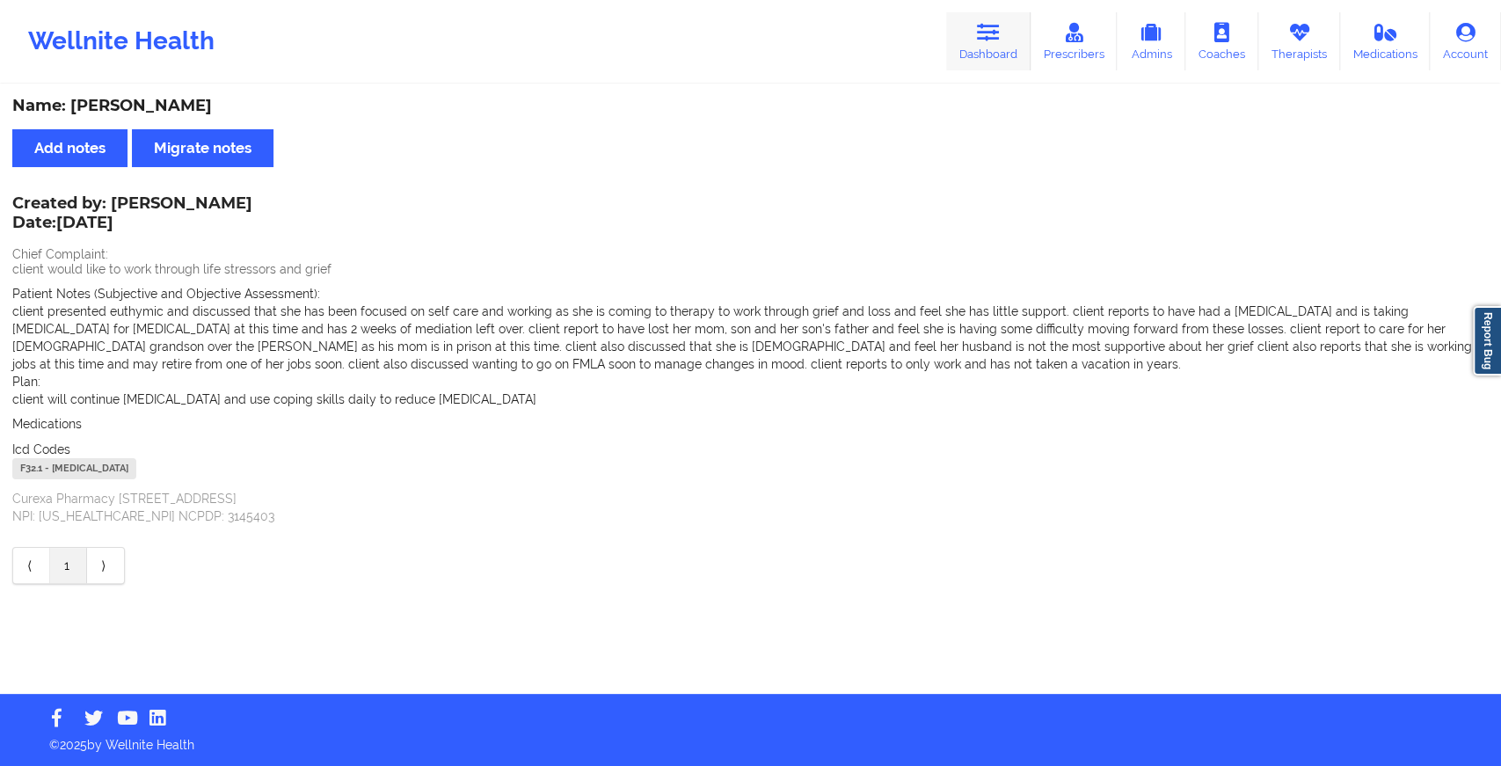
click at [984, 53] on link "Dashboard" at bounding box center [988, 41] width 84 height 58
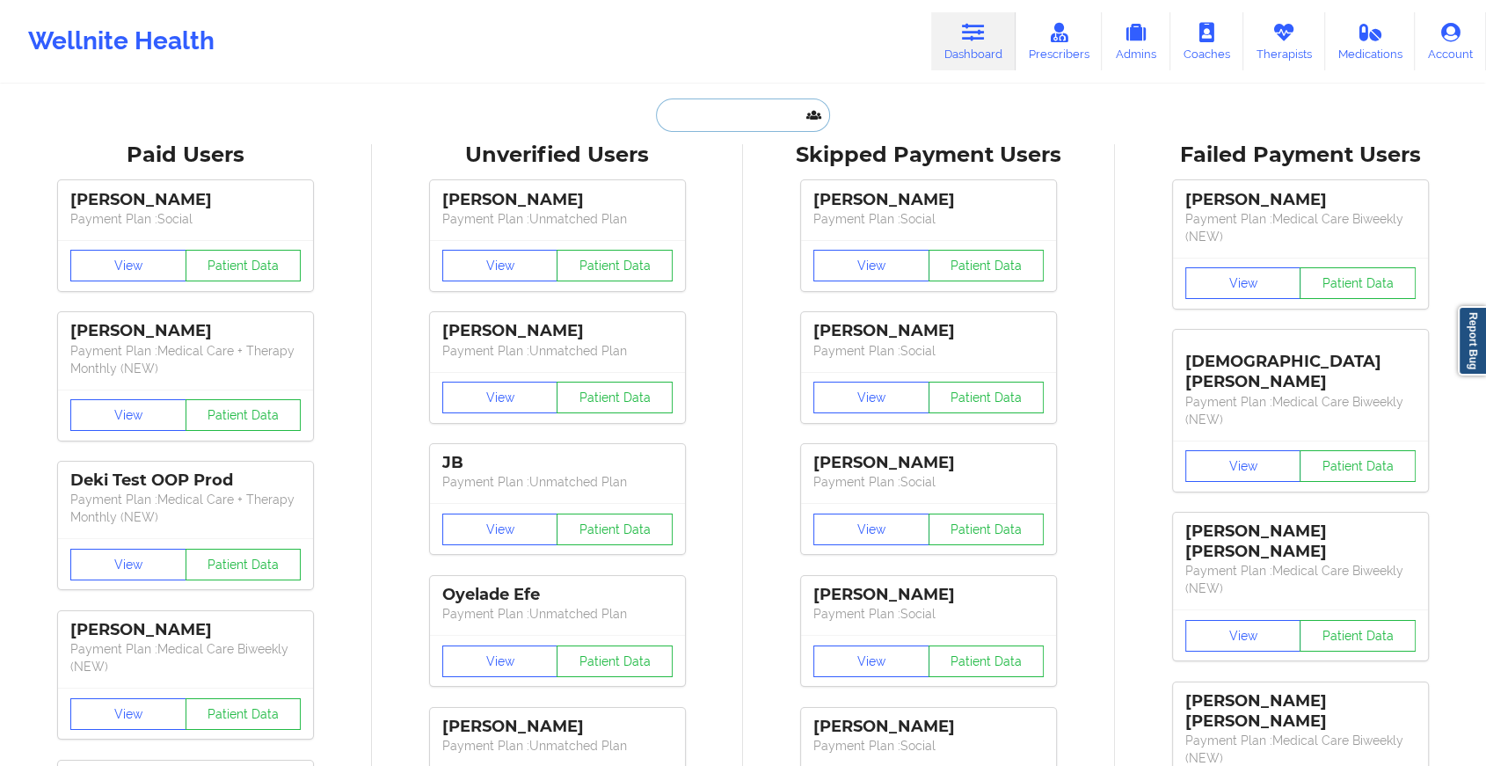
click at [748, 128] on input "text" at bounding box center [743, 115] width 174 height 33
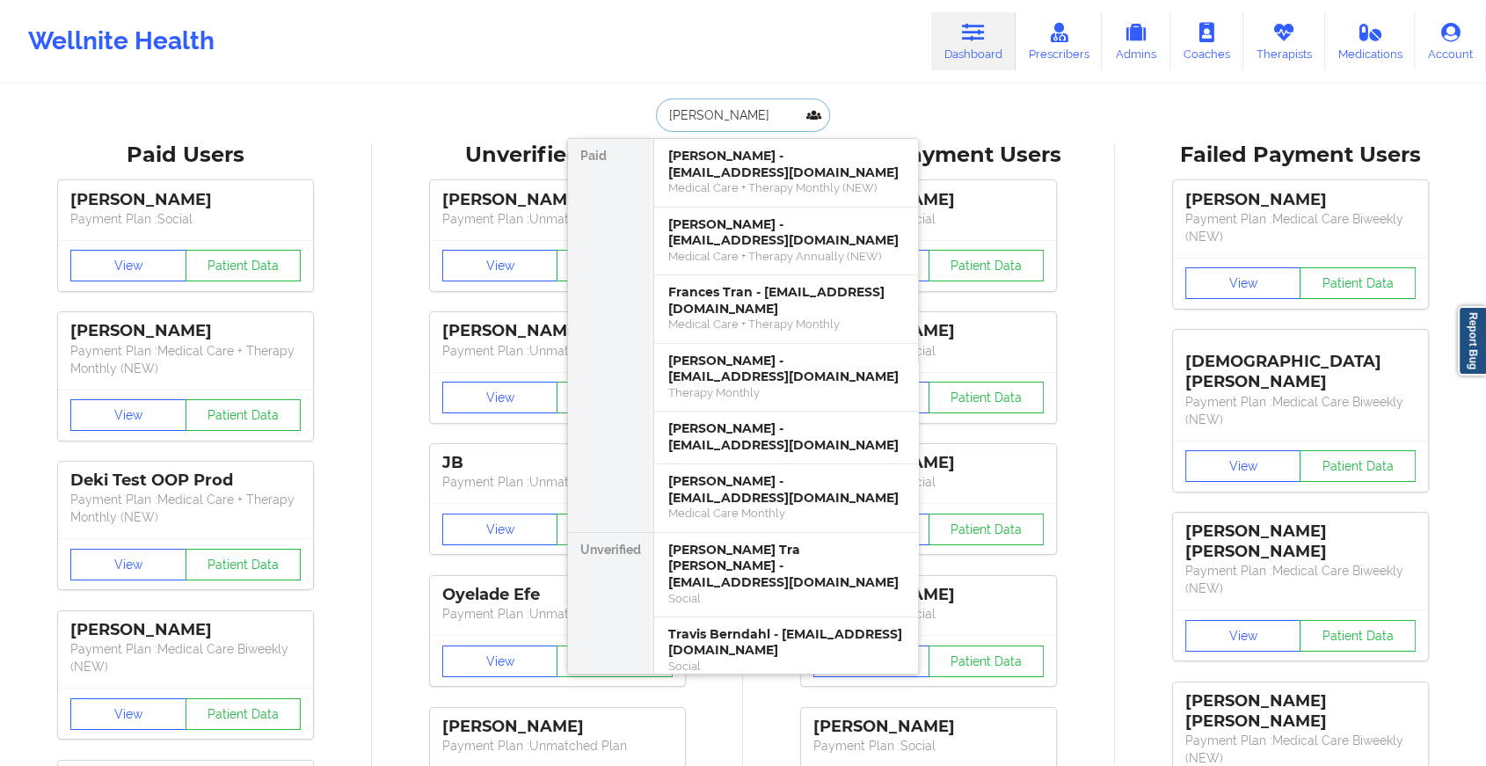
type input "[PERSON_NAME]"
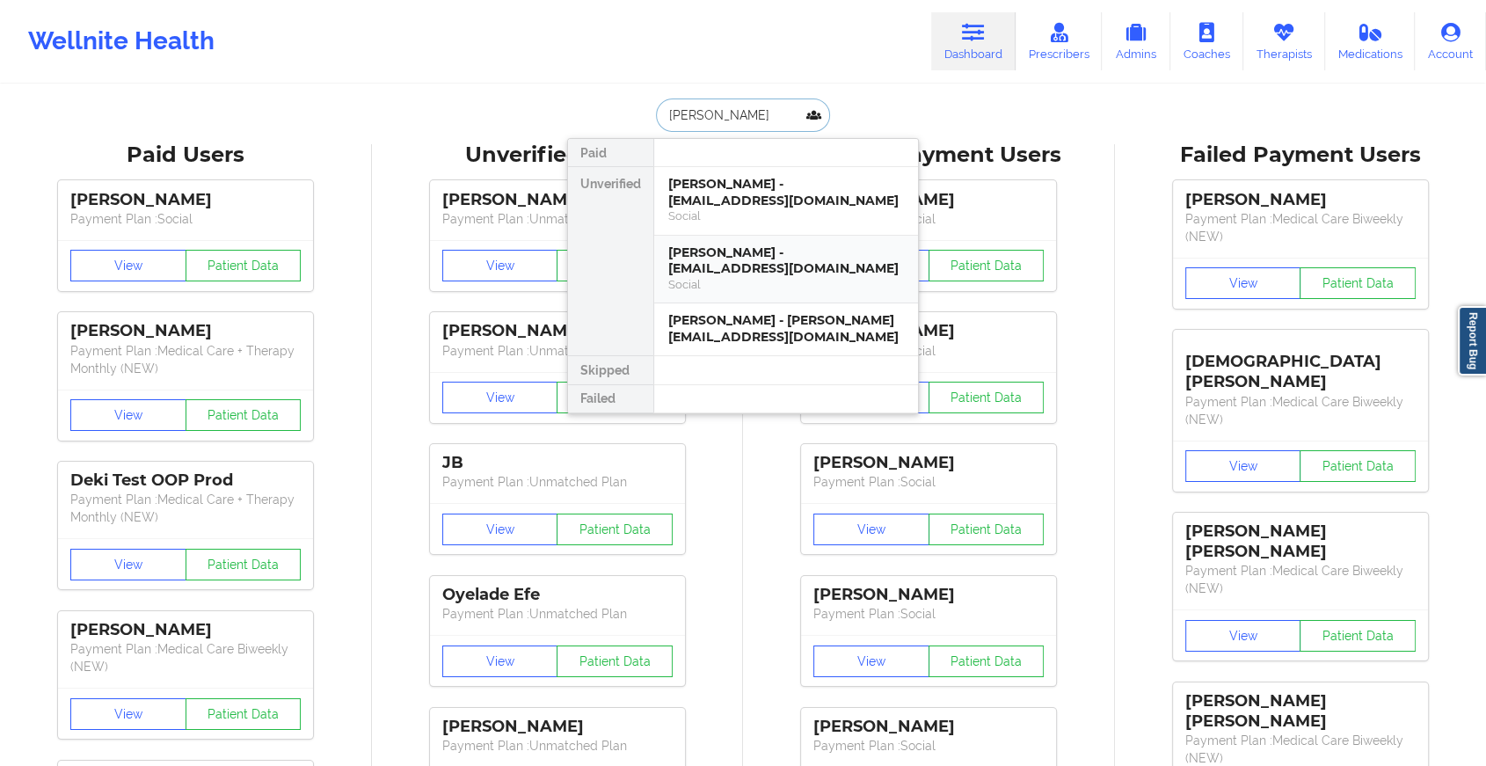
click at [739, 247] on div "[PERSON_NAME] - [EMAIL_ADDRESS][DOMAIN_NAME]" at bounding box center [786, 261] width 236 height 33
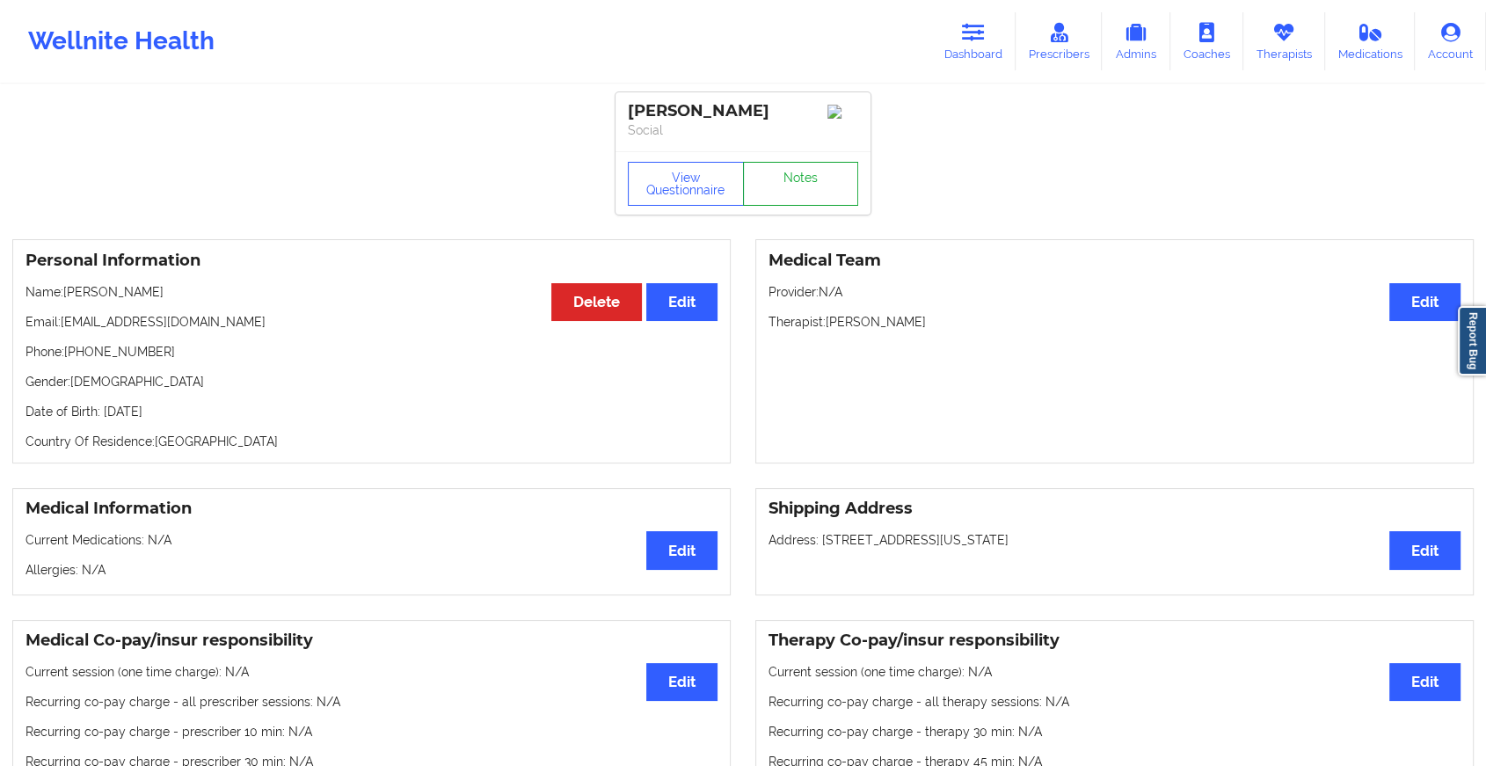
click at [826, 183] on link "Notes" at bounding box center [801, 184] width 116 height 44
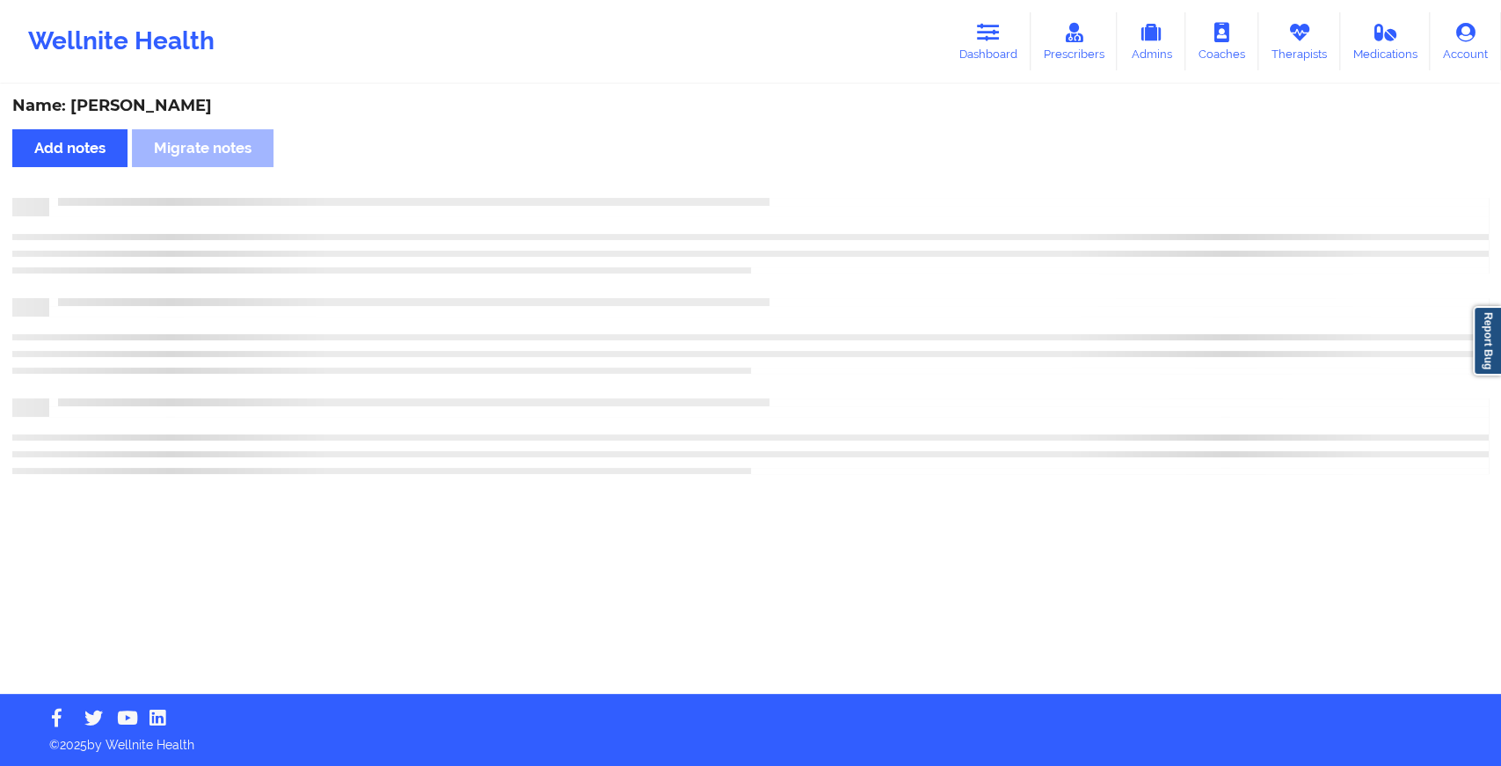
click at [826, 183] on div "Name: [PERSON_NAME] Add notes Migrate notes" at bounding box center [750, 390] width 1501 height 608
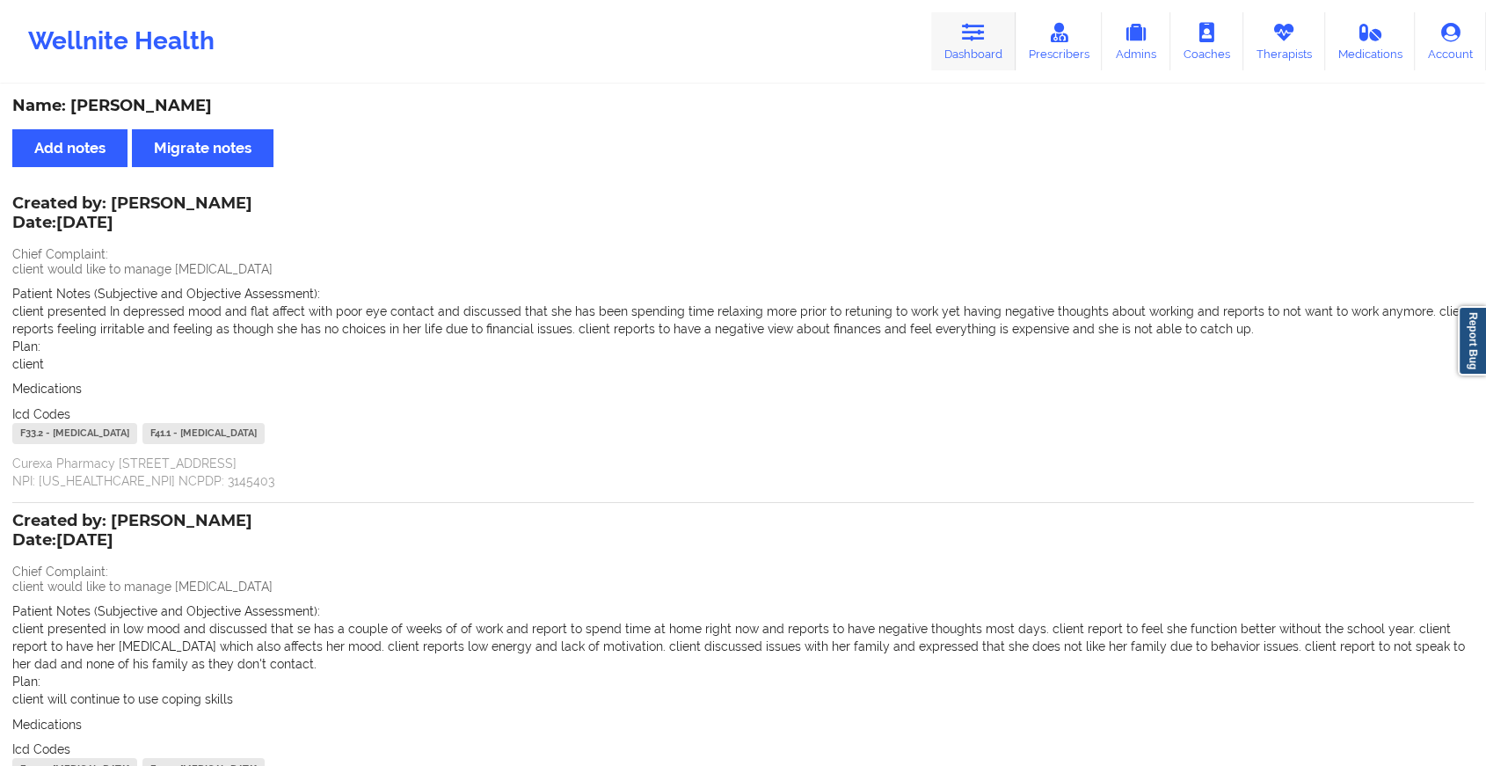
click at [966, 60] on link "Dashboard" at bounding box center [973, 41] width 84 height 58
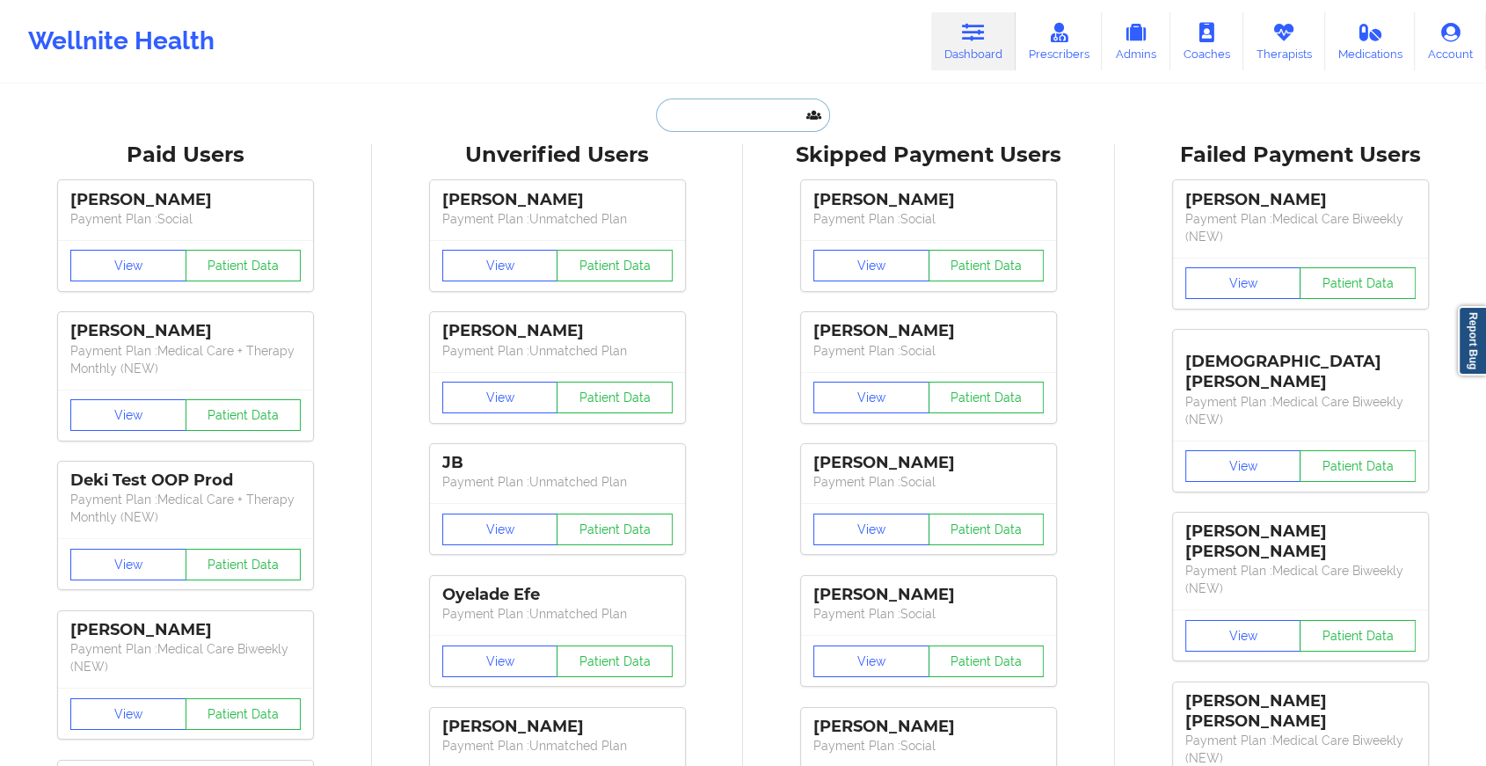
click at [785, 118] on input "text" at bounding box center [743, 115] width 174 height 33
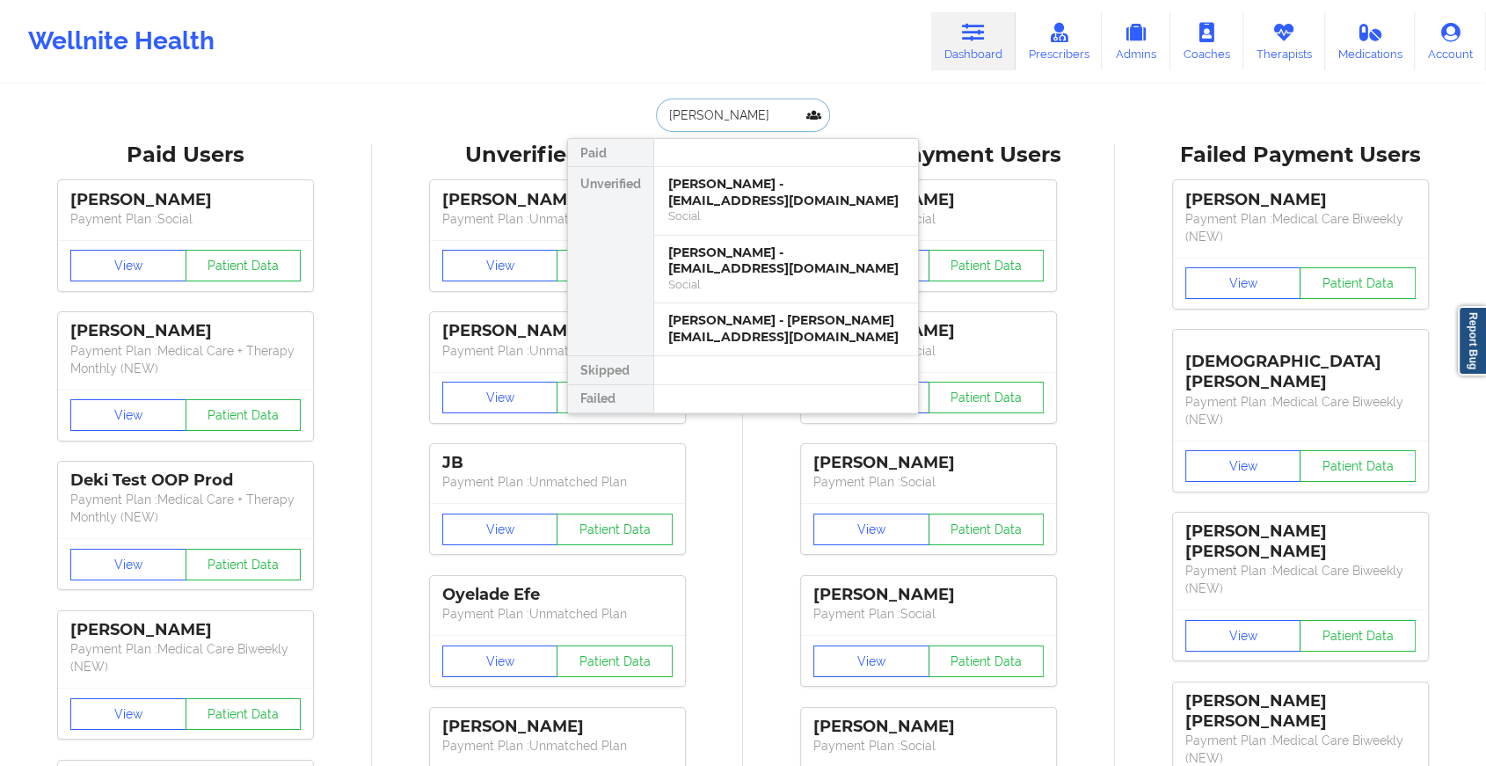
type input "[PERSON_NAME]"
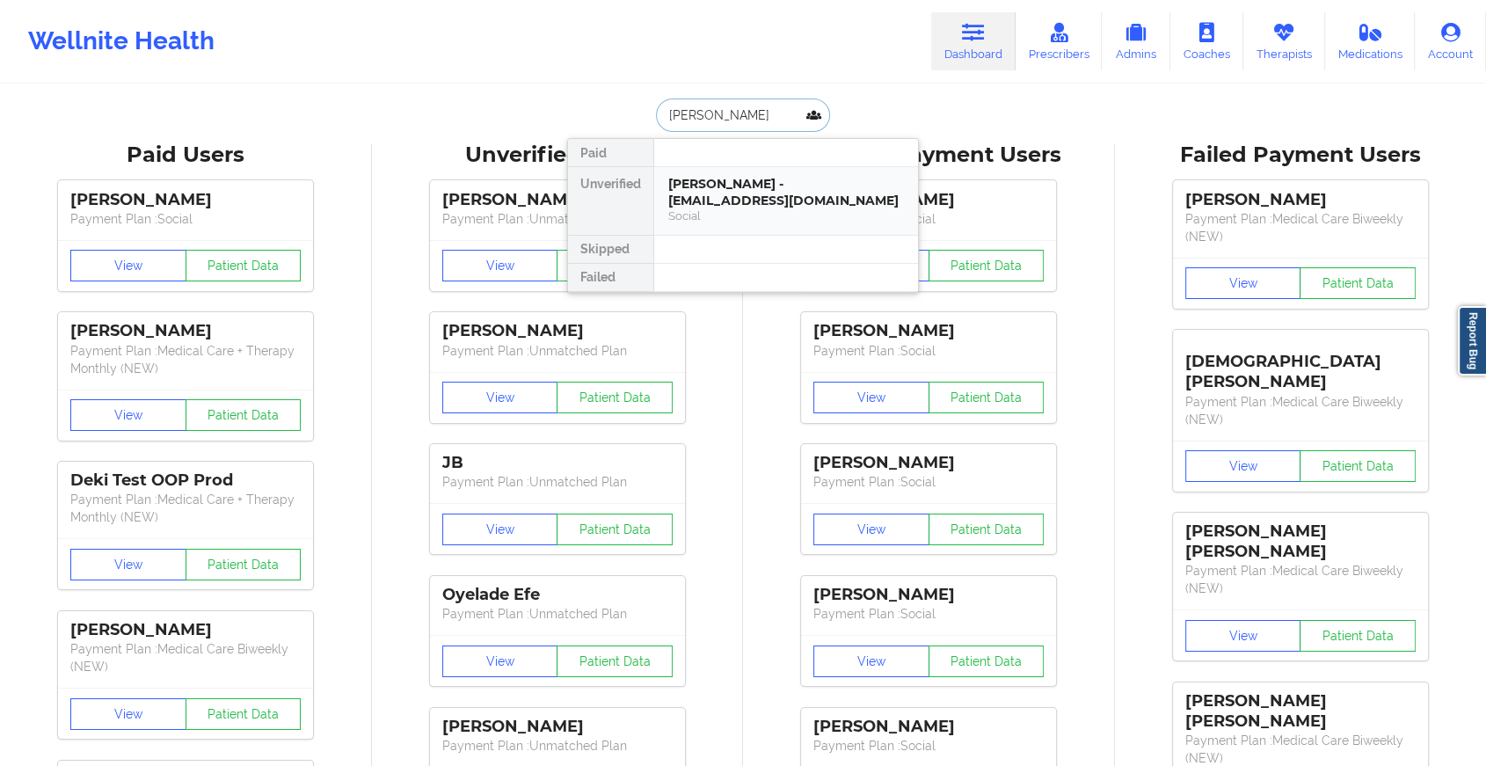
click at [776, 190] on div "[PERSON_NAME] - [EMAIL_ADDRESS][DOMAIN_NAME]" at bounding box center [786, 192] width 236 height 33
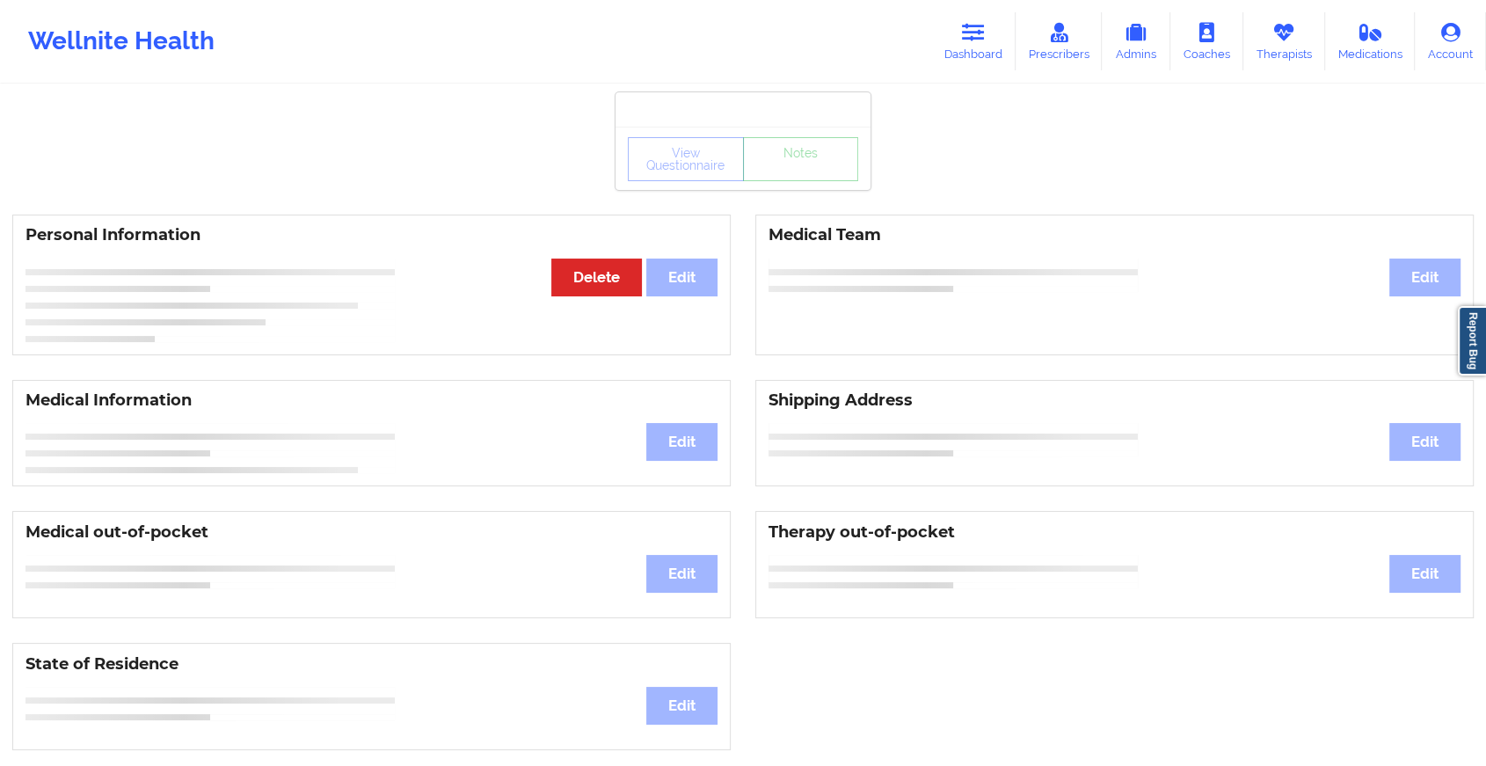
click at [823, 198] on div "View Questionnaire Notes Personal Information Edit Delete Medical Team Edit Med…" at bounding box center [743, 742] width 1486 height 1485
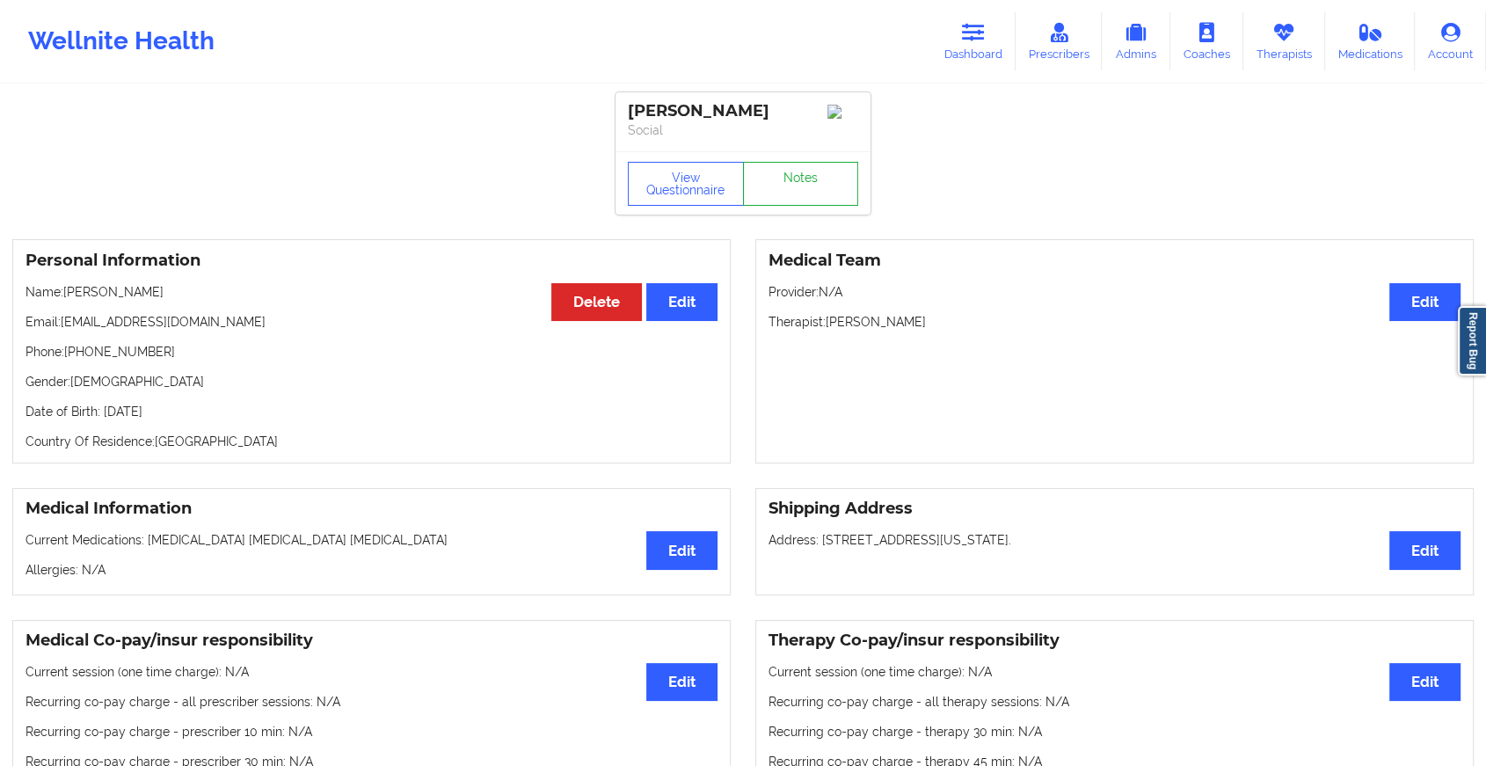
drag, startPoint x: 835, startPoint y: 176, endPoint x: 821, endPoint y: 203, distance: 30.3
click at [821, 203] on div "View Questionnaire Notes" at bounding box center [743, 182] width 255 height 63
click at [821, 203] on link "Notes" at bounding box center [801, 184] width 116 height 44
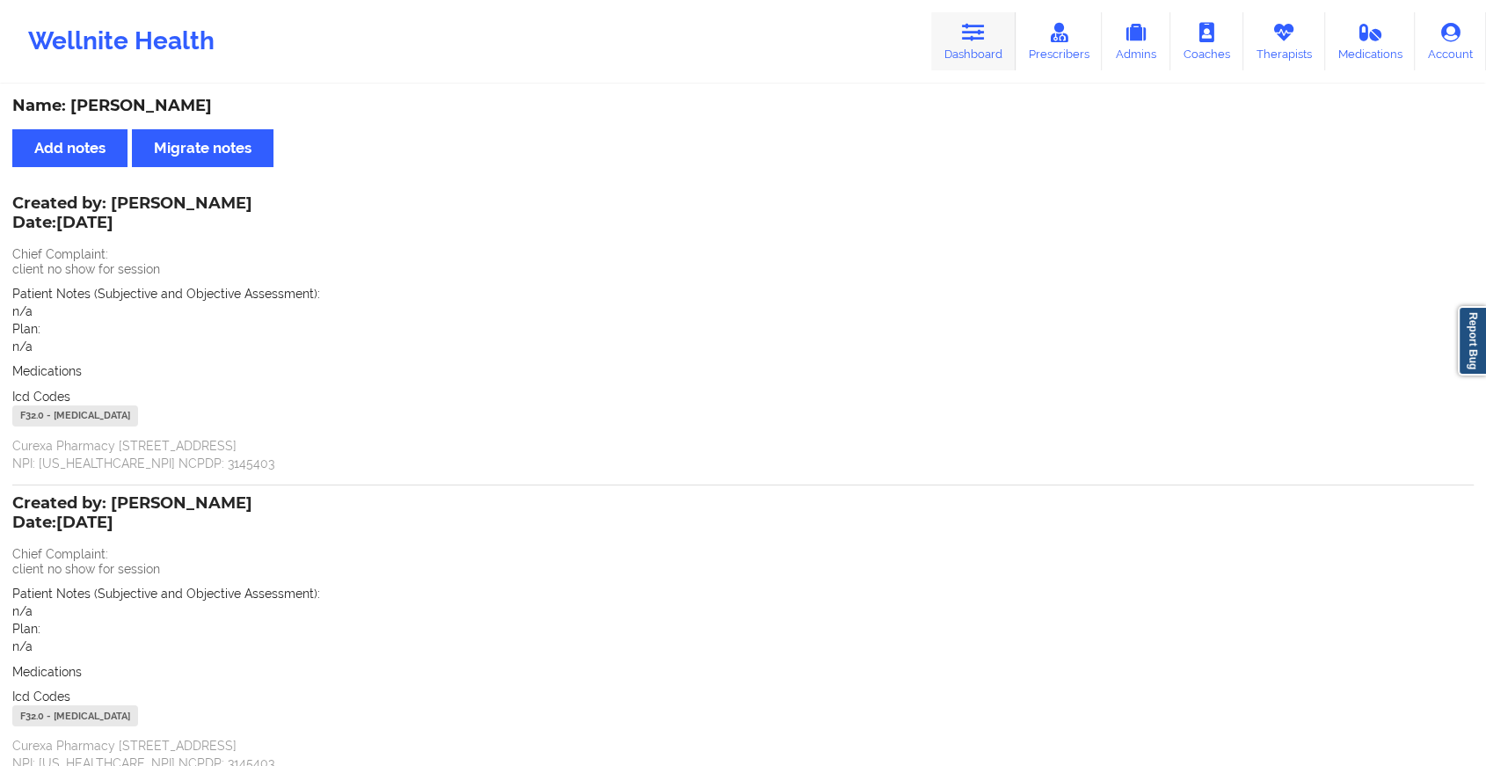
click at [983, 23] on icon at bounding box center [973, 32] width 23 height 19
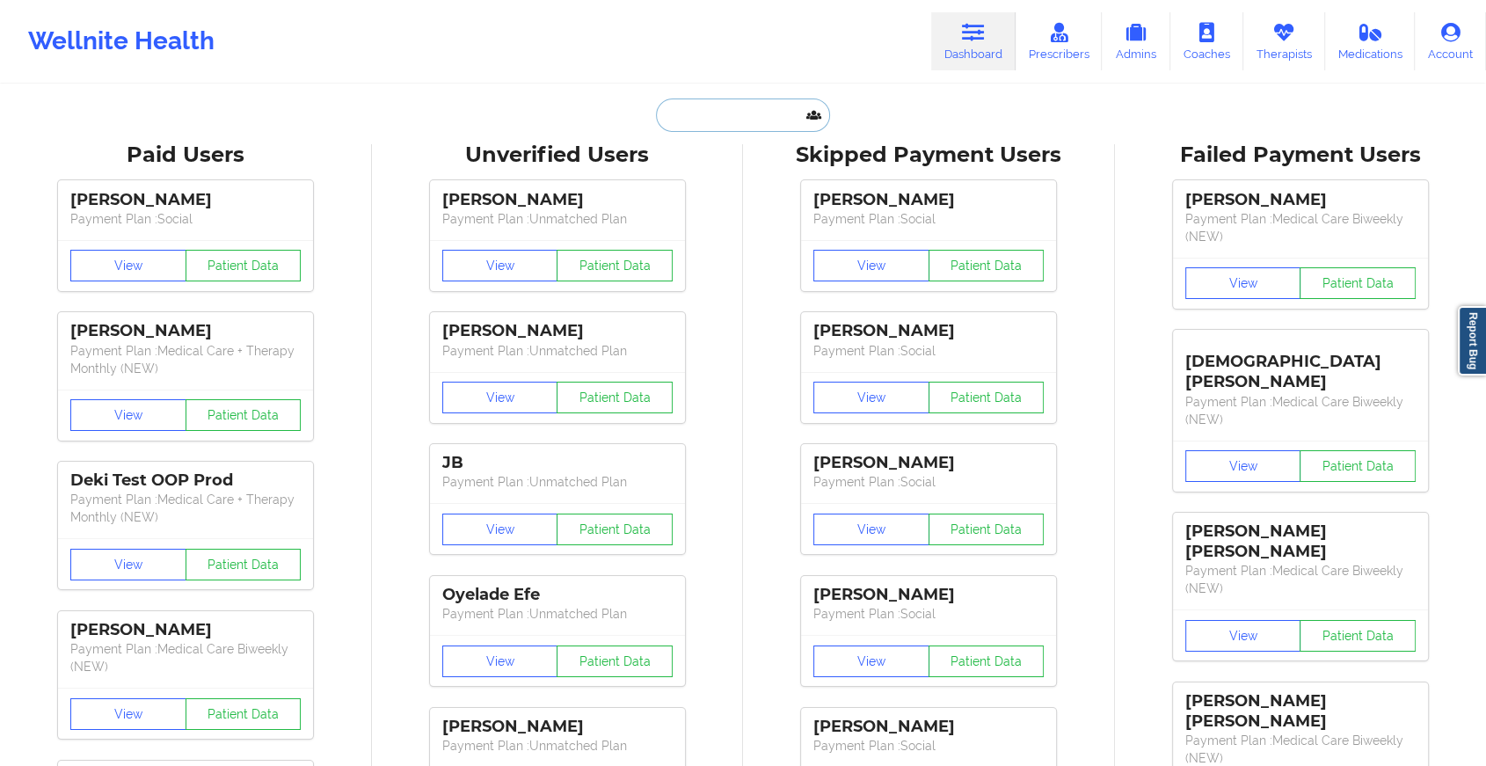
click at [687, 106] on input "text" at bounding box center [743, 115] width 174 height 33
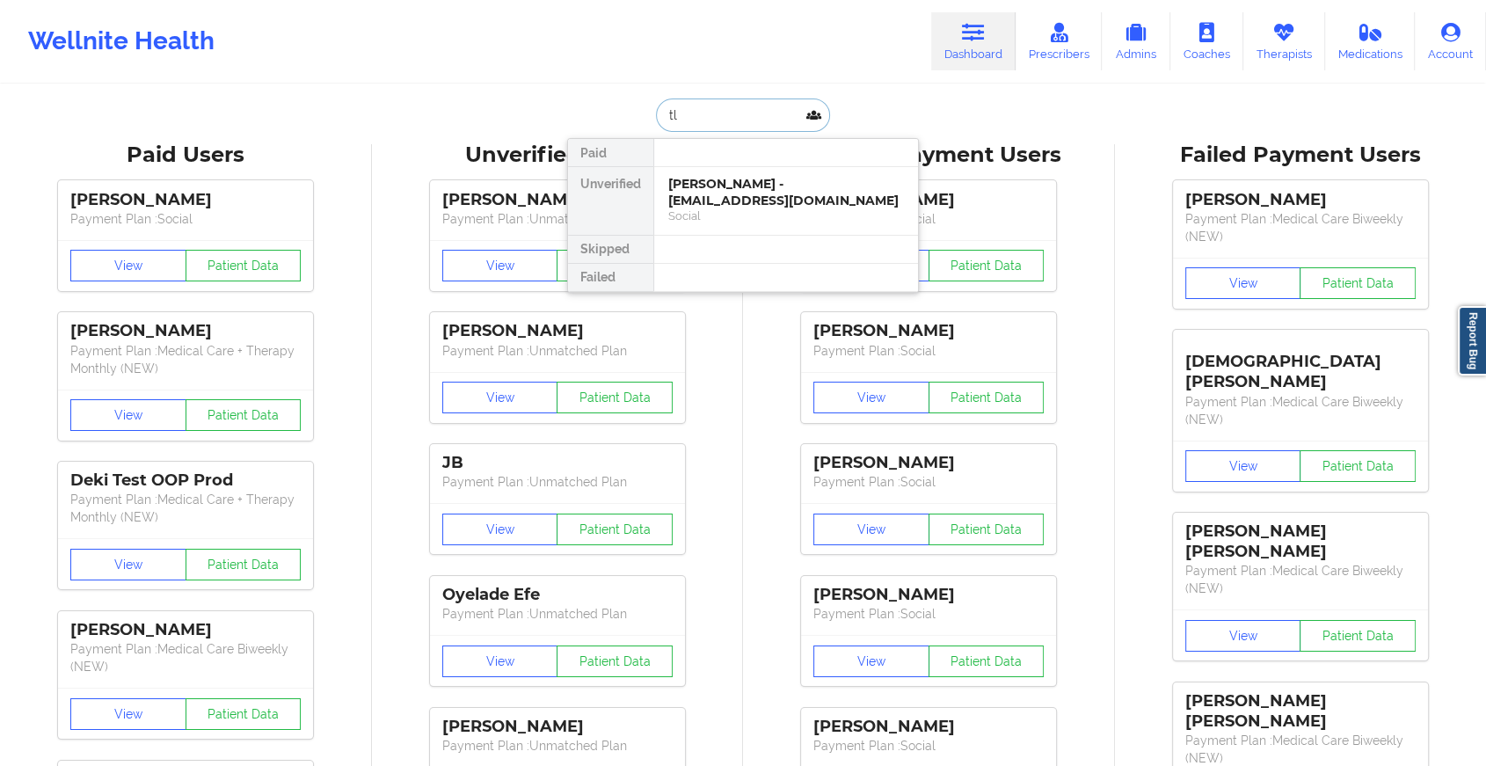
type input "t"
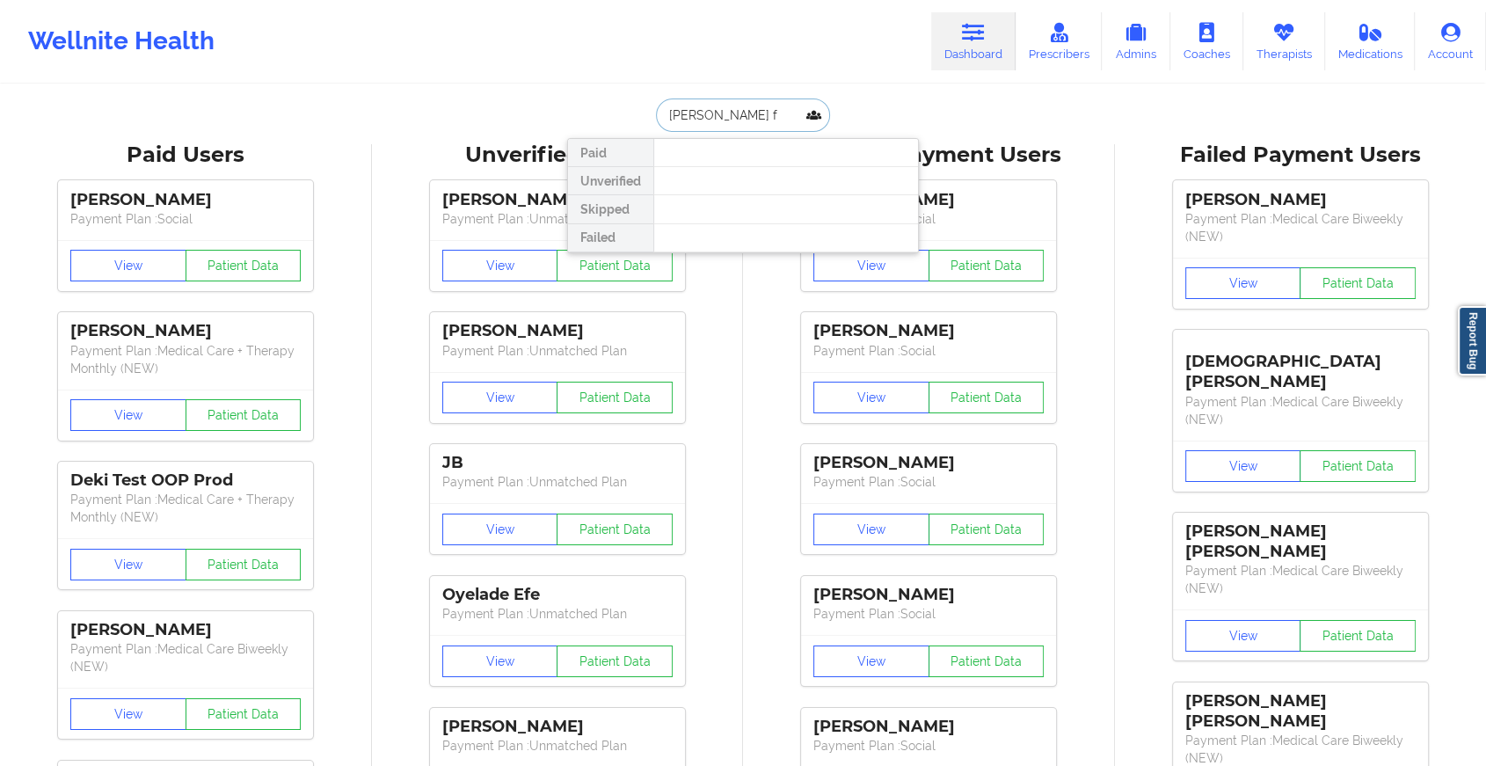
type input "[PERSON_NAME] fr"
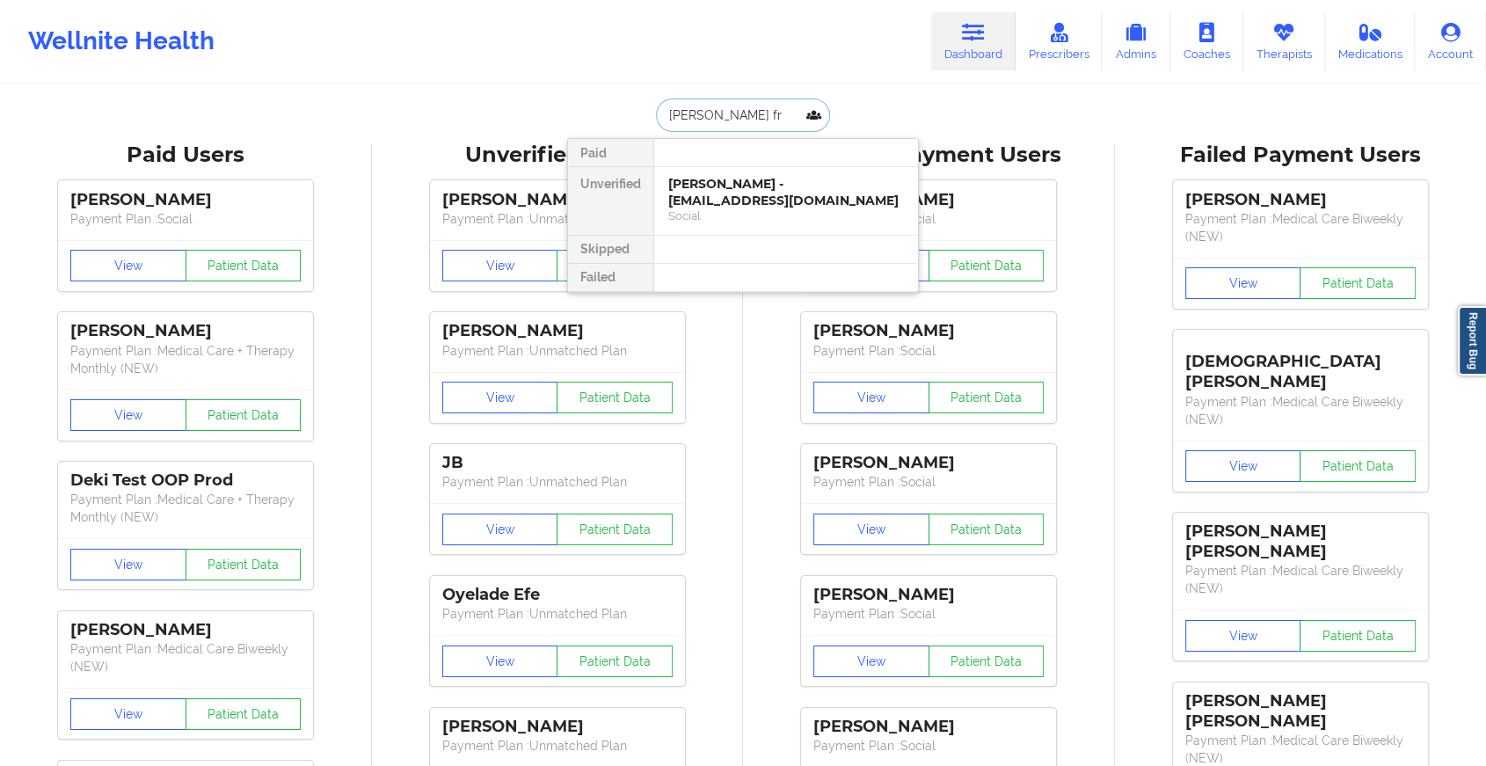
click at [747, 197] on div "[PERSON_NAME] - [EMAIL_ADDRESS][DOMAIN_NAME]" at bounding box center [786, 192] width 236 height 33
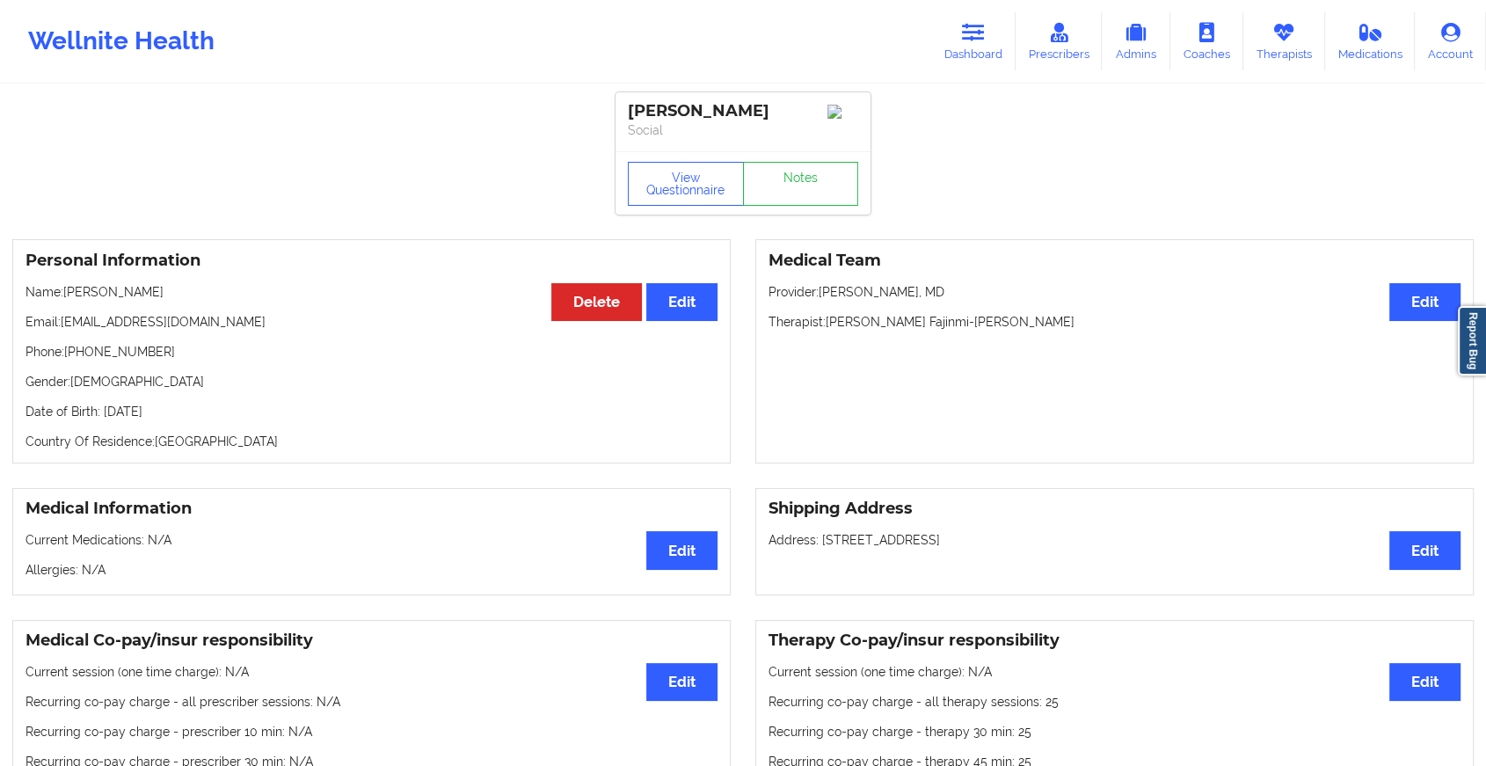
click at [792, 183] on div "View Questionnaire Notes" at bounding box center [743, 182] width 255 height 63
click at [792, 183] on link "Notes" at bounding box center [801, 184] width 116 height 44
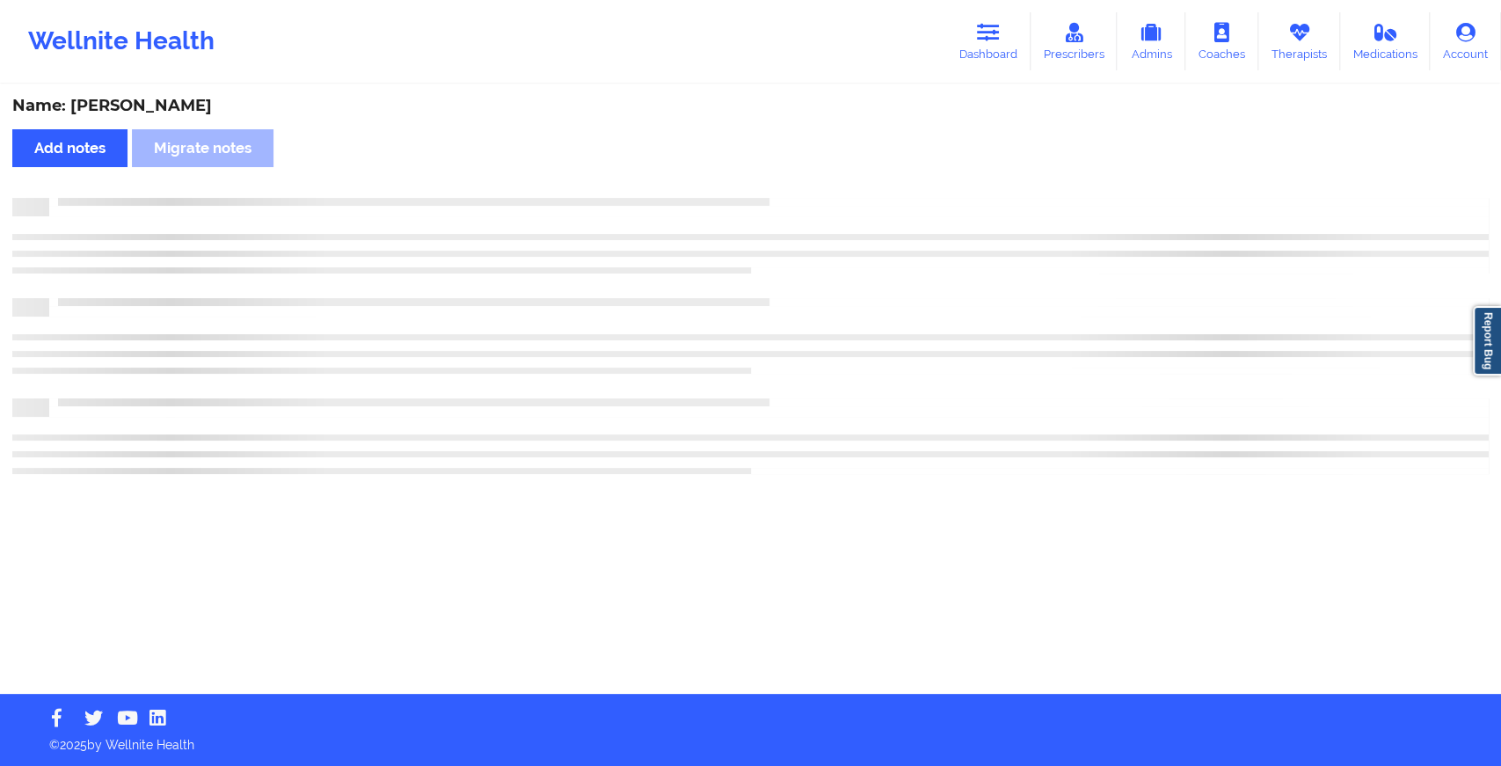
click at [792, 183] on div "Name: [PERSON_NAME] Add notes Migrate notes" at bounding box center [750, 390] width 1501 height 608
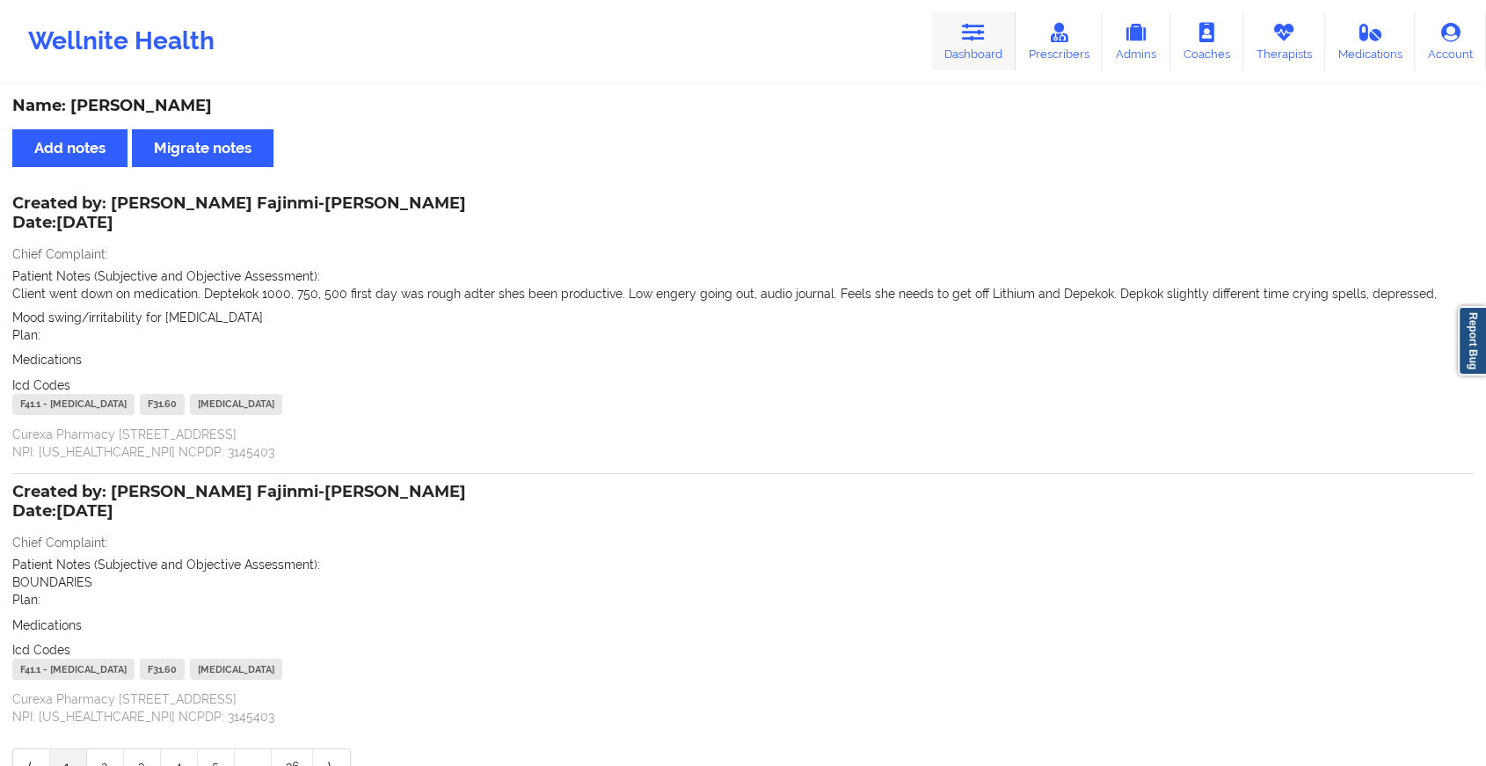
click at [994, 42] on link "Dashboard" at bounding box center [973, 41] width 84 height 58
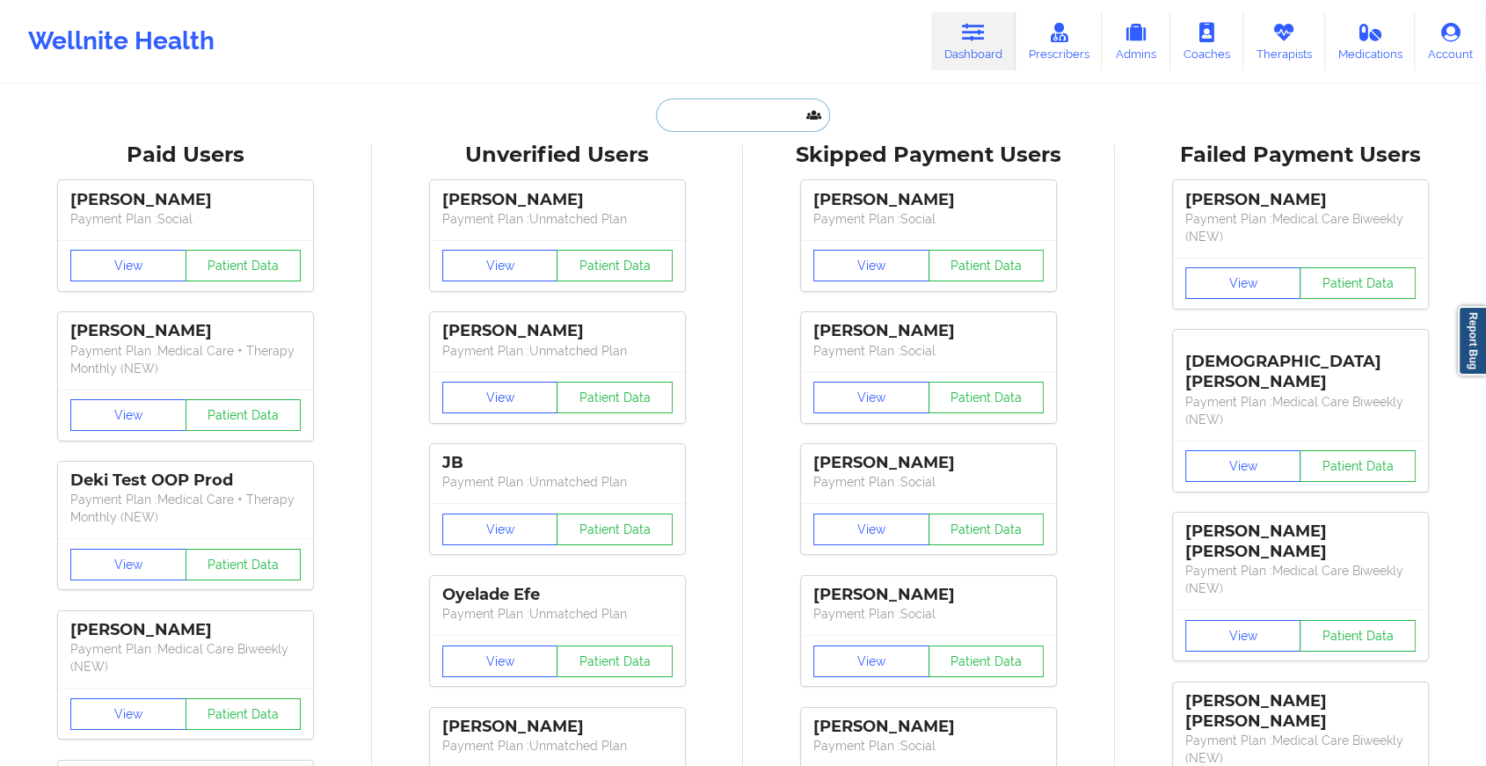
click at [760, 118] on input "text" at bounding box center [743, 115] width 174 height 33
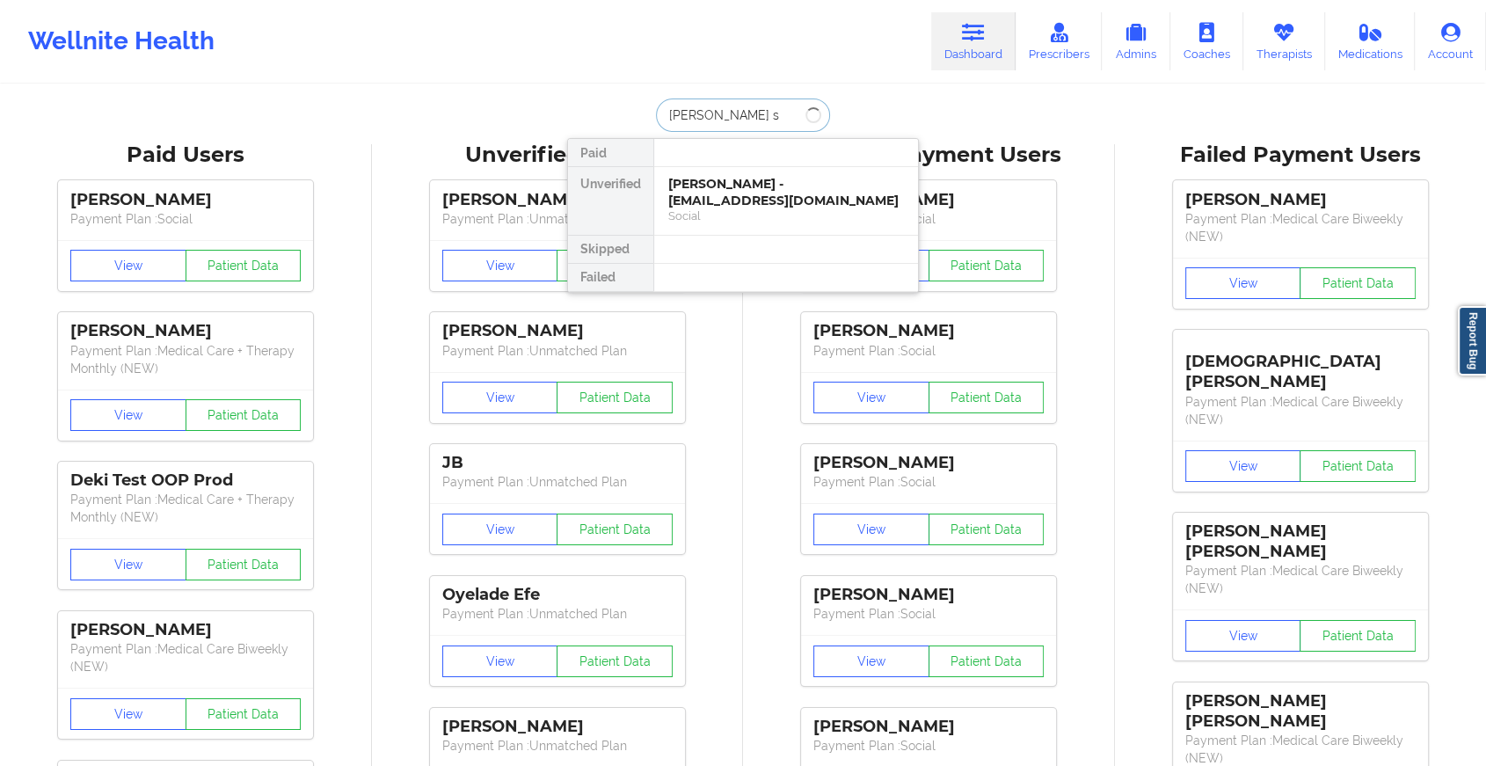
type input "[PERSON_NAME] sm"
click at [745, 207] on div "[PERSON_NAME] - [EMAIL_ADDRESS][DOMAIN_NAME]" at bounding box center [786, 192] width 236 height 33
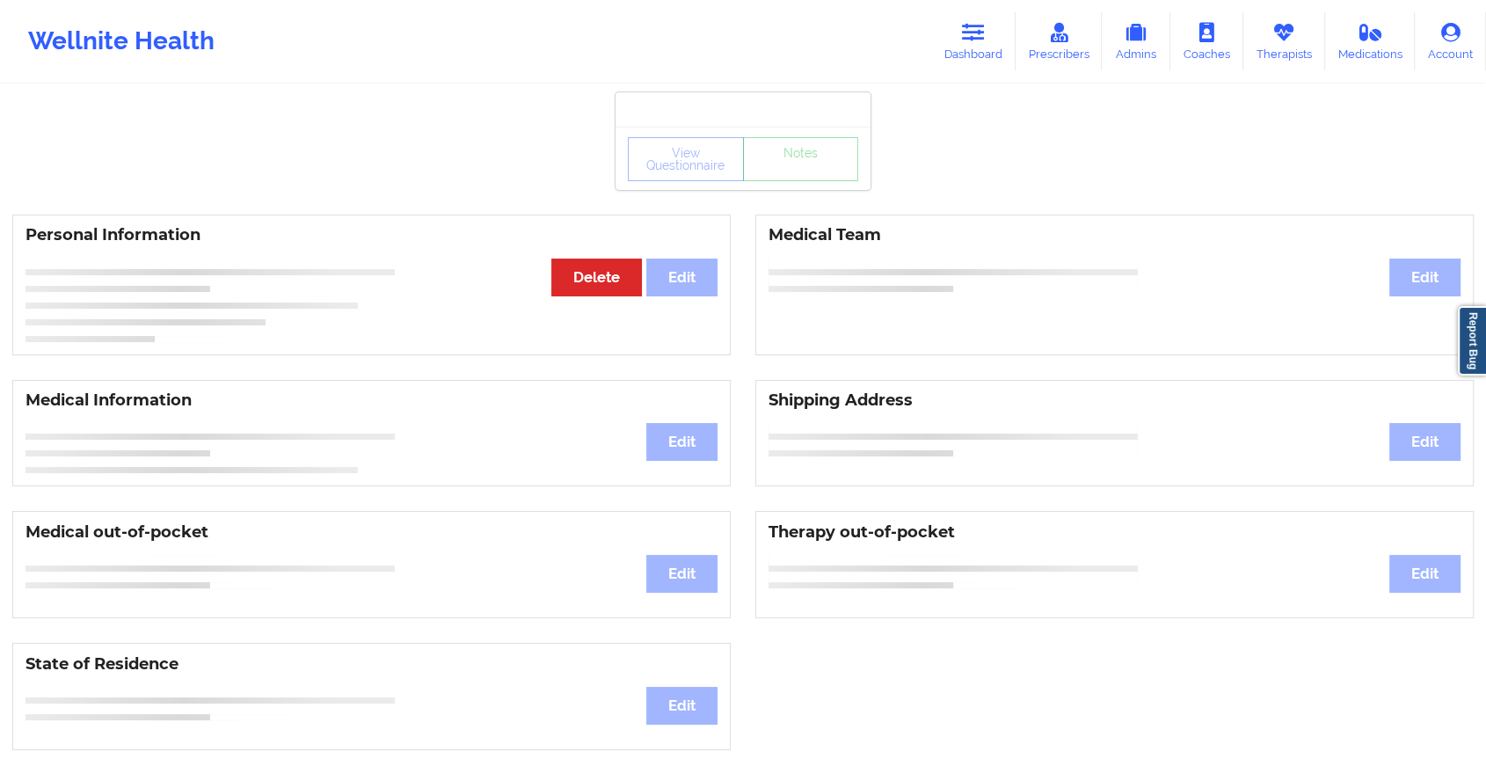
click at [774, 176] on div "View Questionnaire Notes" at bounding box center [743, 159] width 230 height 44
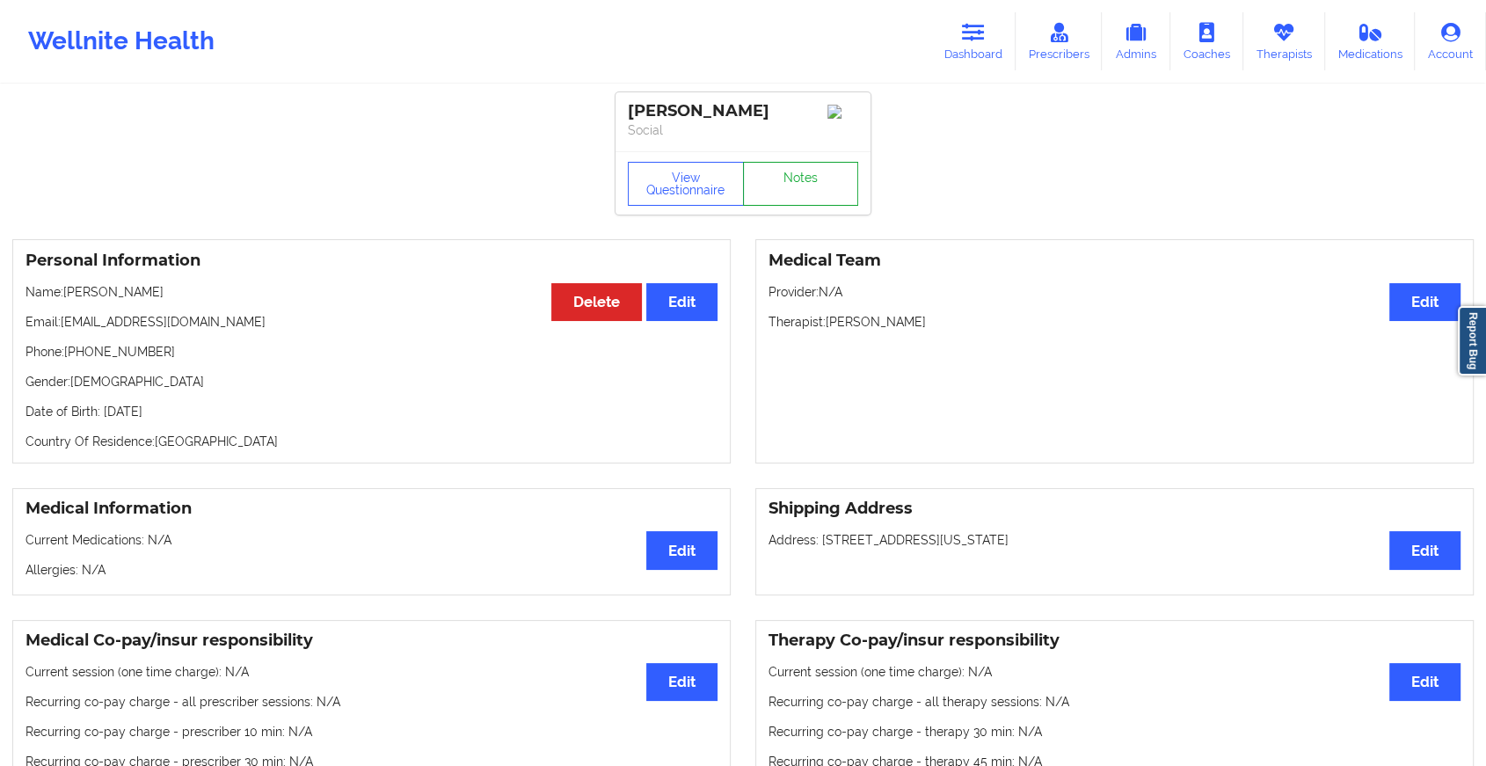
click at [774, 176] on link "Notes" at bounding box center [801, 184] width 116 height 44
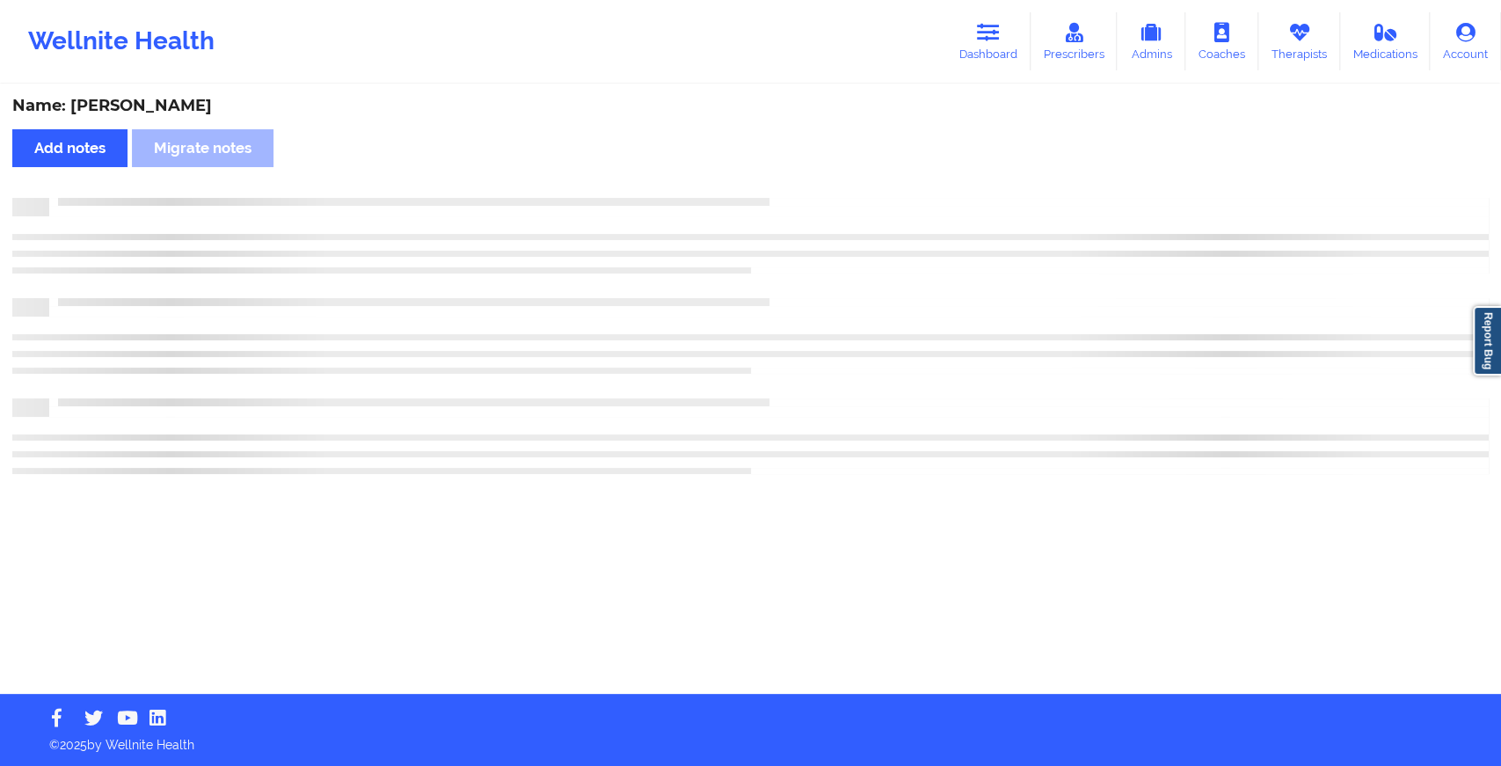
click at [774, 176] on div "Name: [PERSON_NAME] Add notes Migrate notes" at bounding box center [750, 390] width 1501 height 608
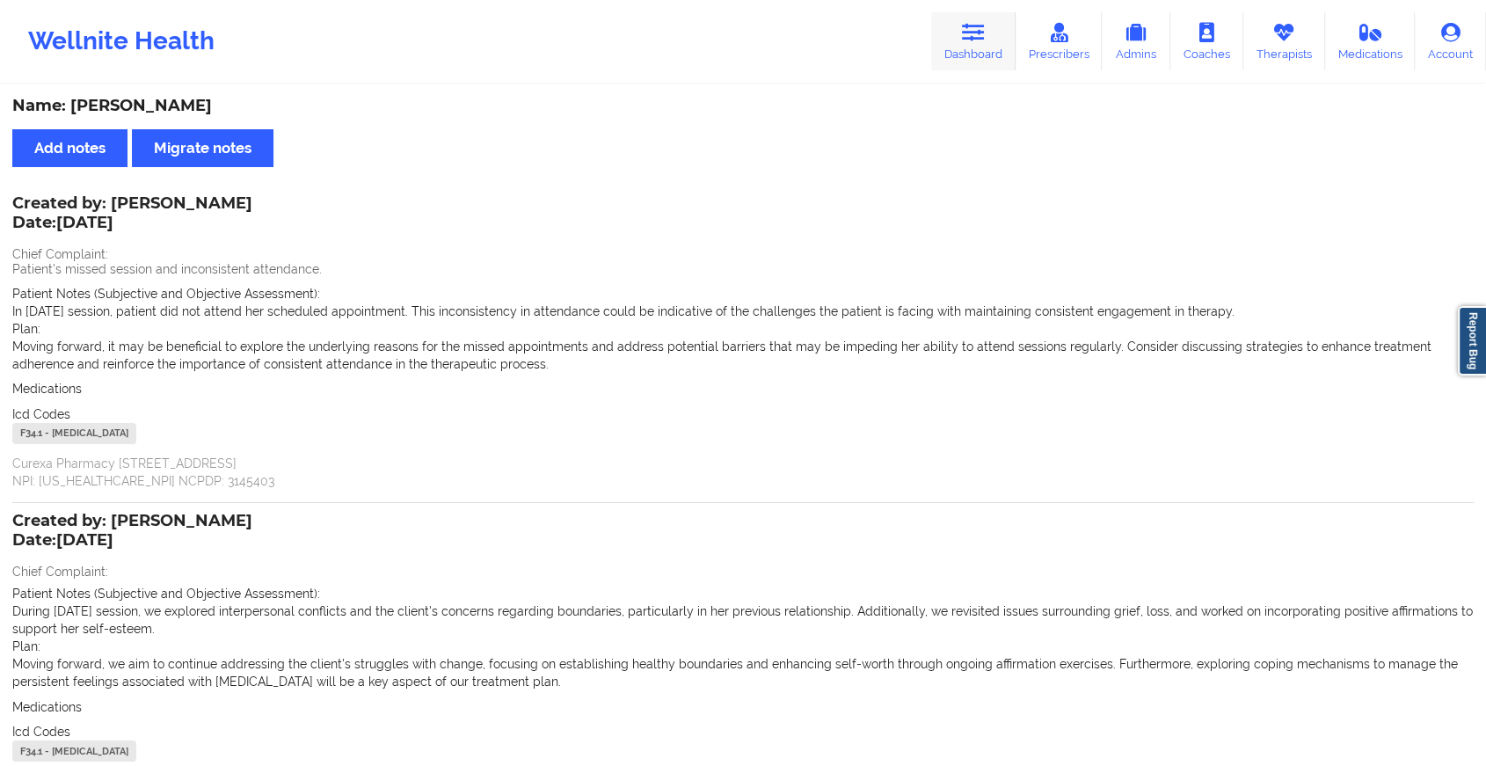
click at [976, 45] on link "Dashboard" at bounding box center [973, 41] width 84 height 58
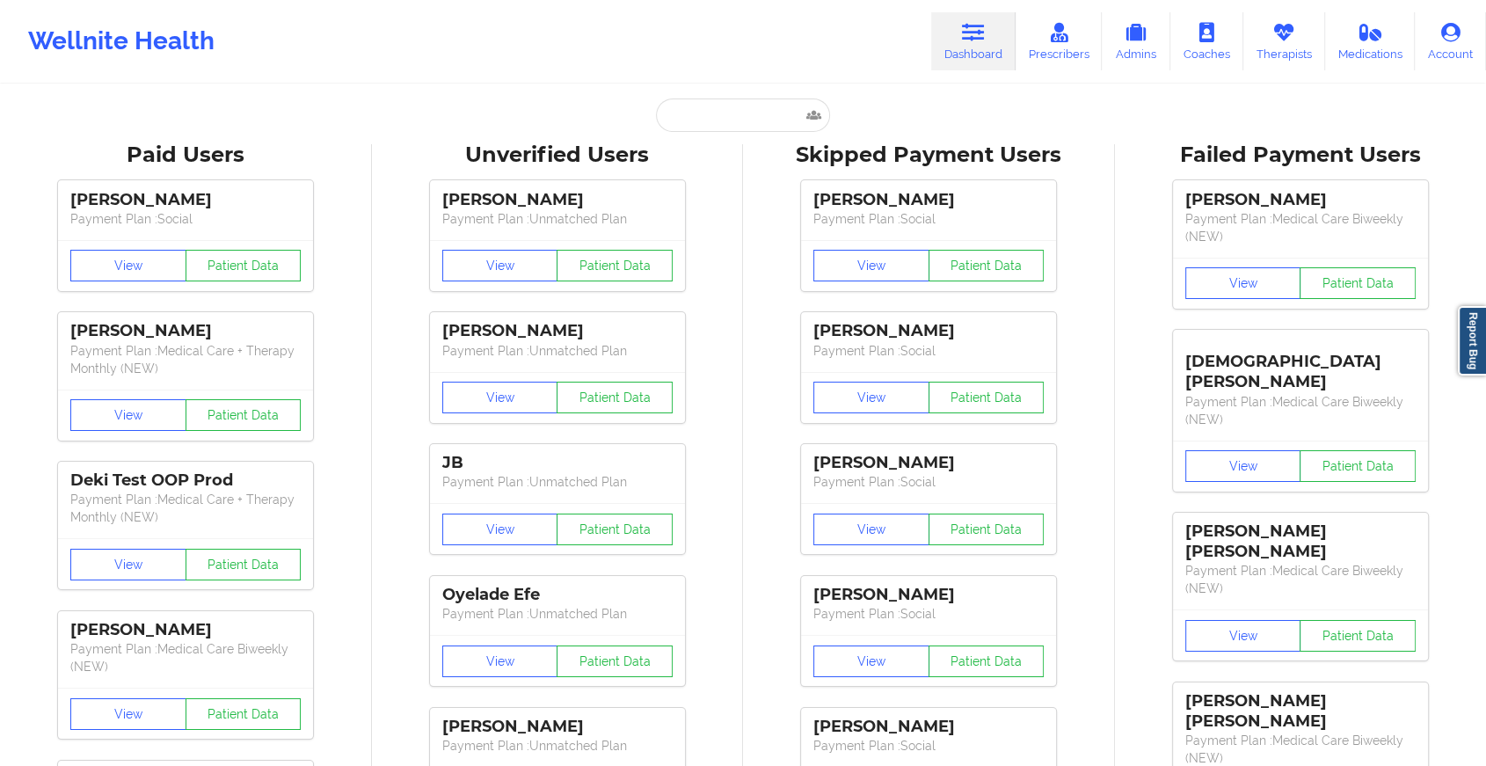
click at [753, 116] on input "text" at bounding box center [743, 115] width 174 height 33
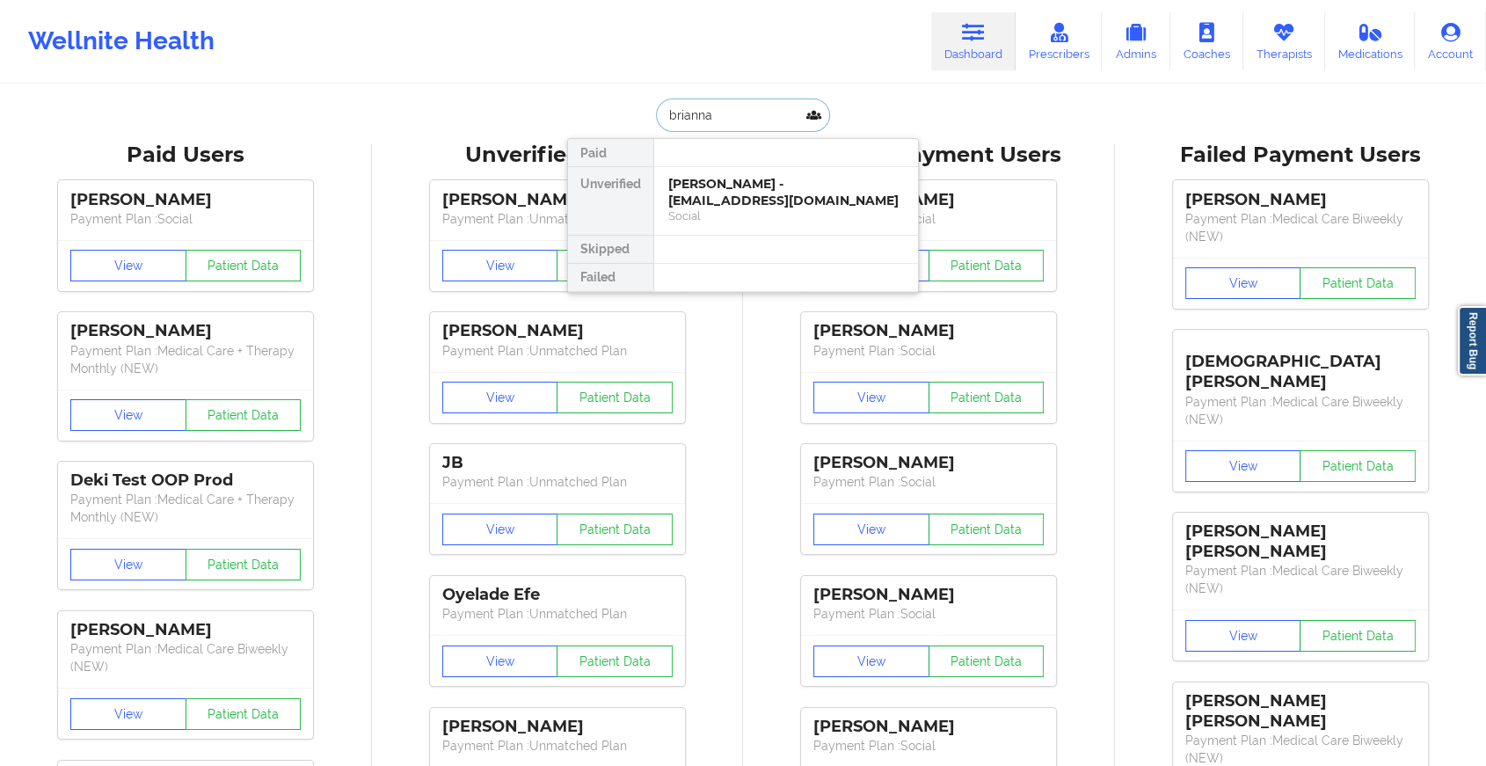
type input "[PERSON_NAME]"
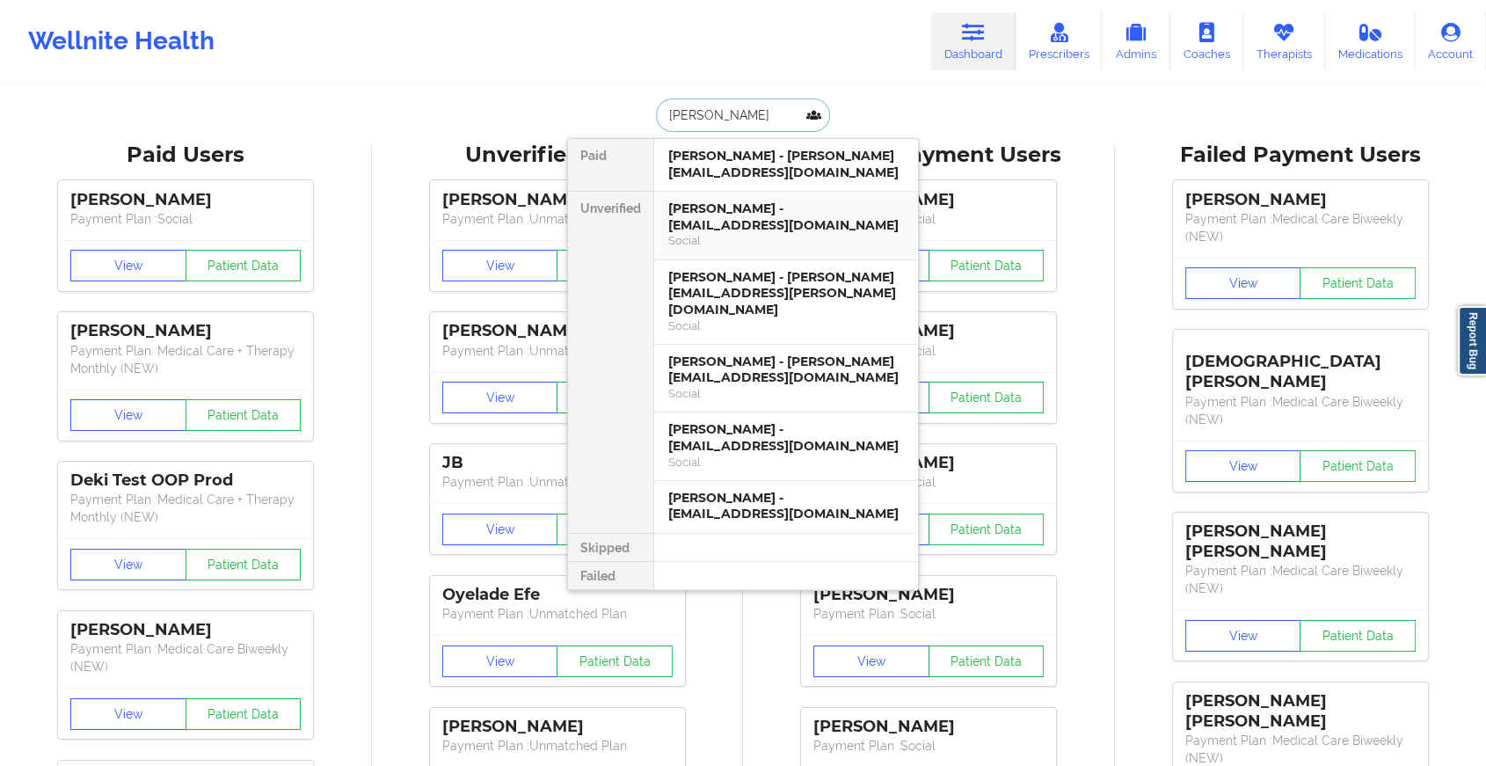
click at [753, 205] on div "[PERSON_NAME] - [EMAIL_ADDRESS][DOMAIN_NAME]" at bounding box center [786, 217] width 236 height 33
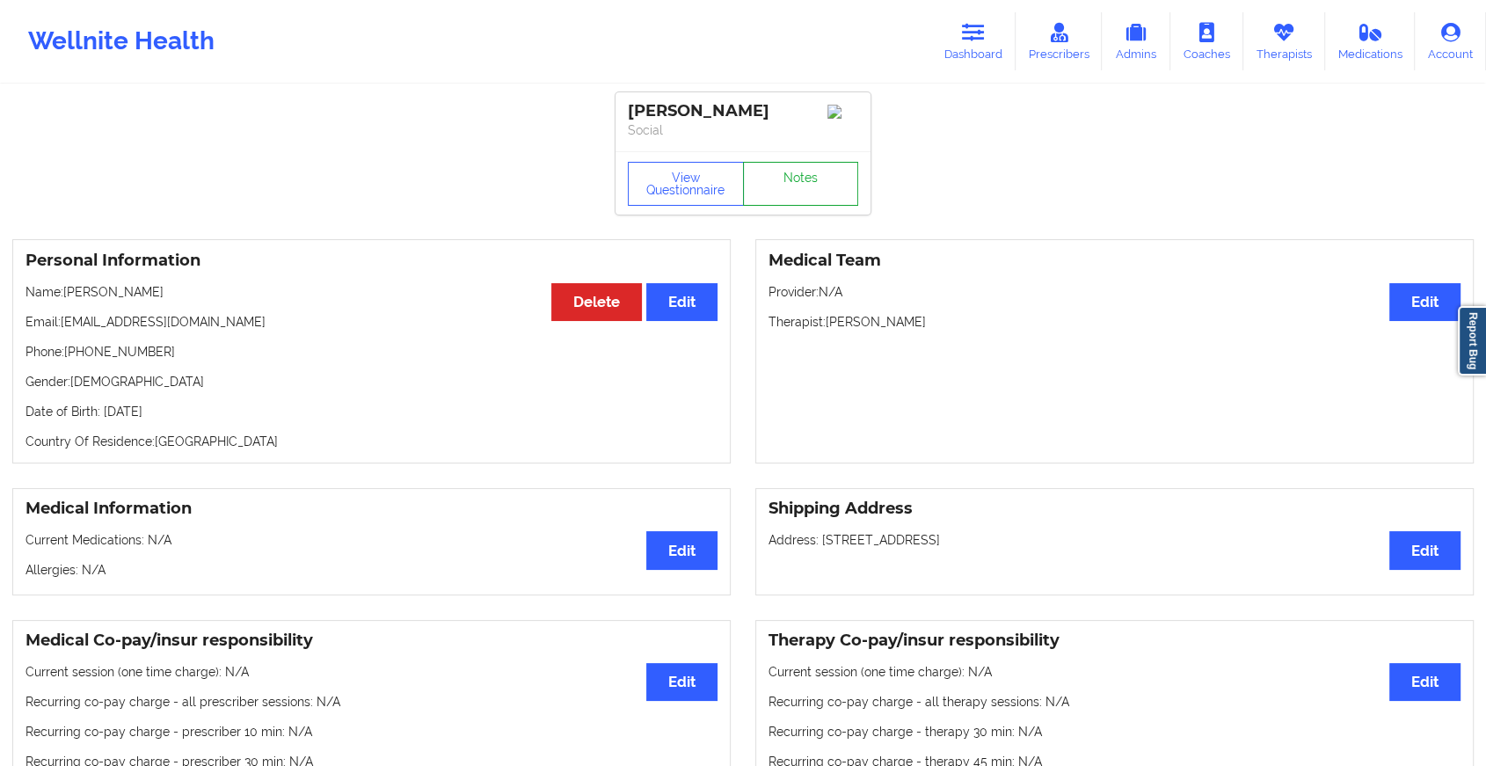
click at [786, 190] on link "Notes" at bounding box center [801, 184] width 116 height 44
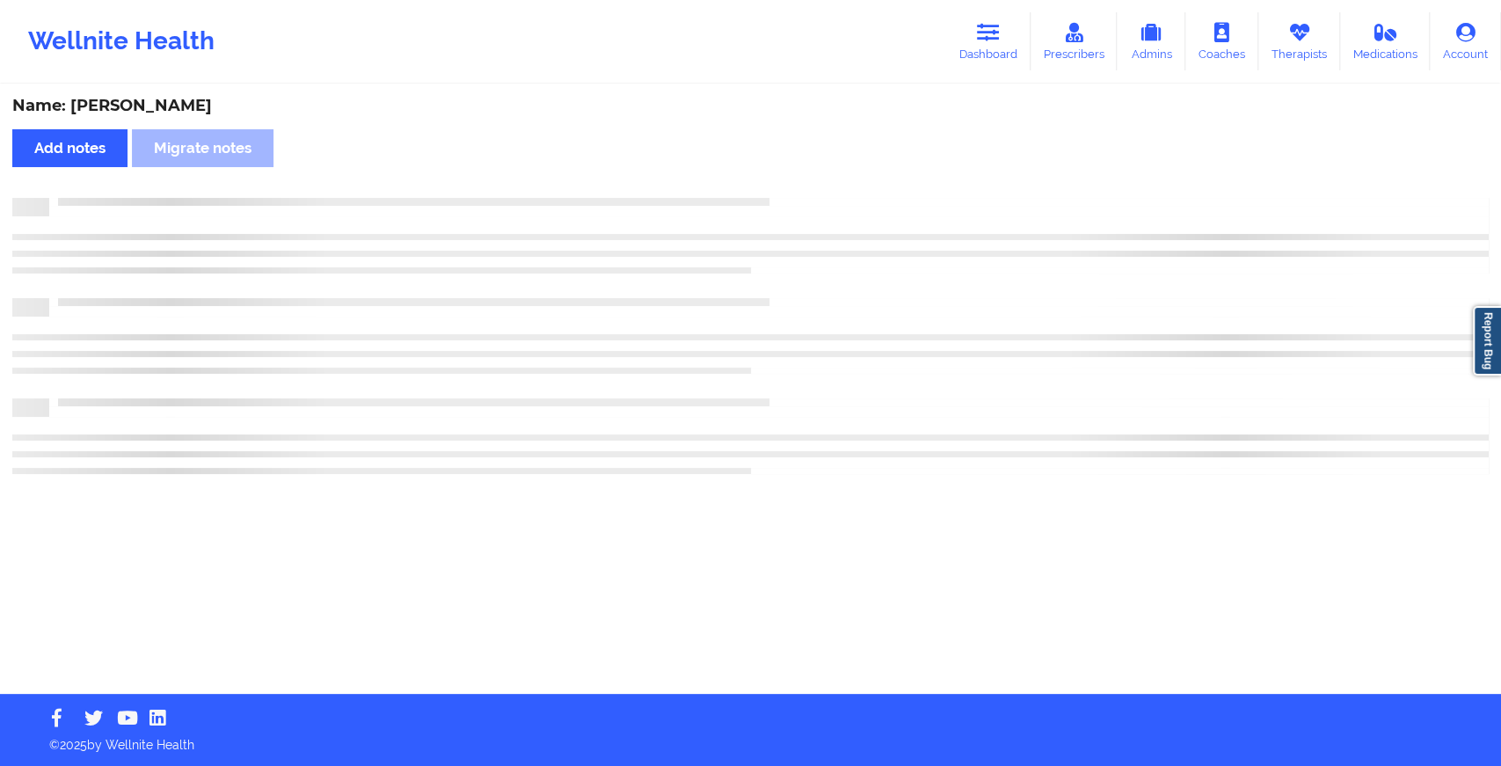
click at [786, 190] on div "Name: [PERSON_NAME] notes Migrate notes" at bounding box center [750, 390] width 1501 height 608
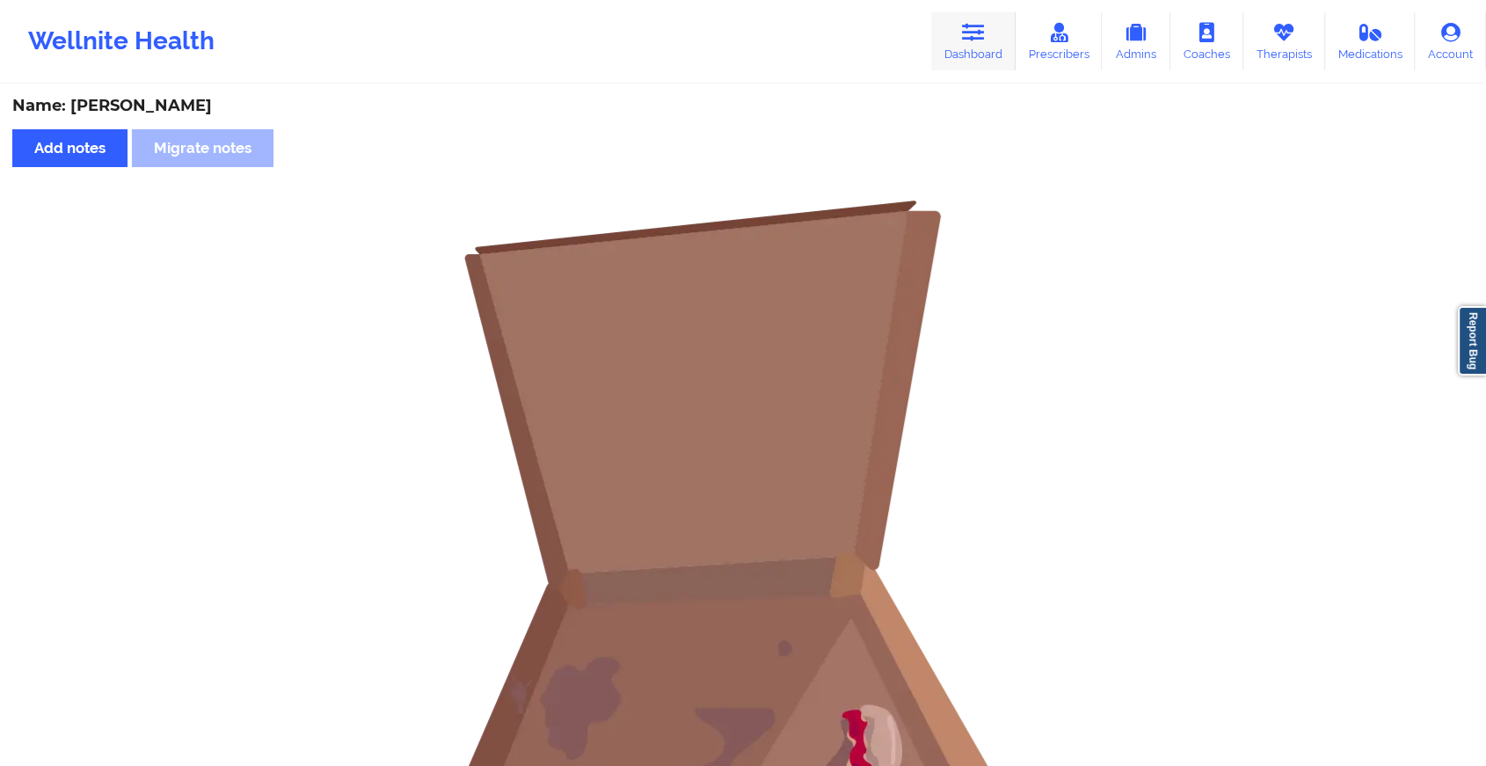
click at [960, 30] on link "Dashboard" at bounding box center [973, 41] width 84 height 58
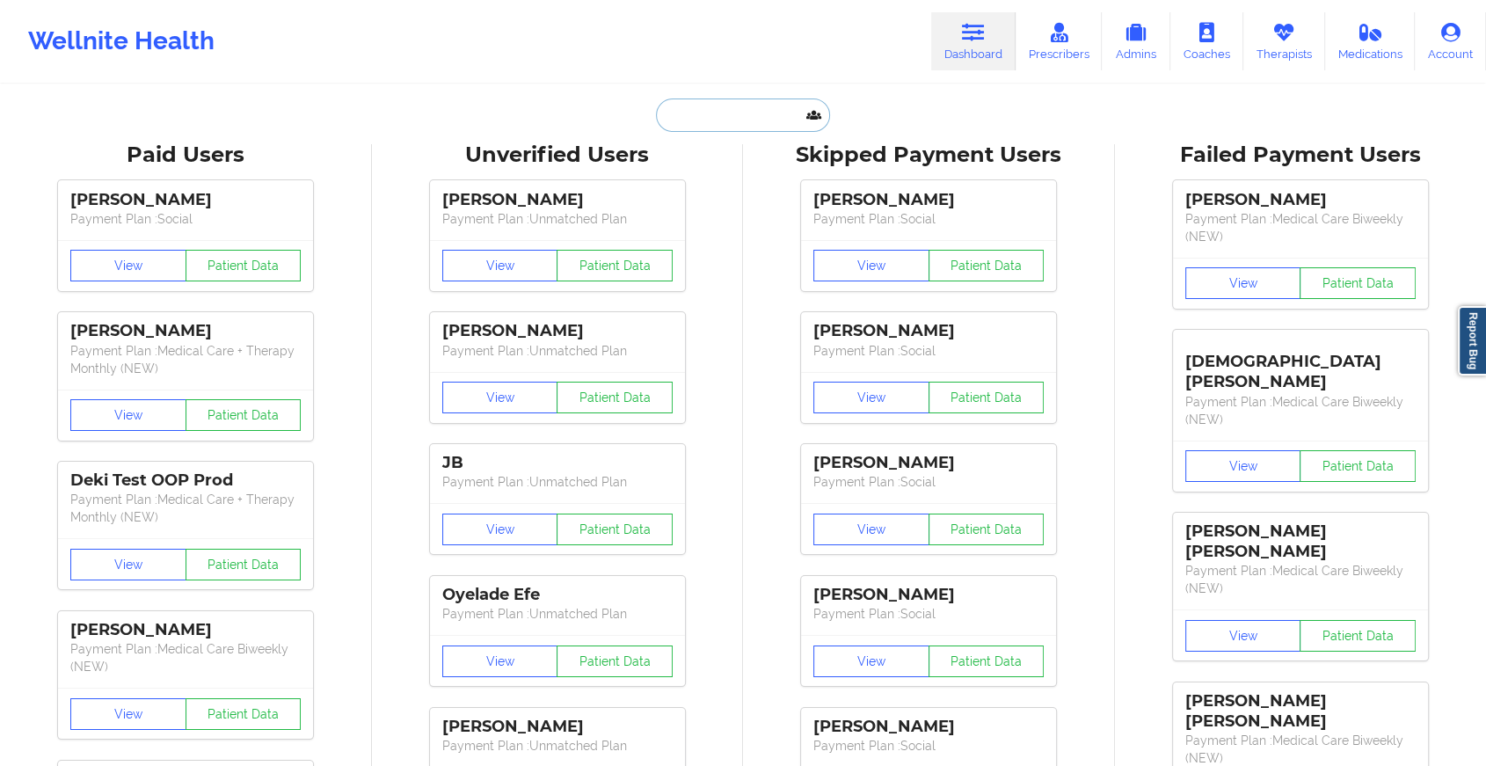
click at [739, 106] on input "text" at bounding box center [743, 115] width 174 height 33
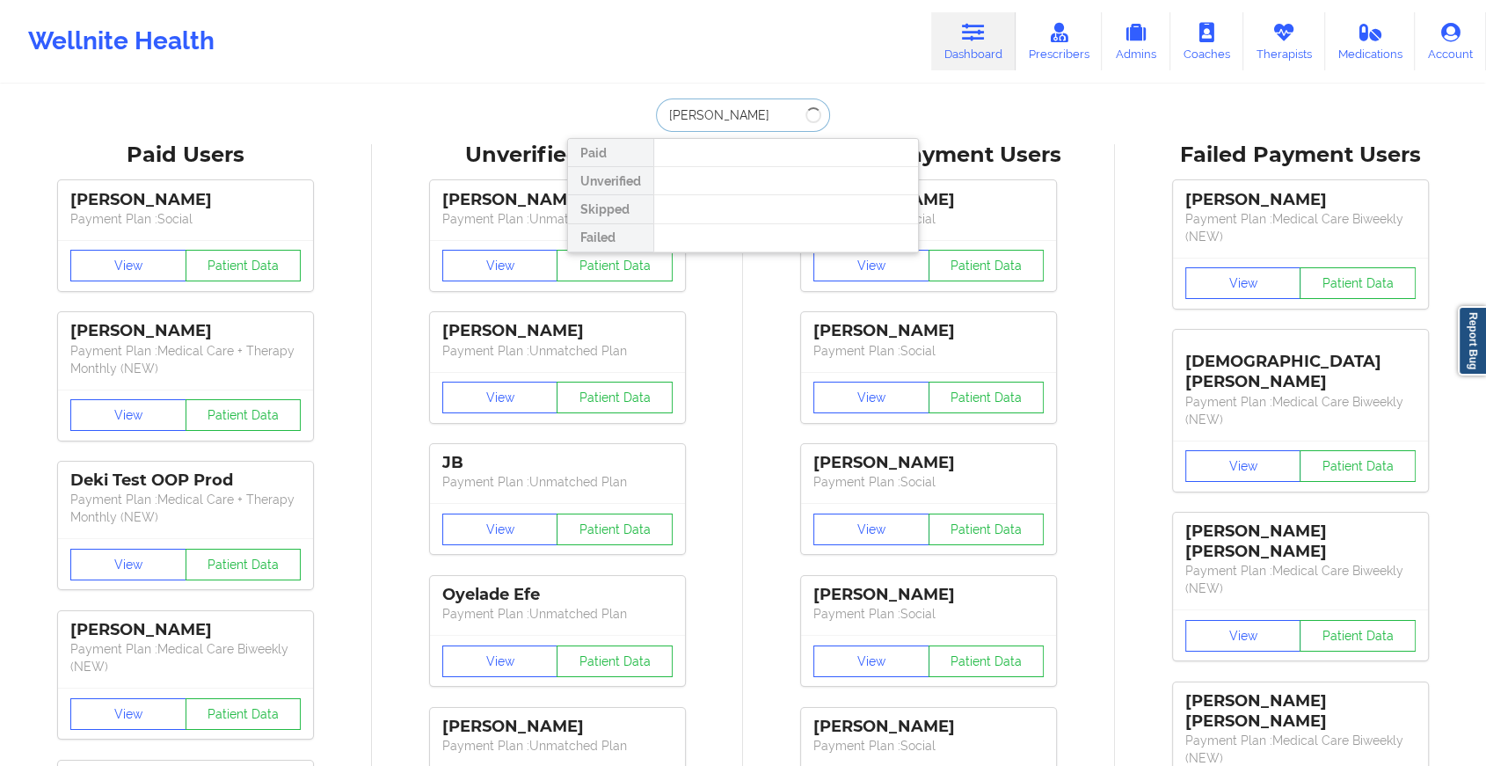
type input "[PERSON_NAME]"
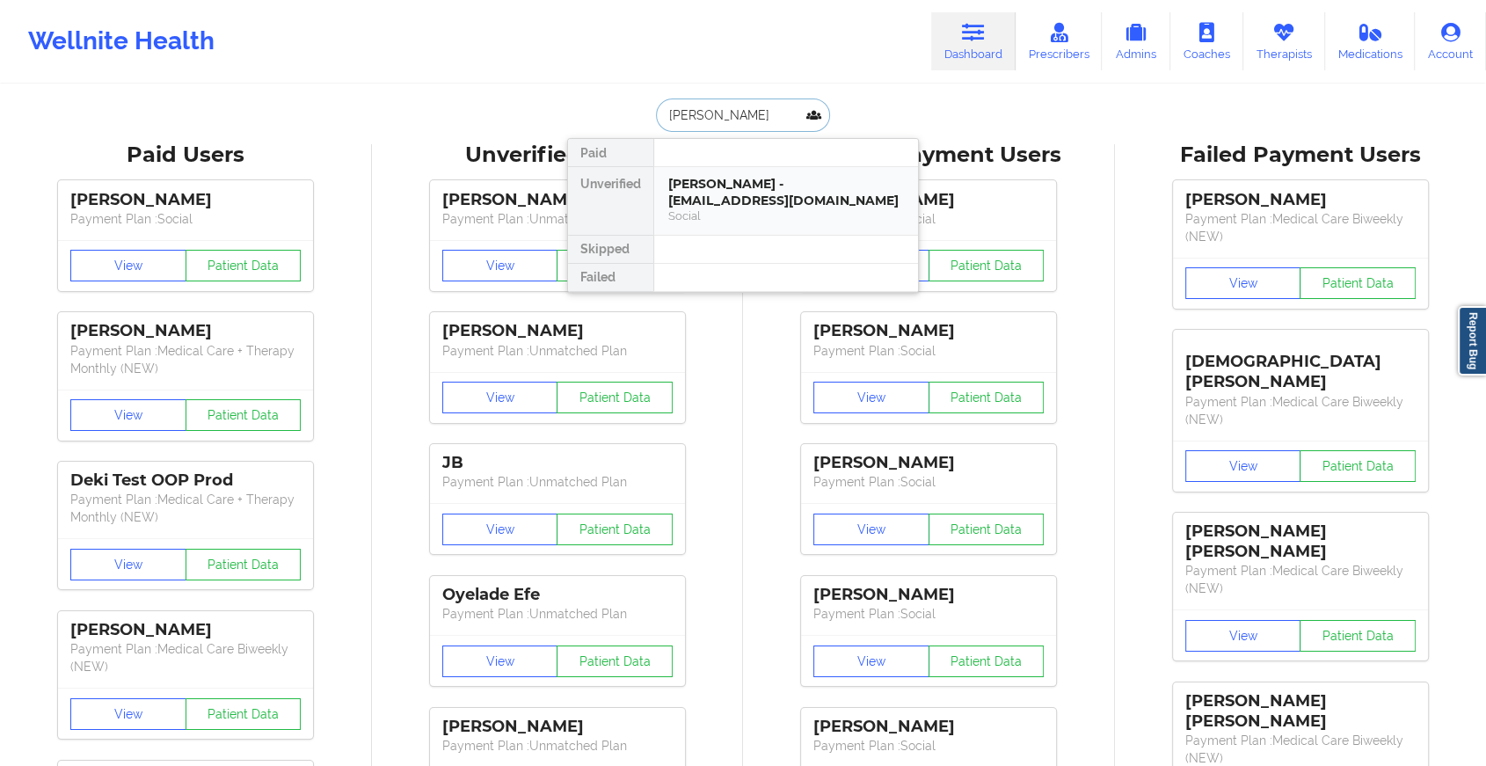
click at [731, 188] on div "[PERSON_NAME] - [EMAIL_ADDRESS][DOMAIN_NAME]" at bounding box center [786, 192] width 236 height 33
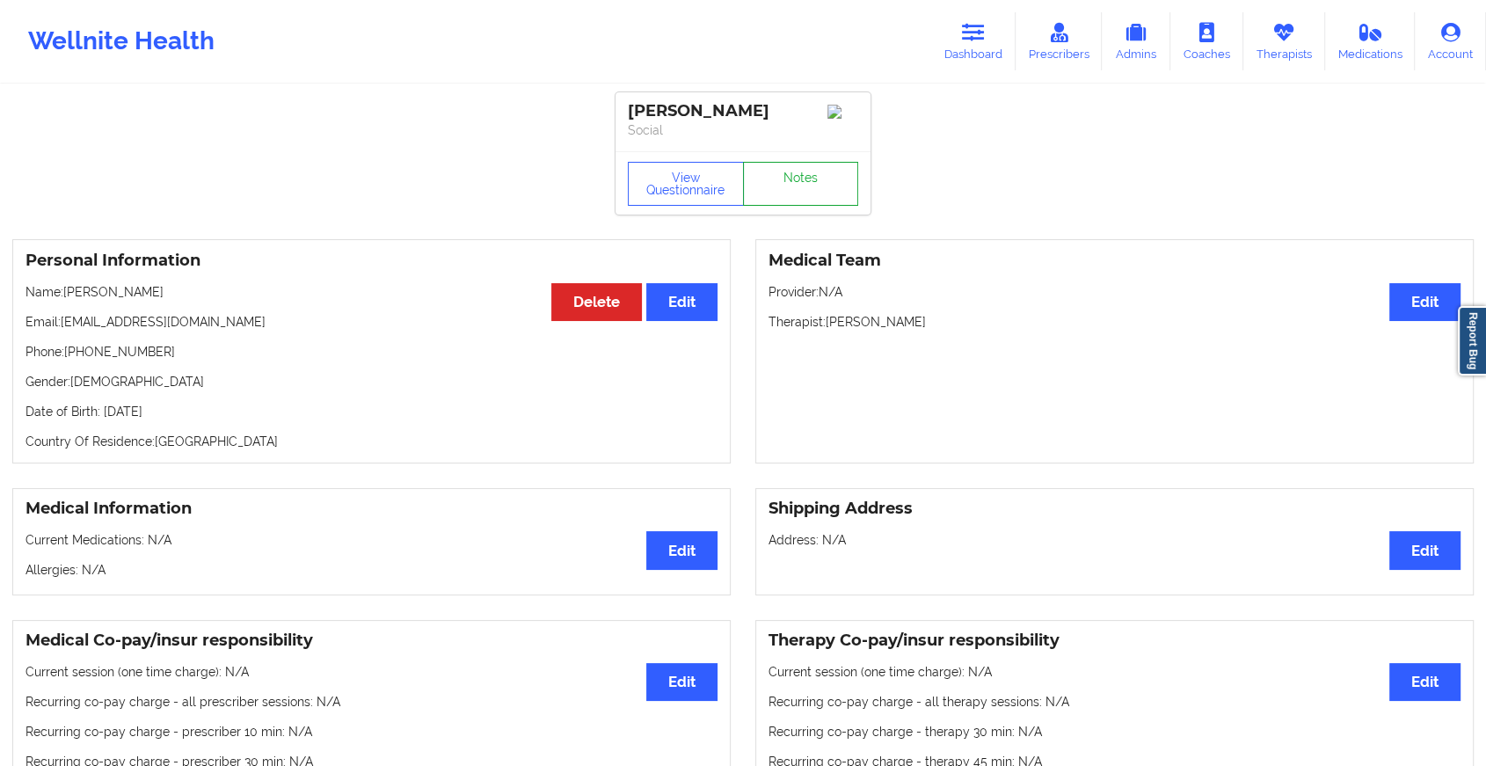
click at [777, 183] on link "Notes" at bounding box center [801, 184] width 116 height 44
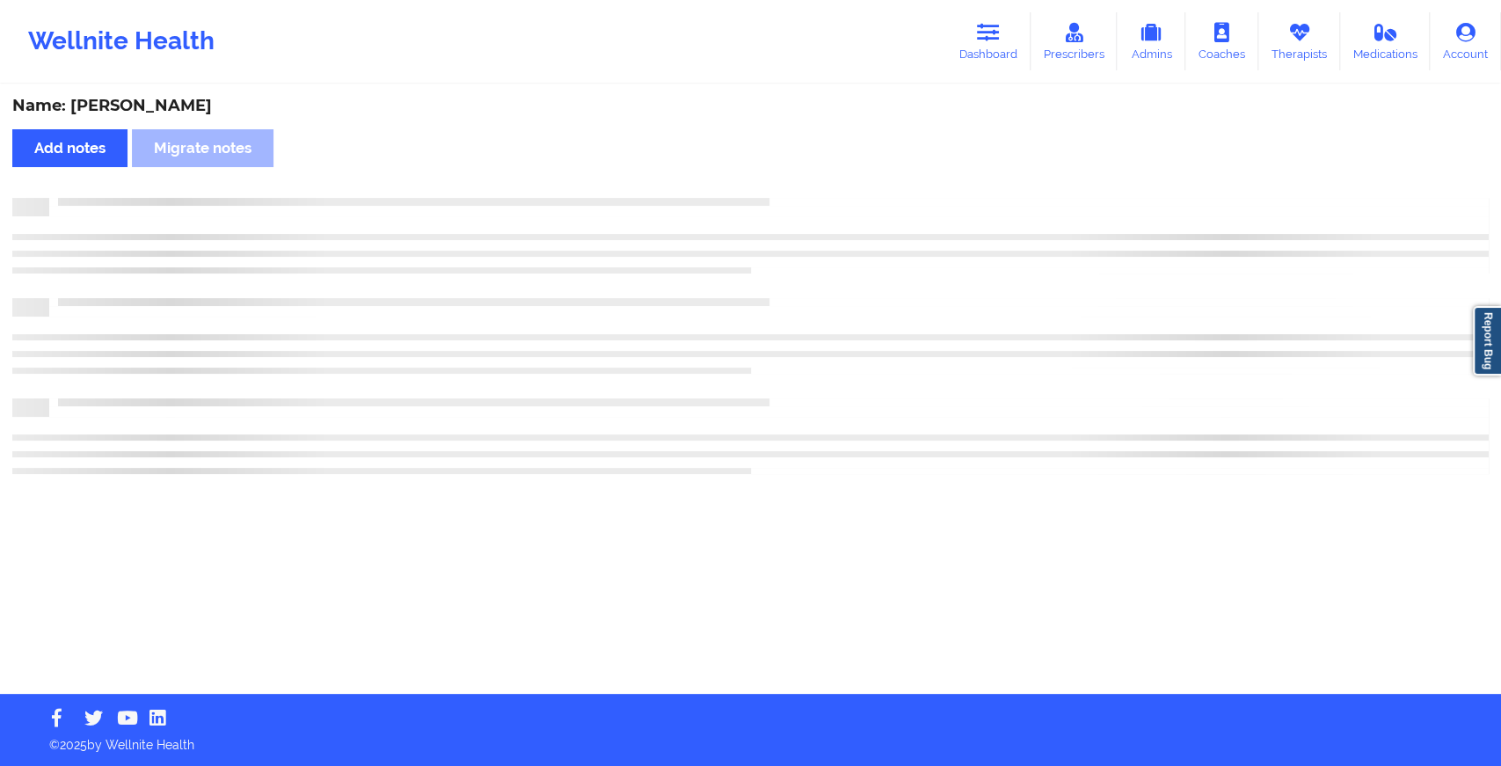
click at [796, 210] on div "Name: [PERSON_NAME] Add notes Migrate notes" at bounding box center [750, 390] width 1501 height 608
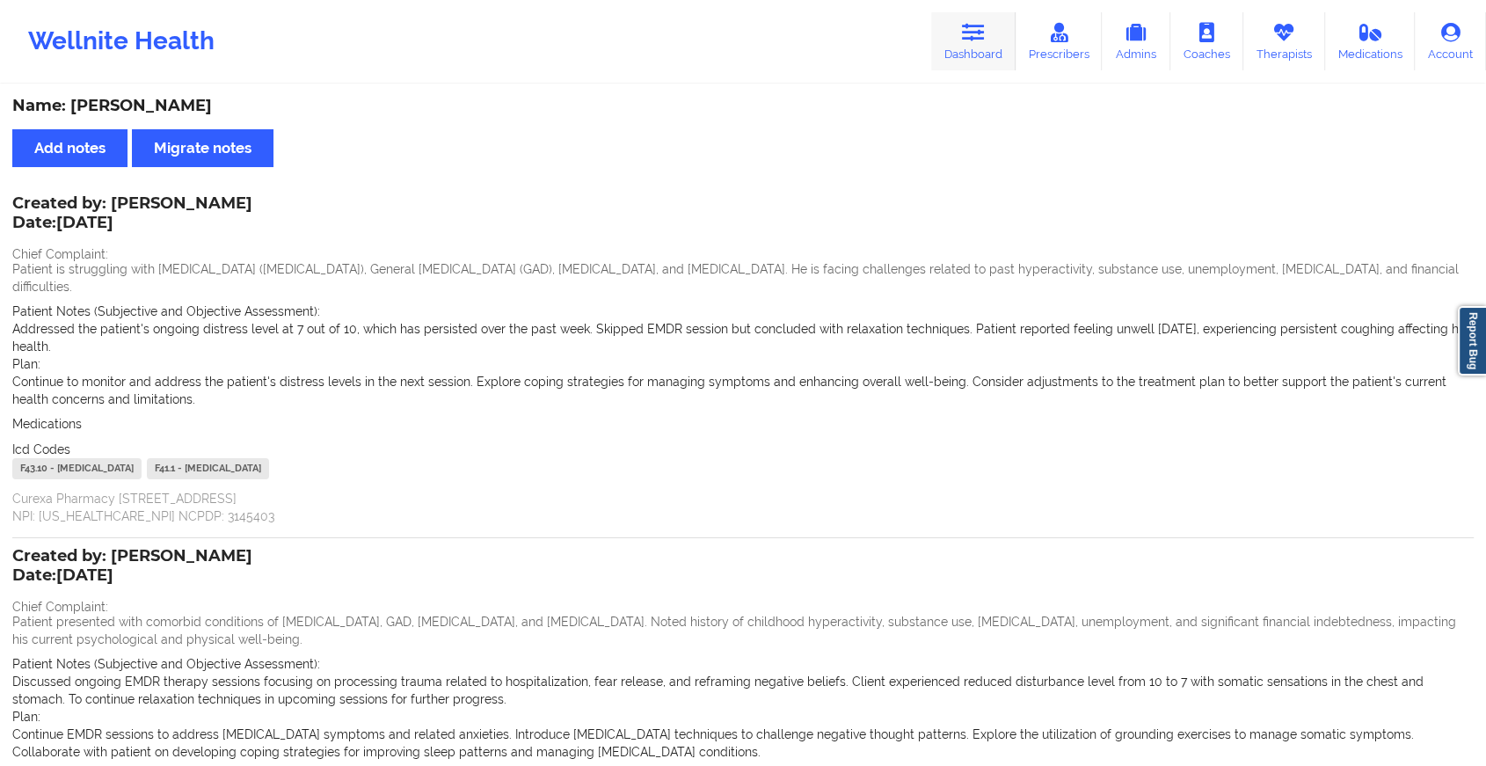
click at [974, 39] on icon at bounding box center [973, 32] width 23 height 19
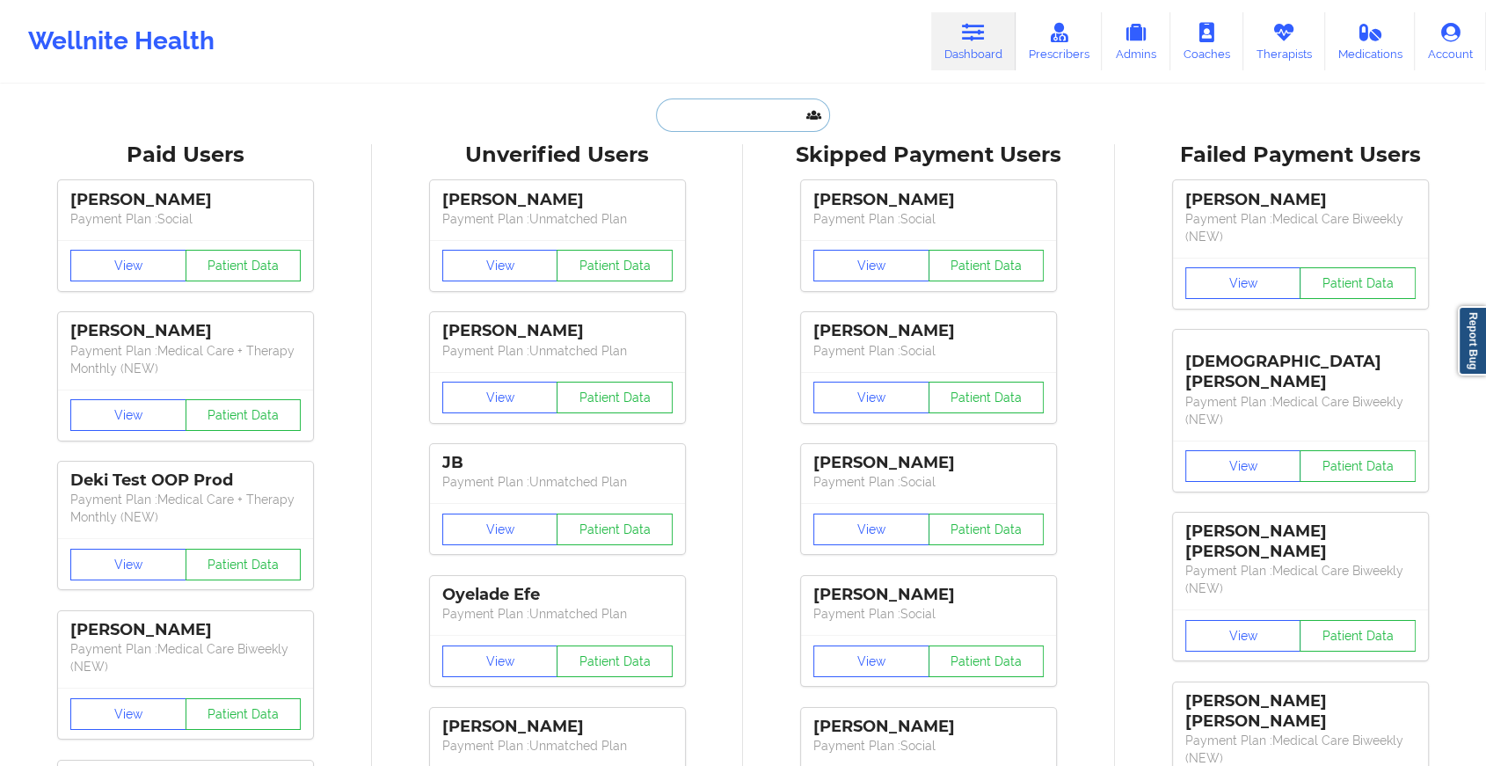
click at [744, 110] on input "text" at bounding box center [743, 115] width 174 height 33
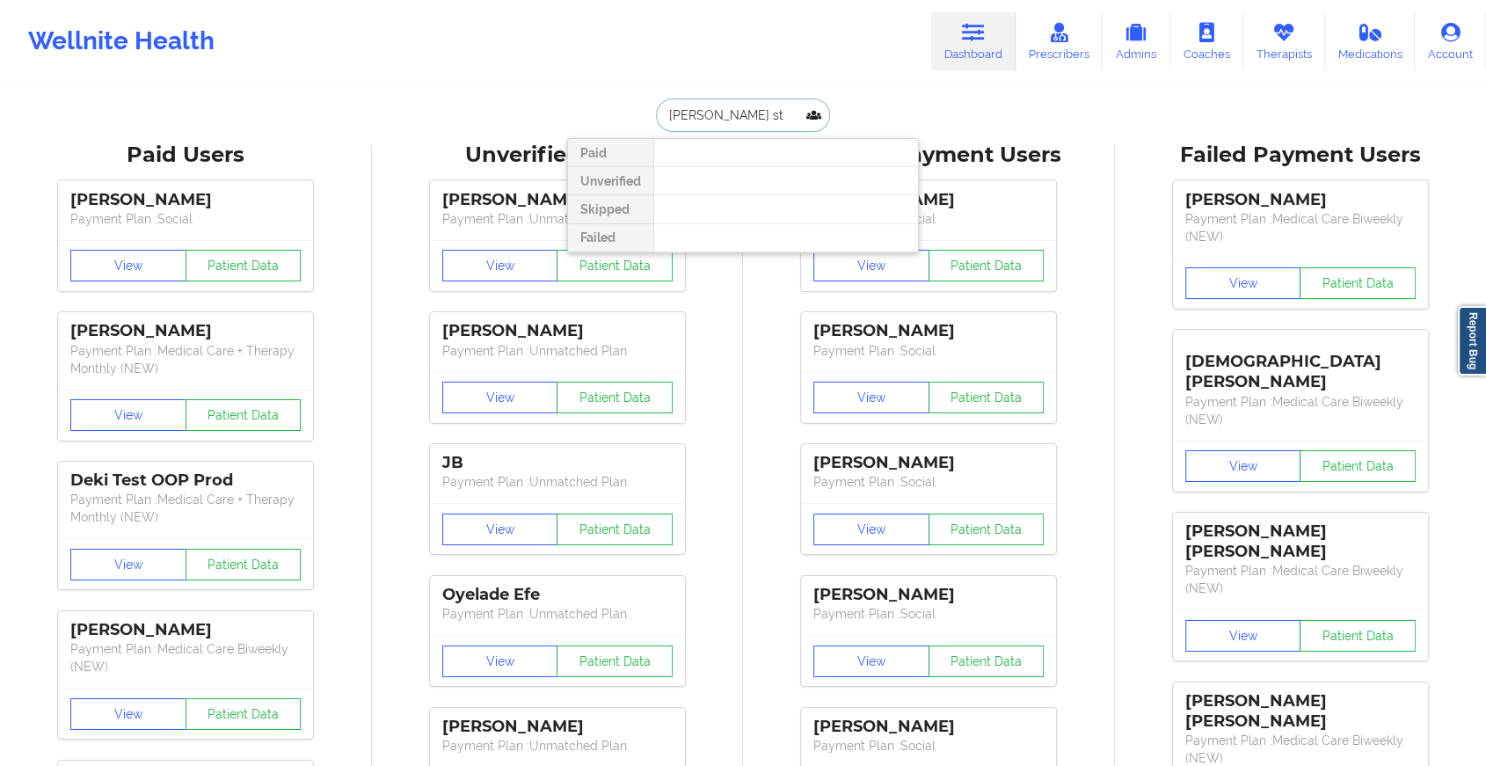
type input "[PERSON_NAME] ste"
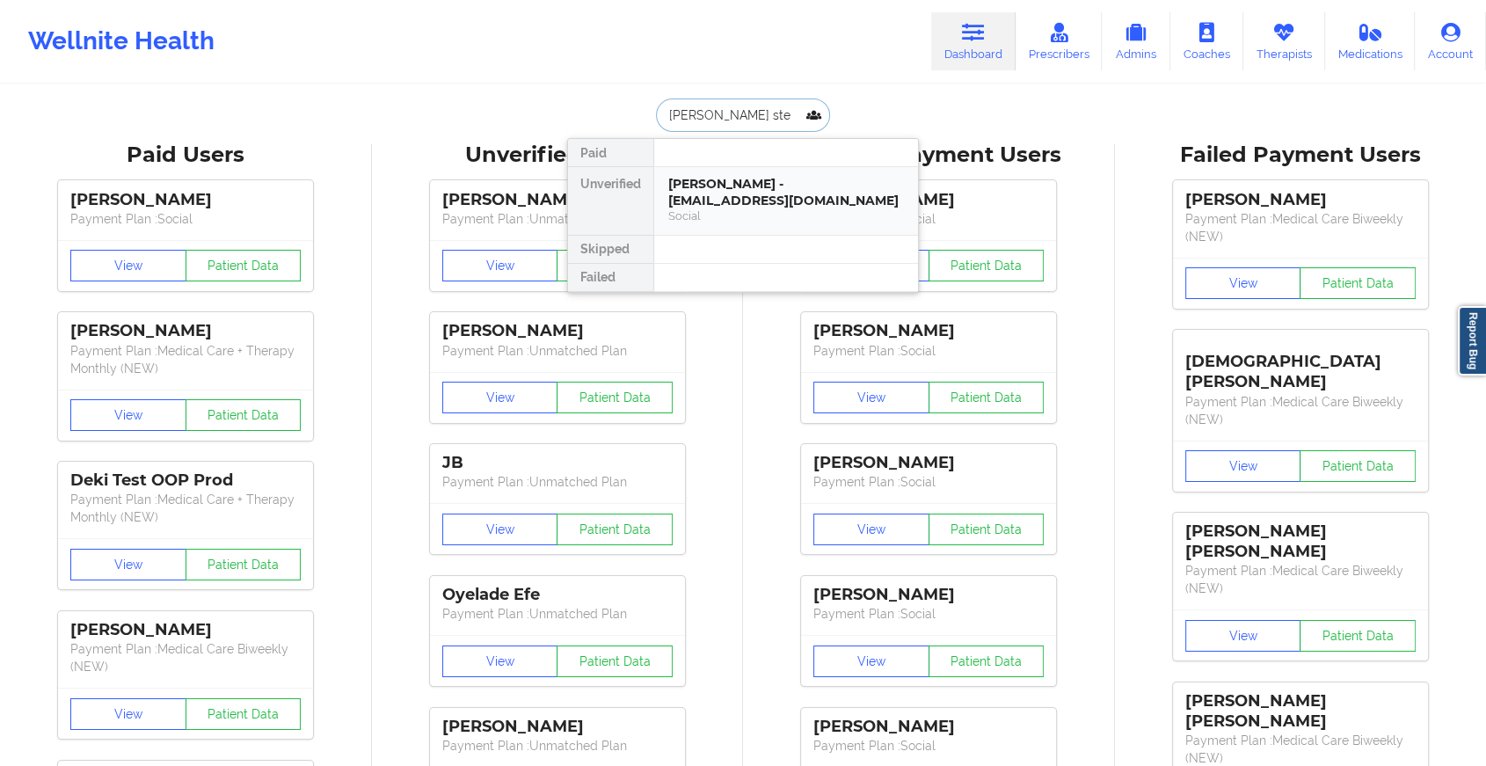
click at [746, 198] on div "[PERSON_NAME] - [EMAIL_ADDRESS][DOMAIN_NAME]" at bounding box center [786, 192] width 236 height 33
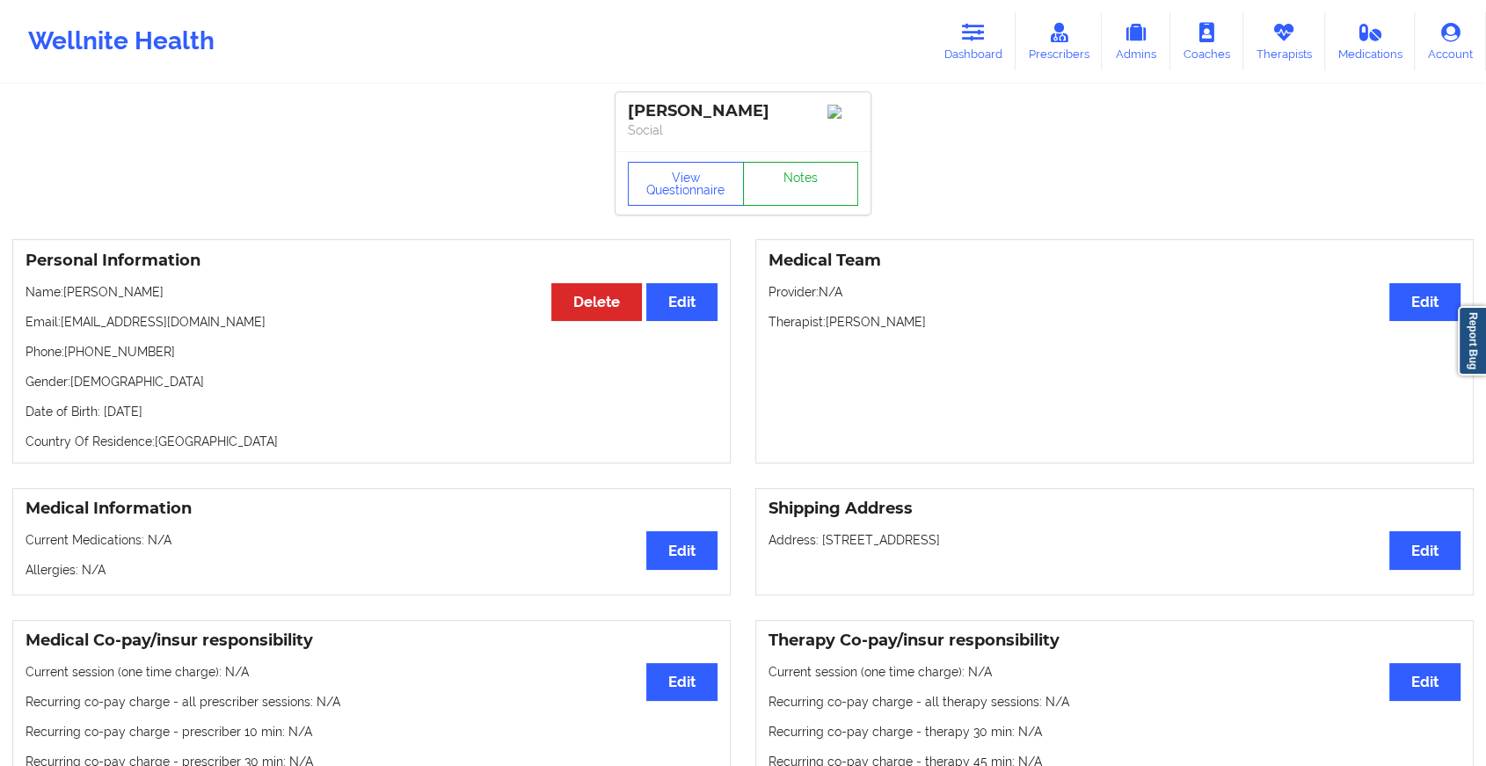
click at [791, 184] on link "Notes" at bounding box center [801, 184] width 116 height 44
